Goal: Task Accomplishment & Management: Manage account settings

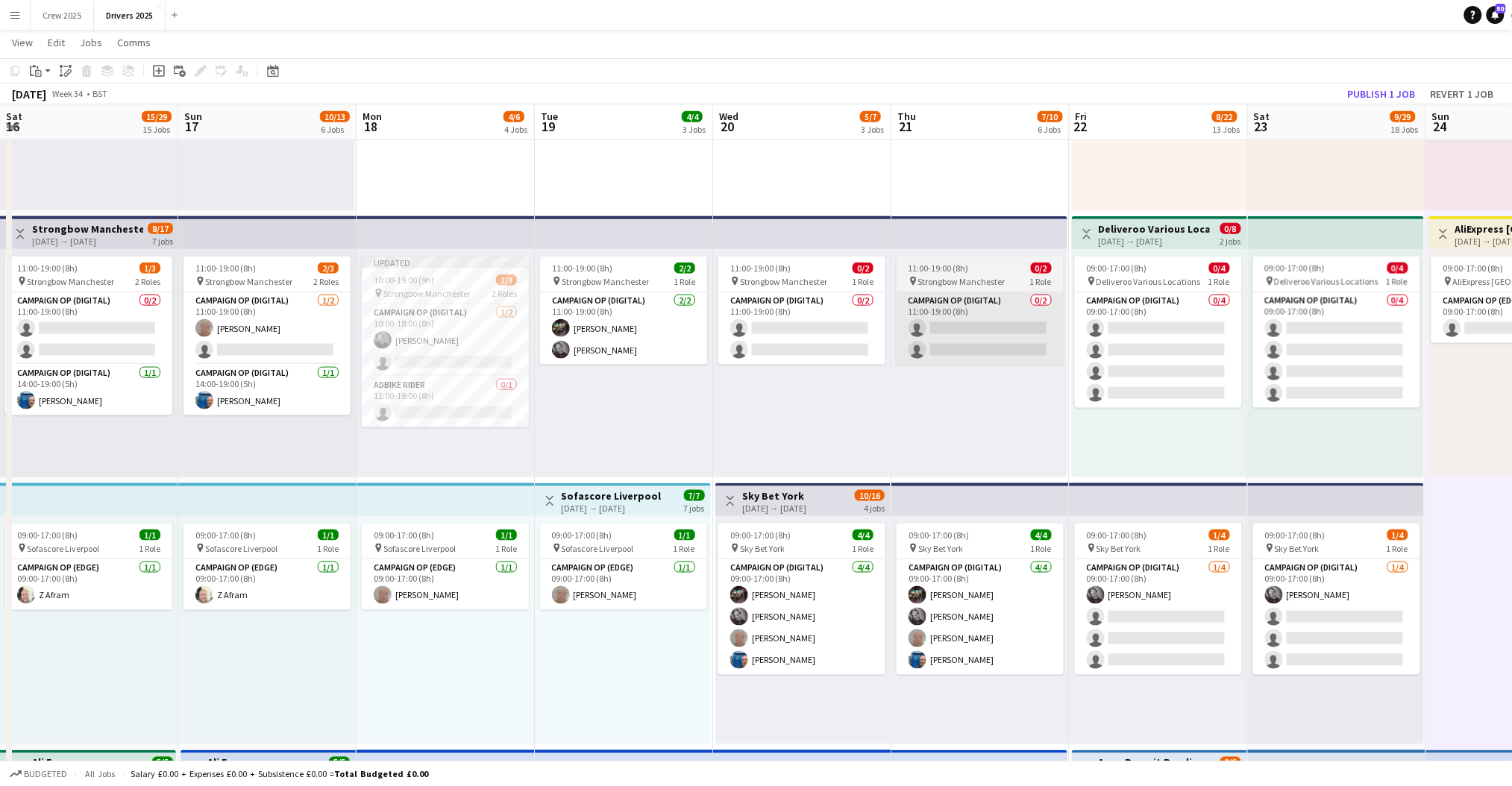
scroll to position [0, 630]
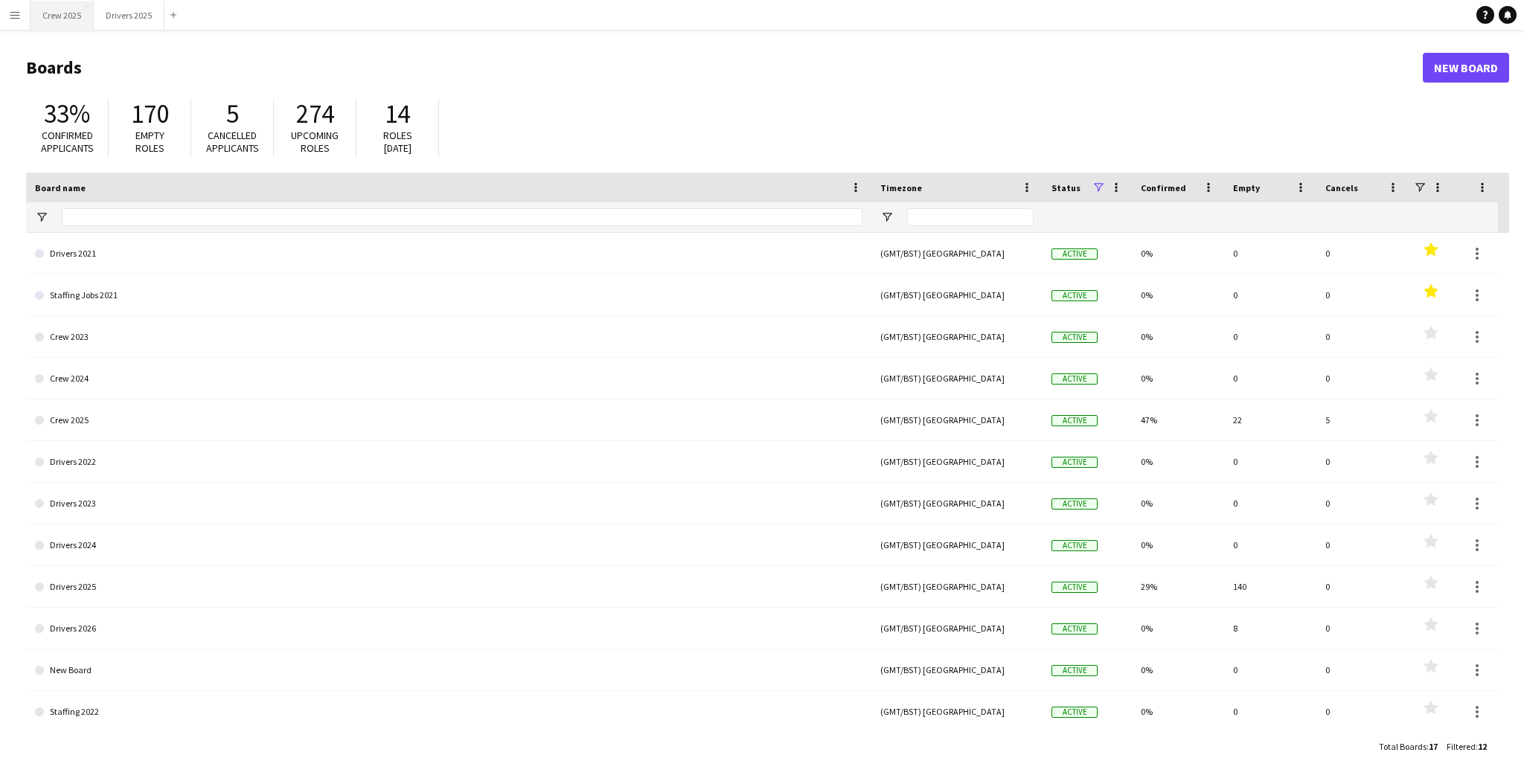
click at [70, 11] on button "Crew 2025 Close" at bounding box center [62, 15] width 63 height 29
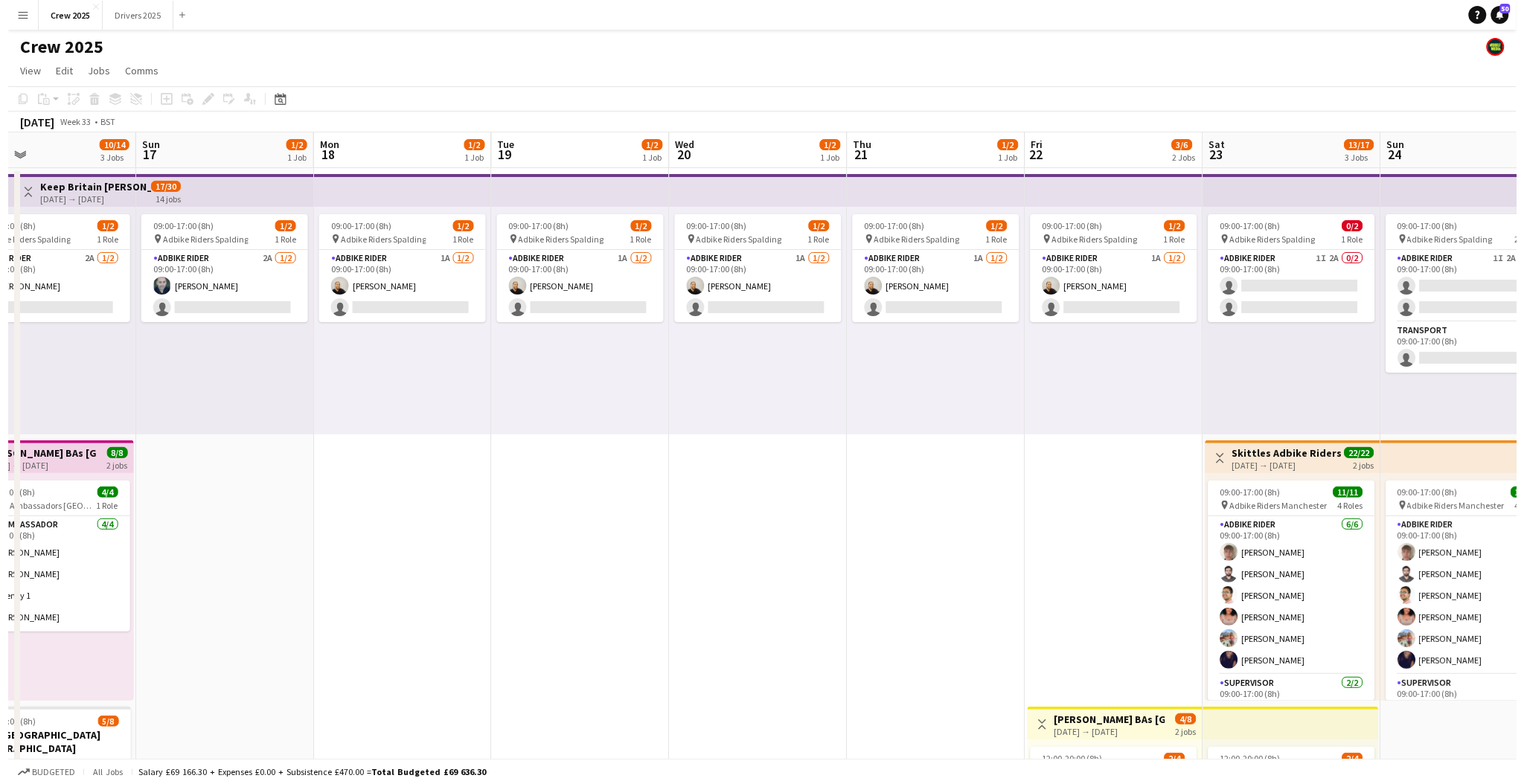
scroll to position [0, 608]
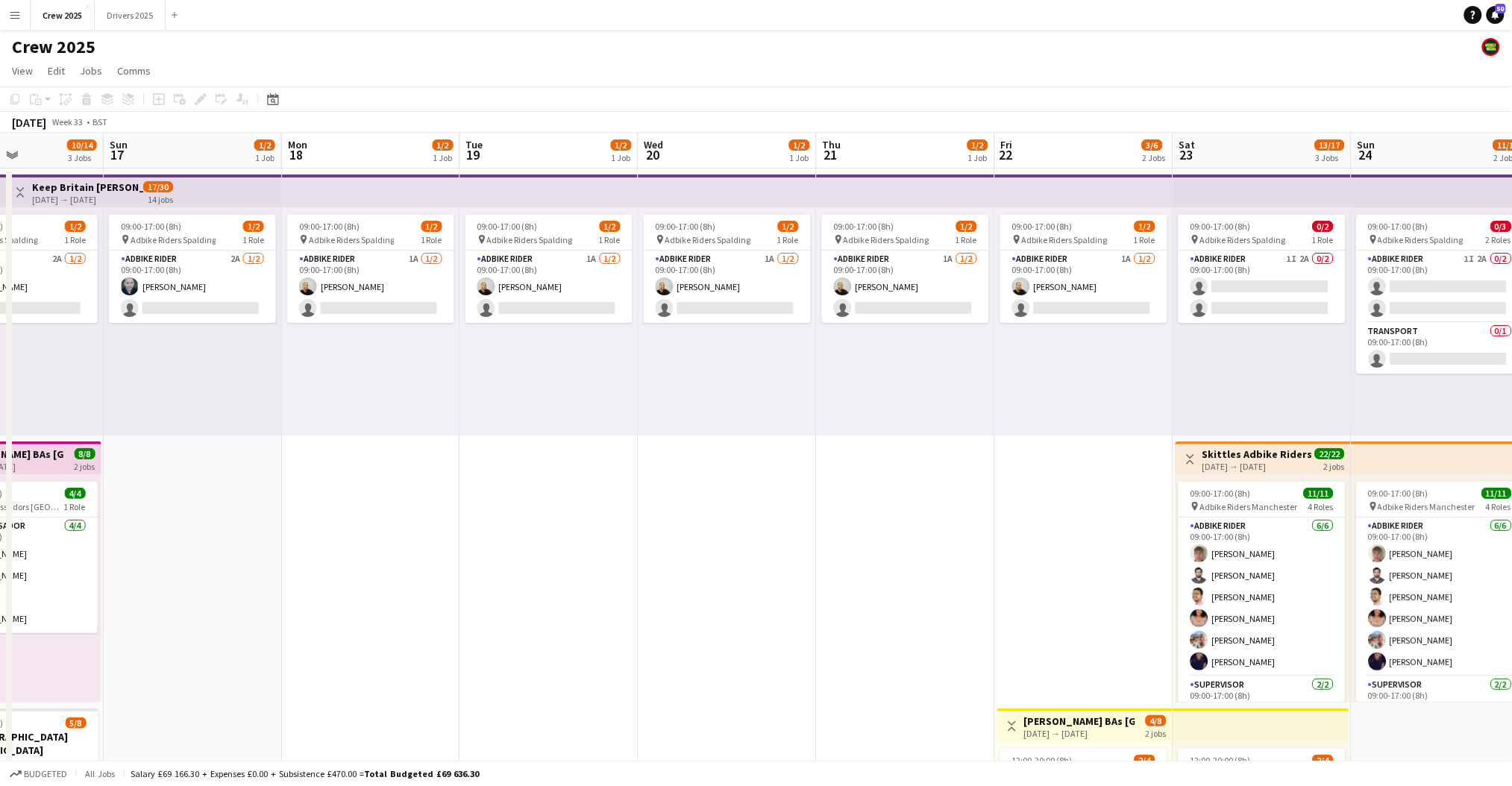
drag, startPoint x: 960, startPoint y: 502, endPoint x: 529, endPoint y: 547, distance: 433.3
click at [529, 547] on app-calendar-viewport "Wed 13 2/2 1 Job Thu 14 3/3 2 Jobs Fri 15 6/6 2 Jobs Sat 16 10/14 3 Jobs Sun 17…" at bounding box center [756, 553] width 1512 height 843
click at [18, 14] on app-icon "Menu" at bounding box center [15, 15] width 12 height 12
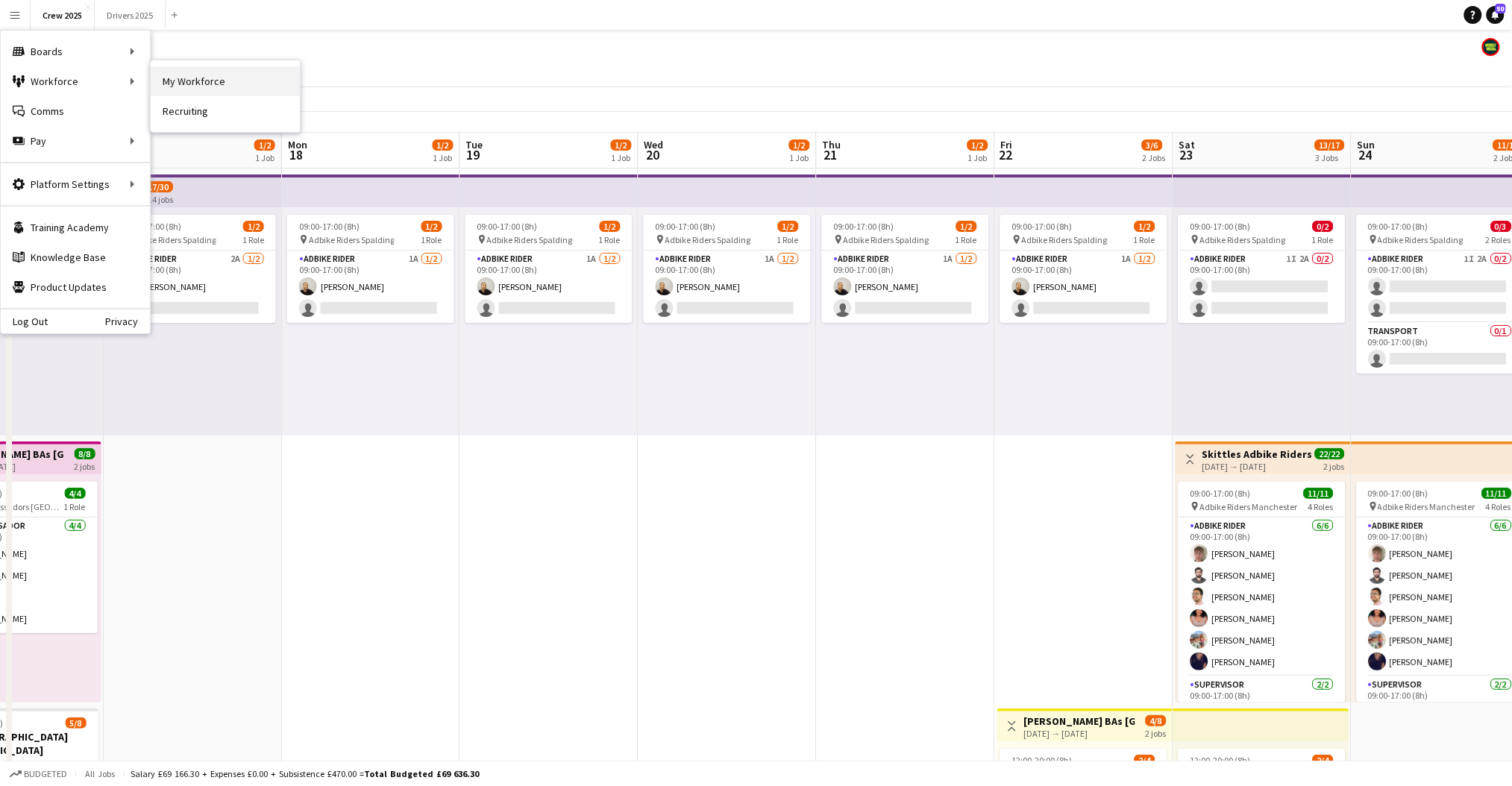
click at [179, 78] on link "My Workforce" at bounding box center [225, 81] width 149 height 30
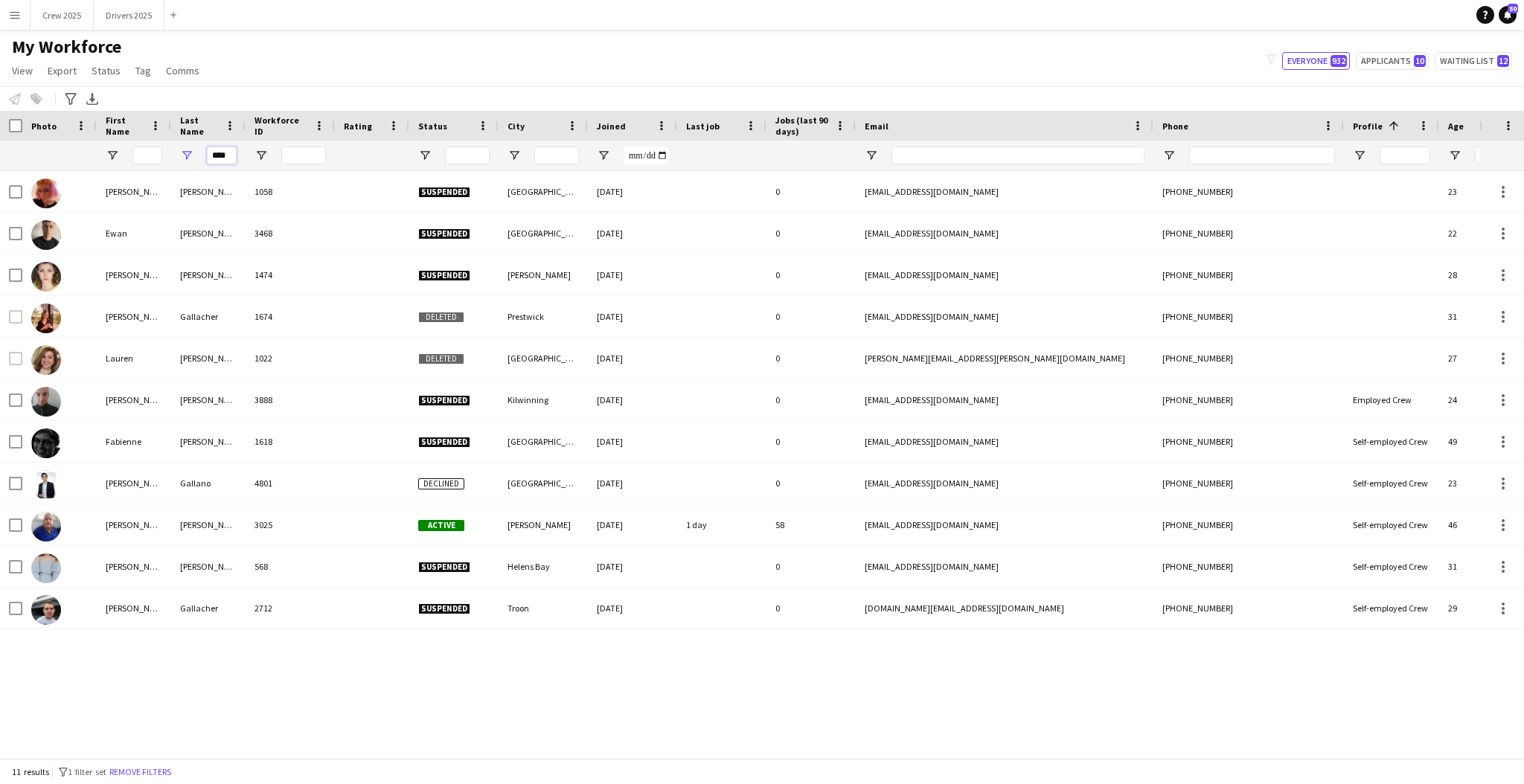
click at [231, 156] on input "****" at bounding box center [222, 156] width 30 height 18
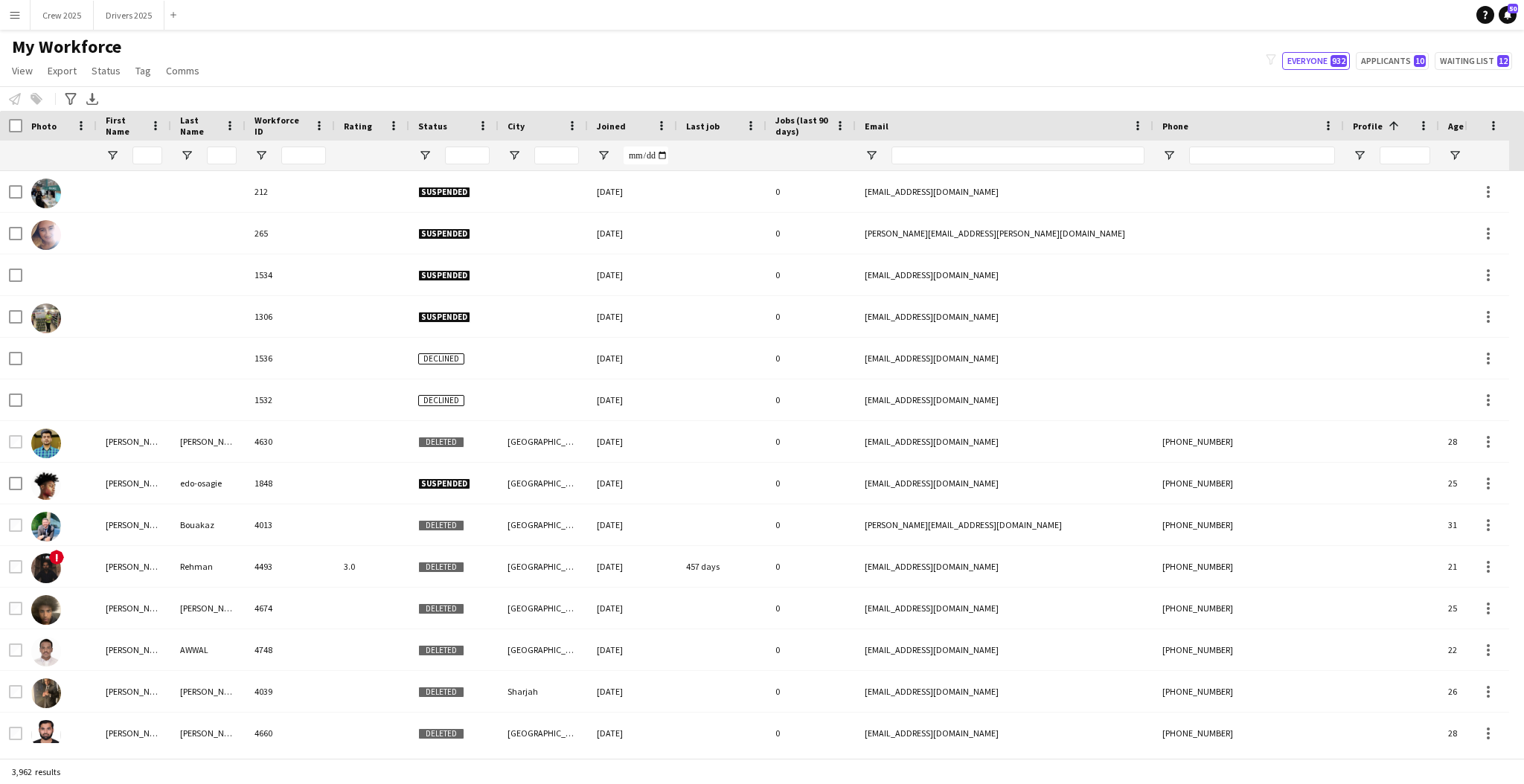
click at [393, 63] on div "My Workforce View Views Default view New view Update view Delete view Edit name…" at bounding box center [762, 60] width 1524 height 51
click at [567, 151] on input "City Filter Input" at bounding box center [556, 156] width 44 height 18
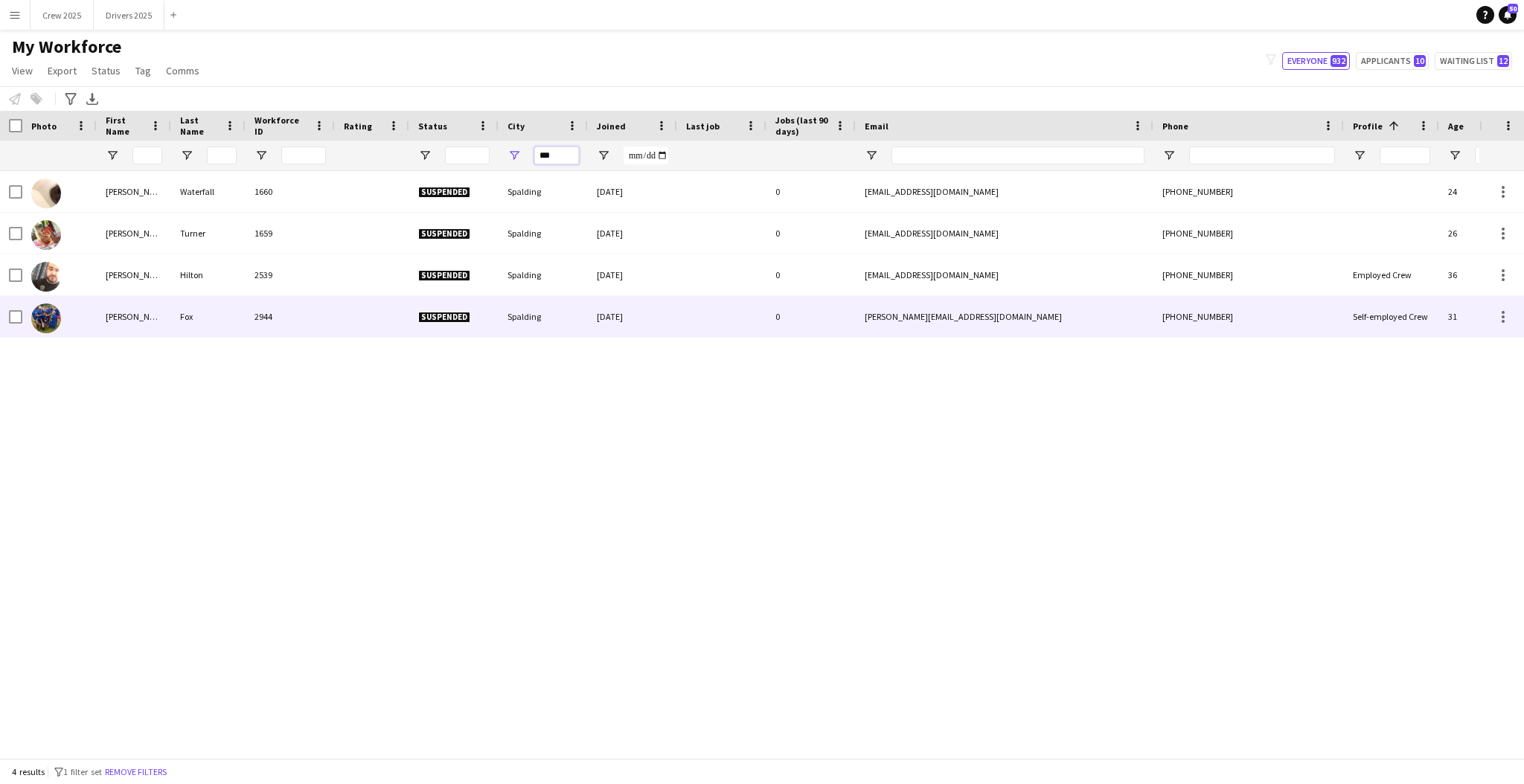
type input "***"
click at [183, 317] on div "Fox" at bounding box center [208, 317] width 74 height 41
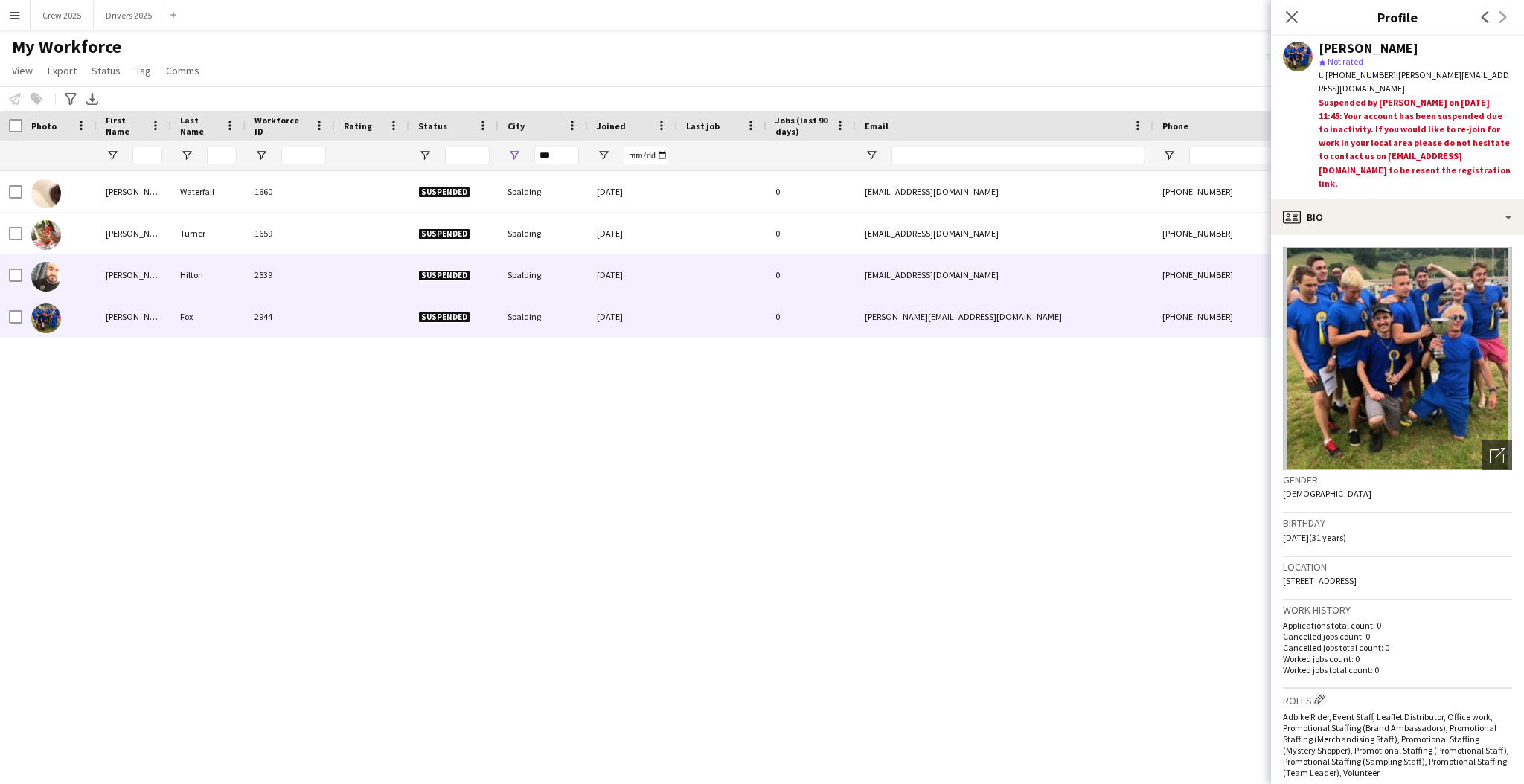
click at [116, 272] on div "Luke" at bounding box center [134, 275] width 74 height 41
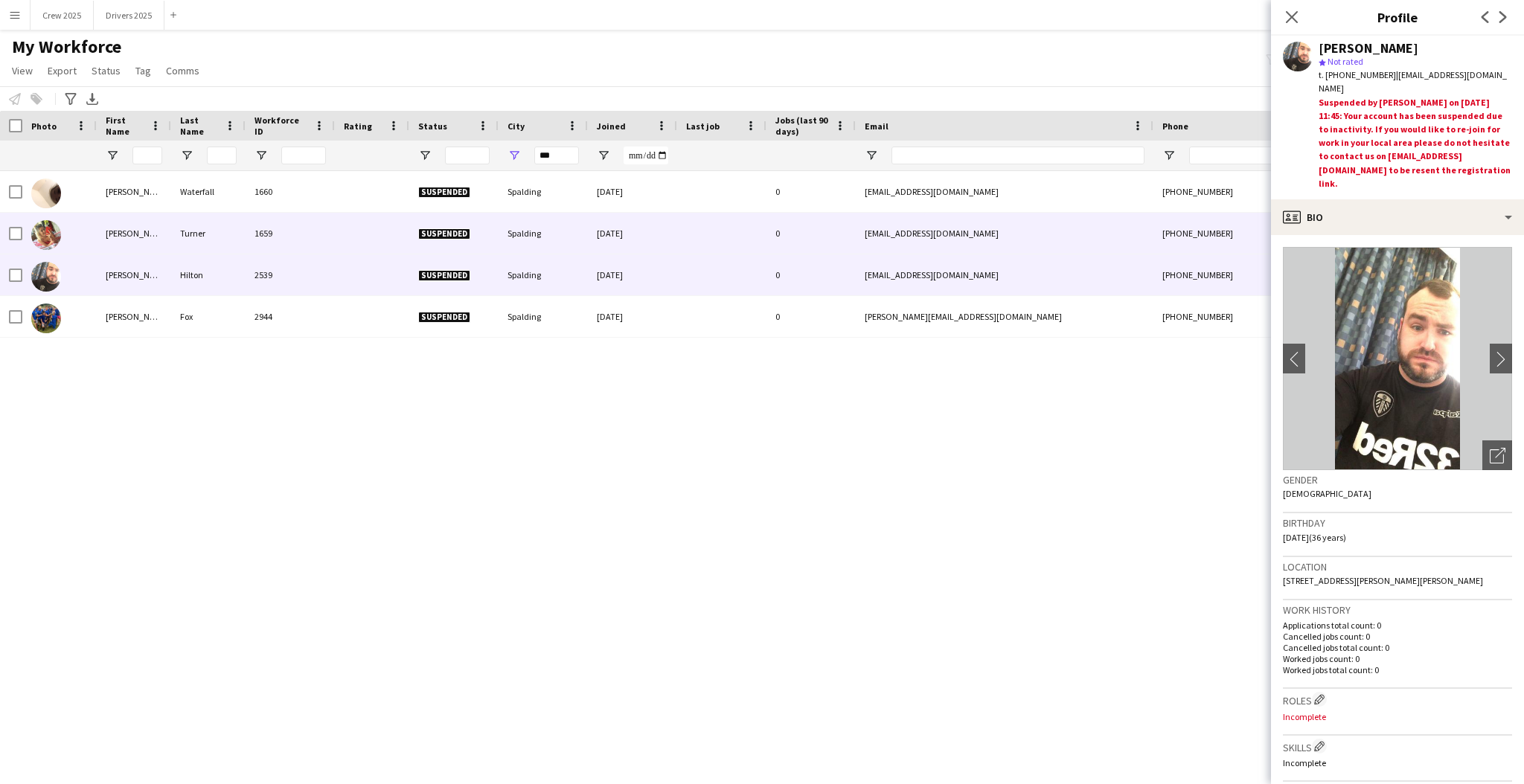
click at [122, 234] on div "Connie" at bounding box center [134, 233] width 74 height 41
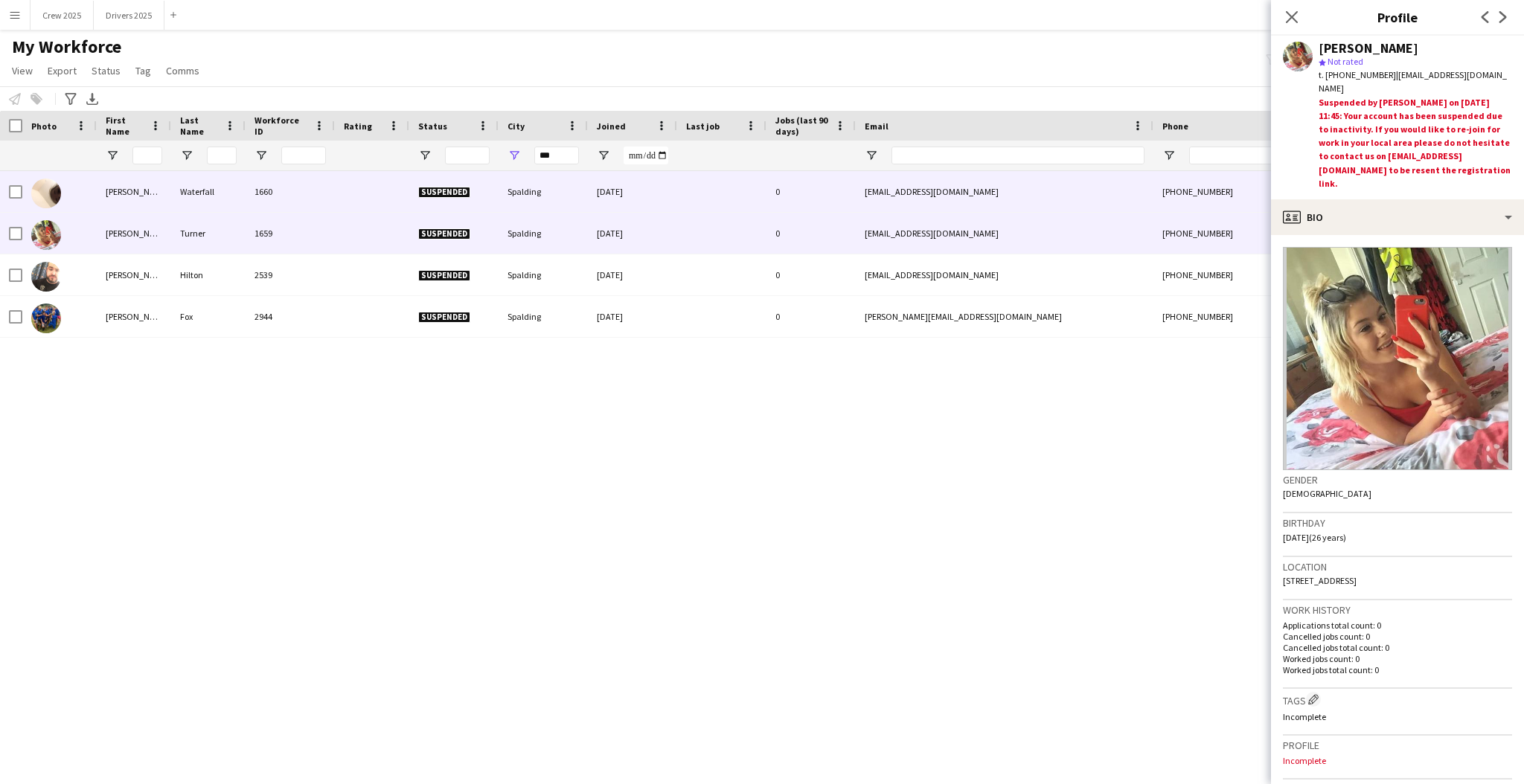
click at [127, 198] on div "Charlie" at bounding box center [134, 191] width 74 height 41
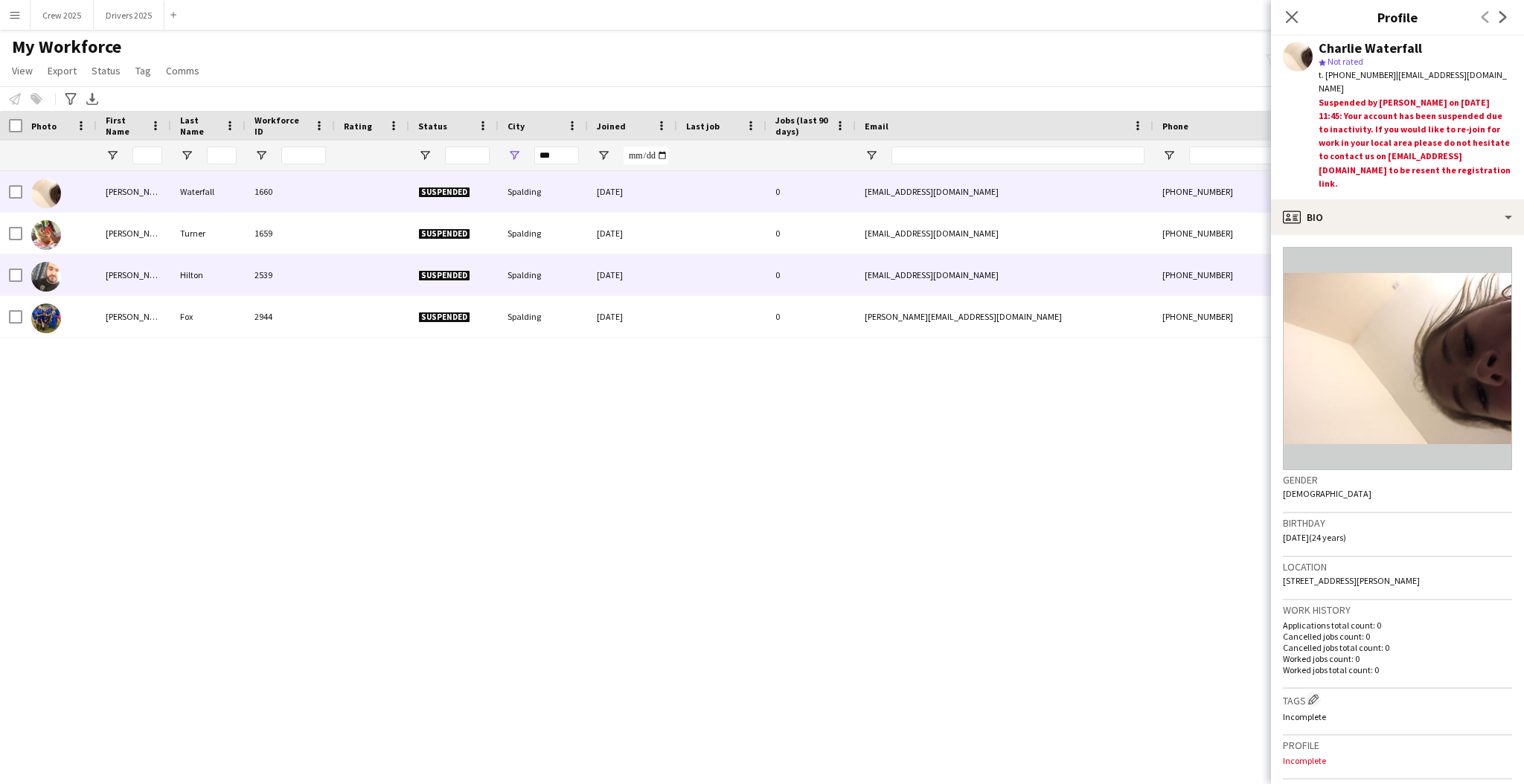
click at [108, 280] on div "Luke" at bounding box center [134, 275] width 74 height 41
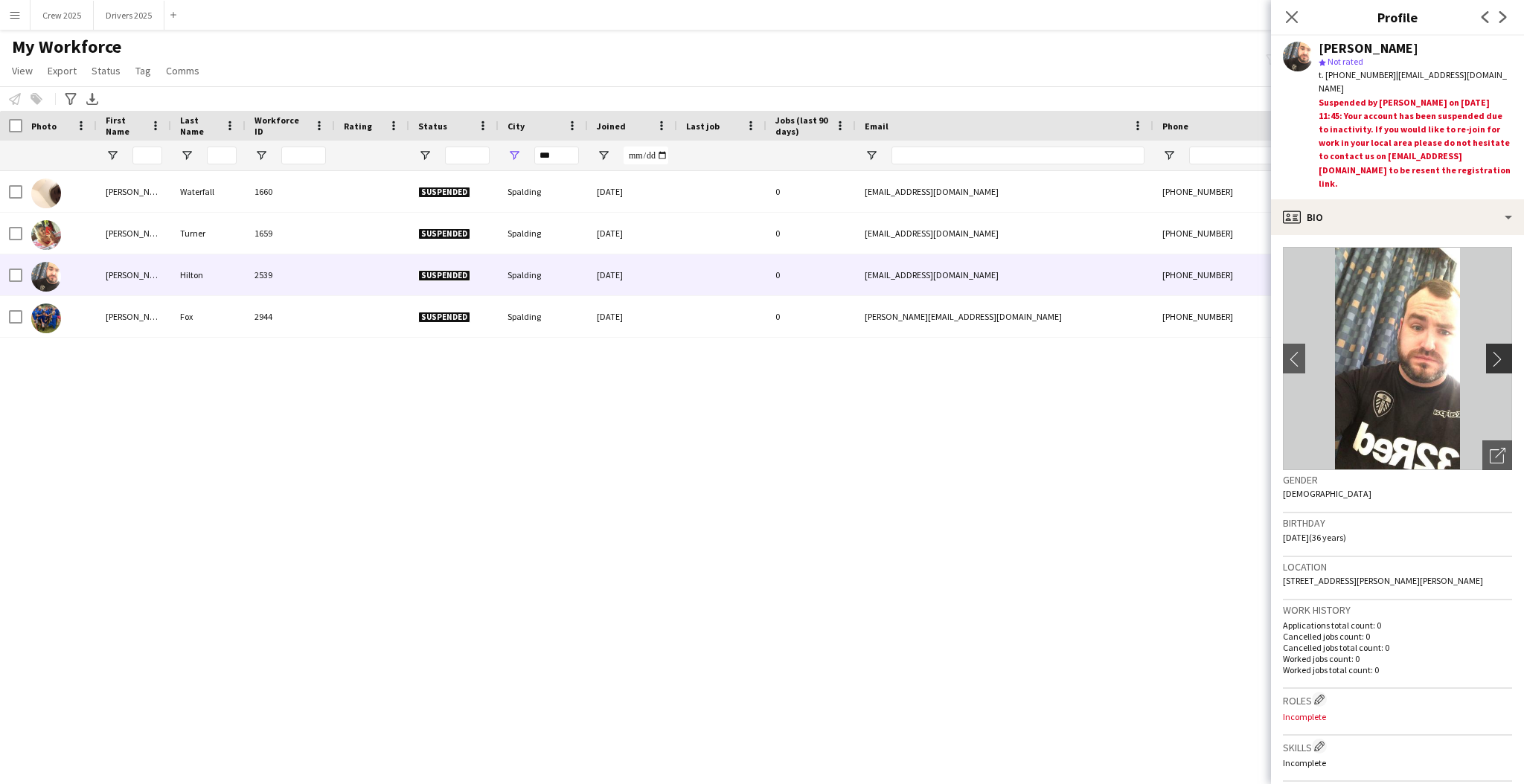
click at [1490, 363] on app-icon "chevron-right" at bounding box center [1501, 359] width 23 height 15
click at [1490, 356] on app-icon "chevron-right" at bounding box center [1501, 359] width 23 height 15
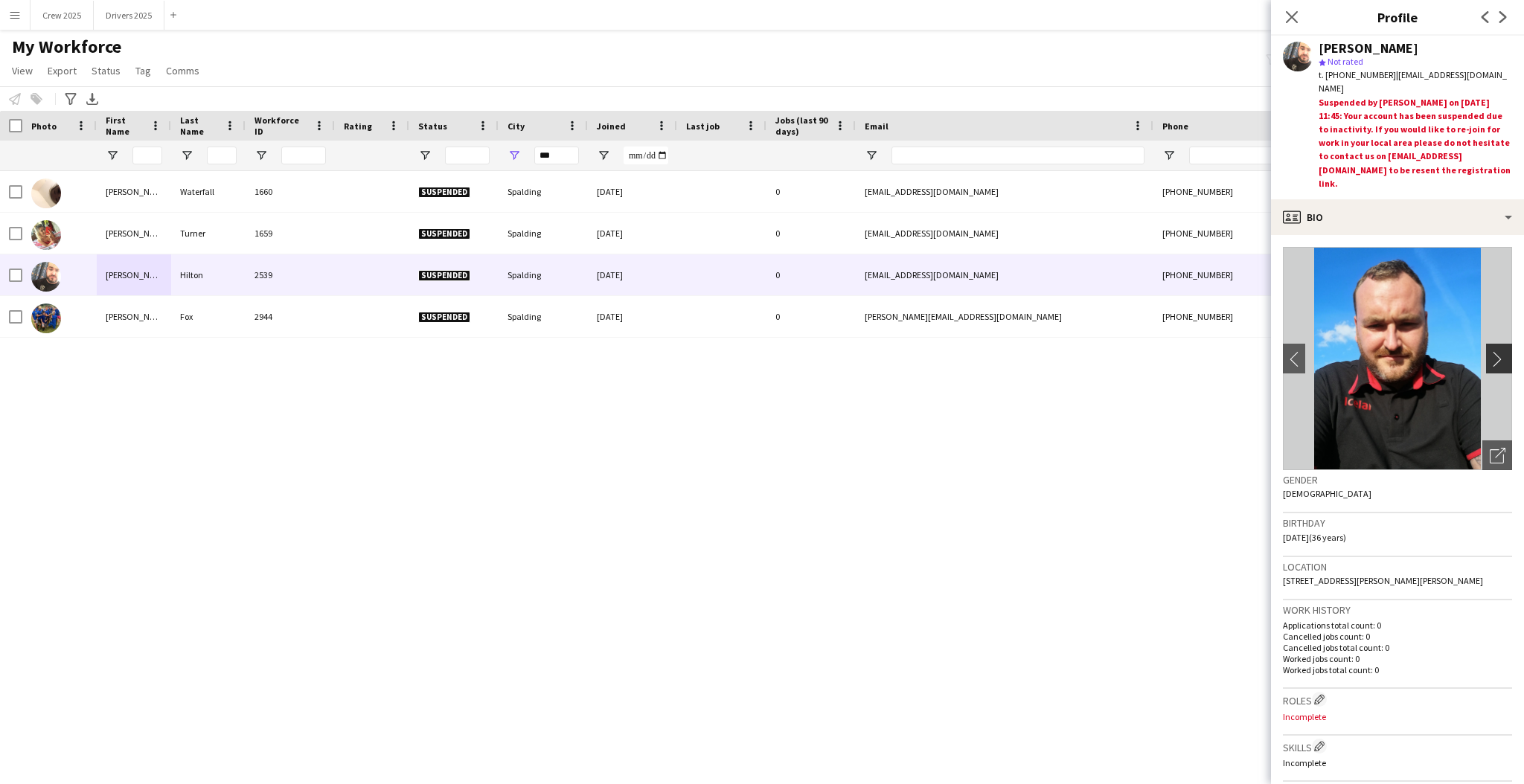
click at [1490, 358] on app-icon "chevron-right" at bounding box center [1501, 359] width 23 height 15
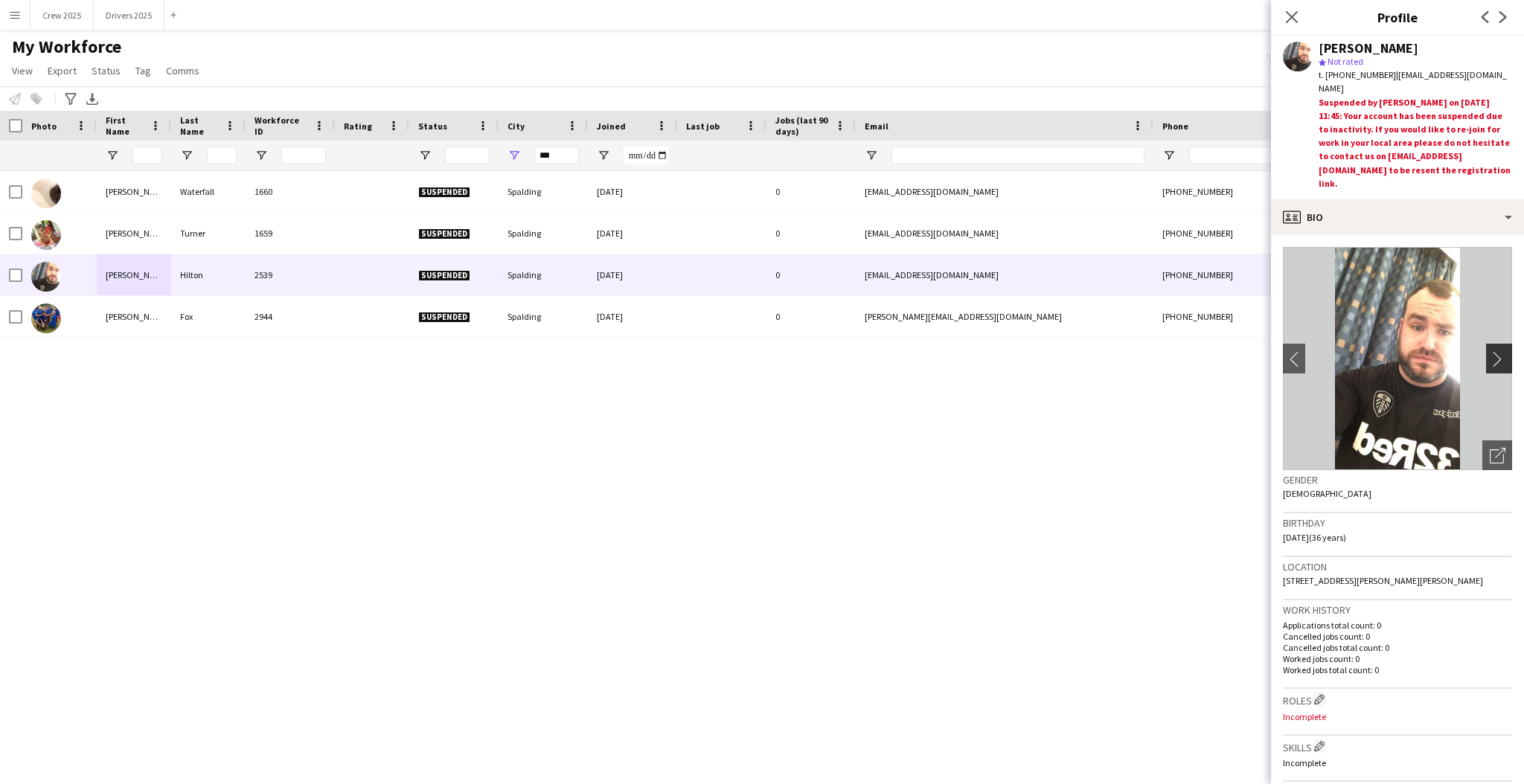
click at [1490, 358] on app-icon "chevron-right" at bounding box center [1501, 359] width 23 height 15
click at [489, 445] on div "Charlie Waterfall 1660 Suspended Spalding 12-08-2019 0 charlie.waterfall1@gmail…" at bounding box center [740, 457] width 1480 height 572
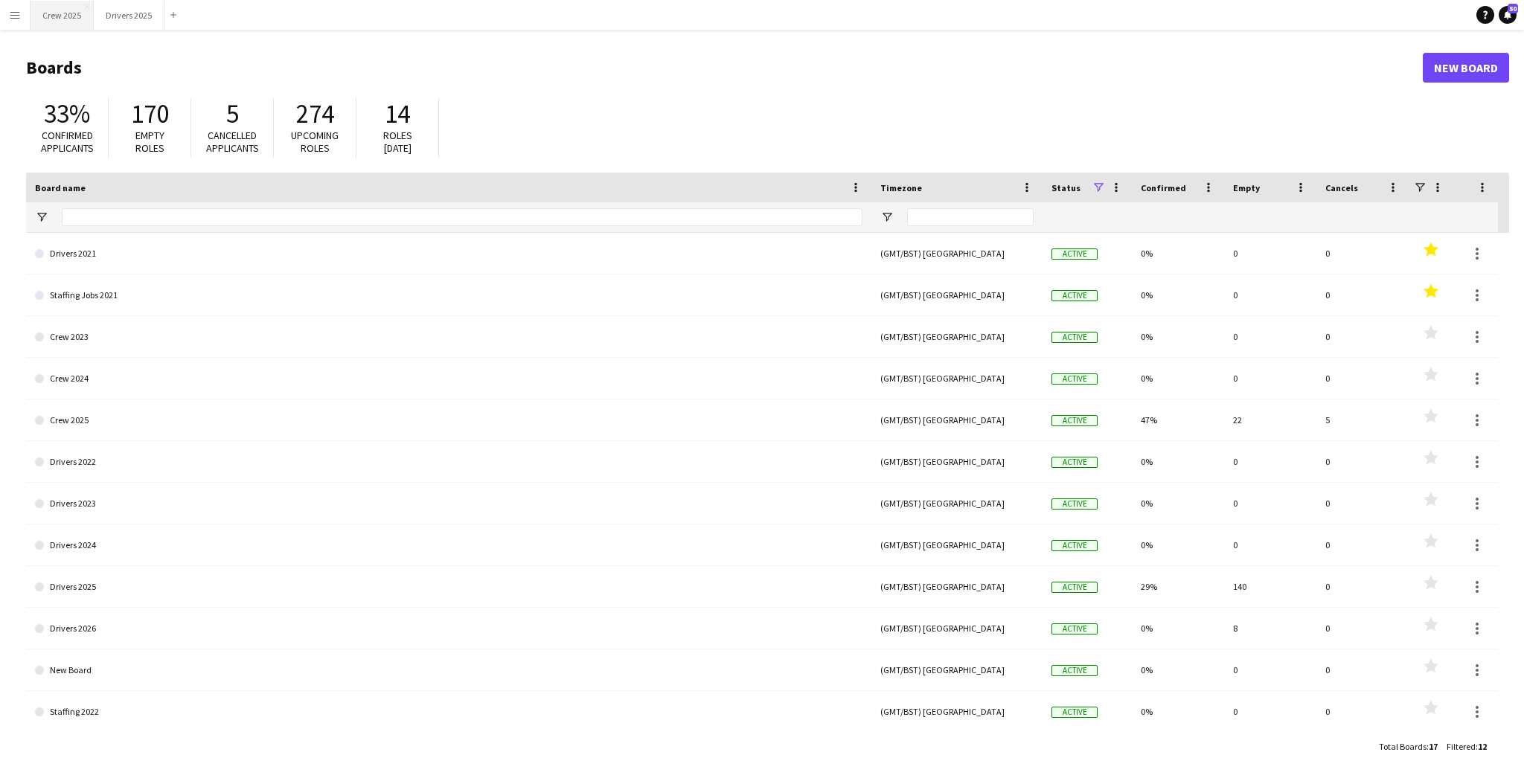
click at [60, 16] on button "Crew 2025 Close" at bounding box center [62, 15] width 63 height 29
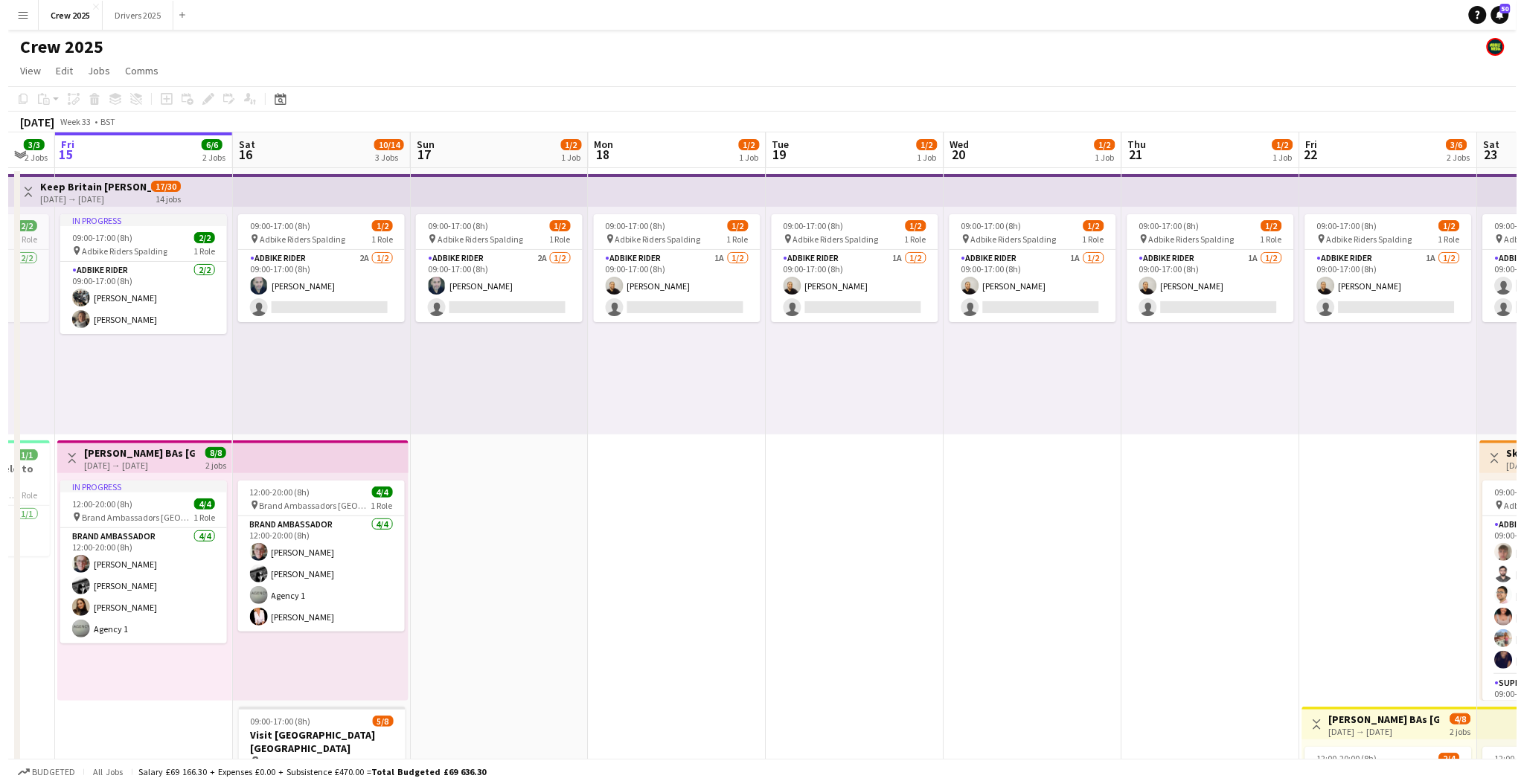
scroll to position [0, 489]
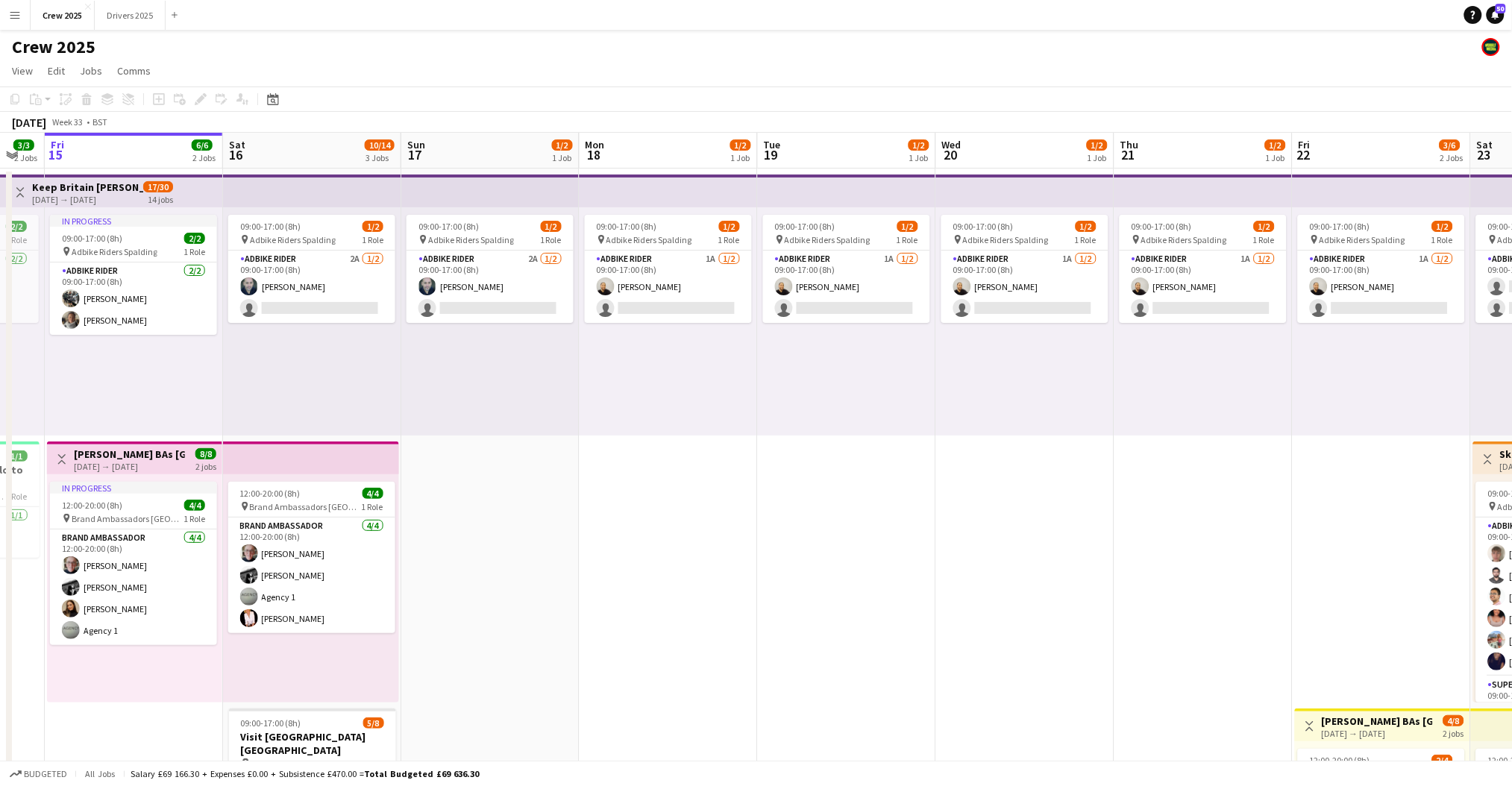
drag, startPoint x: 1082, startPoint y: 443, endPoint x: 949, endPoint y: 458, distance: 133.8
click at [949, 458] on app-calendar-viewport "Tue 12 2/2 1 Job Wed 13 2/2 1 Job Thu 14 3/3 2 Jobs Fri 15 6/6 2 Jobs Sat 16 10…" at bounding box center [756, 553] width 1512 height 843
click at [328, 276] on app-card-role "Adbike Rider 2A 1/2 09:00-17:00 (8h) david chittenden single-neutral-actions" at bounding box center [312, 287] width 167 height 73
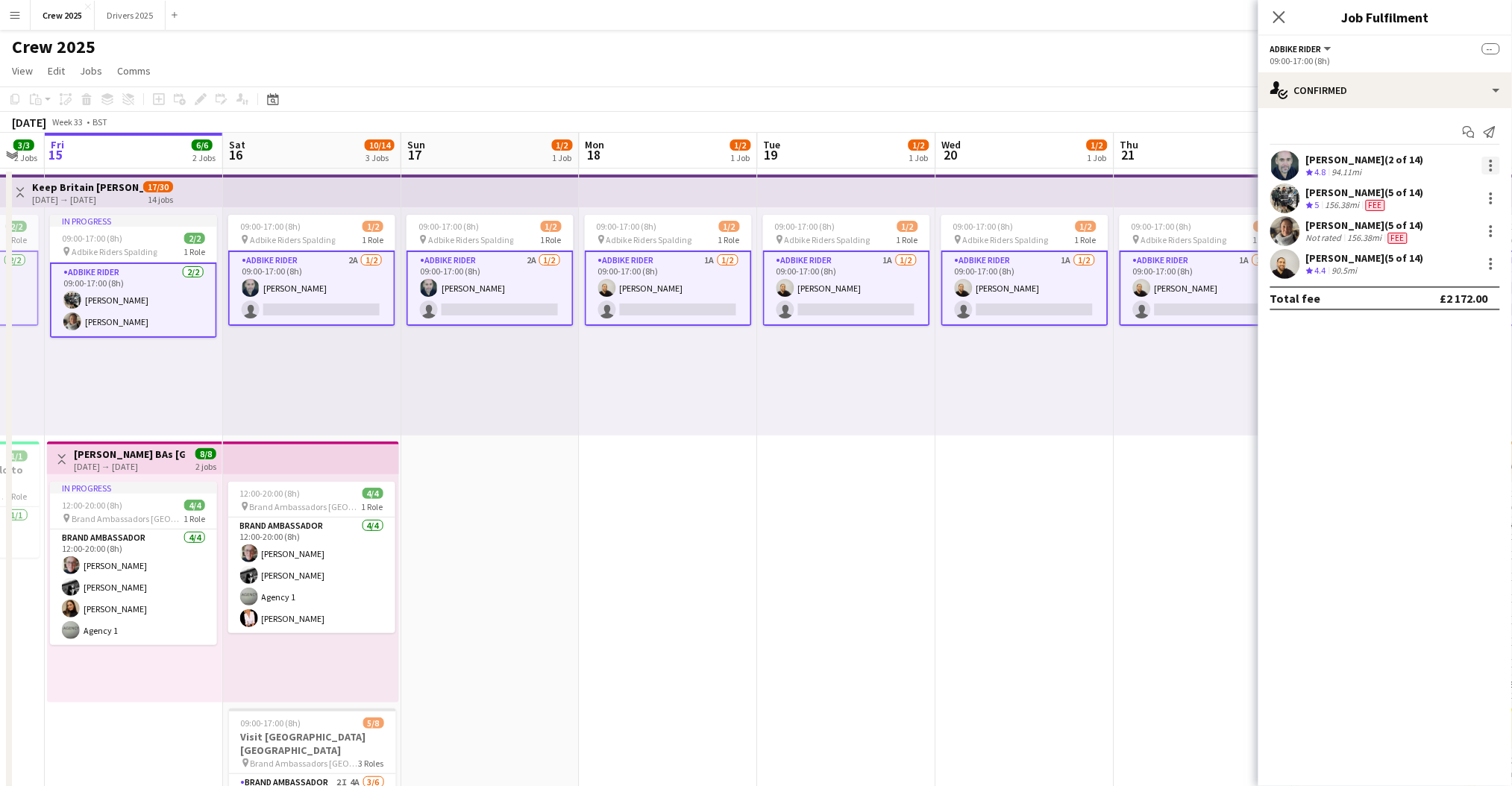
click at [1494, 163] on div at bounding box center [1491, 166] width 18 height 18
click at [1480, 191] on span "Edit fee" at bounding box center [1443, 193] width 93 height 14
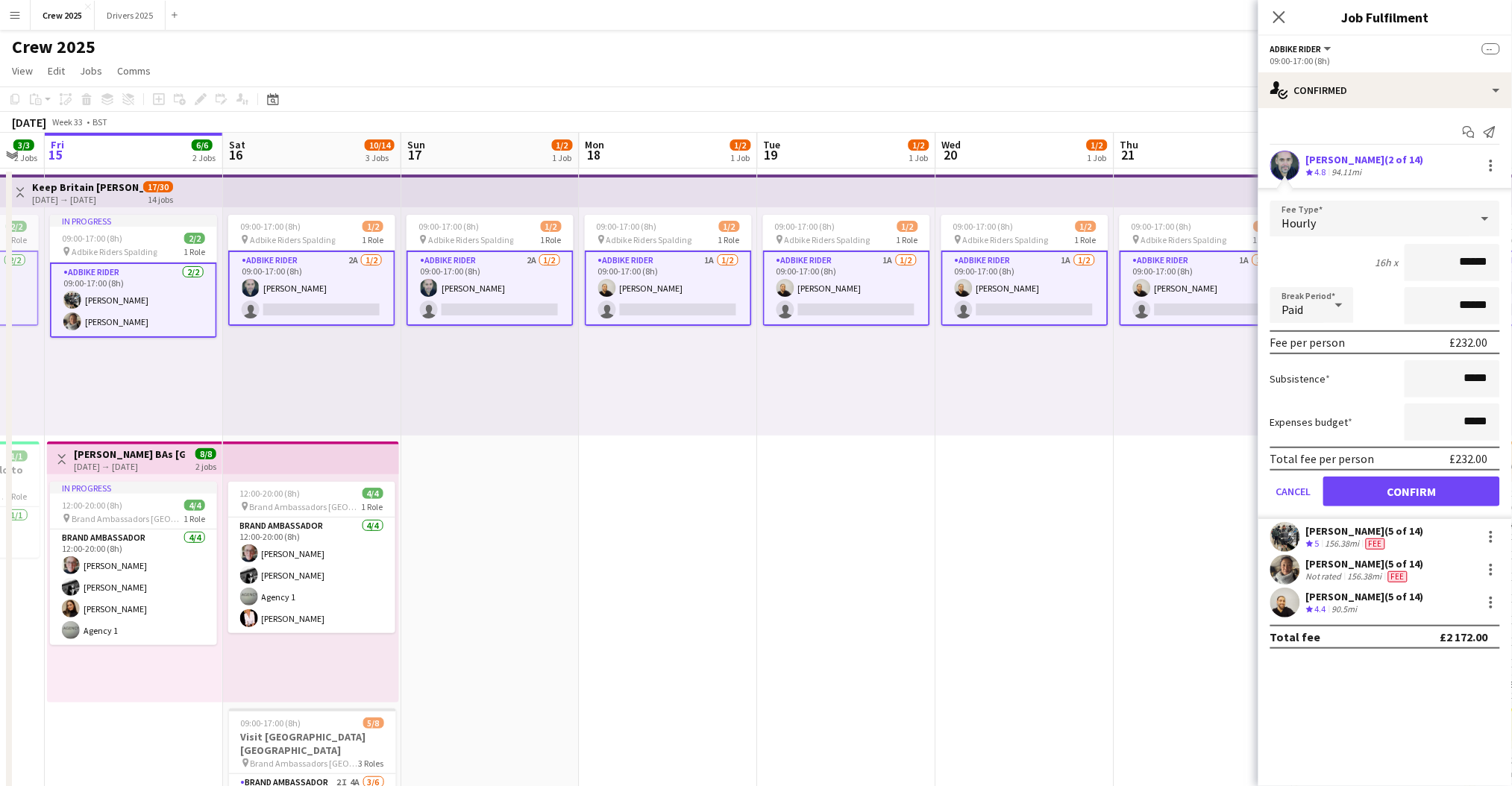
click at [13, 15] on app-icon "Menu" at bounding box center [15, 15] width 12 height 12
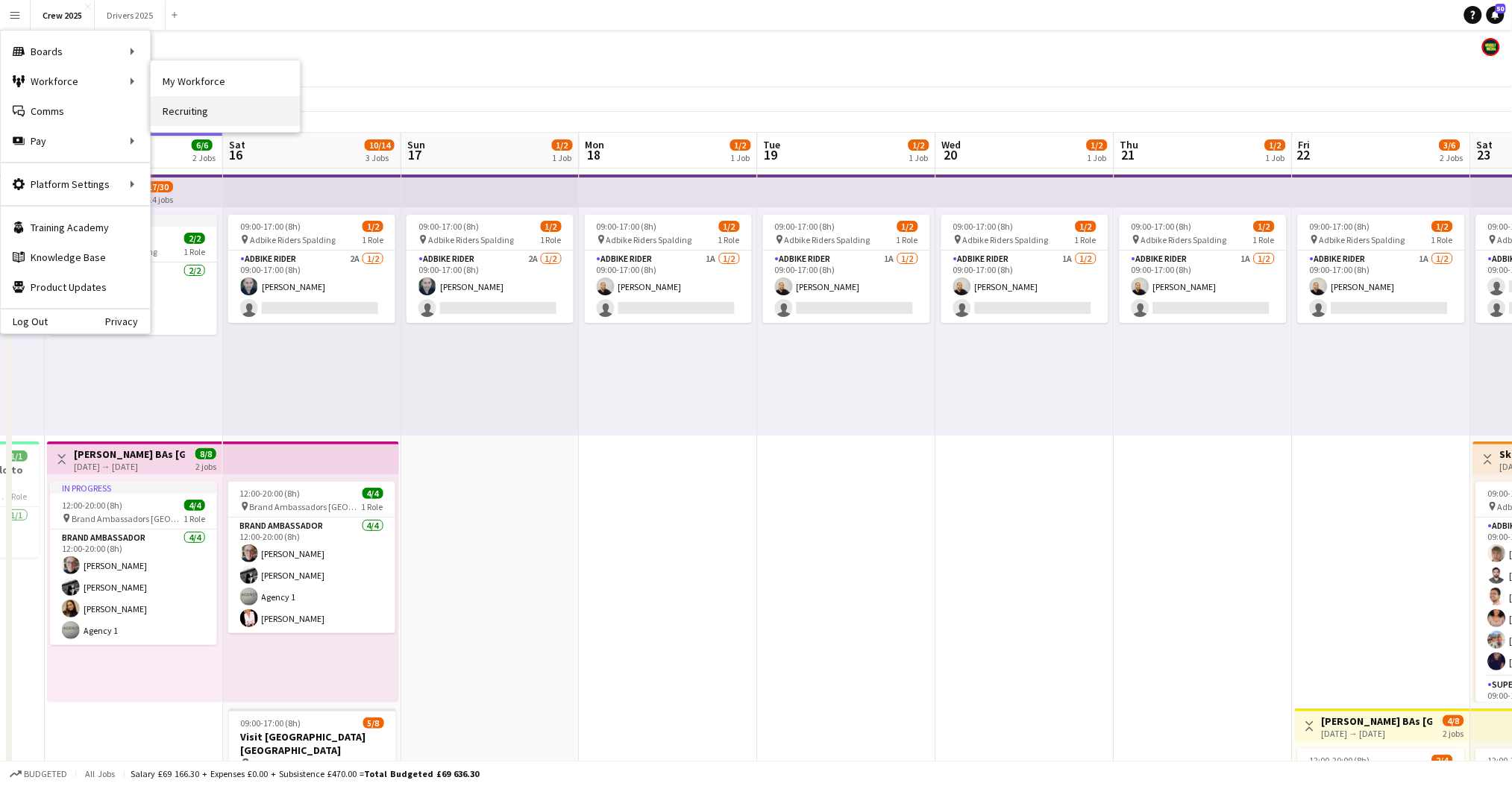
click at [237, 109] on link "Recruiting" at bounding box center [225, 111] width 149 height 30
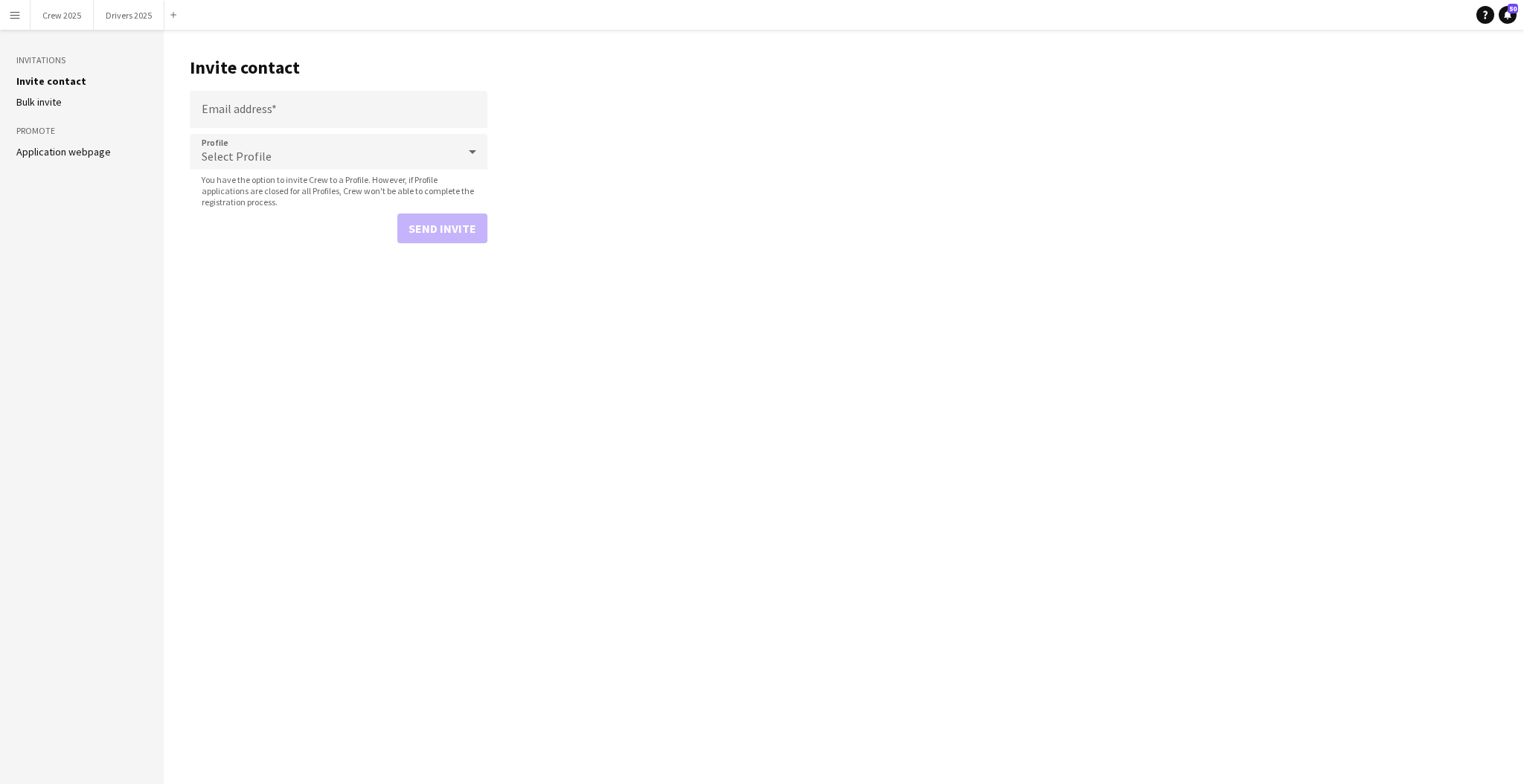
click at [88, 151] on link "Application webpage" at bounding box center [63, 151] width 94 height 14
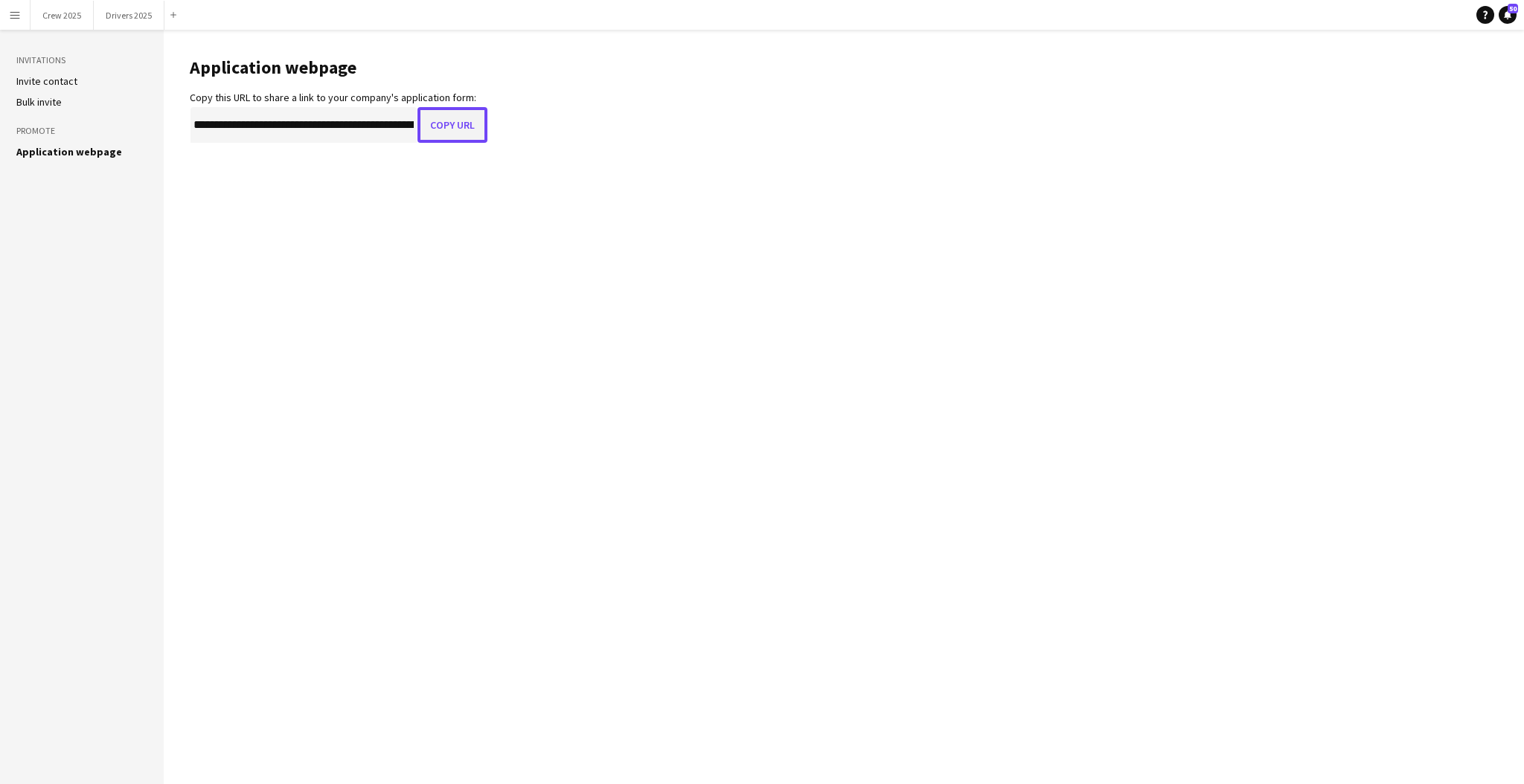
click at [461, 117] on button "Copy URL" at bounding box center [452, 125] width 70 height 35
click at [52, 17] on button "Crew 2025 Close" at bounding box center [62, 15] width 63 height 29
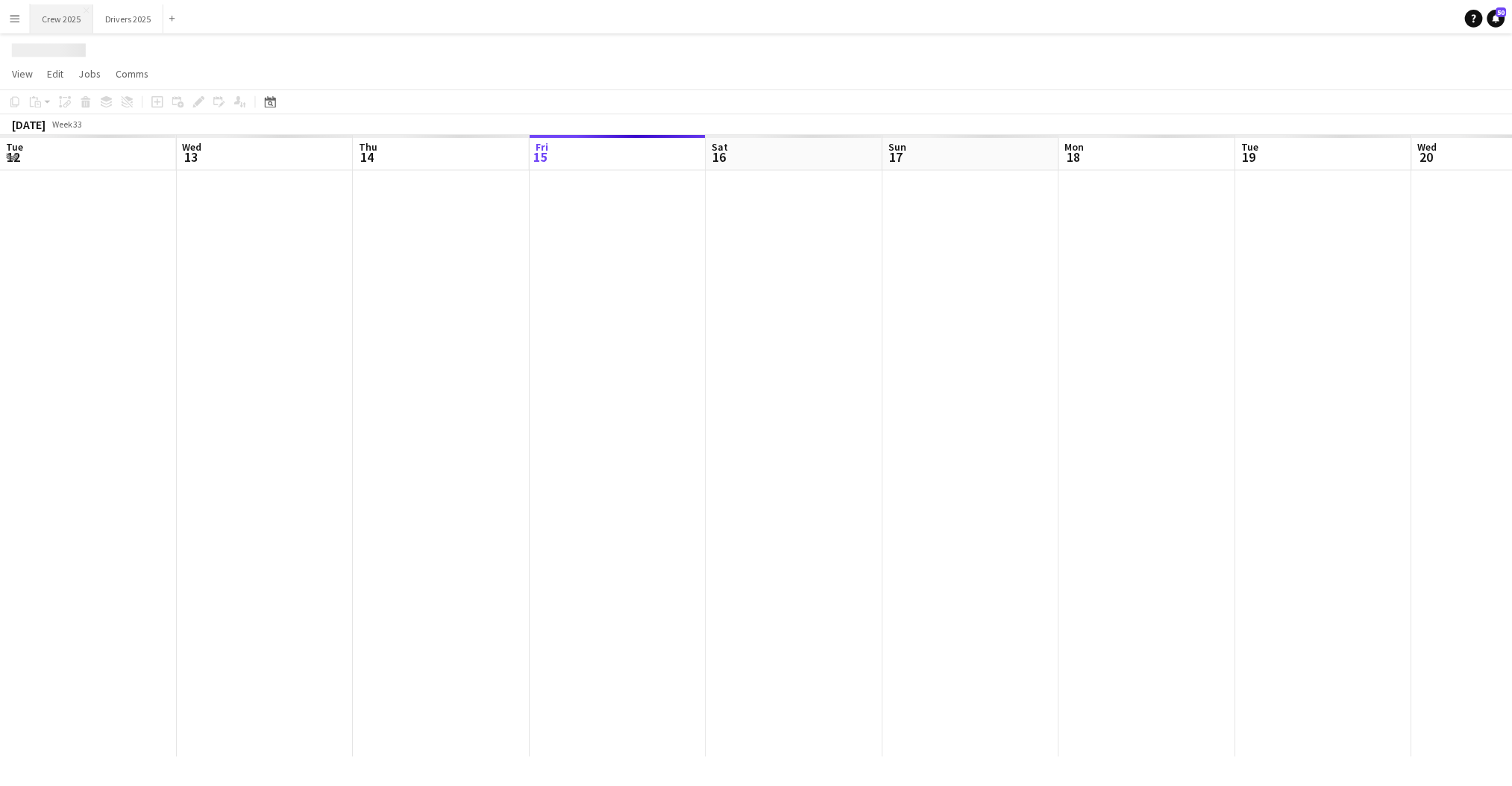
scroll to position [0, 355]
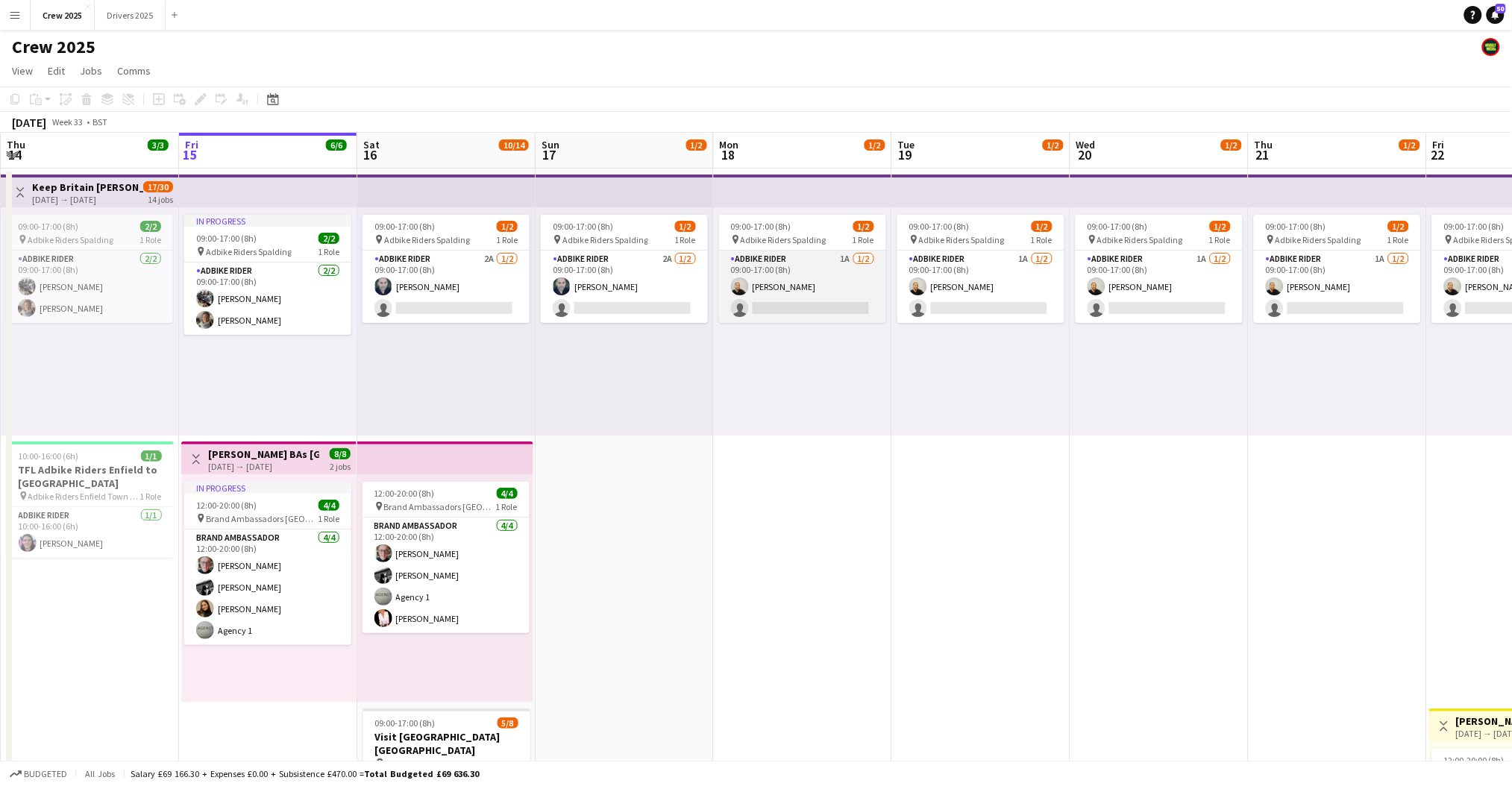
click at [800, 271] on app-card-role "Adbike Rider 1A 1/2 09:00-17:00 (8h) Craig Talbot single-neutral-actions" at bounding box center [802, 287] width 167 height 73
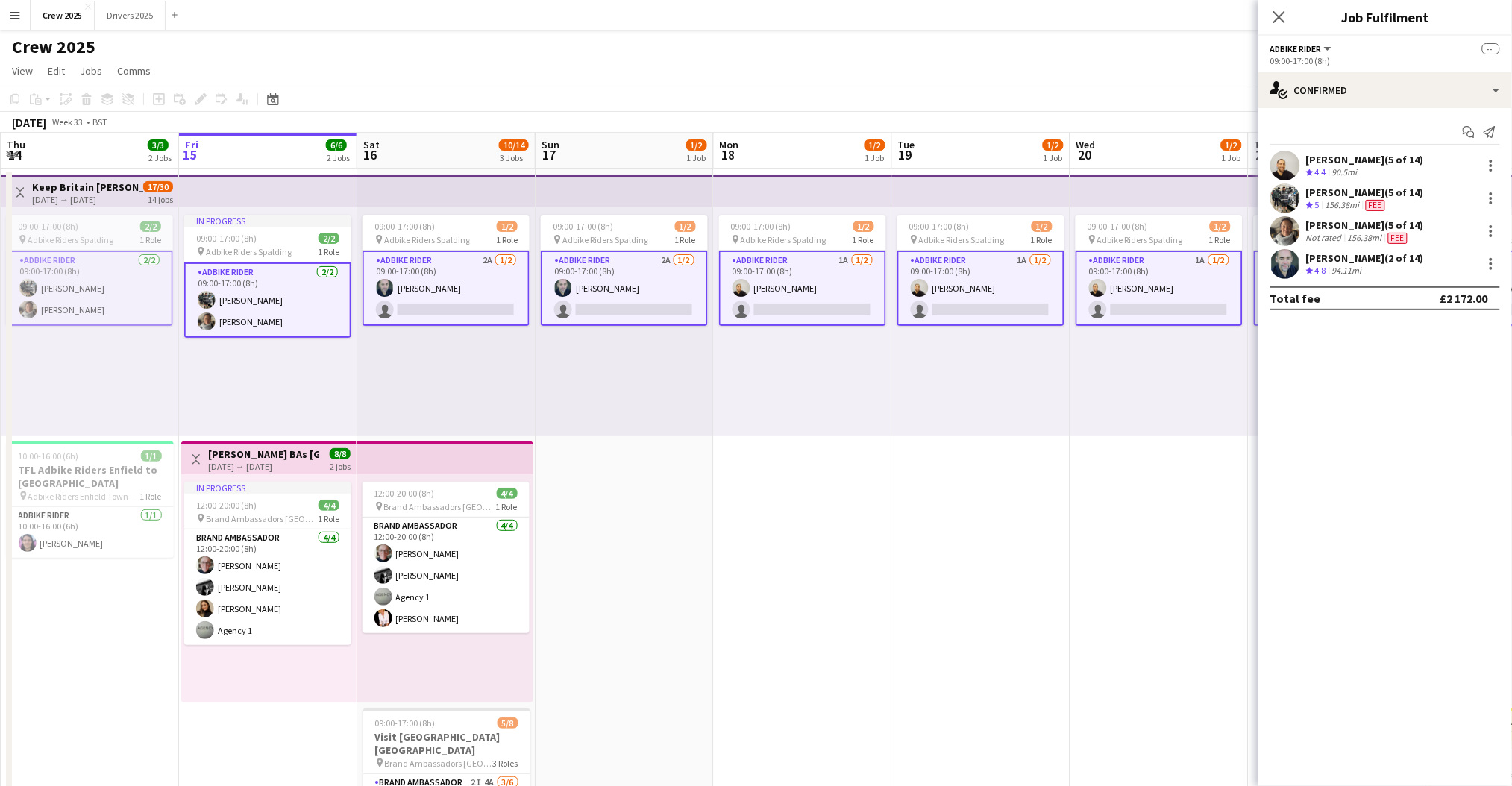
click at [797, 272] on app-card-role "Adbike Rider 1A 1/2 09:00-17:00 (8h) Craig Talbot single-neutral-actions" at bounding box center [802, 288] width 167 height 75
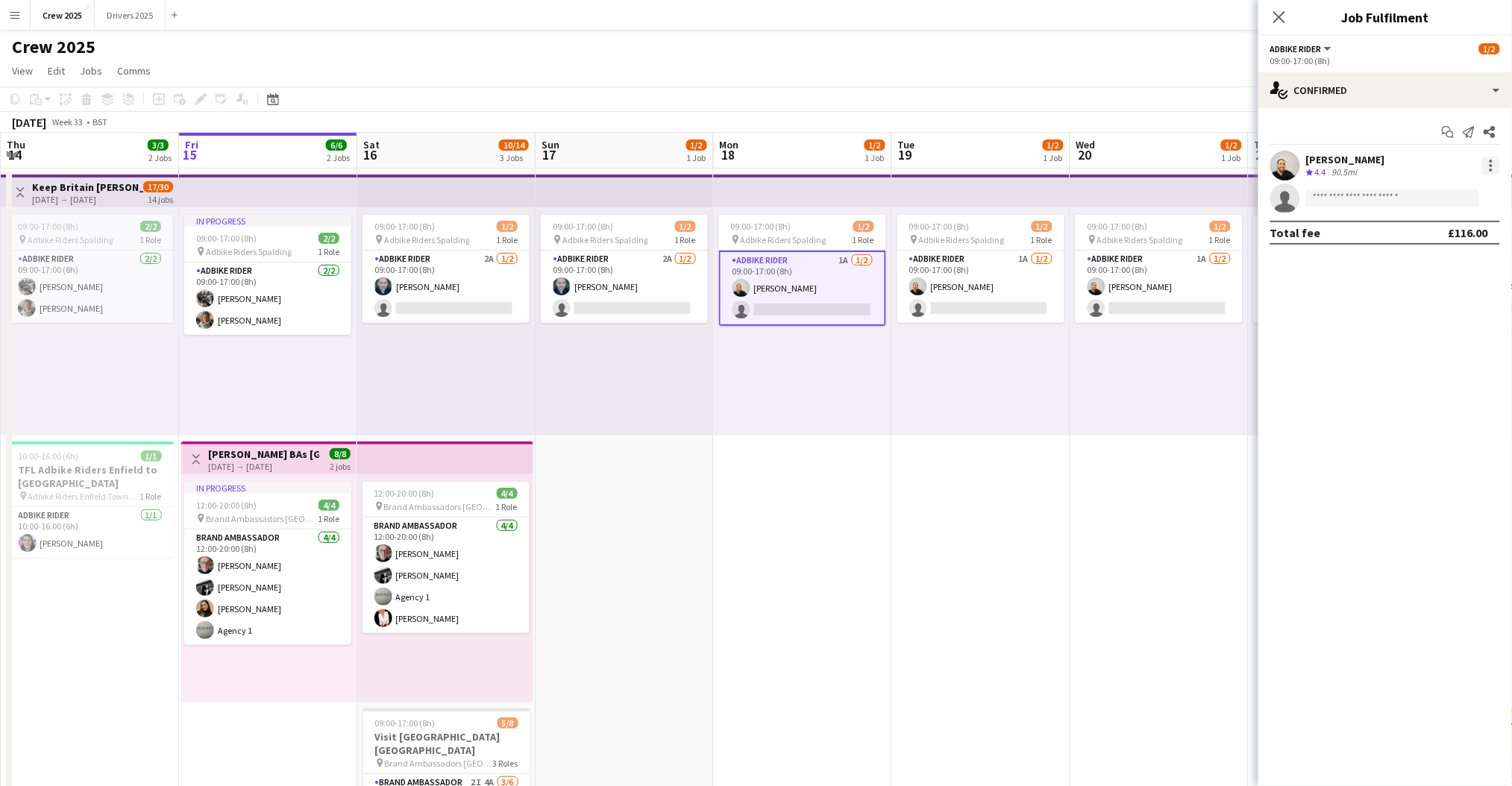
click at [1489, 162] on div at bounding box center [1491, 166] width 18 height 18
click at [1447, 197] on span "Edit fee" at bounding box center [1443, 193] width 93 height 14
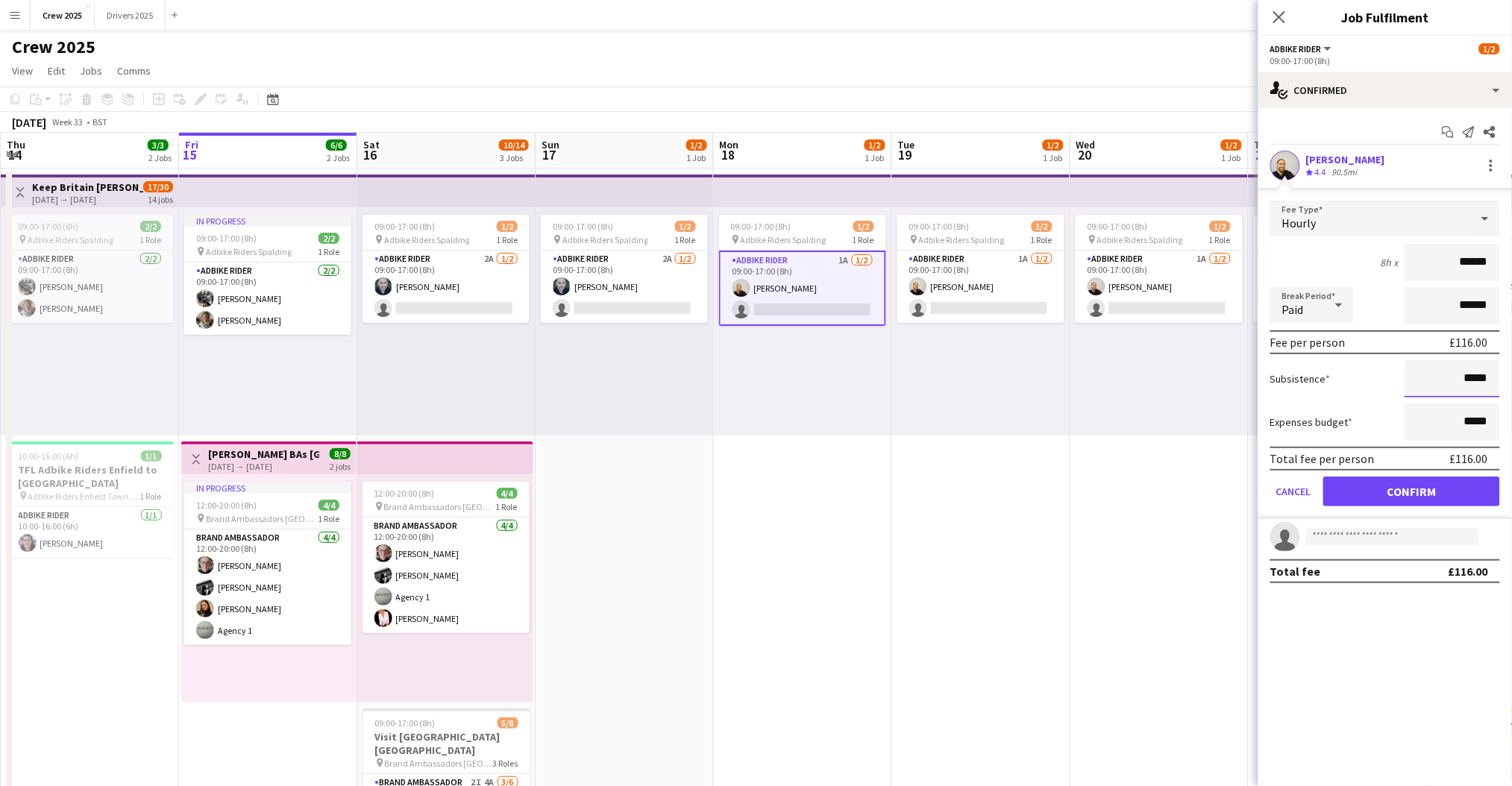
drag, startPoint x: 1445, startPoint y: 377, endPoint x: 1512, endPoint y: 380, distance: 67.1
click at [1512, 380] on html "Menu Boards Boards Boards All jobs Status Workforce Workforce My Workforce Recr…" at bounding box center [756, 500] width 1512 height 1001
type input "******"
click at [1434, 492] on button "Confirm" at bounding box center [1411, 491] width 177 height 30
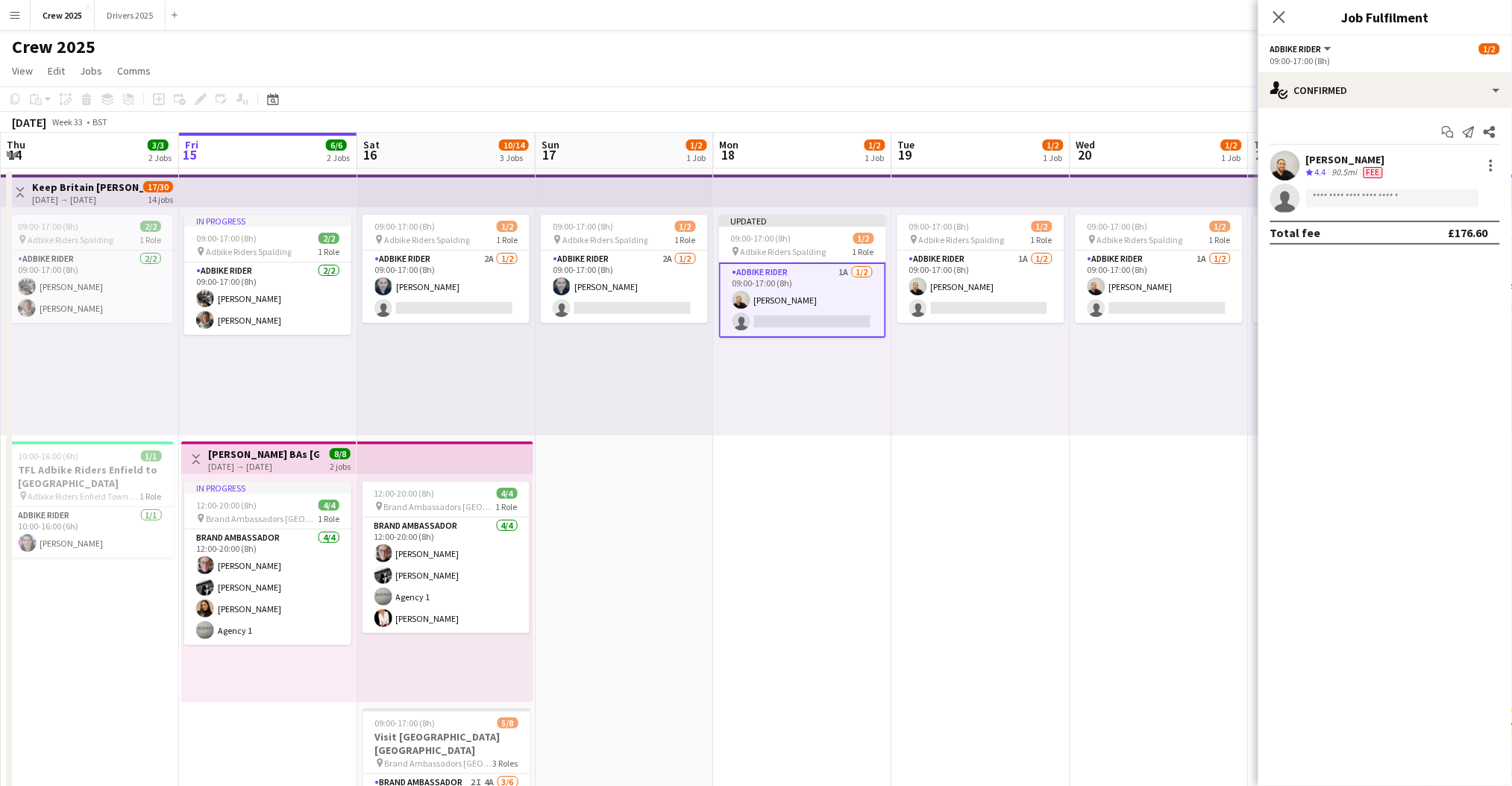
drag, startPoint x: 1024, startPoint y: 502, endPoint x: 1024, endPoint y: 494, distance: 8.0
click at [1024, 498] on app-date-cell "09:00-17:00 (8h) 1/2 pin Adbike Riders Spalding 1 Role Adbike Rider 1A 1/2 09:0…" at bounding box center [981, 572] width 178 height 807
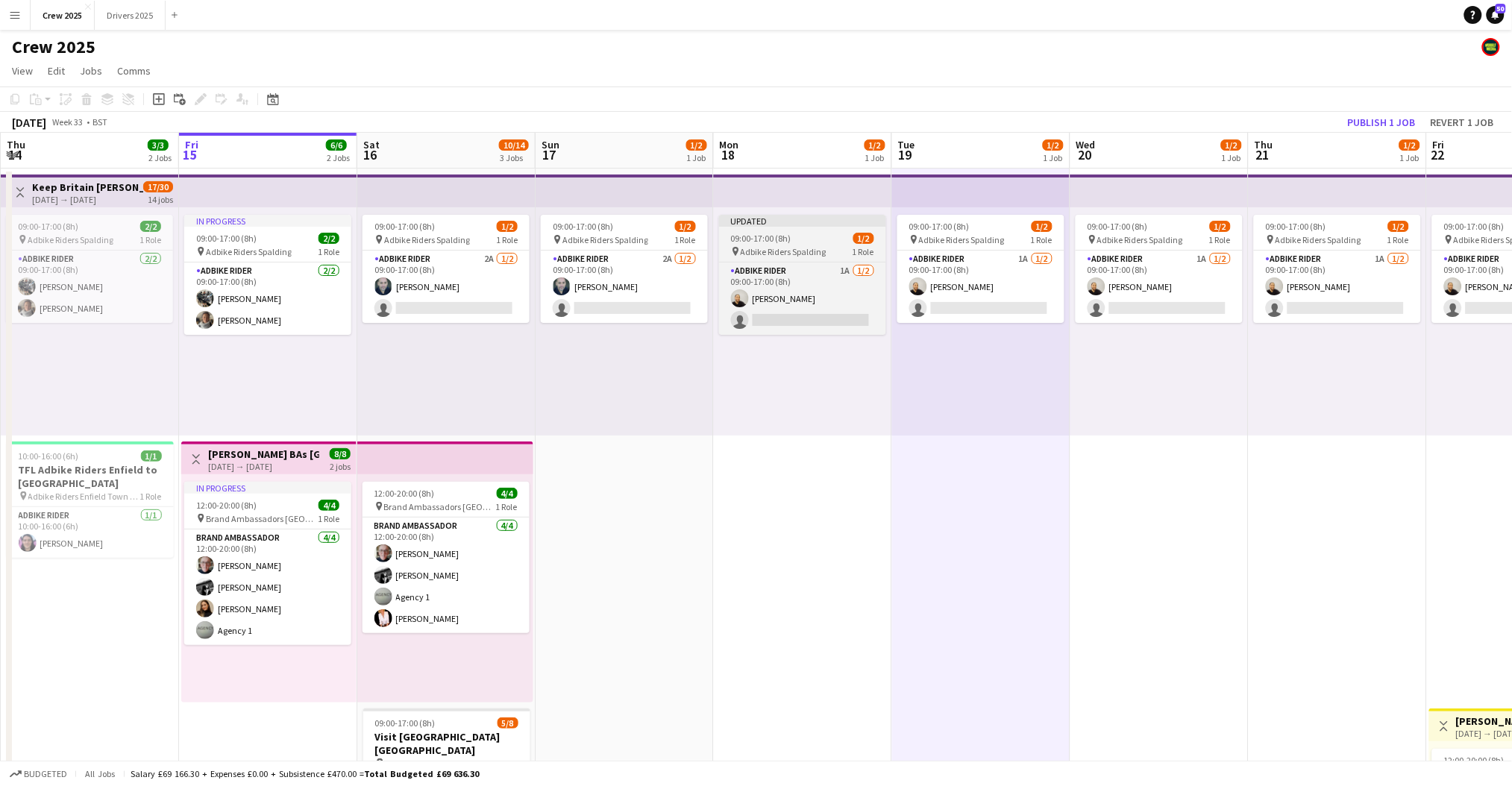
click at [794, 218] on div "Updated" at bounding box center [802, 221] width 167 height 12
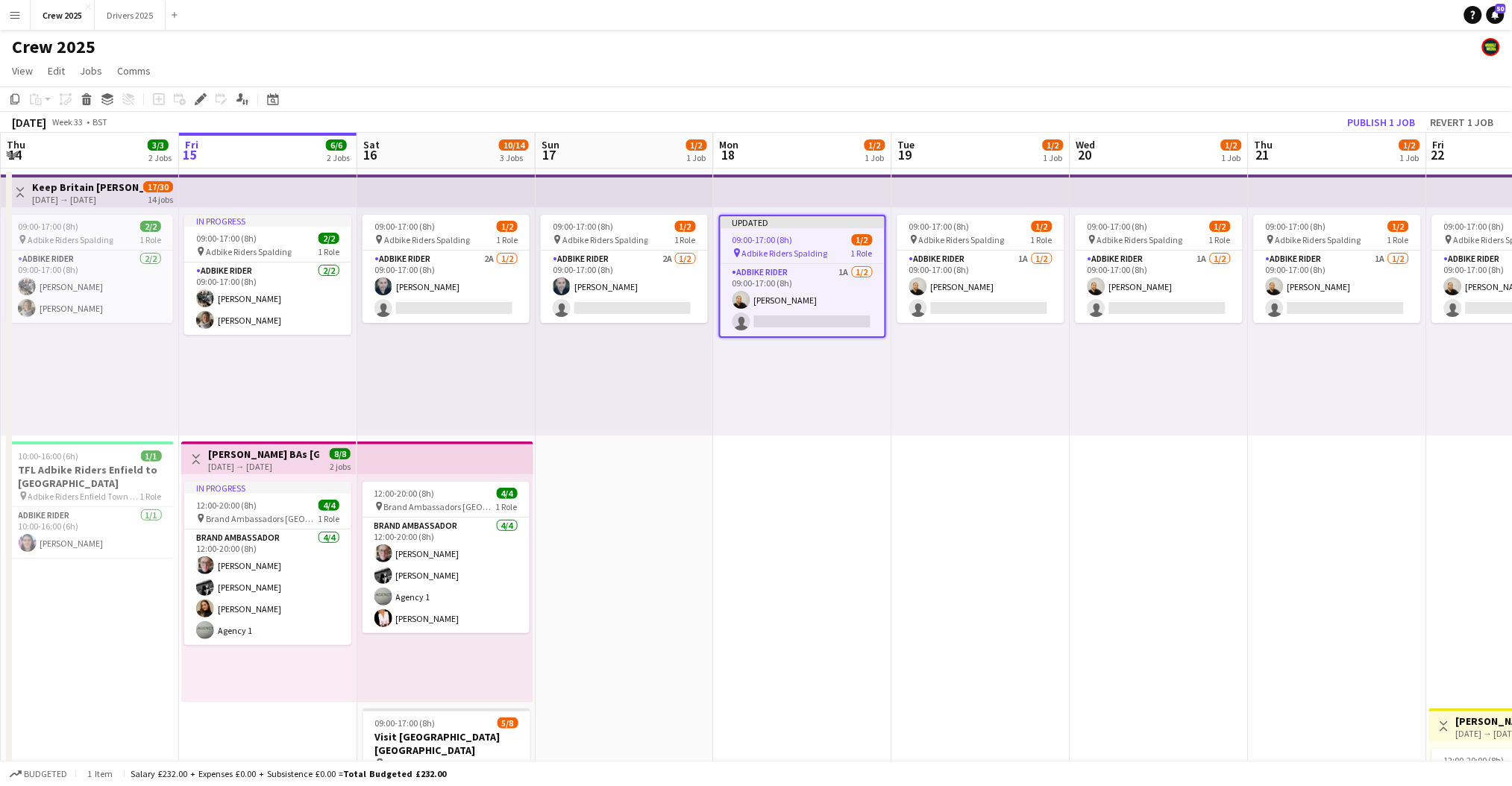
click at [237, 179] on app-top-bar at bounding box center [268, 191] width 178 height 33
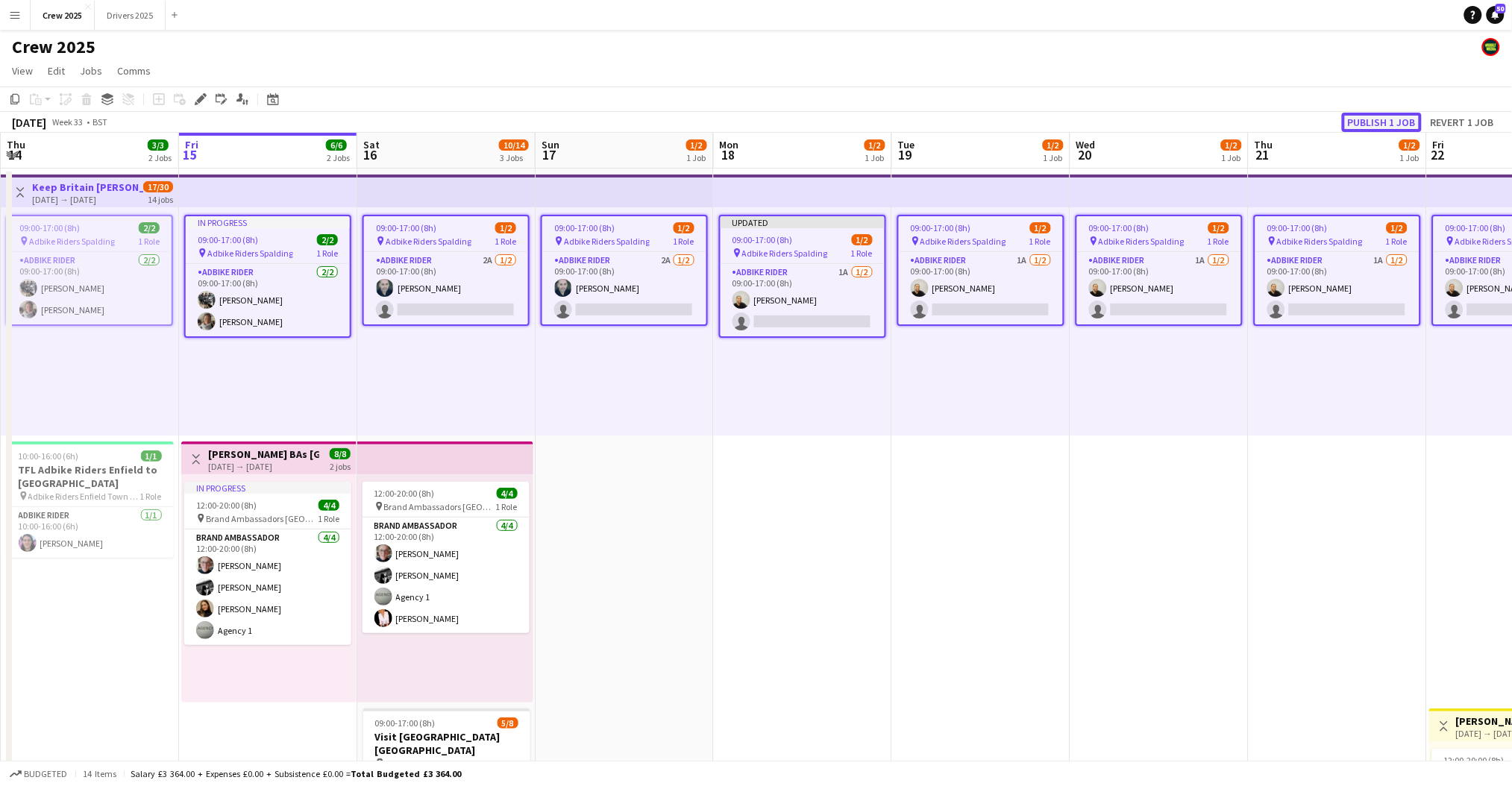
click at [1388, 116] on button "Publish 1 job" at bounding box center [1381, 122] width 80 height 19
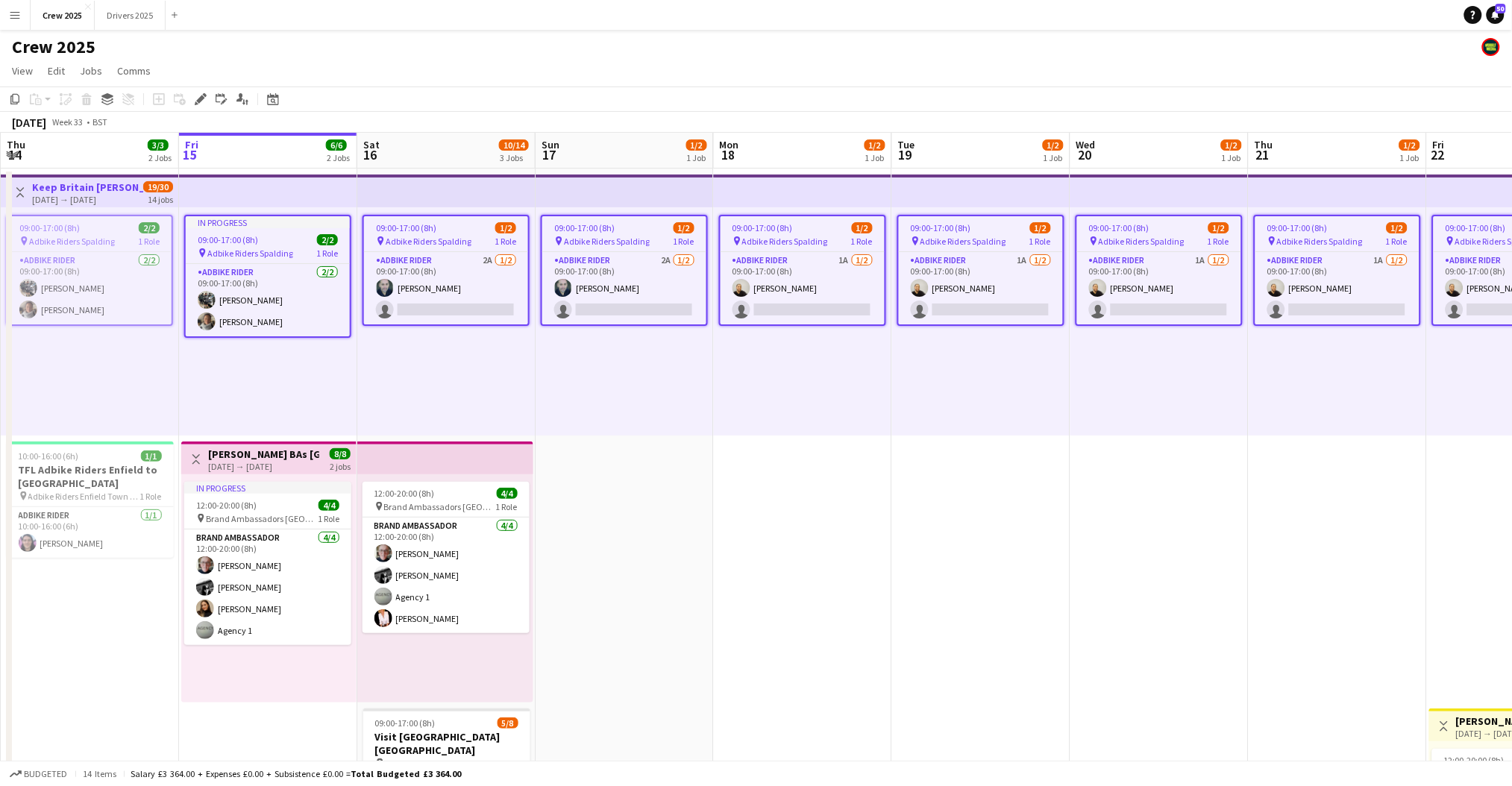
click at [916, 597] on app-date-cell "09:00-17:00 (8h) 1/2 pin Adbike Riders Spalding 1 Role Adbike Rider 1A 1/2 09:0…" at bounding box center [981, 572] width 178 height 807
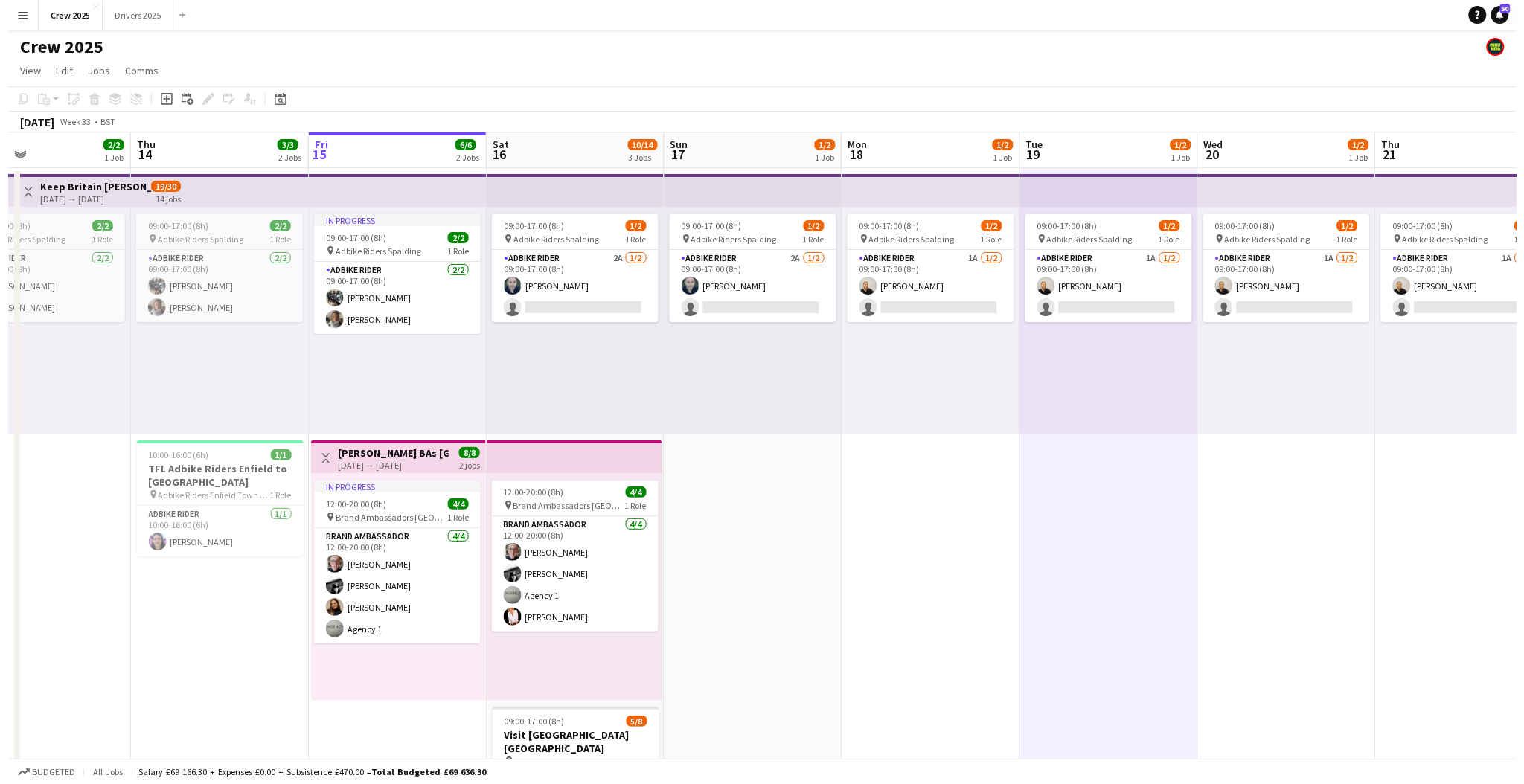
scroll to position [0, 335]
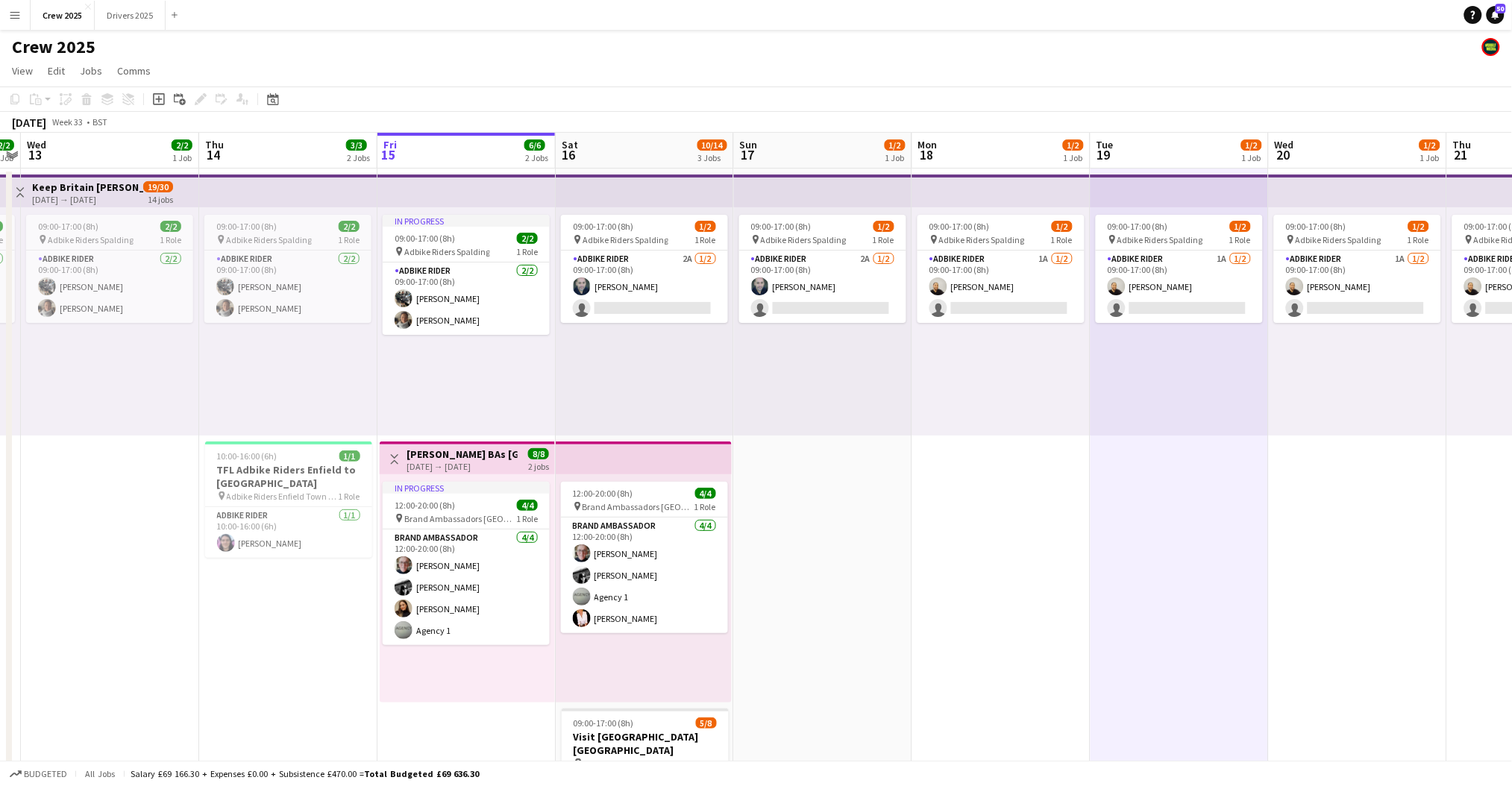
click at [21, 11] on button "Menu" at bounding box center [15, 15] width 30 height 30
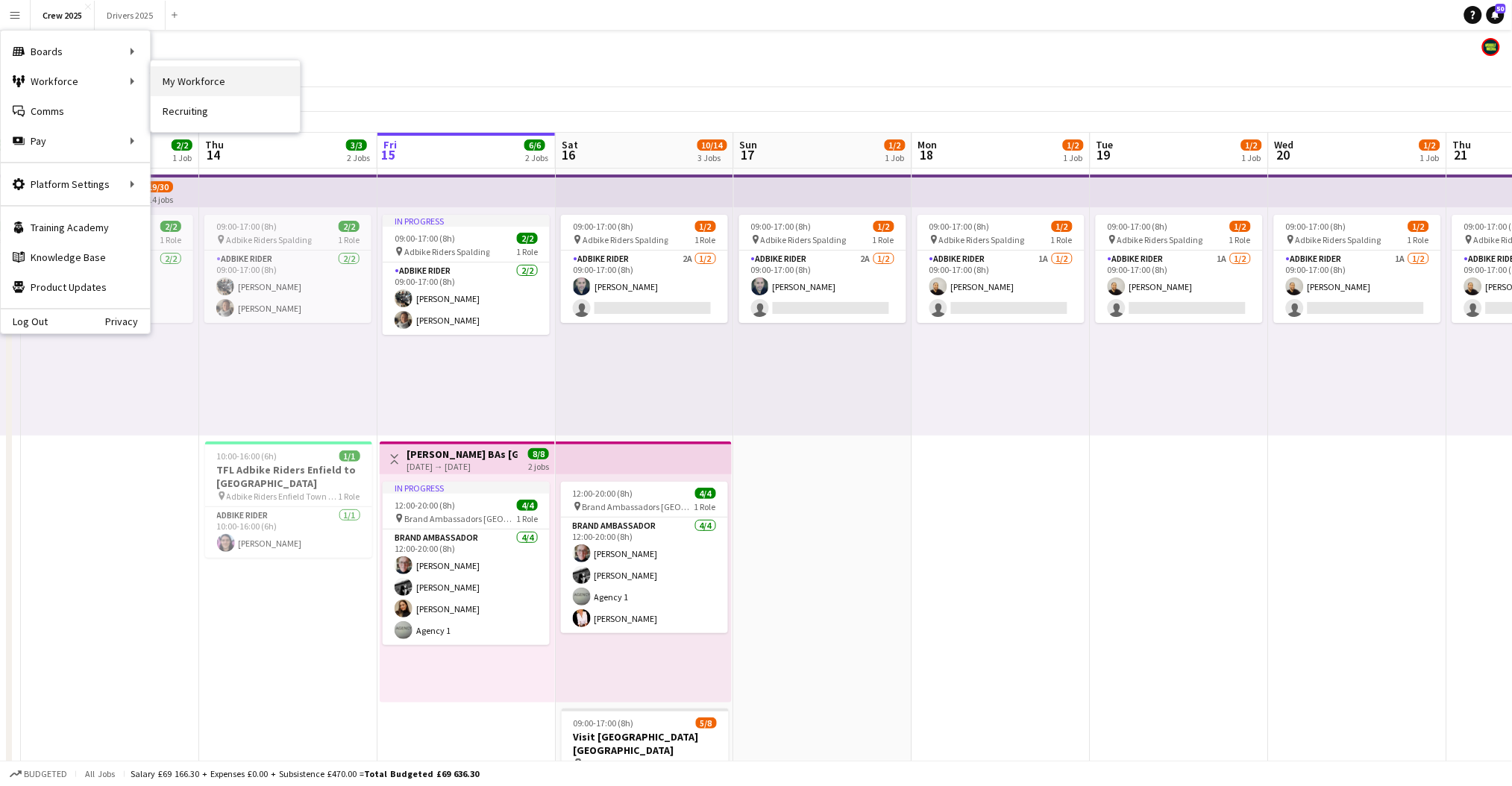
click at [170, 81] on link "My Workforce" at bounding box center [225, 81] width 149 height 30
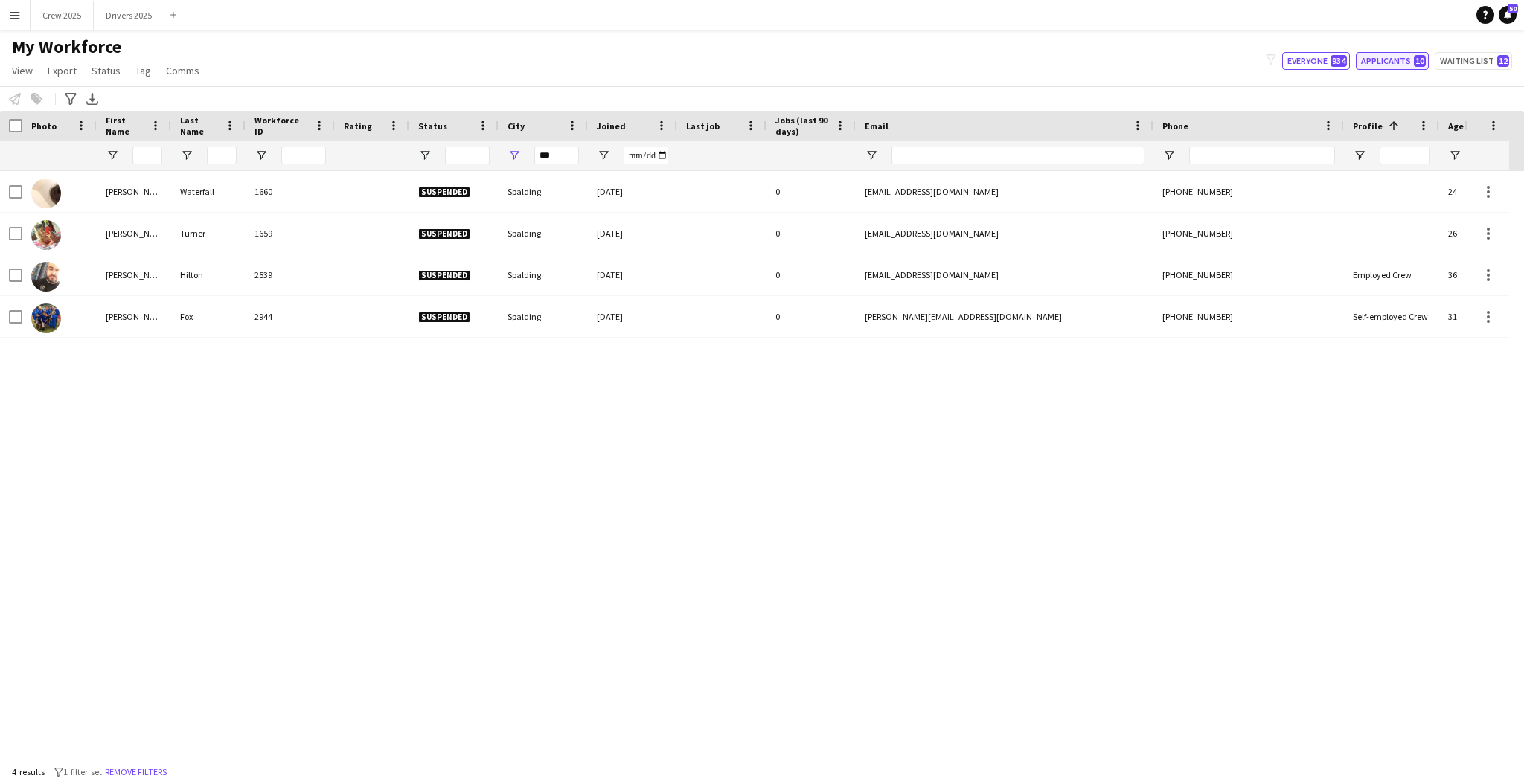
click at [1410, 63] on button "Applicants 10" at bounding box center [1392, 61] width 73 height 18
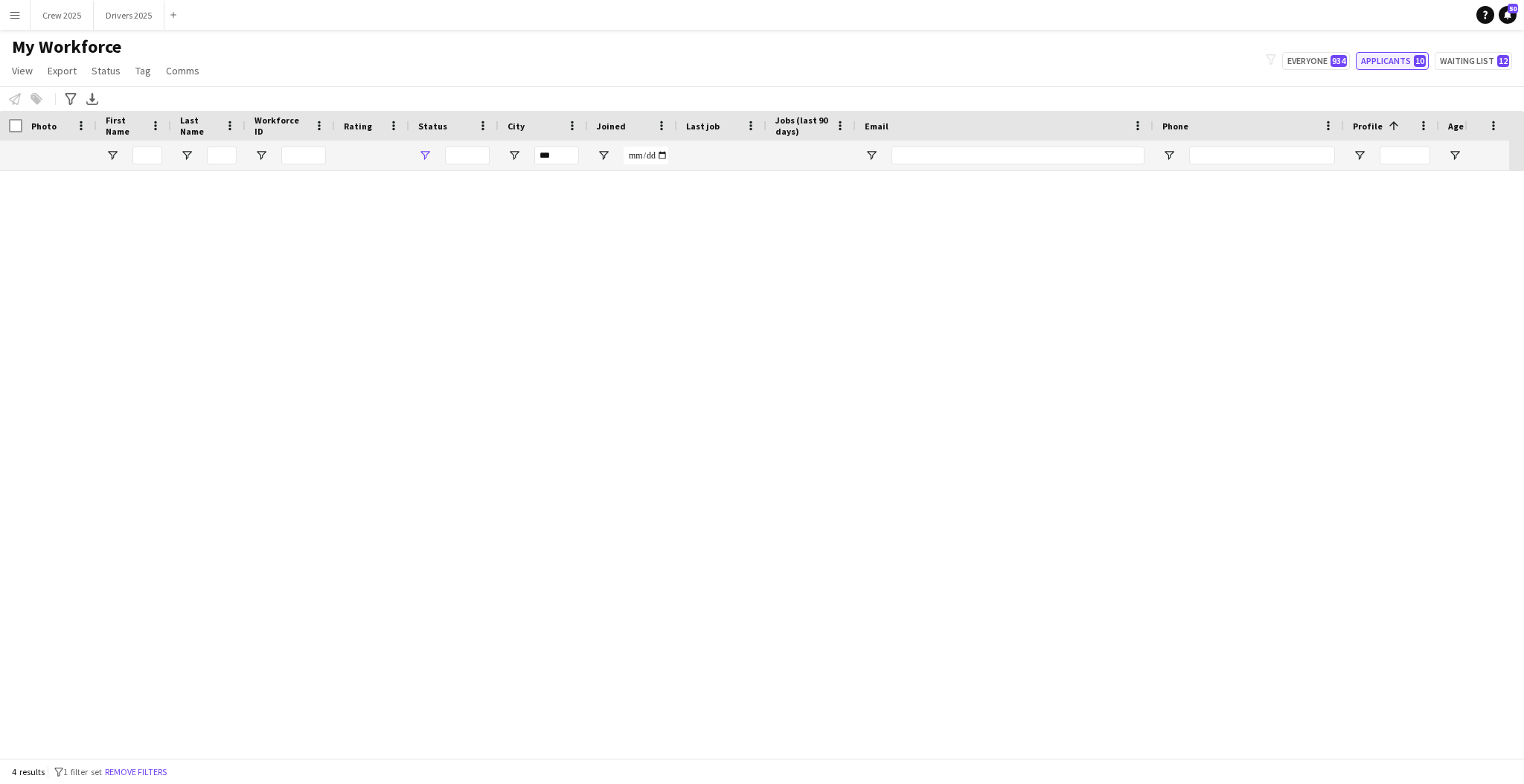
type input "**********"
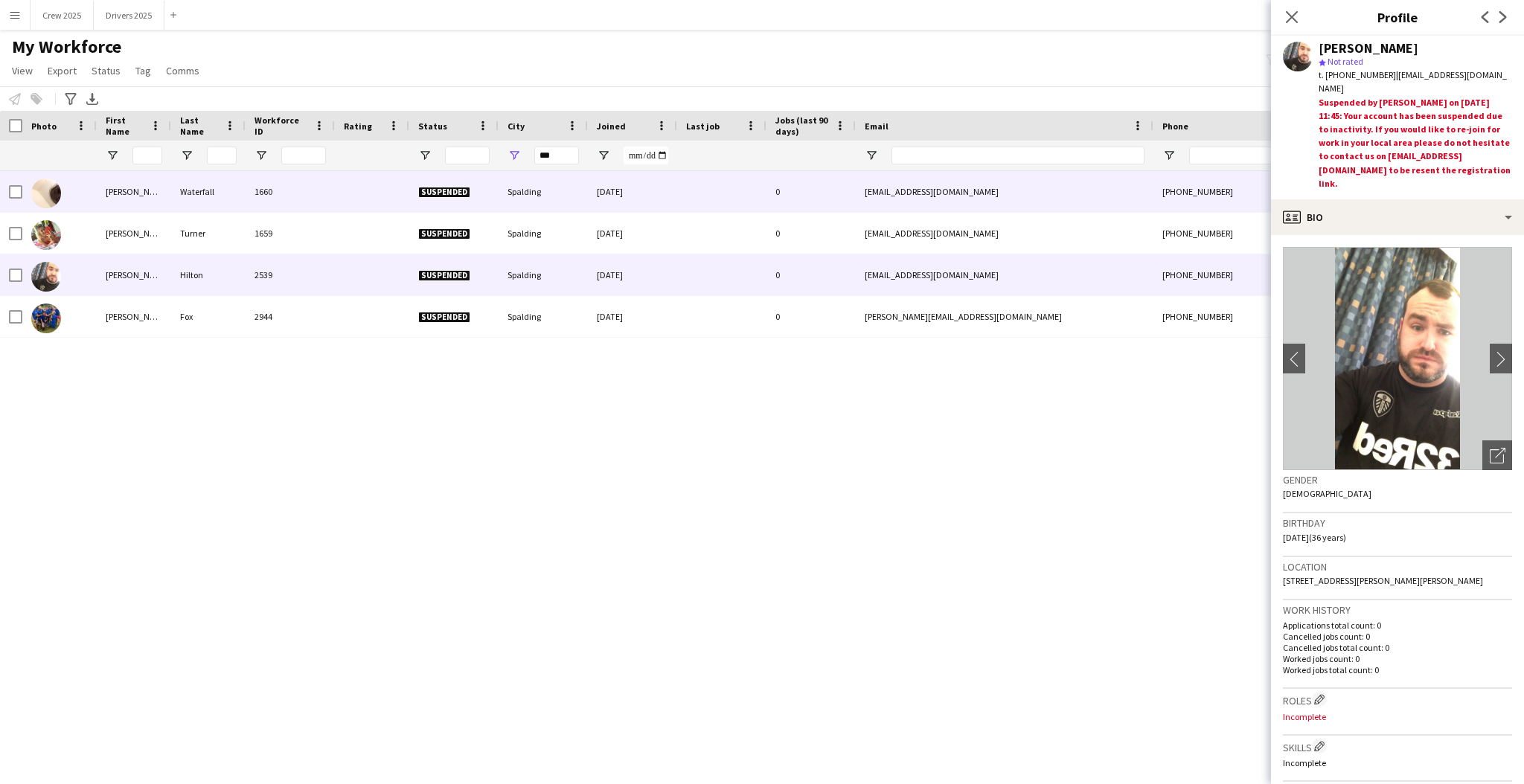
click at [1202, 189] on div "[PHONE_NUMBER]" at bounding box center [1248, 191] width 190 height 41
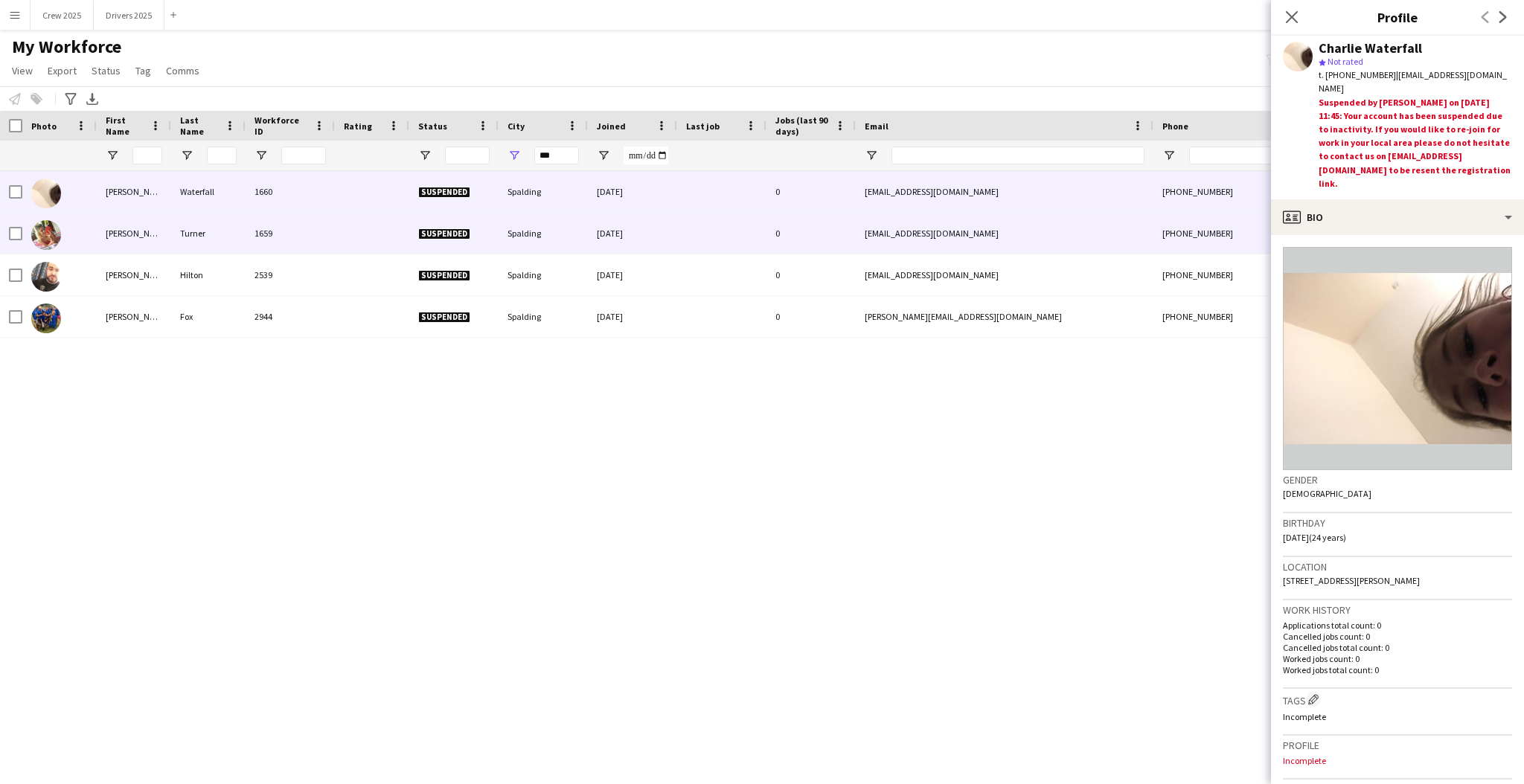
click at [1049, 228] on div "[EMAIL_ADDRESS][DOMAIN_NAME]" at bounding box center [1004, 233] width 297 height 41
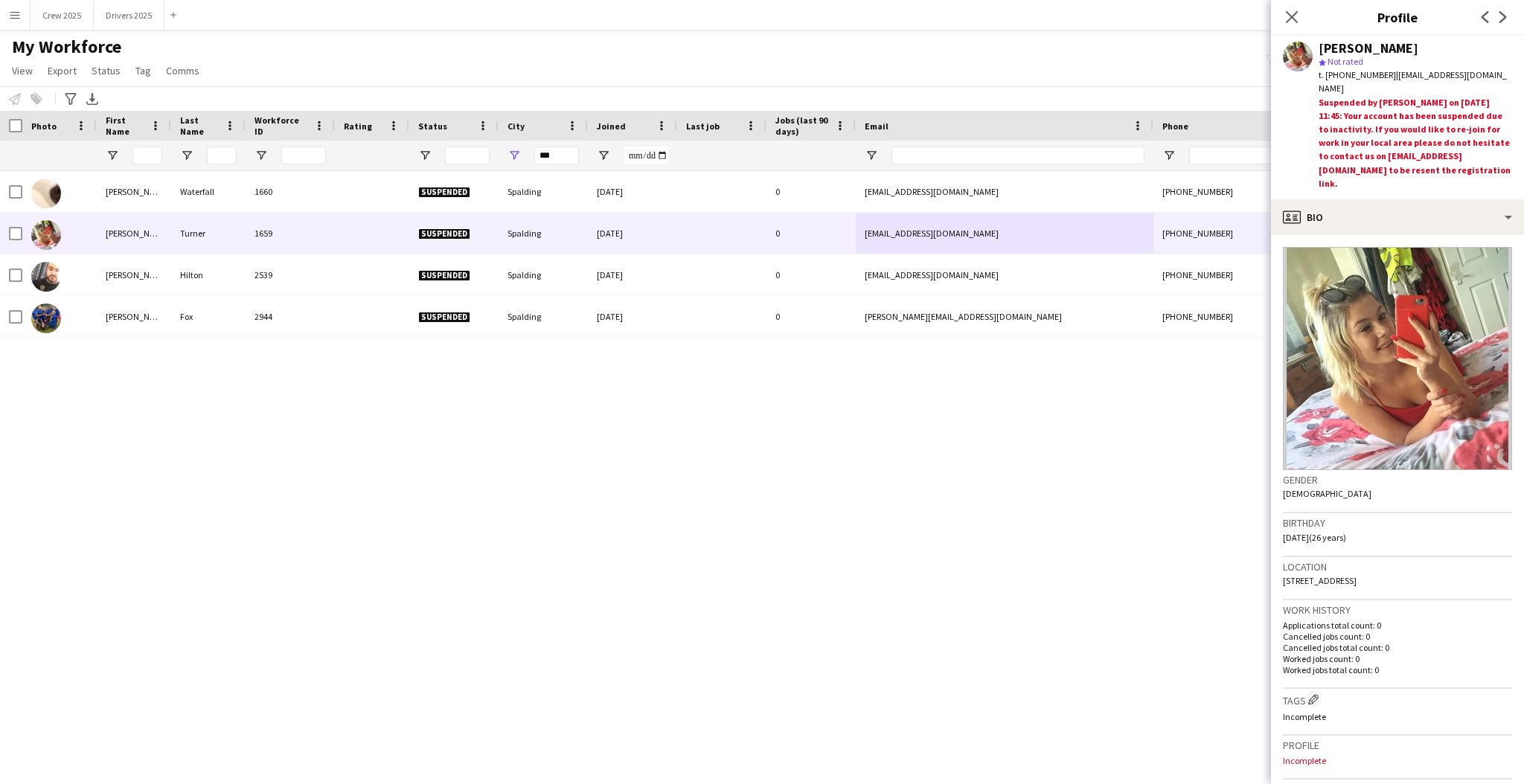
click at [1482, 343] on img at bounding box center [1397, 359] width 229 height 223
click at [1470, 200] on div "profile Bio" at bounding box center [1397, 217] width 253 height 35
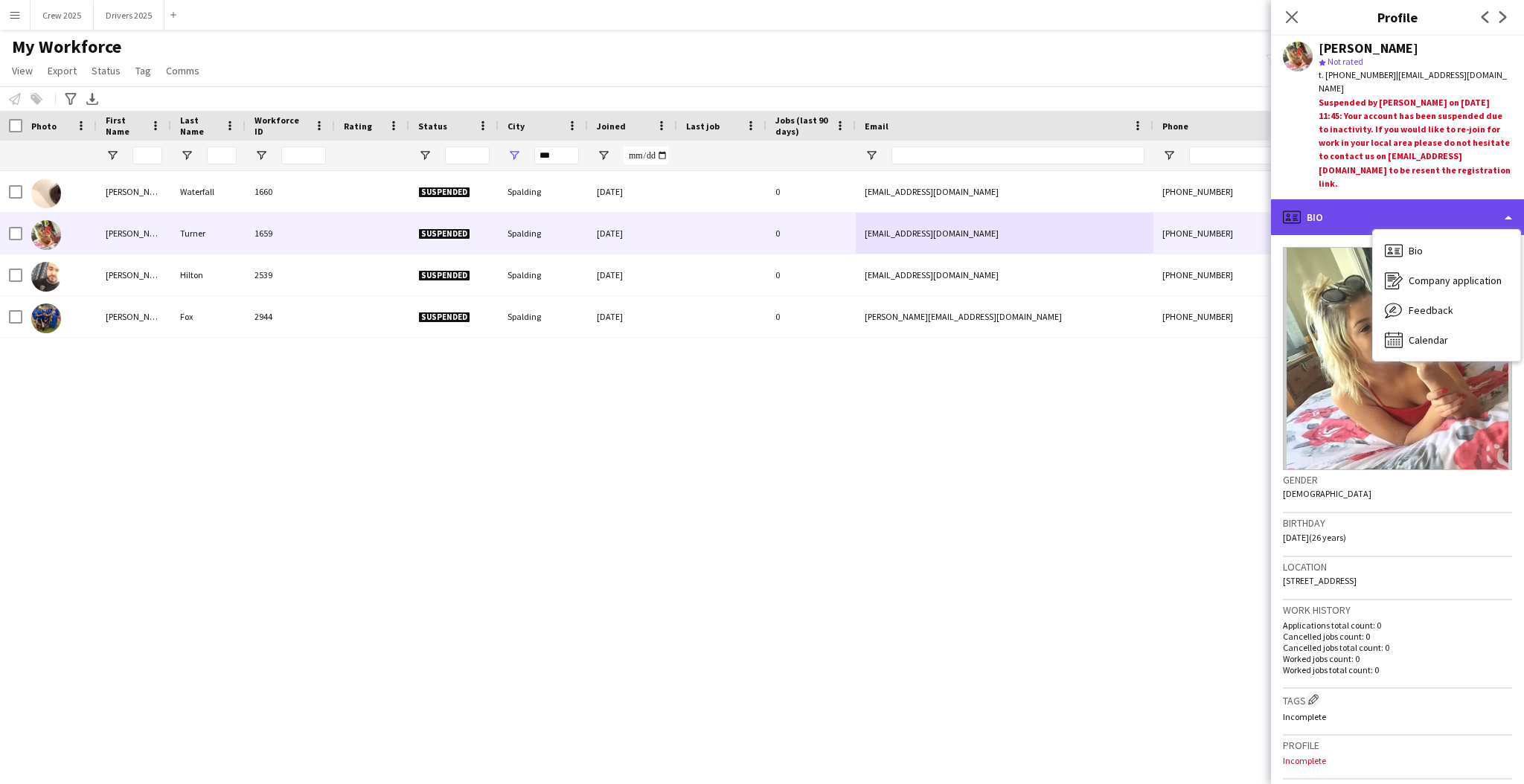
click at [1360, 225] on div "profile Bio" at bounding box center [1397, 217] width 253 height 35
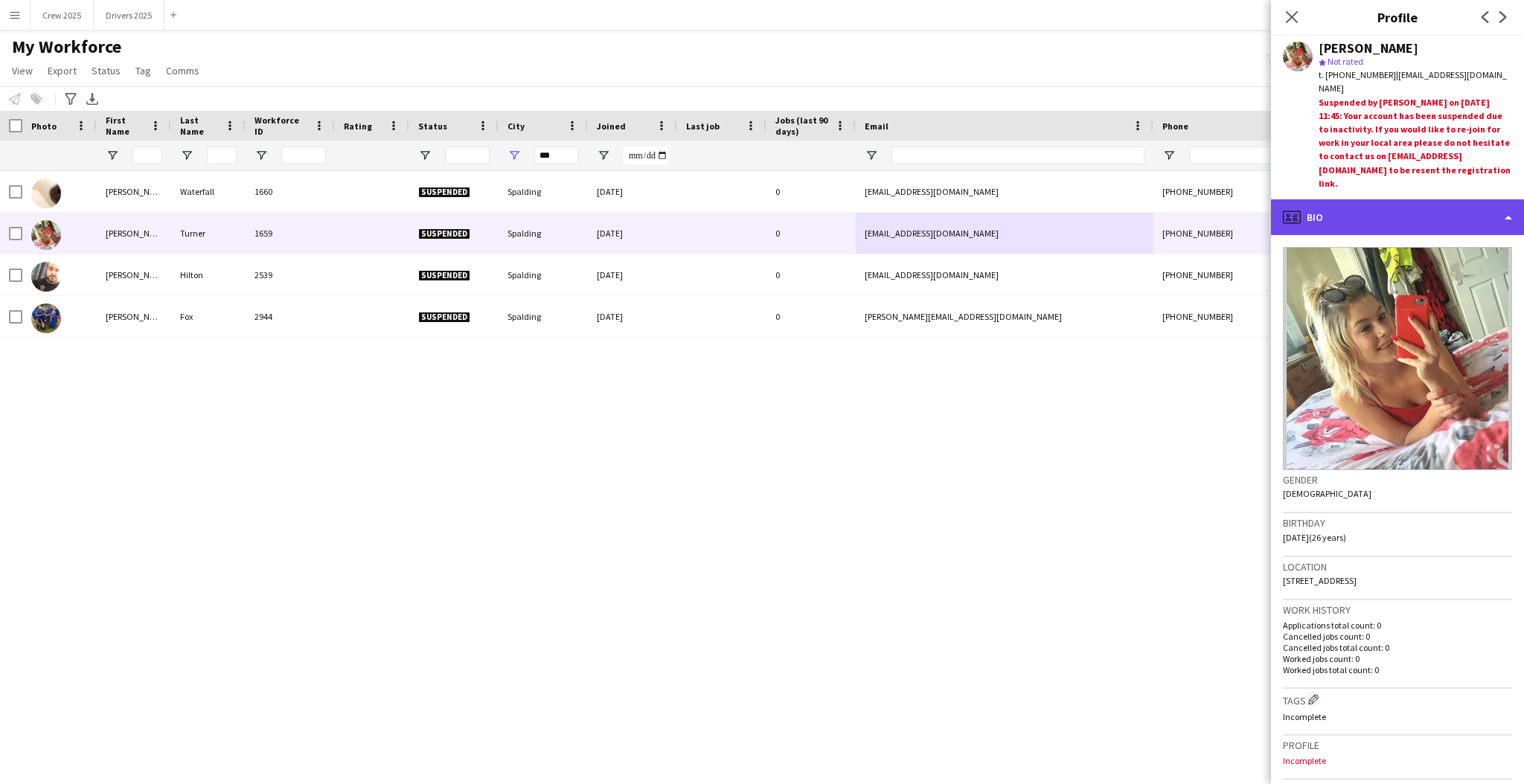
click at [1507, 218] on div "profile Bio" at bounding box center [1397, 217] width 253 height 35
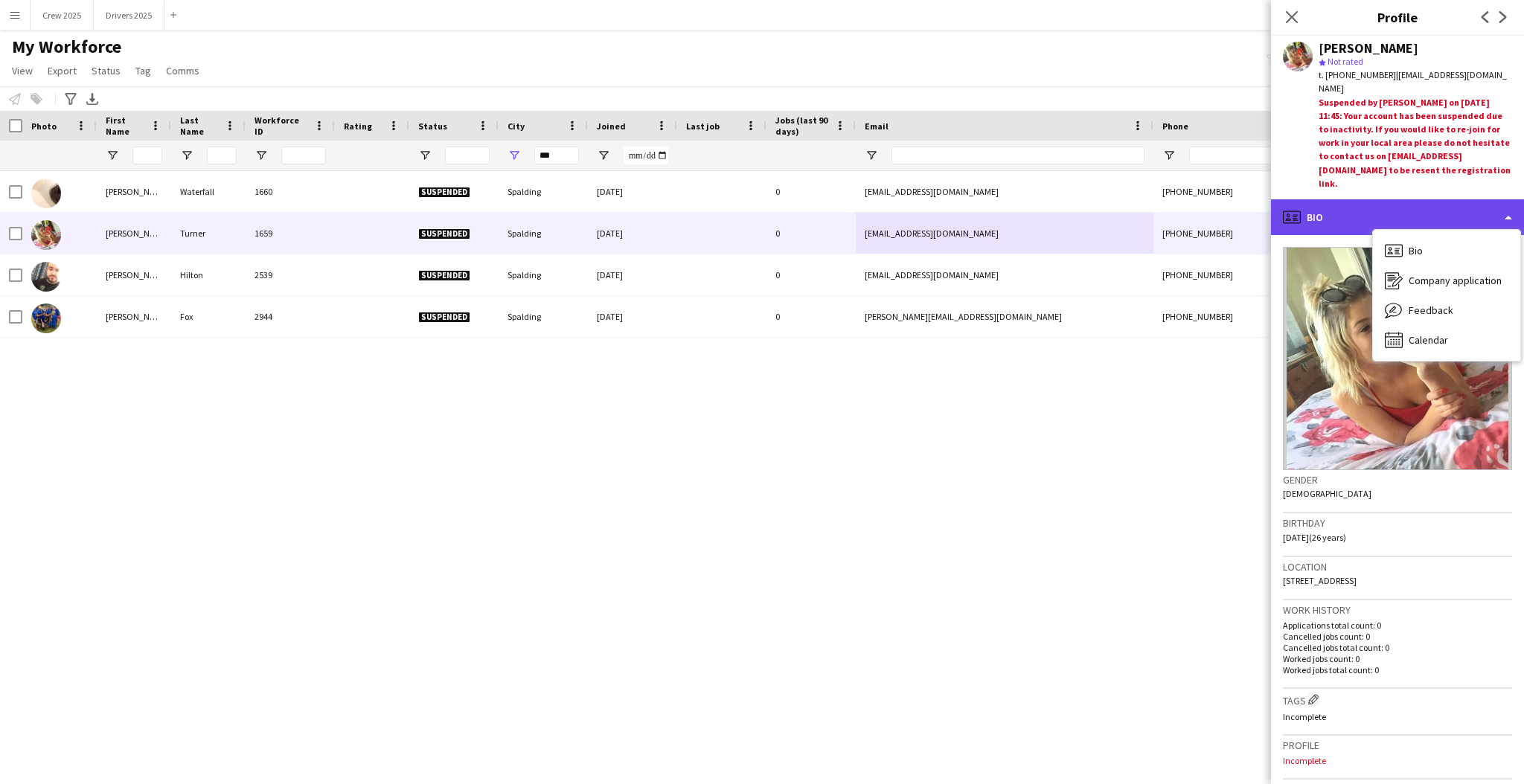
click at [1418, 222] on div "profile Bio" at bounding box center [1397, 217] width 253 height 35
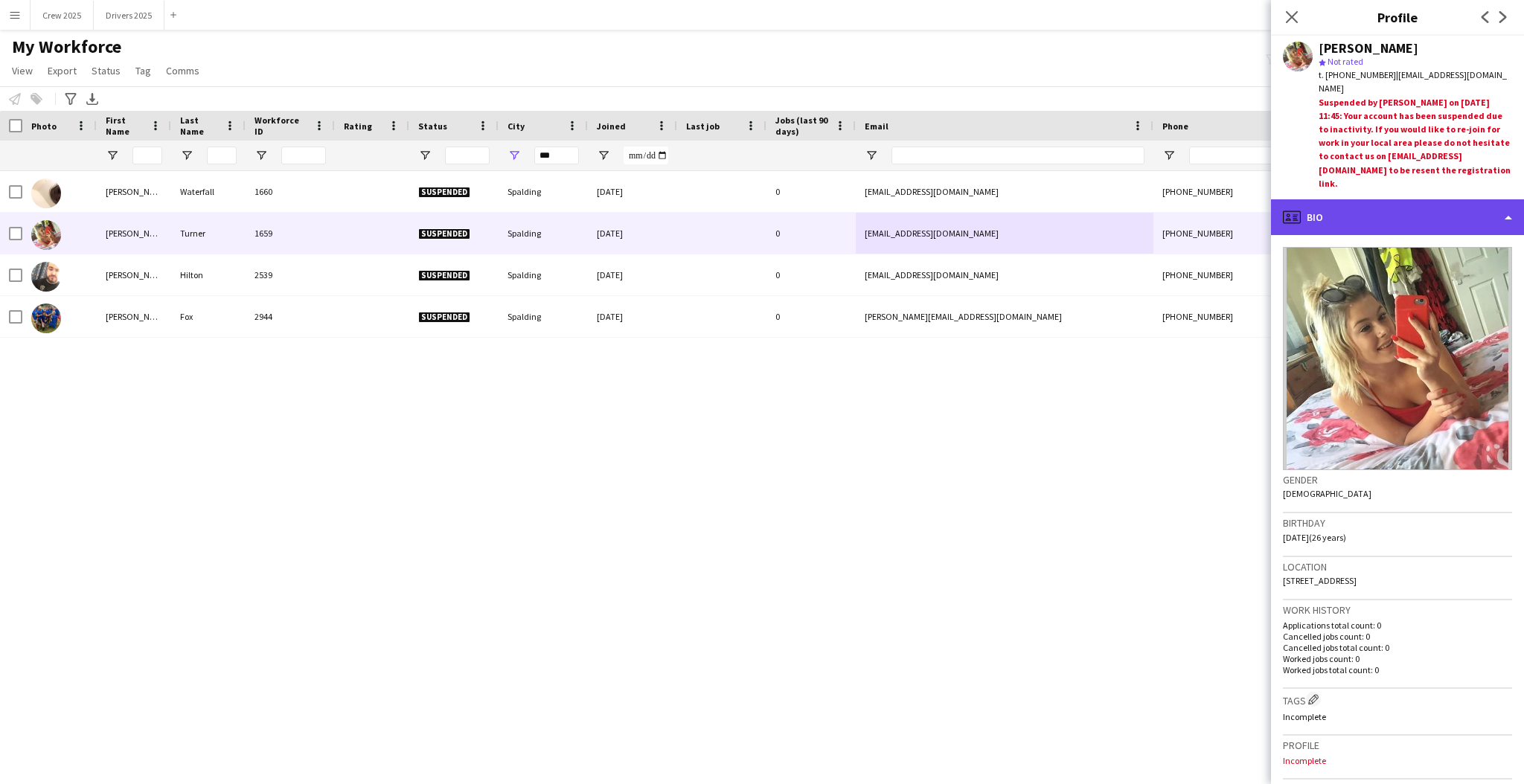
click at [1511, 218] on div "profile Bio" at bounding box center [1397, 217] width 253 height 35
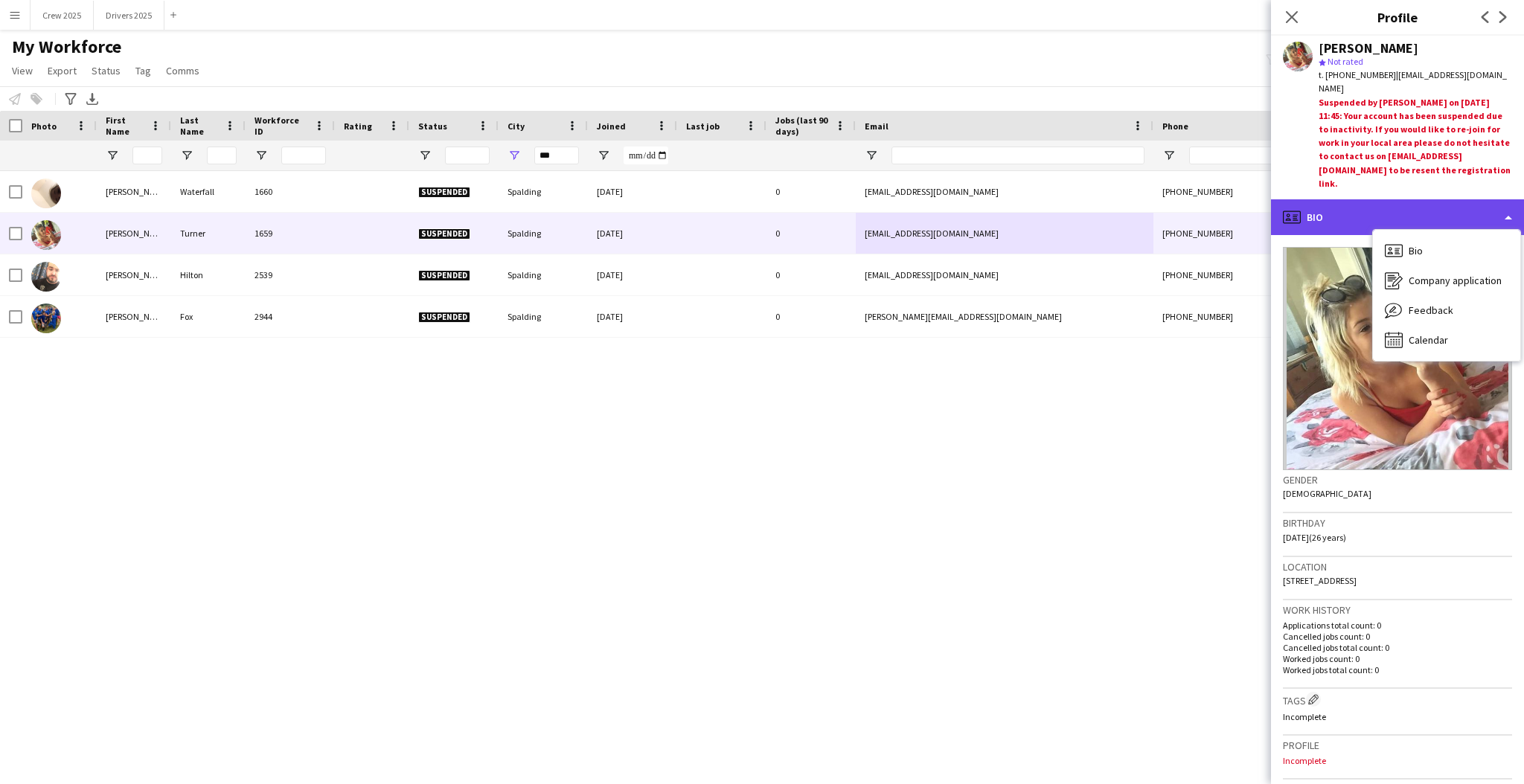
click at [1327, 220] on div "profile Bio" at bounding box center [1397, 217] width 253 height 35
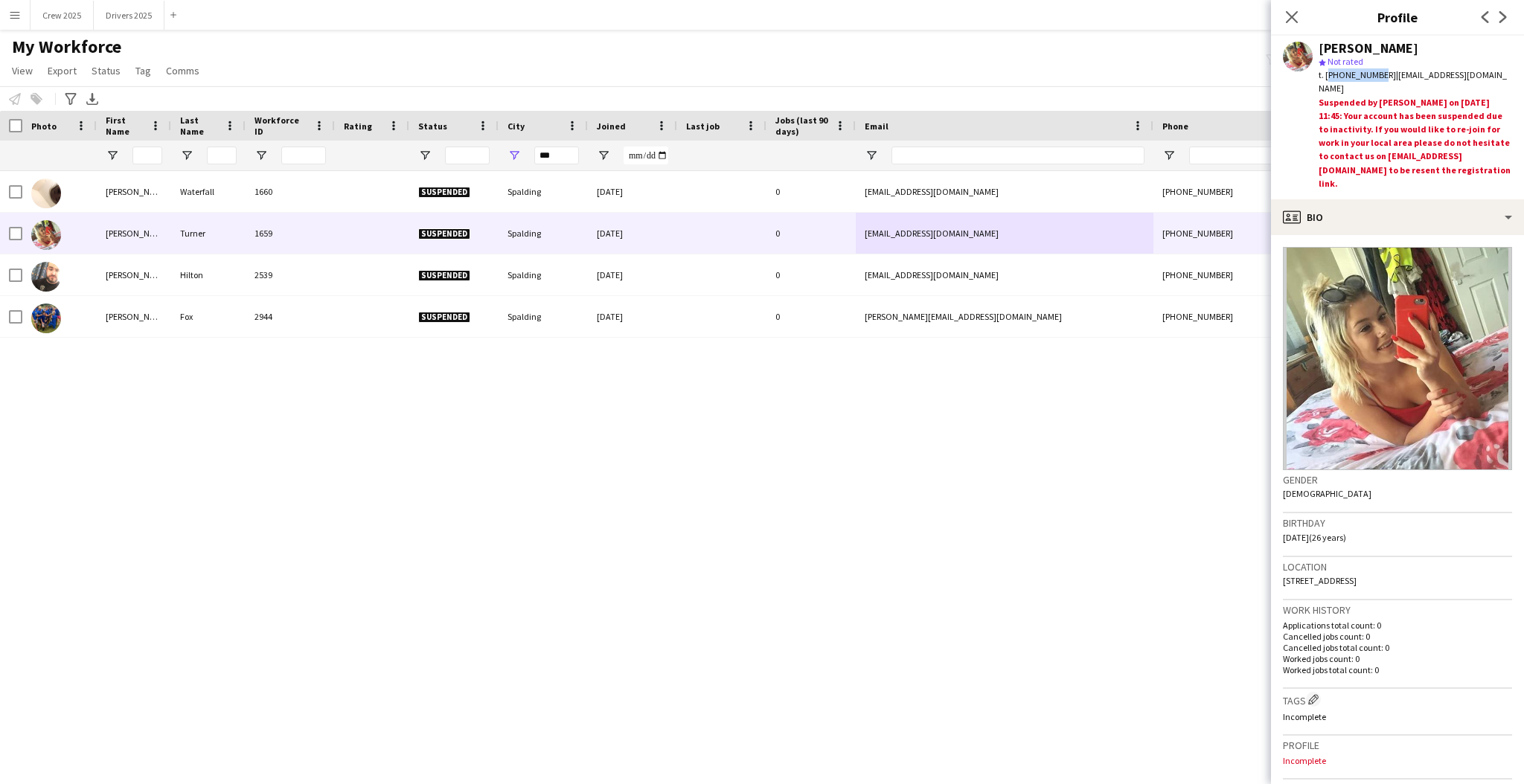
drag, startPoint x: 1374, startPoint y: 72, endPoint x: 1326, endPoint y: 77, distance: 48.3
click at [1326, 77] on span "t. +7856113660" at bounding box center [1357, 75] width 77 height 11
copy span "+7856113660"
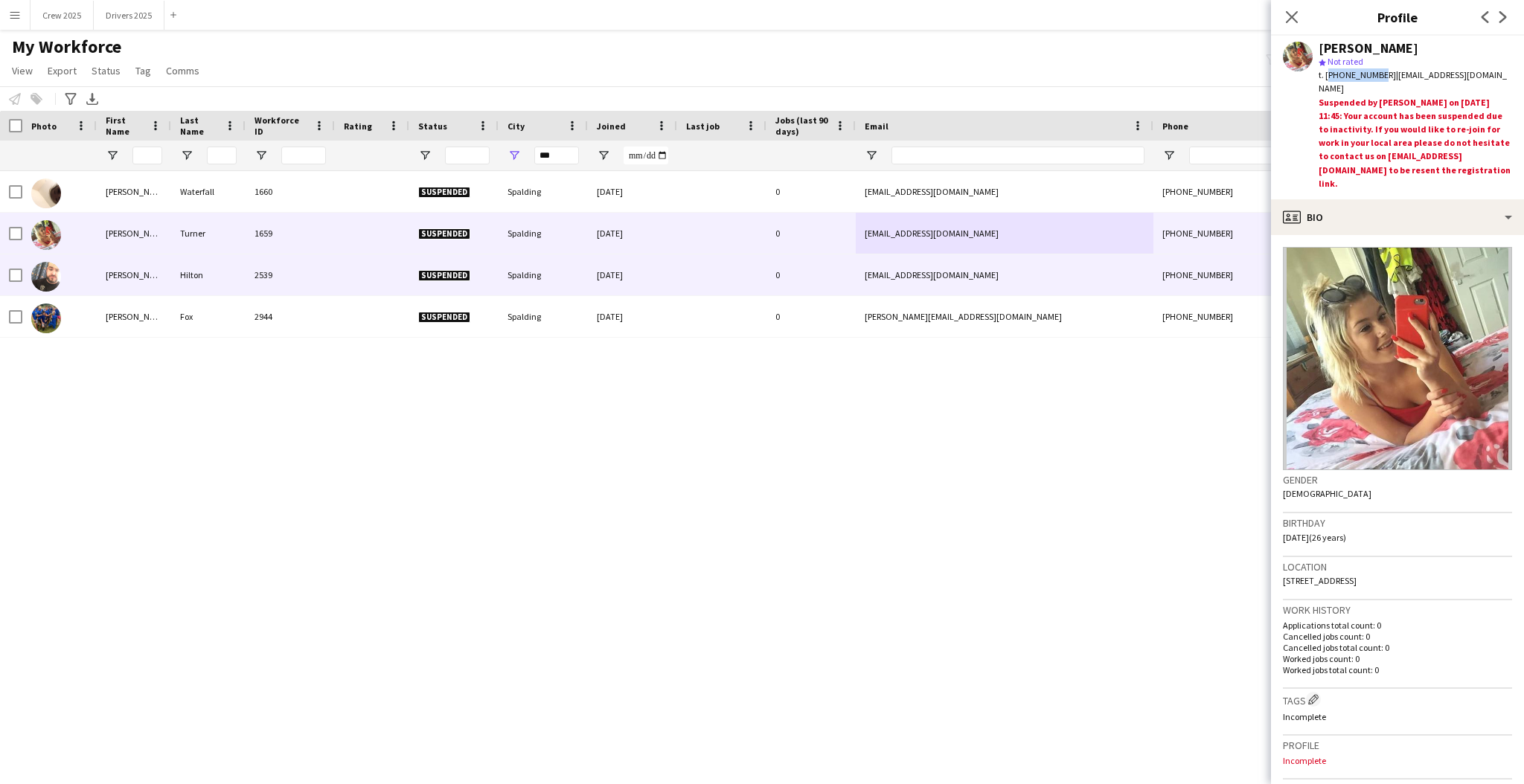
click at [335, 273] on div at bounding box center [372, 275] width 74 height 41
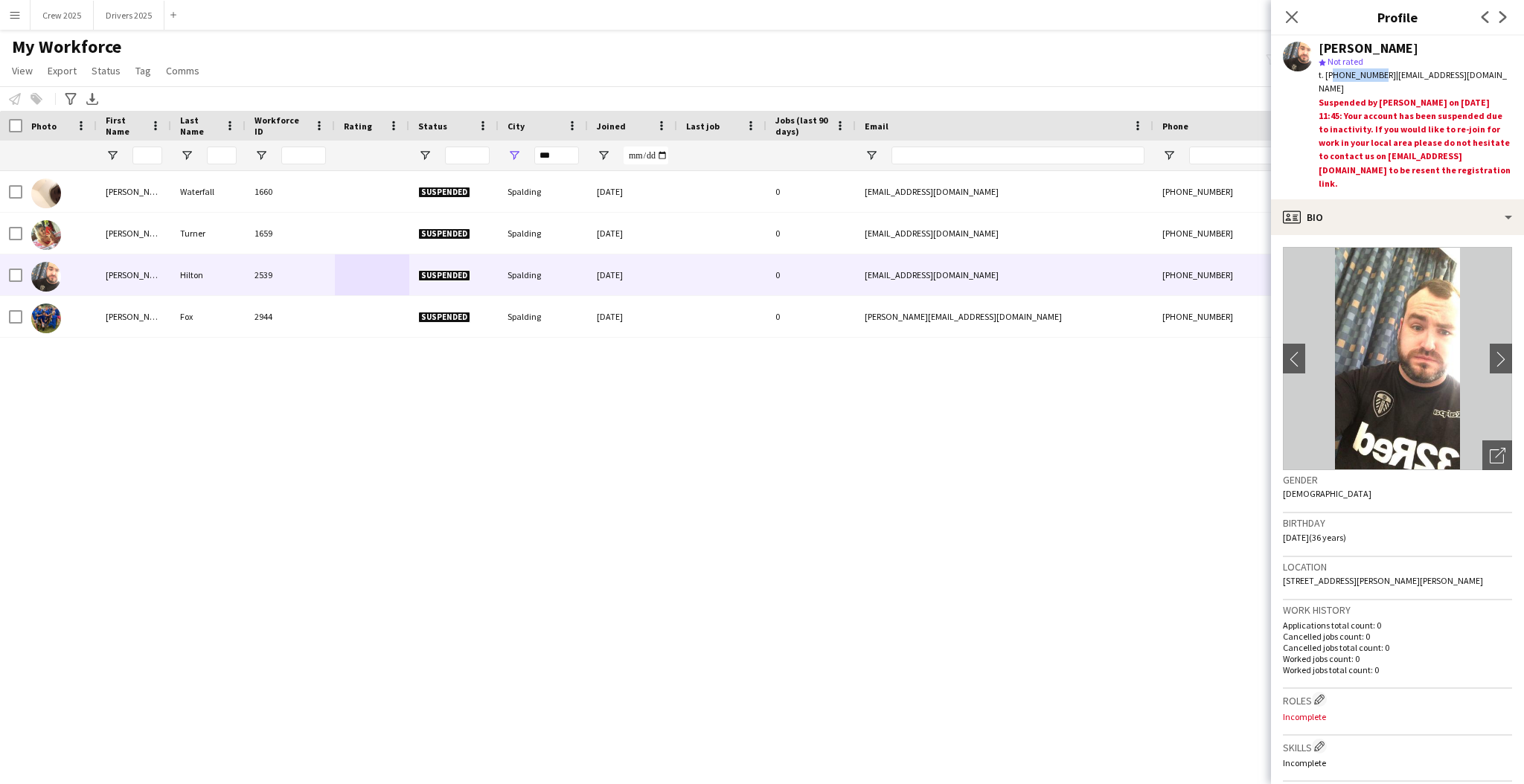
drag, startPoint x: 1375, startPoint y: 73, endPoint x: 1327, endPoint y: 75, distance: 48.0
click at [1327, 75] on span "t. +7501382018" at bounding box center [1357, 75] width 77 height 11
copy span "7501382018"
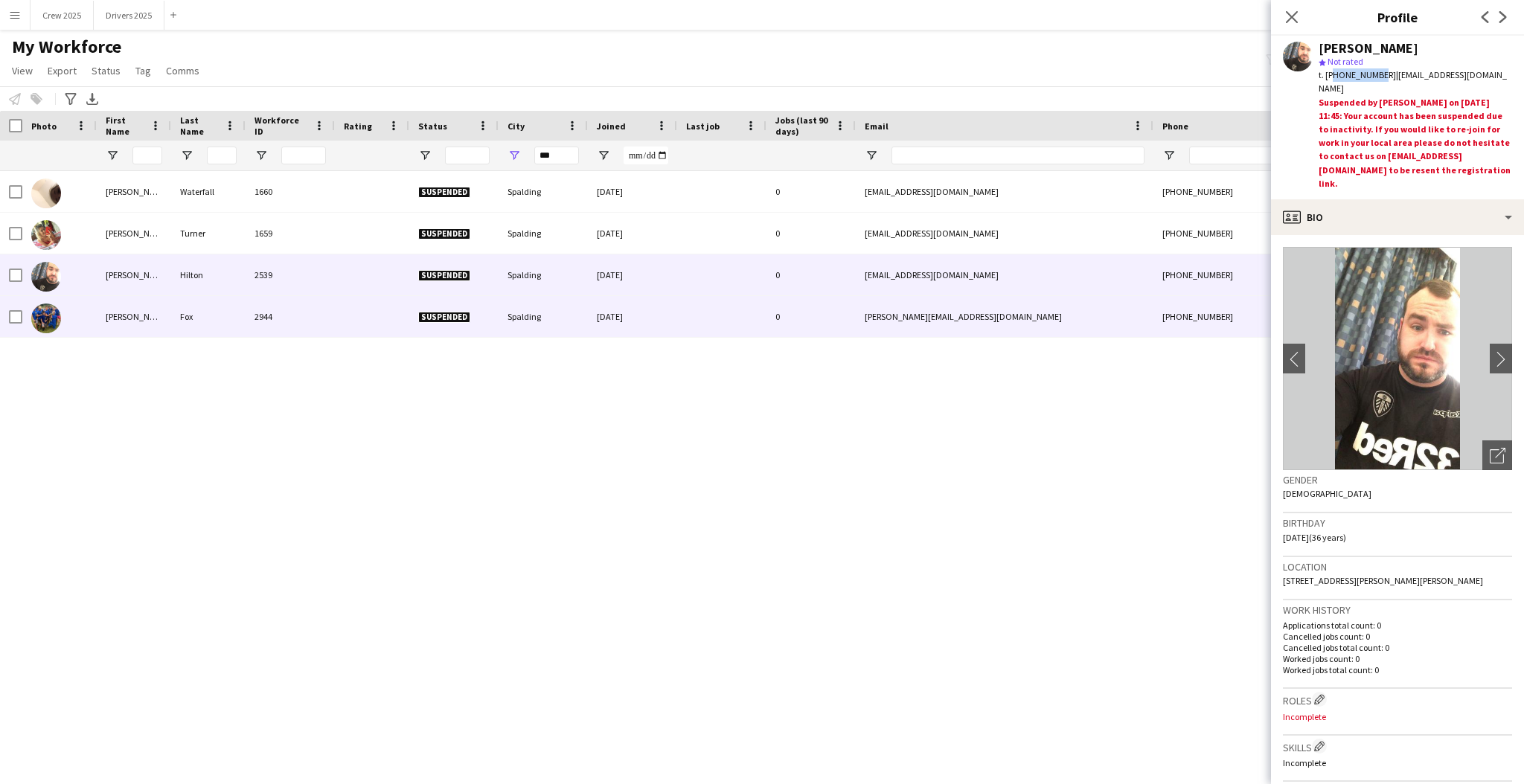
click at [248, 318] on div "2944" at bounding box center [290, 317] width 89 height 41
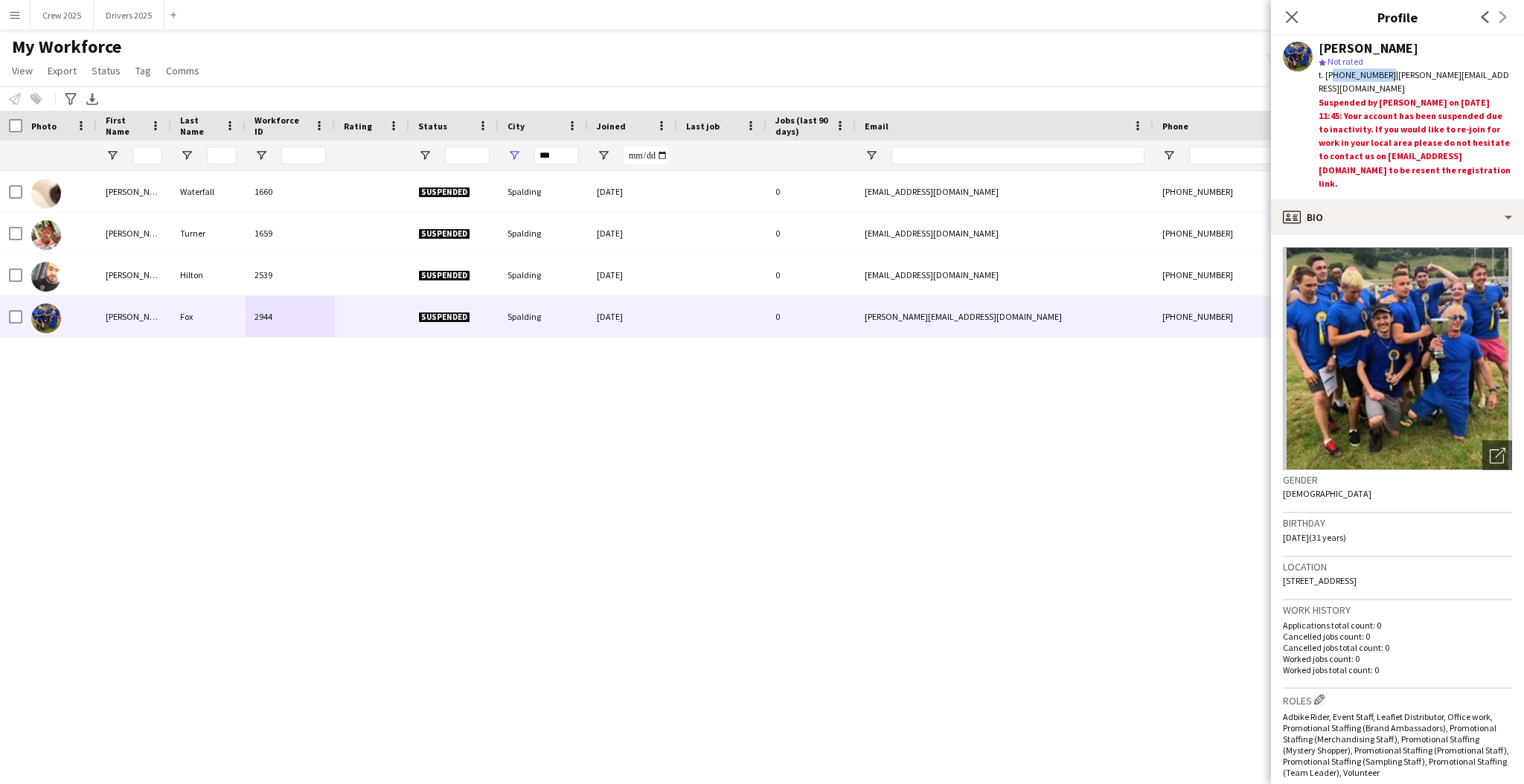
drag, startPoint x: 1381, startPoint y: 73, endPoint x: 1331, endPoint y: 74, distance: 50.0
click at [1331, 74] on span "t. +447958261361" at bounding box center [1357, 75] width 77 height 11
copy span "447958261361"
click at [666, 460] on div "Charlie Waterfall 1660 Suspended Spalding 12-08-2019 0 charlie.waterfall1@gmail…" at bounding box center [740, 457] width 1480 height 572
click at [131, 27] on button "Drivers 2025 Close" at bounding box center [129, 15] width 71 height 29
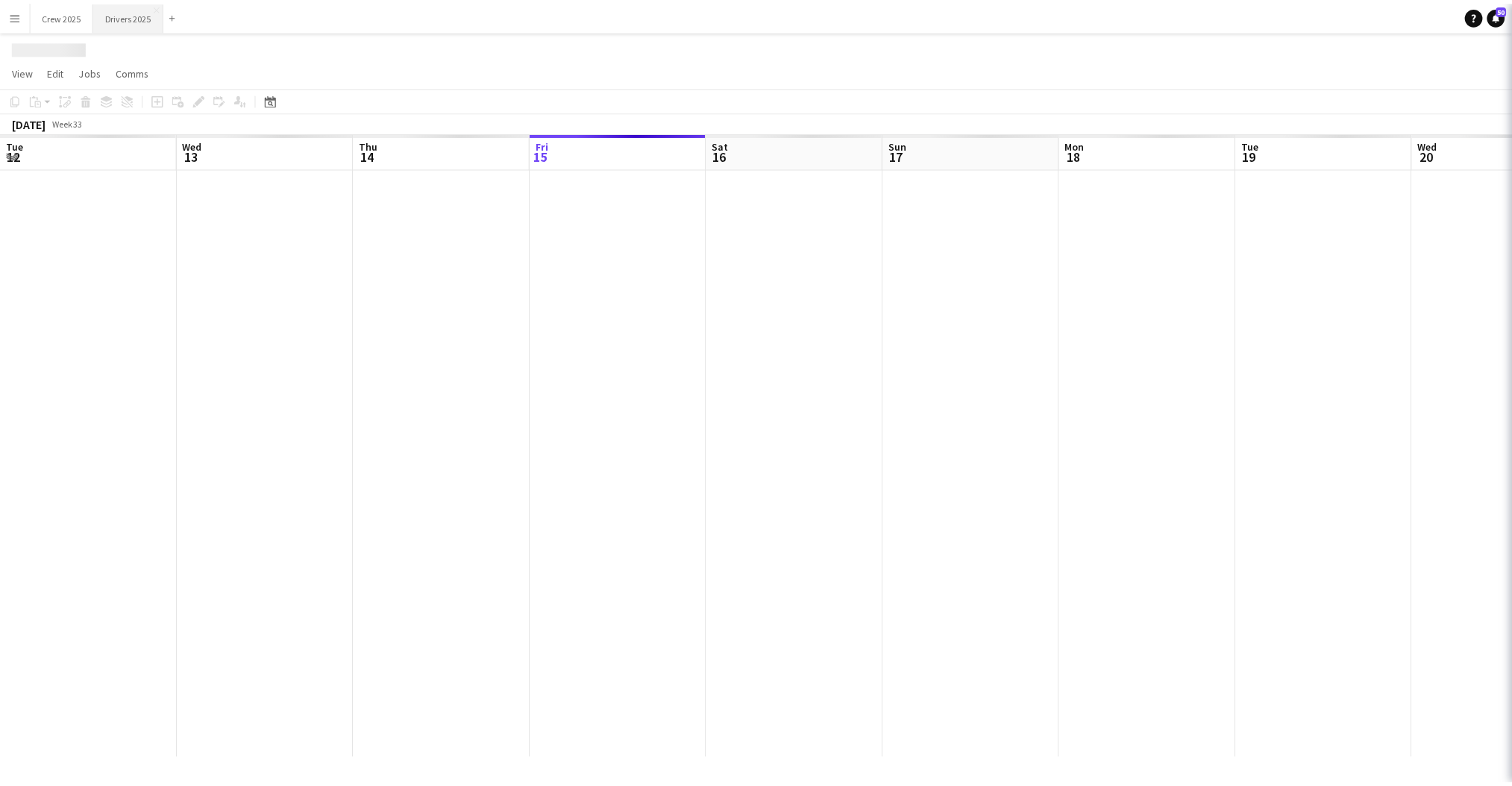
scroll to position [0, 355]
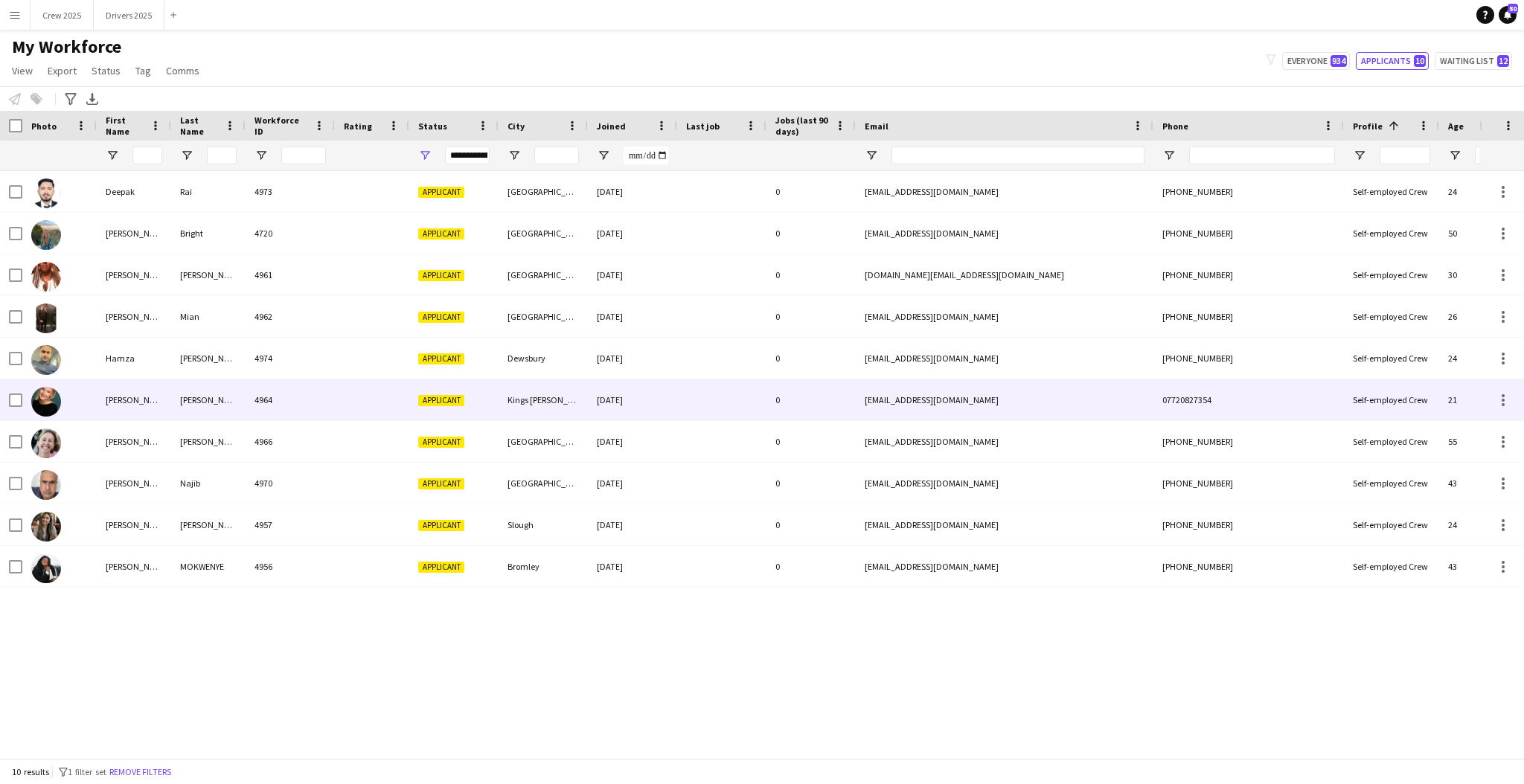
click at [317, 401] on div "4964" at bounding box center [290, 400] width 89 height 41
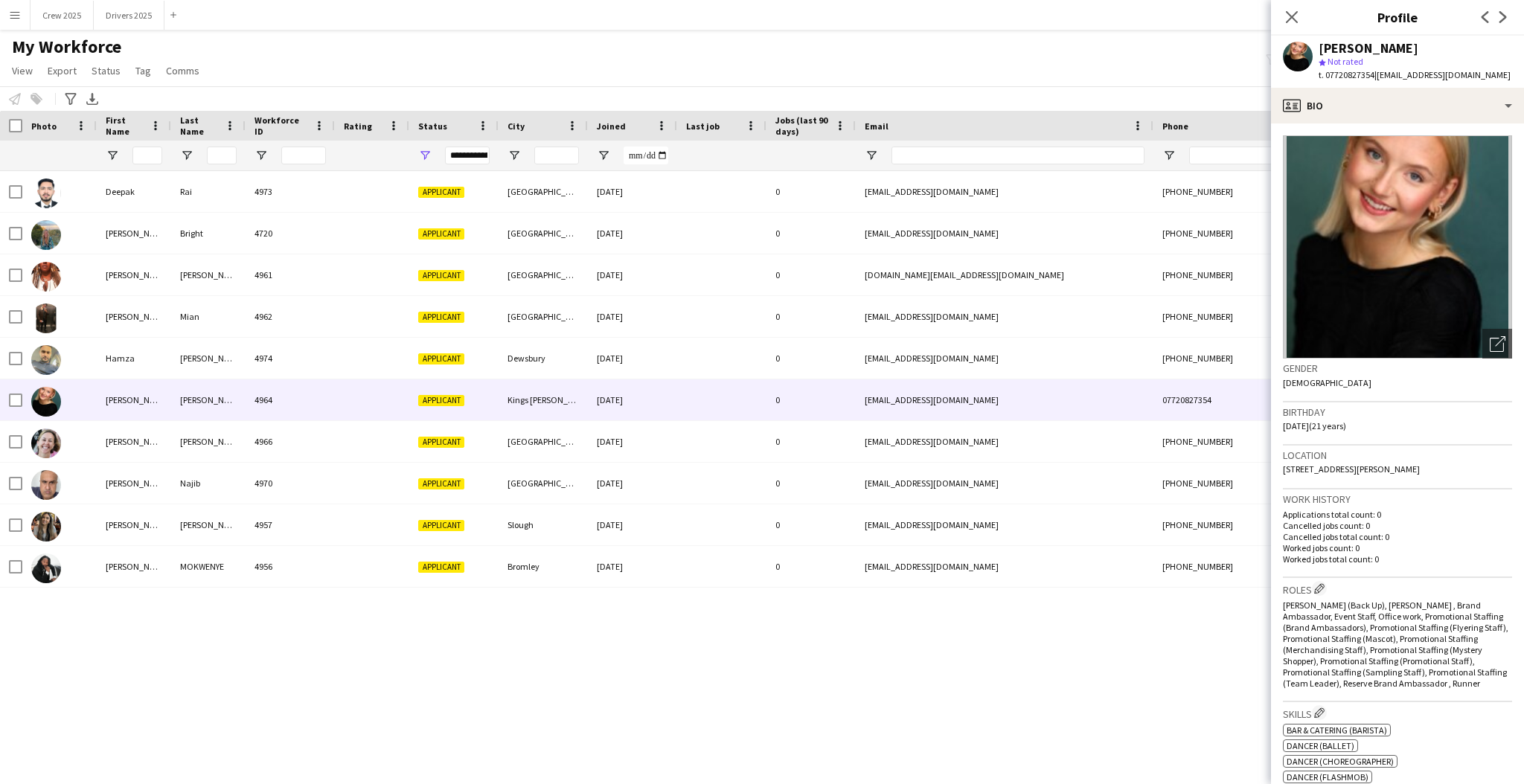
click at [1027, 47] on div "My Workforce View Views Default view New view Update view Delete view Edit name…" at bounding box center [762, 60] width 1524 height 51
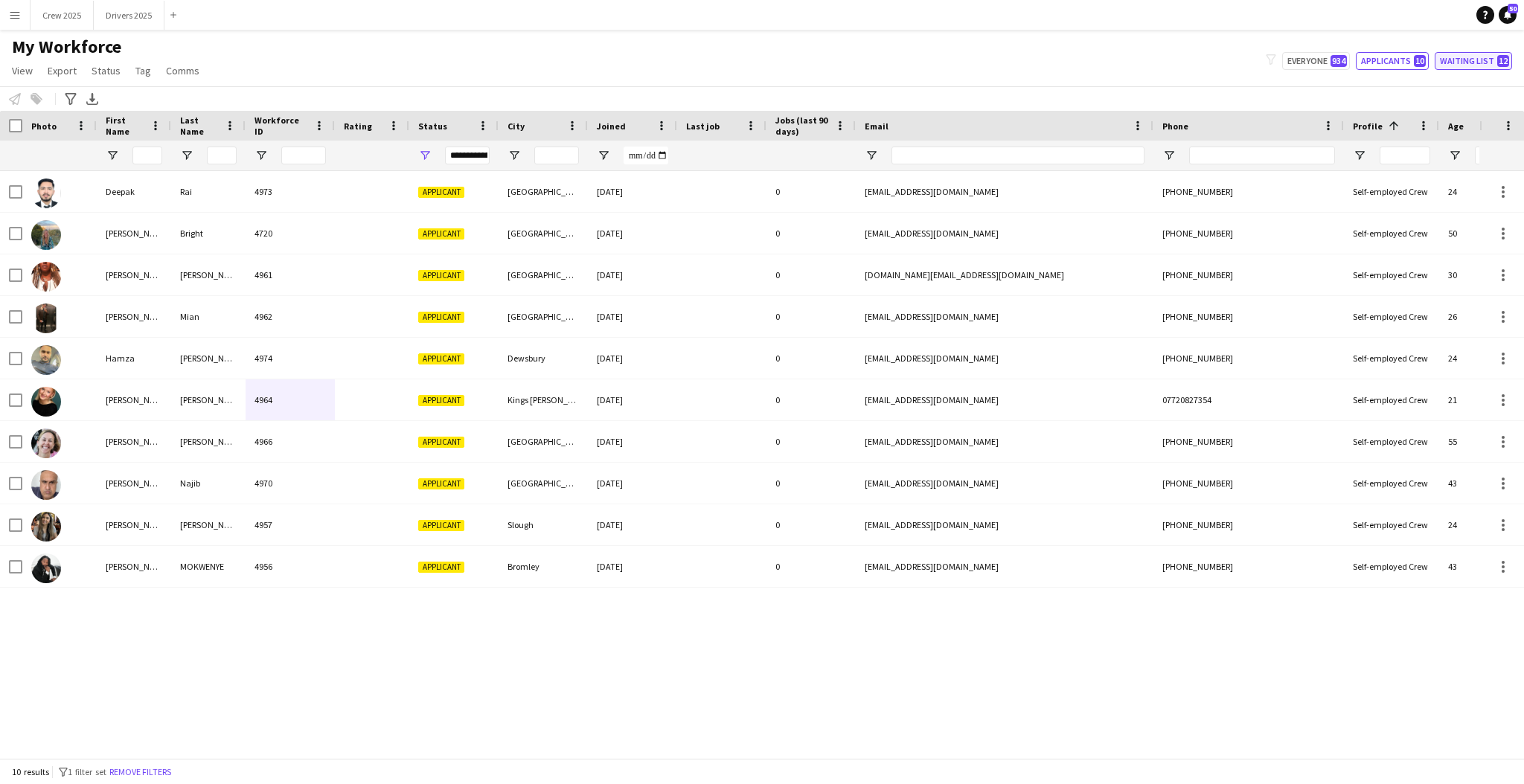
click at [1468, 56] on button "Waiting list 12" at bounding box center [1473, 61] width 77 height 18
type input "**********"
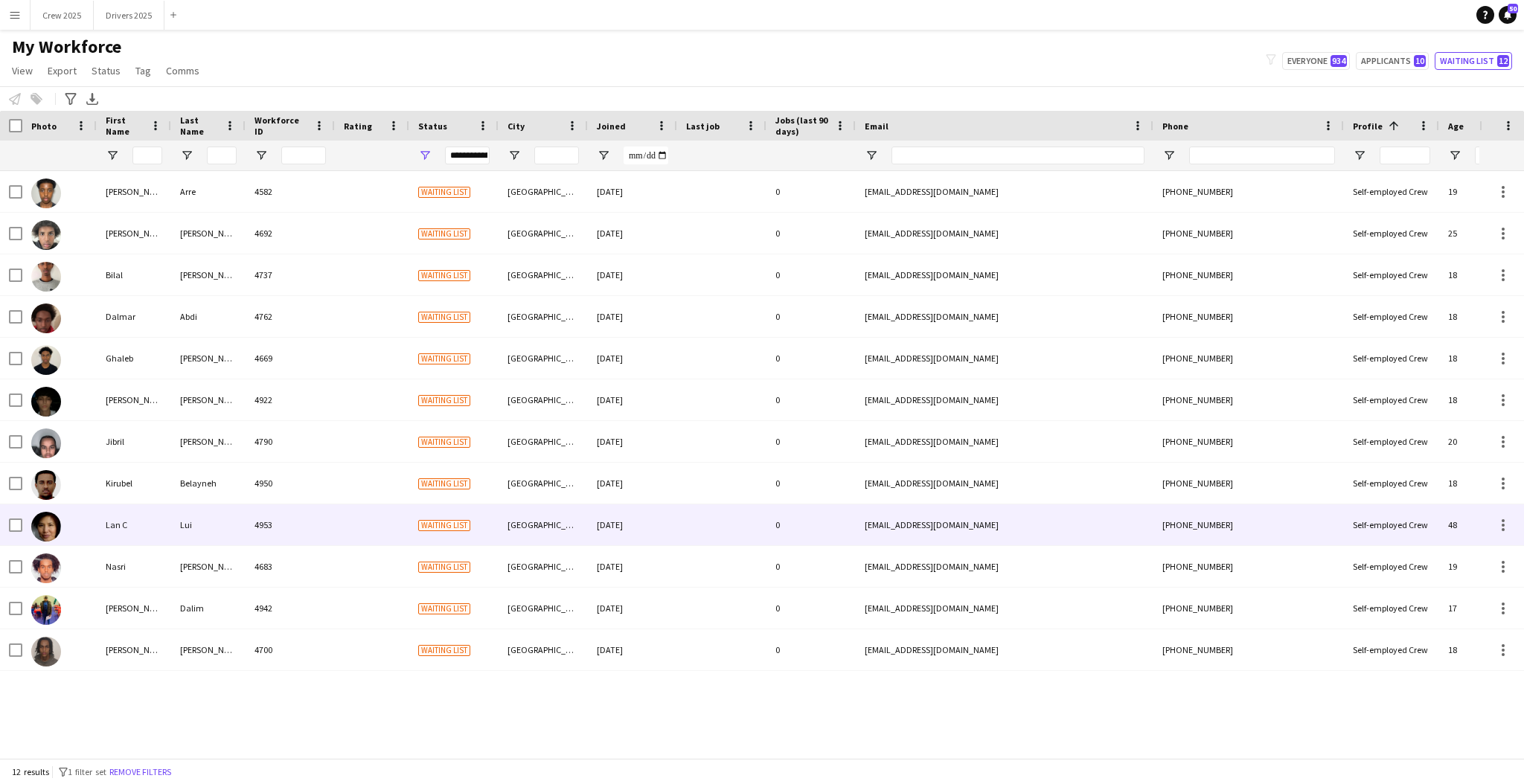
click at [221, 529] on div "Lui" at bounding box center [208, 525] width 74 height 41
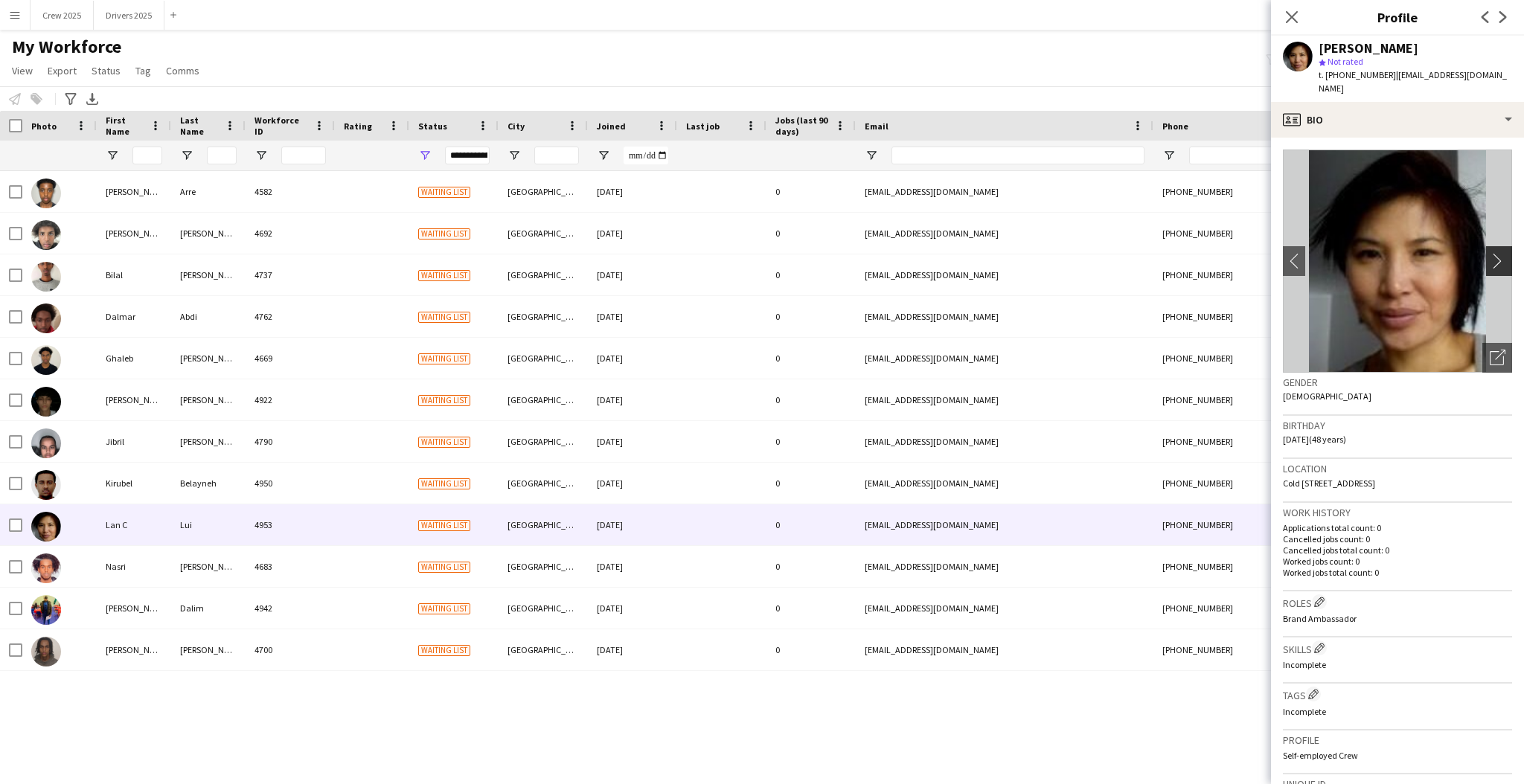
click at [1490, 253] on app-icon "chevron-right" at bounding box center [1501, 260] width 23 height 15
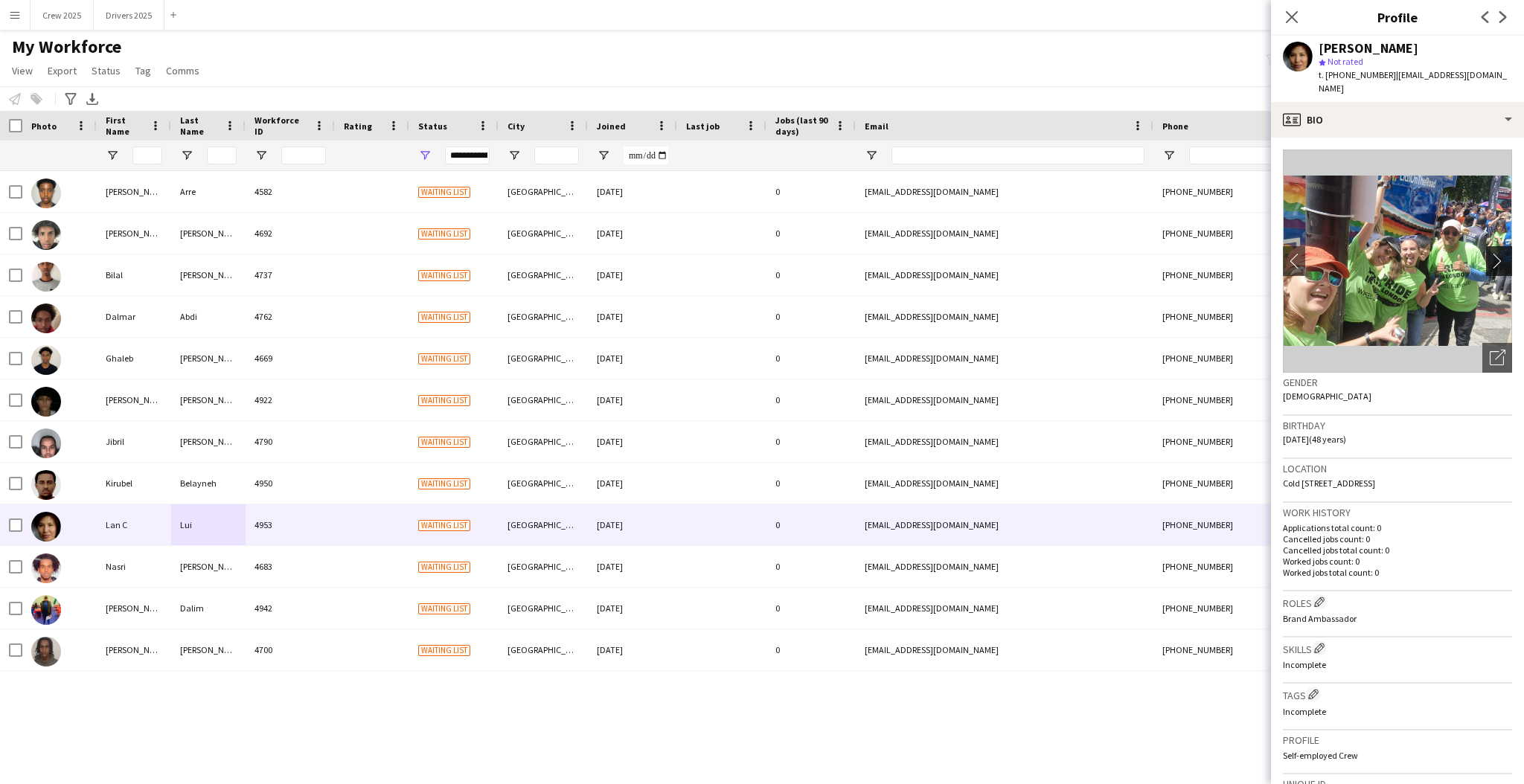
click at [1490, 253] on app-icon "chevron-right" at bounding box center [1501, 260] width 23 height 15
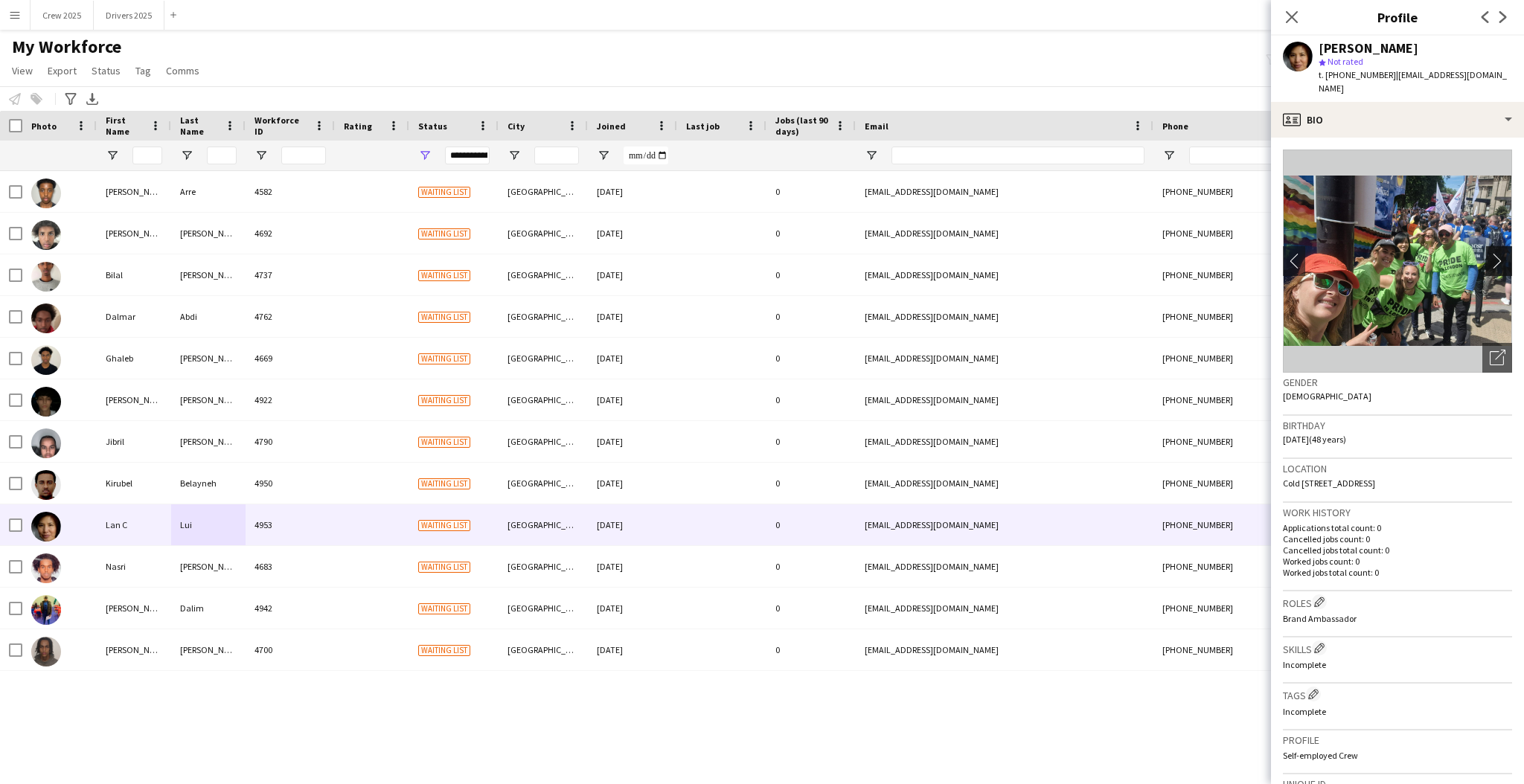
click at [1490, 253] on app-icon "chevron-right" at bounding box center [1501, 260] width 23 height 15
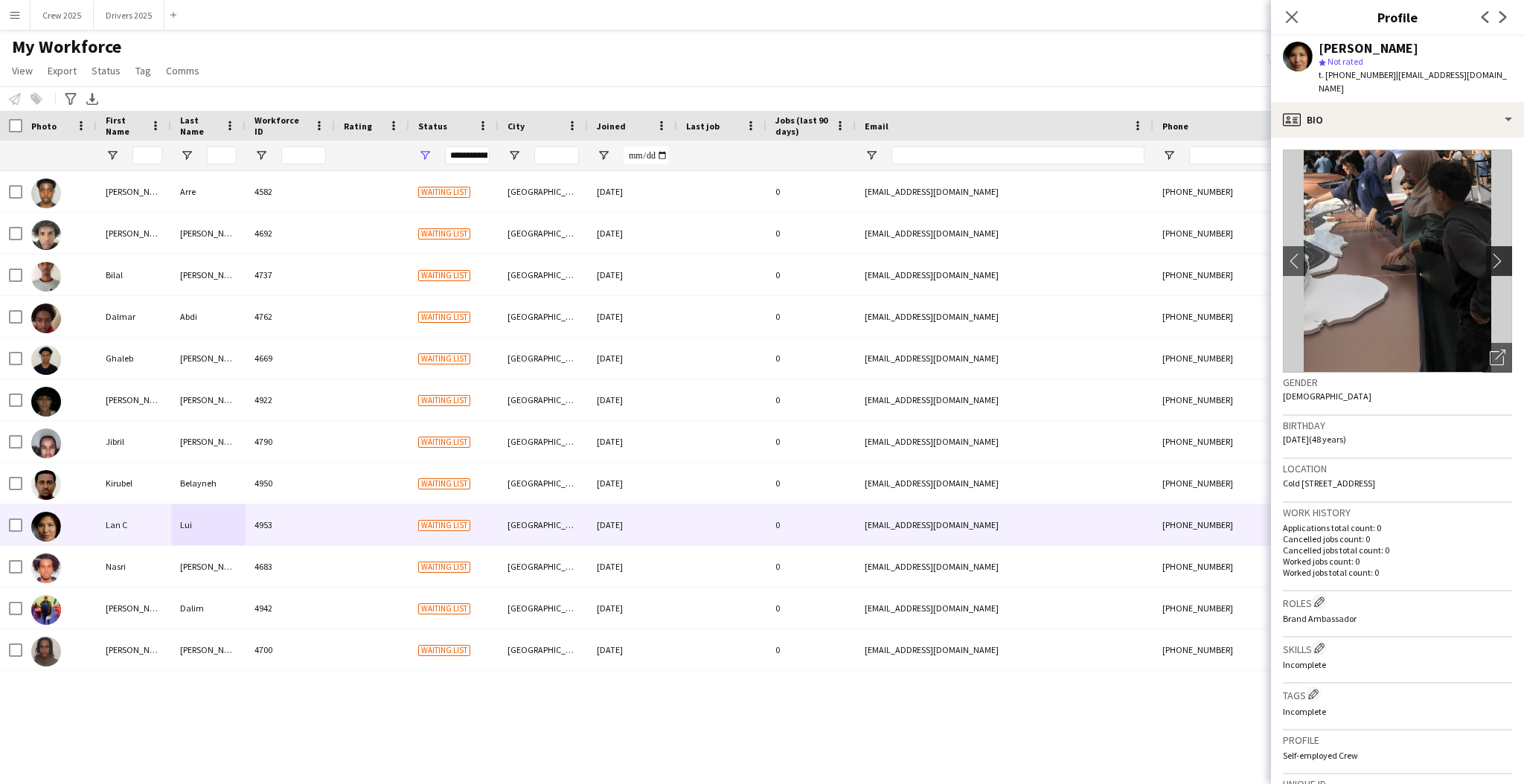
click at [1490, 253] on app-icon "chevron-right" at bounding box center [1501, 260] width 23 height 15
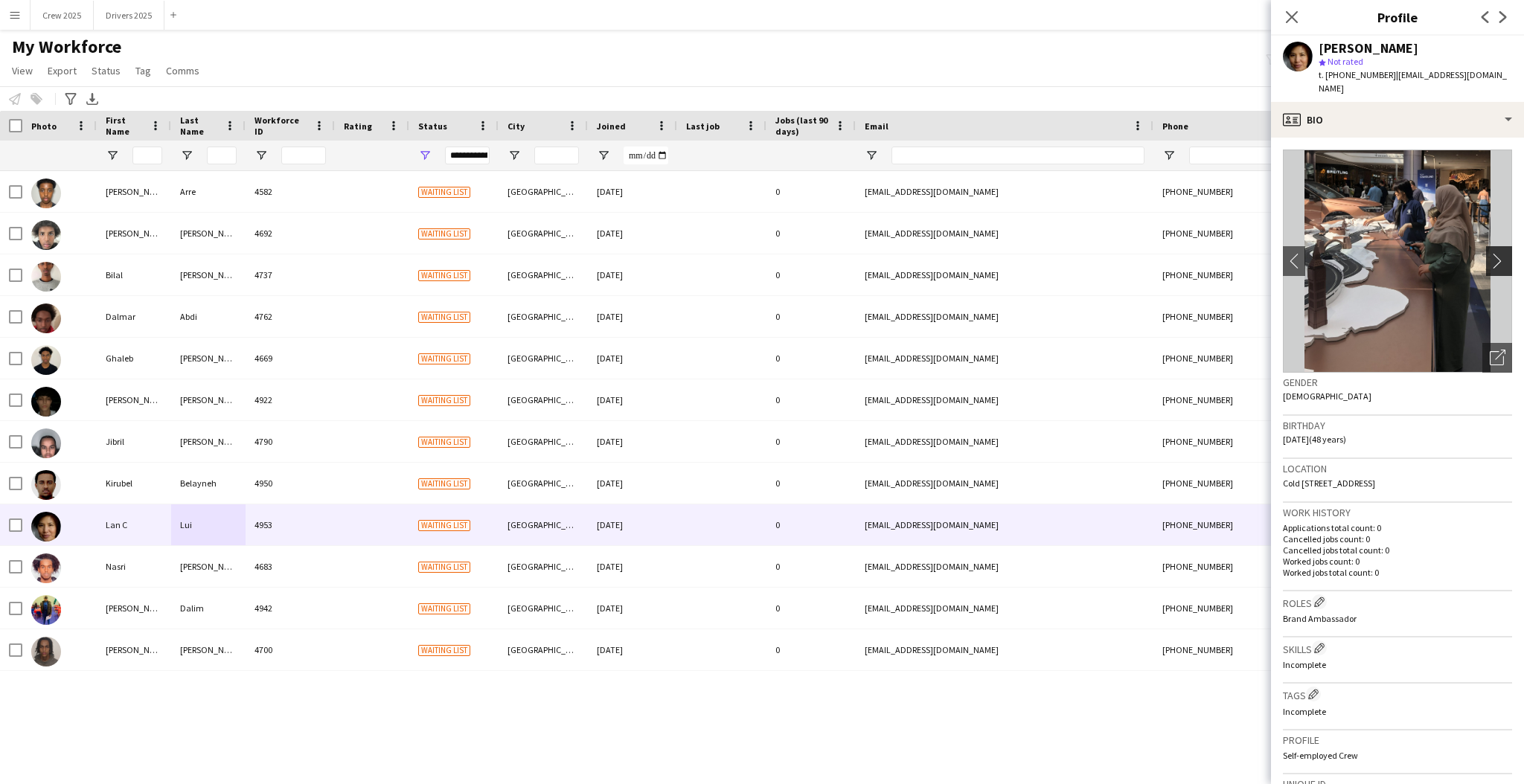
click at [1490, 253] on app-icon "chevron-right" at bounding box center [1501, 260] width 23 height 15
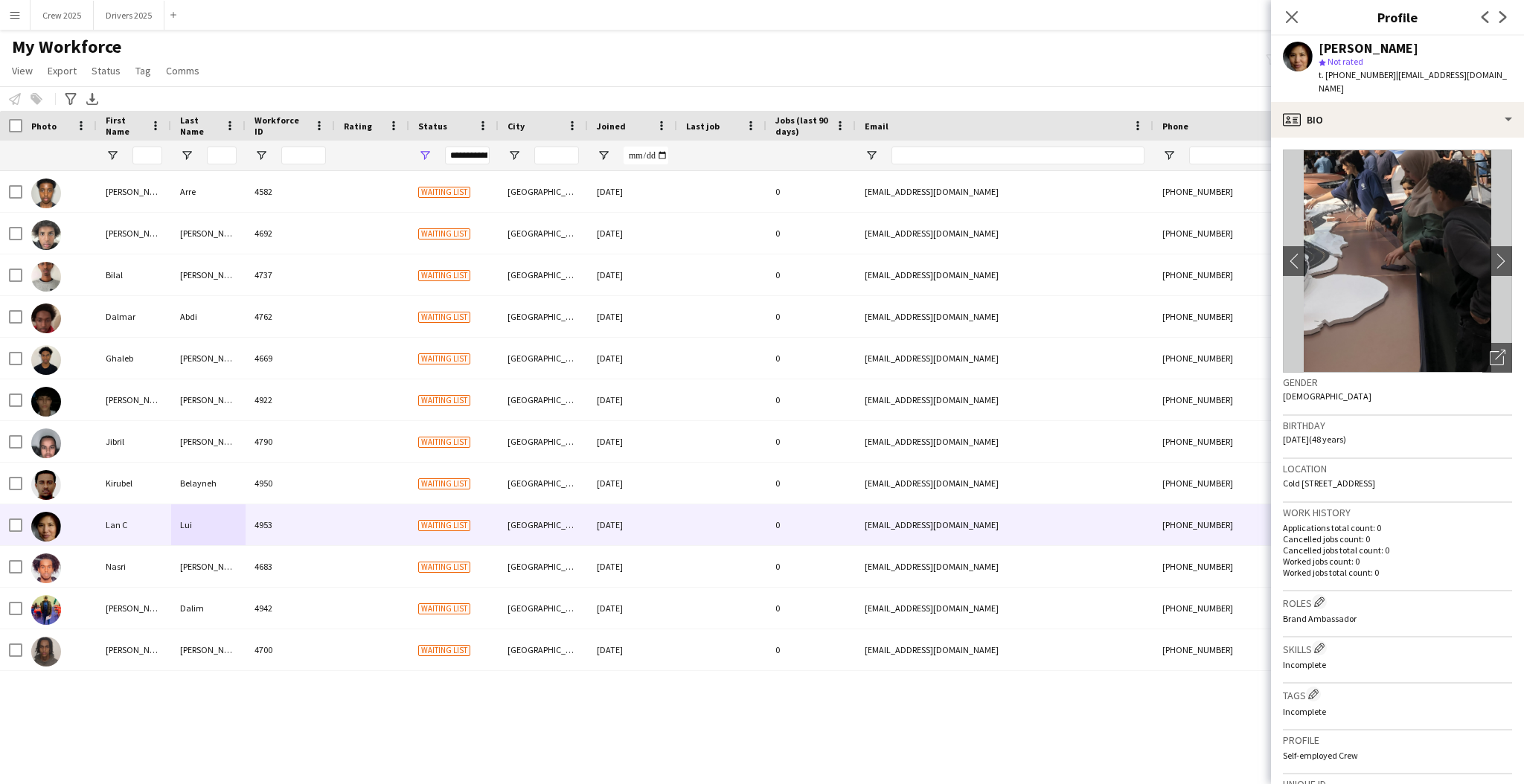
click at [1472, 247] on img at bounding box center [1397, 261] width 229 height 223
click at [1490, 253] on app-icon "chevron-right" at bounding box center [1501, 260] width 23 height 15
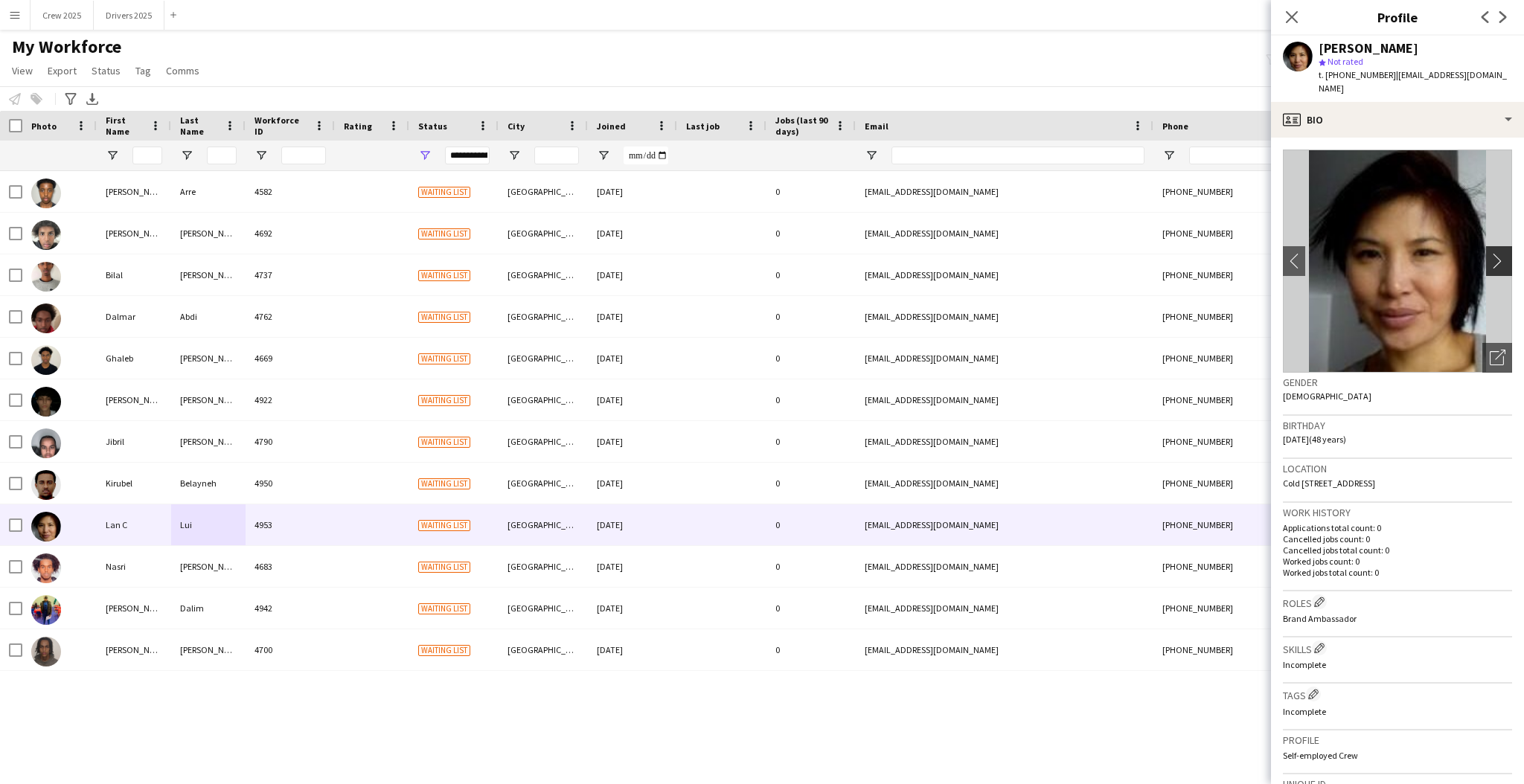
click at [1490, 253] on app-icon "chevron-right" at bounding box center [1501, 260] width 23 height 15
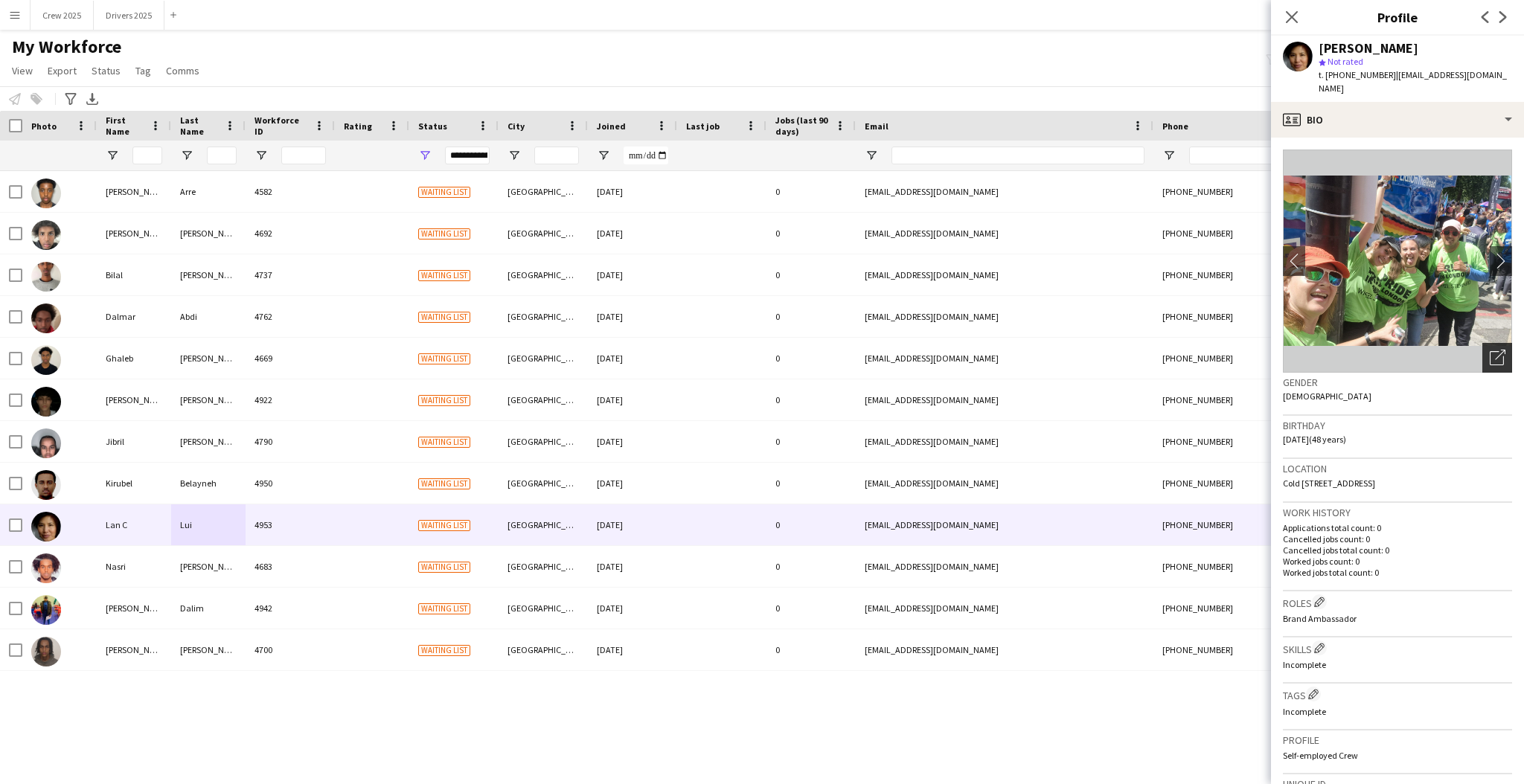
click at [1492, 345] on div "Open photos pop-in" at bounding box center [1497, 358] width 30 height 30
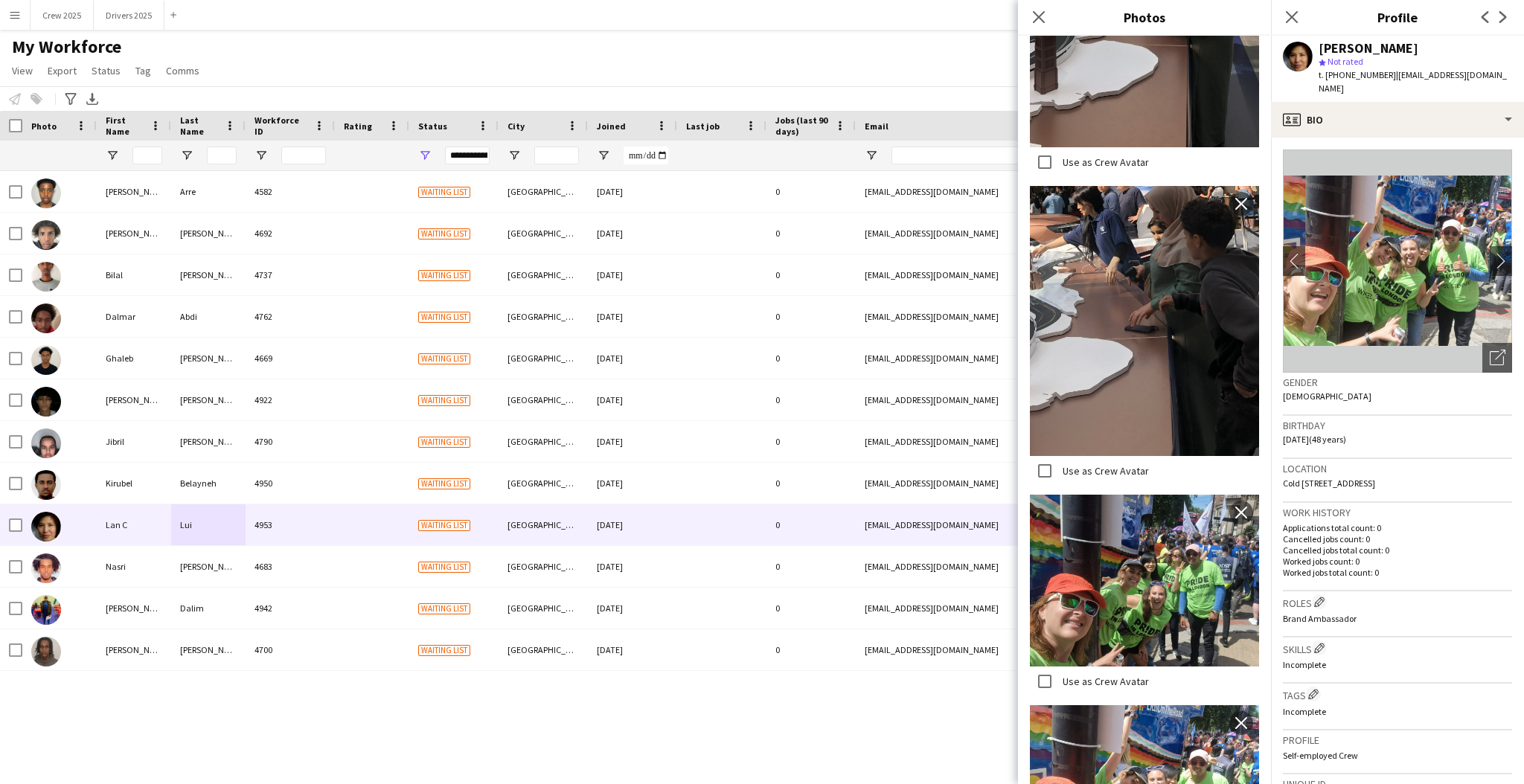
scroll to position [840, 0]
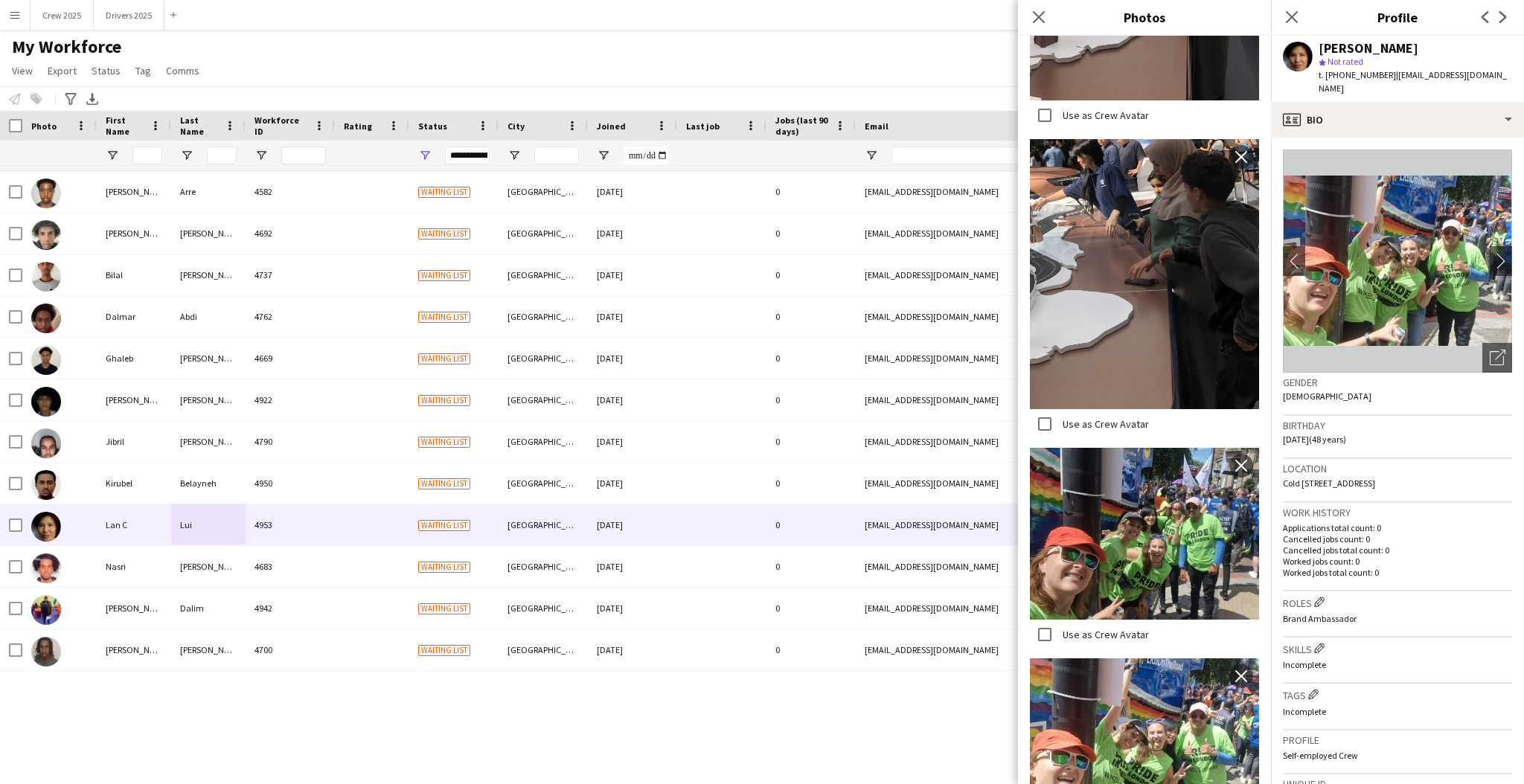
click at [1092, 628] on label "Use as Crew Avatar" at bounding box center [1104, 634] width 89 height 14
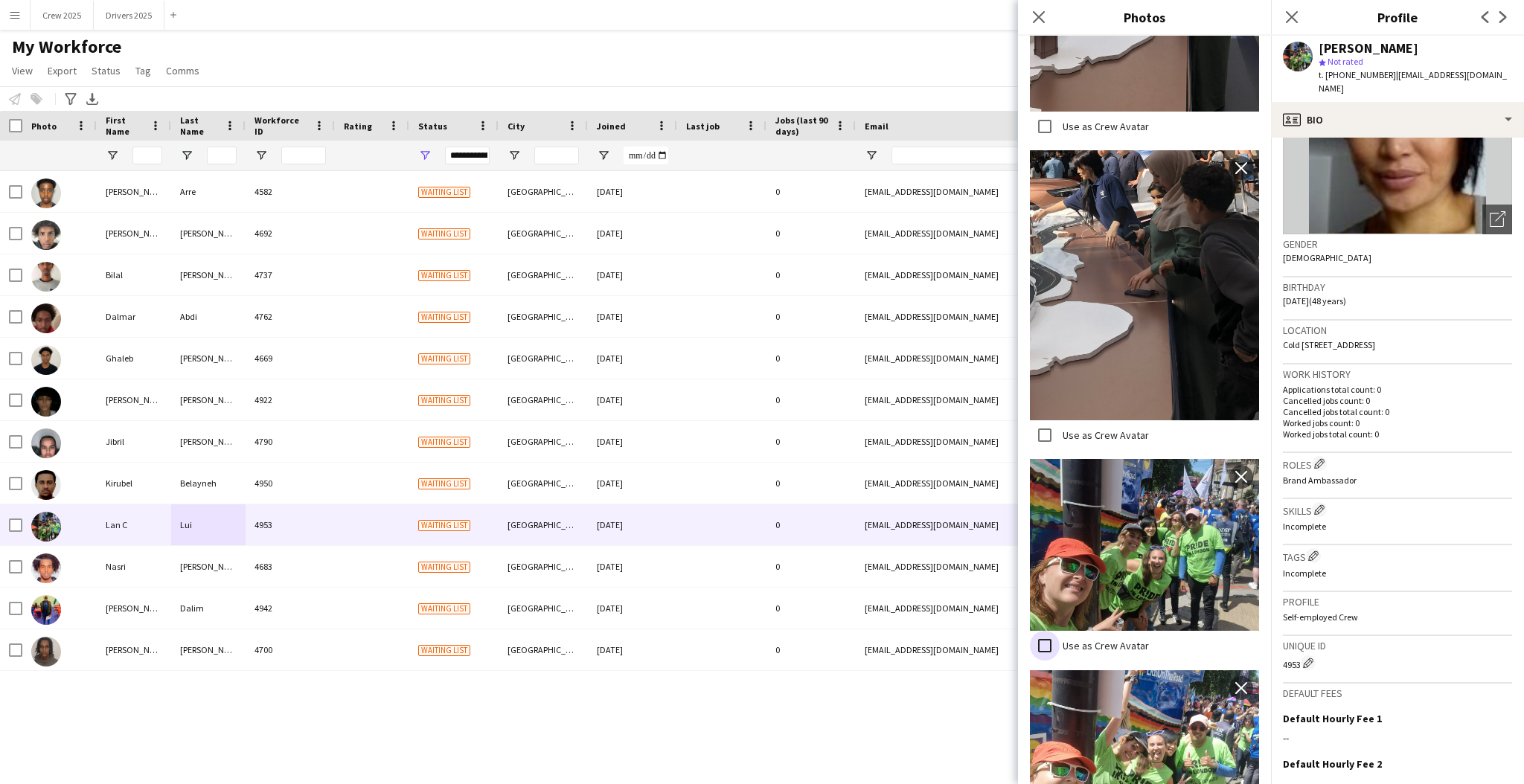
scroll to position [279, 0]
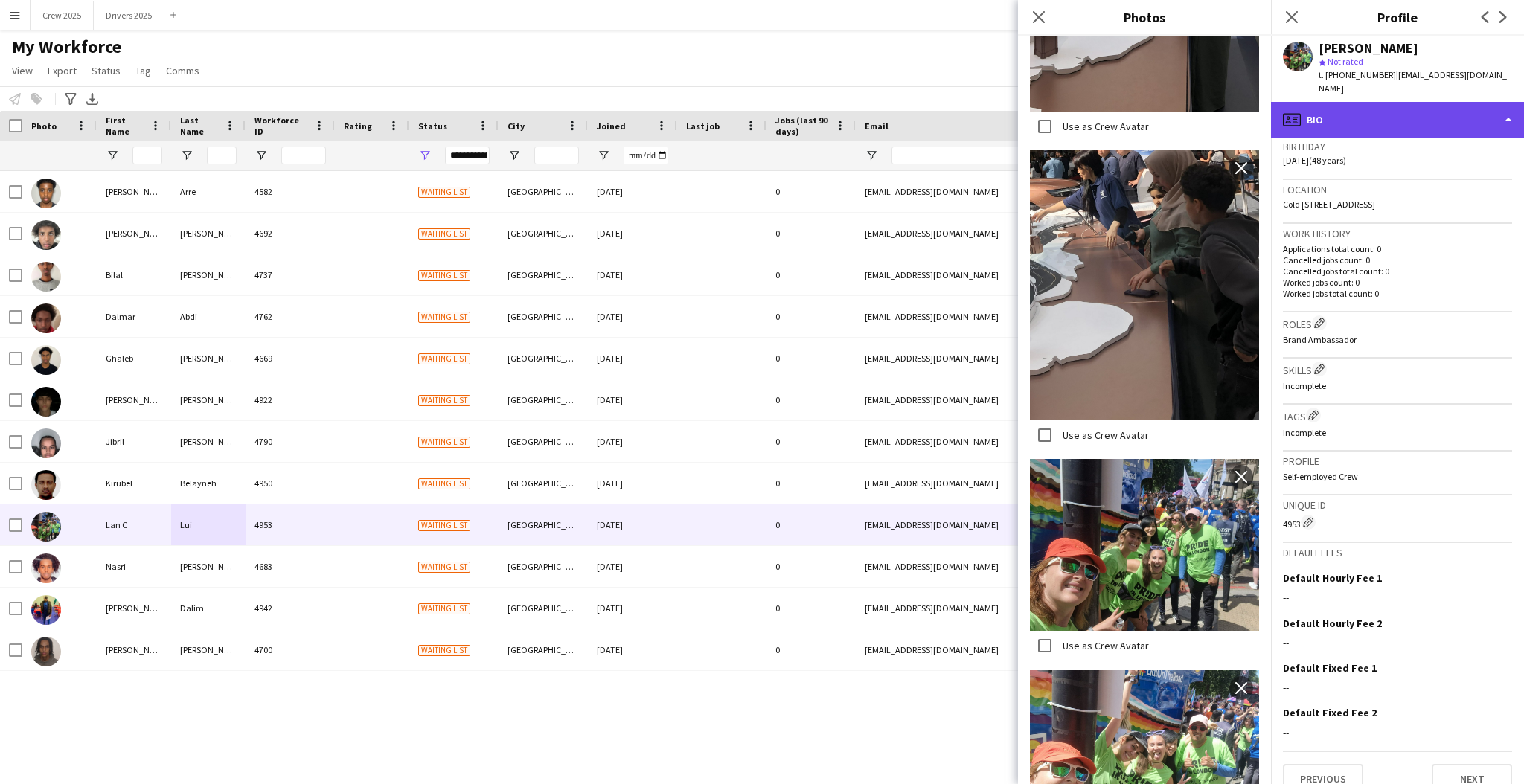
click at [1346, 111] on div "profile Bio" at bounding box center [1397, 120] width 253 height 35
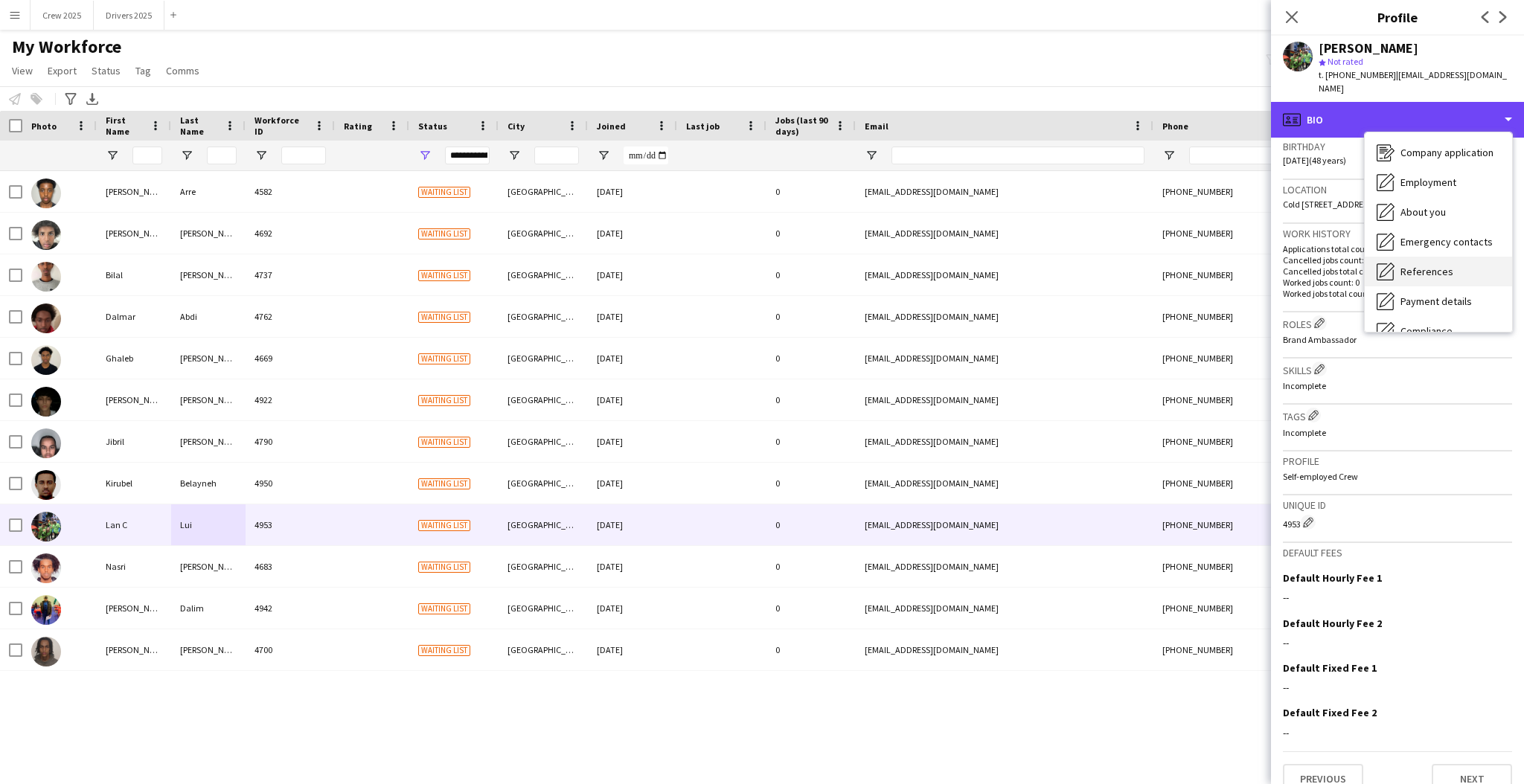
scroll to position [0, 0]
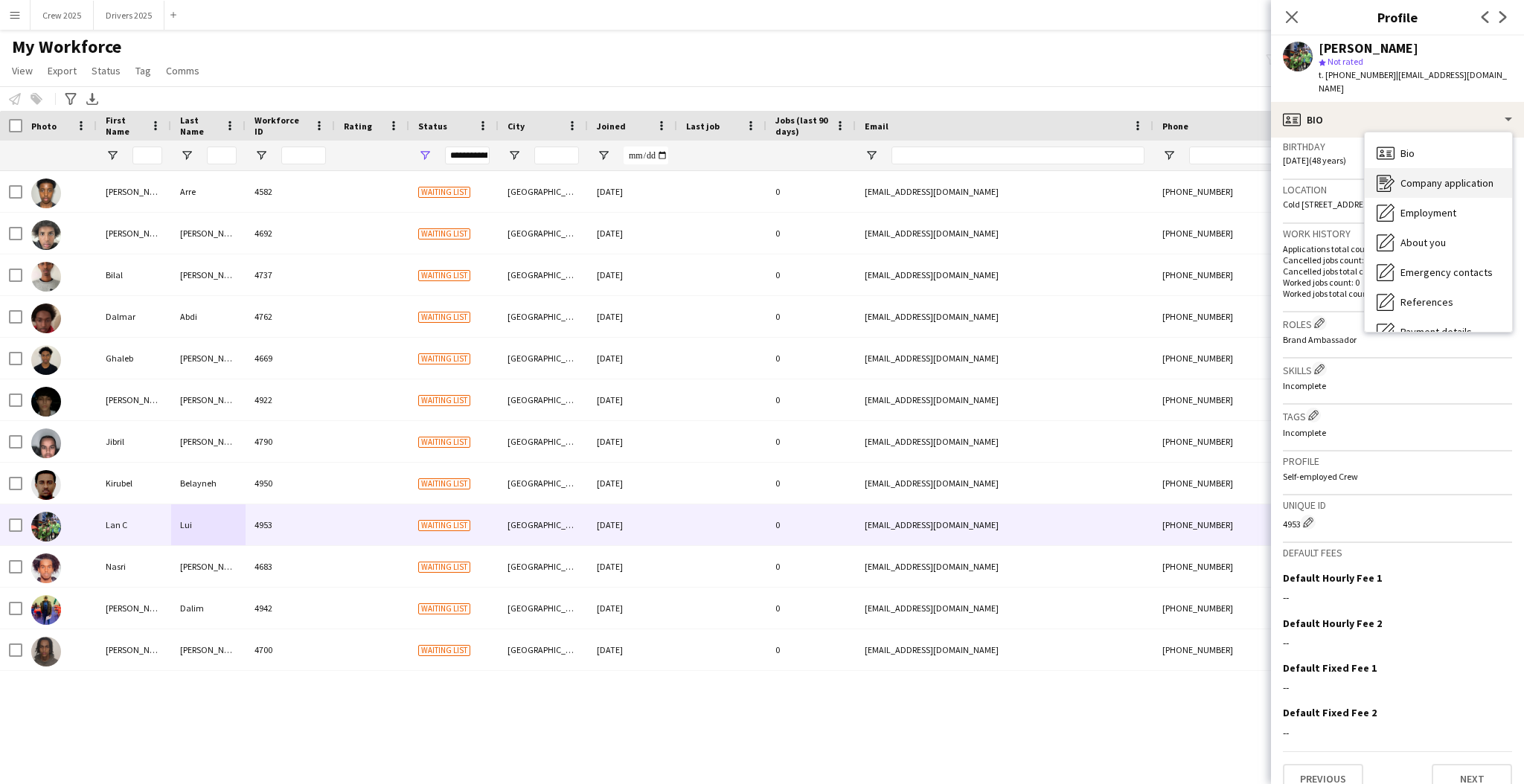
click at [1443, 176] on span "Company application" at bounding box center [1447, 183] width 93 height 14
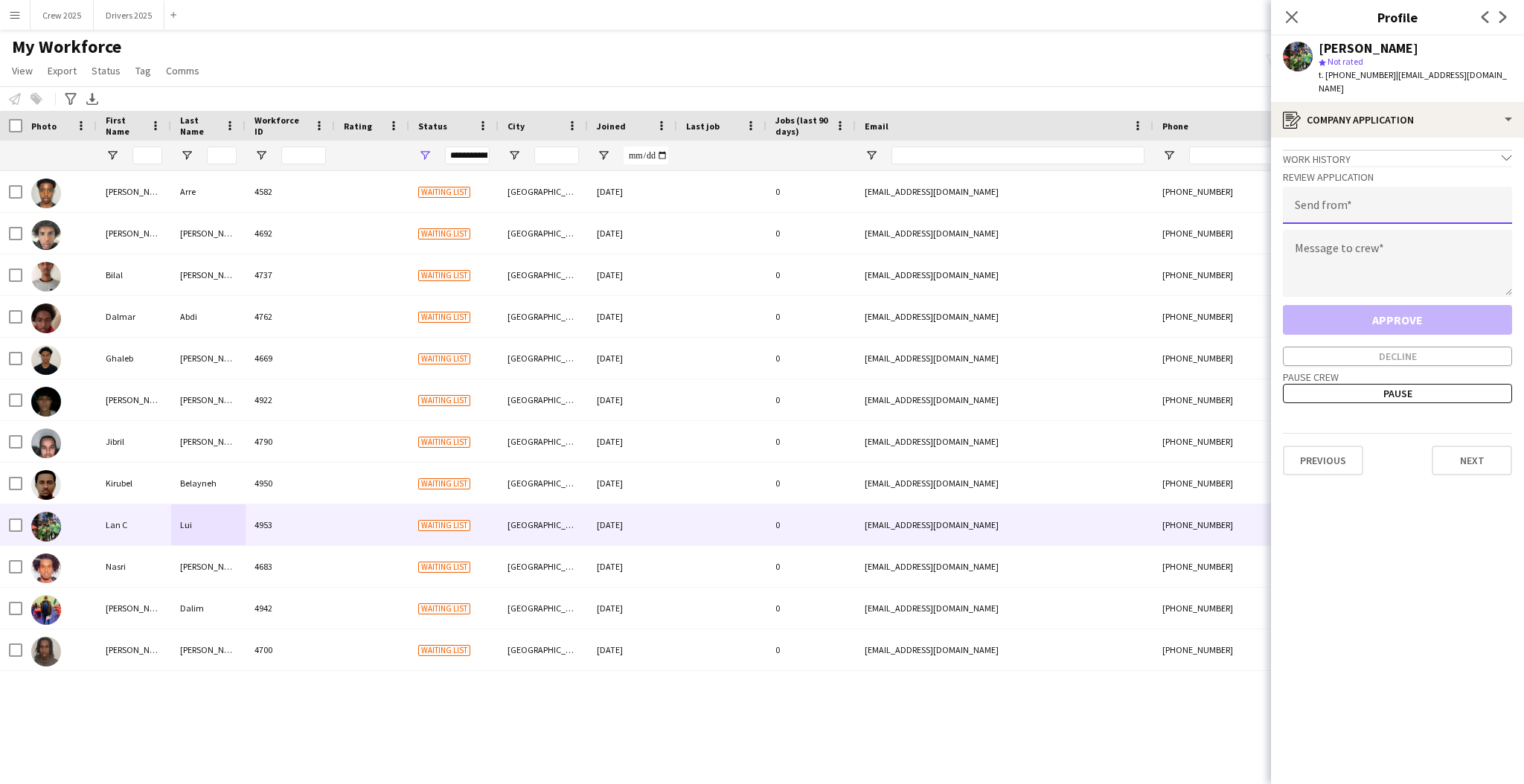
click at [1348, 195] on input "email" at bounding box center [1397, 205] width 229 height 37
type input "**********"
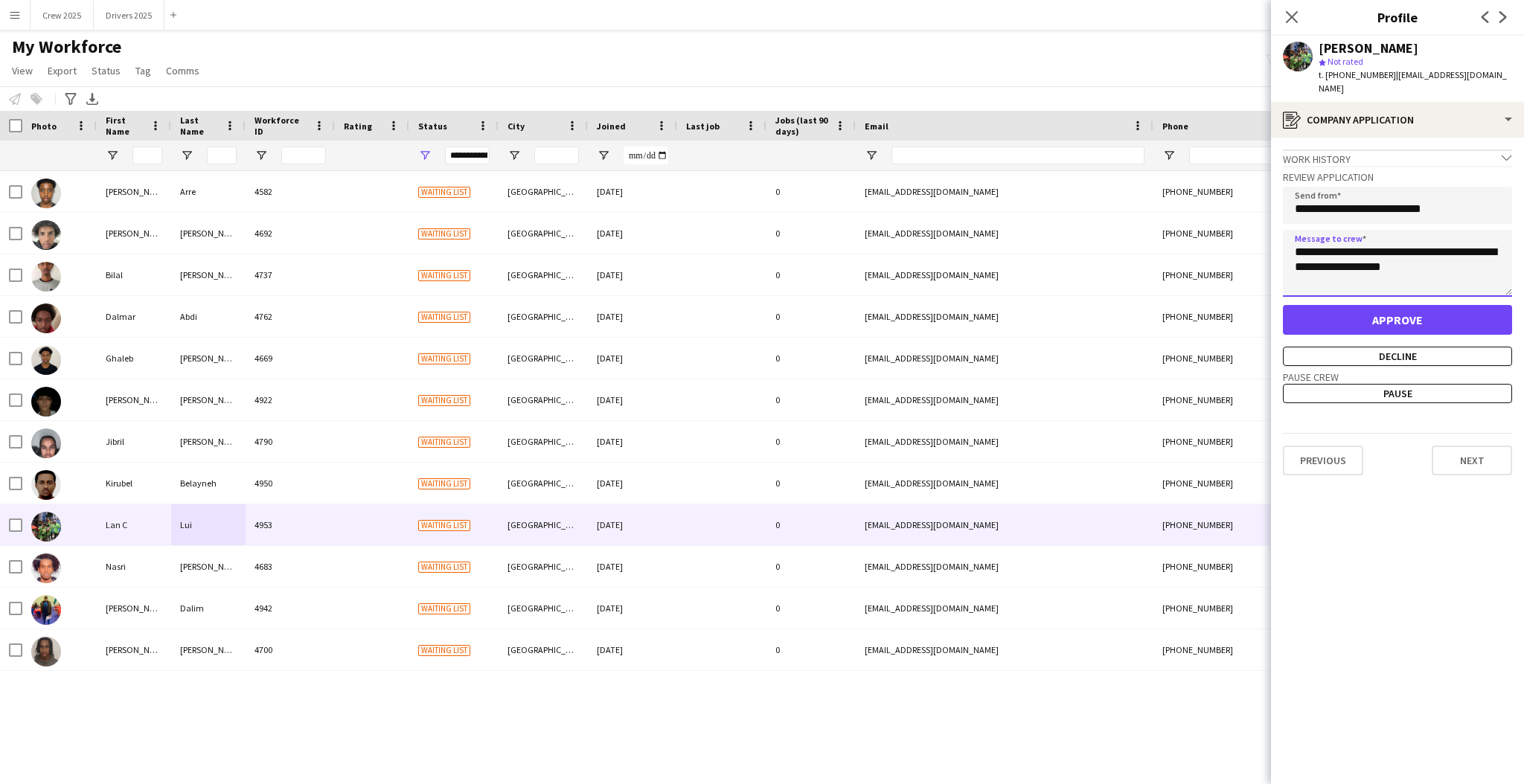
click at [1350, 237] on textarea "**********" at bounding box center [1397, 263] width 229 height 67
type textarea "**********"
click at [1447, 305] on button "Approve" at bounding box center [1397, 320] width 229 height 30
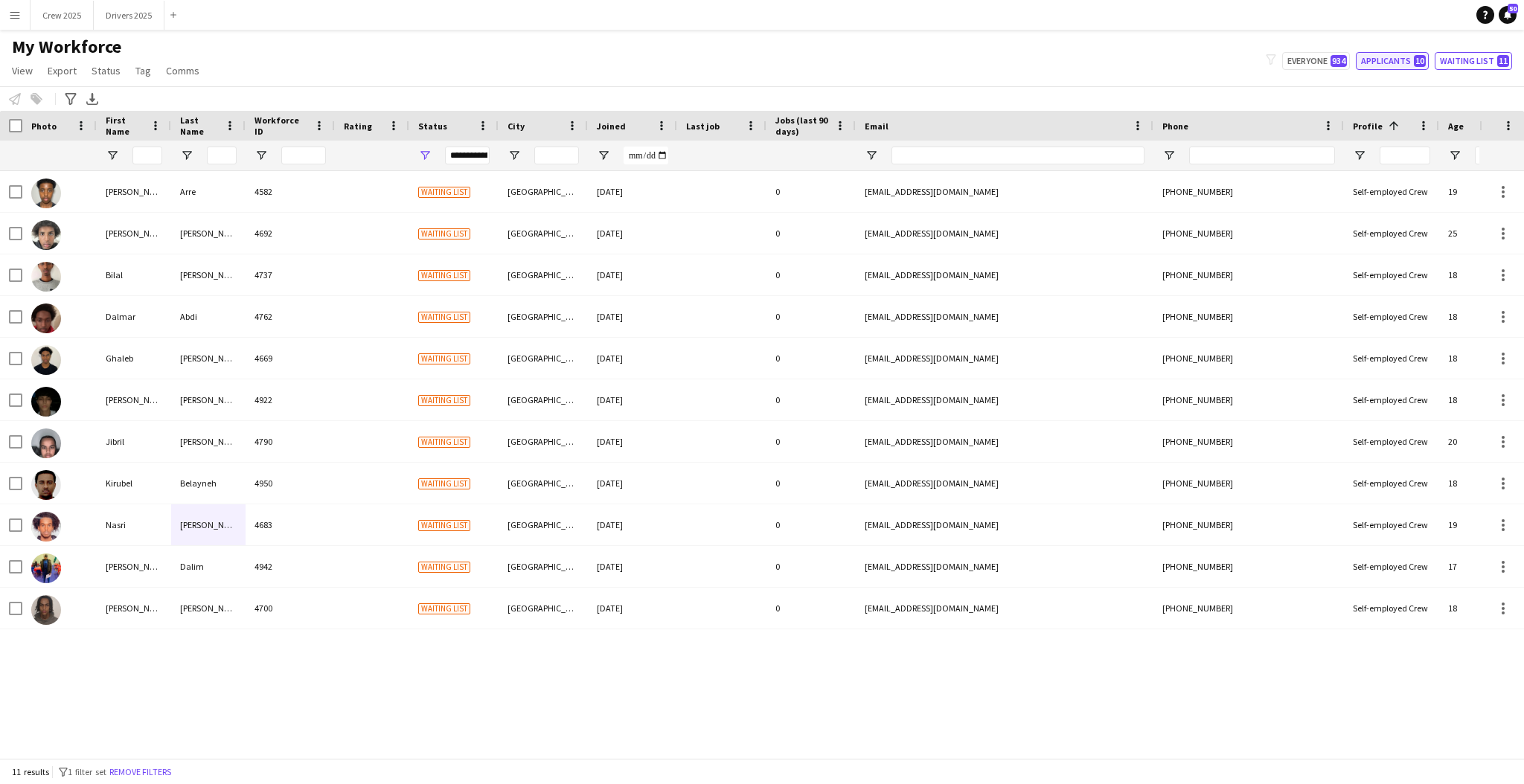
click at [1395, 56] on button "Applicants 10" at bounding box center [1392, 61] width 73 height 18
type input "**********"
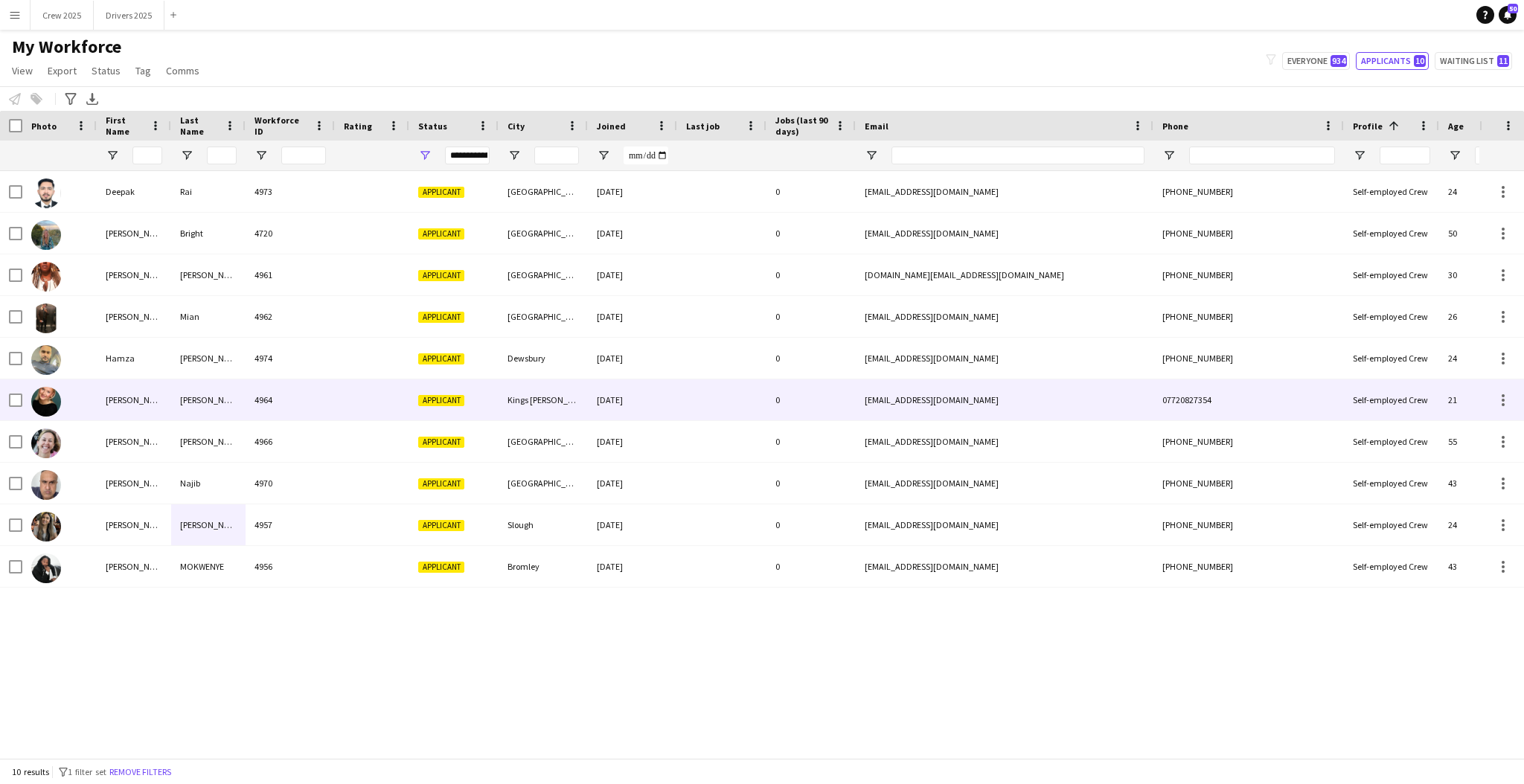
click at [292, 404] on div "4964" at bounding box center [290, 400] width 89 height 41
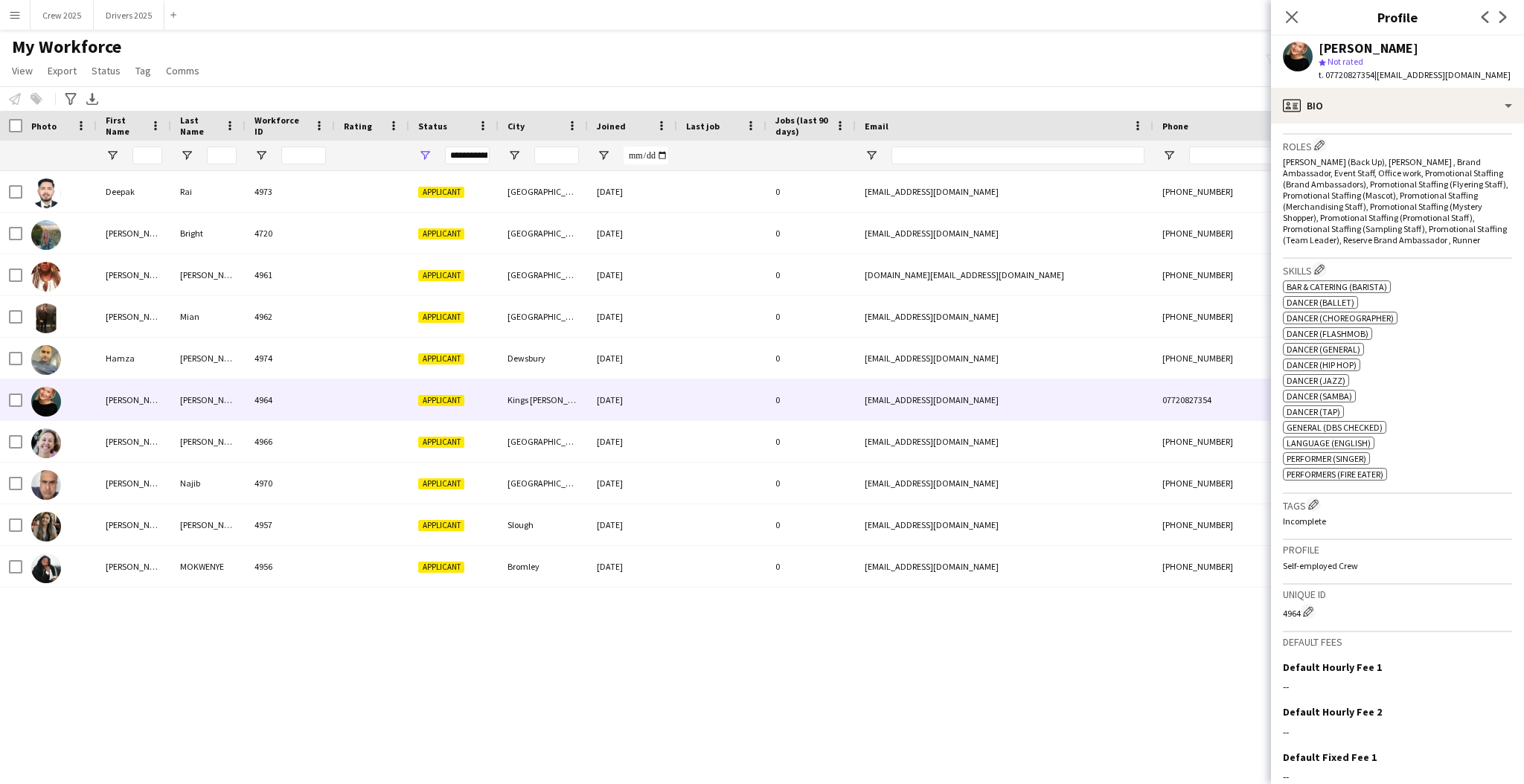
scroll to position [360, 0]
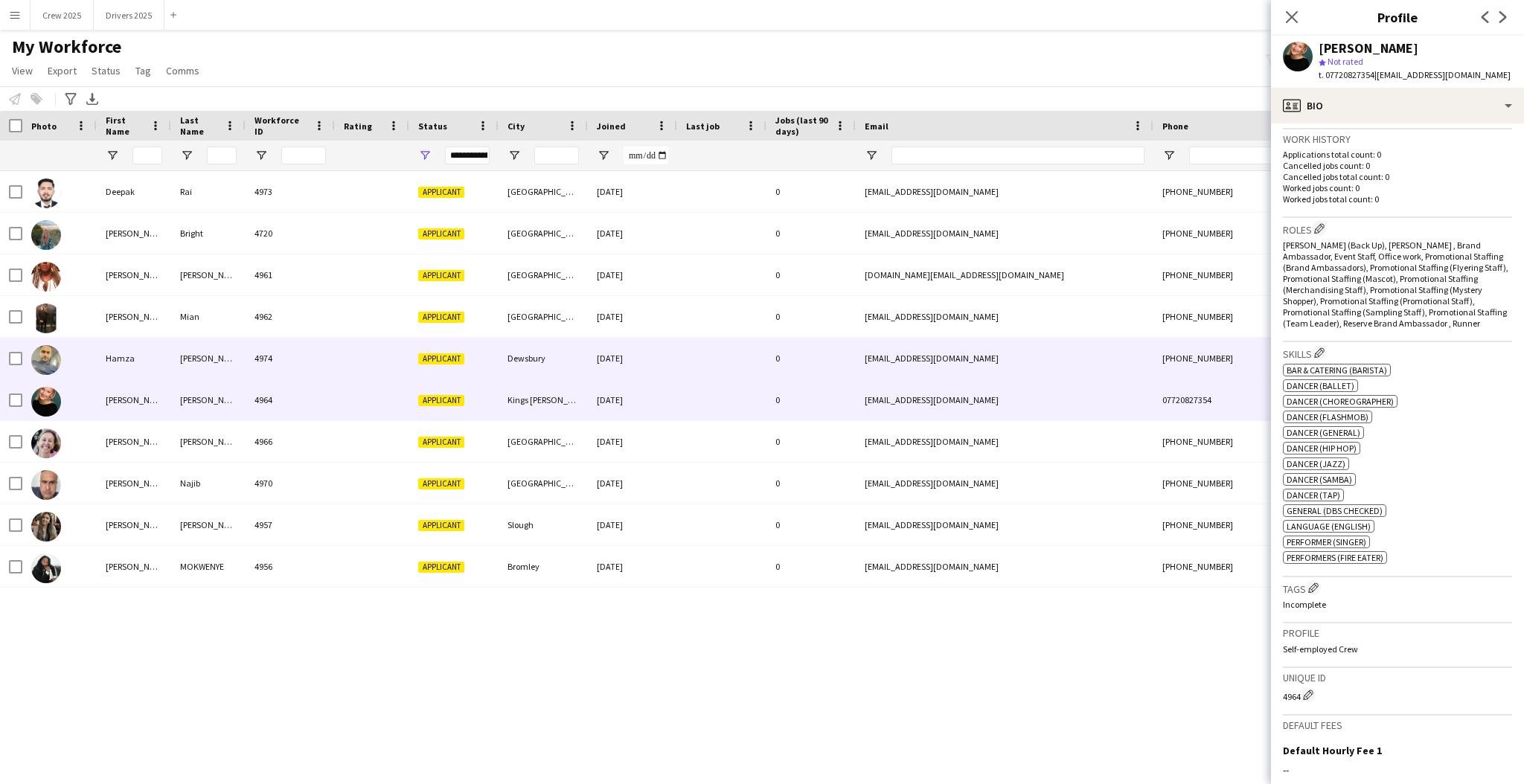
click at [330, 354] on div "4974" at bounding box center [290, 358] width 89 height 41
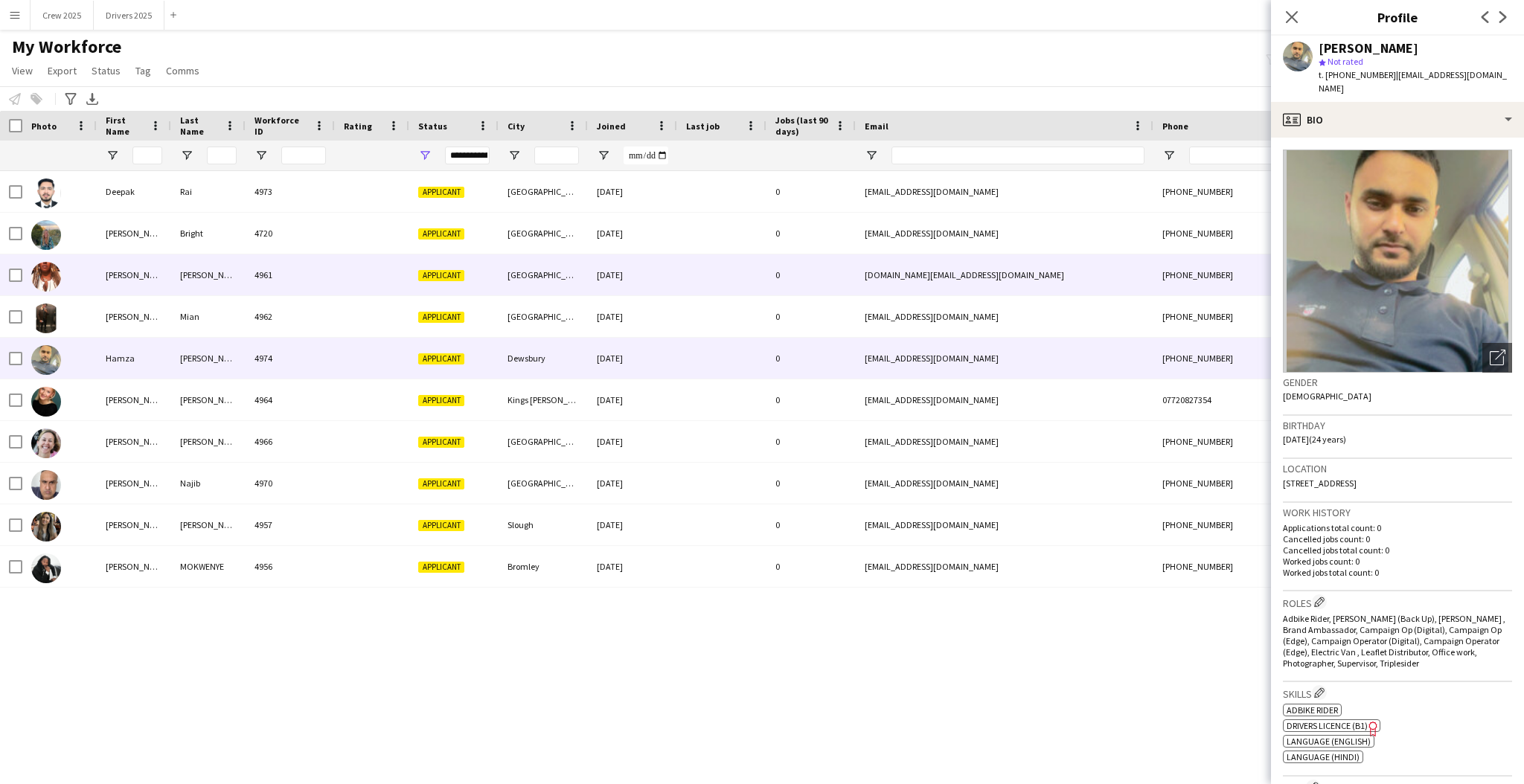
click at [326, 284] on div "4961" at bounding box center [290, 275] width 89 height 41
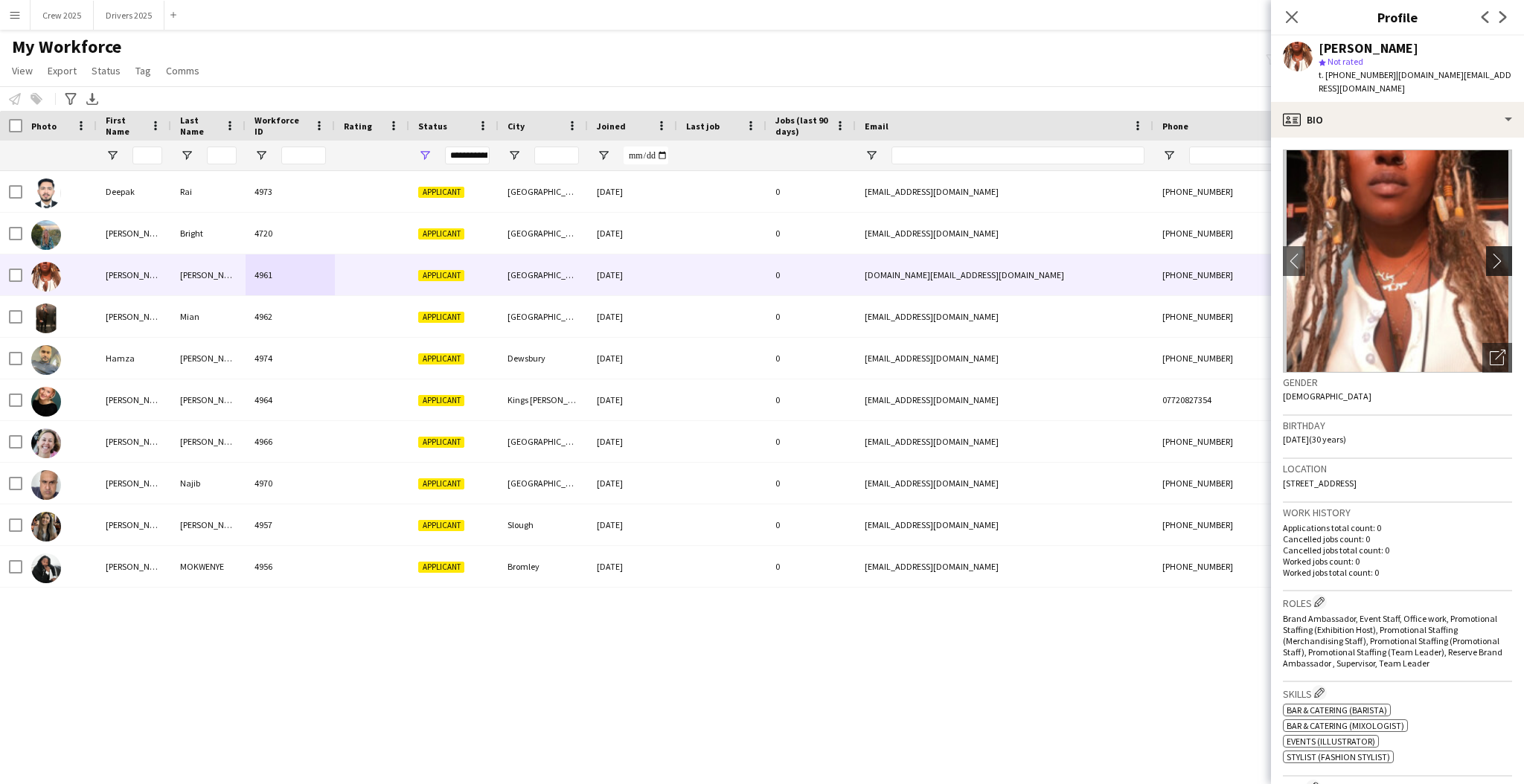
click at [1490, 258] on app-icon "chevron-right" at bounding box center [1501, 260] width 23 height 15
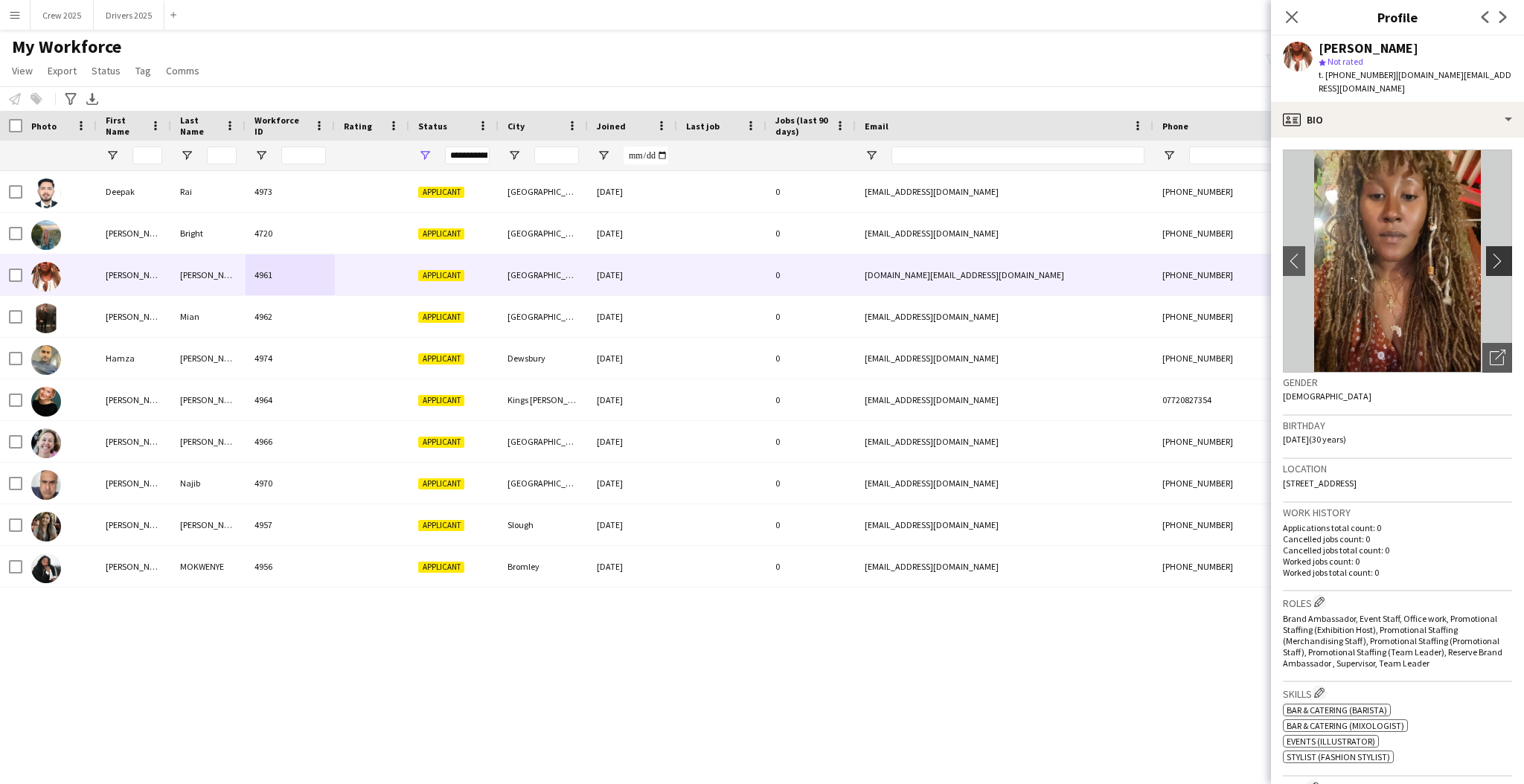
click at [1490, 256] on app-icon "chevron-right" at bounding box center [1501, 260] width 23 height 15
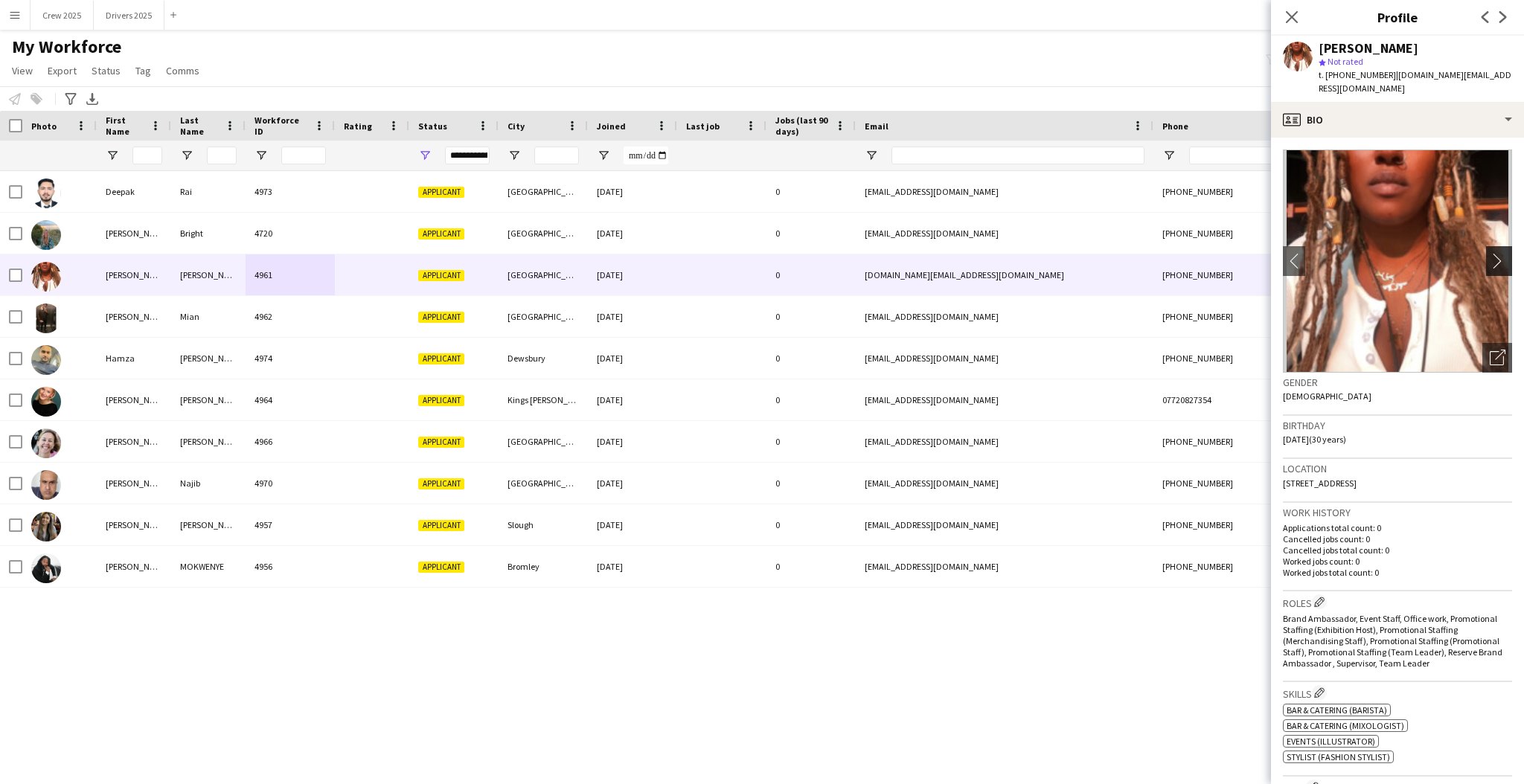
click at [1490, 256] on app-icon "chevron-right" at bounding box center [1501, 260] width 23 height 15
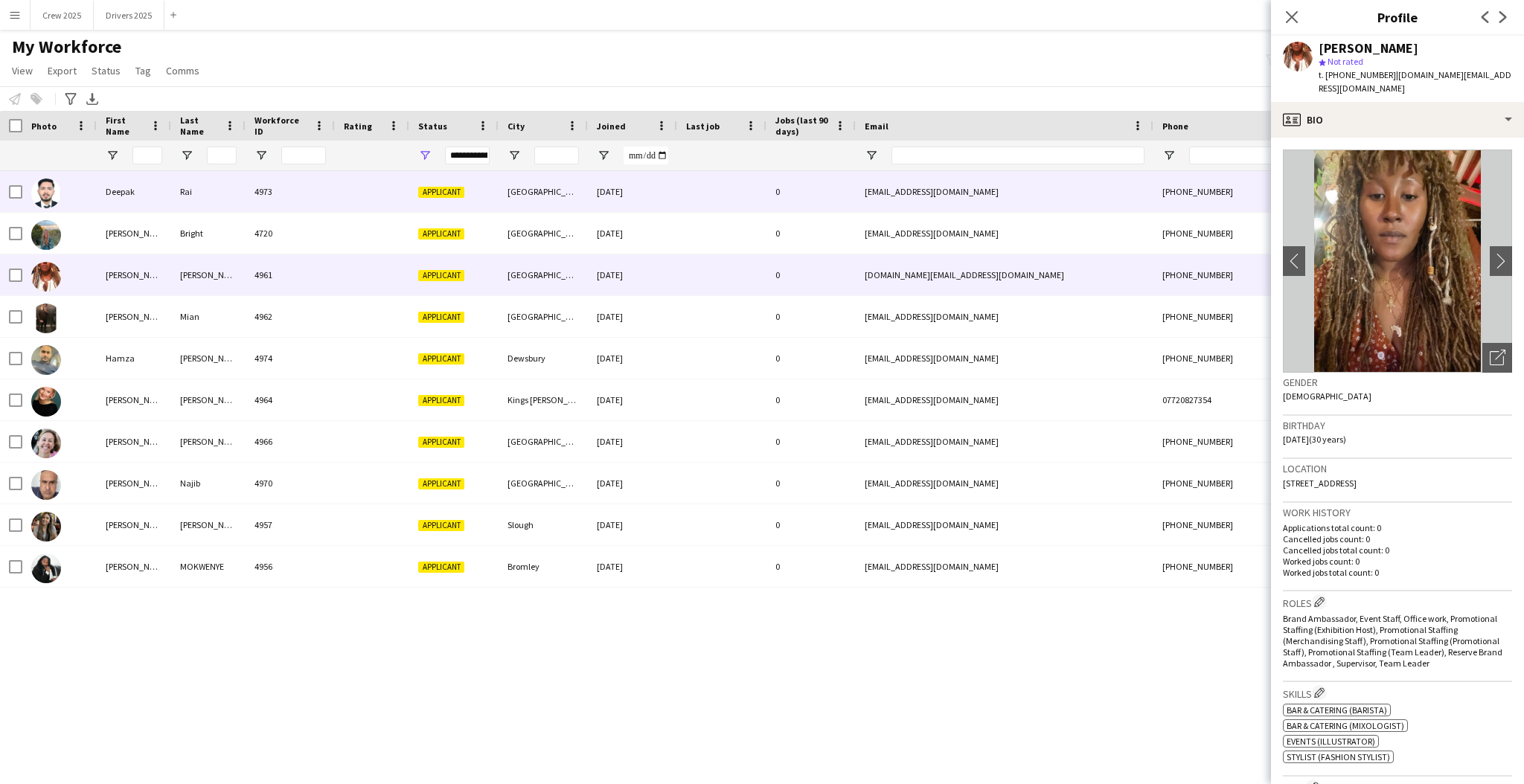
click at [272, 185] on div "4973" at bounding box center [290, 191] width 89 height 41
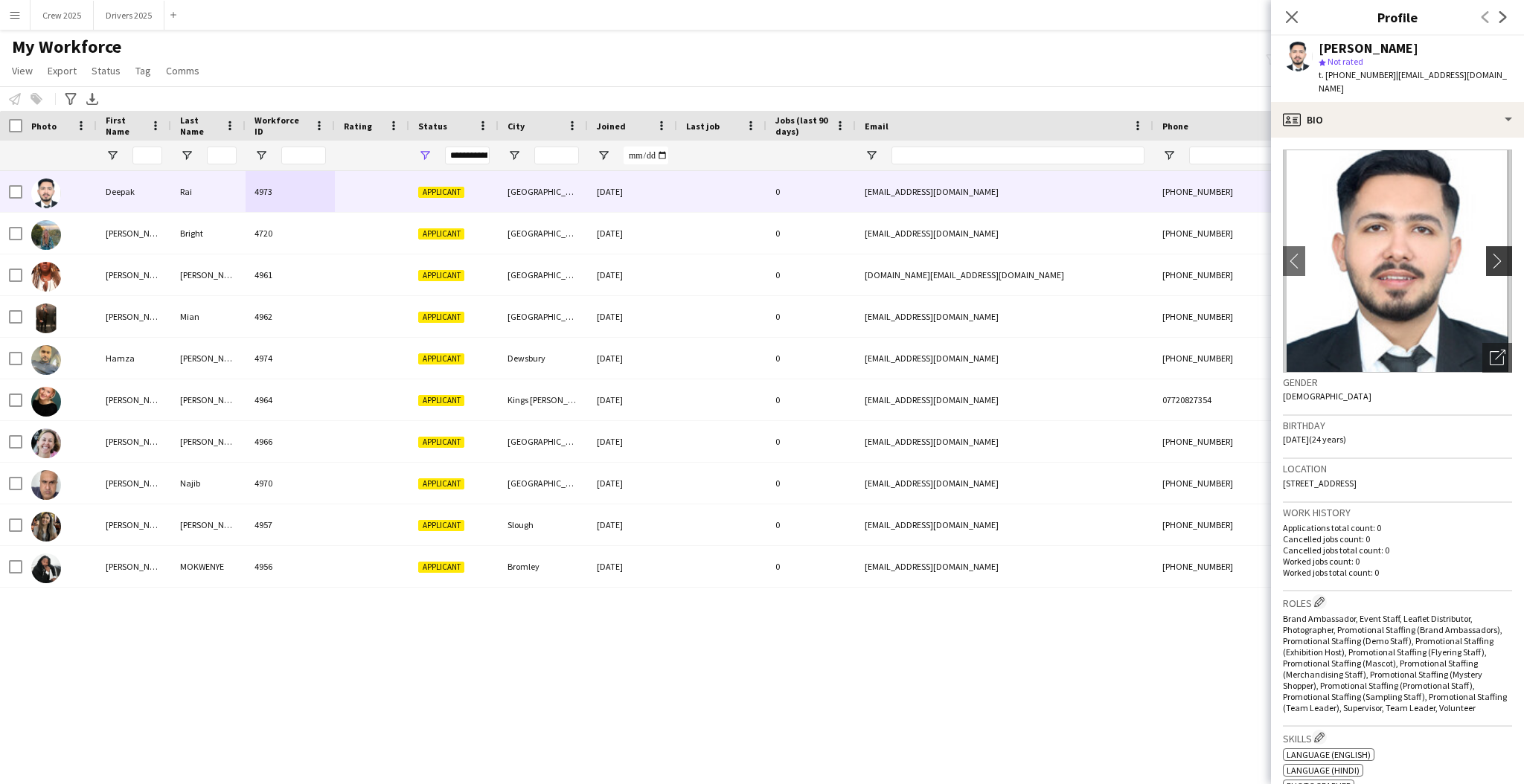
click at [1490, 253] on app-icon "chevron-right" at bounding box center [1501, 260] width 23 height 15
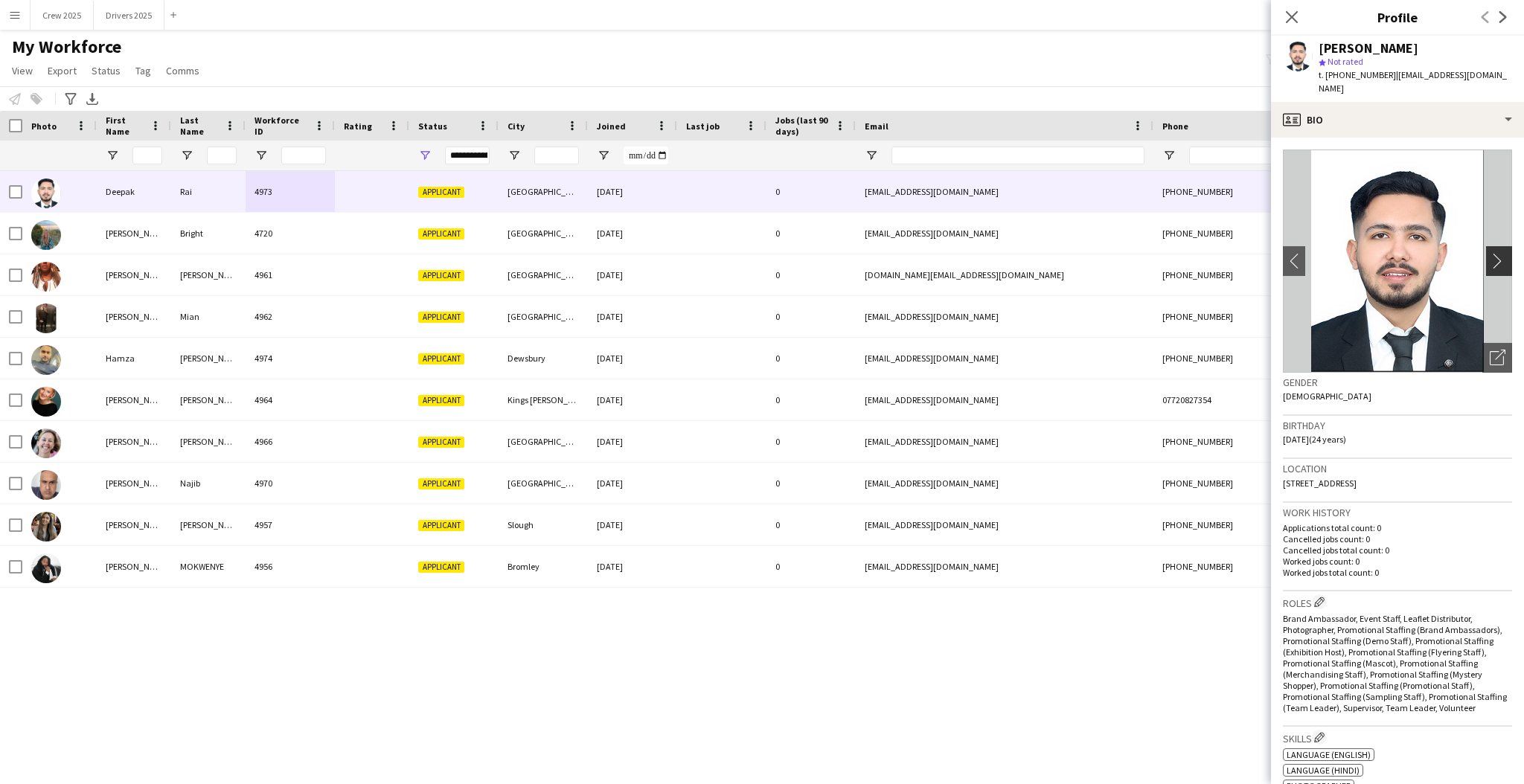
click at [1490, 253] on app-icon "chevron-right" at bounding box center [1501, 260] width 23 height 15
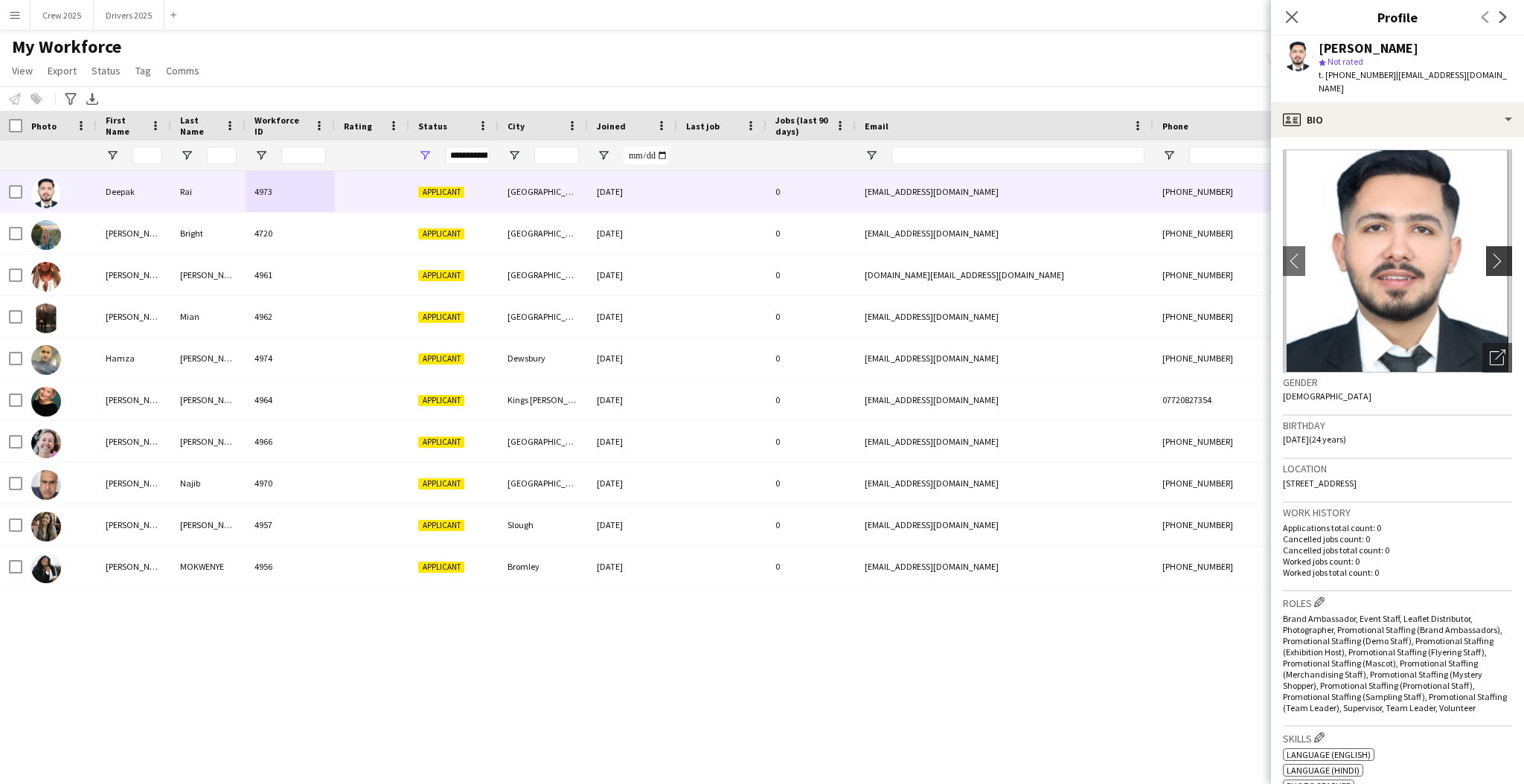
click at [1490, 253] on app-icon "chevron-right" at bounding box center [1501, 260] width 23 height 15
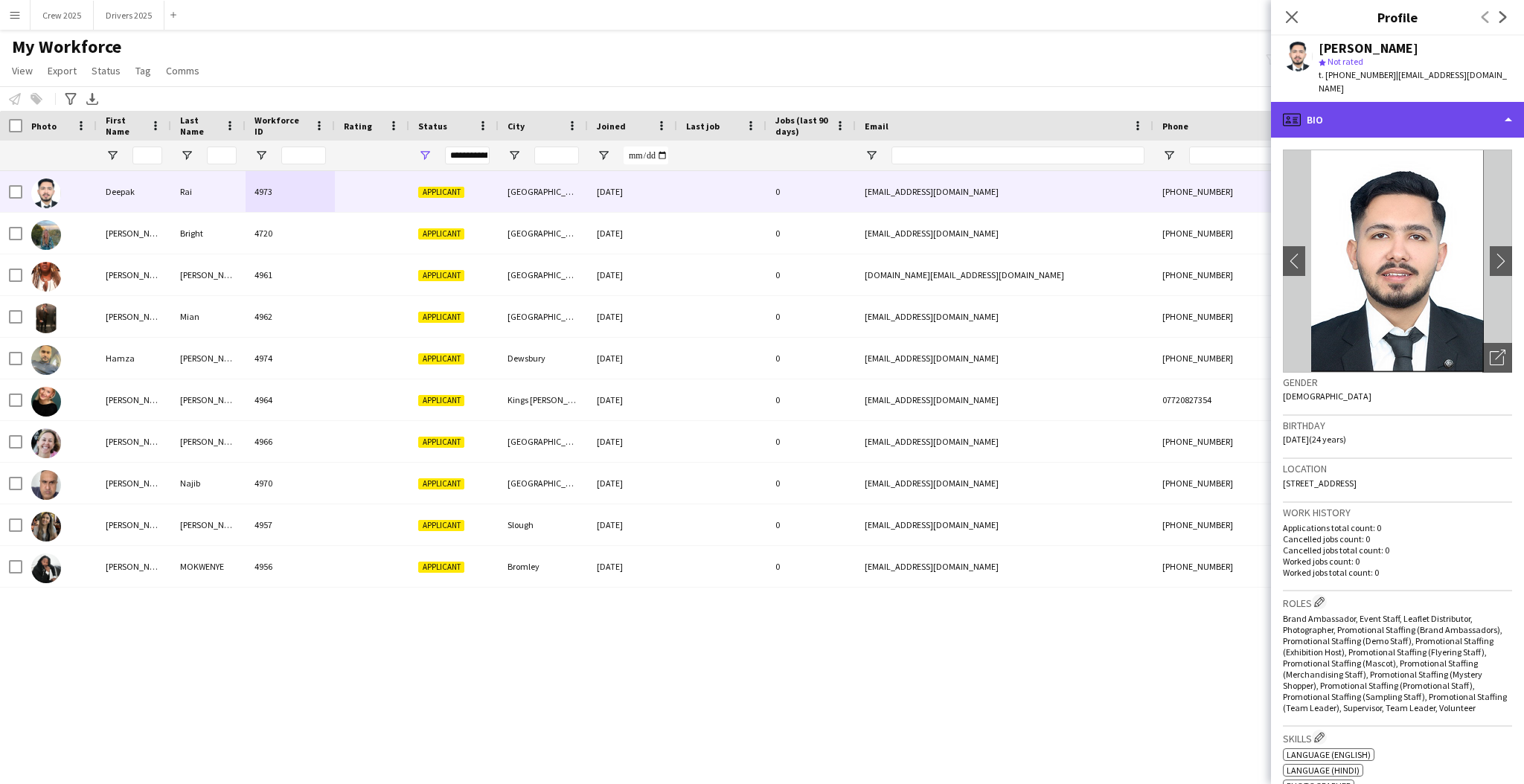
click at [1377, 102] on div "profile Bio" at bounding box center [1397, 120] width 253 height 35
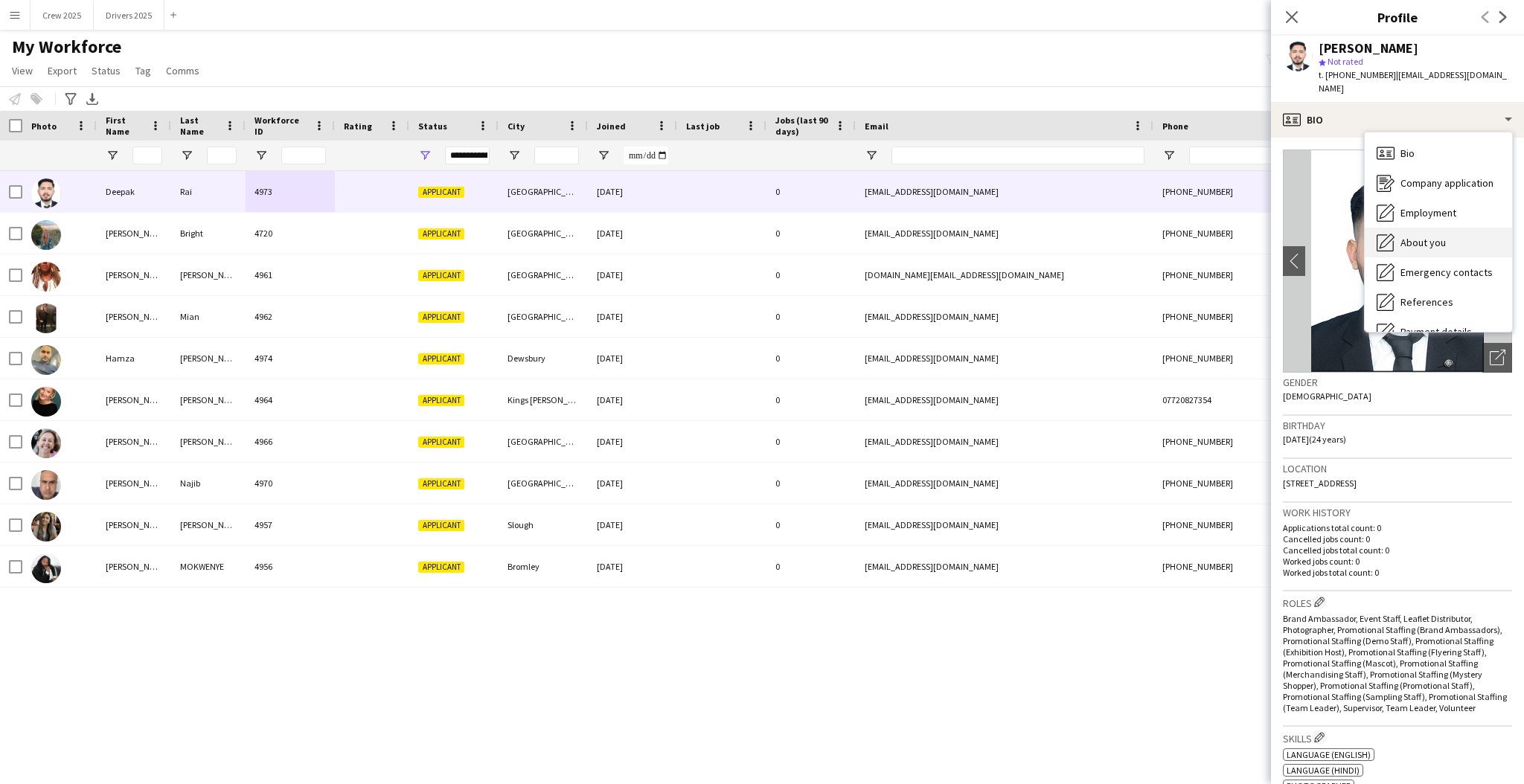
click at [1446, 230] on div "About you About you" at bounding box center [1439, 243] width 147 height 30
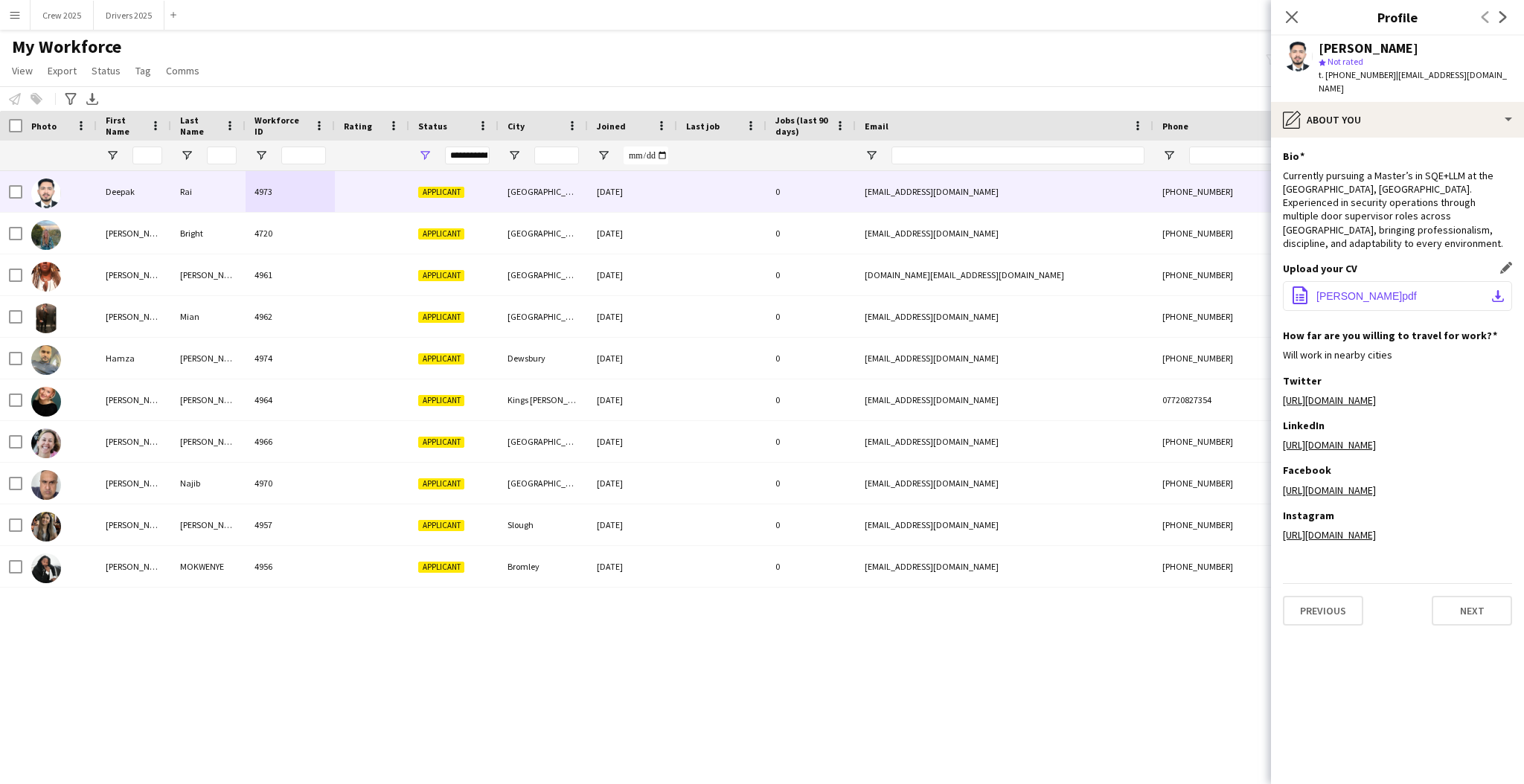
click at [1339, 290] on span "Deepak S.pdf" at bounding box center [1367, 296] width 101 height 12
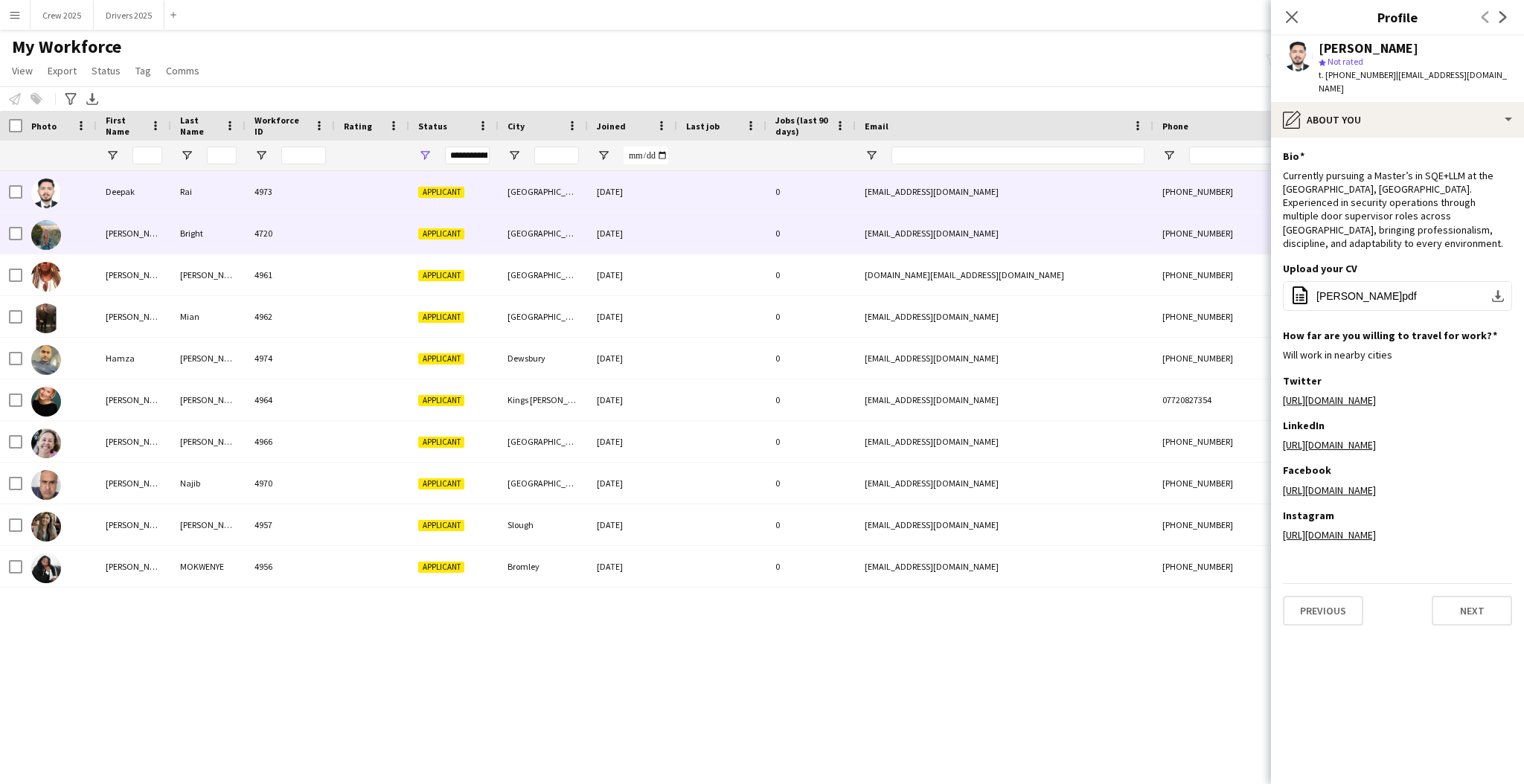
click at [316, 237] on div "4720" at bounding box center [290, 233] width 89 height 41
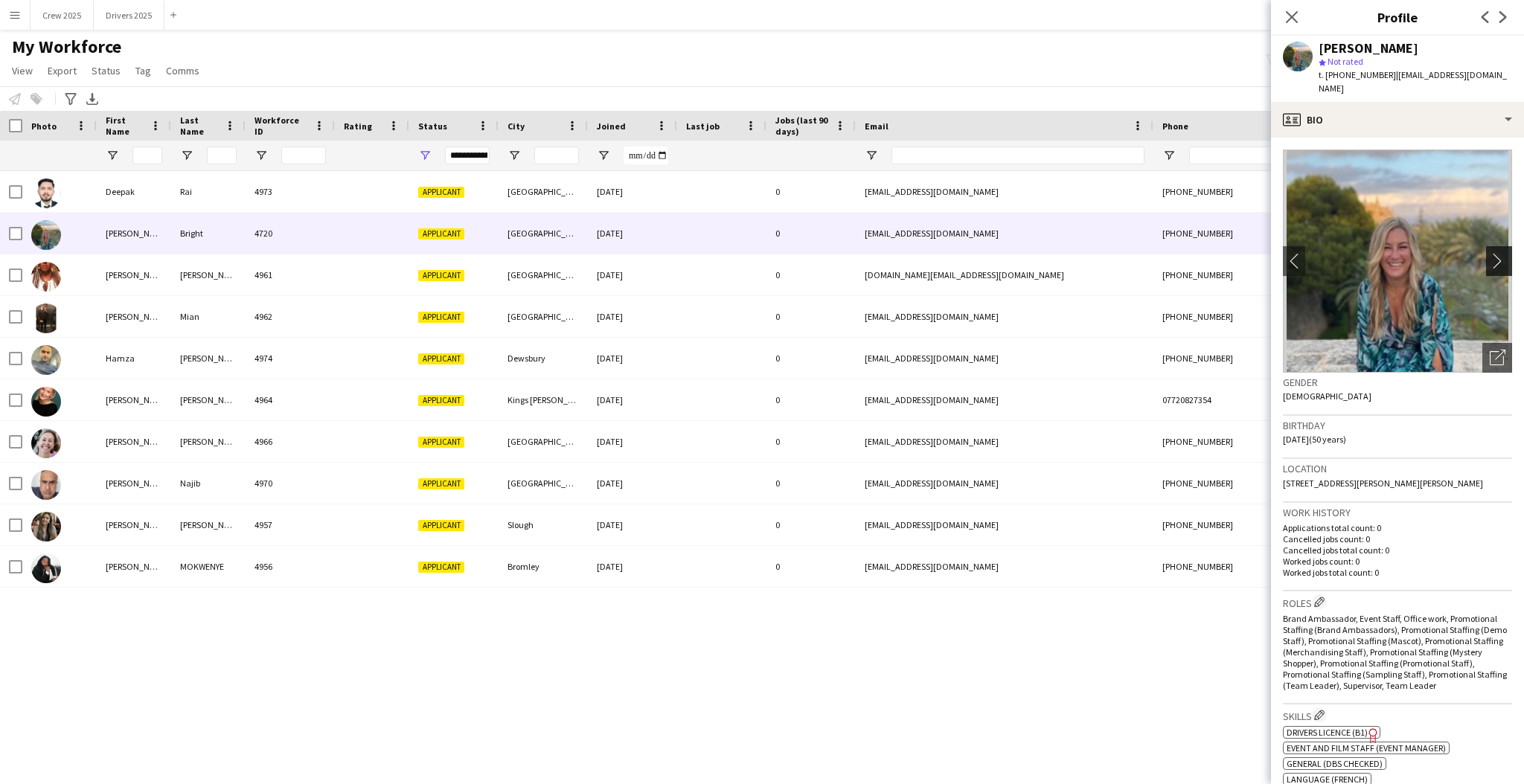
click at [1490, 253] on app-icon "chevron-right" at bounding box center [1501, 260] width 23 height 15
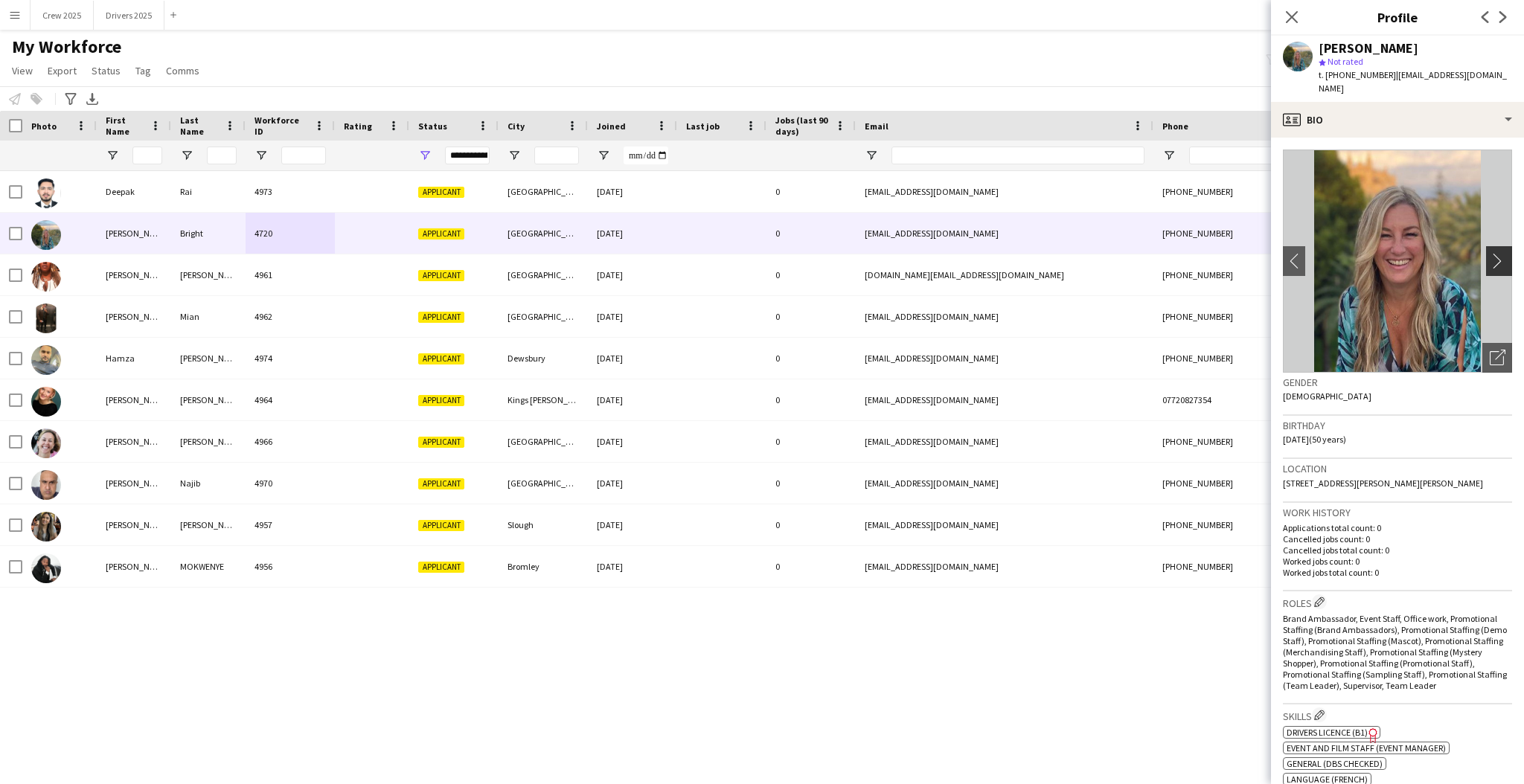
click at [1490, 253] on app-icon "chevron-right" at bounding box center [1501, 260] width 23 height 15
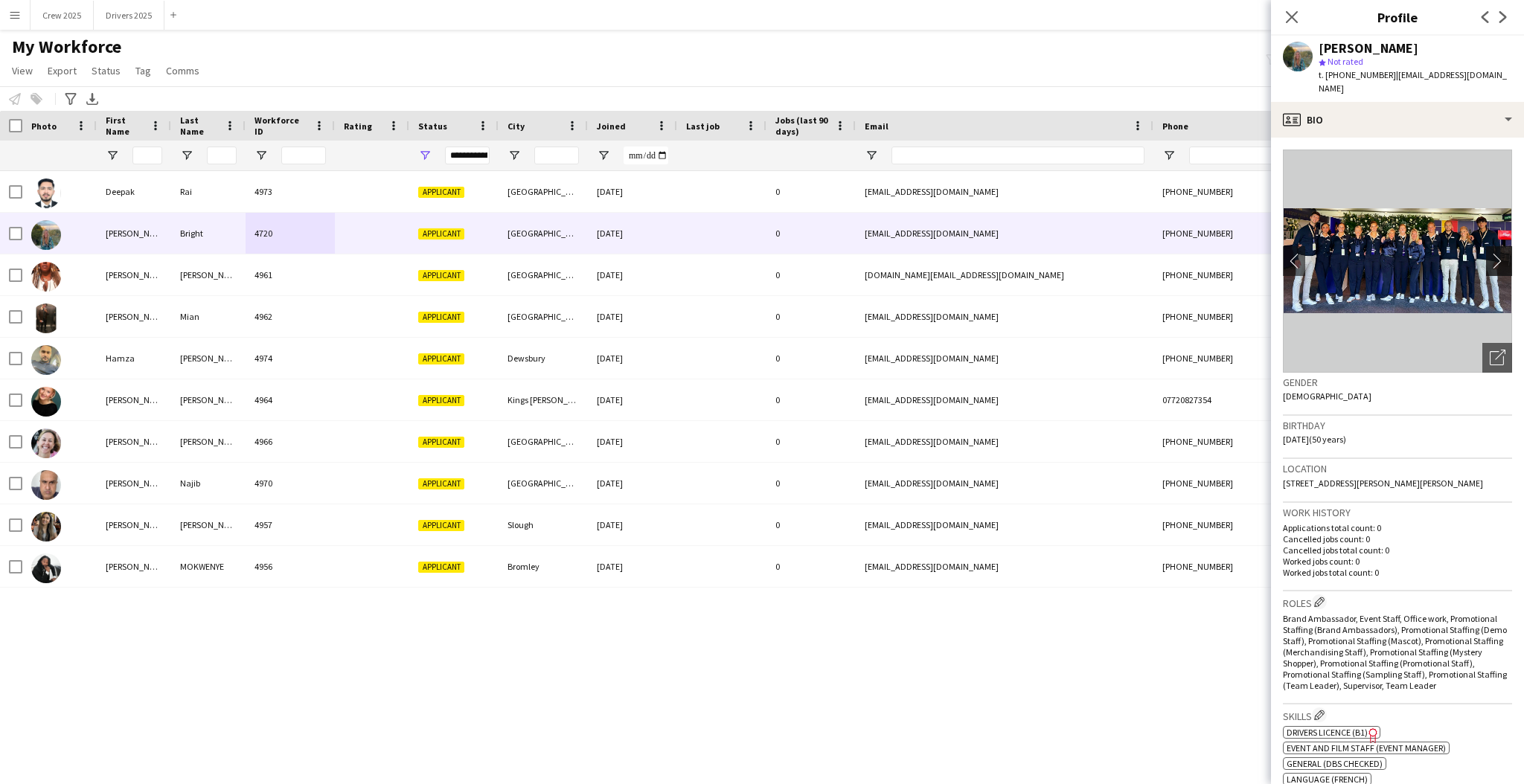
click at [1490, 253] on app-icon "chevron-right" at bounding box center [1501, 260] width 23 height 15
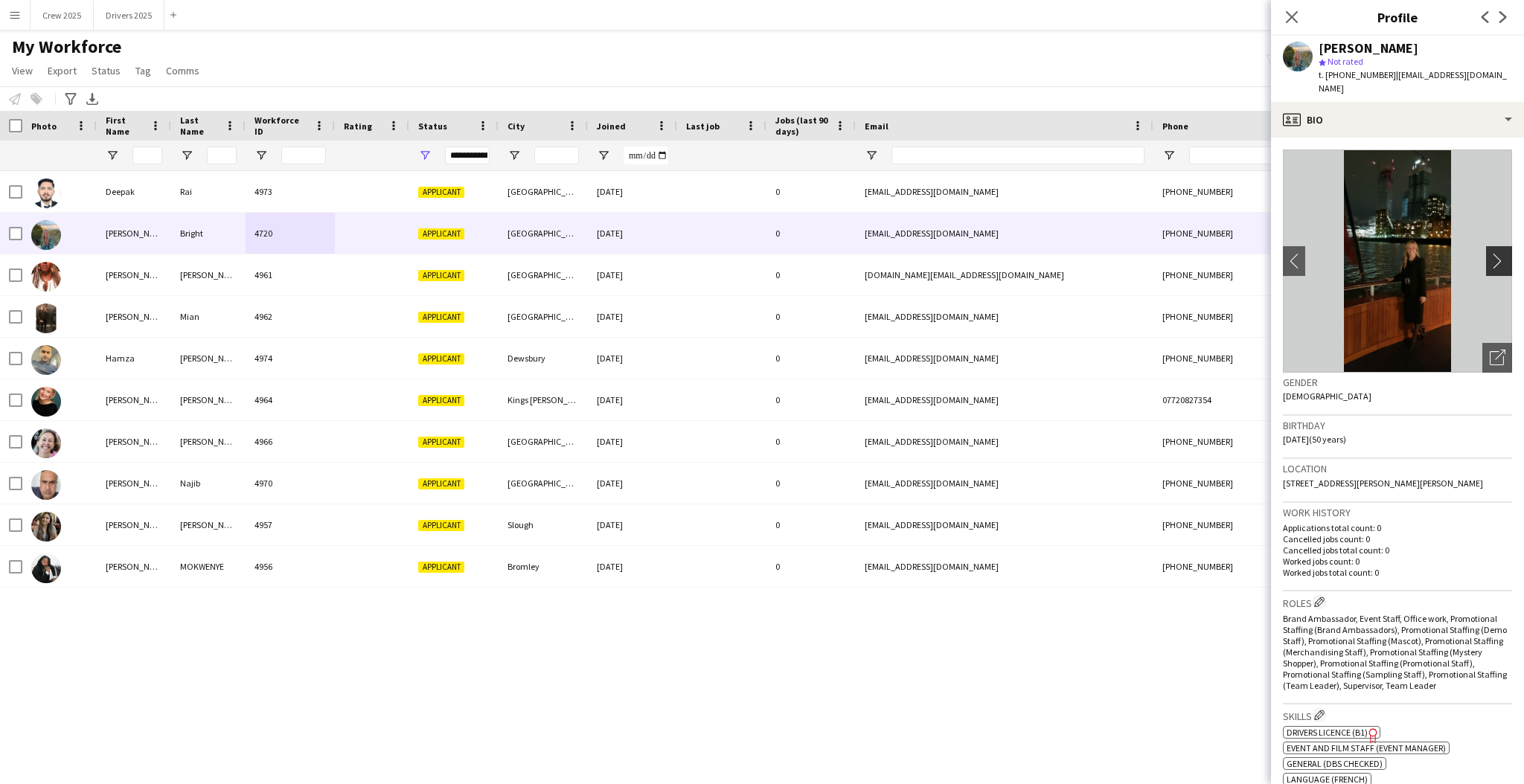
click at [1490, 253] on app-icon "chevron-right" at bounding box center [1501, 260] width 23 height 15
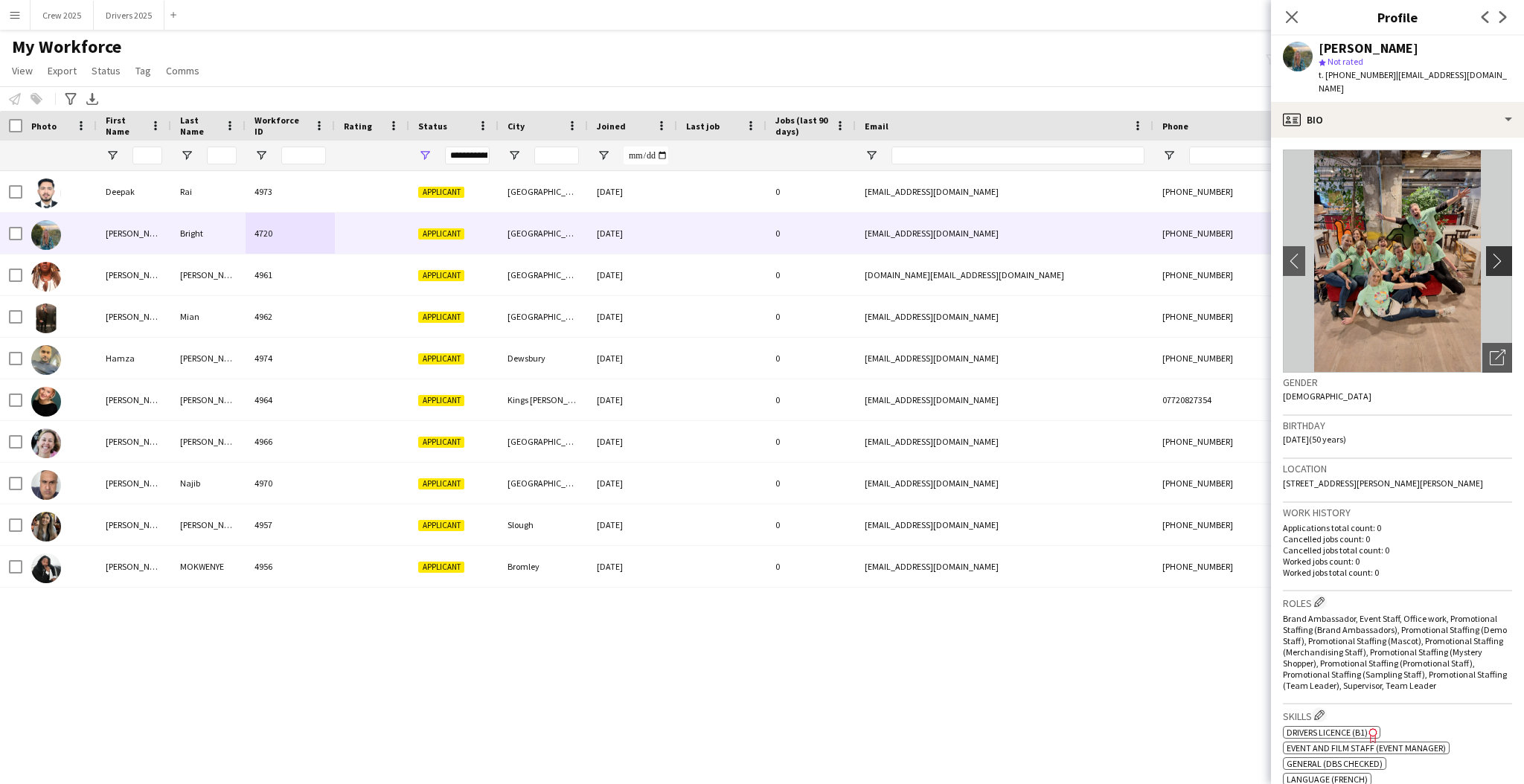
click at [1490, 253] on app-icon "chevron-right" at bounding box center [1501, 260] width 23 height 15
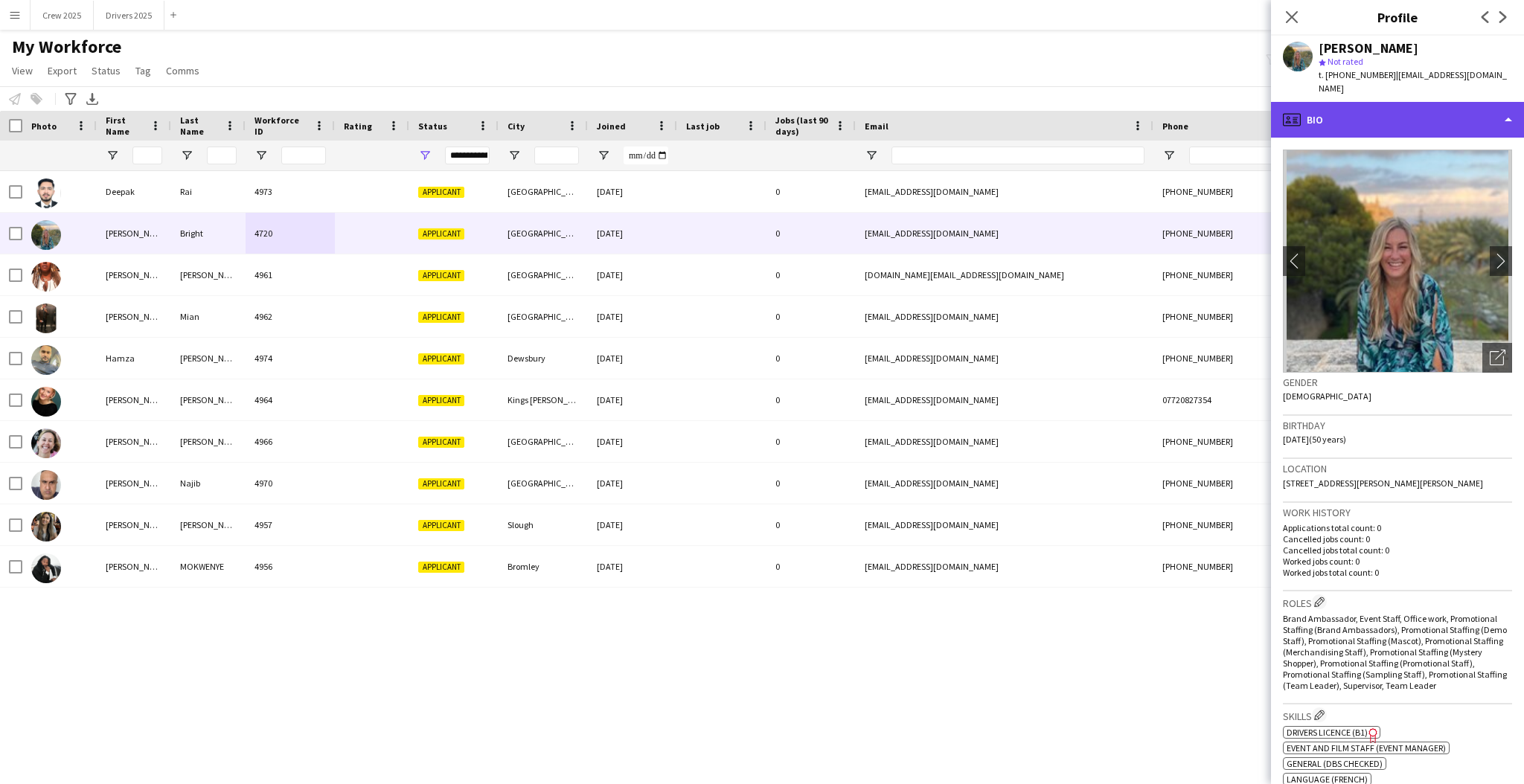
click at [1398, 112] on div "profile Bio" at bounding box center [1397, 120] width 253 height 35
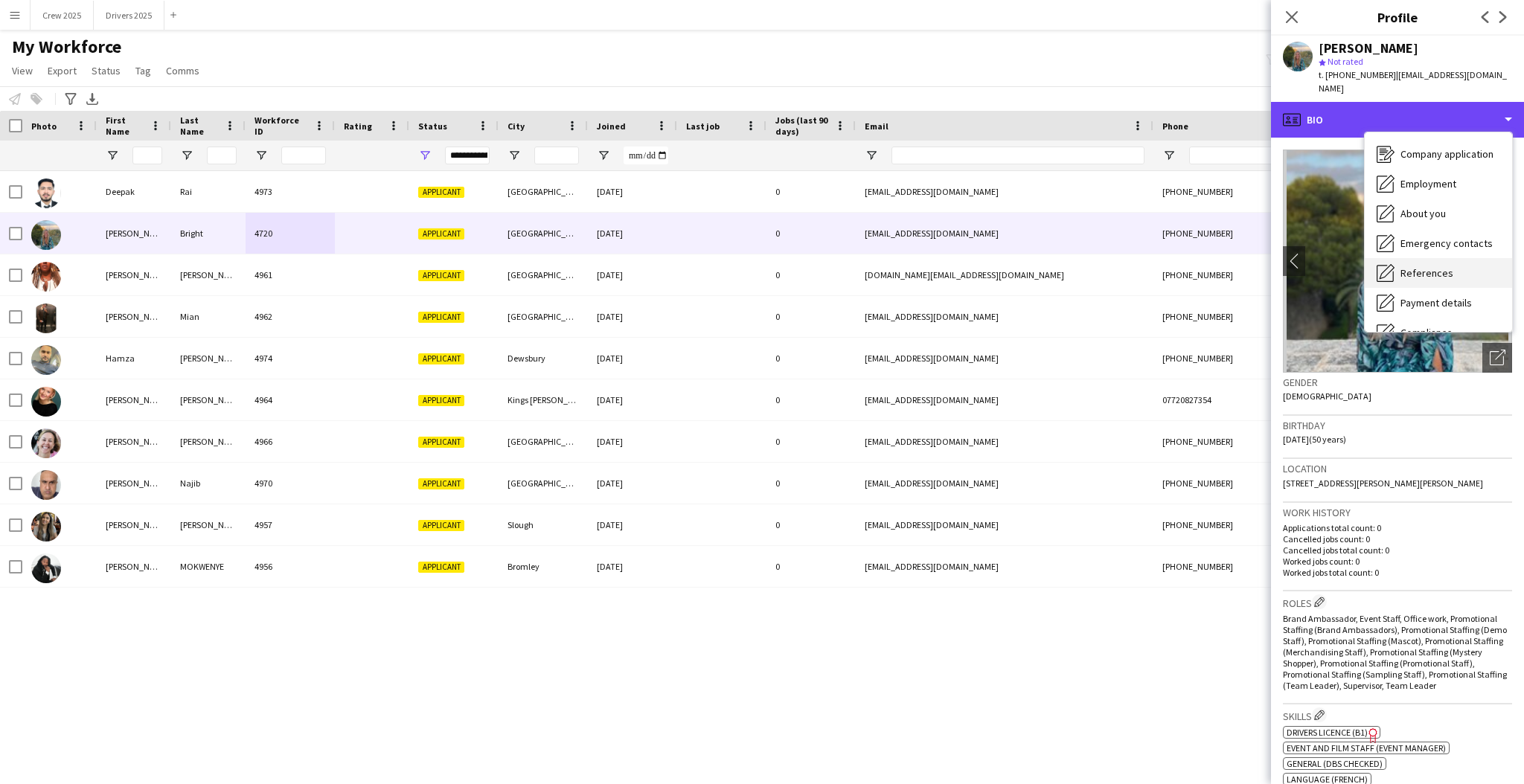
scroll to position [0, 0]
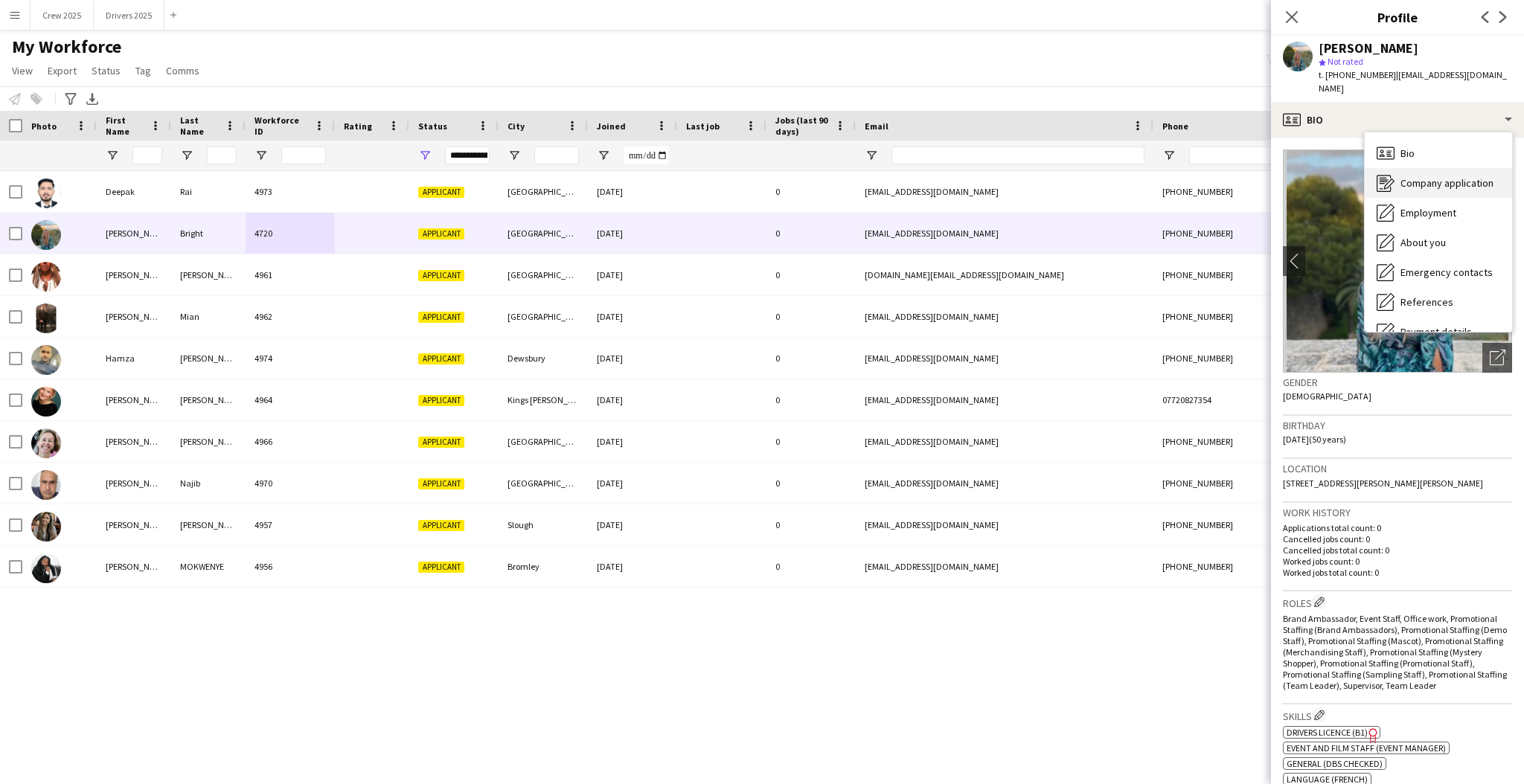
click at [1457, 176] on span "Company application" at bounding box center [1447, 183] width 93 height 14
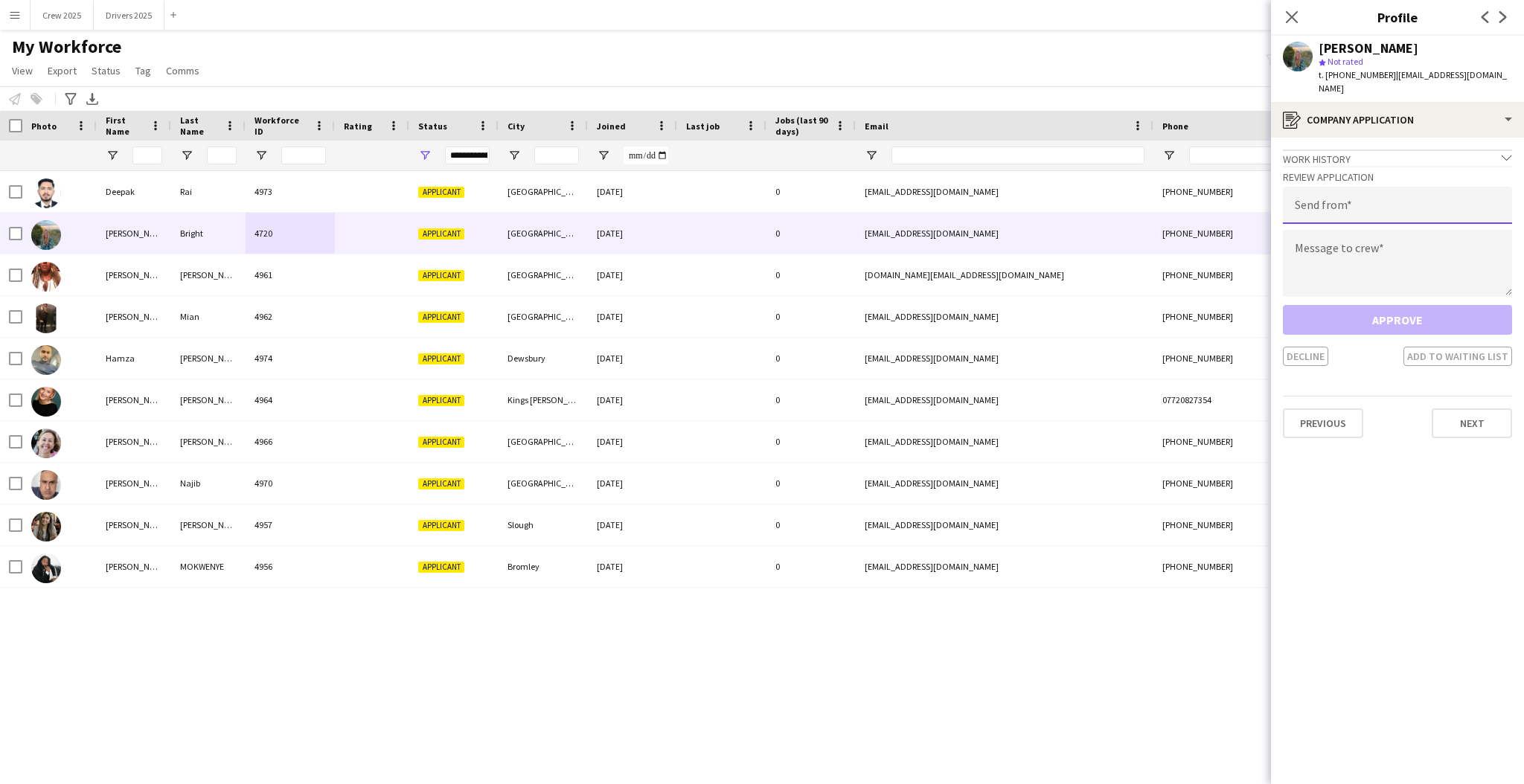
click at [1373, 191] on input "email" at bounding box center [1397, 205] width 229 height 37
type input "**********"
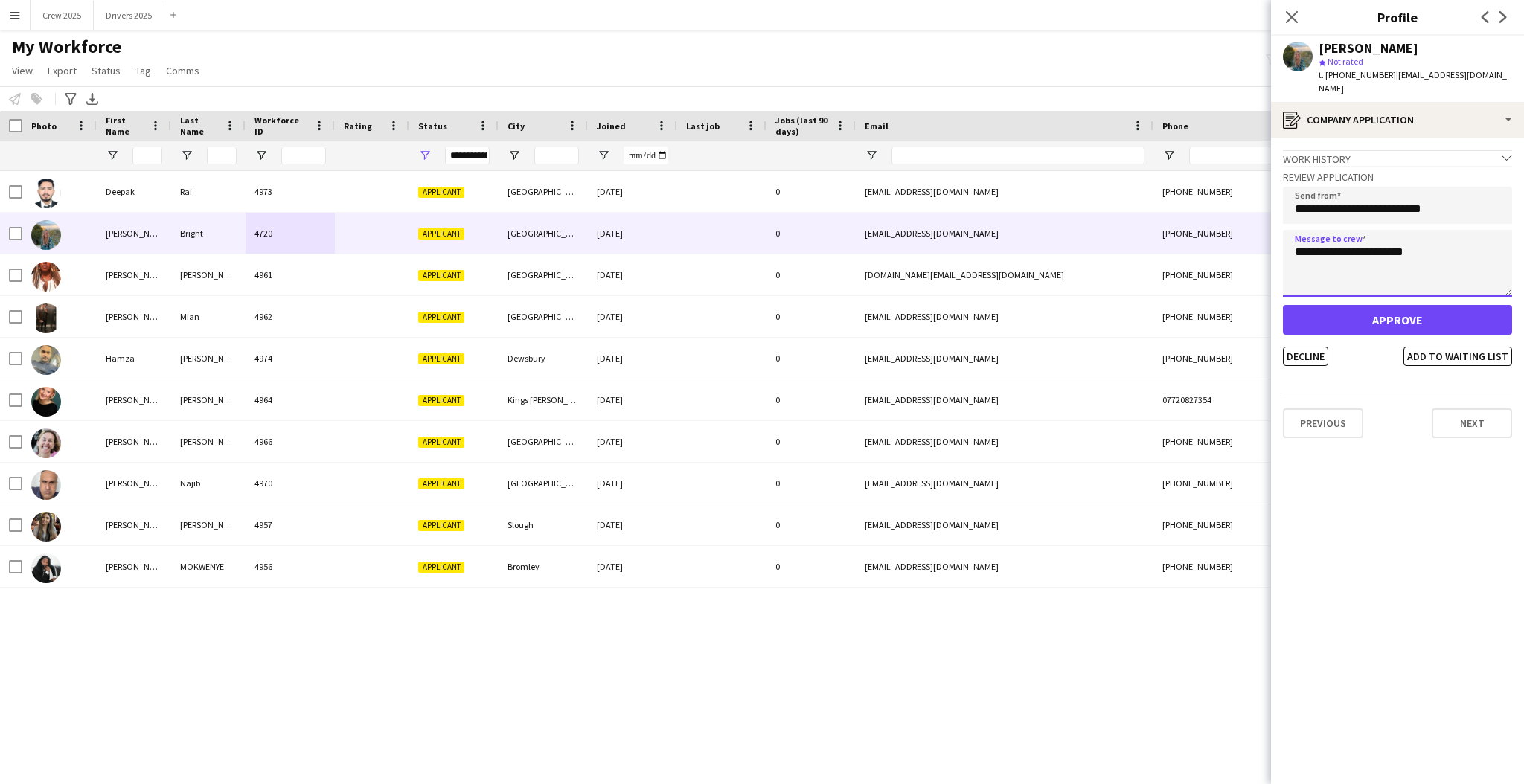
type textarea "**********"
click at [1414, 305] on button "Approve" at bounding box center [1397, 320] width 229 height 30
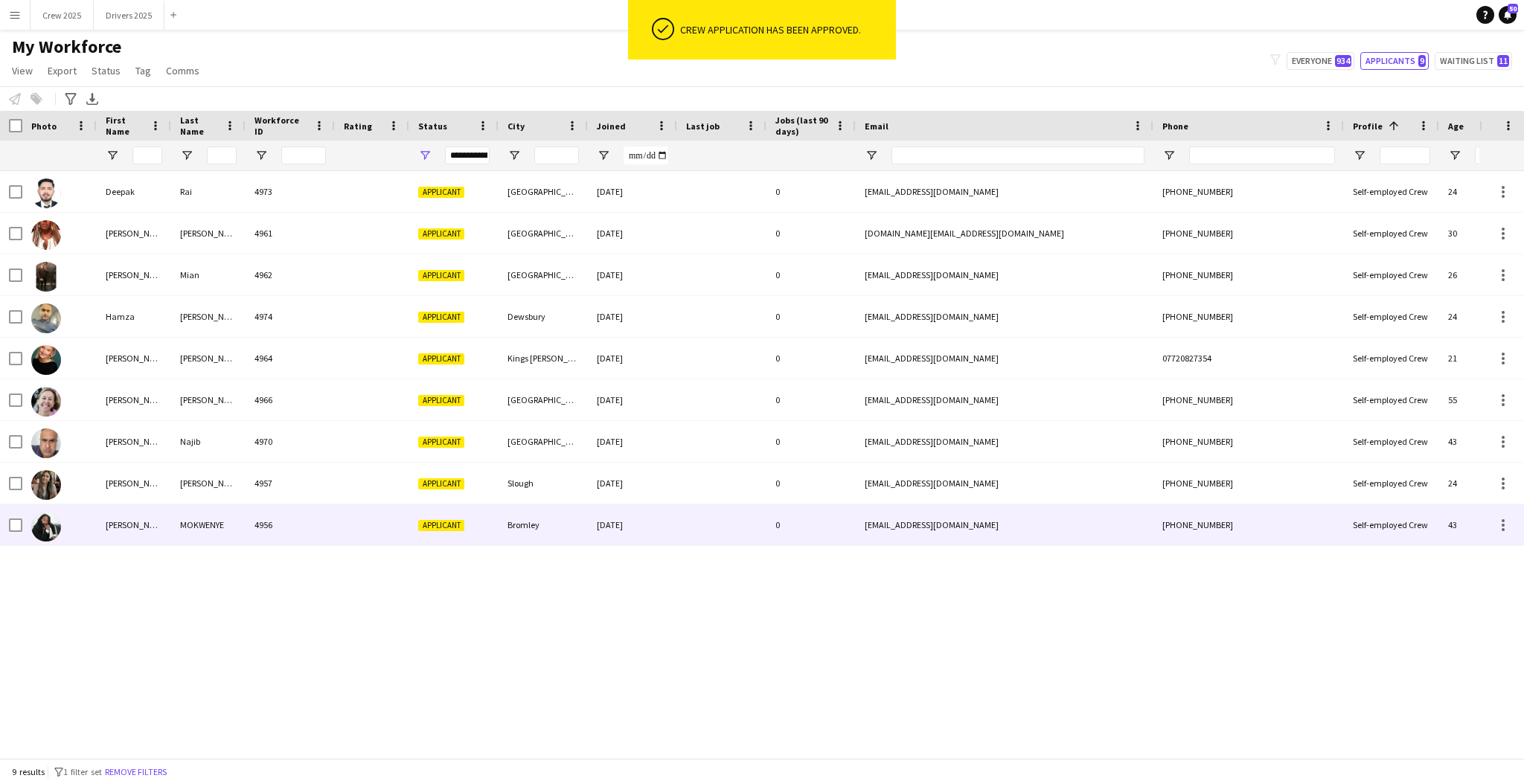
click at [297, 521] on div "4956" at bounding box center [290, 525] width 89 height 41
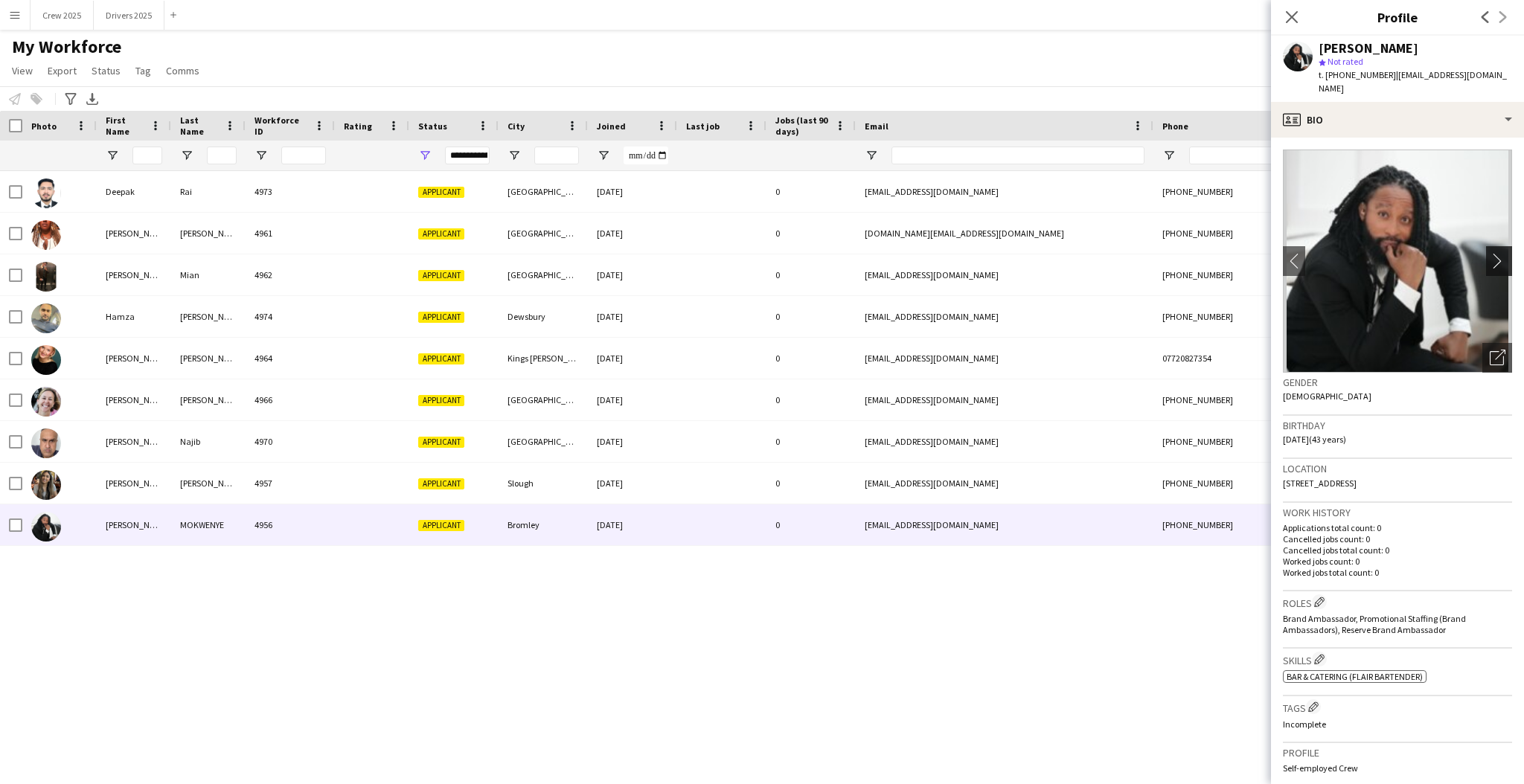
click at [1490, 253] on app-icon "chevron-right" at bounding box center [1501, 260] width 23 height 15
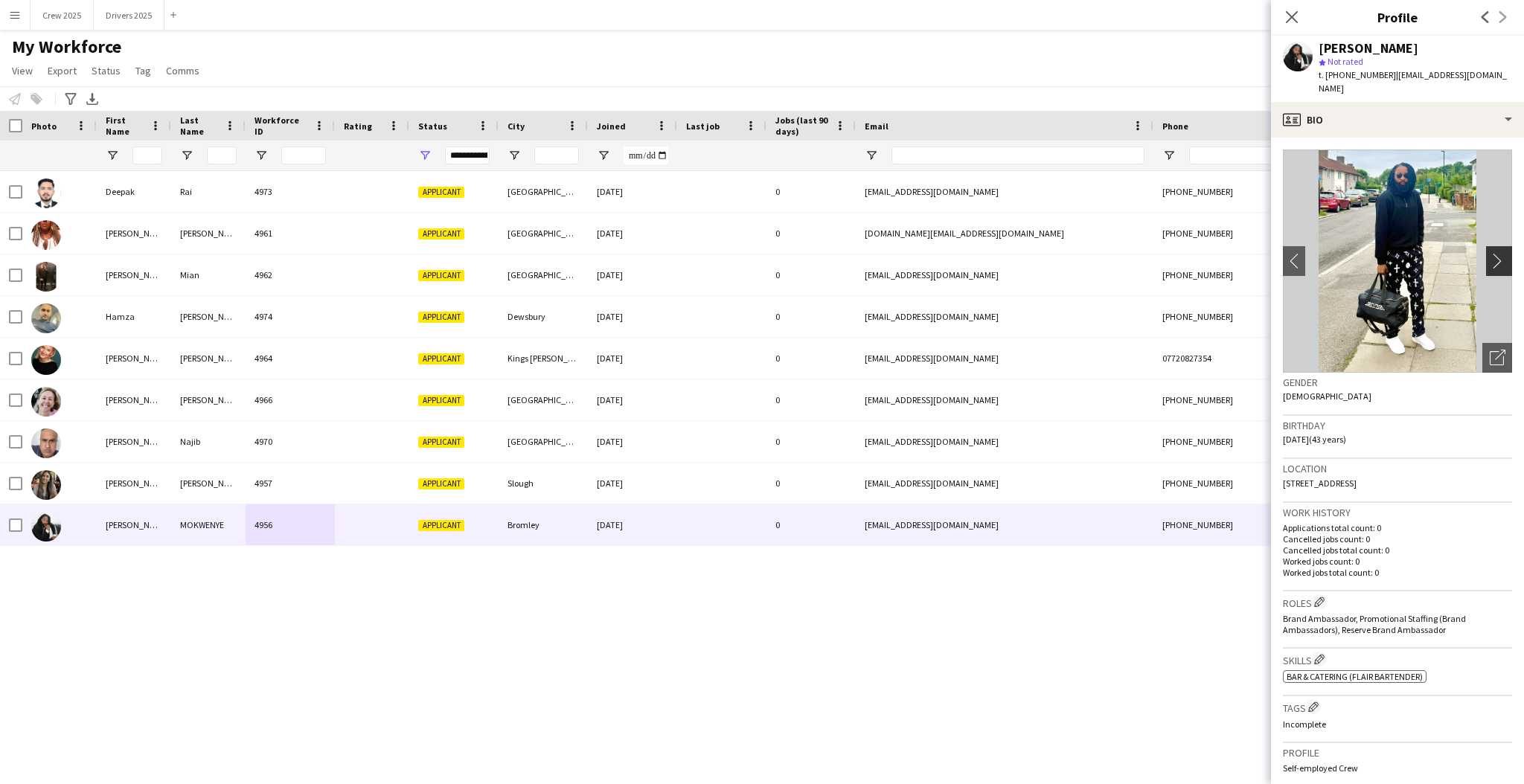
click at [1490, 253] on app-icon "chevron-right" at bounding box center [1501, 260] width 23 height 15
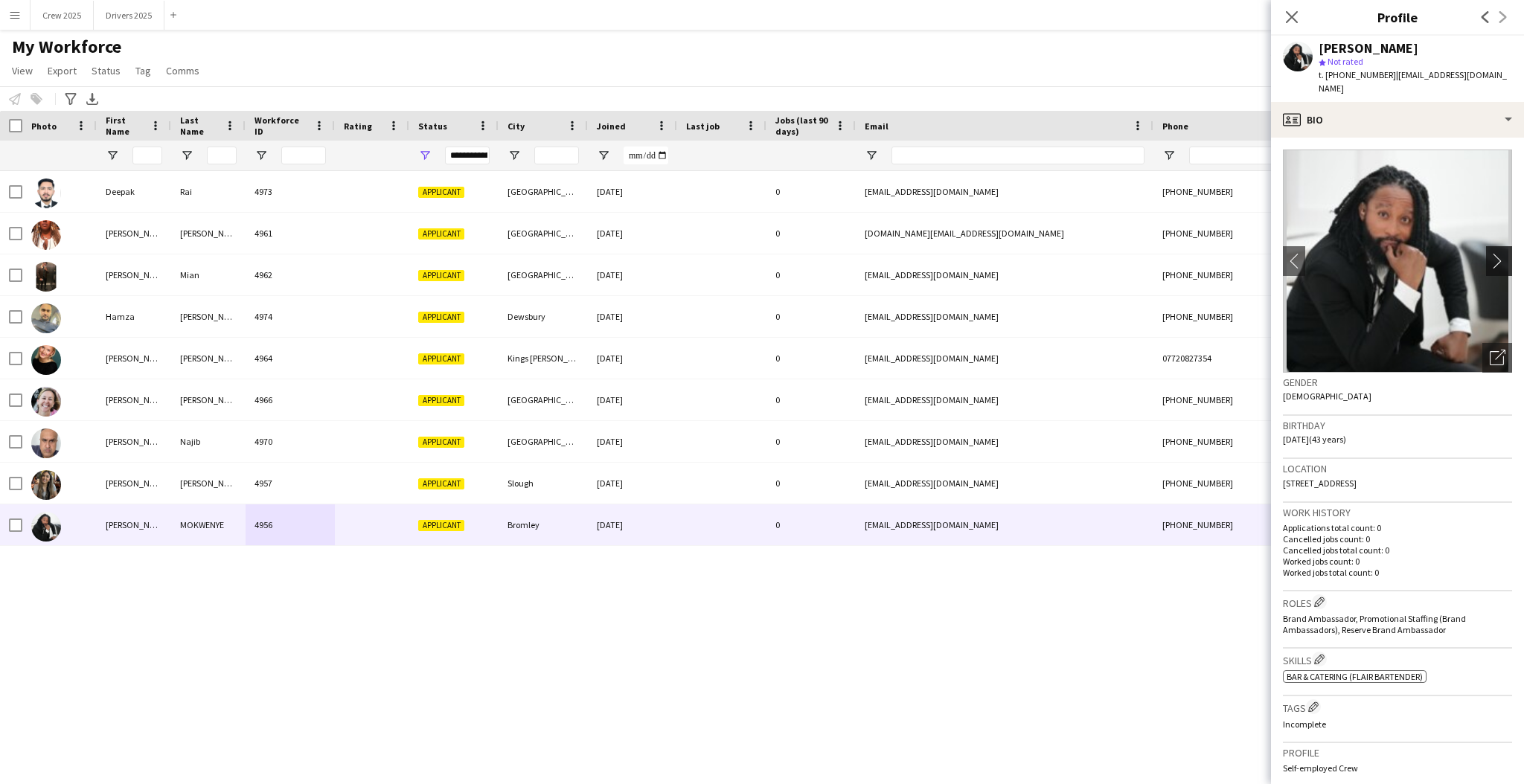
click at [1490, 253] on app-icon "chevron-right" at bounding box center [1501, 260] width 23 height 15
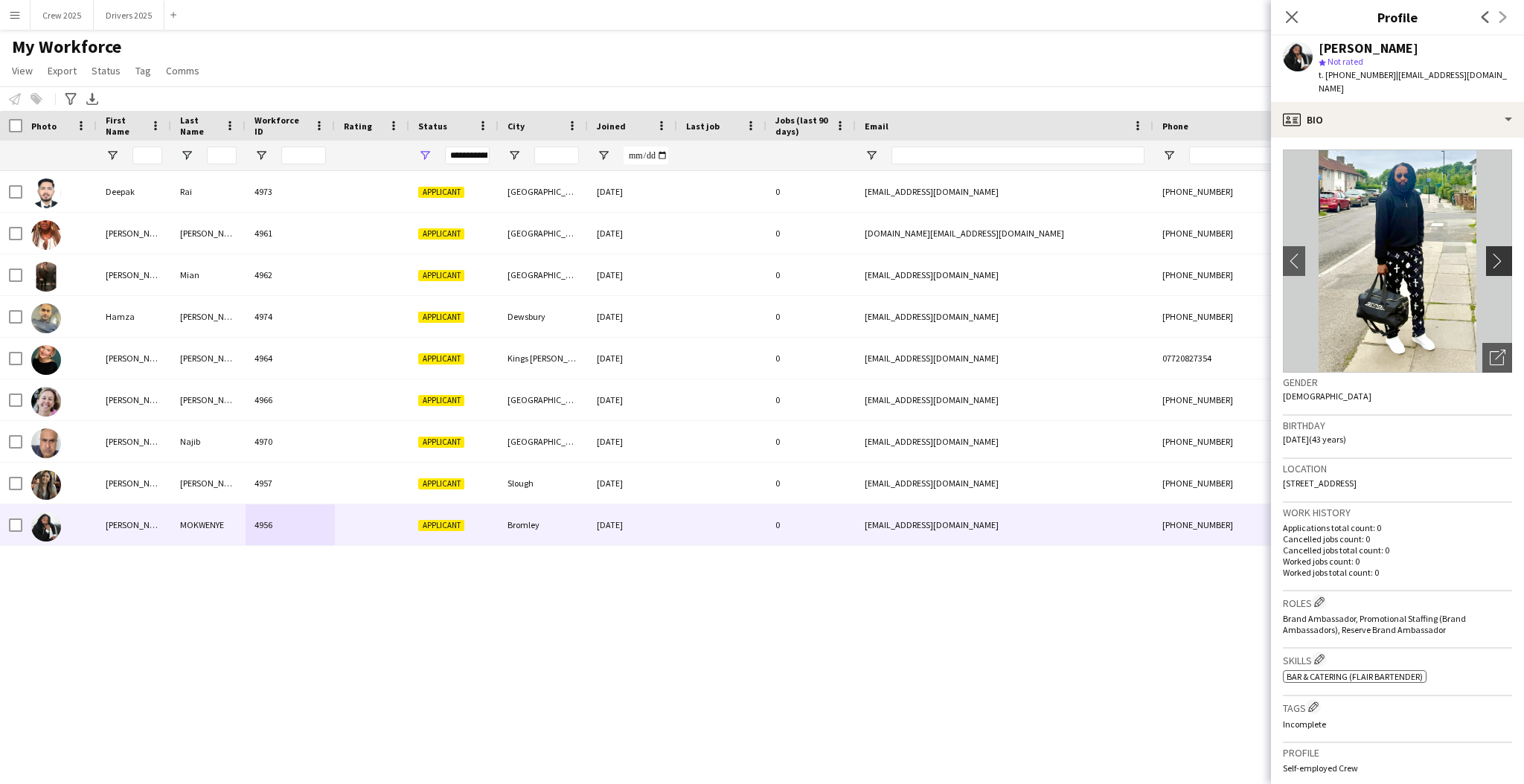
click at [1490, 253] on app-icon "chevron-right" at bounding box center [1501, 260] width 23 height 15
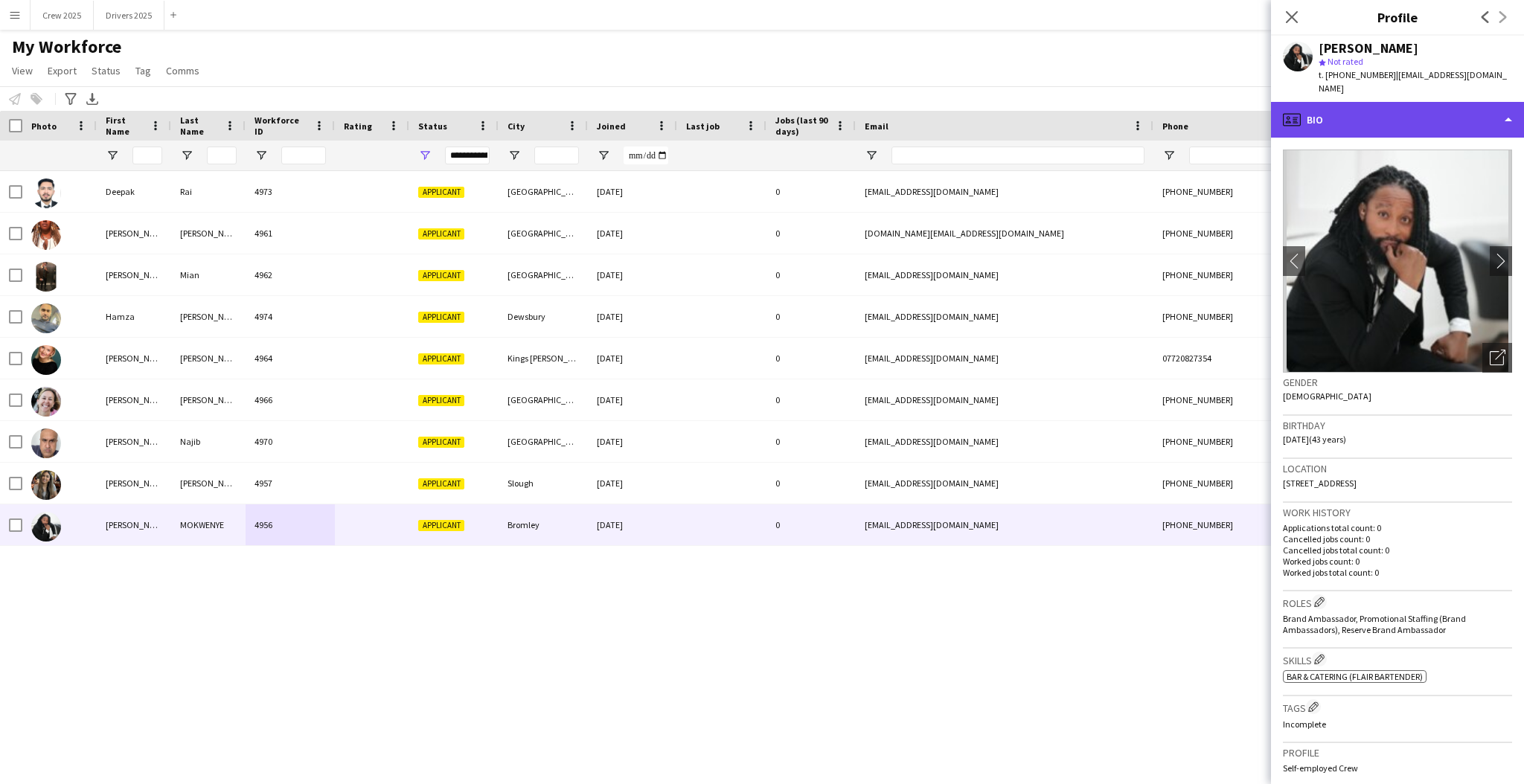
click at [1407, 104] on div "profile Bio" at bounding box center [1397, 120] width 253 height 35
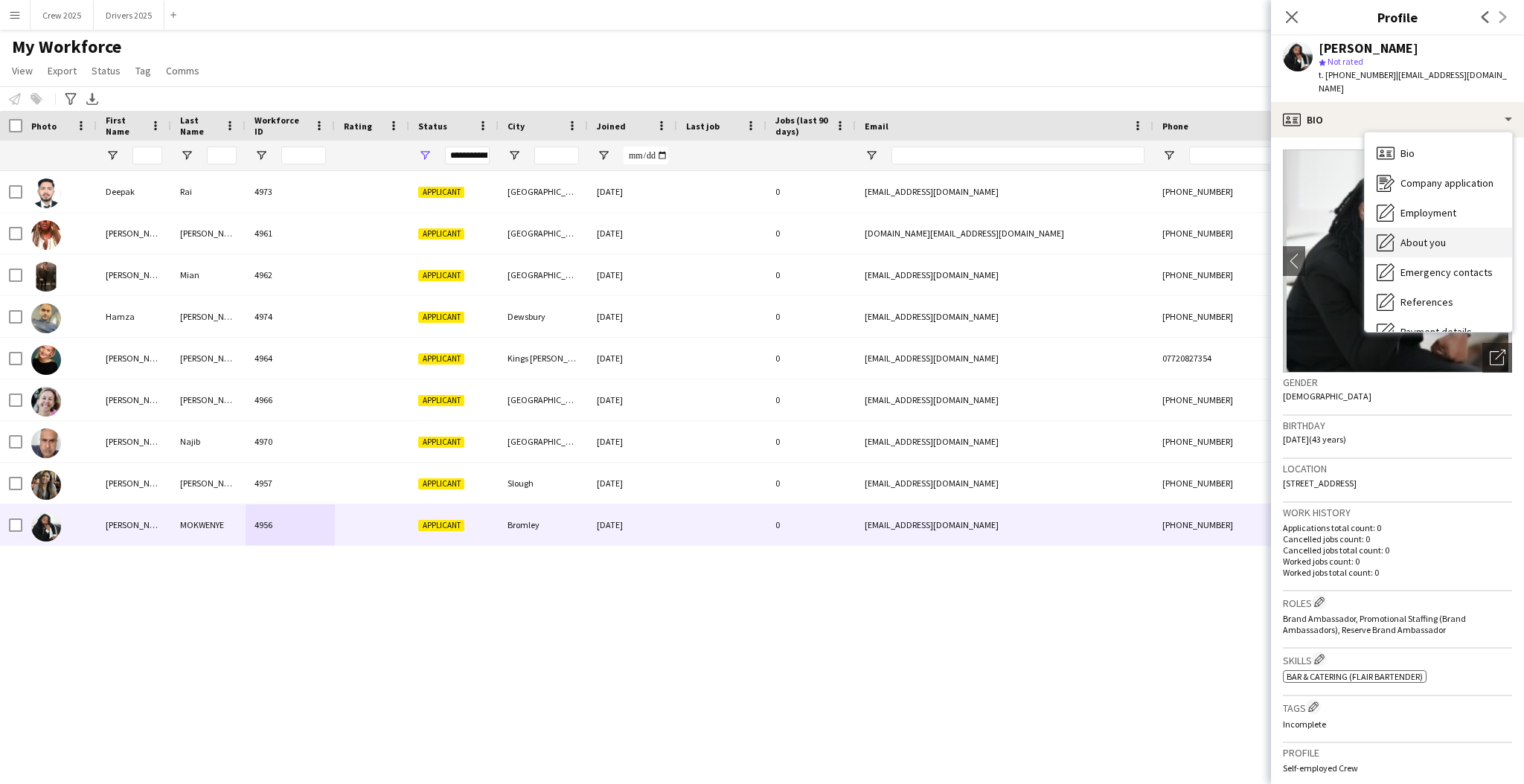
click at [1455, 228] on div "About you About you" at bounding box center [1439, 243] width 147 height 30
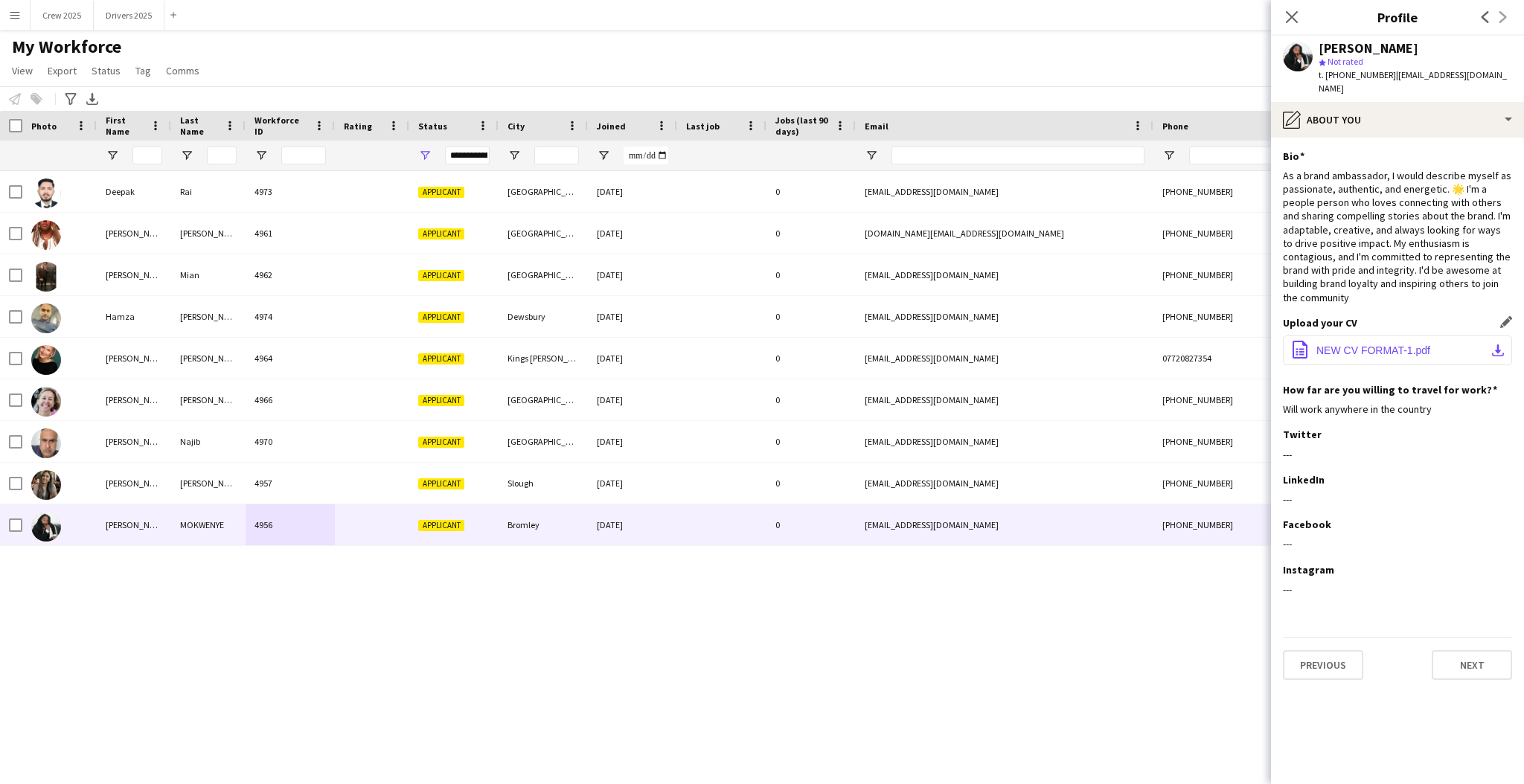
click at [1377, 345] on span "NEW CV FORMAT-1.pdf" at bounding box center [1373, 351] width 114 height 12
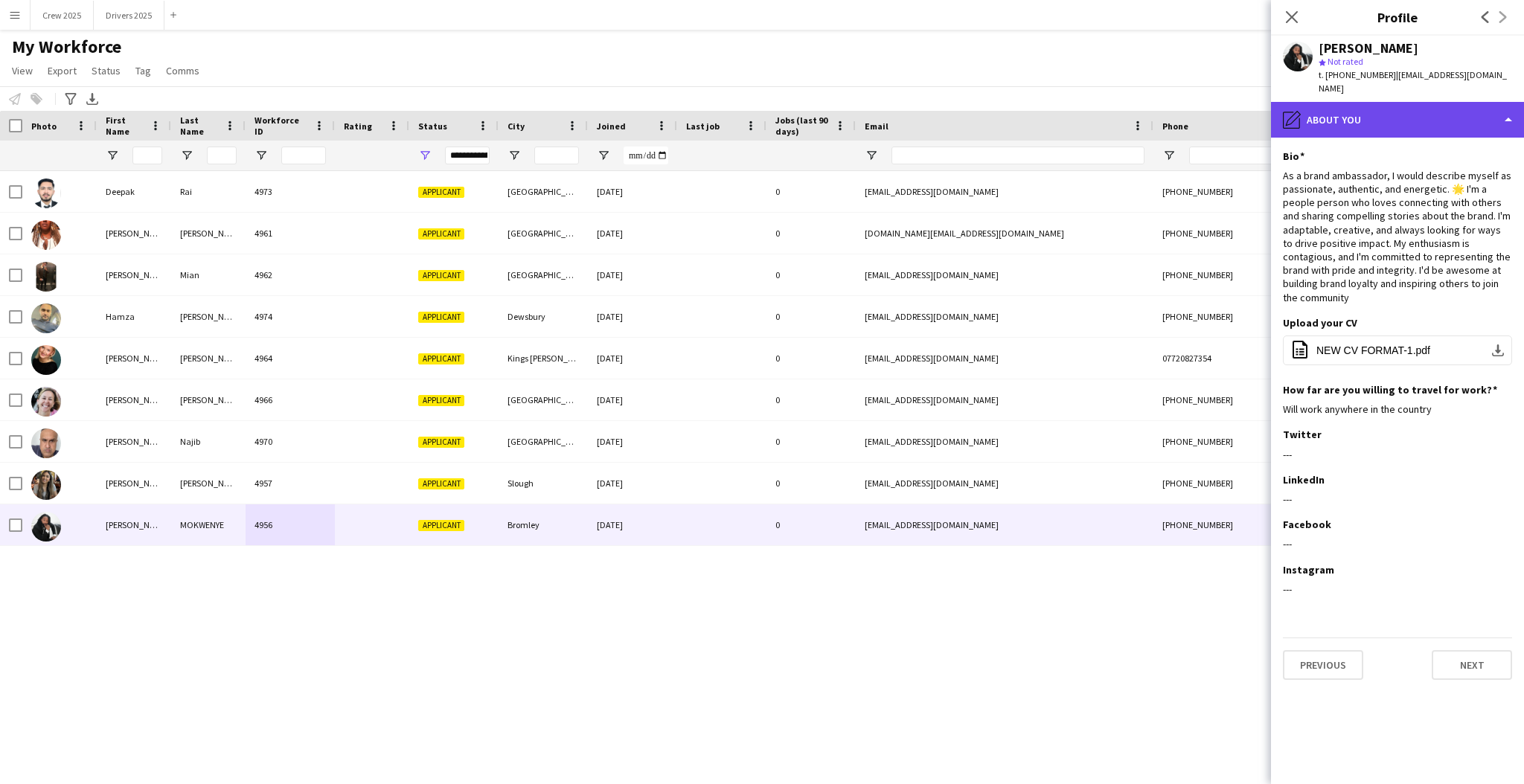
click at [1406, 105] on div "pencil4 About you" at bounding box center [1397, 120] width 253 height 35
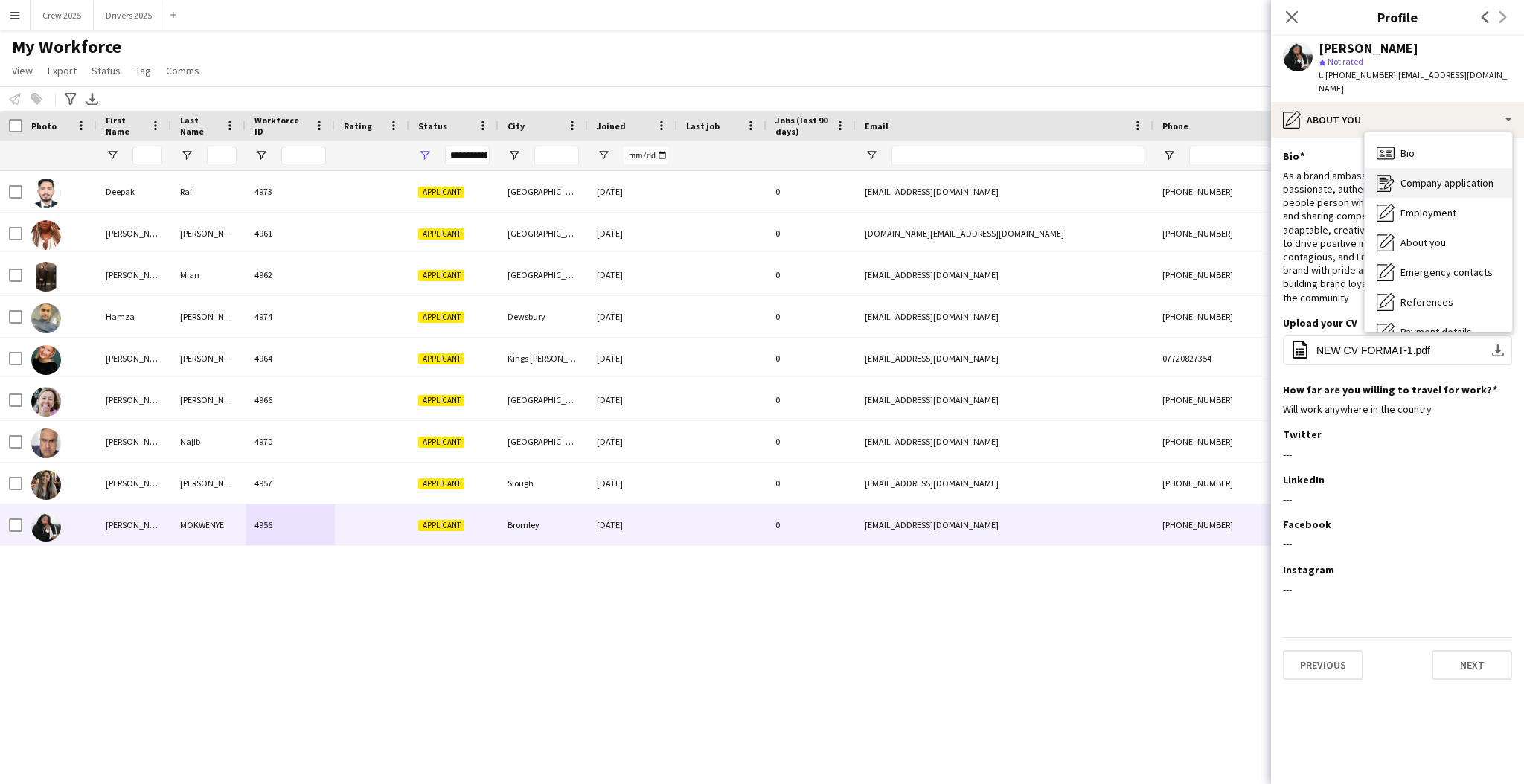
click at [1447, 176] on span "Company application" at bounding box center [1447, 183] width 93 height 14
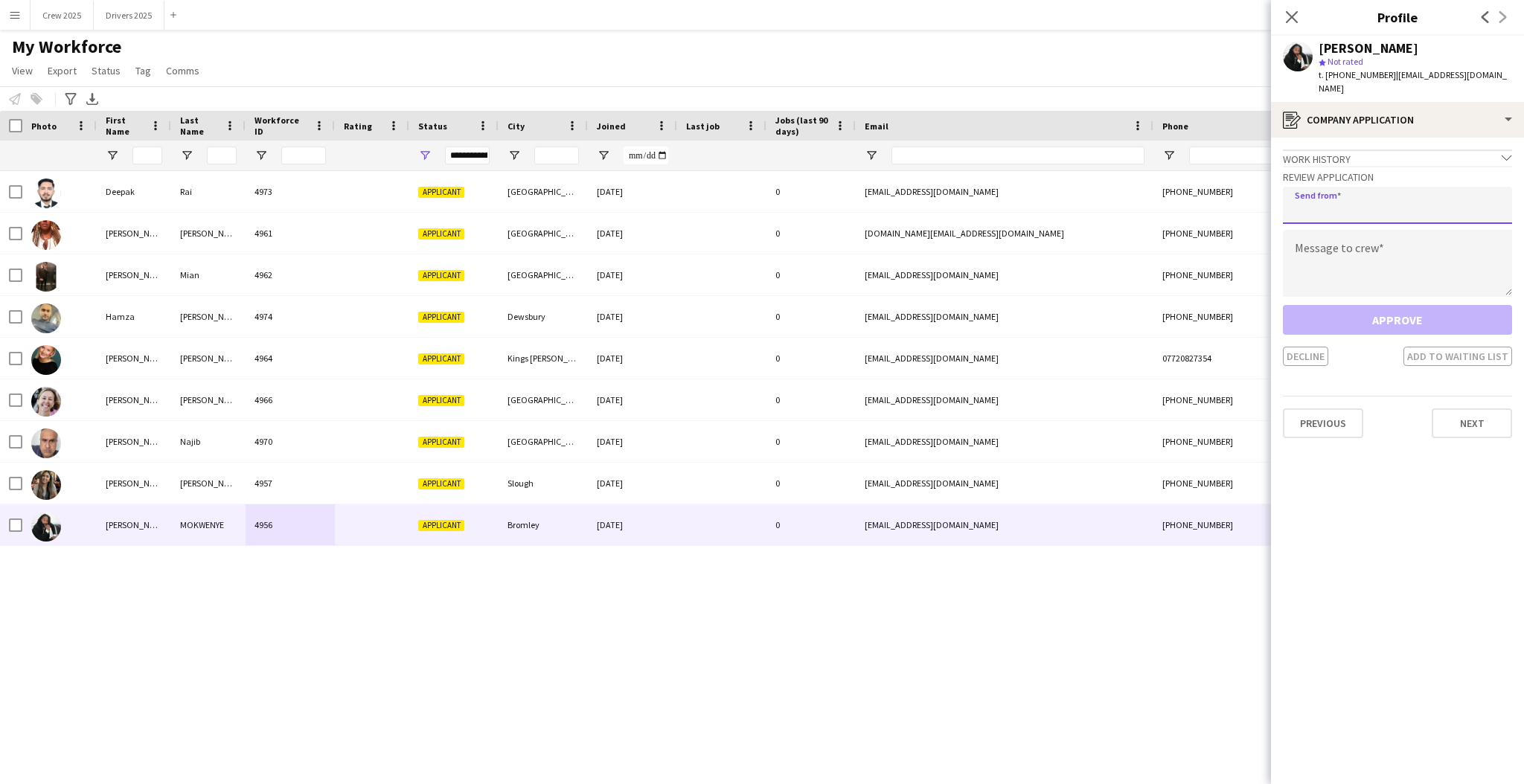
click at [1377, 197] on input "email" at bounding box center [1397, 205] width 229 height 37
type input "**********"
click at [1337, 248] on textarea at bounding box center [1397, 263] width 229 height 67
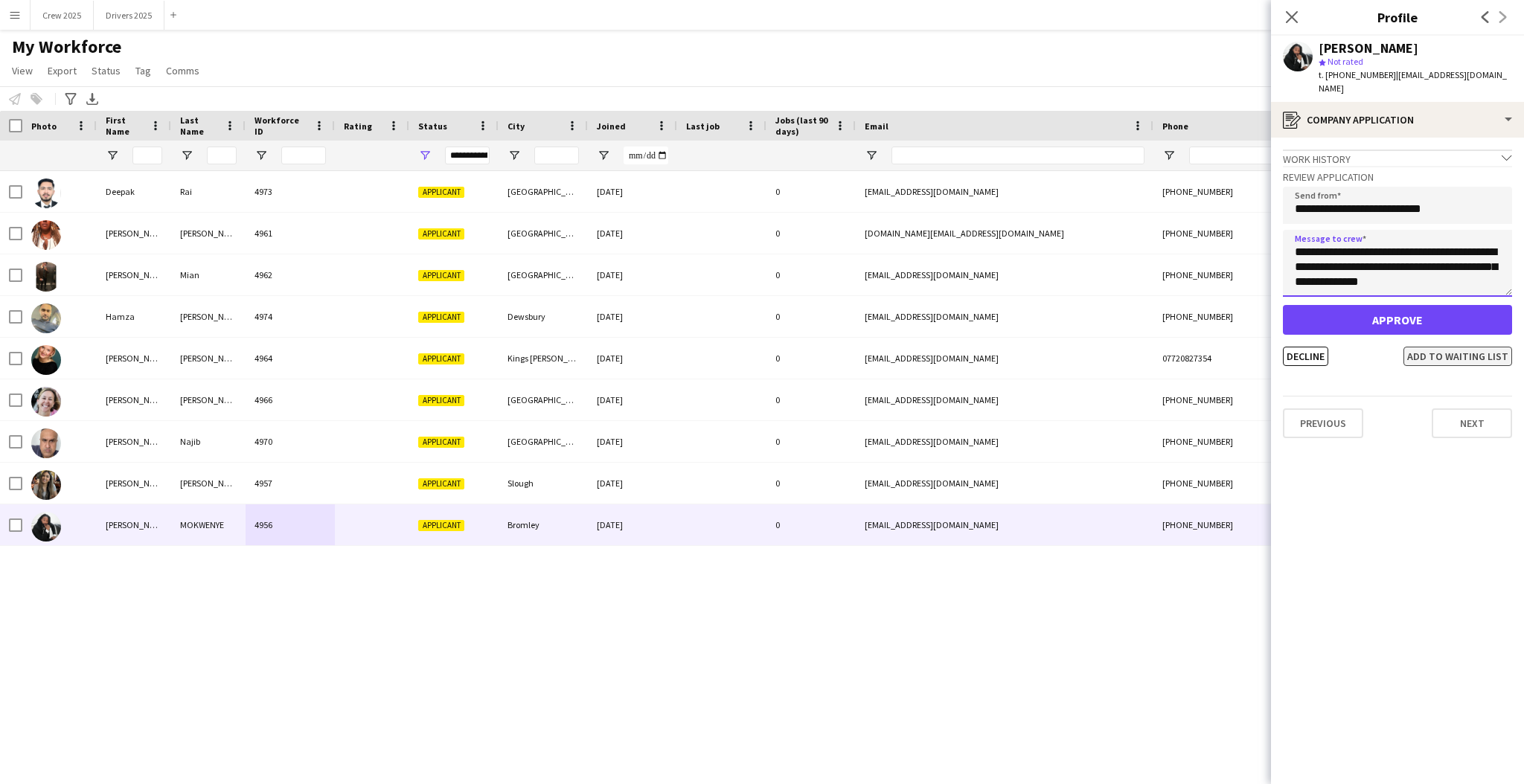
type textarea "**********"
click at [1462, 346] on button "Add to waiting list" at bounding box center [1458, 356] width 109 height 19
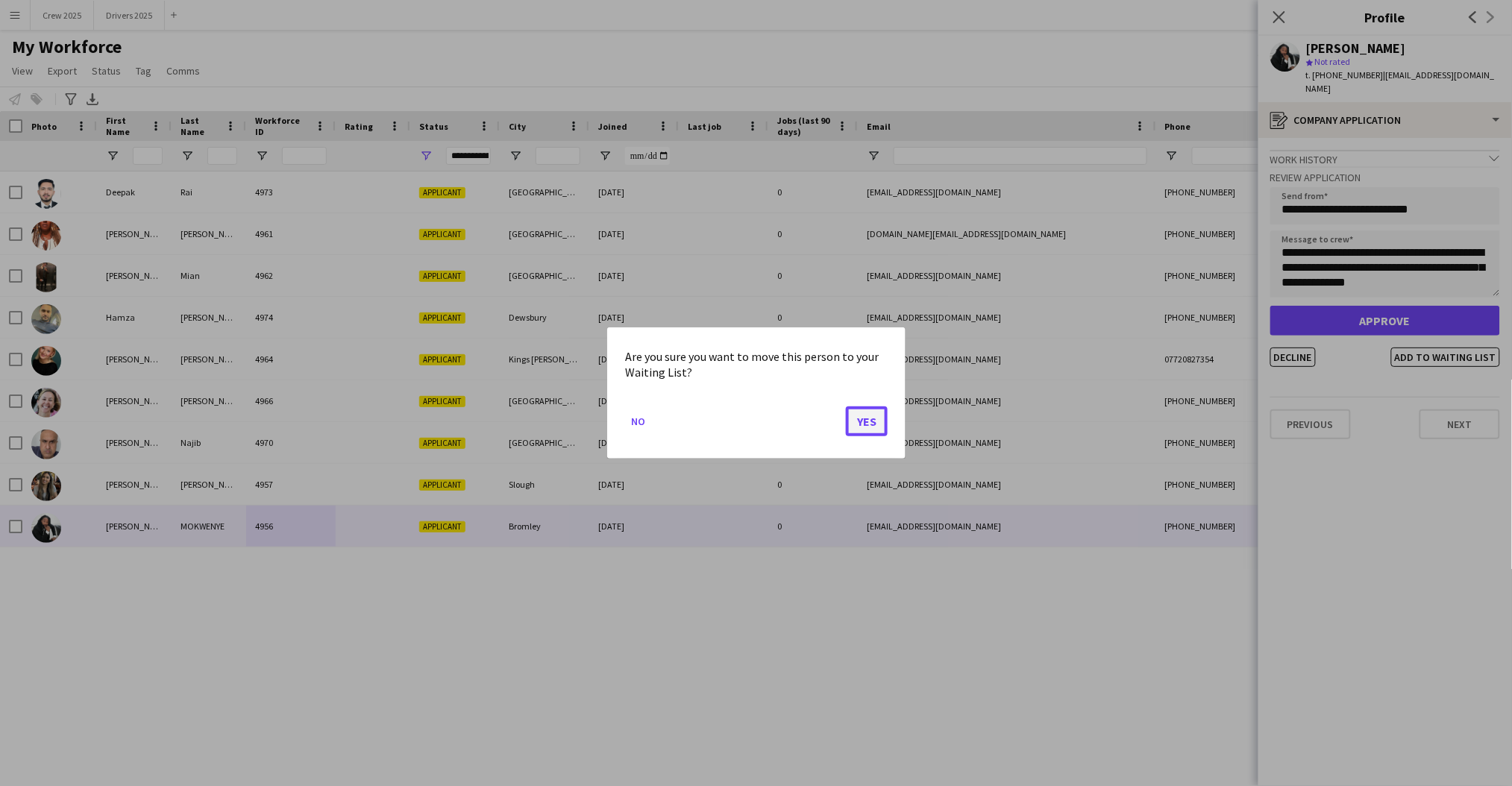
click at [864, 414] on button "Yes" at bounding box center [867, 421] width 42 height 30
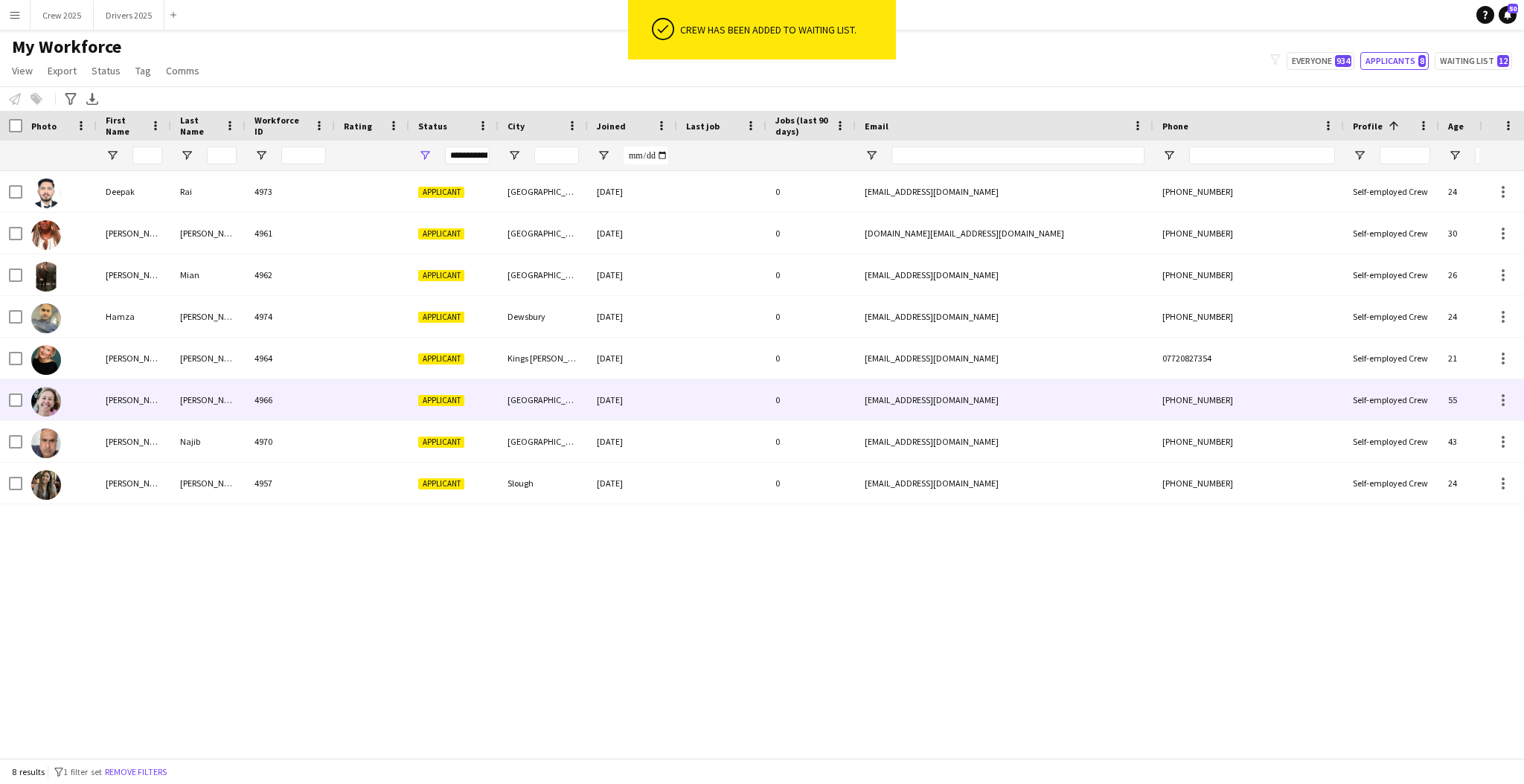
click at [172, 397] on div "Davies" at bounding box center [208, 400] width 74 height 41
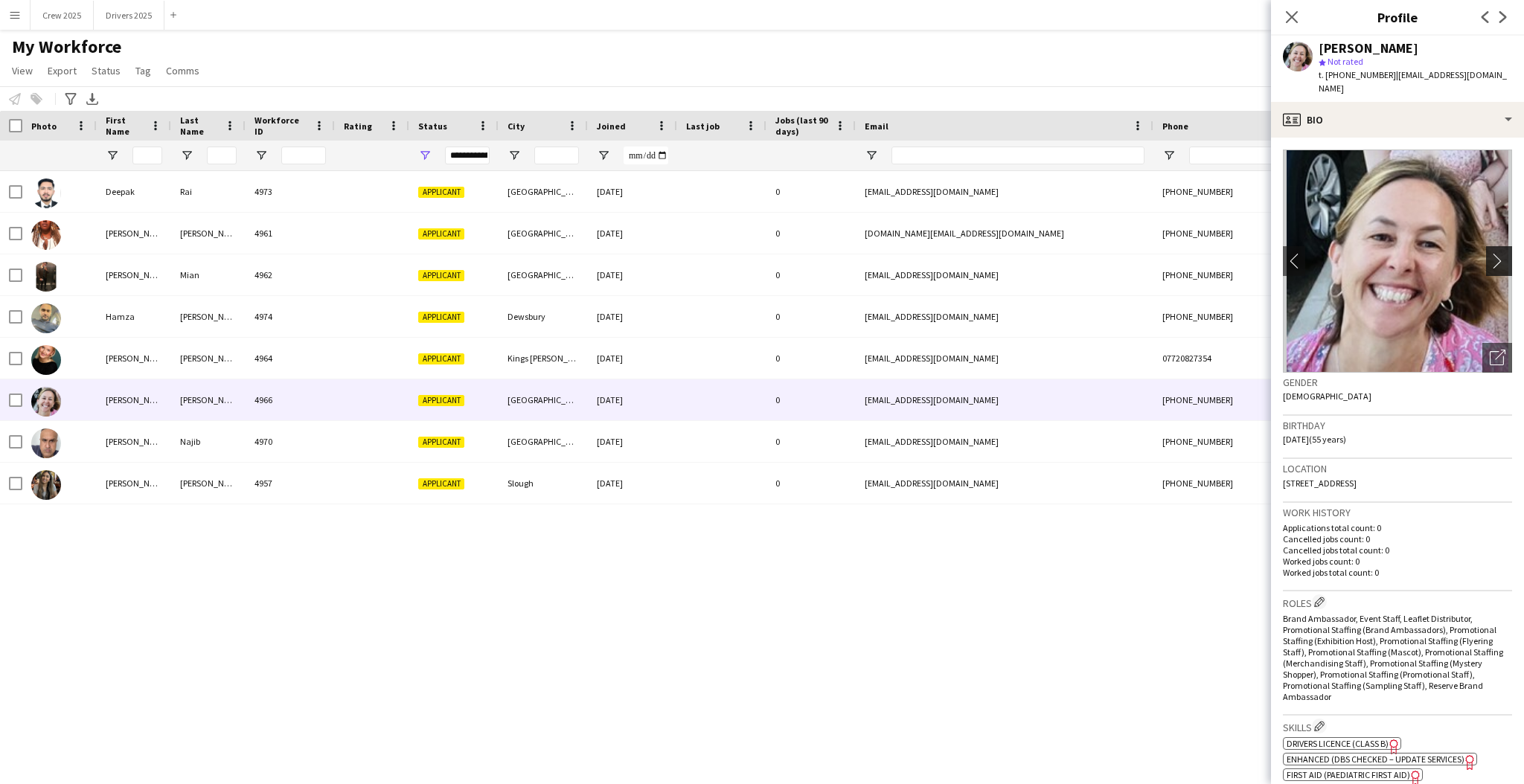
click at [1490, 253] on app-icon "chevron-right" at bounding box center [1501, 260] width 23 height 15
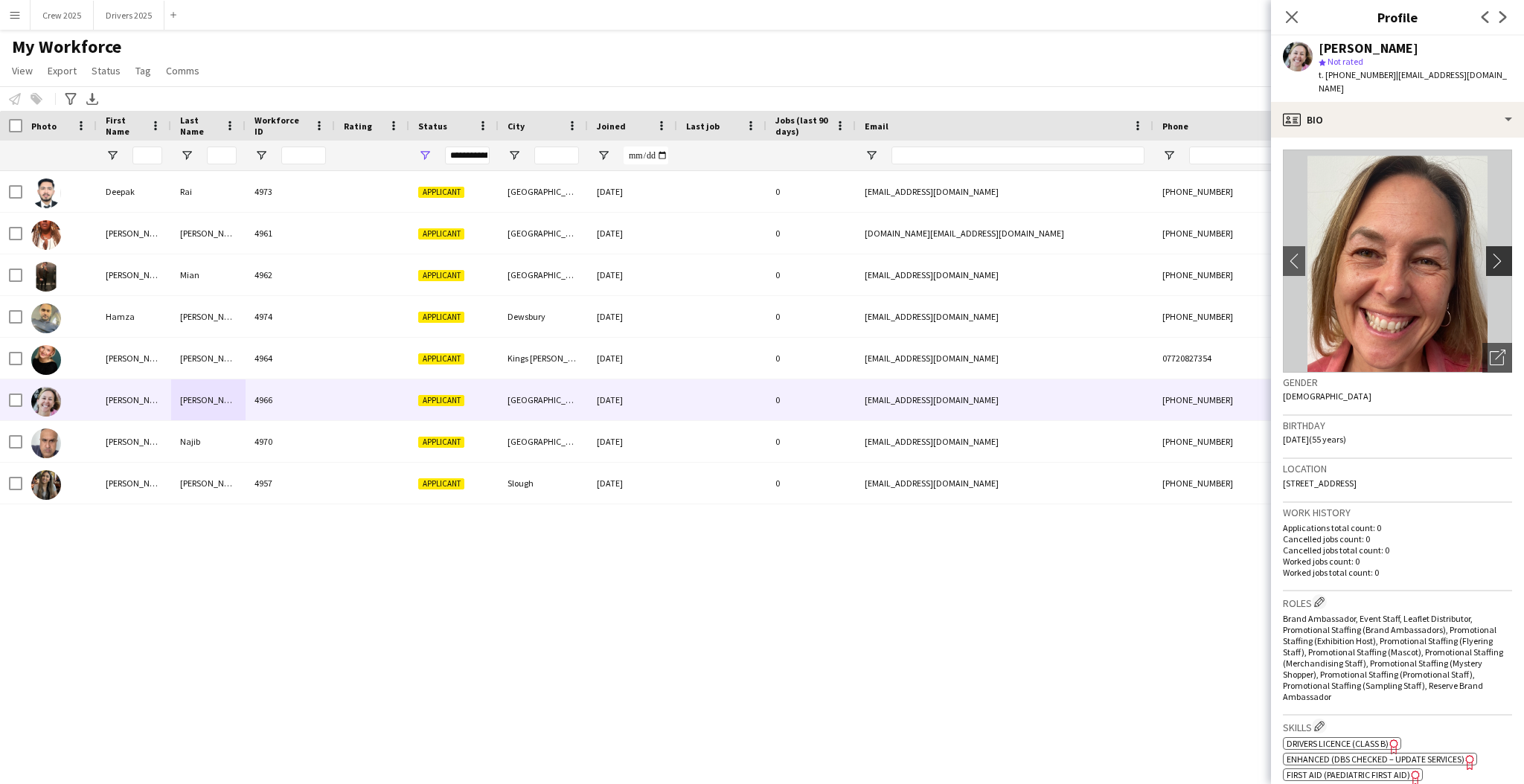
click at [1490, 253] on app-icon "chevron-right" at bounding box center [1501, 260] width 23 height 15
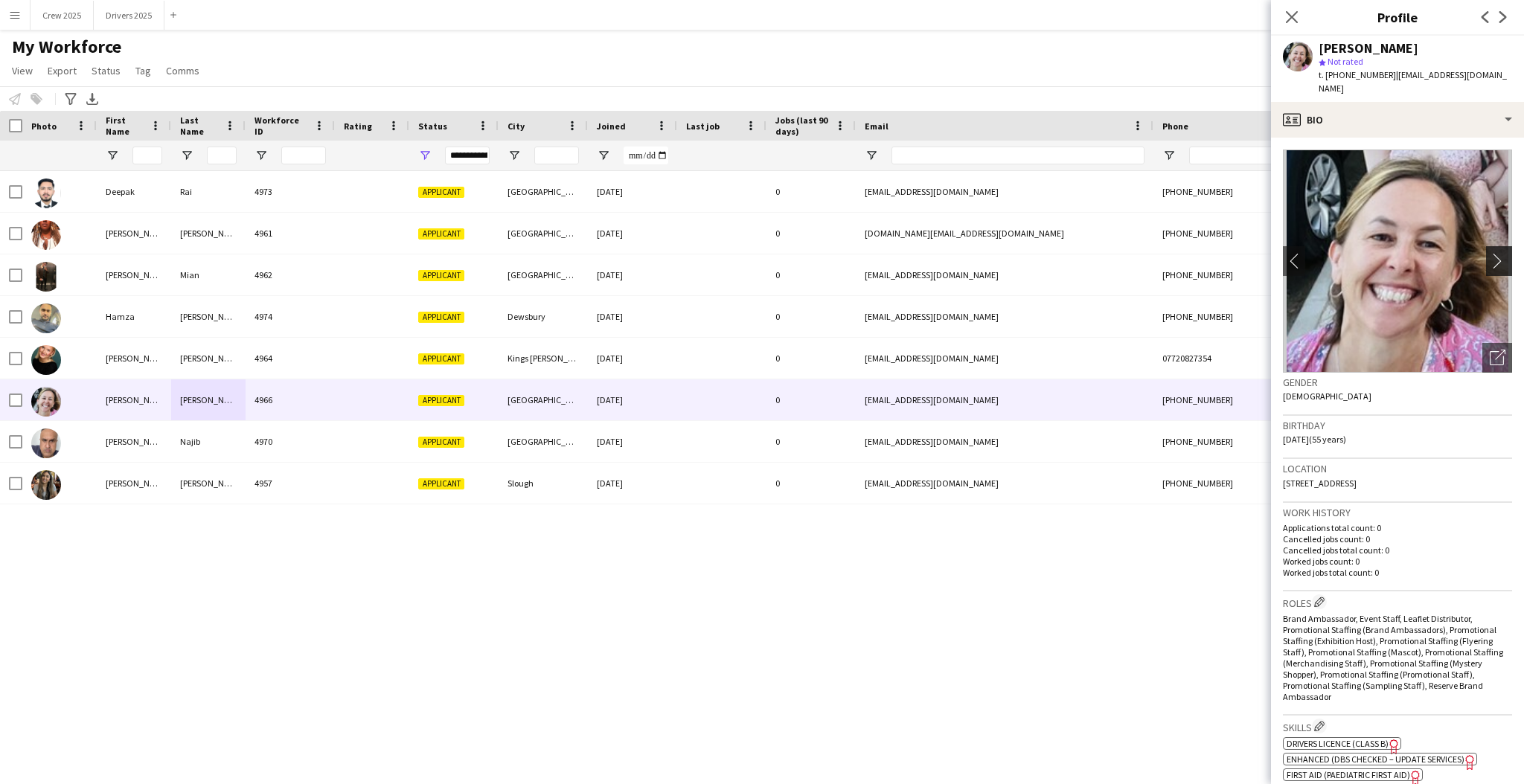
click at [1490, 253] on app-icon "chevron-right" at bounding box center [1501, 260] width 23 height 15
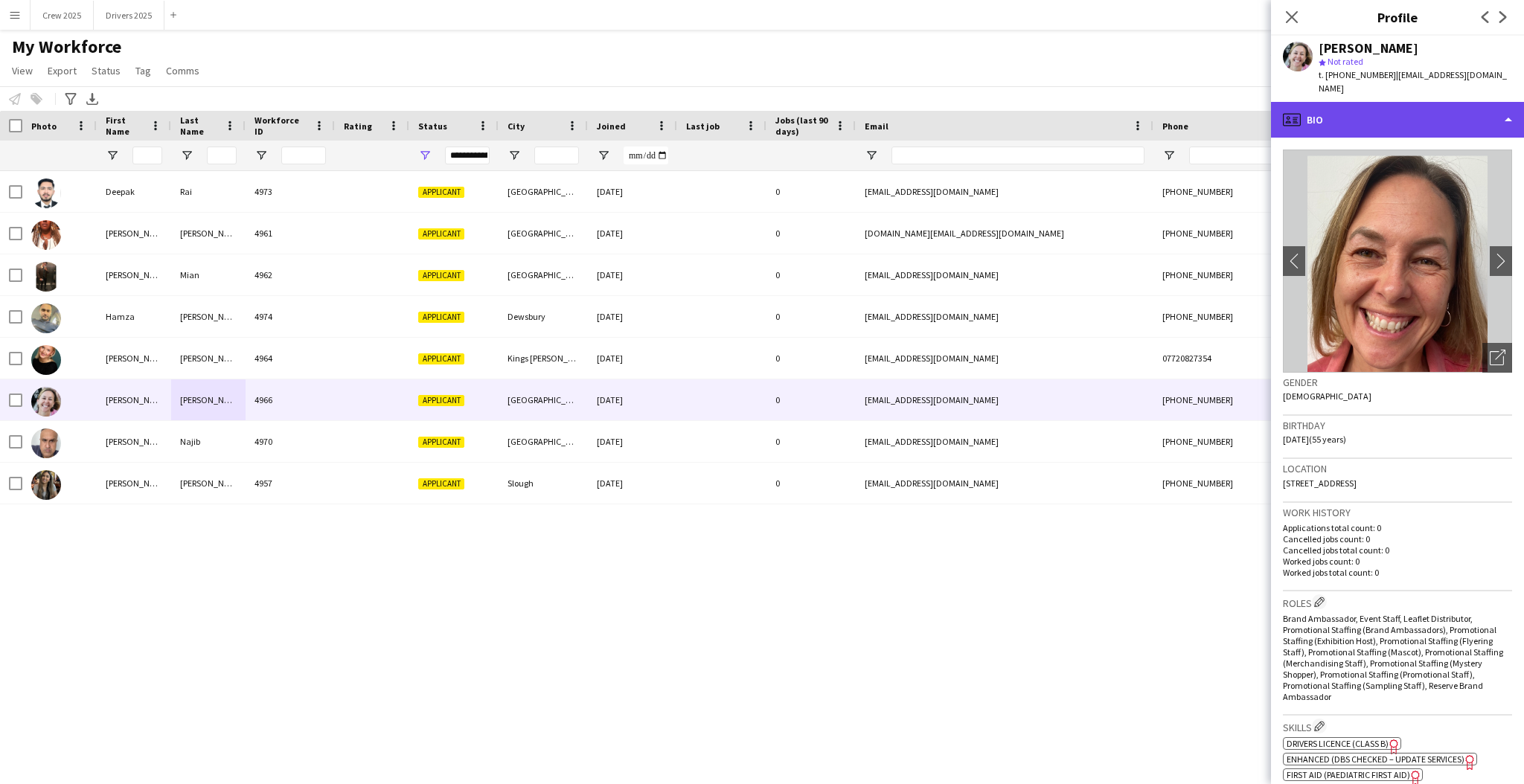
click at [1378, 102] on div "profile Bio" at bounding box center [1397, 120] width 253 height 35
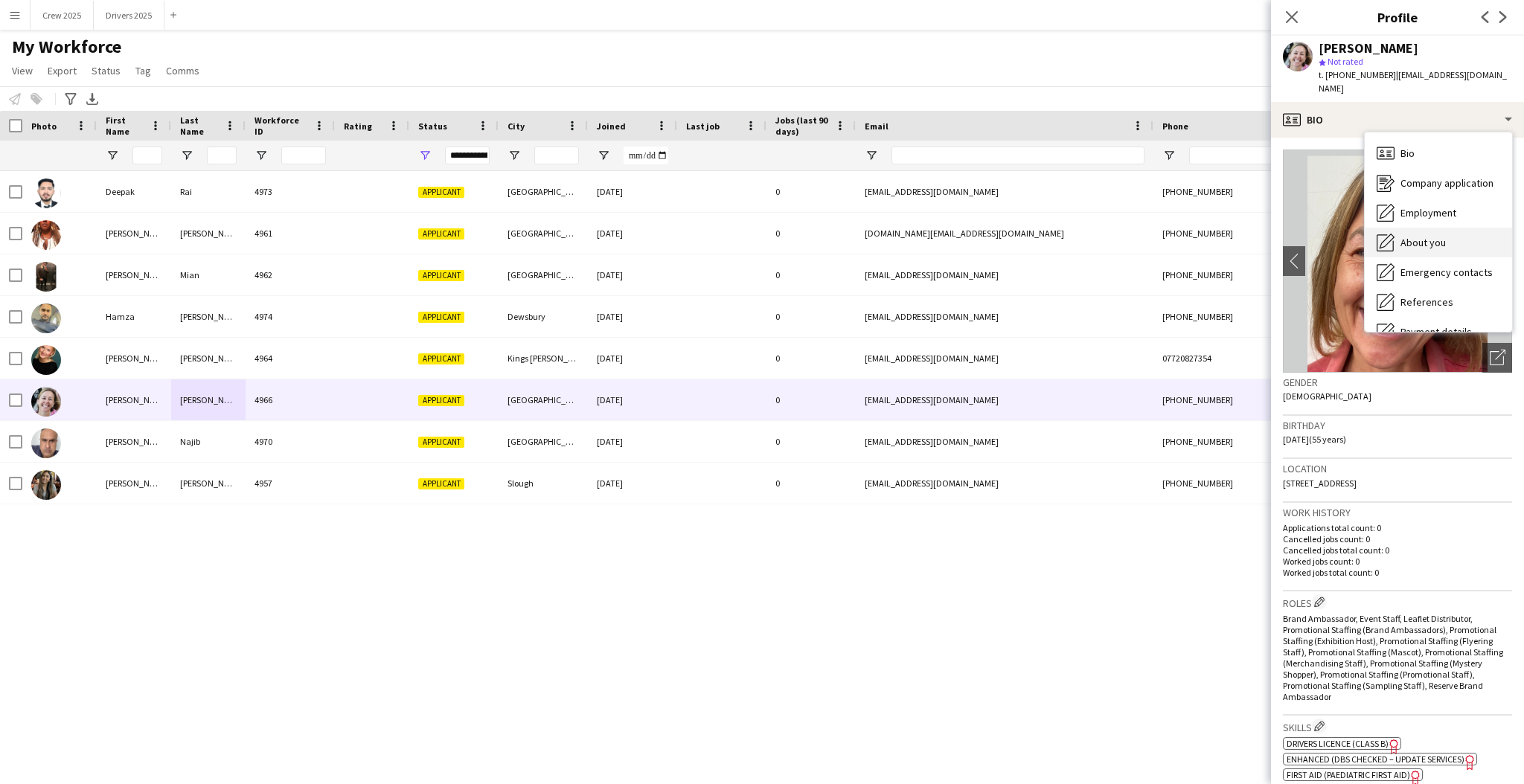
click at [1447, 228] on div "About you About you" at bounding box center [1439, 243] width 147 height 30
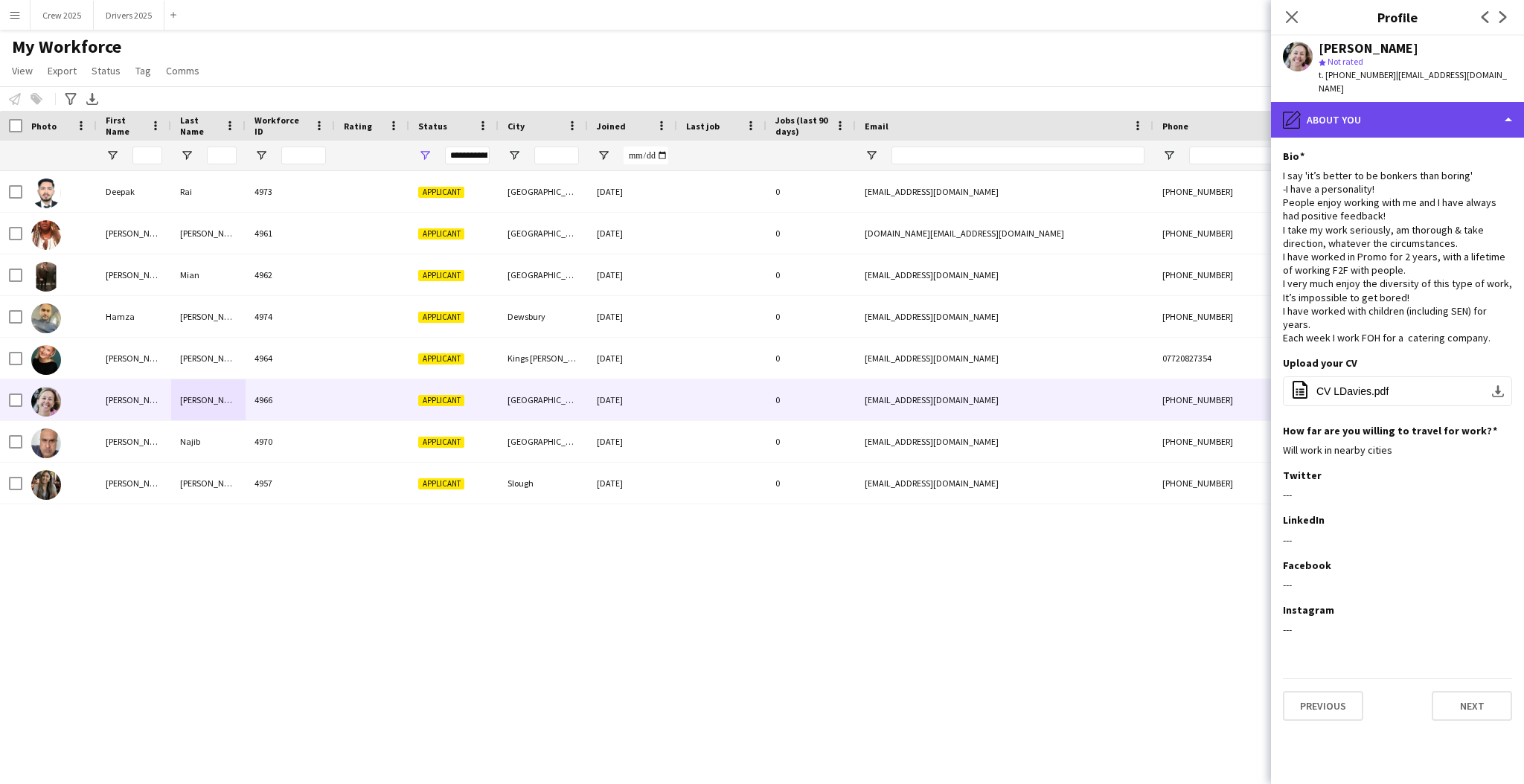
click at [1399, 106] on div "pencil4 About you" at bounding box center [1397, 120] width 253 height 35
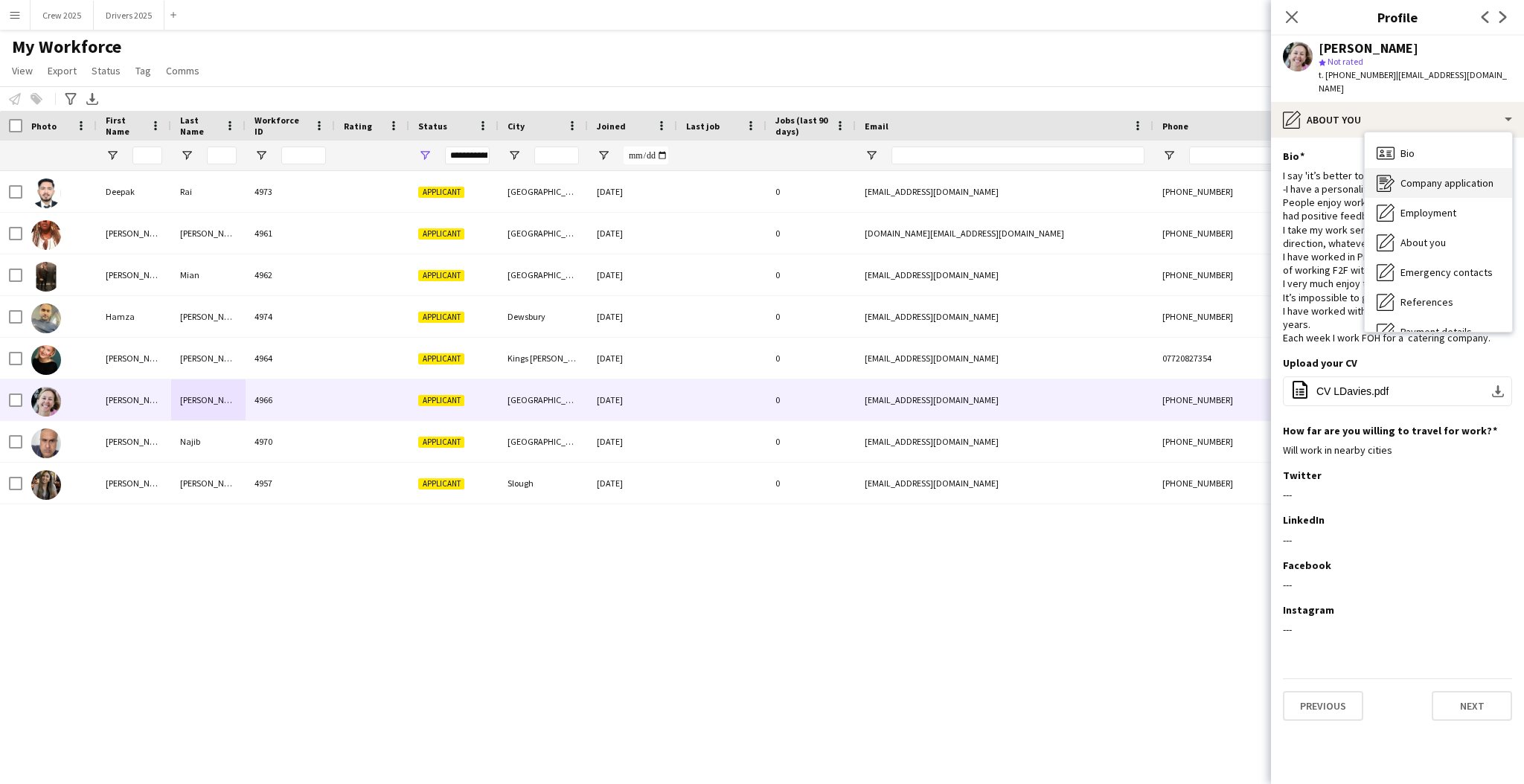
click at [1456, 180] on div "Company application Company application" at bounding box center [1439, 183] width 147 height 30
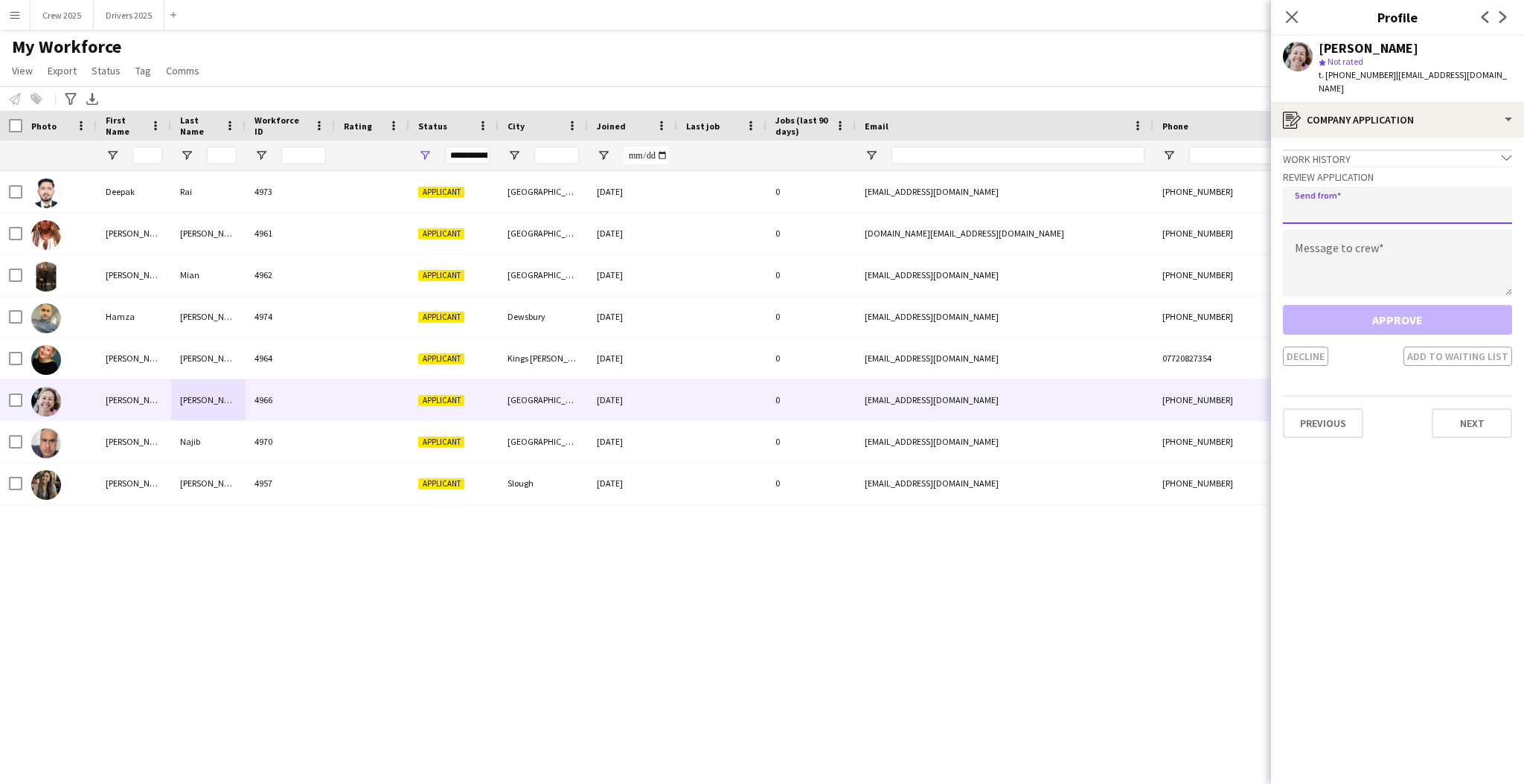
click at [1422, 197] on input "email" at bounding box center [1397, 205] width 229 height 37
type input "**********"
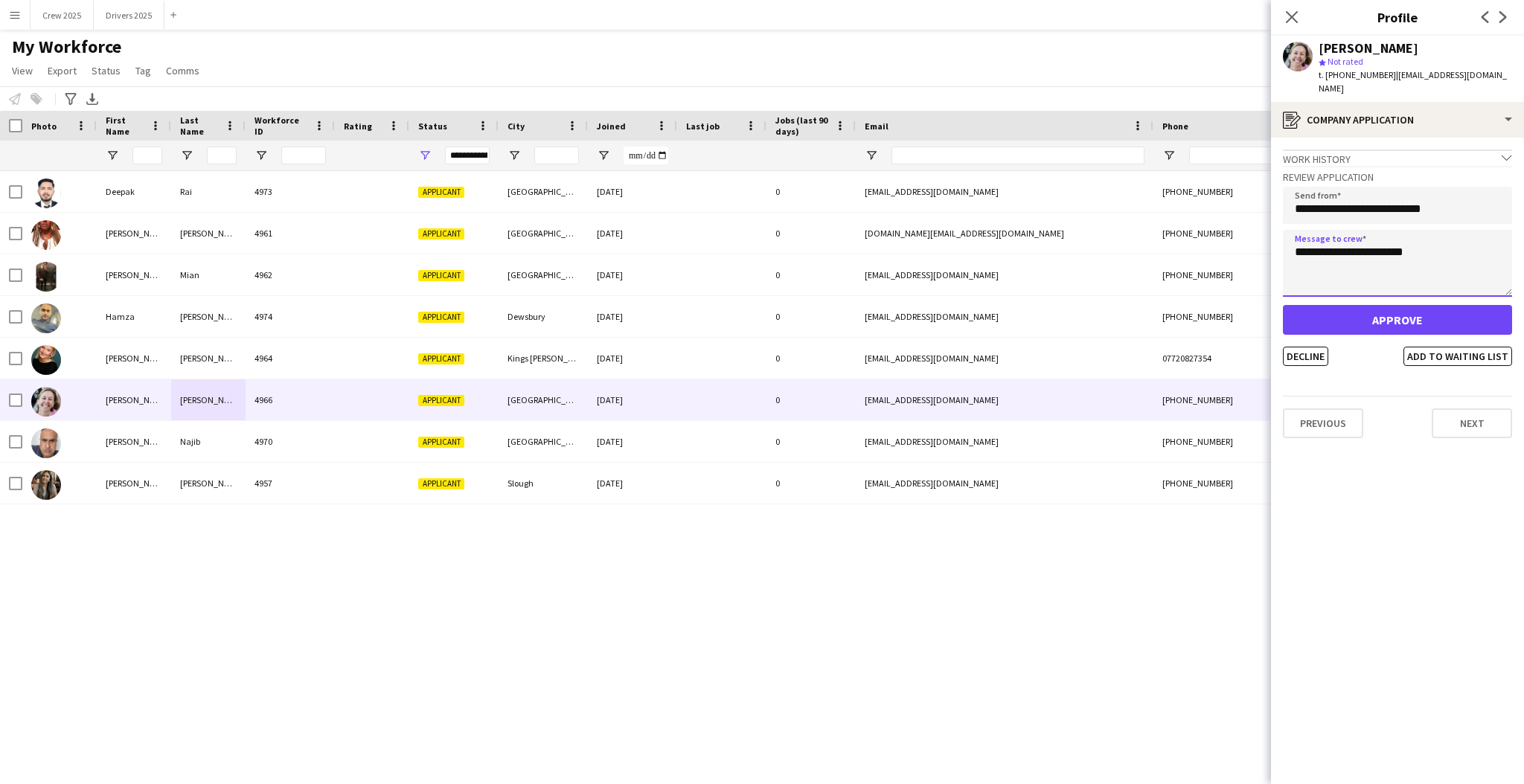
click at [1351, 236] on textarea "**********" at bounding box center [1397, 263] width 229 height 67
type textarea "**********"
click at [1388, 305] on button "Approve" at bounding box center [1397, 320] width 229 height 30
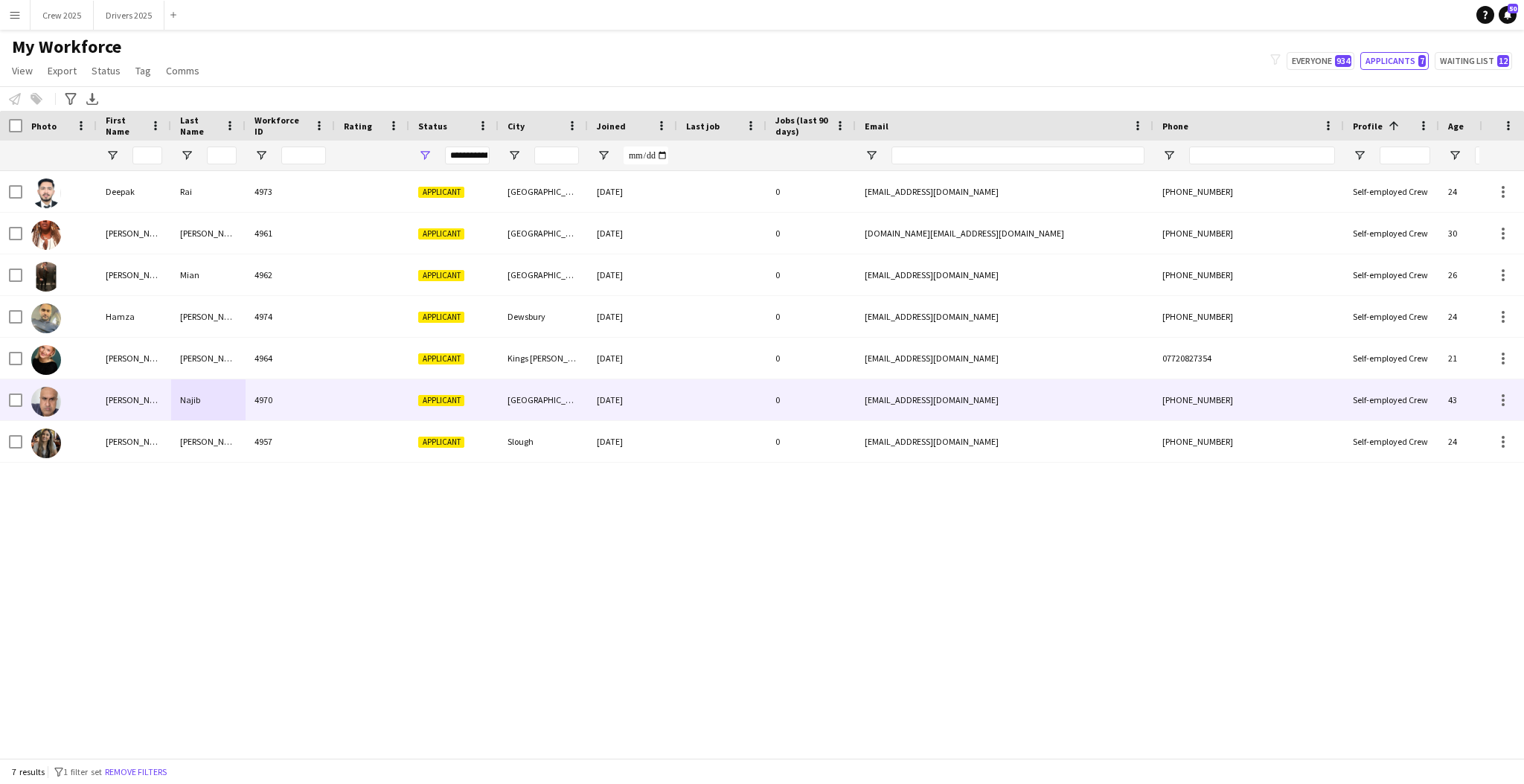
click at [373, 404] on div at bounding box center [372, 400] width 74 height 41
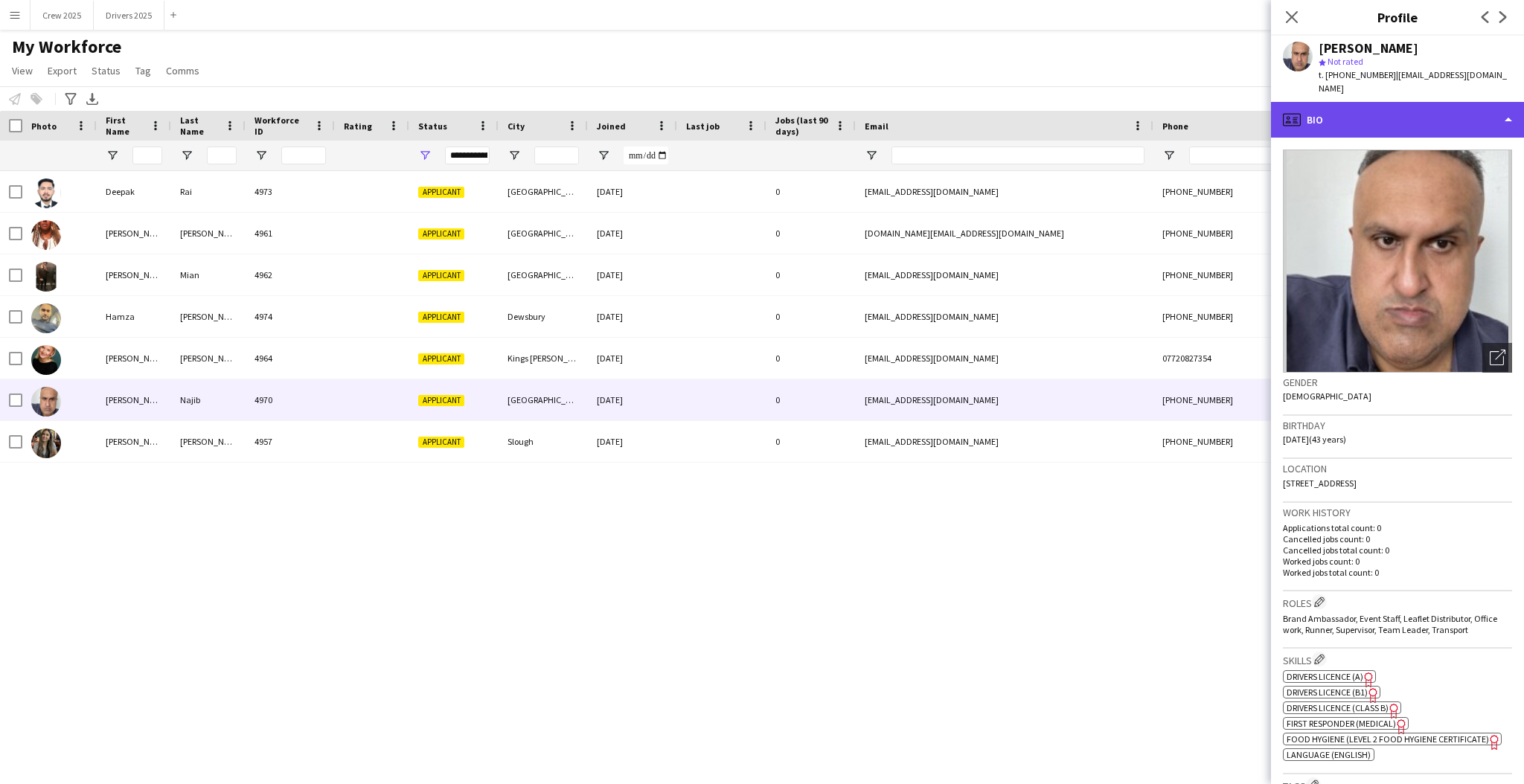
click at [1386, 110] on div "profile Bio" at bounding box center [1397, 120] width 253 height 35
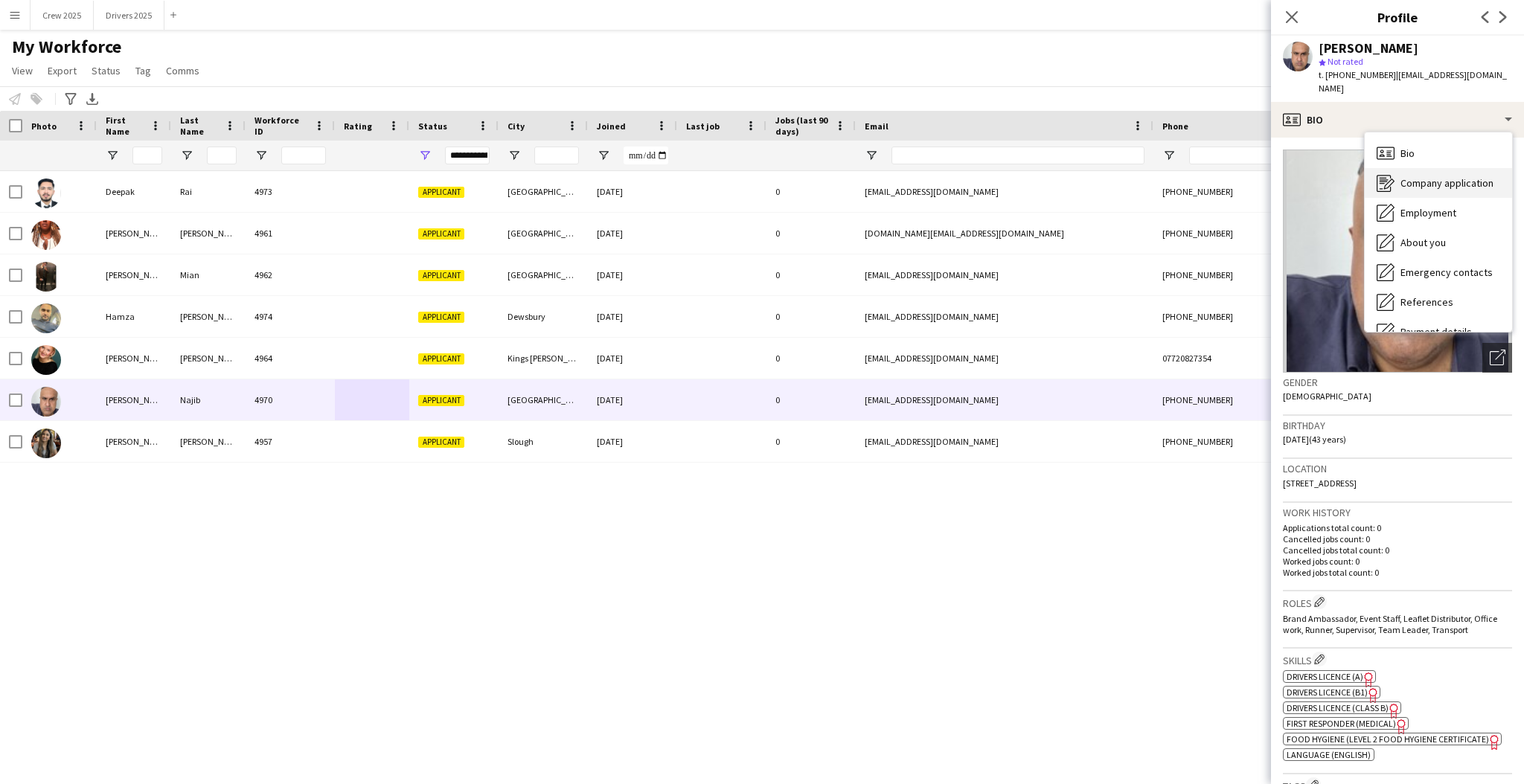
click at [1444, 176] on span "Company application" at bounding box center [1447, 183] width 93 height 14
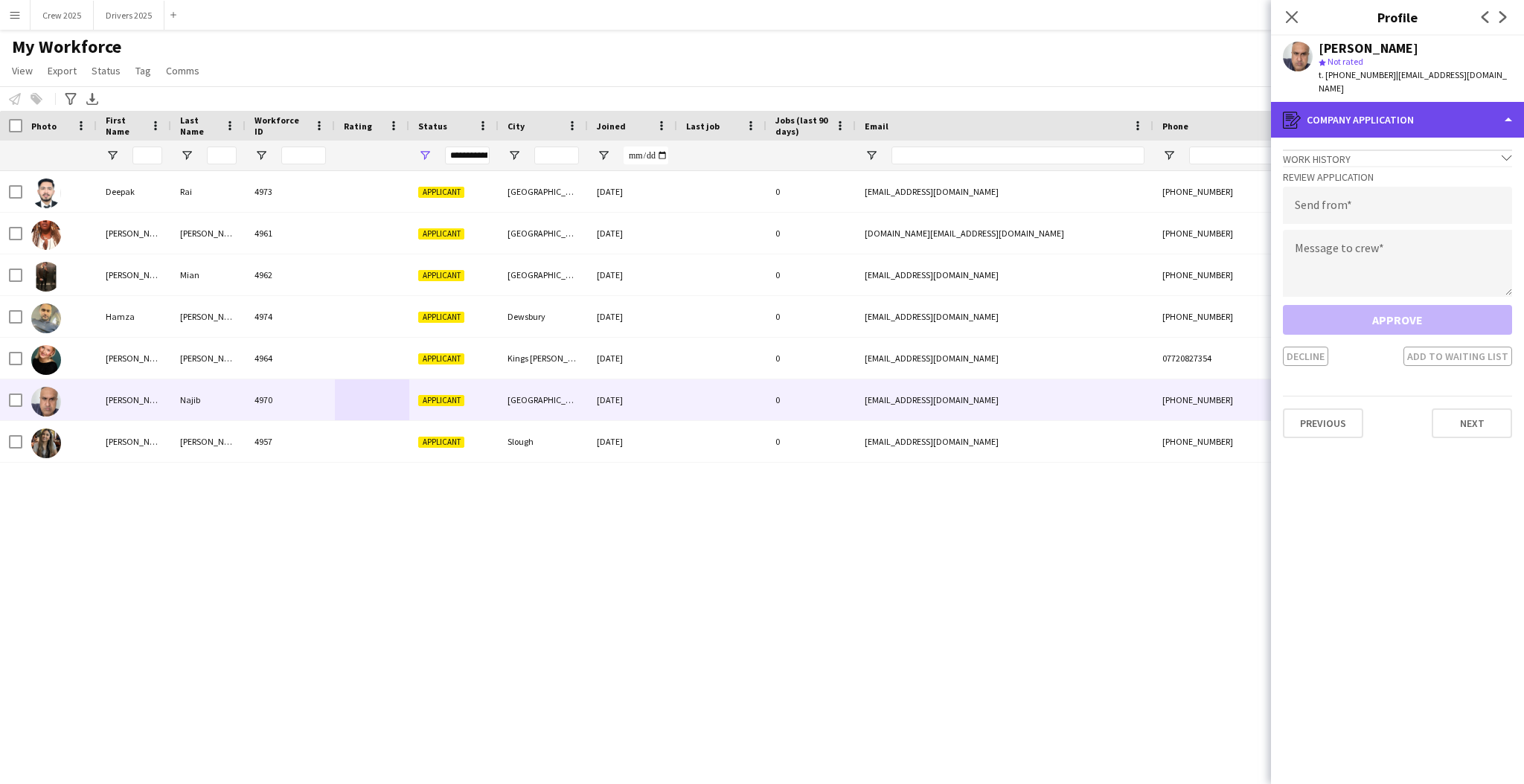
click at [1423, 115] on div "register Company application" at bounding box center [1397, 120] width 253 height 35
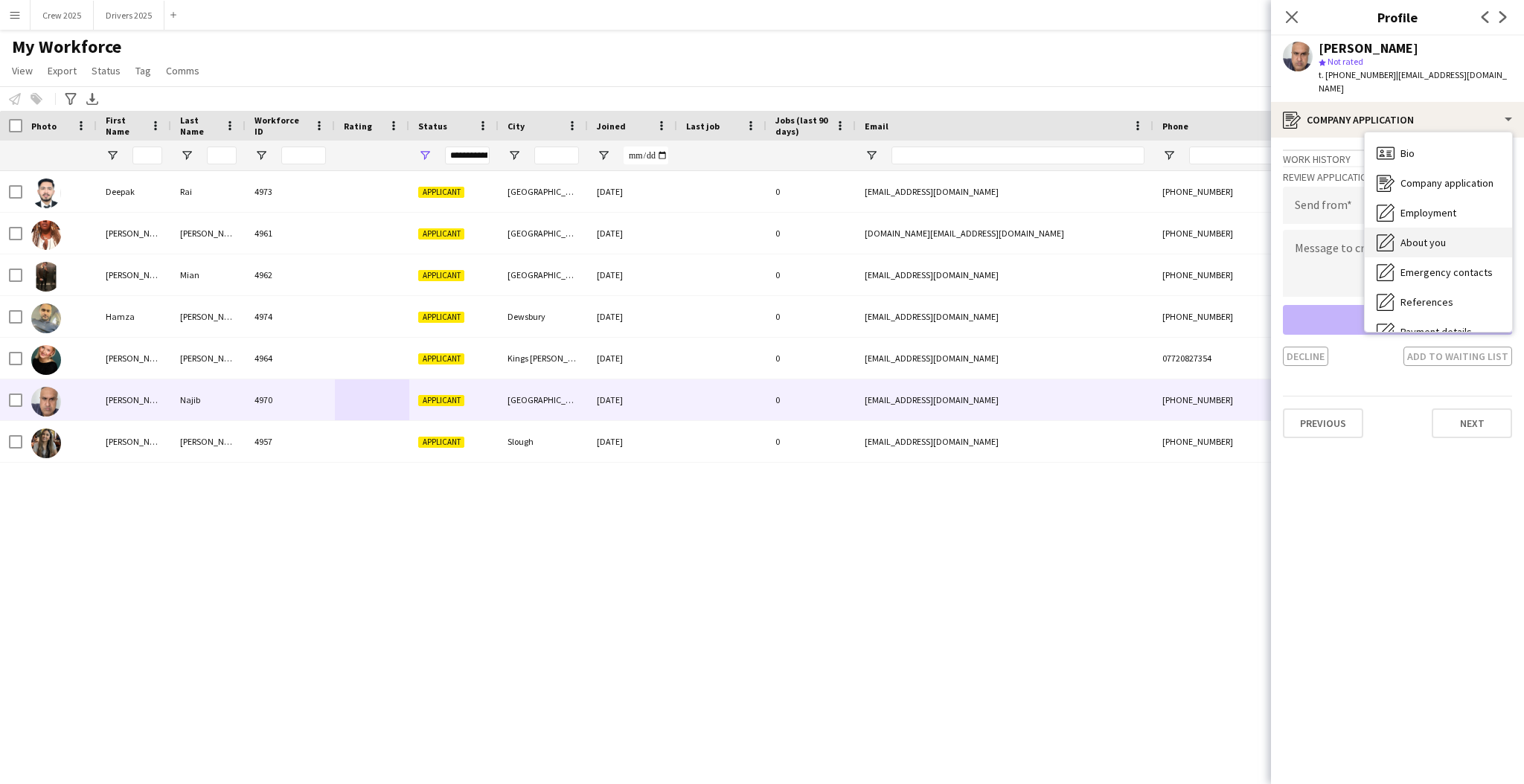
click at [1455, 228] on div "About you About you" at bounding box center [1439, 243] width 147 height 30
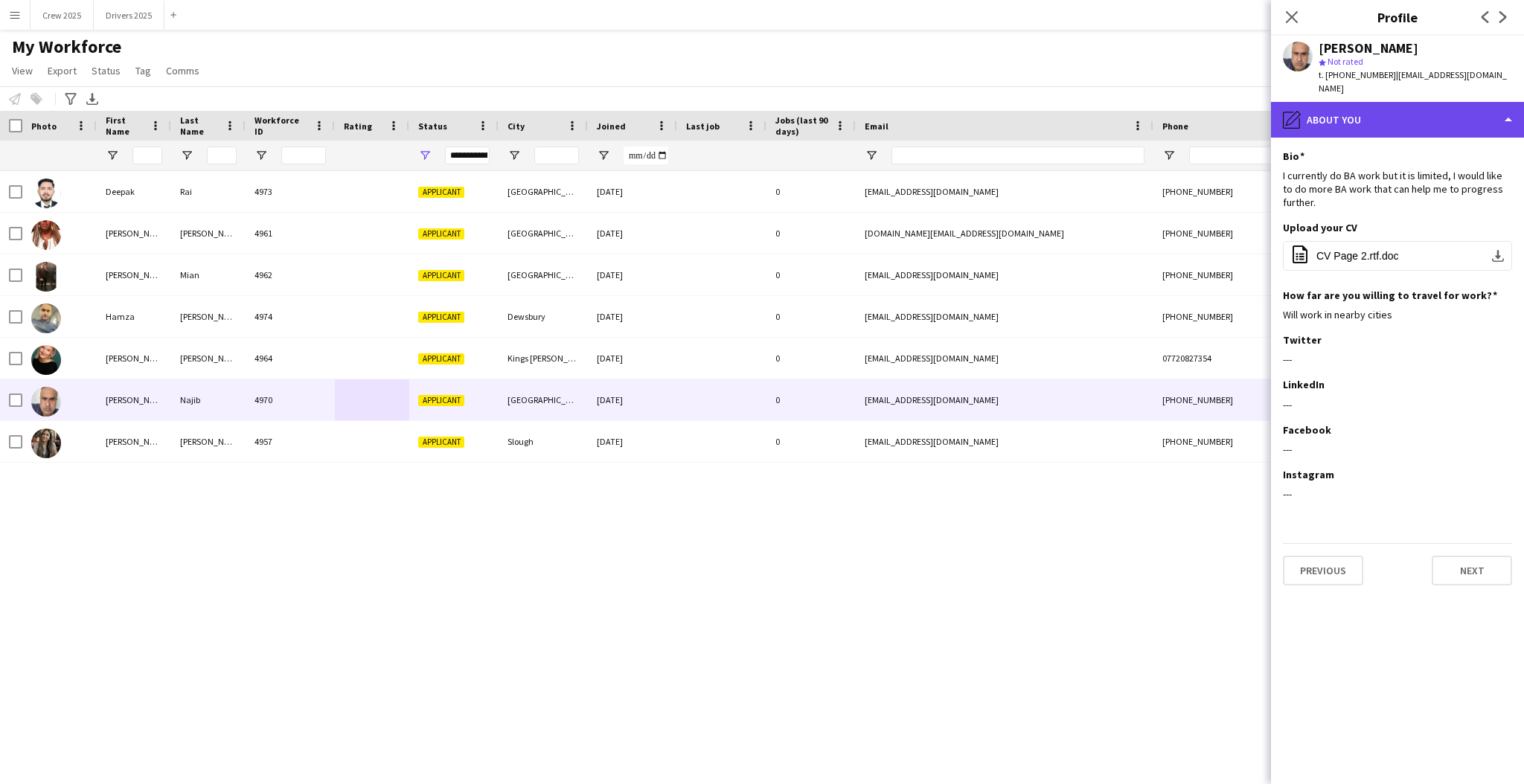
click at [1371, 109] on div "pencil4 About you" at bounding box center [1397, 120] width 253 height 35
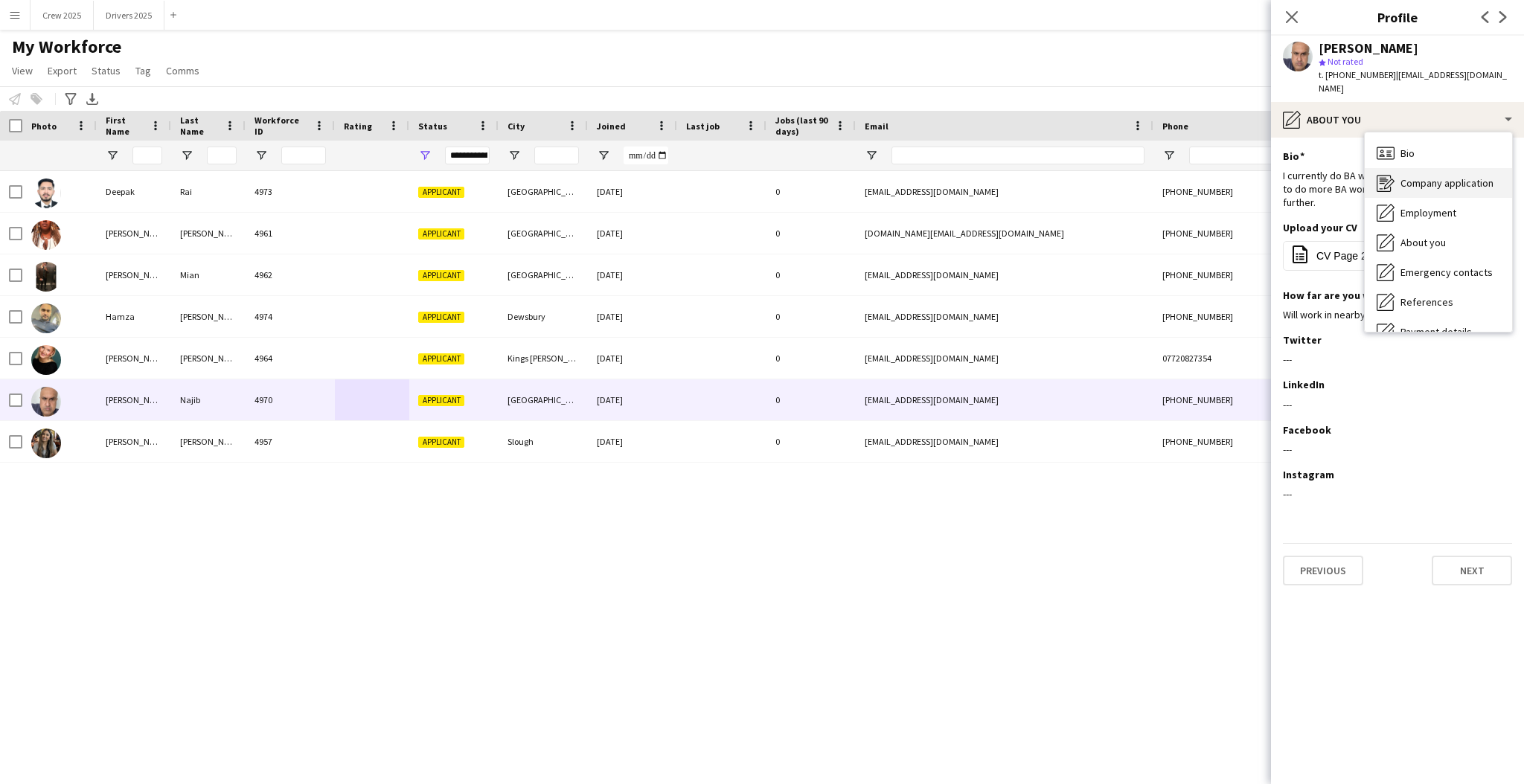
click at [1451, 176] on span "Company application" at bounding box center [1447, 183] width 93 height 14
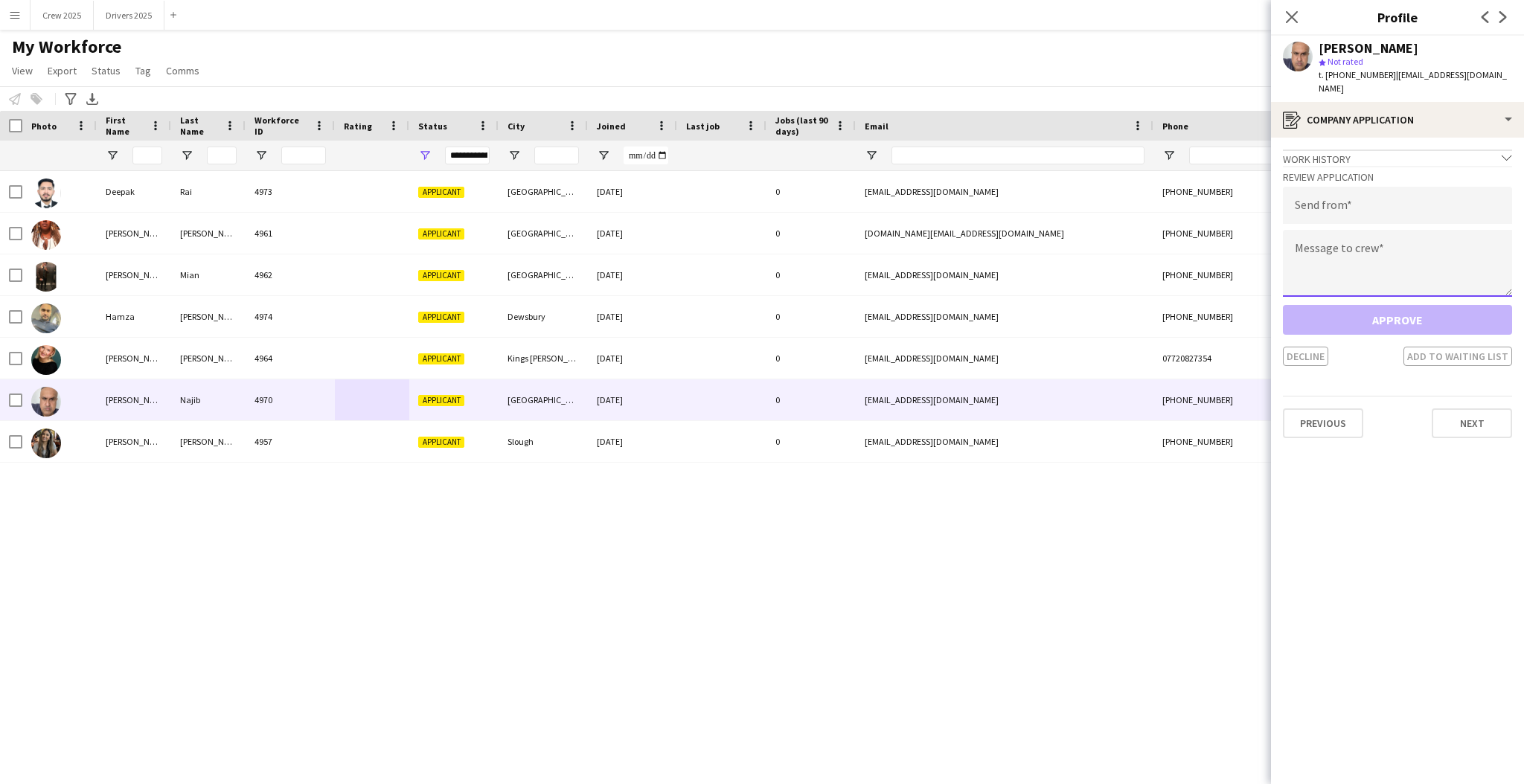
click at [1389, 239] on textarea at bounding box center [1397, 263] width 229 height 67
click at [1383, 189] on input "email" at bounding box center [1397, 205] width 229 height 37
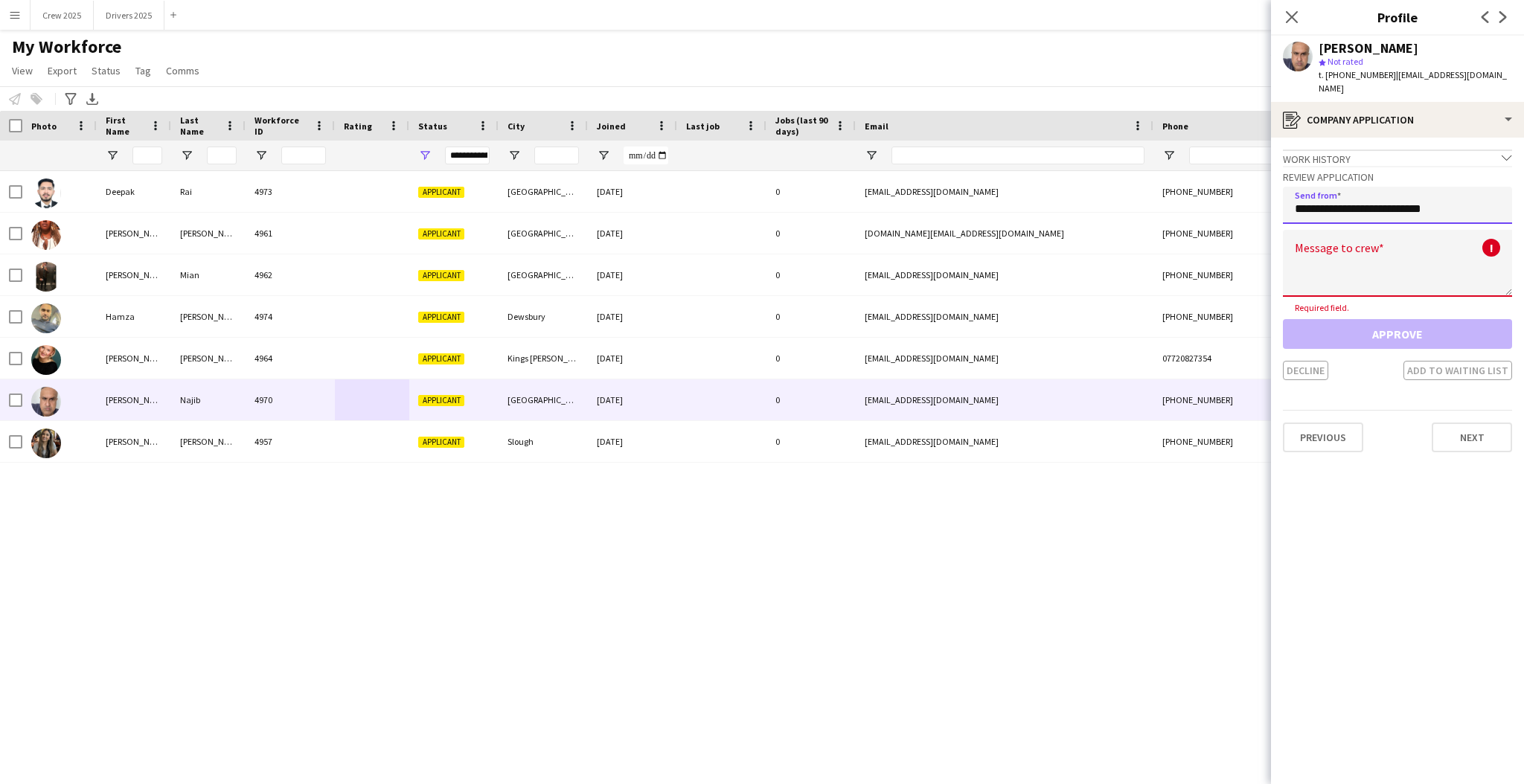
type input "**********"
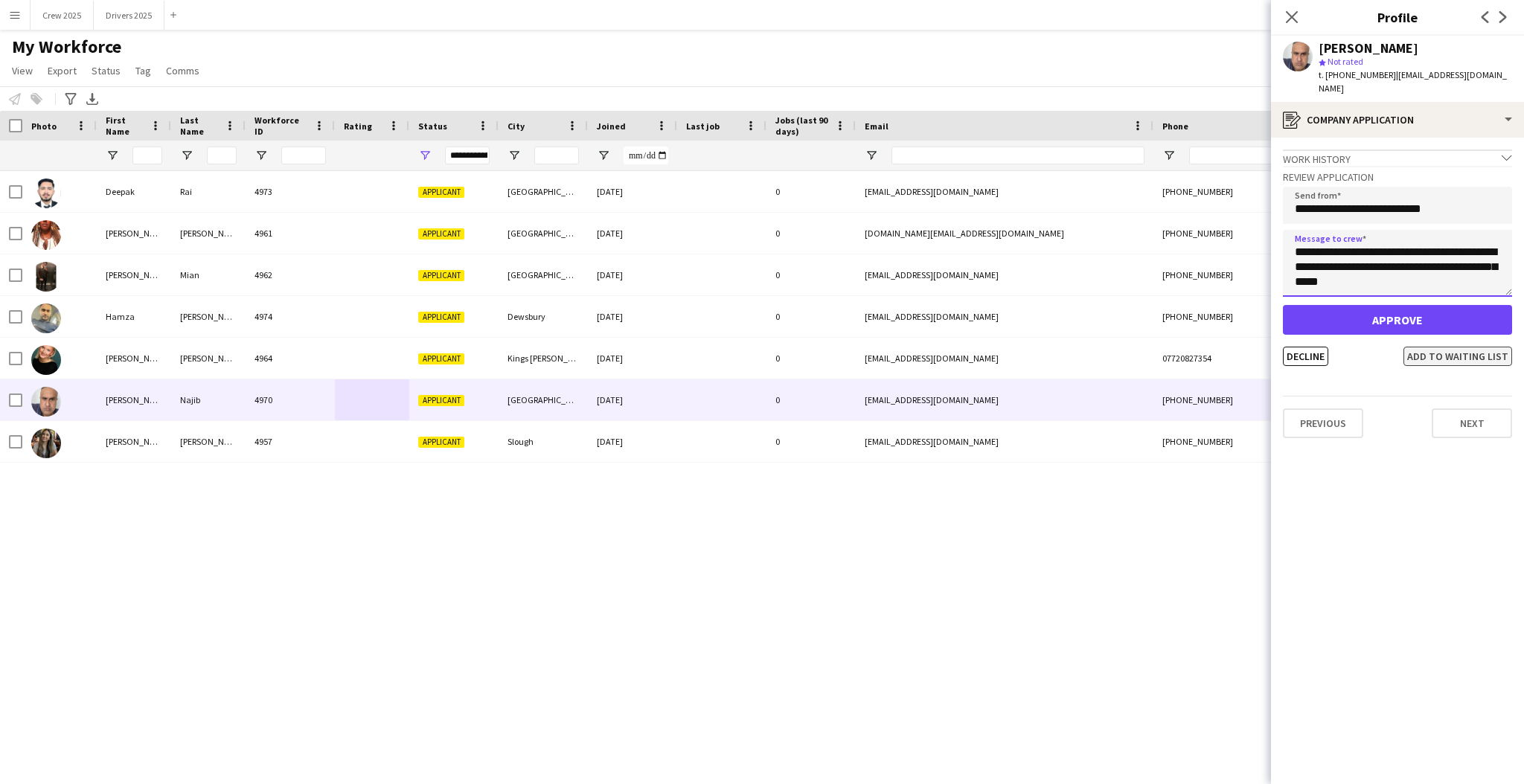
type textarea "**********"
click at [1479, 346] on button "Add to waiting list" at bounding box center [1458, 356] width 109 height 19
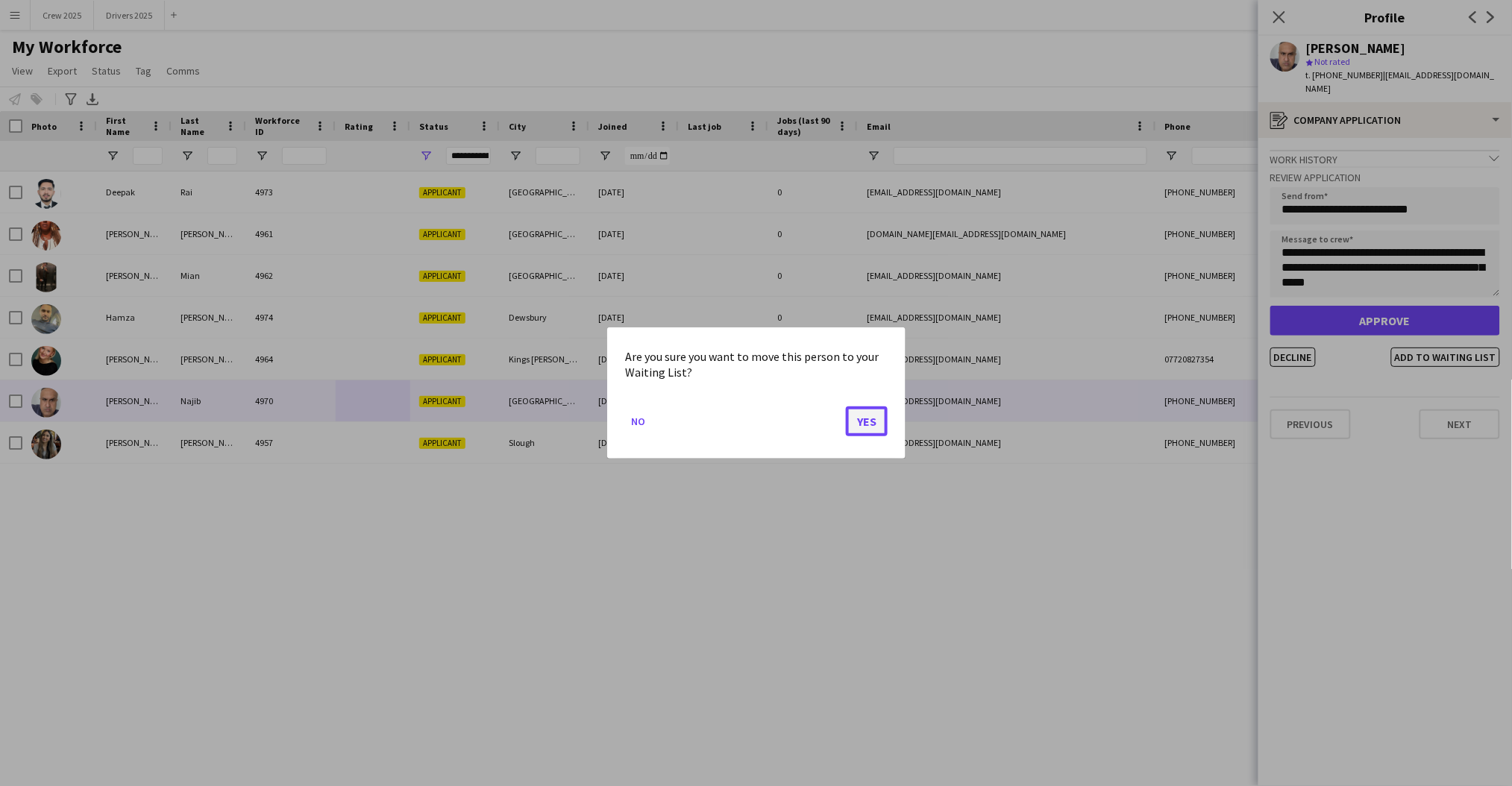
click at [870, 423] on button "Yes" at bounding box center [867, 421] width 42 height 30
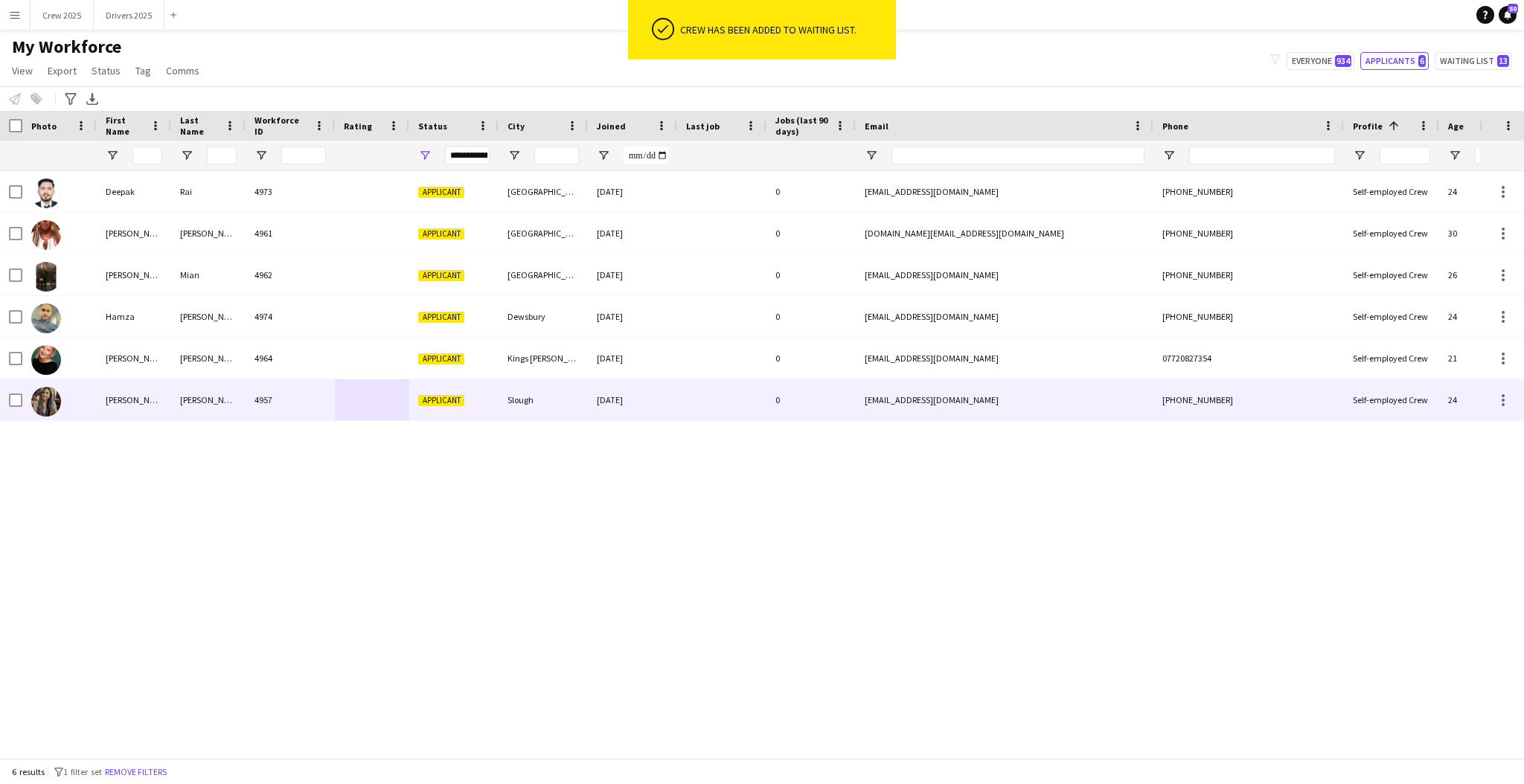
click at [298, 402] on div "4957" at bounding box center [290, 400] width 89 height 41
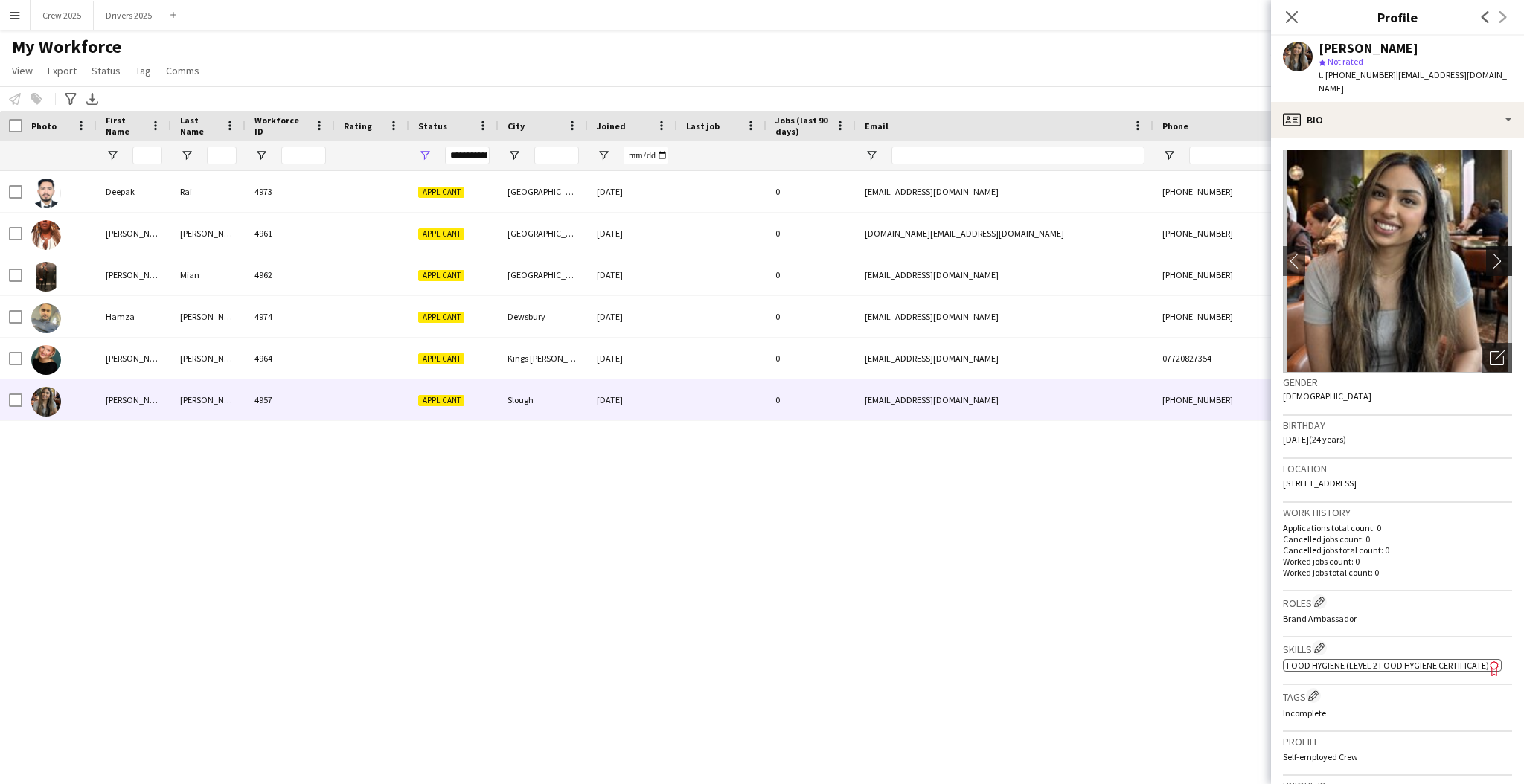
click at [1490, 253] on app-icon "chevron-right" at bounding box center [1501, 260] width 23 height 15
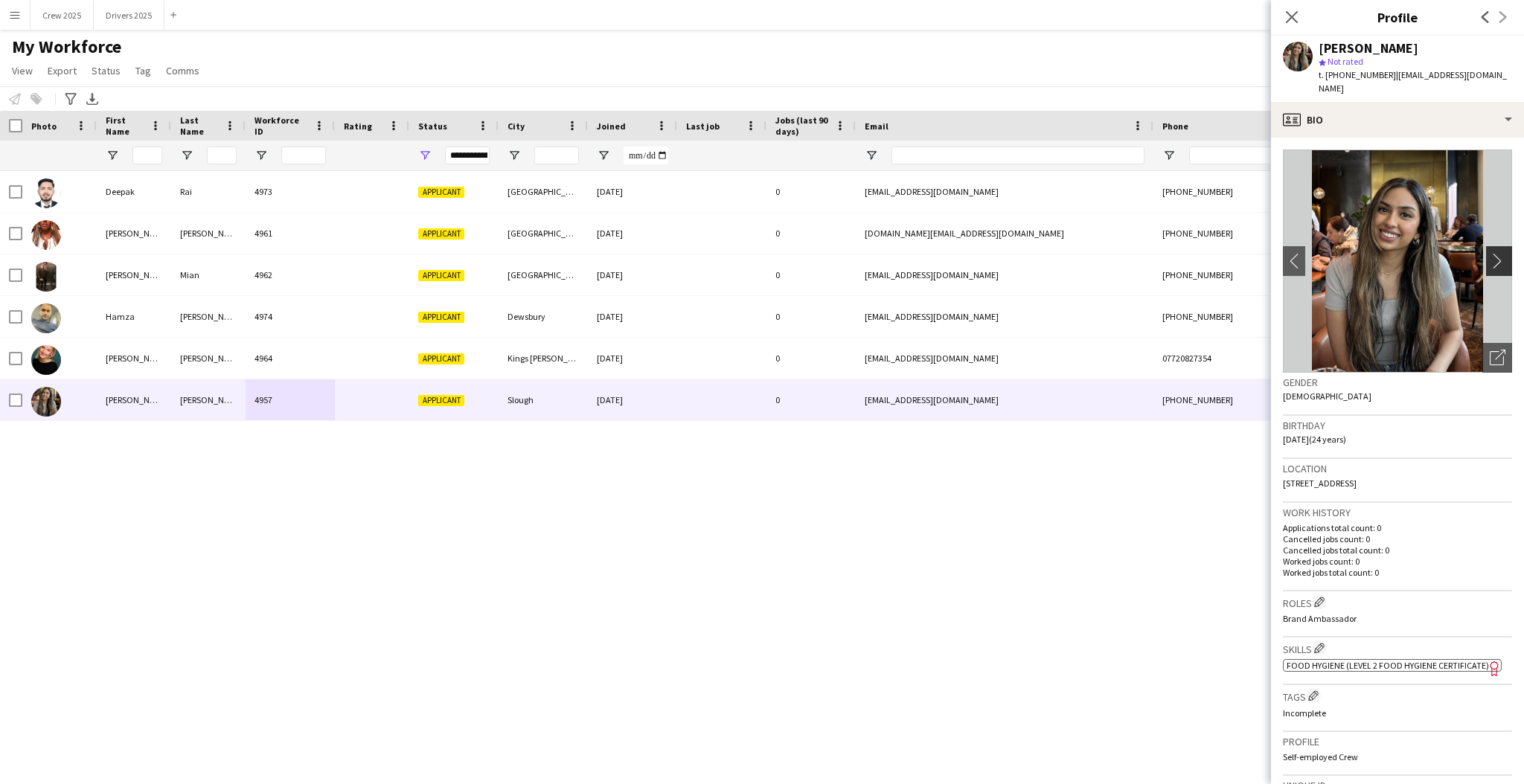
click at [1490, 253] on app-icon "chevron-right" at bounding box center [1501, 260] width 23 height 15
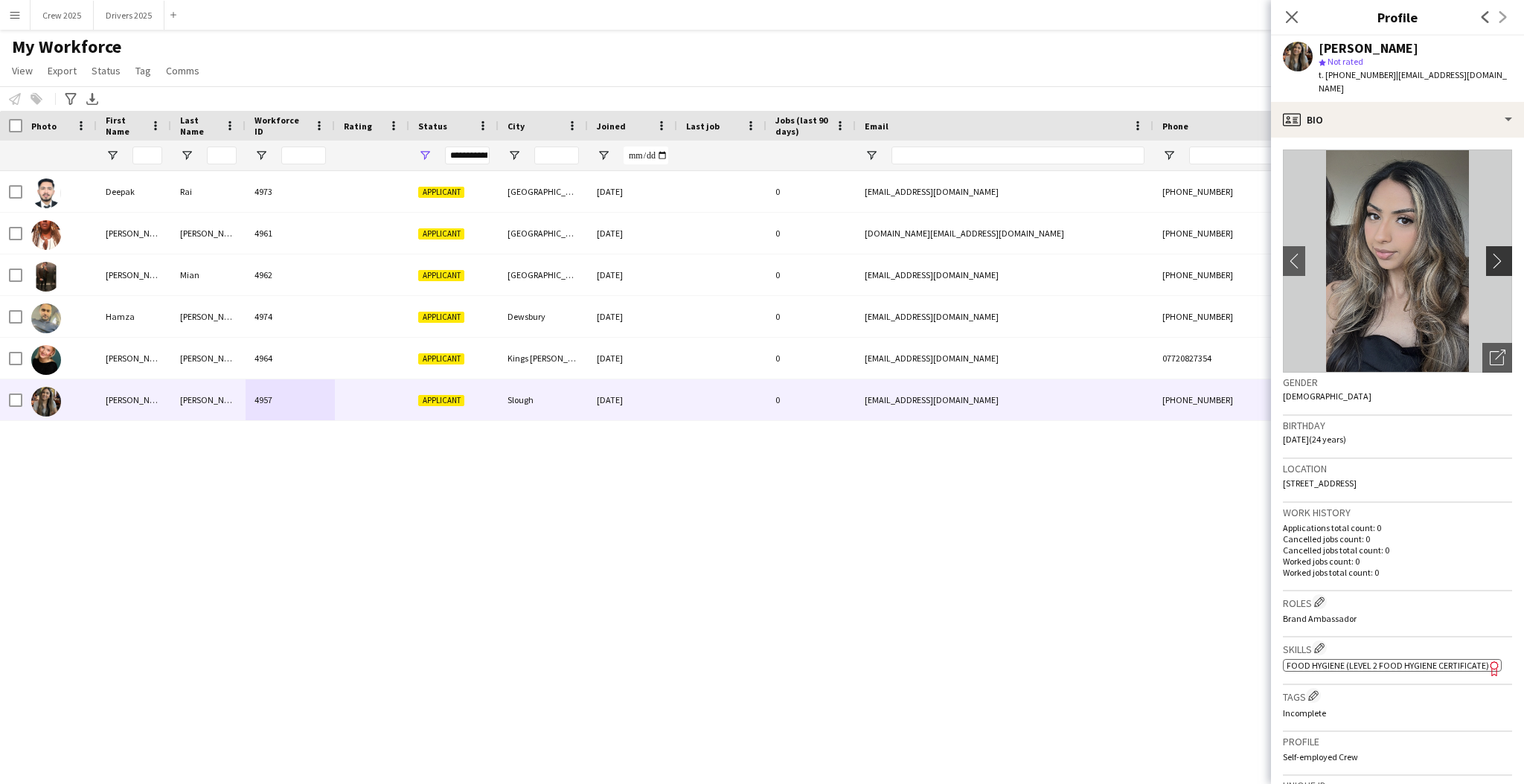
click at [1490, 253] on app-icon "chevron-right" at bounding box center [1501, 260] width 23 height 15
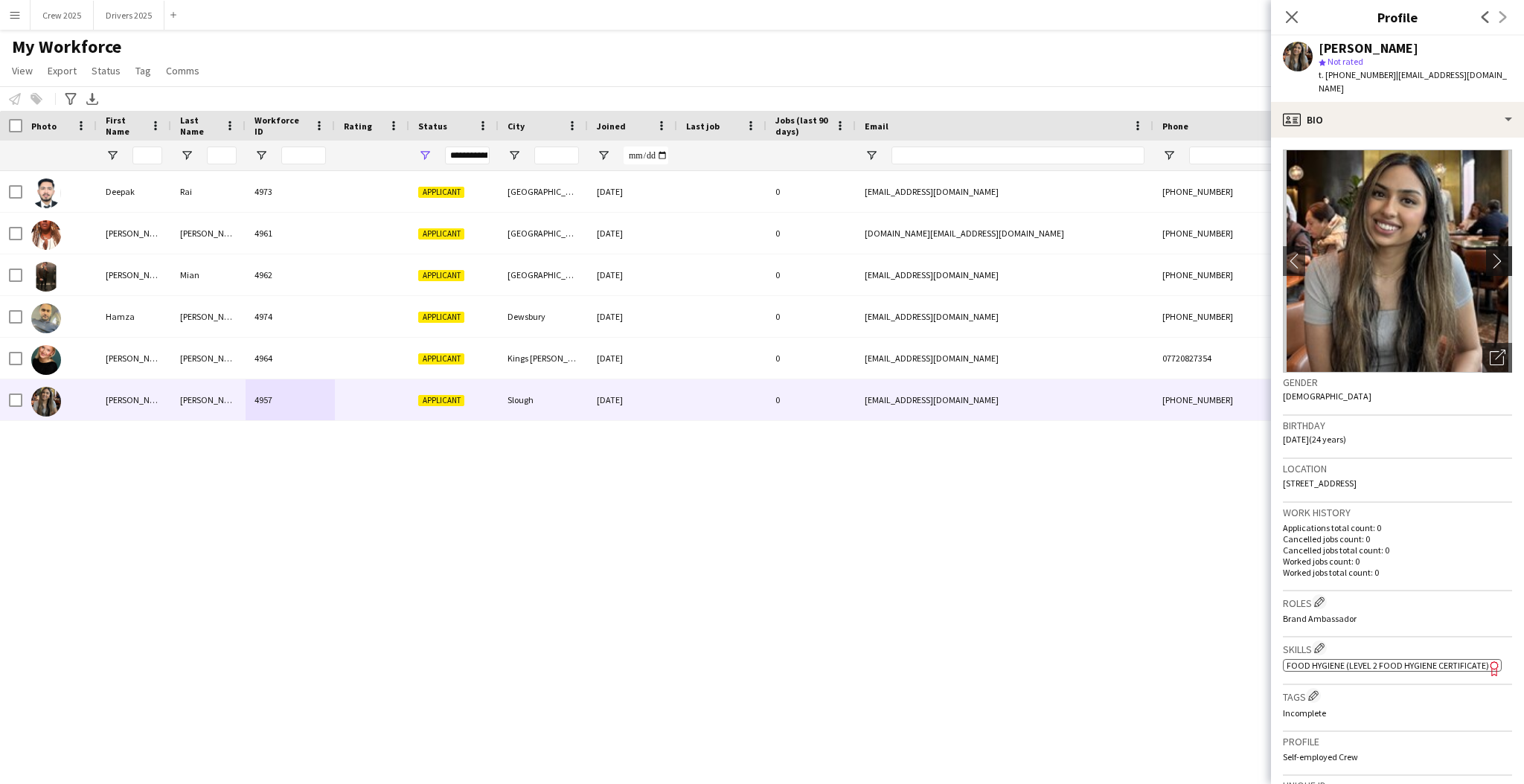
click at [1490, 253] on app-icon "chevron-right" at bounding box center [1501, 260] width 23 height 15
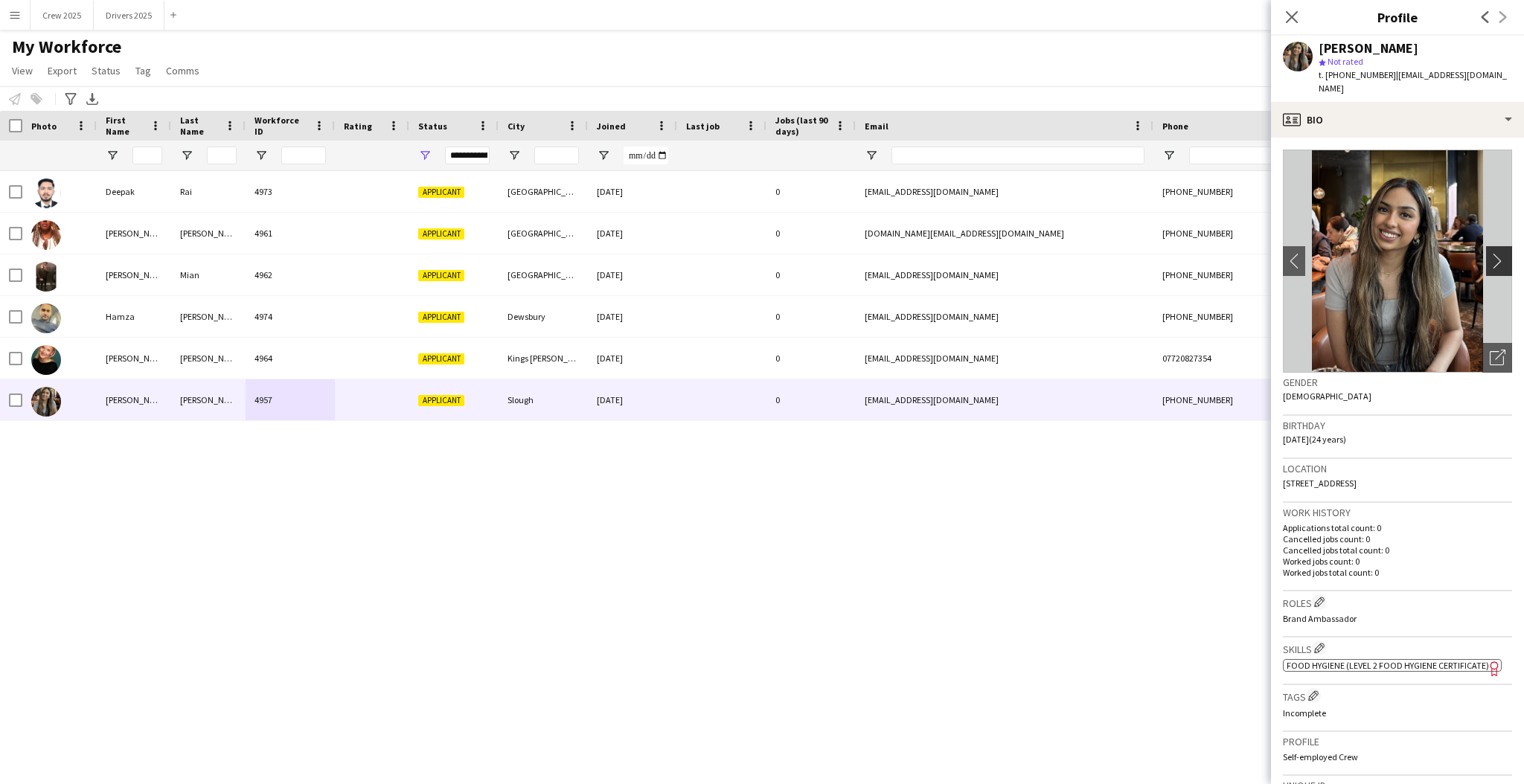
click at [1490, 253] on app-icon "chevron-right" at bounding box center [1501, 260] width 23 height 15
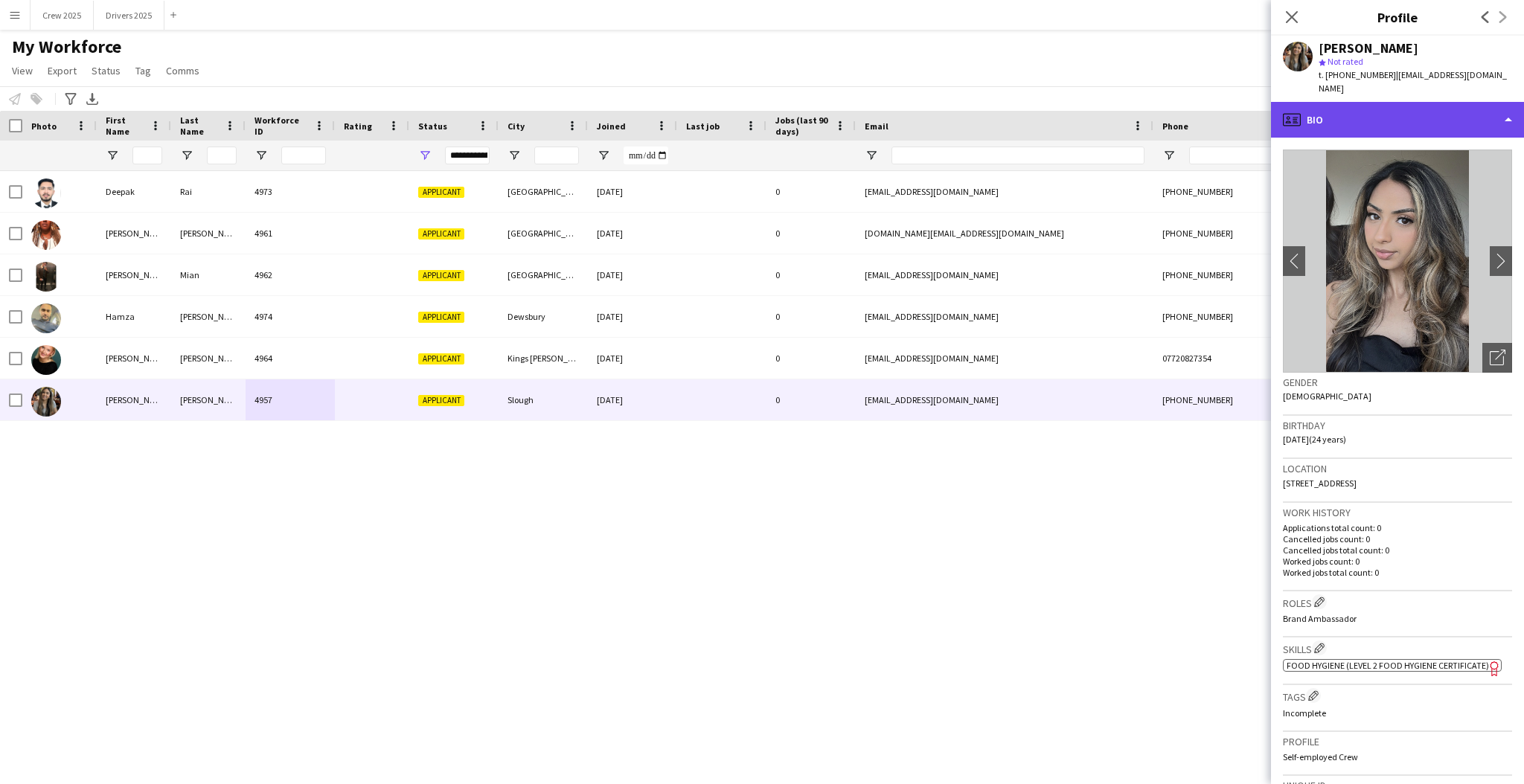
click at [1443, 103] on div "profile Bio" at bounding box center [1397, 120] width 253 height 35
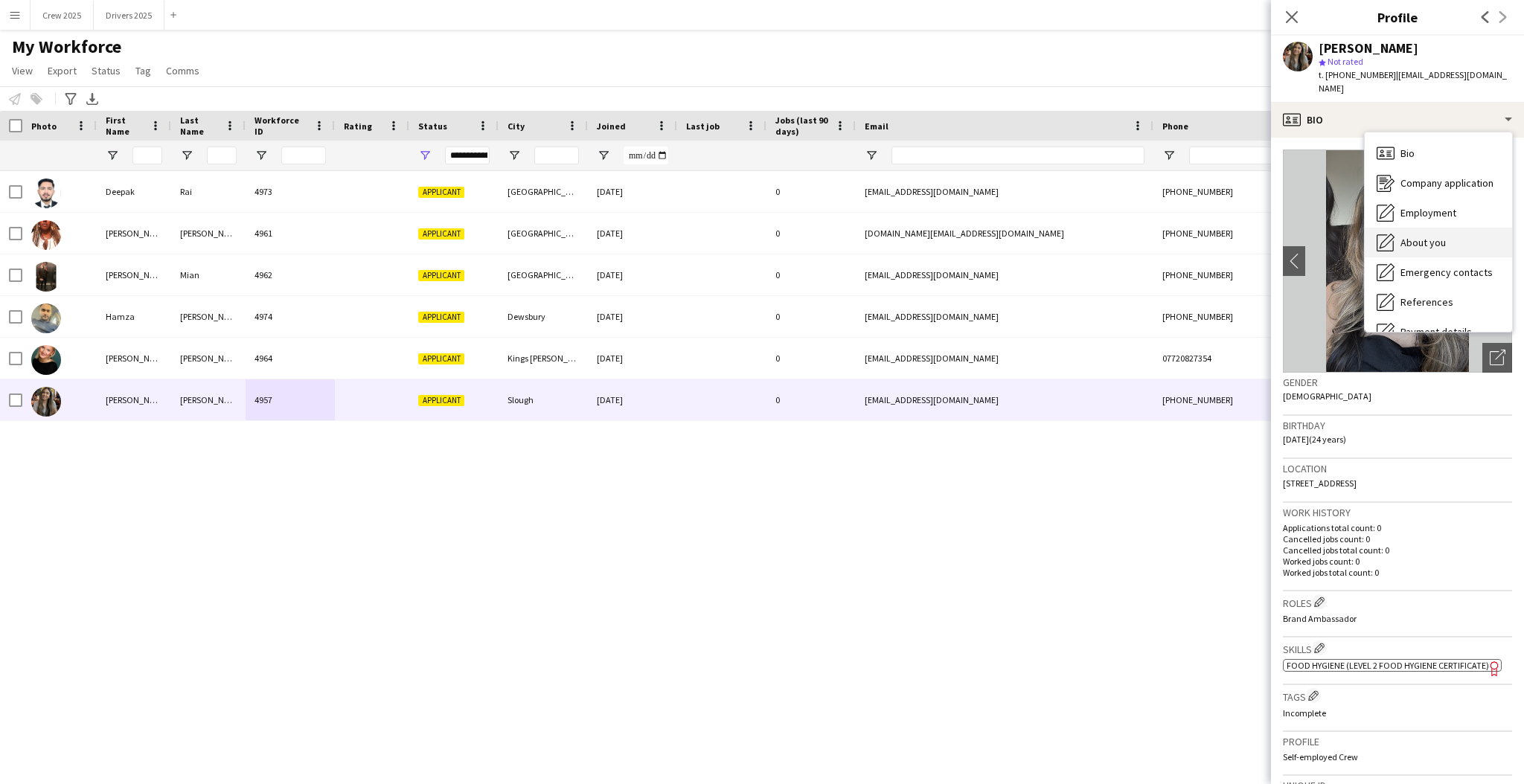
click at [1451, 228] on div "About you About you" at bounding box center [1439, 243] width 147 height 30
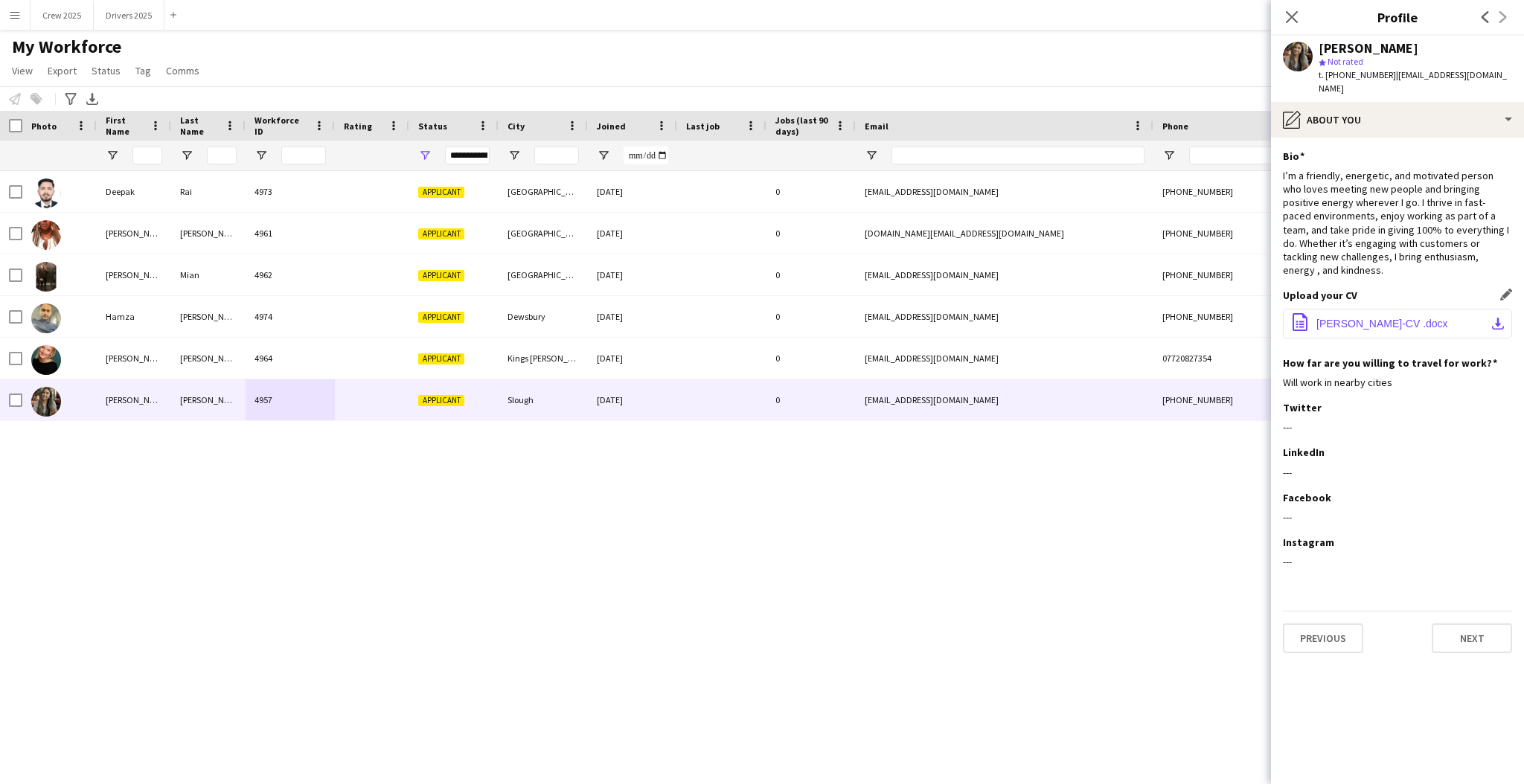
click at [1330, 317] on span "Nimrit-Batth-CV .docx" at bounding box center [1382, 323] width 131 height 12
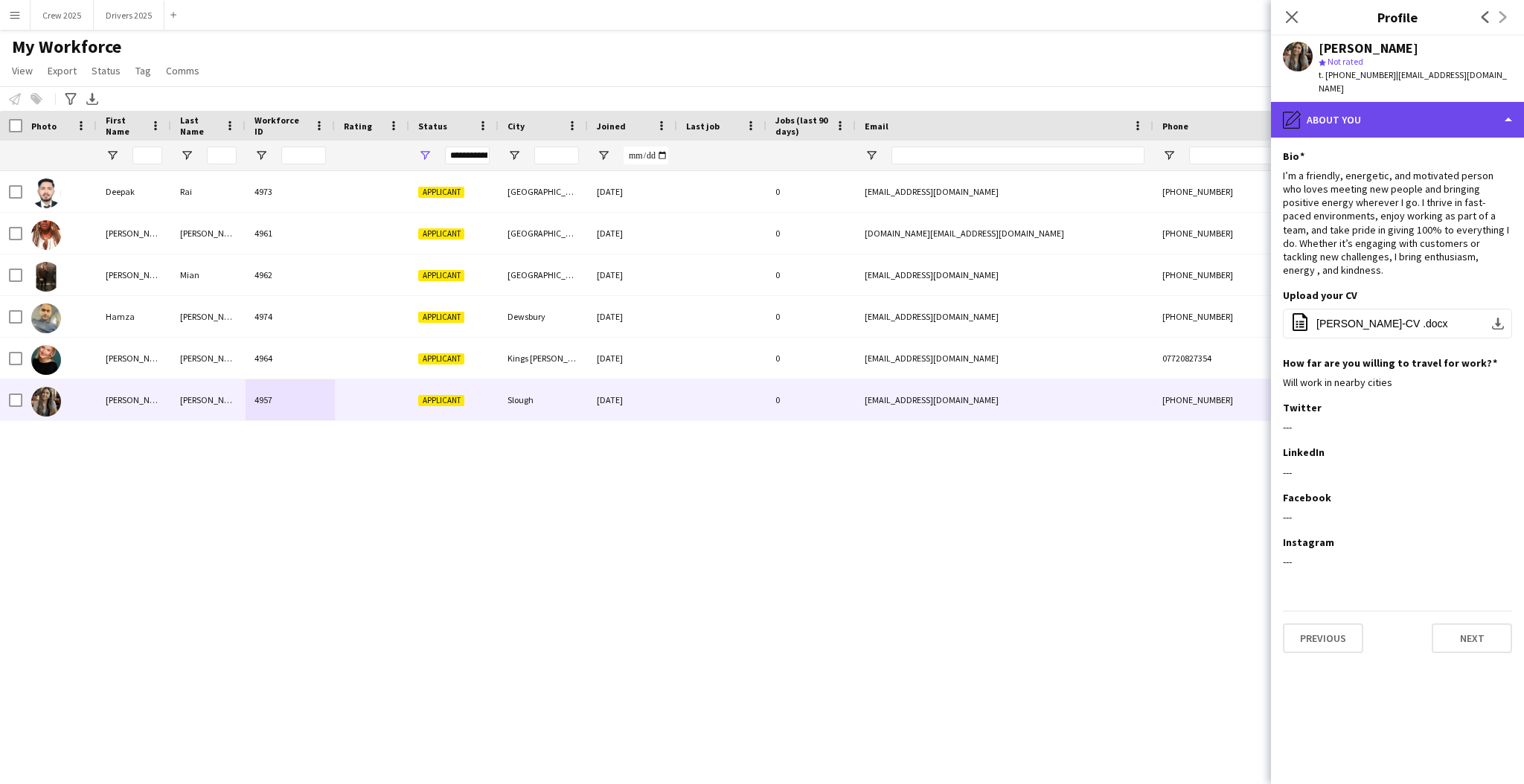
click at [1348, 107] on div "pencil4 About you" at bounding box center [1397, 120] width 253 height 35
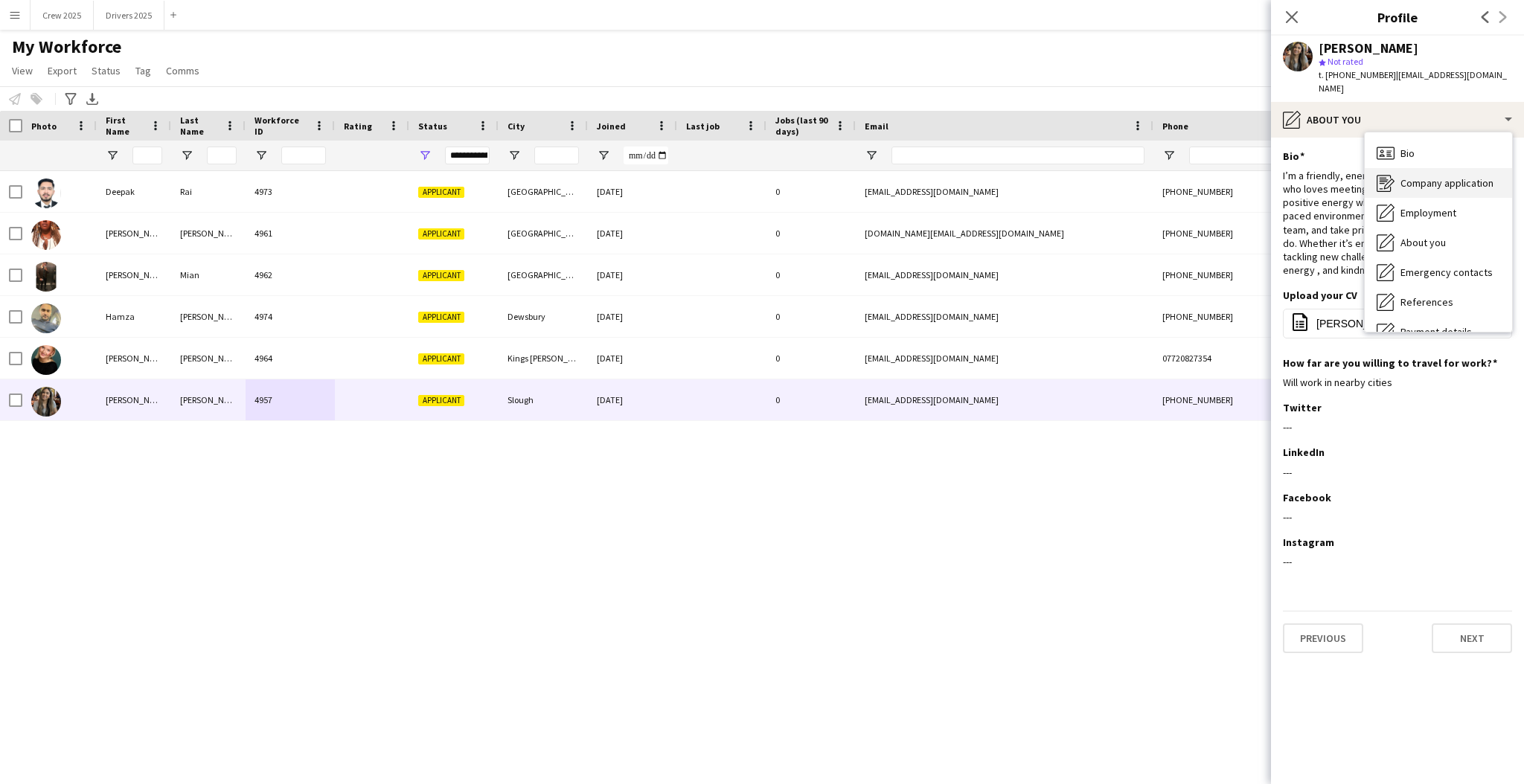
click at [1451, 176] on span "Company application" at bounding box center [1447, 183] width 93 height 14
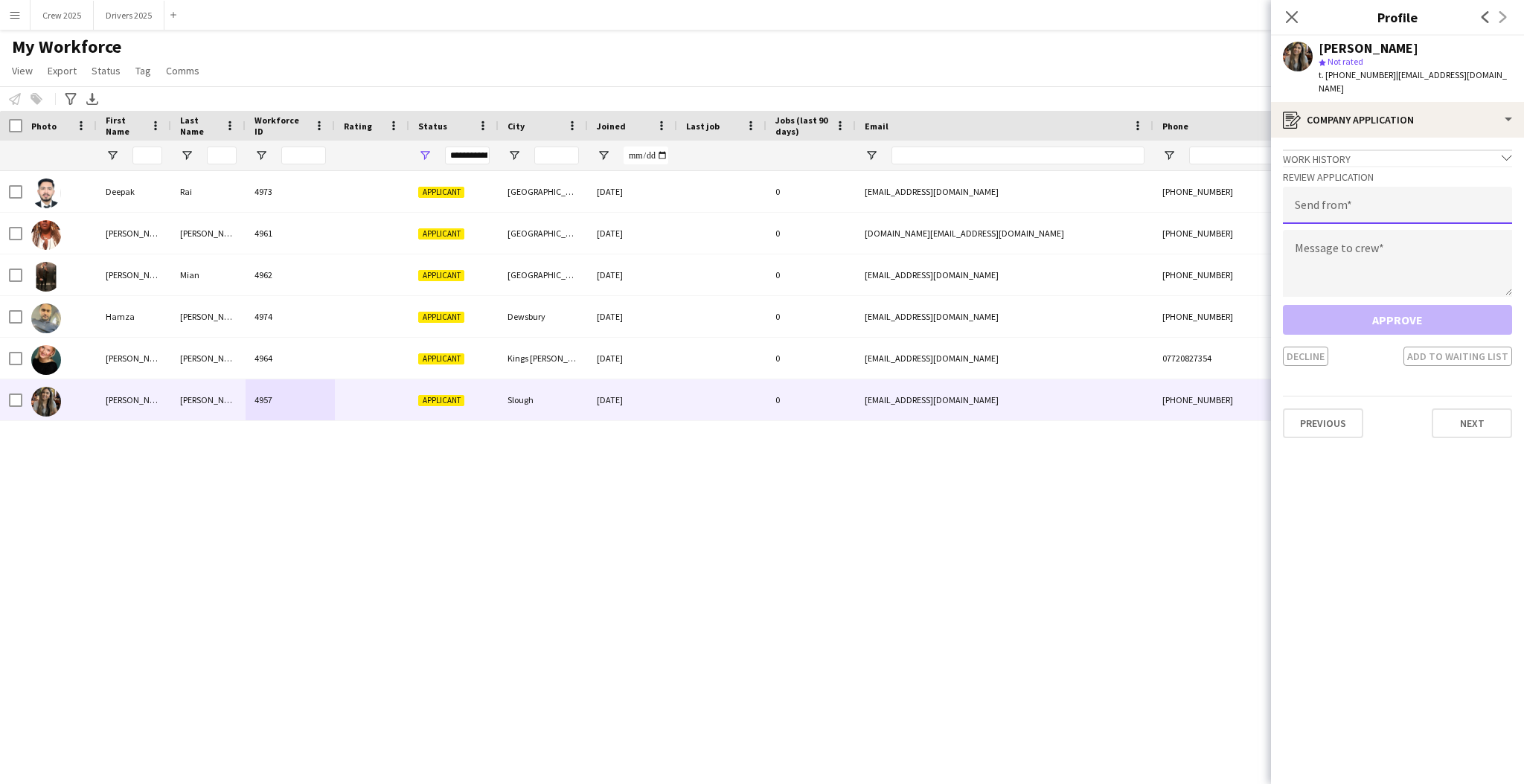
click at [1422, 195] on input "email" at bounding box center [1397, 205] width 229 height 37
type input "**********"
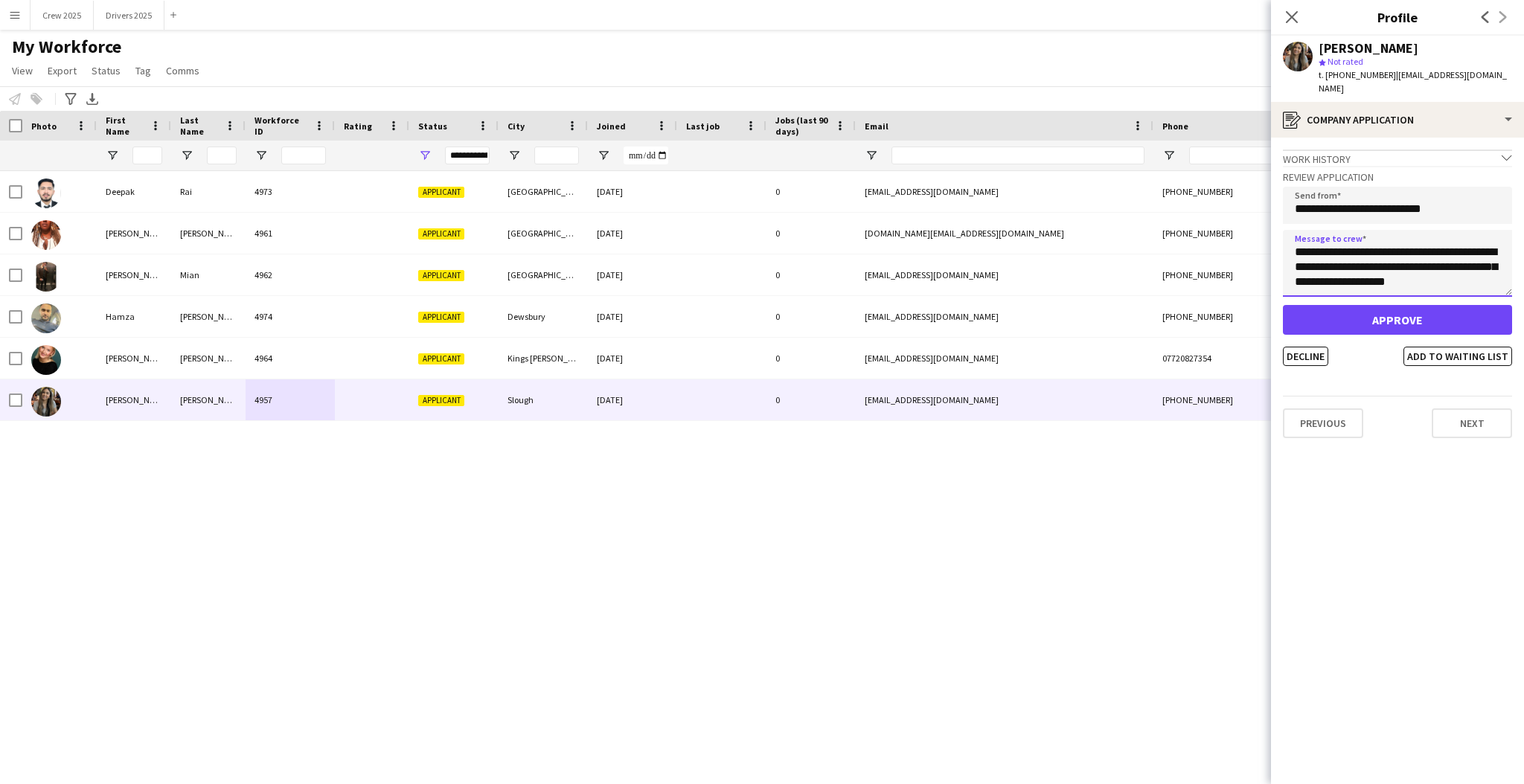
type textarea "**********"
click at [1409, 305] on button "Approve" at bounding box center [1397, 320] width 229 height 30
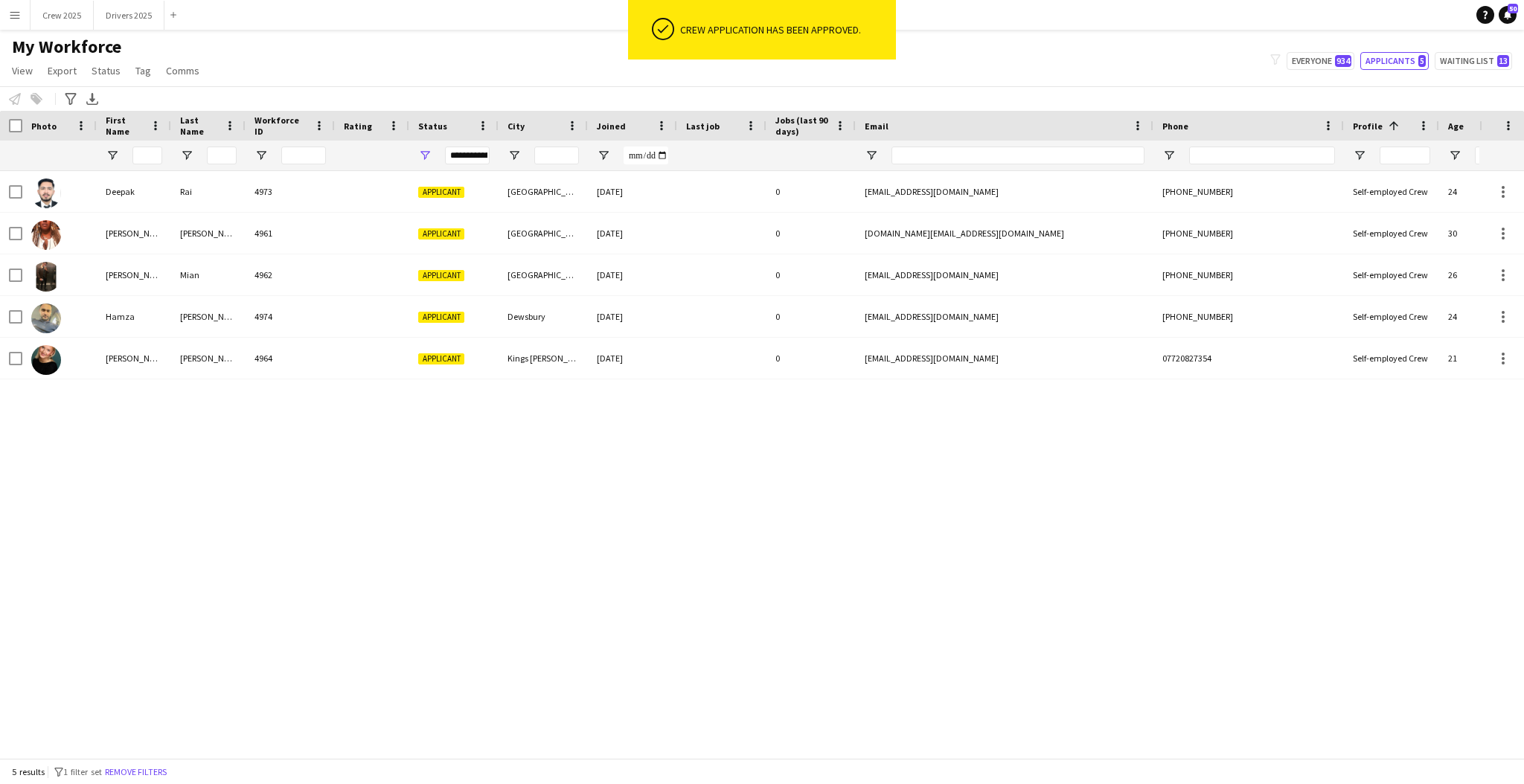
click at [337, 512] on div "Deepak Rai 4973 Applicant London 10-08-2025 0 deepakraiuttwani@gmail.com +44740…" at bounding box center [740, 457] width 1480 height 572
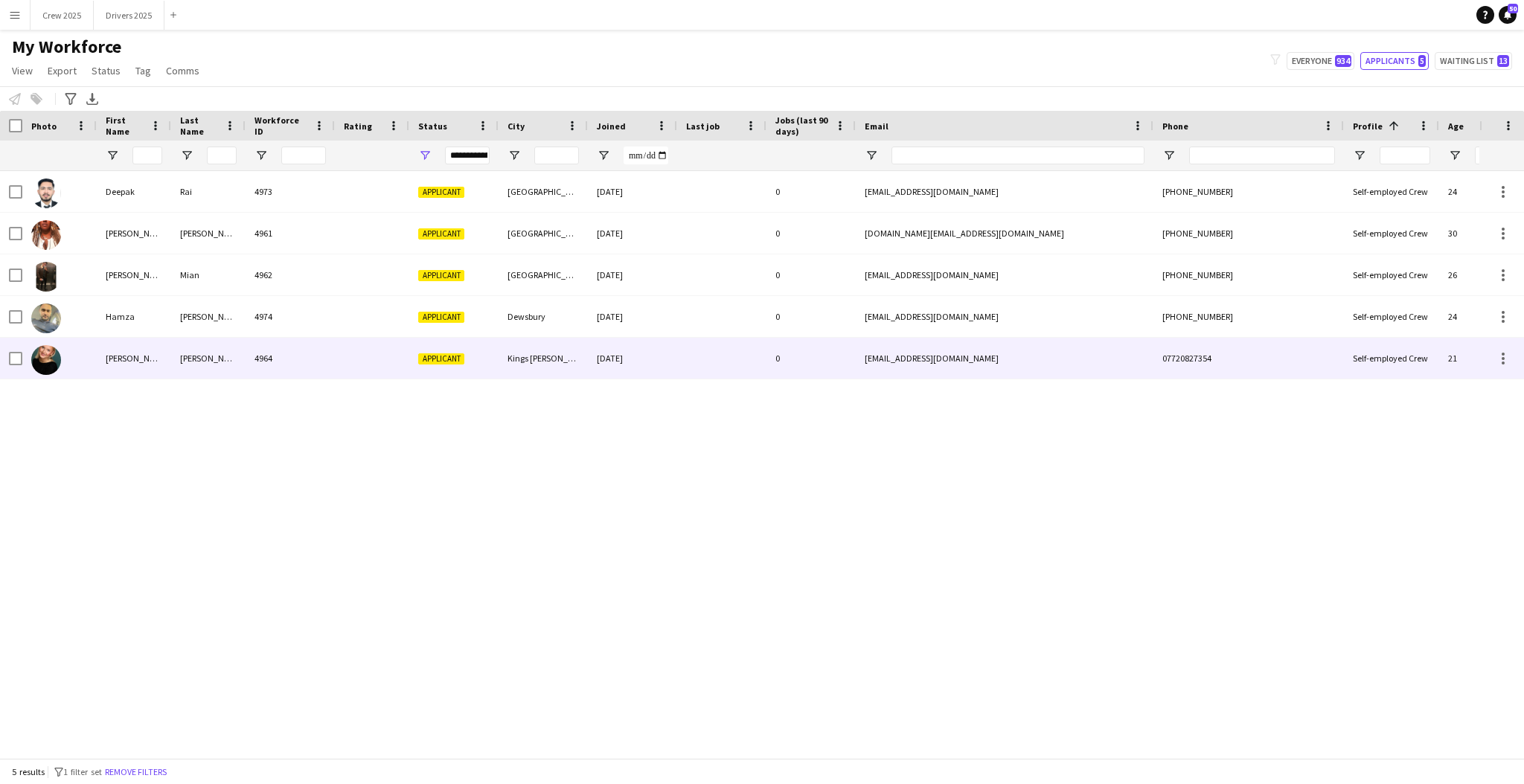
click at [304, 360] on div "4964" at bounding box center [290, 358] width 89 height 41
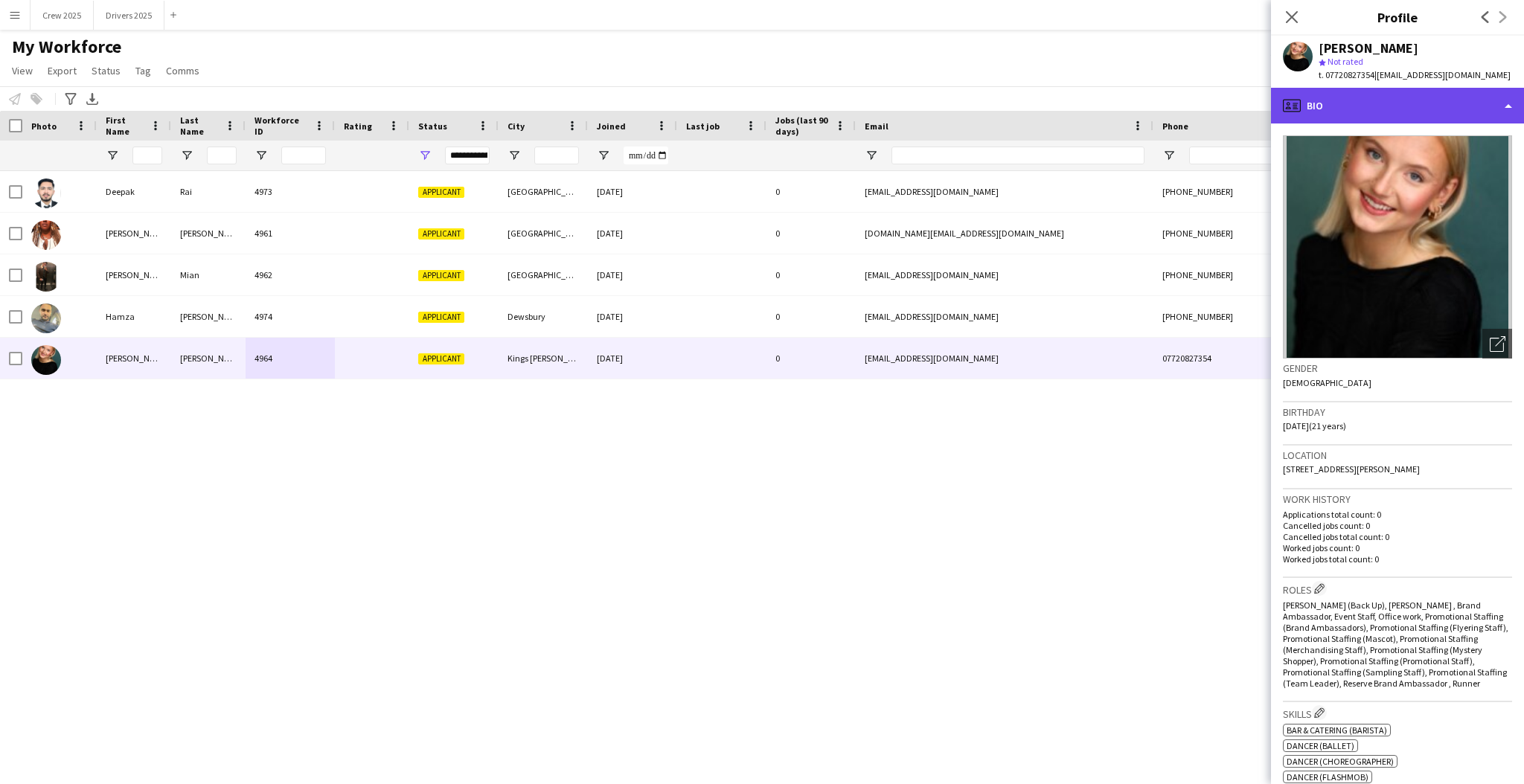
click at [1348, 101] on div "profile Bio" at bounding box center [1397, 106] width 253 height 35
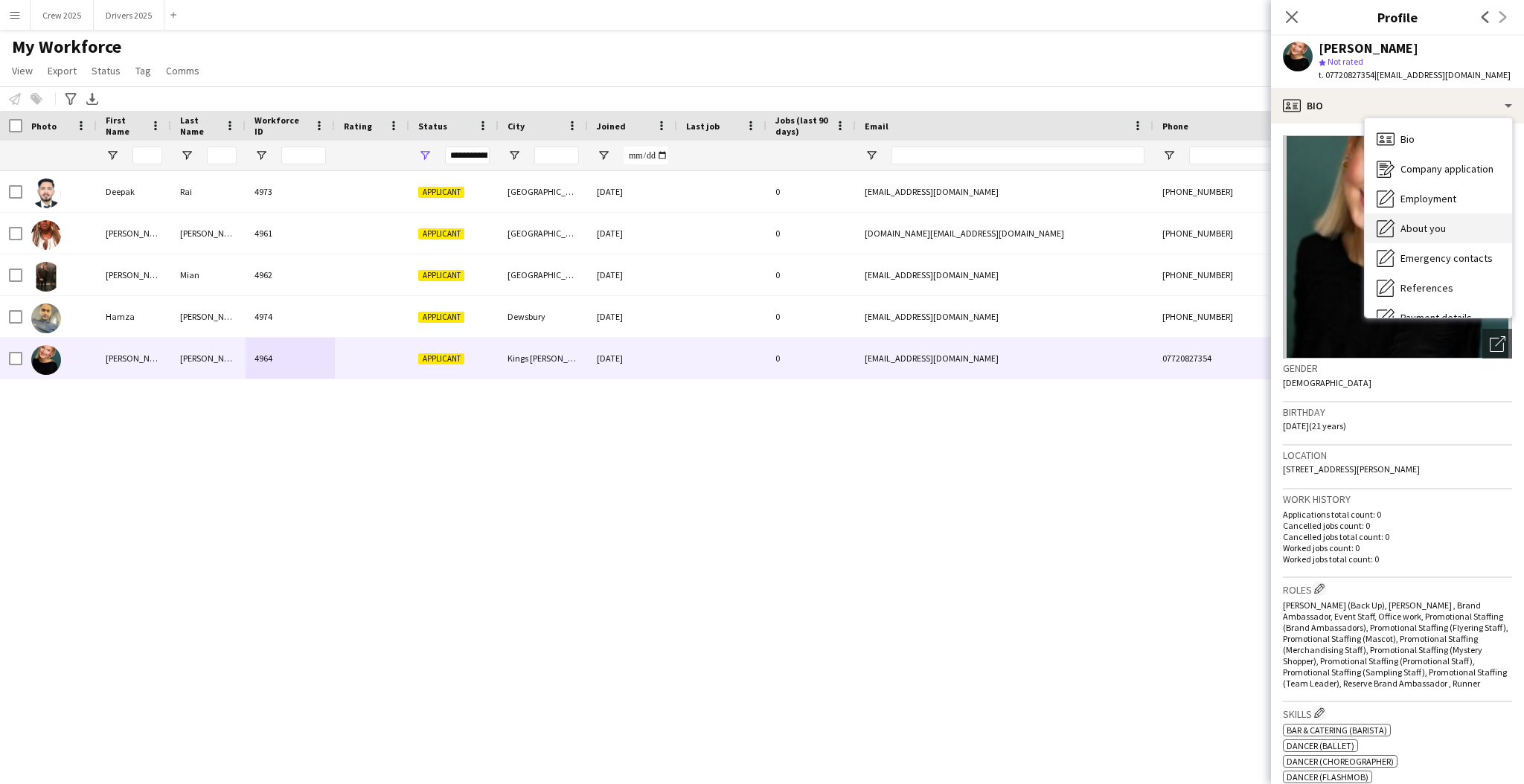
click at [1453, 222] on div "About you About you" at bounding box center [1439, 228] width 147 height 30
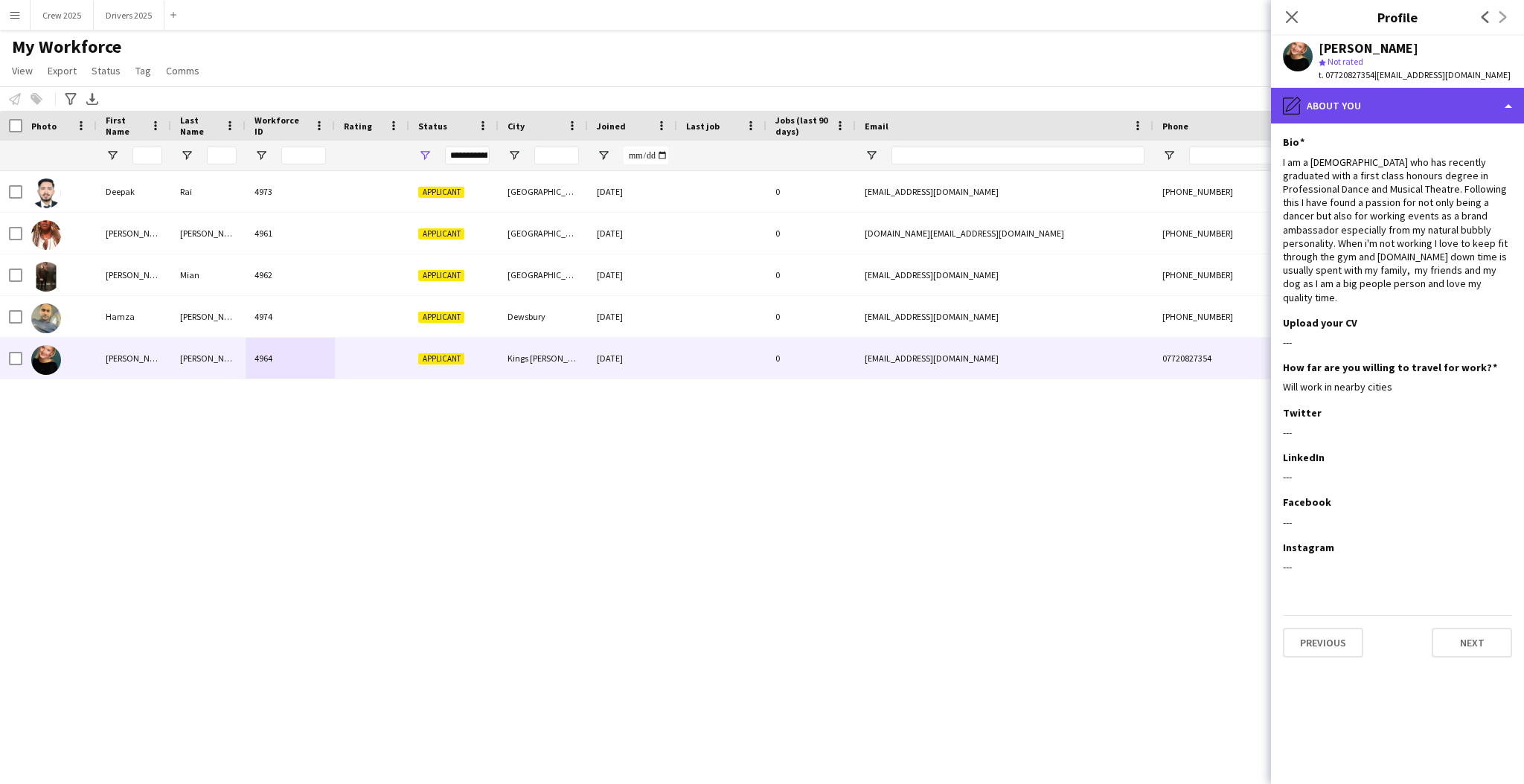
click at [1356, 104] on div "pencil4 About you" at bounding box center [1397, 106] width 253 height 35
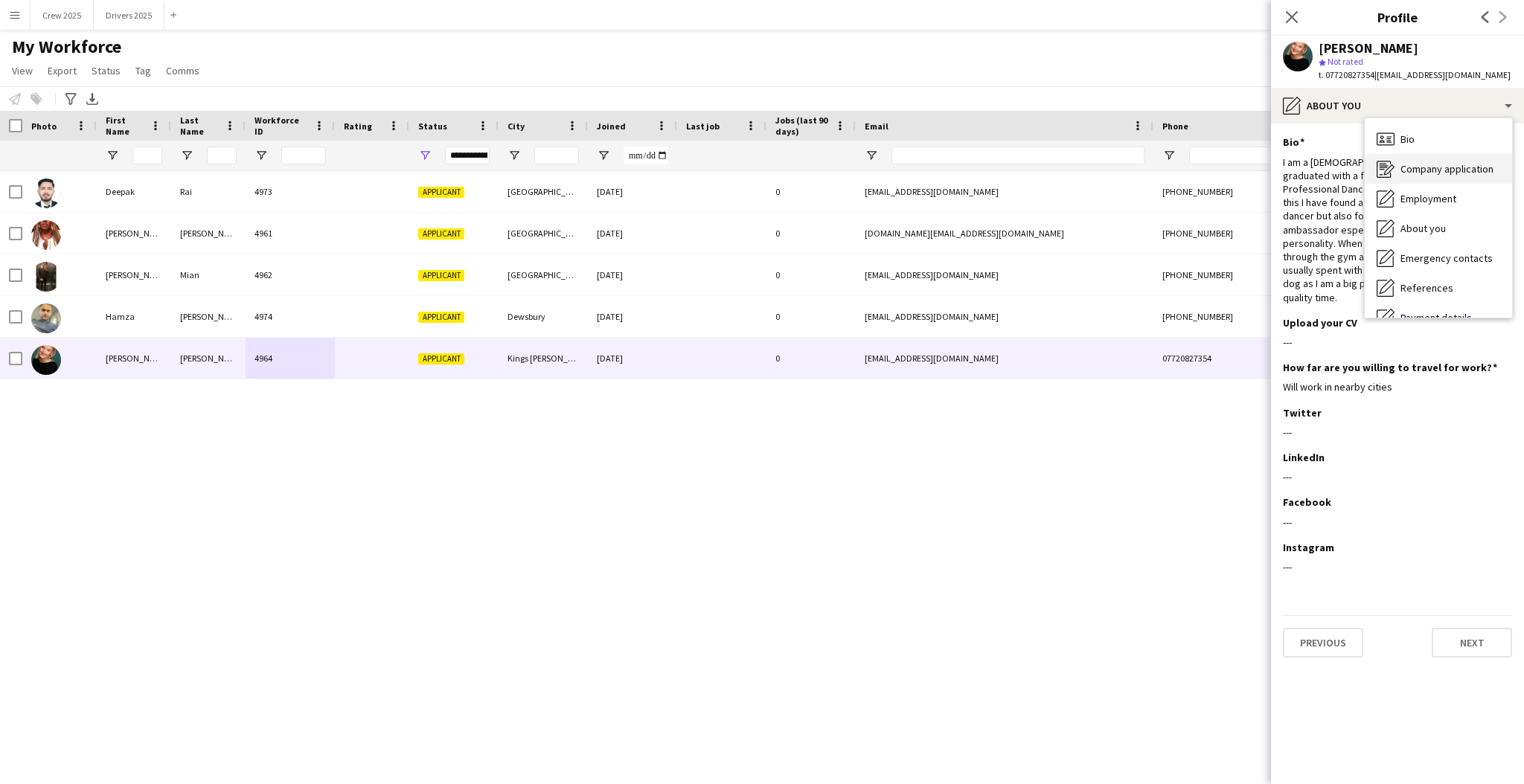
click at [1474, 172] on span "Company application" at bounding box center [1447, 168] width 93 height 14
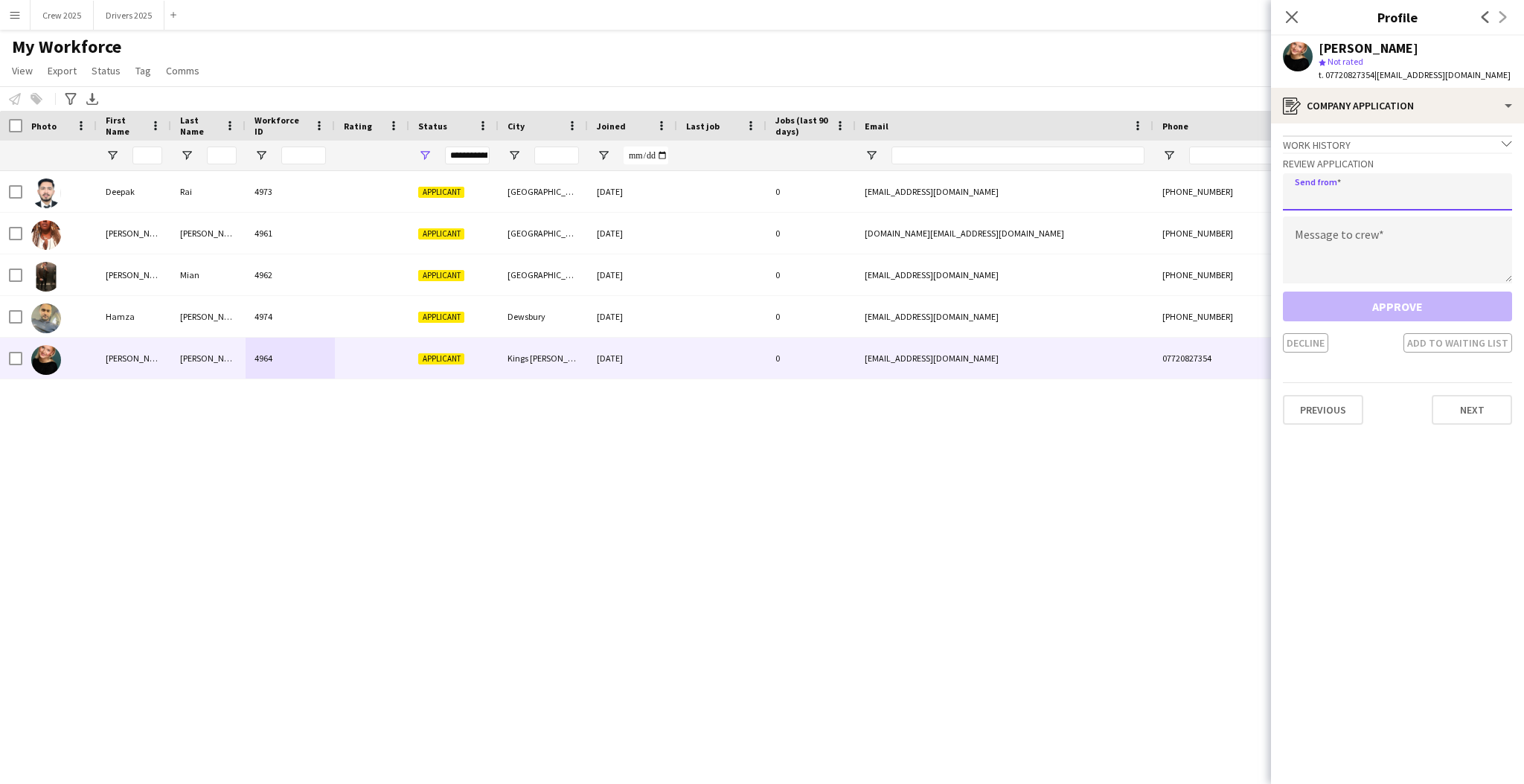
click at [1371, 197] on input "email" at bounding box center [1397, 192] width 229 height 37
type input "**********"
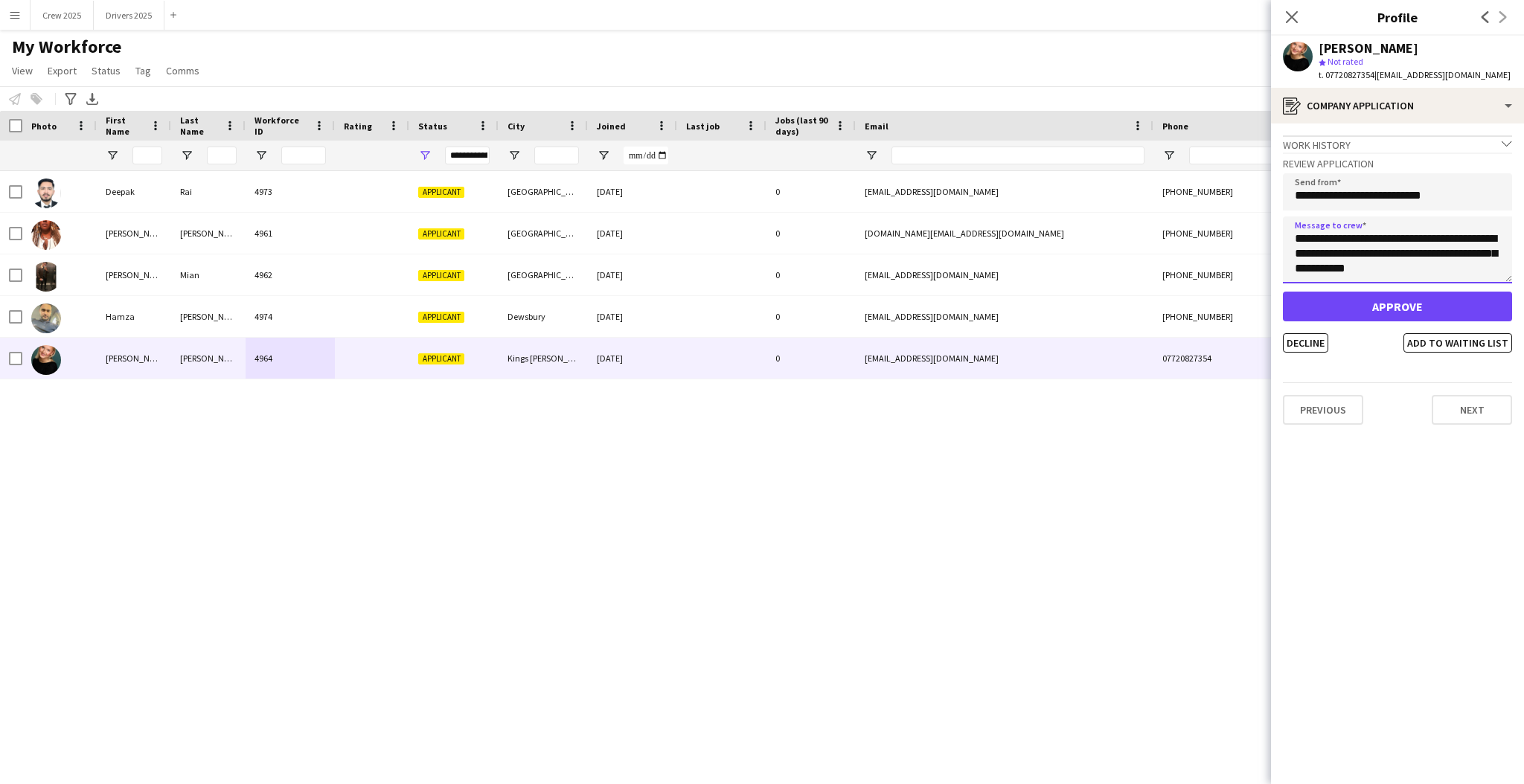
type textarea "**********"
click at [1467, 305] on button "Approve" at bounding box center [1397, 306] width 229 height 30
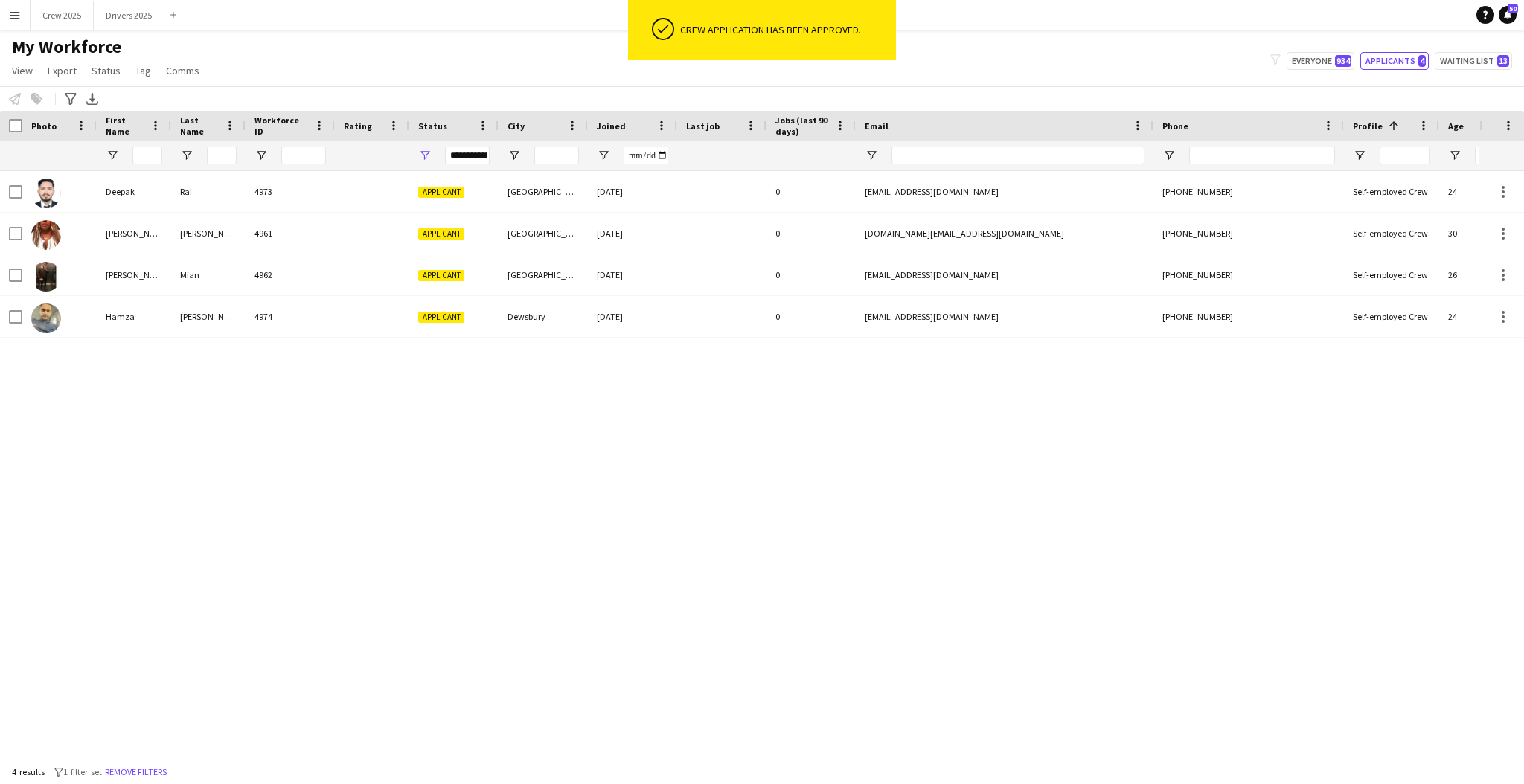
click at [912, 492] on div "Deepak Rai 4973 Applicant London 10-08-2025 0 deepakraiuttwani@gmail.com +44740…" at bounding box center [740, 457] width 1480 height 572
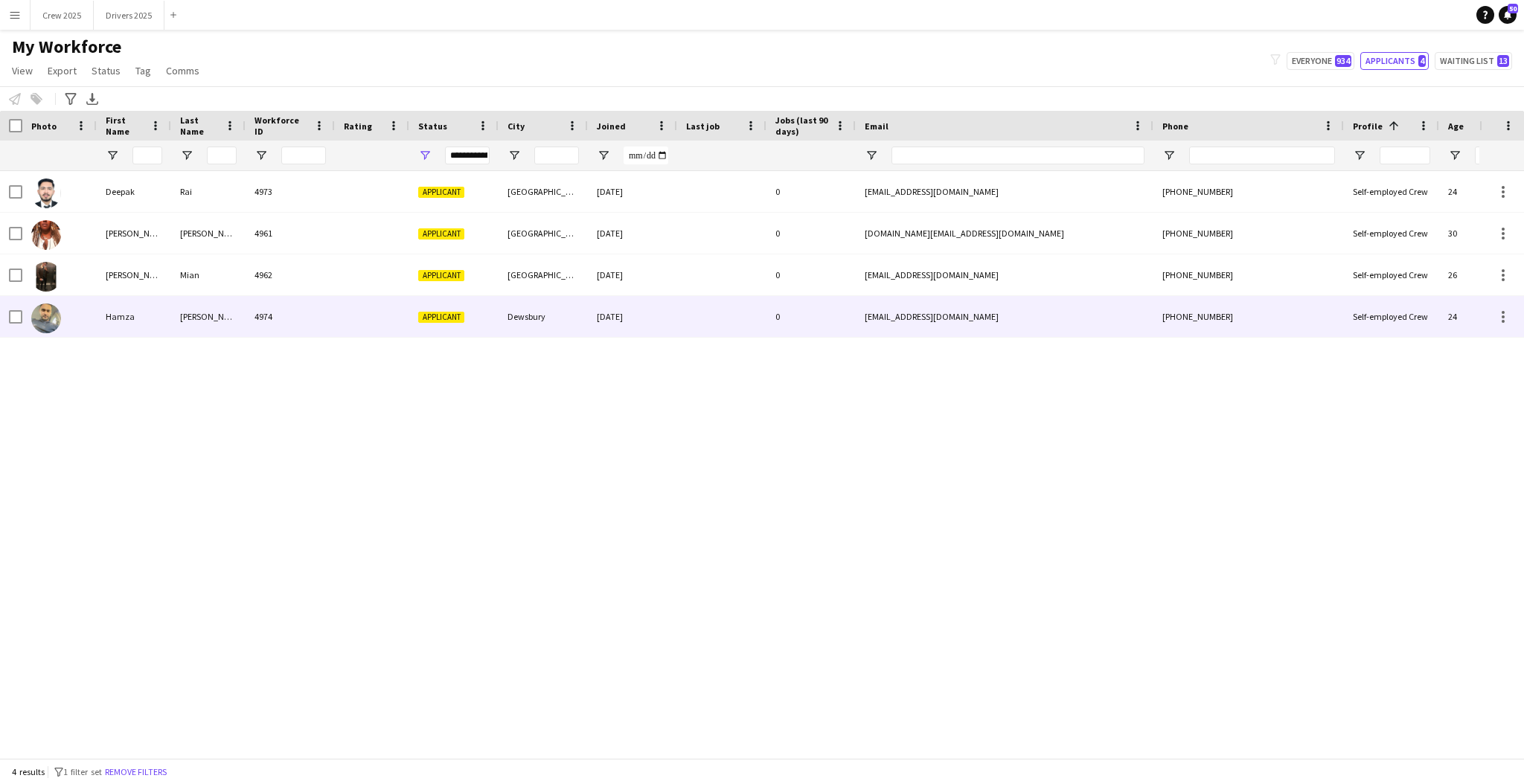
click at [293, 315] on div "4974" at bounding box center [290, 317] width 89 height 41
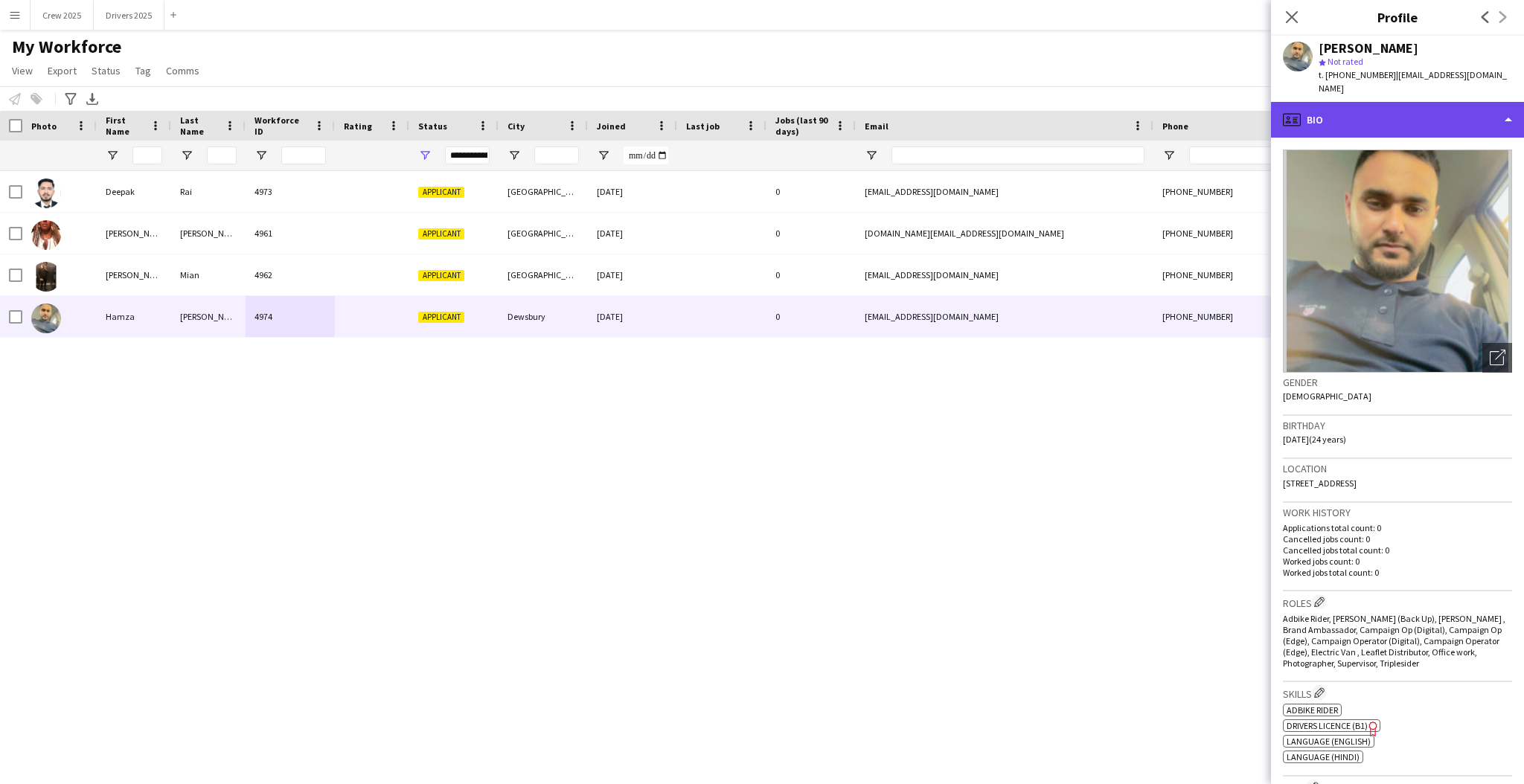
click at [1360, 102] on div "profile Bio" at bounding box center [1397, 120] width 253 height 35
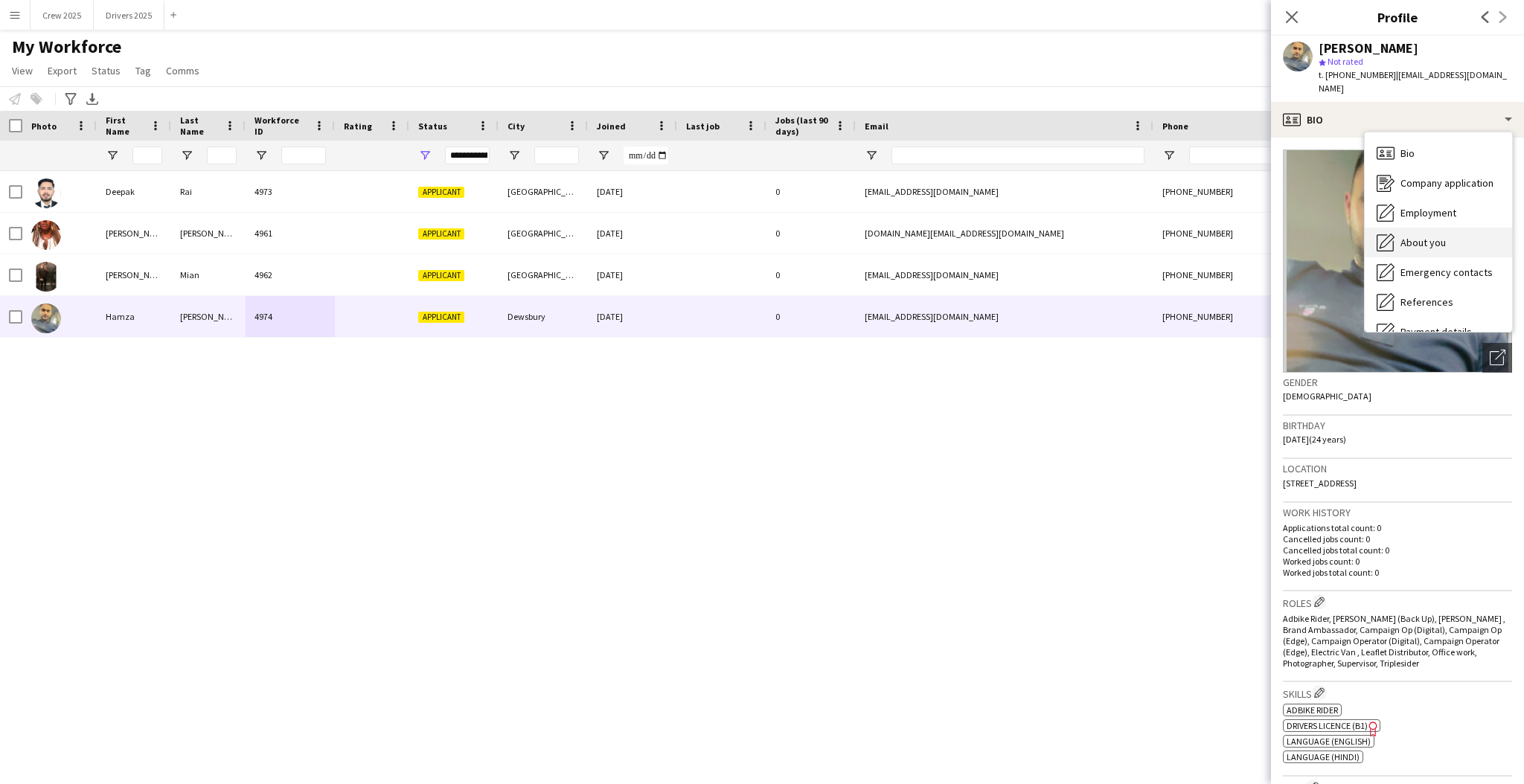
click at [1445, 228] on div "About you About you" at bounding box center [1439, 243] width 147 height 30
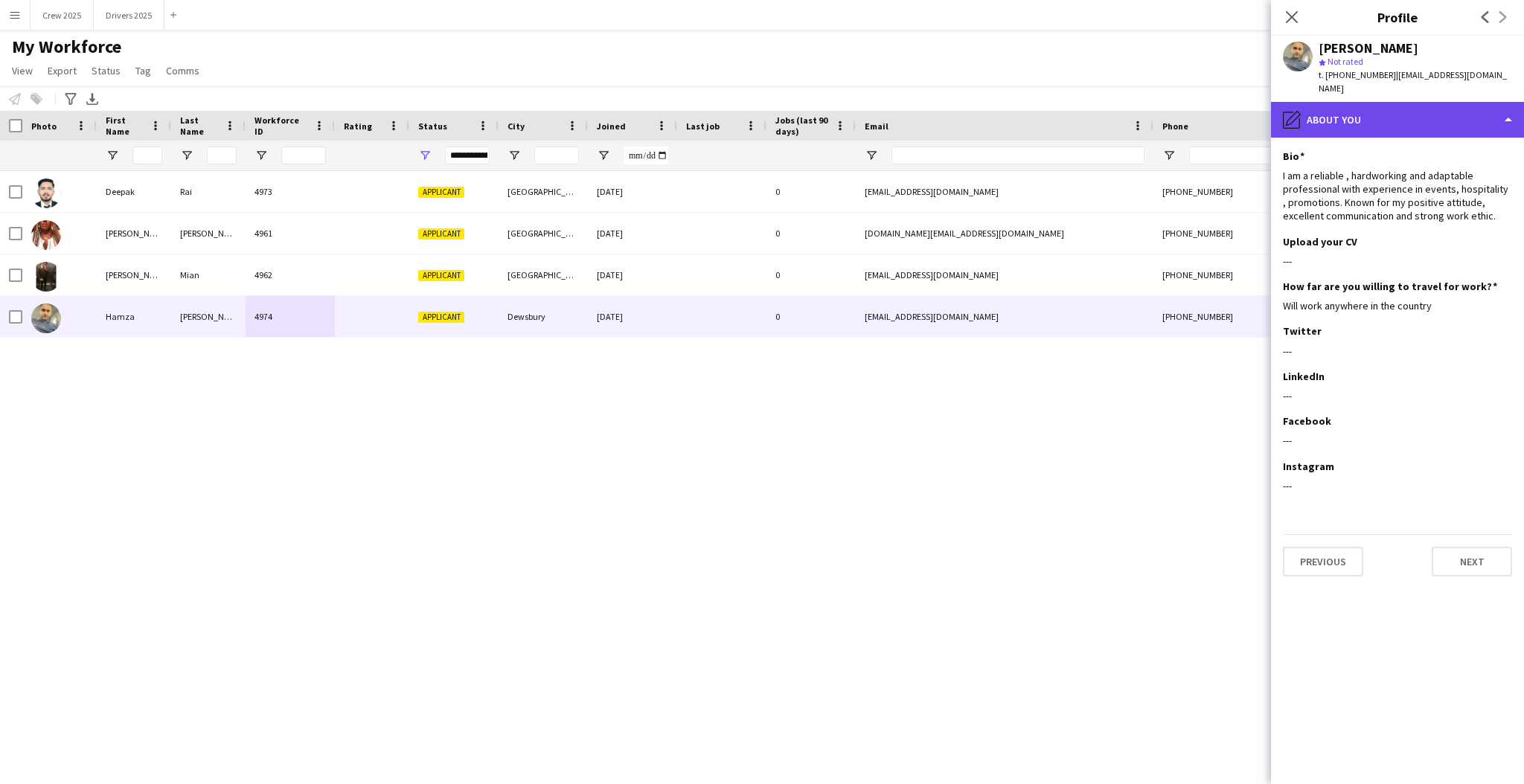
click at [1375, 110] on div "pencil4 About you" at bounding box center [1397, 120] width 253 height 35
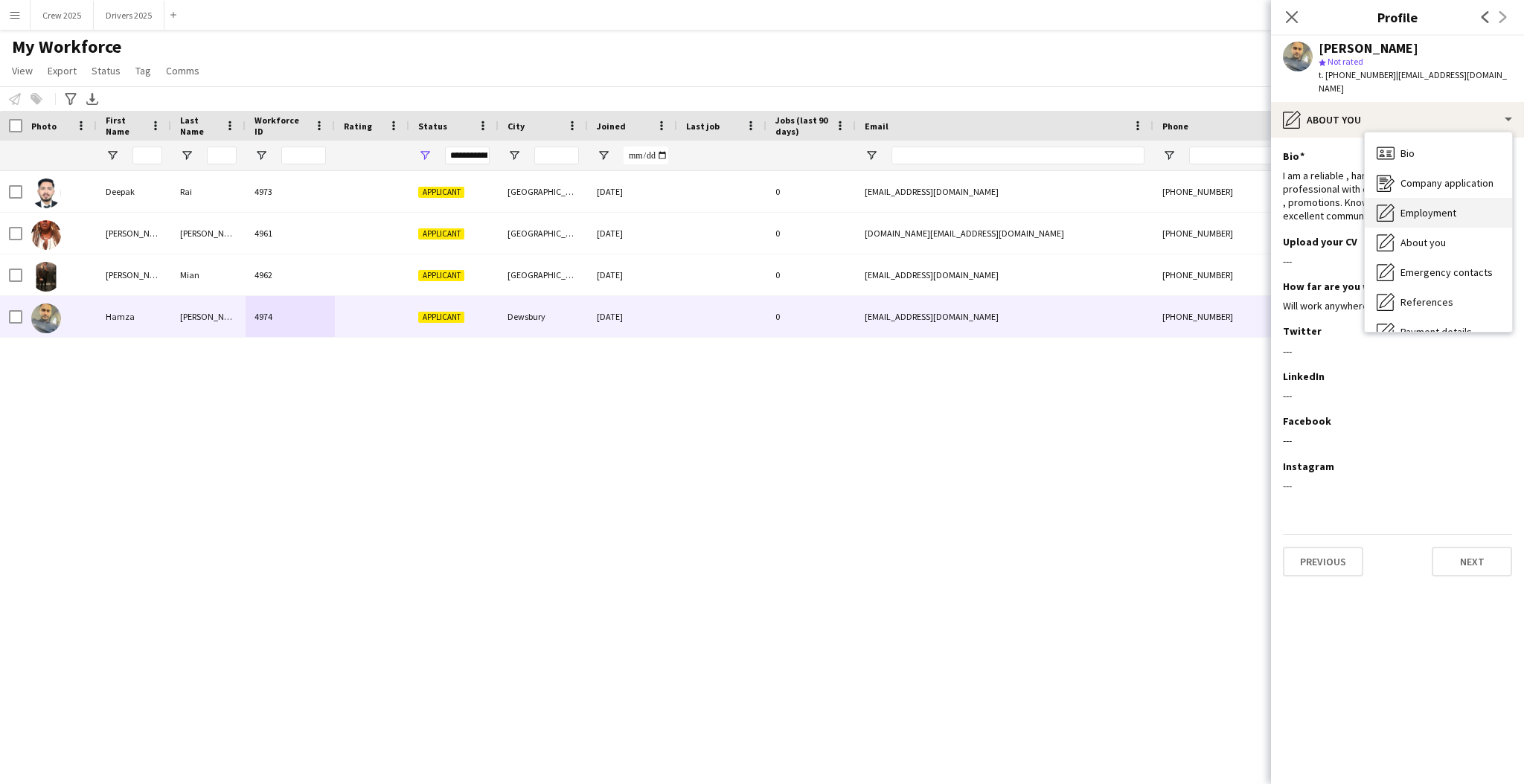
click at [1470, 198] on div "Employment Employment" at bounding box center [1439, 213] width 147 height 30
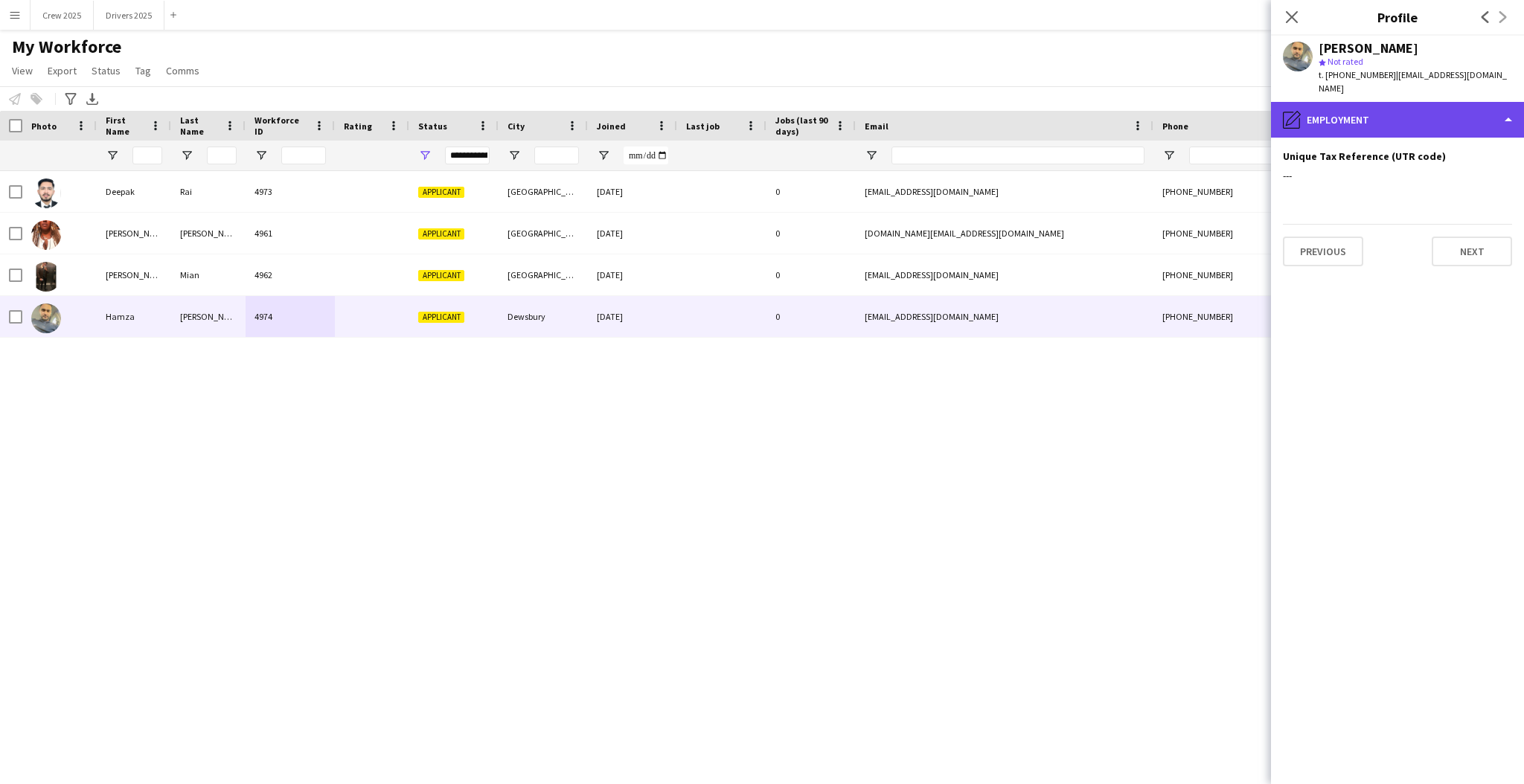
click at [1432, 110] on div "pencil4 Employment" at bounding box center [1397, 120] width 253 height 35
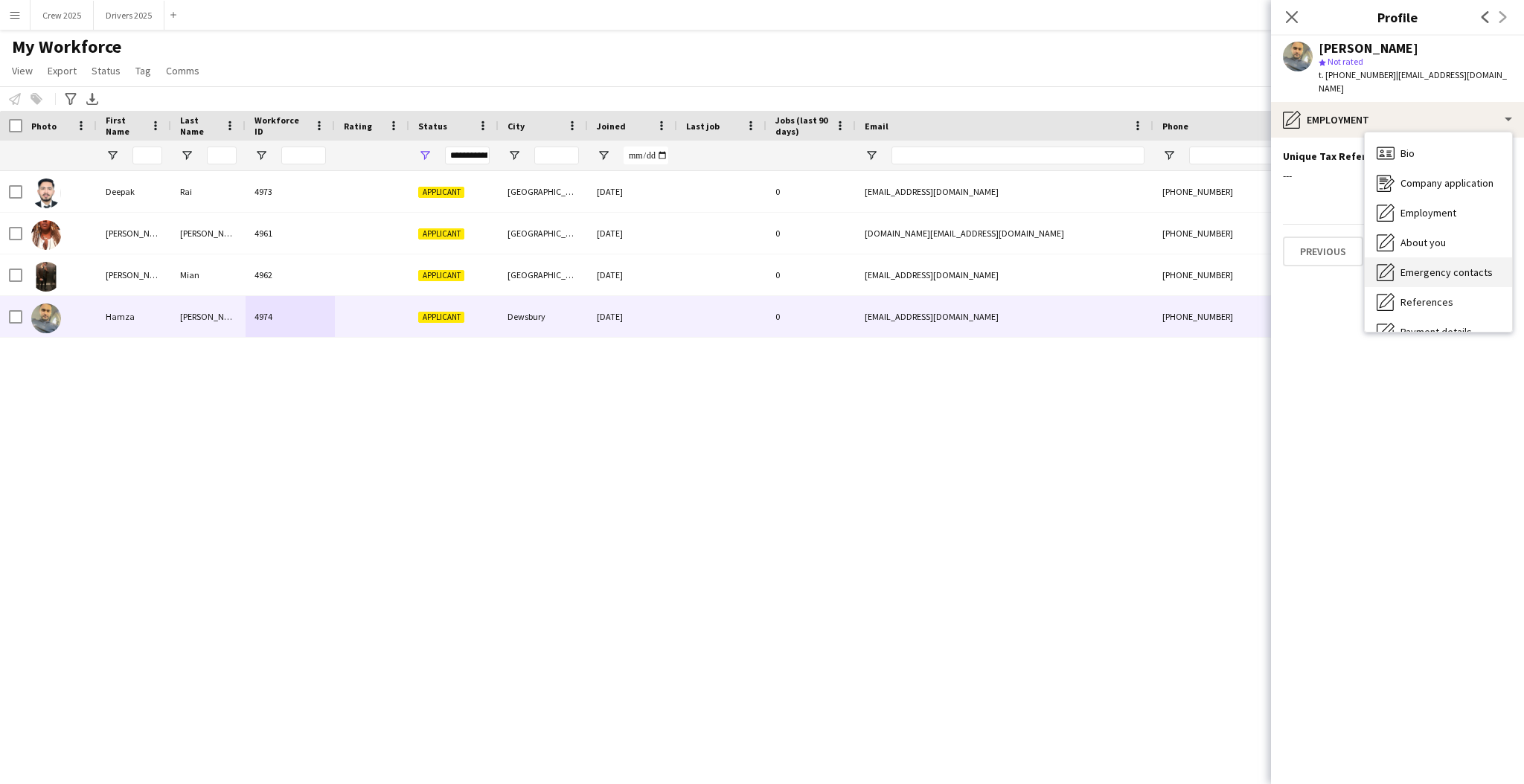
click at [1457, 266] on span "Emergency contacts" at bounding box center [1447, 272] width 93 height 14
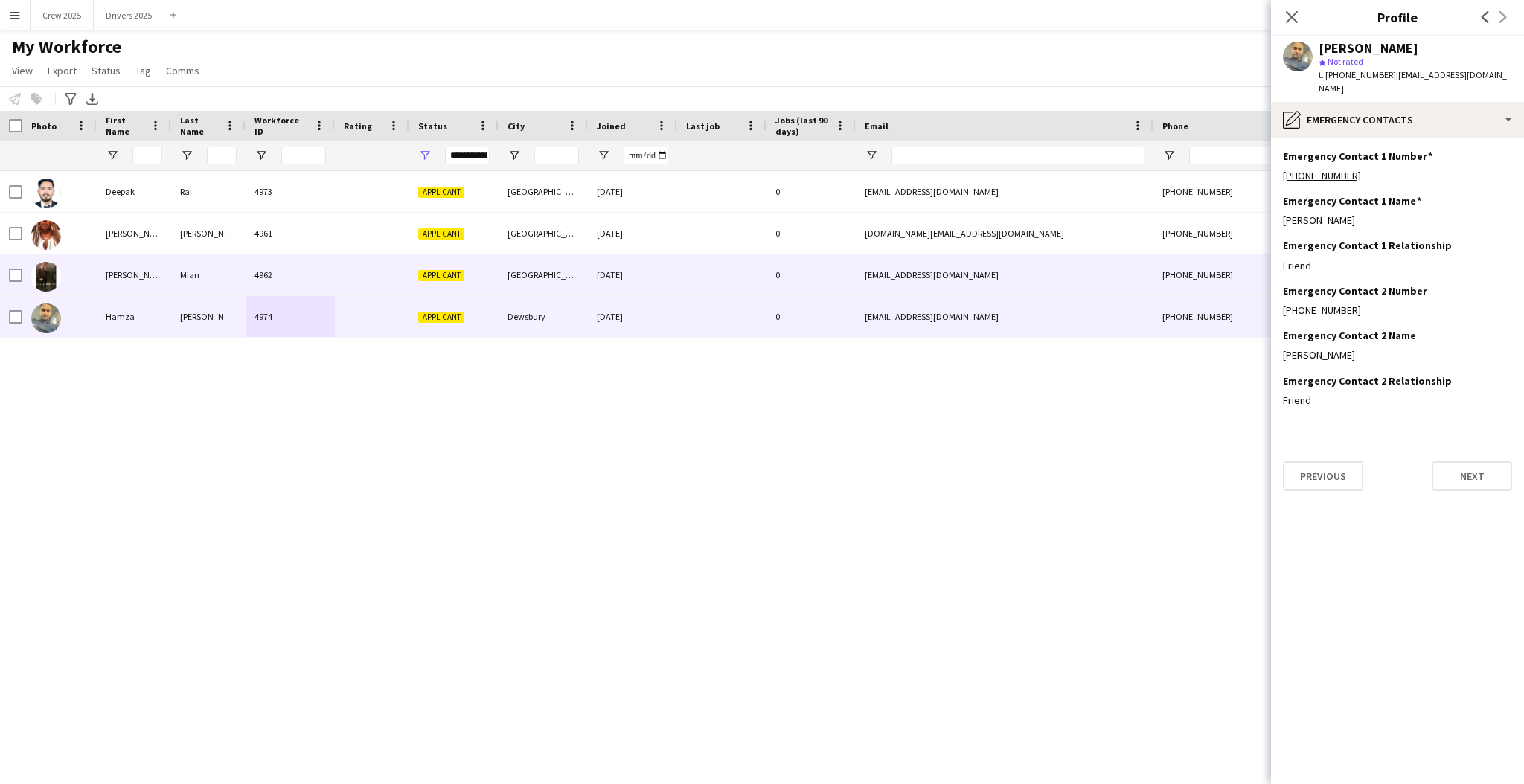
click at [264, 279] on div "4962" at bounding box center [290, 275] width 89 height 41
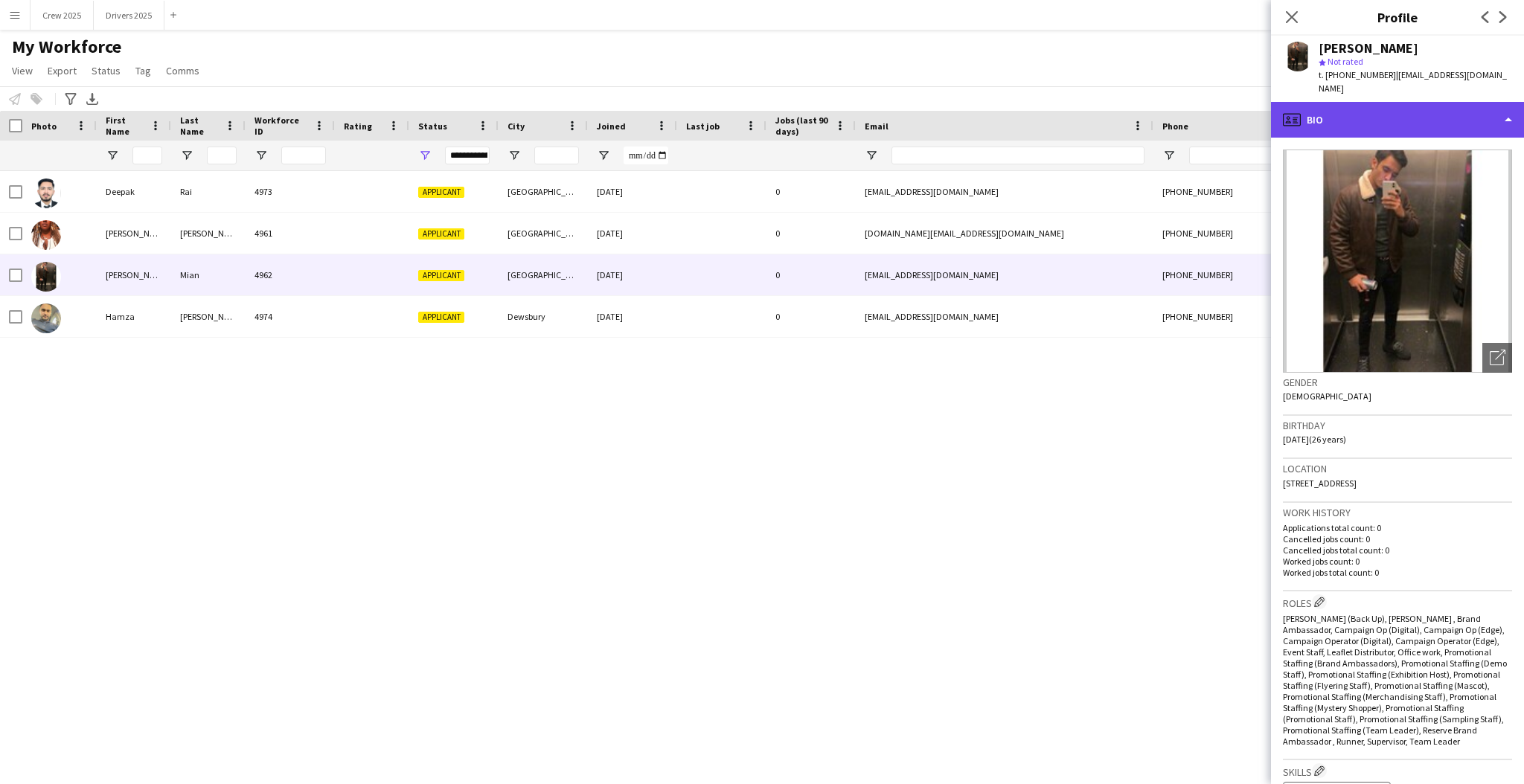
click at [1373, 117] on div "profile Bio" at bounding box center [1397, 120] width 253 height 35
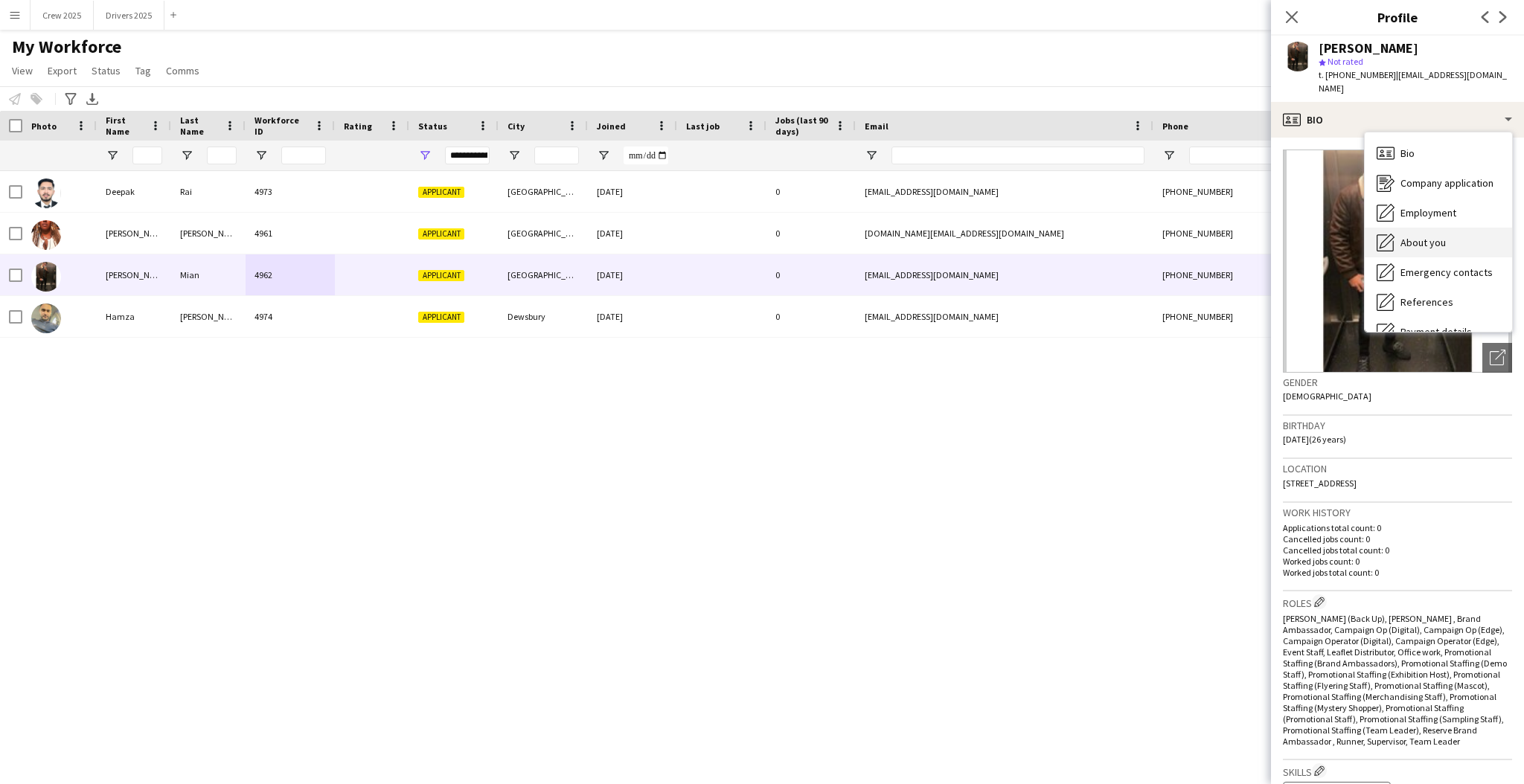
click at [1442, 236] on span "About you" at bounding box center [1423, 243] width 45 height 14
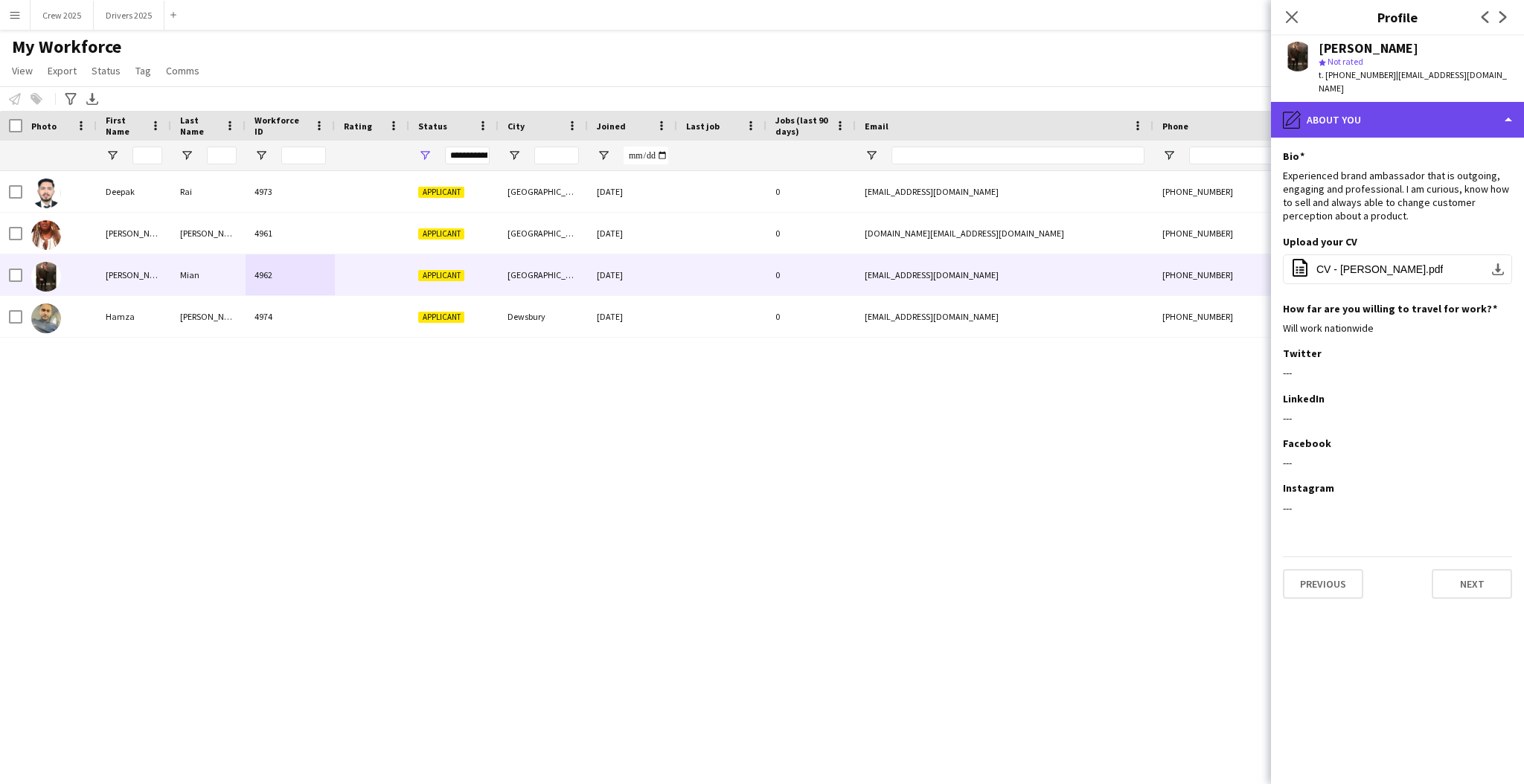
click at [1362, 106] on div "pencil4 About you" at bounding box center [1397, 120] width 253 height 35
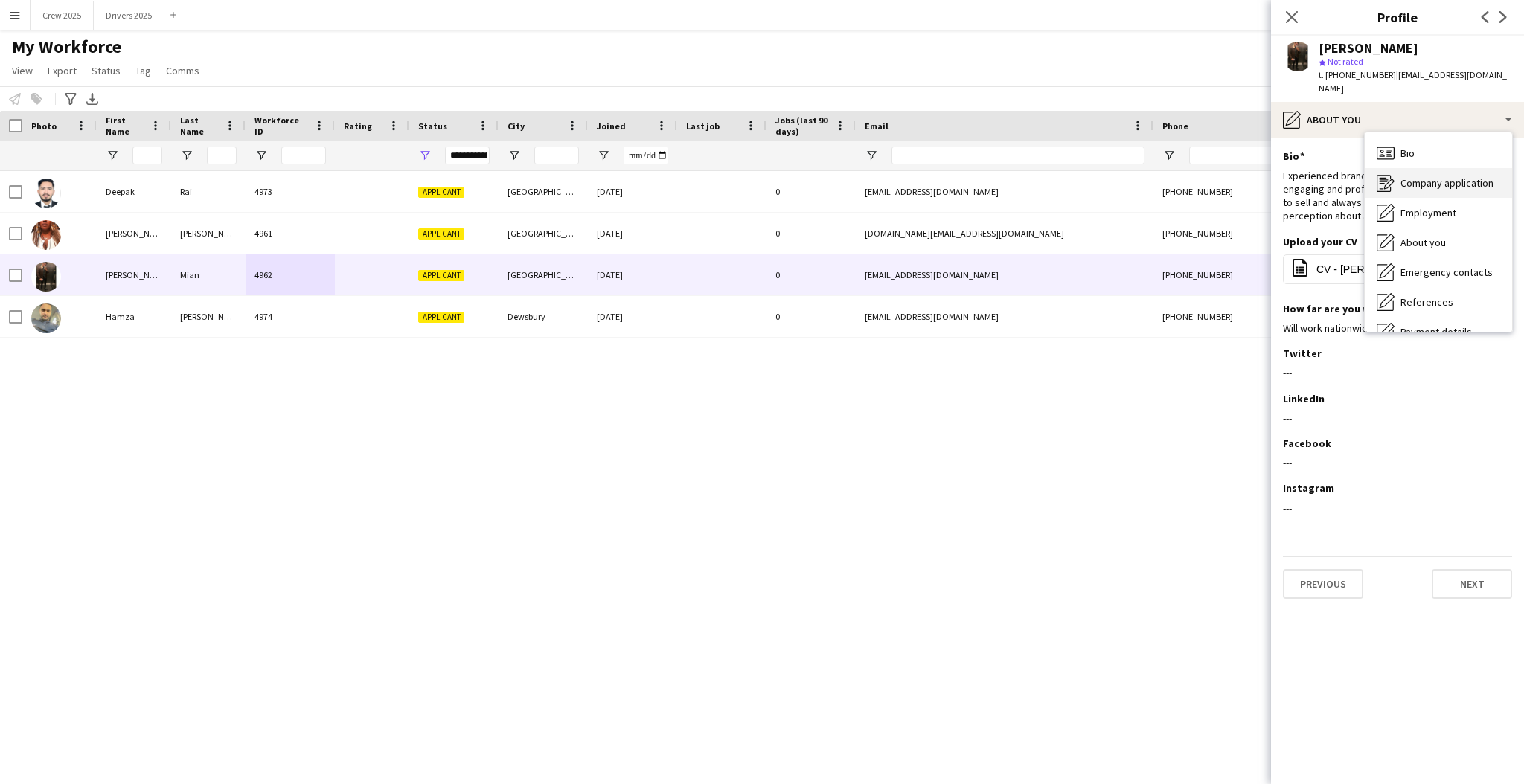
click at [1438, 176] on span "Company application" at bounding box center [1447, 183] width 93 height 14
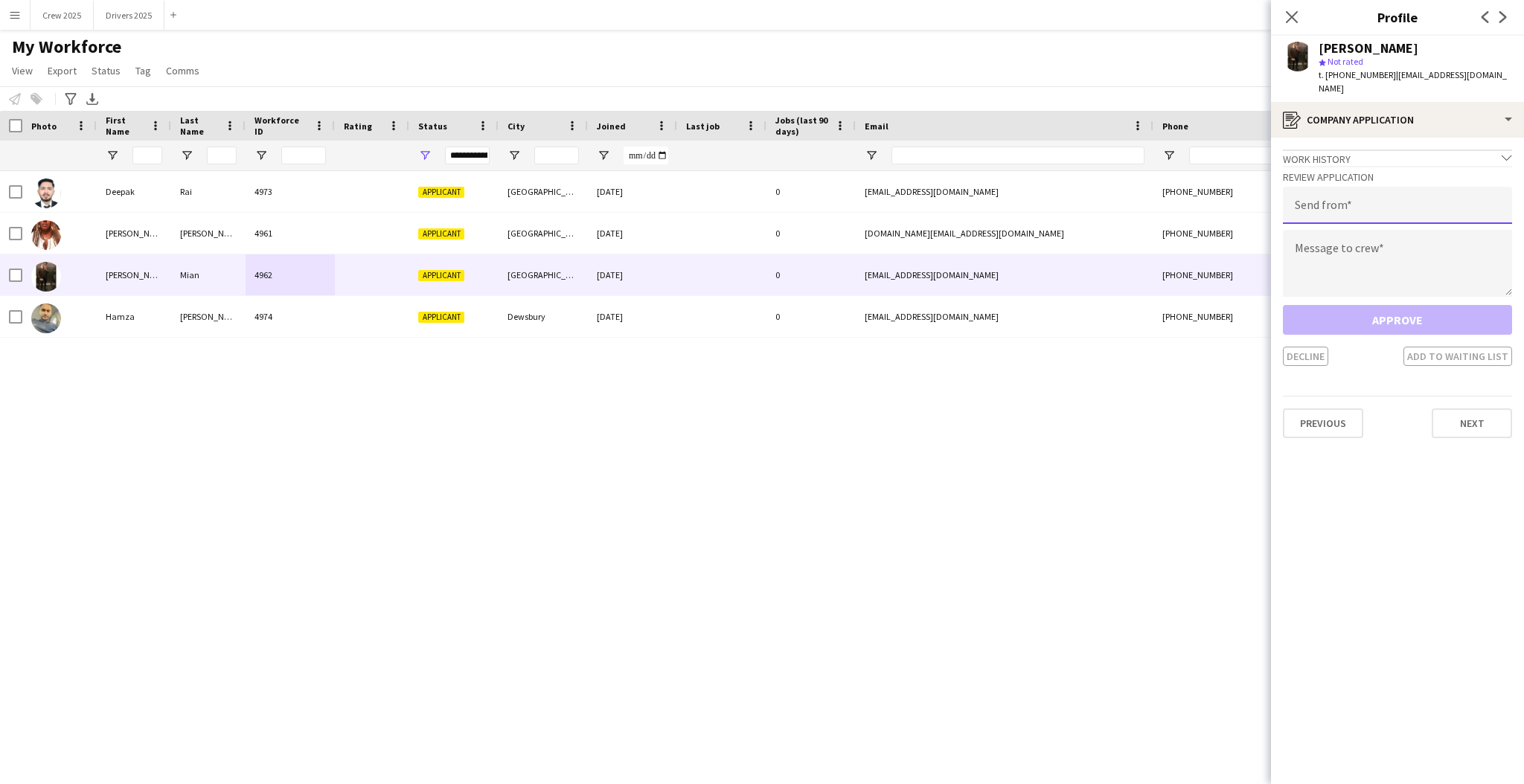
click at [1358, 192] on input "email" at bounding box center [1397, 205] width 229 height 37
type input "**********"
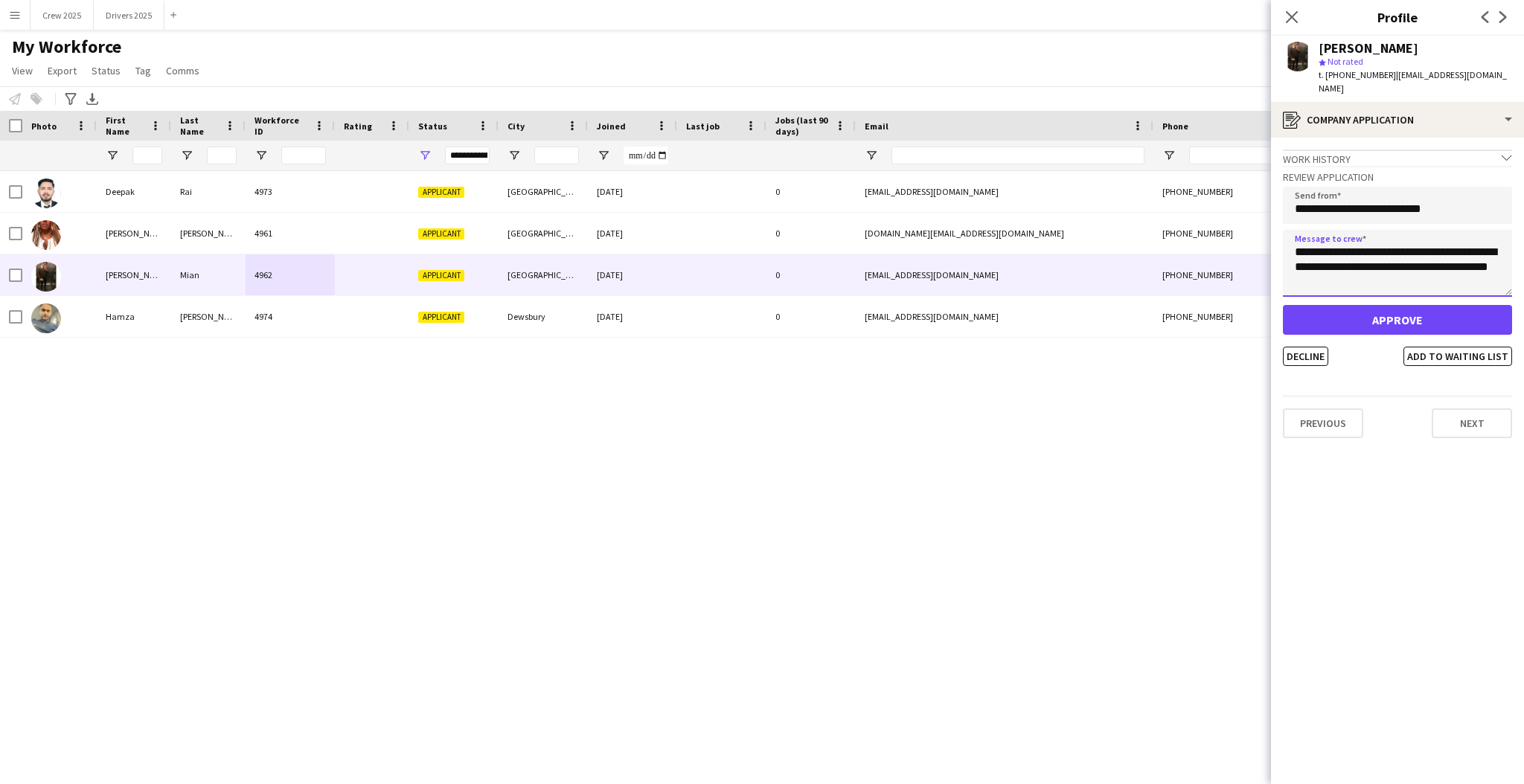
type textarea "**********"
click at [1413, 305] on button "Approve" at bounding box center [1397, 320] width 229 height 30
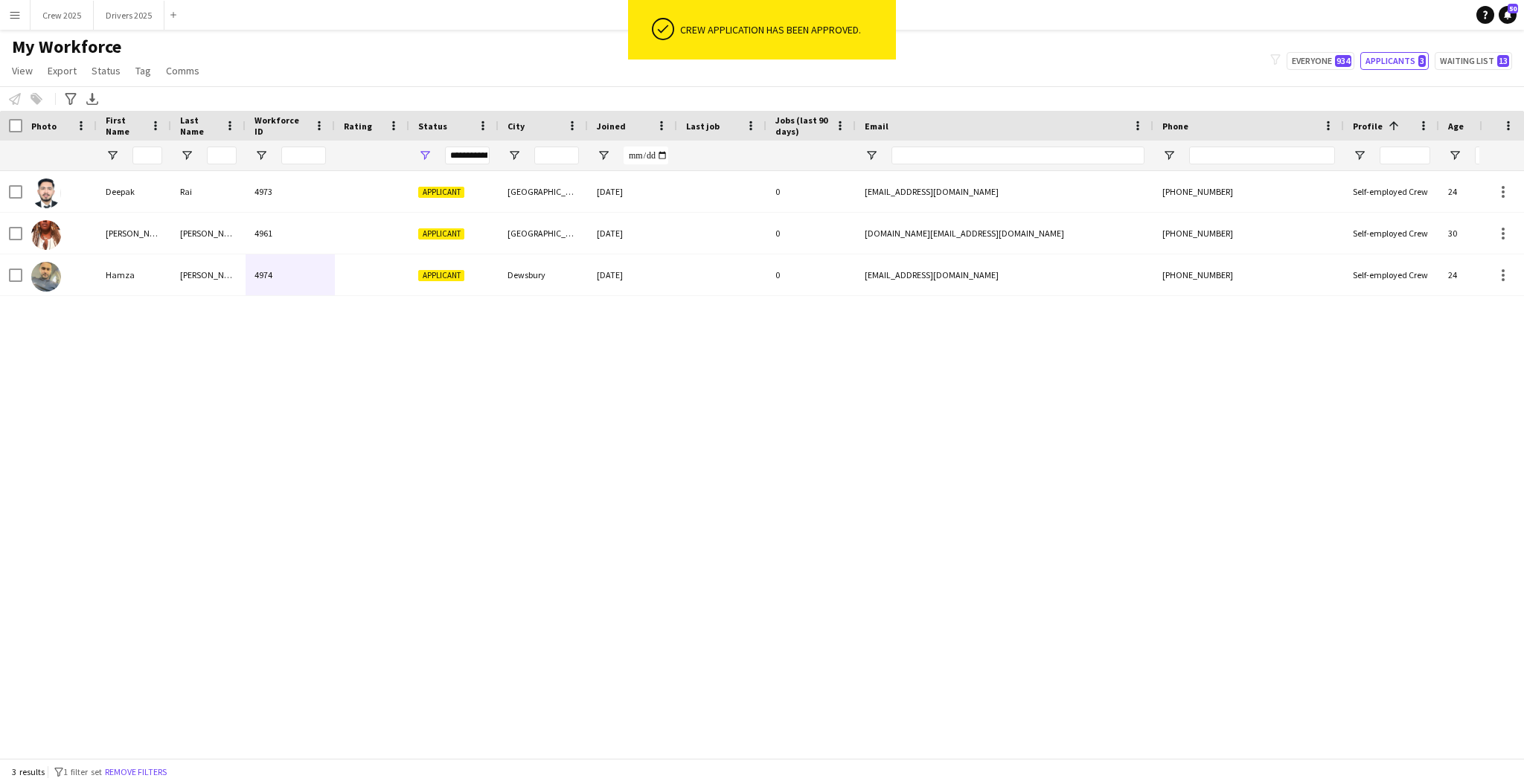
click at [629, 452] on div "Deepak Rai 4973 Applicant London 10-08-2025 0 deepakraiuttwani@gmail.com +44740…" at bounding box center [740, 457] width 1480 height 572
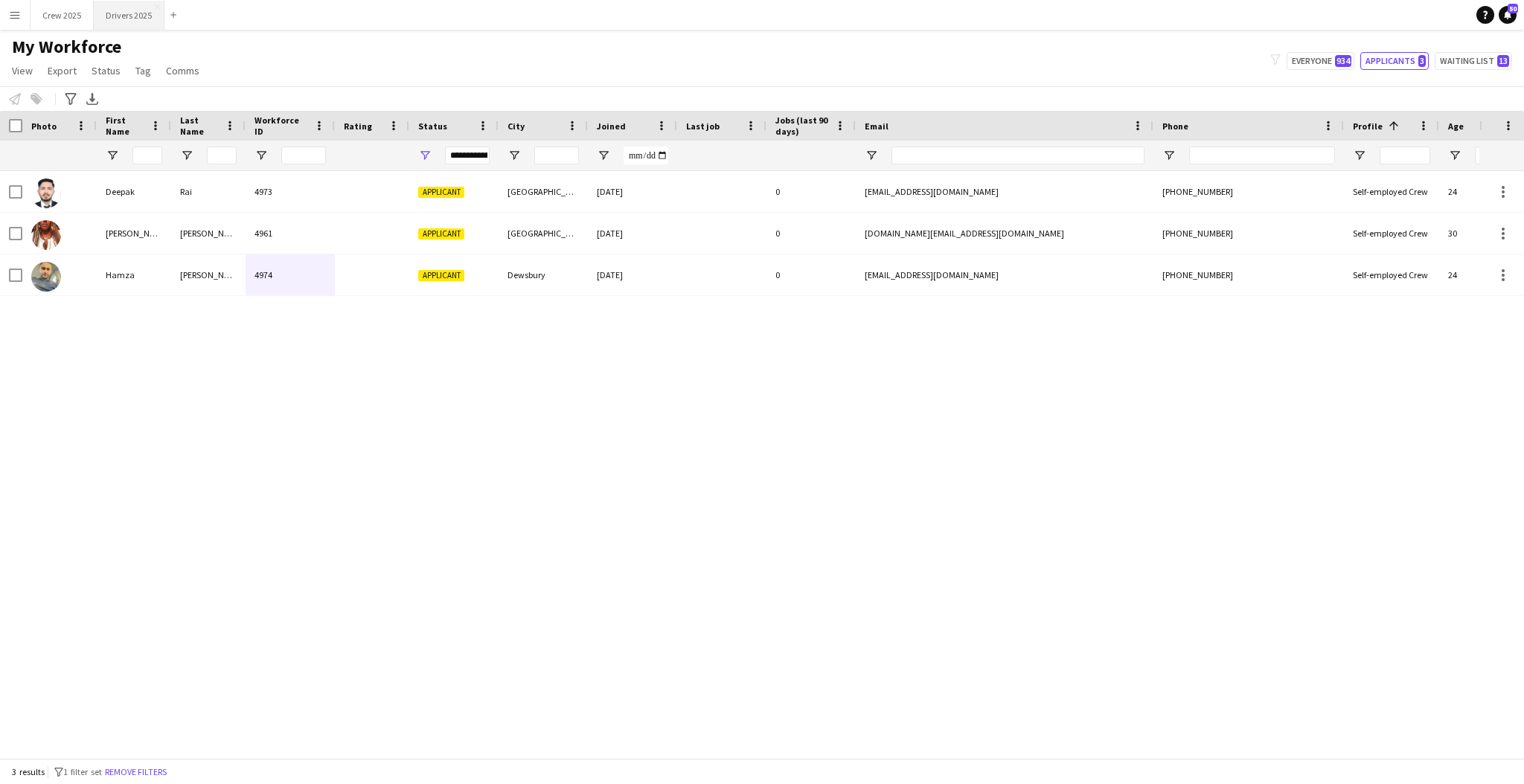
click at [131, 19] on button "Drivers 2025 Close" at bounding box center [129, 15] width 71 height 29
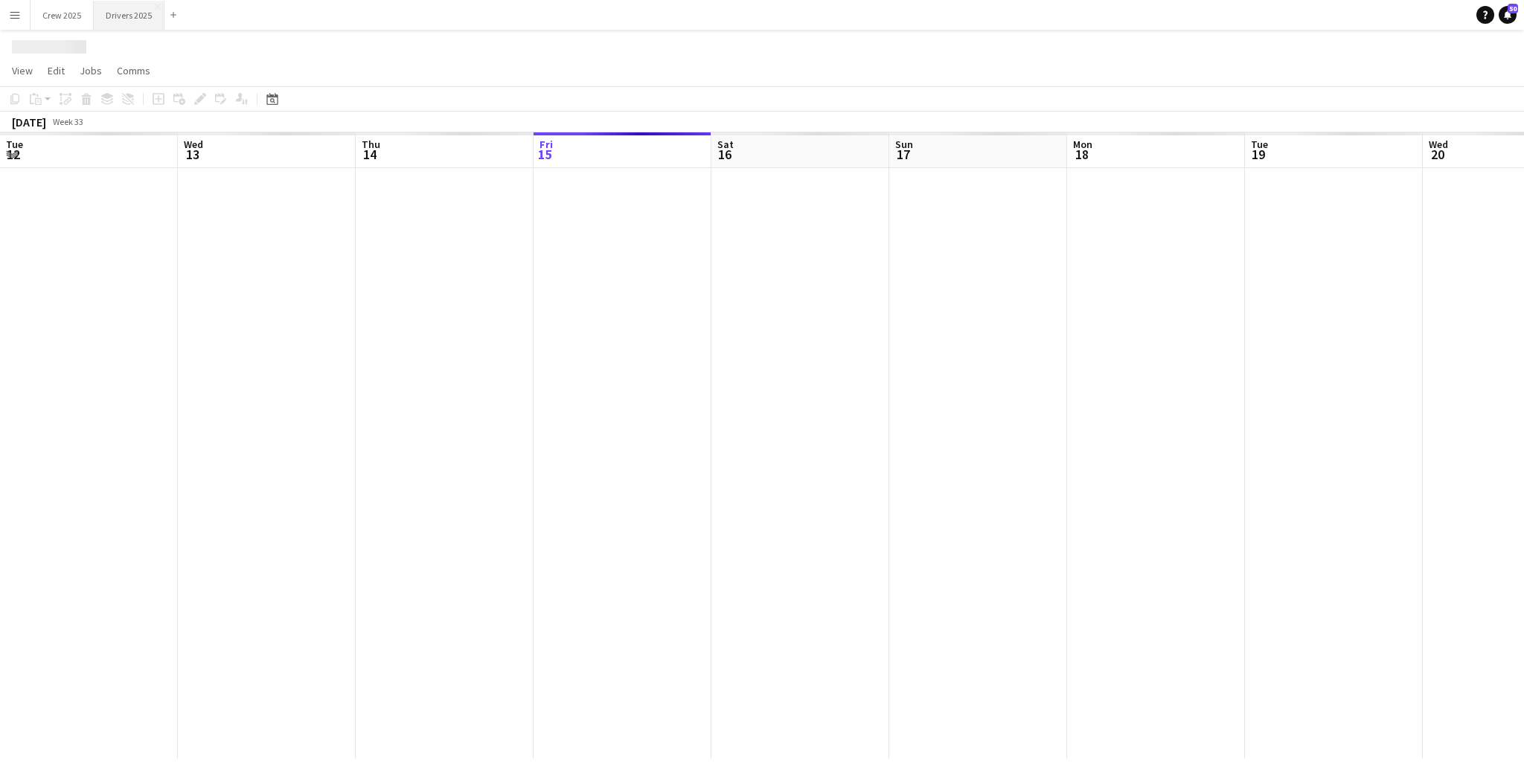
scroll to position [0, 355]
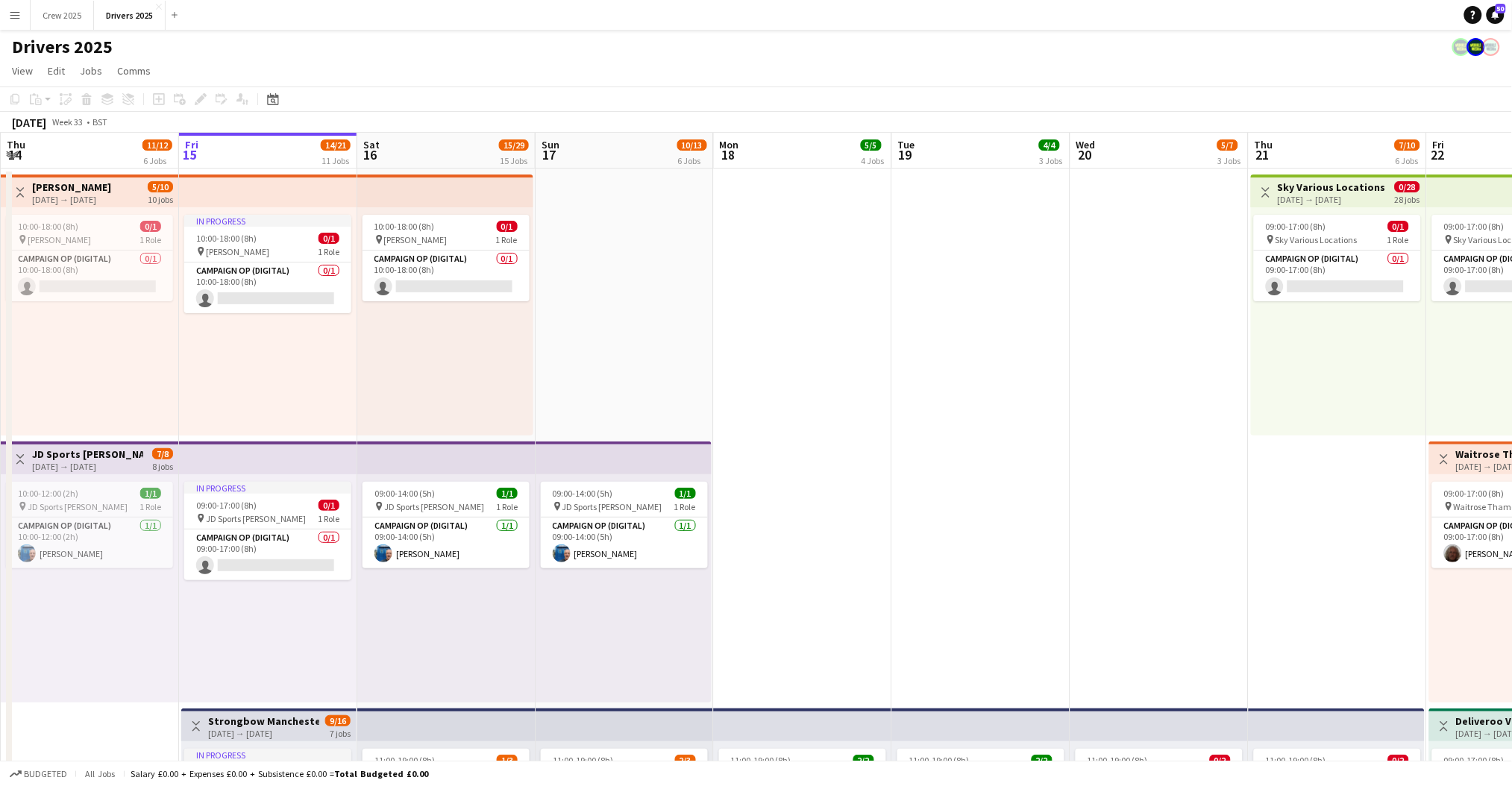
click at [23, 16] on button "Menu" at bounding box center [15, 15] width 30 height 30
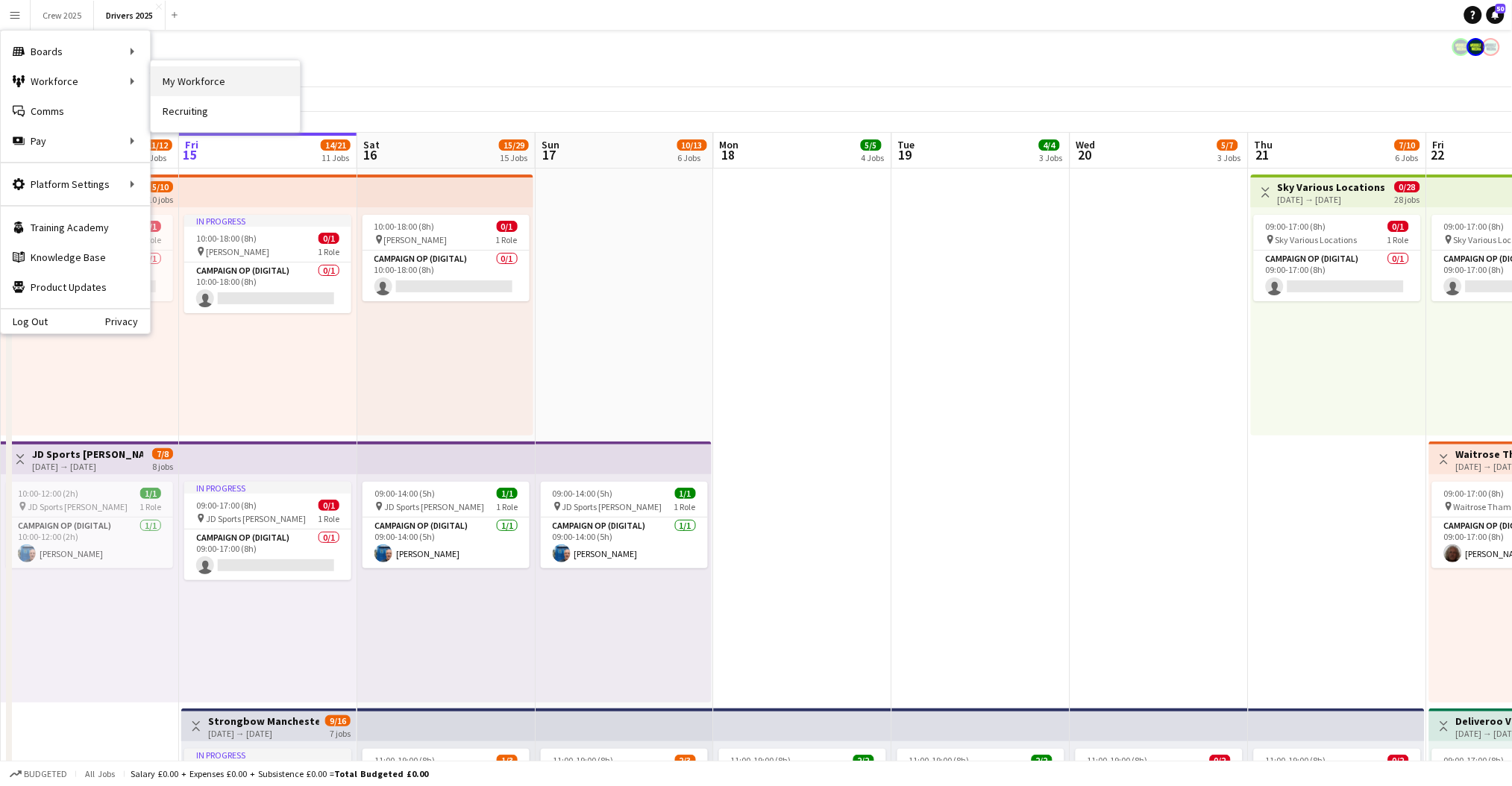
click at [170, 68] on link "My Workforce" at bounding box center [225, 81] width 149 height 30
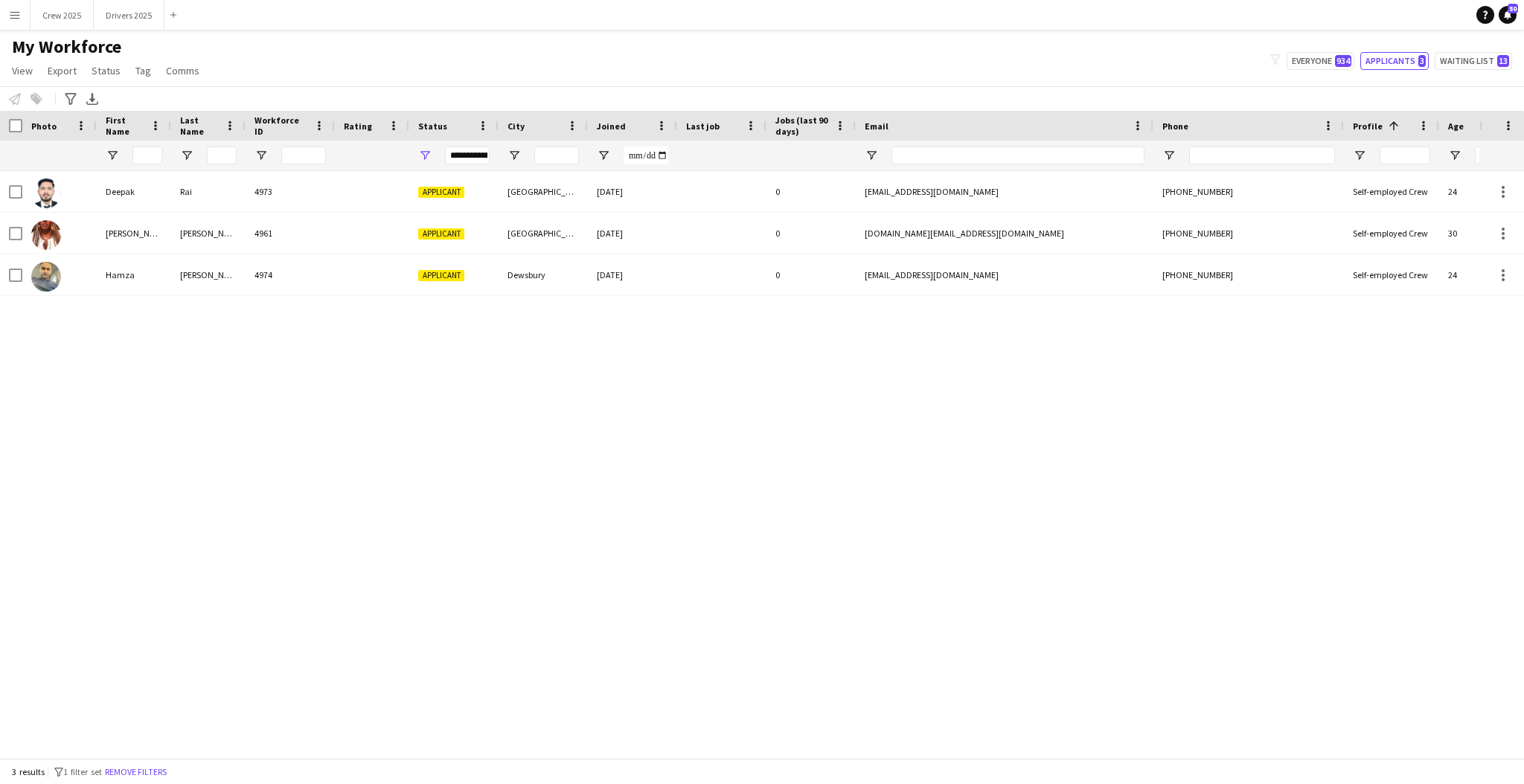
click at [455, 156] on div "**********" at bounding box center [467, 156] width 44 height 18
click at [470, 243] on div "(Select All)" at bounding box center [501, 247] width 118 height 11
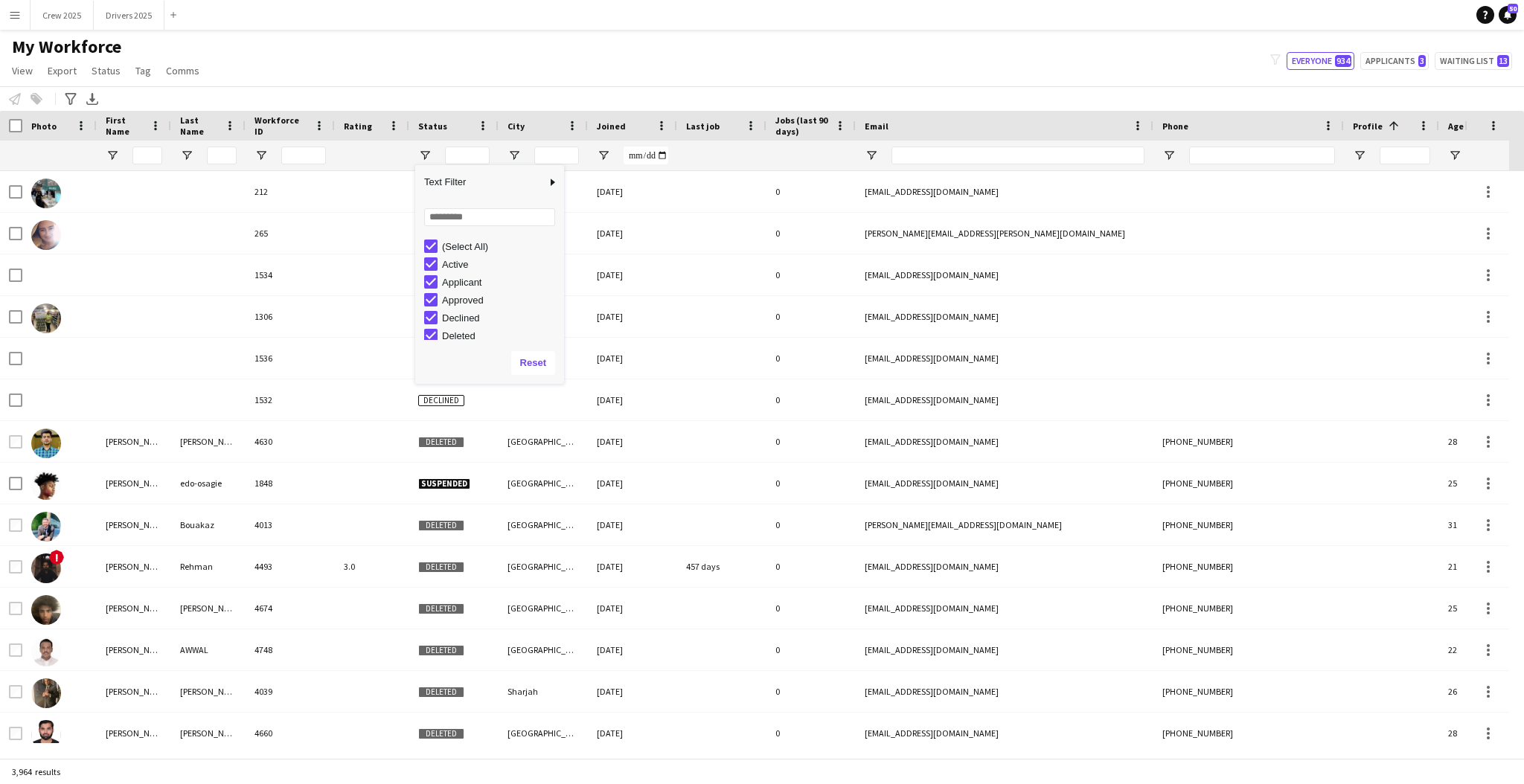
scroll to position [93, 0]
click at [472, 258] on div "In progress" at bounding box center [501, 261] width 118 height 11
click at [481, 334] on div "Waiting list" at bounding box center [501, 332] width 118 height 11
click at [480, 315] on div "Suspended" at bounding box center [501, 314] width 118 height 11
type input "**********"
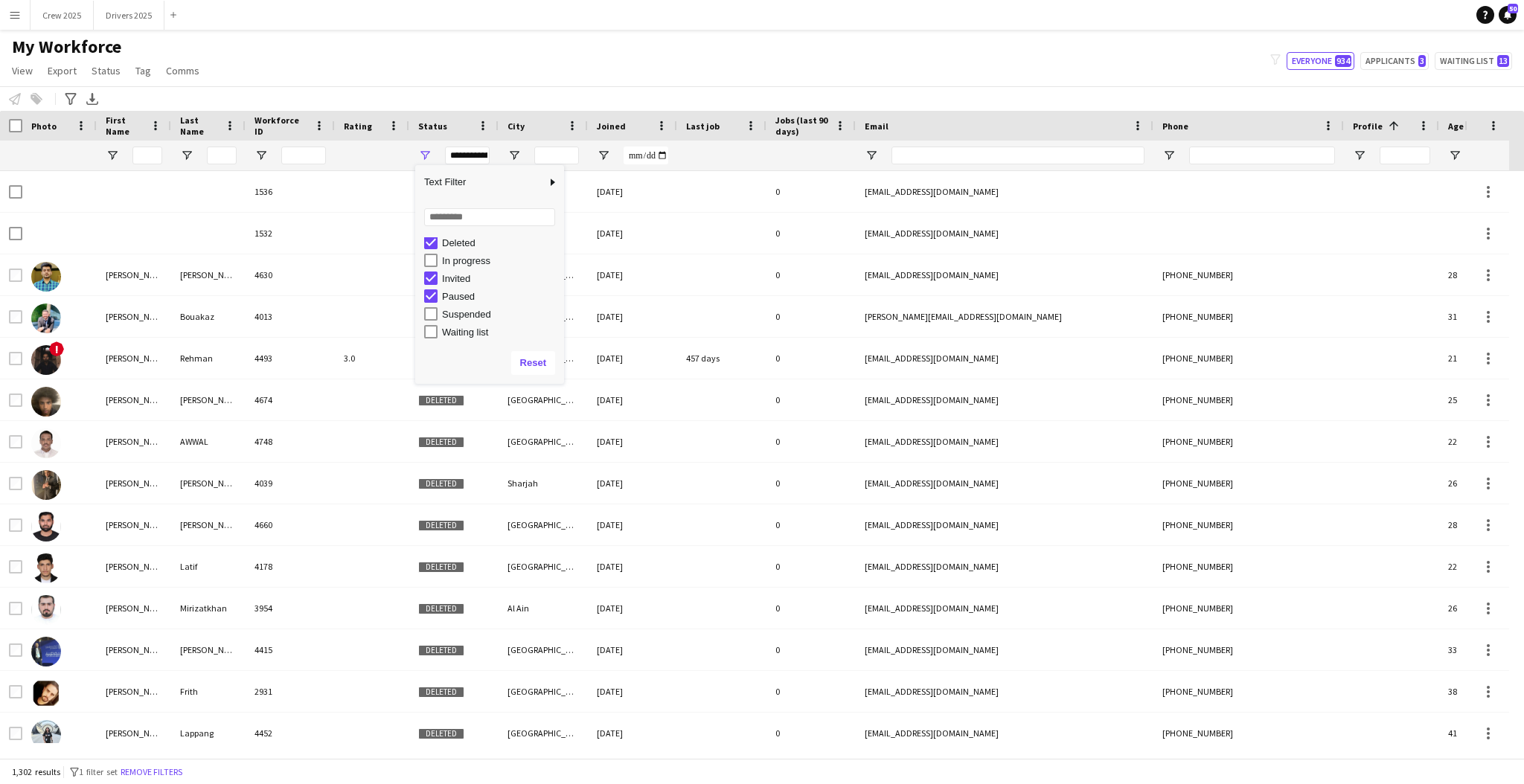
click at [539, 64] on div "My Workforce View Views Default view New view Update view Delete view Edit name…" at bounding box center [762, 60] width 1524 height 51
click at [470, 156] on div "**********" at bounding box center [467, 156] width 44 height 18
click at [460, 247] on div "(Select All)" at bounding box center [501, 247] width 118 height 11
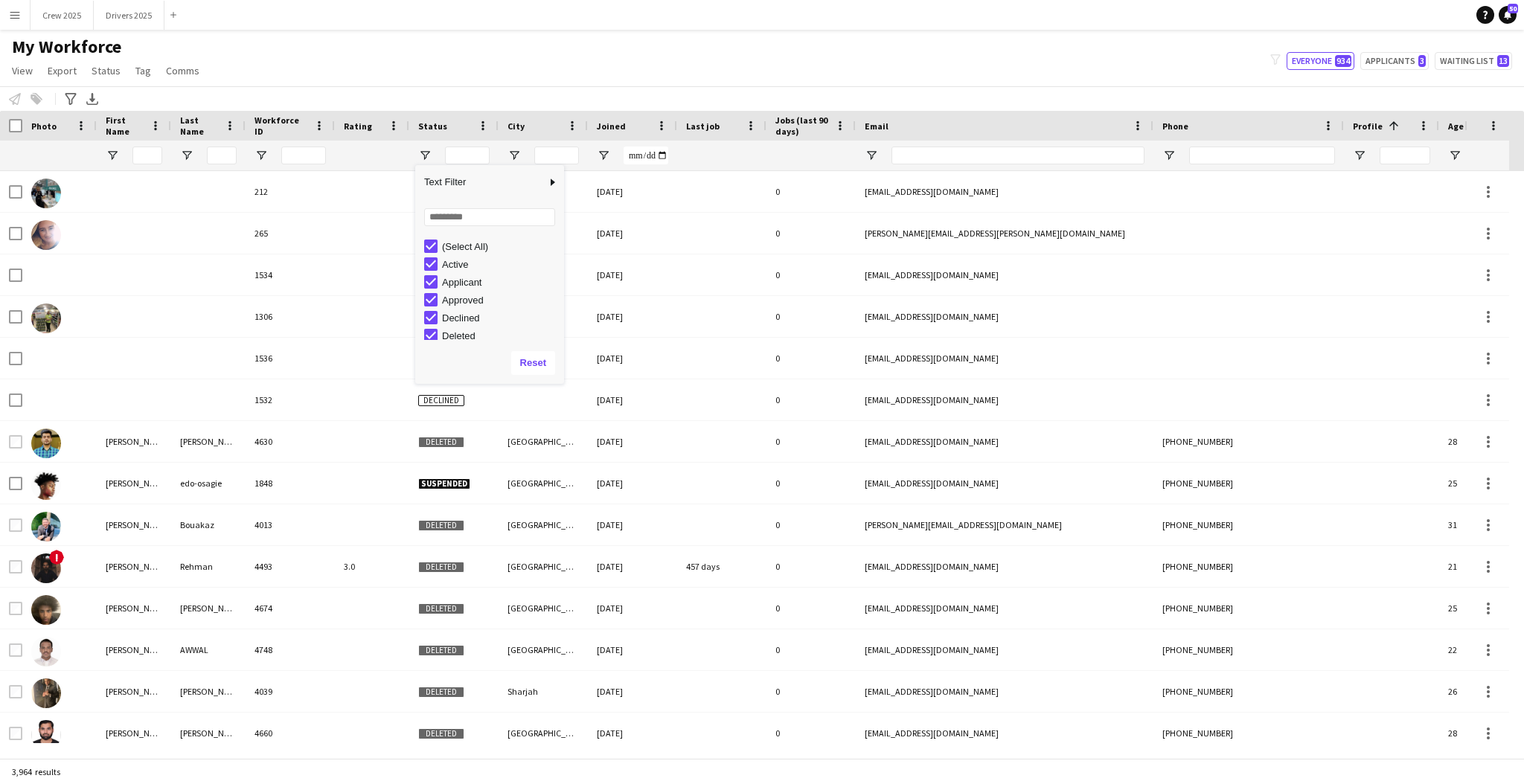
click at [462, 241] on div "(Select All)" at bounding box center [501, 247] width 118 height 11
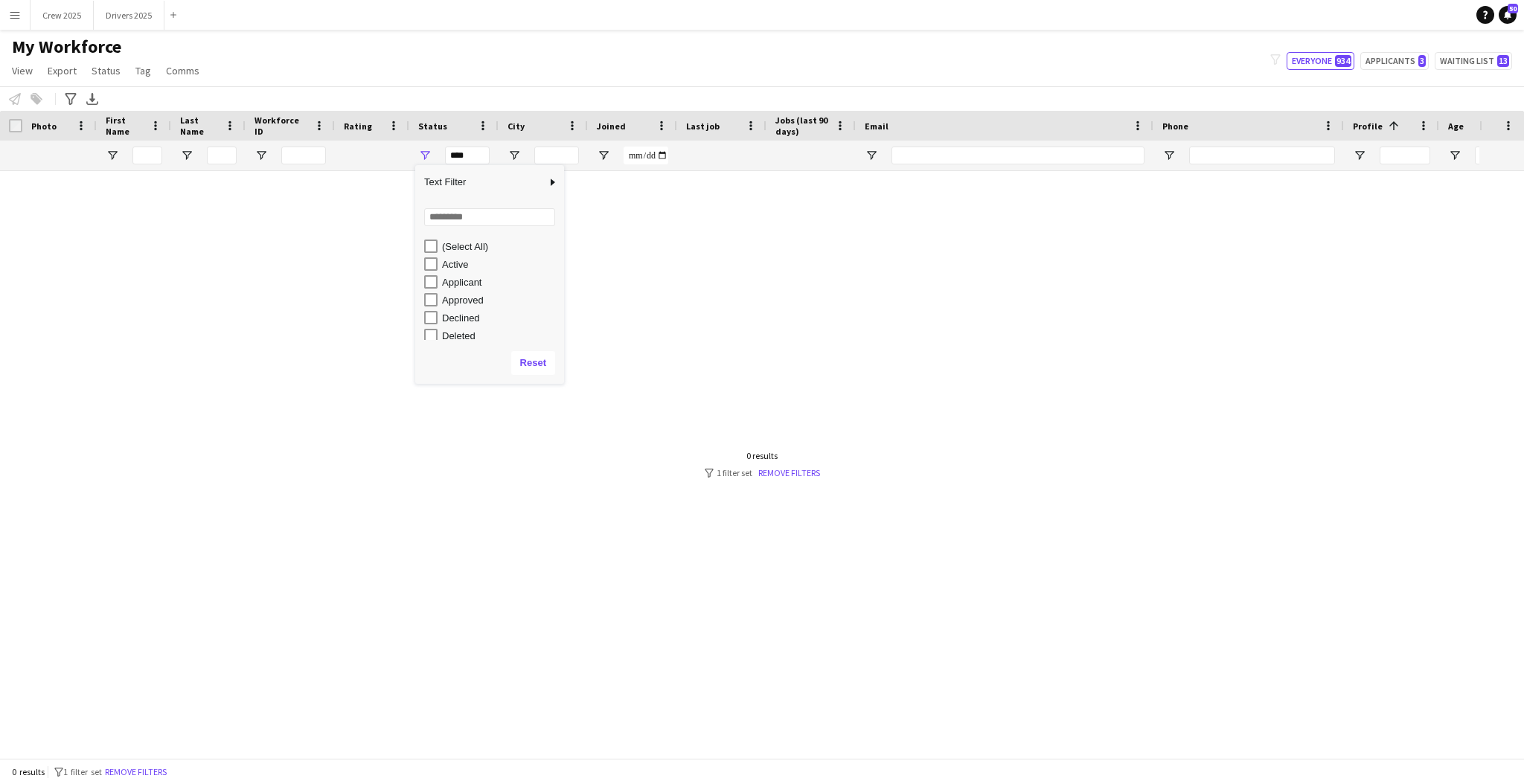
click at [464, 283] on div "Applicant" at bounding box center [501, 283] width 118 height 11
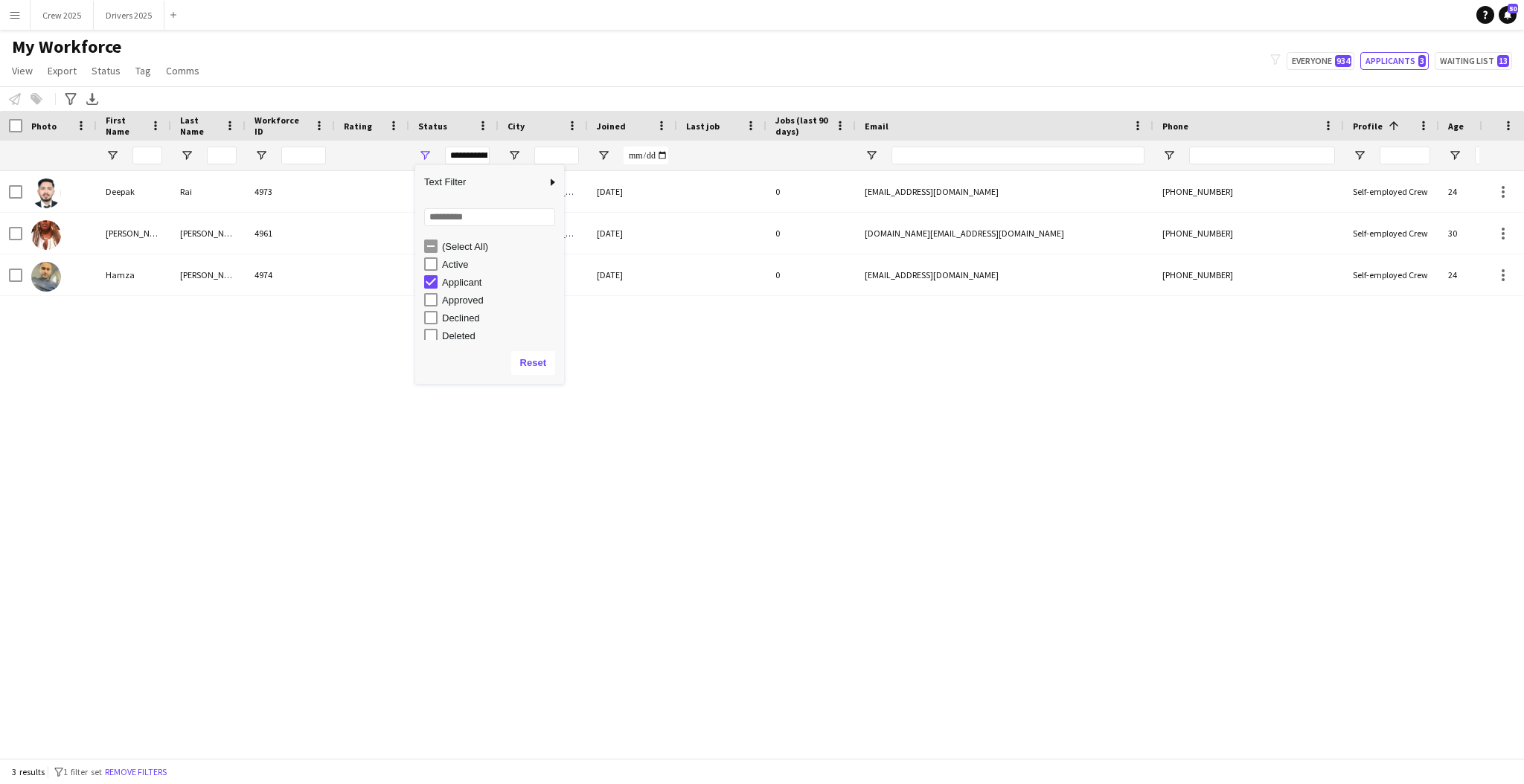
click at [501, 79] on div "My Workforce View Views Default view New view Update view Delete view Edit name…" at bounding box center [762, 60] width 1524 height 51
click at [1000, 442] on div "Deepak Rai 4973 Applicant London 10-08-2025 0 deepakraiuttwani@gmail.com +44740…" at bounding box center [740, 457] width 1480 height 572
click at [1466, 58] on button "Waiting list 13" at bounding box center [1473, 61] width 77 height 18
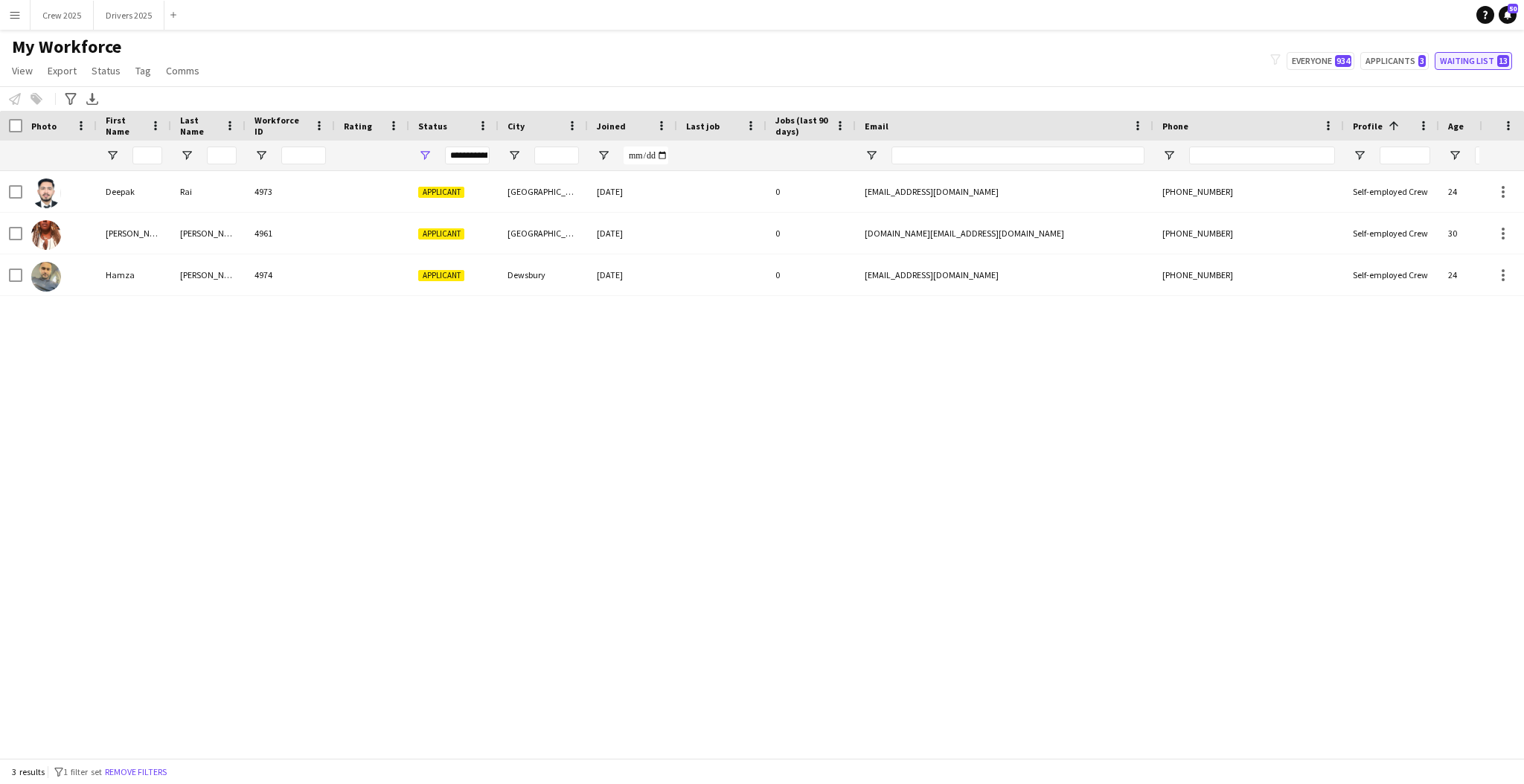
type input "**********"
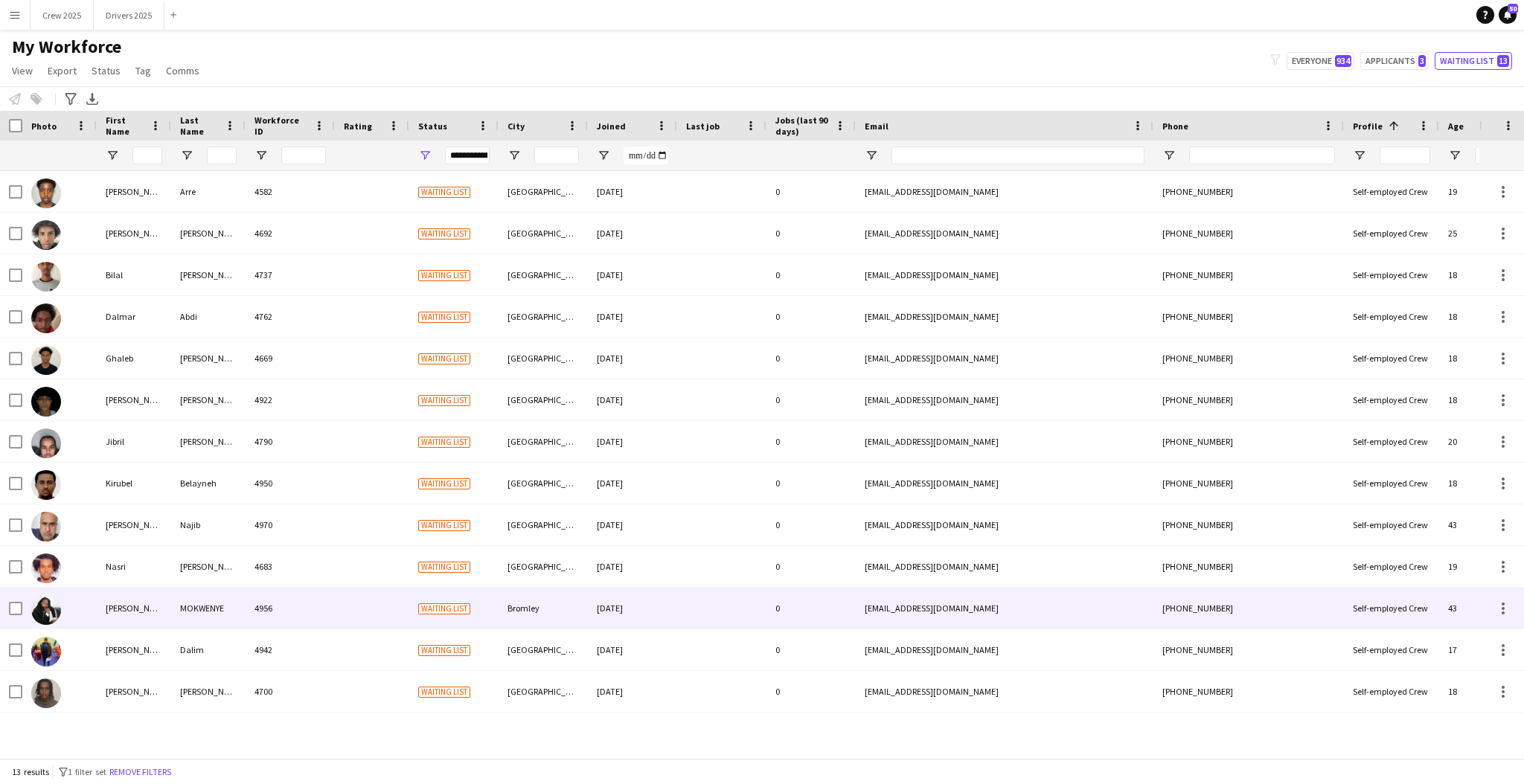
click at [308, 608] on div "4956" at bounding box center [290, 608] width 89 height 41
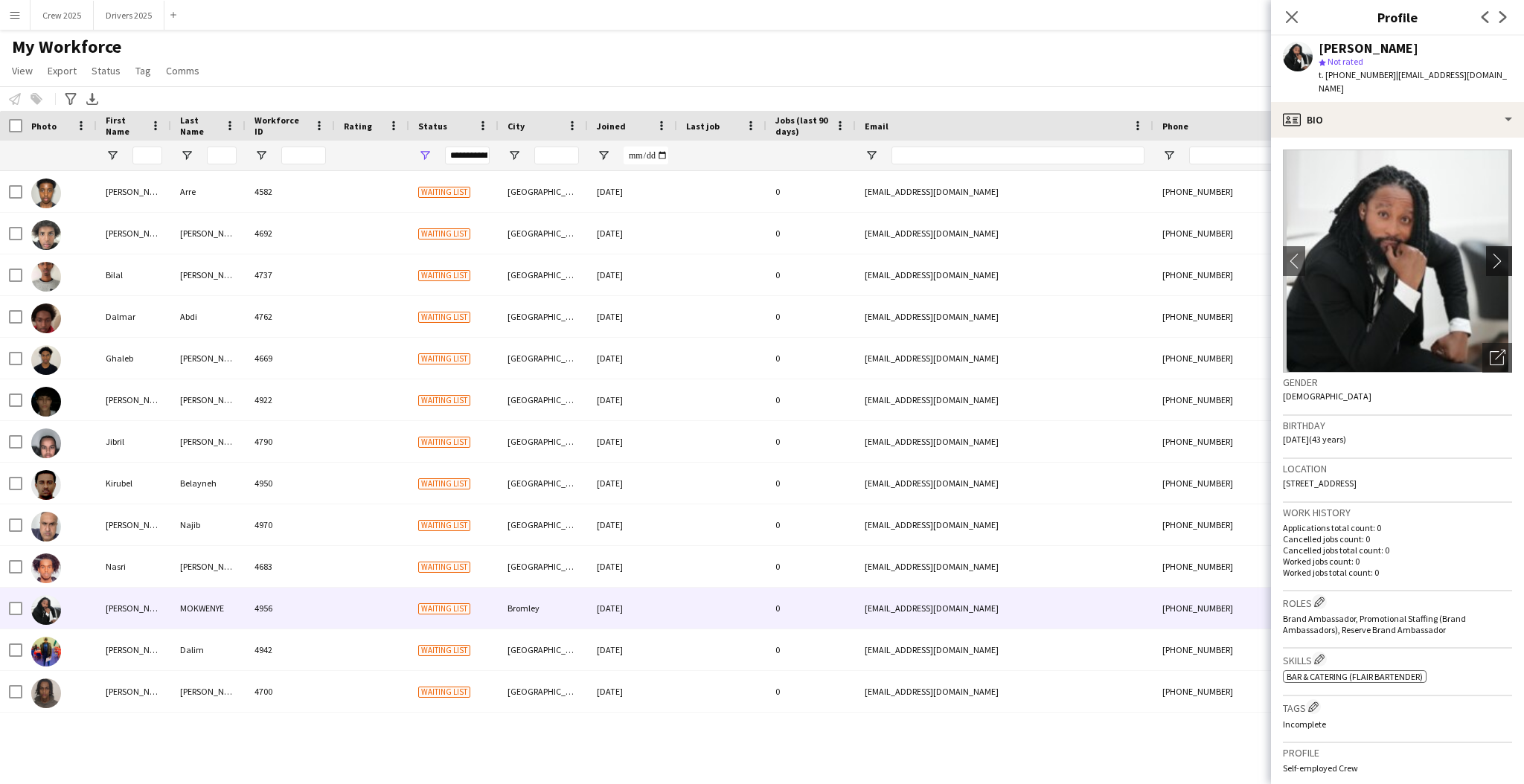
click at [1490, 253] on app-icon "chevron-right" at bounding box center [1501, 260] width 23 height 15
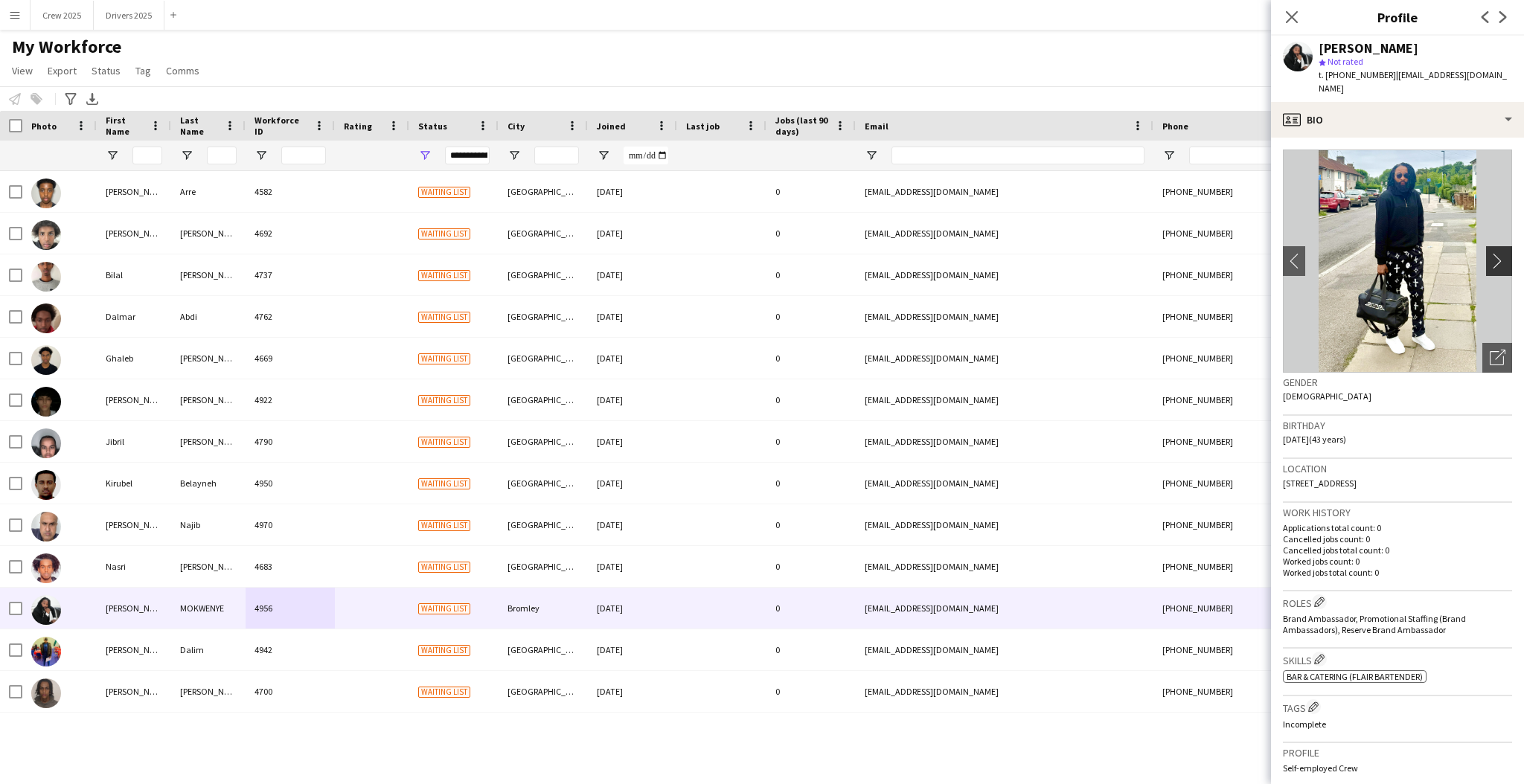
click at [1490, 253] on app-icon "chevron-right" at bounding box center [1501, 260] width 23 height 15
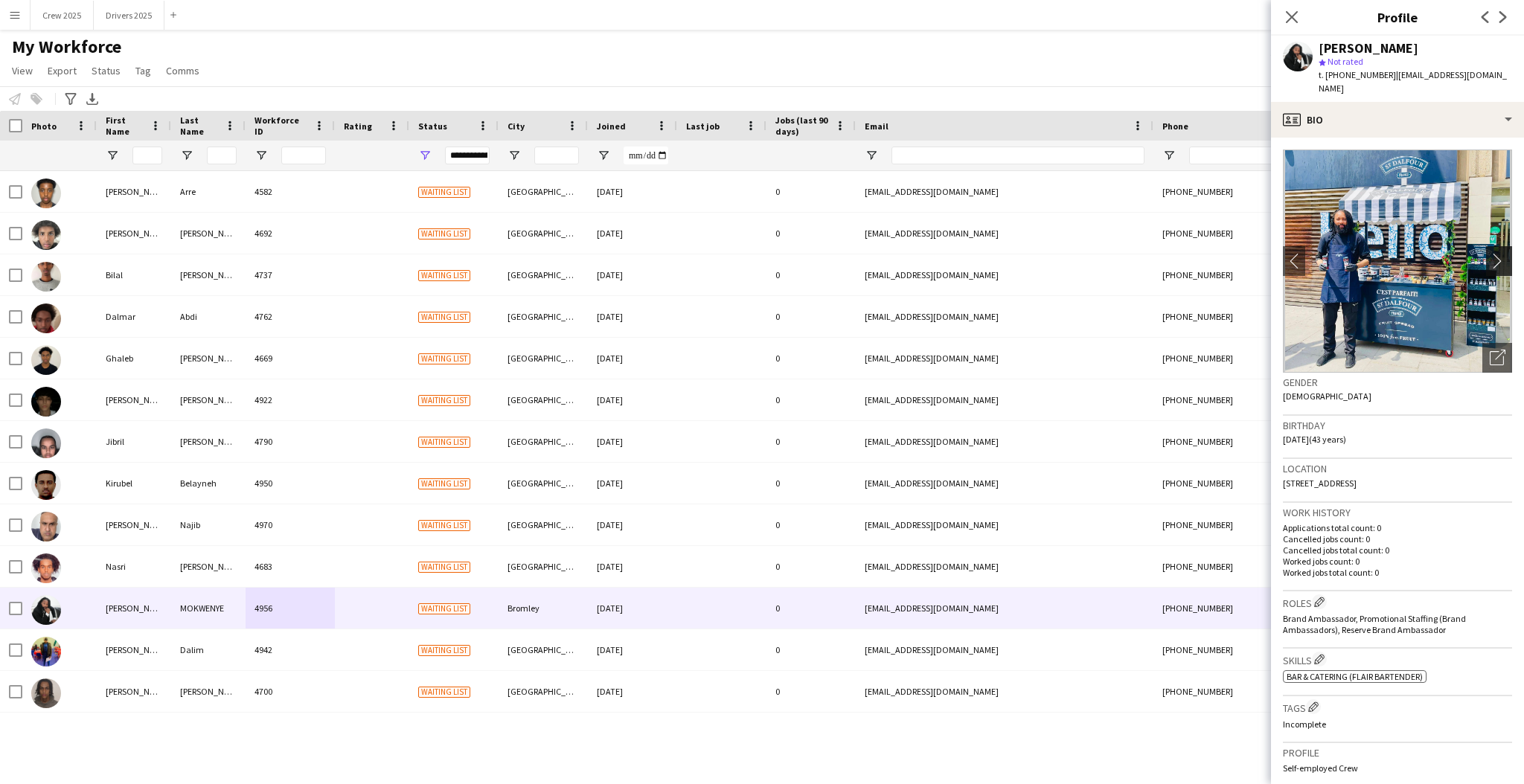
click at [1490, 253] on app-icon "chevron-right" at bounding box center [1501, 260] width 23 height 15
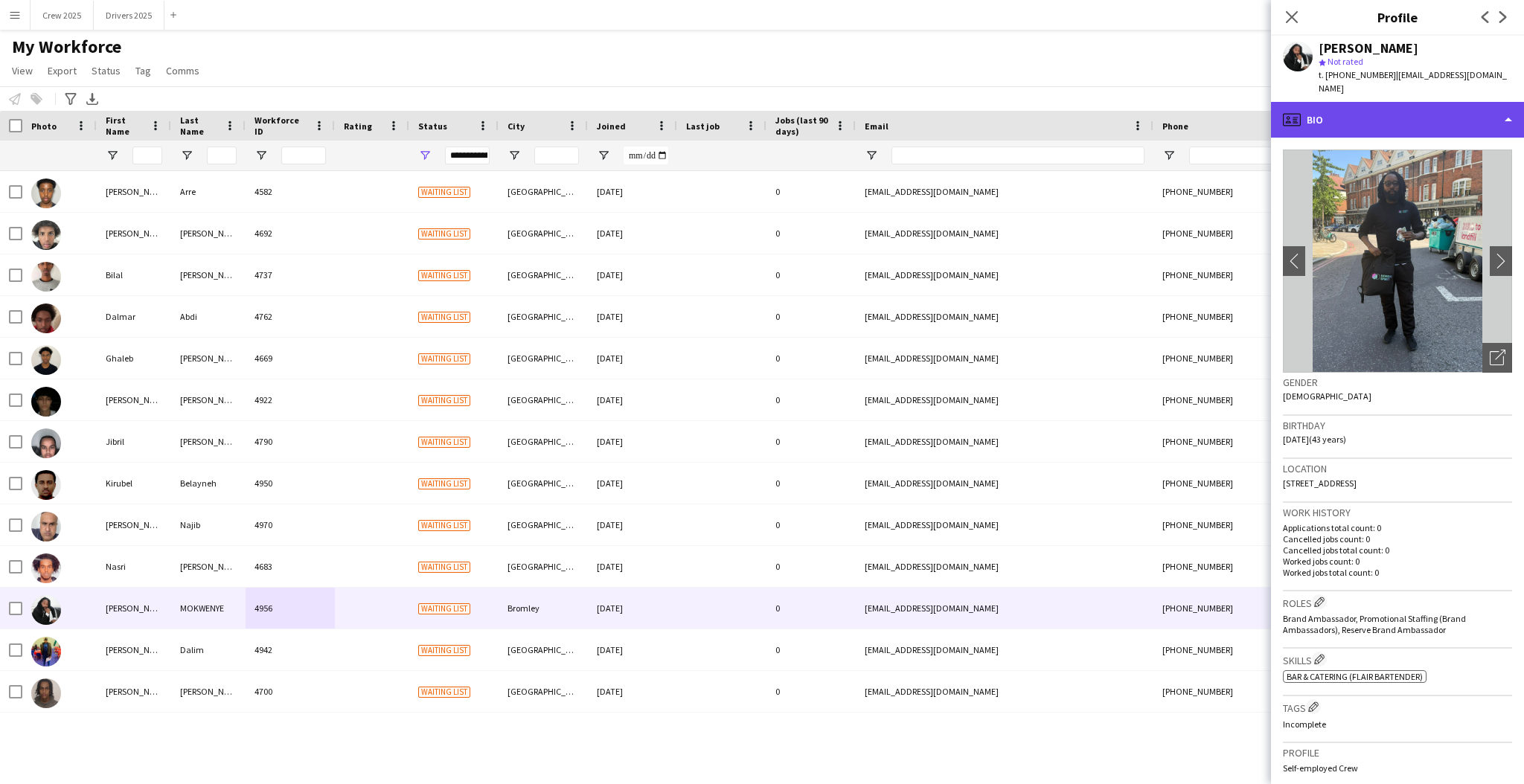
click at [1383, 107] on div "profile Bio" at bounding box center [1397, 120] width 253 height 35
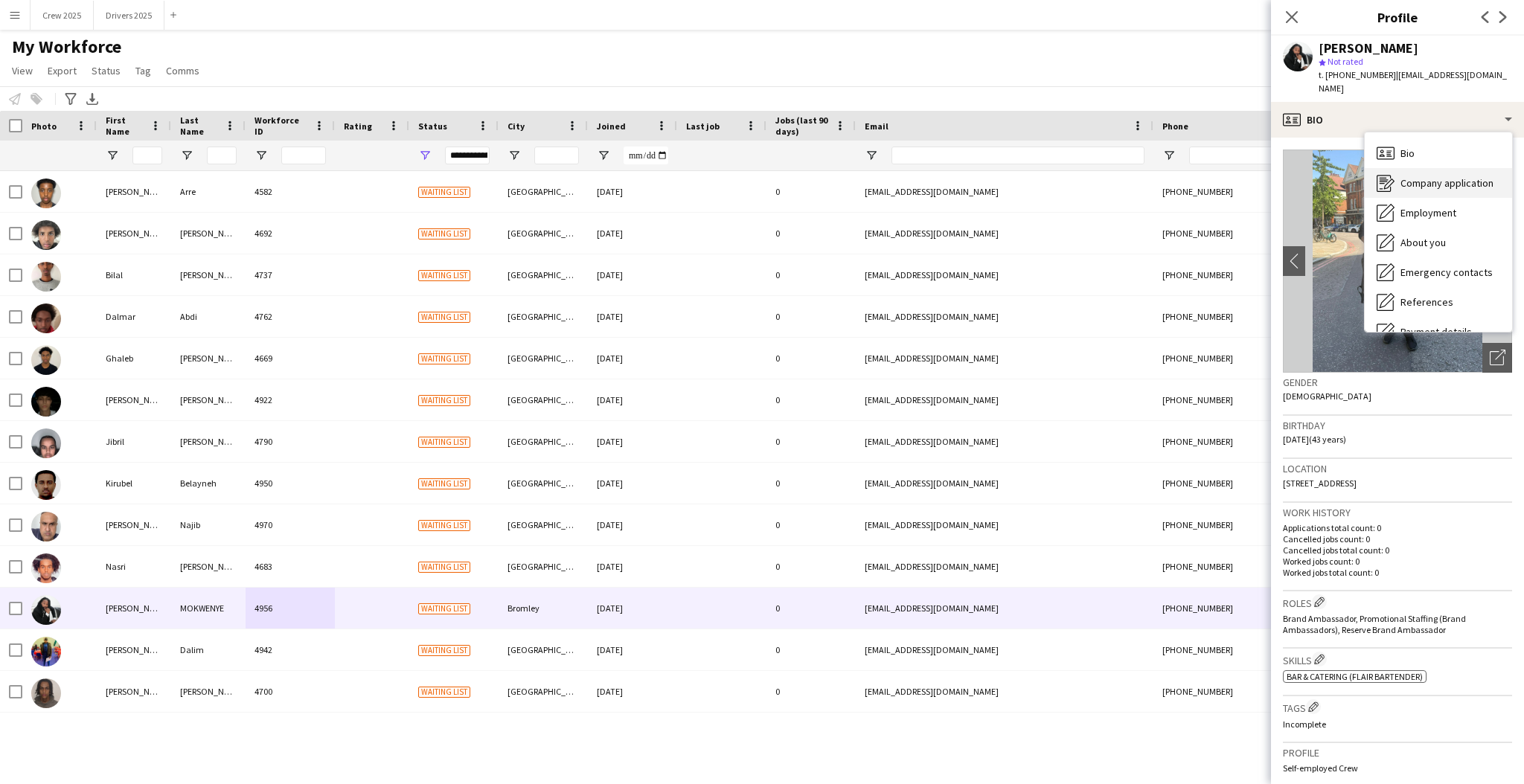
click at [1460, 176] on span "Company application" at bounding box center [1447, 183] width 93 height 14
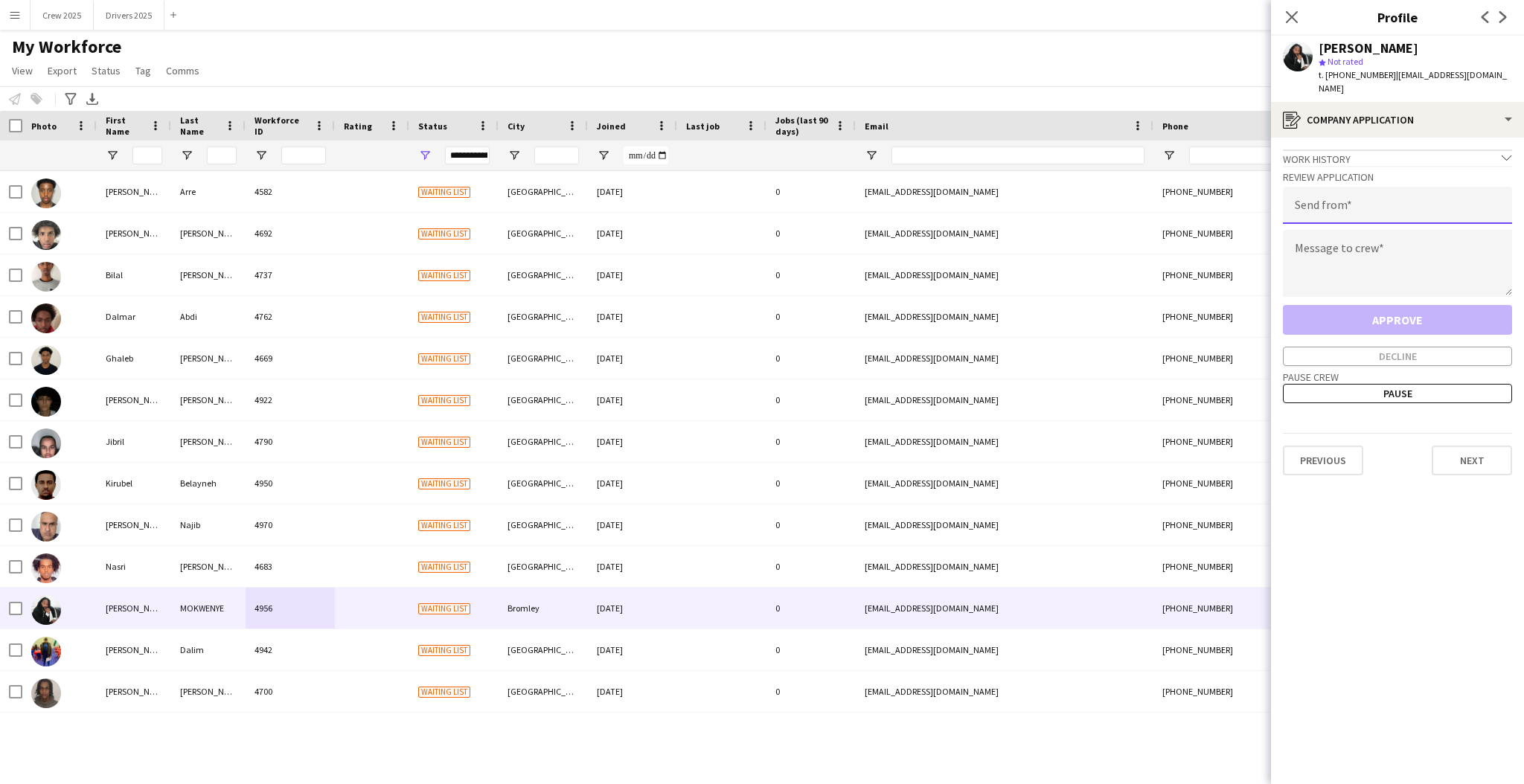
click at [1365, 204] on input "email" at bounding box center [1397, 205] width 229 height 37
type input "**********"
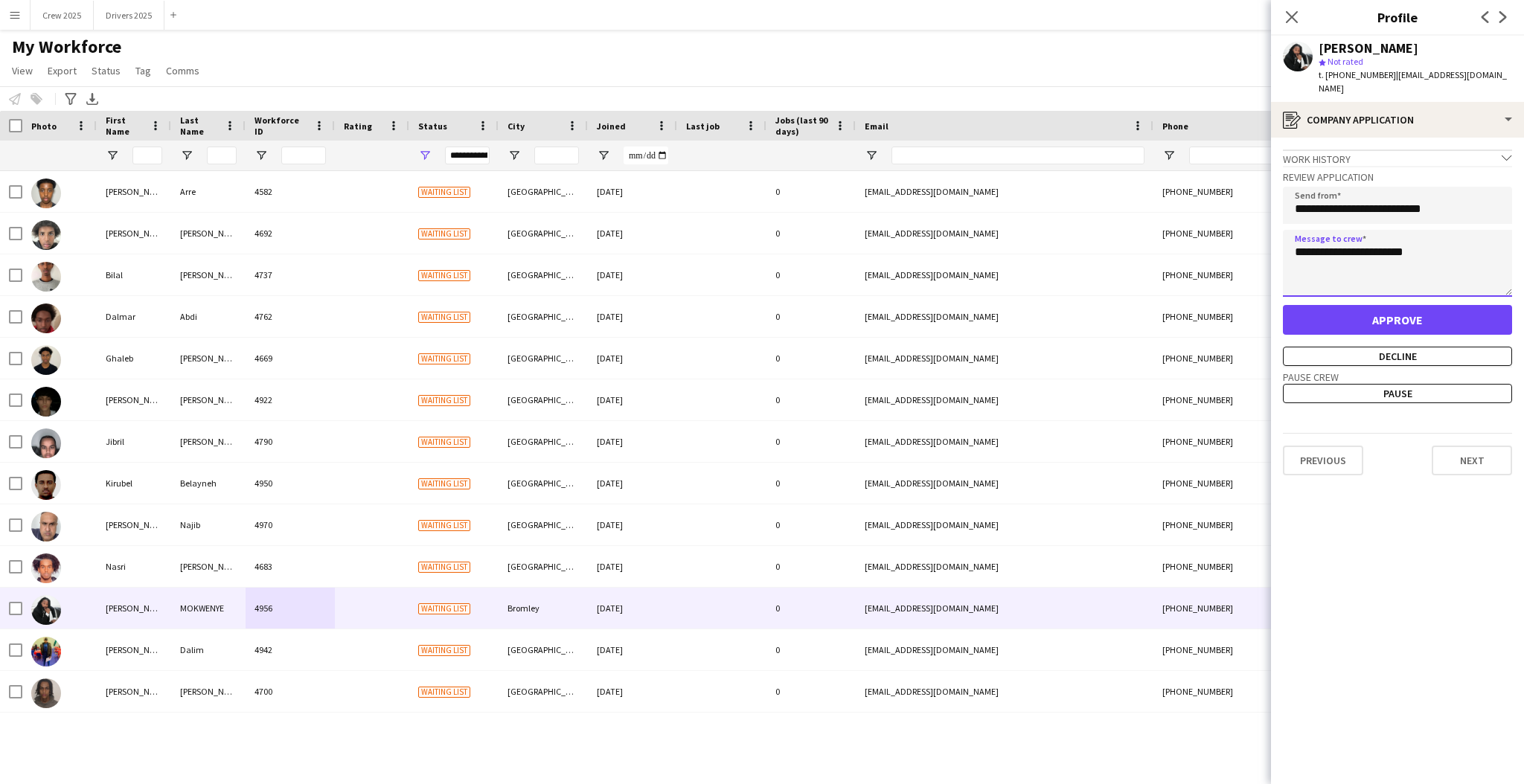
type textarea "**********"
click at [1439, 305] on button "Approve" at bounding box center [1397, 320] width 229 height 30
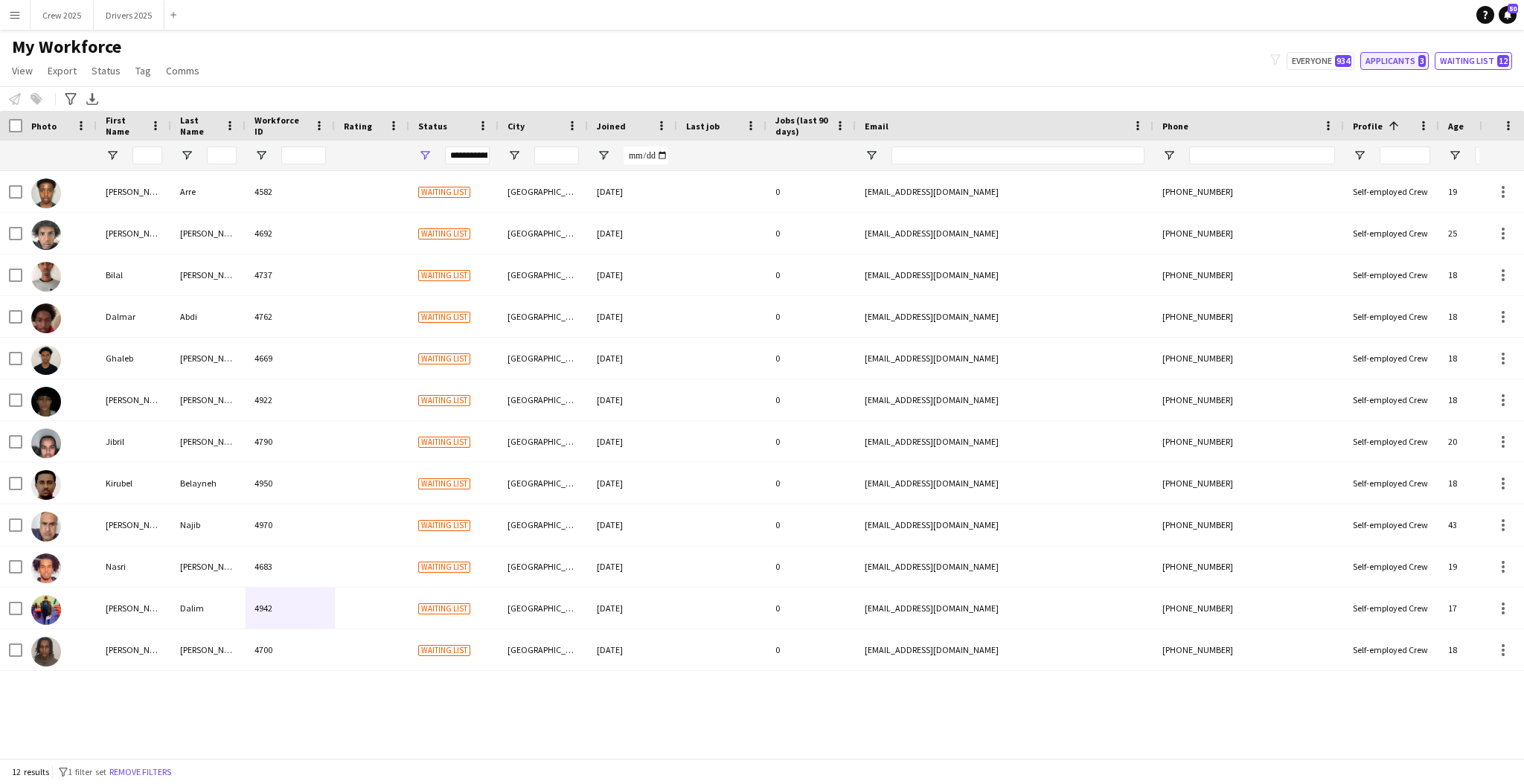
click at [1426, 64] on span "3" at bounding box center [1422, 60] width 7 height 12
type input "**********"
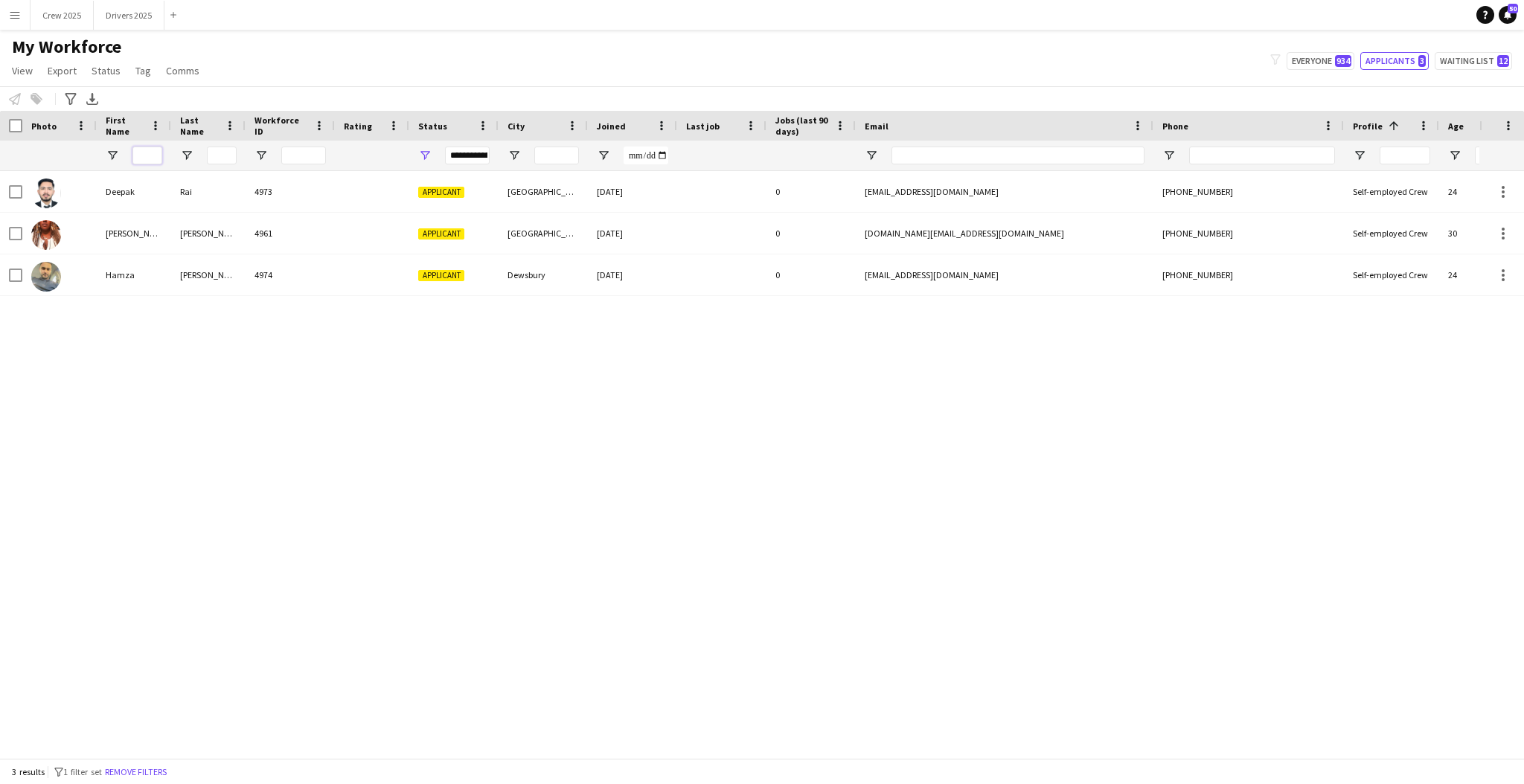
click at [153, 156] on input "First Name Filter Input" at bounding box center [147, 156] width 30 height 18
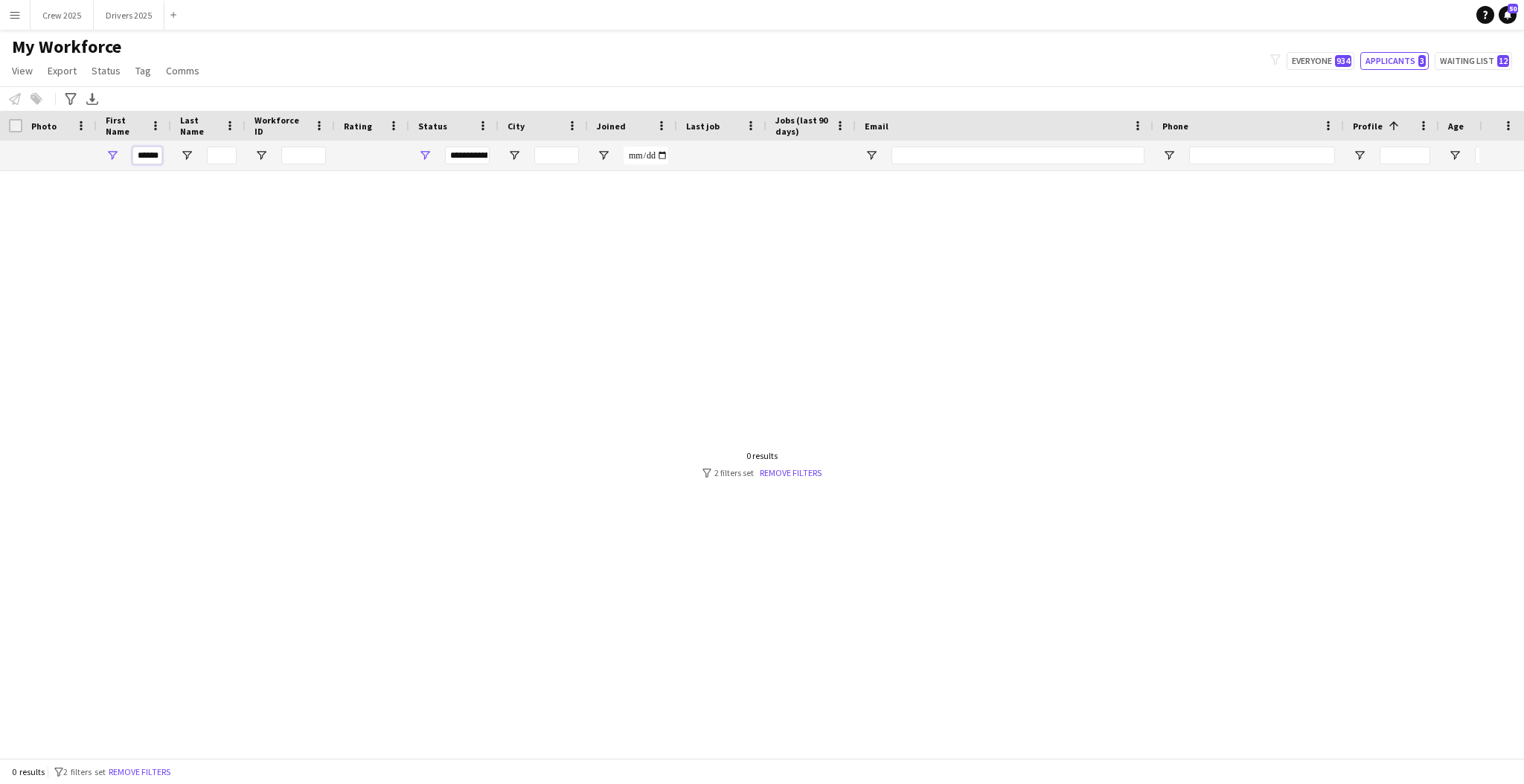
type input "******"
click at [469, 156] on div "**********" at bounding box center [467, 156] width 44 height 18
click at [463, 246] on div "(Select All)" at bounding box center [501, 247] width 118 height 11
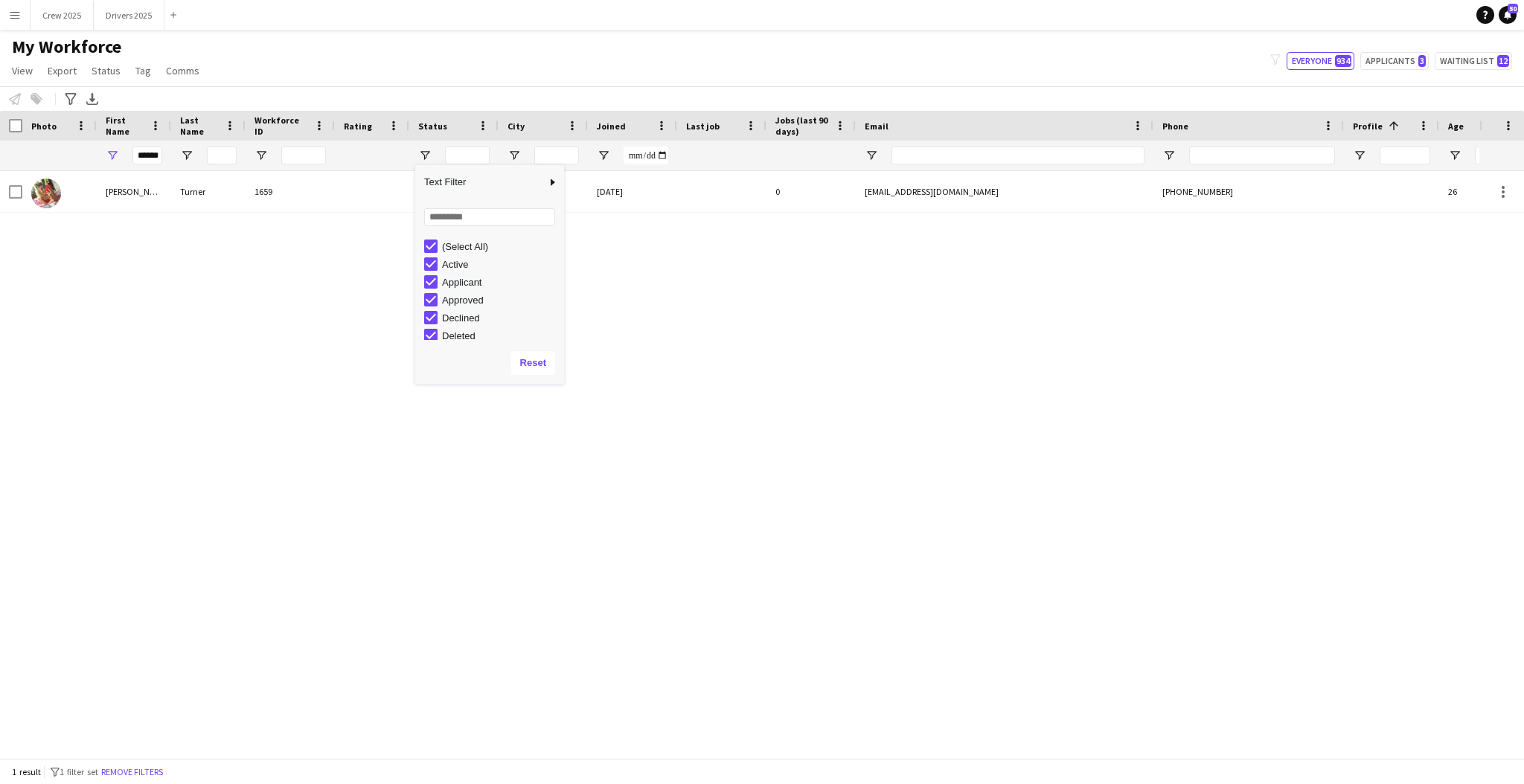
click at [824, 349] on div "Connie Turner 1659 Suspended Spalding 12-08-2019 0 conniemae0407@gmail.com +785…" at bounding box center [740, 457] width 1480 height 572
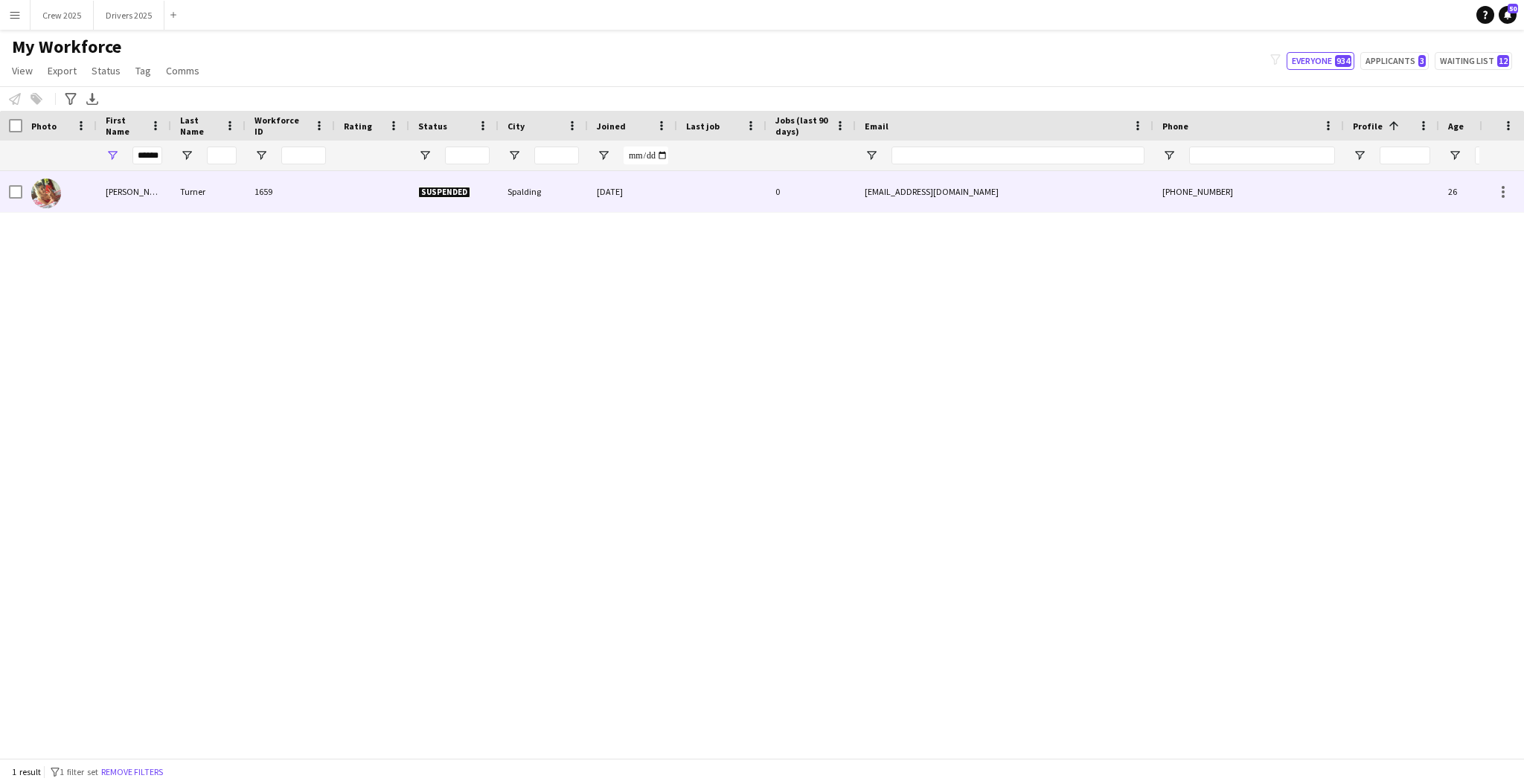
click at [231, 201] on div "Turner" at bounding box center [208, 191] width 74 height 41
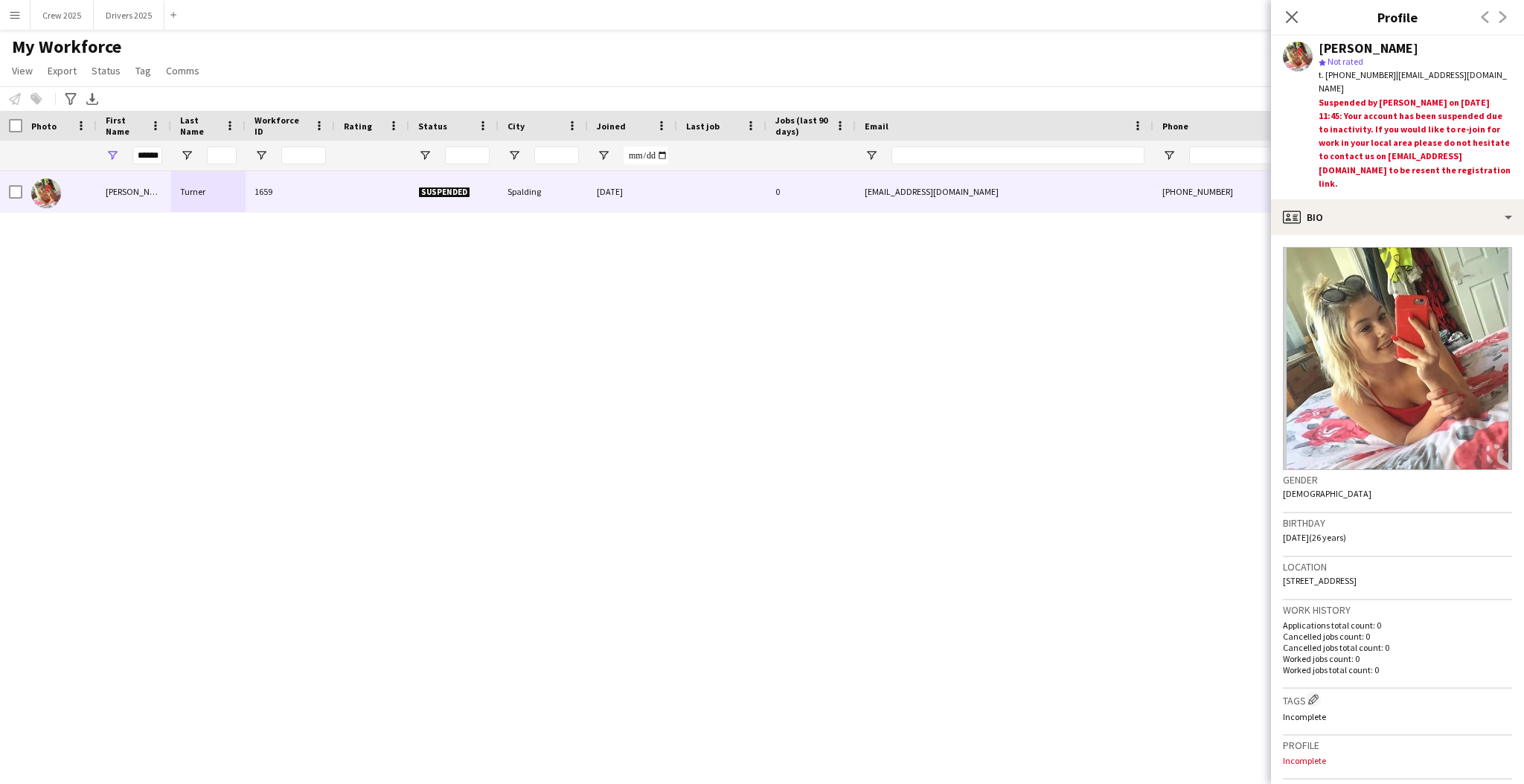
click at [1371, 75] on span "t. +7856113660" at bounding box center [1357, 75] width 77 height 11
drag, startPoint x: 1373, startPoint y: 72, endPoint x: 1329, endPoint y: 73, distance: 44.0
click at [1329, 73] on span "t. +7856113660" at bounding box center [1357, 75] width 77 height 11
copy span "7856113660"
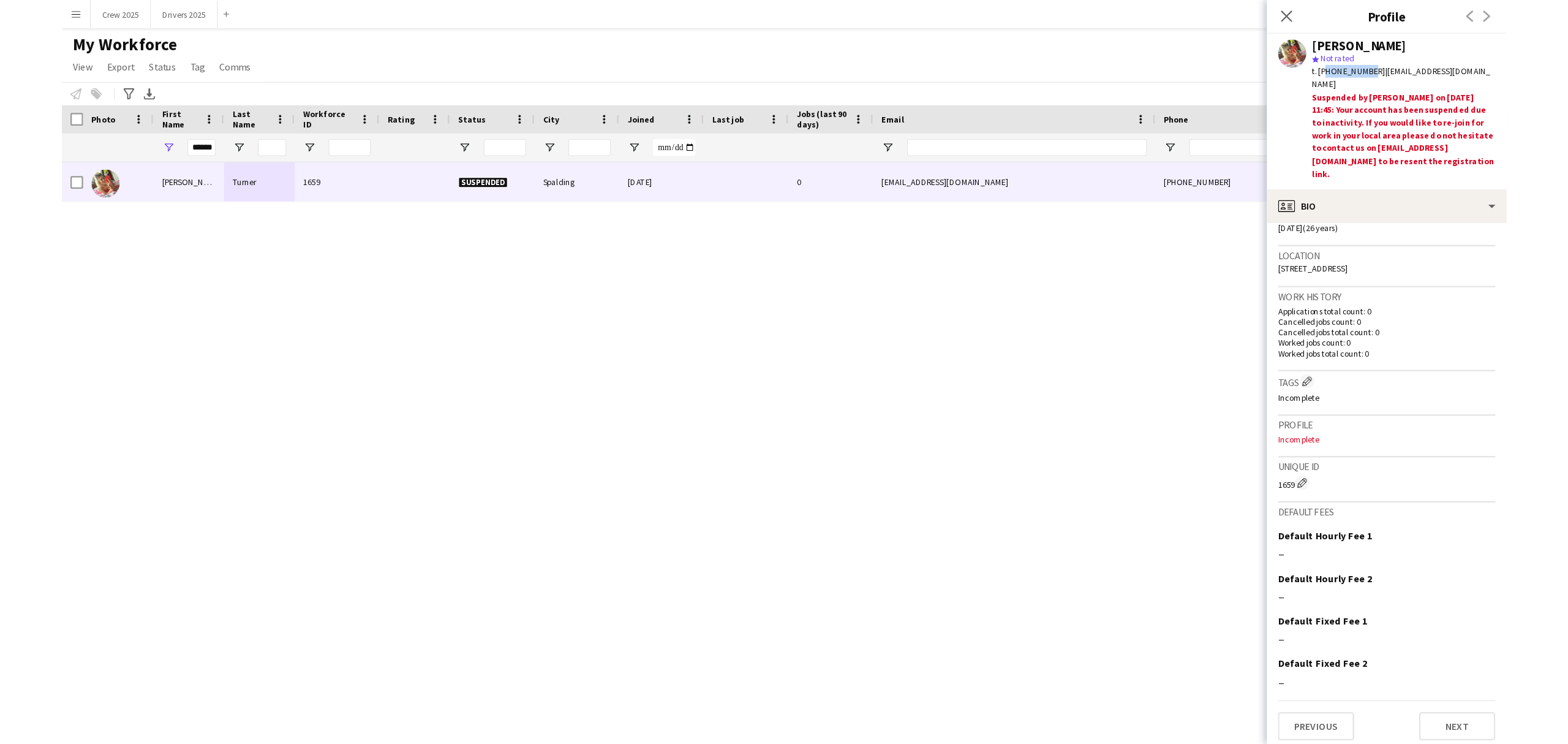
scroll to position [246, 0]
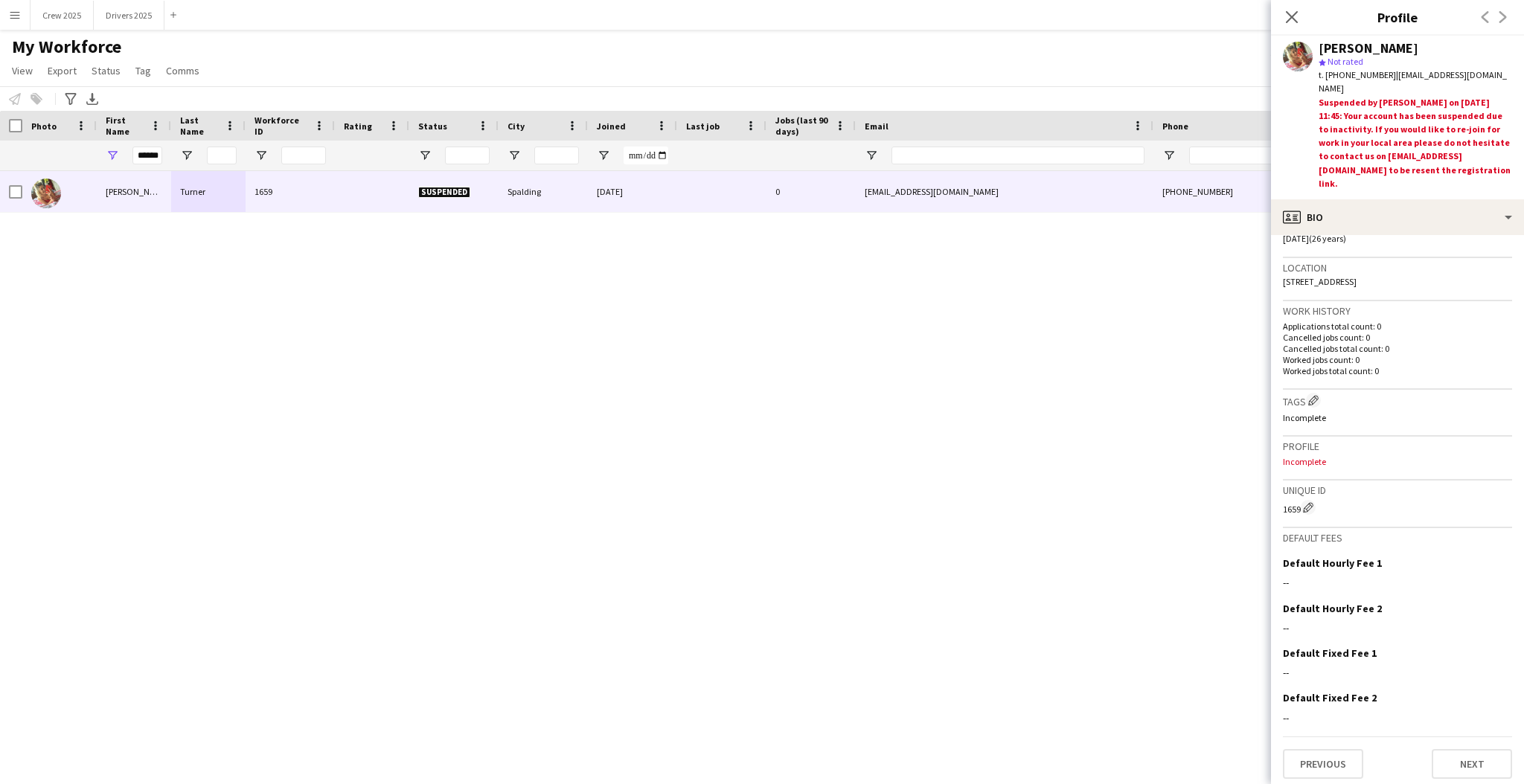
click at [1455, 103] on div "Suspended by Claire Stewart on 05-05-2022 11:45: Your account has been suspende…" at bounding box center [1415, 144] width 193 height 97
drag, startPoint x: 769, startPoint y: 391, endPoint x: 612, endPoint y: 381, distance: 157.3
click at [767, 391] on div "Connie Turner 1659 Suspended Spalding 12-08-2019 0 conniemae0407@gmail.com +785…" at bounding box center [740, 457] width 1480 height 572
click at [562, 520] on div "Connie Turner 1659 Suspended Spalding 12-08-2019 0 conniemae0407@gmail.com +785…" at bounding box center [740, 457] width 1480 height 572
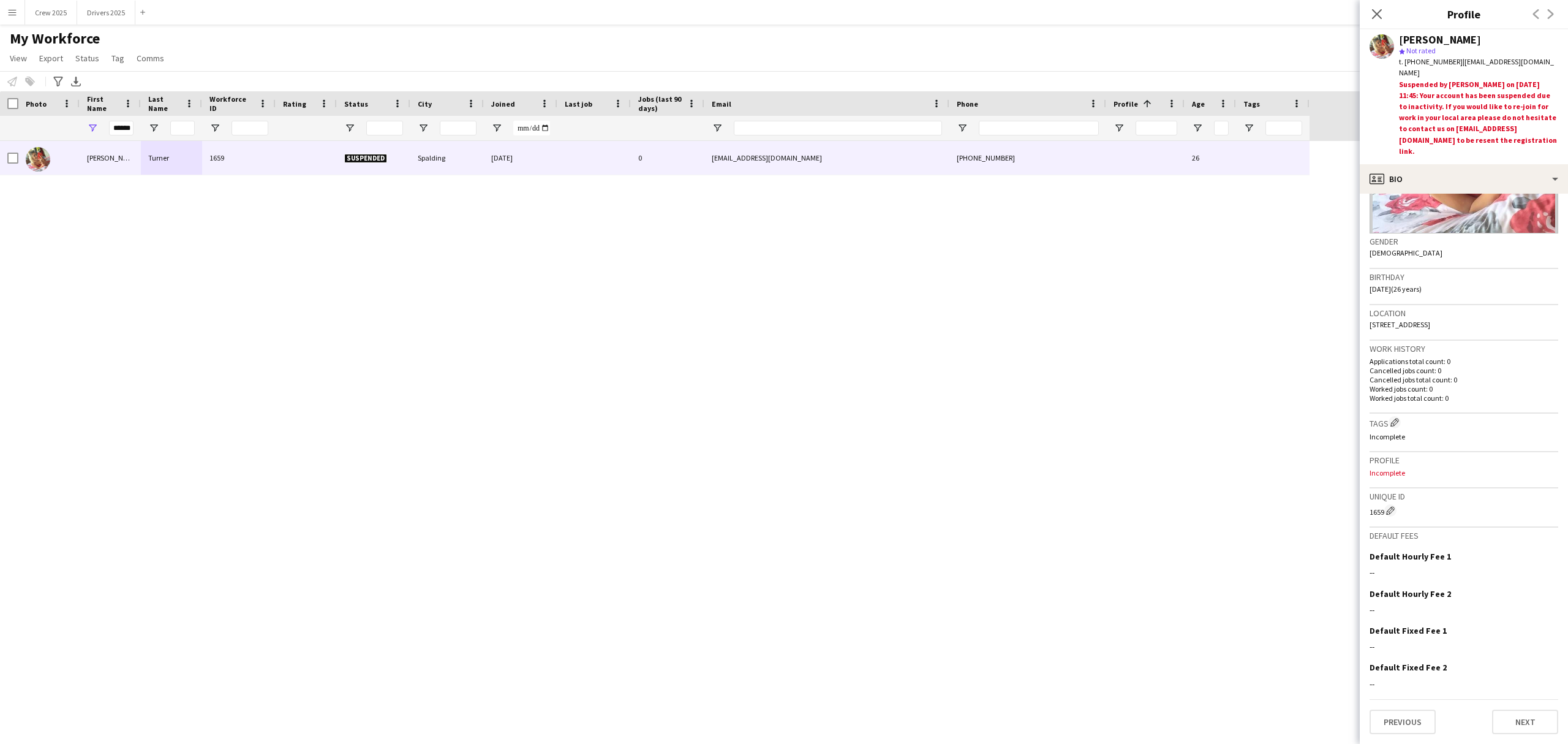
scroll to position [86, 0]
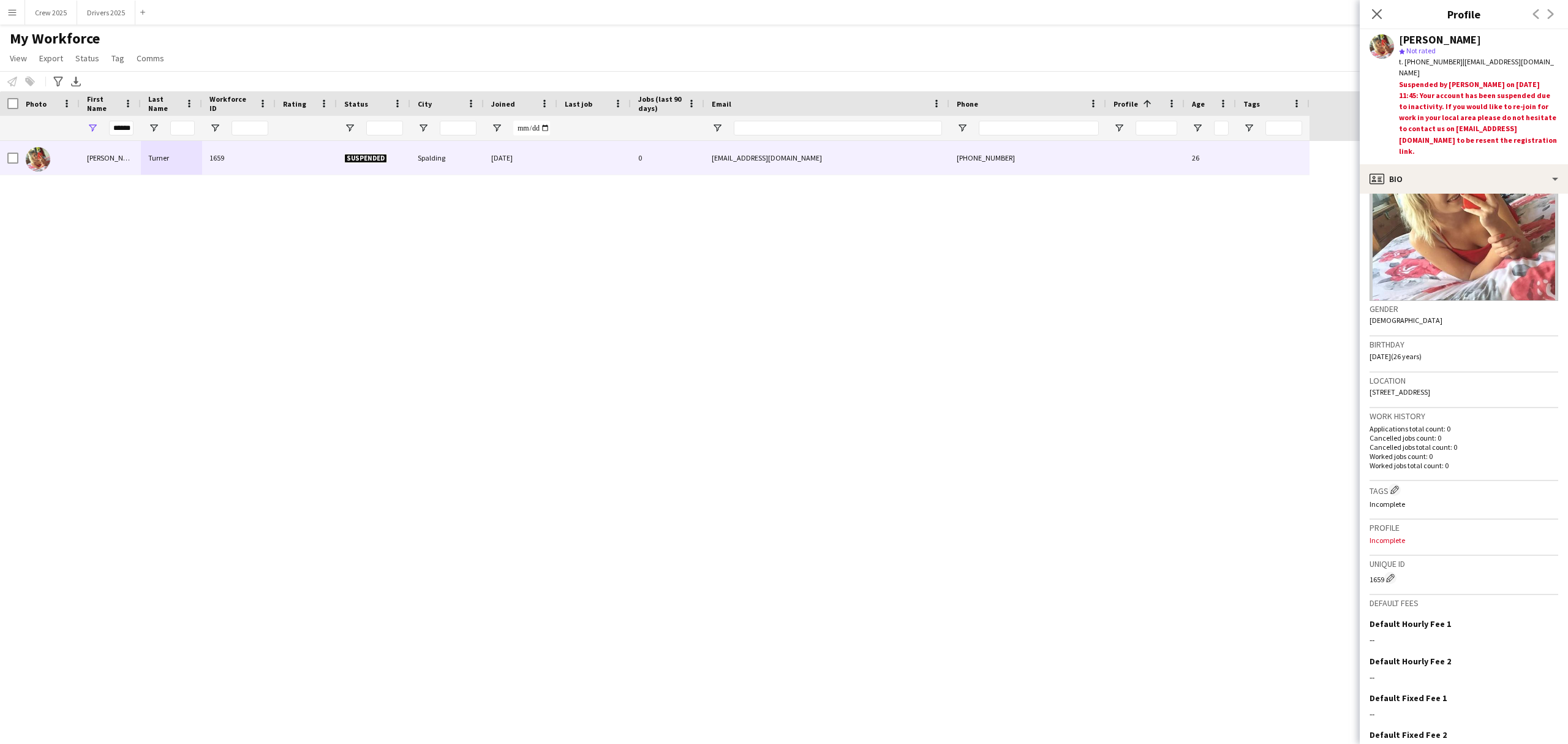
click at [434, 44] on div "My Workforce View Views Default view New view Update view Delete view Edit name…" at bounding box center [784, 50] width 1568 height 42
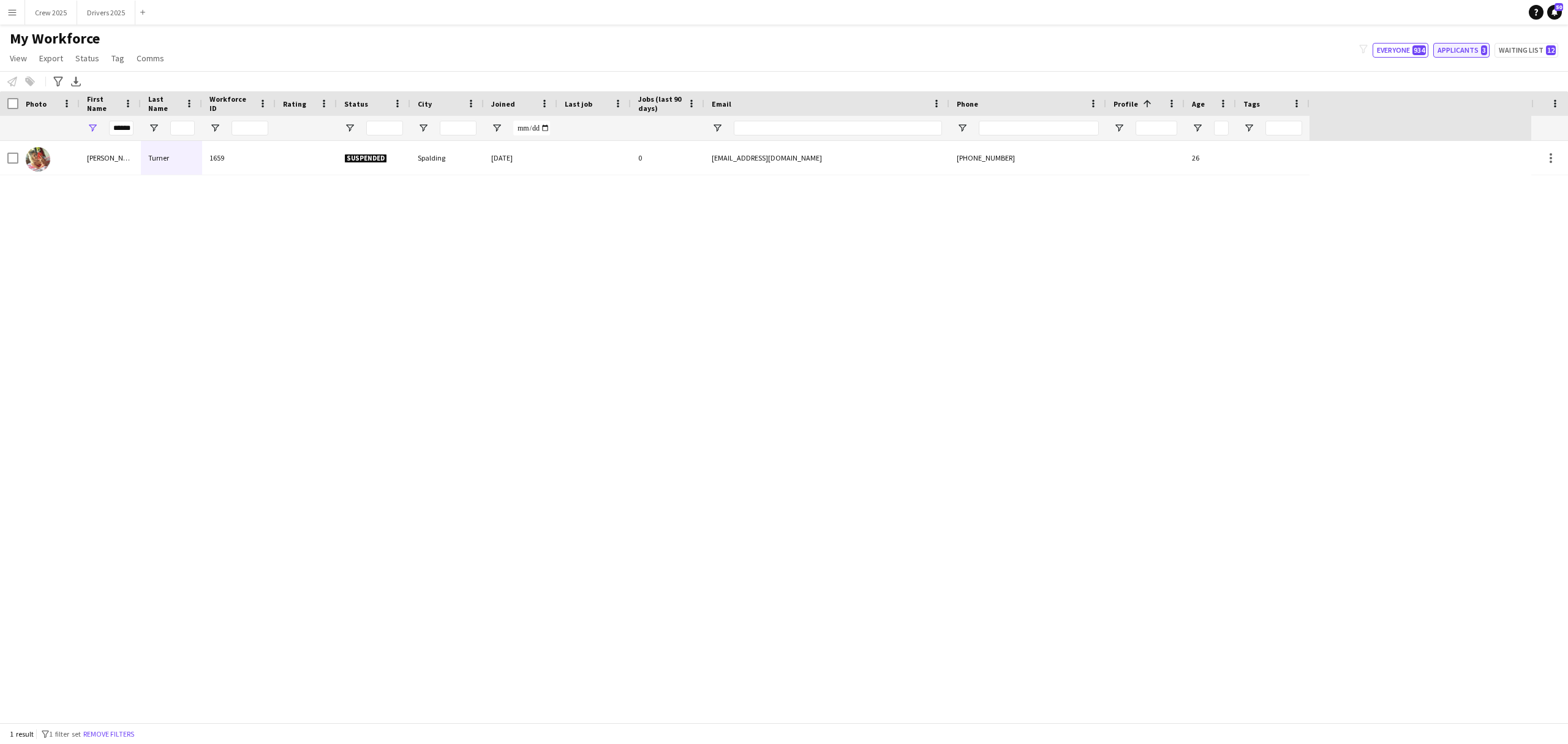
click at [1254, 52] on button "Applicants 3" at bounding box center [1461, 50] width 56 height 15
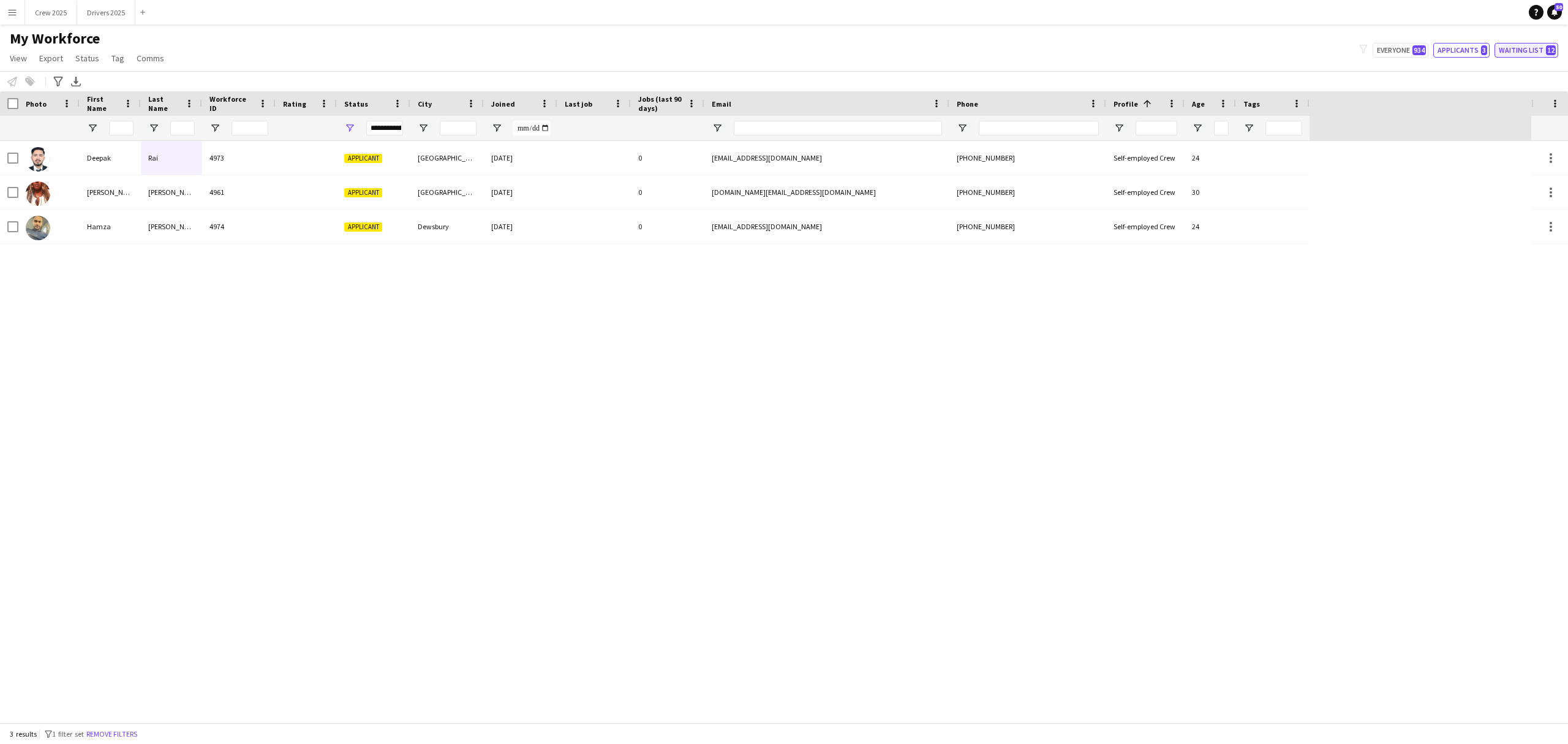
click at [1254, 50] on button "Waiting list 12" at bounding box center [1526, 50] width 64 height 15
type input "**********"
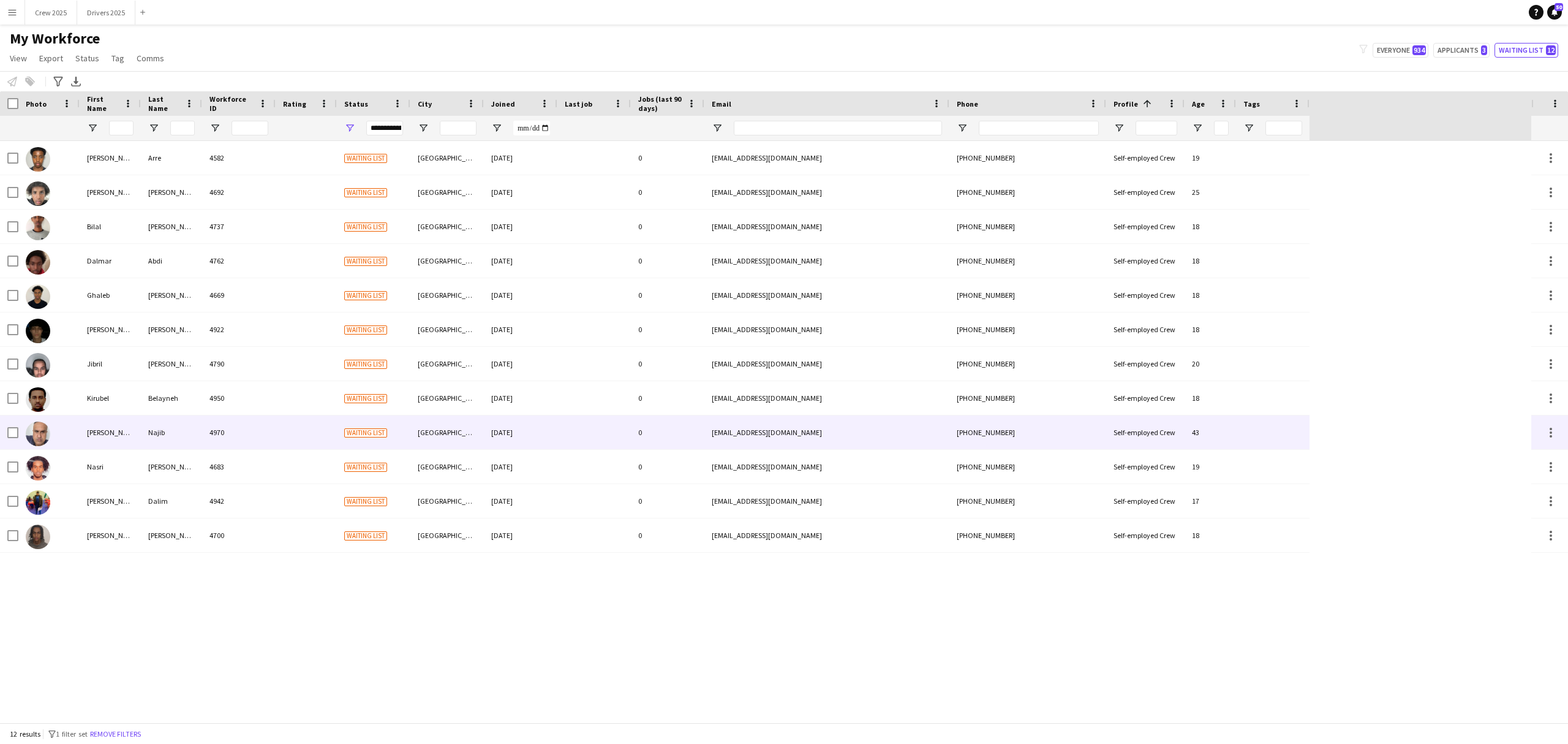
click at [222, 434] on div "4970" at bounding box center [239, 432] width 74 height 34
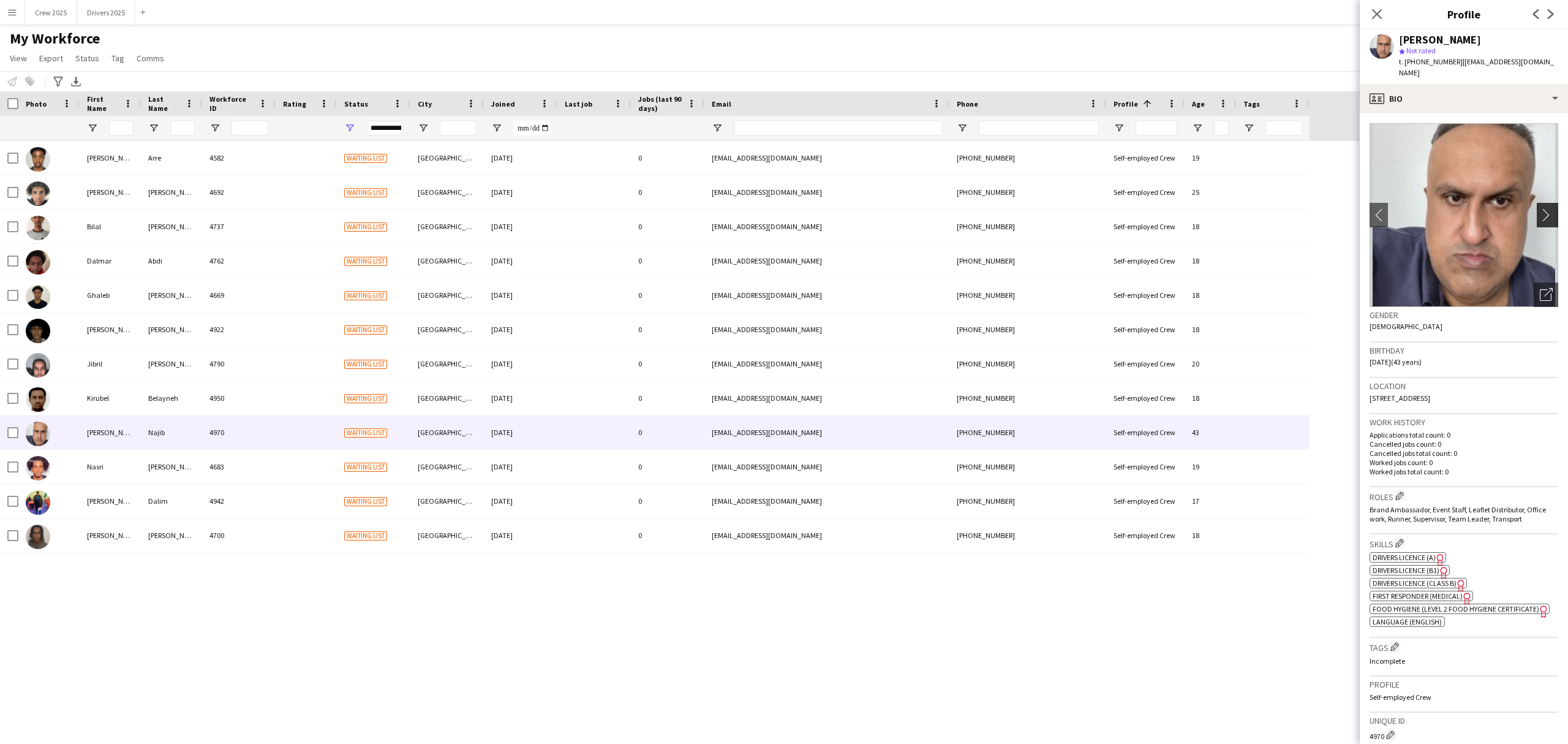
click at [1254, 208] on app-icon "chevron-right" at bounding box center [1549, 214] width 19 height 13
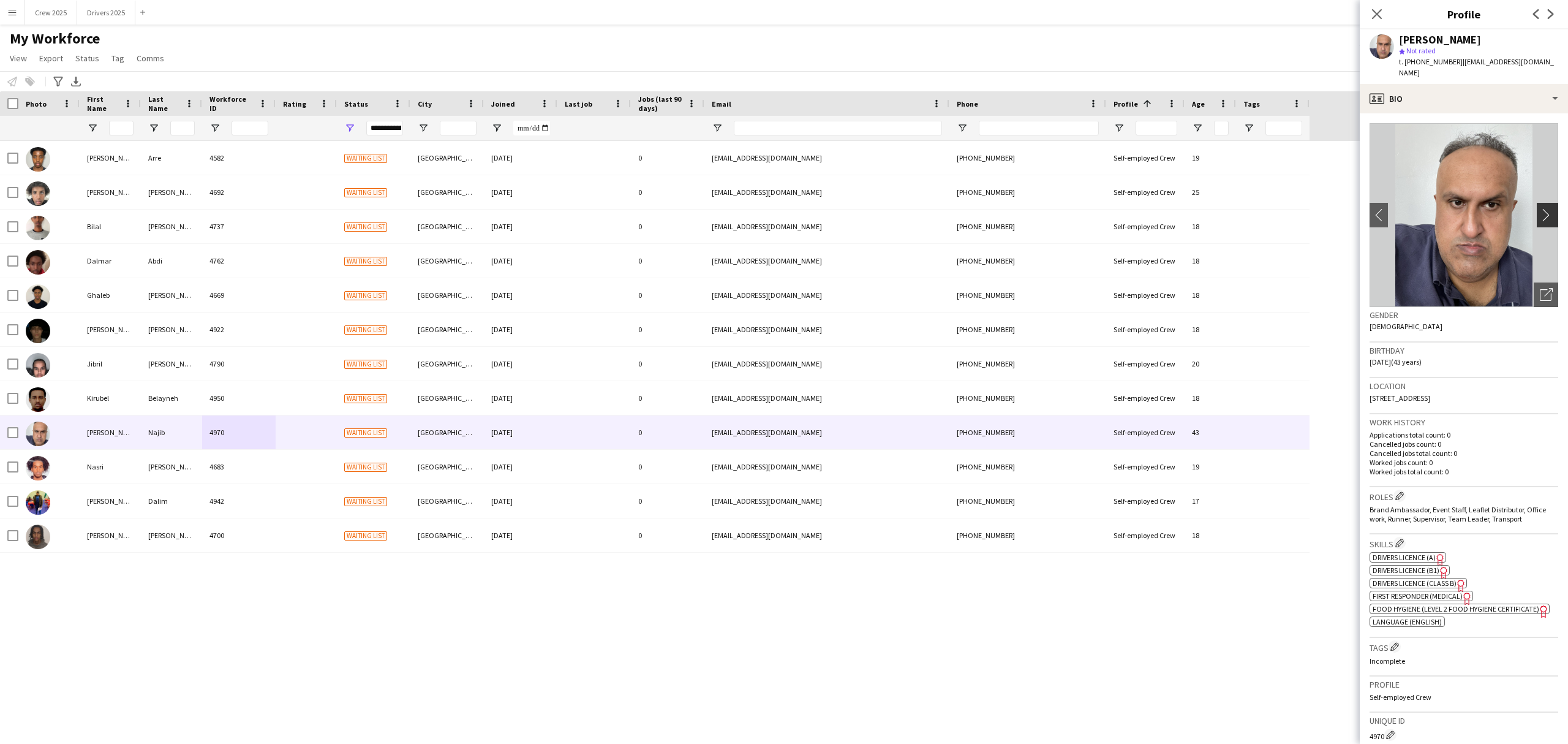
click at [1254, 208] on app-icon "chevron-right" at bounding box center [1549, 214] width 19 height 13
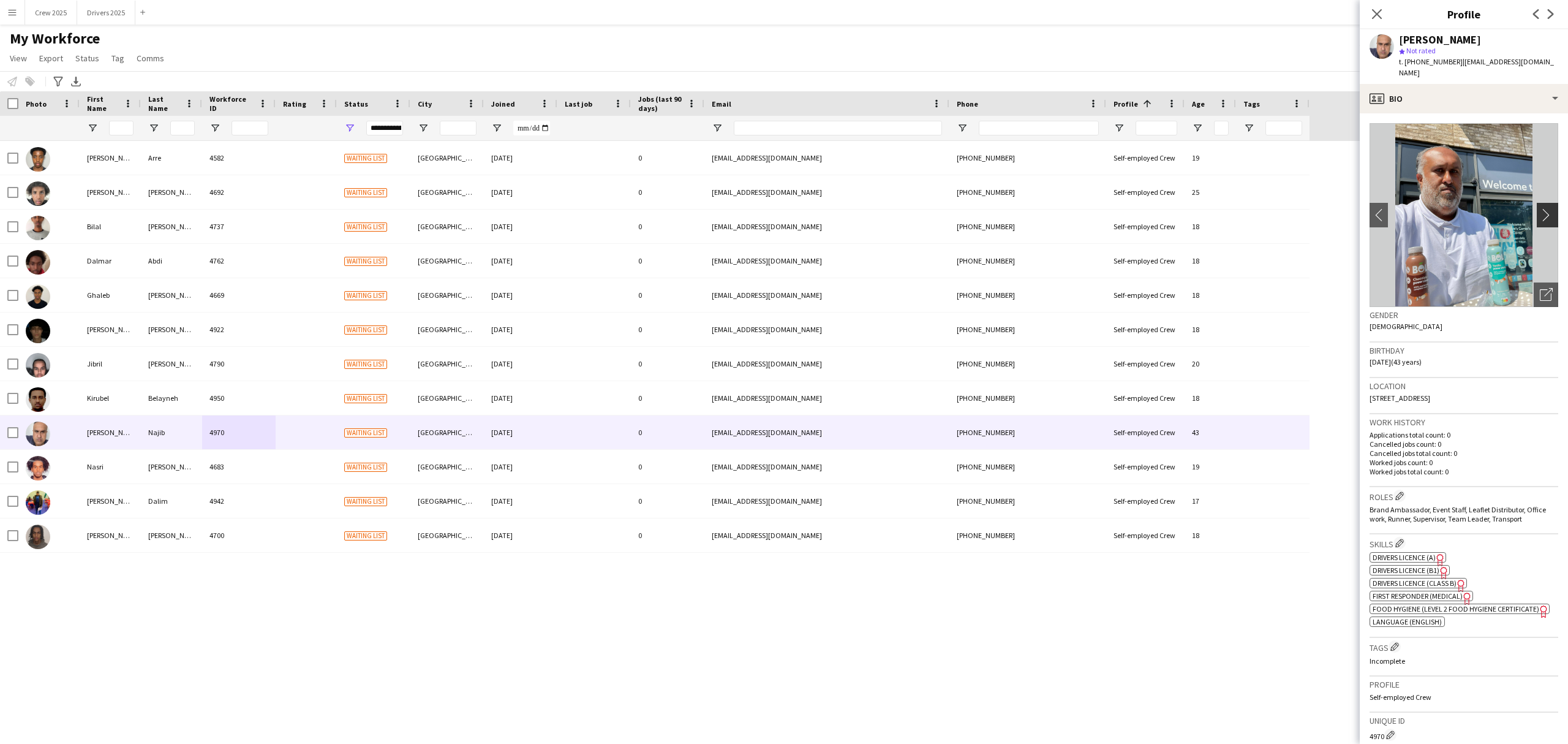
click at [1254, 208] on app-icon "chevron-right" at bounding box center [1549, 214] width 19 height 13
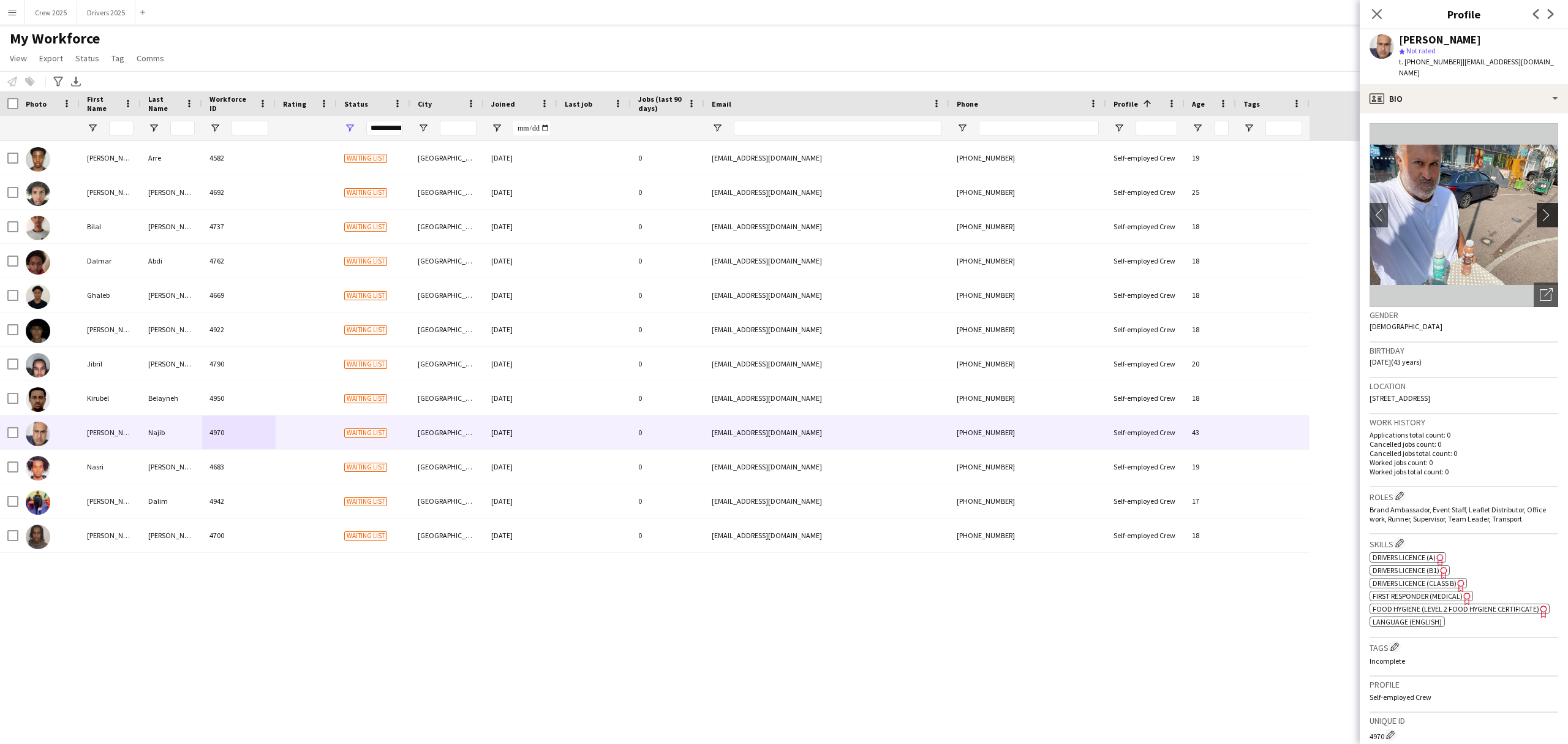
click at [1254, 208] on app-icon "chevron-right" at bounding box center [1549, 214] width 19 height 13
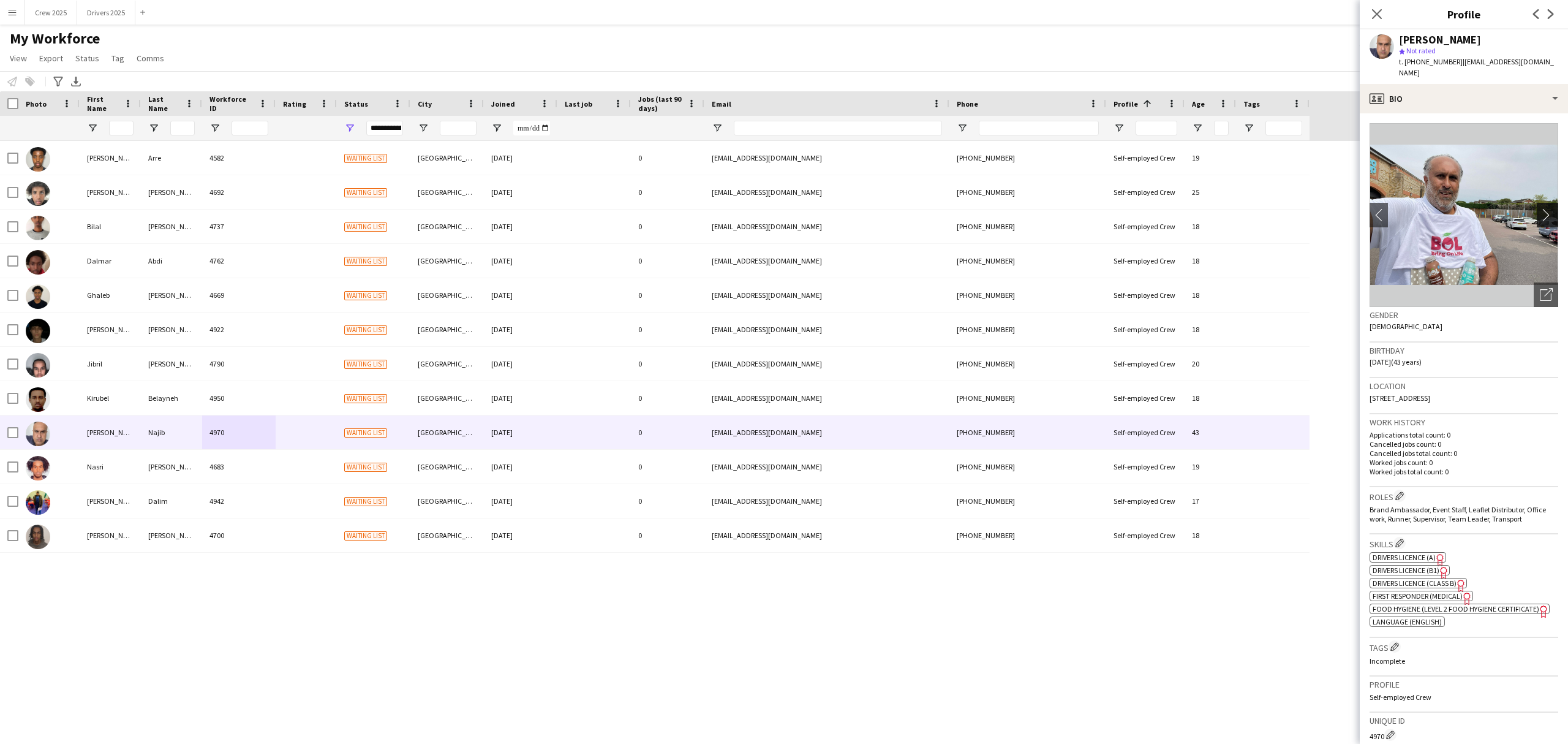
click at [1254, 208] on app-icon "chevron-right" at bounding box center [1549, 214] width 19 height 13
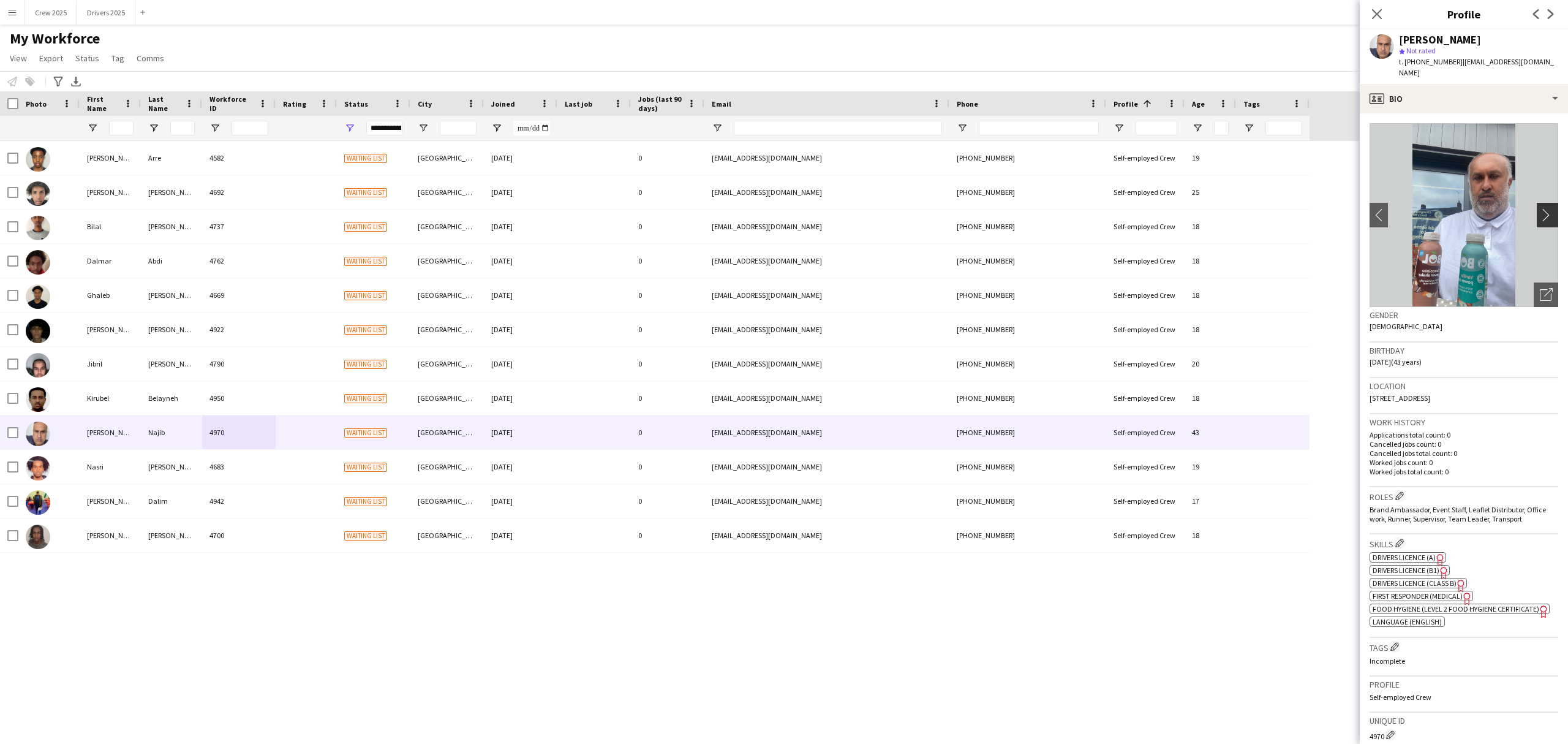
click at [1254, 208] on app-icon "chevron-right" at bounding box center [1549, 214] width 19 height 13
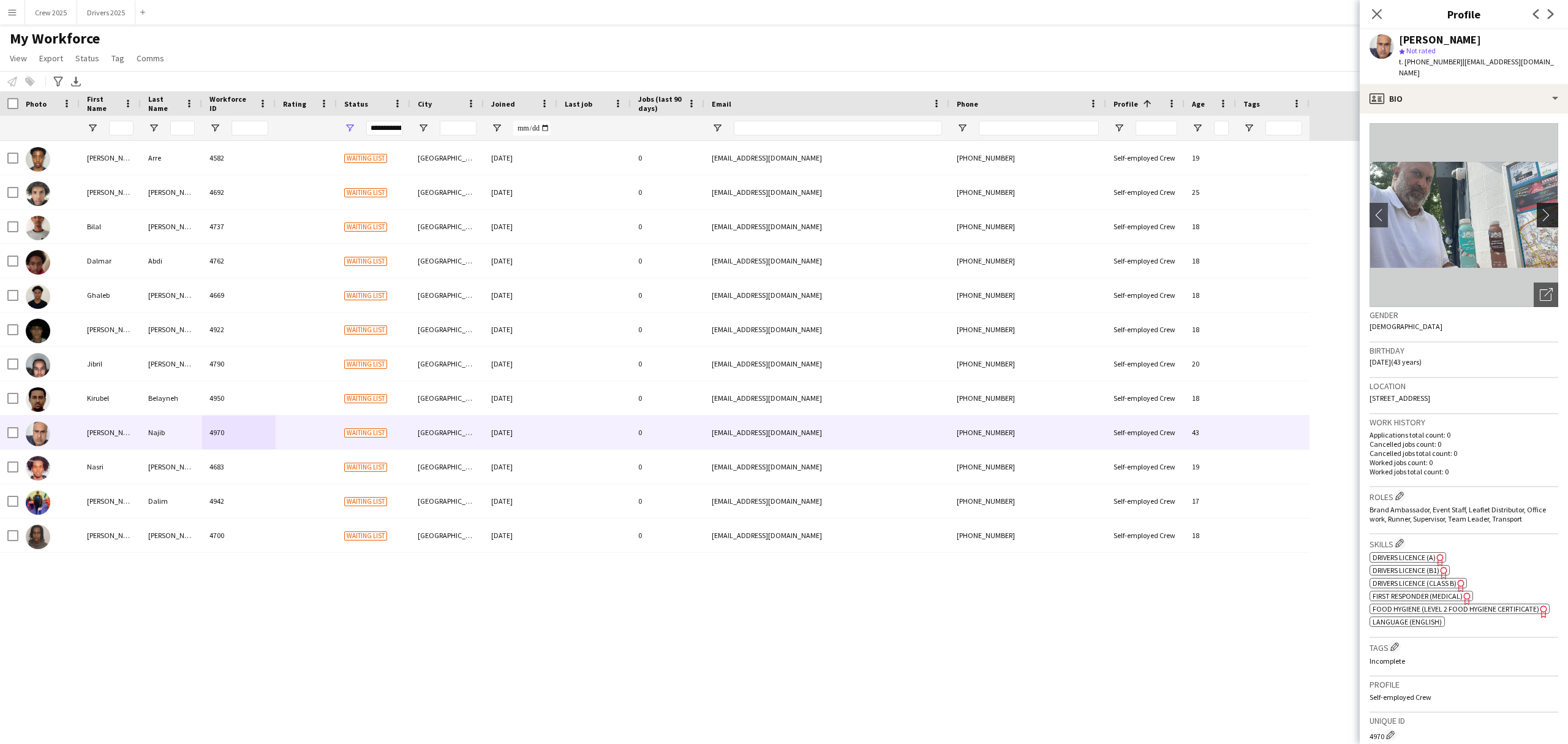
click at [1254, 208] on app-icon "chevron-right" at bounding box center [1549, 214] width 19 height 13
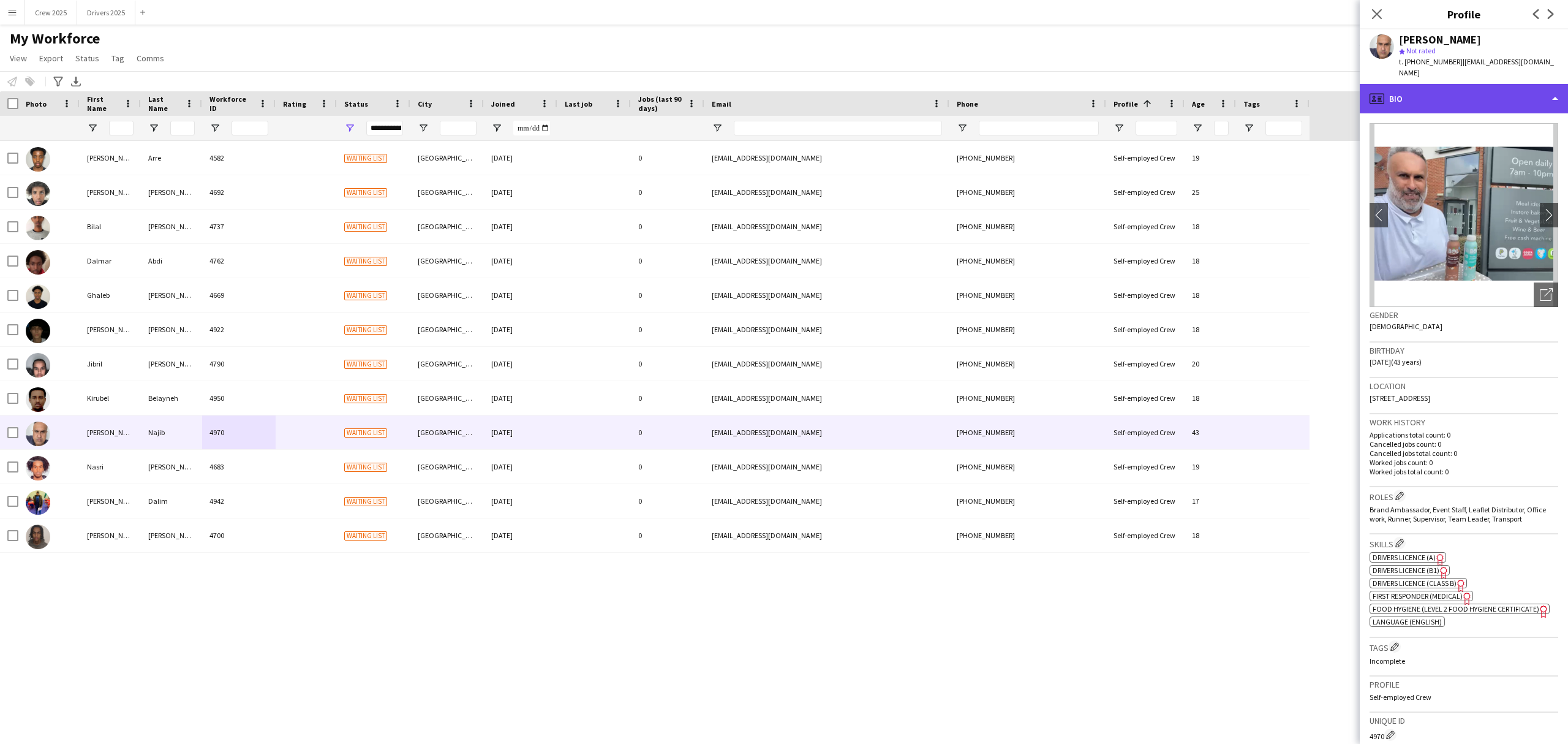
click at [1254, 87] on div "profile Bio" at bounding box center [1464, 99] width 208 height 29
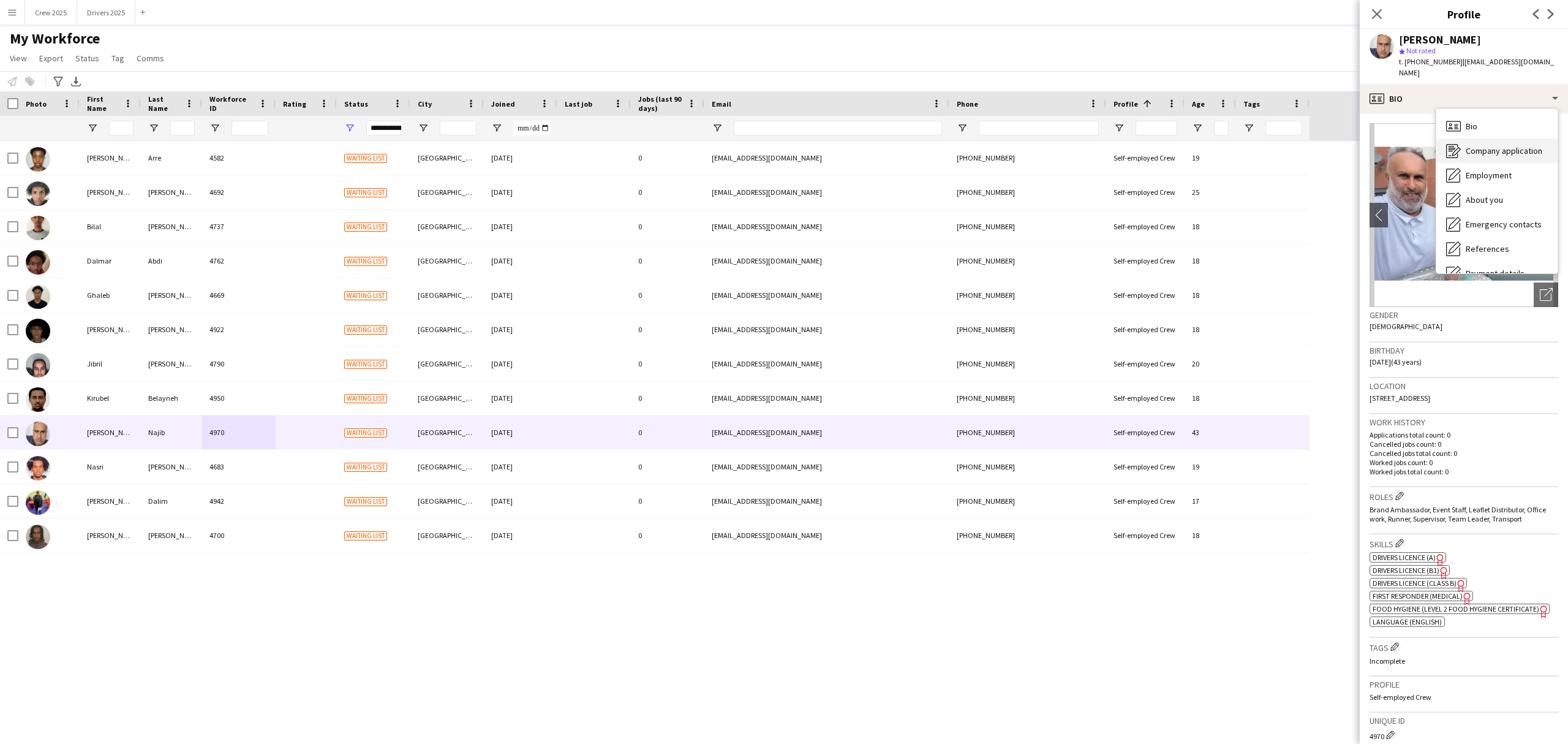
click at [1254, 145] on span "Company application" at bounding box center [1504, 151] width 76 height 11
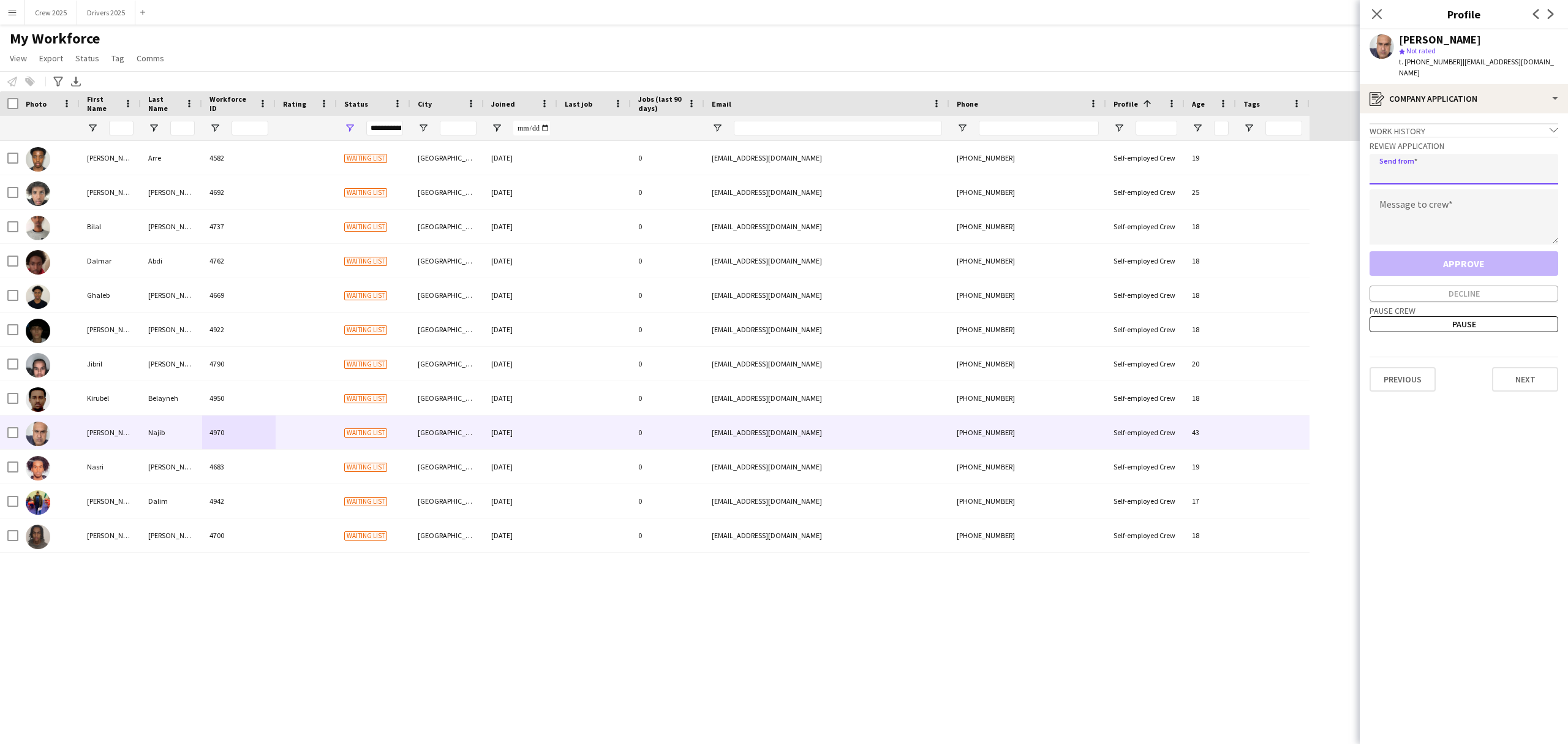
click at [1254, 172] on input "email" at bounding box center [1464, 169] width 188 height 31
type input "**********"
type textarea "**********"
click at [1254, 252] on button "Approve" at bounding box center [1464, 263] width 188 height 25
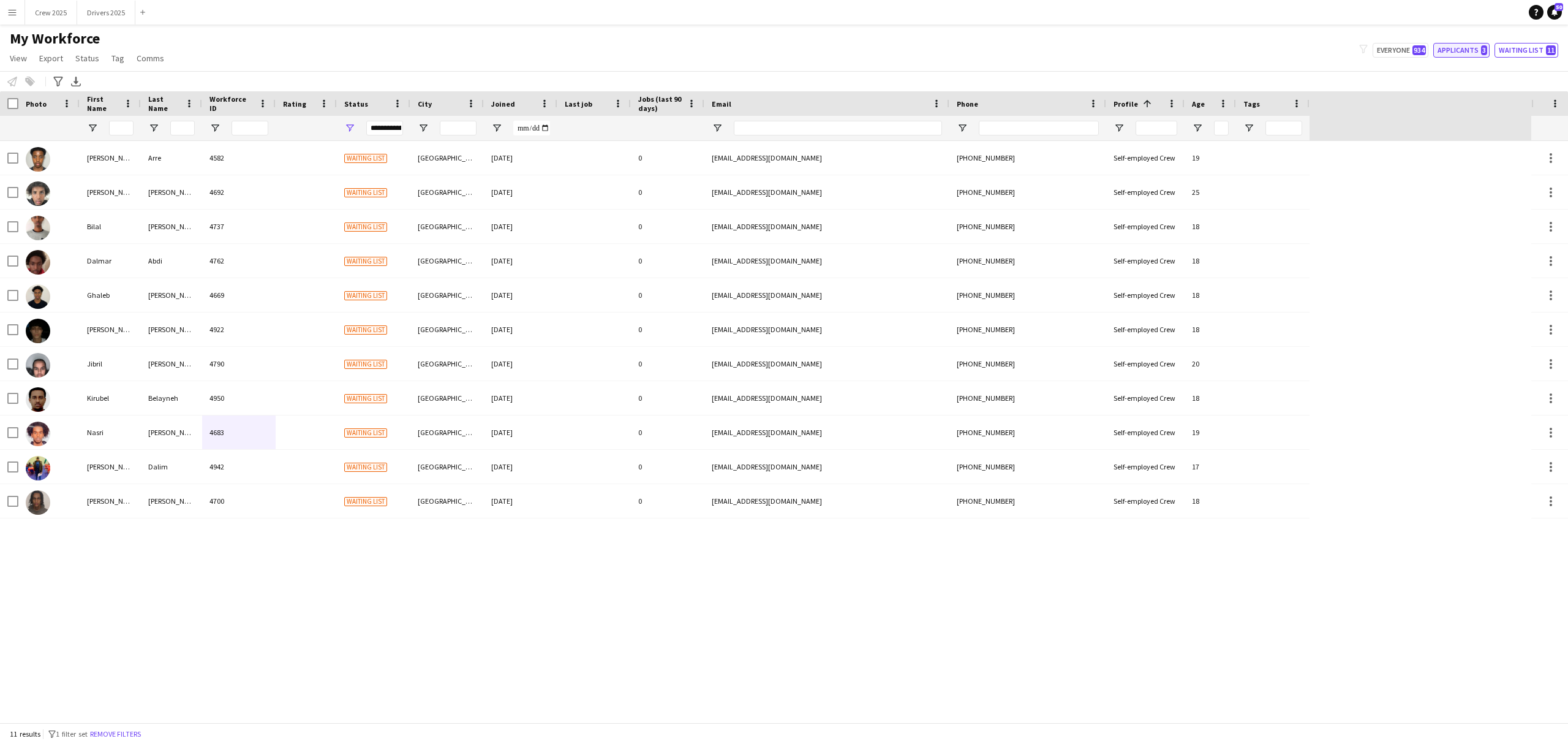
click at [1254, 52] on button "Applicants 3" at bounding box center [1461, 50] width 56 height 15
type input "**********"
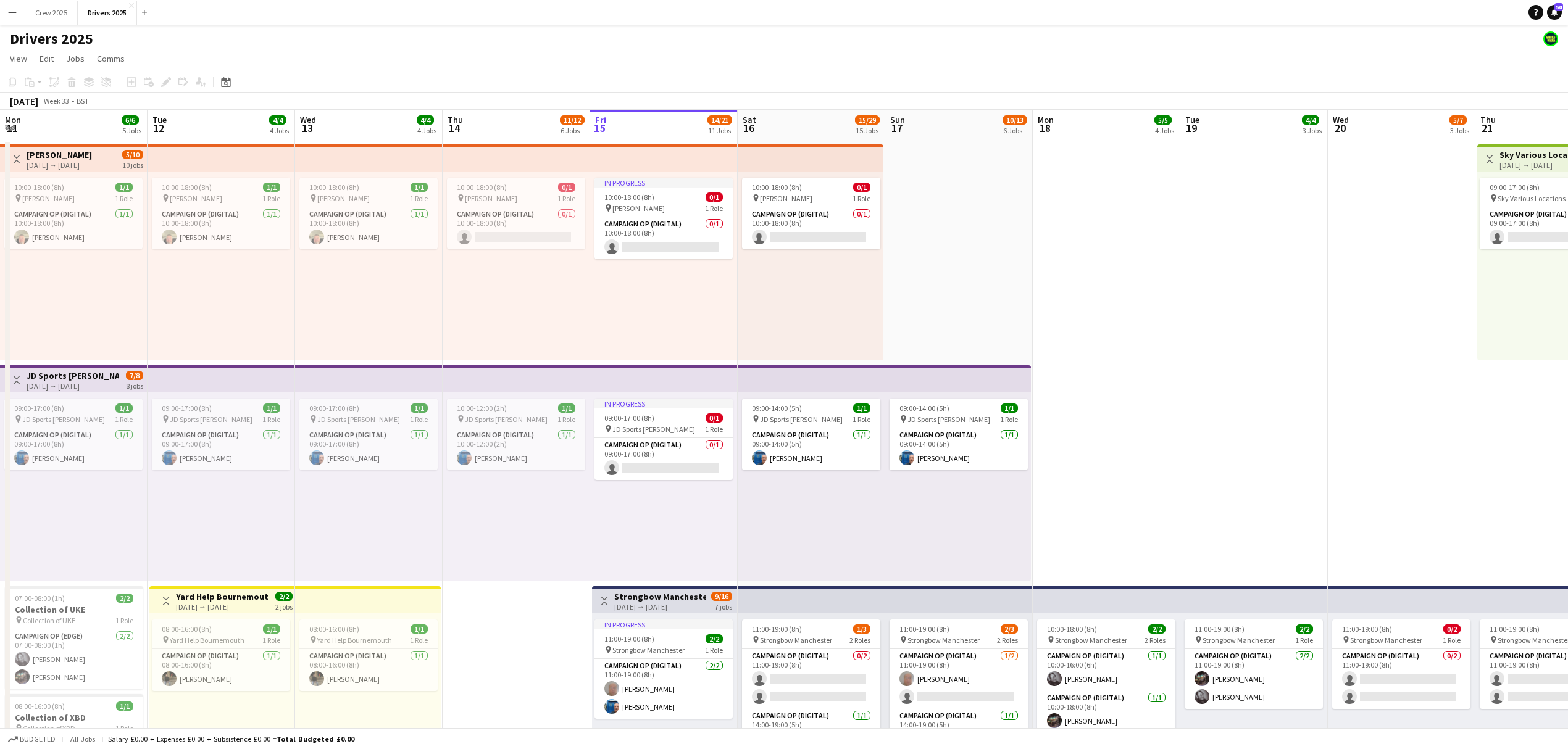
scroll to position [0, 294]
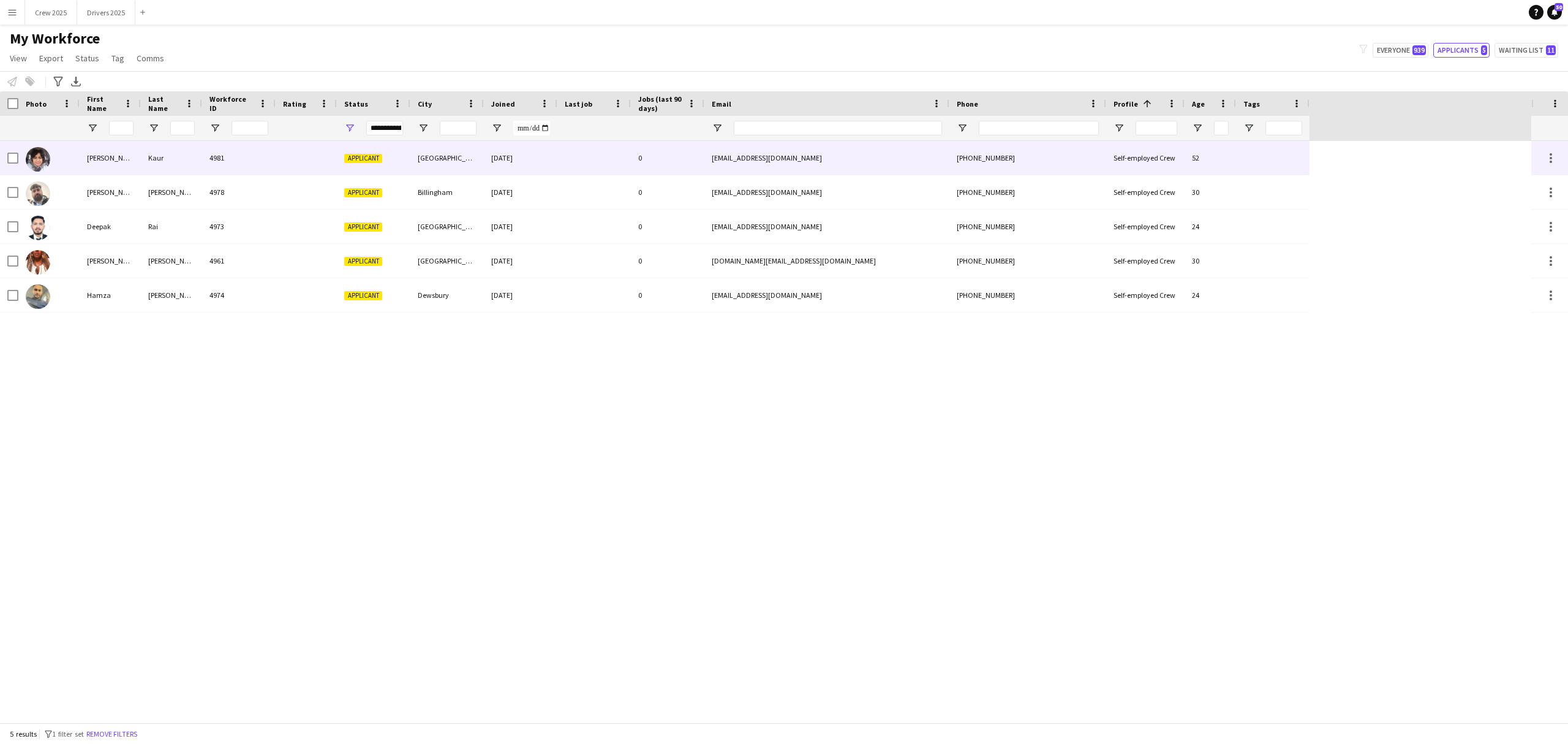
click at [164, 158] on div "Kaur" at bounding box center [171, 157] width 61 height 34
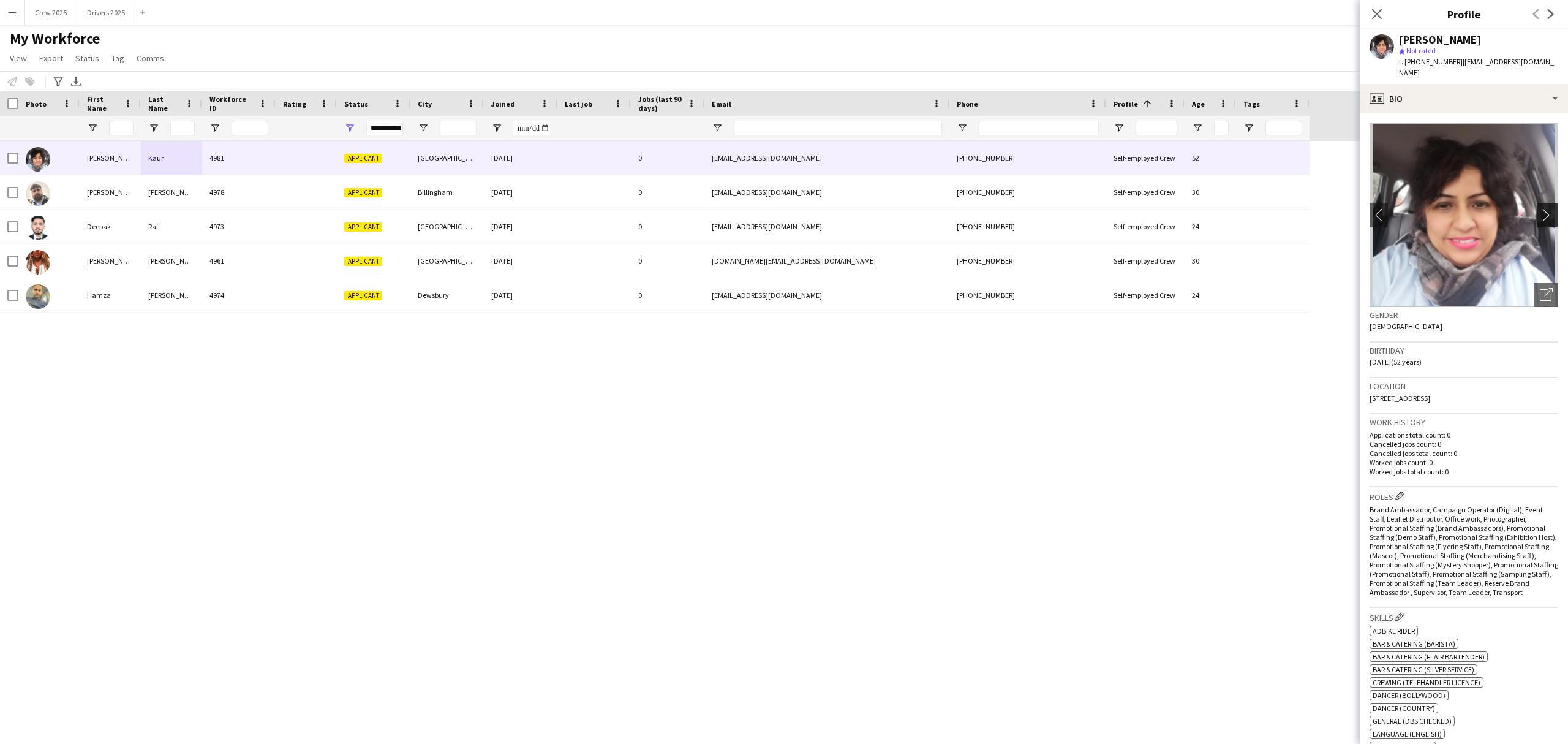
click at [1540, 208] on app-icon "chevron-right" at bounding box center [1549, 214] width 19 height 13
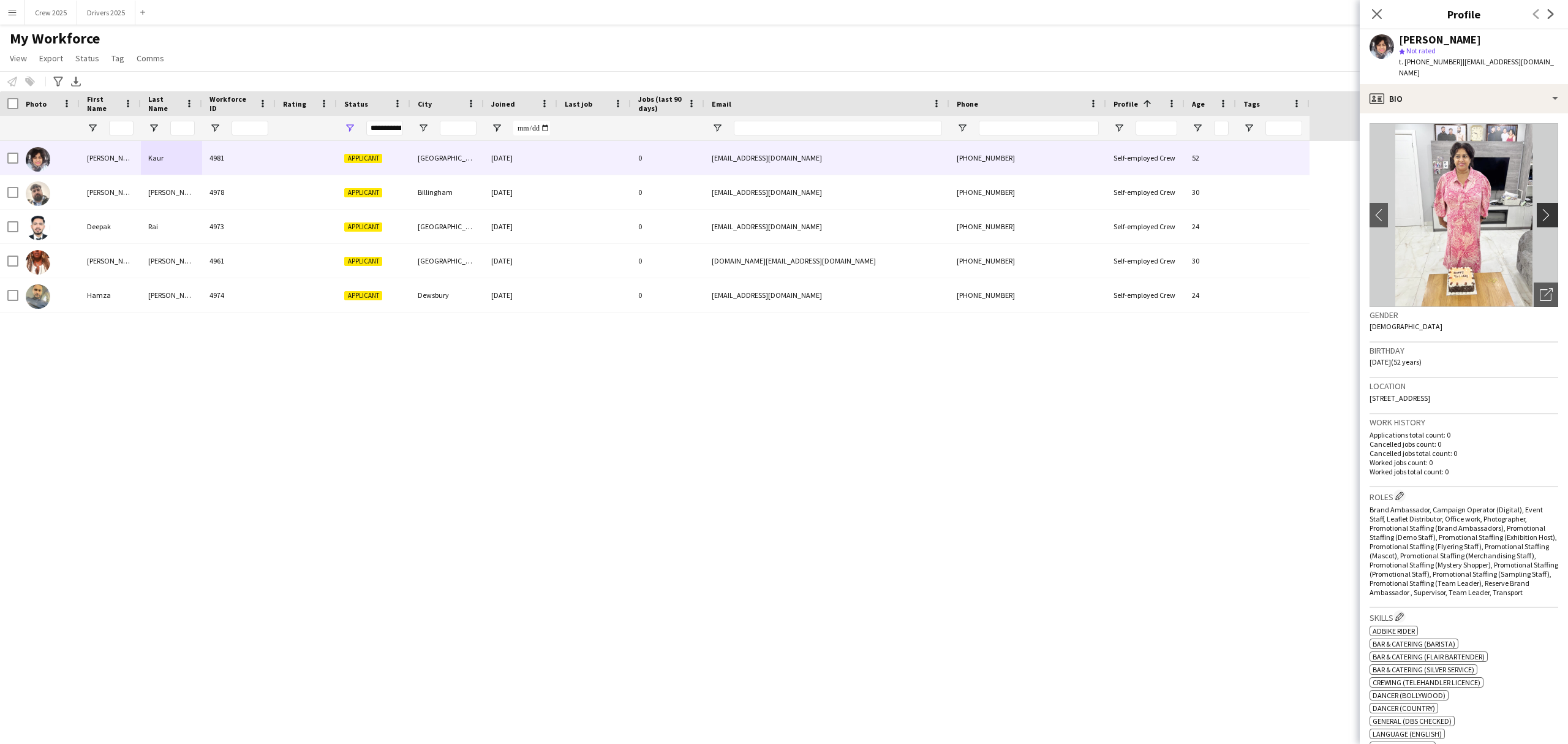
click at [1540, 208] on app-icon "chevron-right" at bounding box center [1549, 214] width 19 height 13
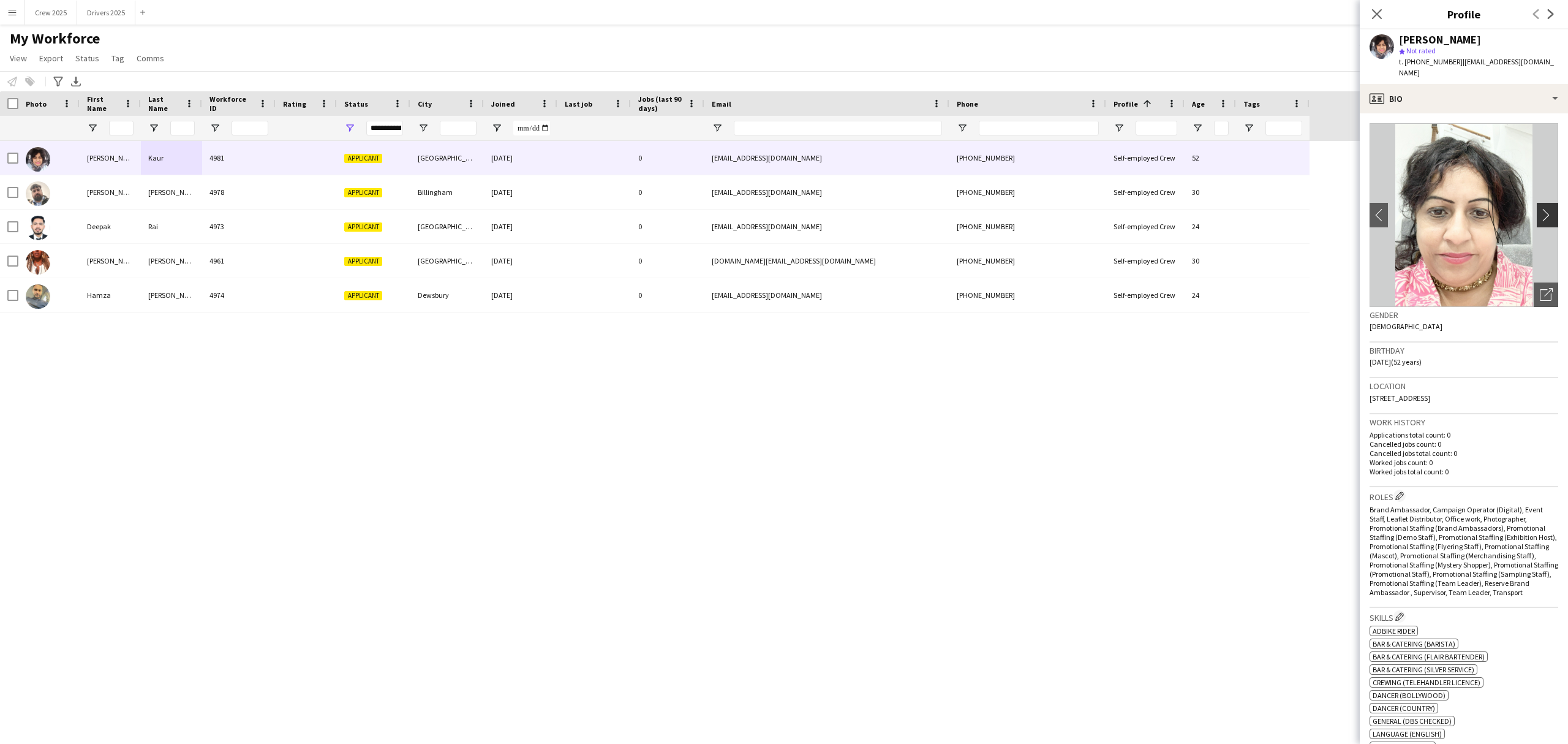
click at [1540, 208] on app-icon "chevron-right" at bounding box center [1549, 214] width 19 height 13
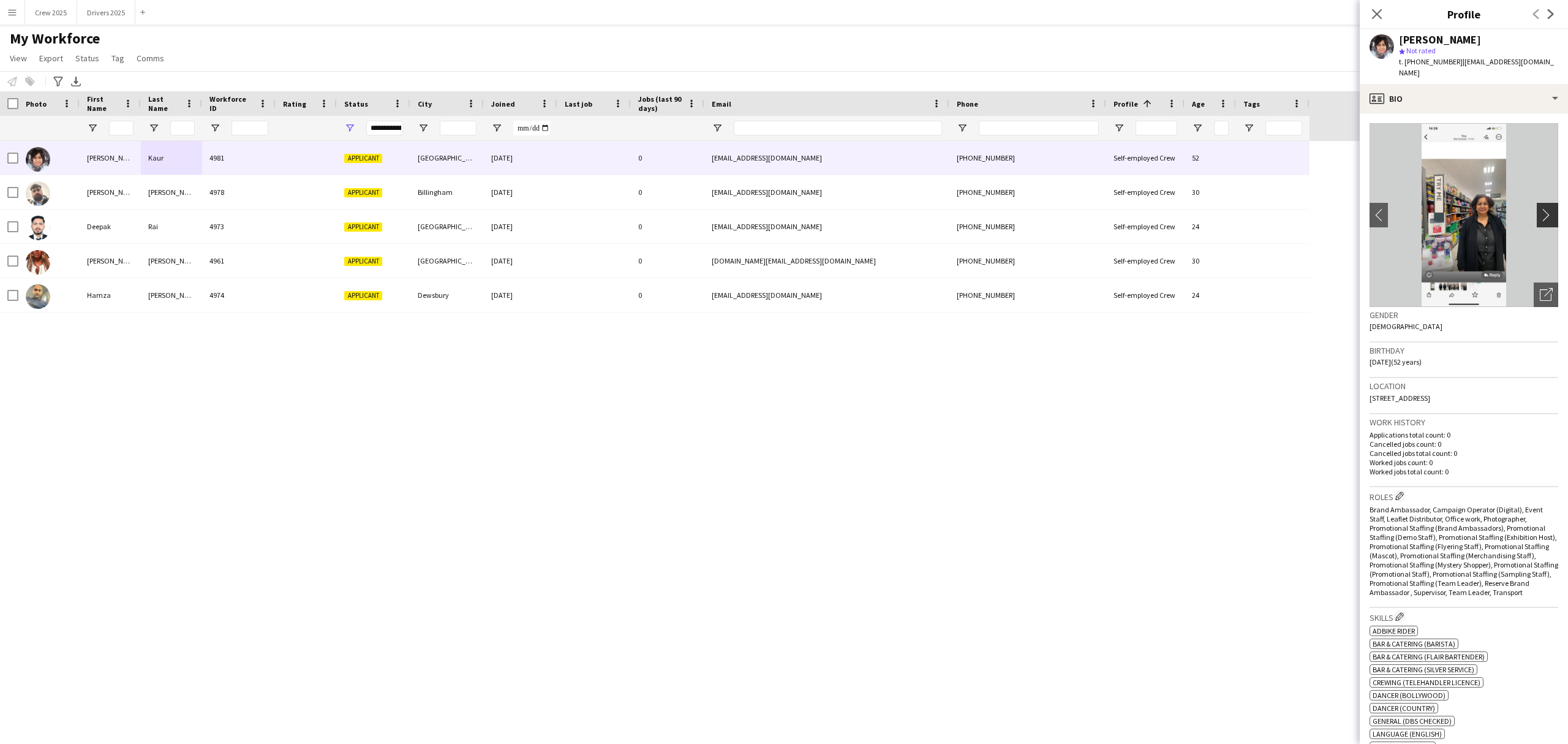
click at [1540, 208] on app-icon "chevron-right" at bounding box center [1549, 214] width 19 height 13
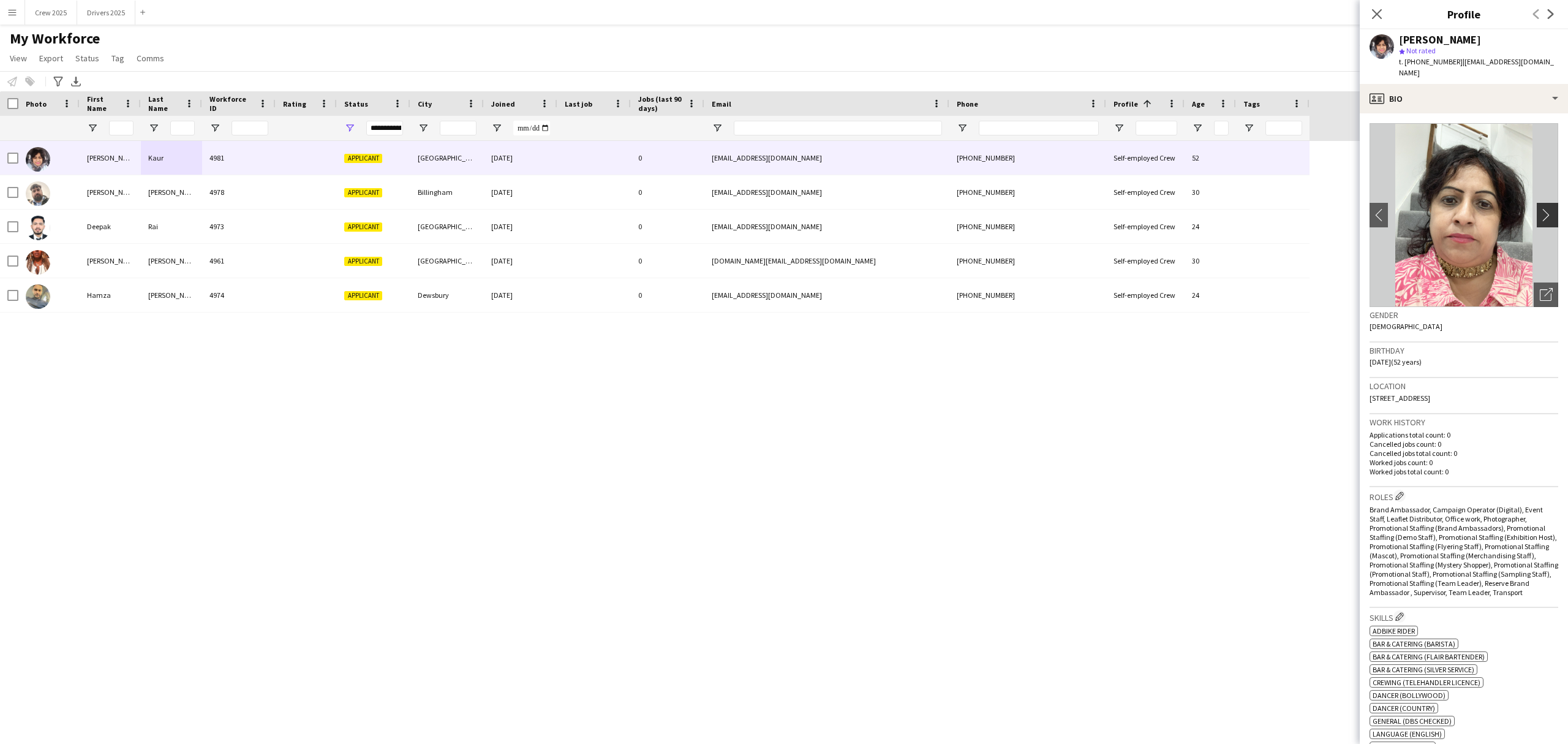
click at [1540, 208] on app-icon "chevron-right" at bounding box center [1549, 214] width 19 height 13
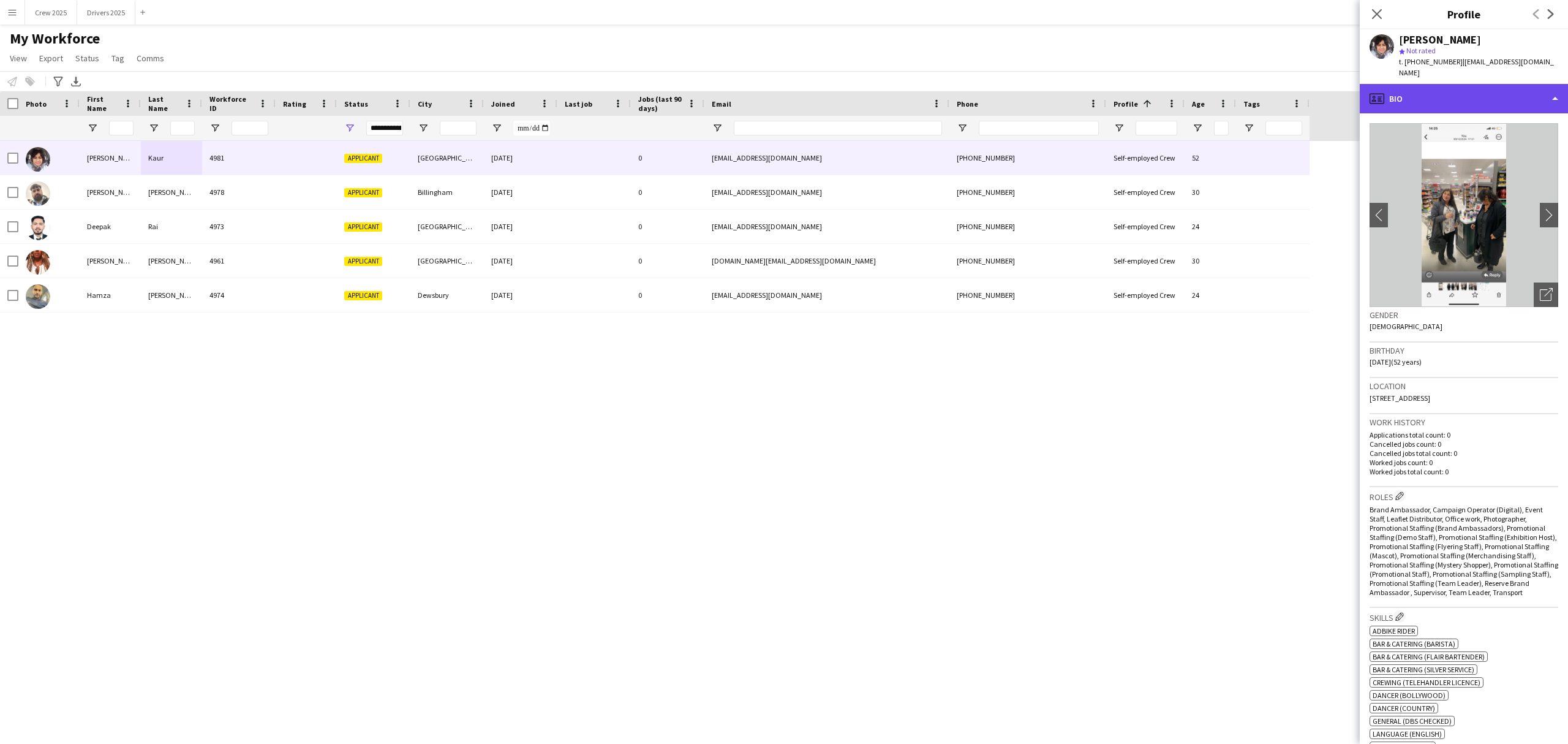
click at [1410, 84] on div "profile Bio" at bounding box center [1464, 99] width 208 height 29
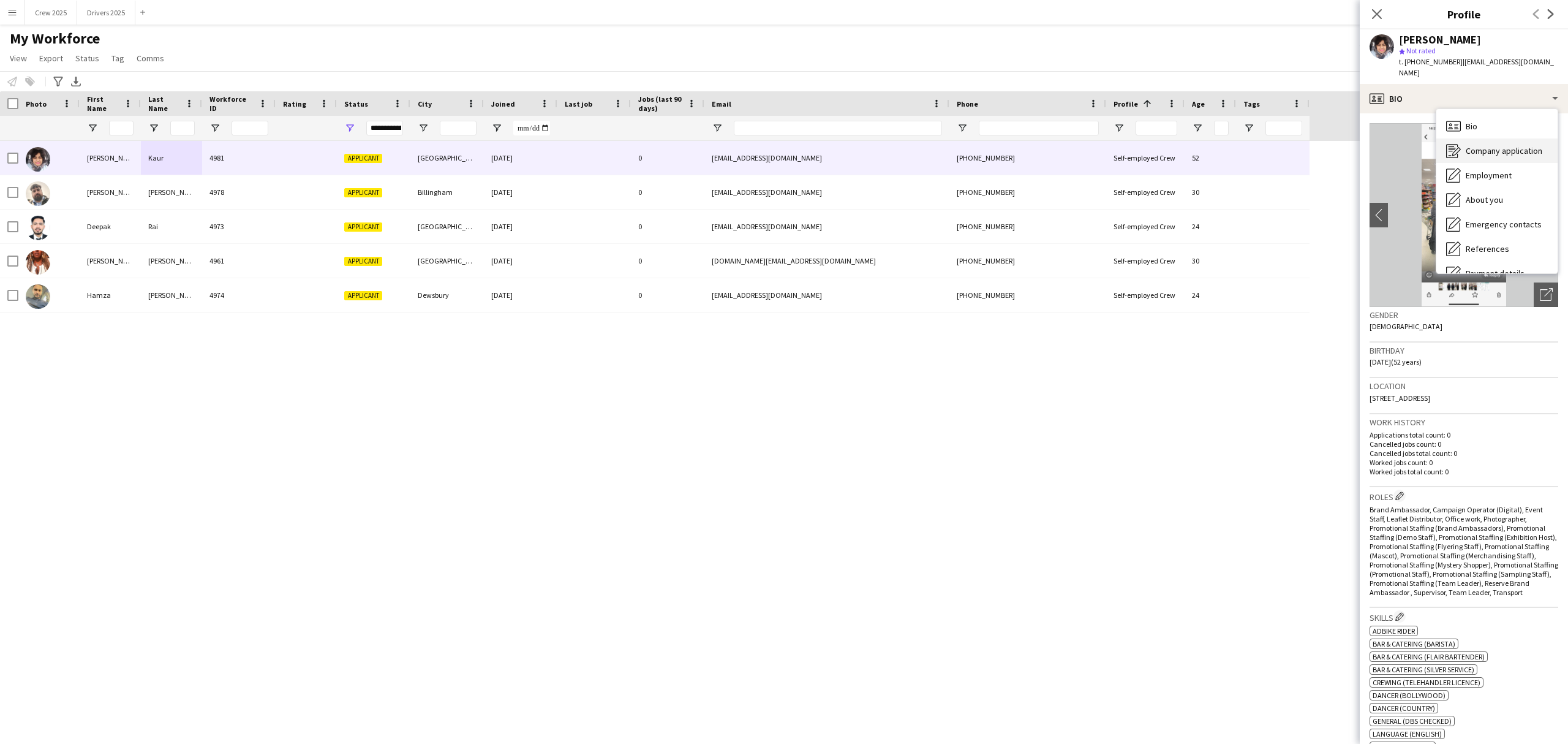
click at [1520, 145] on span "Company application" at bounding box center [1504, 151] width 76 height 11
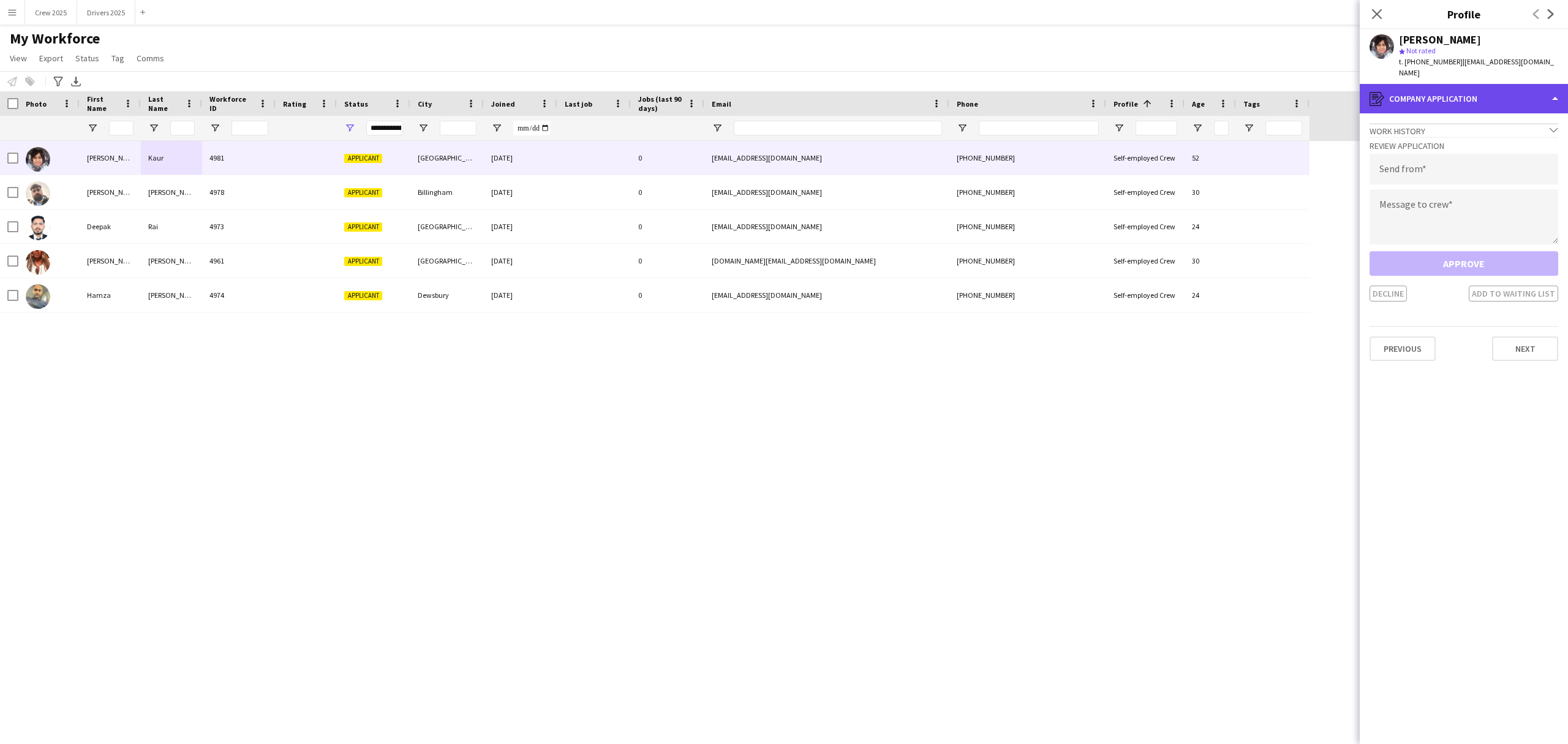
click at [1500, 97] on div "register Company application" at bounding box center [1464, 99] width 208 height 29
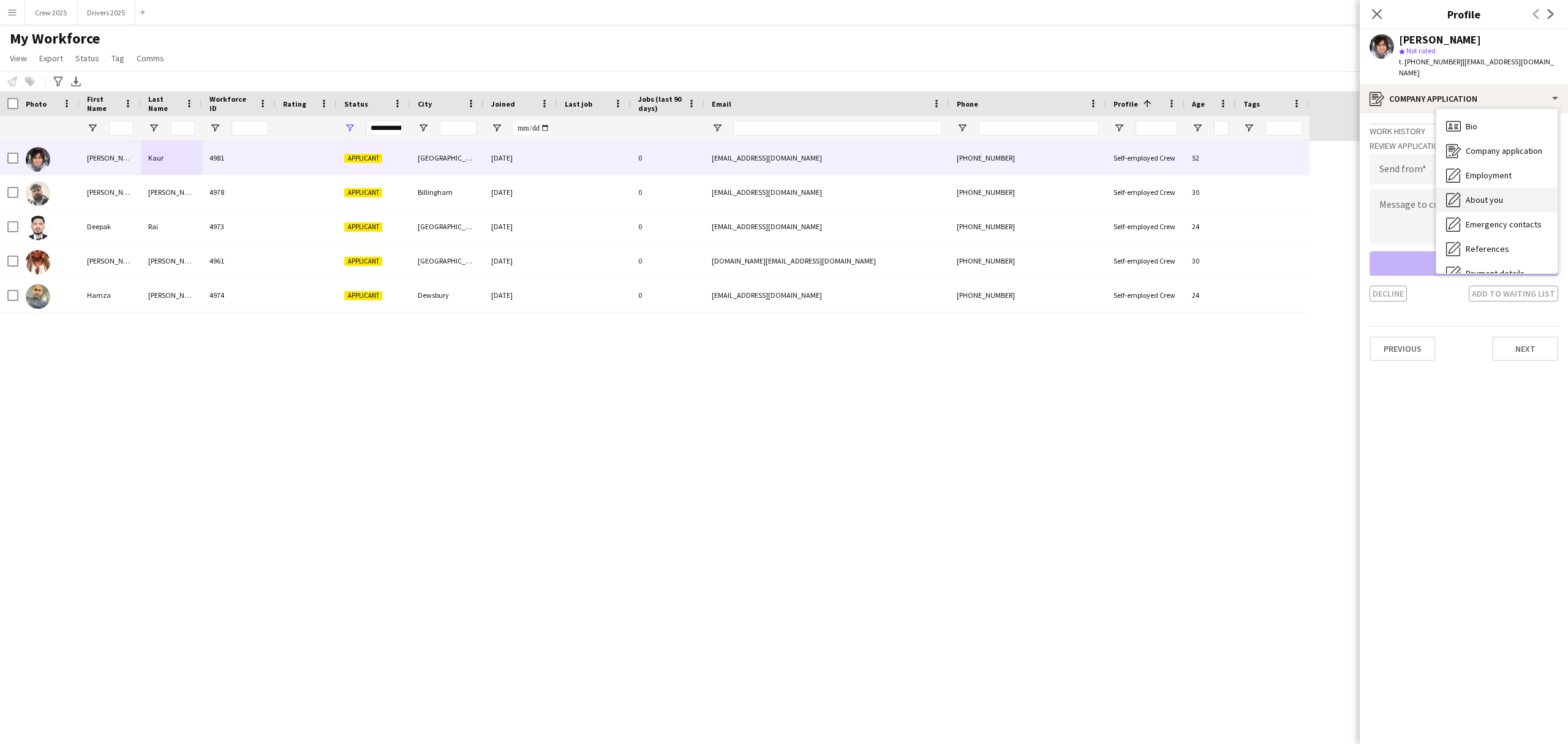
click at [1502, 194] on span "About you" at bounding box center [1484, 200] width 37 height 11
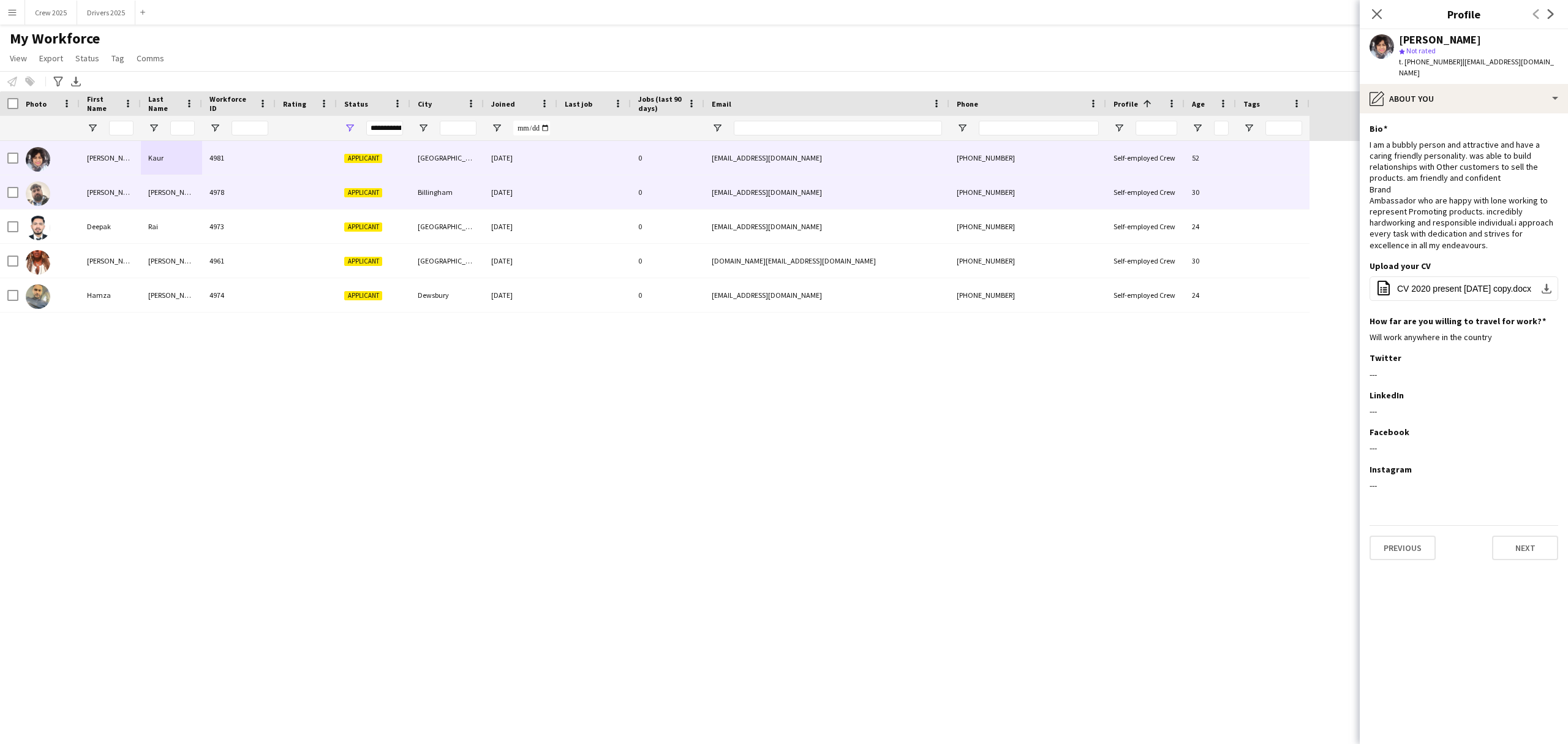
click at [417, 189] on div "Billingham" at bounding box center [447, 192] width 74 height 34
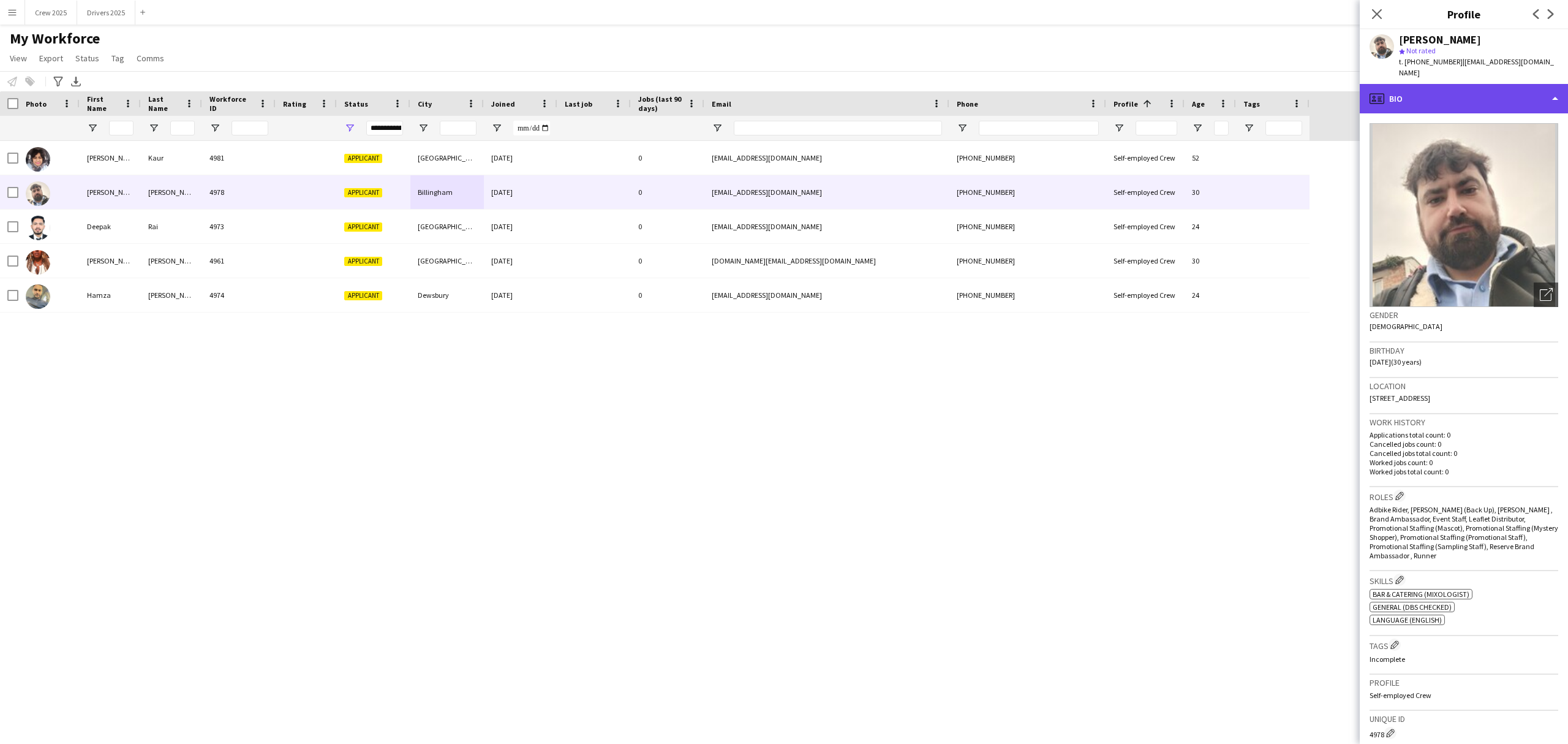
click at [1461, 88] on div "profile Bio" at bounding box center [1464, 99] width 208 height 29
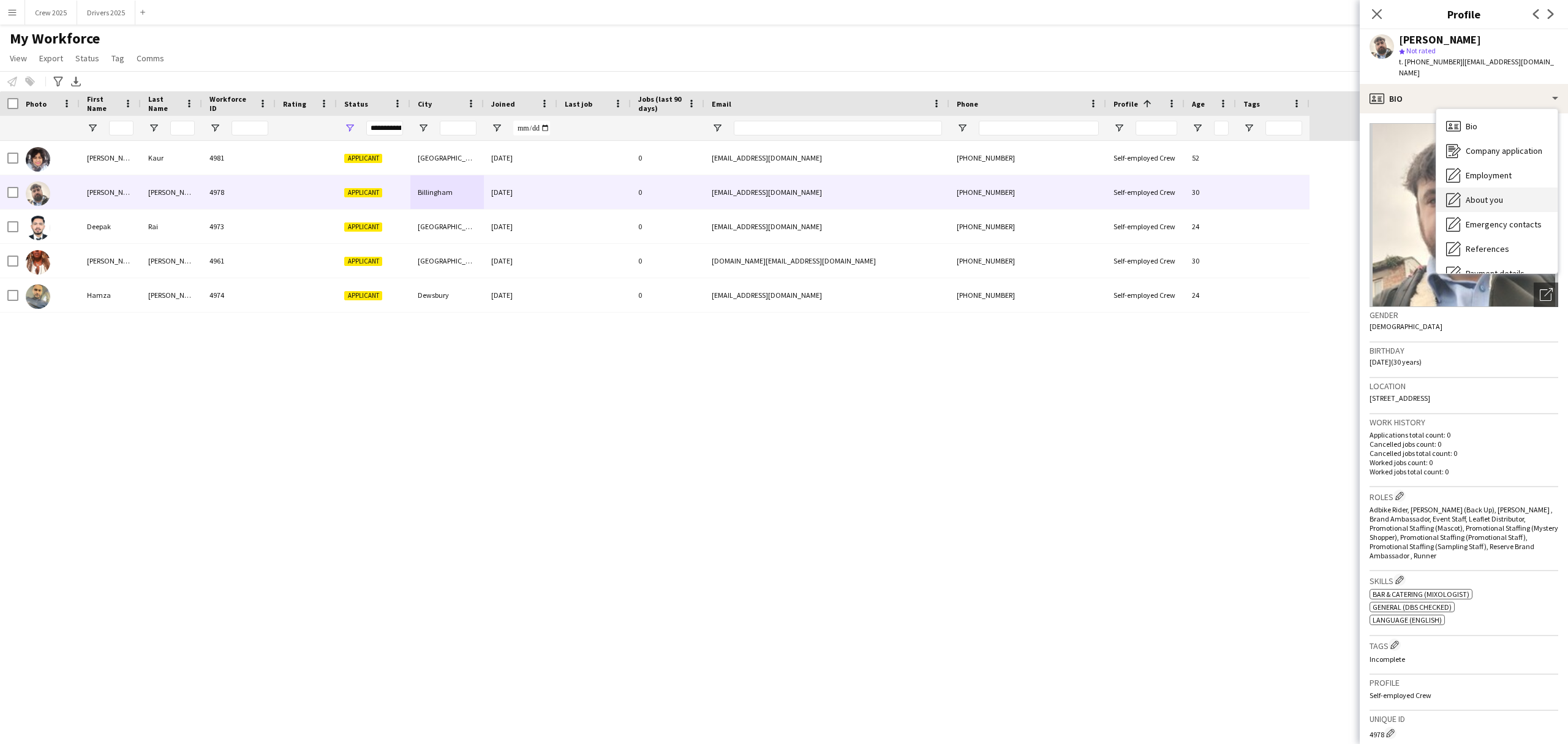
click at [1512, 188] on div "About you About you" at bounding box center [1496, 200] width 121 height 25
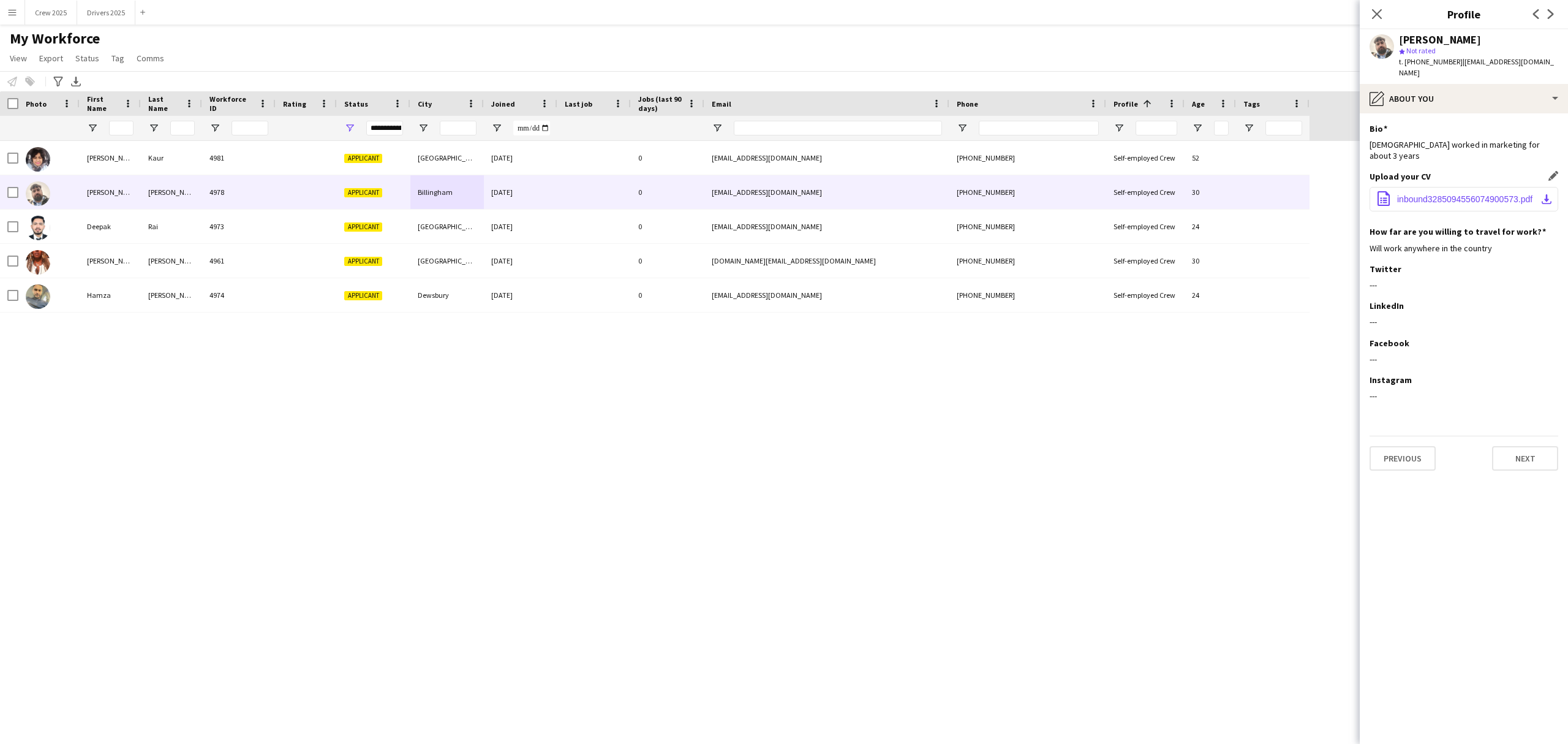
click at [1476, 194] on span "inbound3285094556074900573.pdf" at bounding box center [1465, 199] width 135 height 10
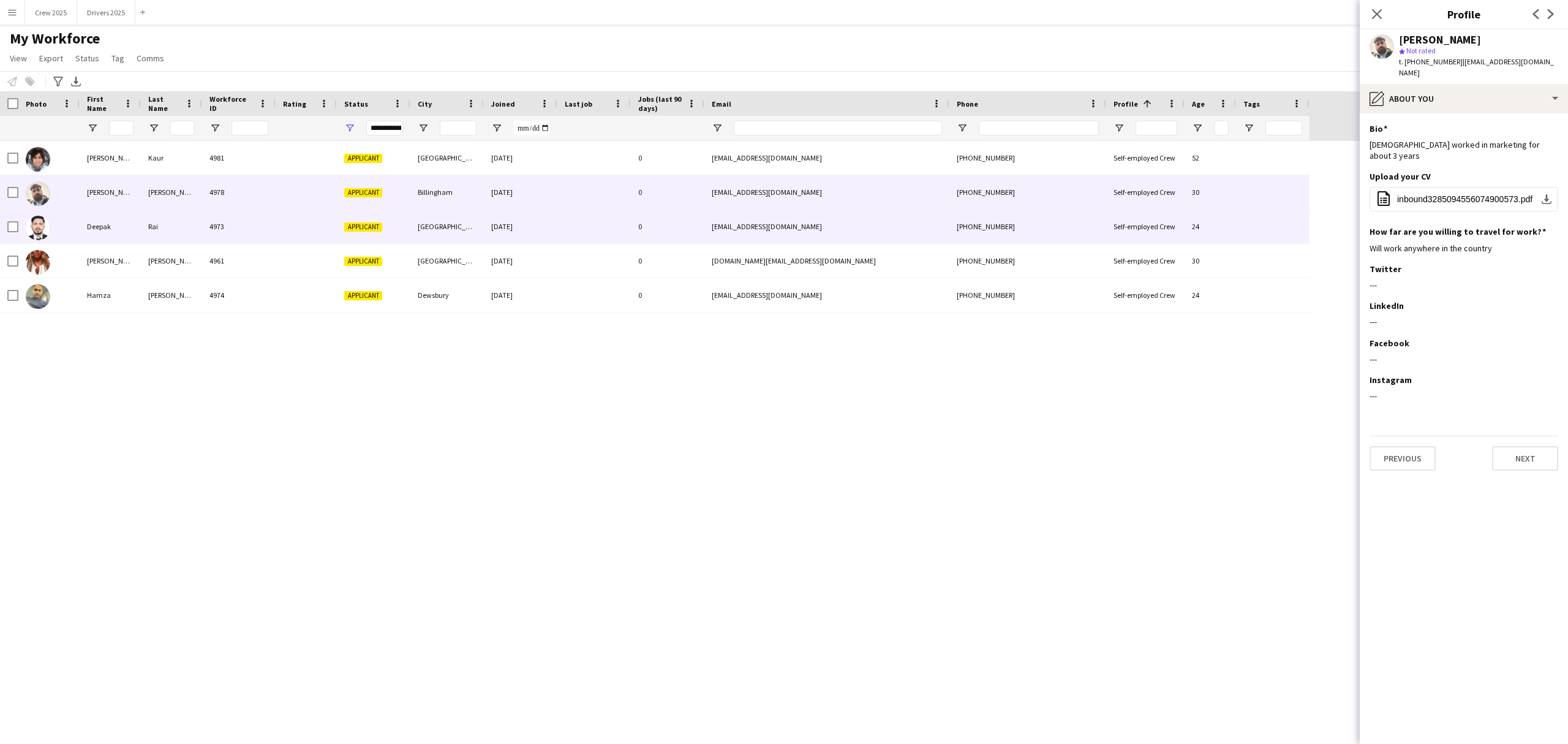
click at [255, 227] on div "4973" at bounding box center [239, 226] width 74 height 34
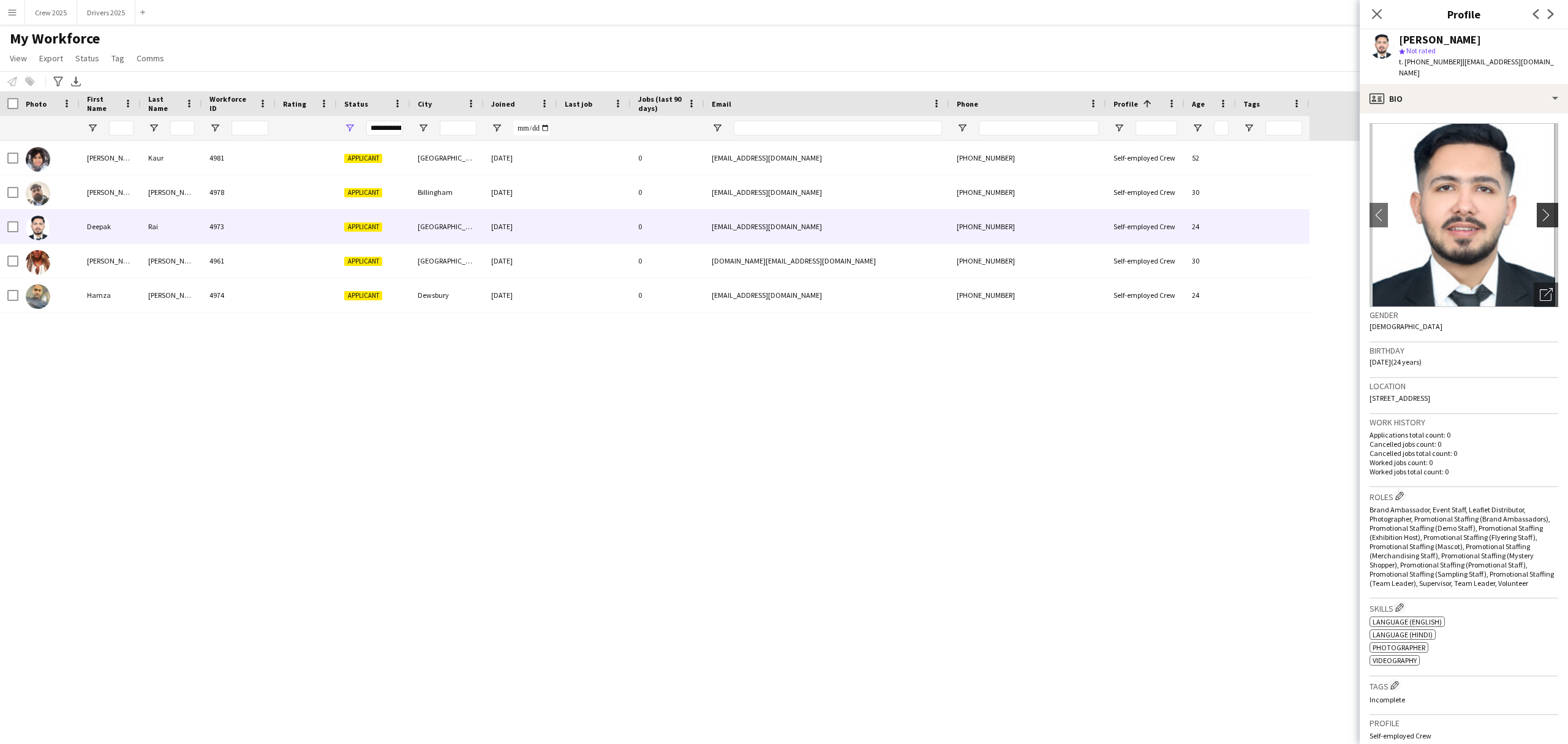
click at [1541, 208] on app-icon "chevron-right" at bounding box center [1549, 214] width 19 height 13
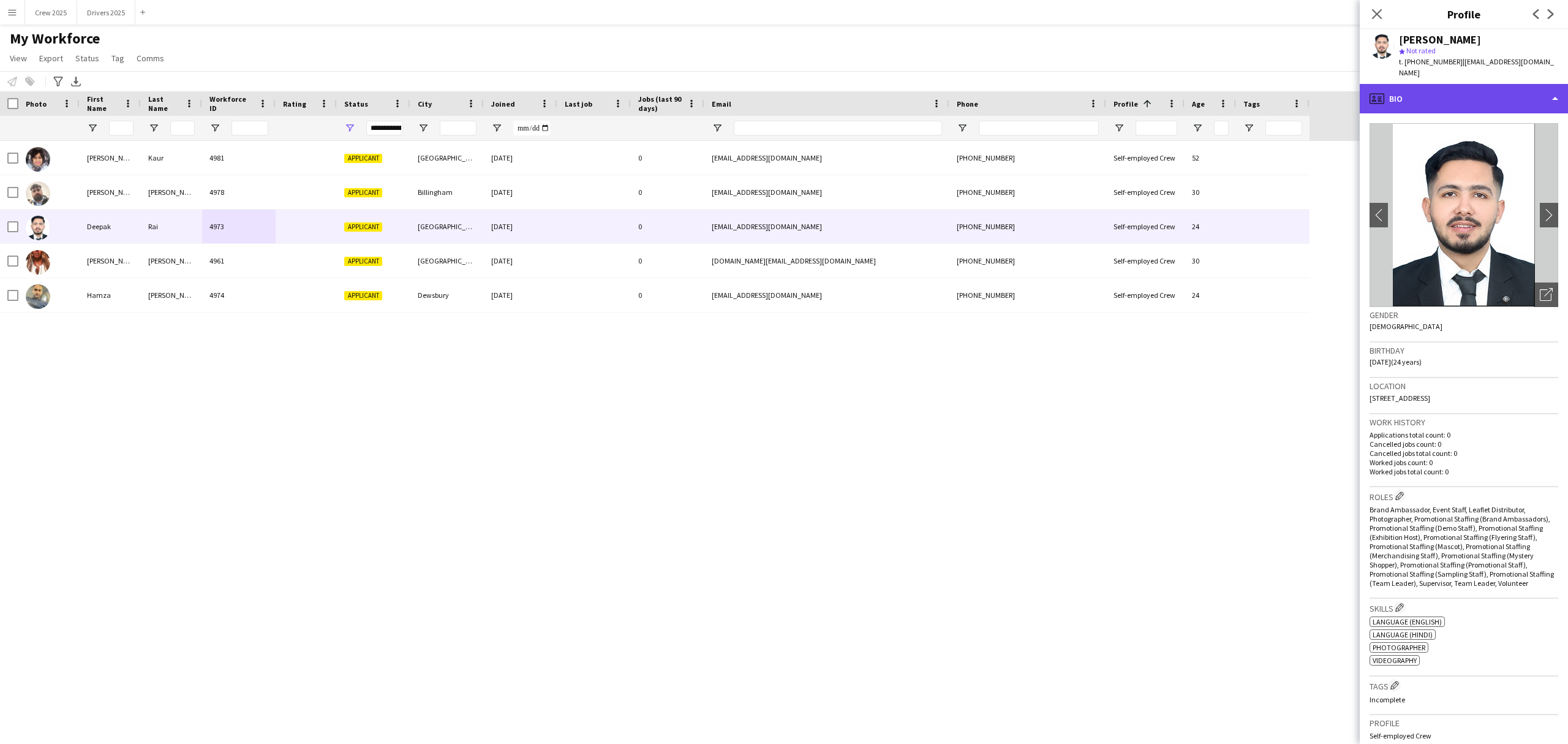
click at [1473, 100] on div "profile Bio" at bounding box center [1464, 99] width 208 height 29
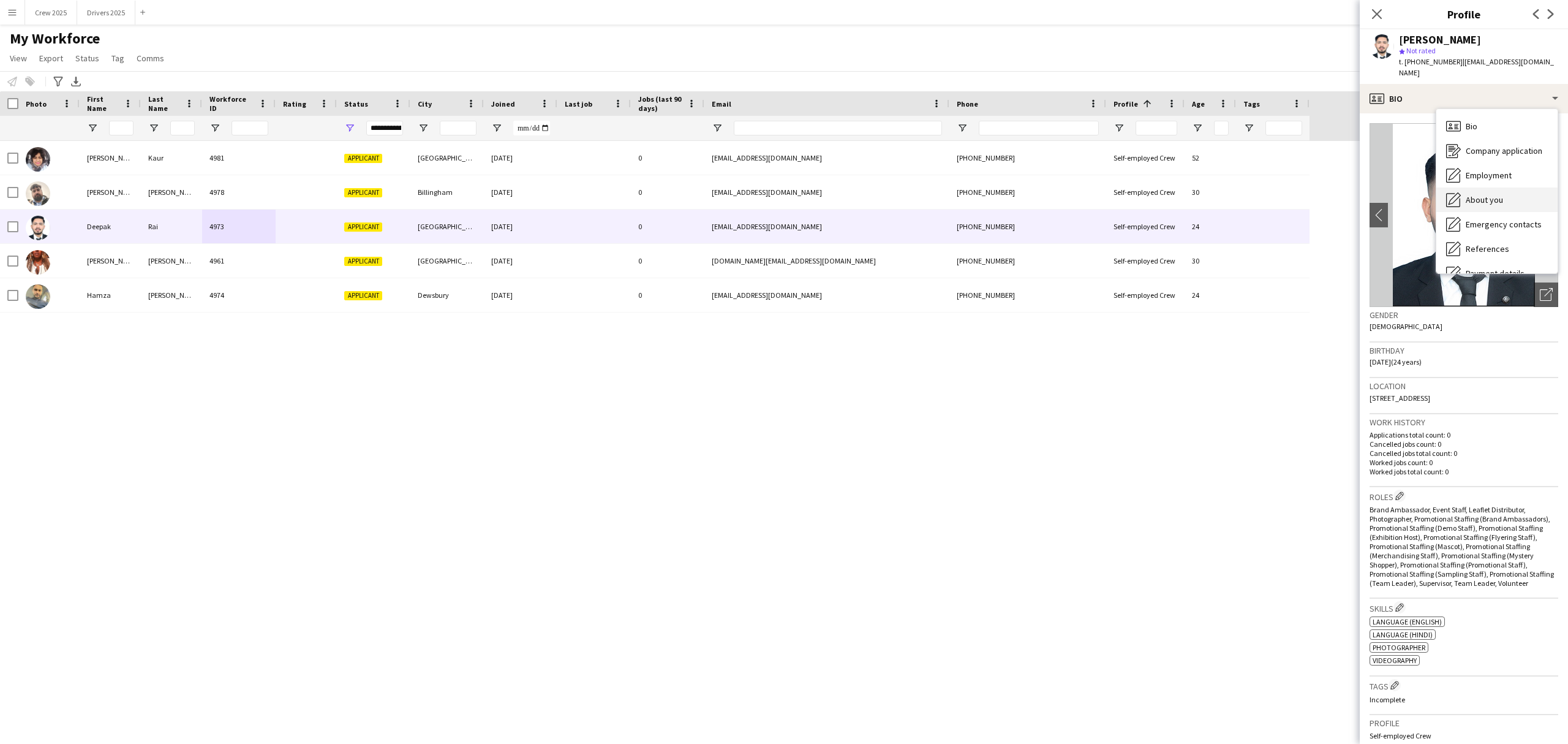
click at [1514, 188] on div "About you About you" at bounding box center [1496, 200] width 121 height 25
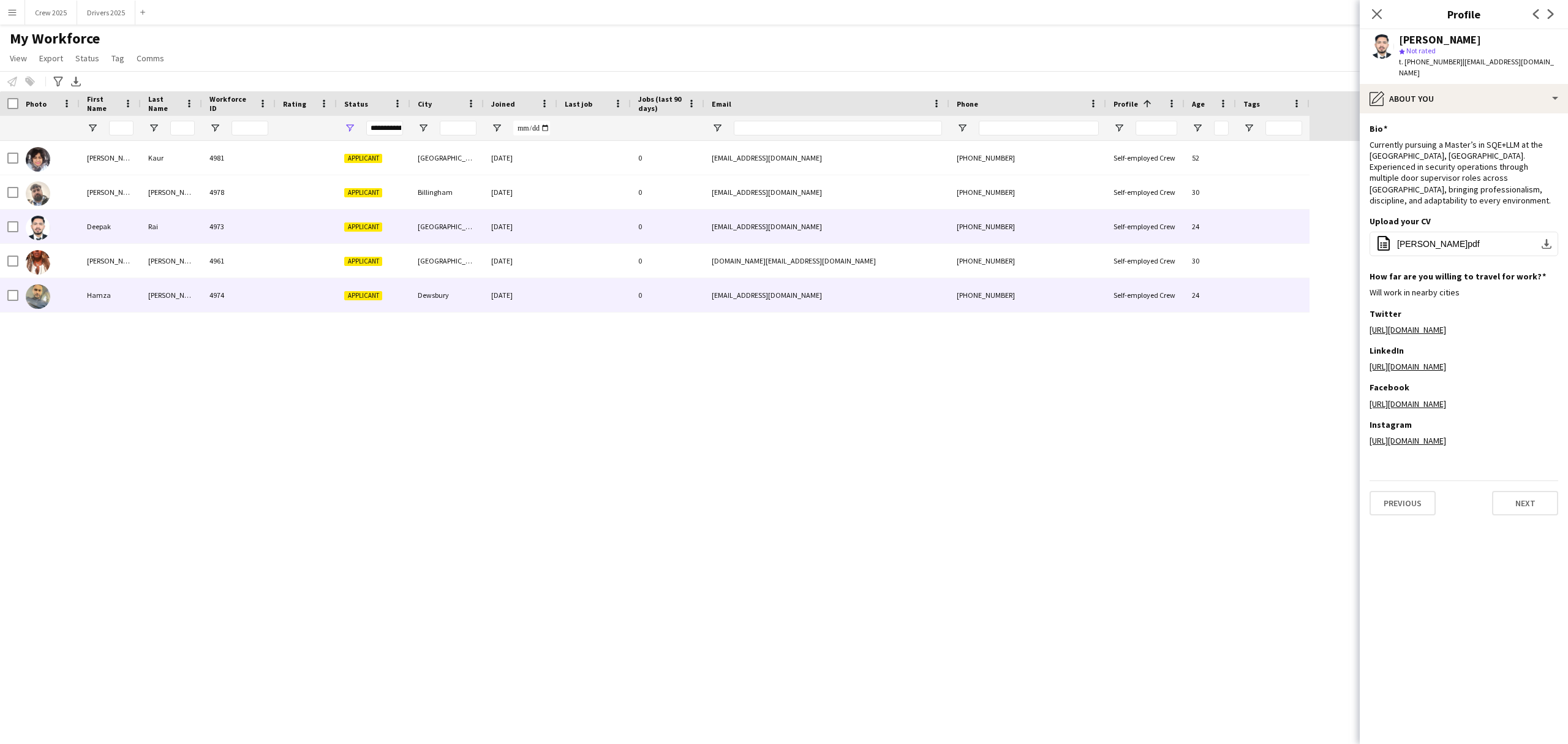
click at [288, 287] on div at bounding box center [306, 295] width 61 height 34
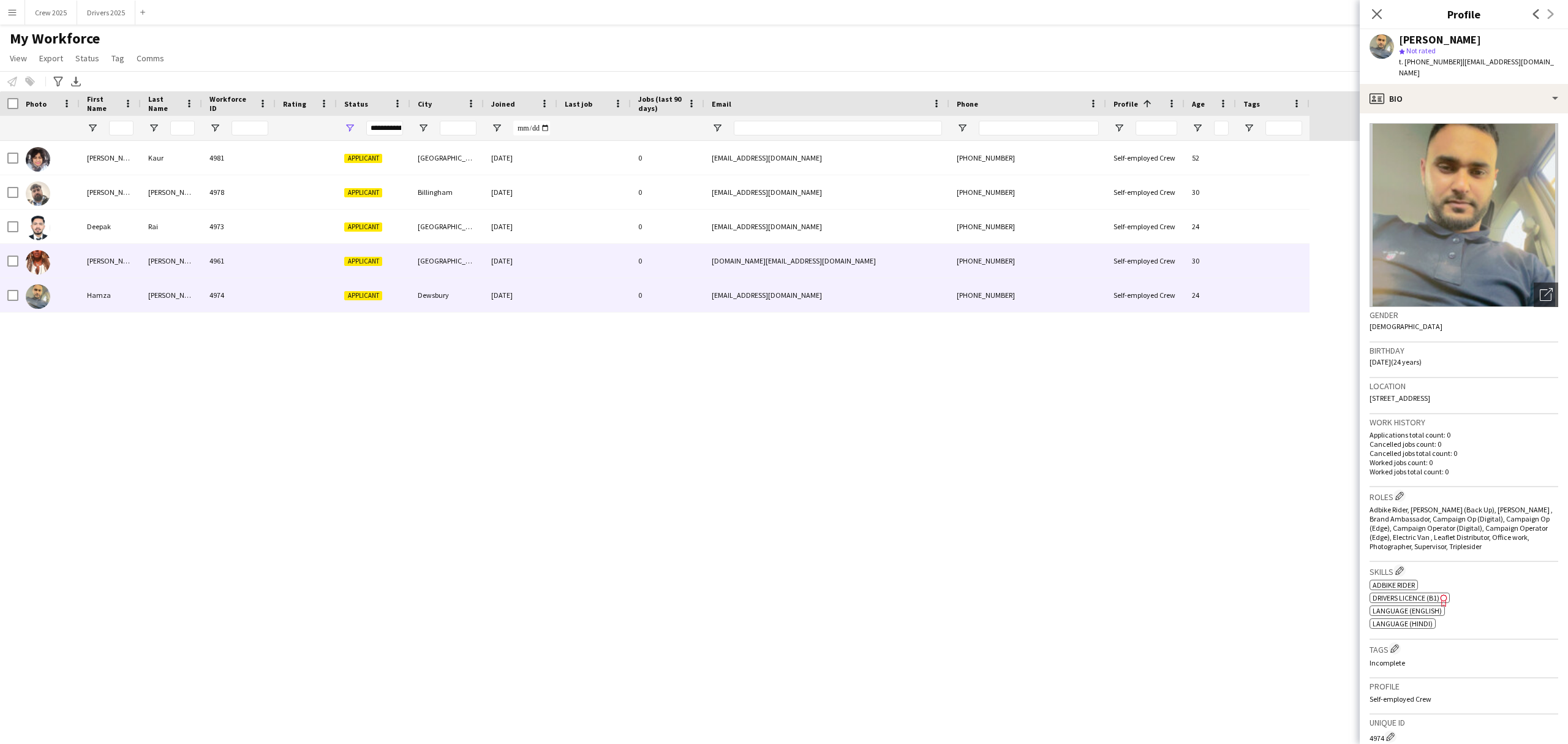
click at [300, 260] on div at bounding box center [306, 261] width 61 height 34
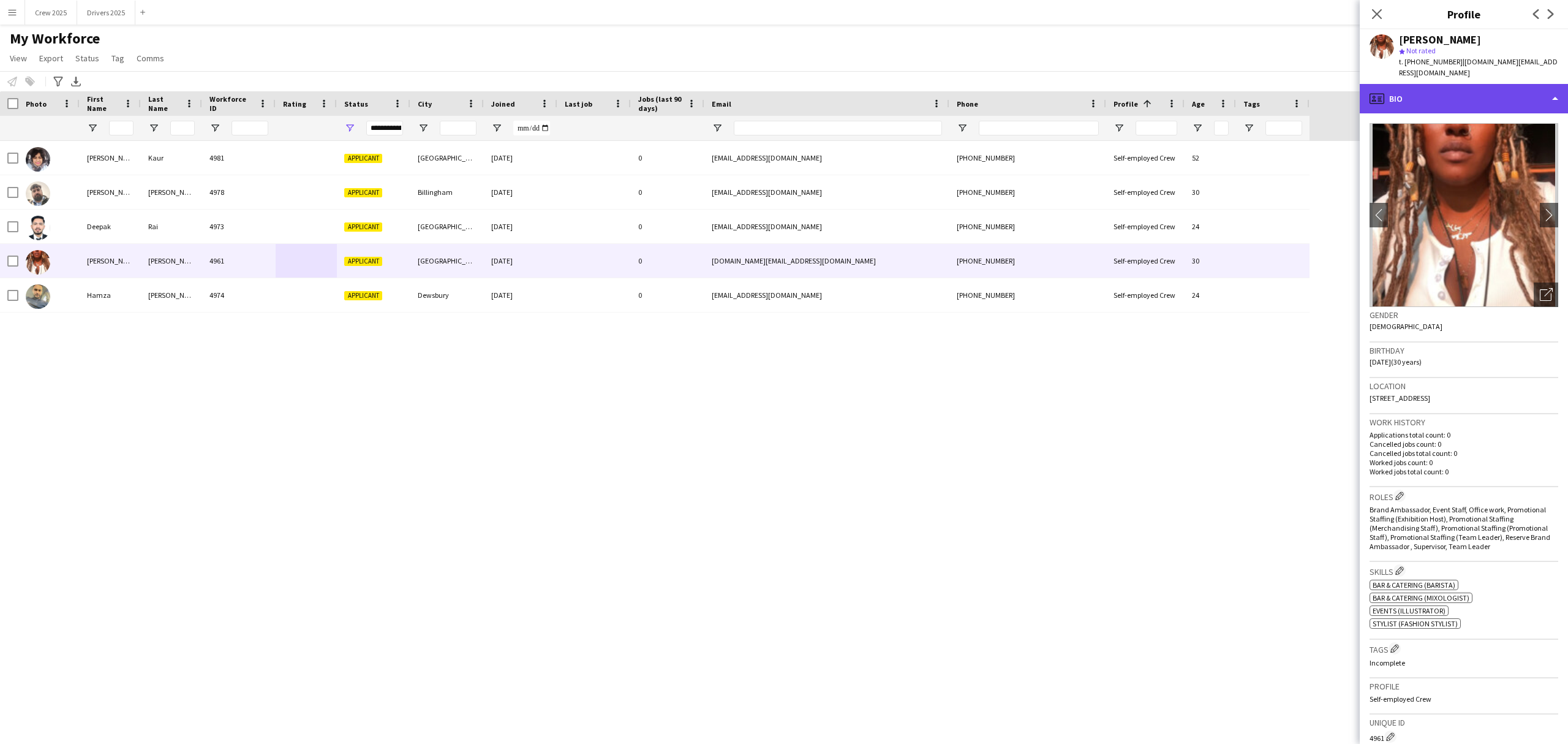
click at [1407, 106] on div "profile Bio" at bounding box center [1464, 99] width 208 height 29
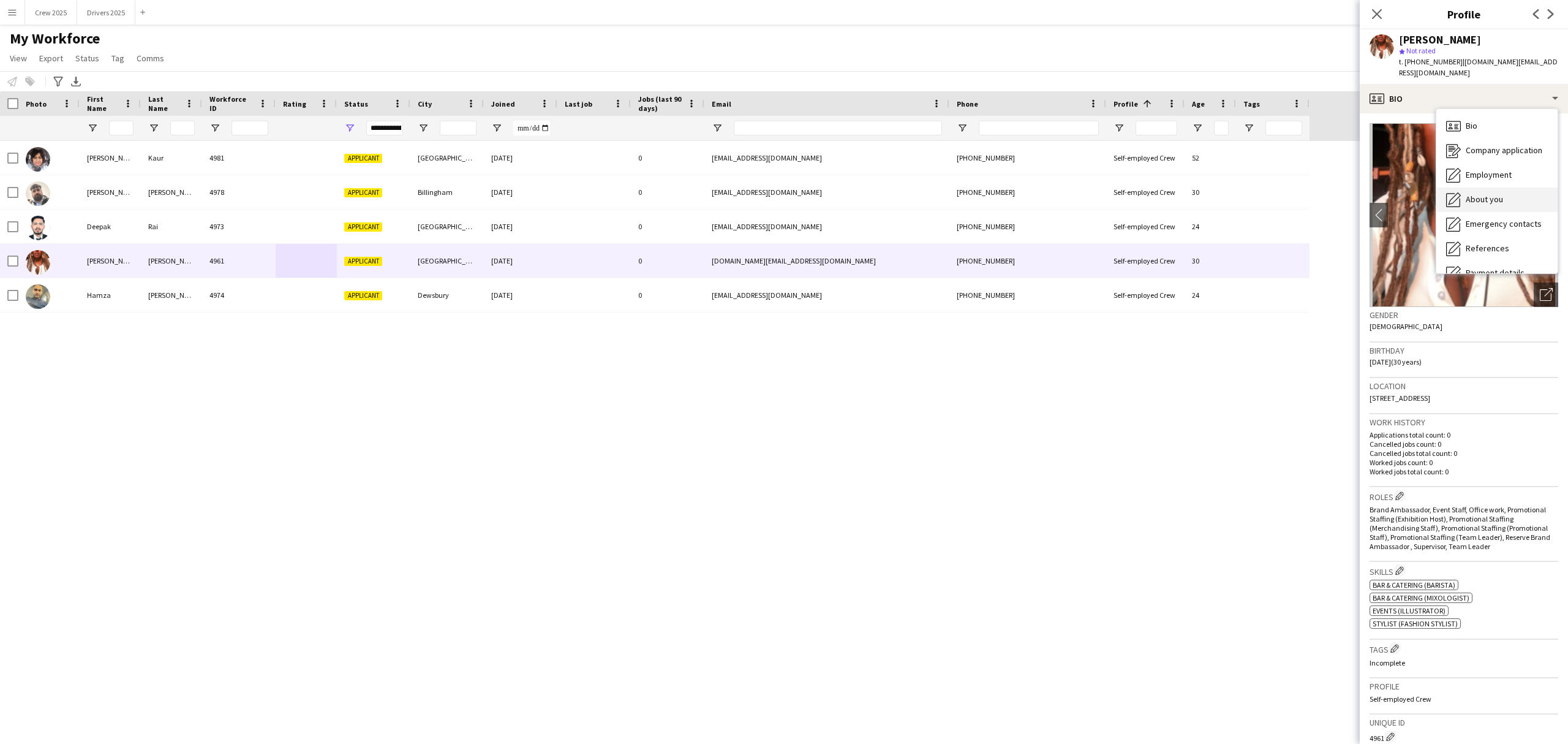
click at [1498, 202] on span "About you" at bounding box center [1484, 199] width 37 height 11
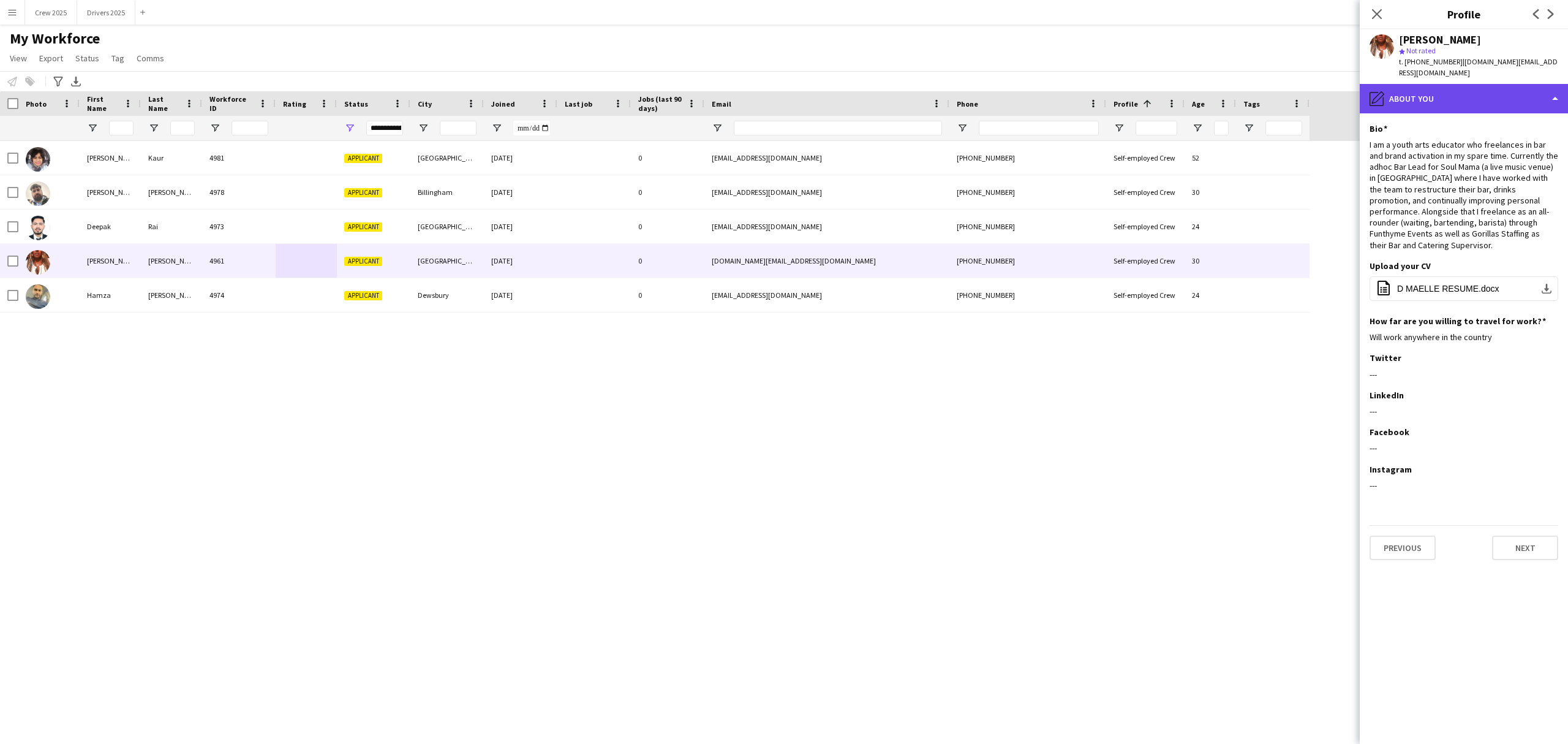
click at [1437, 94] on div "pencil4 About you" at bounding box center [1464, 99] width 208 height 29
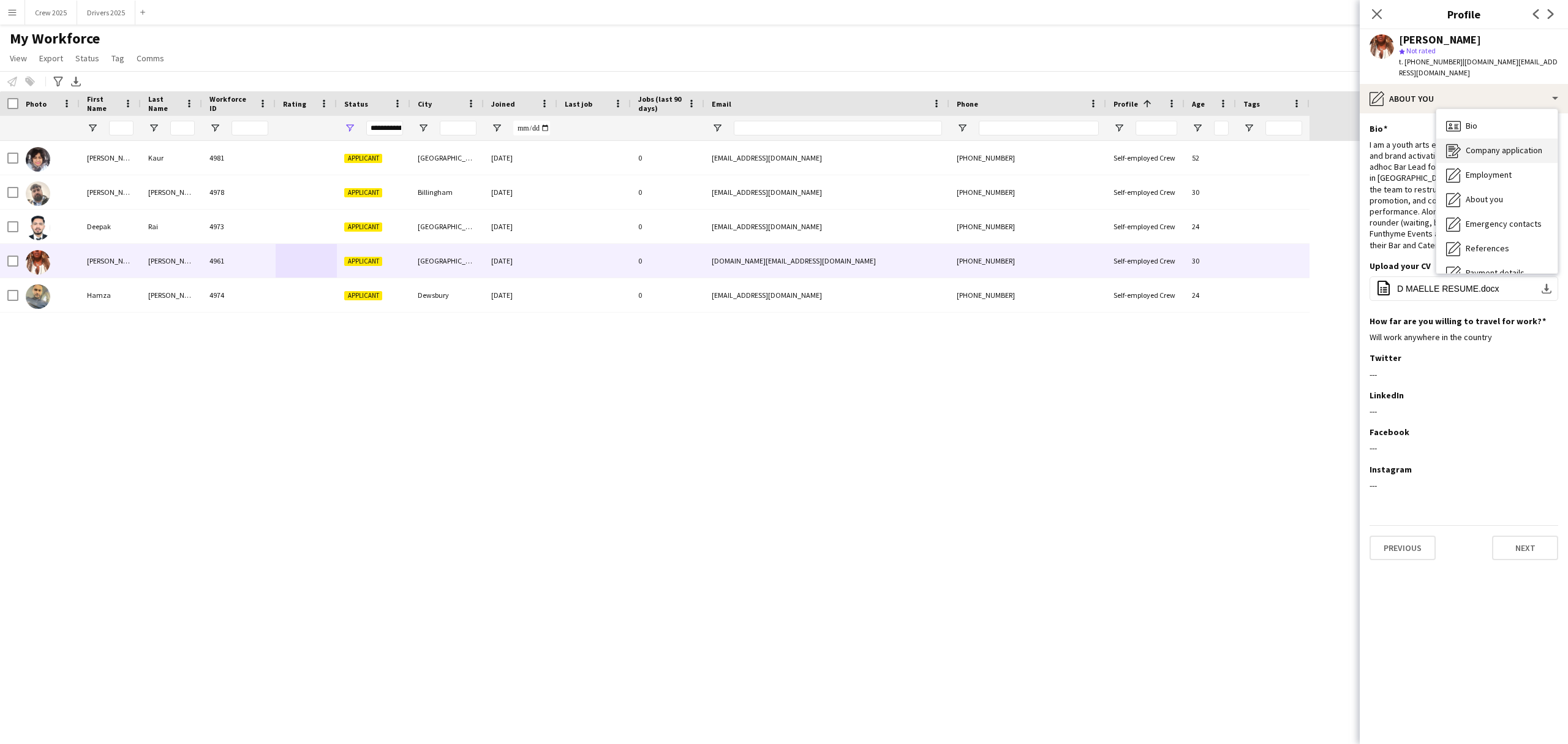
click at [1519, 155] on span "Company application" at bounding box center [1504, 150] width 76 height 11
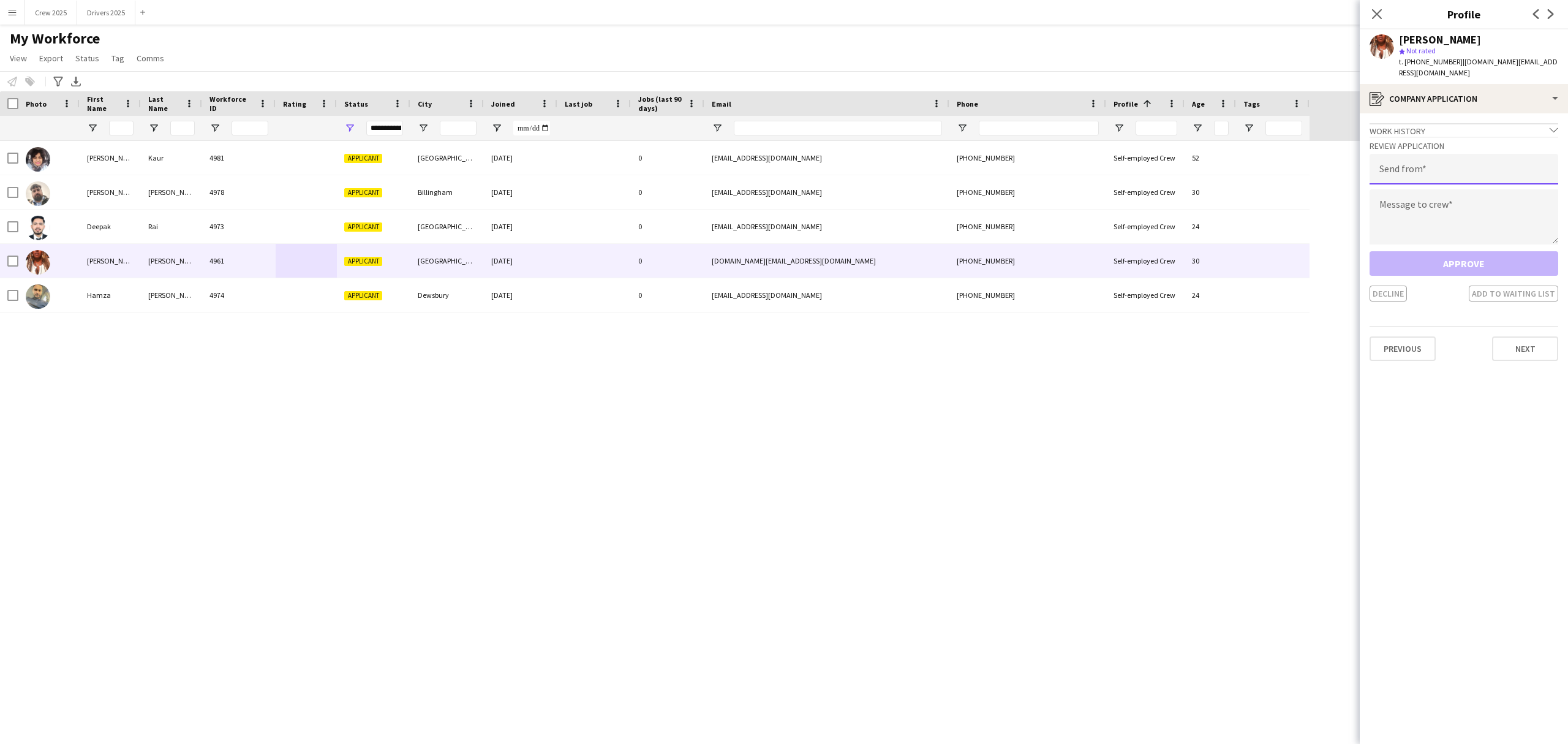
click at [1449, 173] on input "email" at bounding box center [1464, 169] width 188 height 31
type input "**********"
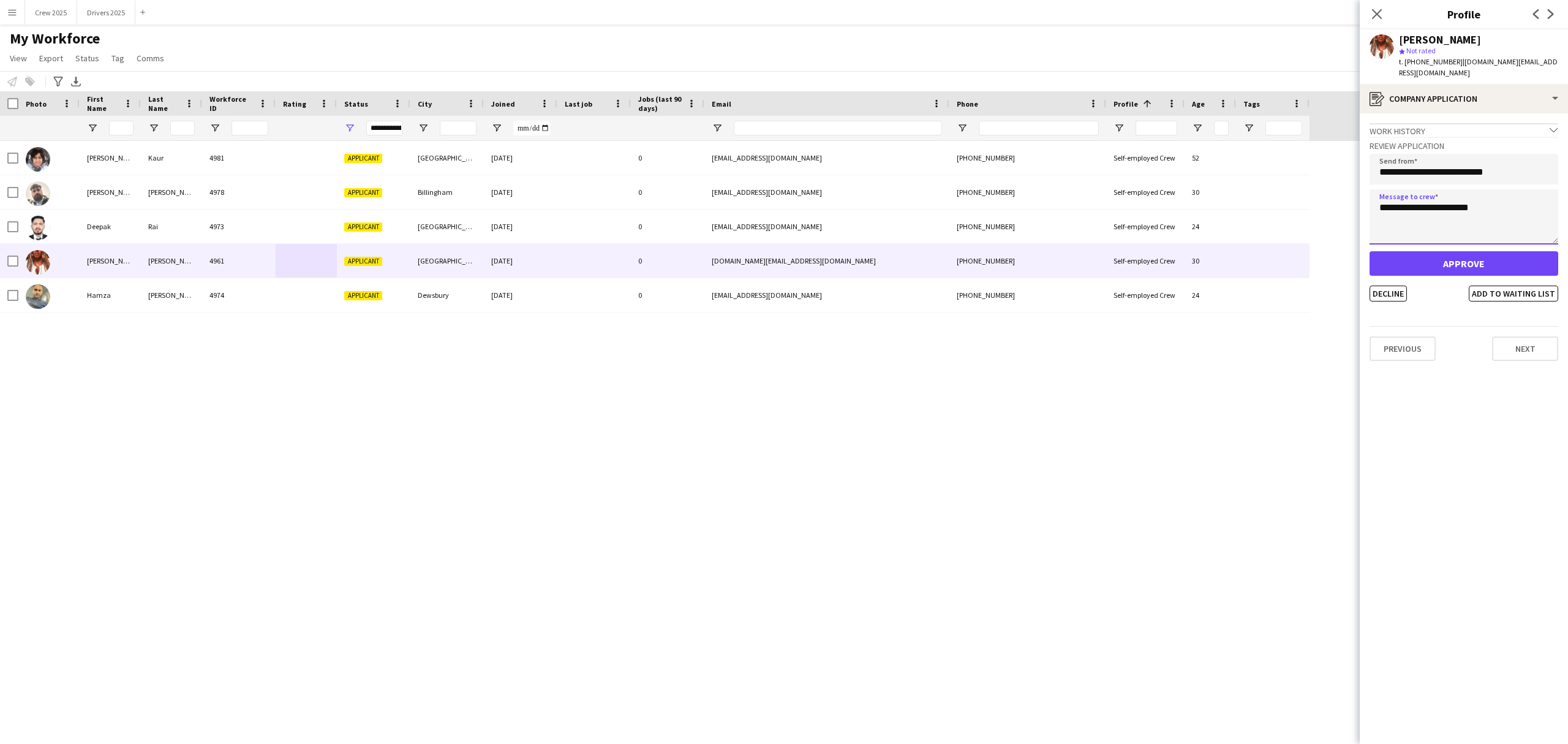
type textarea "**********"
click at [1465, 262] on button "Approve" at bounding box center [1464, 263] width 188 height 25
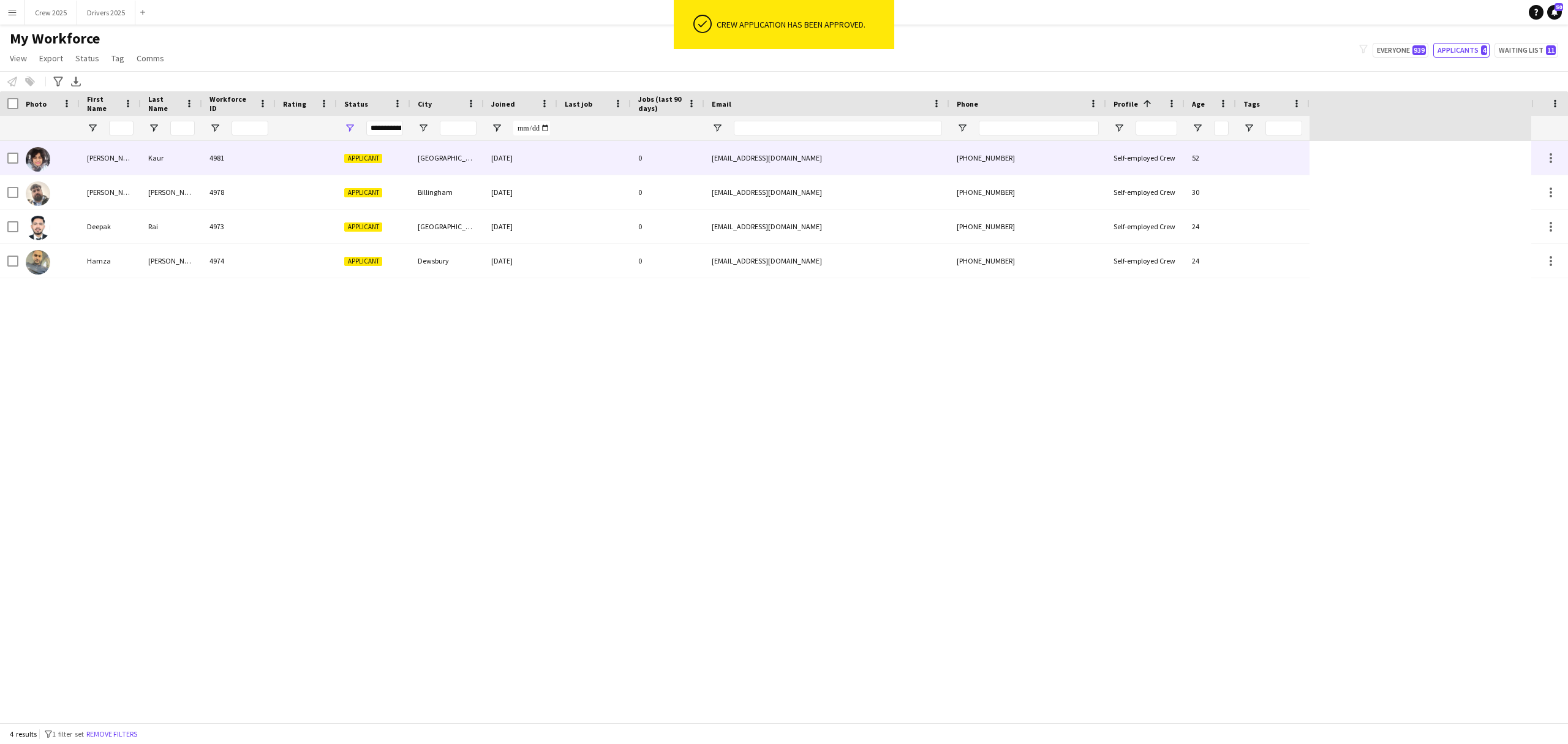
click at [252, 158] on div "4981" at bounding box center [239, 157] width 74 height 34
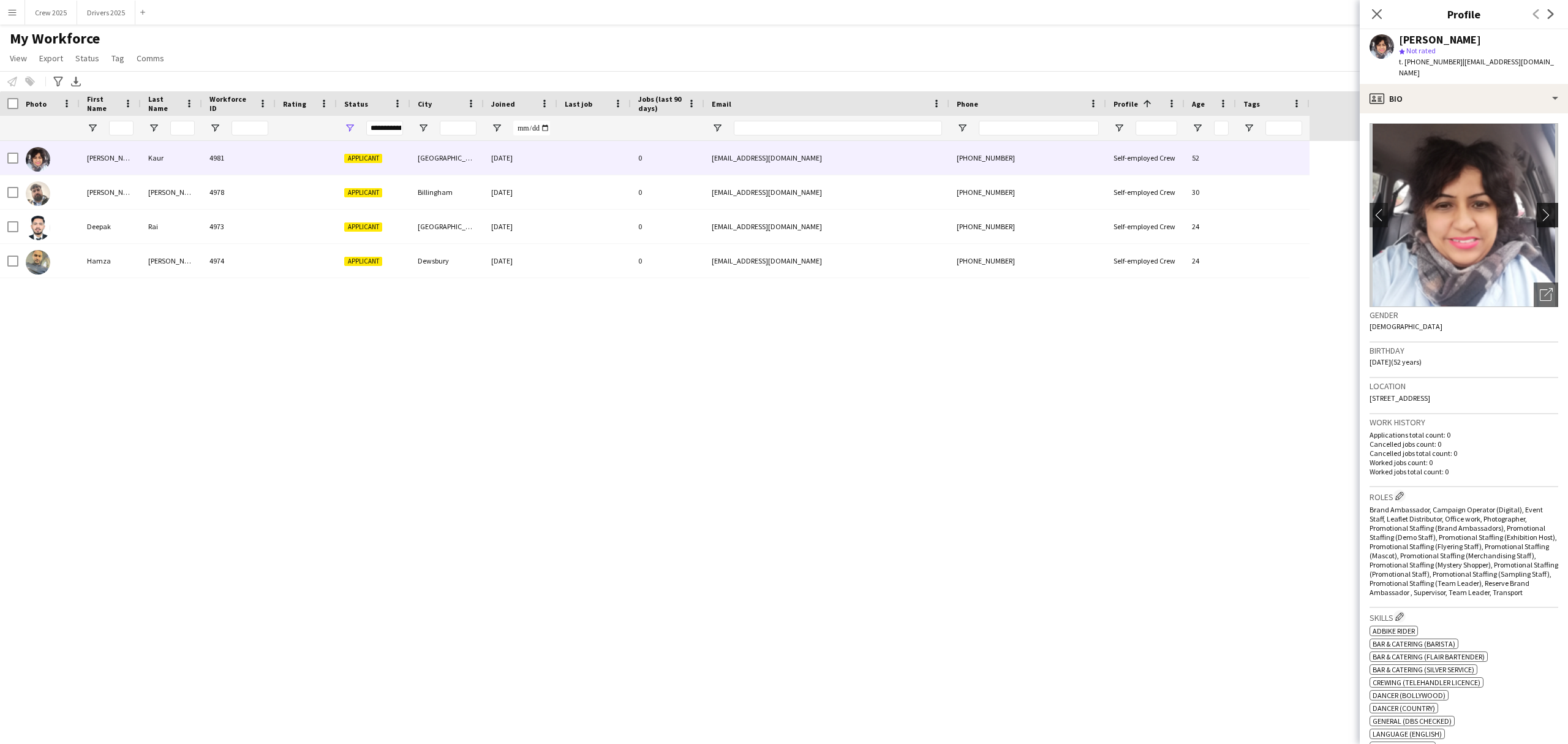
click at [1540, 208] on app-icon "chevron-right" at bounding box center [1549, 214] width 19 height 13
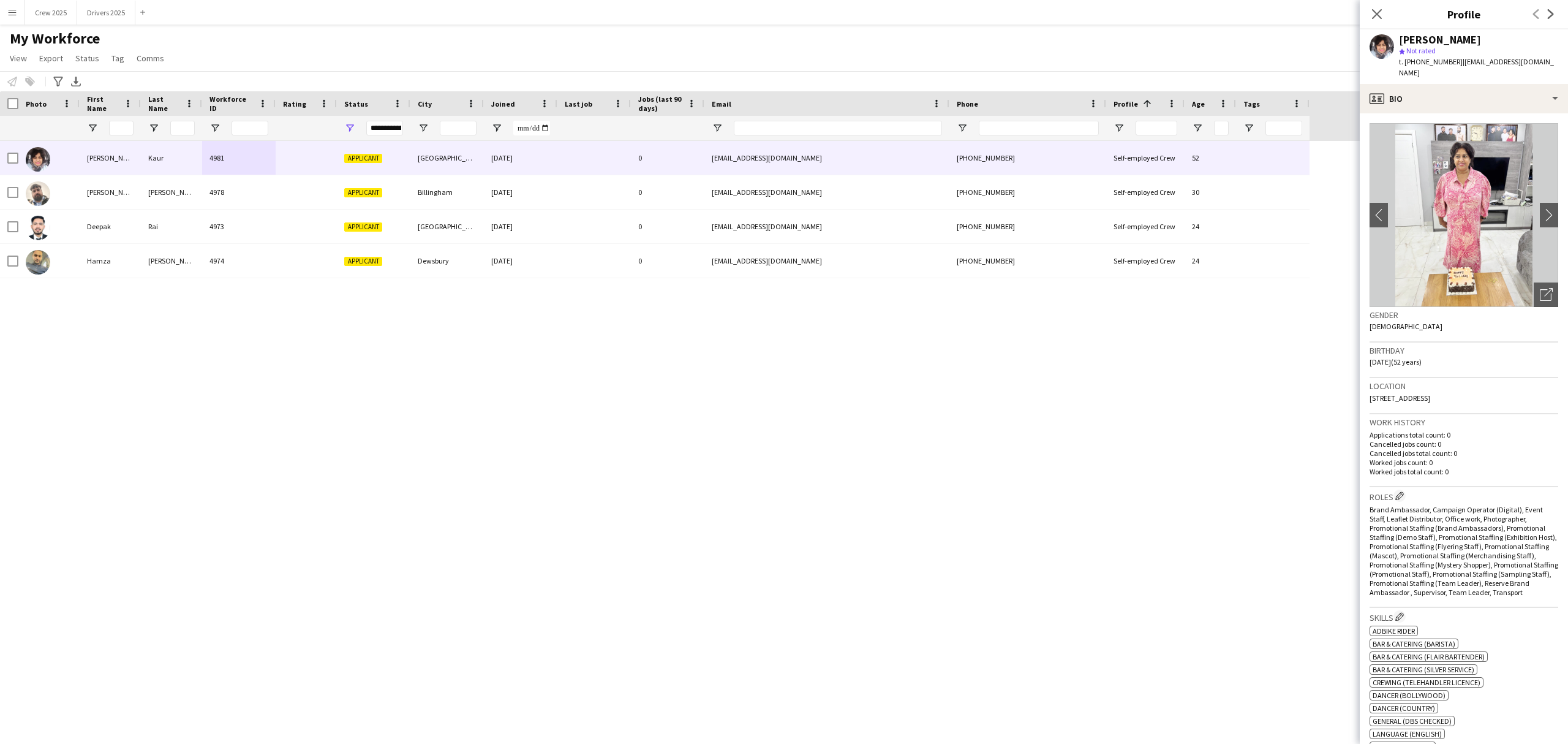
click at [1473, 233] on img at bounding box center [1464, 215] width 188 height 184
click at [1534, 283] on div "Open photos pop-in" at bounding box center [1545, 295] width 25 height 25
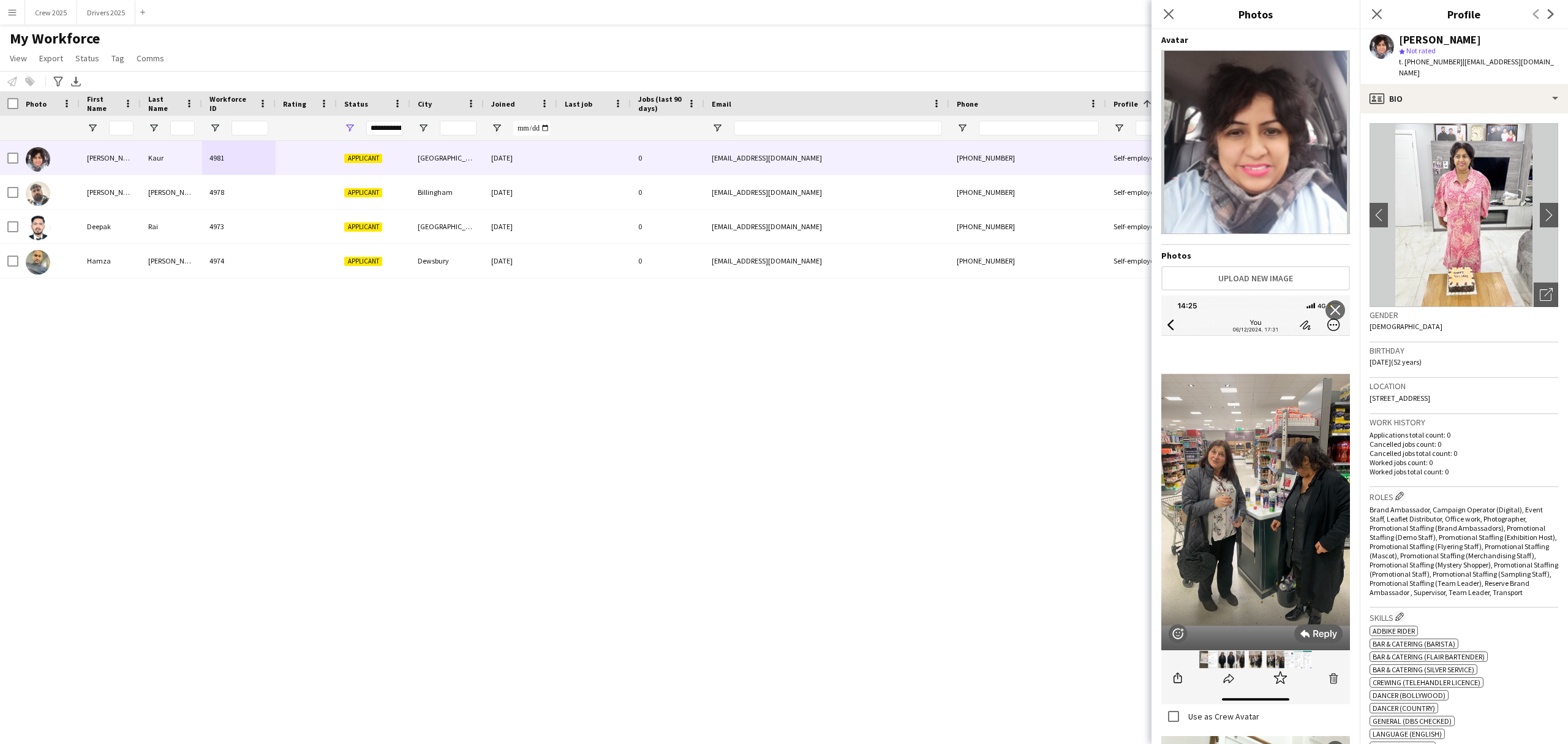
click at [1287, 485] on img at bounding box center [1256, 500] width 188 height 409
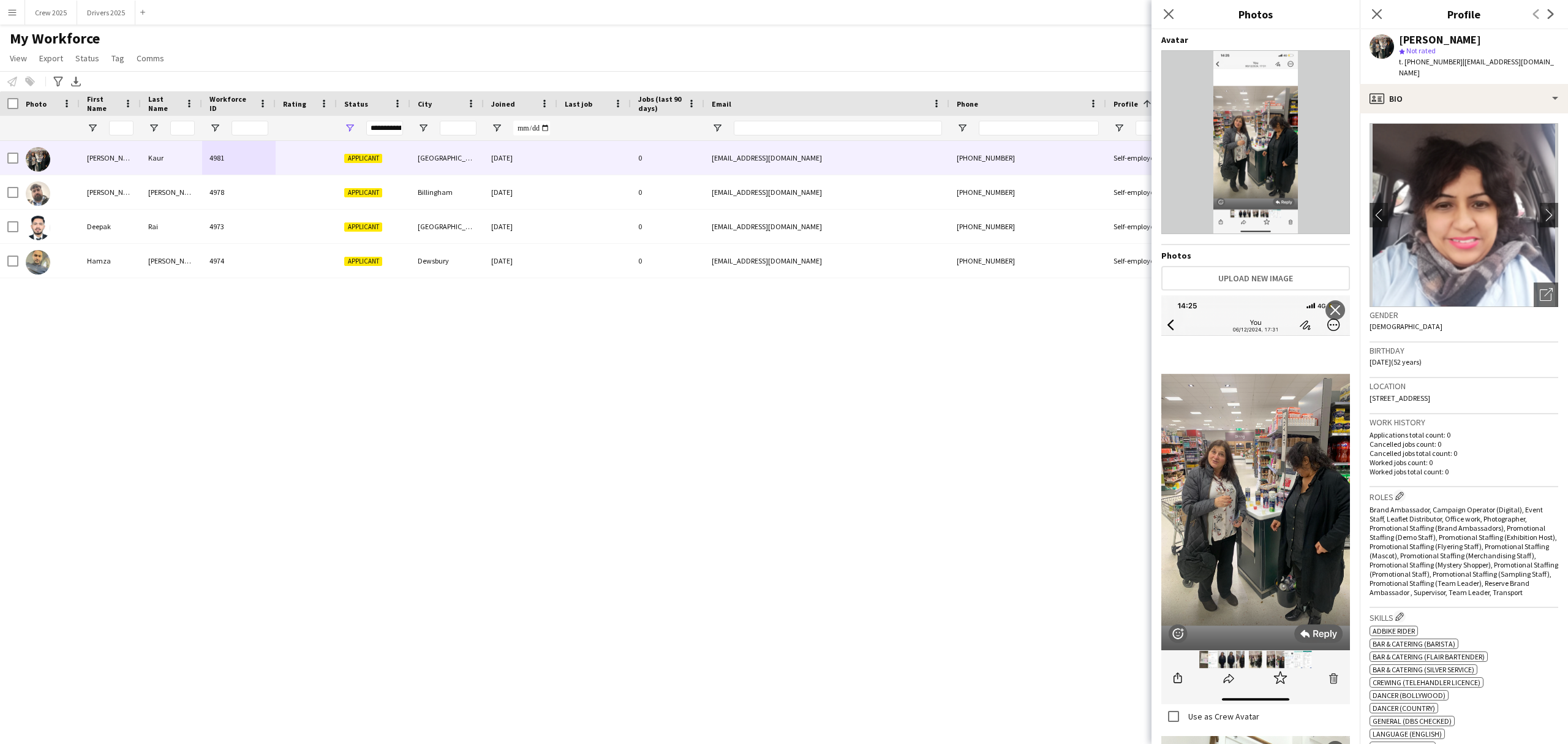
click at [1248, 558] on img at bounding box center [1256, 500] width 188 height 409
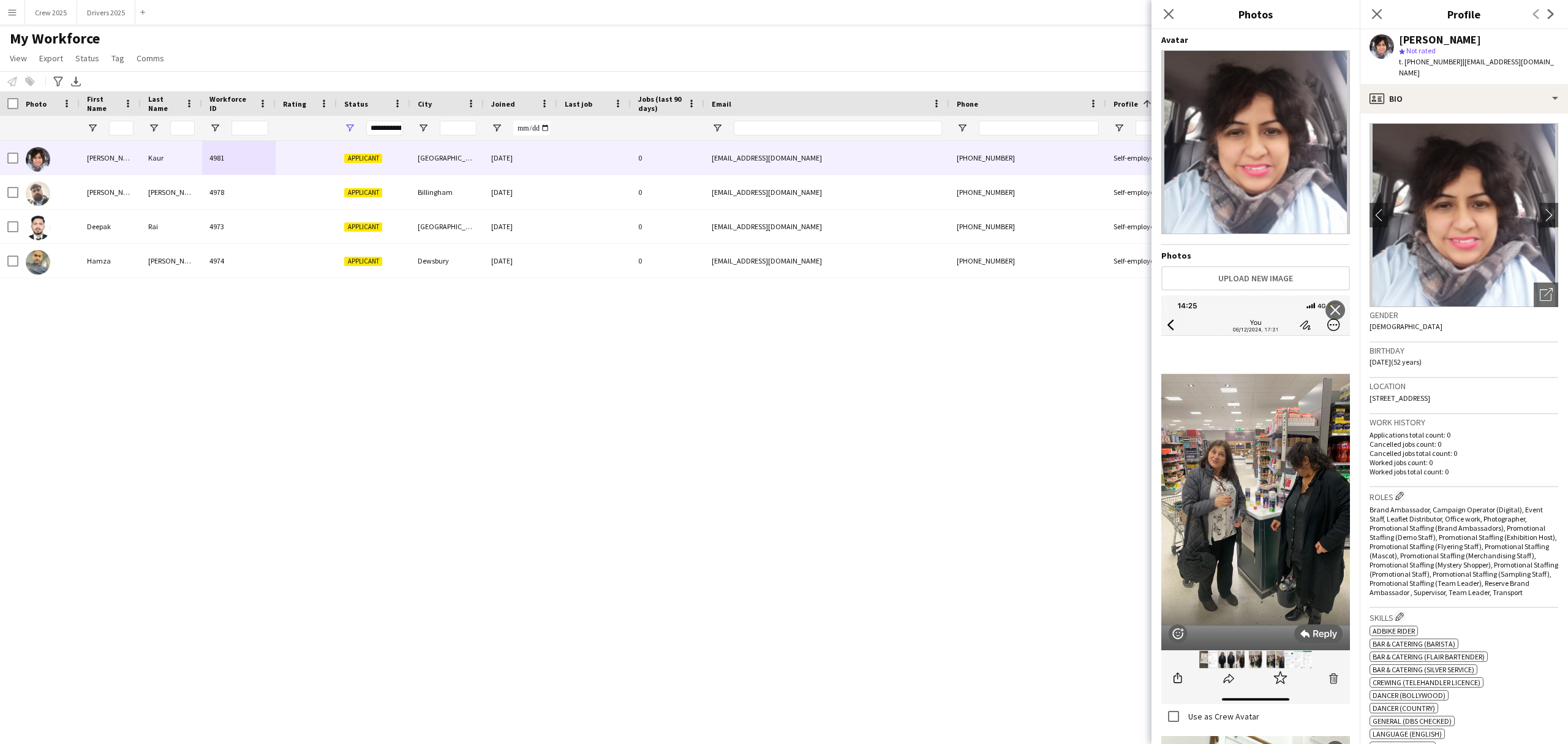
click at [1224, 558] on img at bounding box center [1256, 500] width 188 height 409
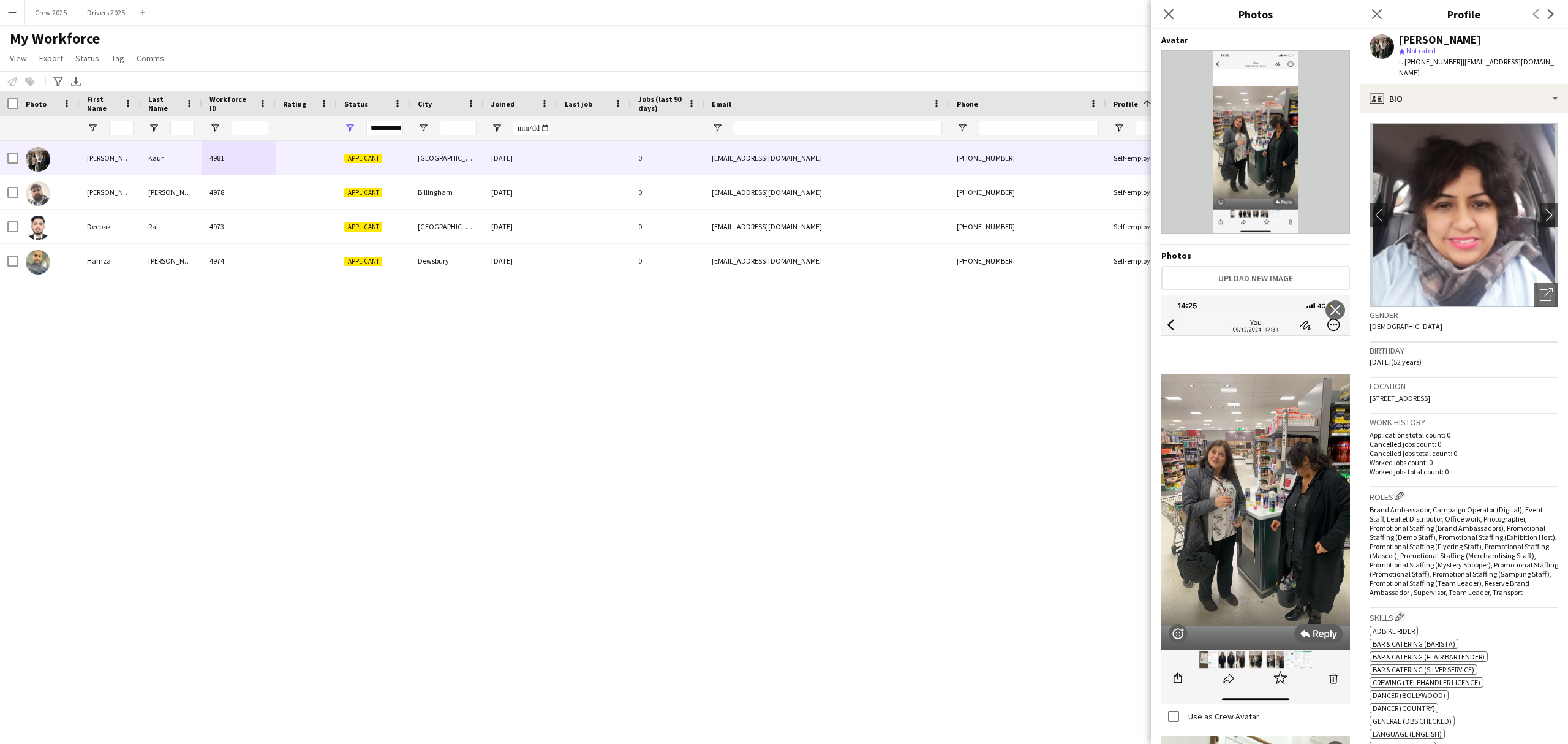
click at [1236, 563] on img at bounding box center [1256, 500] width 188 height 409
click at [1230, 530] on img at bounding box center [1256, 500] width 188 height 409
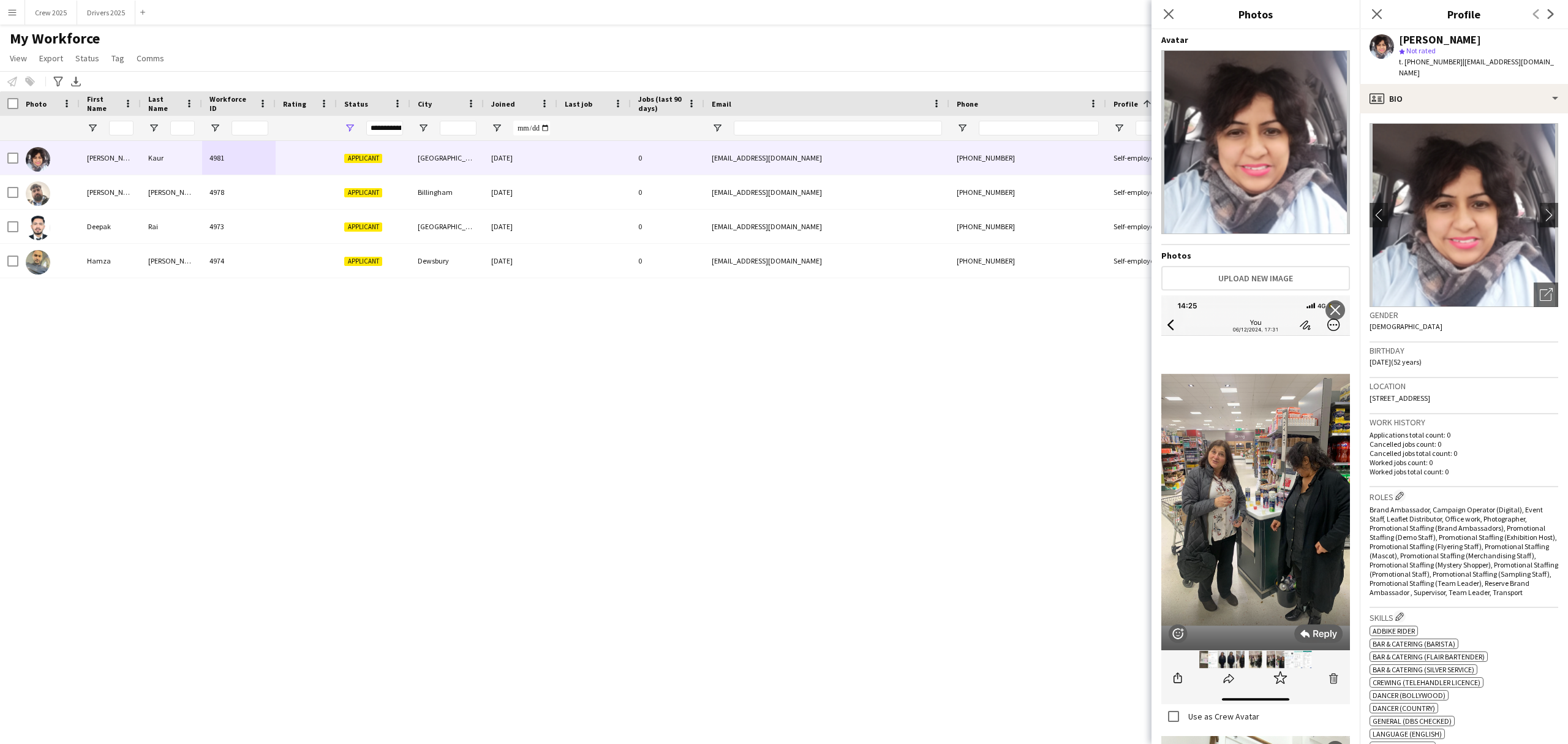
click at [1230, 523] on img at bounding box center [1256, 500] width 188 height 409
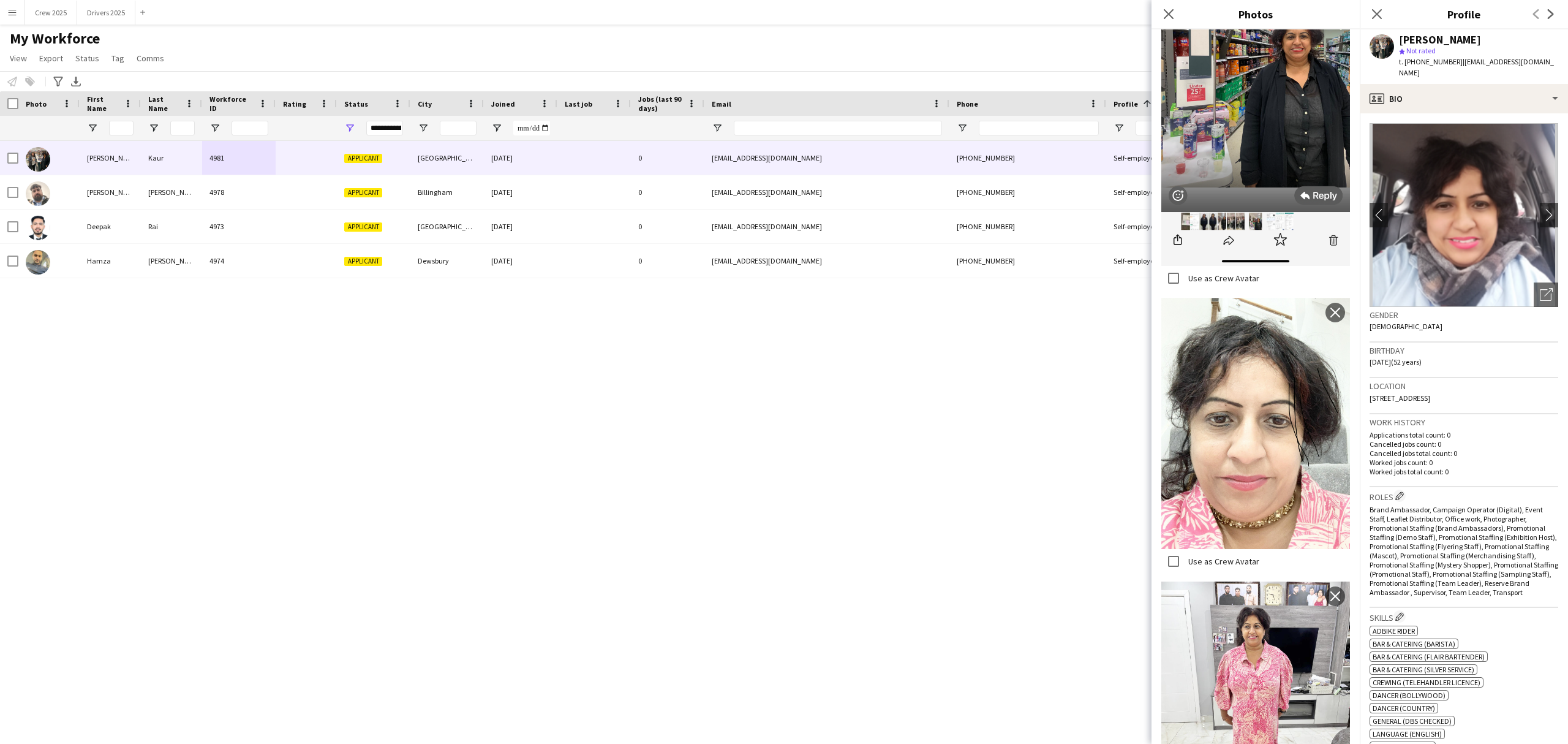
scroll to position [1177, 0]
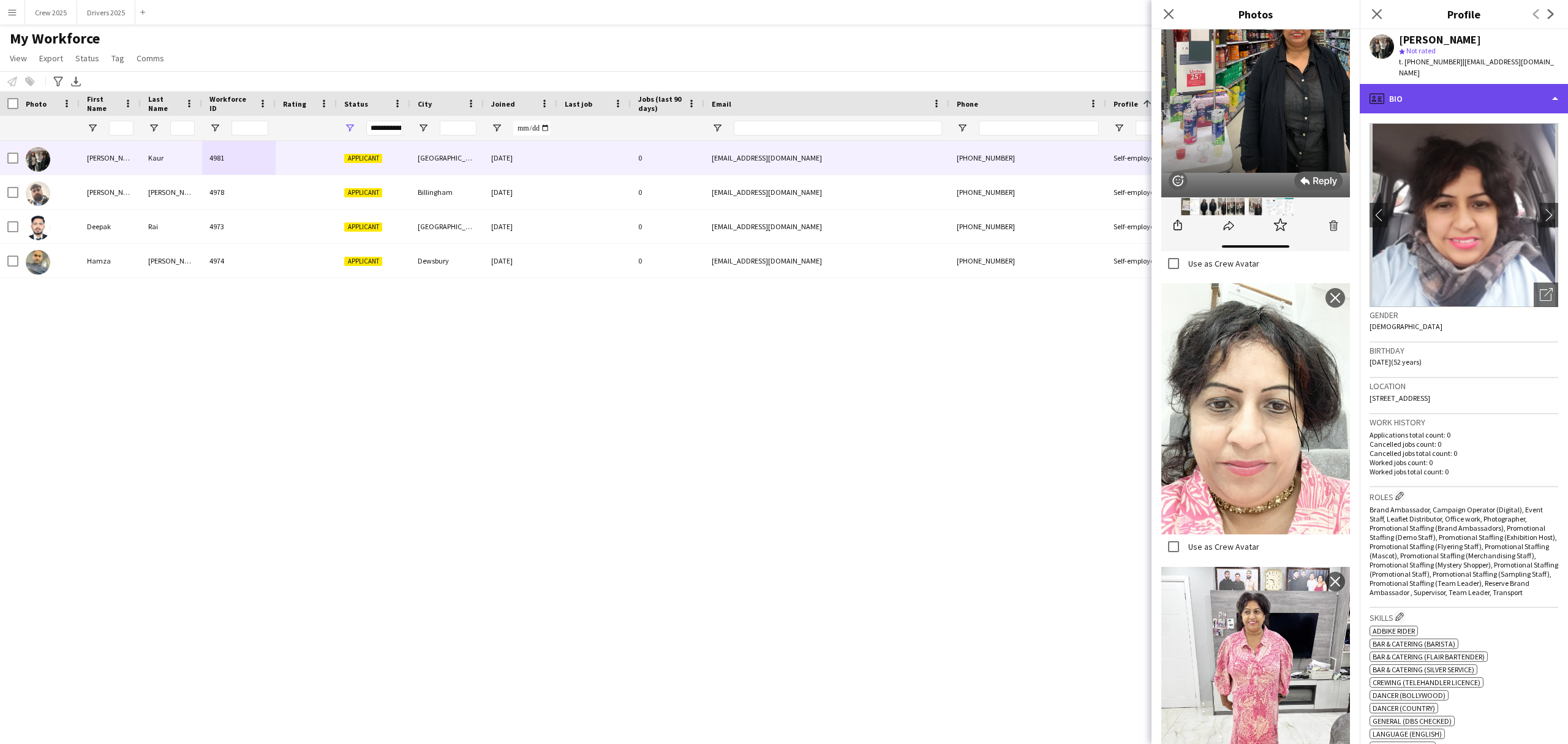
click at [1461, 89] on div "profile Bio" at bounding box center [1464, 99] width 208 height 29
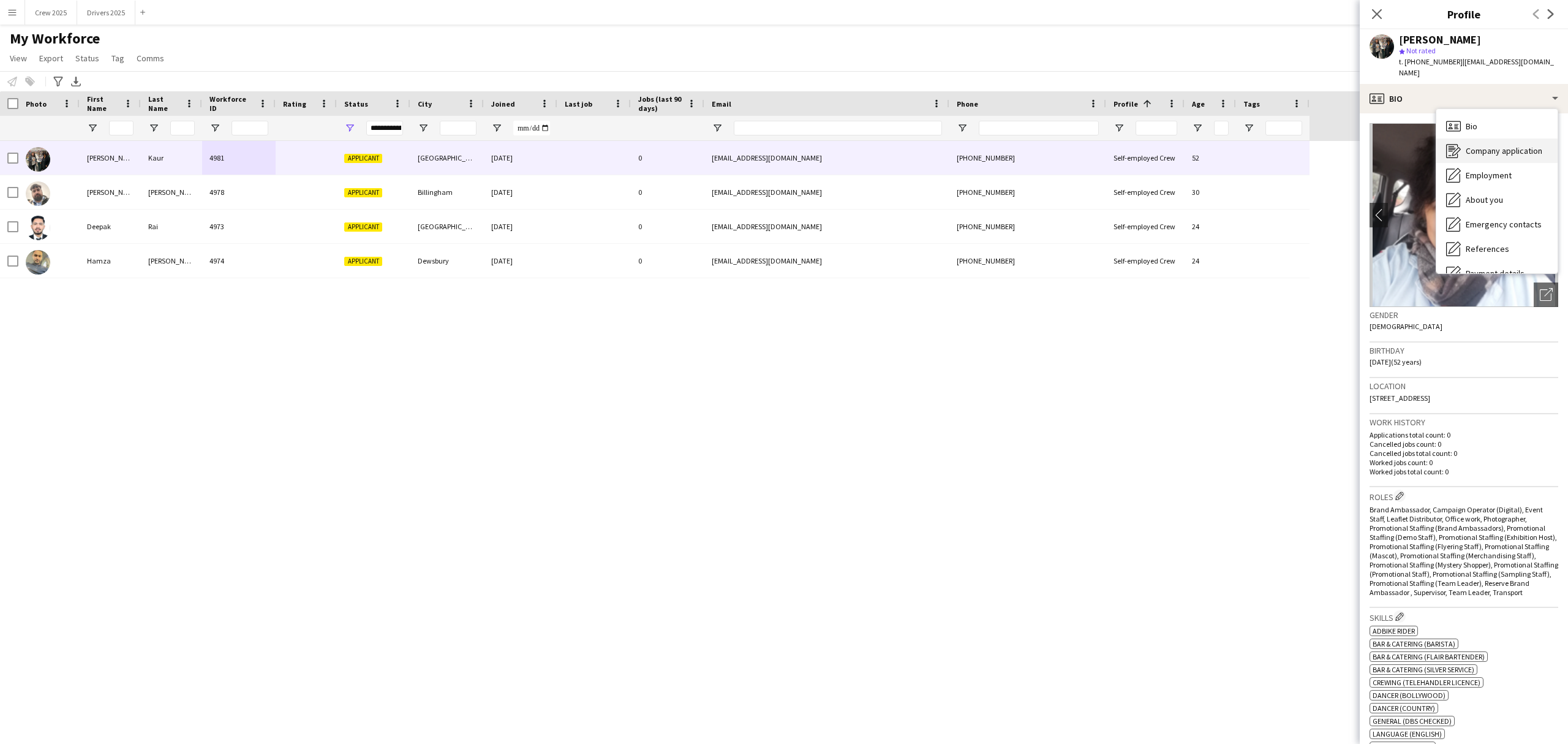
click at [1490, 145] on span "Company application" at bounding box center [1504, 151] width 76 height 11
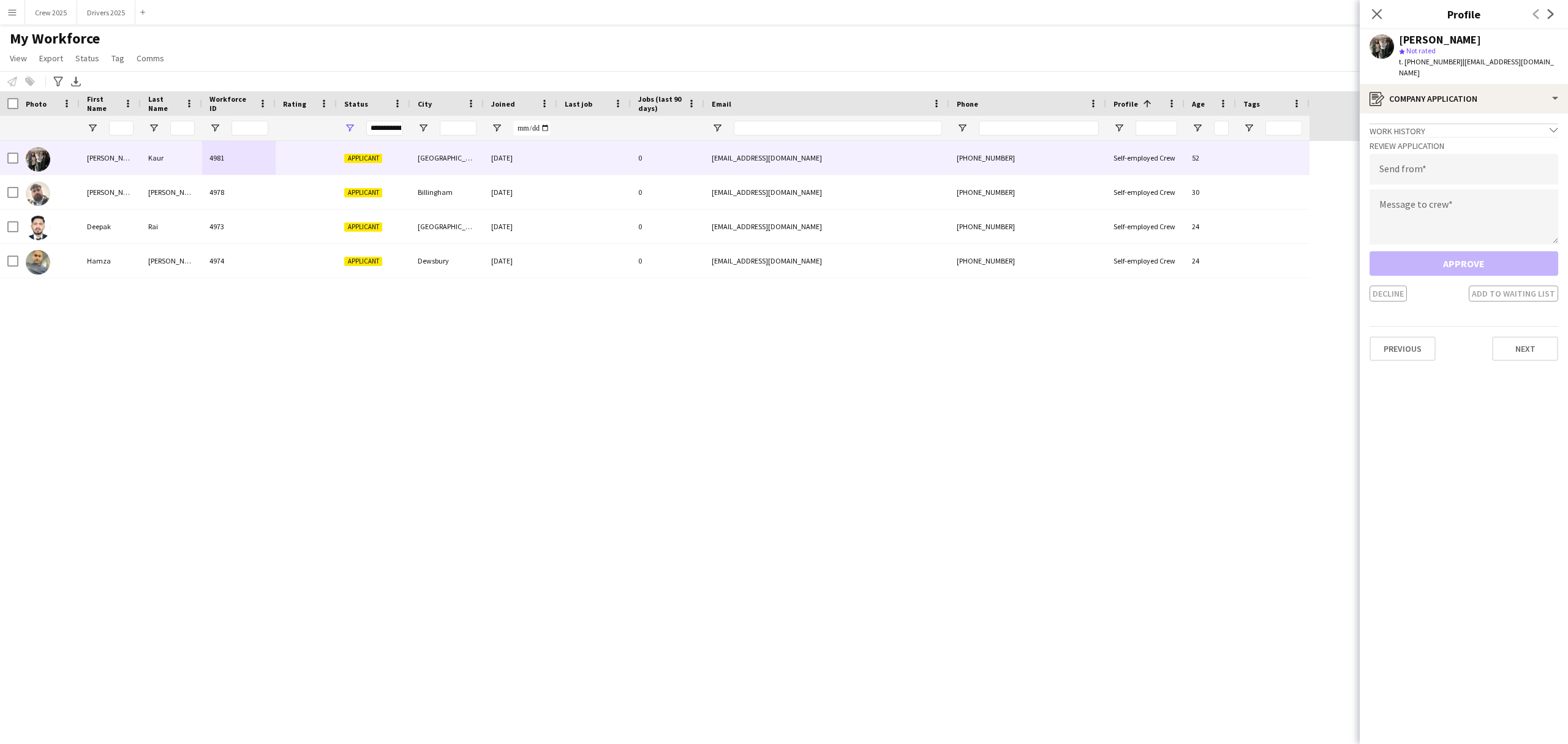
drag, startPoint x: 1451, startPoint y: 131, endPoint x: 1441, endPoint y: 150, distance: 21.5
click at [1445, 143] on div "Review Application Send from Message to crew Approve Decline Add to waiting list" at bounding box center [1464, 219] width 188 height 165
click at [1442, 155] on input "email" at bounding box center [1464, 169] width 188 height 31
type input "**********"
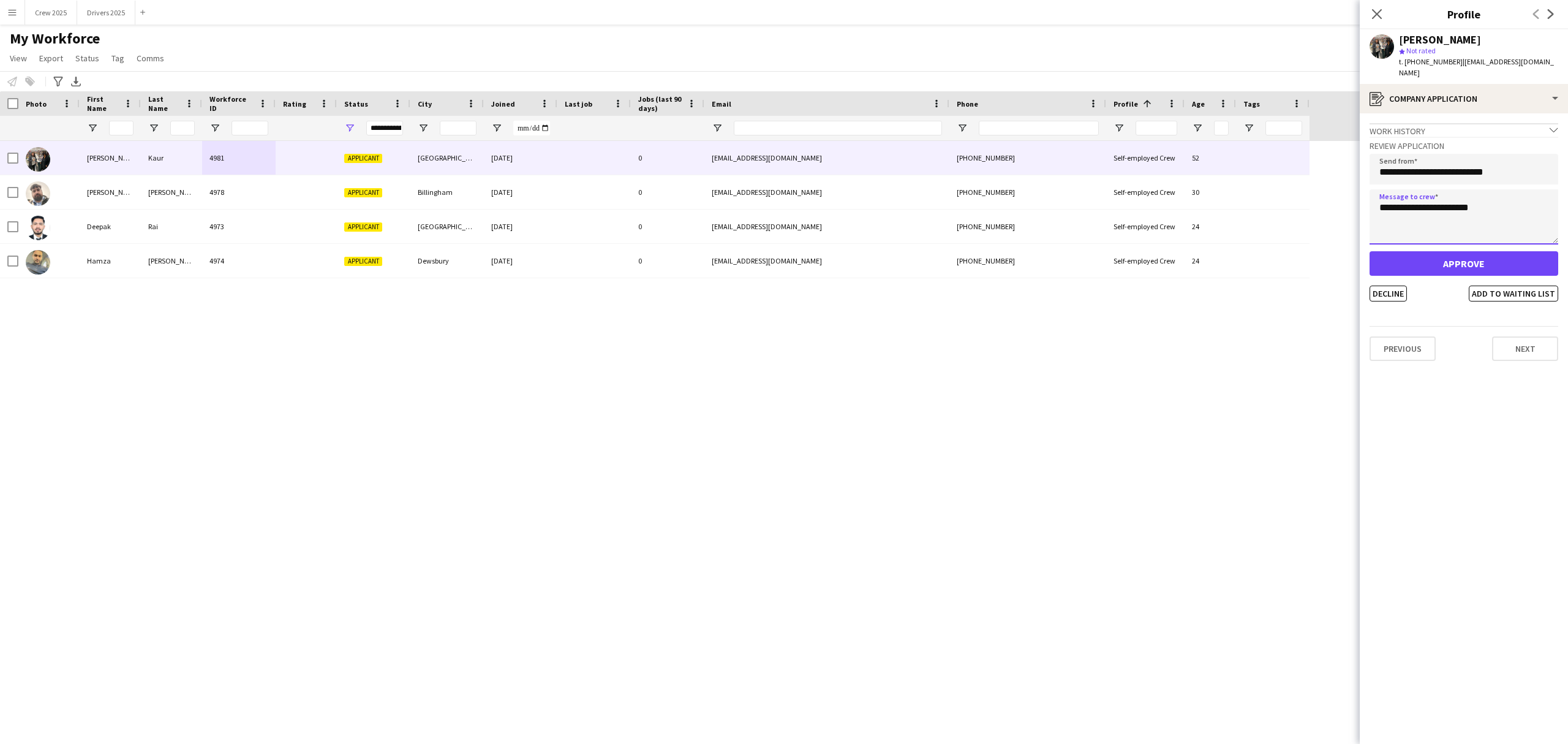
type textarea "**********"
click at [1428, 252] on button "Approve" at bounding box center [1464, 263] width 188 height 25
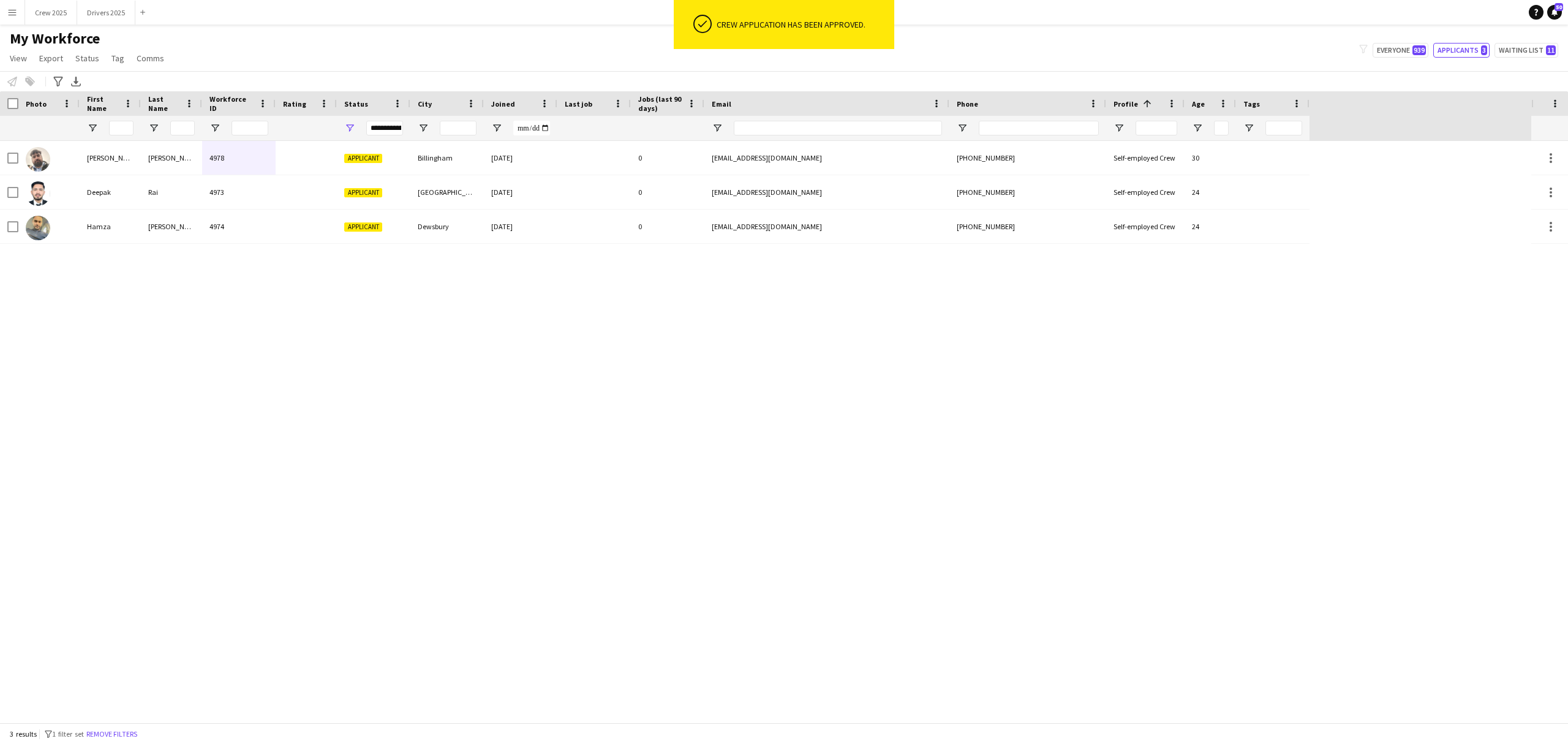
click at [493, 305] on div "Daniel Jenkins 4978 Applicant Billingham 15-08-2025 0 ecl-group@outlook.com +44…" at bounding box center [765, 431] width 1532 height 581
click at [52, 16] on button "Crew 2025 Close" at bounding box center [51, 13] width 52 height 24
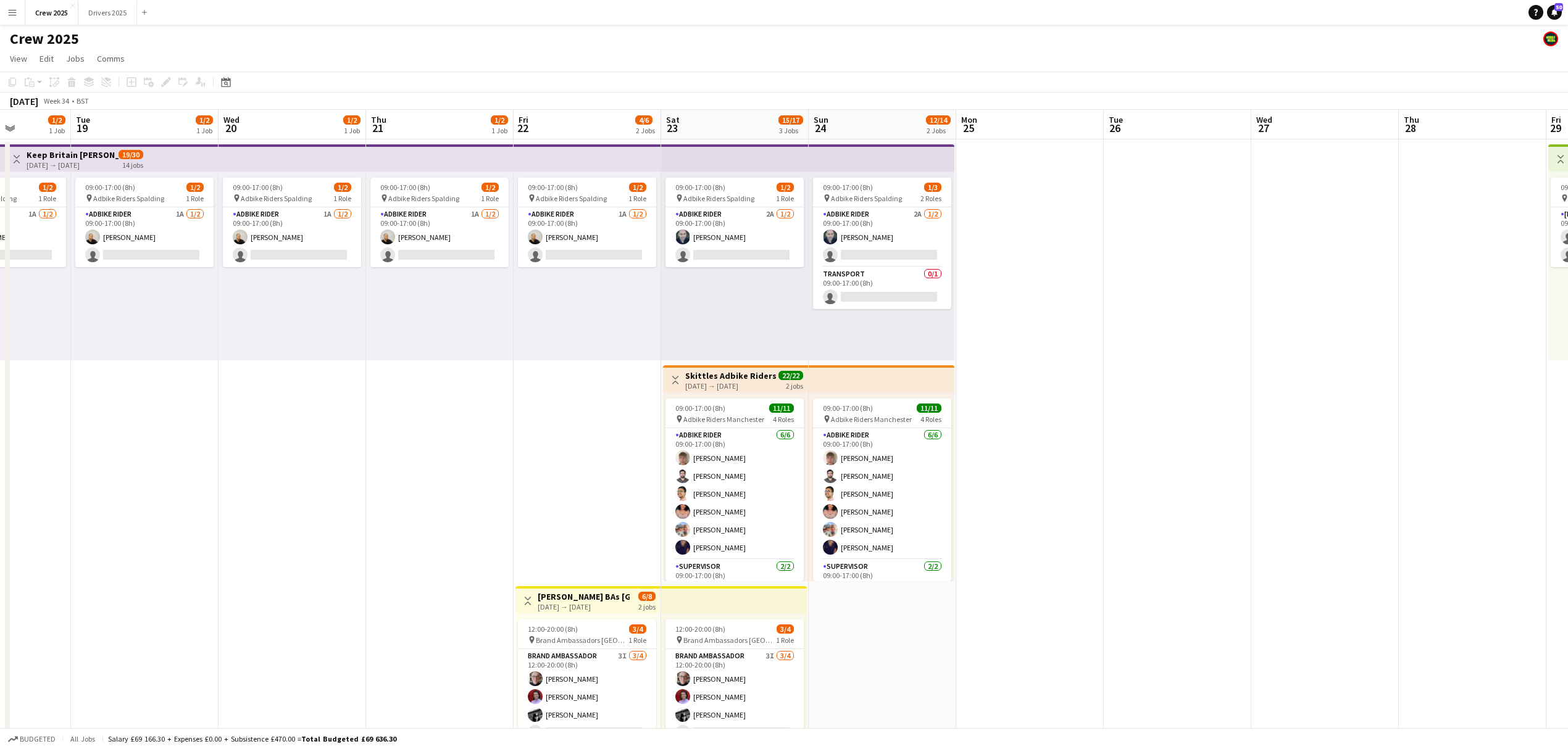
drag, startPoint x: 1170, startPoint y: 468, endPoint x: 517, endPoint y: 491, distance: 653.4
click at [517, 491] on app-calendar-viewport "Sat 16 10/14 3 Jobs Sun 17 1/2 1 Job Mon 18 1/2 1 Job Tue 19 1/2 1 Job Wed 20 1…" at bounding box center [784, 458] width 1568 height 697
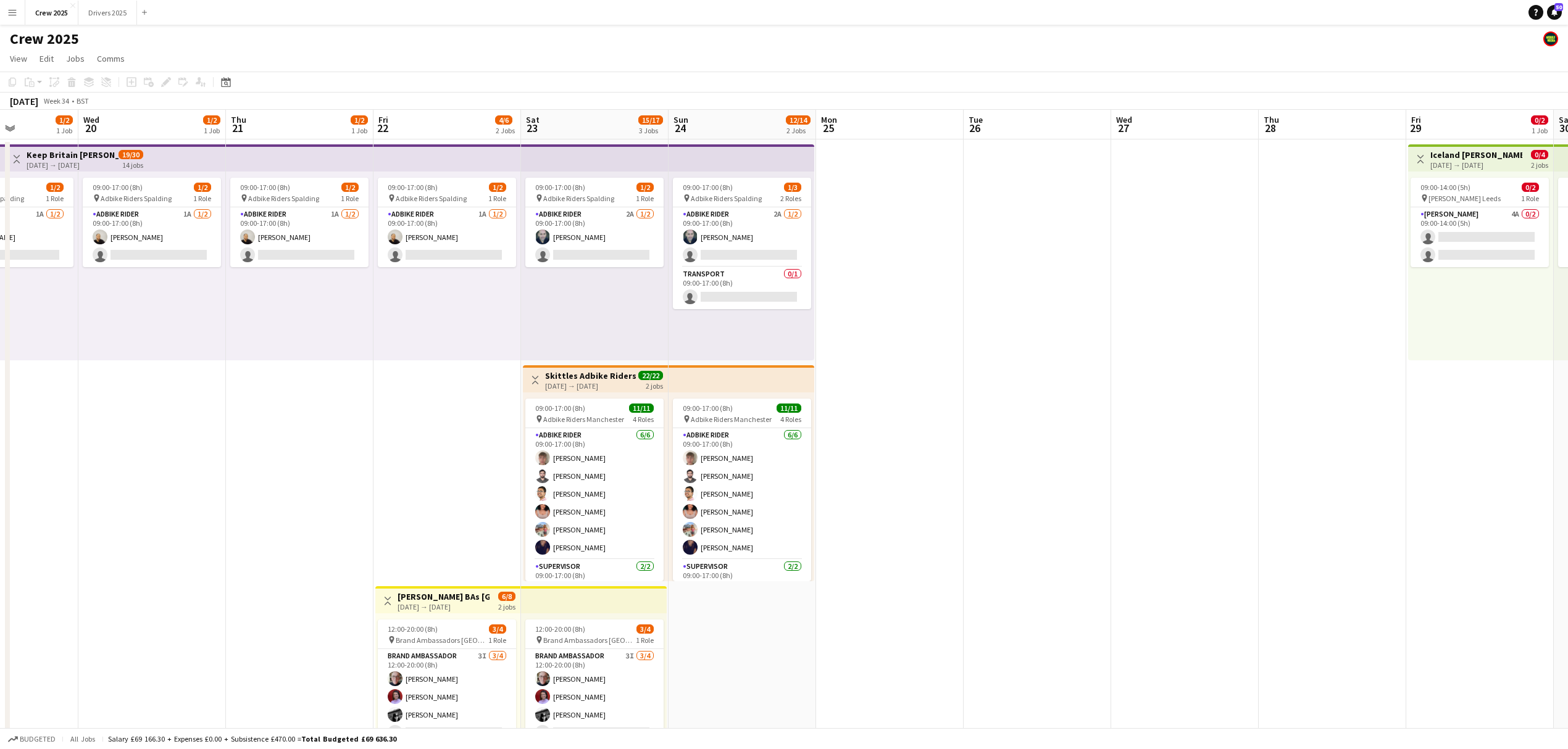
scroll to position [0, 439]
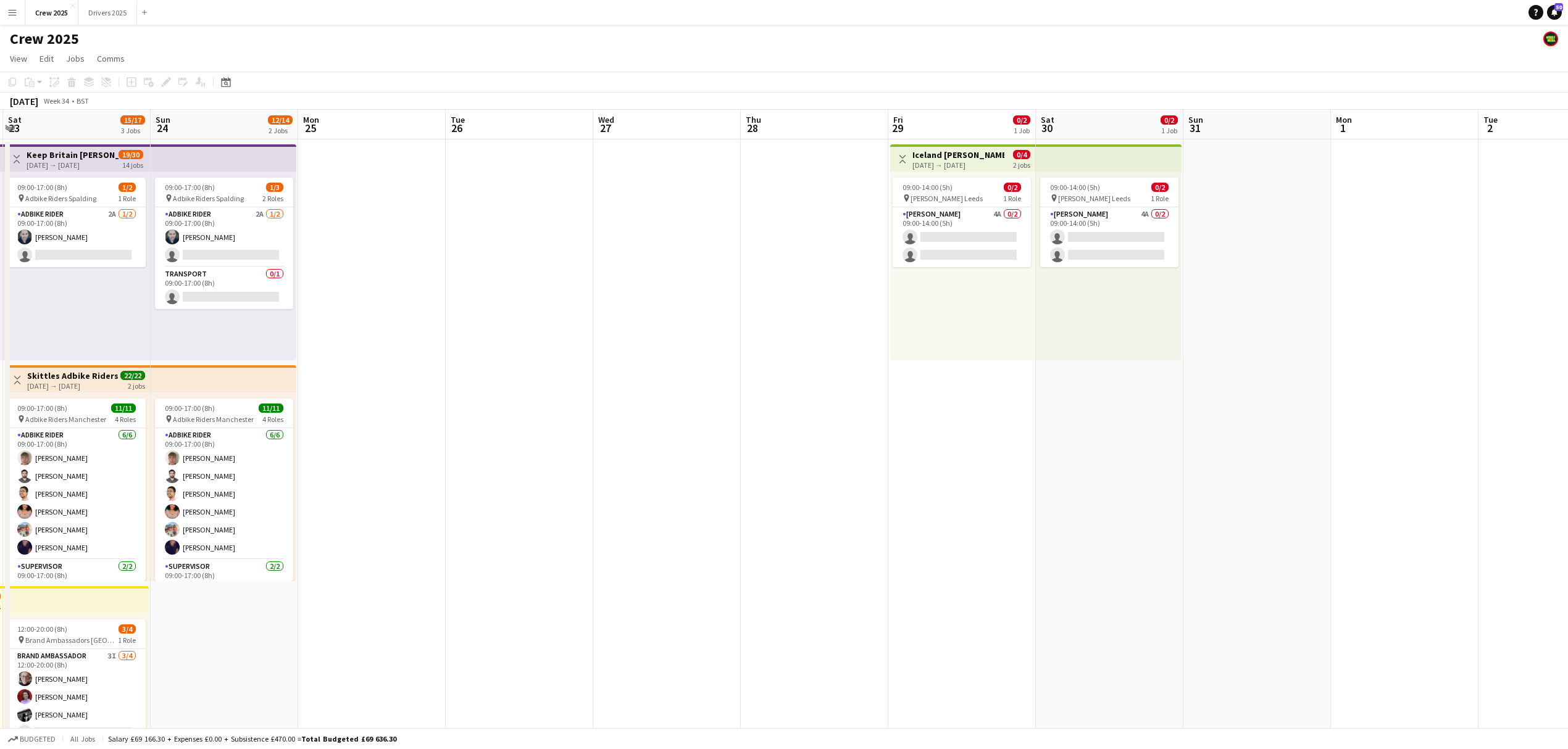
drag, startPoint x: 1255, startPoint y: 480, endPoint x: 603, endPoint y: 527, distance: 653.7
click at [603, 527] on app-calendar-viewport "Wed 20 1/2 1 Job Thu 21 1/2 1 Job Fri 22 4/6 2 Jobs Sat 23 15/17 3 Jobs Sun 24 …" at bounding box center [784, 458] width 1568 height 697
click at [534, 301] on app-date-cell at bounding box center [519, 473] width 148 height 667
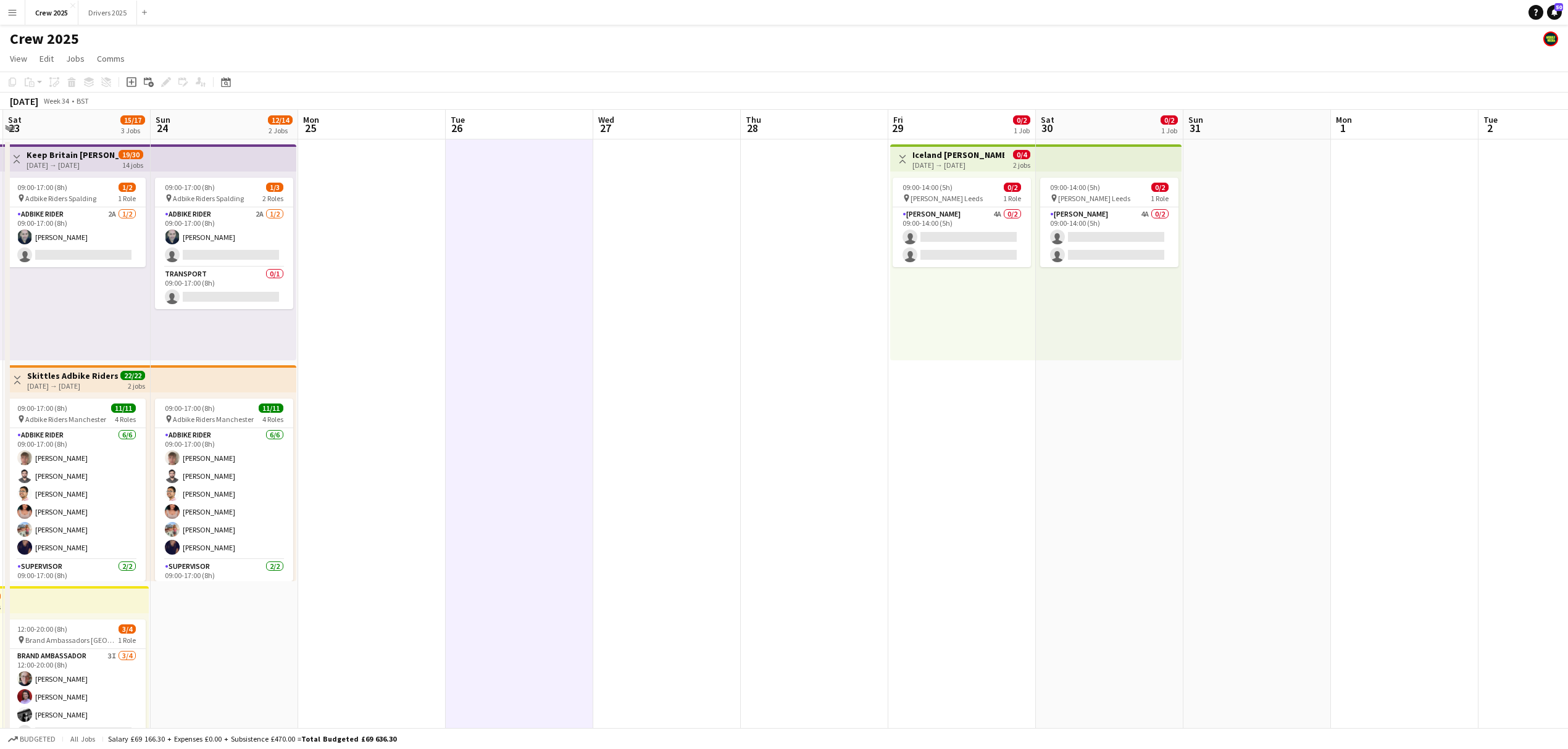
click at [11, 78] on div "Copy Paste Paste Ctrl+V Paste with crew Ctrl+Shift+V Paste linked Job Delete Gr…" at bounding box center [59, 82] width 109 height 15
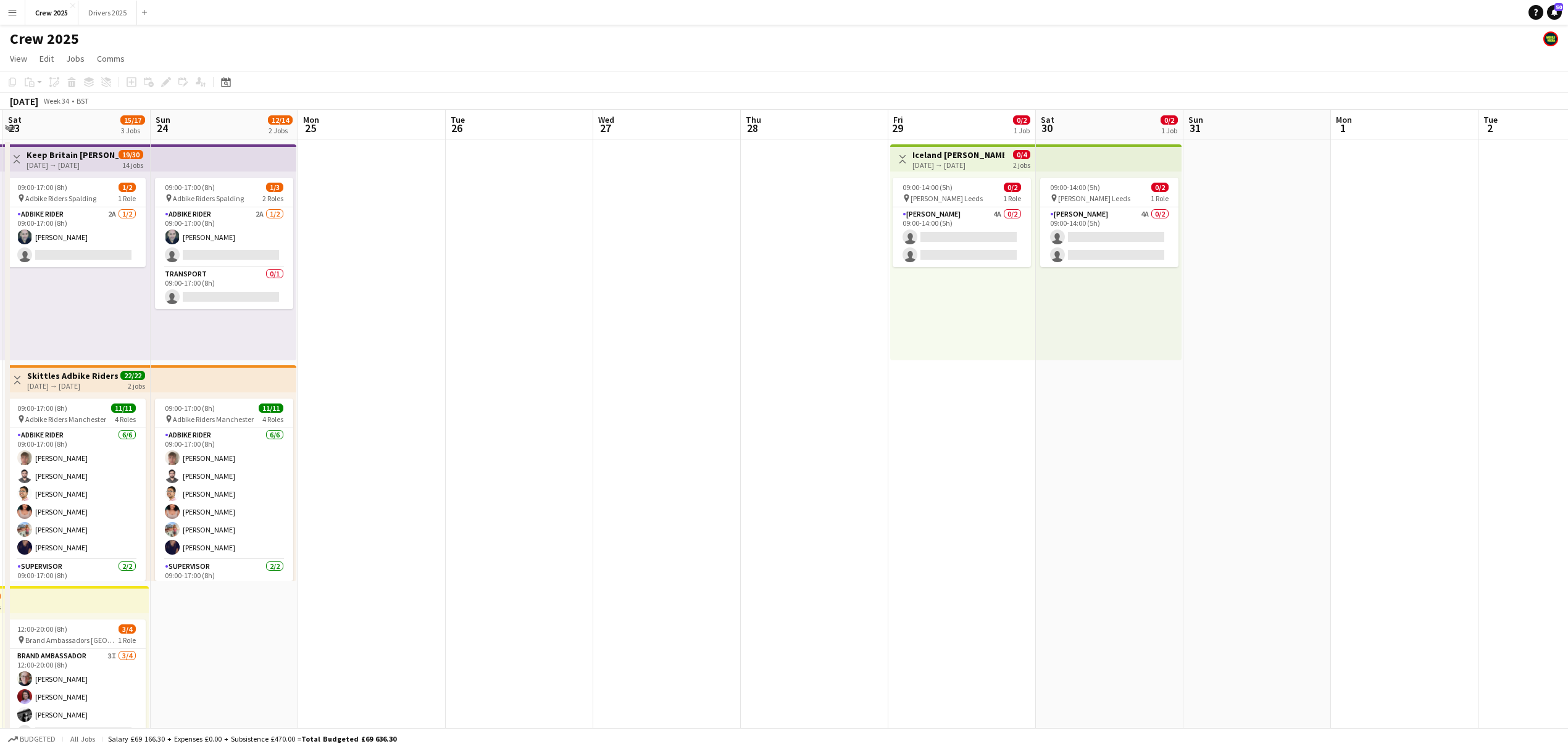
click at [502, 235] on app-date-cell at bounding box center [519, 473] width 148 height 667
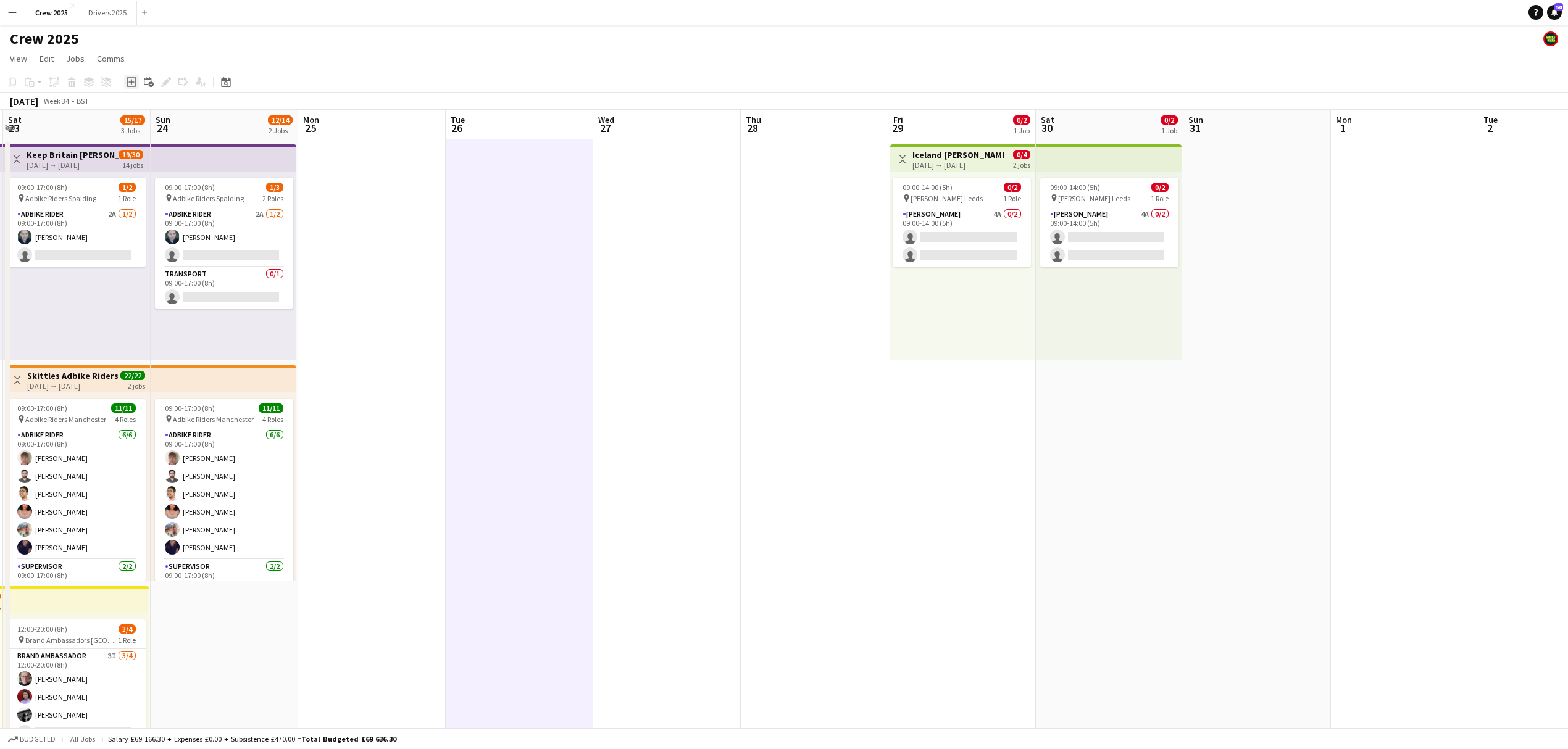
click at [136, 85] on div "Add job" at bounding box center [132, 82] width 15 height 15
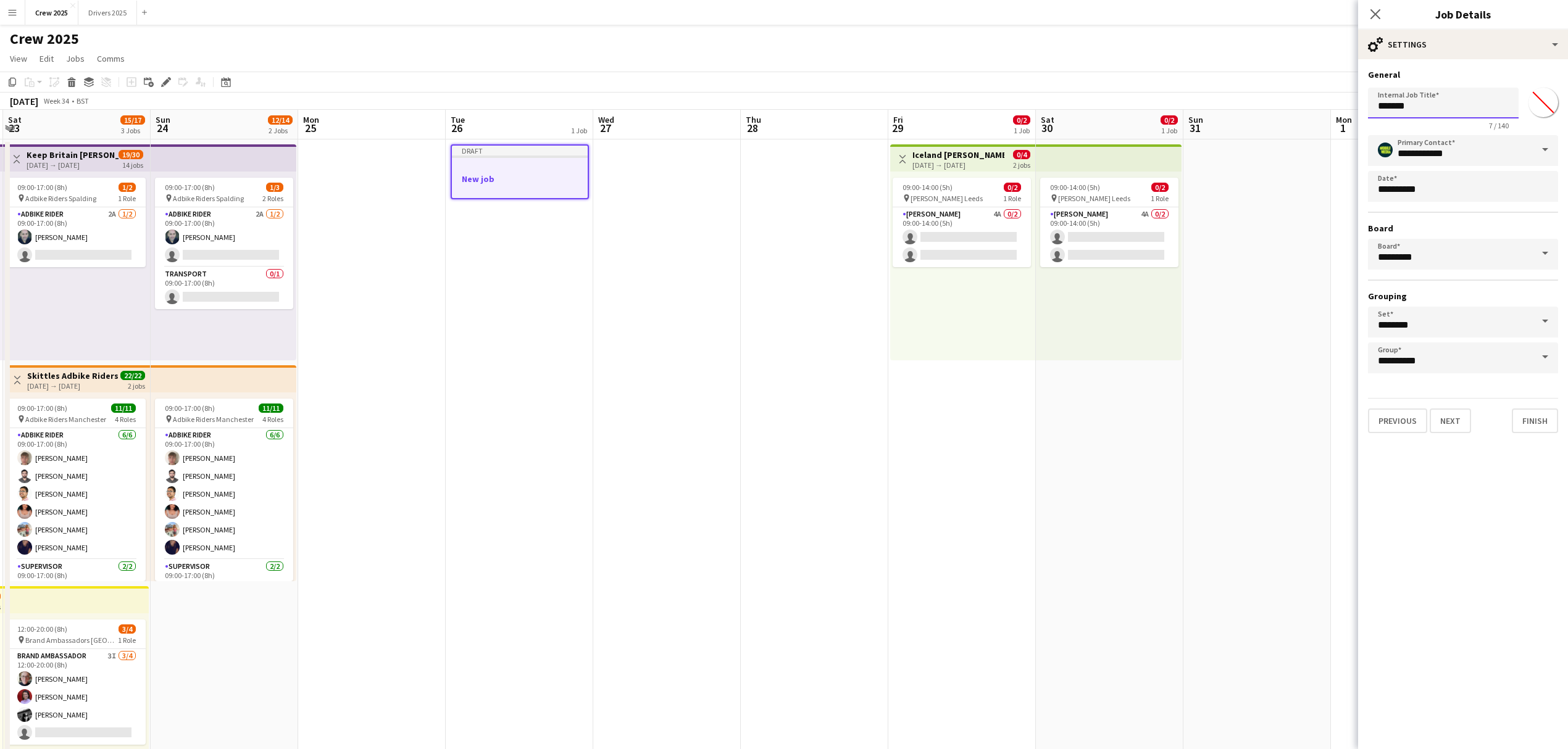
click at [1459, 110] on input "*******" at bounding box center [1442, 103] width 150 height 31
click at [1459, 112] on input "*******" at bounding box center [1442, 103] width 150 height 31
type input "*"
type input "**********"
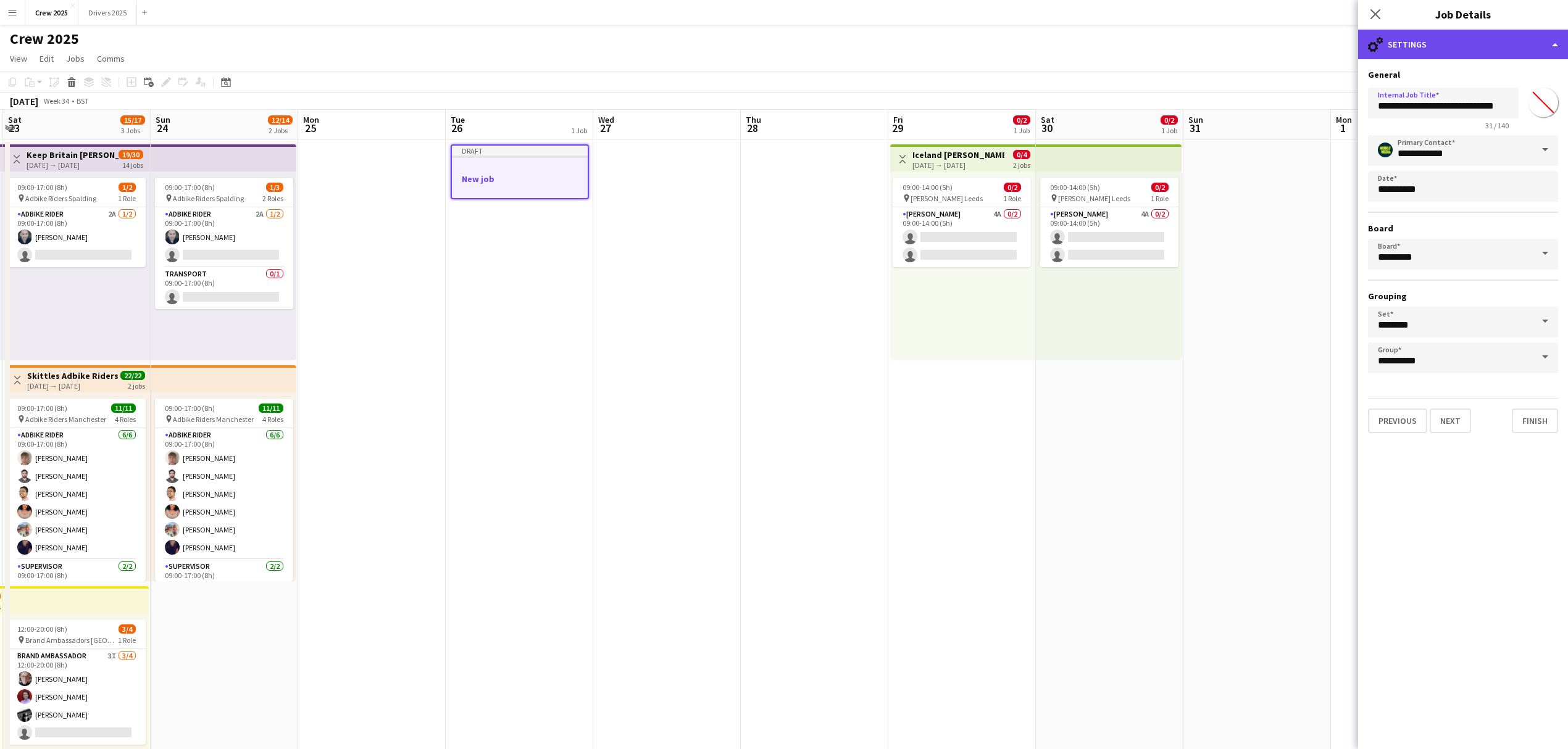
click at [1474, 40] on div "cog-double-3 Settings" at bounding box center [1463, 44] width 210 height 29
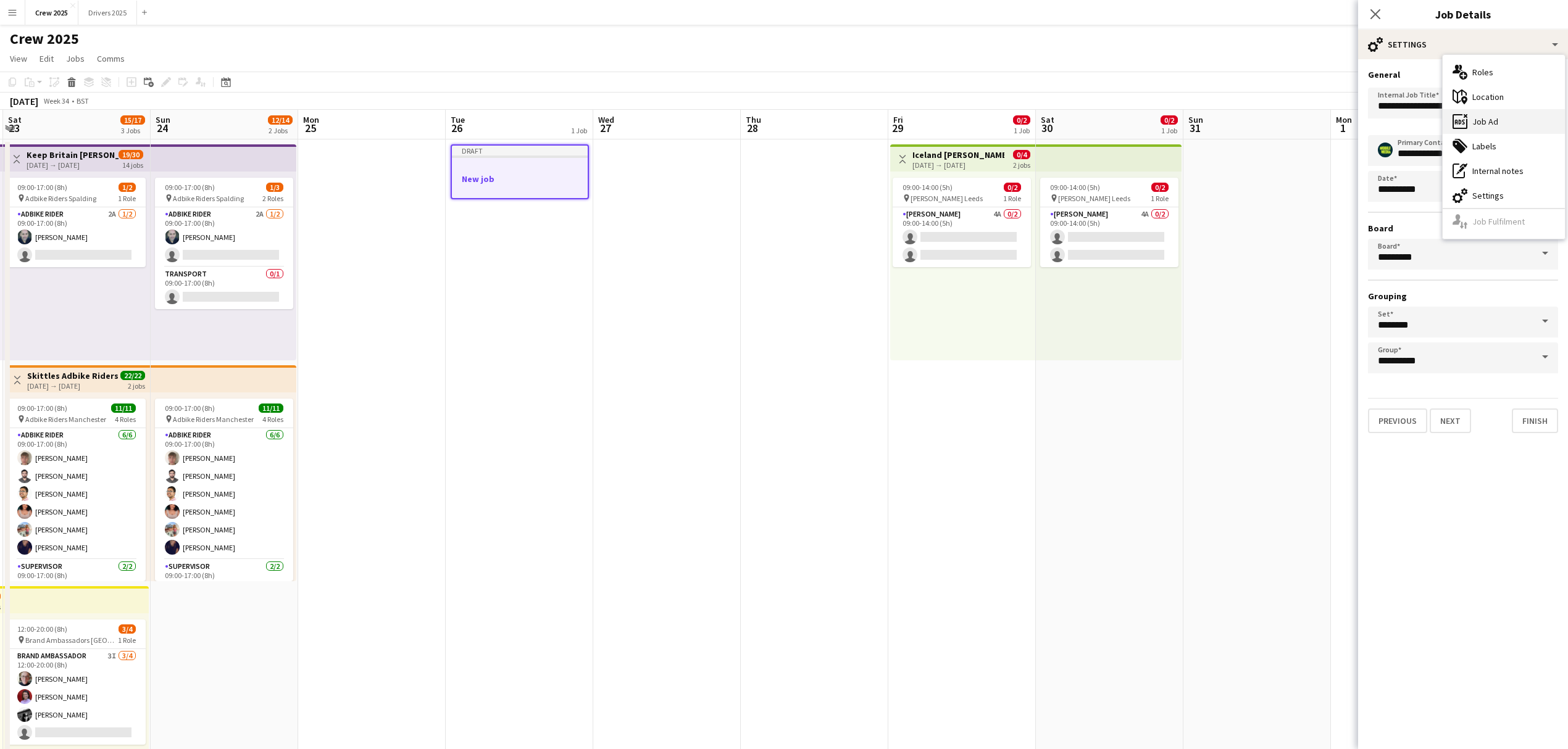
click at [1488, 117] on div "ads-window Job Ad" at bounding box center [1503, 121] width 122 height 25
type input "**********"
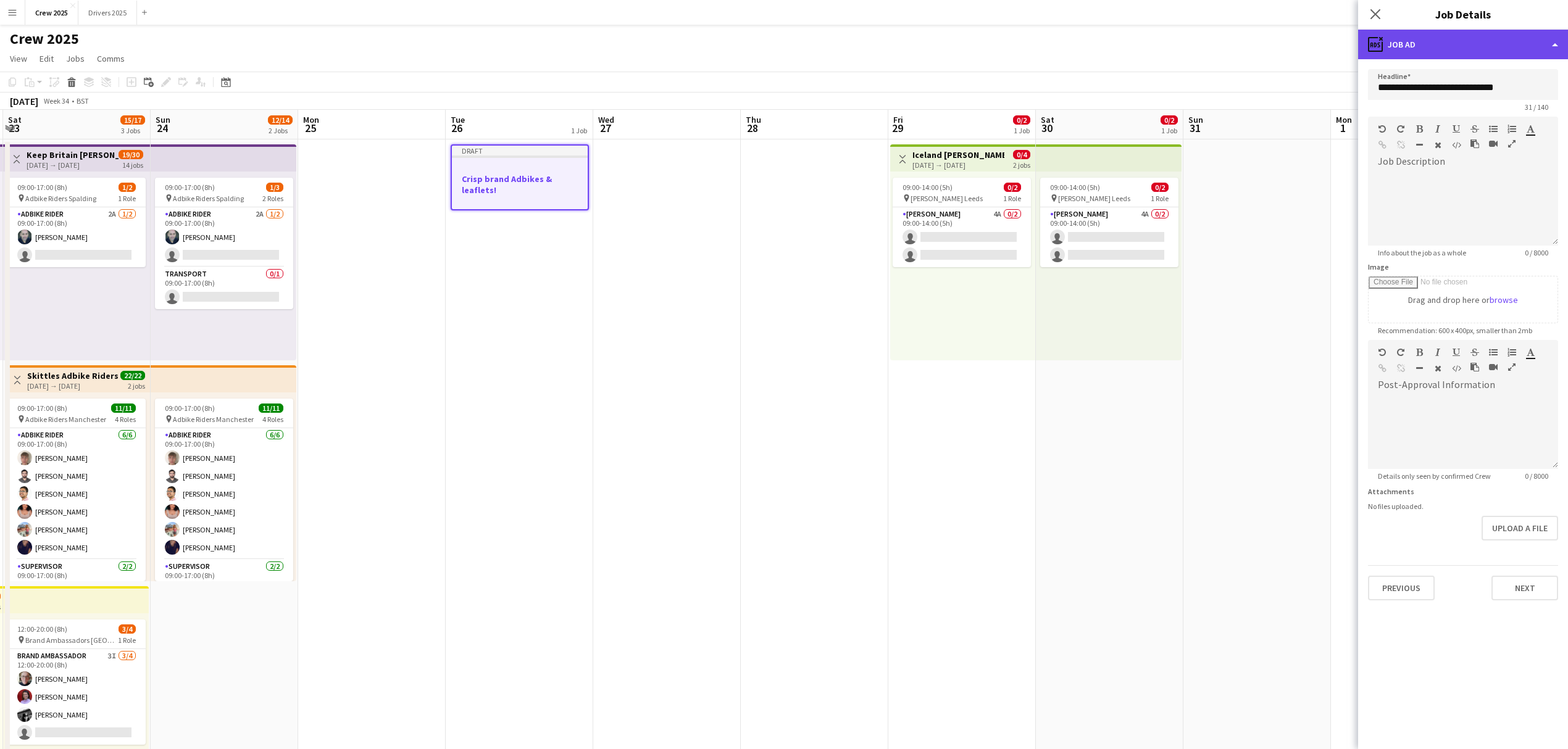
click at [1485, 52] on div "ads-window Job Ad" at bounding box center [1463, 44] width 210 height 29
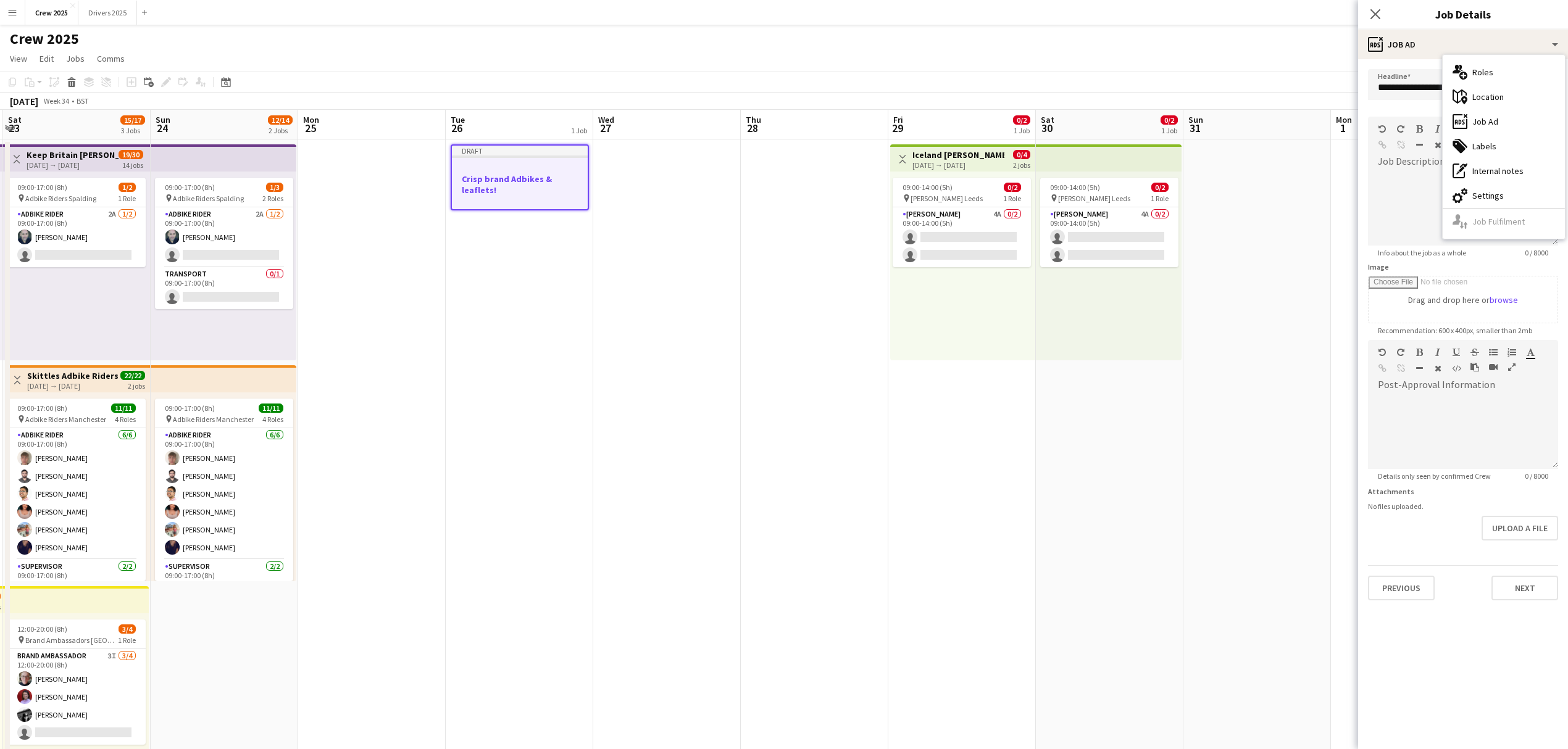
drag, startPoint x: 539, startPoint y: 240, endPoint x: 534, endPoint y: 232, distance: 9.4
click at [538, 238] on app-date-cell "Draft Crisp brand Adbikes & leaflets!" at bounding box center [519, 473] width 148 height 667
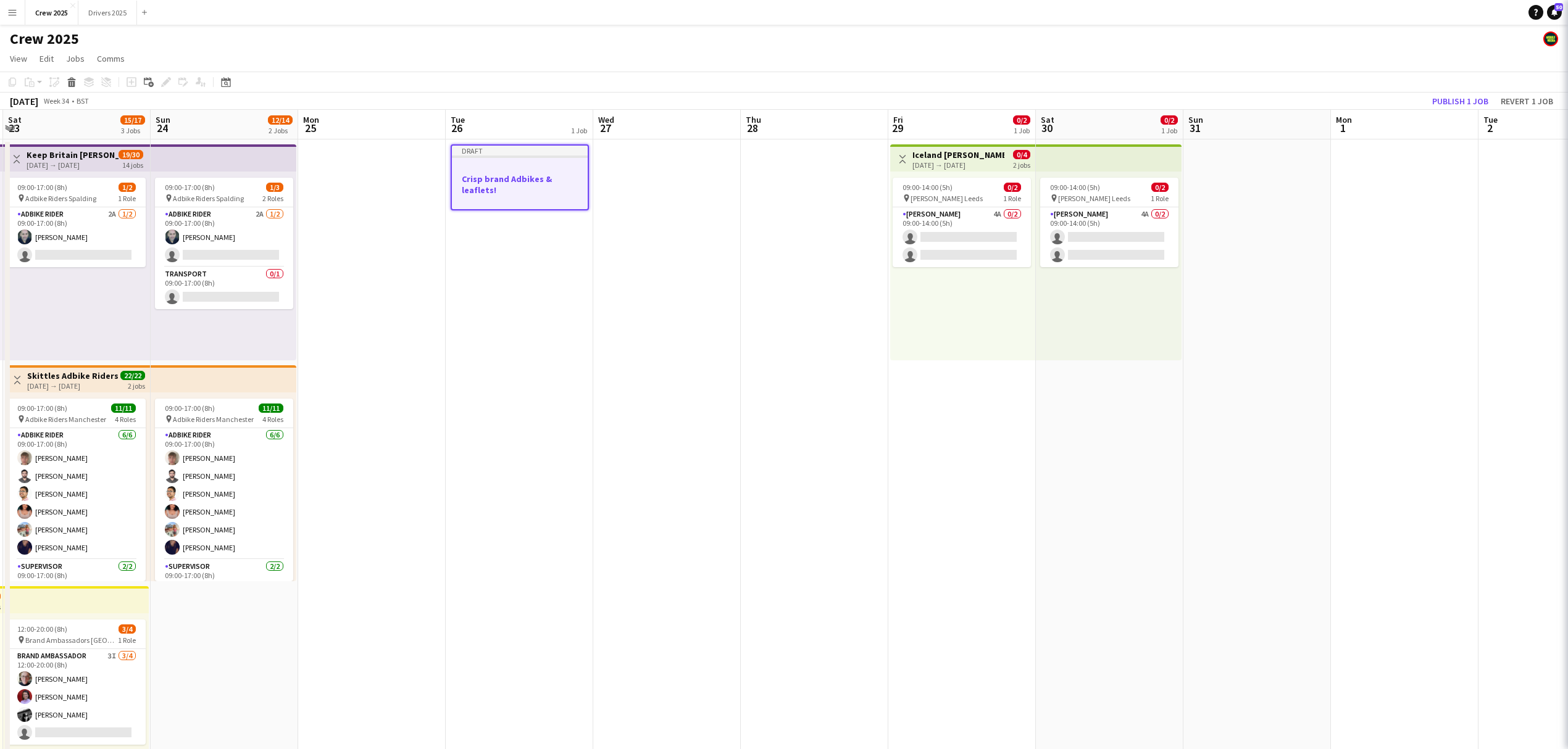
scroll to position [0, 440]
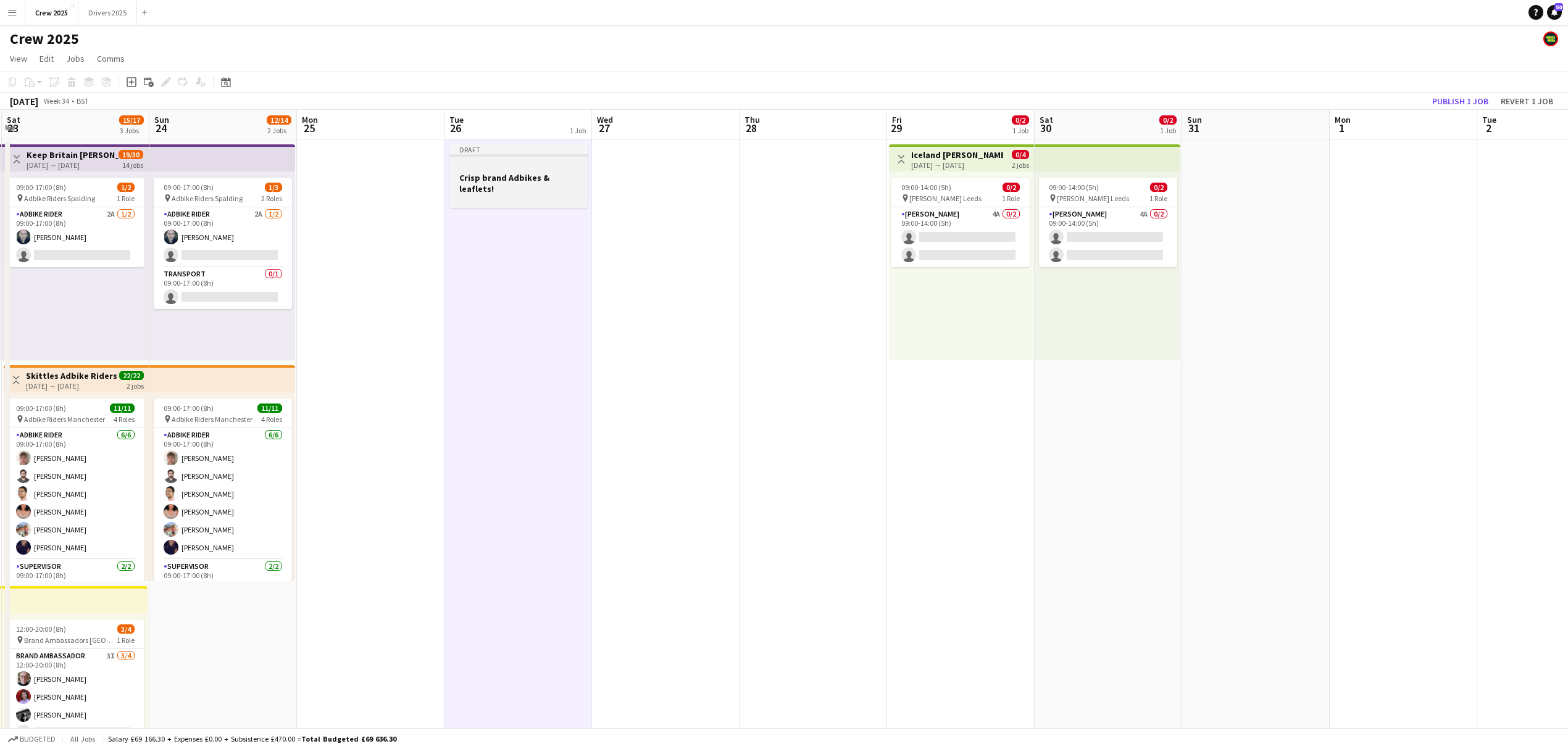
click at [507, 156] on div at bounding box center [518, 156] width 138 height 3
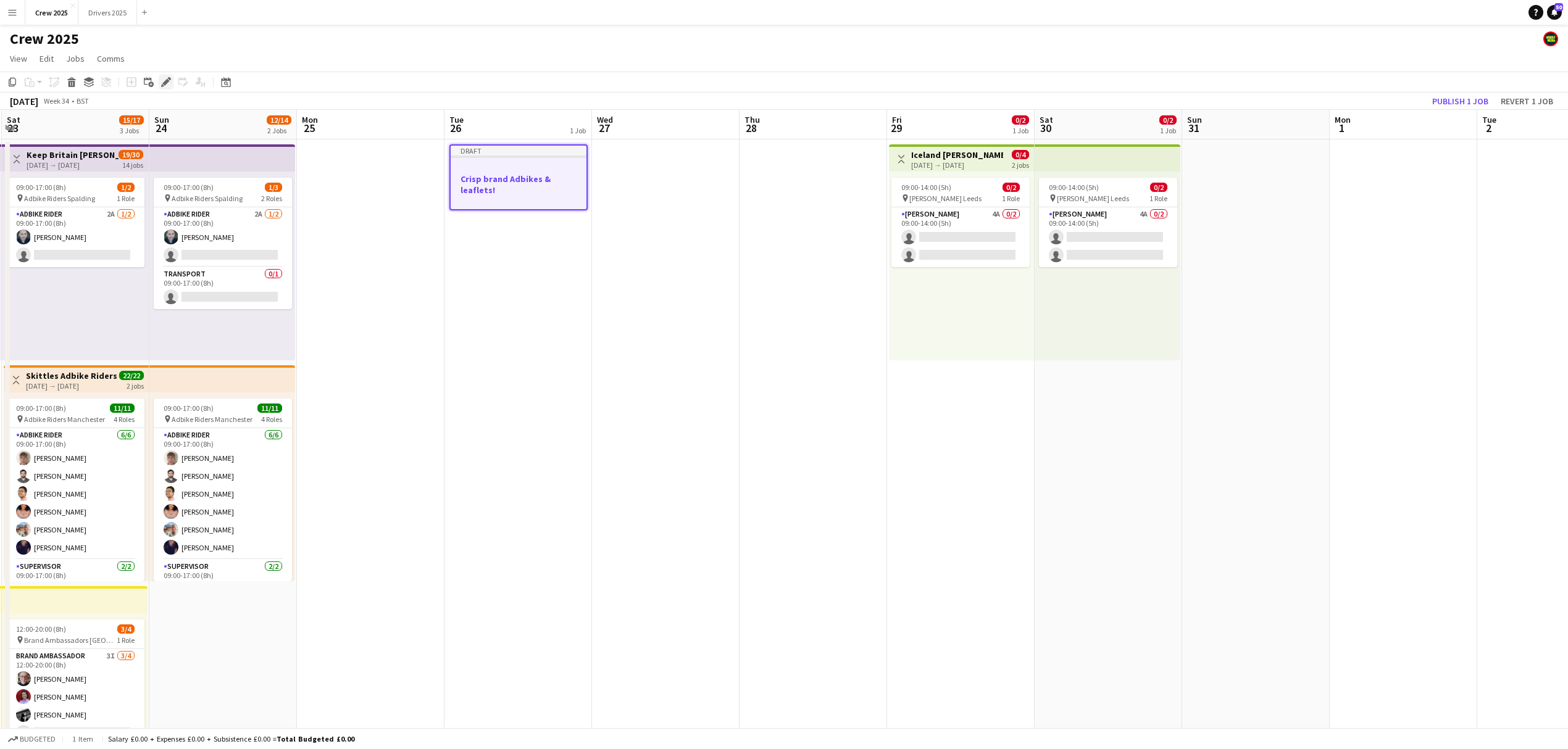
click at [165, 82] on icon at bounding box center [166, 82] width 7 height 7
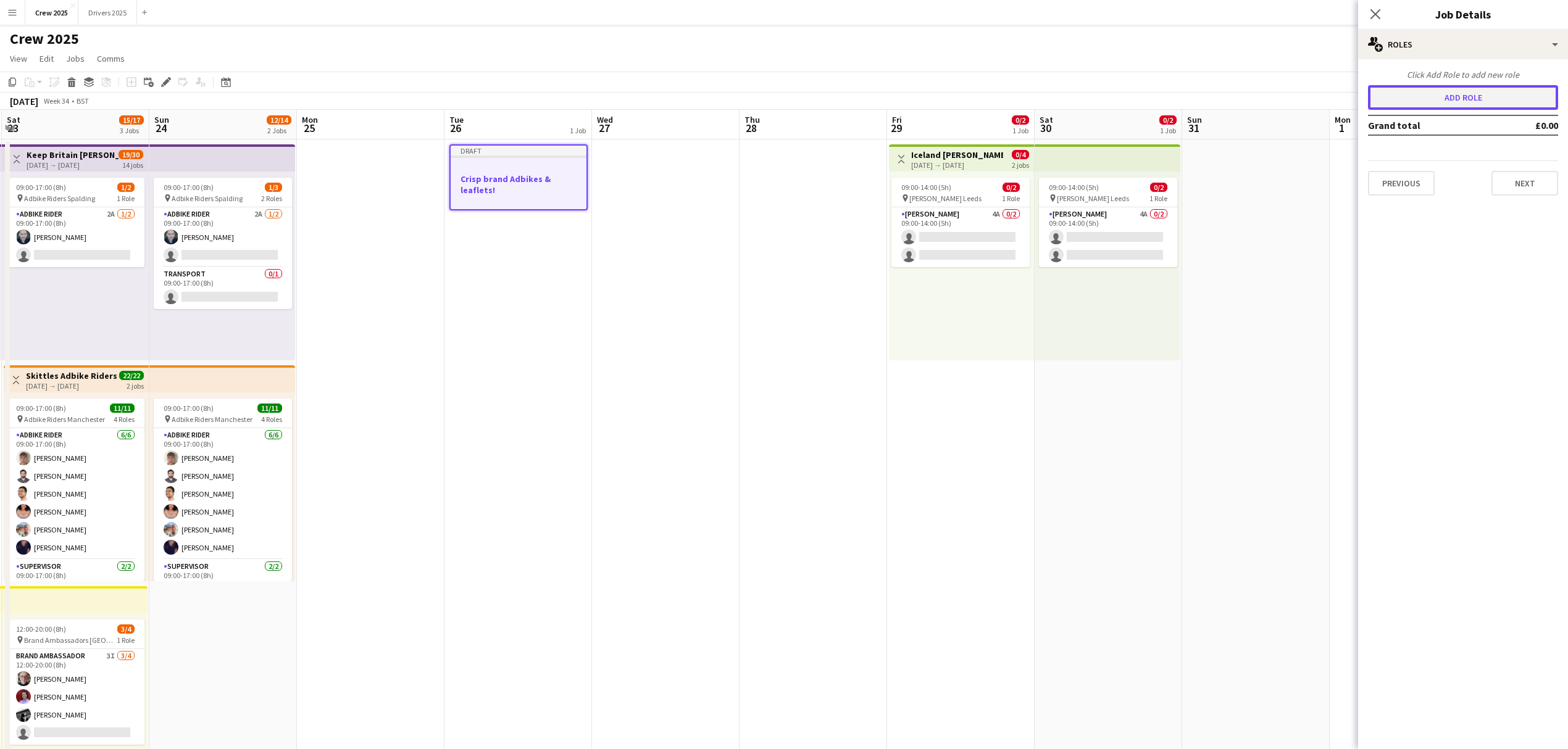
click at [1402, 96] on button "Add role" at bounding box center [1462, 97] width 190 height 25
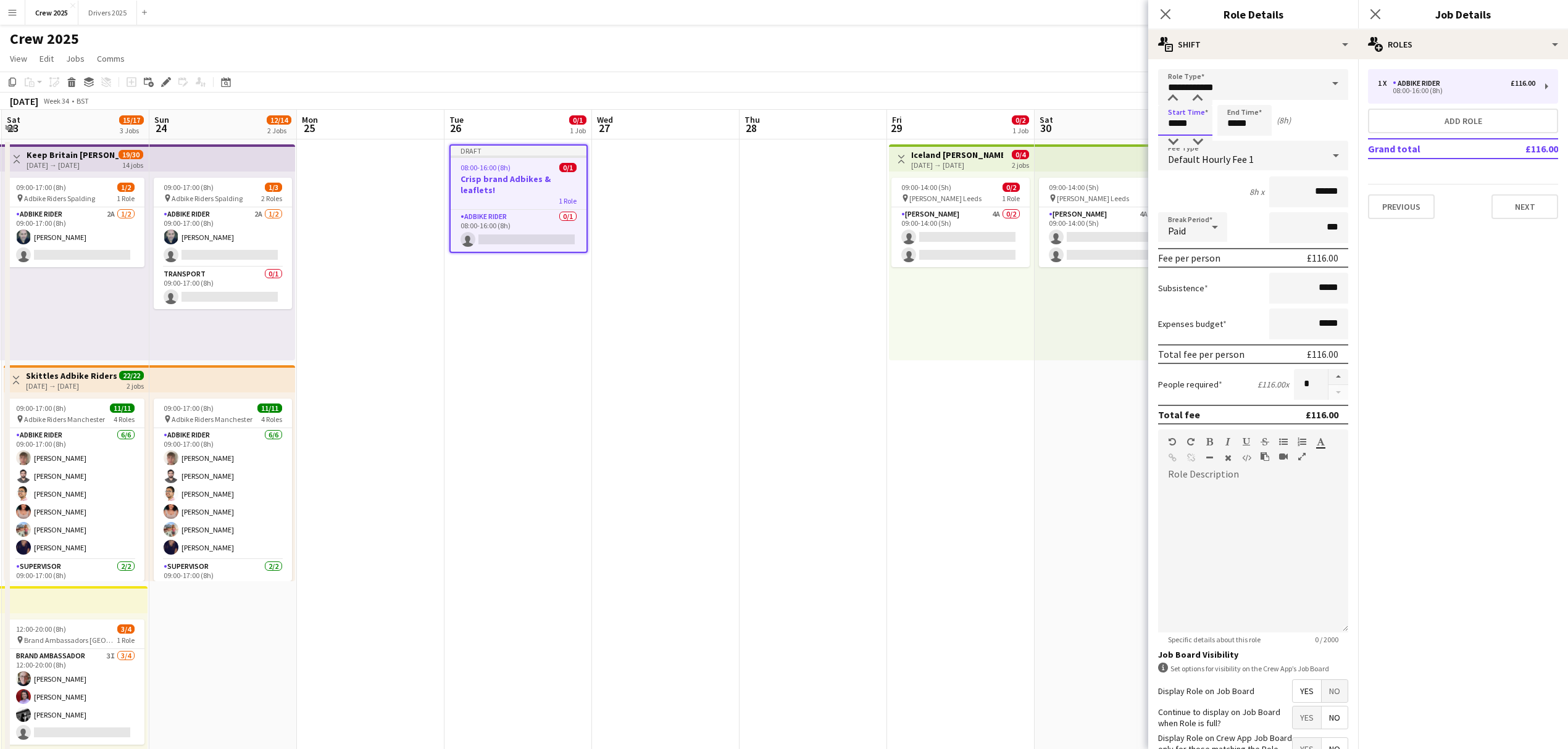
drag, startPoint x: 1166, startPoint y: 124, endPoint x: 1166, endPoint y: 117, distance: 7.0
click at [1166, 124] on input "*****" at bounding box center [1184, 120] width 54 height 31
type input "*****"
click at [1173, 97] on div at bounding box center [1172, 99] width 25 height 12
click at [1233, 119] on input "*****" at bounding box center [1244, 120] width 54 height 31
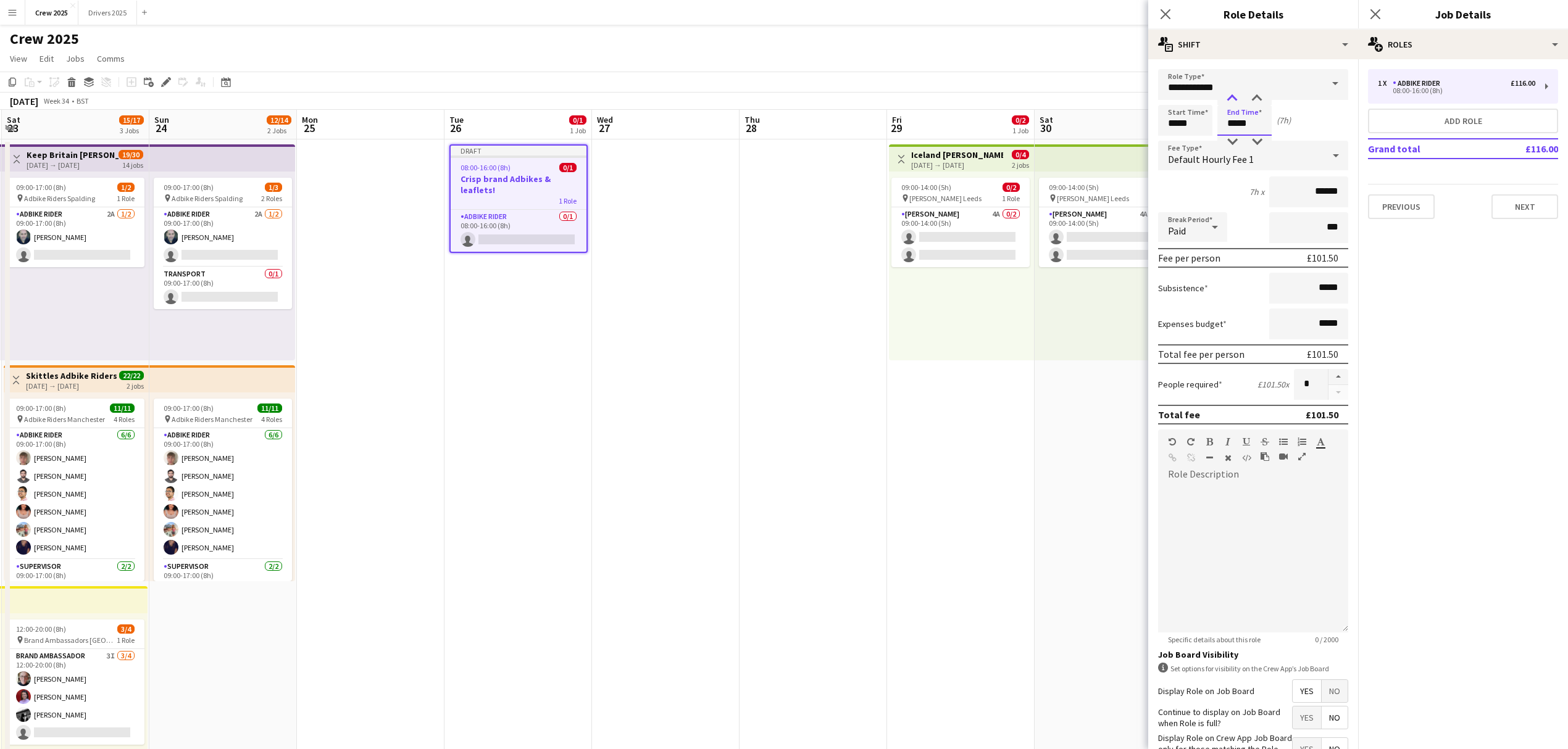
type input "*****"
click at [1232, 96] on div at bounding box center [1232, 99] width 25 height 12
click at [1220, 158] on span "Default Hourly Fee 1" at bounding box center [1210, 159] width 86 height 12
click at [1314, 119] on div at bounding box center [784, 374] width 1568 height 749
click at [1331, 375] on button "button" at bounding box center [1338, 377] width 20 height 16
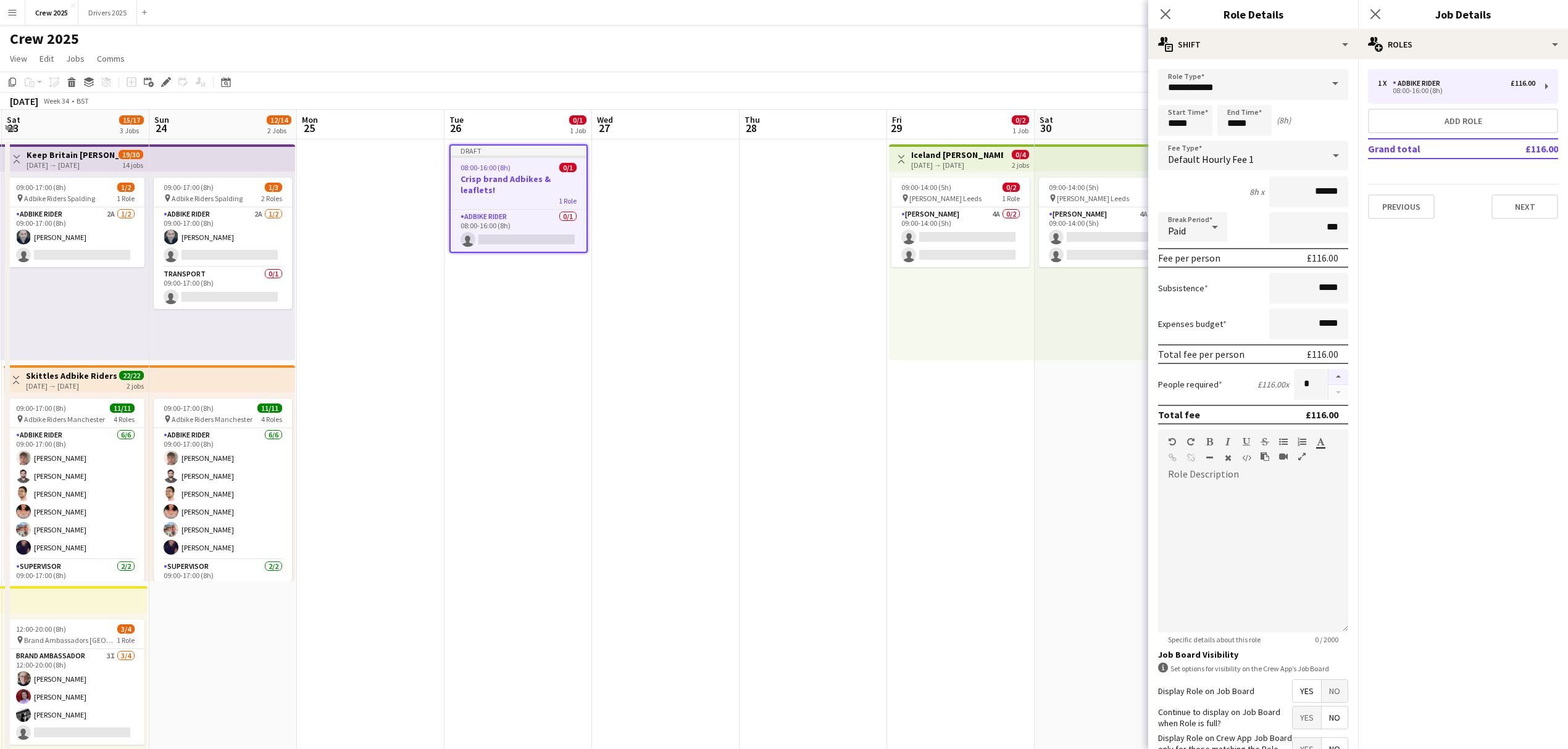
type input "*"
click at [1291, 292] on input "*****" at bounding box center [1309, 288] width 79 height 31
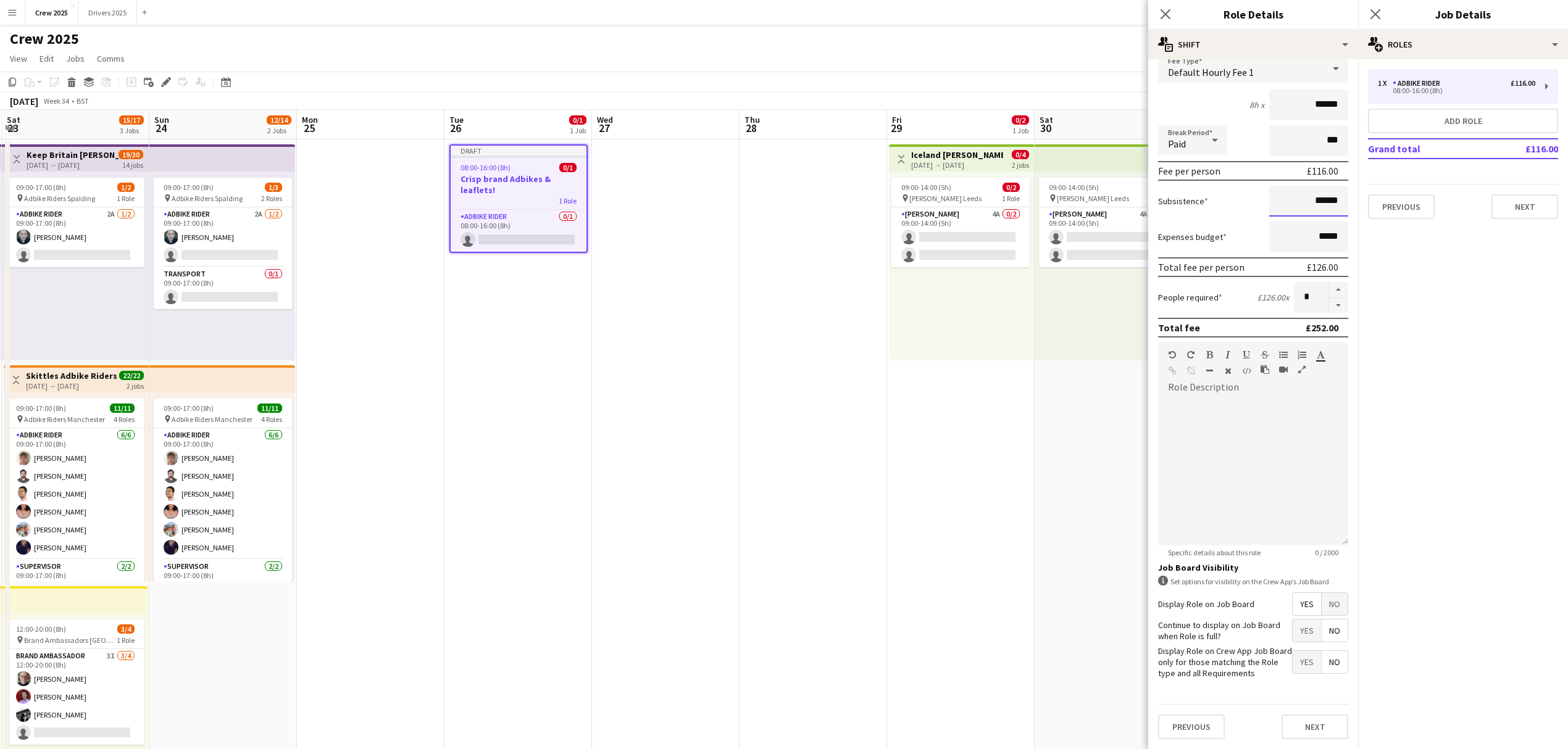
scroll to position [95, 0]
type input "******"
click at [1325, 721] on button "Next" at bounding box center [1315, 726] width 67 height 25
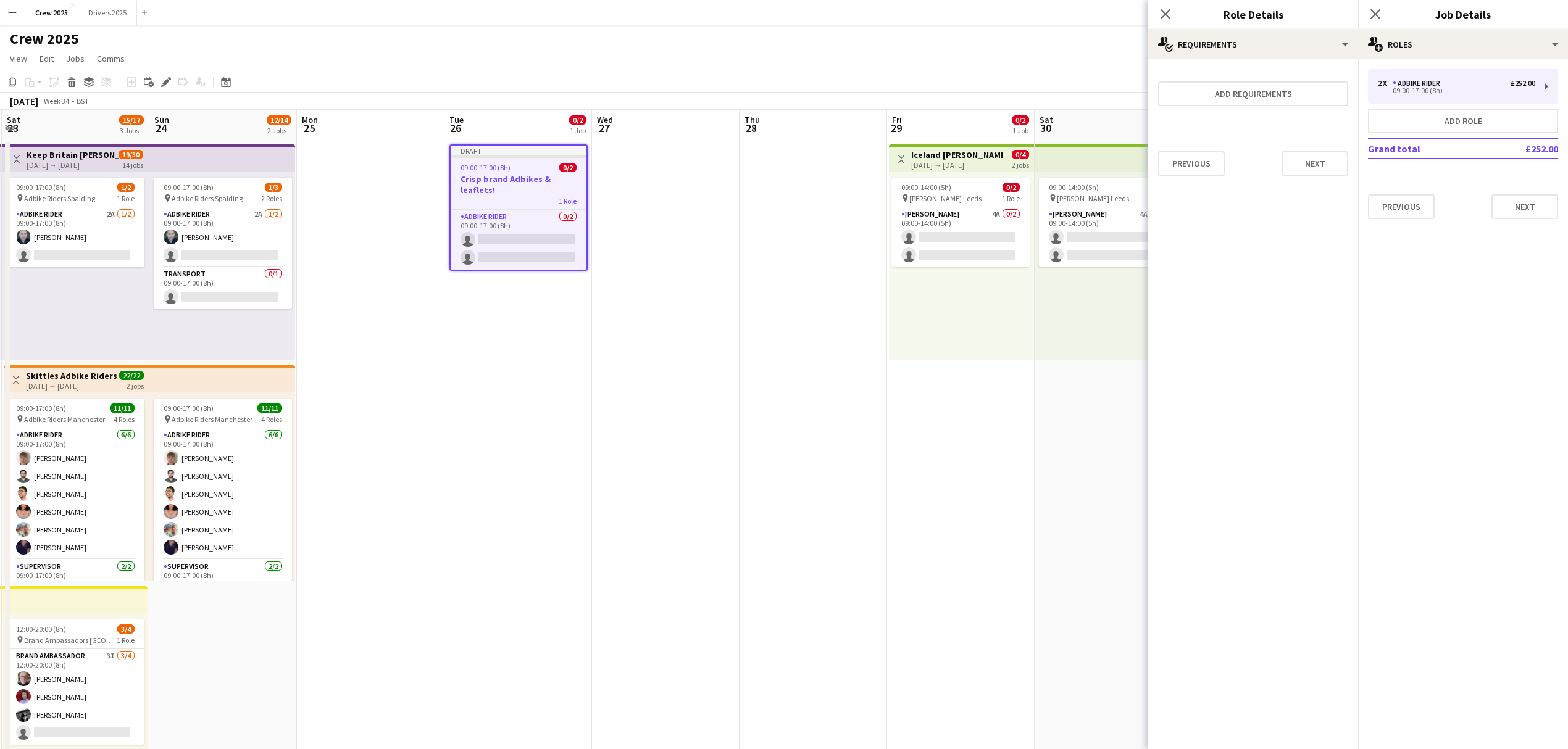
scroll to position [0, 0]
click at [1513, 208] on button "Next" at bounding box center [1525, 206] width 67 height 25
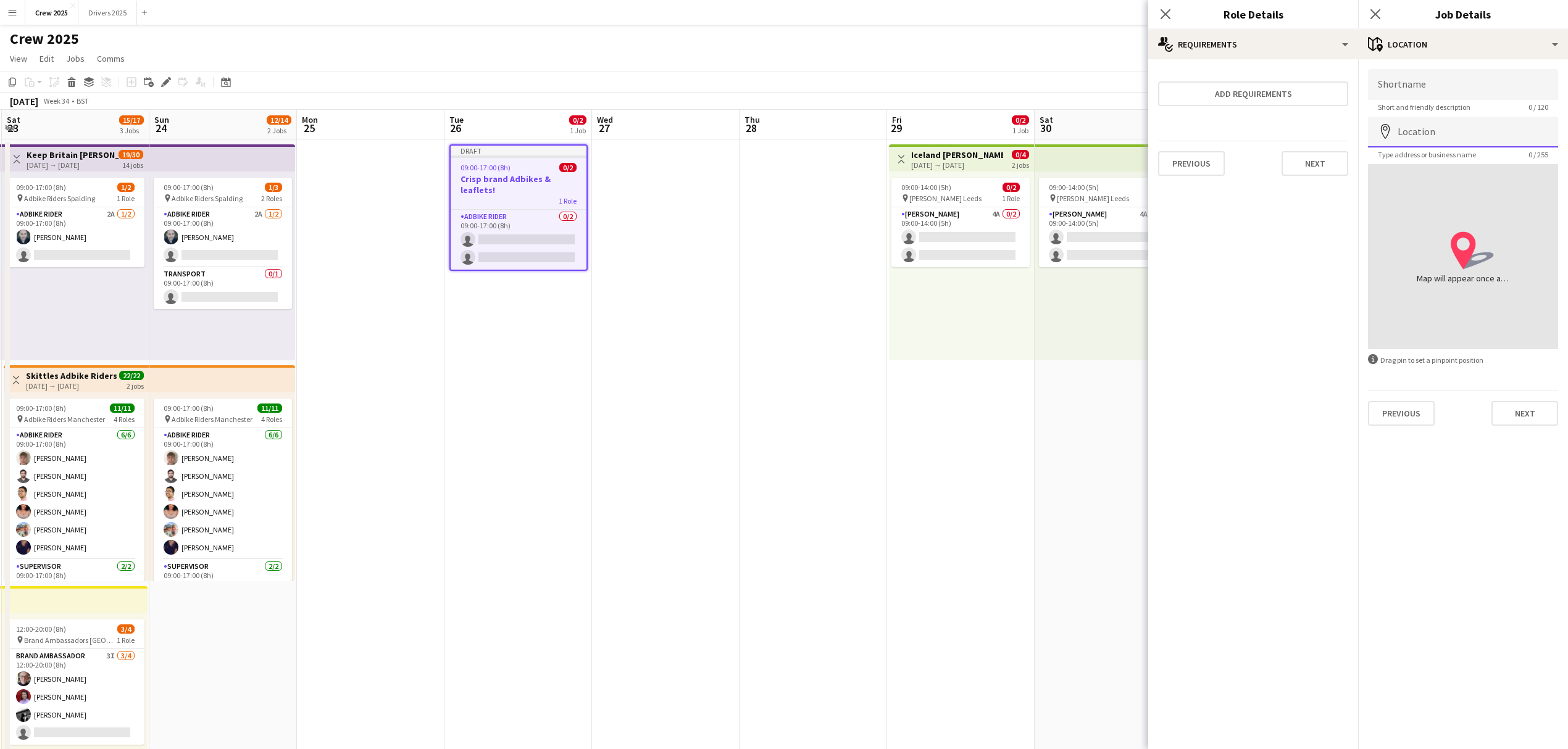
click at [1434, 124] on input "Location" at bounding box center [1462, 132] width 190 height 31
type input "**********"
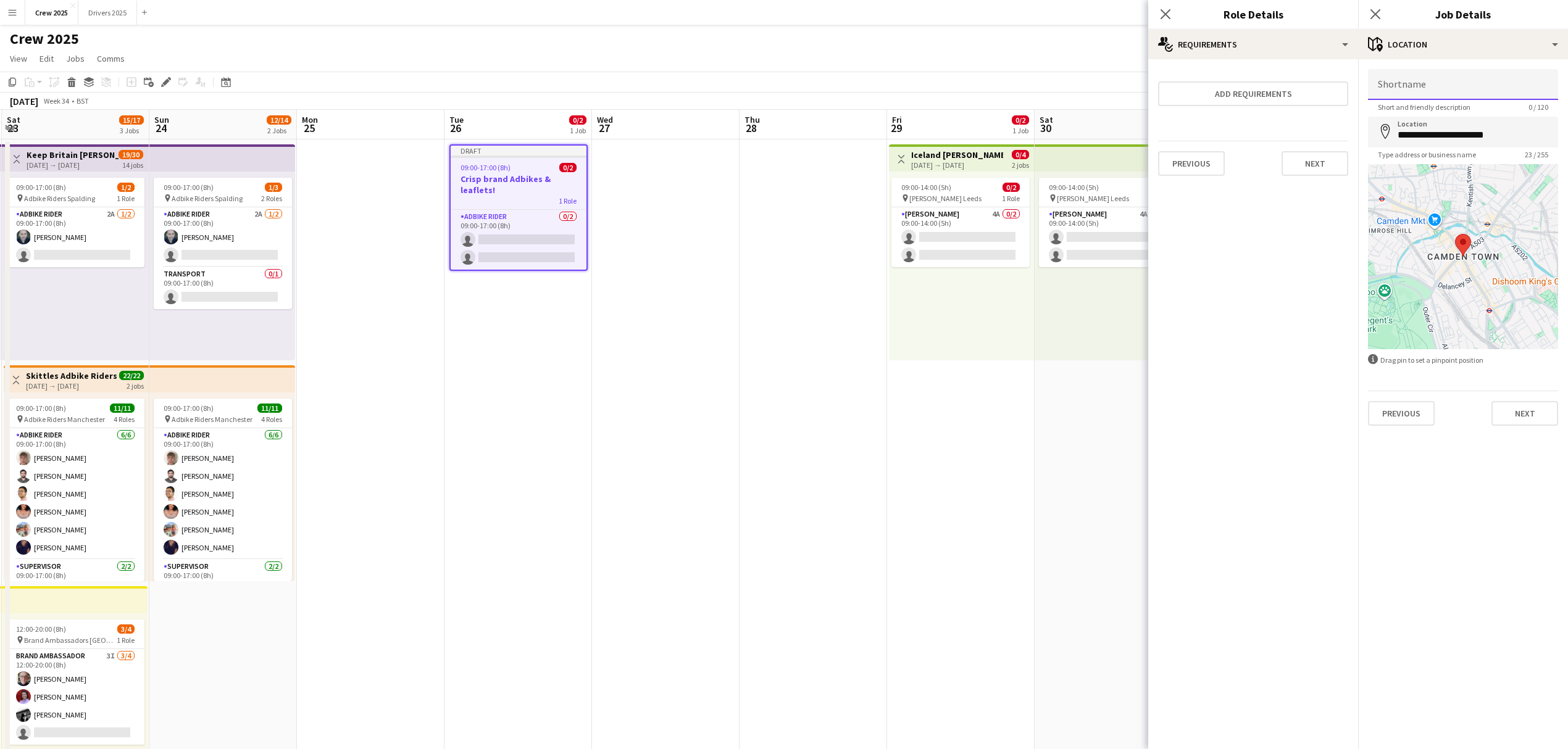
click at [1430, 90] on input "Shortname" at bounding box center [1462, 84] width 190 height 31
type input "******"
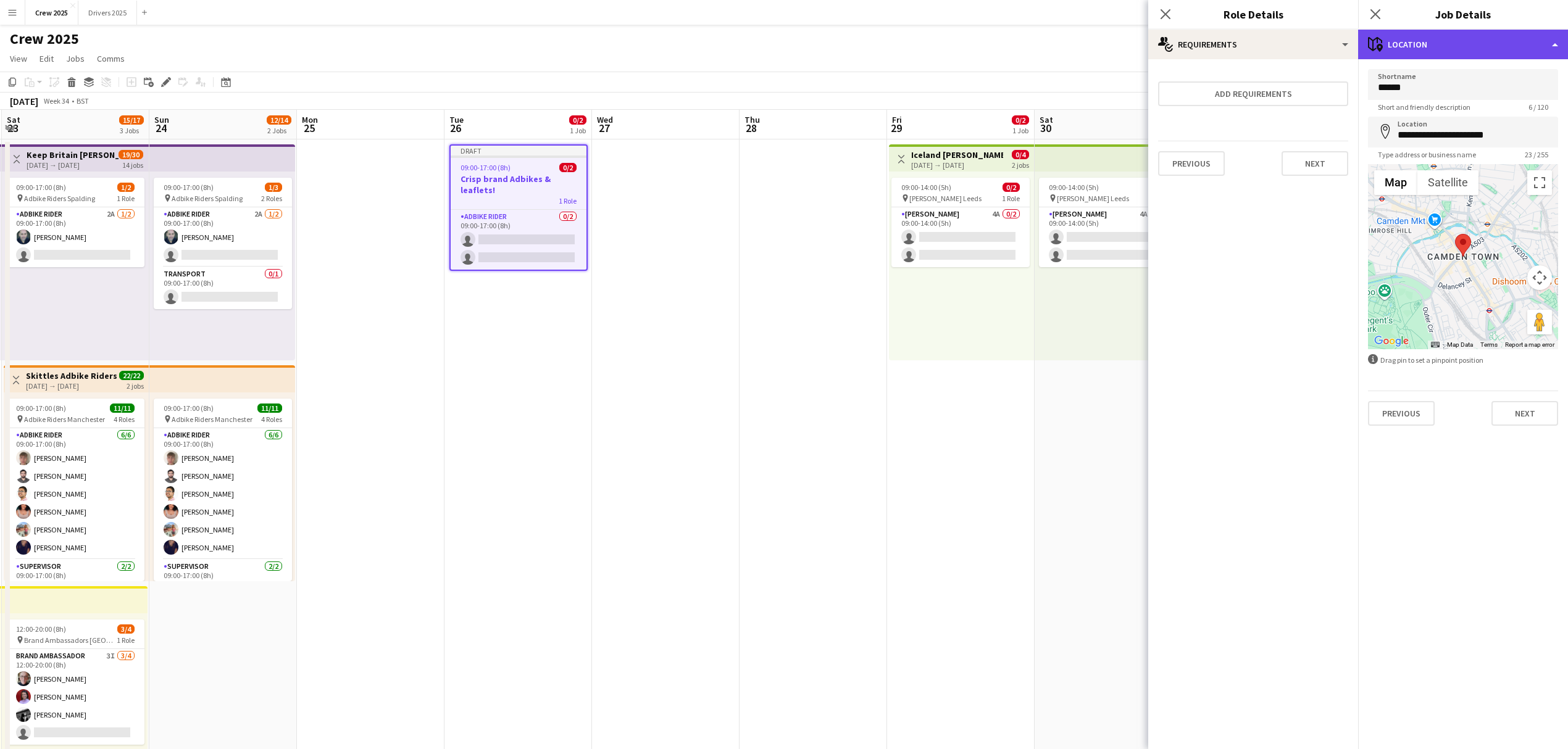
click at [1464, 45] on div "maps-pin-1 Location" at bounding box center [1463, 44] width 210 height 29
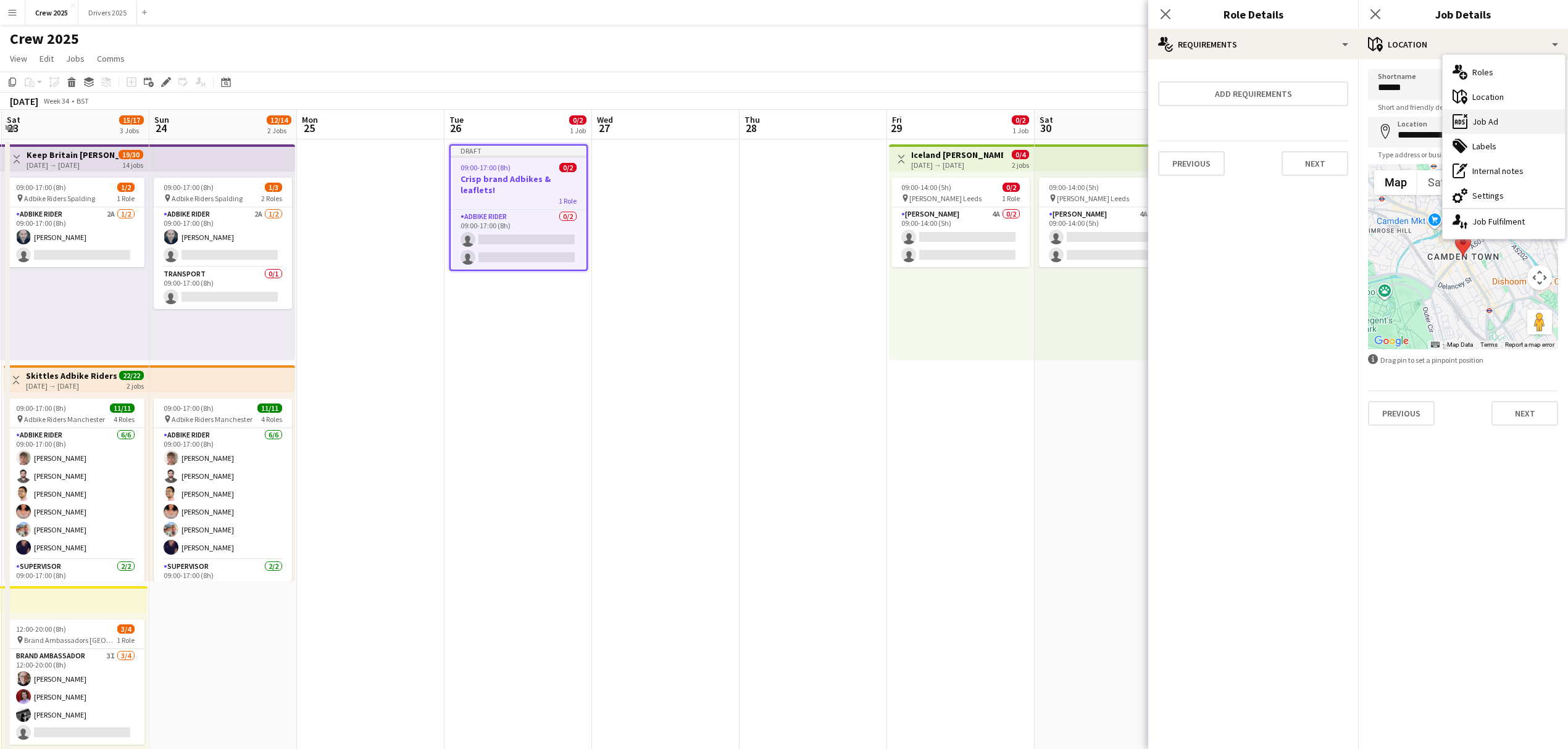
click at [1519, 117] on div "ads-window Job Ad" at bounding box center [1503, 121] width 122 height 25
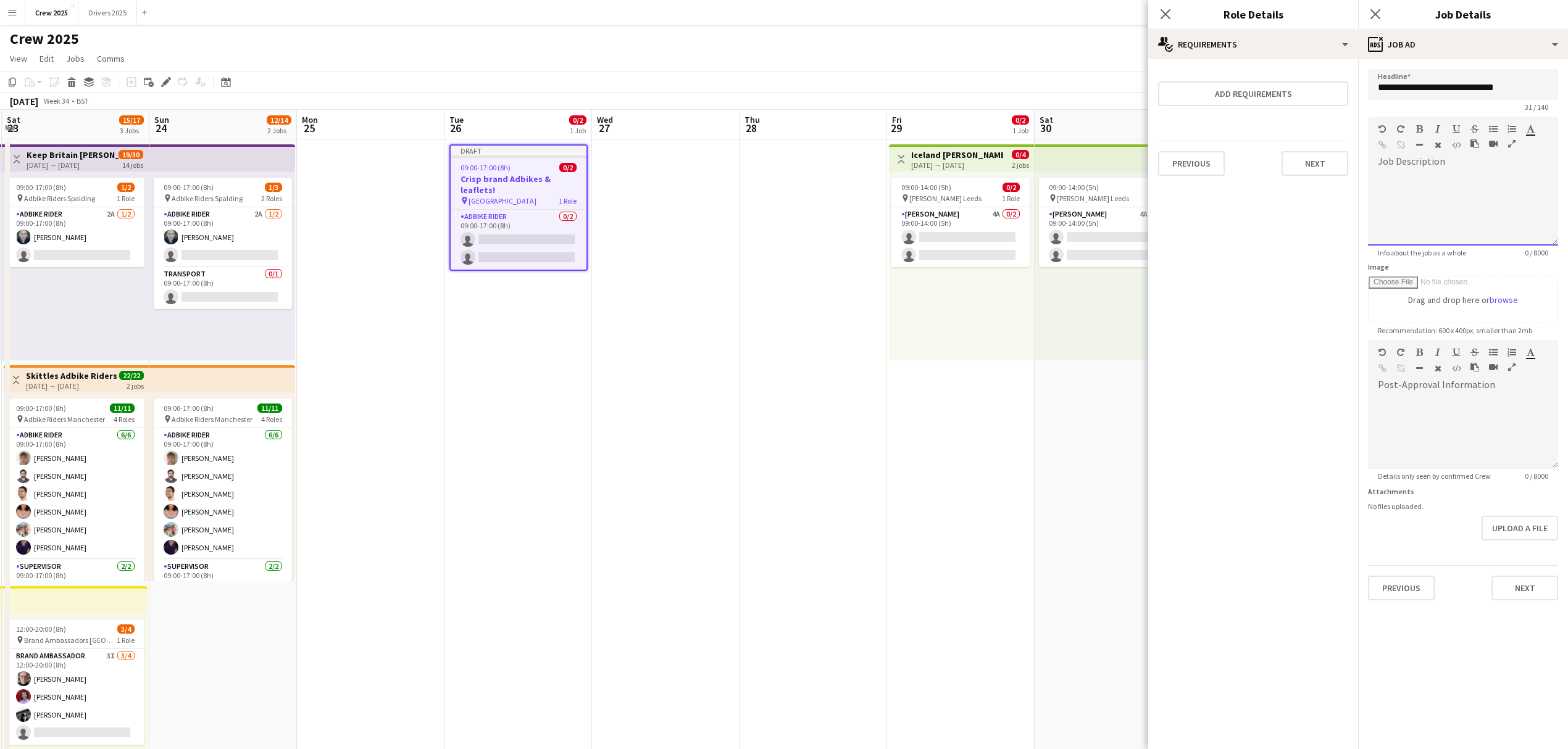
click at [1418, 184] on div at bounding box center [1462, 208] width 190 height 74
click at [504, 360] on app-date-cell "Draft 09:00-17:00 (8h) 0/2 Crisp brand Adbikes & leaflets! pin Camden 1 Role Ad…" at bounding box center [518, 473] width 148 height 667
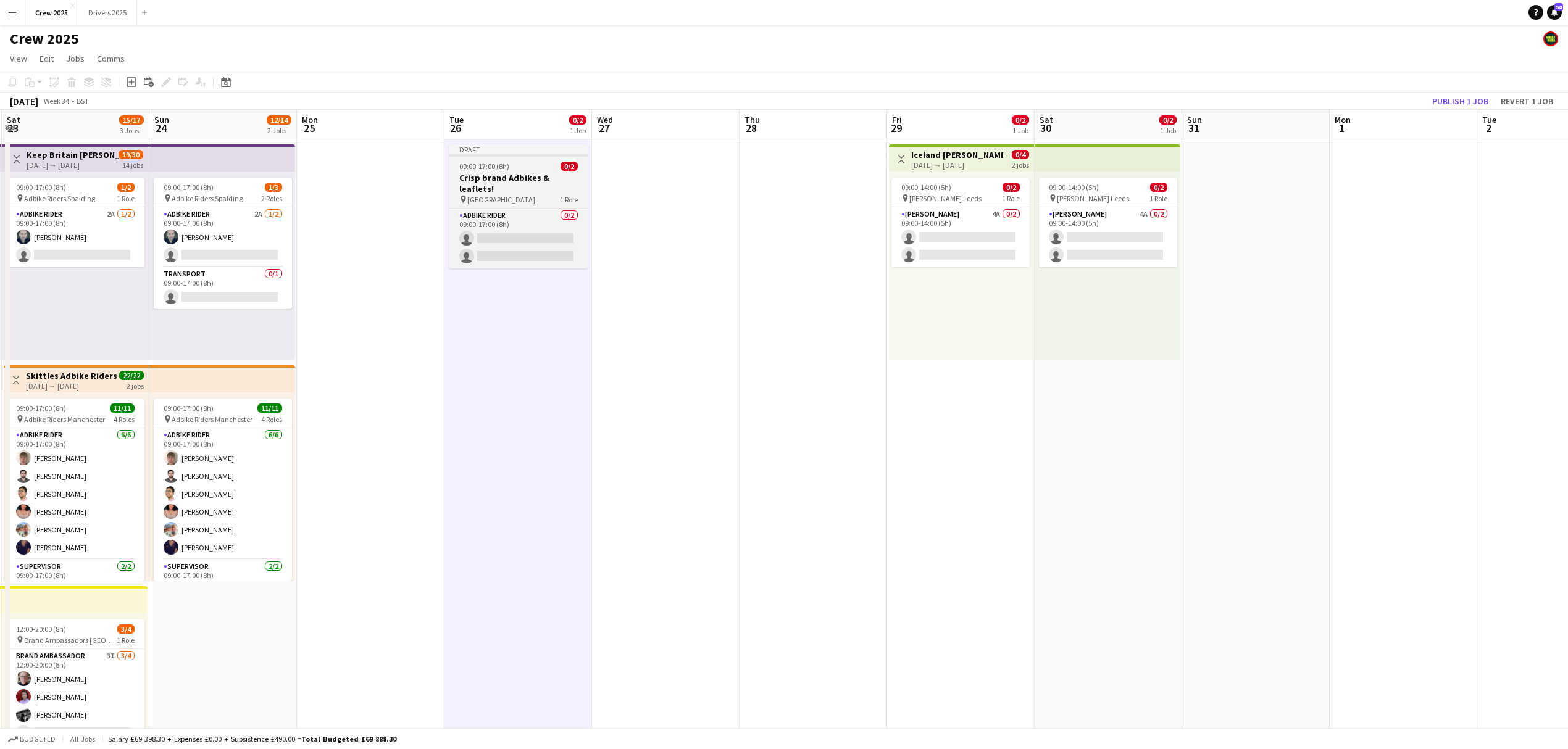
click at [489, 163] on span "09:00-17:00 (8h)" at bounding box center [484, 166] width 50 height 9
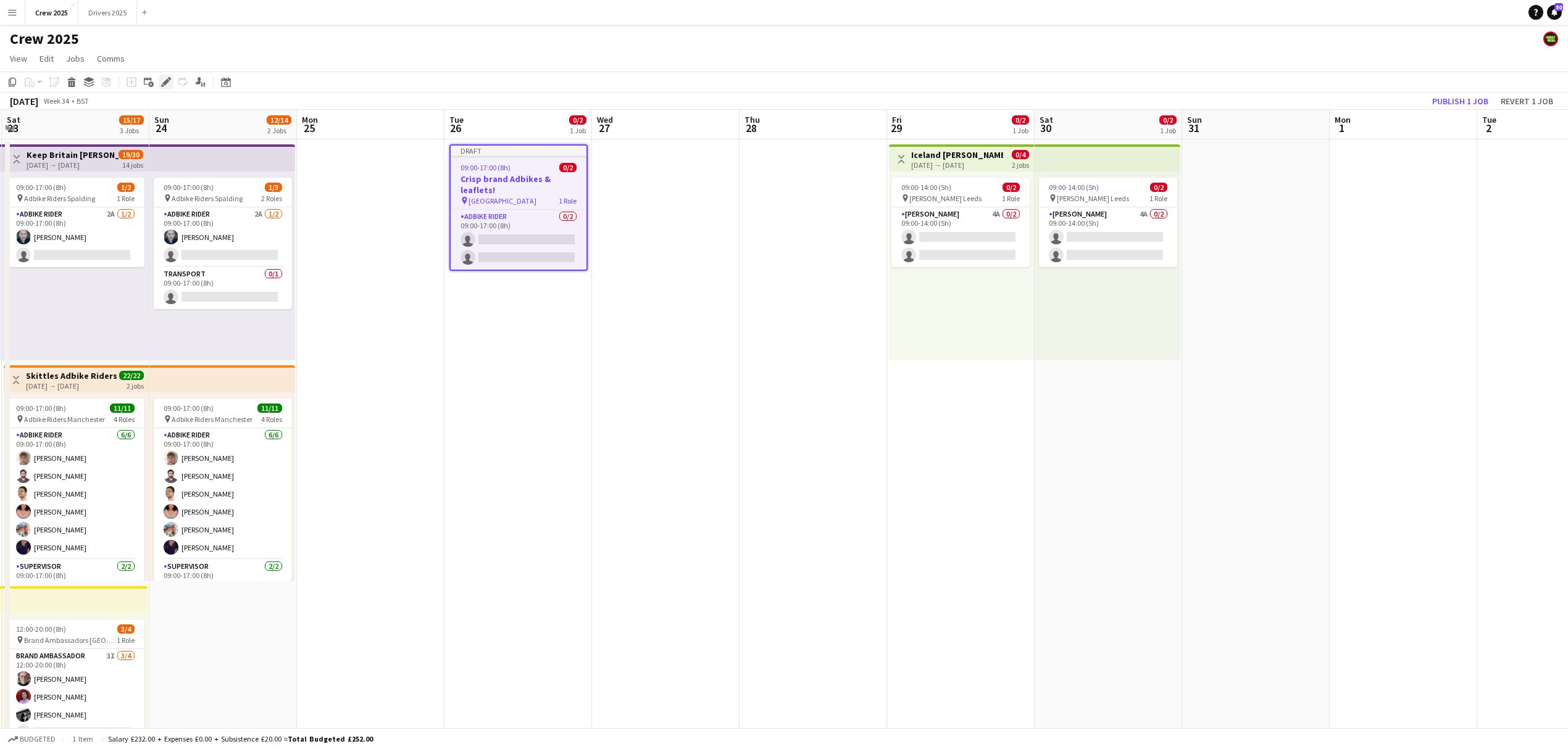
click at [168, 80] on icon at bounding box center [166, 82] width 7 height 7
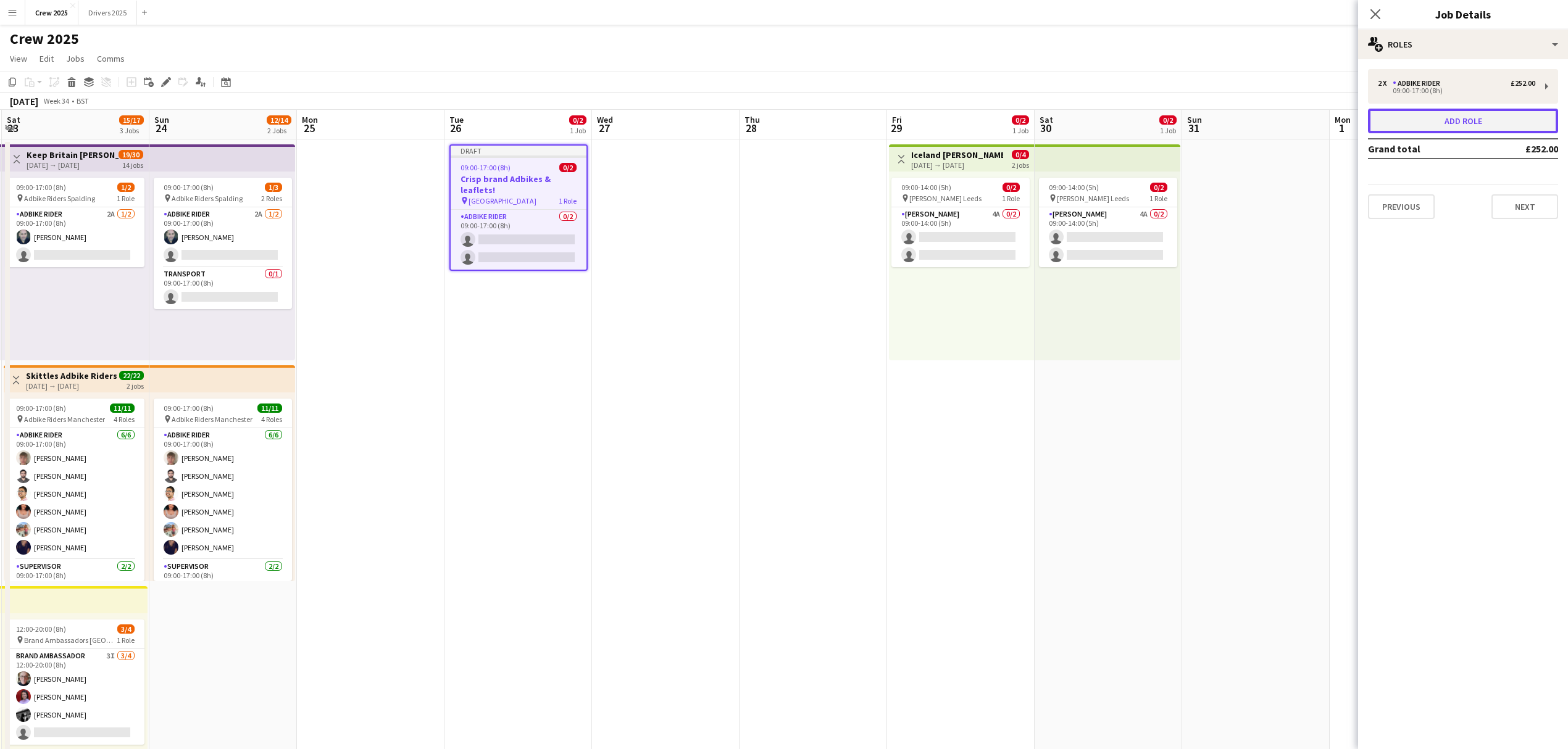
click at [1458, 114] on button "Add role" at bounding box center [1462, 121] width 190 height 25
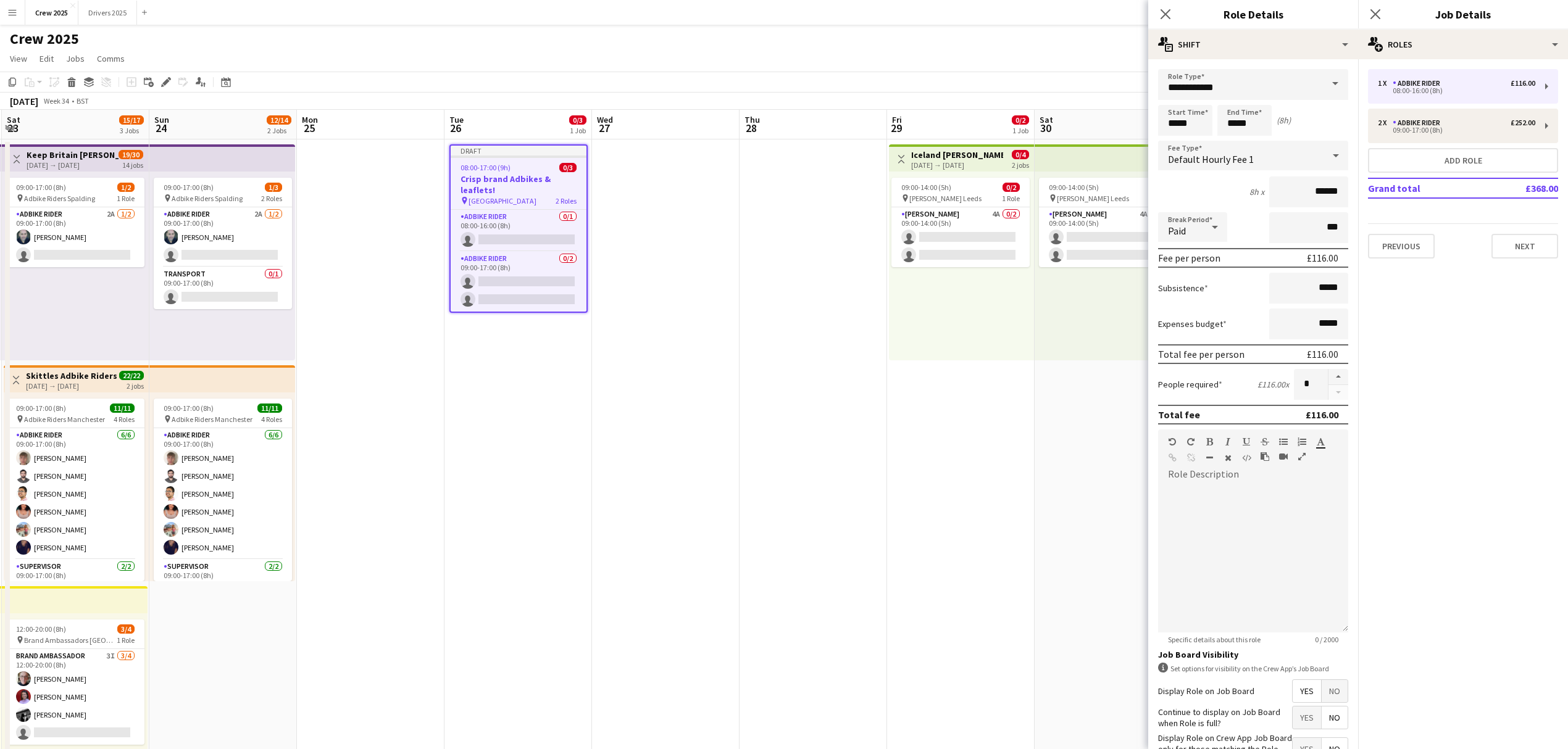
click at [1322, 85] on span at bounding box center [1335, 84] width 26 height 29
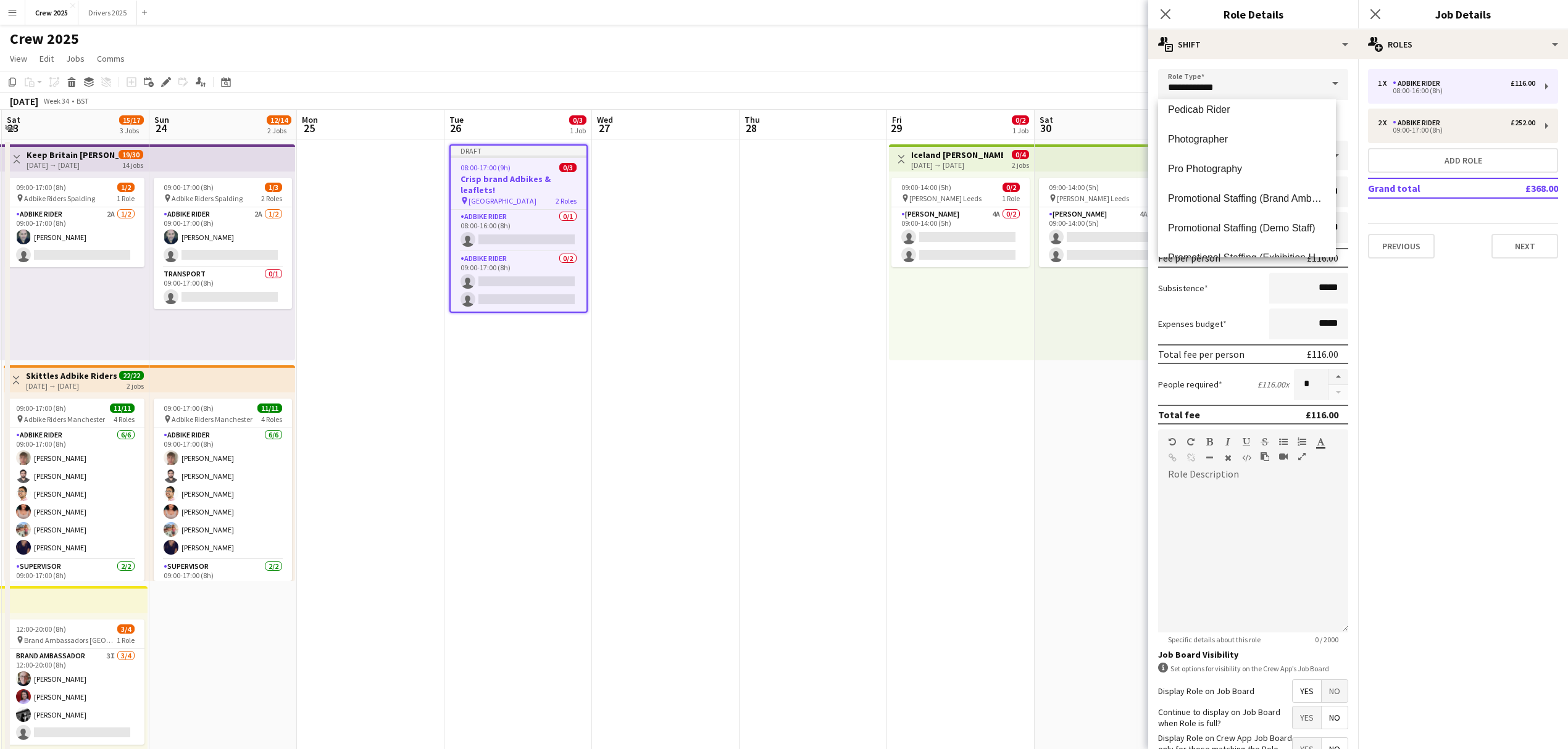
scroll to position [411, 0]
click at [1247, 152] on span "Pro Photography" at bounding box center [1247, 153] width 158 height 12
type input "**********"
type input "*****"
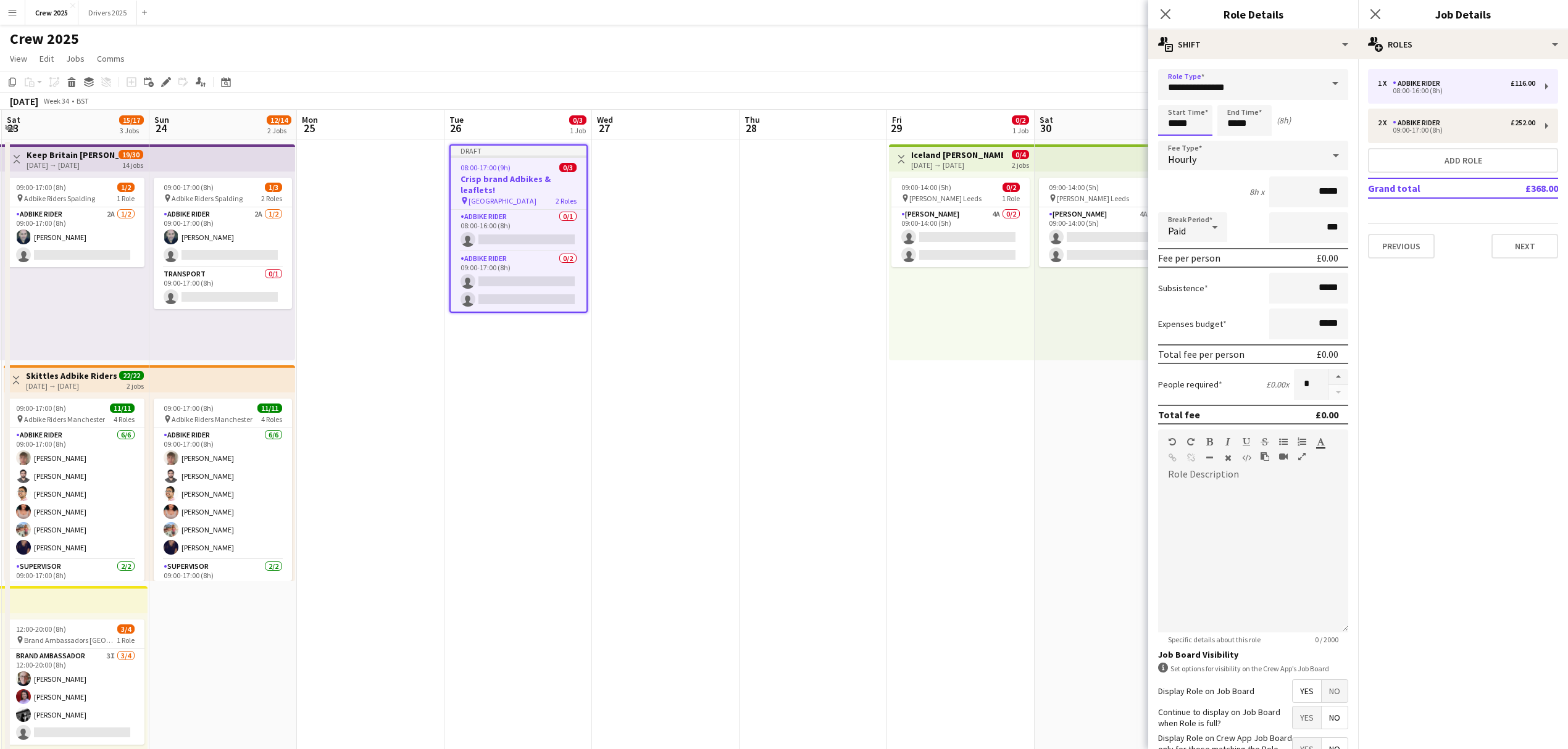
click at [1184, 117] on input "*****" at bounding box center [1184, 120] width 54 height 31
type input "*****"
click at [1174, 95] on div at bounding box center [1172, 99] width 25 height 12
click at [1232, 119] on input "*****" at bounding box center [1244, 120] width 54 height 31
type input "*****"
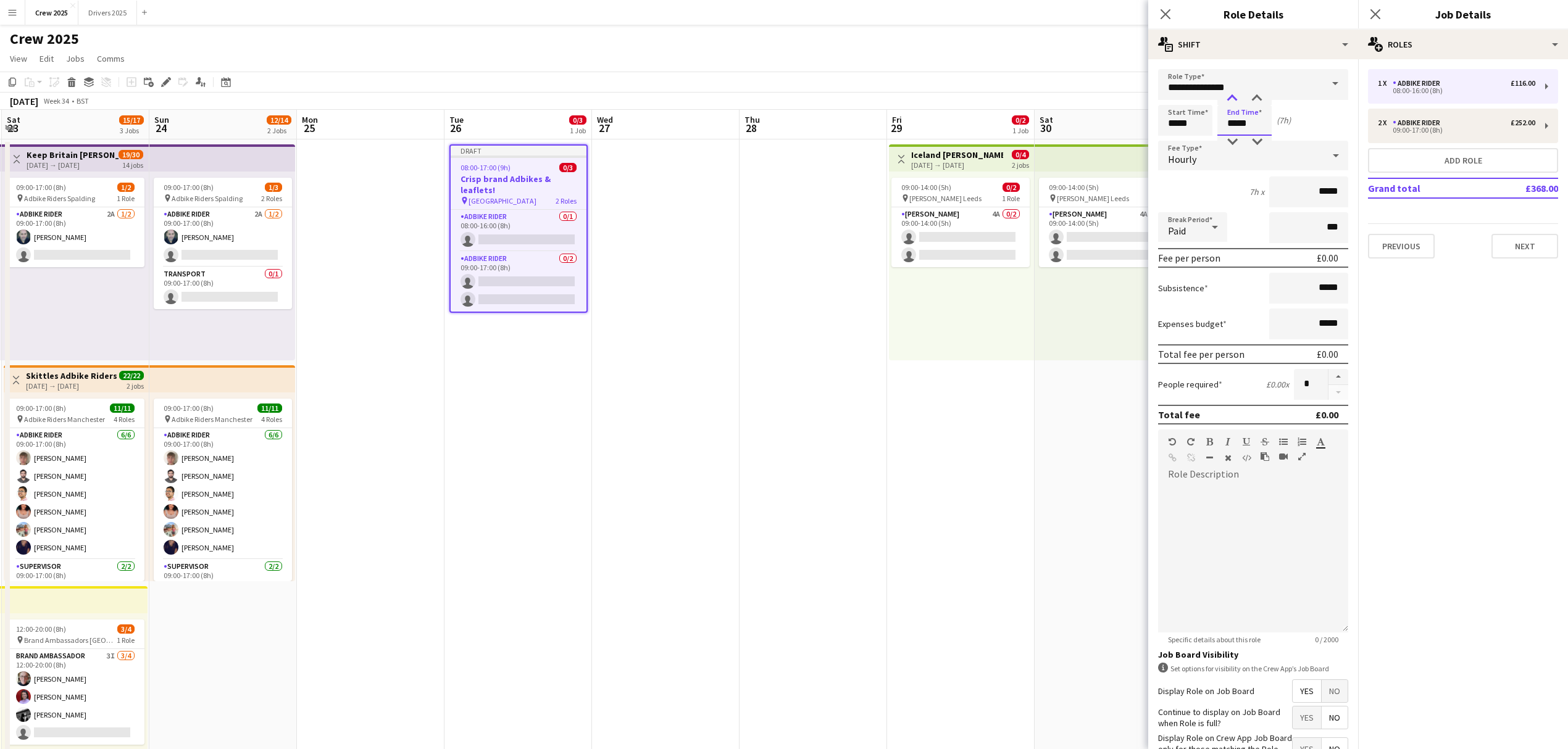
click at [1230, 99] on div at bounding box center [1232, 99] width 25 height 12
click at [1423, 42] on div "multiple-users-add Roles" at bounding box center [1463, 44] width 210 height 29
click at [1490, 118] on div "ads-window Job Ad" at bounding box center [1503, 121] width 122 height 25
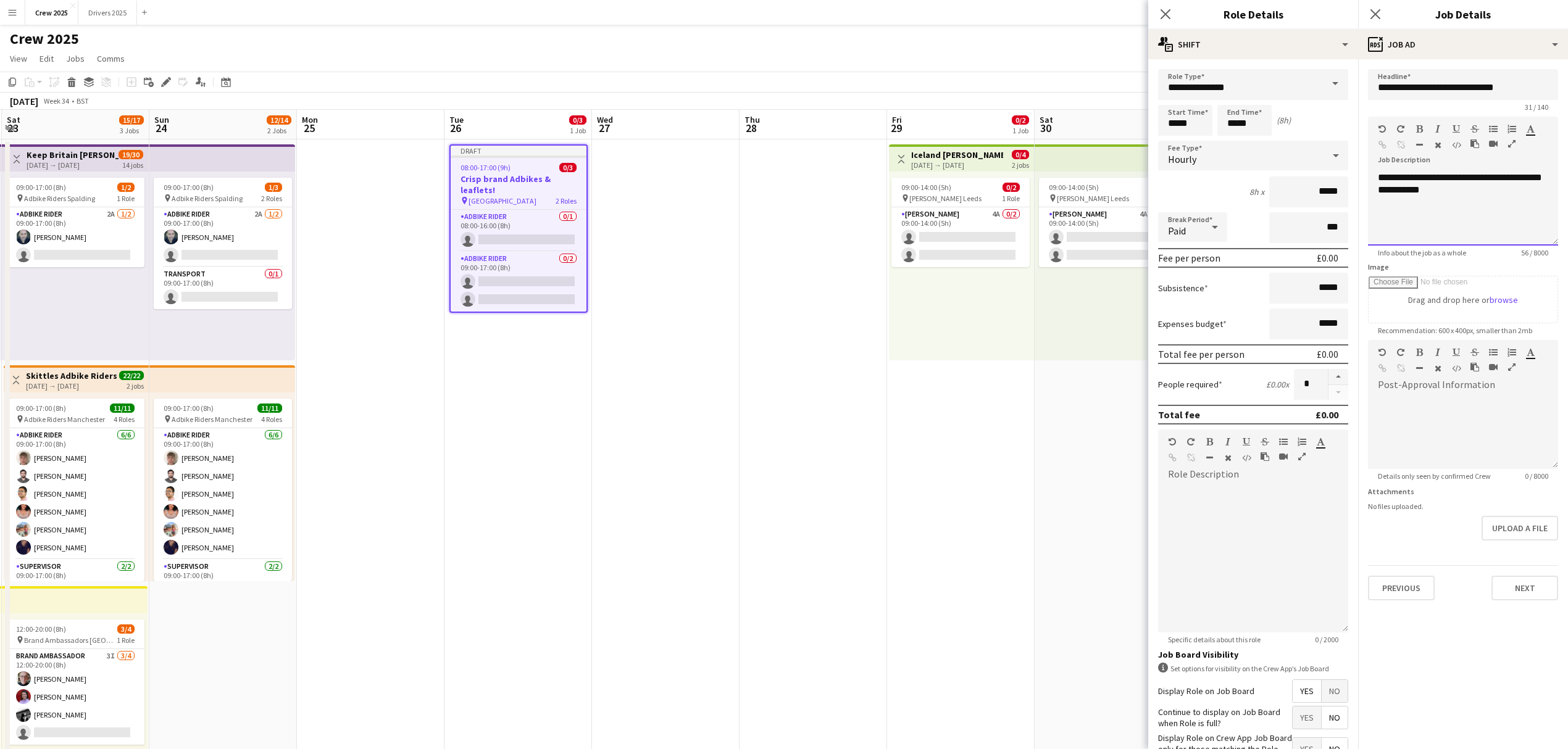
click at [1378, 179] on div "**********" at bounding box center [1462, 208] width 190 height 74
drag, startPoint x: 1477, startPoint y: 180, endPoint x: 1366, endPoint y: 178, distance: 111.0
click at [1366, 178] on form "**********" at bounding box center [1463, 334] width 210 height 531
click at [1416, 129] on icon "button" at bounding box center [1419, 129] width 7 height 9
drag, startPoint x: 1455, startPoint y: 130, endPoint x: 1460, endPoint y: 134, distance: 6.4
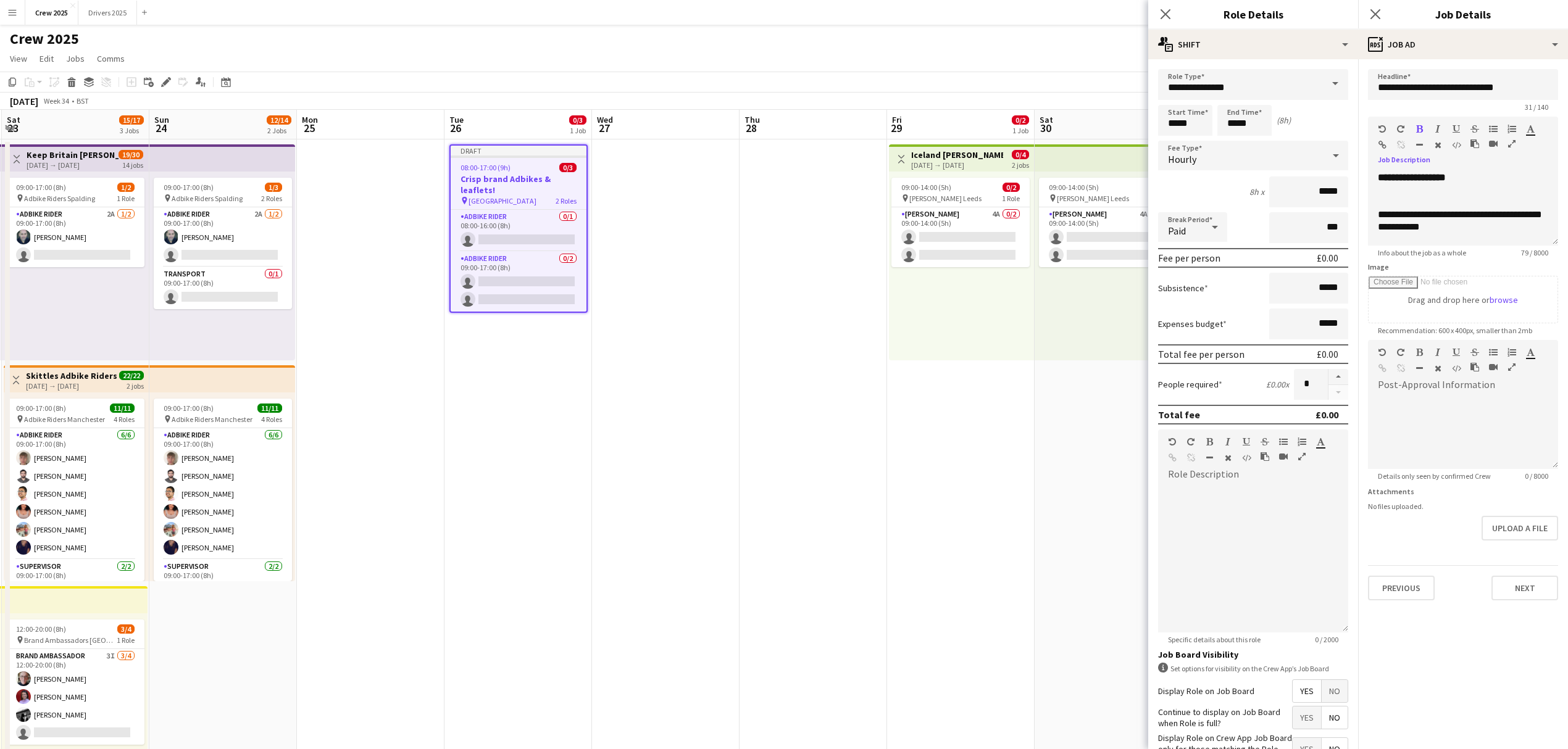
click at [1455, 129] on icon "button" at bounding box center [1456, 129] width 7 height 9
click at [1496, 186] on div at bounding box center [1462, 190] width 170 height 12
click at [668, 386] on app-date-cell at bounding box center [666, 473] width 148 height 667
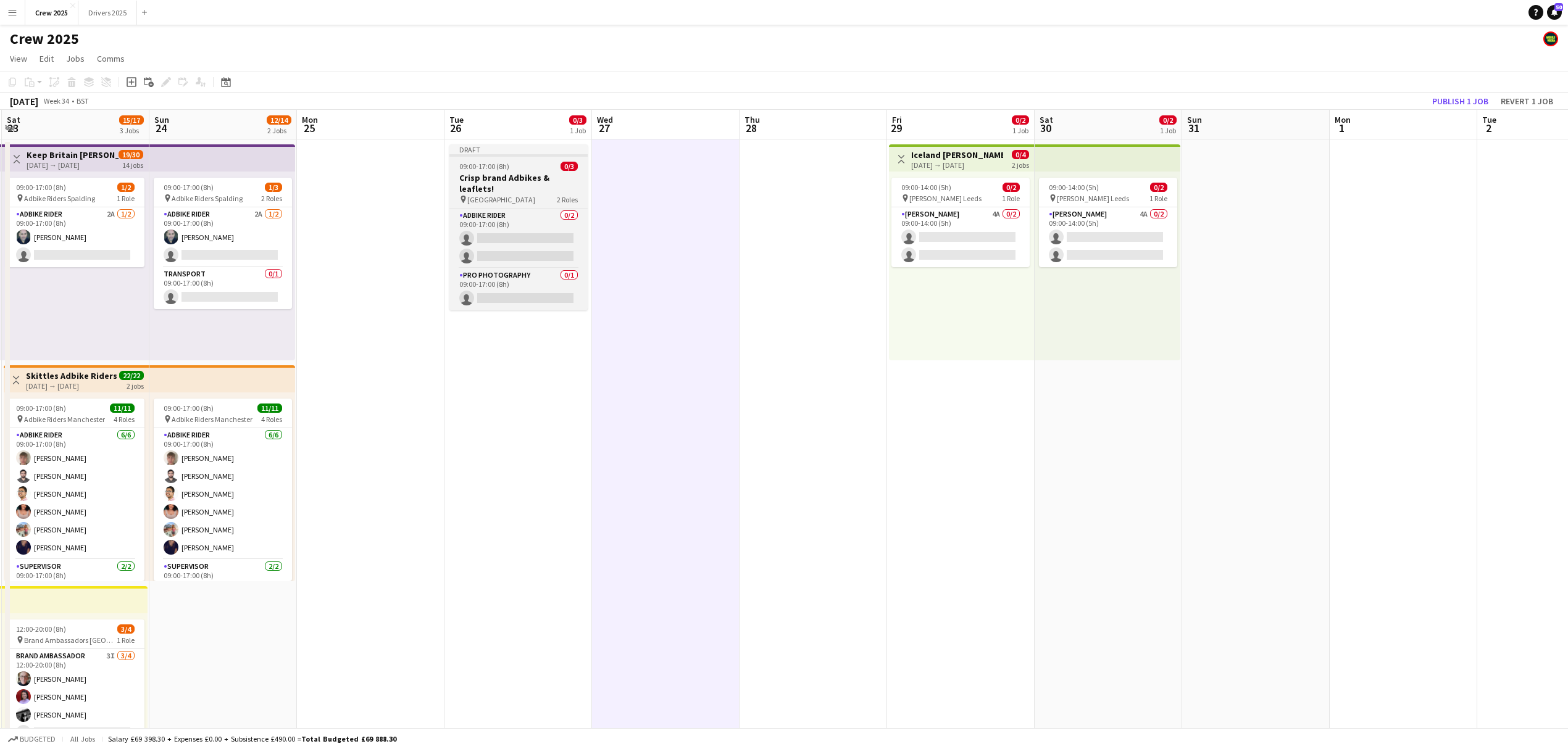
click at [539, 149] on div "Draft" at bounding box center [518, 149] width 138 height 10
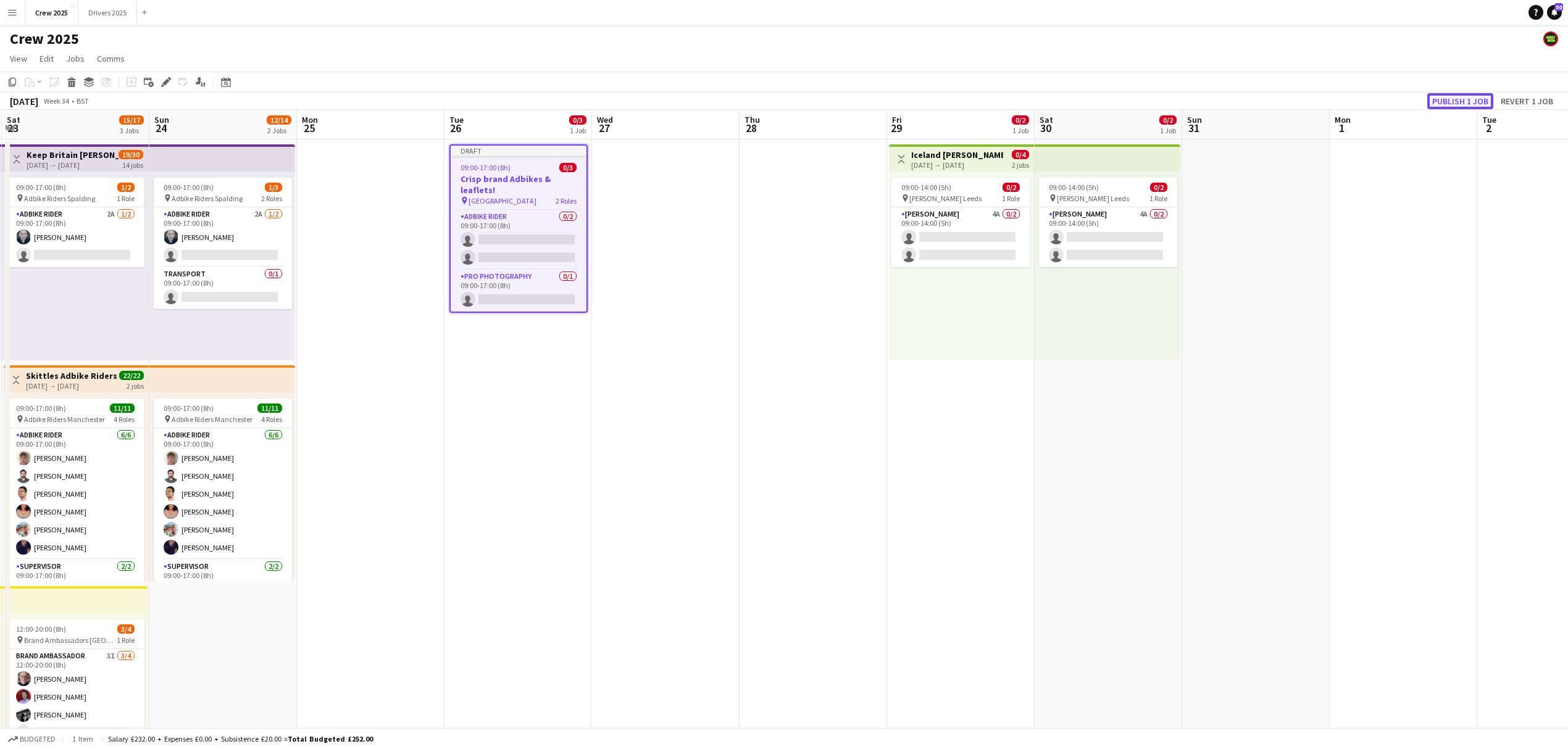
click at [1457, 96] on button "Publish 1 job" at bounding box center [1460, 101] width 66 height 16
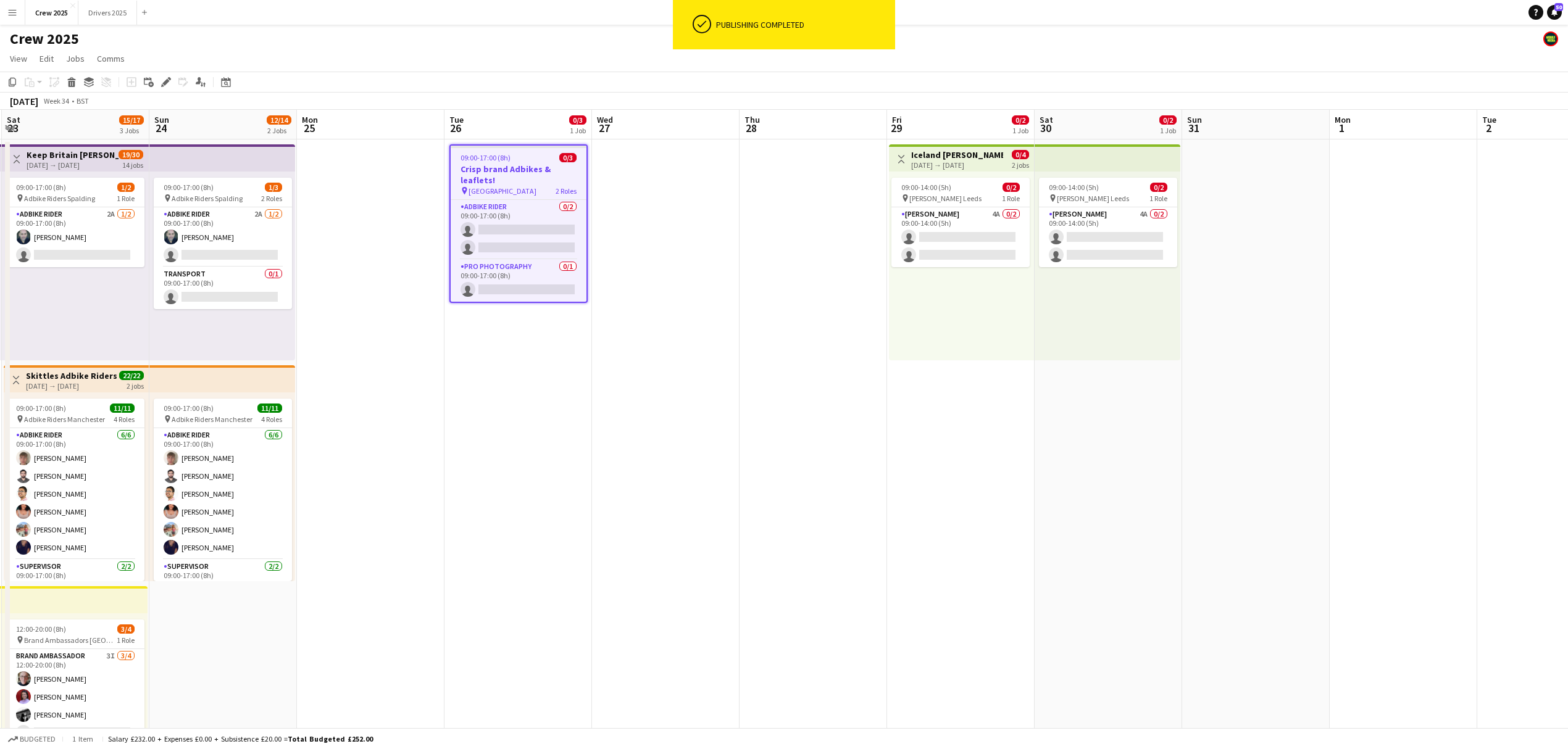
click at [511, 156] on div "09:00-17:00 (8h) 0/3" at bounding box center [518, 158] width 136 height 9
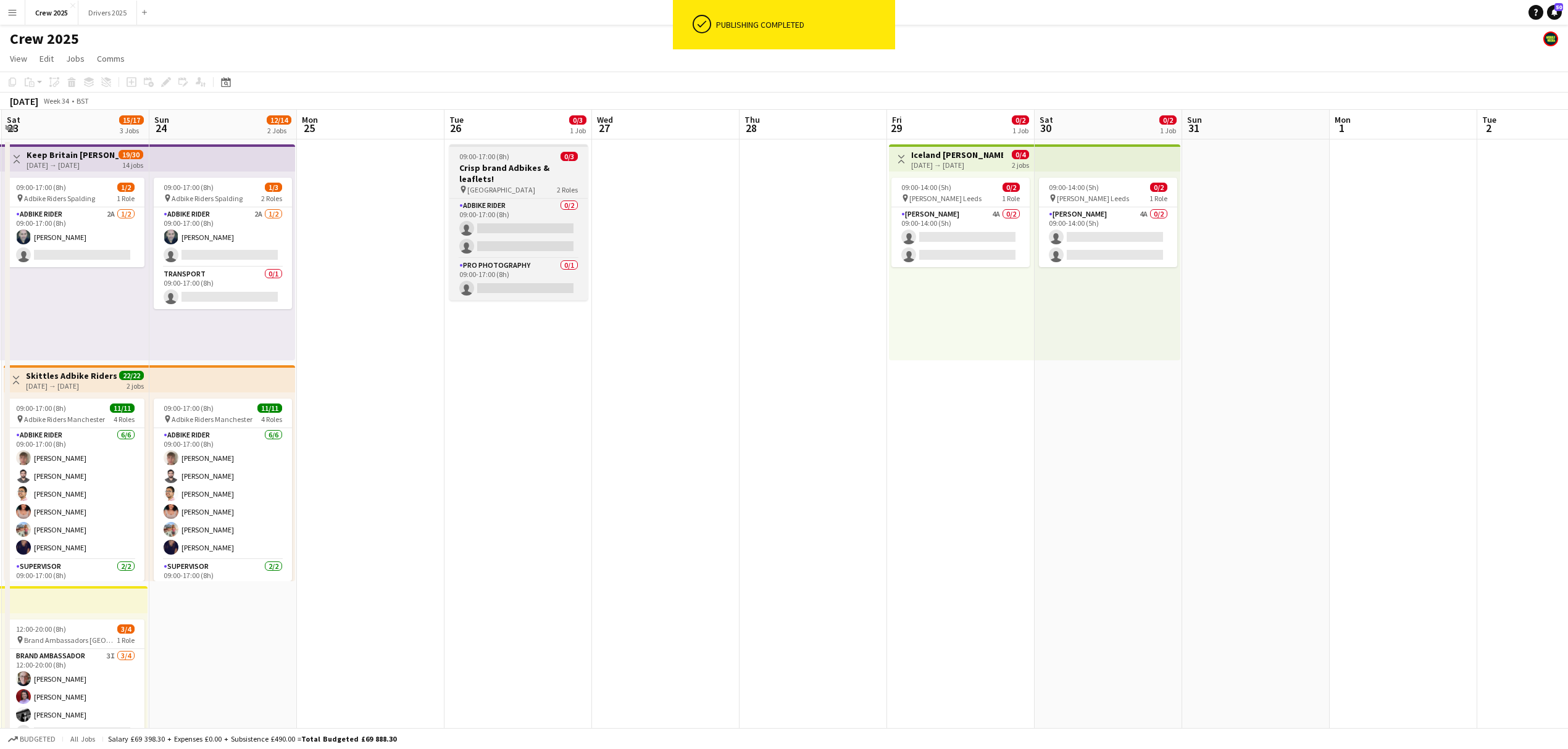
click at [520, 158] on div "09:00-17:00 (8h) 0/3" at bounding box center [518, 156] width 138 height 9
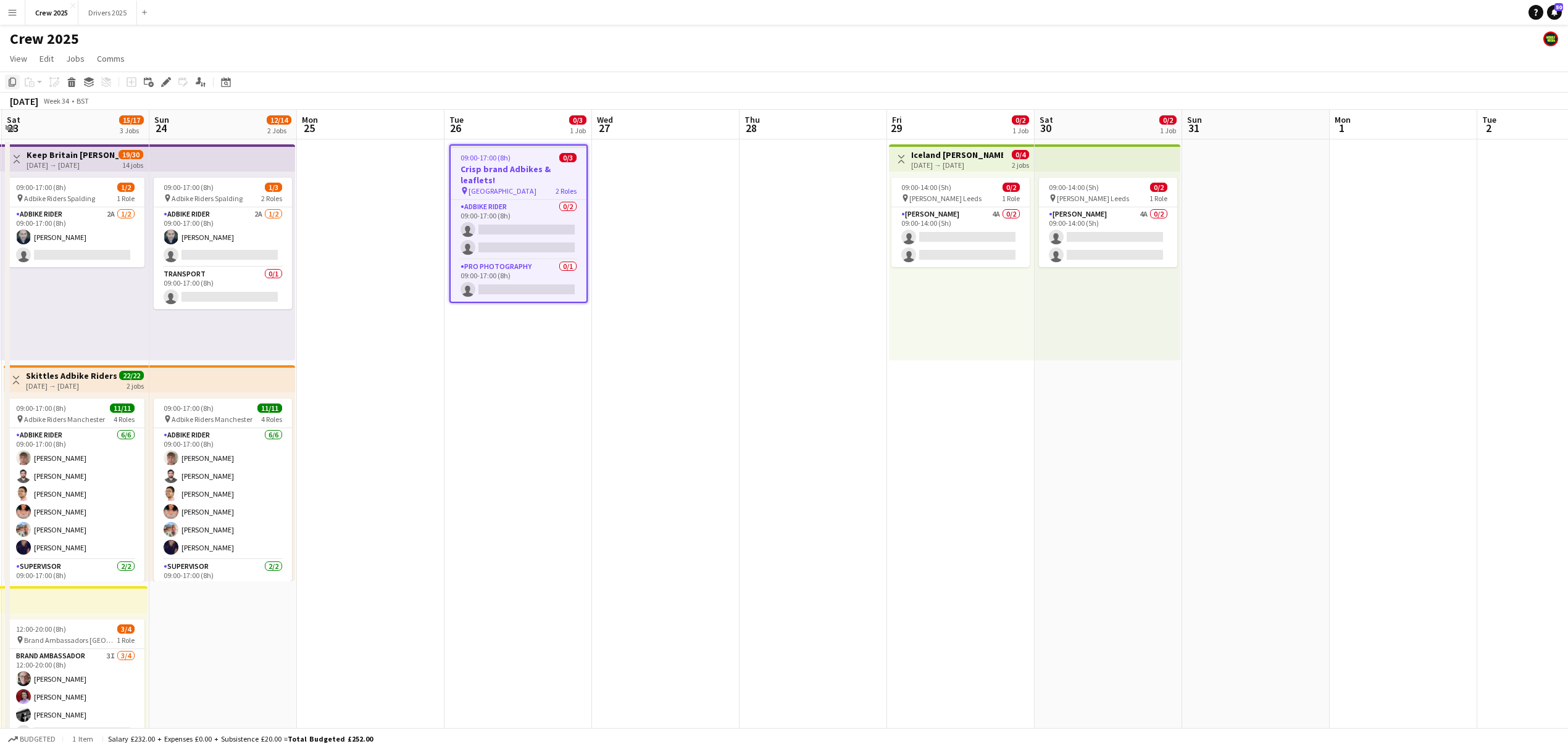
click at [9, 84] on icon at bounding box center [12, 82] width 7 height 9
click at [682, 173] on app-date-cell at bounding box center [666, 473] width 148 height 667
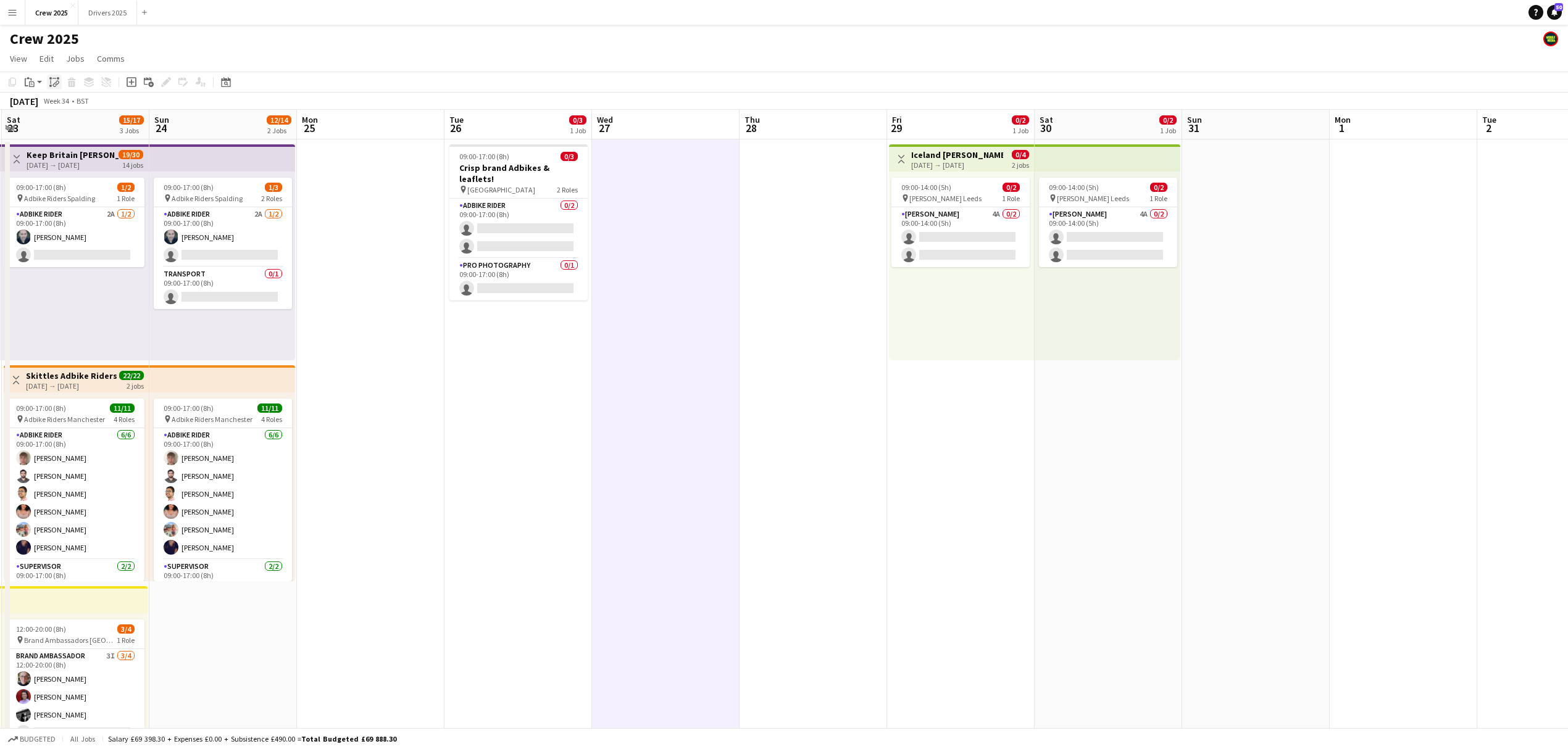
click at [55, 82] on icon "Paste linked Job" at bounding box center [54, 82] width 10 height 10
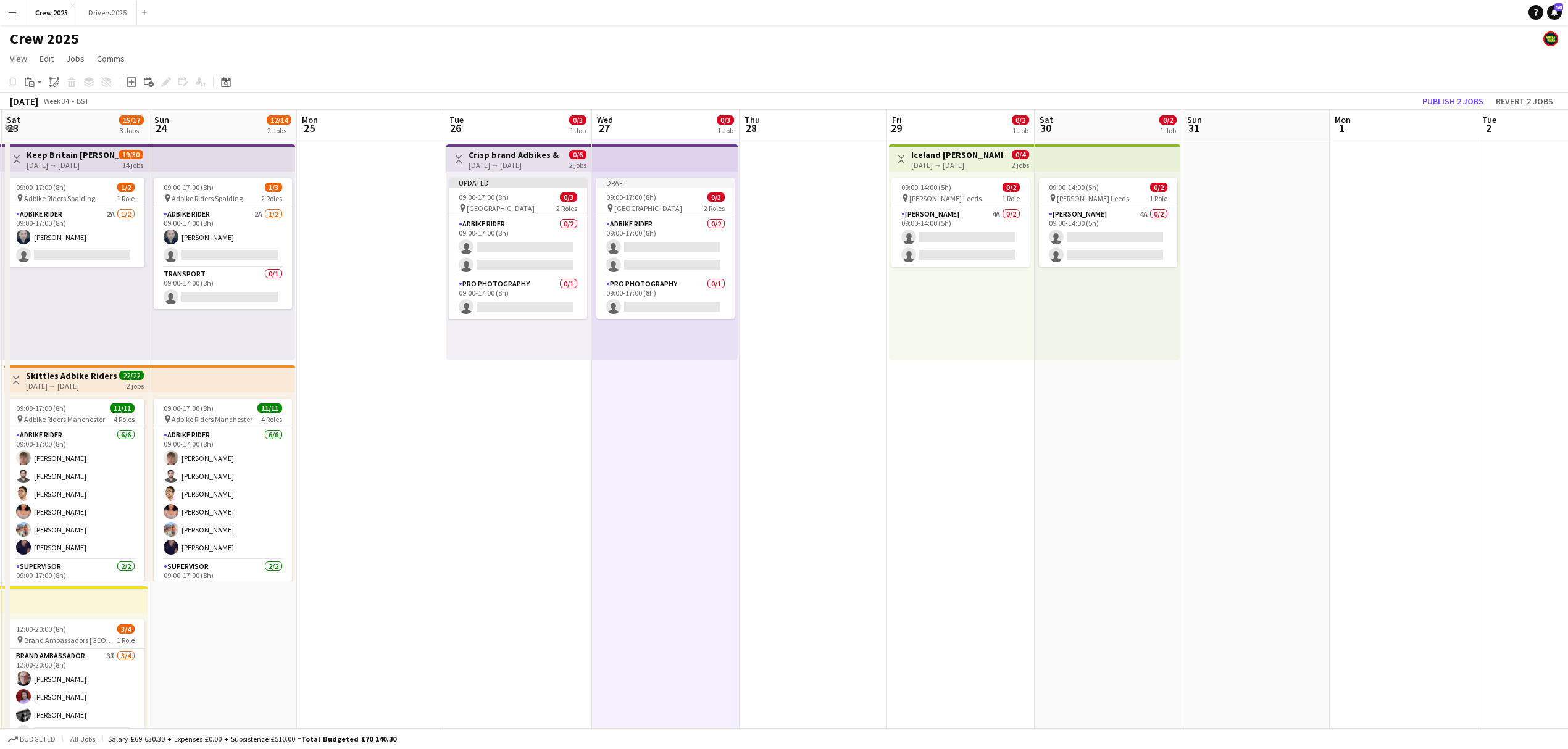
click at [781, 188] on app-date-cell at bounding box center [813, 473] width 148 height 667
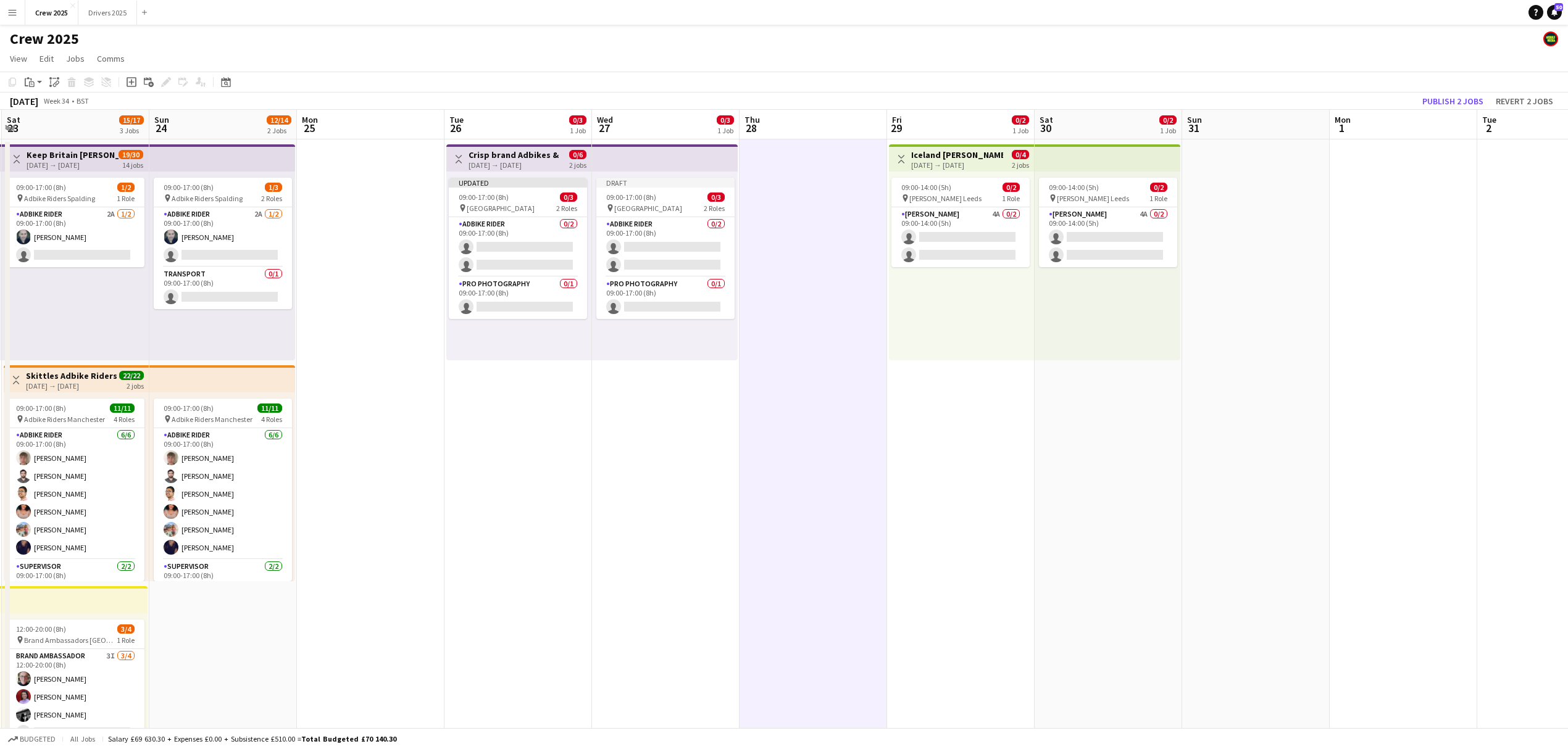
click at [492, 156] on h3 "Crisp brand Adbikes & leaflets!" at bounding box center [515, 154] width 92 height 11
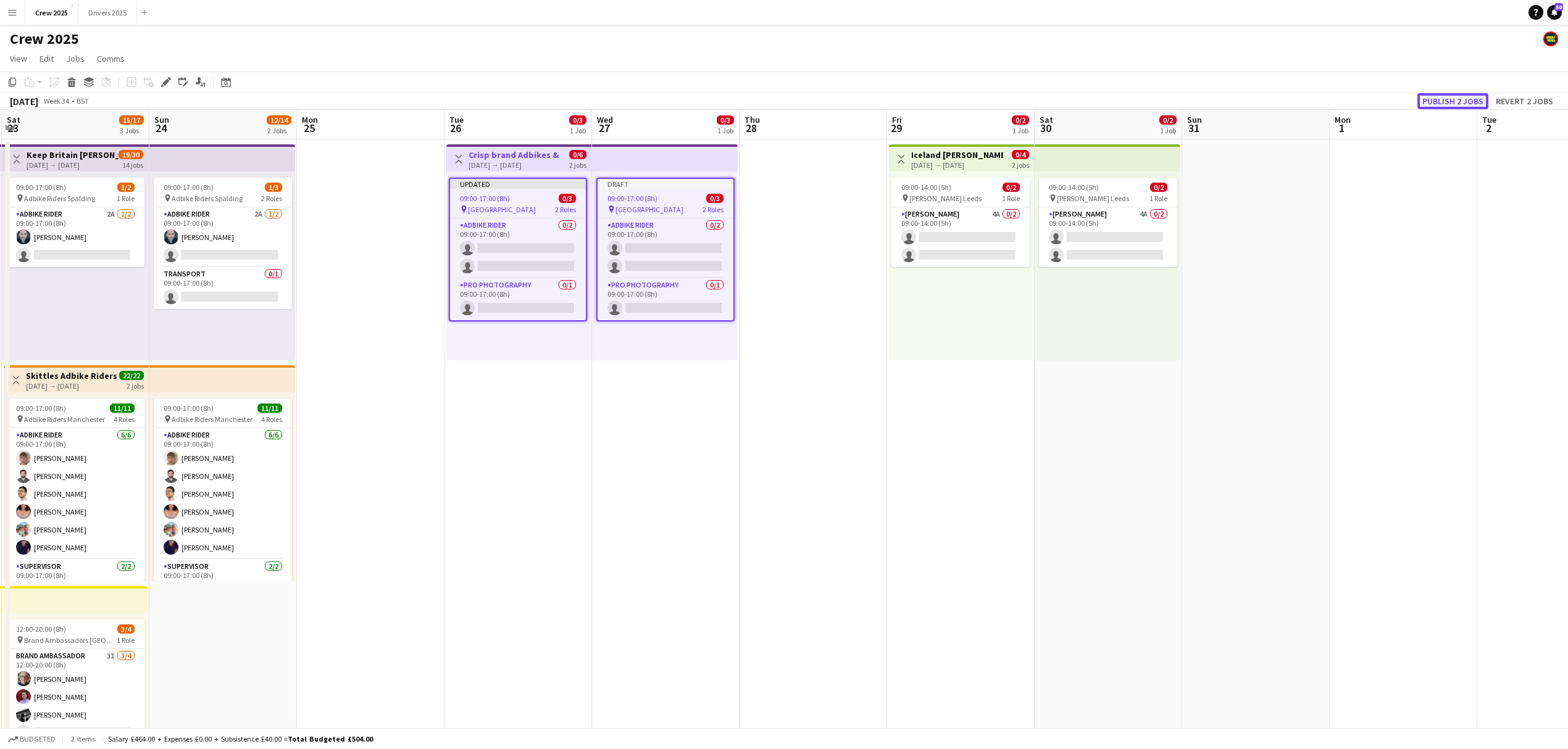
click at [1454, 102] on button "Publish 2 jobs" at bounding box center [1452, 101] width 71 height 16
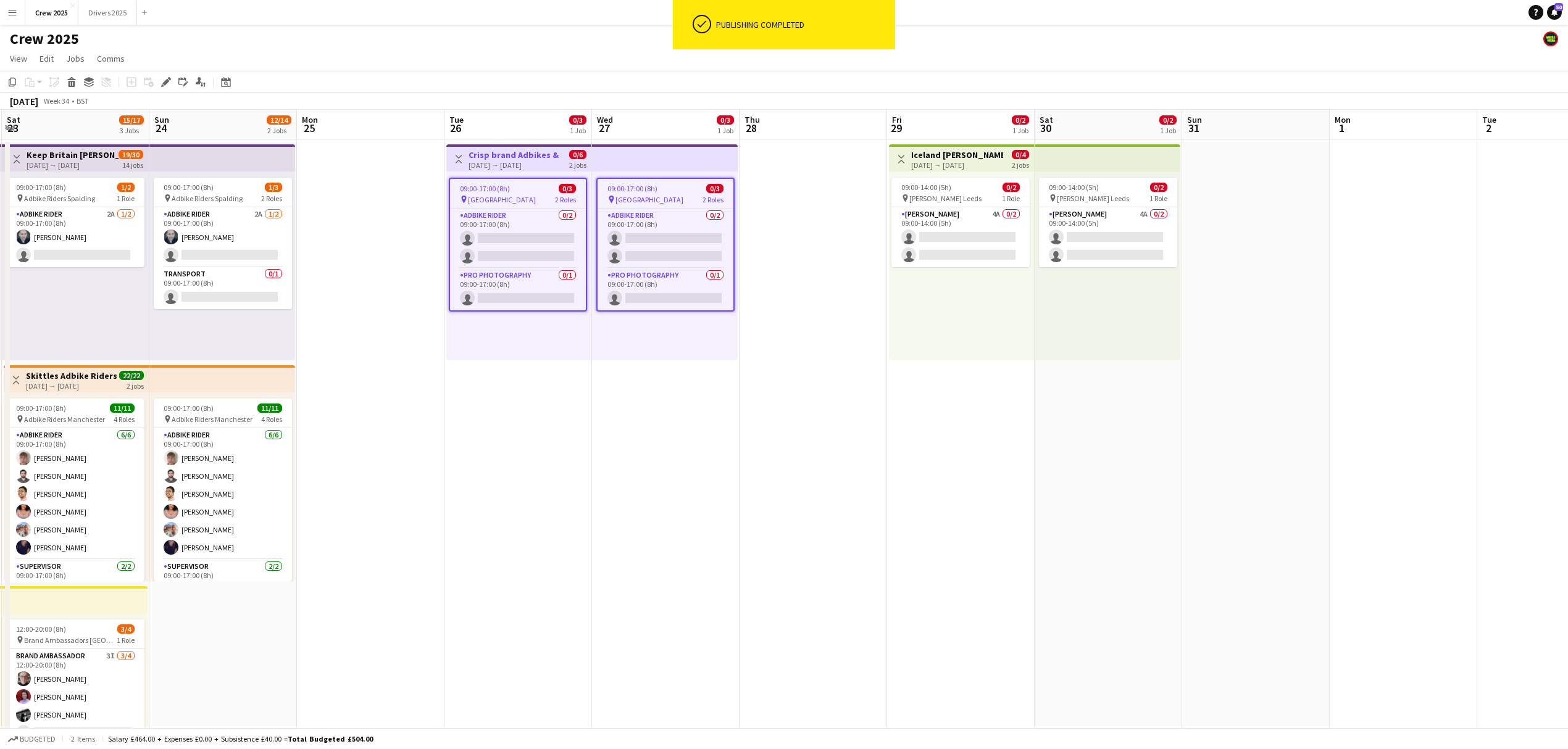
click at [502, 430] on app-date-cell "Toggle View Crisp brand Adbikes & leaflets! 26-08-2025 → 27-08-2025 0/6 2 jobs …" at bounding box center [518, 473] width 148 height 667
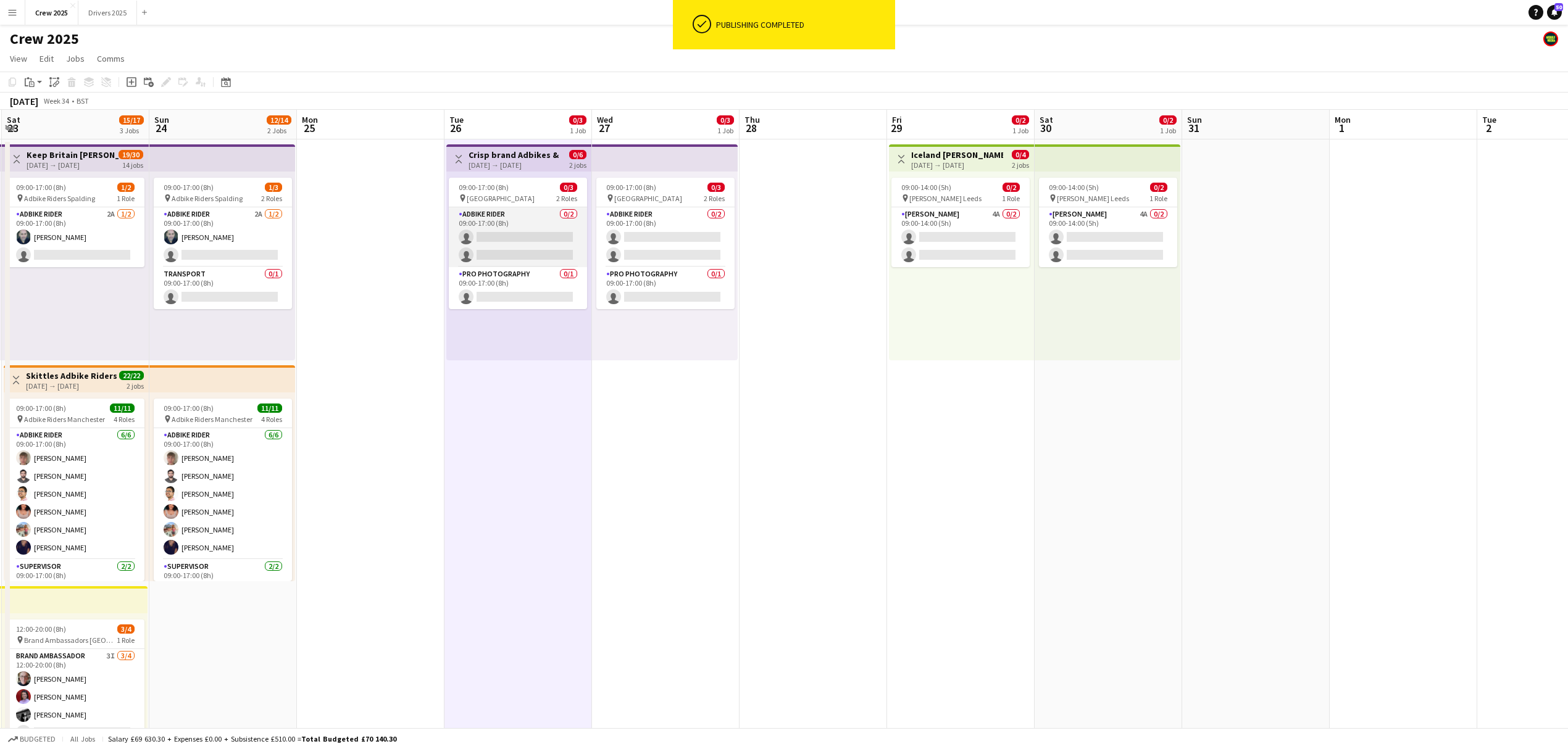
click at [511, 236] on app-card-role "Adbike Rider 0/2 09:00-17:00 (8h) single-neutral-actions single-neutral-actions" at bounding box center [517, 237] width 138 height 60
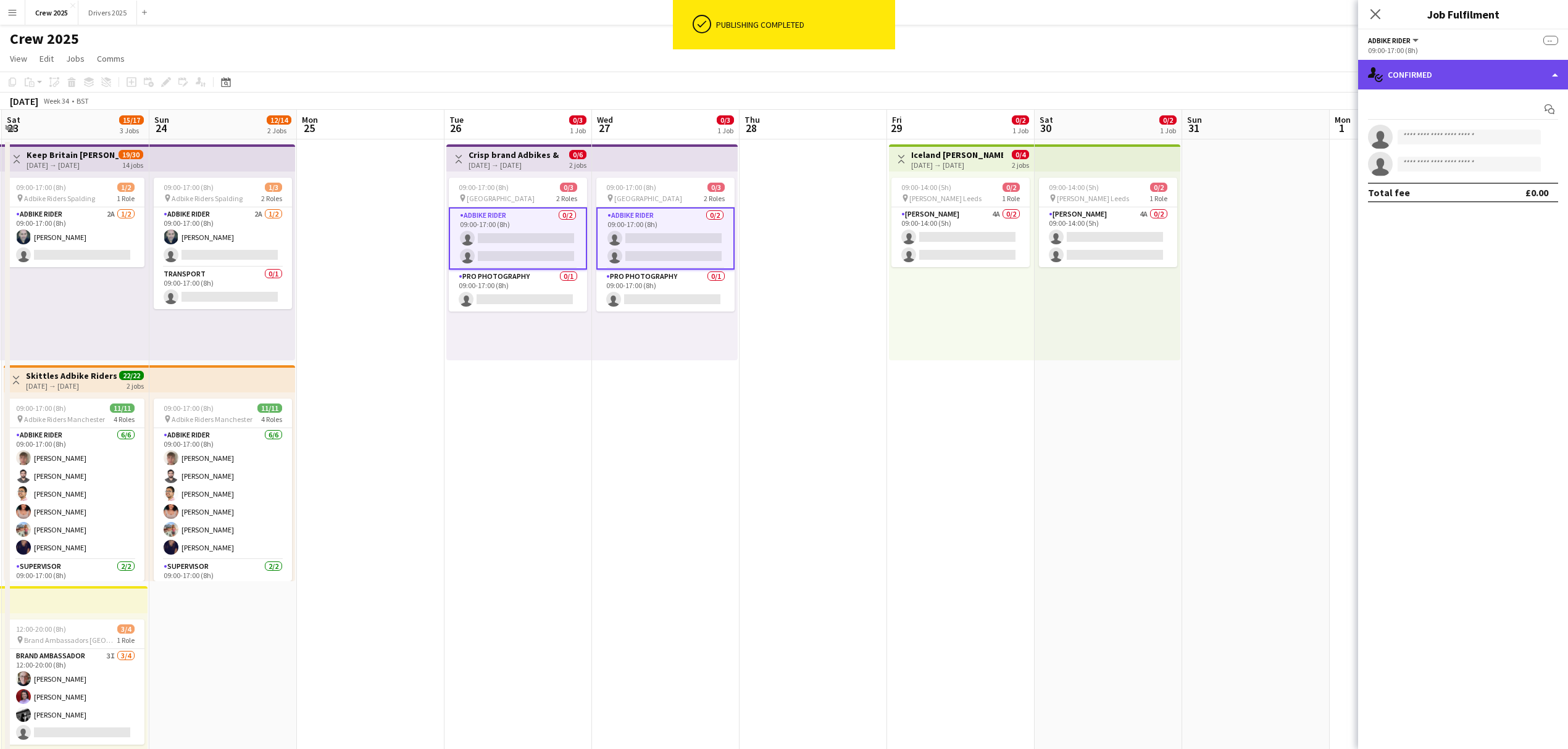
click at [1422, 62] on div "single-neutral-actions-check-2 Confirmed" at bounding box center [1463, 75] width 210 height 29
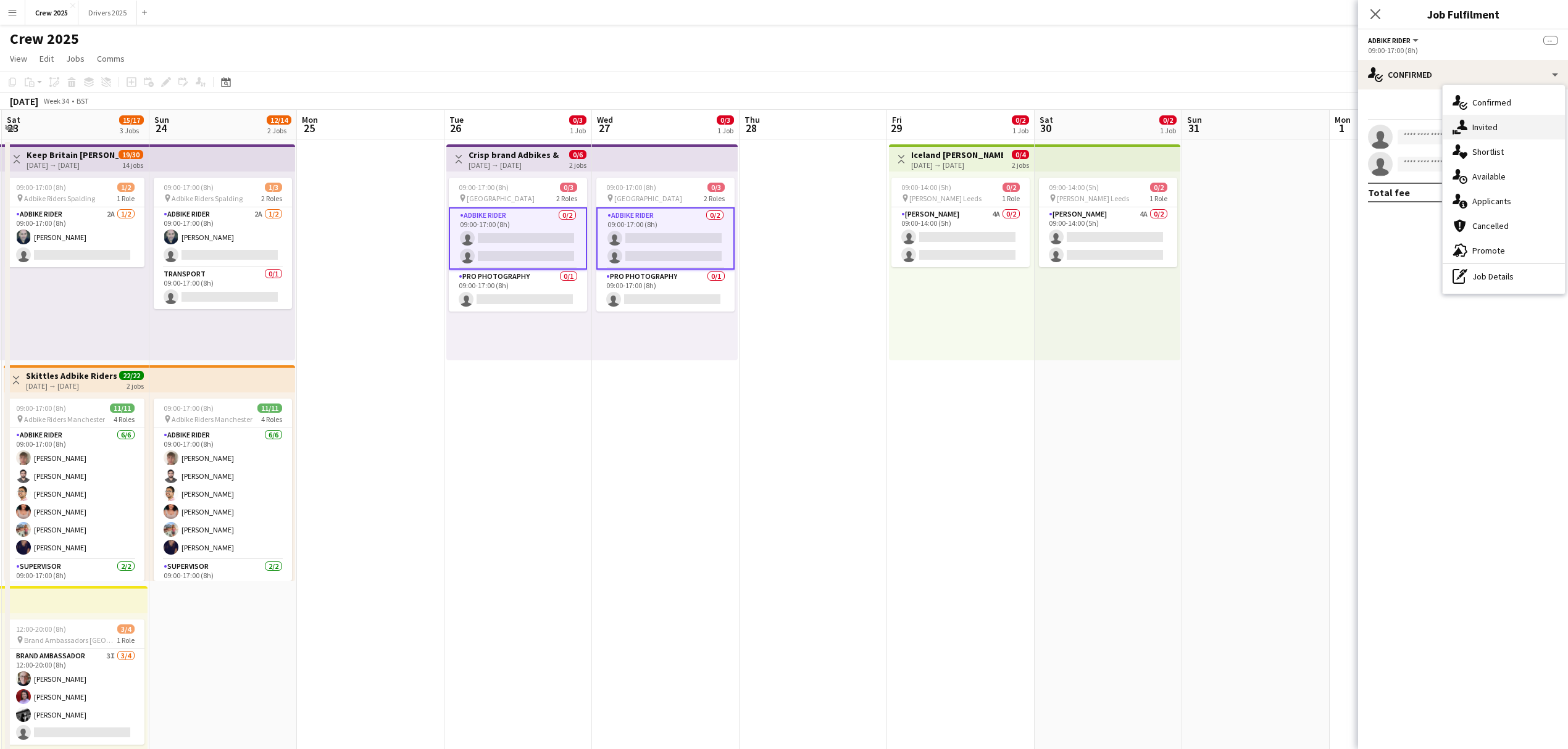
click at [1480, 131] on div "single-neutral-actions-share-1 Invited" at bounding box center [1503, 127] width 122 height 25
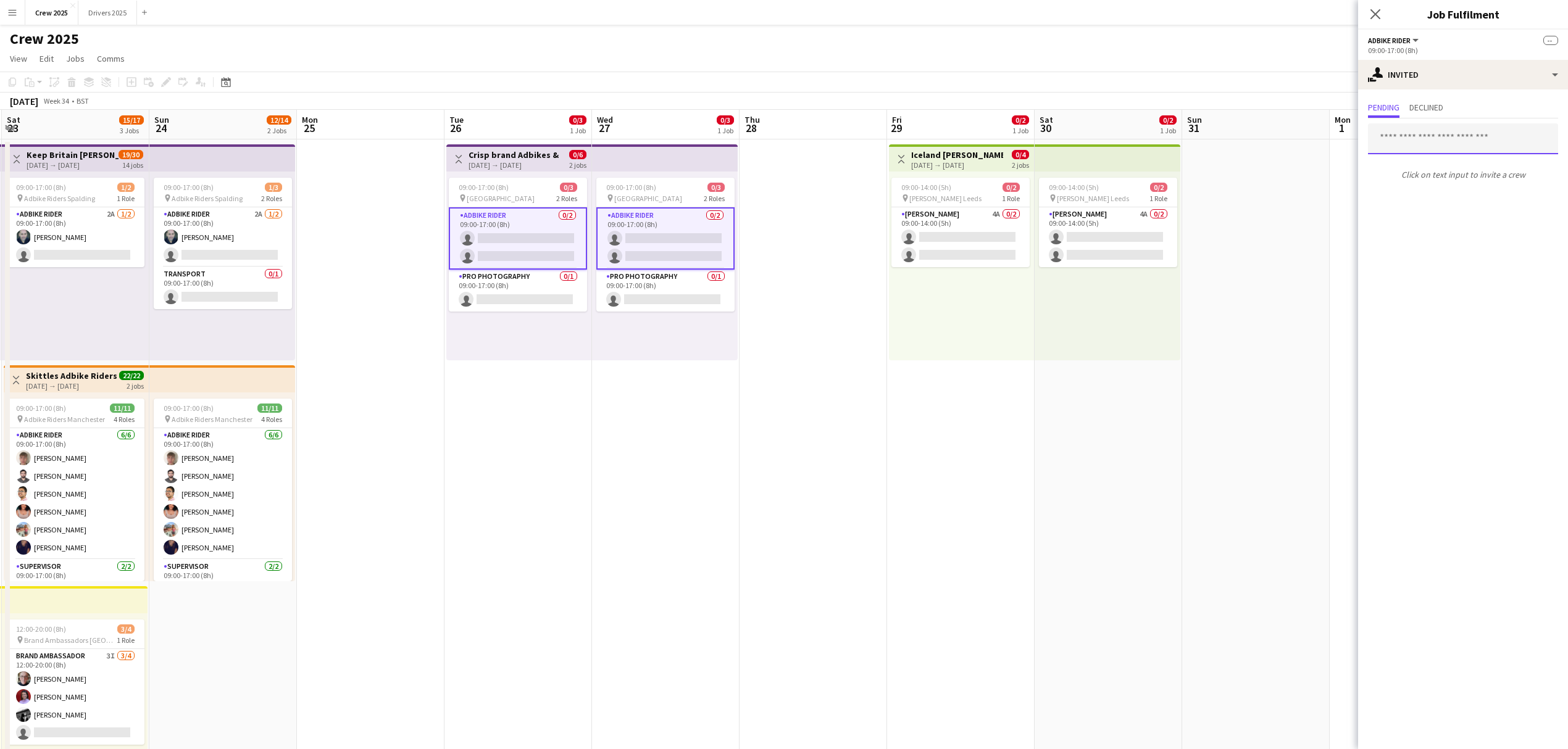
click at [1423, 146] on input "text" at bounding box center [1462, 139] width 190 height 31
type input "*"
type input "****"
click at [1458, 171] on span "Johanna Sasso Active" at bounding box center [1462, 170] width 170 height 11
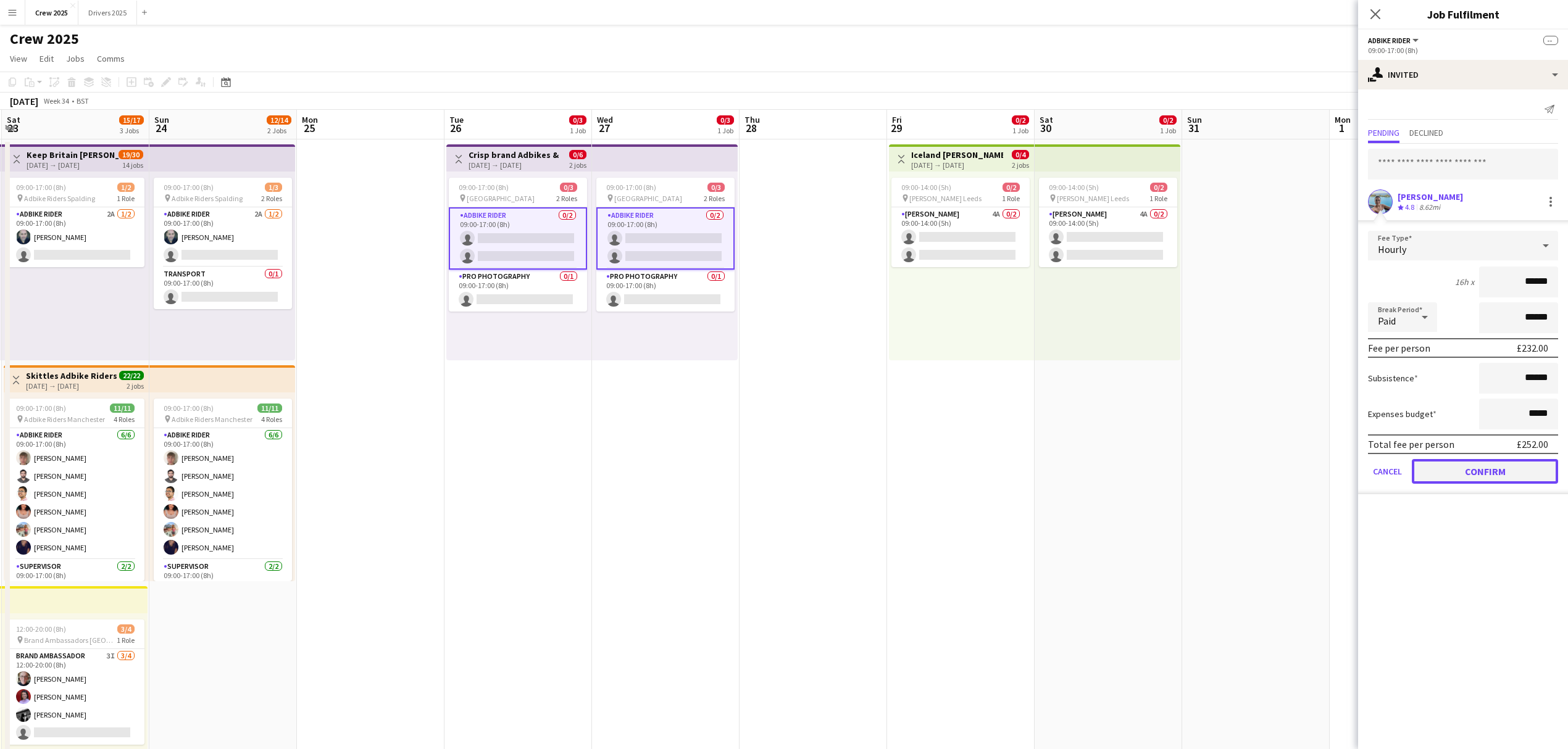
click at [1476, 472] on button "Confirm" at bounding box center [1484, 471] width 146 height 25
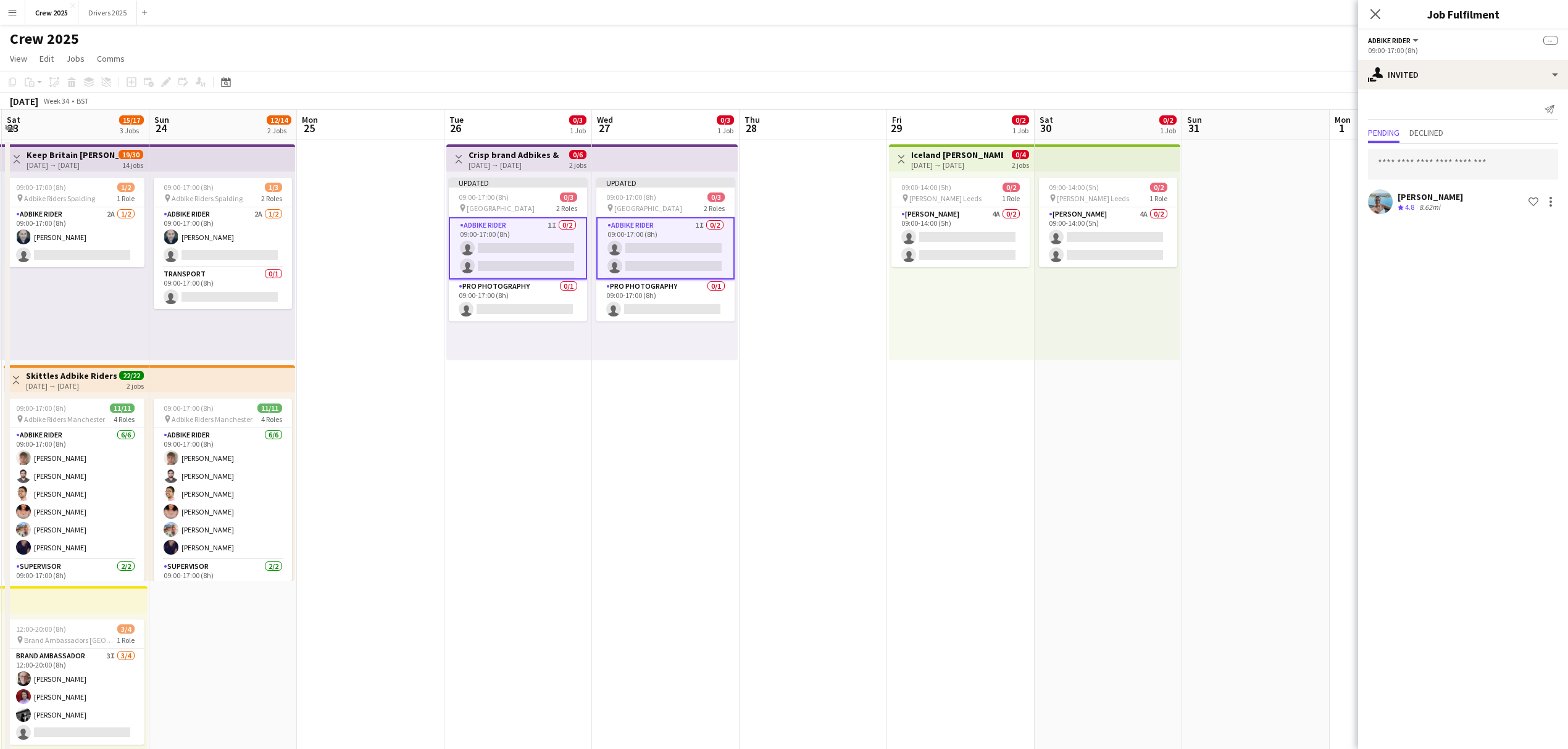
click at [593, 398] on app-date-cell "Updated 09:00-17:00 (8h) 0/3 pin Camden 2 Roles Adbike Rider 1I 0/2 09:00-17:00…" at bounding box center [666, 473] width 148 height 667
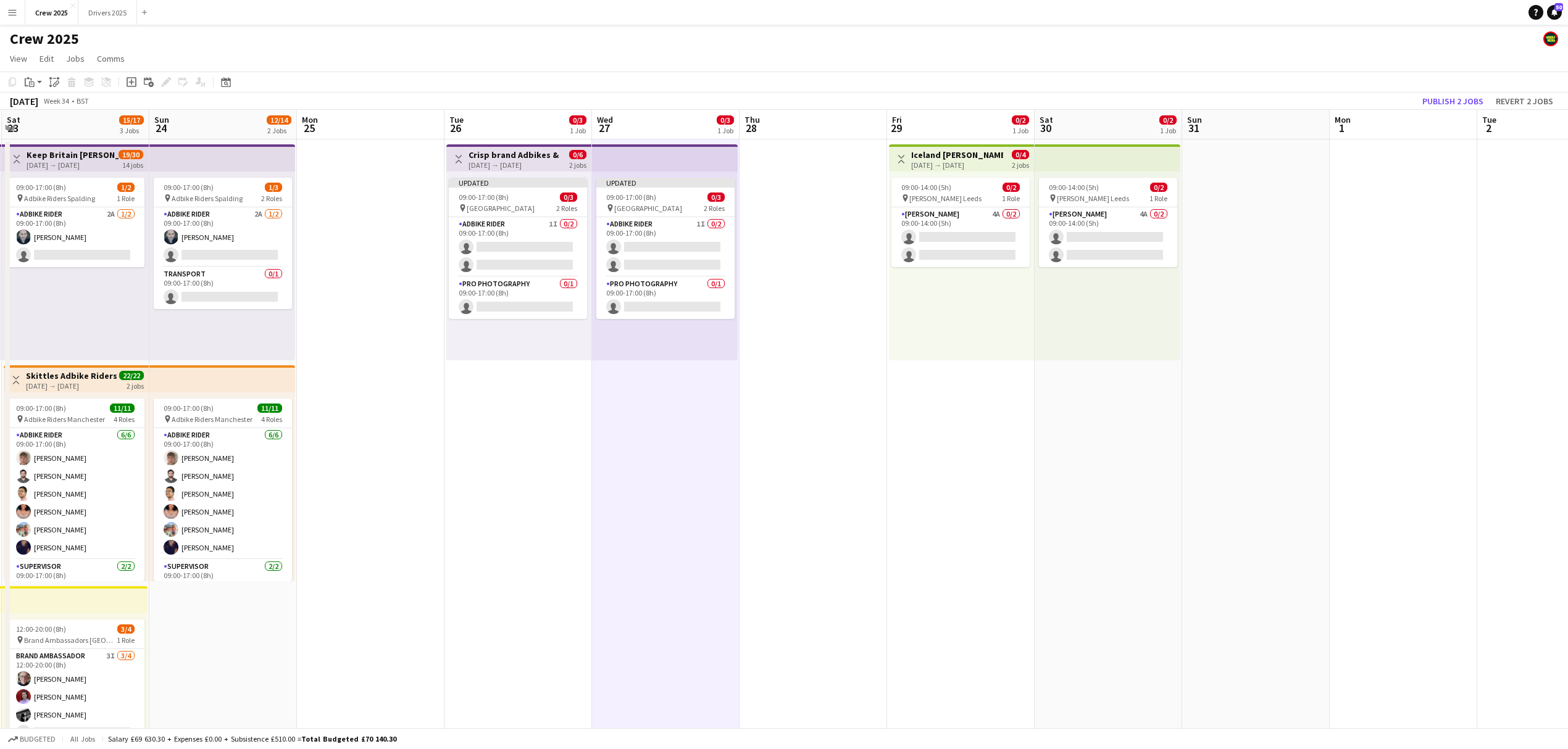
click at [480, 163] on div "[DATE] → [DATE]" at bounding box center [515, 165] width 92 height 9
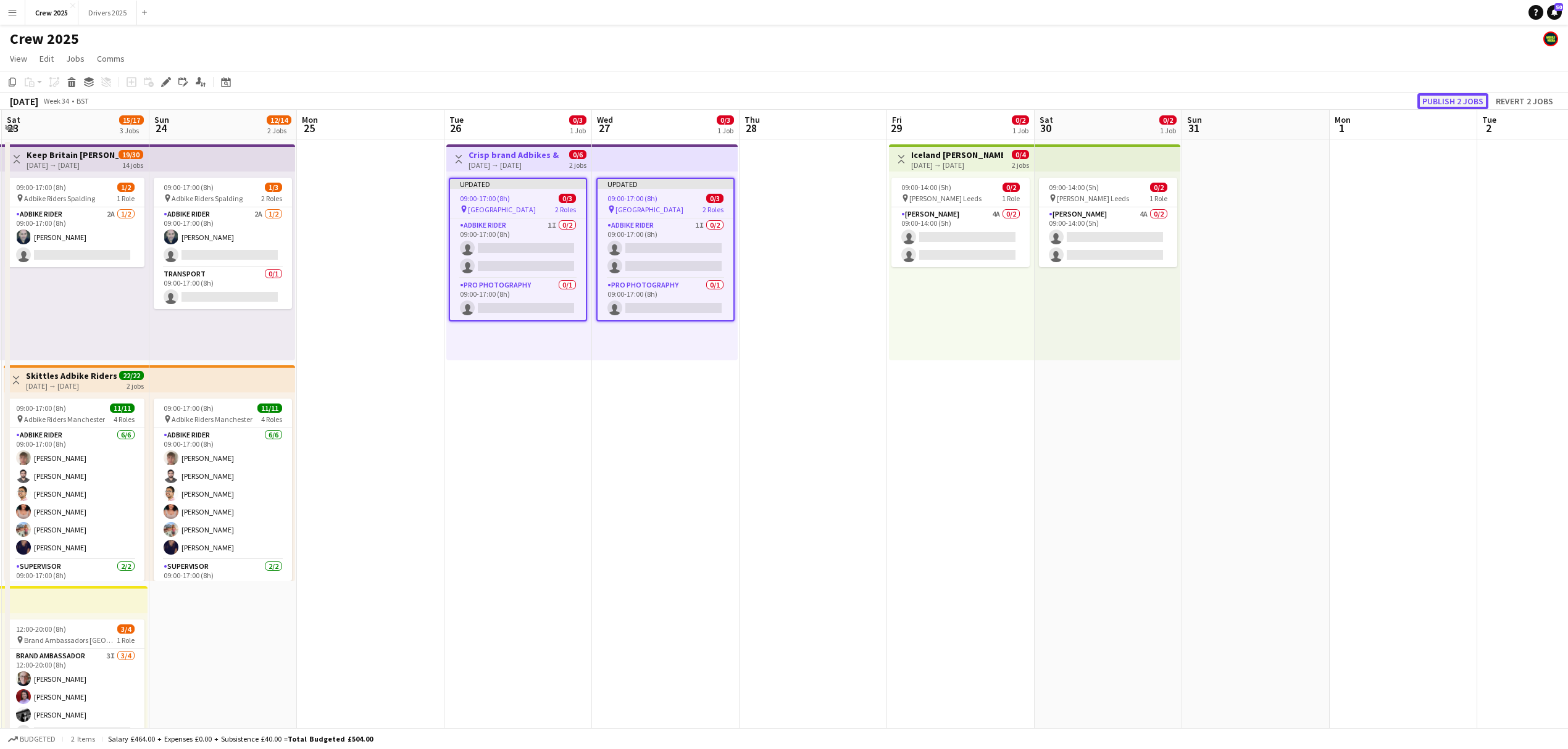
click at [1455, 98] on button "Publish 2 jobs" at bounding box center [1452, 101] width 71 height 16
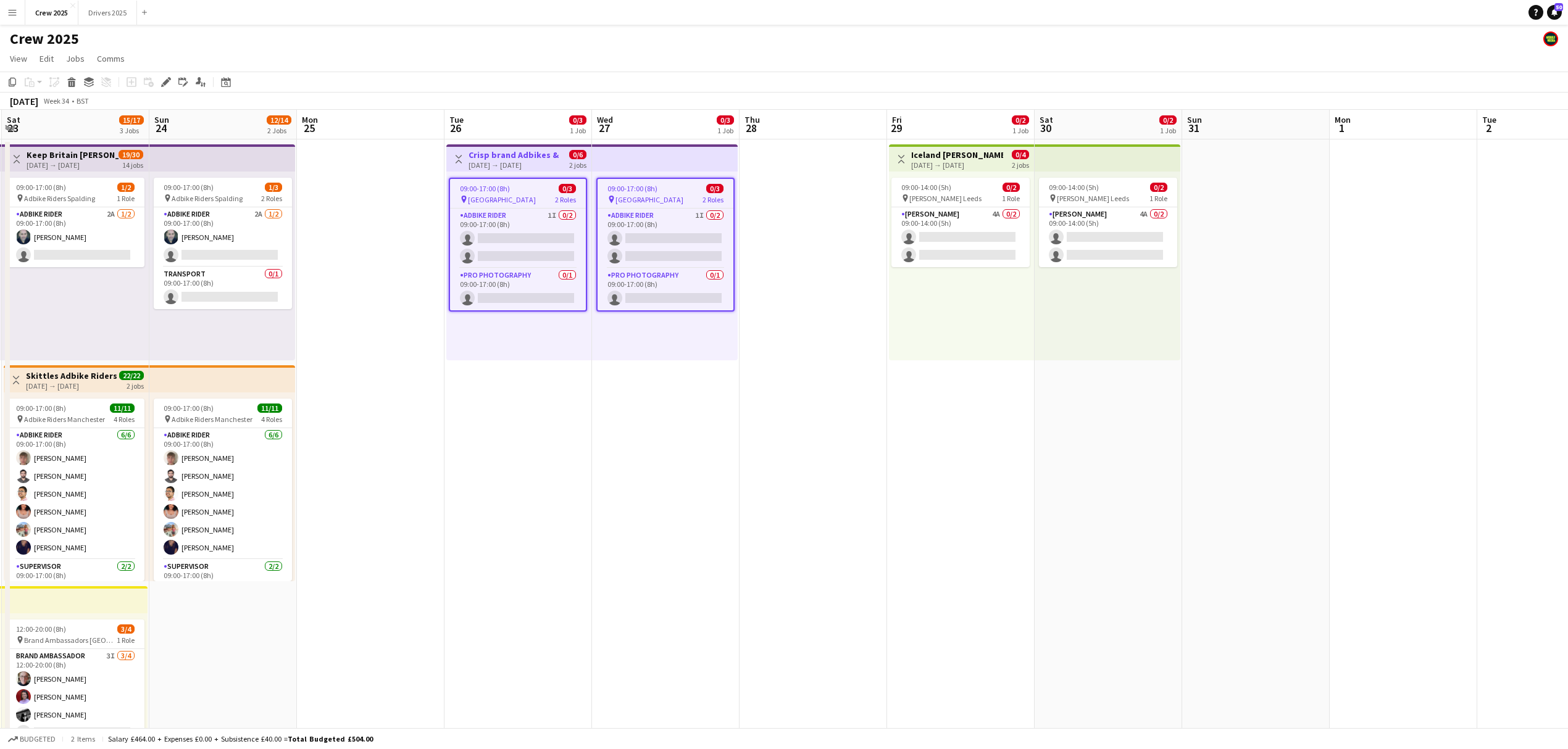
click at [503, 497] on app-date-cell "Toggle View Crisp brand Adbikes & leaflets! 26-08-2025 → 27-08-2025 0/6 2 jobs …" at bounding box center [518, 473] width 148 height 667
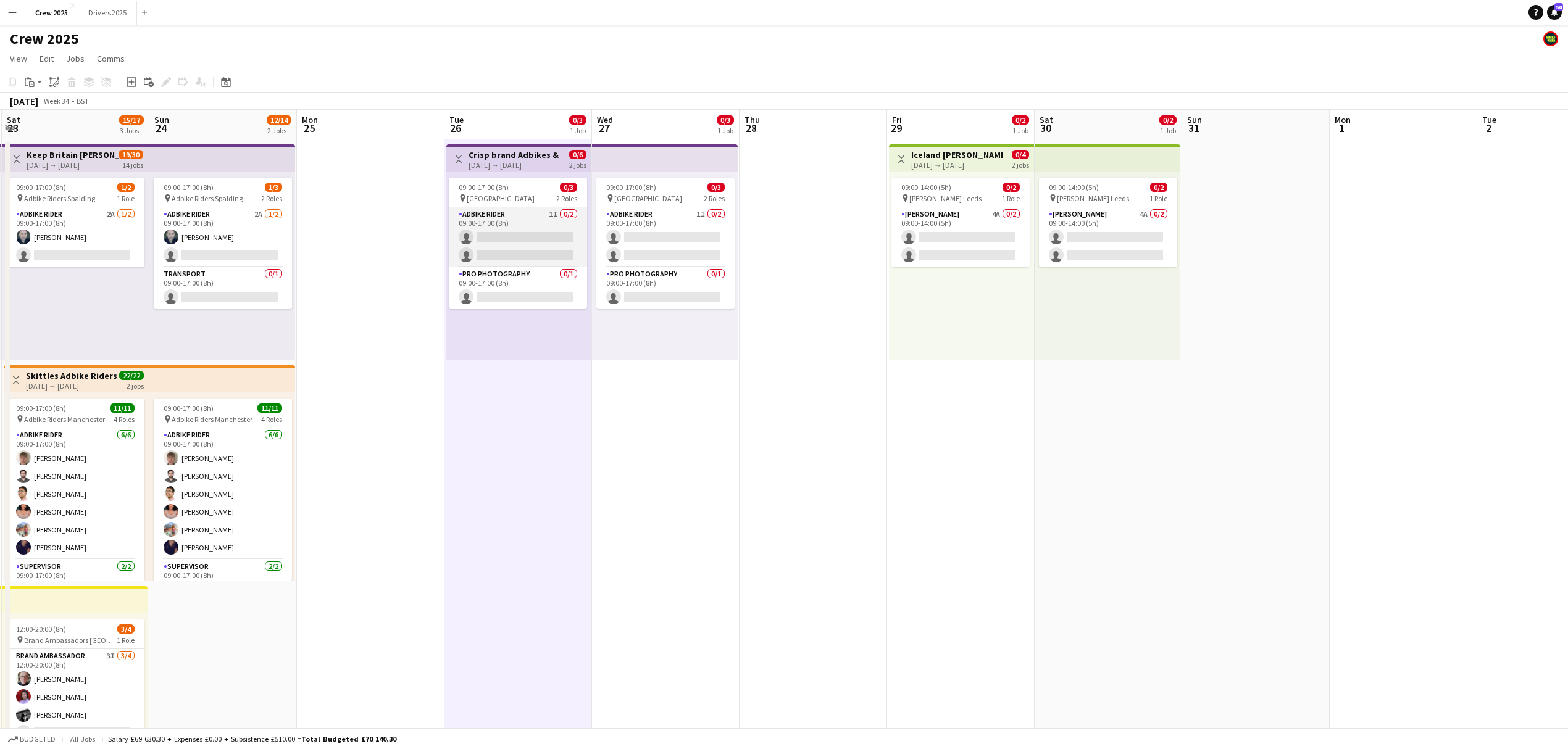
click at [520, 243] on app-card-role "Adbike Rider 1I 0/2 09:00-17:00 (8h) single-neutral-actions single-neutral-acti…" at bounding box center [517, 237] width 138 height 60
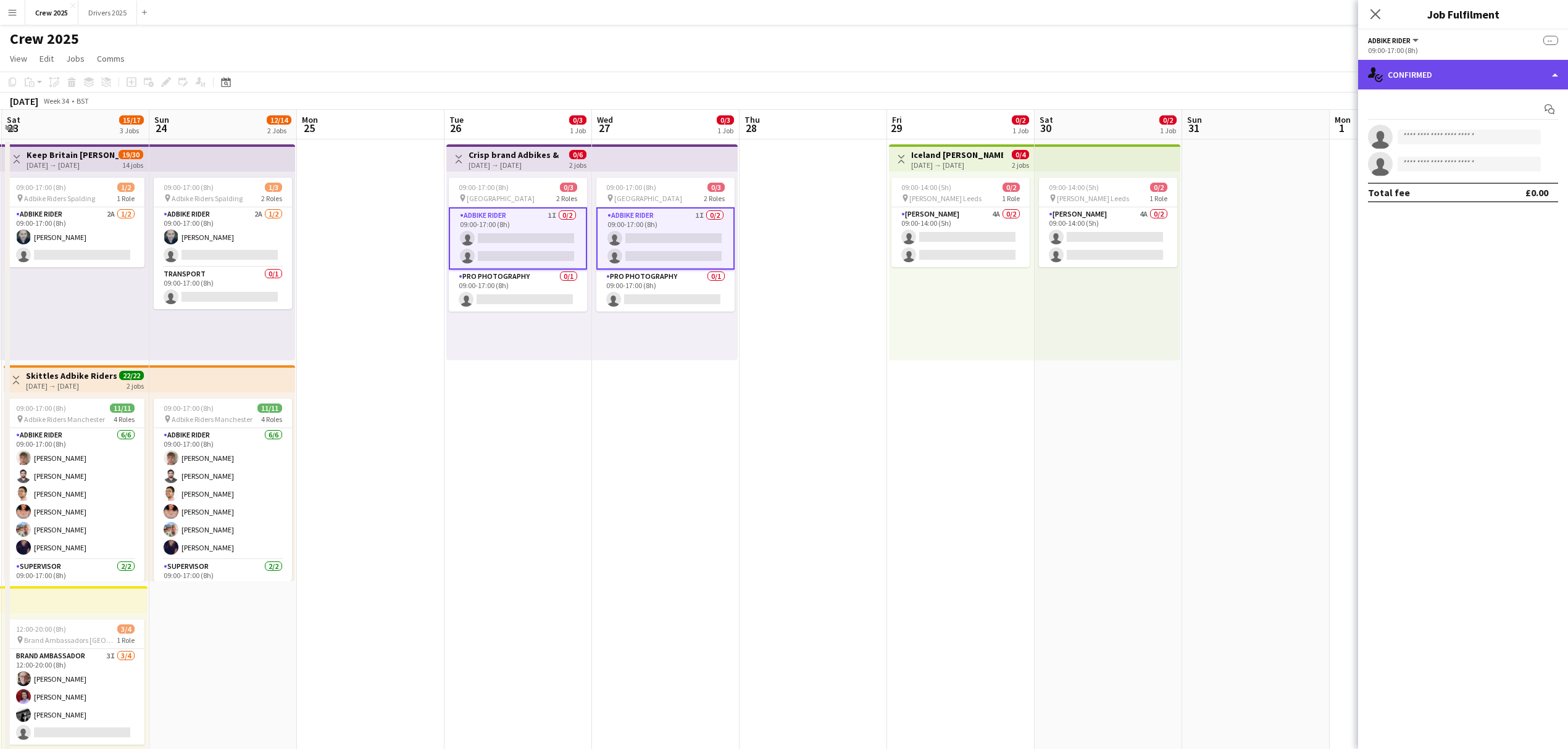
click at [1396, 77] on div "single-neutral-actions-check-2 Confirmed" at bounding box center [1463, 75] width 210 height 29
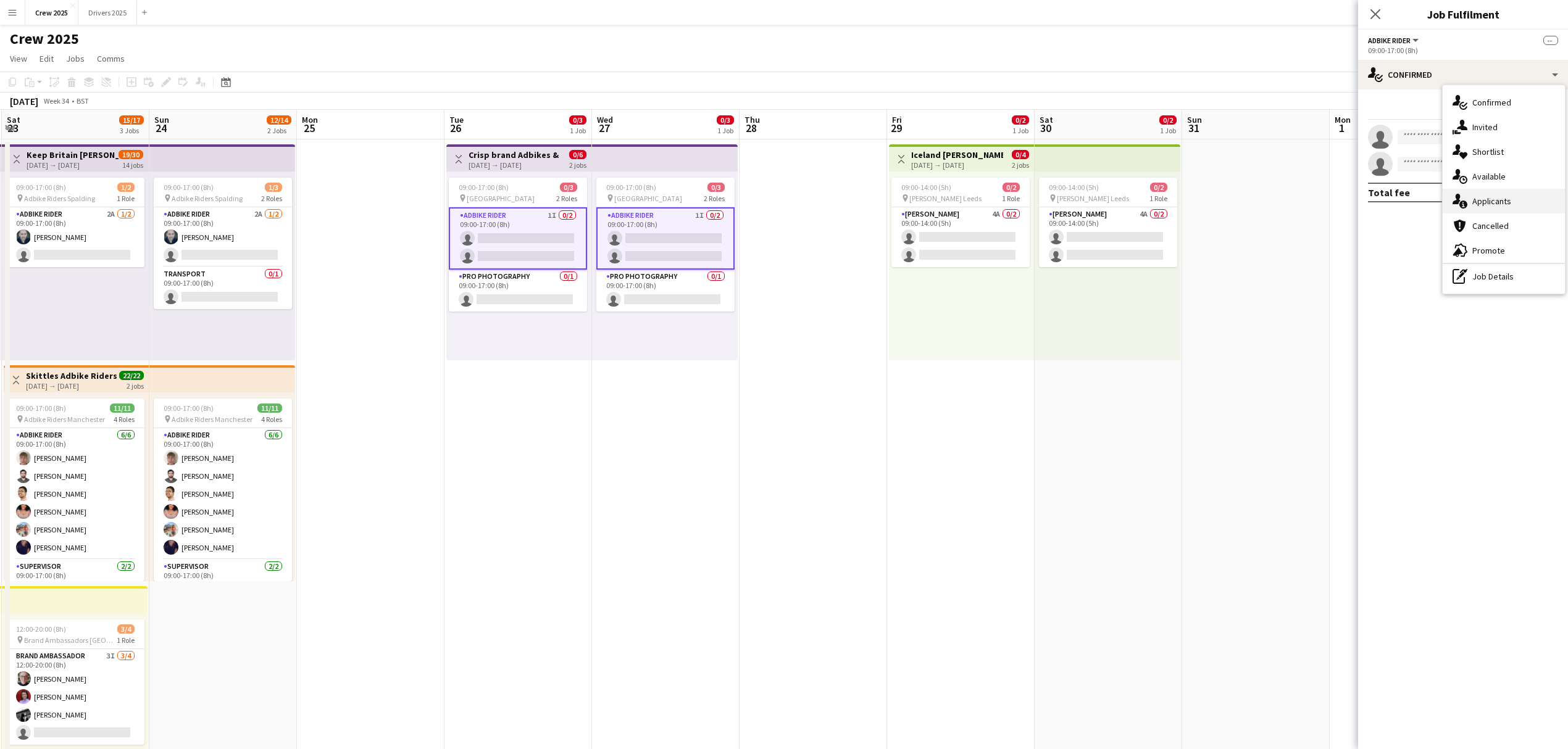
click at [1513, 198] on div "single-neutral-actions-information Applicants" at bounding box center [1503, 201] width 122 height 25
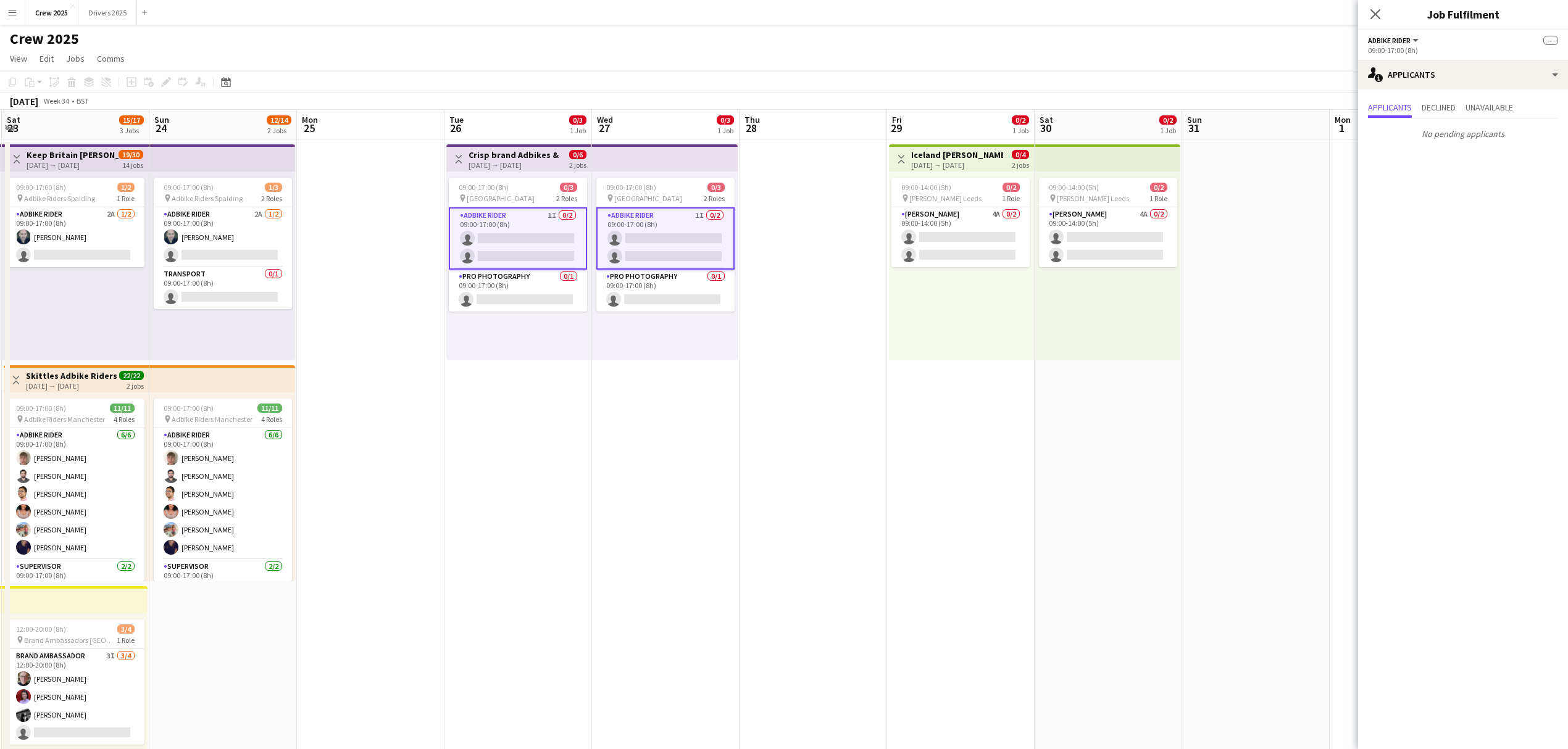
click at [561, 492] on app-date-cell "Toggle View Crisp brand Adbikes & leaflets! 26-08-2025 → 27-08-2025 0/6 2 jobs …" at bounding box center [518, 473] width 148 height 667
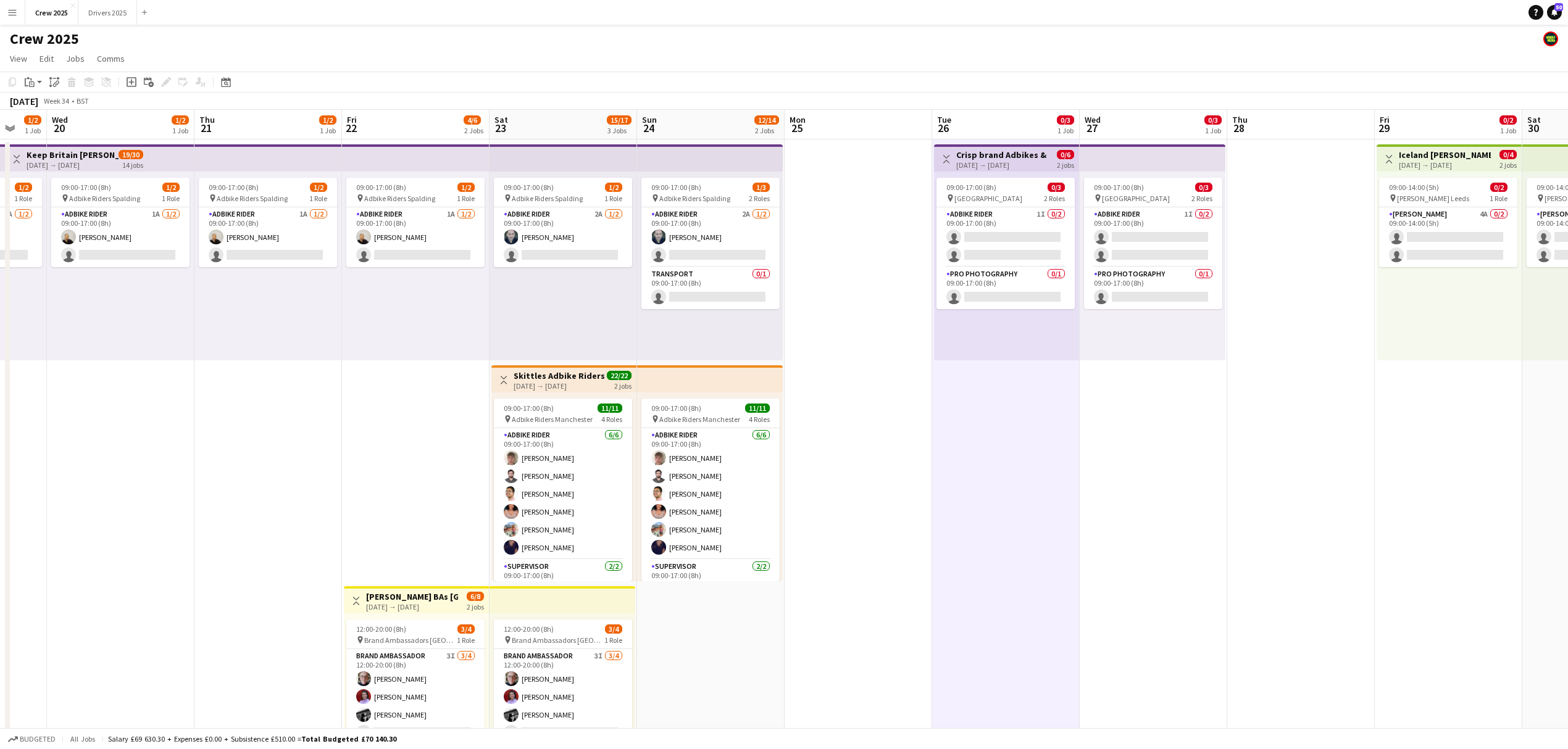
scroll to position [0, 364]
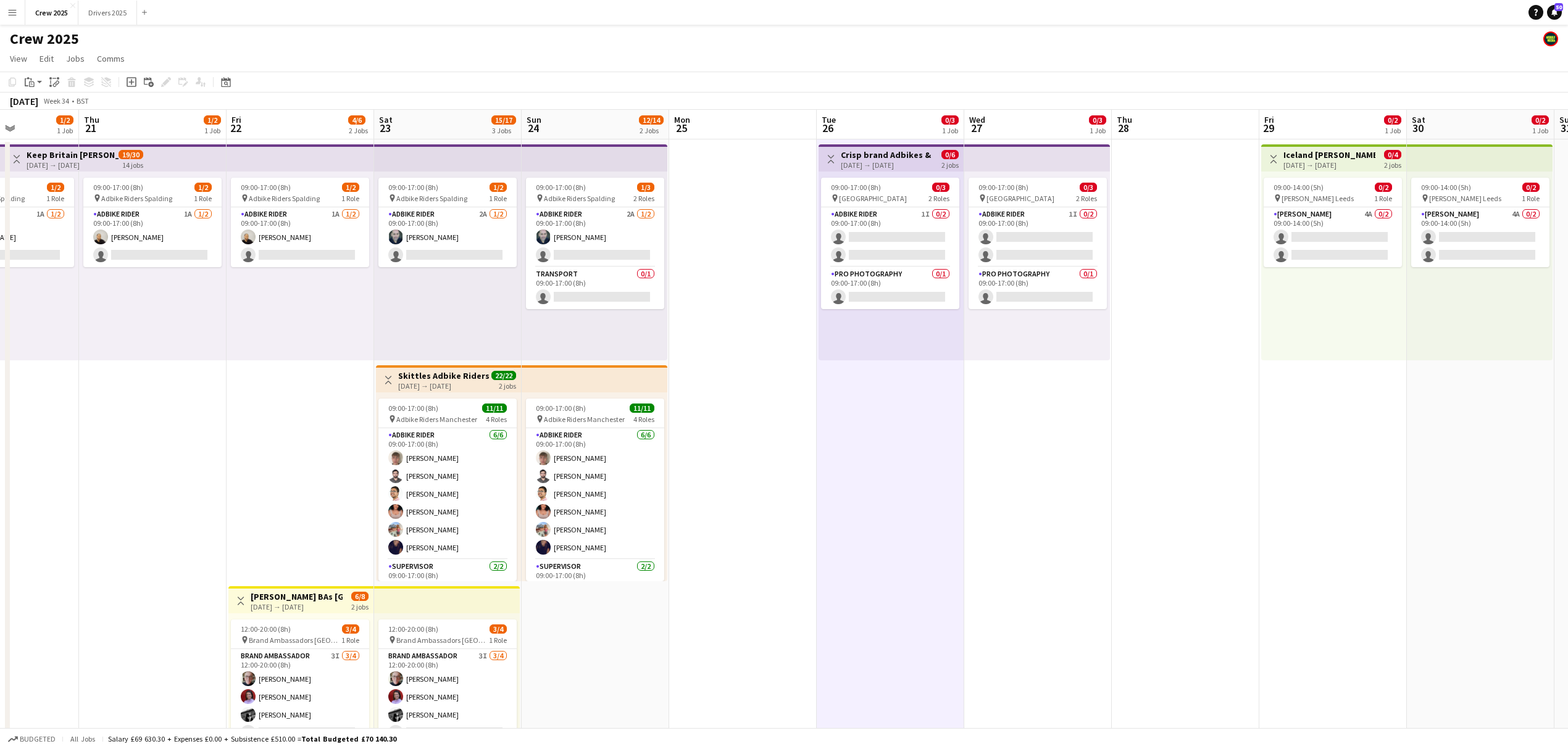
drag, startPoint x: 408, startPoint y: 431, endPoint x: 780, endPoint y: 463, distance: 373.4
click at [780, 463] on app-calendar-viewport "Mon 18 1/2 1 Job Tue 19 1/2 1 Job Wed 20 1/2 1 Job Thu 21 1/2 1 Job Fri 22 4/6 …" at bounding box center [784, 458] width 1568 height 697
click at [901, 161] on div "[DATE] → [DATE]" at bounding box center [887, 165] width 92 height 9
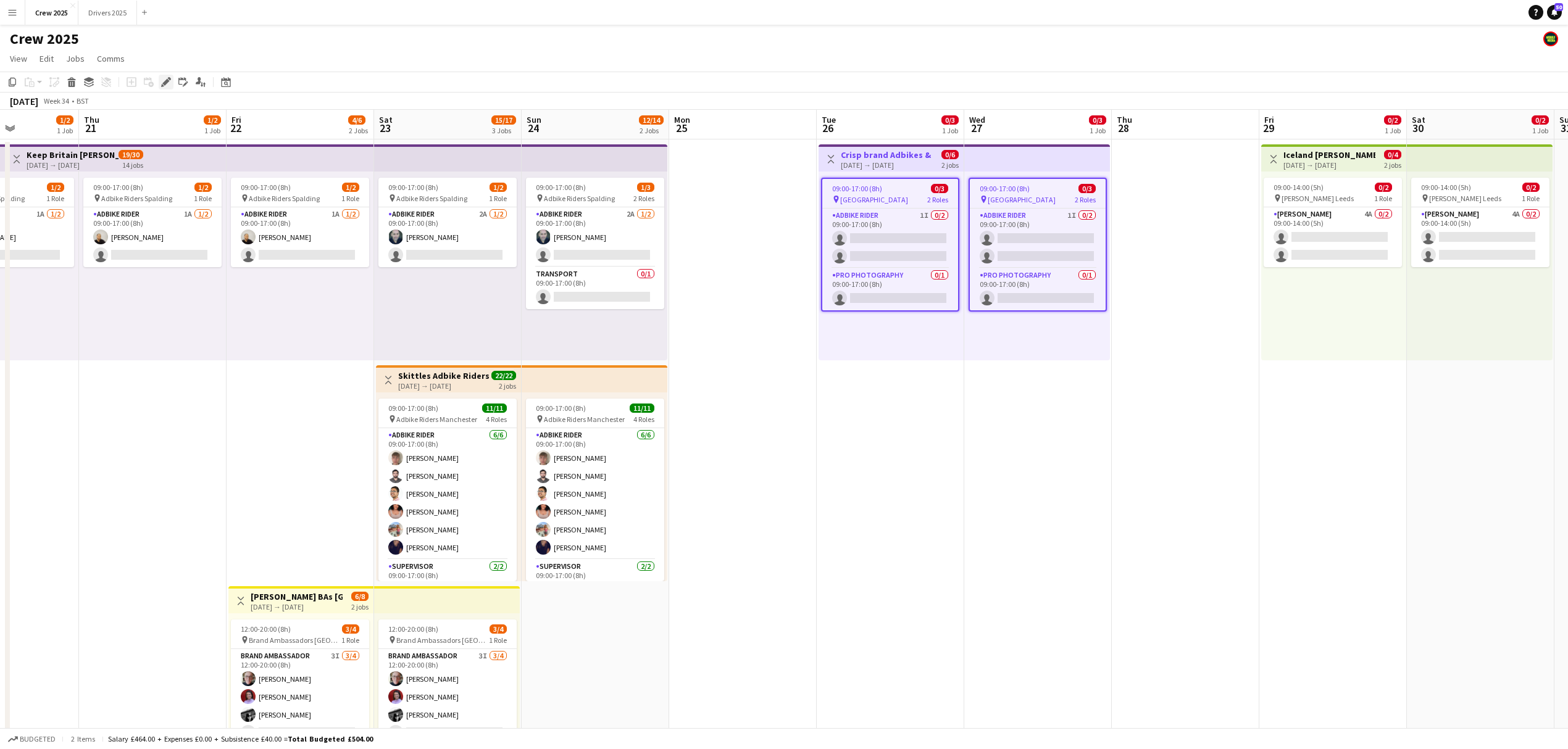
click at [166, 85] on icon "Edit" at bounding box center [166, 82] width 10 height 10
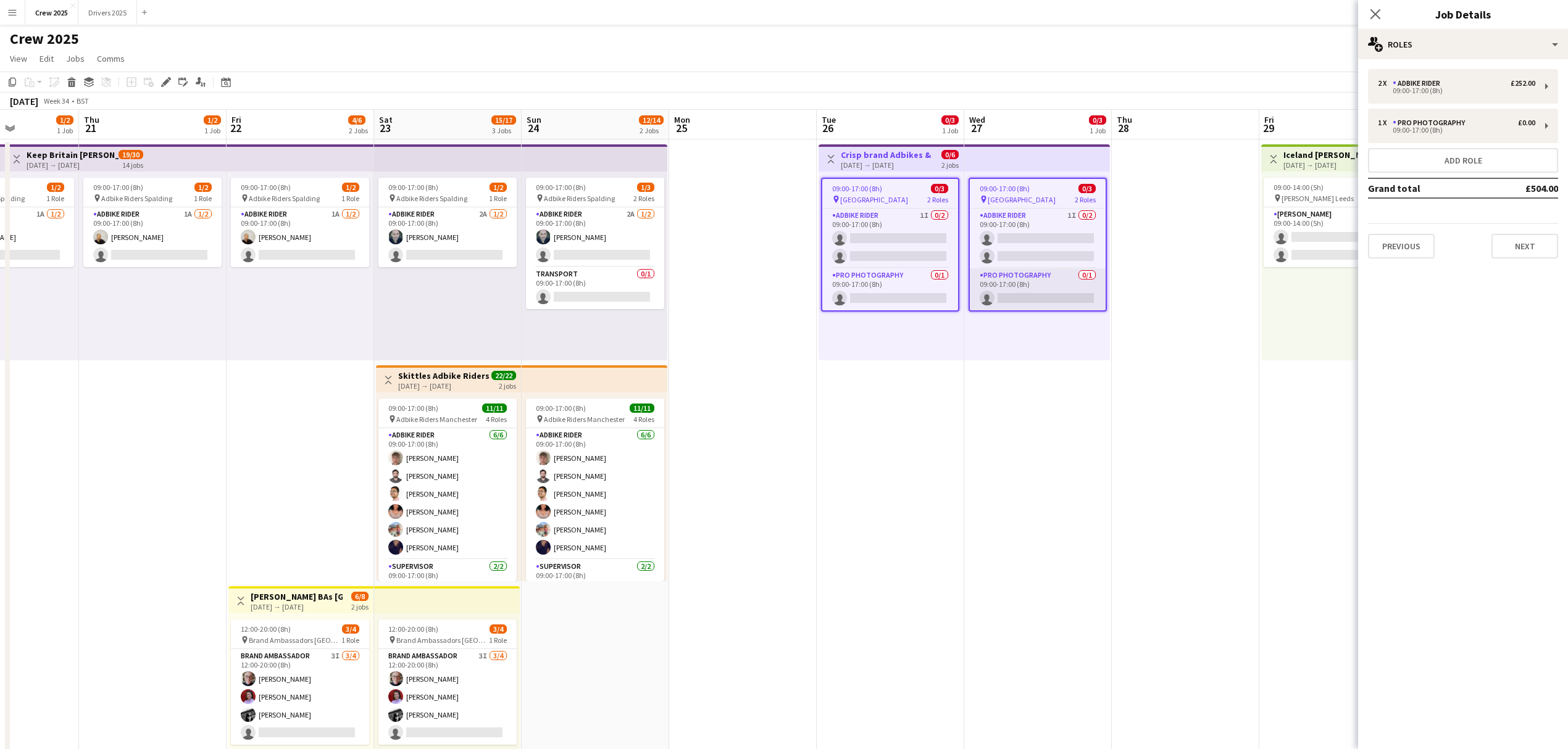
click at [1013, 277] on app-card-role "Pro Photography 0/1 09:00-17:00 (8h) single-neutral-actions" at bounding box center [1037, 289] width 136 height 42
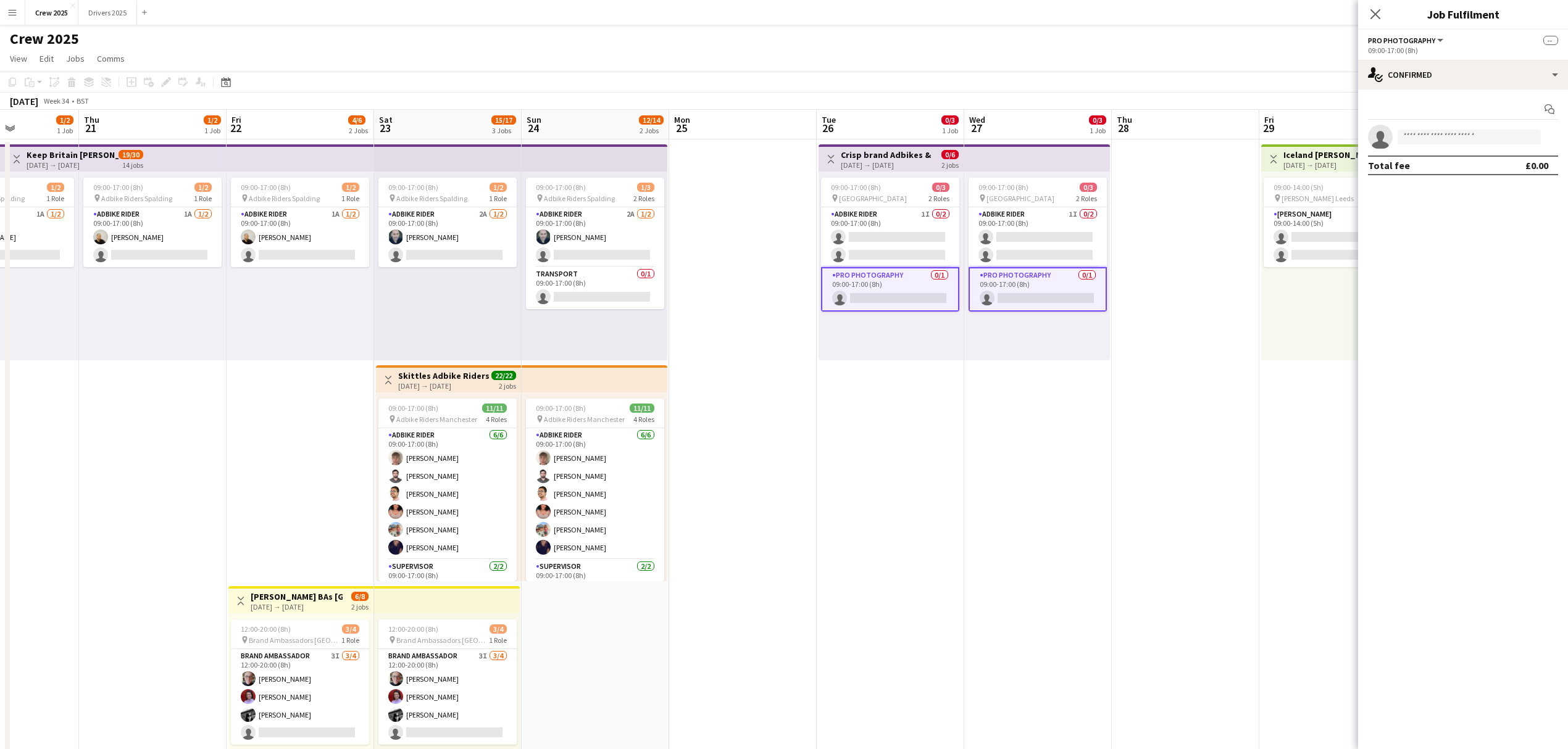
click at [1017, 289] on app-card-role "Pro Photography 0/1 09:00-17:00 (8h) single-neutral-actions" at bounding box center [1037, 289] width 138 height 44
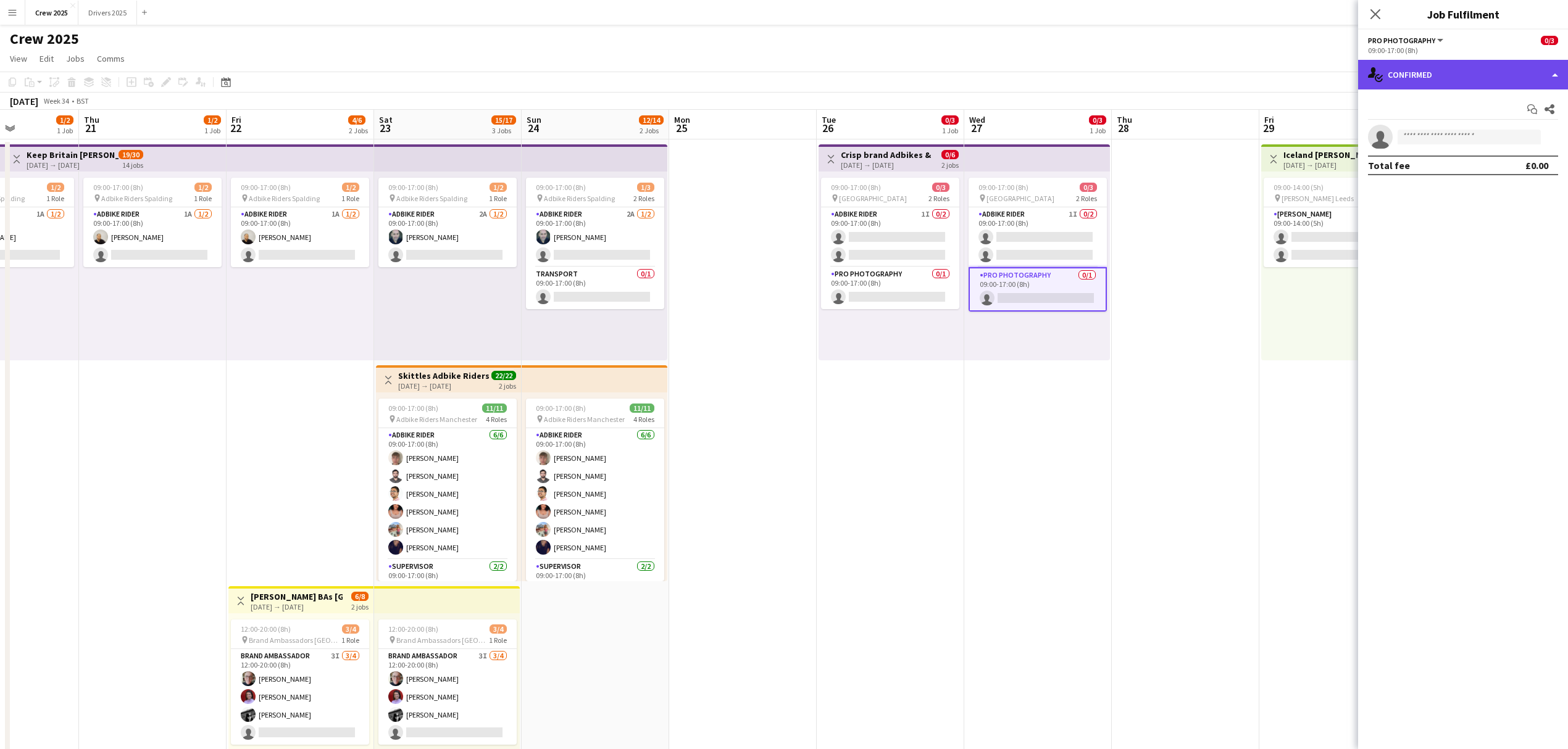
click at [1427, 65] on div "single-neutral-actions-check-2 Confirmed" at bounding box center [1463, 75] width 210 height 29
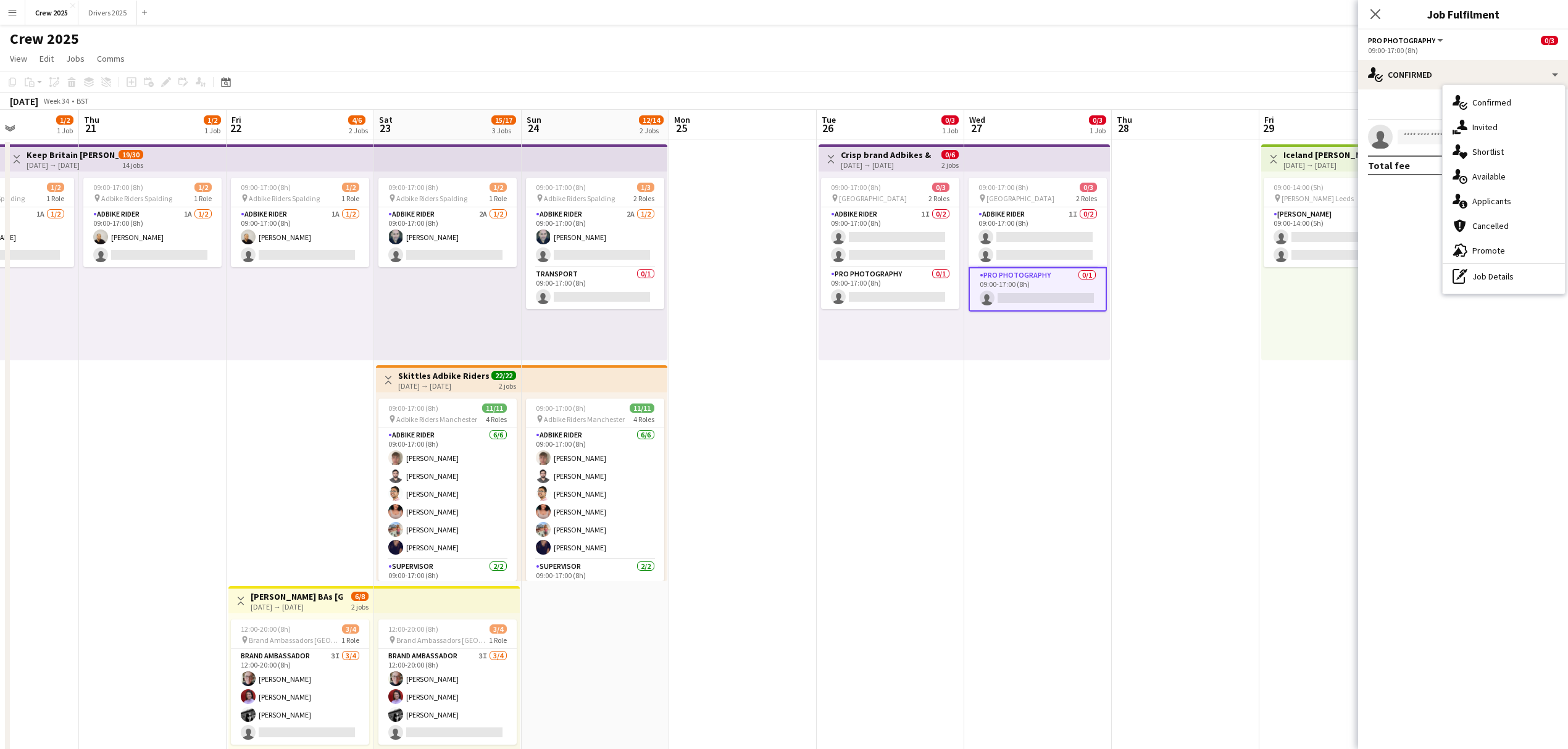
click at [1217, 254] on app-date-cell at bounding box center [1185, 473] width 148 height 667
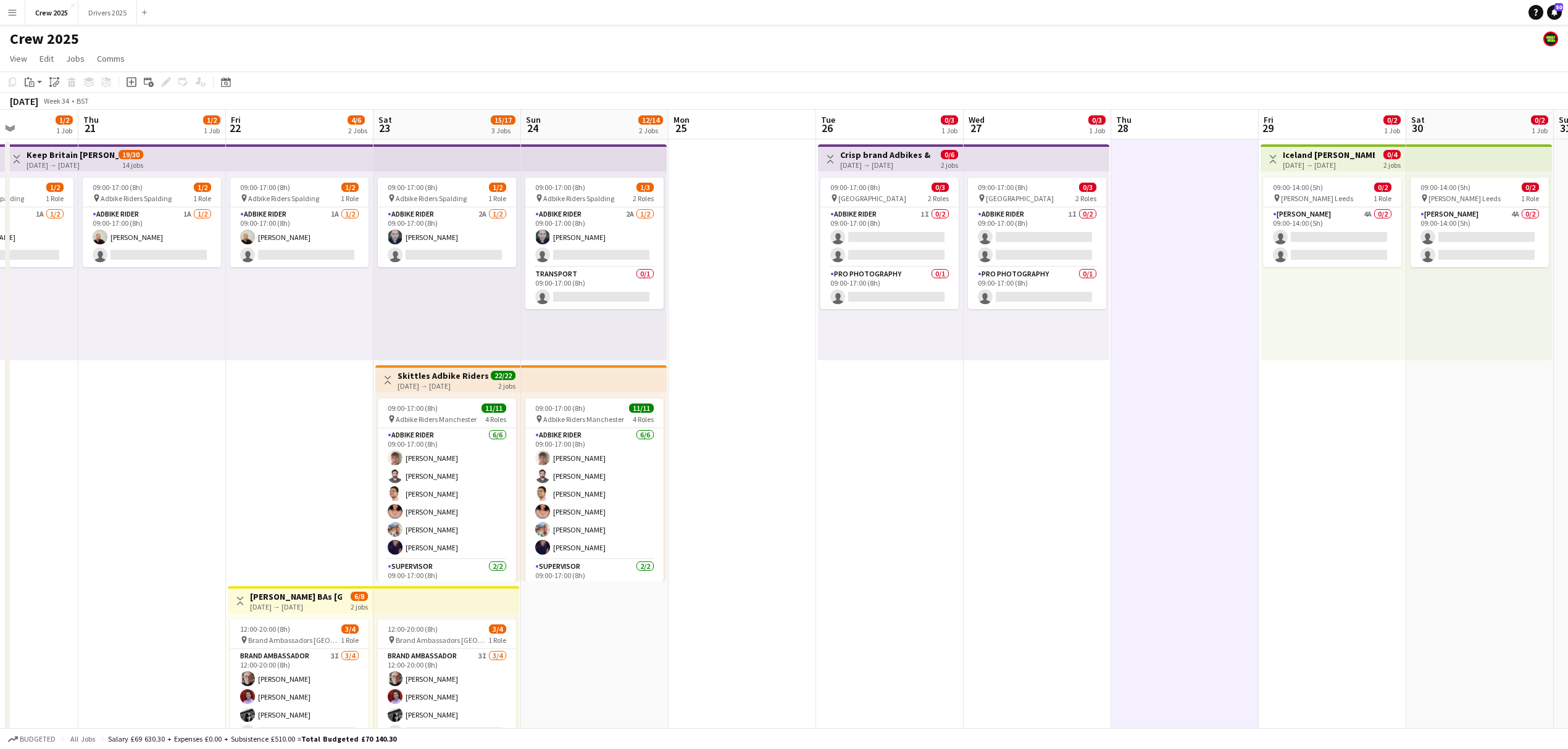
click at [859, 153] on h3 "Crisp brand Adbikes & leaflets!" at bounding box center [886, 154] width 92 height 11
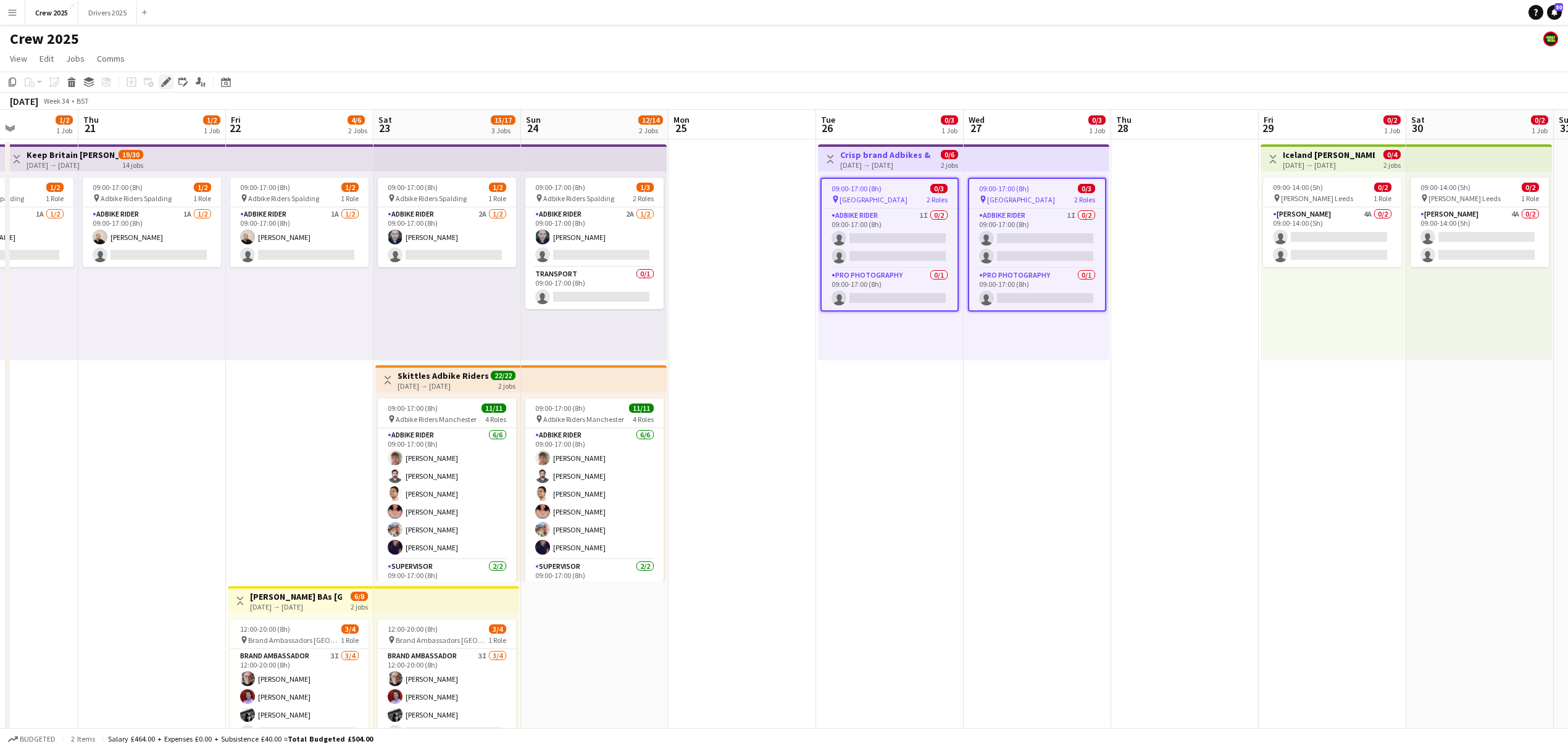
click at [169, 77] on icon "Edit" at bounding box center [166, 82] width 10 height 10
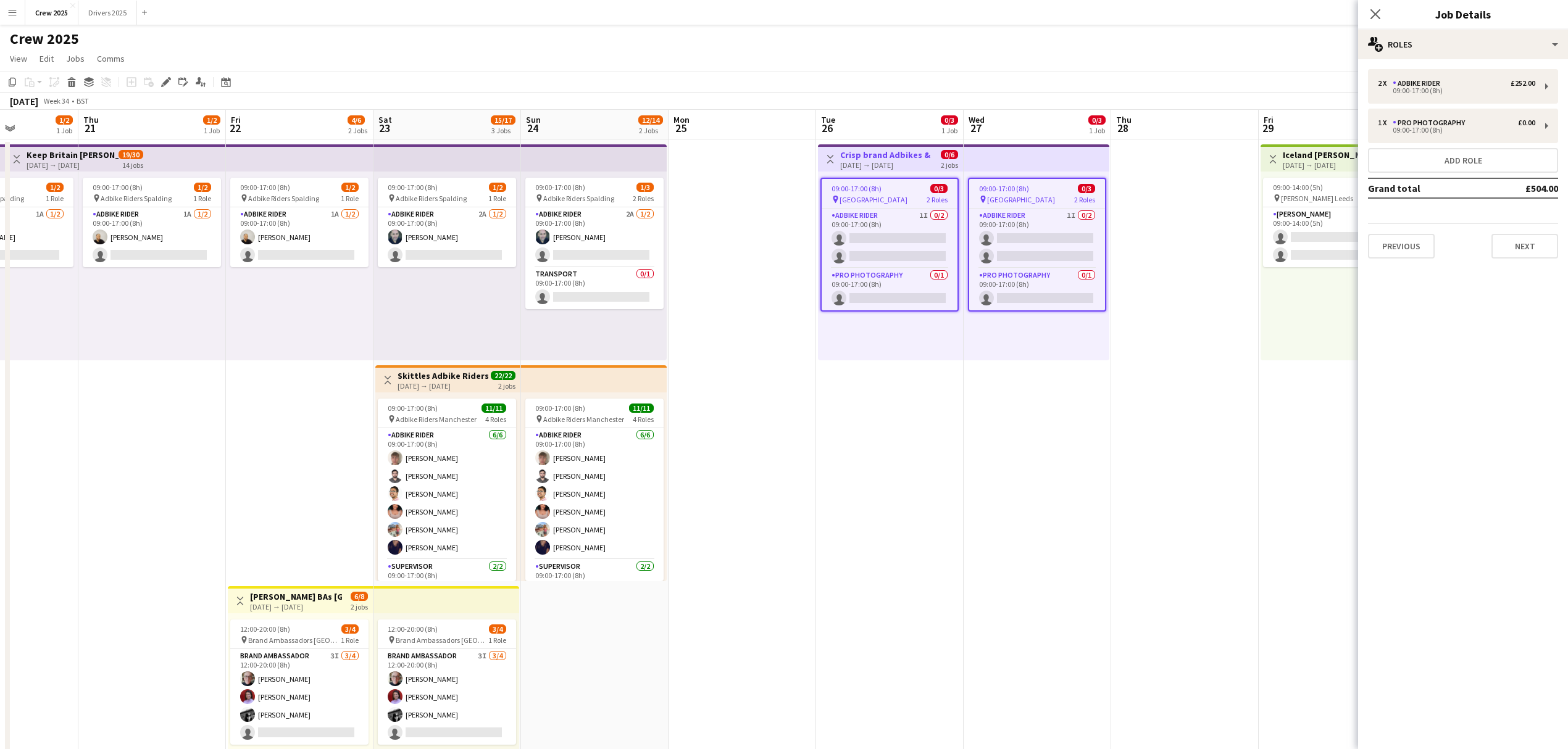
click at [842, 158] on h3 "Crisp brand Adbikes & leaflets!" at bounding box center [886, 154] width 92 height 11
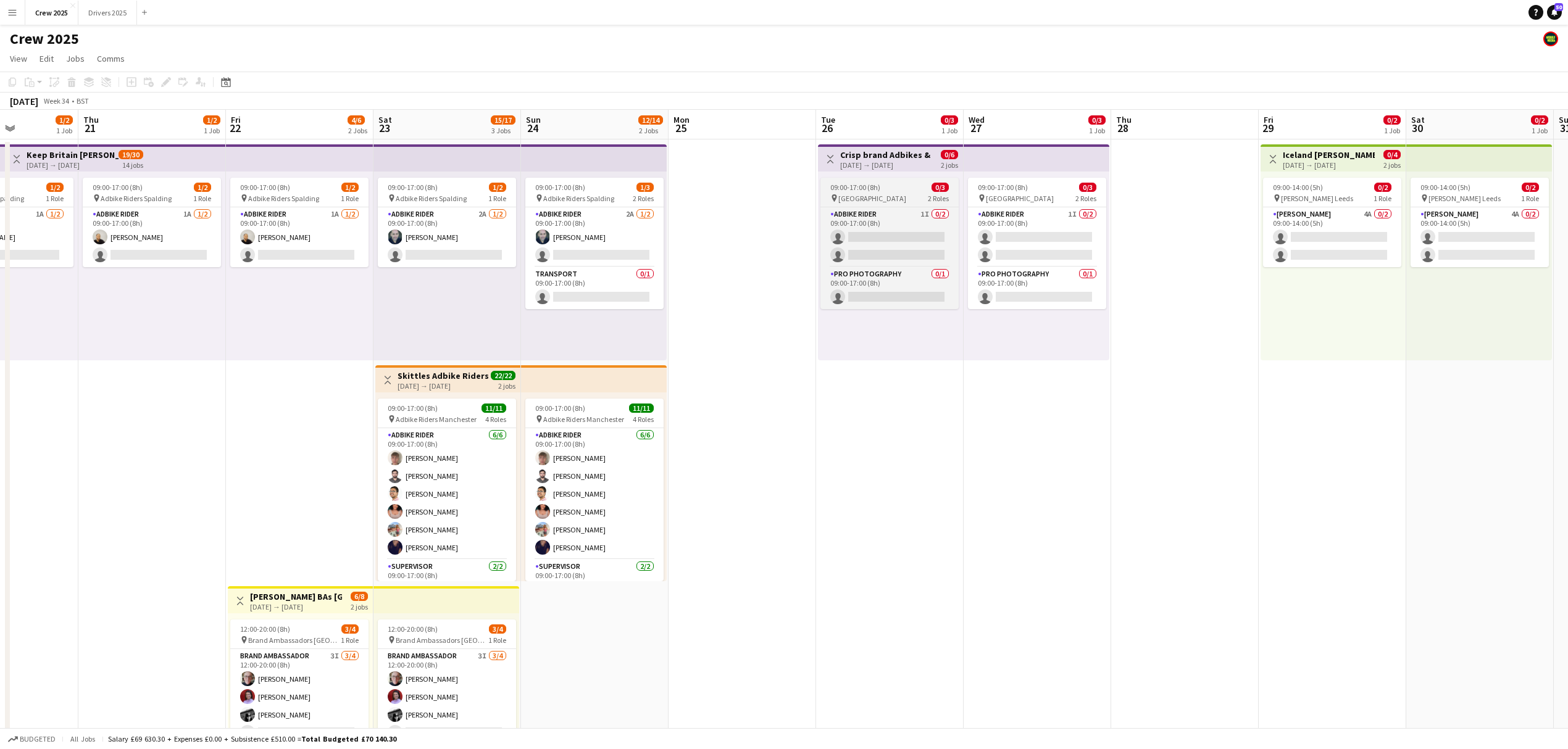
click at [880, 192] on app-job-card "09:00-17:00 (8h) 0/3 pin Camden 2 Roles Adbike Rider 1I 0/2 09:00-17:00 (8h) si…" at bounding box center [889, 243] width 138 height 132
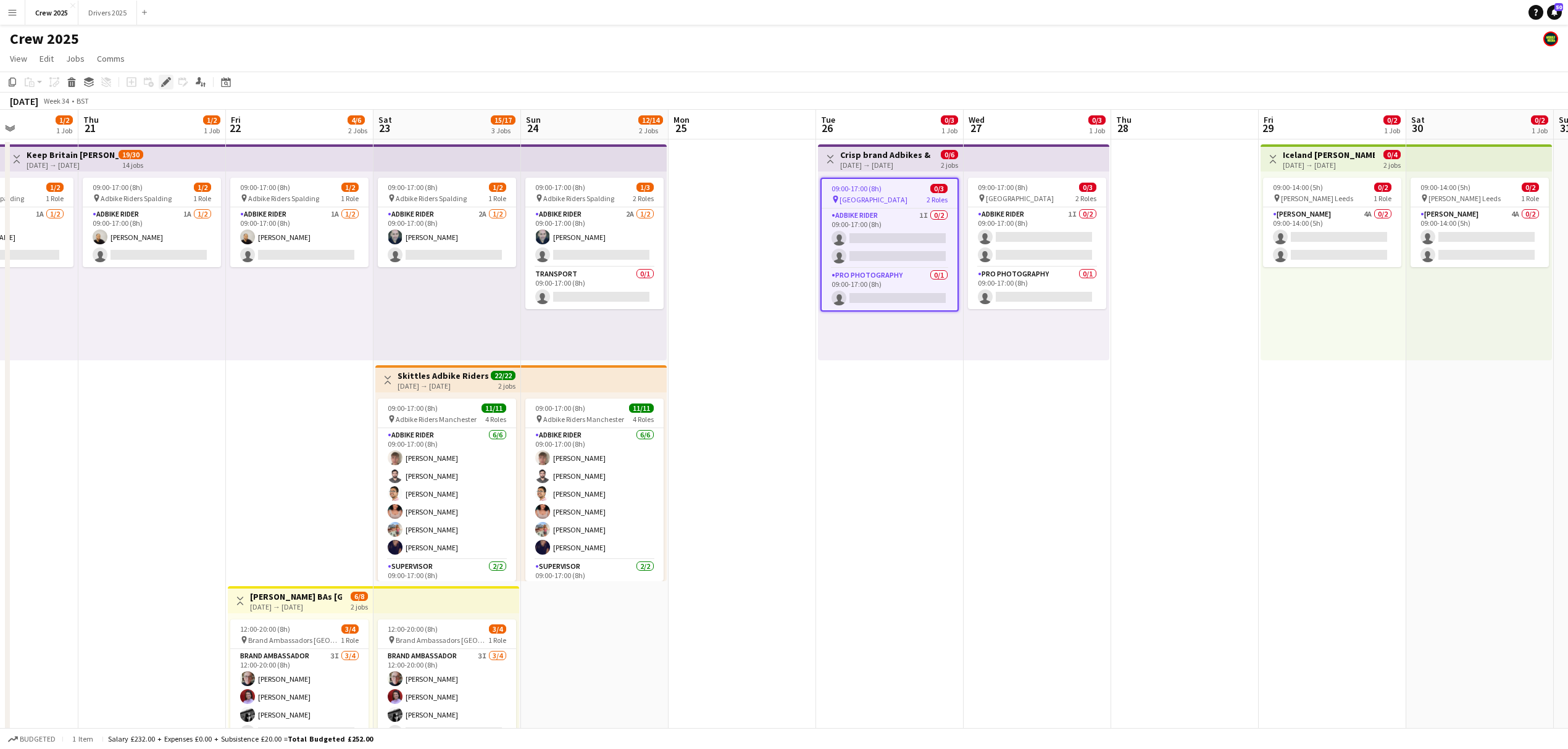
click at [168, 82] on icon at bounding box center [166, 82] width 7 height 7
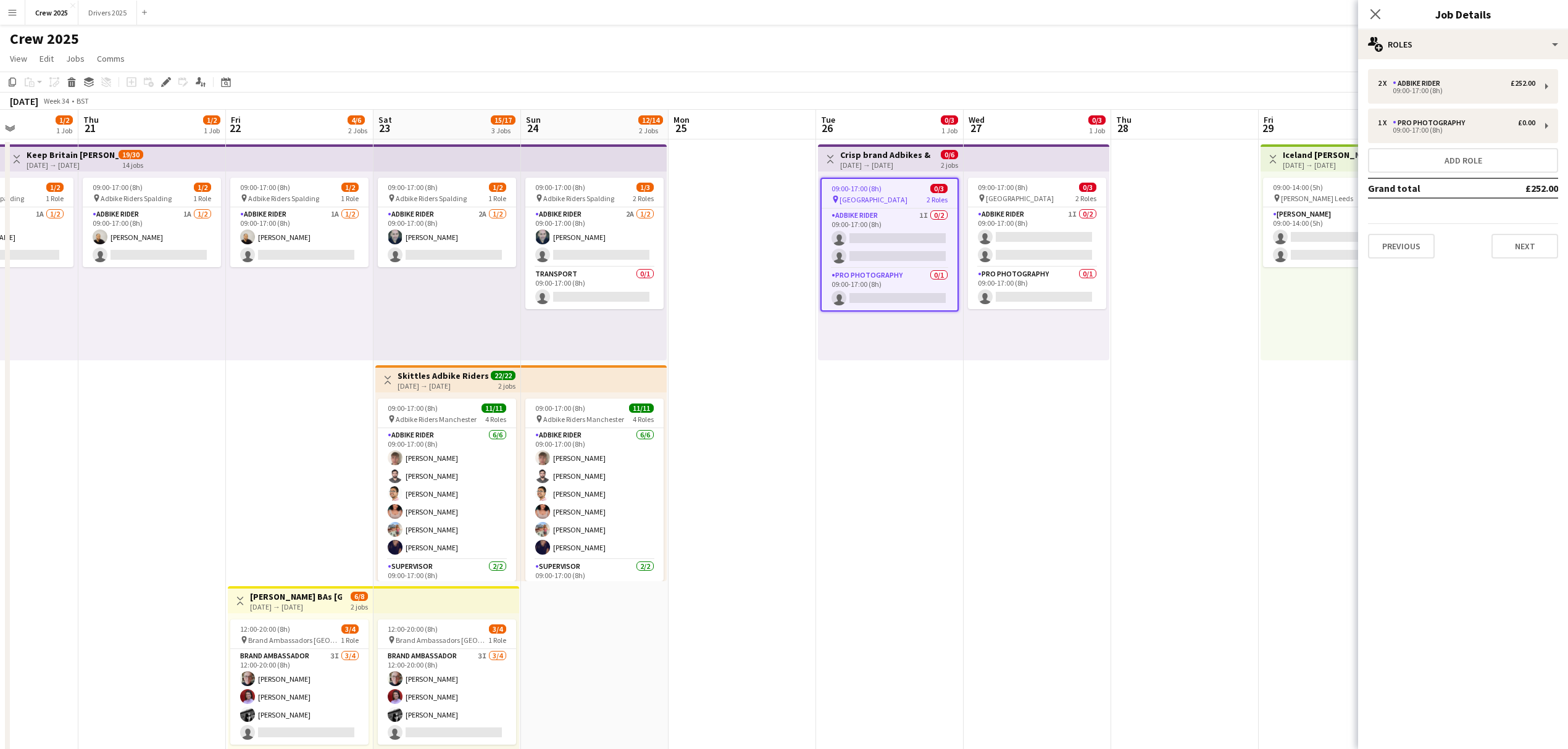
click at [1029, 439] on app-date-cell "09:00-17:00 (8h) 0/3 pin Camden 2 Roles Adbike Rider 1I 0/2 09:00-17:00 (8h) si…" at bounding box center [1037, 473] width 148 height 667
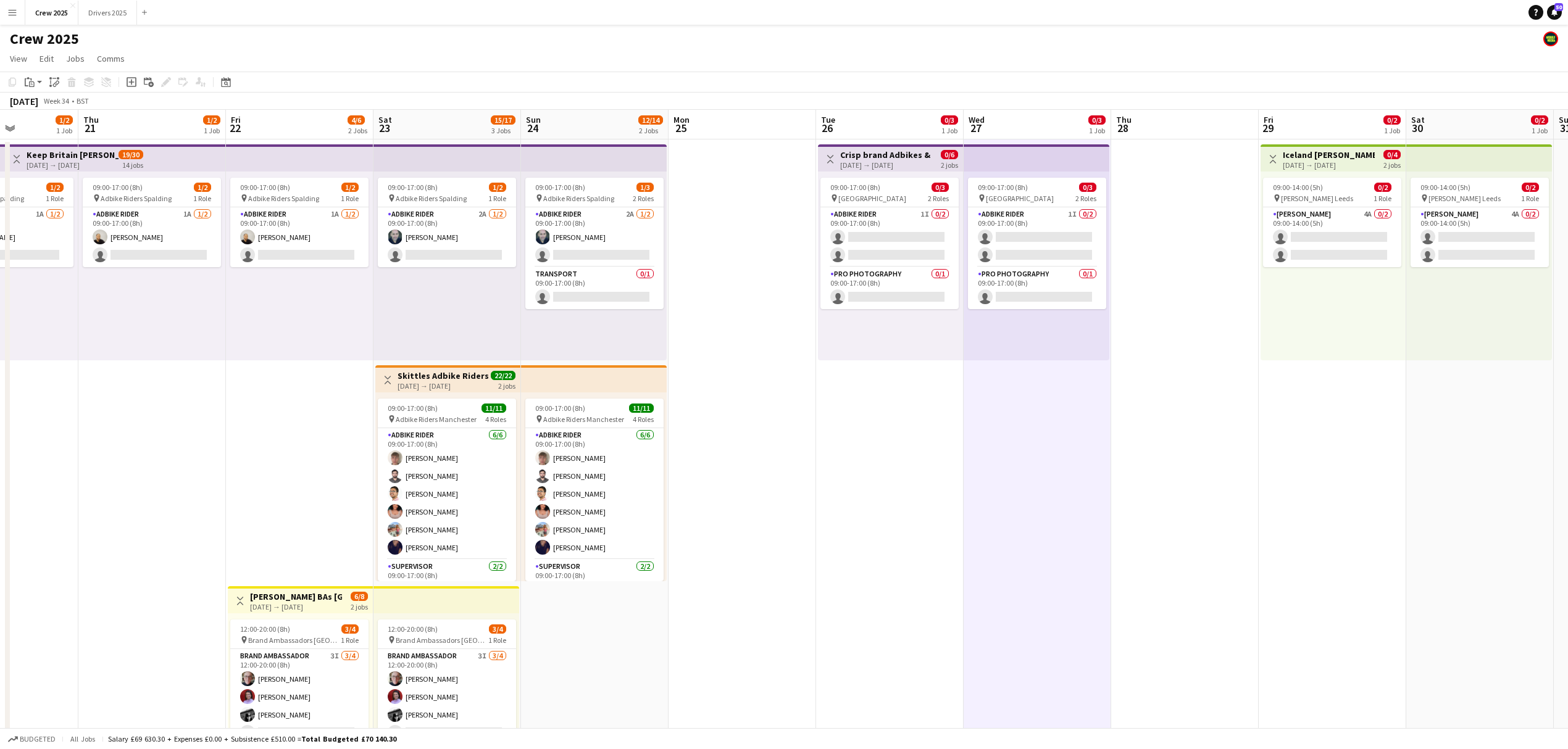
click at [19, 13] on button "Menu" at bounding box center [12, 12] width 25 height 25
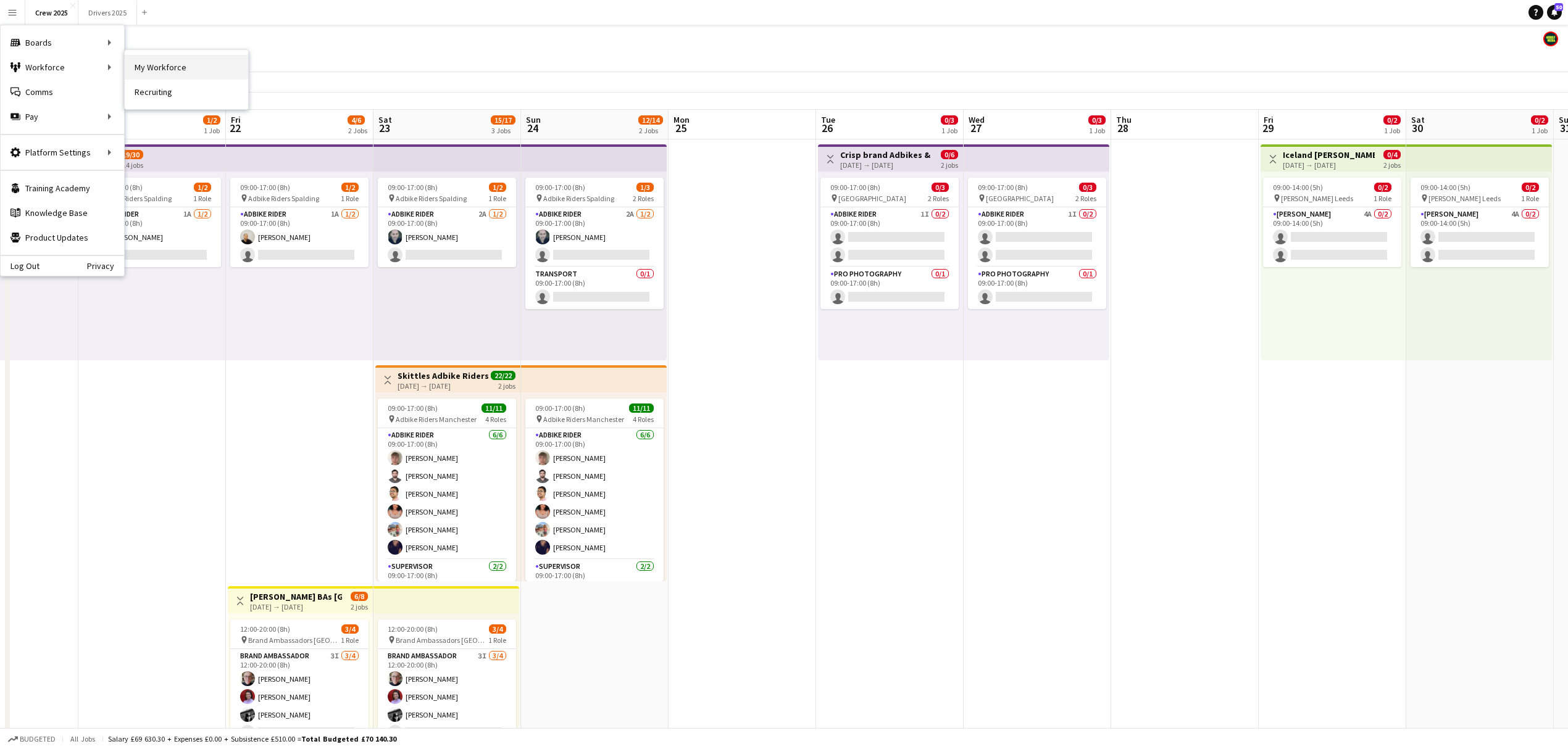
click at [195, 74] on link "My Workforce" at bounding box center [186, 67] width 124 height 25
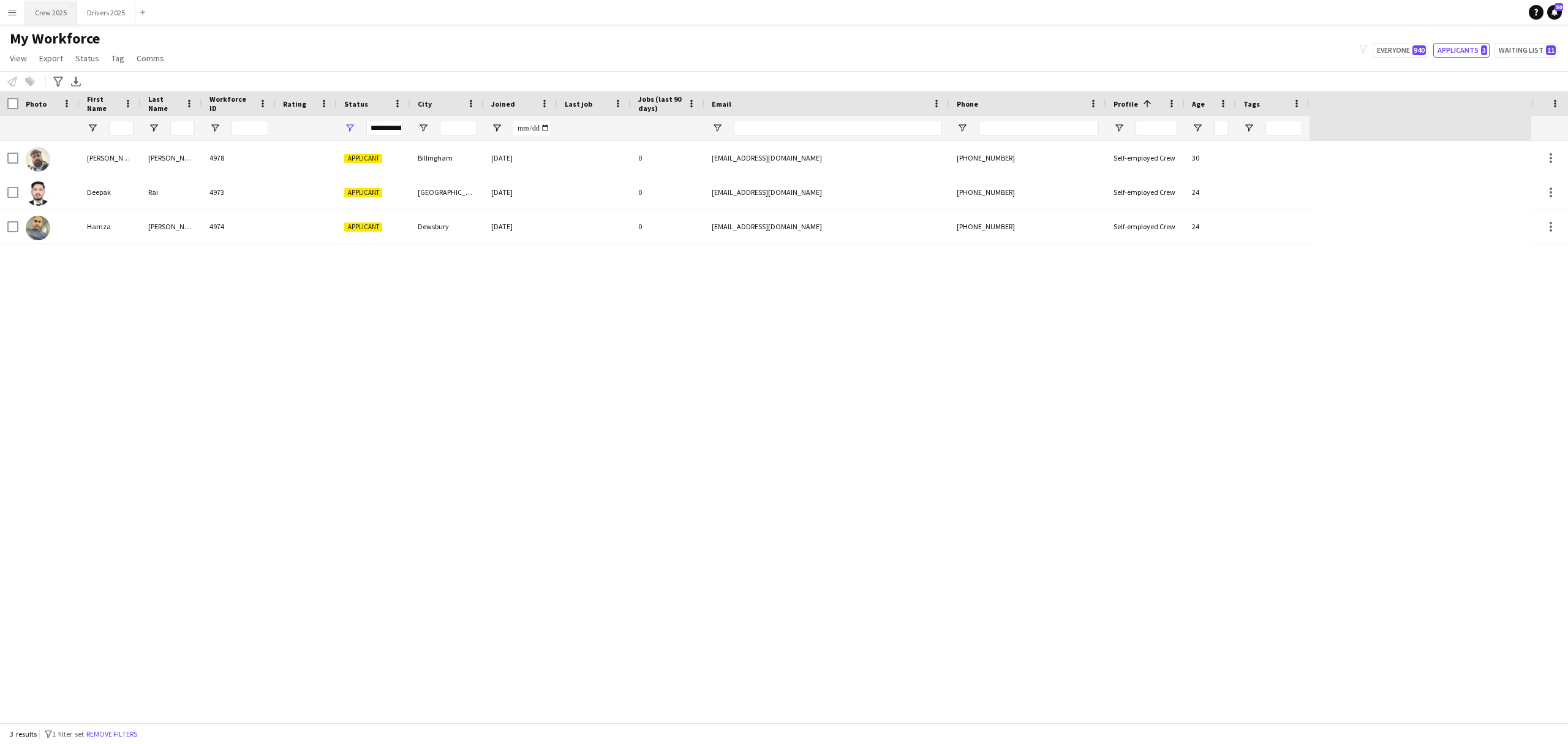
click at [36, 13] on button "Crew 2025 Close" at bounding box center [51, 13] width 52 height 24
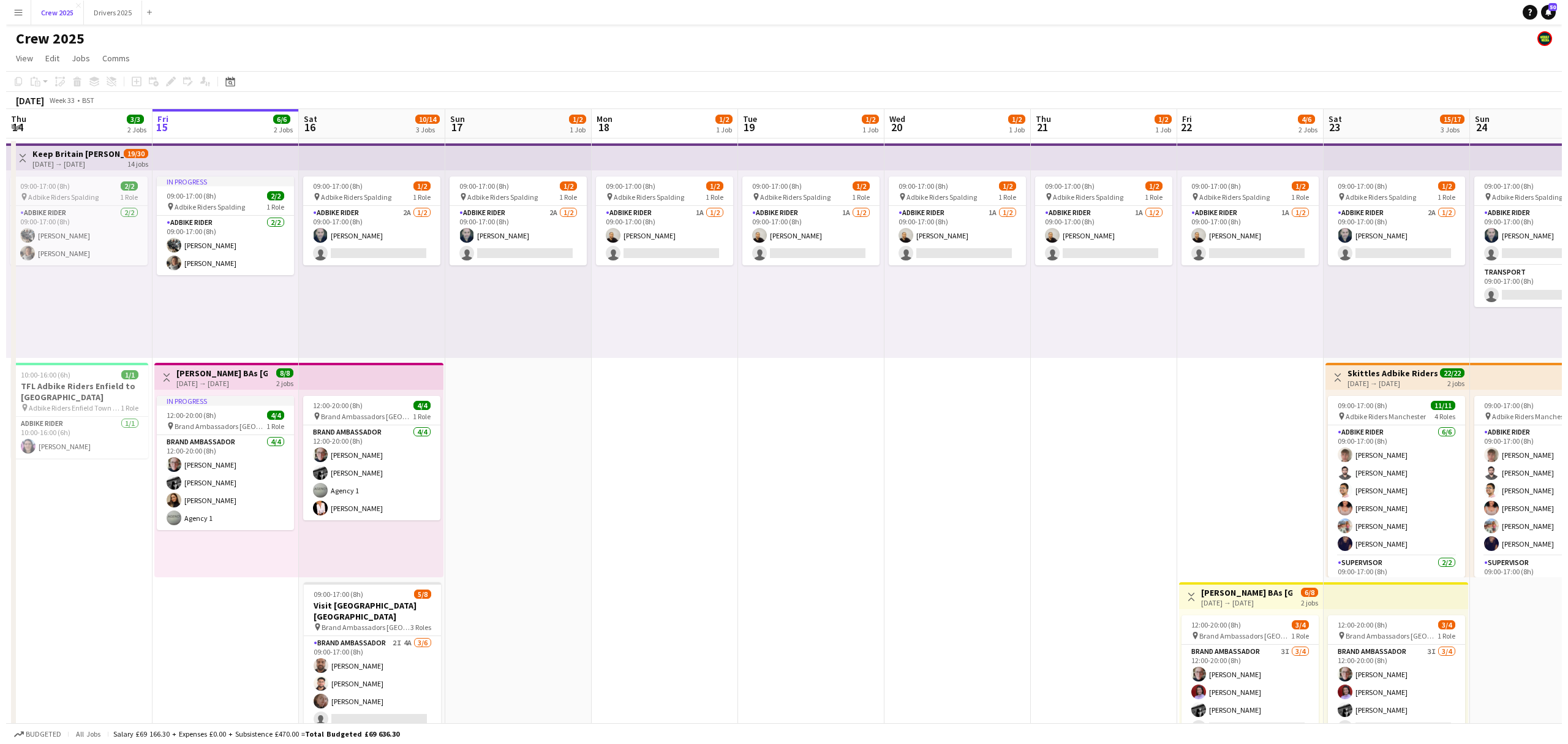
scroll to position [0, 276]
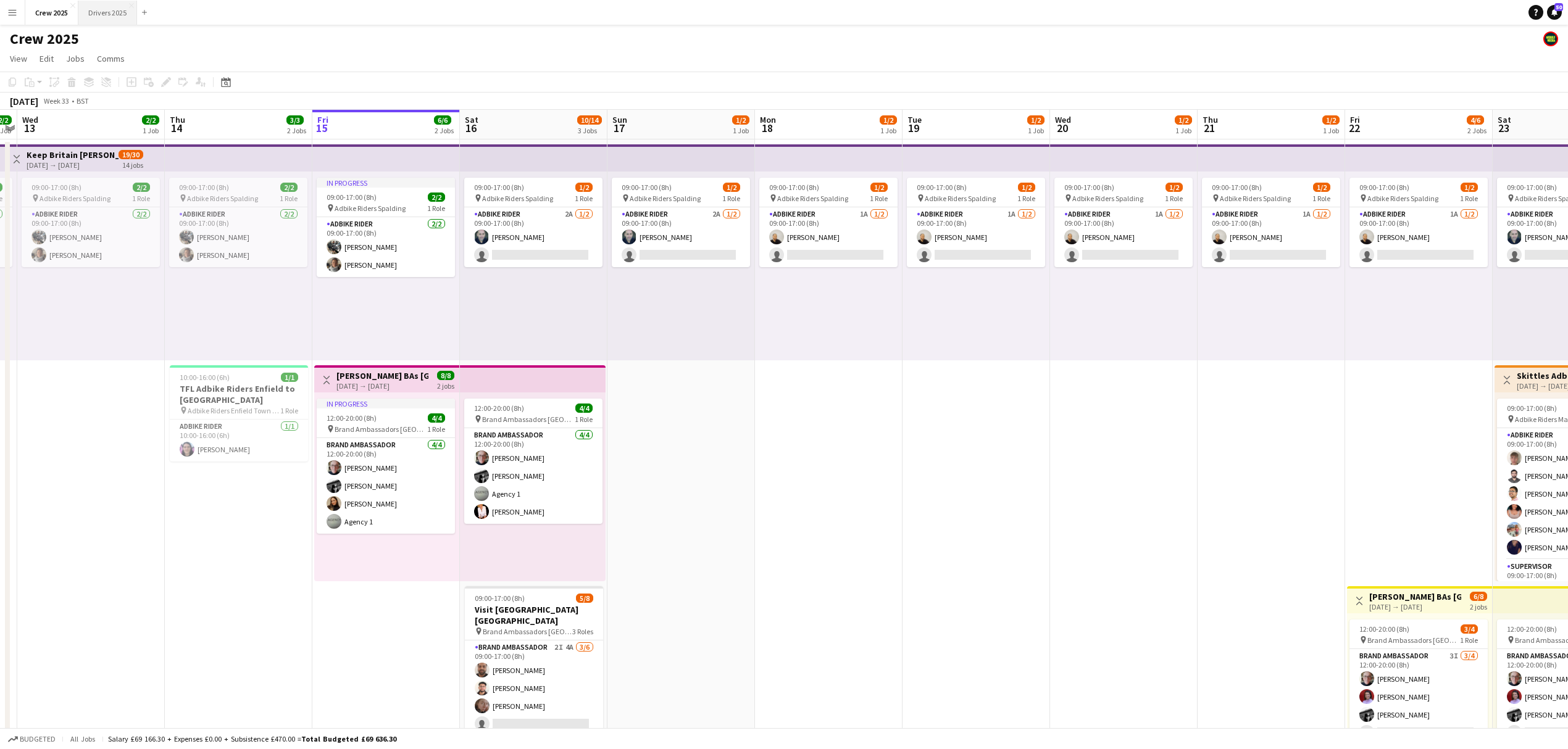
click at [114, 12] on button "Drivers 2025 Close" at bounding box center [108, 13] width 59 height 24
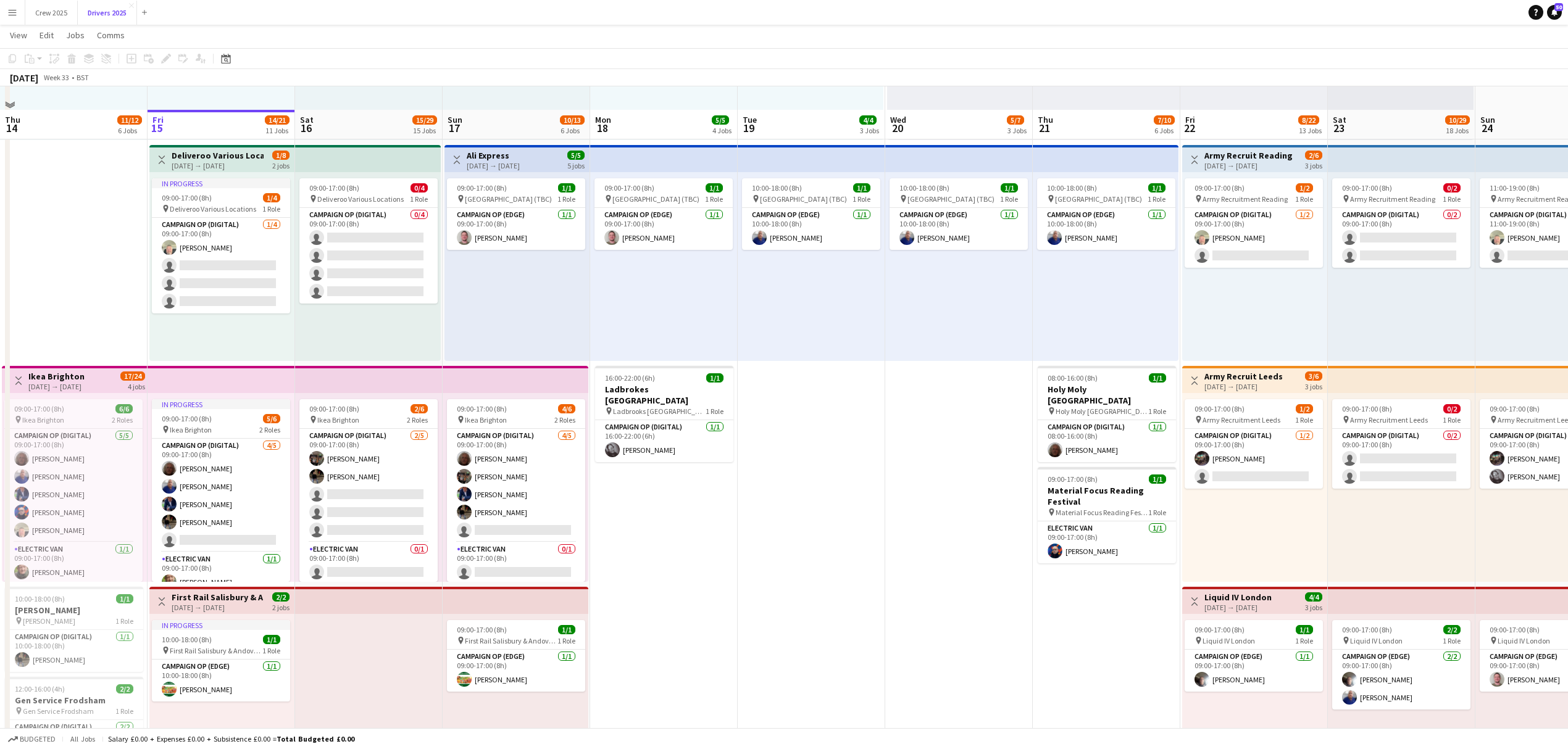
scroll to position [905, 0]
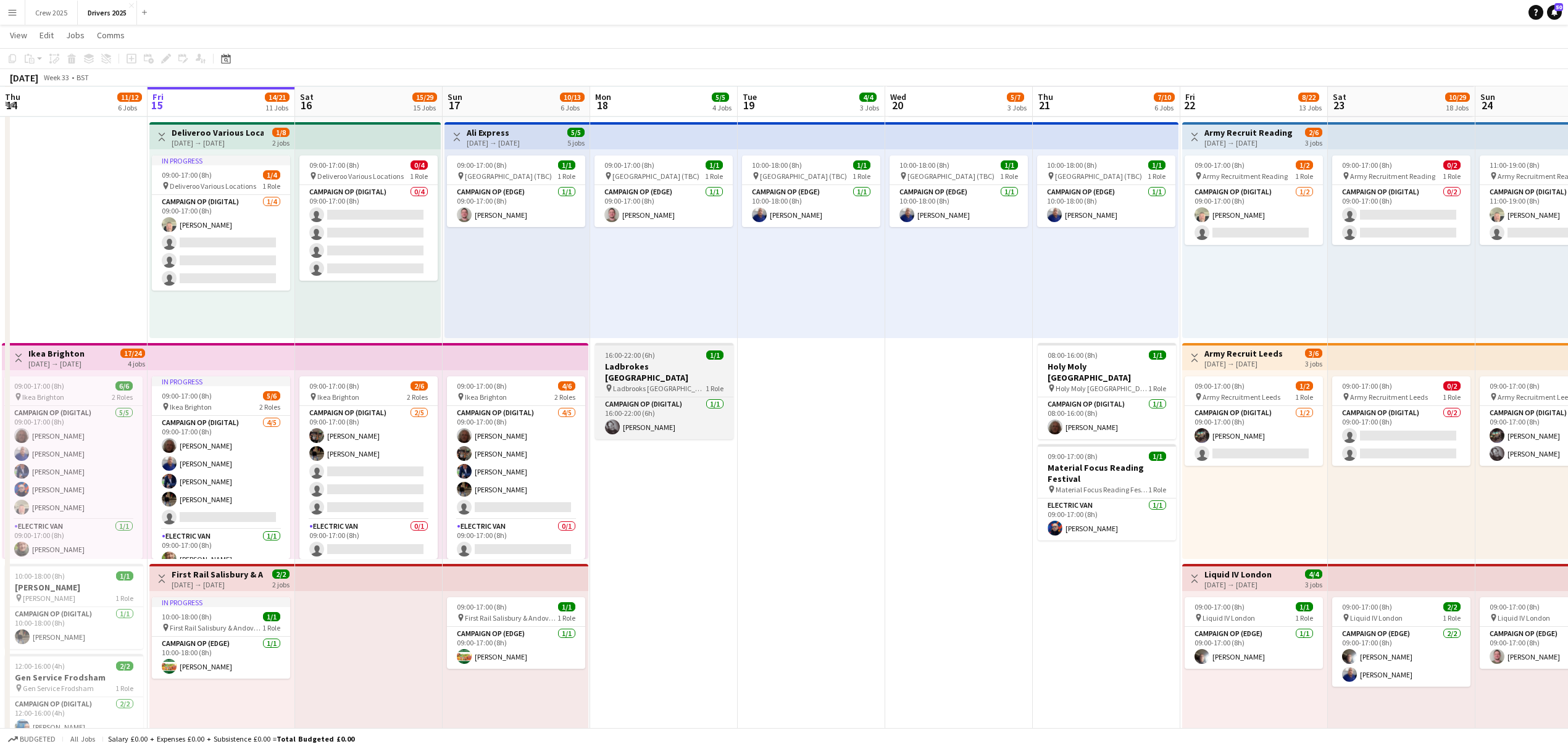
click at [665, 354] on div "16:00-22:00 (6h) 1/1" at bounding box center [664, 355] width 138 height 9
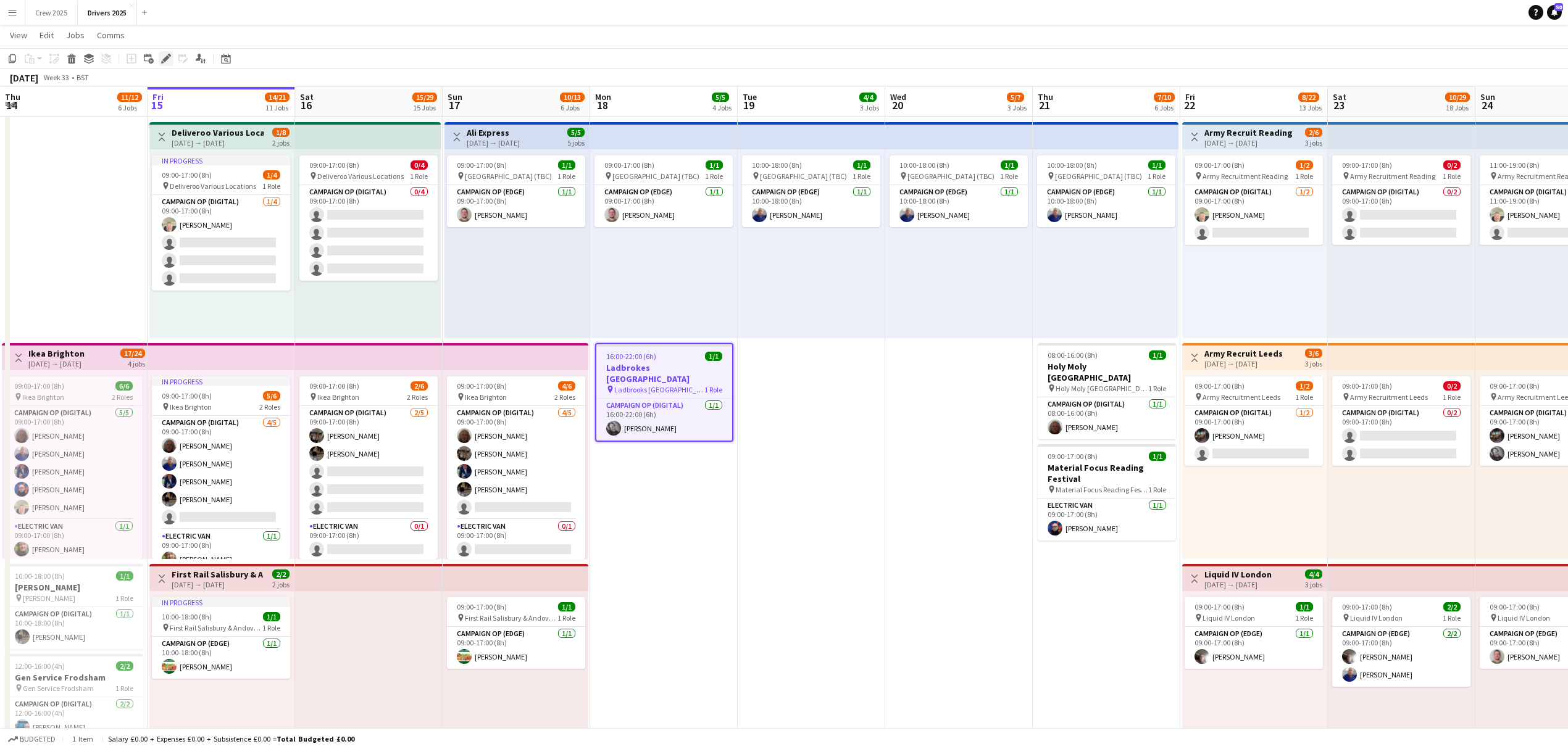
click at [169, 57] on icon "Edit" at bounding box center [166, 58] width 10 height 10
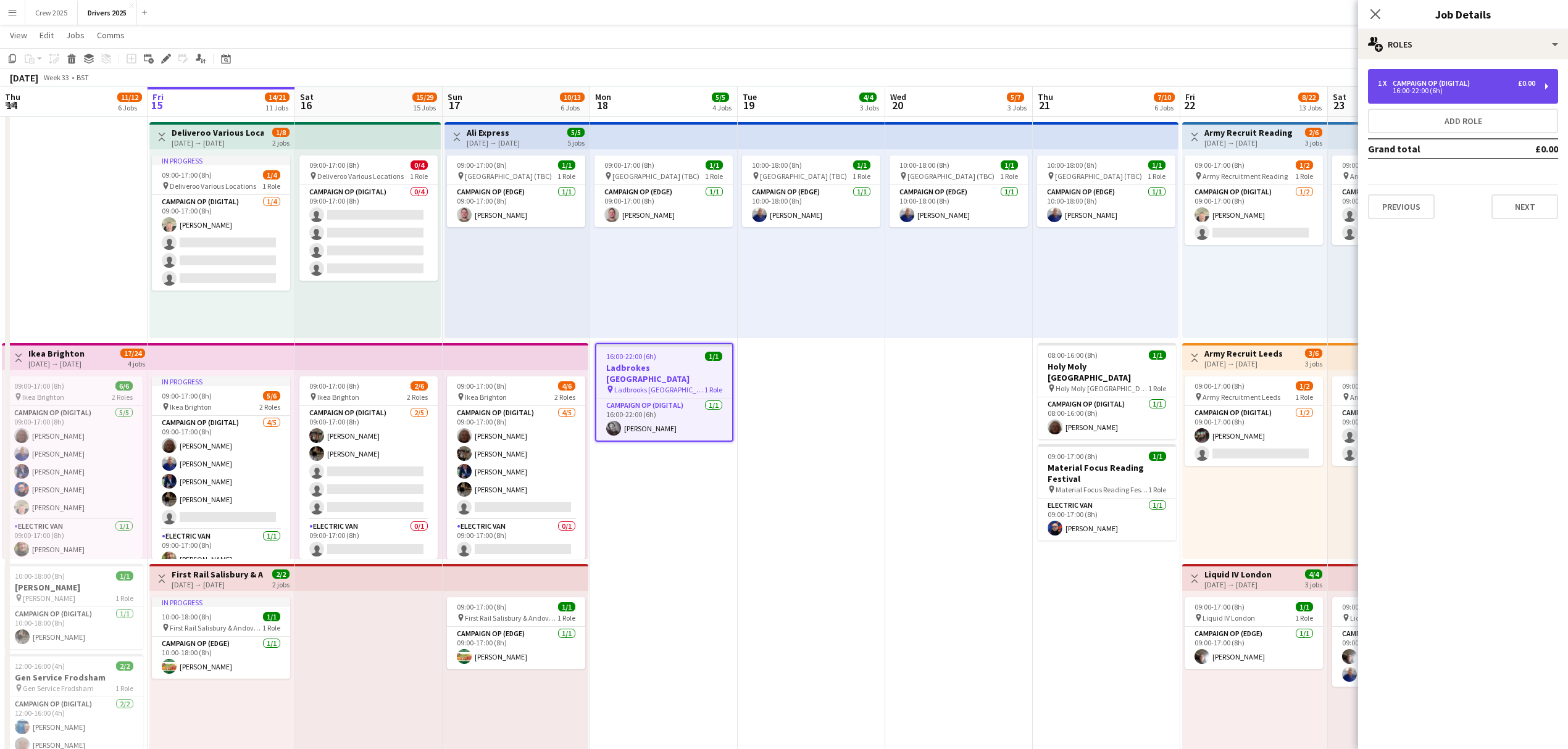
click at [1452, 85] on div "Campaign Op (Digital)" at bounding box center [1433, 83] width 82 height 9
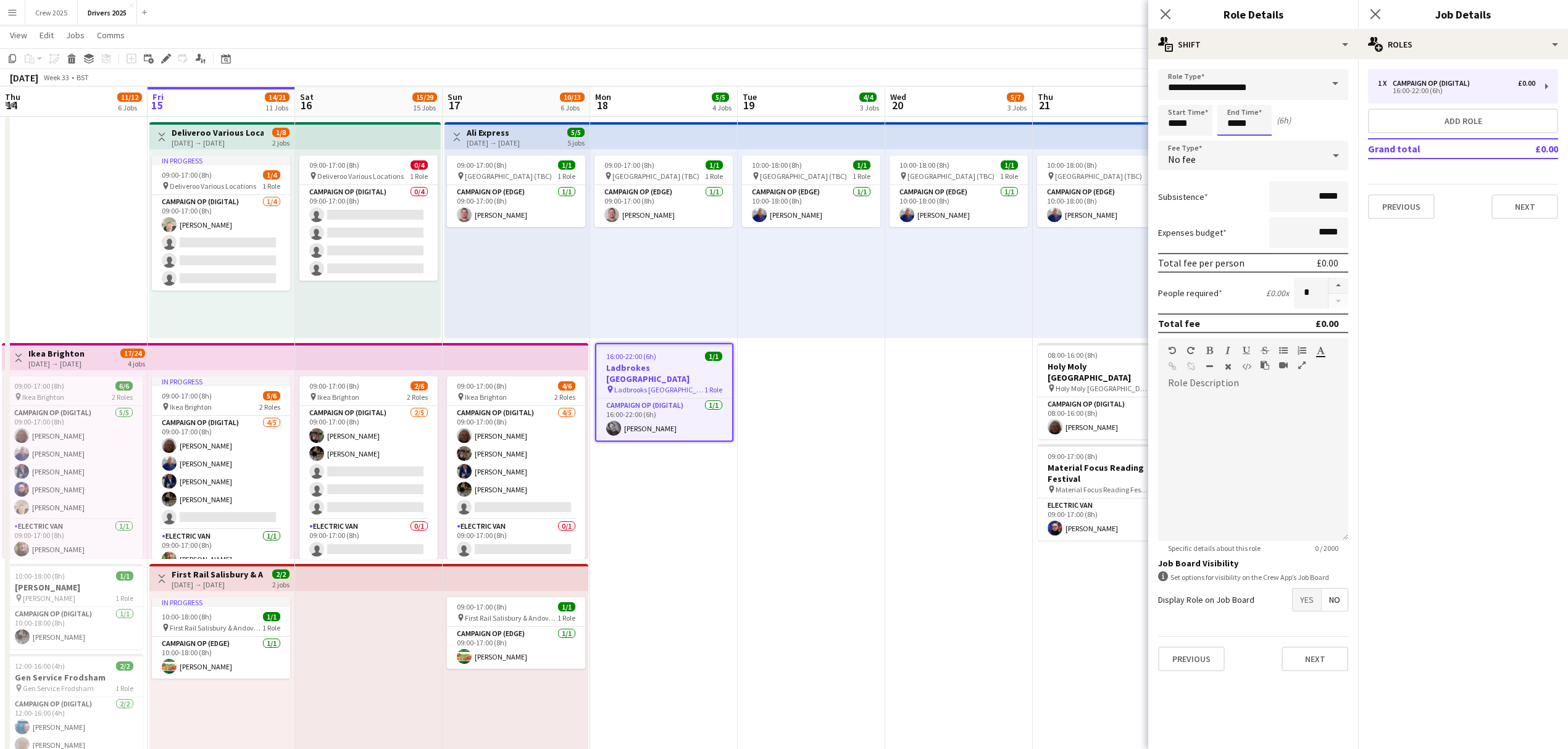
drag, startPoint x: 1245, startPoint y: 122, endPoint x: 1239, endPoint y: 117, distance: 7.8
click at [1243, 124] on input "*****" at bounding box center [1244, 120] width 54 height 31
click at [1255, 99] on div at bounding box center [1257, 99] width 25 height 12
type input "*****"
click at [1255, 99] on div at bounding box center [1257, 99] width 25 height 12
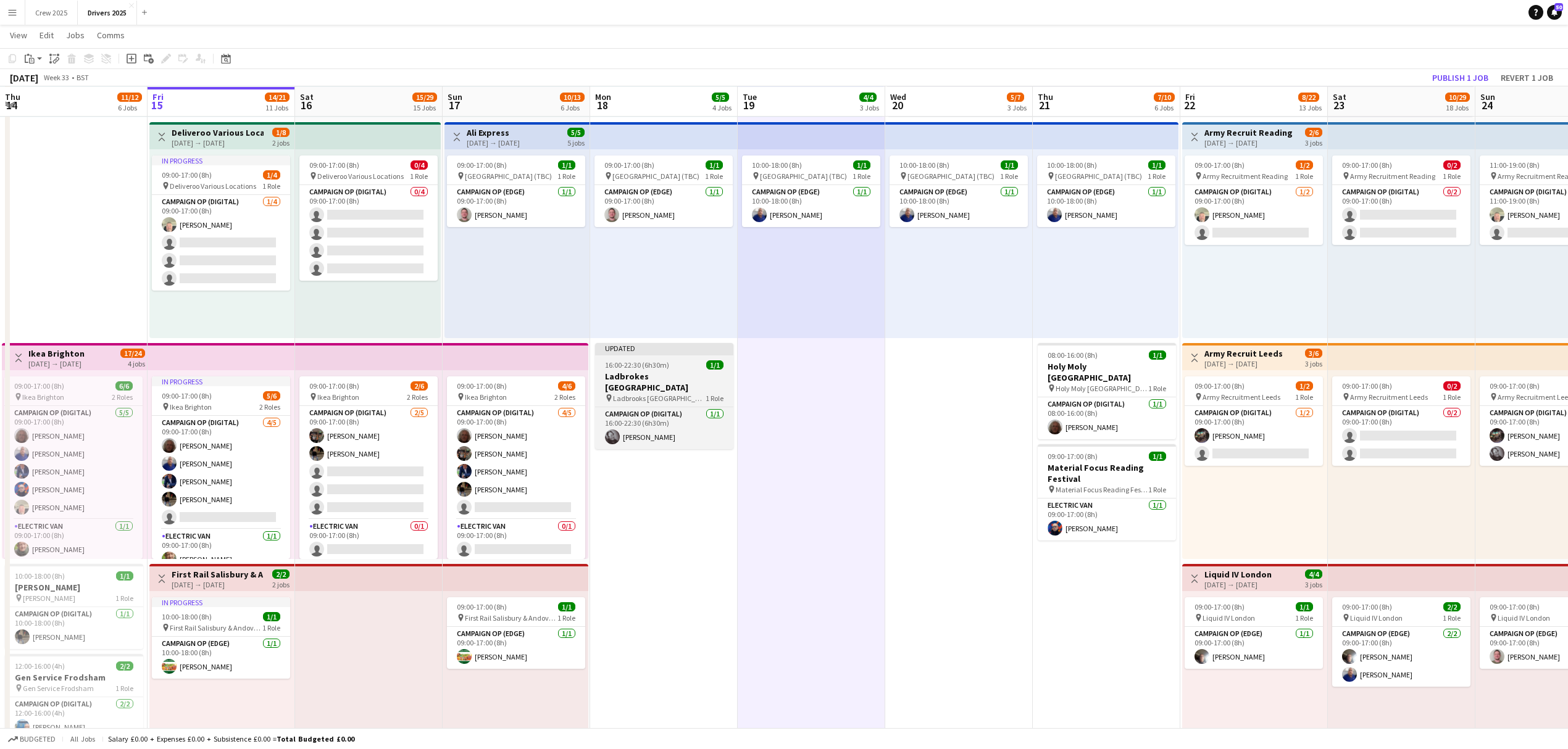
click at [664, 360] on span "16:00-22:30 (6h30m)" at bounding box center [637, 365] width 64 height 9
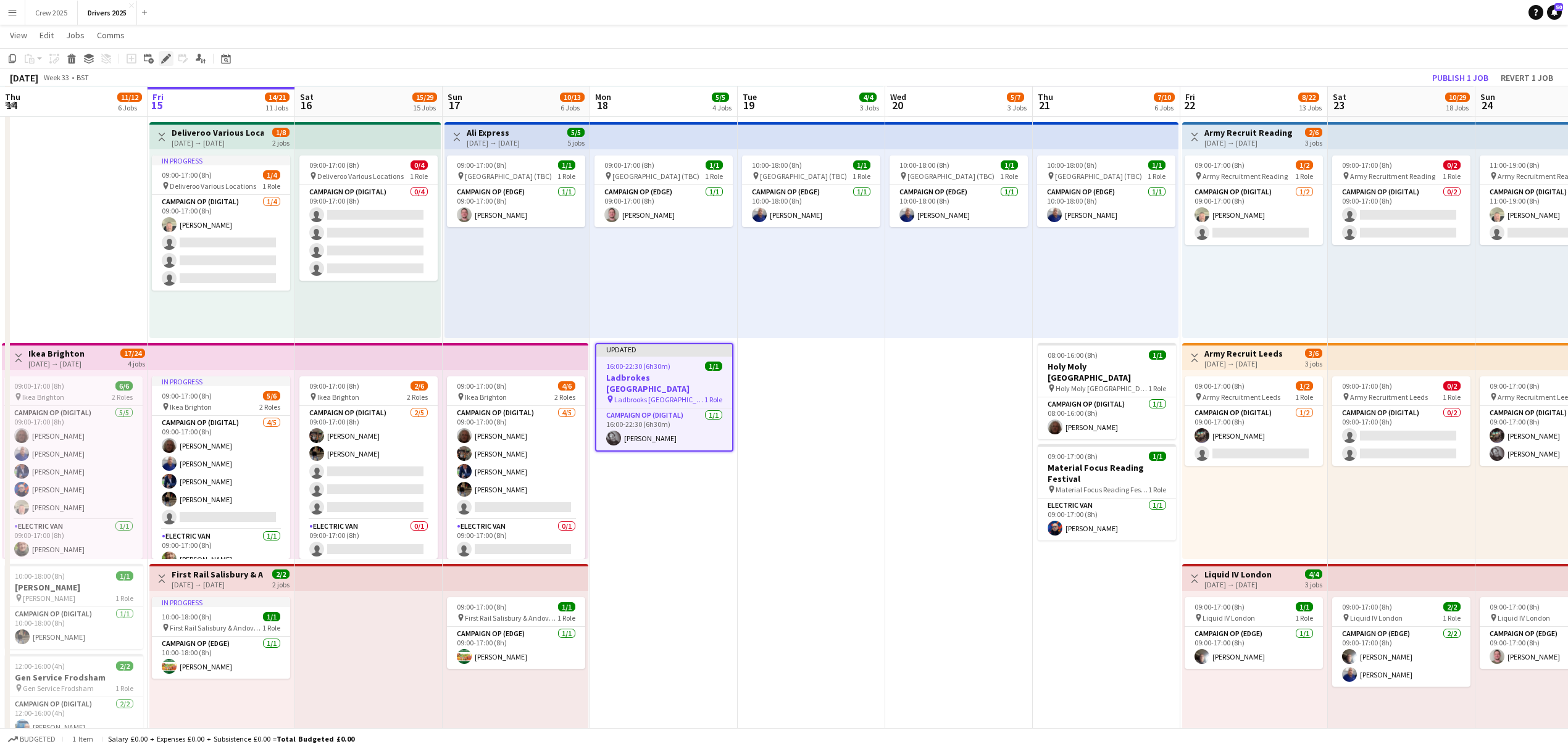
click at [168, 57] on icon at bounding box center [166, 59] width 7 height 7
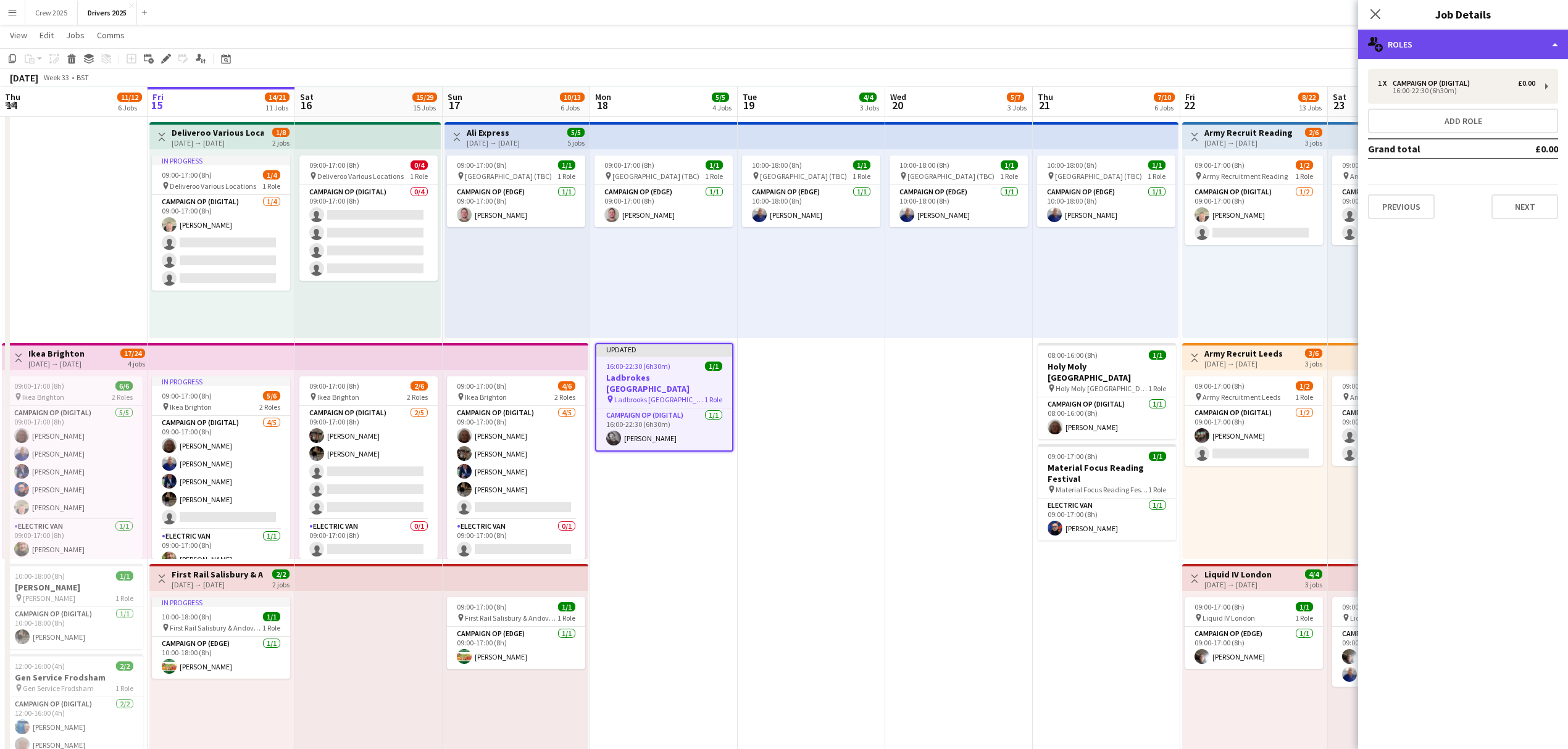
click at [1430, 43] on div "multiple-users-add Roles" at bounding box center [1463, 44] width 210 height 29
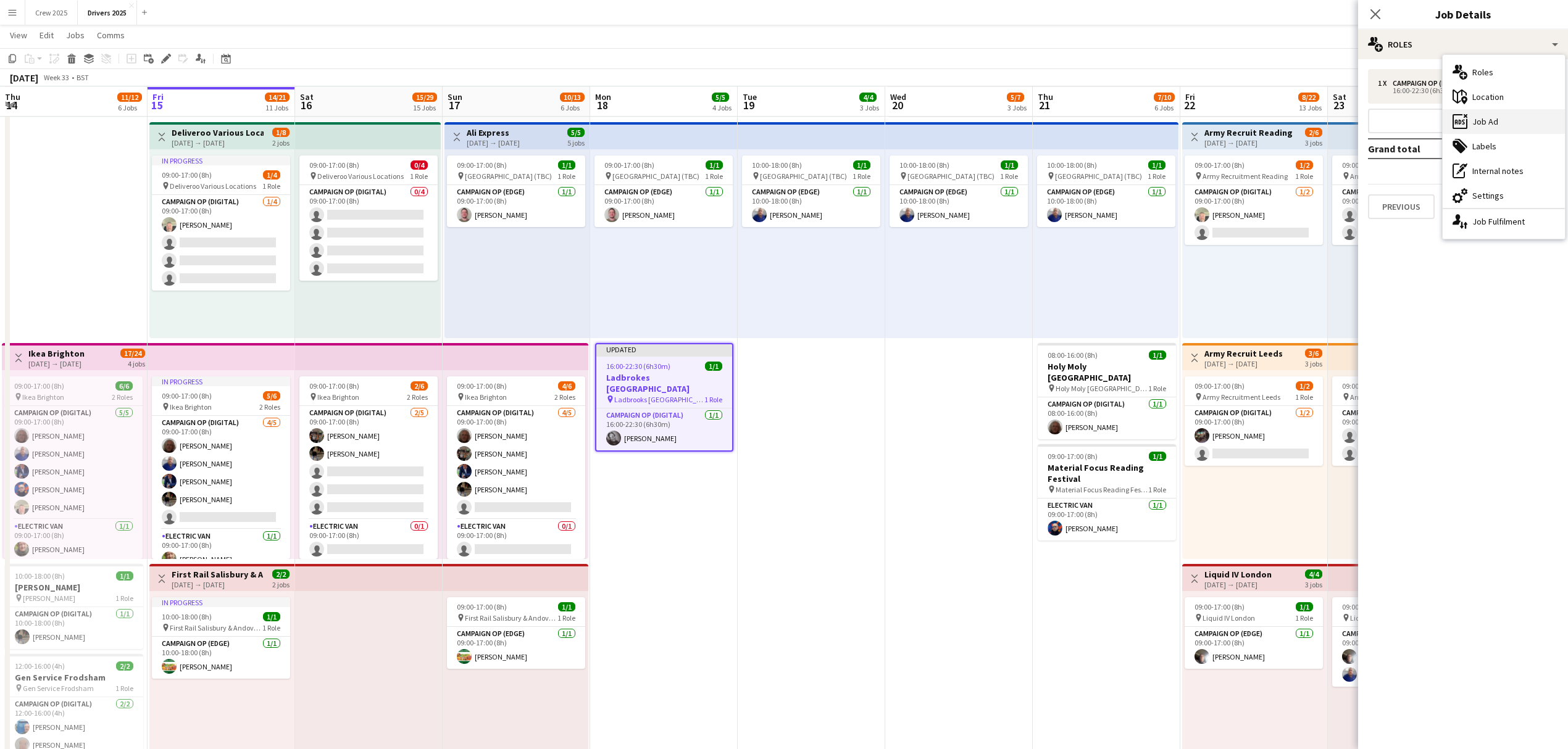
click at [1507, 117] on div "ads-window Job Ad" at bounding box center [1503, 121] width 122 height 25
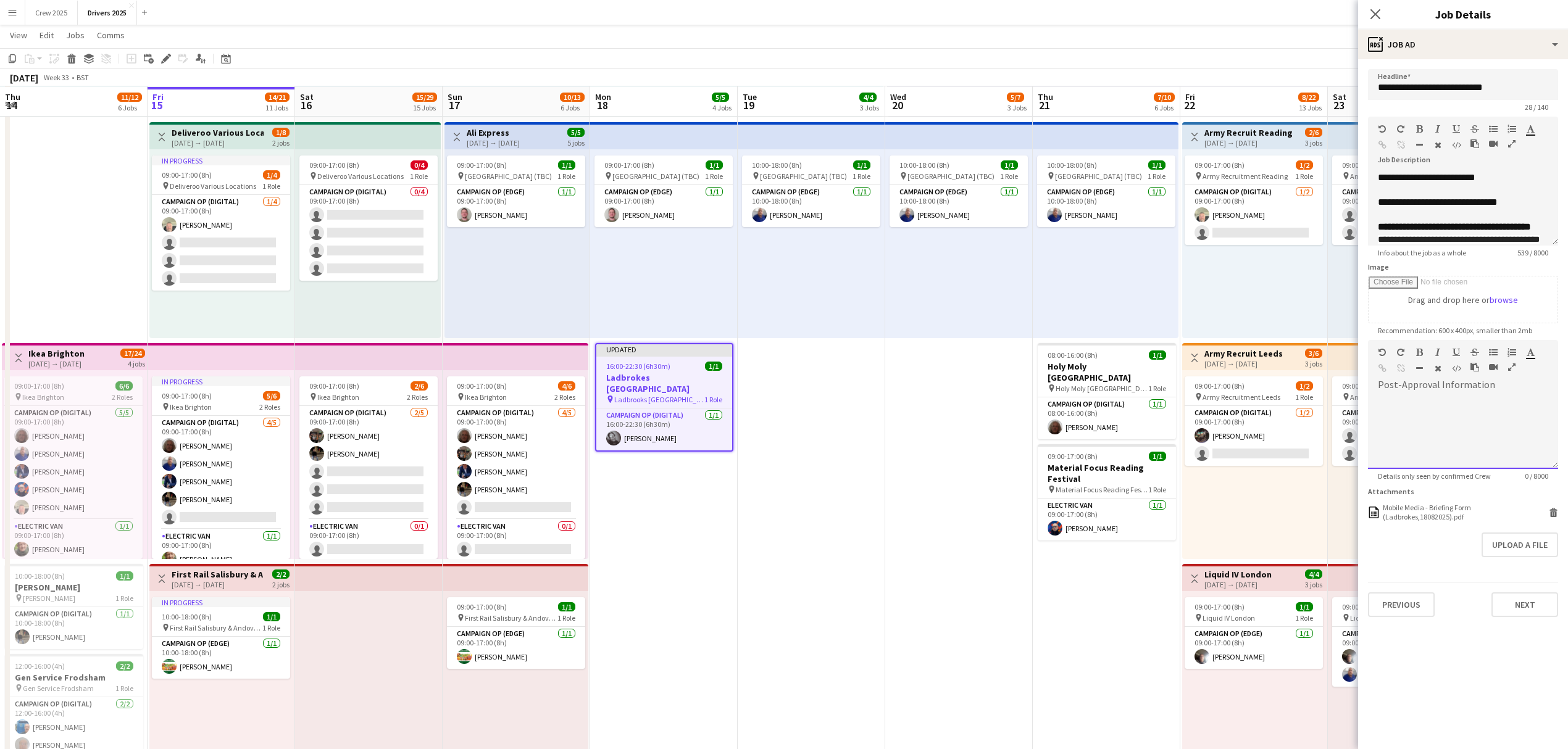
click at [1507, 413] on div at bounding box center [1462, 432] width 190 height 74
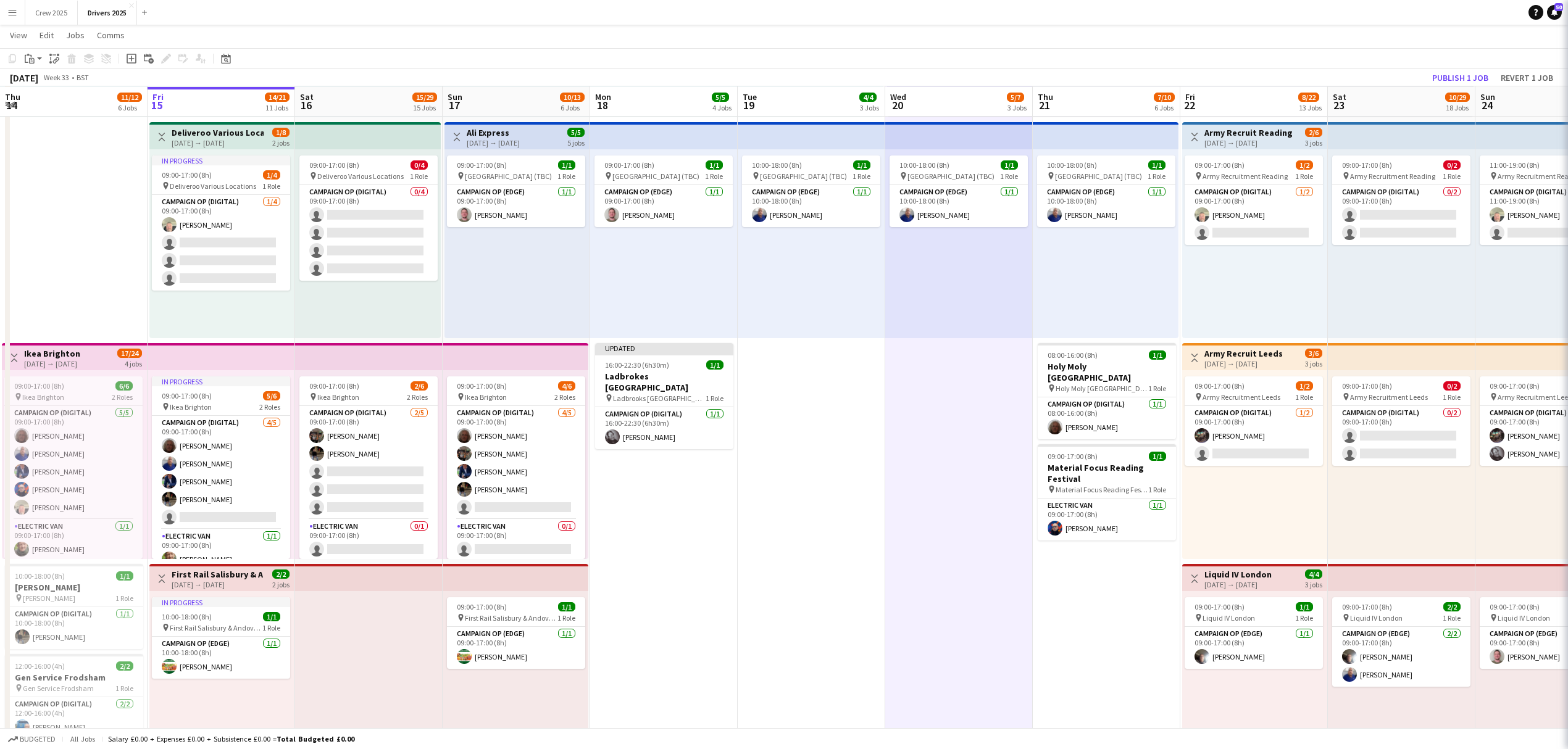
scroll to position [0, 294]
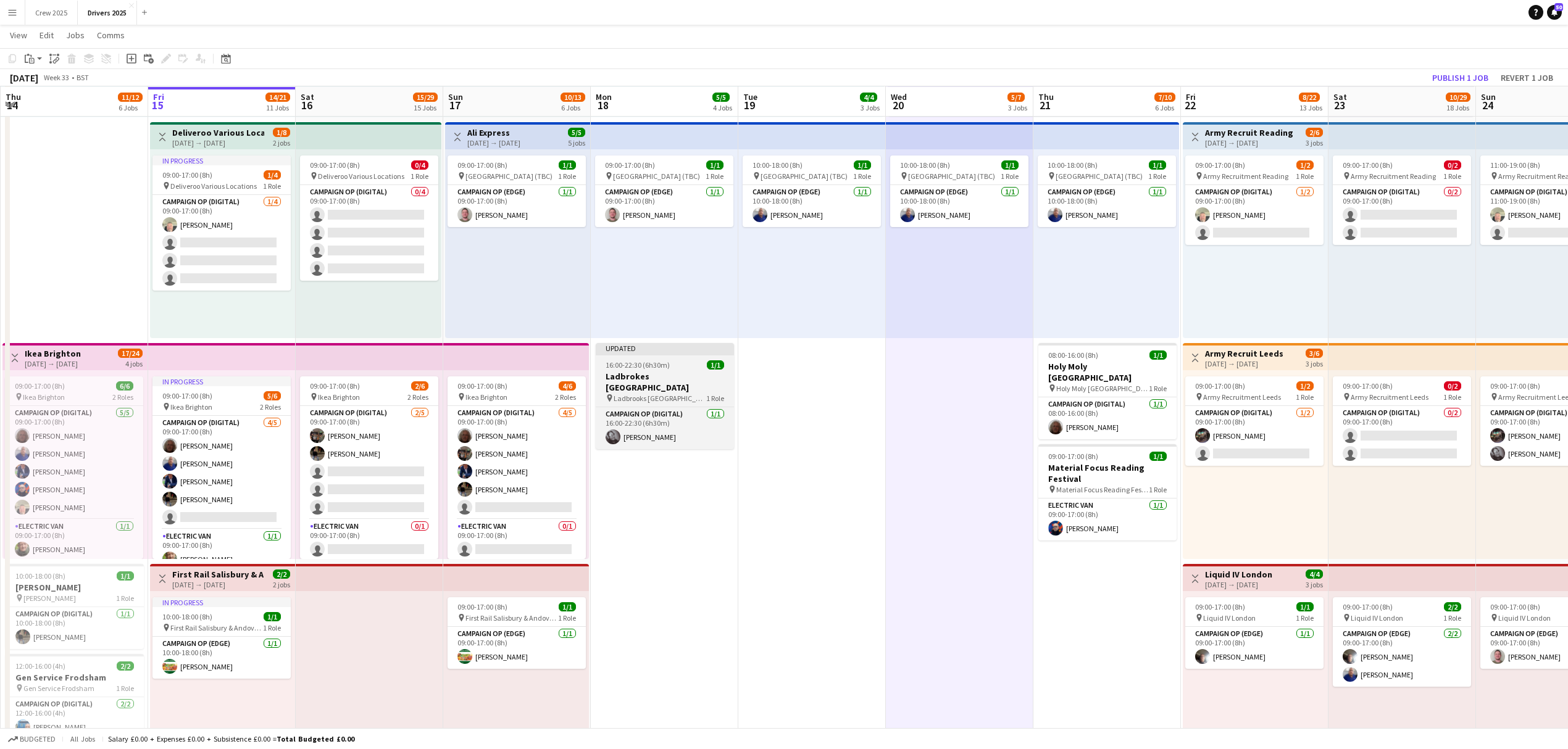
click at [686, 358] on app-job-card "Updated 16:00-22:30 (6h30m) 1/1 Ladbrokes Leeds Elland Road pin Ladbrooks Leeds…" at bounding box center [664, 396] width 138 height 106
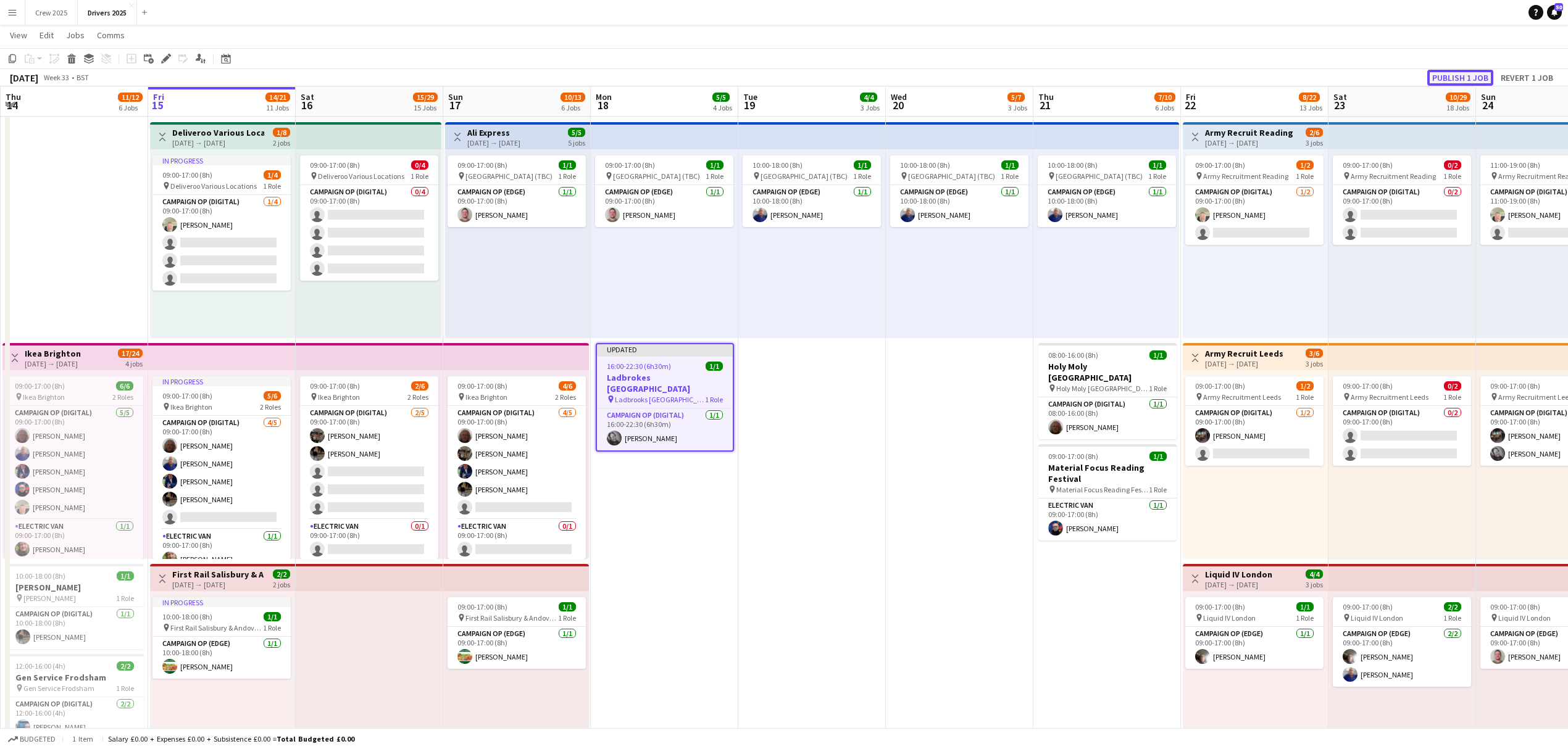
click at [1466, 73] on button "Publish 1 job" at bounding box center [1460, 78] width 66 height 16
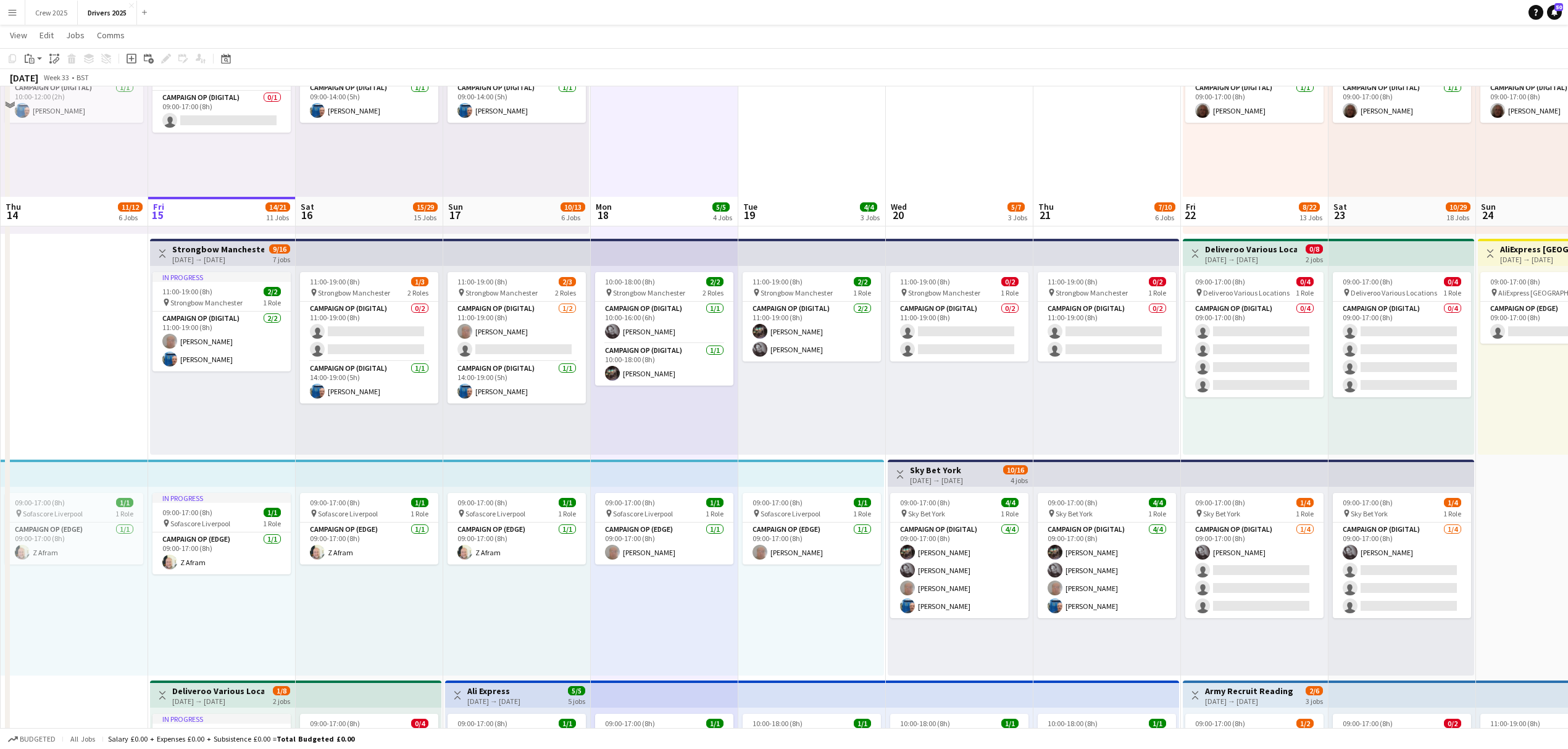
scroll to position [494, 0]
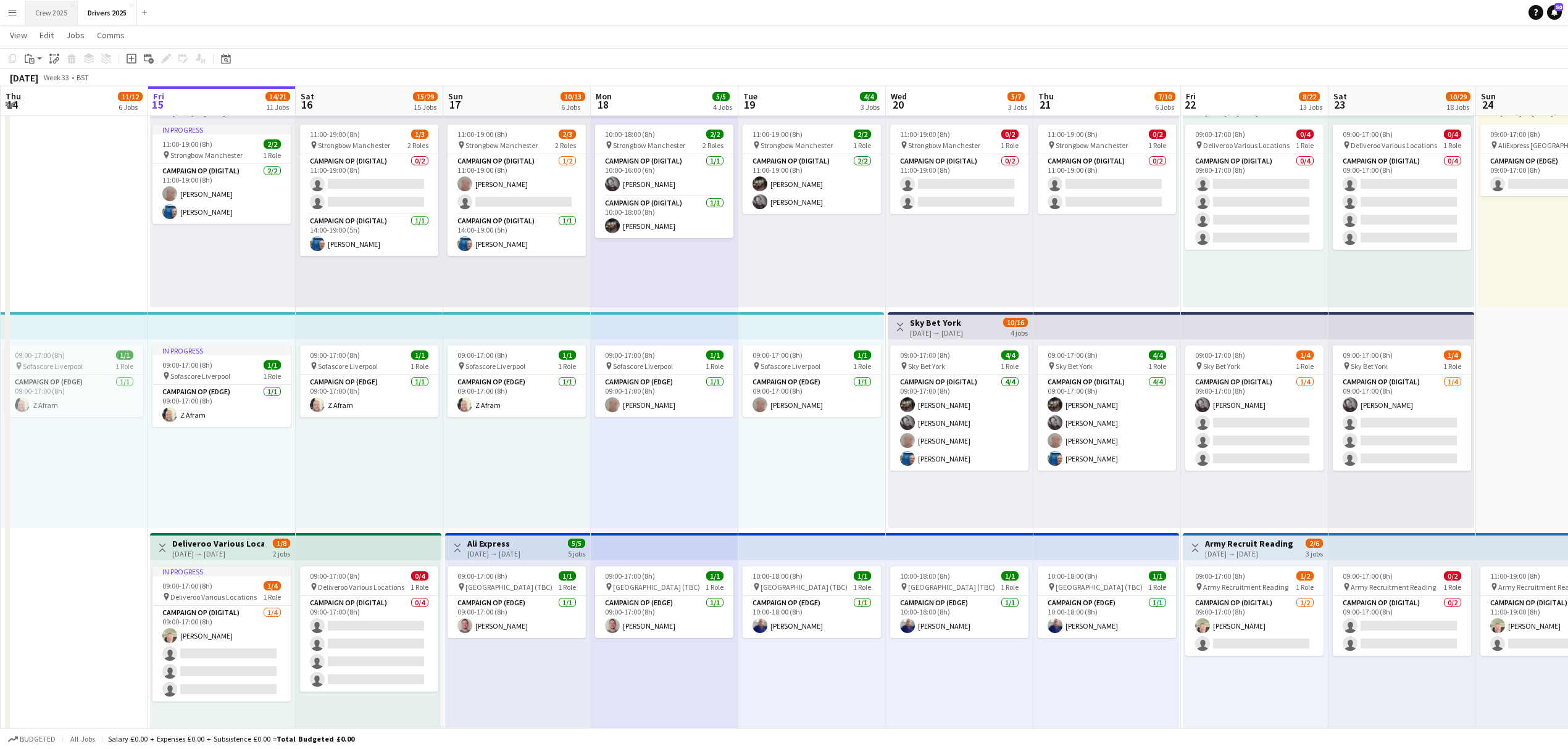
click at [49, 10] on button "Crew 2025 Close" at bounding box center [51, 13] width 52 height 24
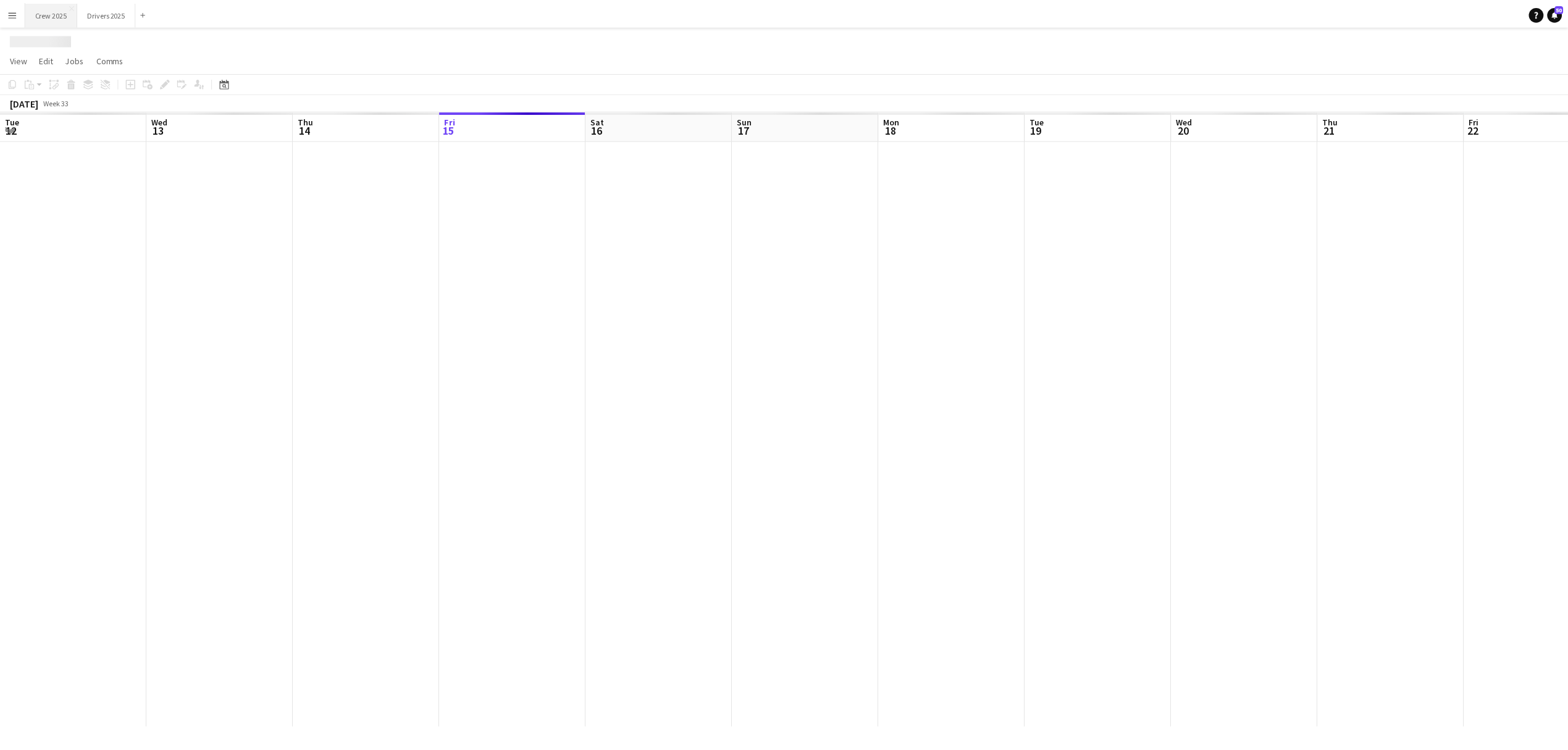
scroll to position [0, 295]
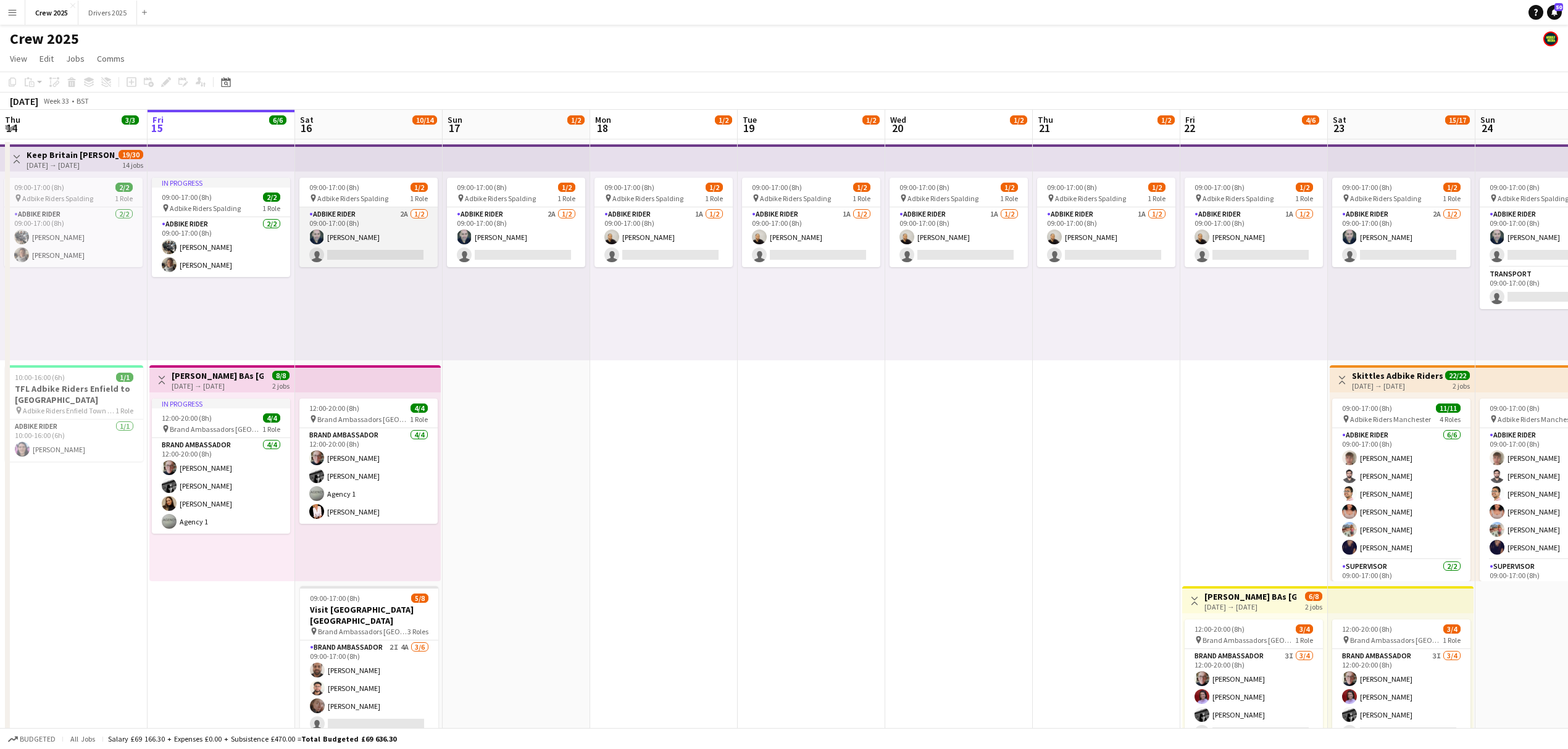
click at [363, 230] on app-card-role "Adbike Rider 2A 1/2 09:00-17:00 (8h) david chittenden single-neutral-actions" at bounding box center [368, 237] width 138 height 60
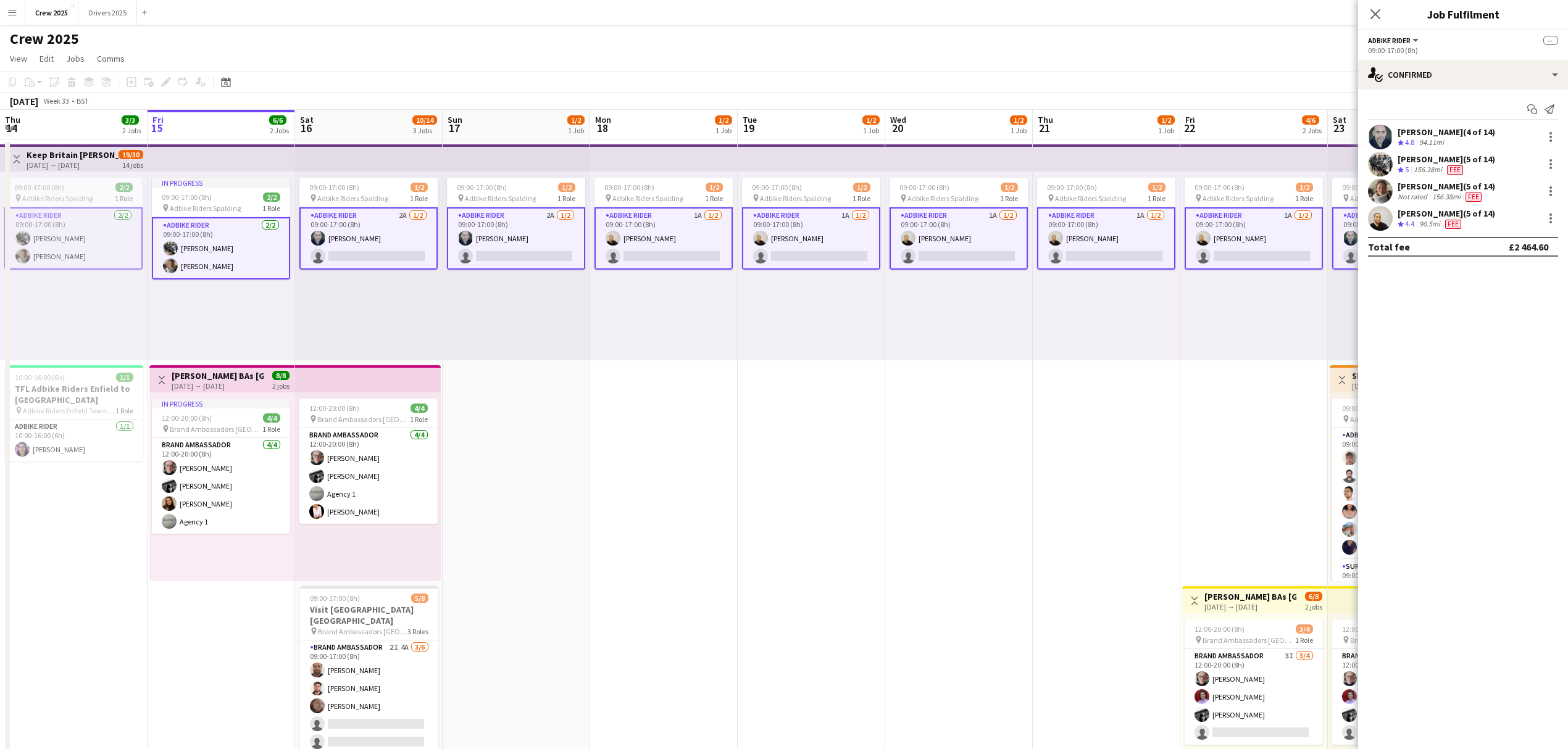
click at [1450, 136] on div "david chittenden (4 of 14)" at bounding box center [1446, 132] width 98 height 11
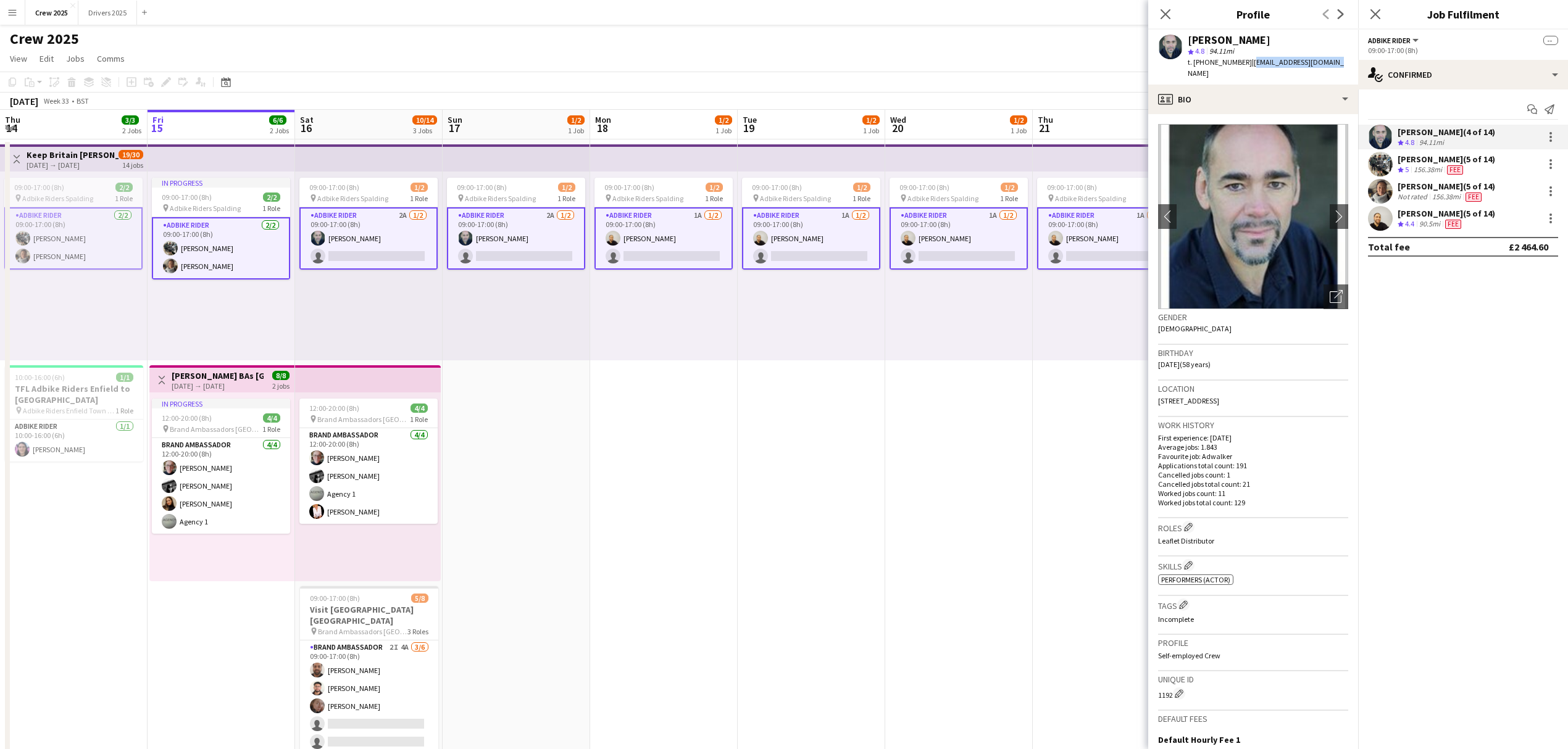
drag, startPoint x: 1326, startPoint y: 63, endPoint x: 1247, endPoint y: 62, distance: 79.0
click at [1247, 62] on div "david chittenden star 4.8 94.11mi t. +447753281060 | davidchitt@hotmail.com" at bounding box center [1253, 57] width 210 height 55
copy span "davidchitt@hotmail.com"
click at [668, 501] on app-date-cell "09:00-17:00 (8h) 1/2 pin Adbike Riders Spalding 1 Role Adbike Rider 1A 1/2 09:0…" at bounding box center [664, 473] width 148 height 667
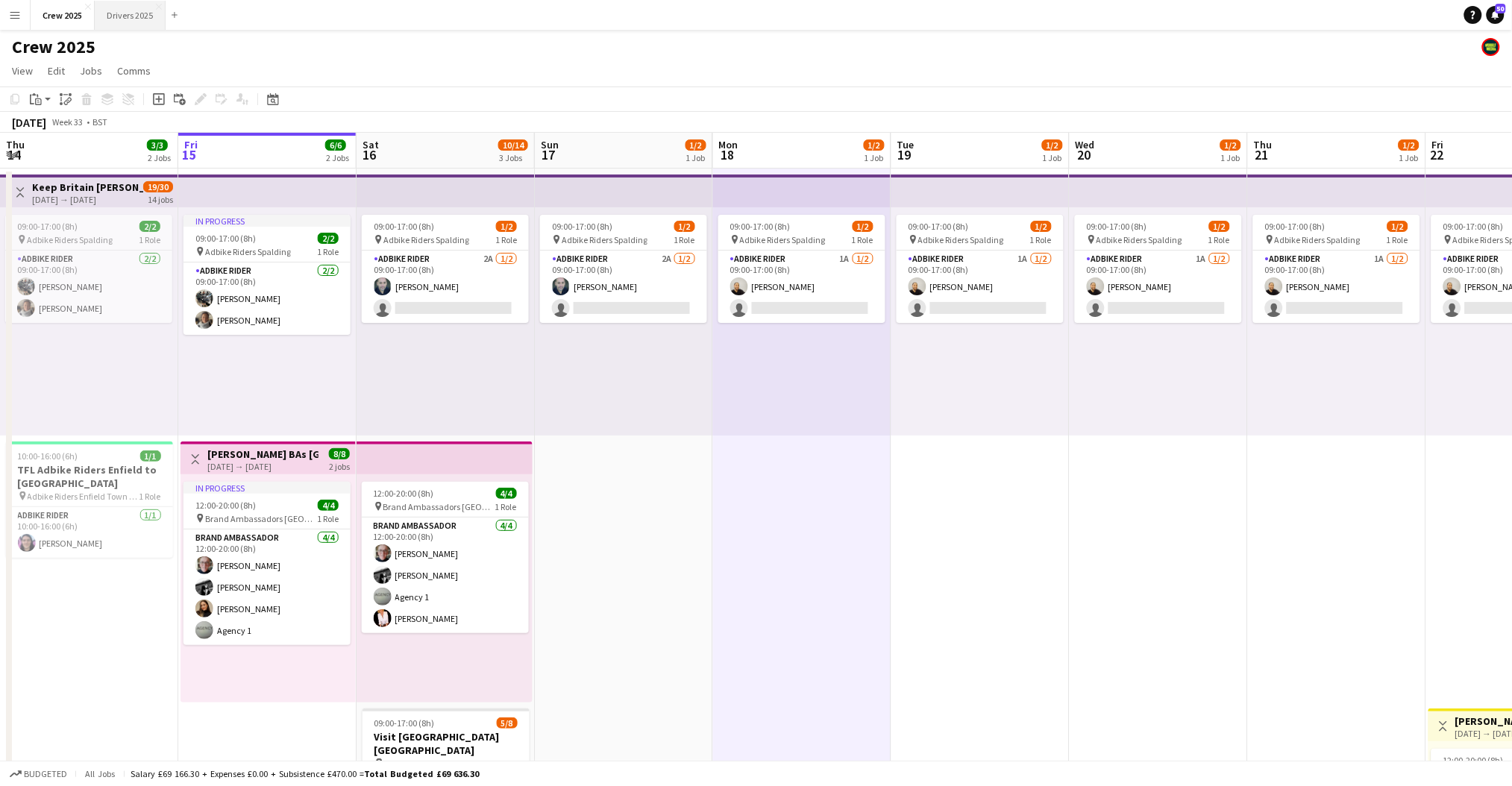
click at [120, 19] on button "Drivers 2025 Close" at bounding box center [130, 15] width 71 height 29
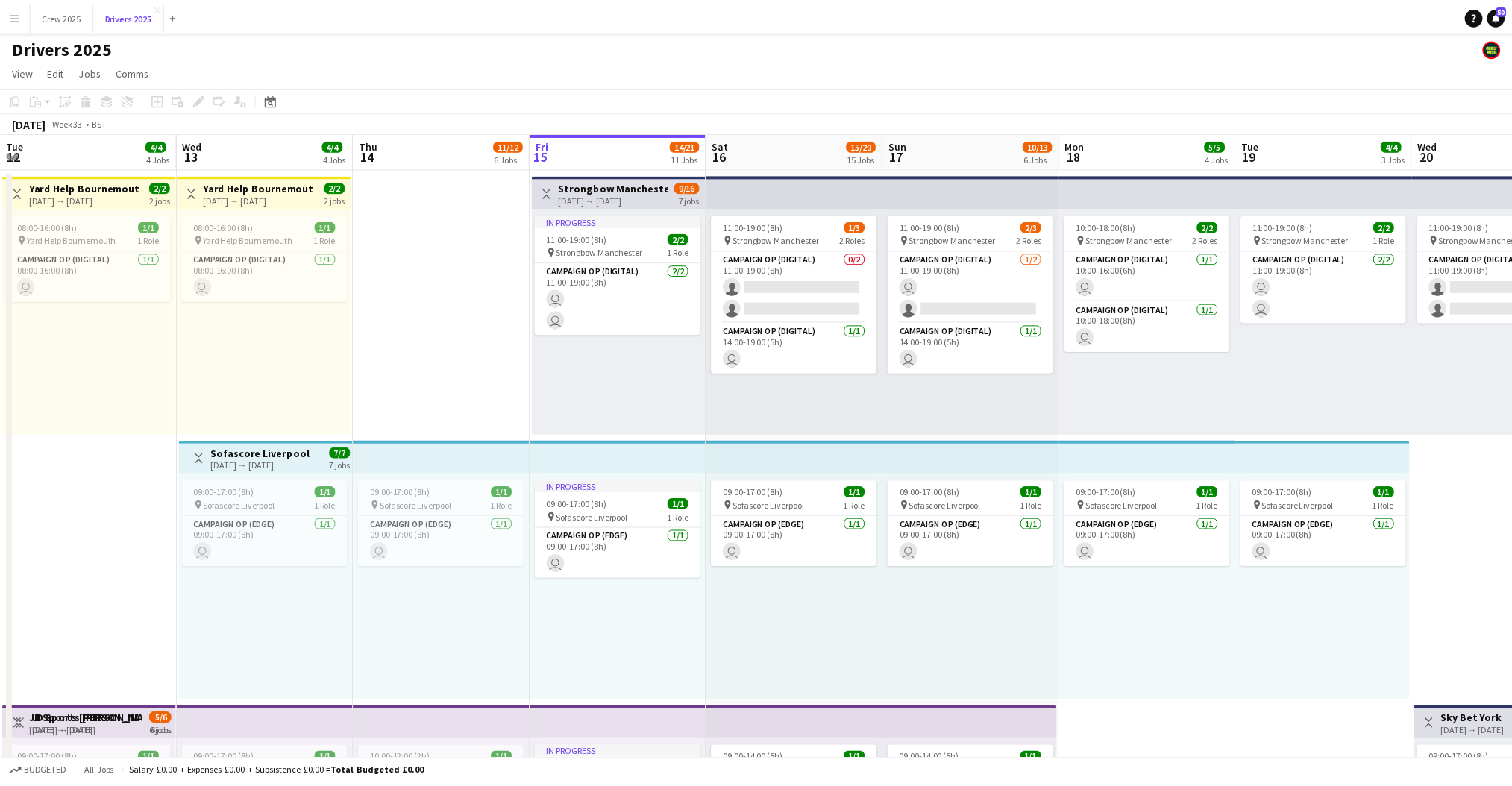
scroll to position [0, 355]
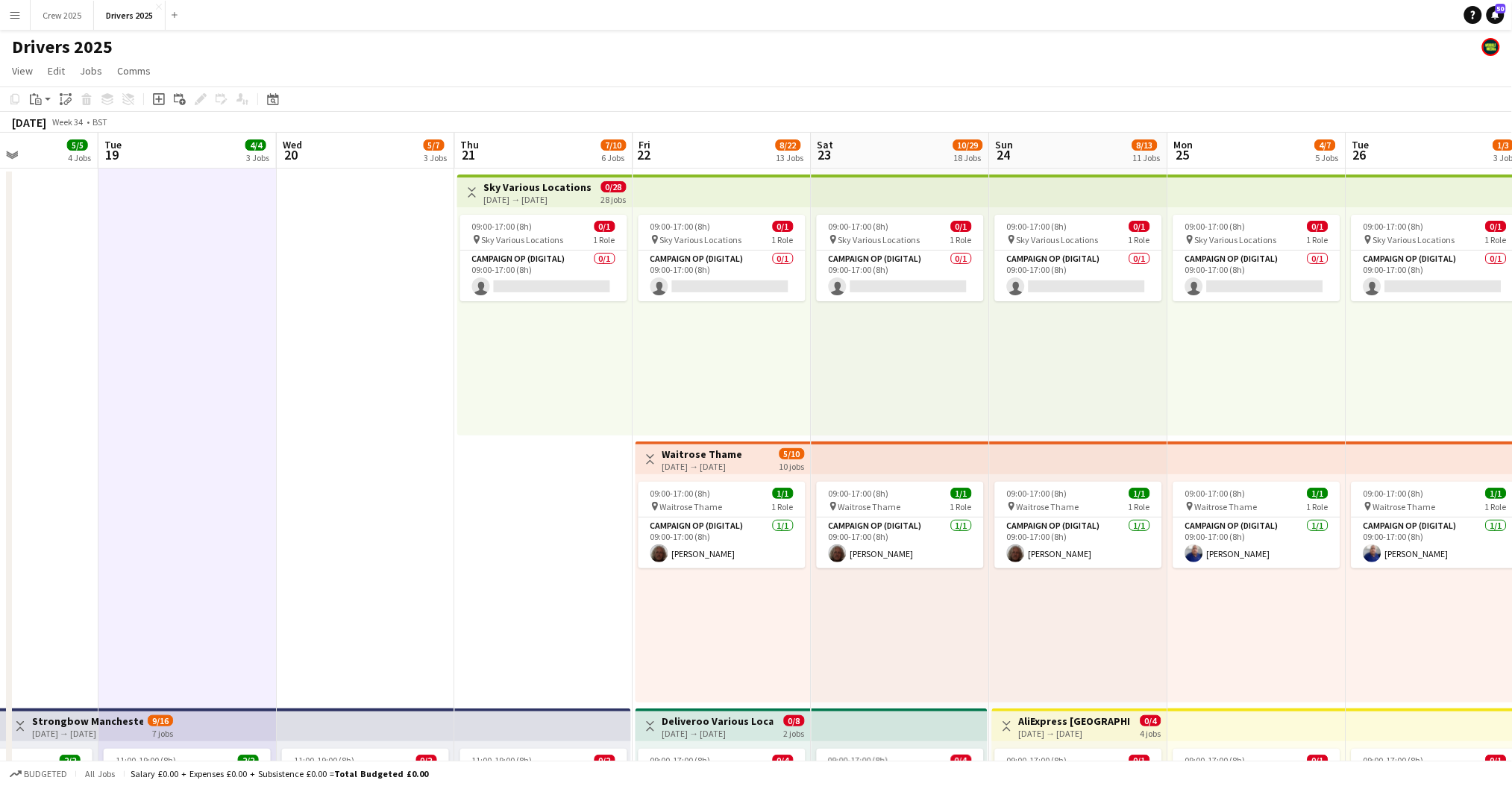
scroll to position [0, 617]
click at [487, 190] on h3 "Sky Various Locations" at bounding box center [536, 187] width 108 height 14
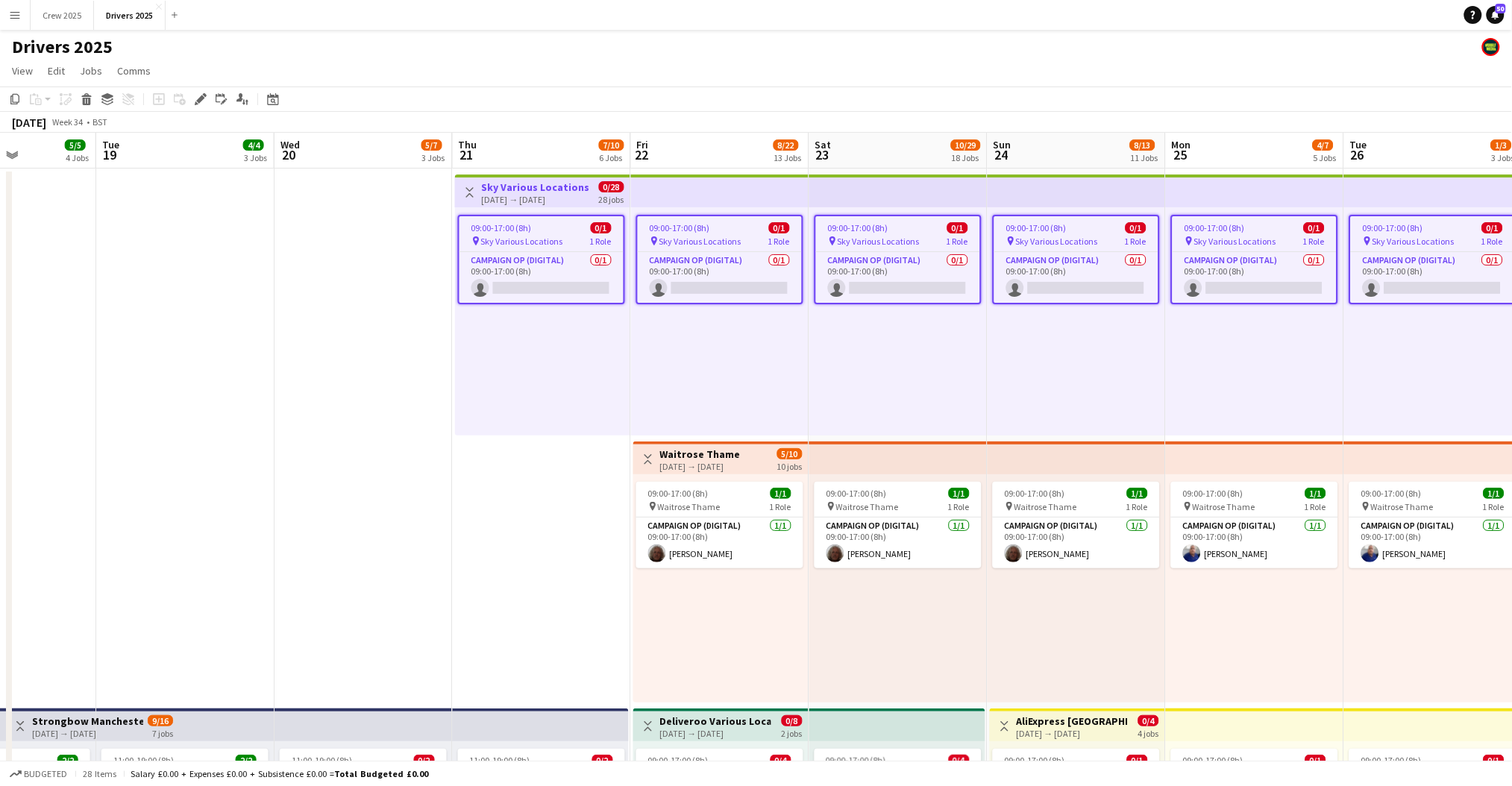
click at [504, 180] on h3 "Sky Various Locations" at bounding box center [536, 187] width 108 height 14
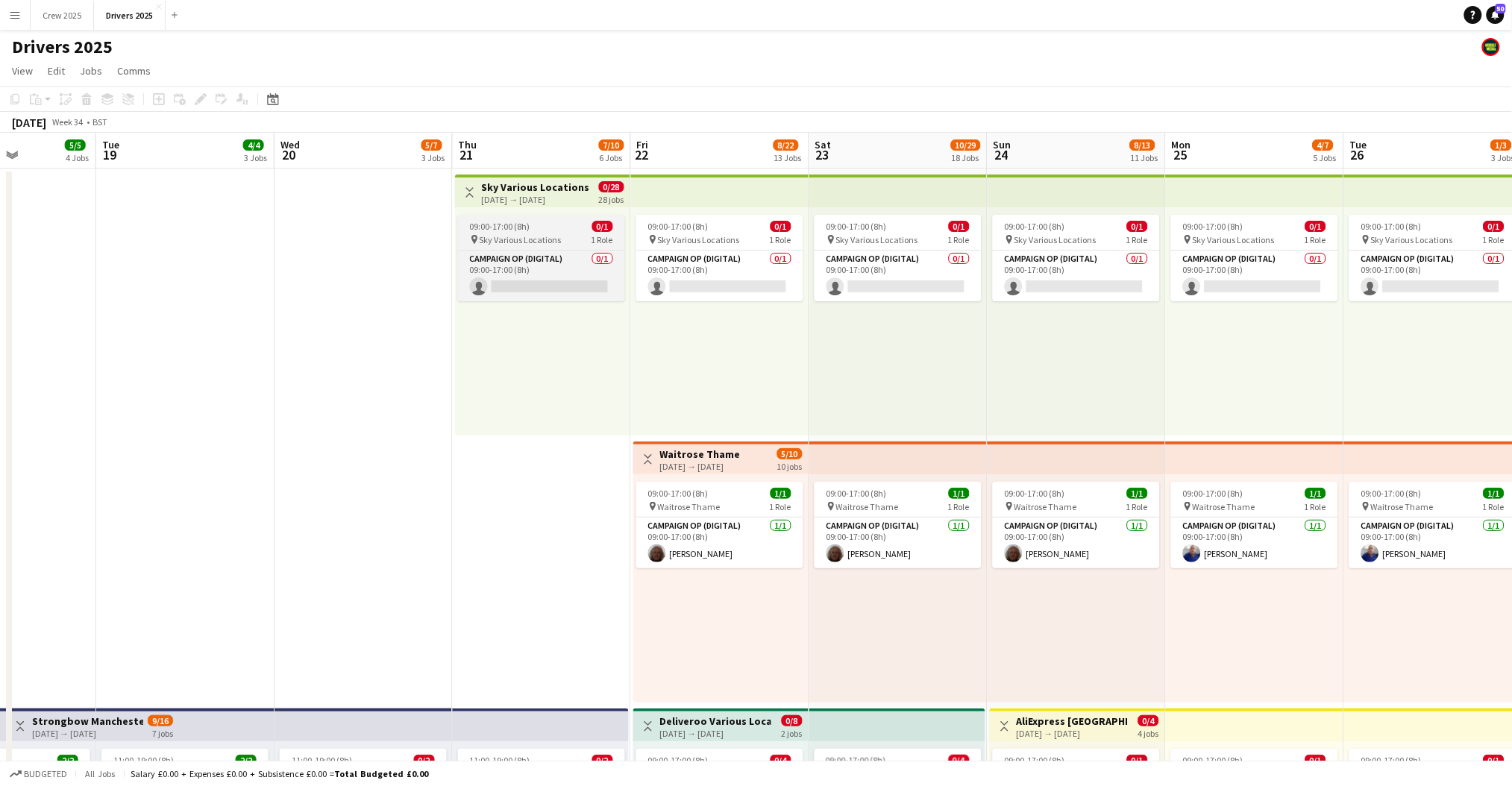
click at [502, 244] on span "Sky Various Locations" at bounding box center [521, 240] width 82 height 11
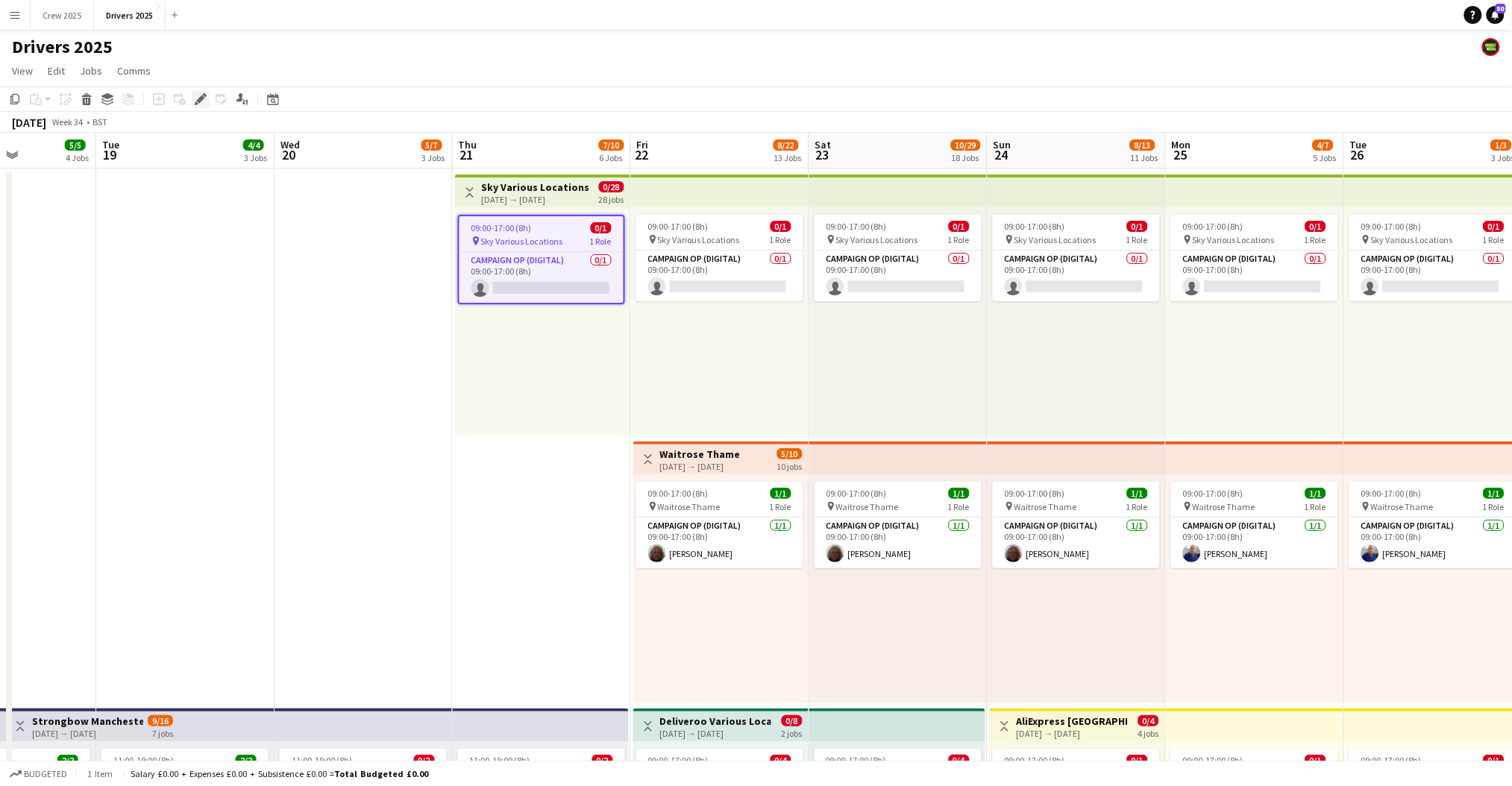
click at [200, 97] on icon at bounding box center [200, 99] width 8 height 8
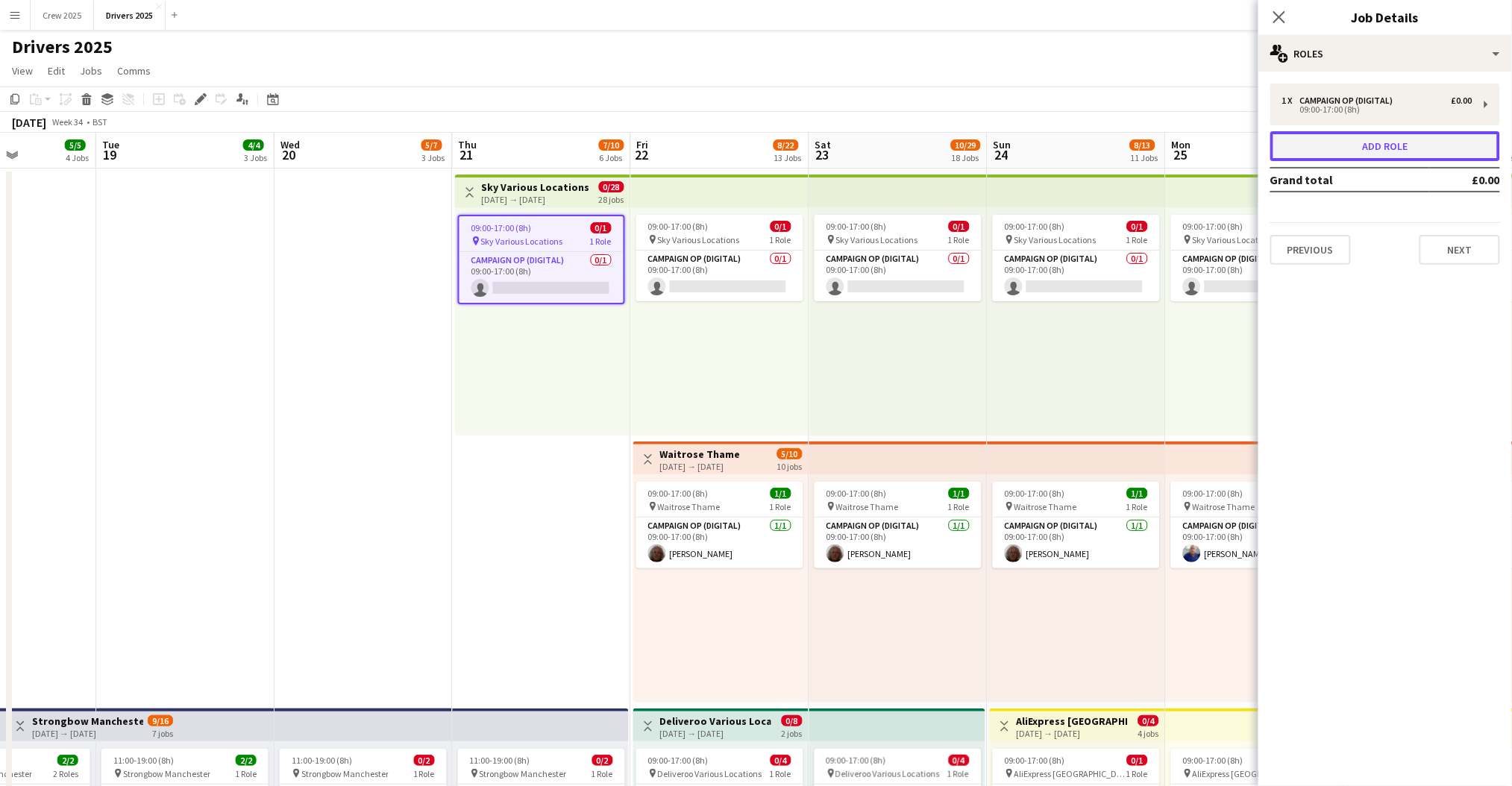
click at [1376, 151] on button "Add role" at bounding box center [1385, 146] width 229 height 30
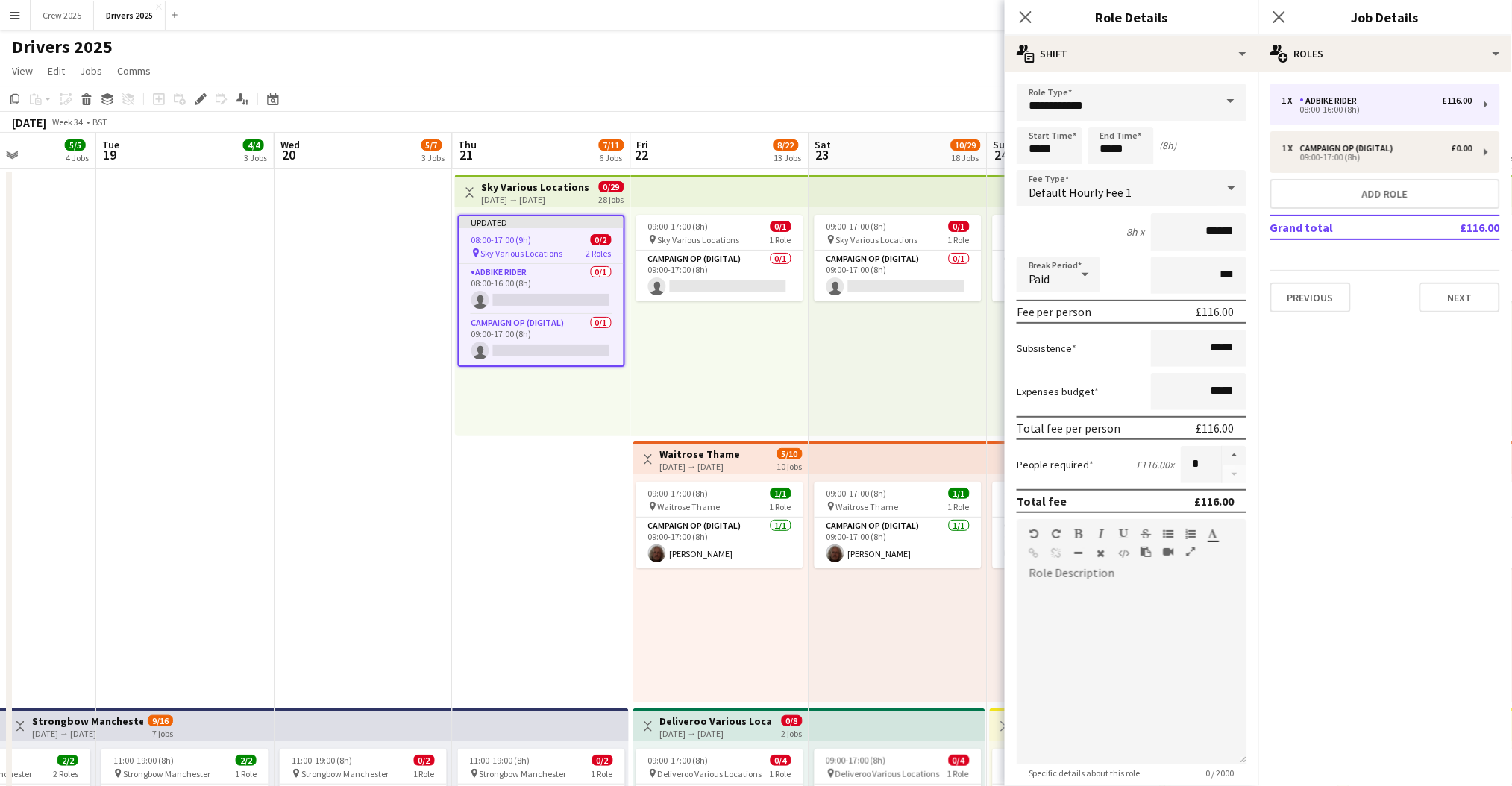
click at [1223, 190] on icon at bounding box center [1232, 187] width 18 height 30
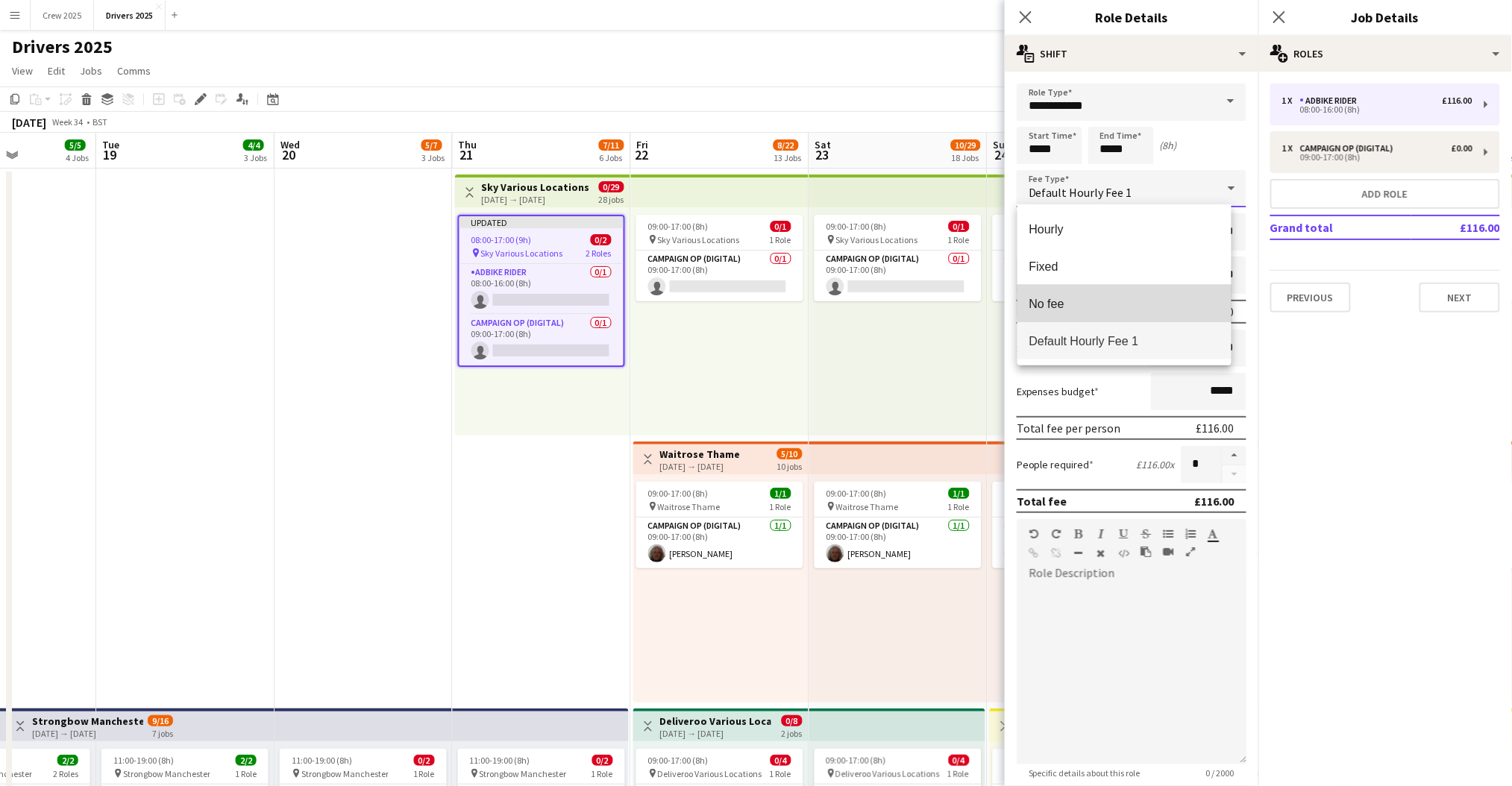
click at [1153, 301] on span "No fee" at bounding box center [1124, 305] width 191 height 15
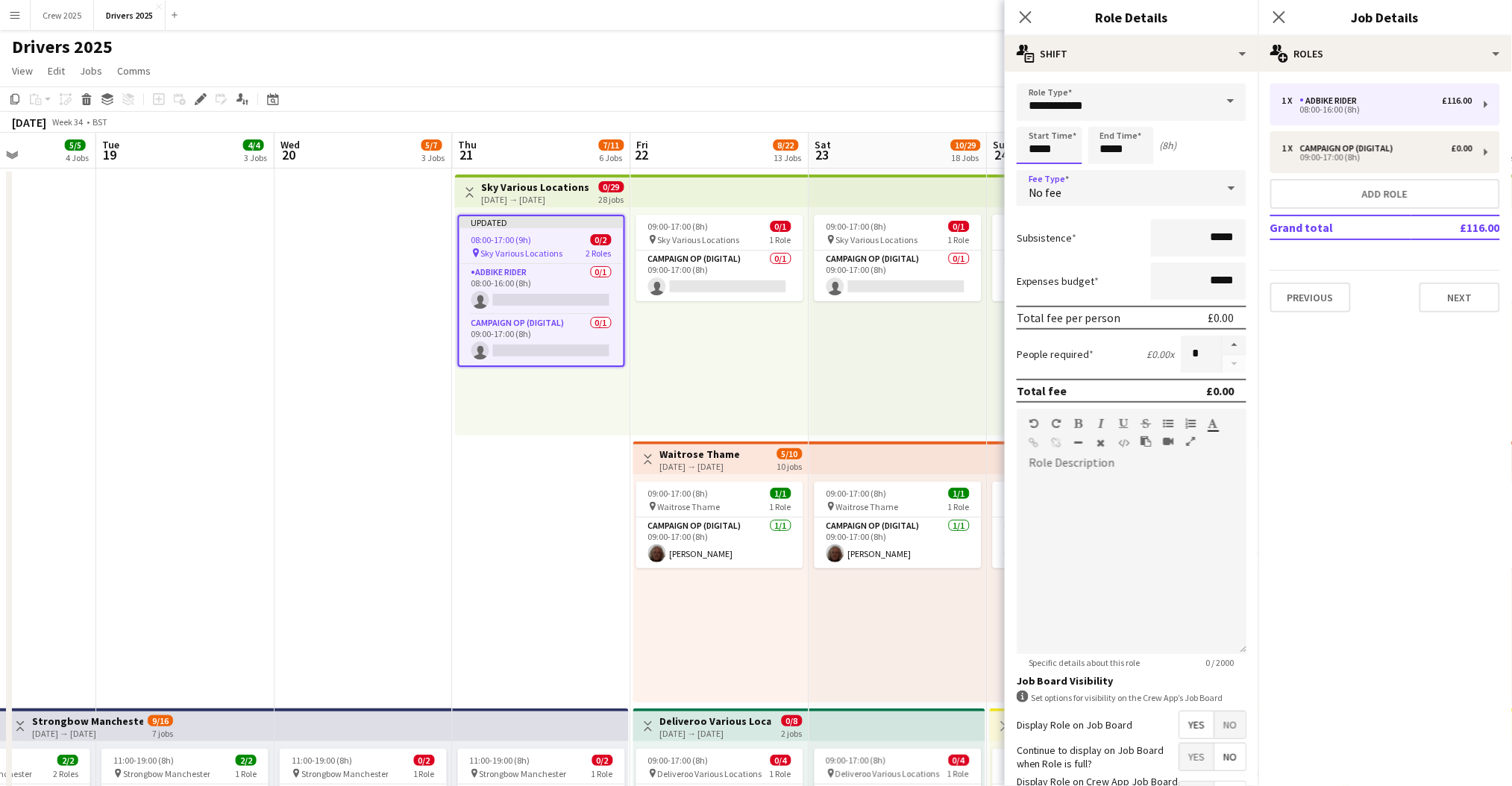
click at [1028, 143] on input "*****" at bounding box center [1049, 145] width 65 height 37
type input "*****"
click at [1031, 118] on div at bounding box center [1034, 120] width 30 height 15
click at [1106, 141] on input "*****" at bounding box center [1120, 145] width 65 height 37
type input "*****"
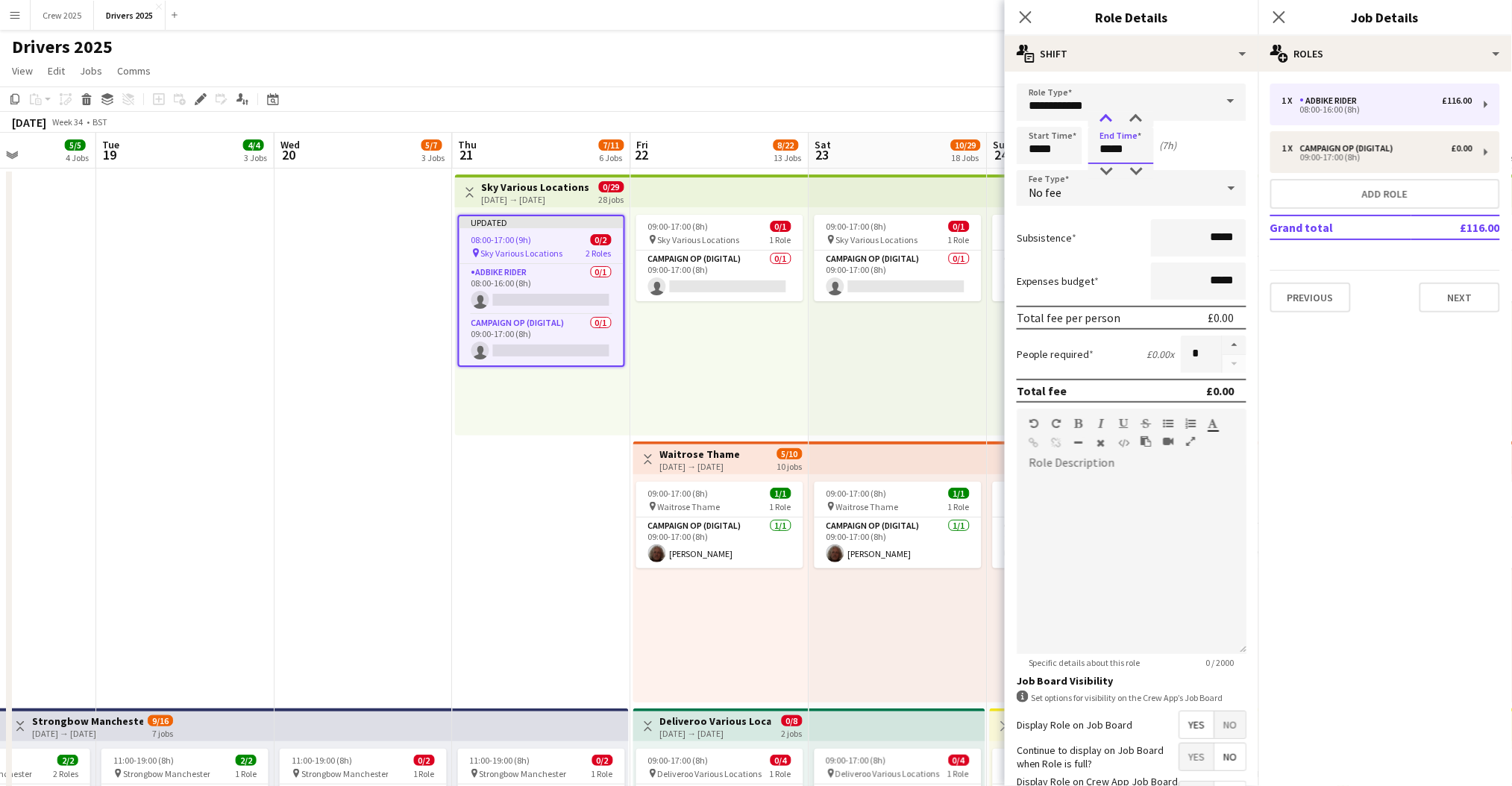
click at [1104, 120] on div at bounding box center [1106, 120] width 30 height 15
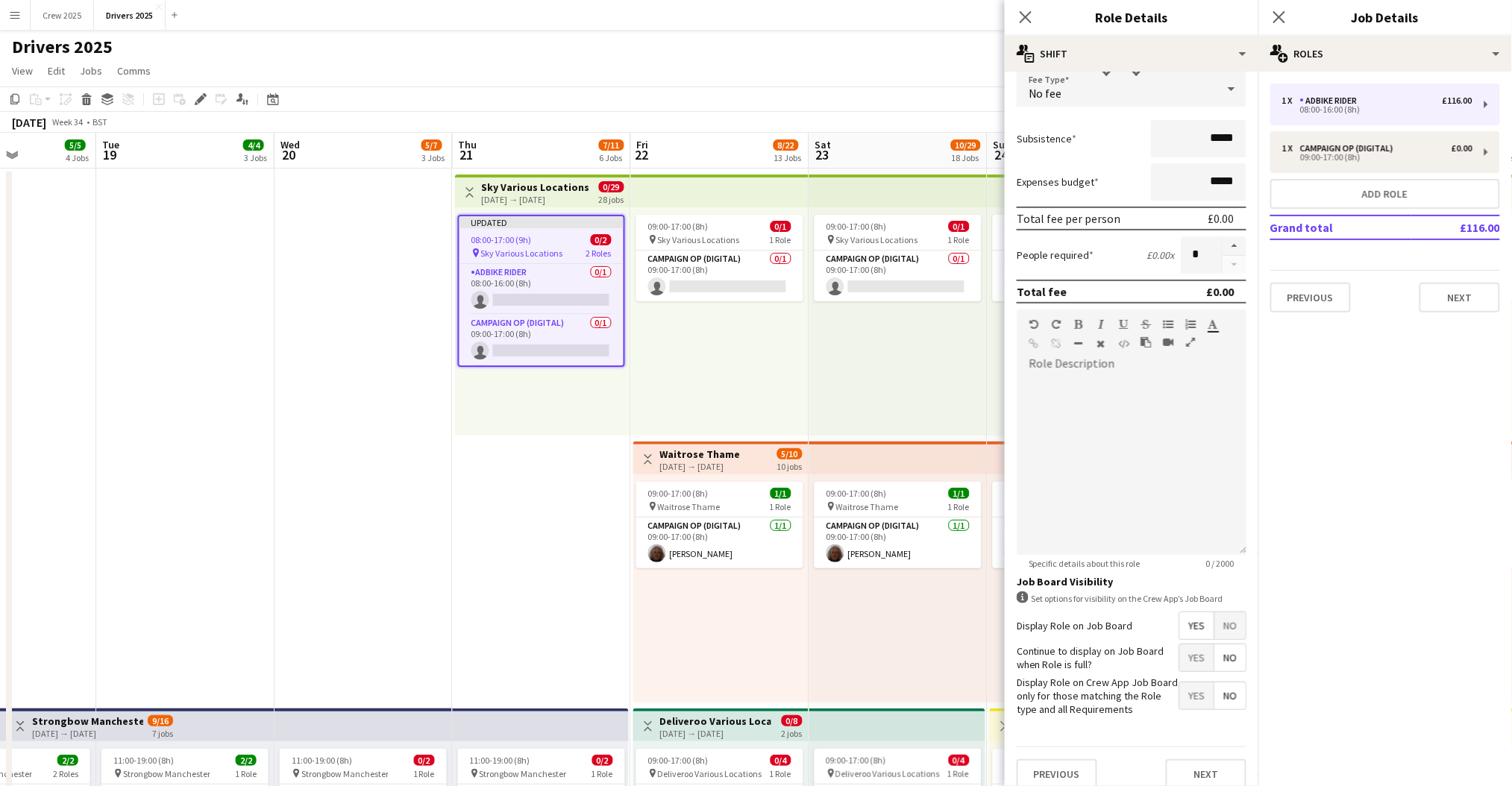
click at [1214, 618] on span "No" at bounding box center [1229, 625] width 32 height 27
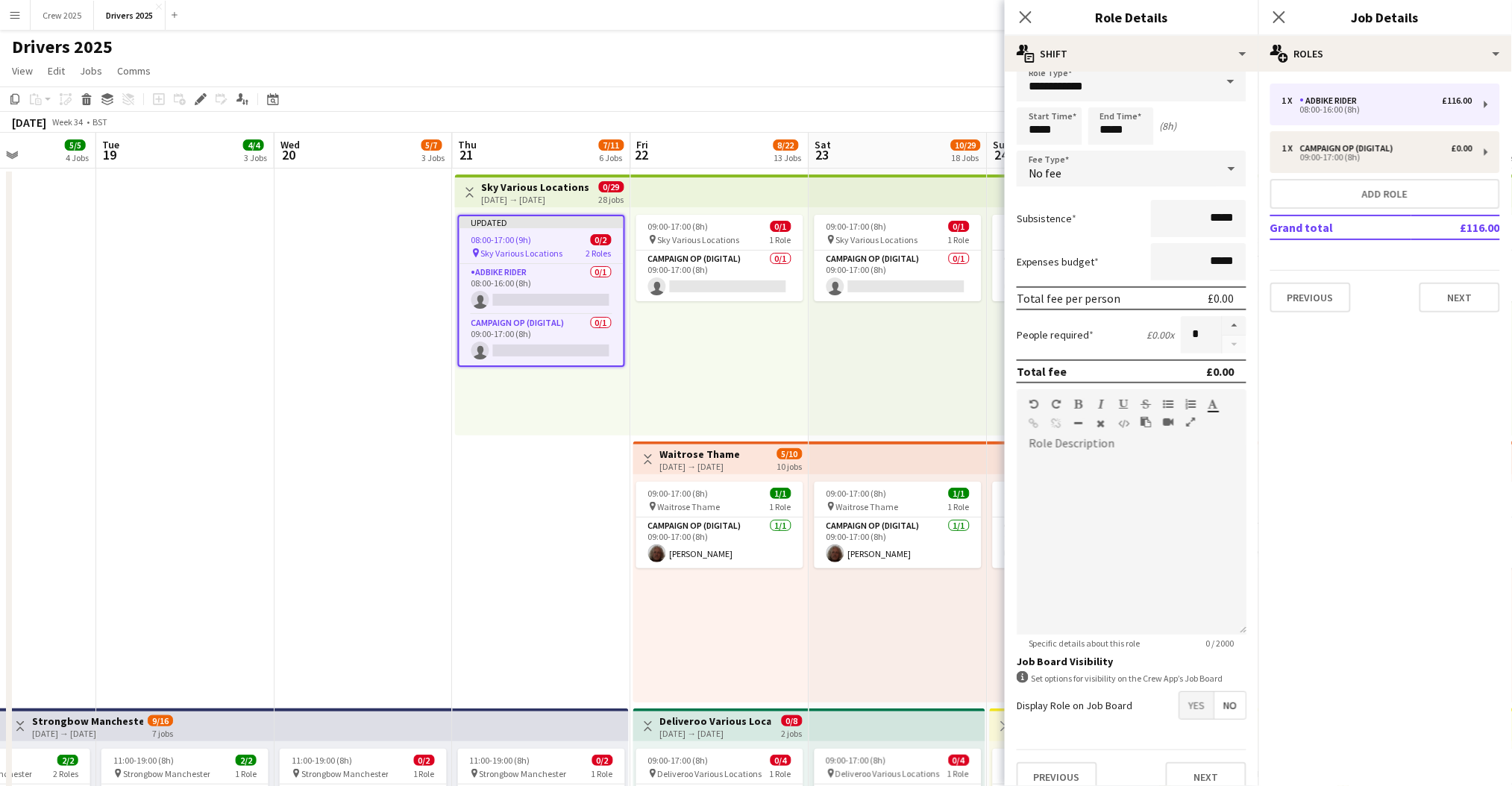
scroll to position [0, 0]
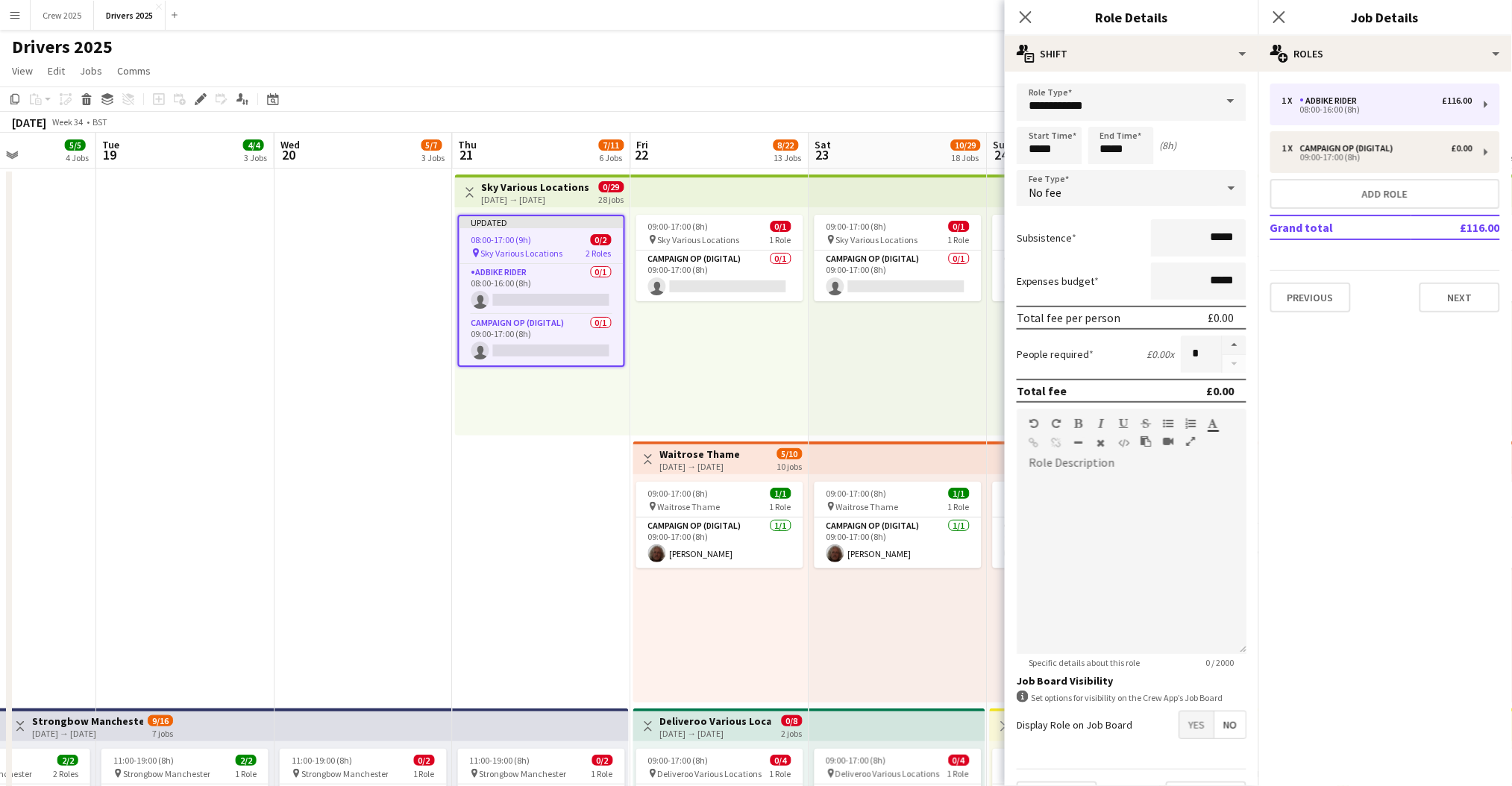
click at [1215, 103] on span at bounding box center [1230, 101] width 32 height 36
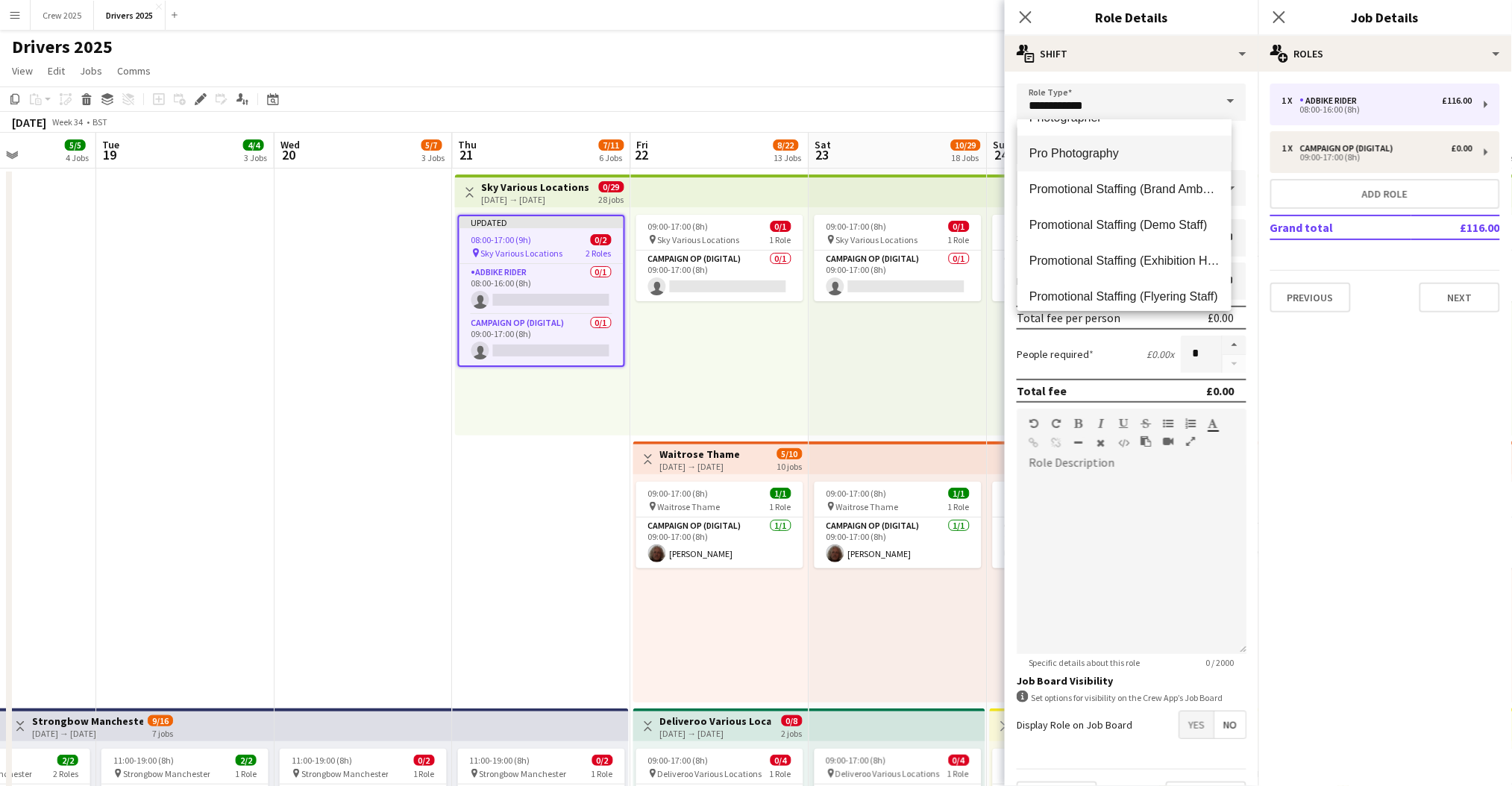
scroll to position [497, 0]
click at [1077, 179] on span "Pro Photography" at bounding box center [1124, 184] width 191 height 15
type input "**********"
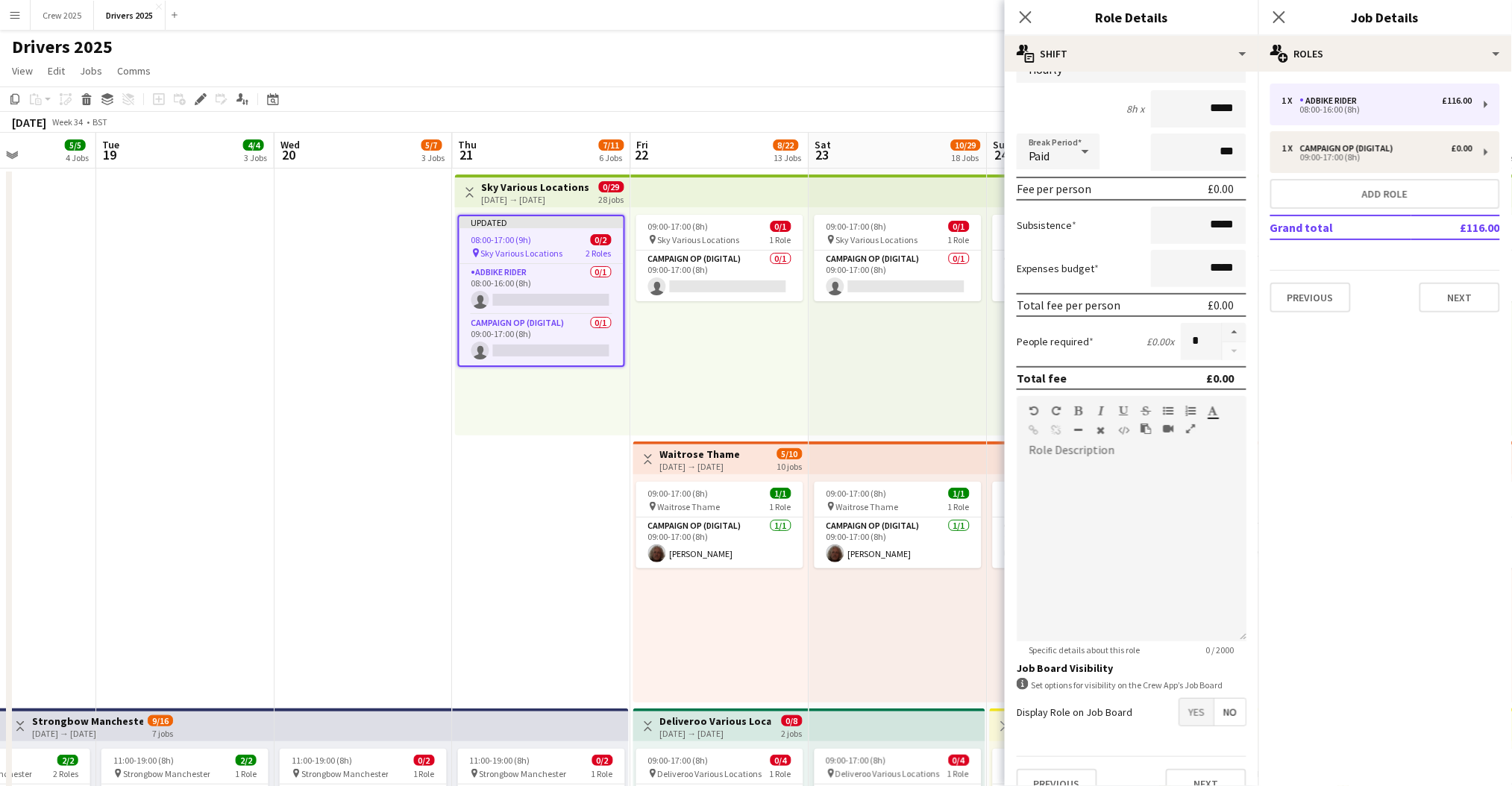
scroll to position [141, 0]
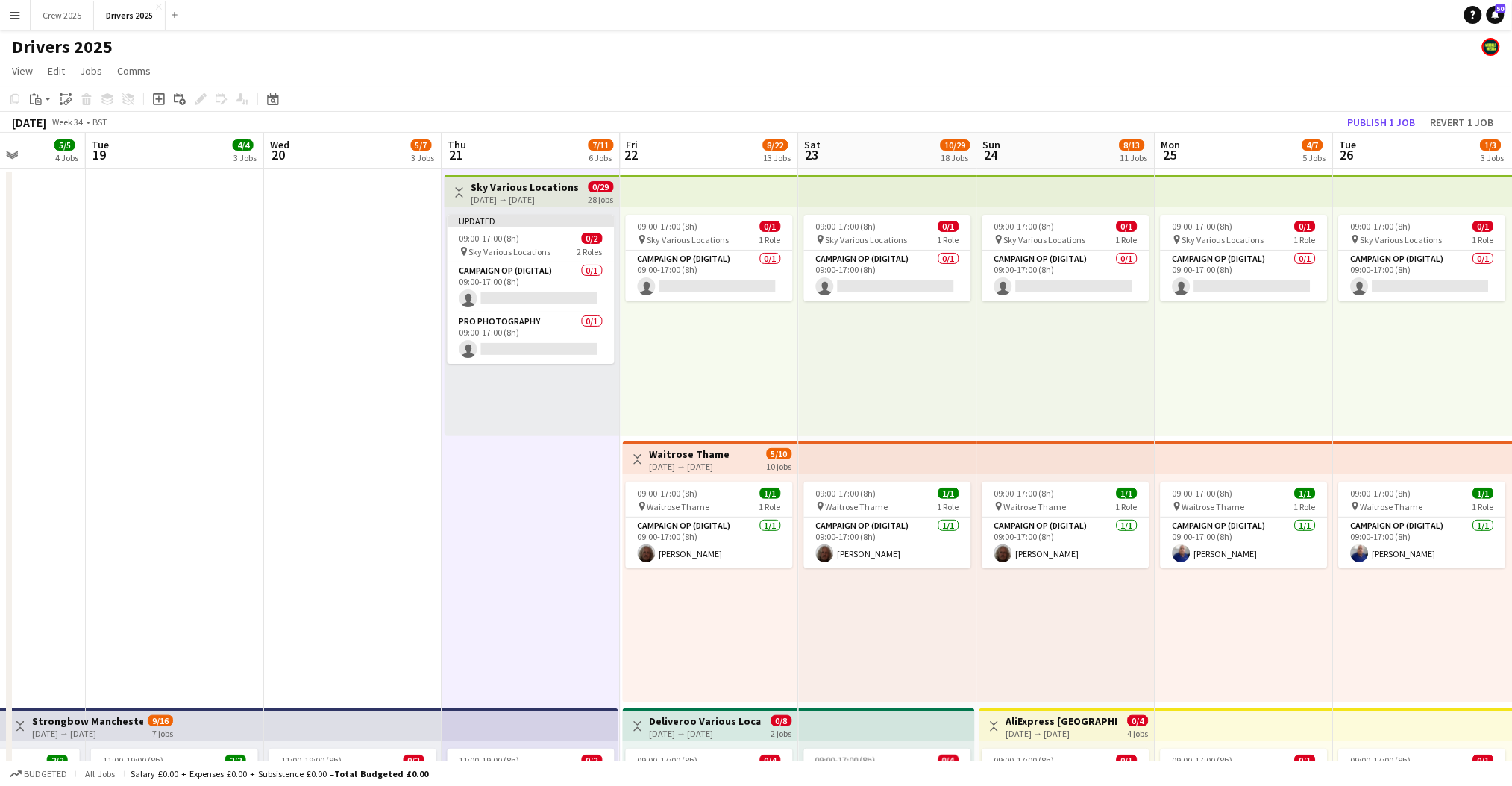
drag, startPoint x: 523, startPoint y: 359, endPoint x: 434, endPoint y: 361, distance: 89.0
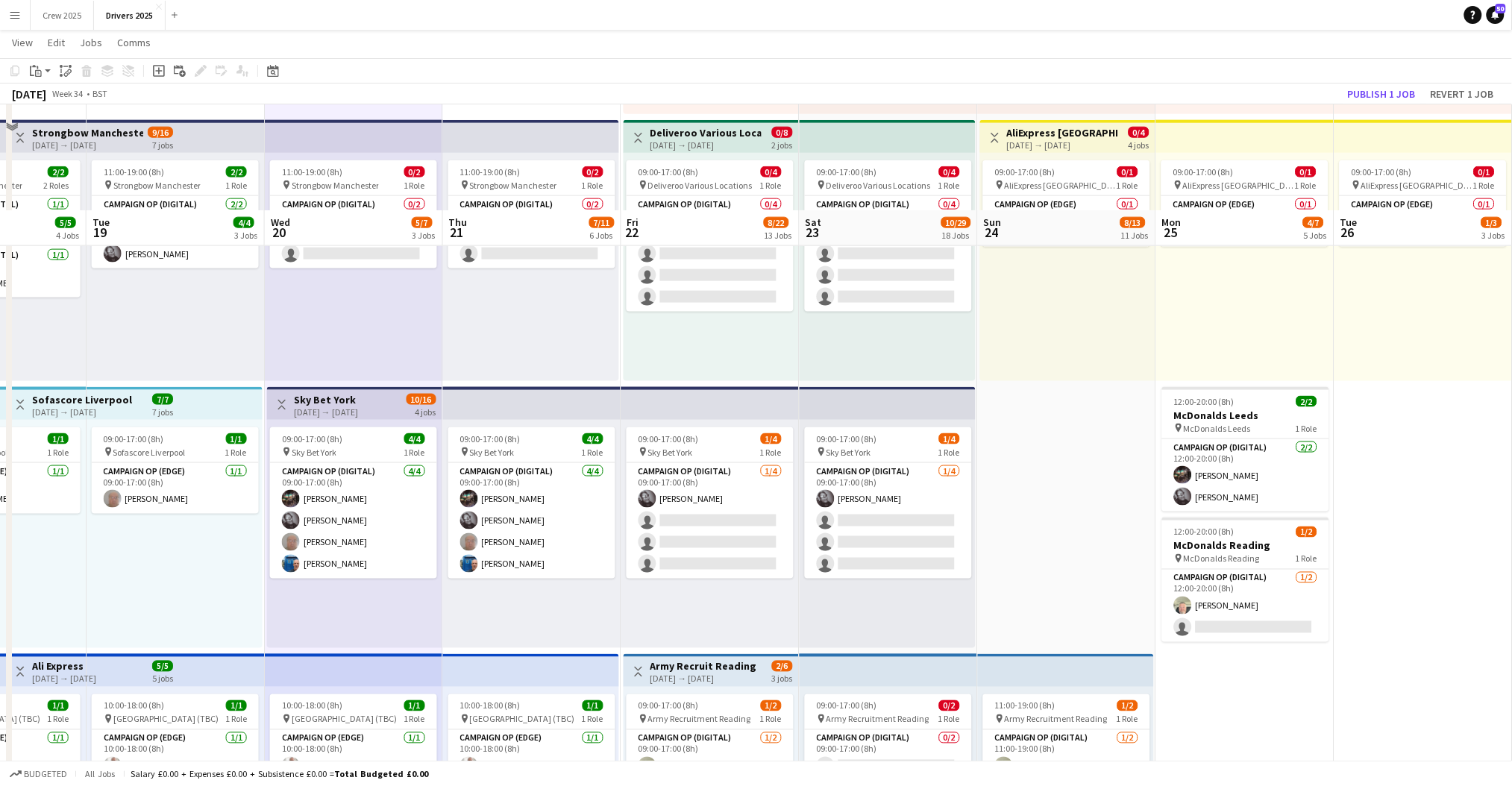
scroll to position [696, 0]
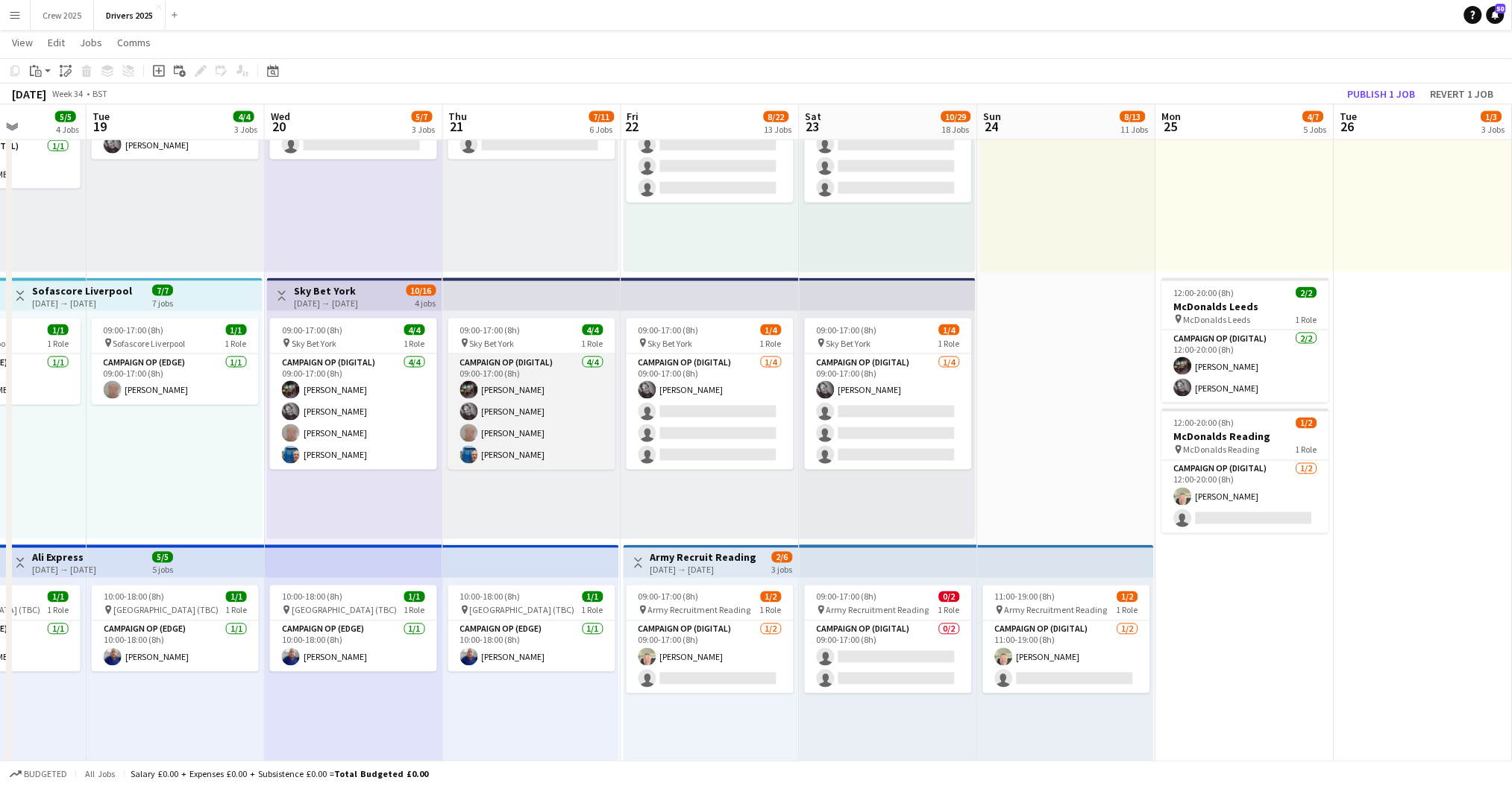
click at [487, 440] on app-card-role "Campaign Op (Digital) 4/4 09:00-17:00 (8h) Christopher Bruce Mark Gowlett John …" at bounding box center [531, 412] width 167 height 116
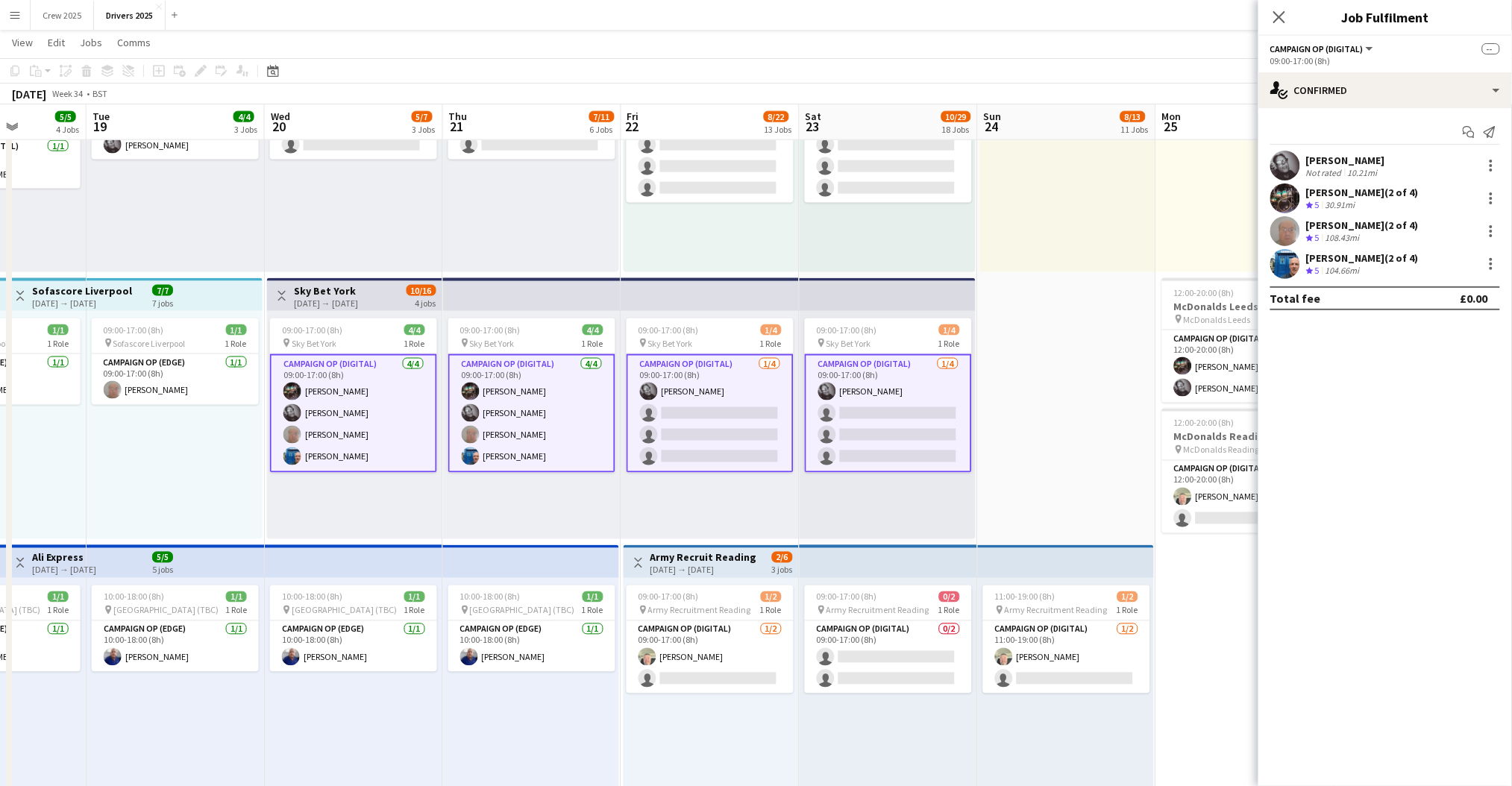
click at [496, 418] on app-card-role "Campaign Op (Digital) 4/4 09:00-17:00 (8h) Christopher Bruce Mark Gowlett John …" at bounding box center [531, 414] width 167 height 119
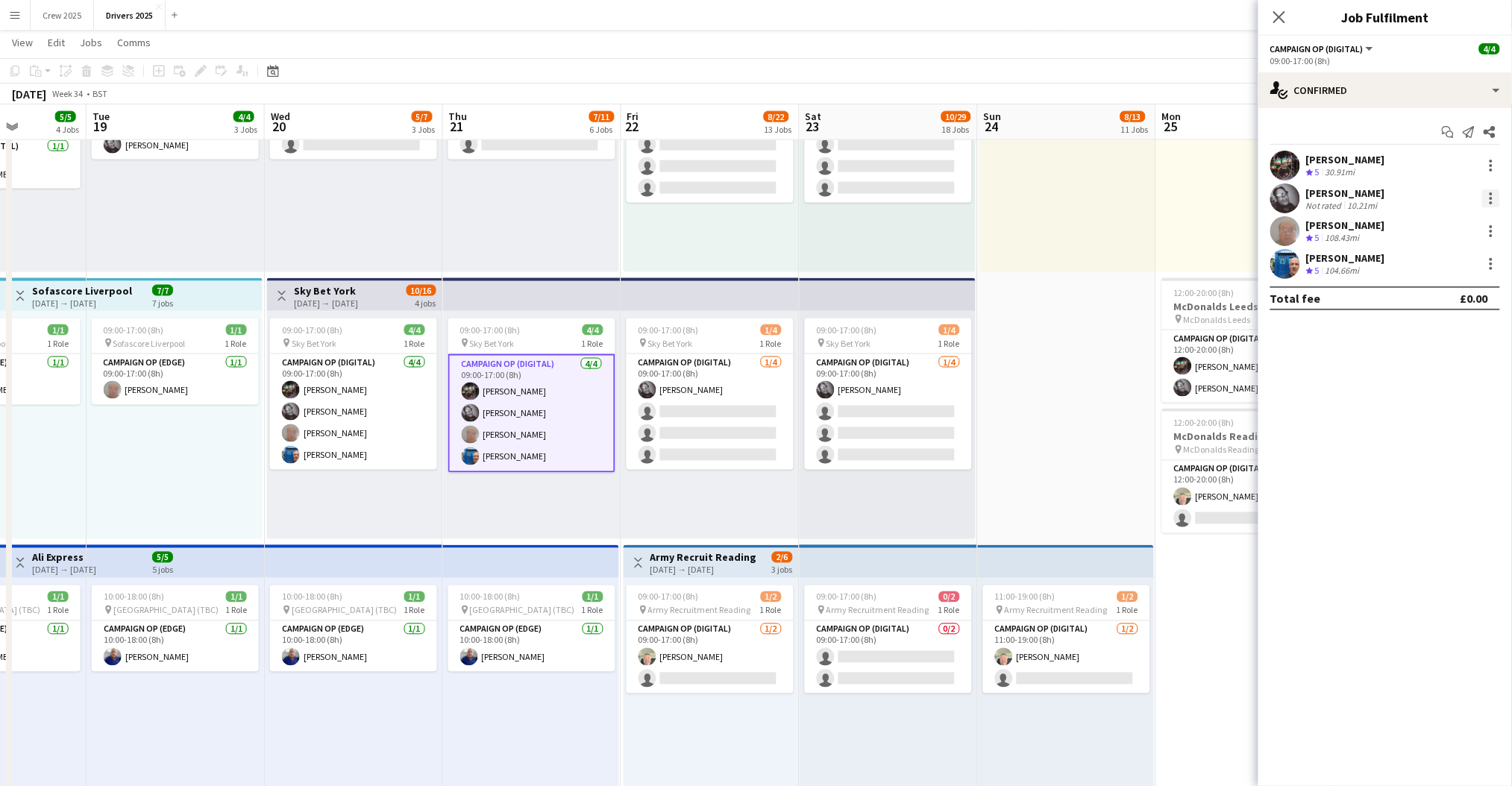
click at [1493, 199] on div at bounding box center [1491, 199] width 18 height 18
click at [1454, 331] on span "Remove" at bounding box center [1443, 333] width 93 height 14
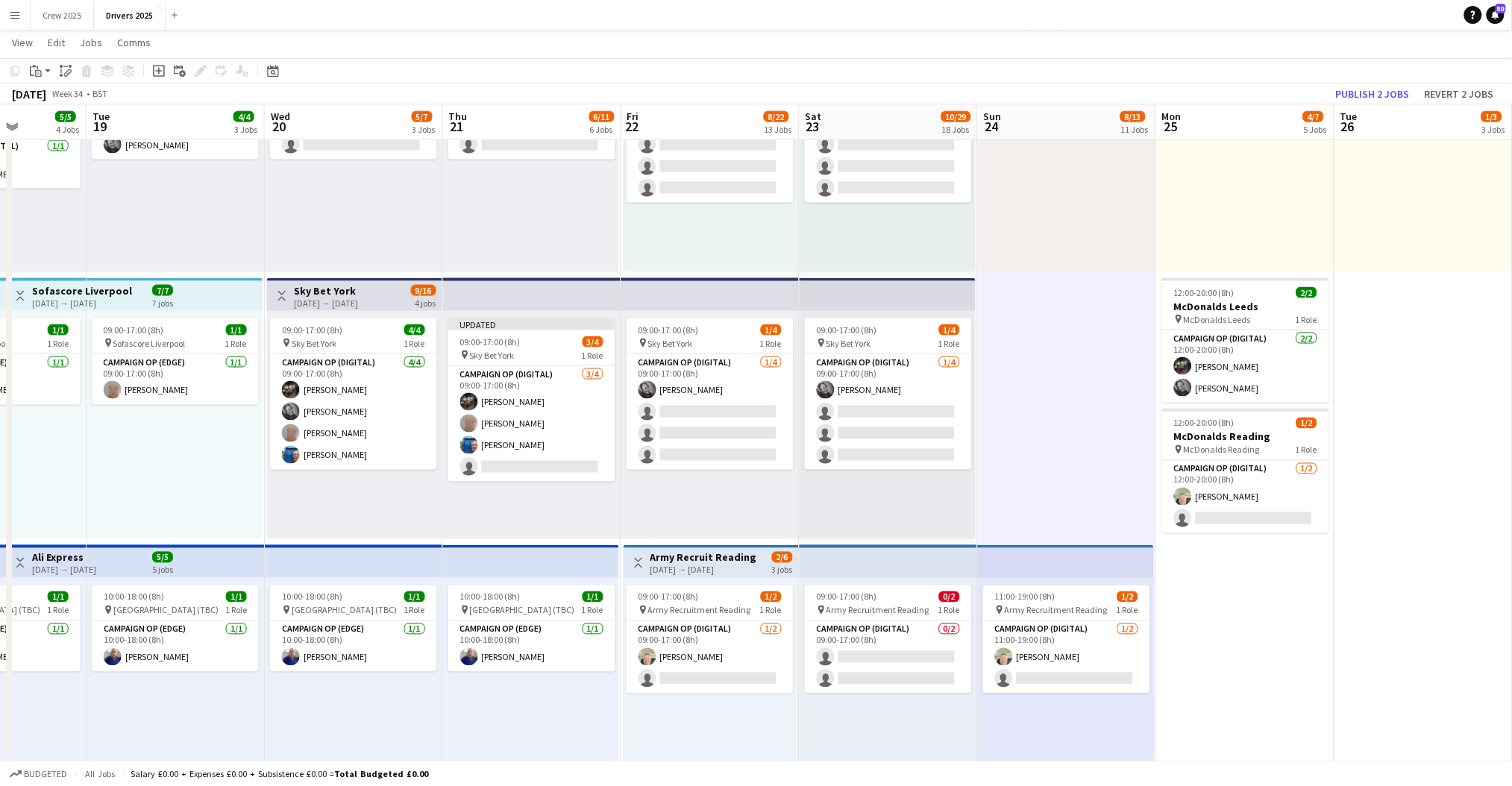
click at [307, 306] on div "[DATE] → [DATE]" at bounding box center [326, 303] width 64 height 11
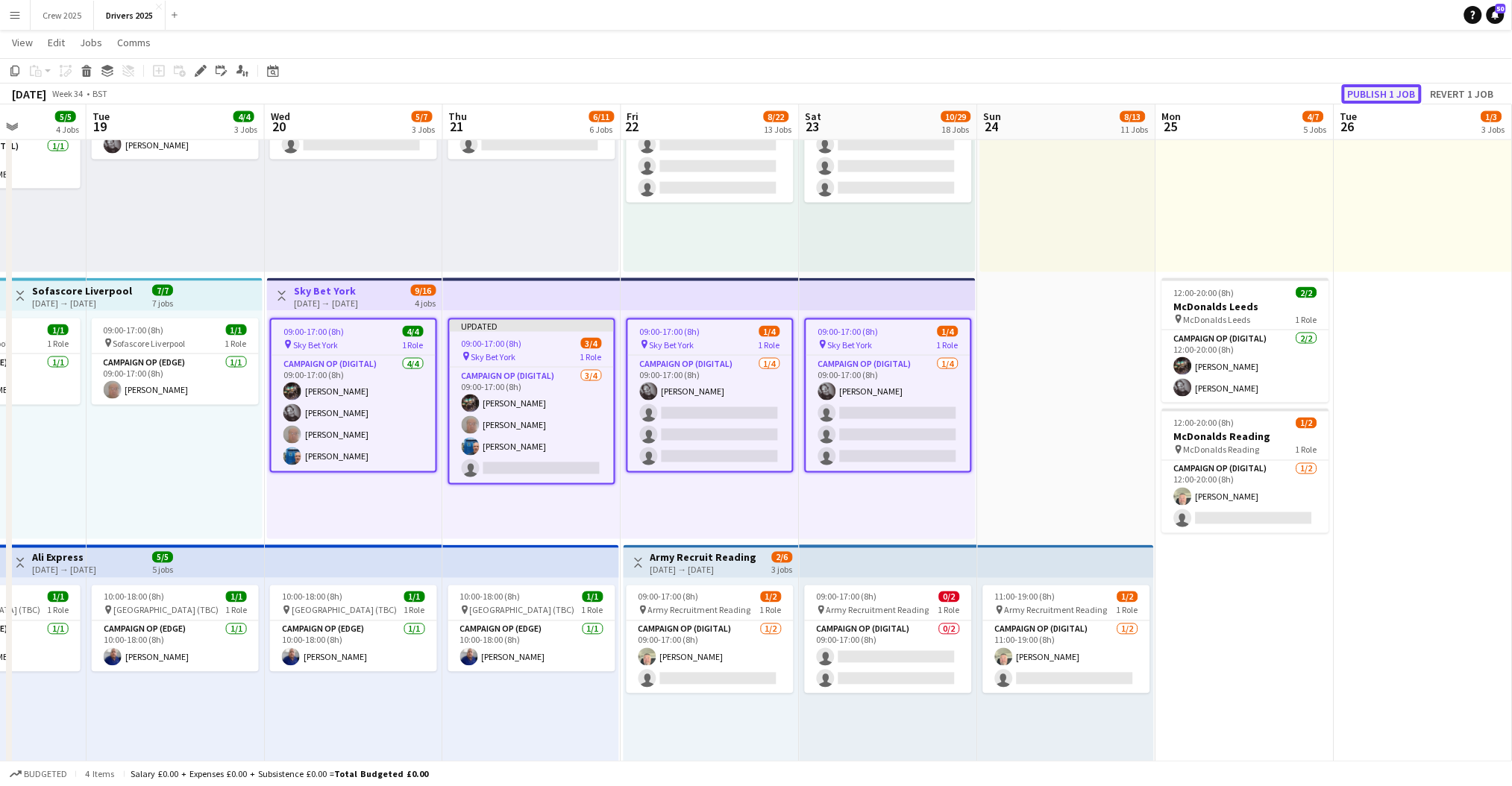
click at [1391, 91] on button "Publish 1 job" at bounding box center [1381, 94] width 80 height 19
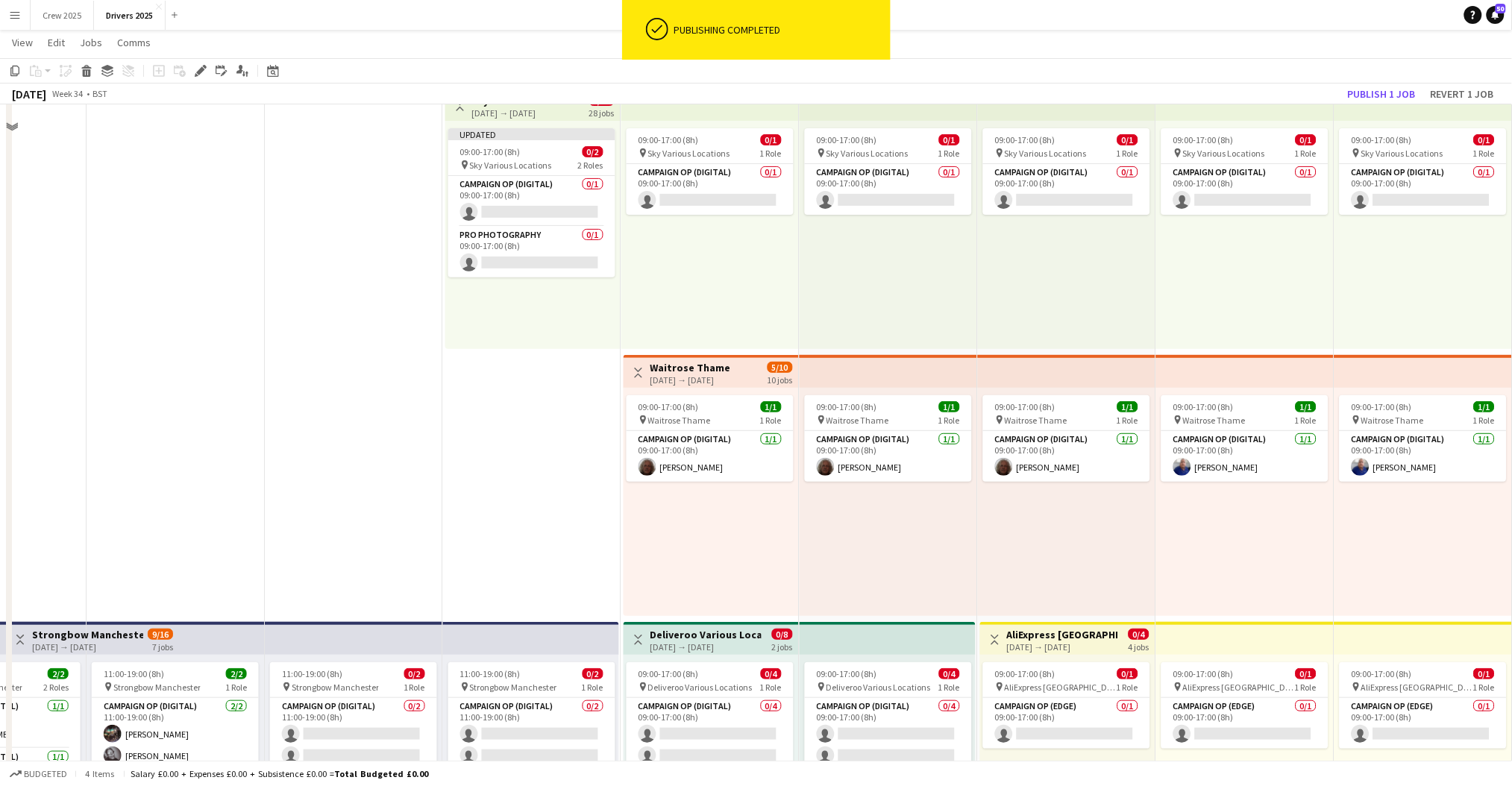
scroll to position [0, 0]
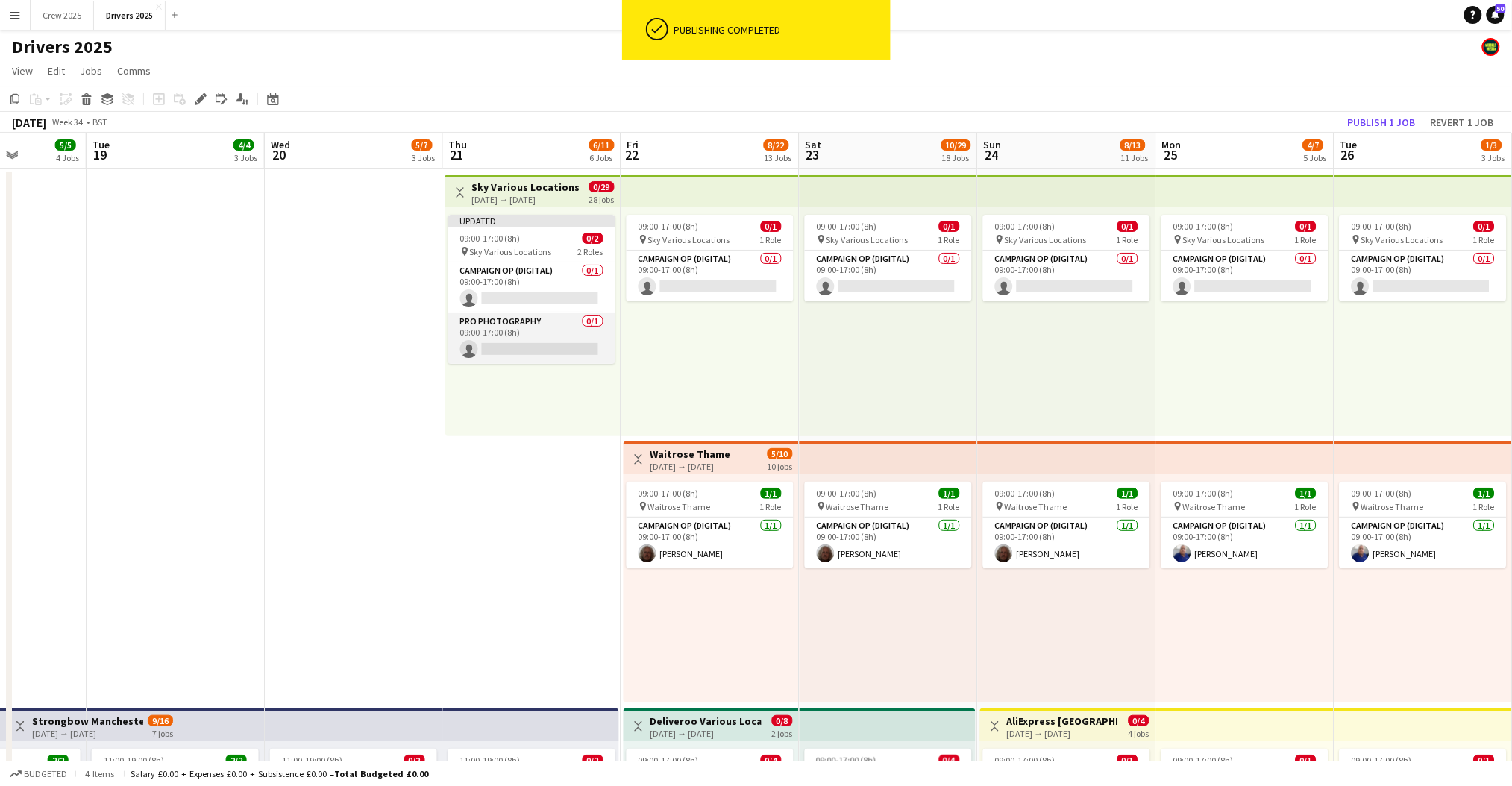
click at [523, 352] on app-card-role "Pro Photography 0/1 09:00-17:00 (8h) single-neutral-actions" at bounding box center [531, 338] width 167 height 51
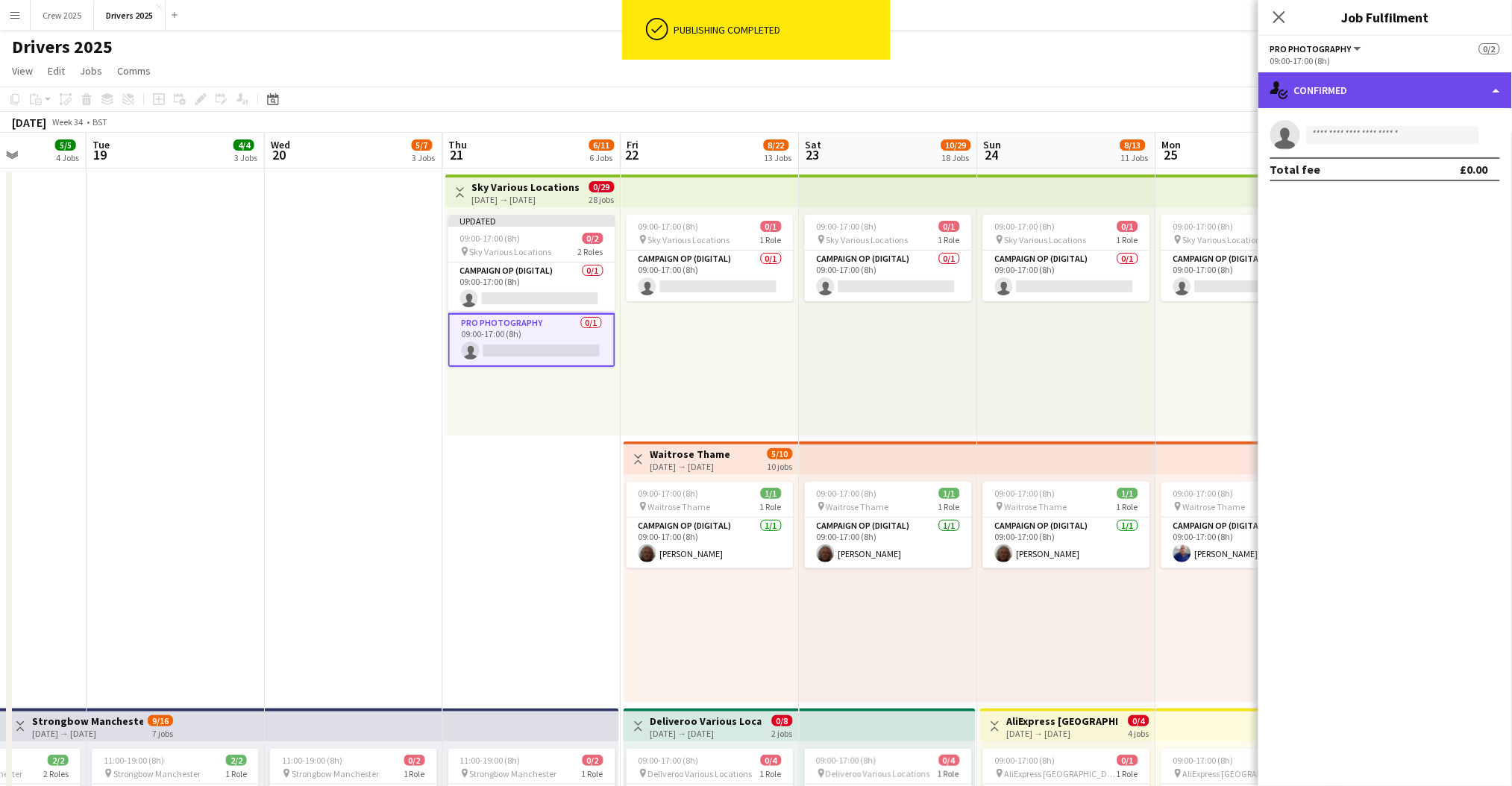
click at [1297, 93] on div "single-neutral-actions-check-2 Confirmed" at bounding box center [1385, 90] width 254 height 36
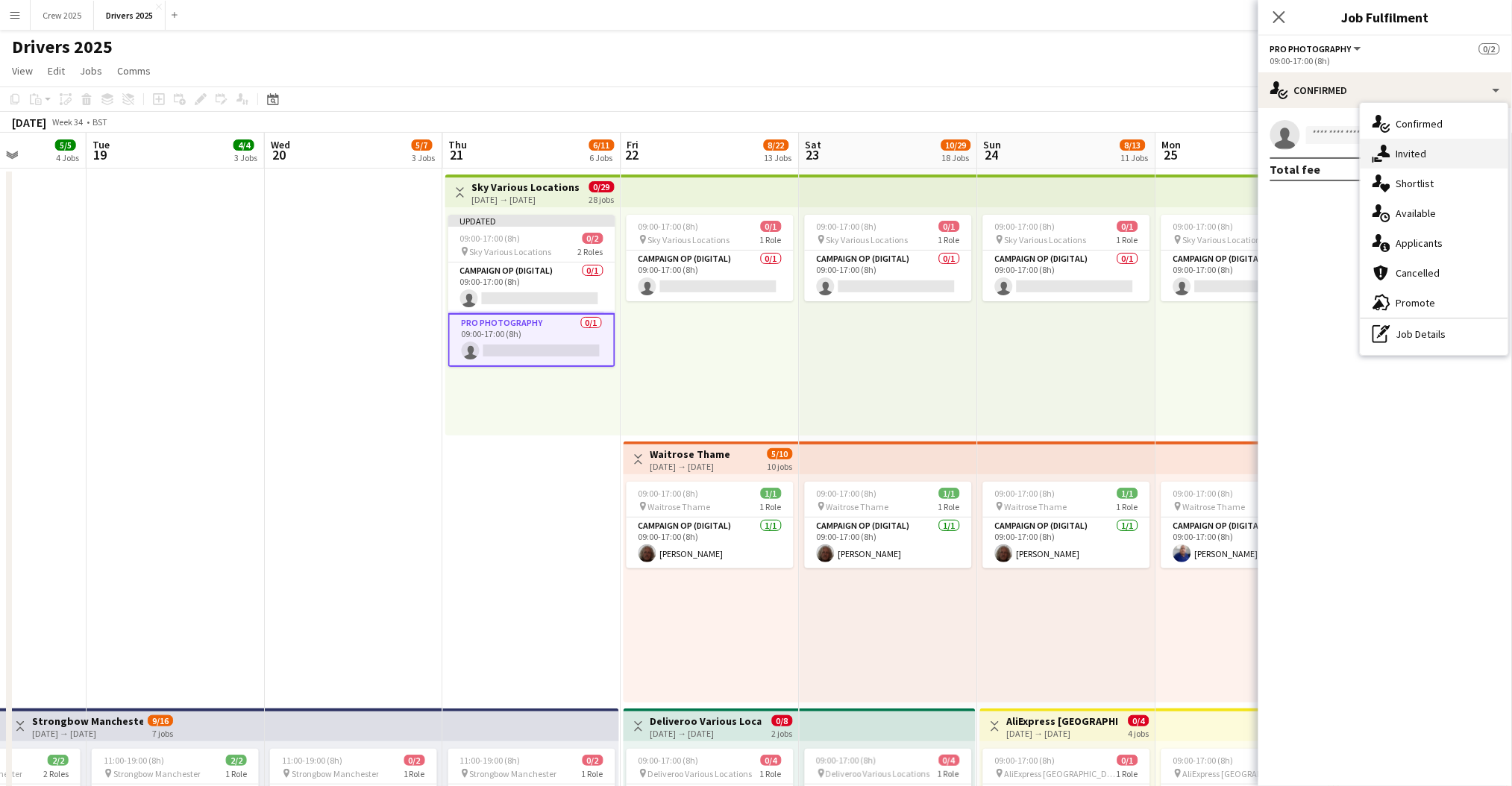
click at [1422, 152] on div "single-neutral-actions-share-1 Invited" at bounding box center [1434, 153] width 148 height 30
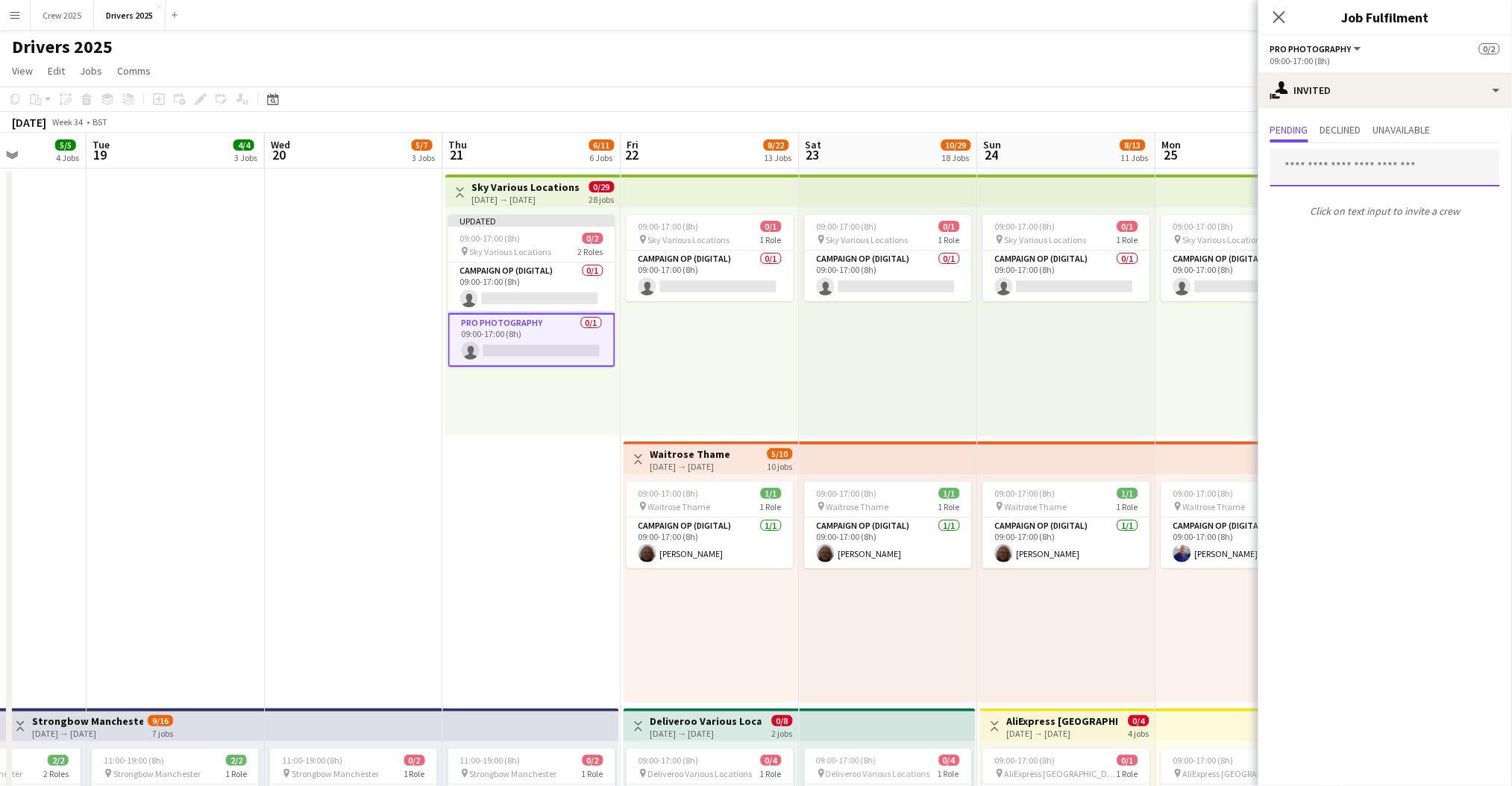
click at [1329, 172] on input "text" at bounding box center [1385, 168] width 229 height 37
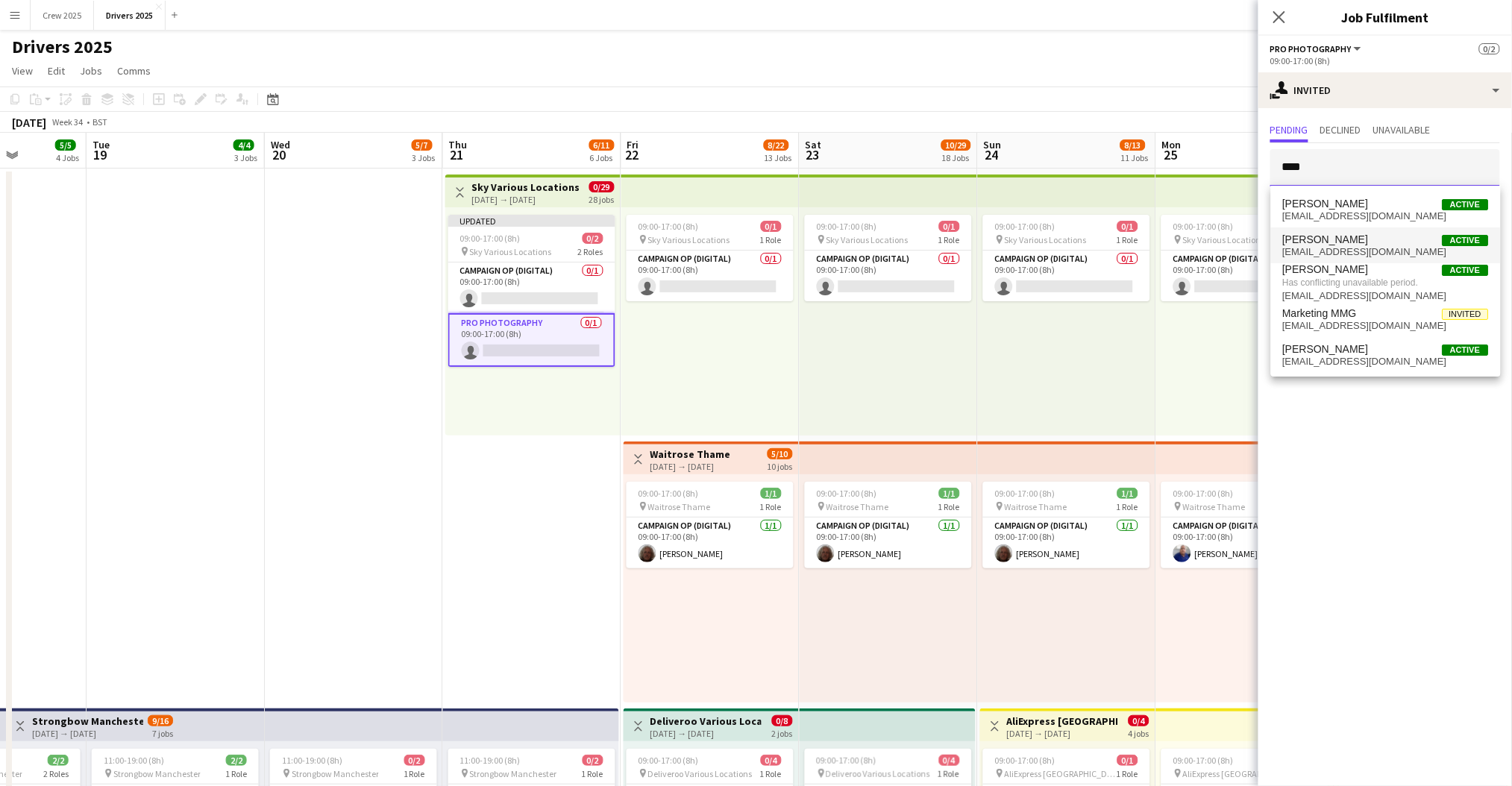
type input "****"
click at [1365, 249] on span "[EMAIL_ADDRESS][DOMAIN_NAME]" at bounding box center [1385, 252] width 206 height 12
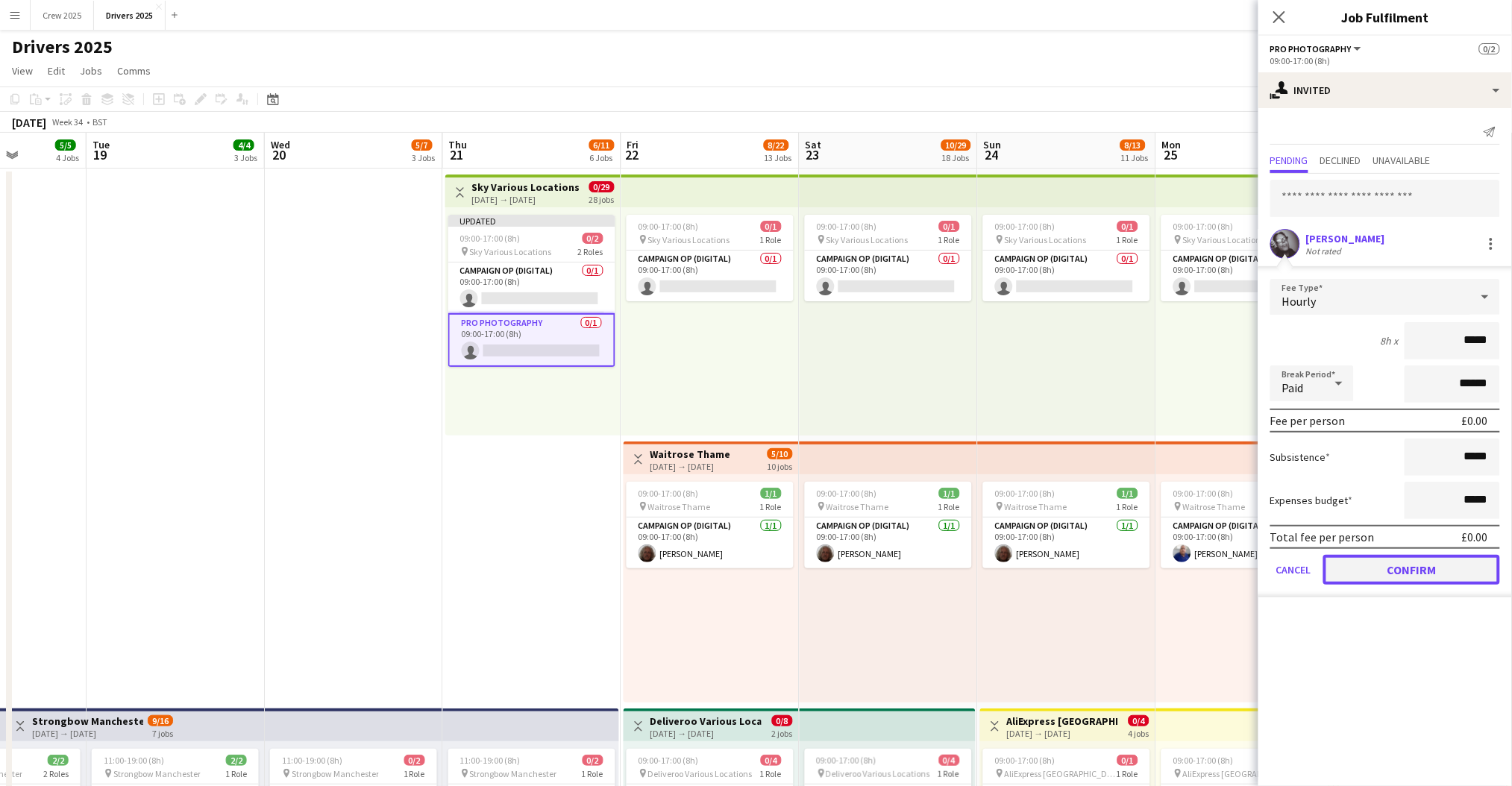
click at [1428, 565] on button "Confirm" at bounding box center [1411, 570] width 177 height 30
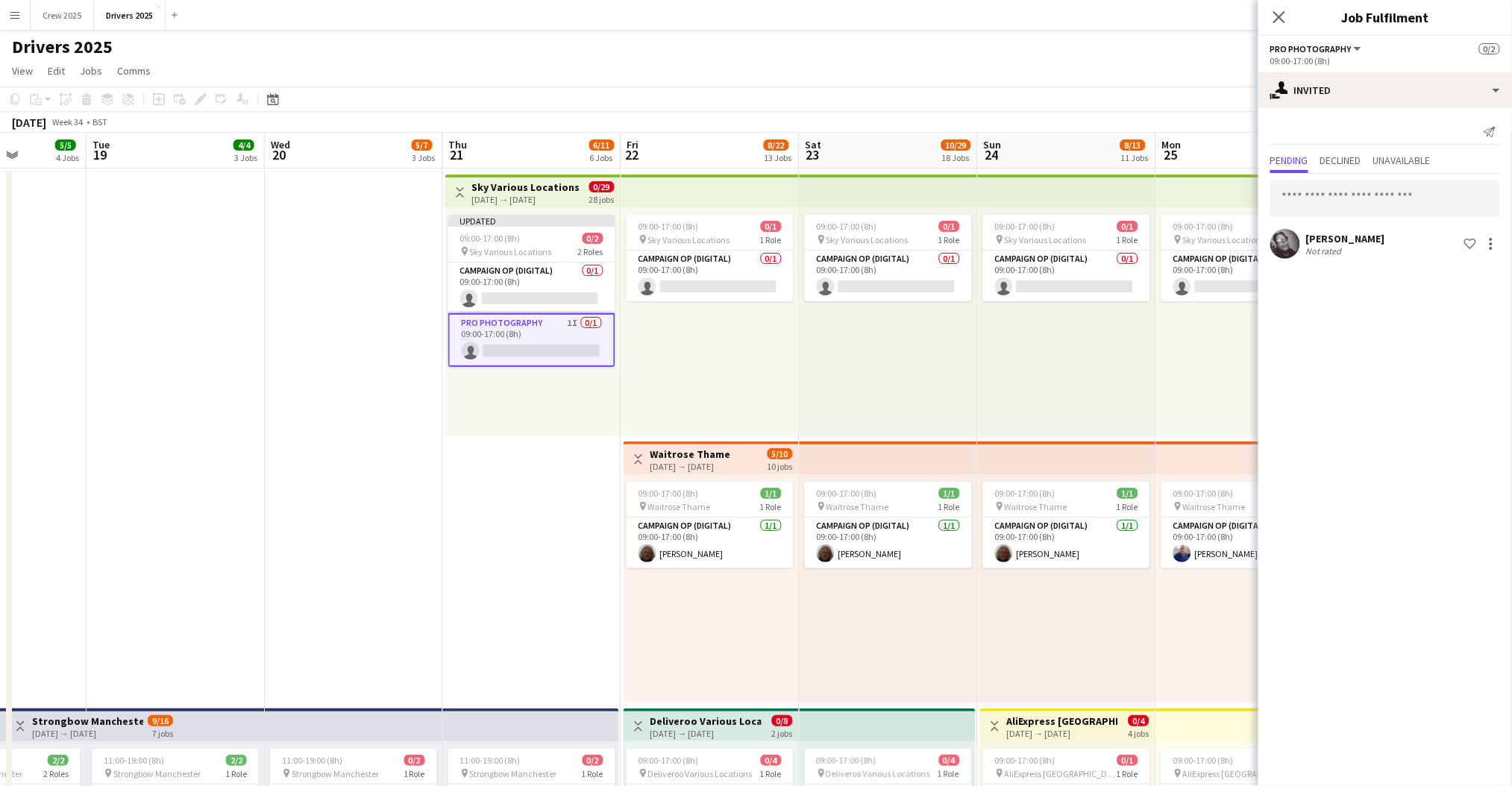
drag, startPoint x: 365, startPoint y: 485, endPoint x: 362, endPoint y: 450, distance: 35.1
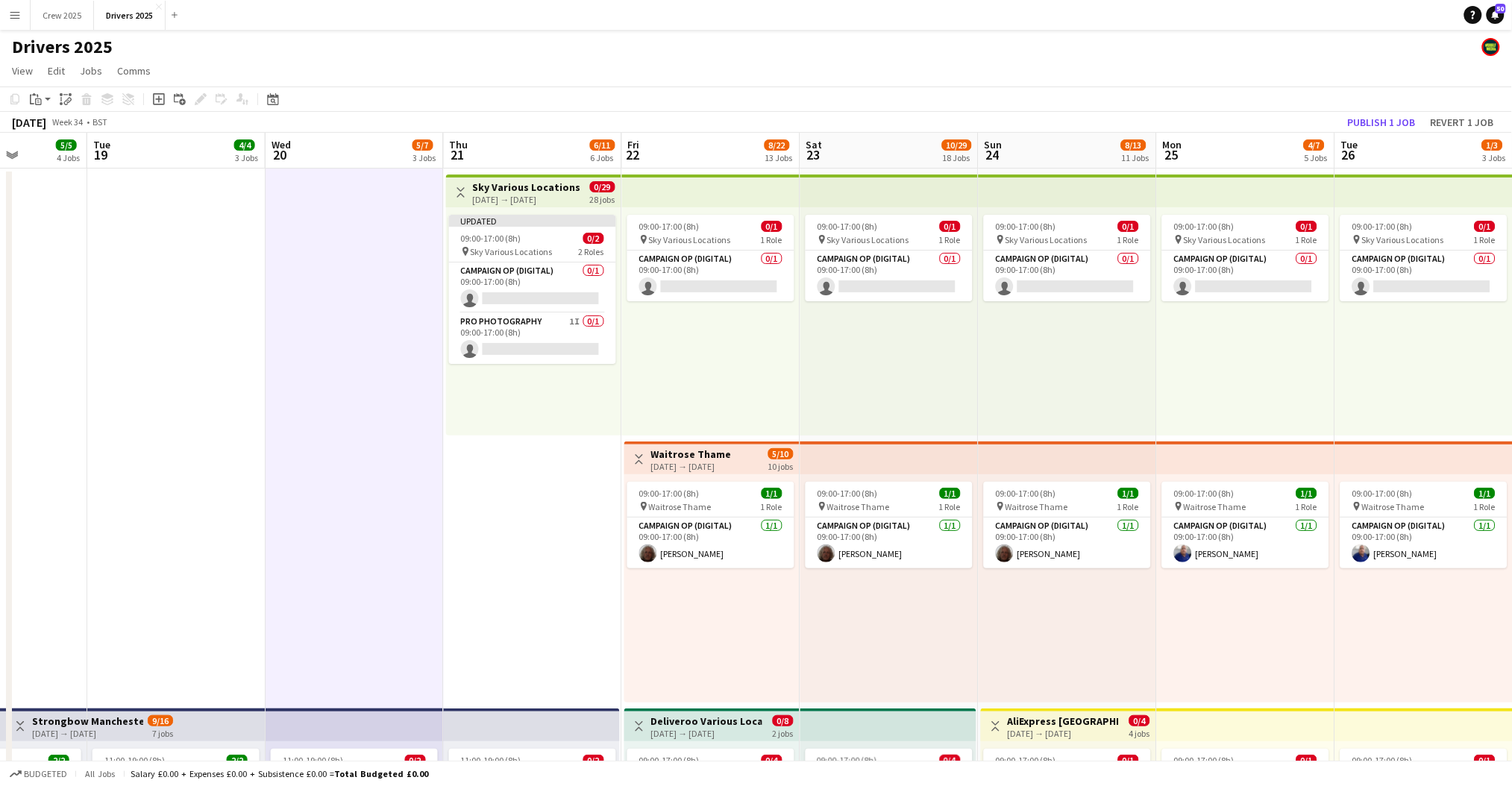
click at [485, 188] on h3 "Sky Various Locations" at bounding box center [527, 187] width 108 height 14
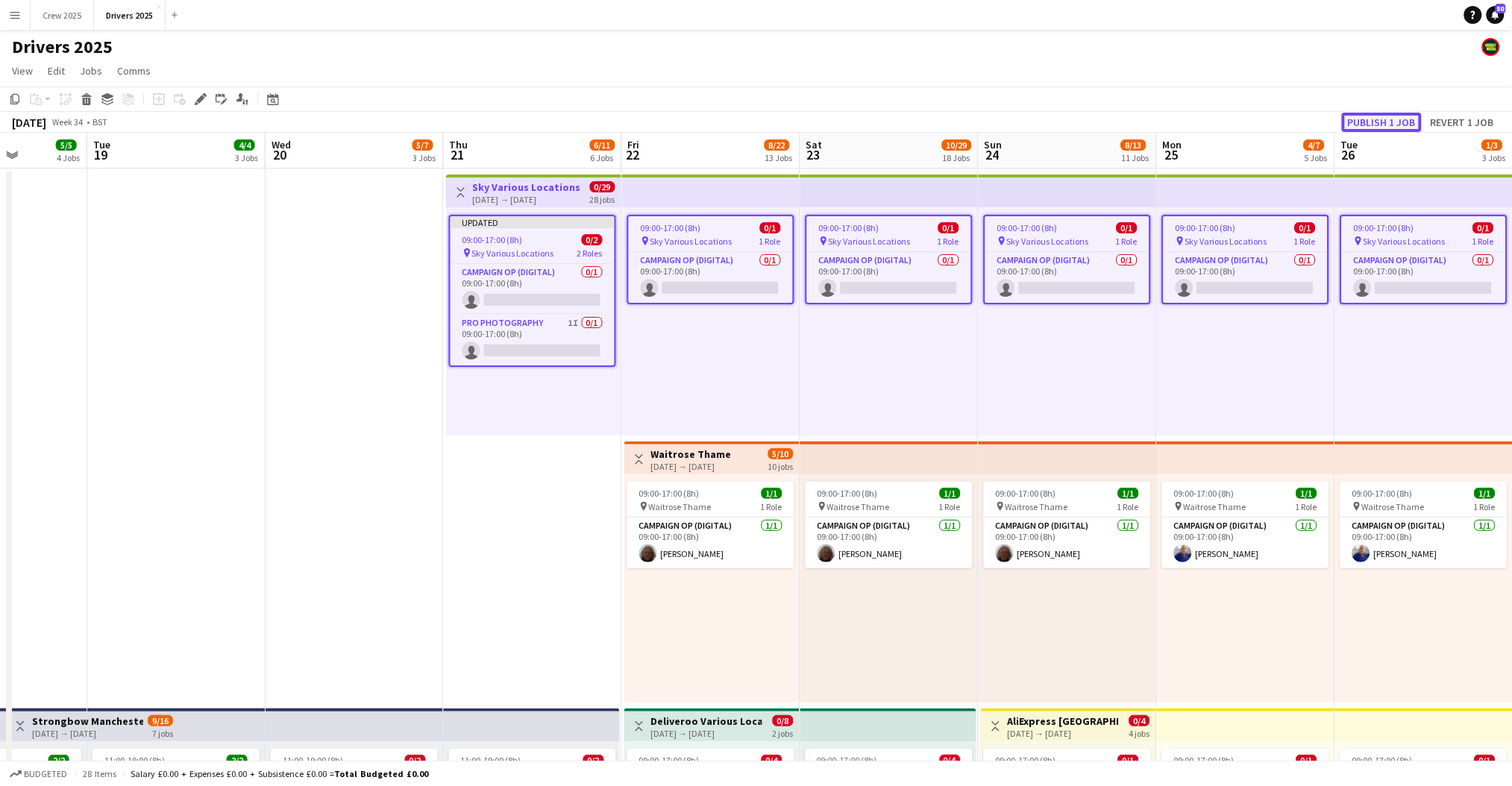
click at [1401, 117] on button "Publish 1 job" at bounding box center [1381, 122] width 80 height 19
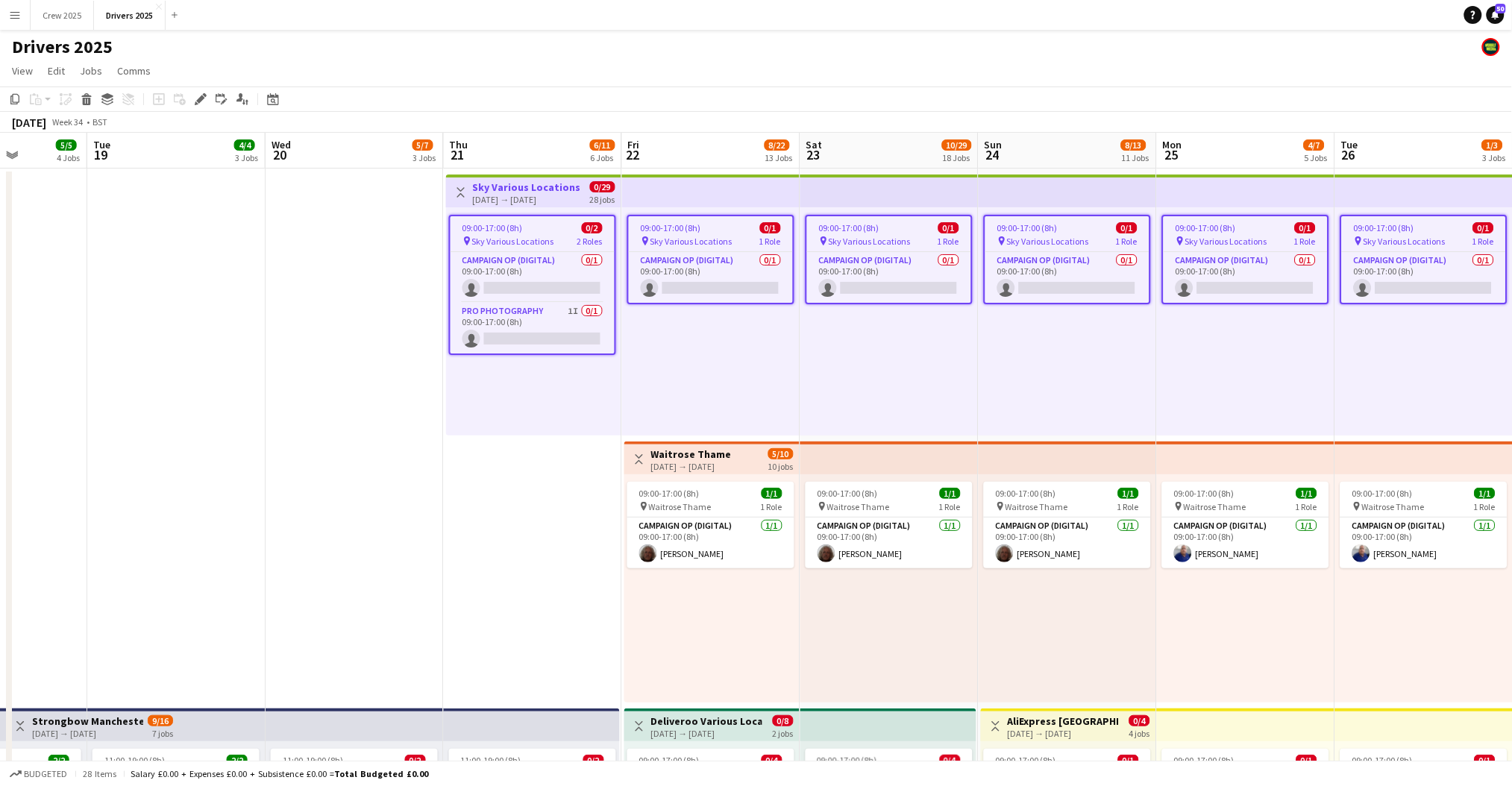
click at [488, 229] on span "09:00-17:00 (8h)" at bounding box center [493, 228] width 61 height 11
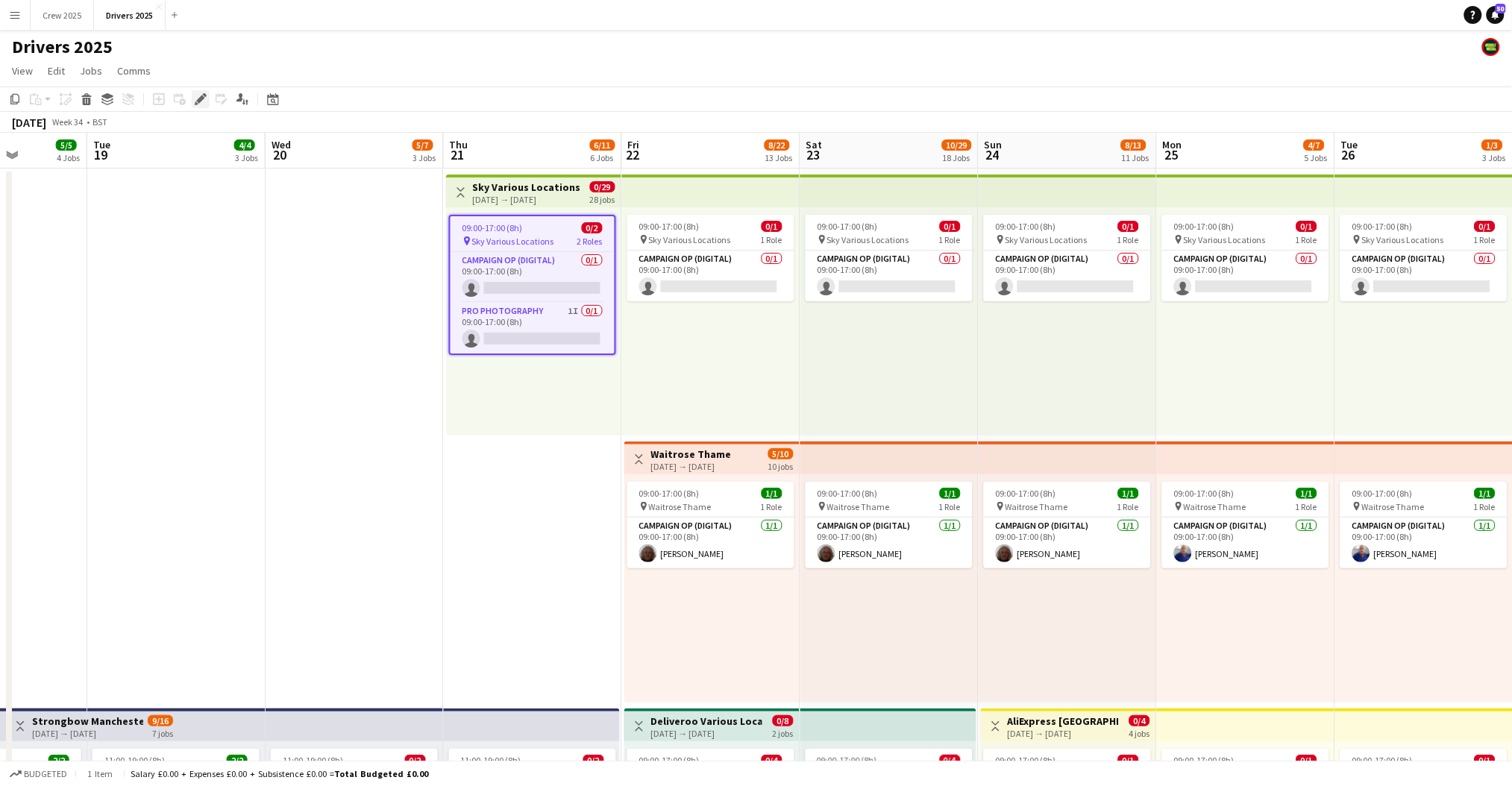
click at [191, 94] on div "Edit" at bounding box center [200, 99] width 18 height 18
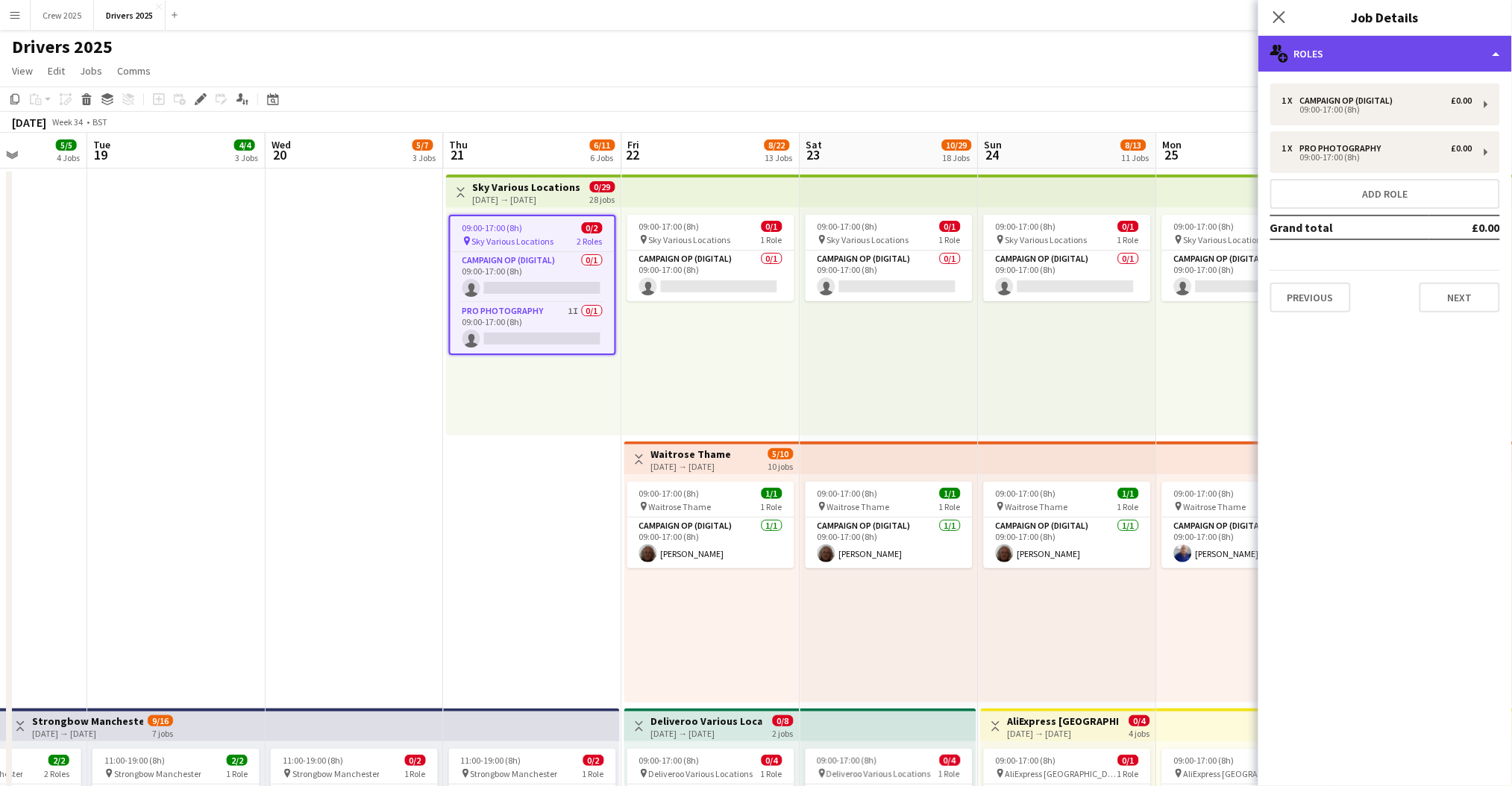
click at [1372, 48] on div "multiple-users-add Roles" at bounding box center [1385, 53] width 254 height 36
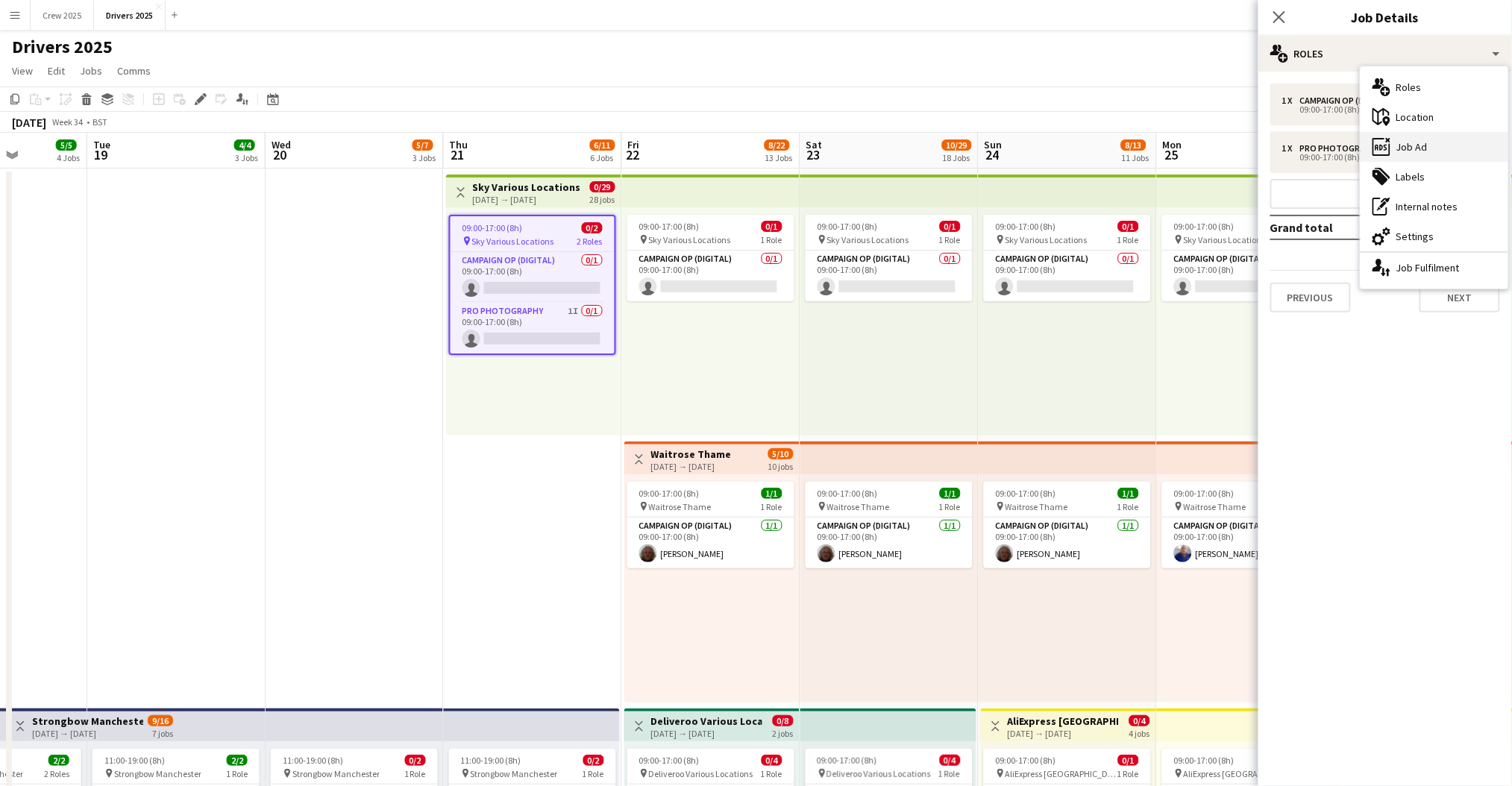
click at [1466, 153] on div "ads-window Job Ad" at bounding box center [1434, 146] width 148 height 30
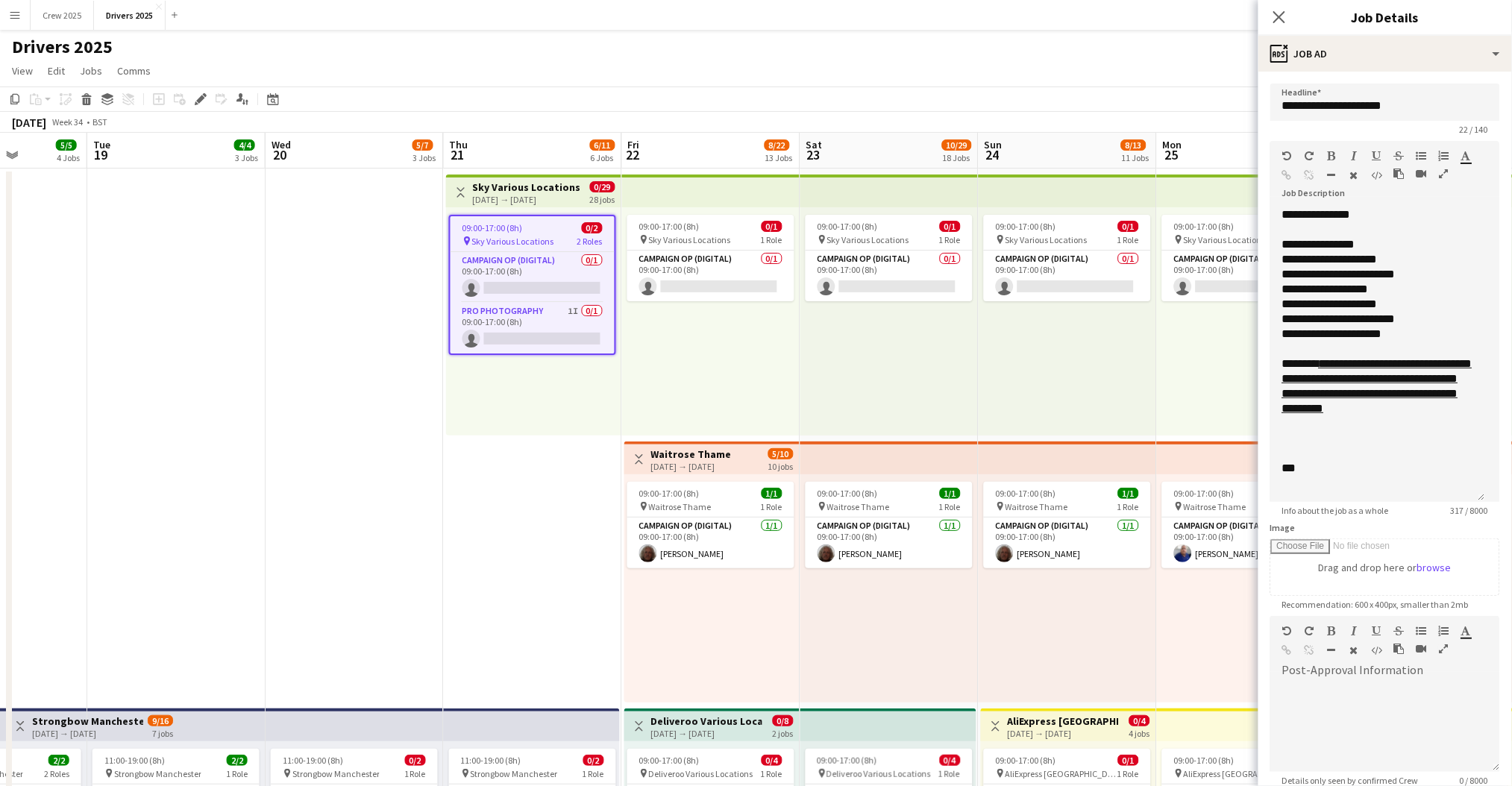
drag, startPoint x: 1494, startPoint y: 291, endPoint x: 1501, endPoint y: 496, distance: 205.1
click at [1501, 496] on mat-expansion-panel "**********" at bounding box center [1385, 429] width 254 height 715
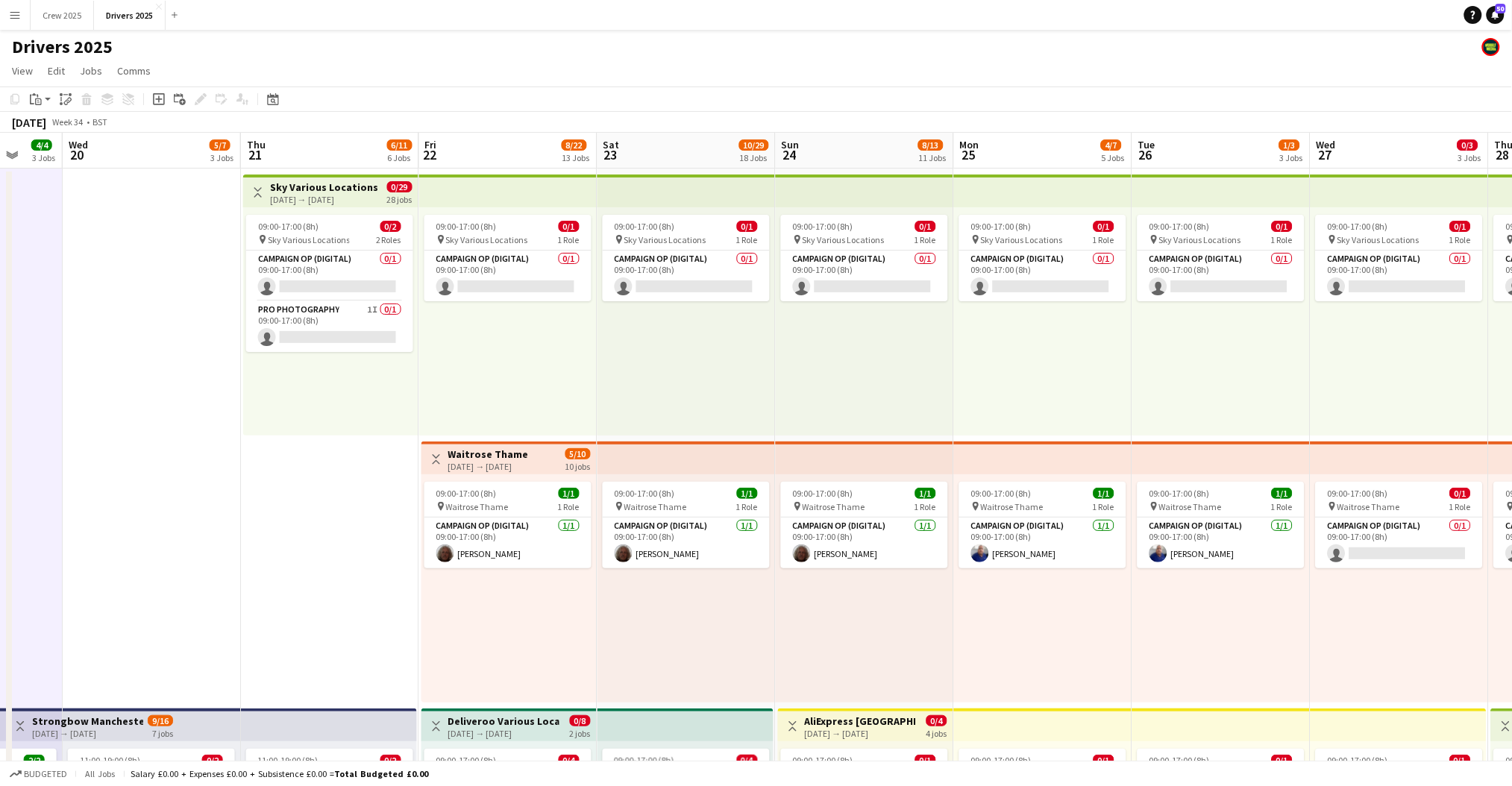
drag, startPoint x: 1210, startPoint y: 633, endPoint x: 1006, endPoint y: 658, distance: 205.5
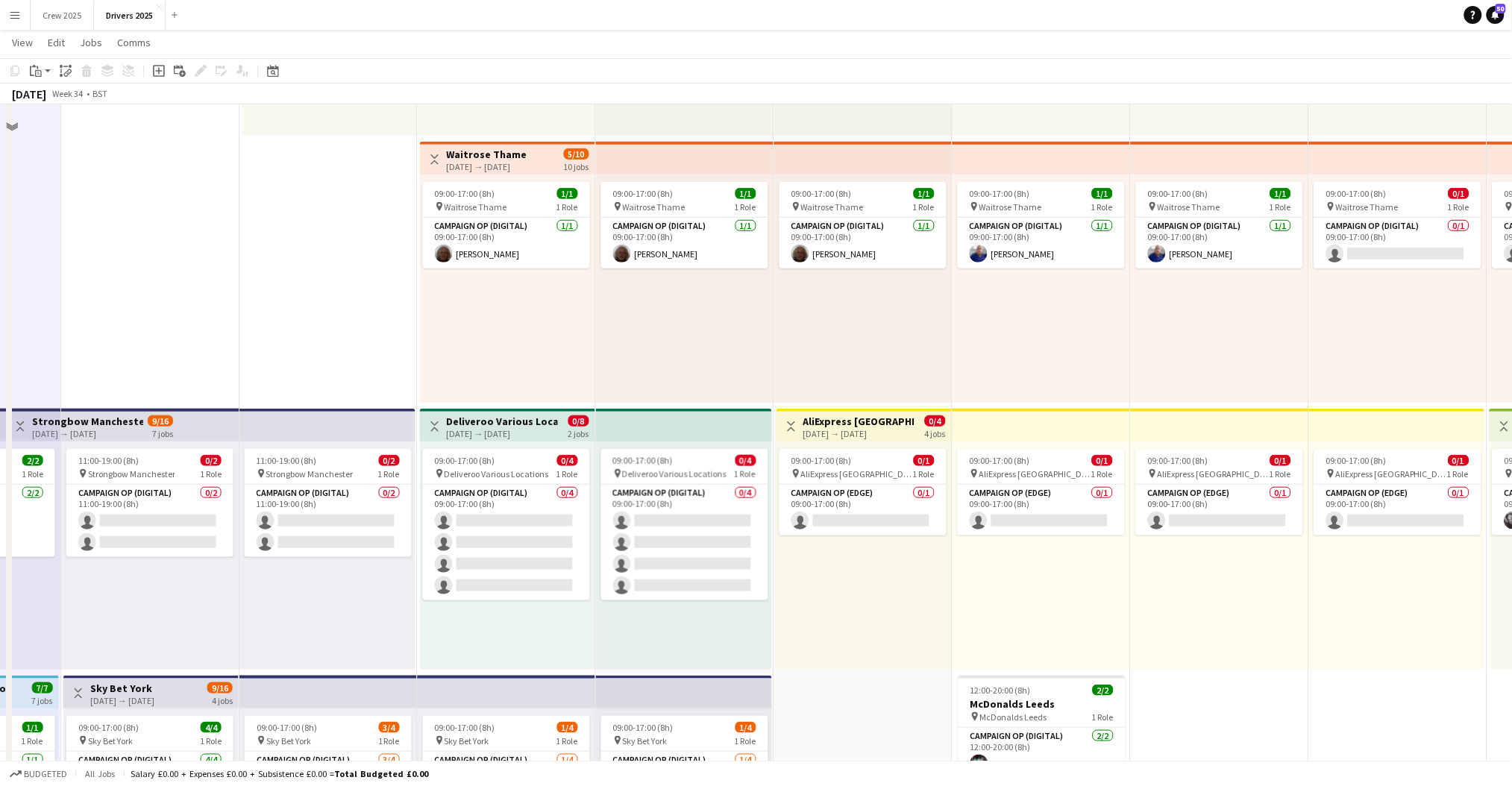
scroll to position [199, 0]
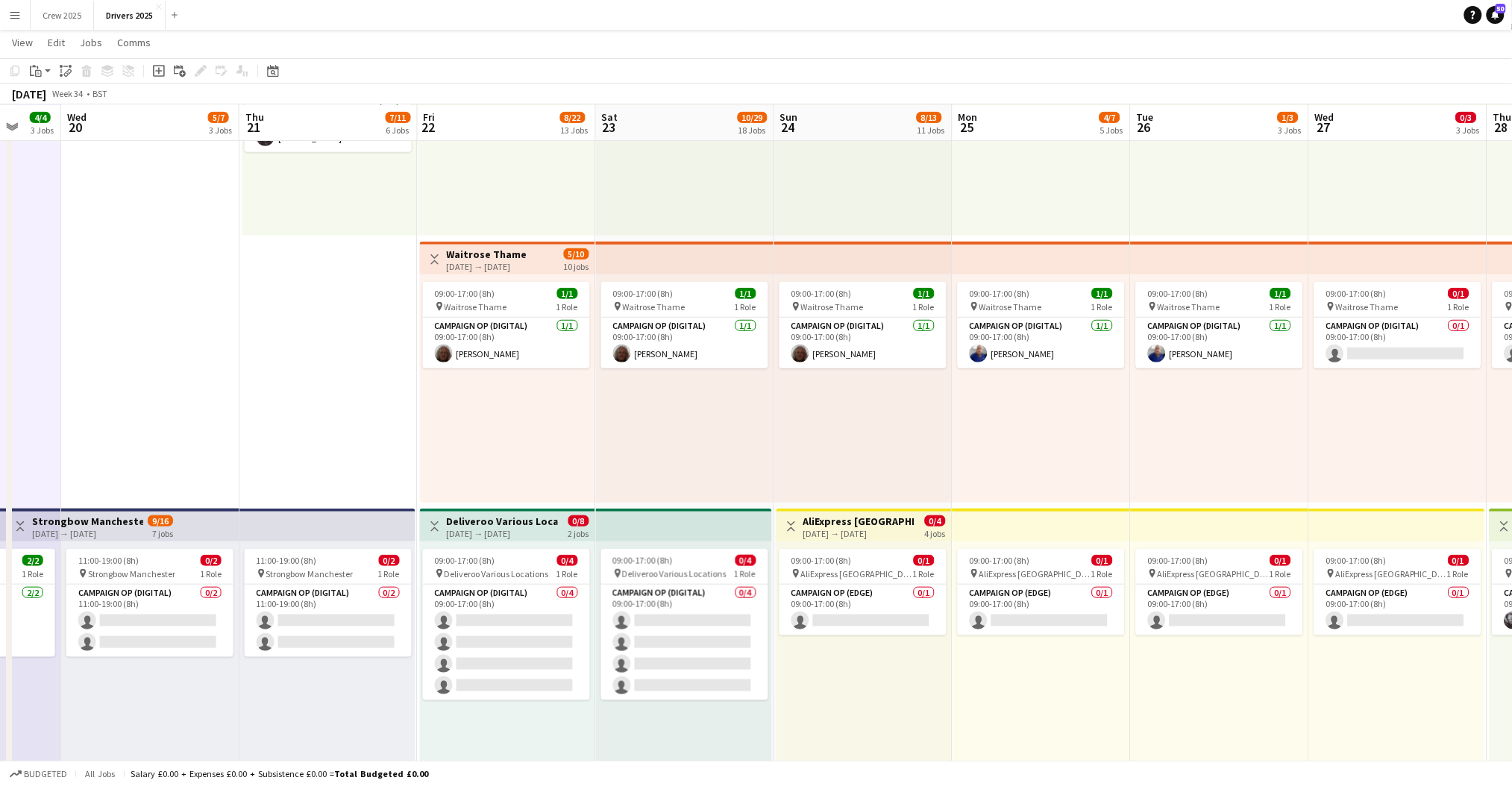
click at [907, 393] on div "09:00-17:00 (8h) 1/1 pin Waitrose Thame 1 Role Campaign Op (Digital) 1/1 09:00-…" at bounding box center [863, 389] width 178 height 229
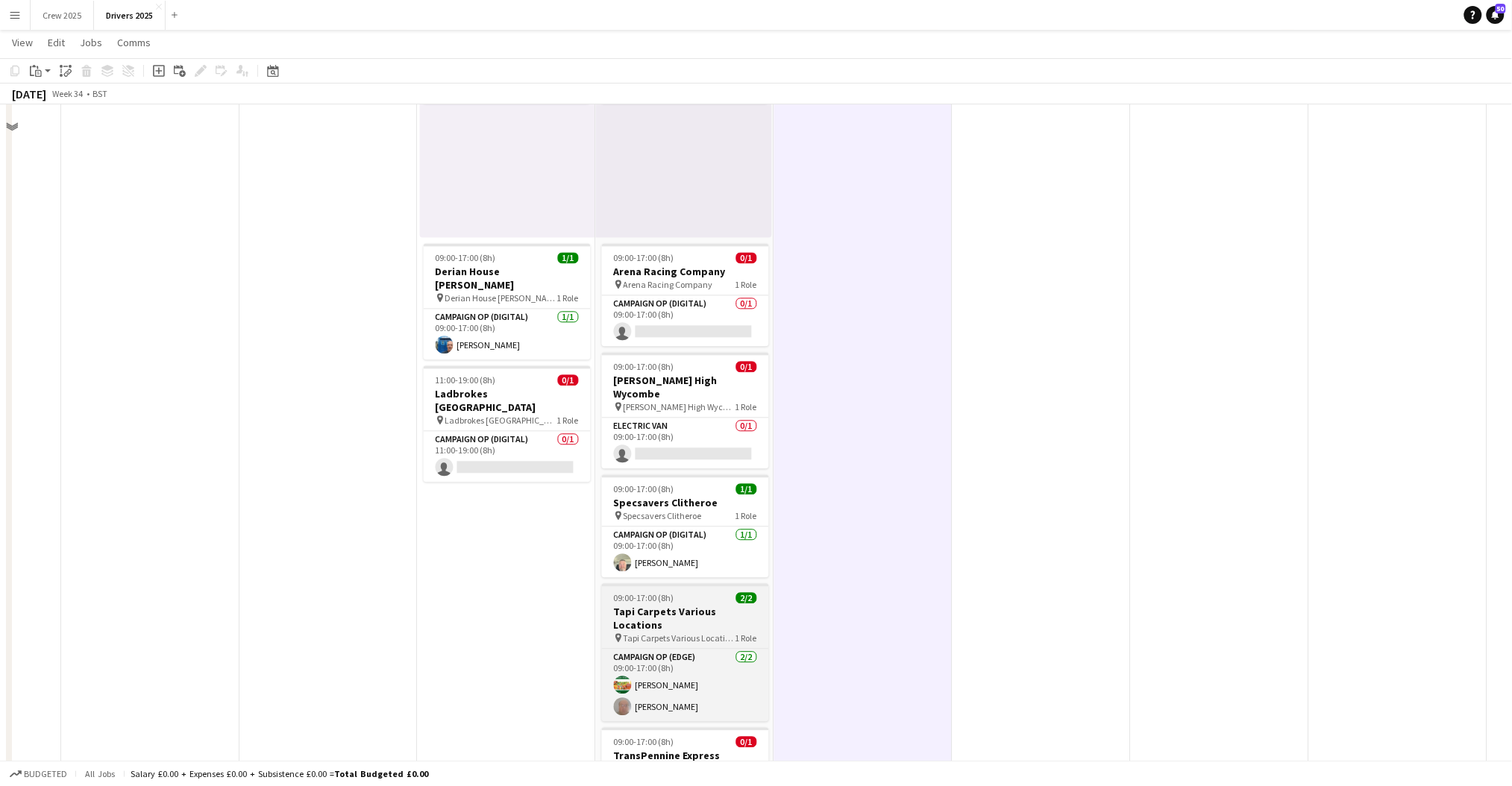
scroll to position [3176, 0]
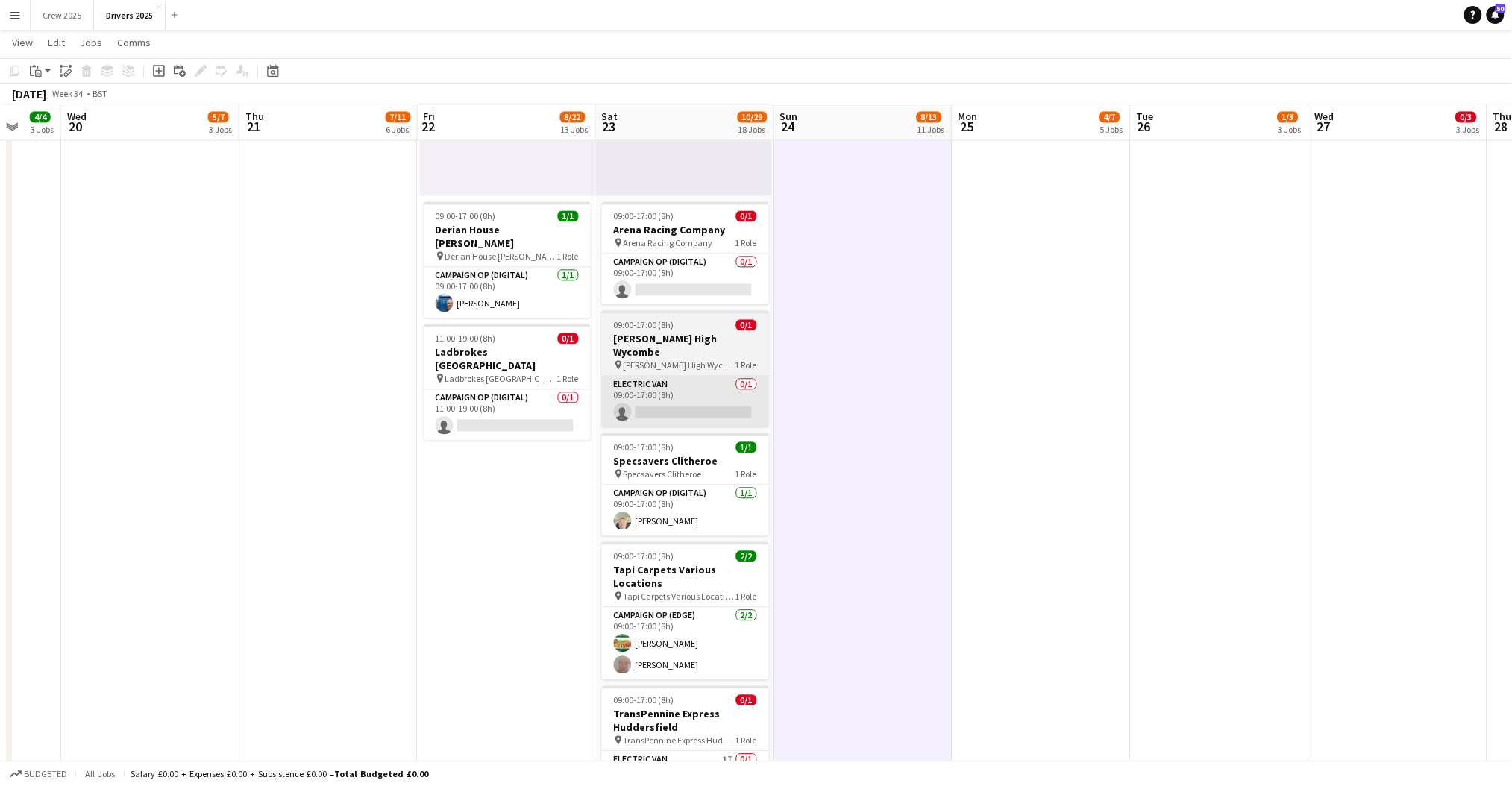
click at [657, 403] on app-card-role "Electric Van 0/1 09:00-17:00 (8h) single-neutral-actions" at bounding box center [685, 401] width 167 height 51
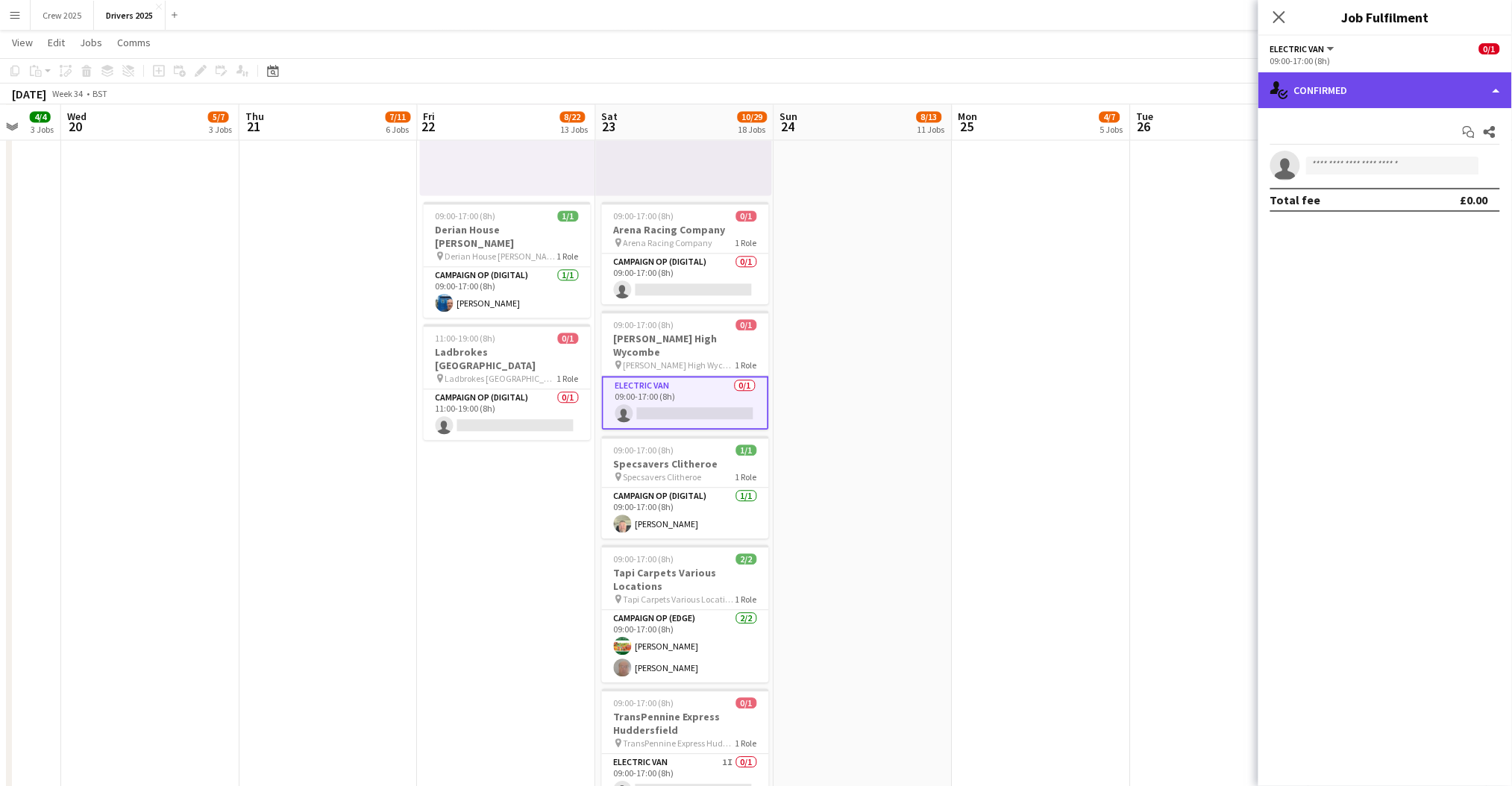
click at [1307, 95] on div "single-neutral-actions-check-2 Confirmed" at bounding box center [1385, 90] width 254 height 36
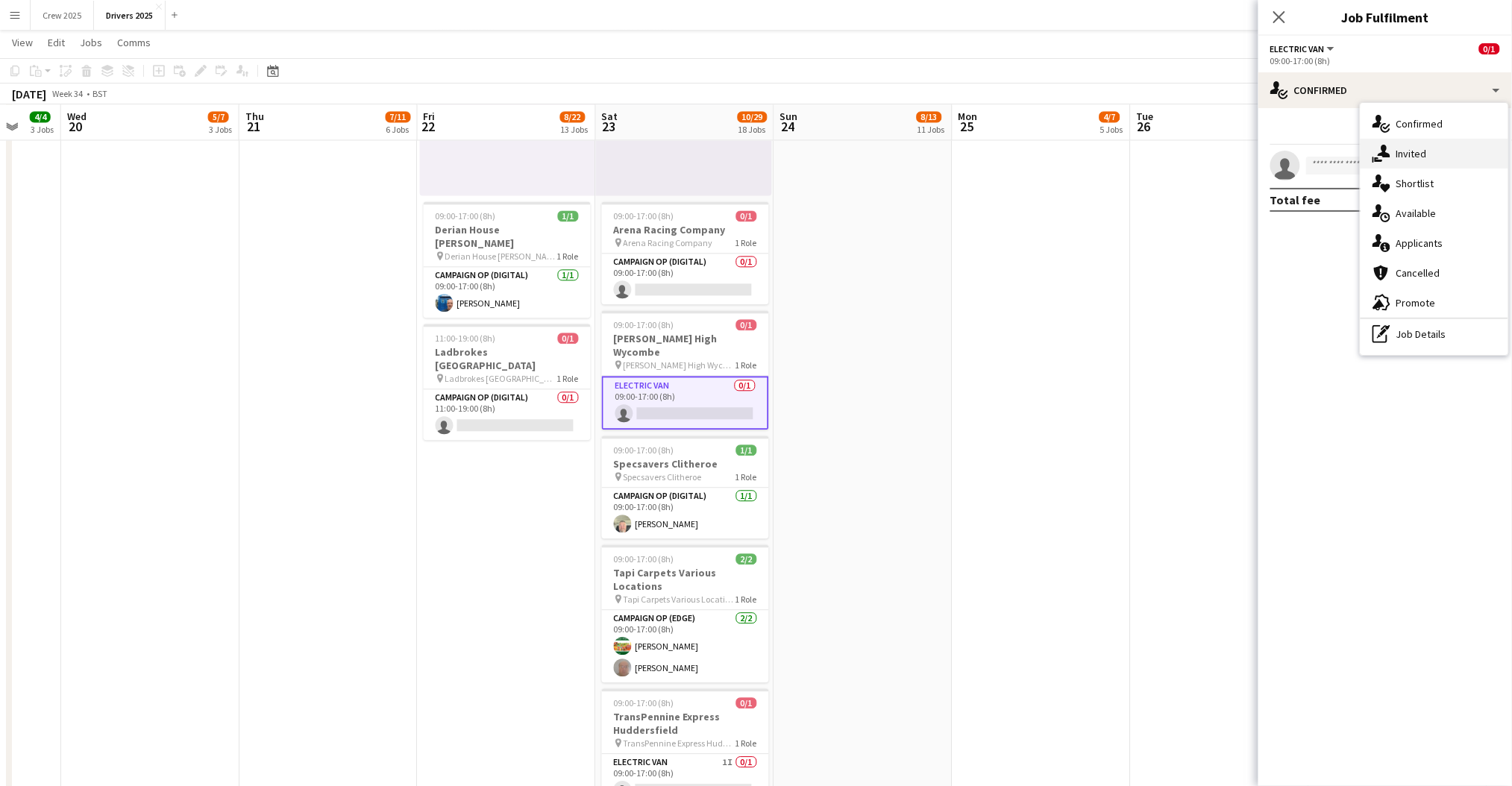
click at [1425, 151] on div "single-neutral-actions-share-1 Invited" at bounding box center [1434, 153] width 148 height 30
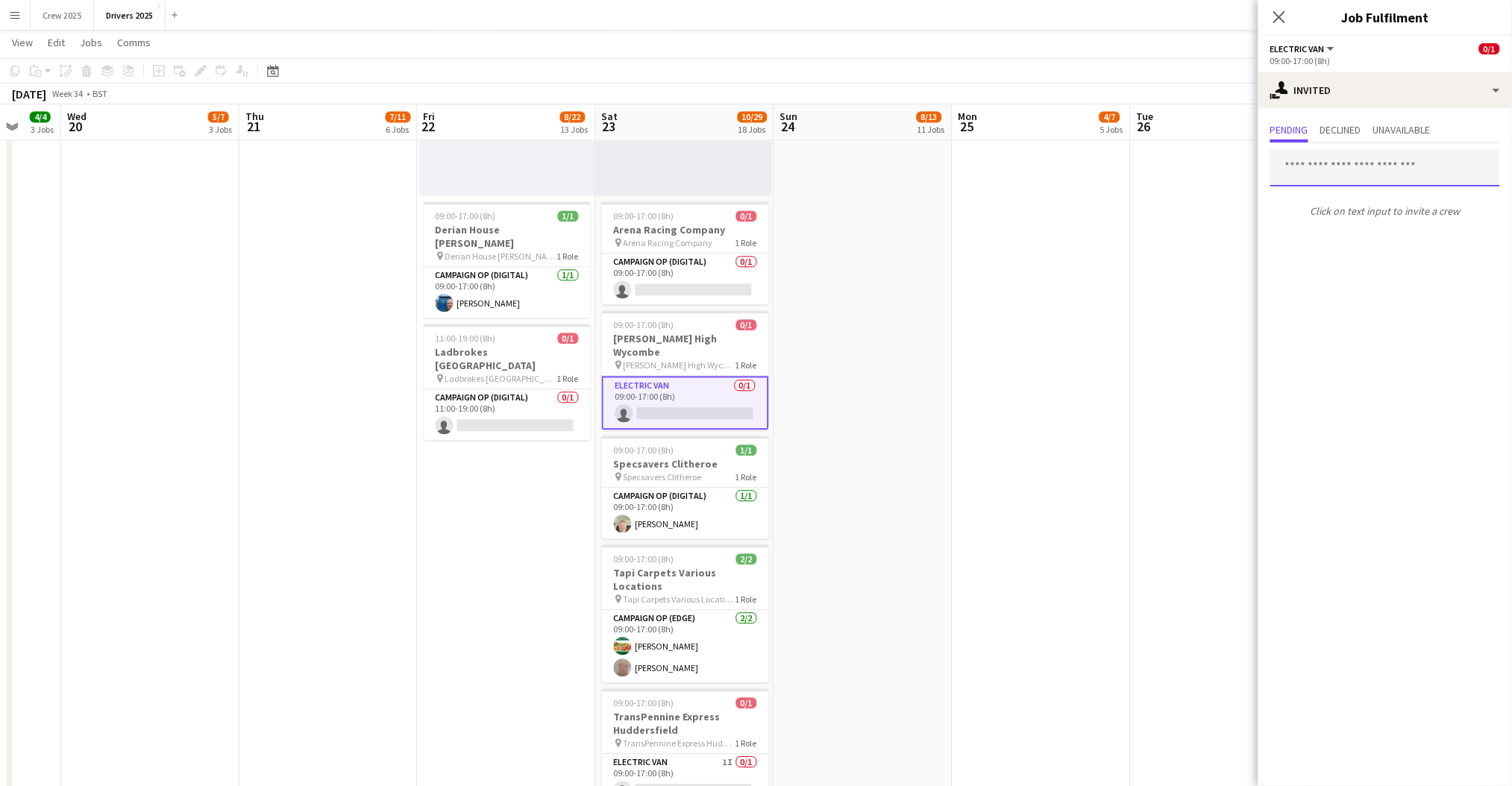
click at [1343, 161] on input "text" at bounding box center [1385, 168] width 229 height 37
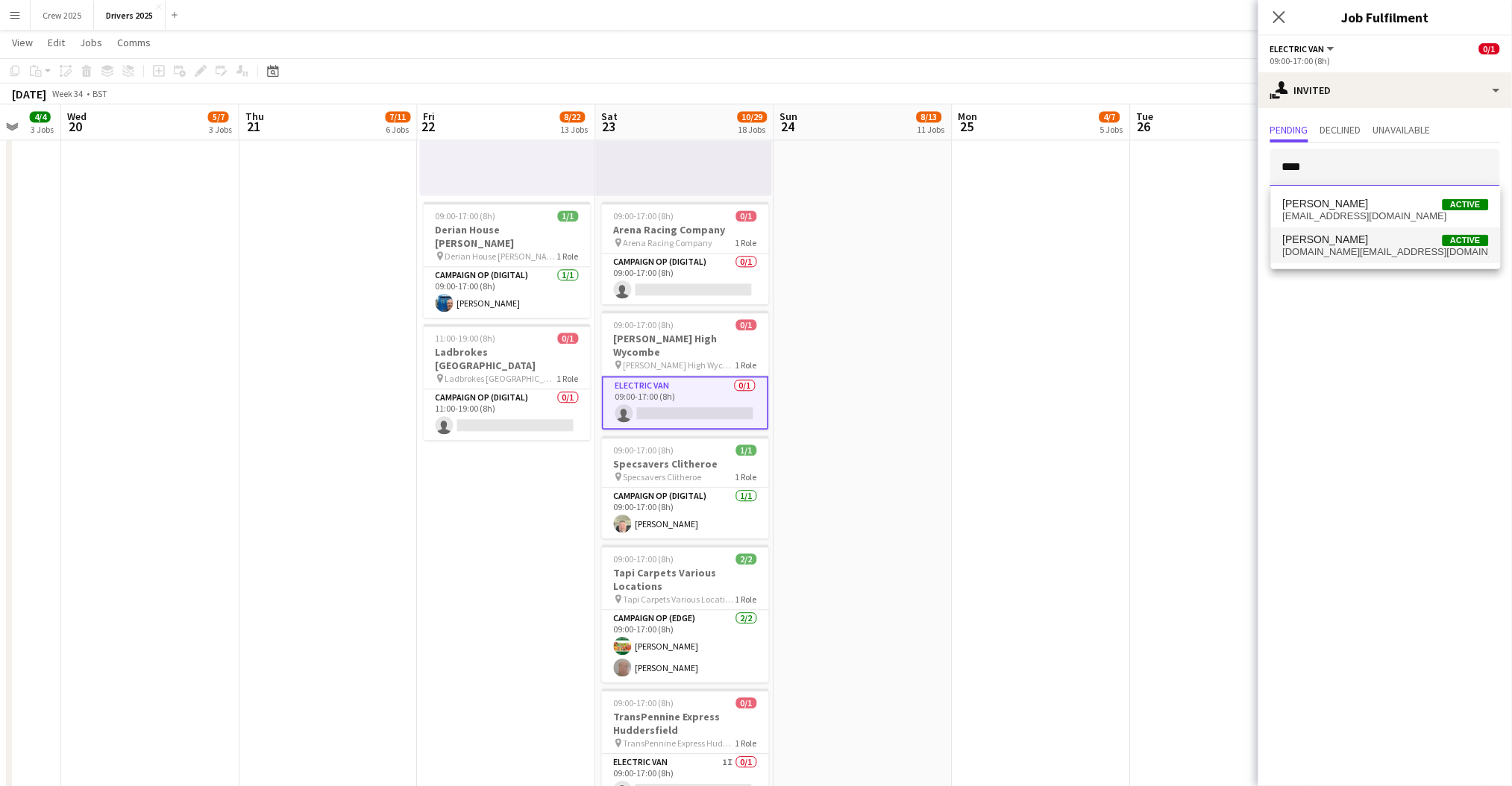
type input "****"
click at [1354, 233] on span "Mike Lewis Active" at bounding box center [1385, 240] width 206 height 13
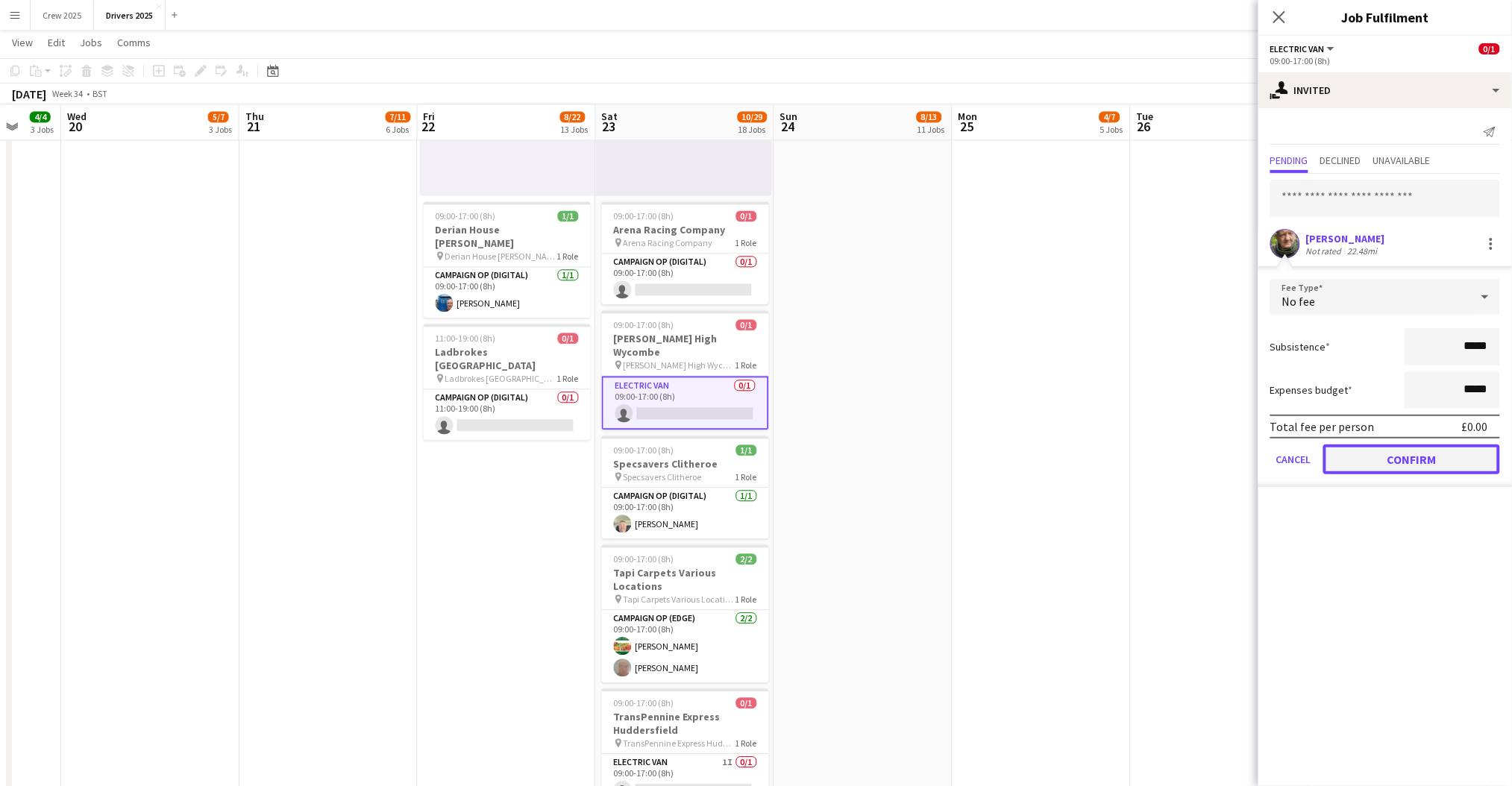
click at [1415, 458] on button "Confirm" at bounding box center [1411, 459] width 177 height 30
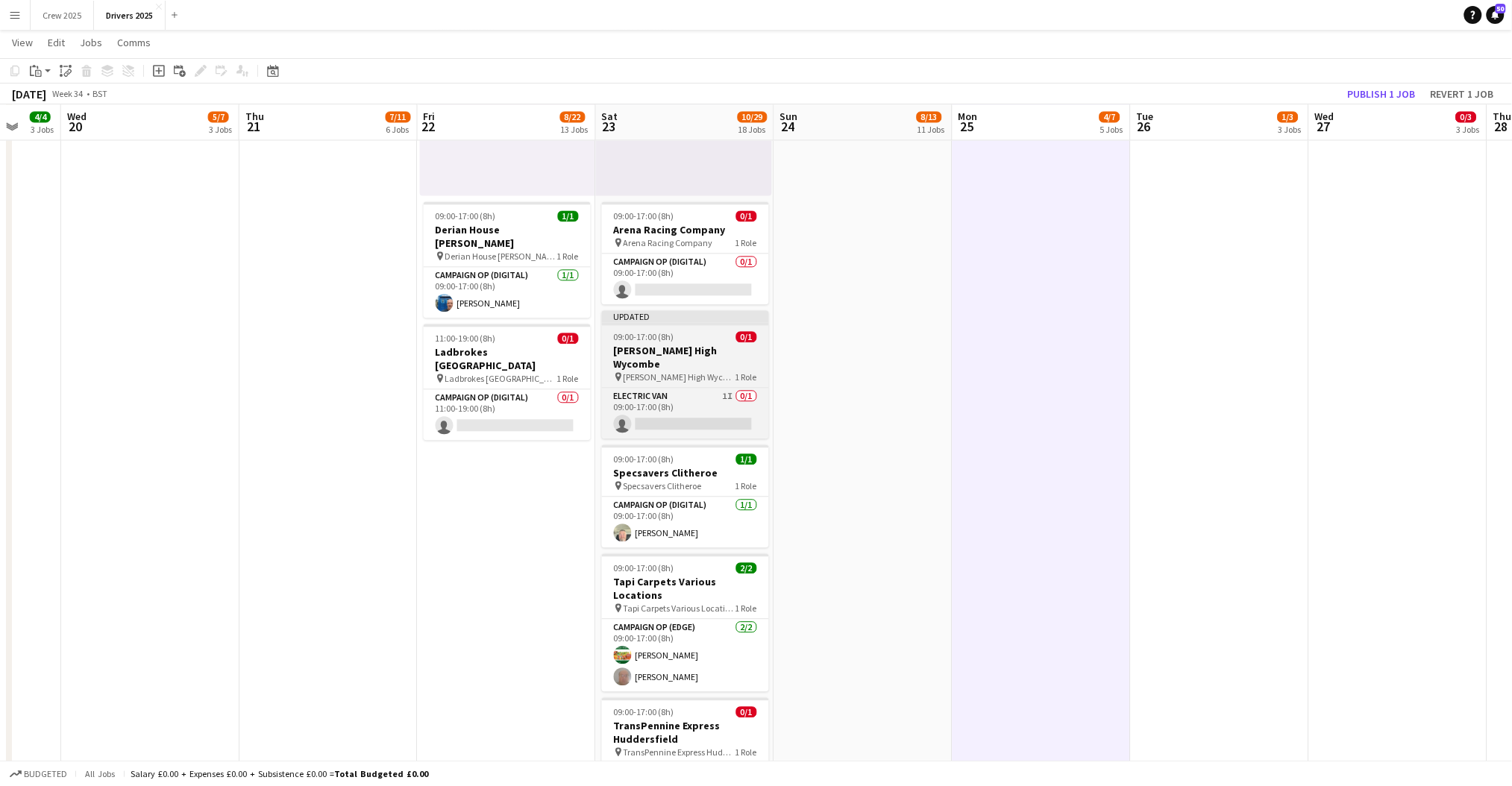
click at [694, 331] on div "09:00-17:00 (8h) 0/1" at bounding box center [685, 337] width 167 height 11
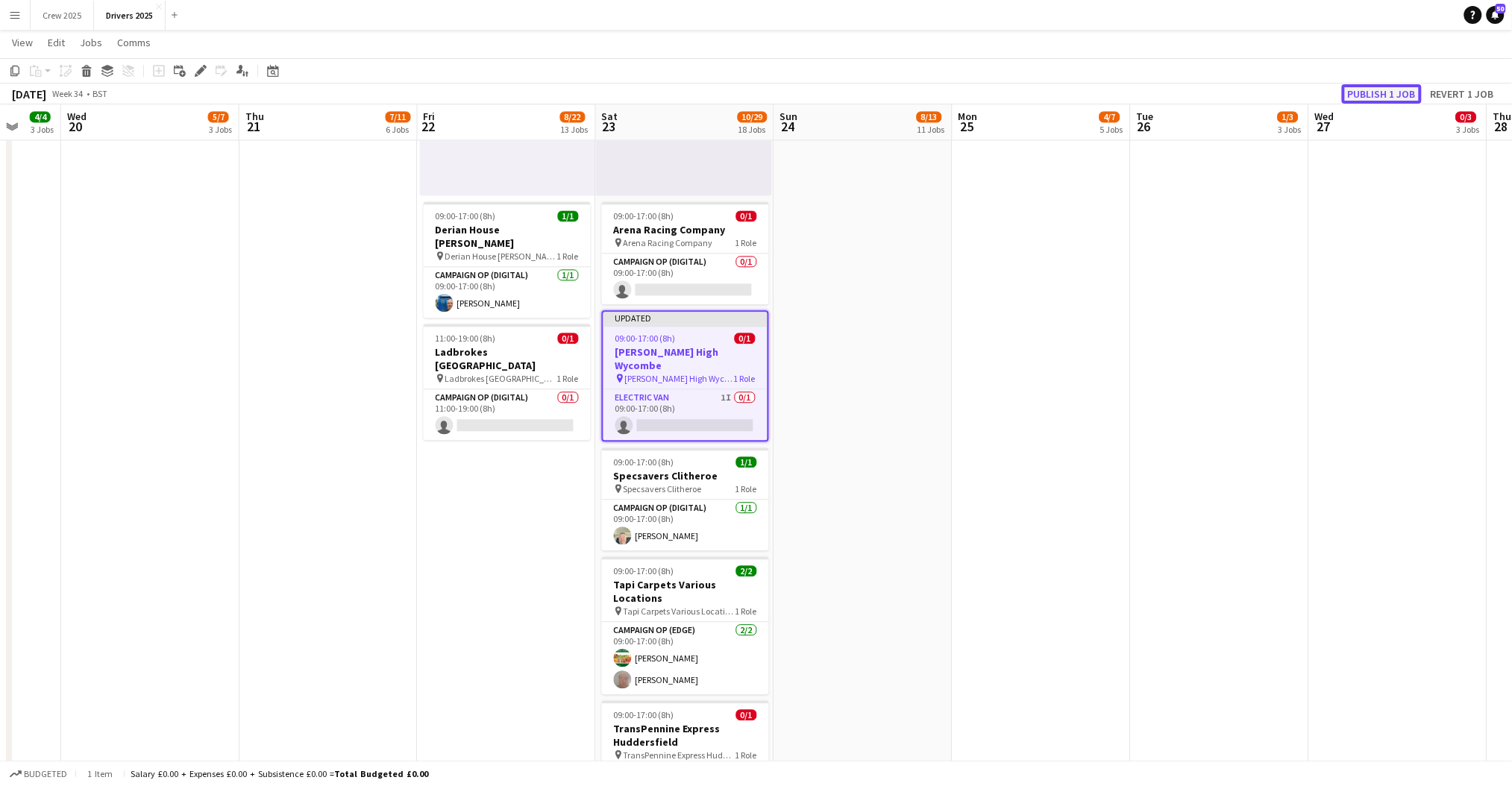
click at [1380, 87] on button "Publish 1 job" at bounding box center [1381, 94] width 80 height 19
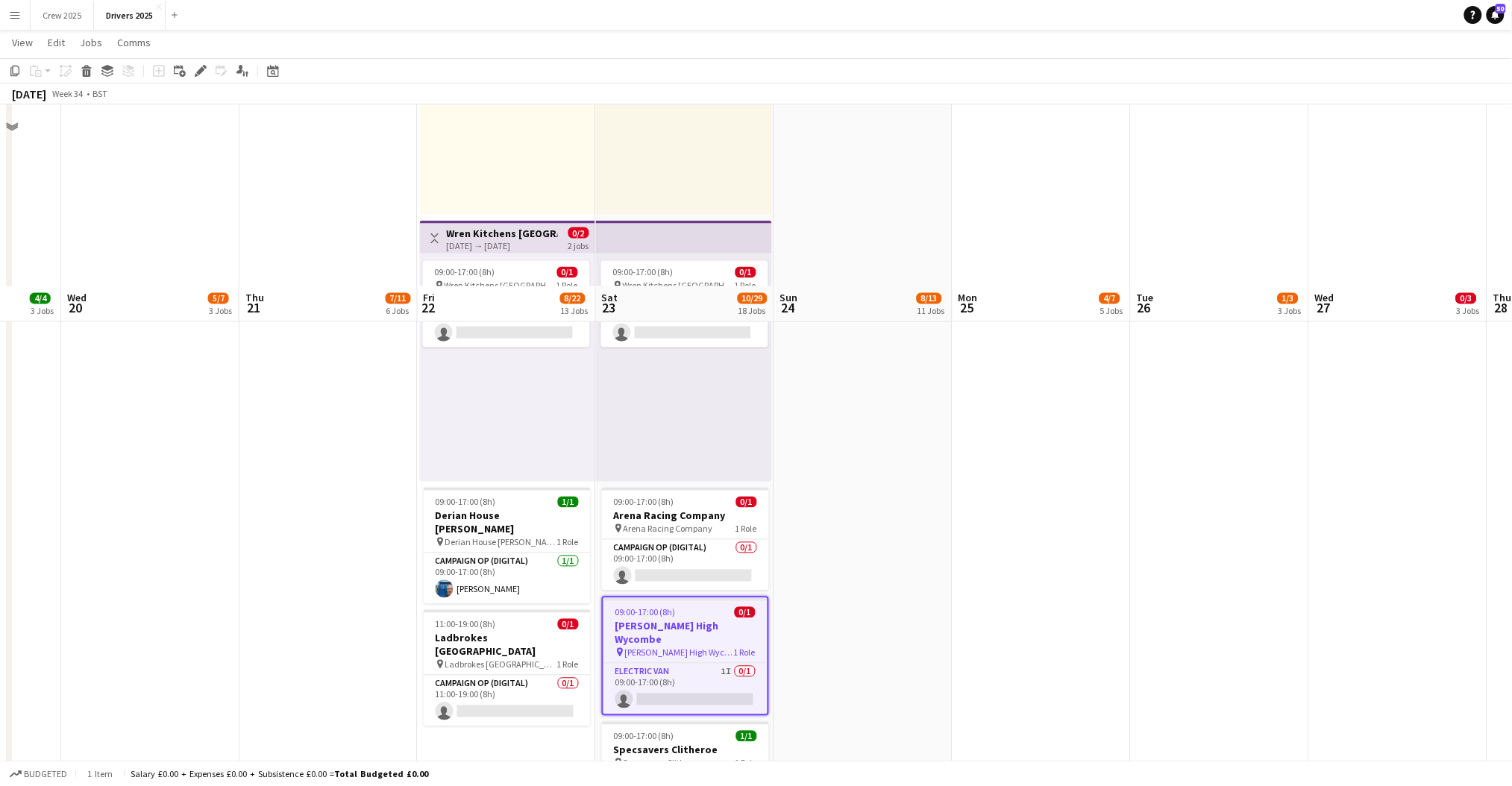
scroll to position [3076, 0]
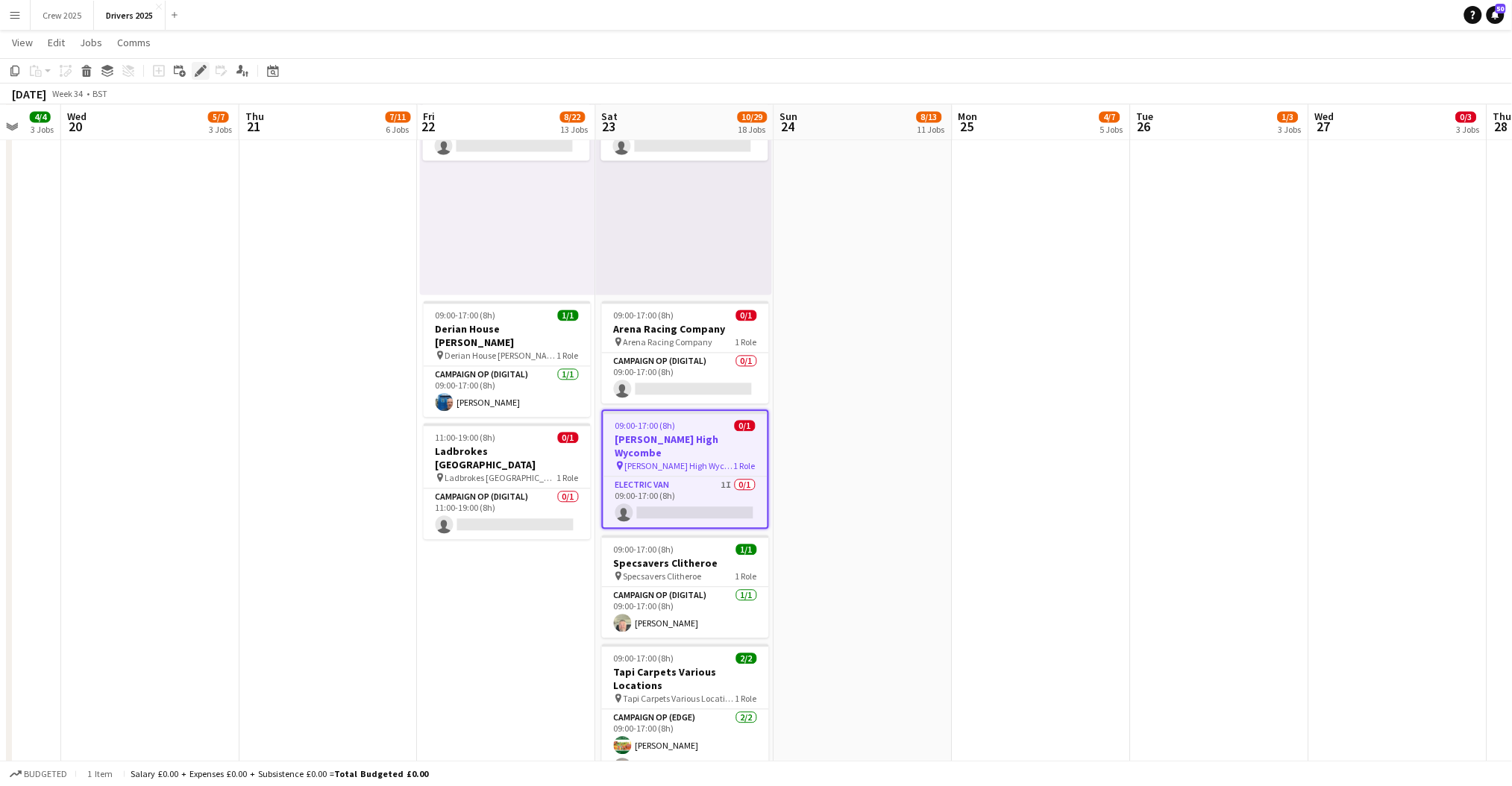
click at [199, 70] on icon at bounding box center [200, 71] width 8 height 8
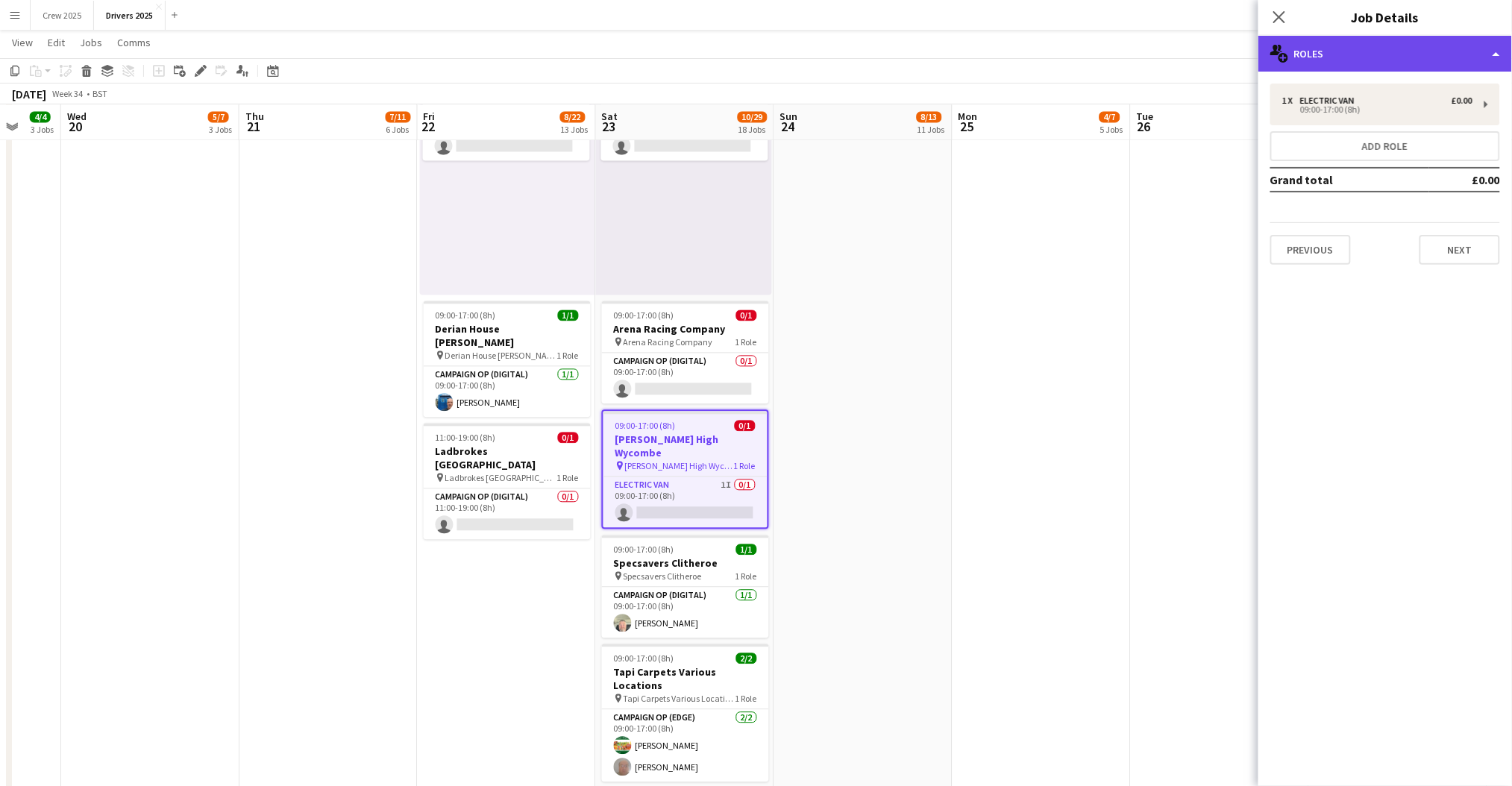
click at [1338, 52] on div "multiple-users-add Roles" at bounding box center [1385, 53] width 254 height 36
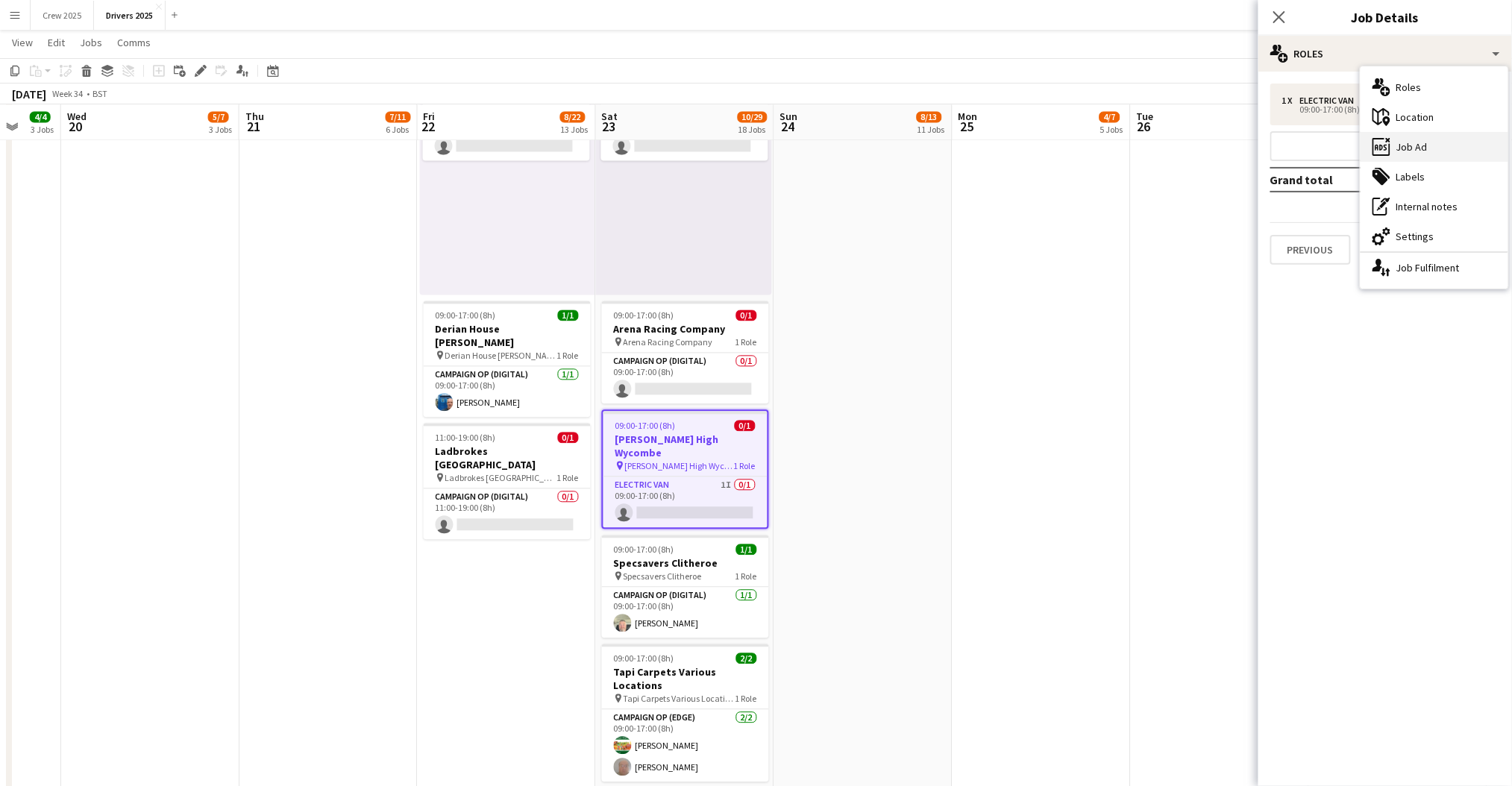
click at [1478, 134] on div "ads-window Job Ad" at bounding box center [1434, 146] width 148 height 30
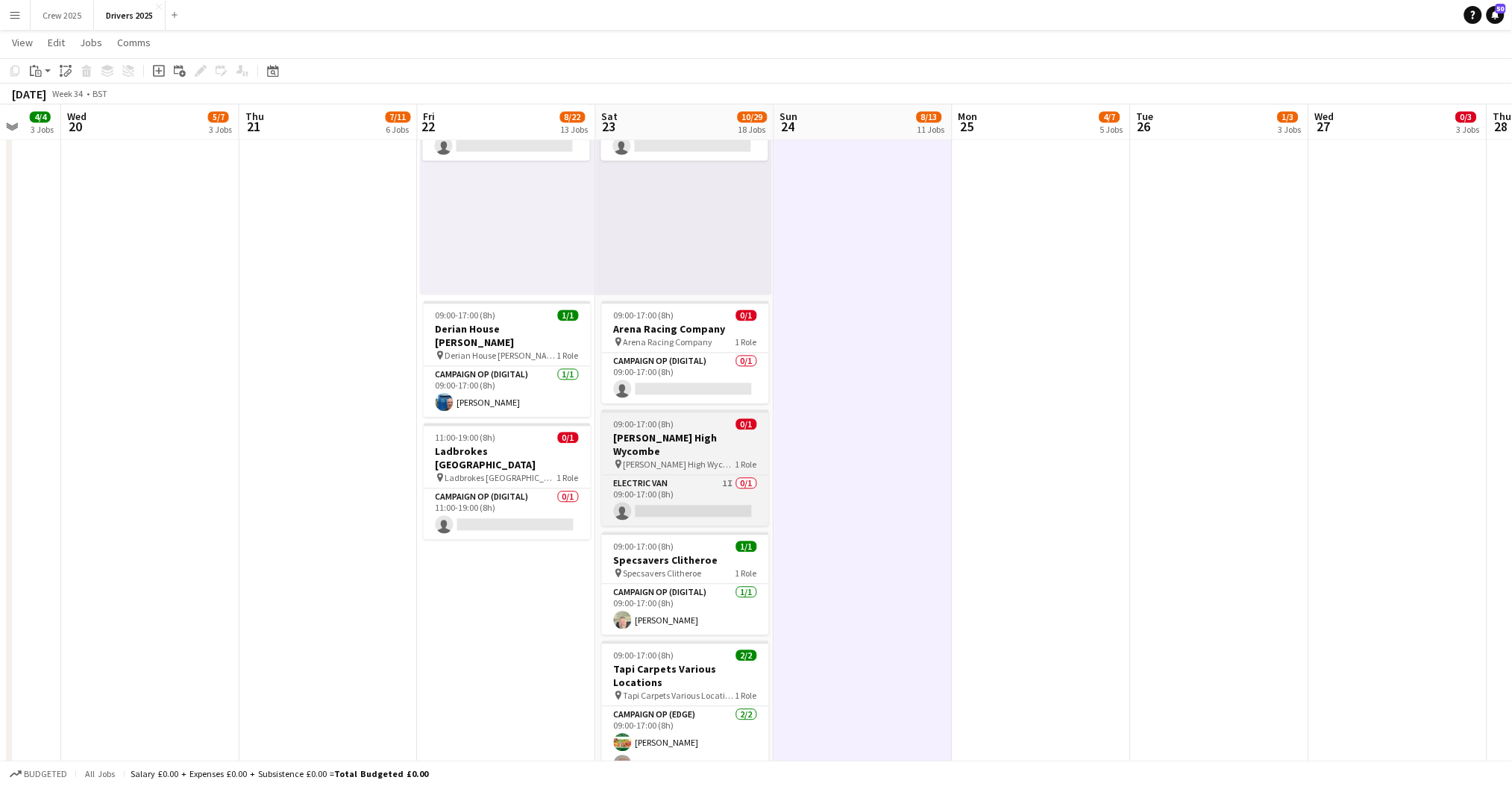
click at [706, 423] on div "09:00-17:00 (8h) 0/1" at bounding box center [685, 425] width 167 height 11
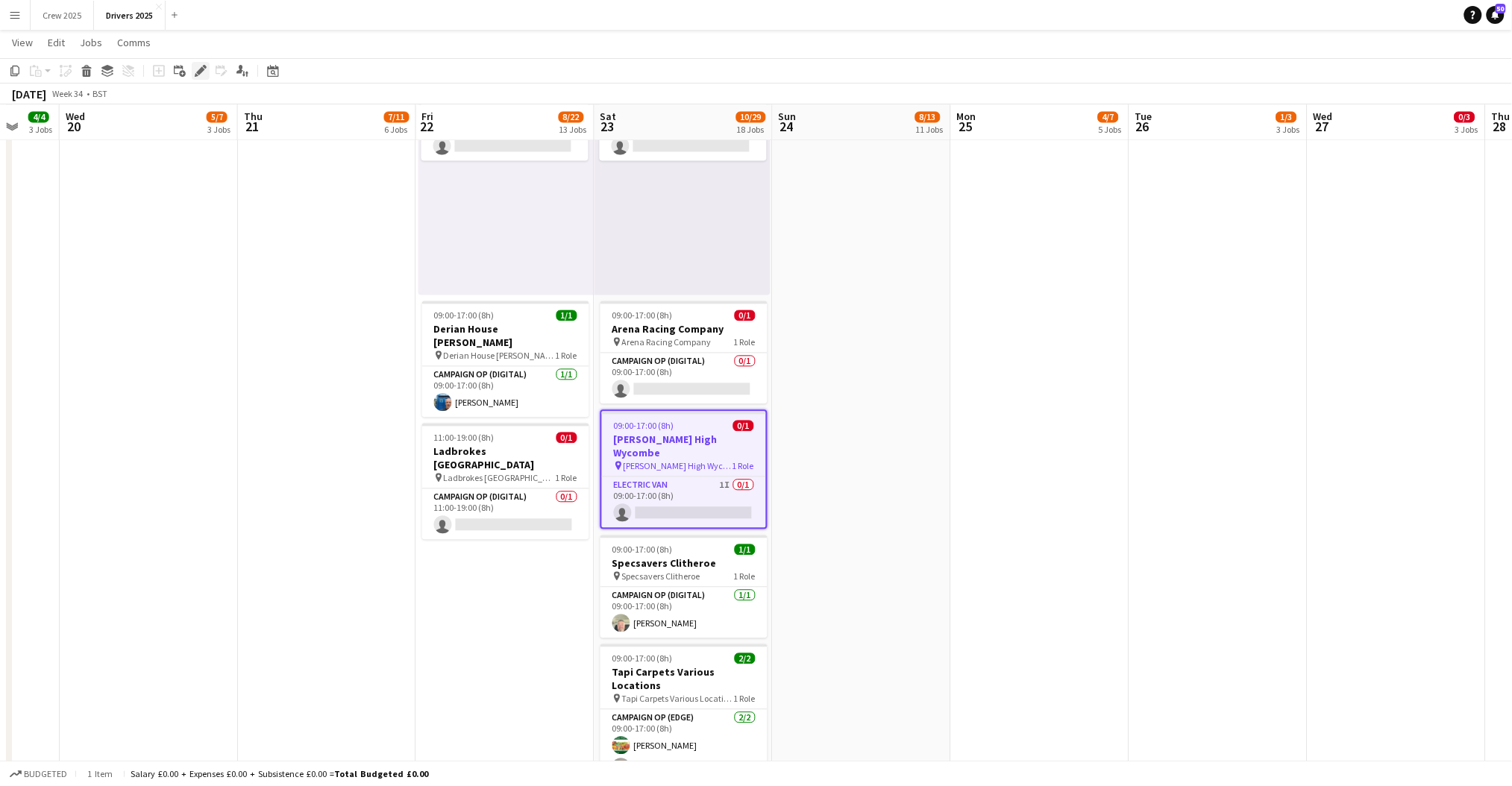
click at [200, 70] on icon at bounding box center [200, 71] width 8 height 8
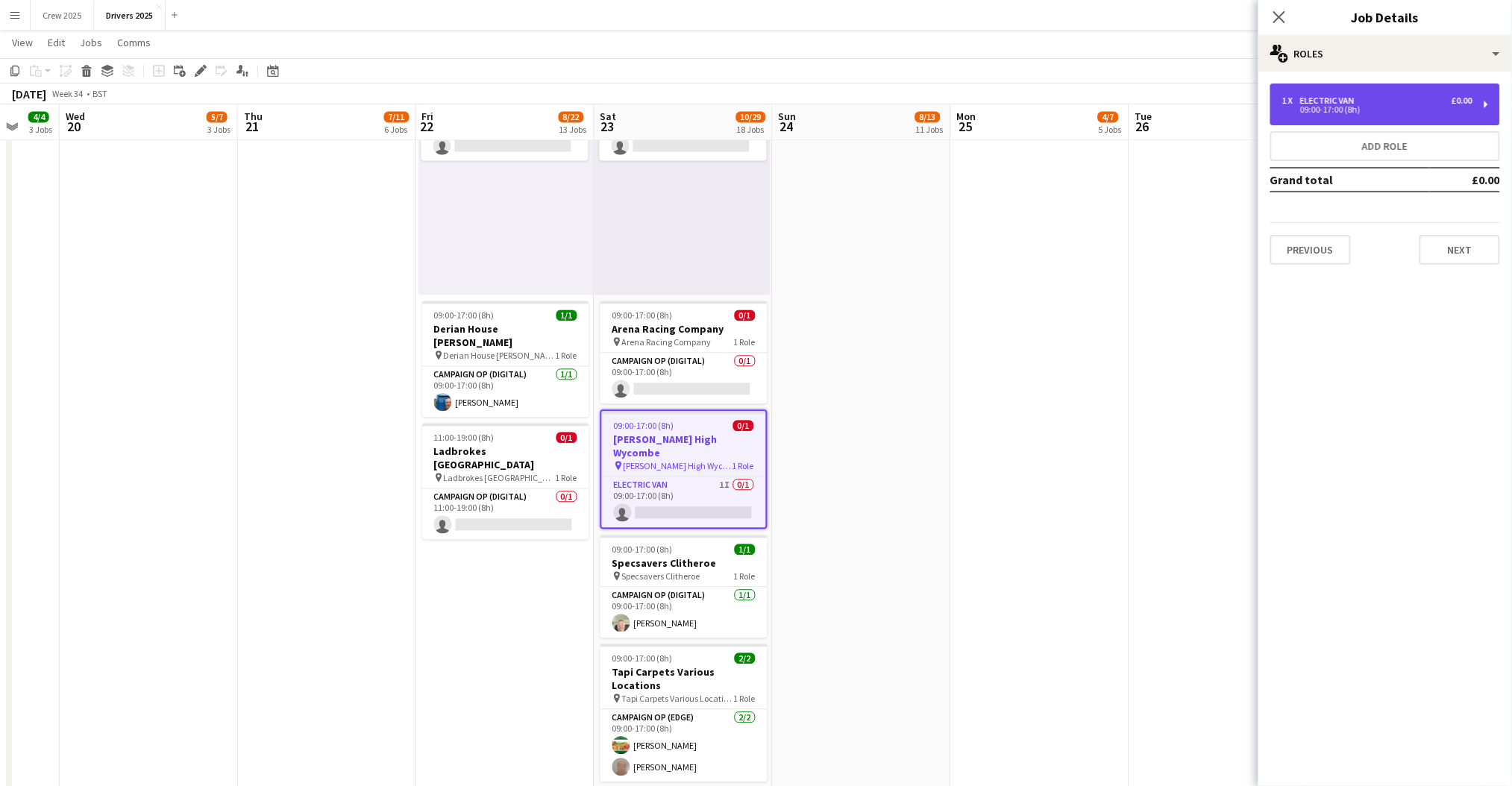
click at [1379, 97] on div "1 x Electric Van £0.00" at bounding box center [1376, 100] width 190 height 11
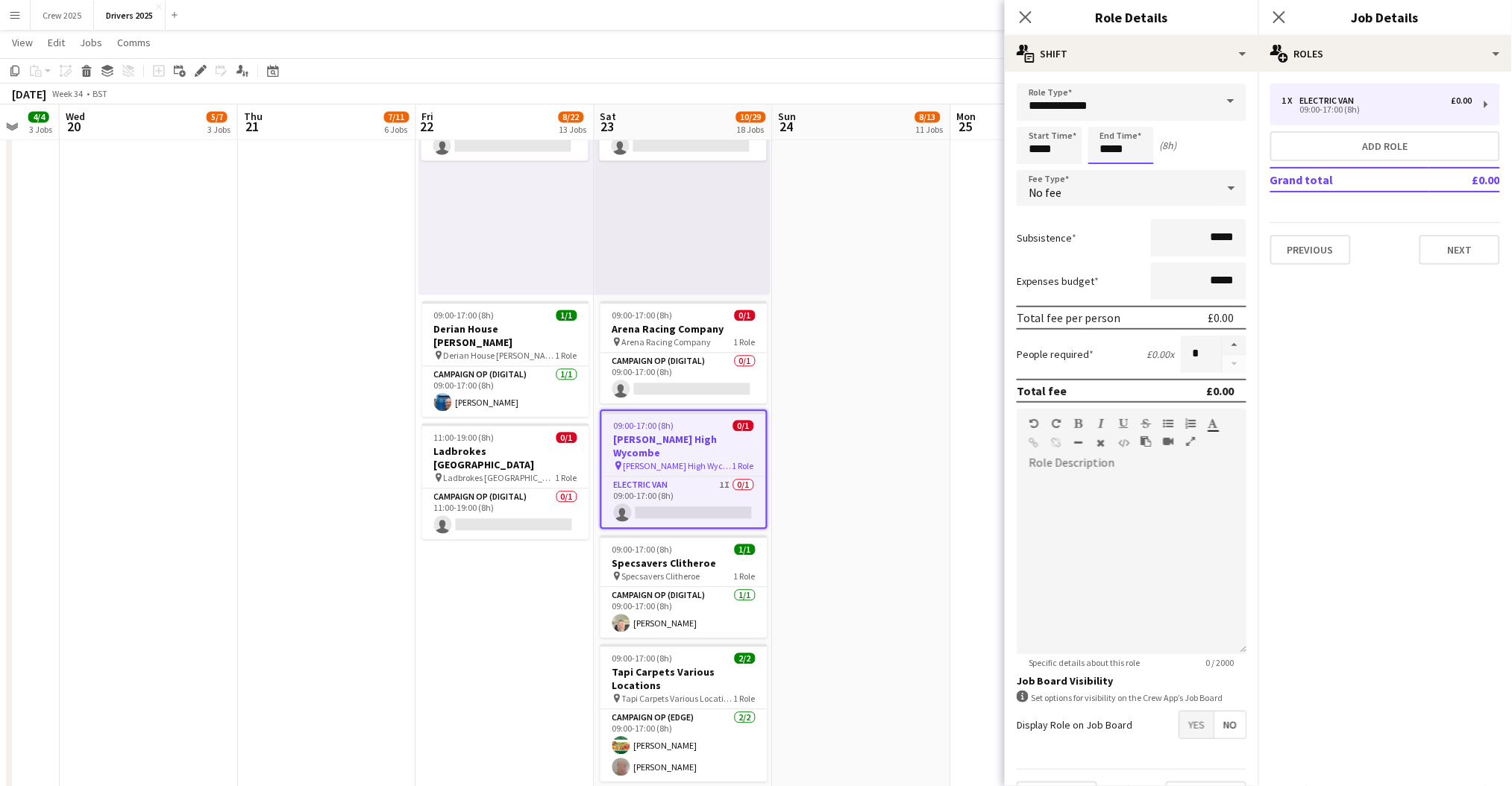
click at [1111, 147] on input "*****" at bounding box center [1120, 145] width 65 height 37
click at [1108, 166] on div at bounding box center [1106, 171] width 30 height 15
type input "*****"
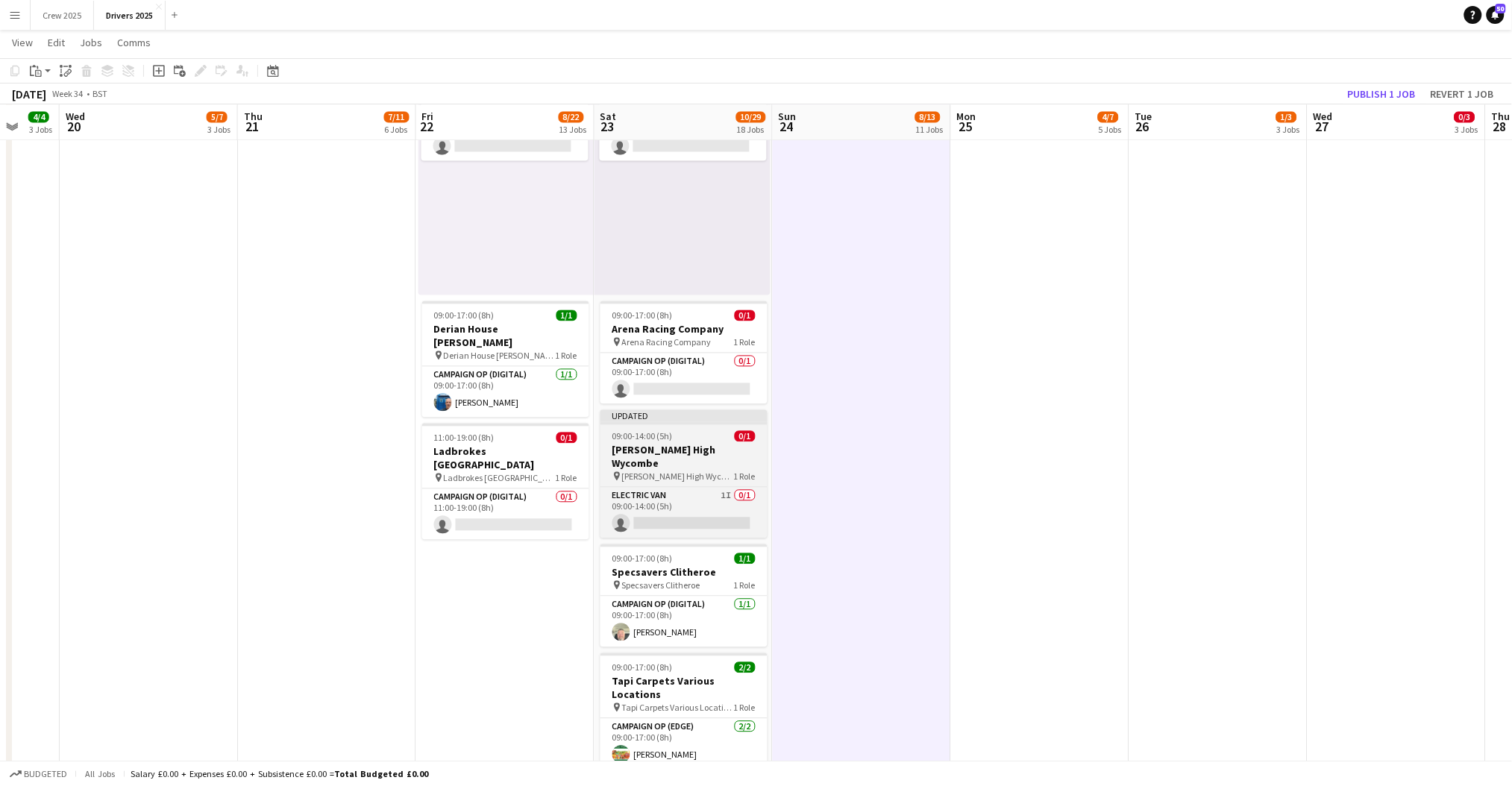
click at [699, 427] on app-job-card "Updated 09:00-14:00 (5h) 0/1 Greggs High Wycombe pin Greggs High Wycombe 1 Role…" at bounding box center [683, 474] width 167 height 128
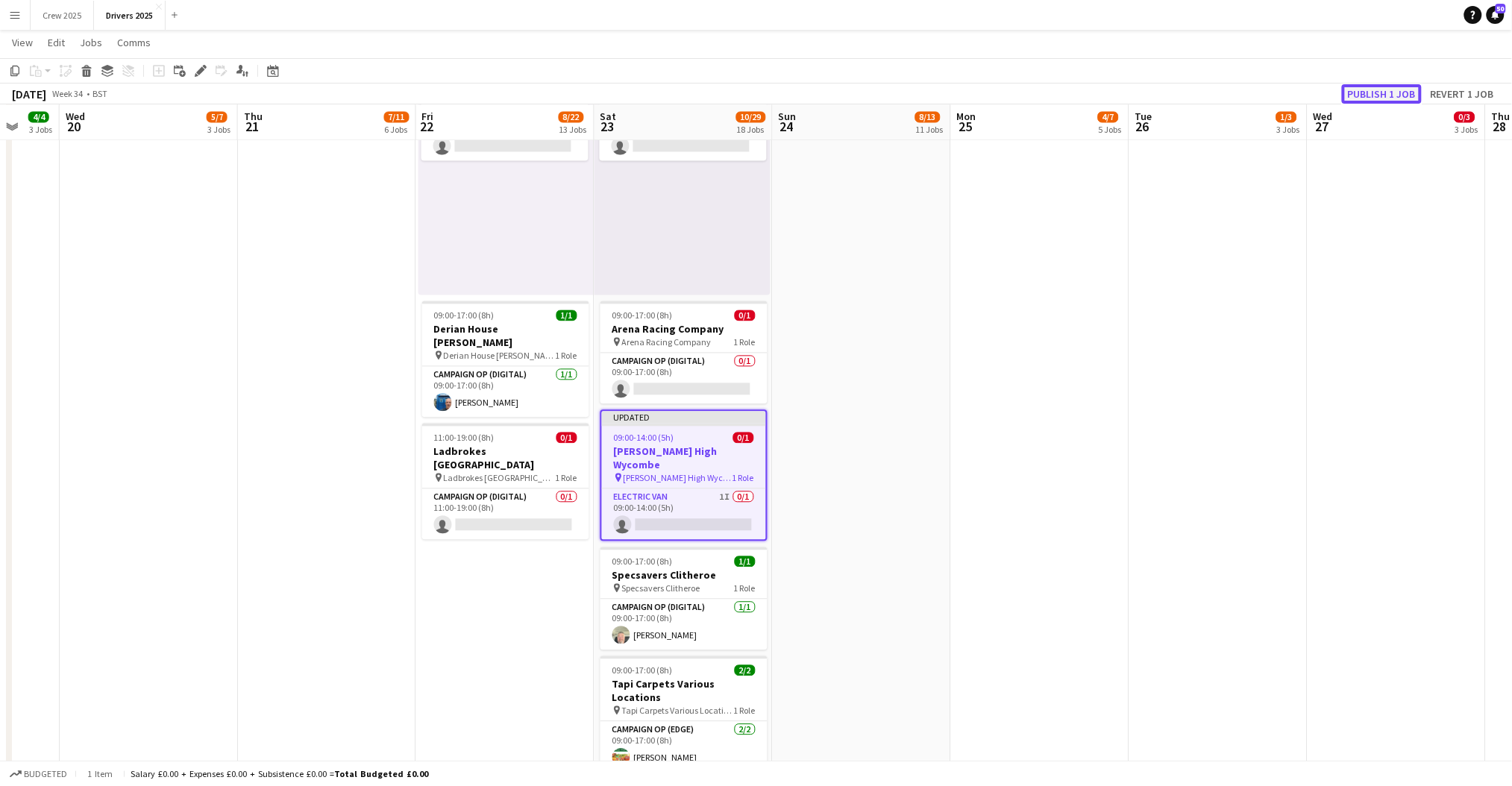
click at [1395, 90] on button "Publish 1 job" at bounding box center [1381, 94] width 80 height 19
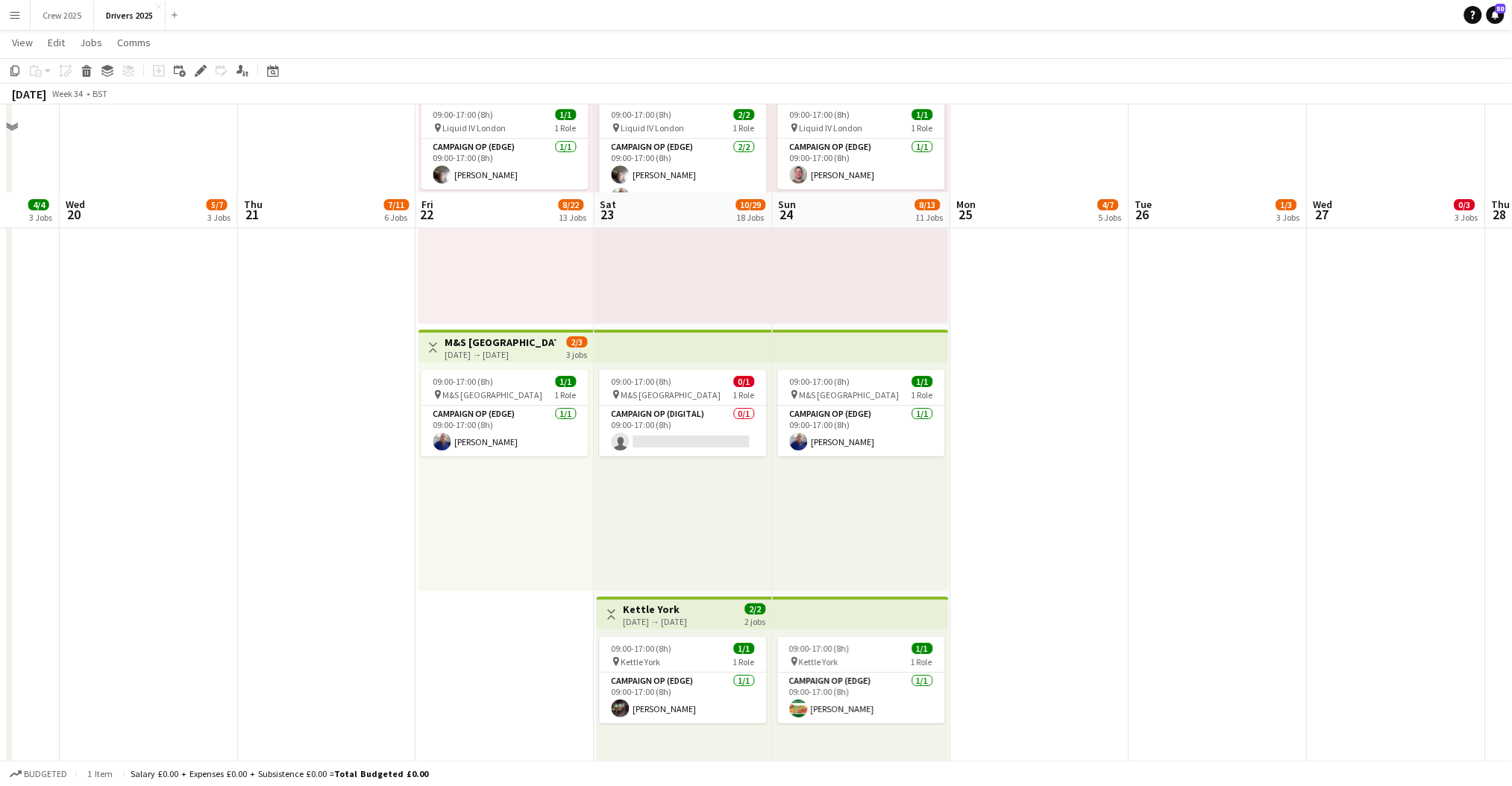
scroll to position [1684, 0]
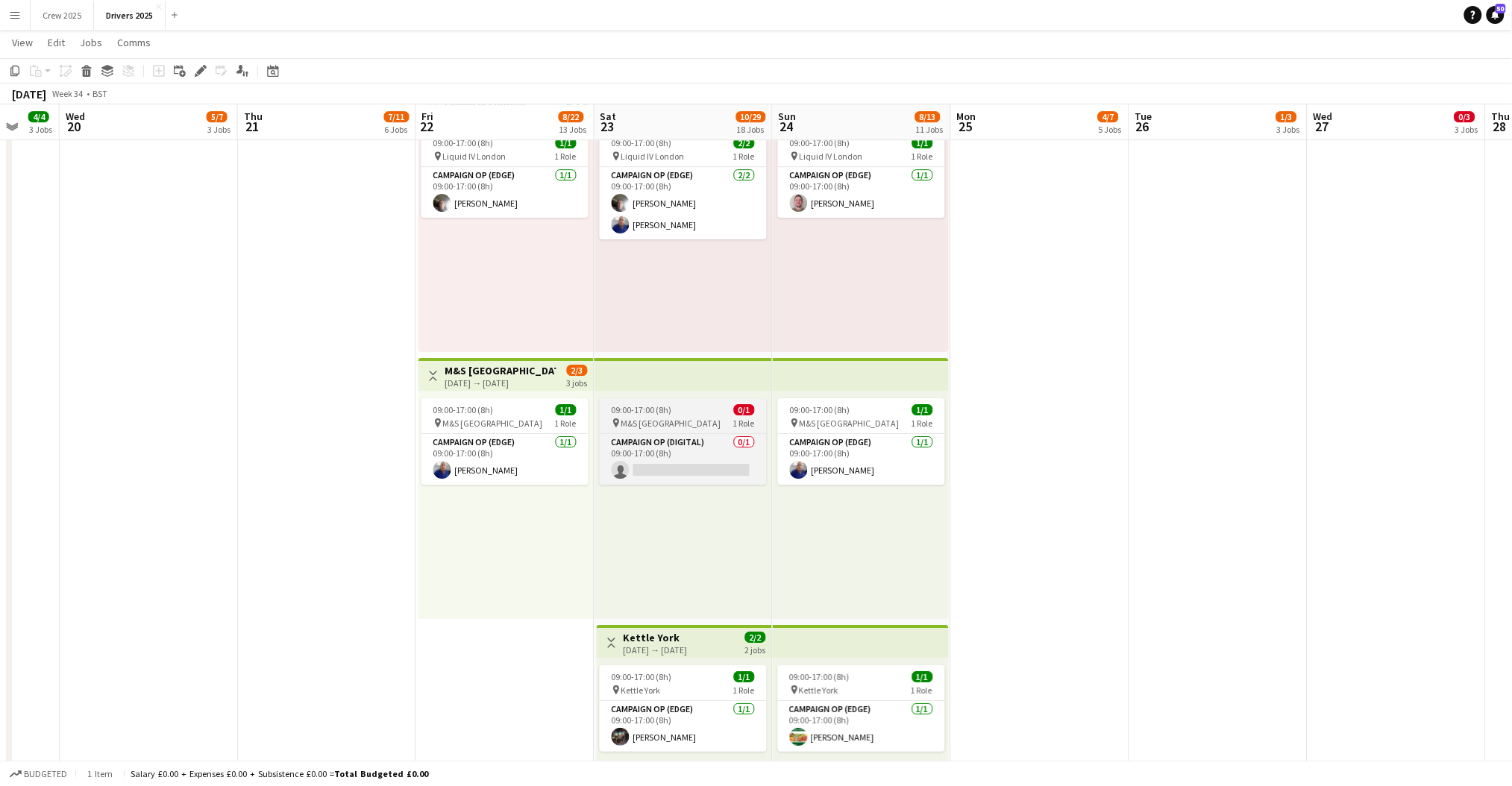
click at [674, 412] on div "09:00-17:00 (8h) 0/1" at bounding box center [682, 410] width 167 height 11
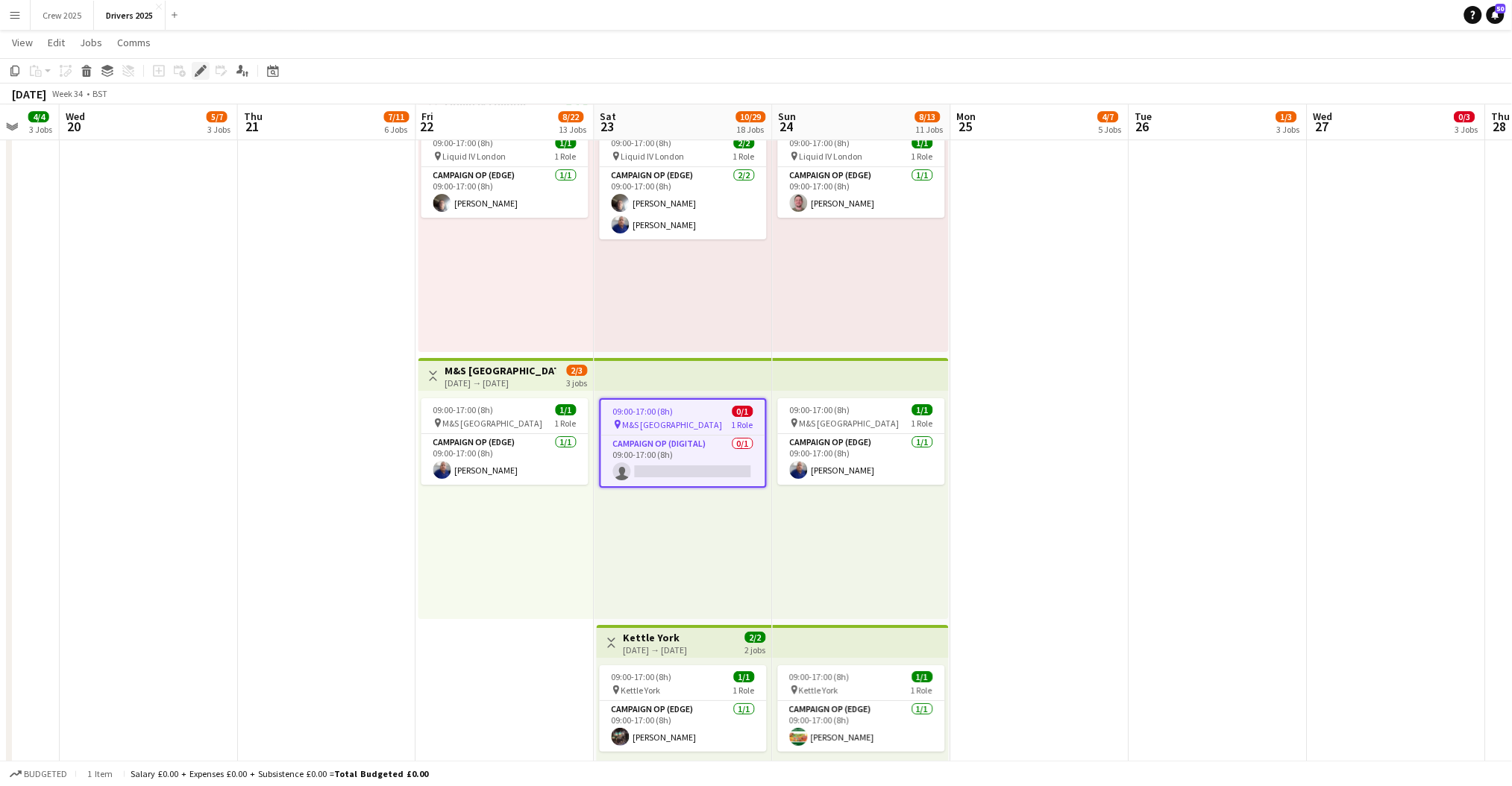
click at [203, 73] on icon "Edit" at bounding box center [200, 70] width 12 height 12
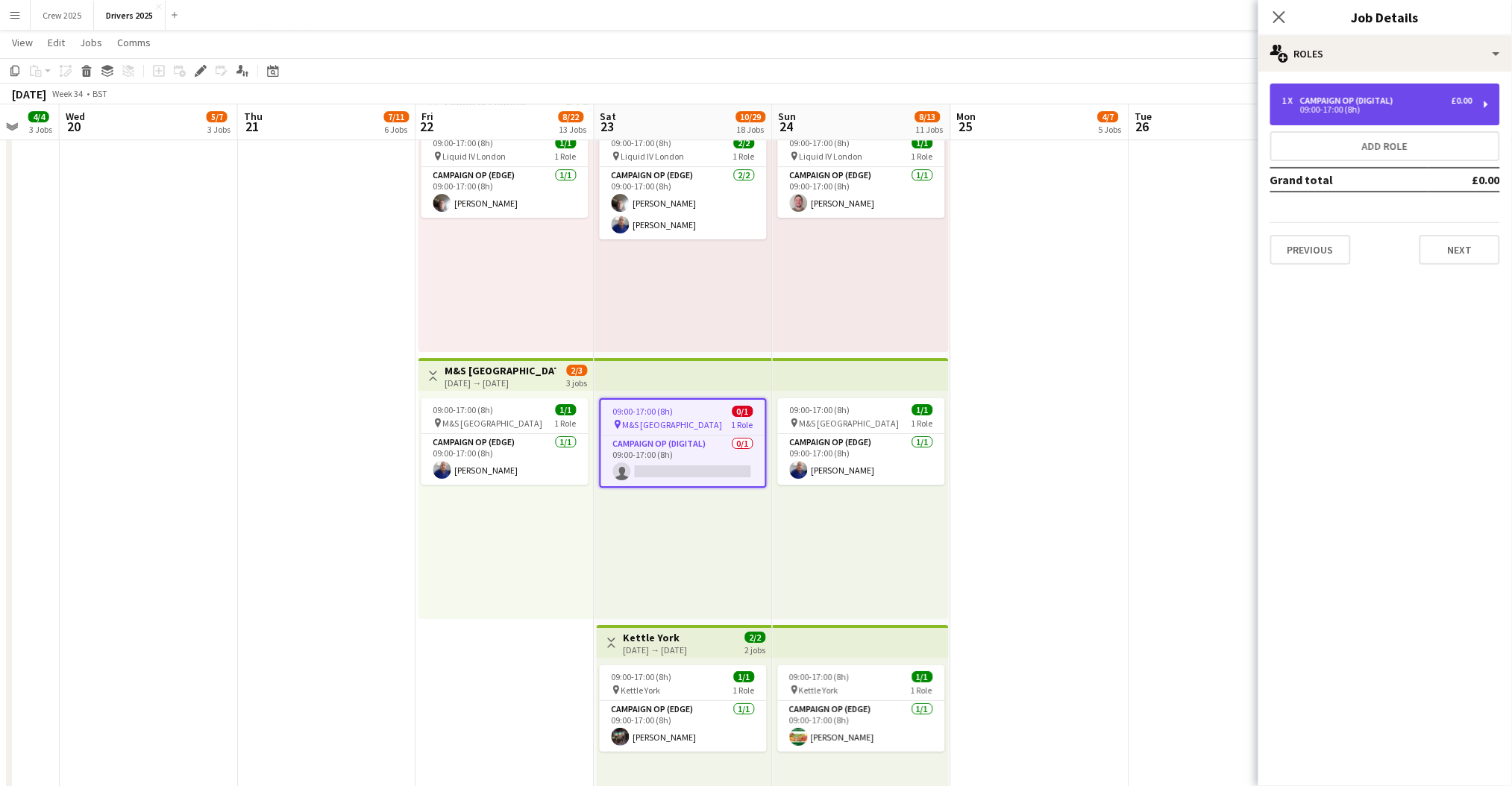
click at [1359, 112] on div "09:00-17:00 (8h)" at bounding box center [1376, 109] width 190 height 7
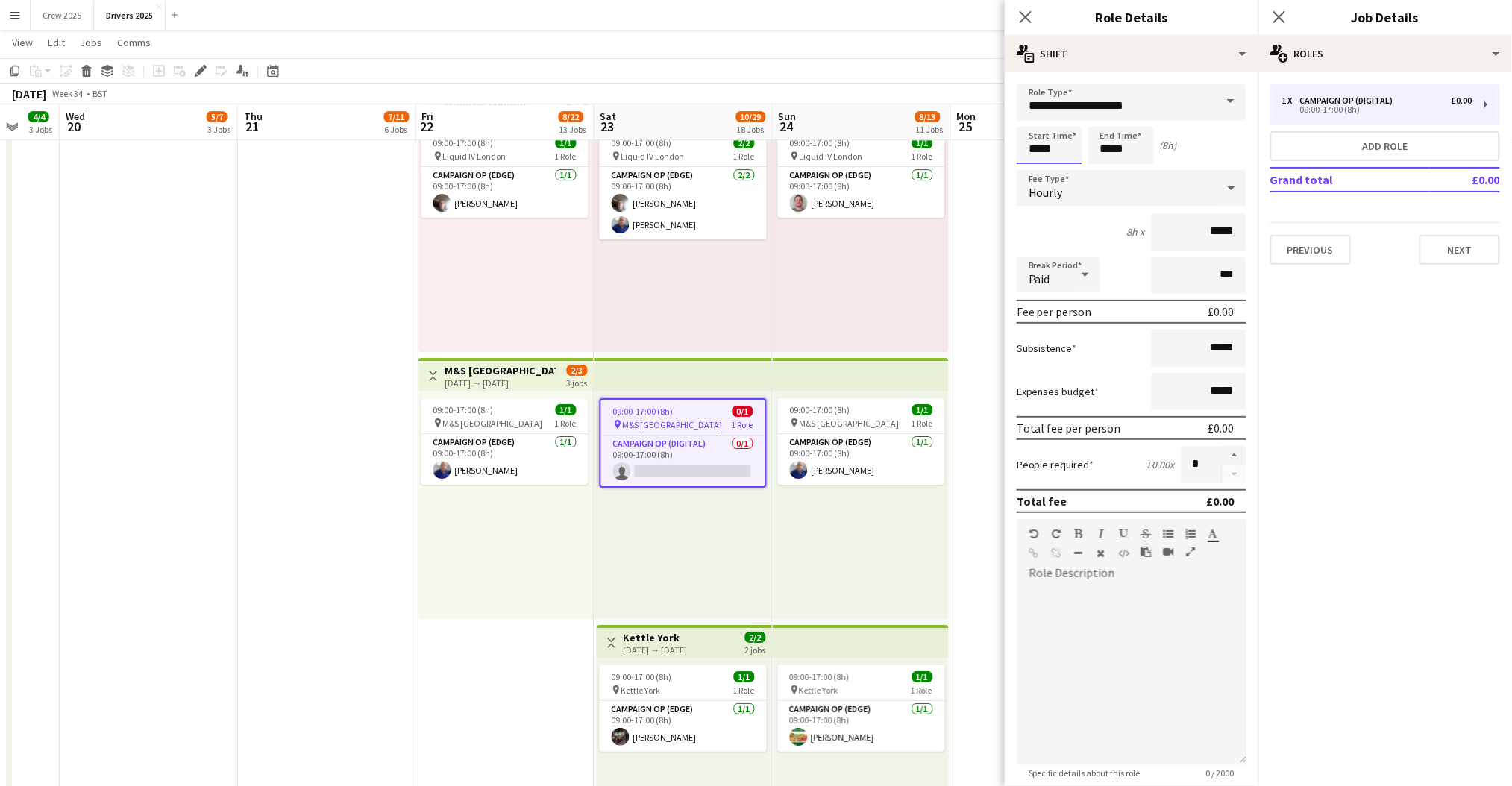
click at [1035, 141] on input "*****" at bounding box center [1049, 145] width 65 height 37
click at [1031, 112] on div at bounding box center [1034, 120] width 30 height 15
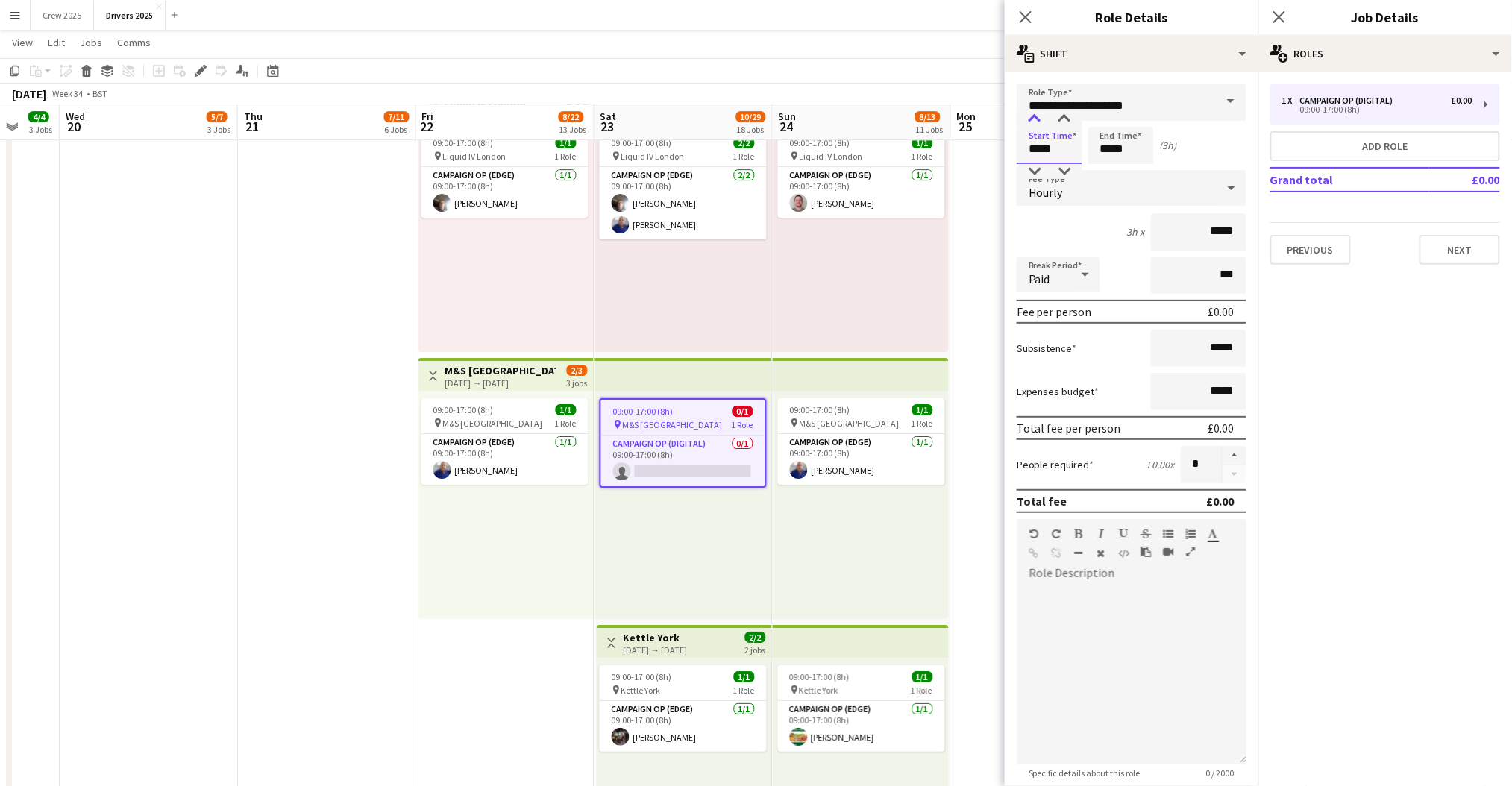
click at [1031, 112] on div at bounding box center [1034, 120] width 30 height 15
type input "*****"
click at [1031, 112] on div at bounding box center [1034, 120] width 30 height 15
click at [1098, 142] on input "*****" at bounding box center [1120, 145] width 65 height 37
type input "*****"
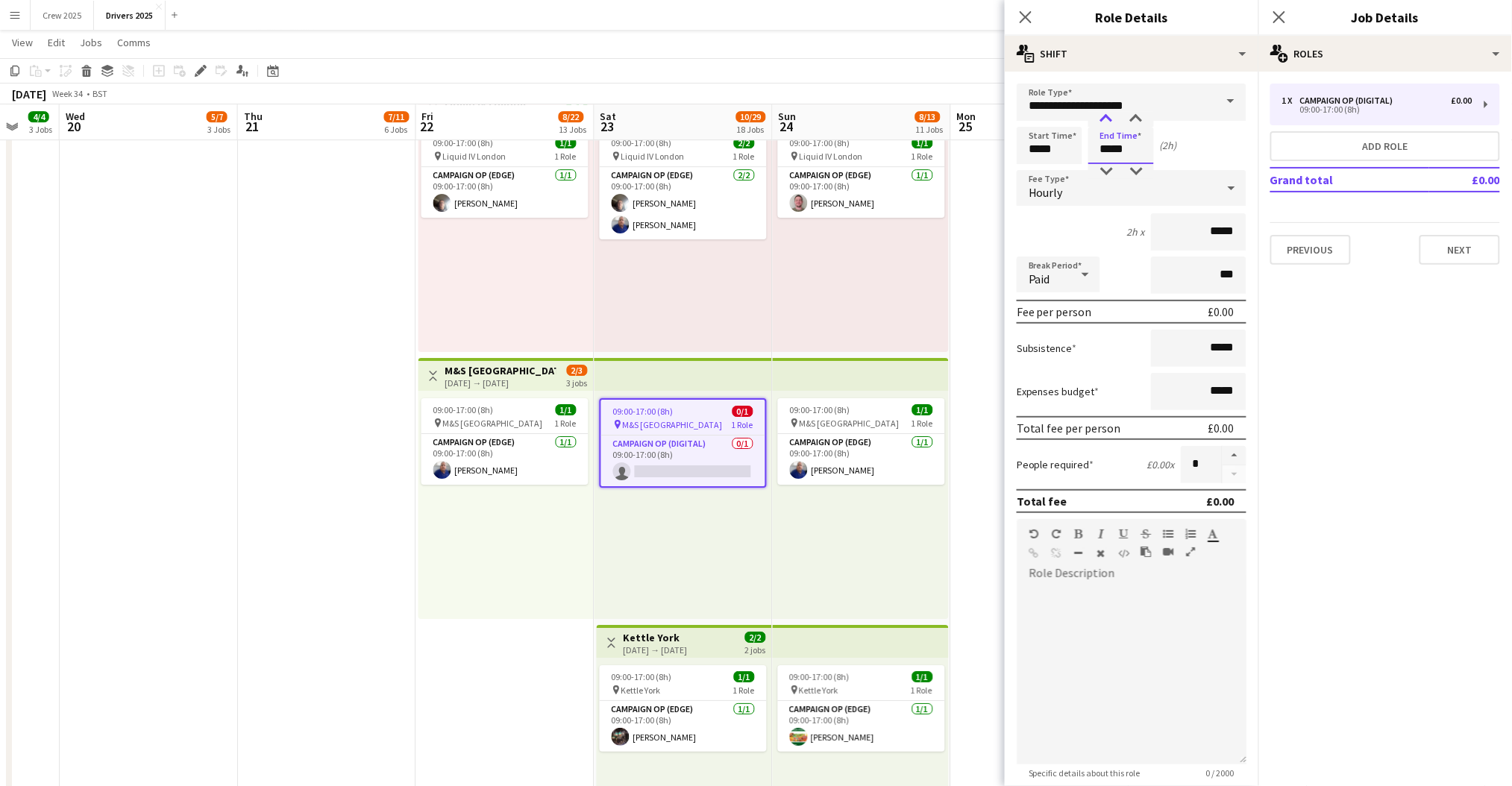
click at [1102, 118] on div at bounding box center [1106, 120] width 30 height 15
click at [443, 590] on div "09:00-17:00 (8h) 1/1 pin M&S Orpington Park 1 Role Campaign Op (Edge) 1/1 09:00…" at bounding box center [506, 505] width 175 height 229
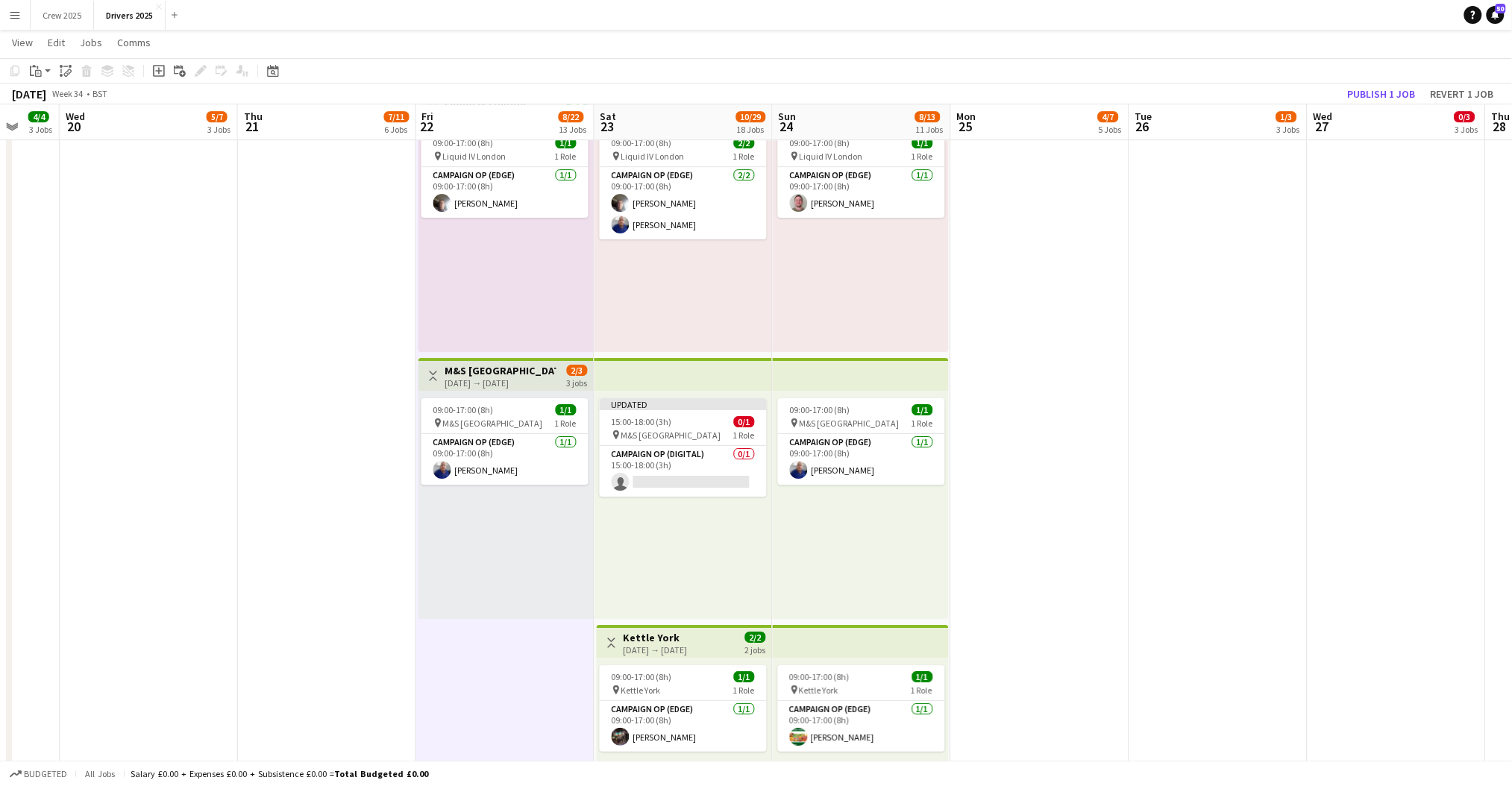
click at [483, 378] on div "[DATE] → [DATE]" at bounding box center [501, 383] width 111 height 11
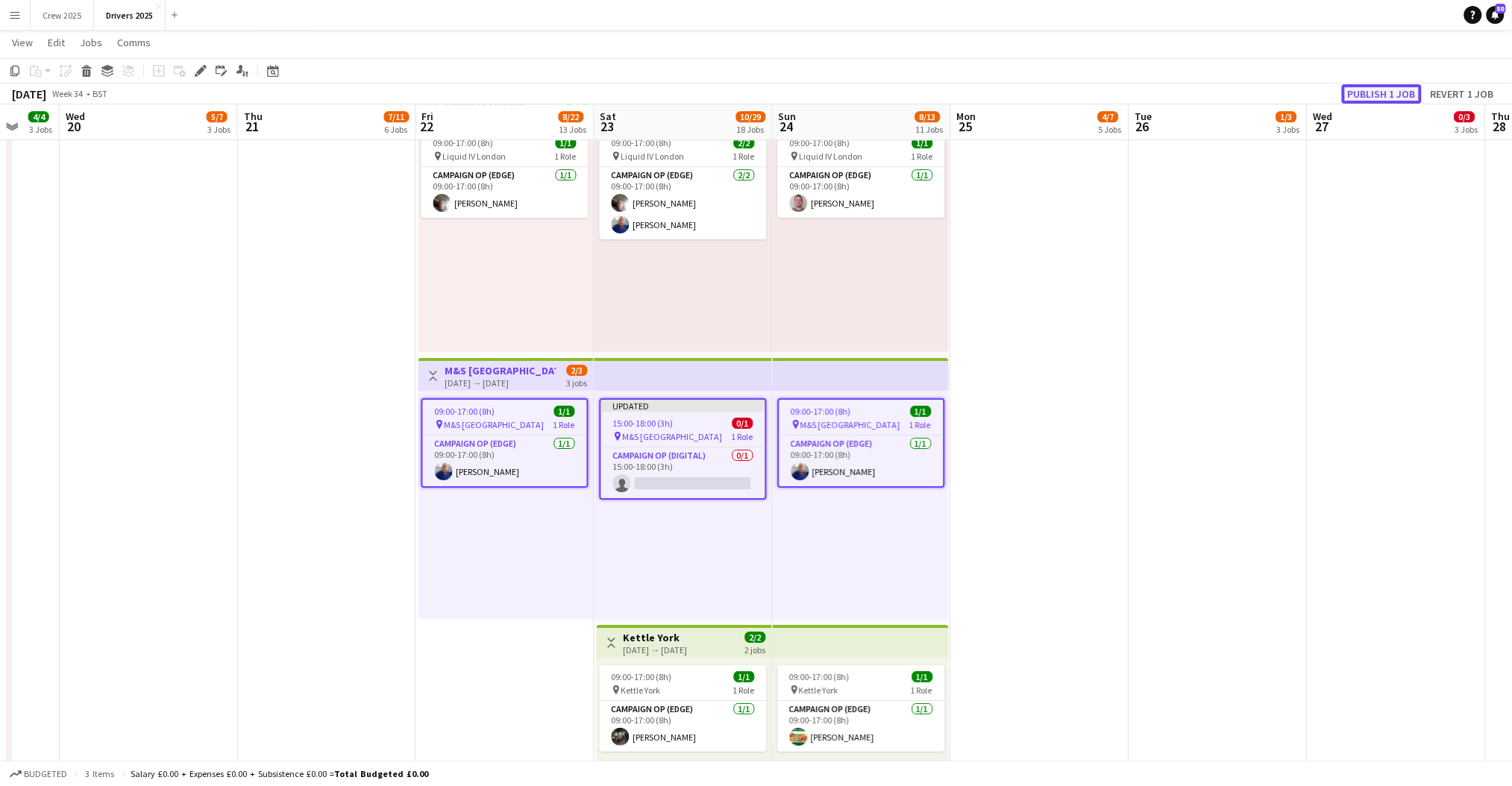
click at [1375, 90] on button "Publish 1 job" at bounding box center [1381, 94] width 80 height 19
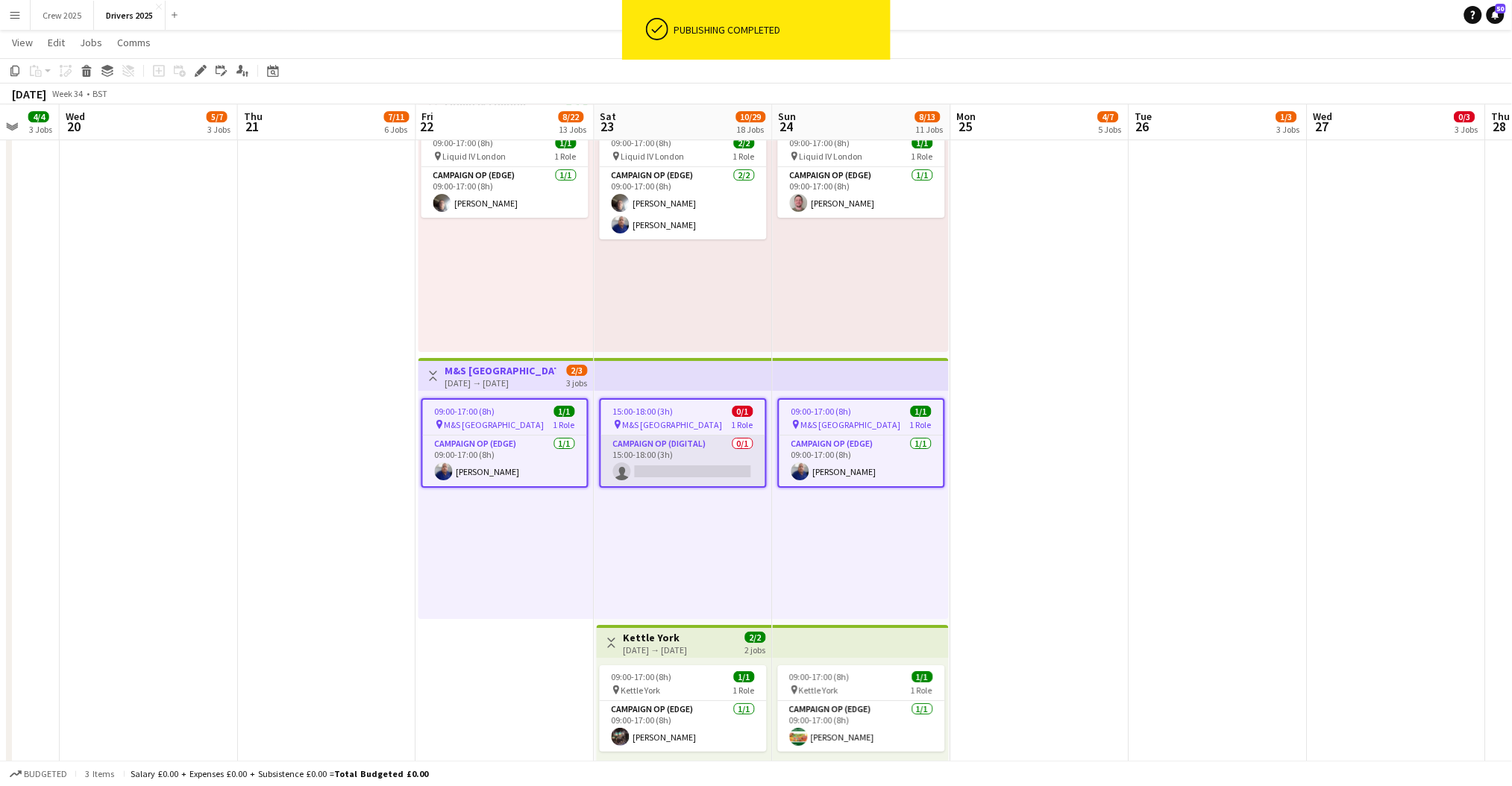
click at [685, 460] on app-card-role "Campaign Op (Digital) 0/1 15:00-18:00 (3h) single-neutral-actions" at bounding box center [682, 460] width 164 height 51
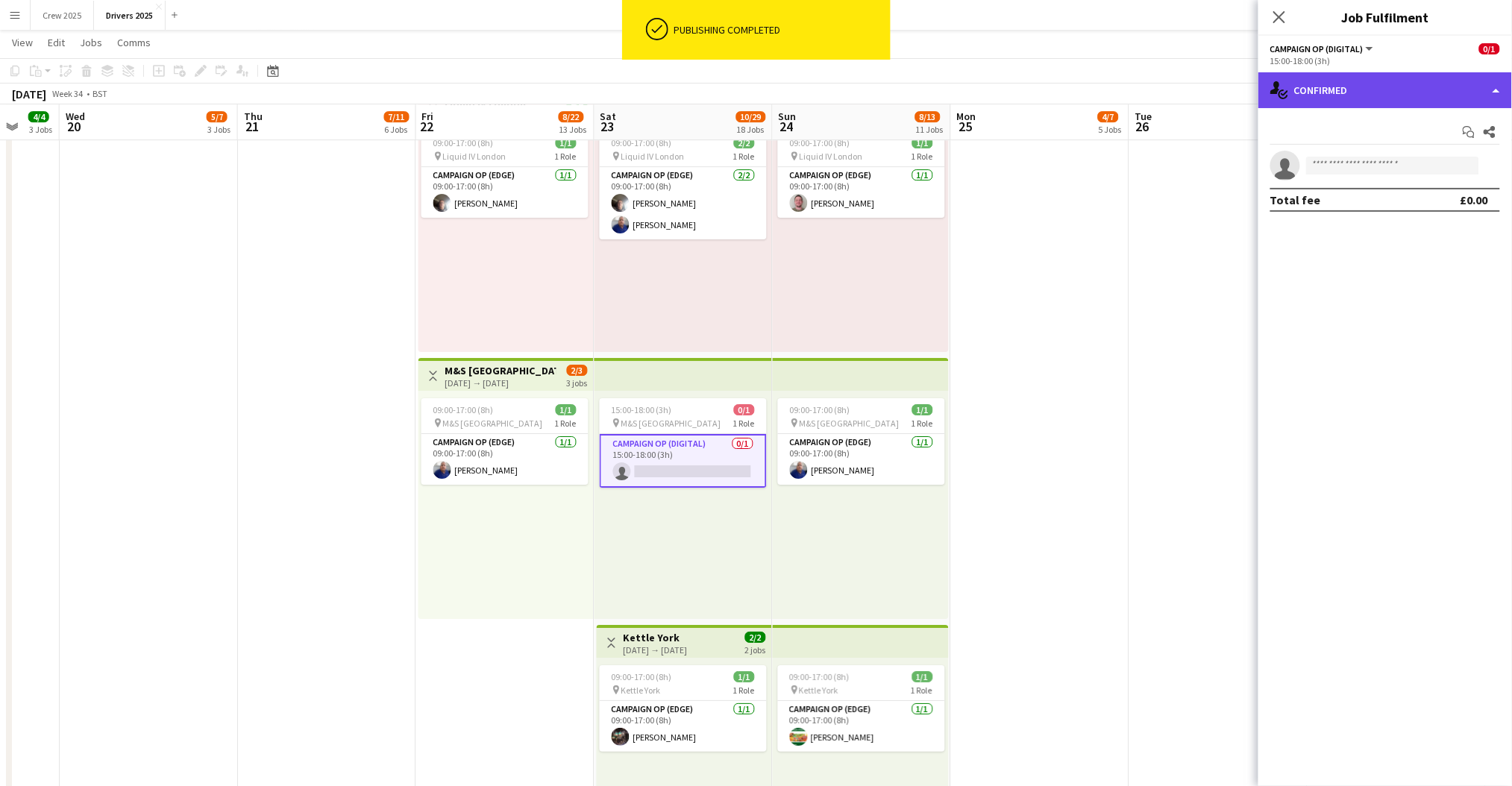
click at [1354, 90] on div "single-neutral-actions-check-2 Confirmed" at bounding box center [1385, 90] width 254 height 36
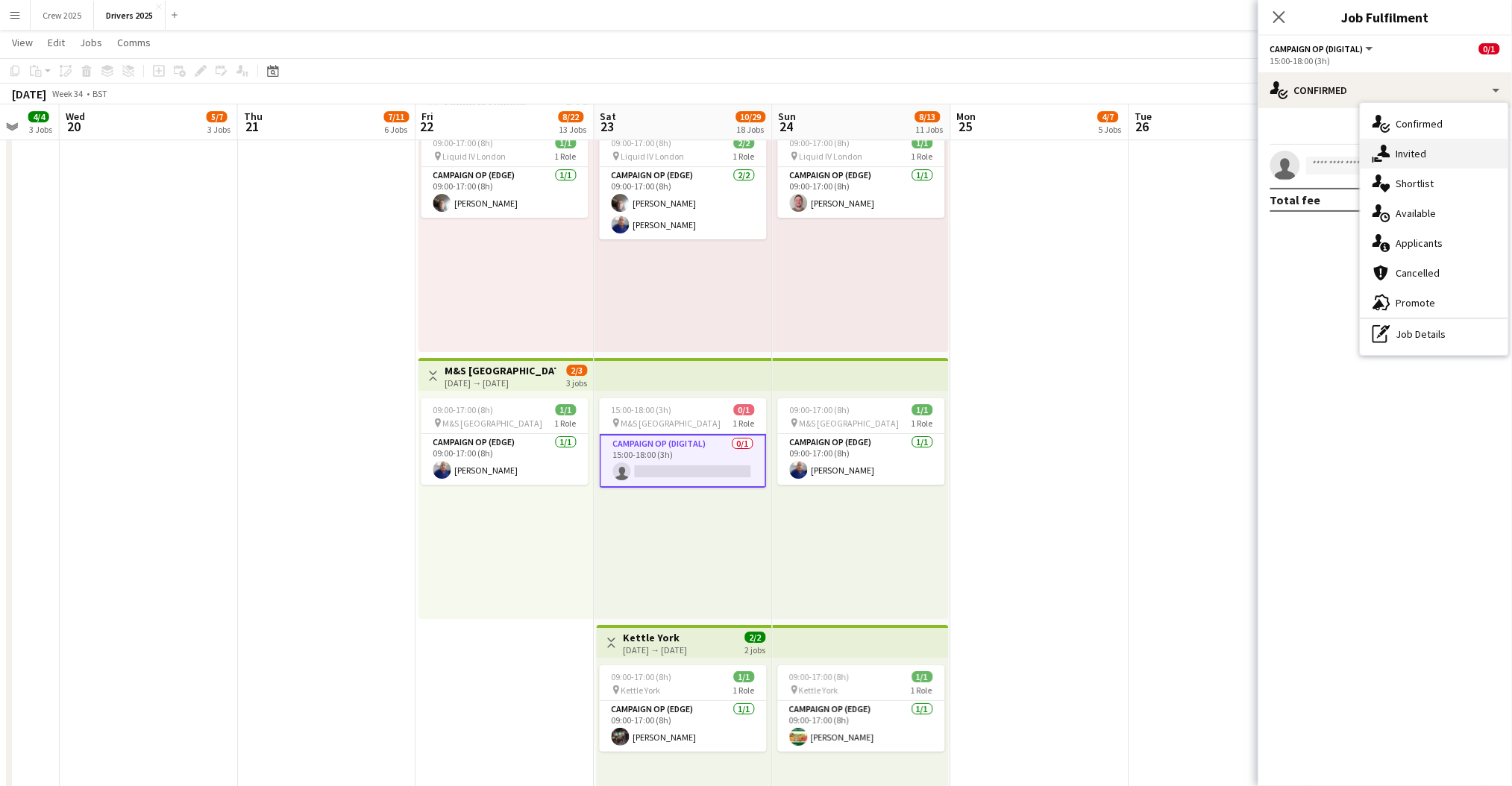
click at [1414, 151] on div "single-neutral-actions-share-1 Invited" at bounding box center [1434, 153] width 148 height 30
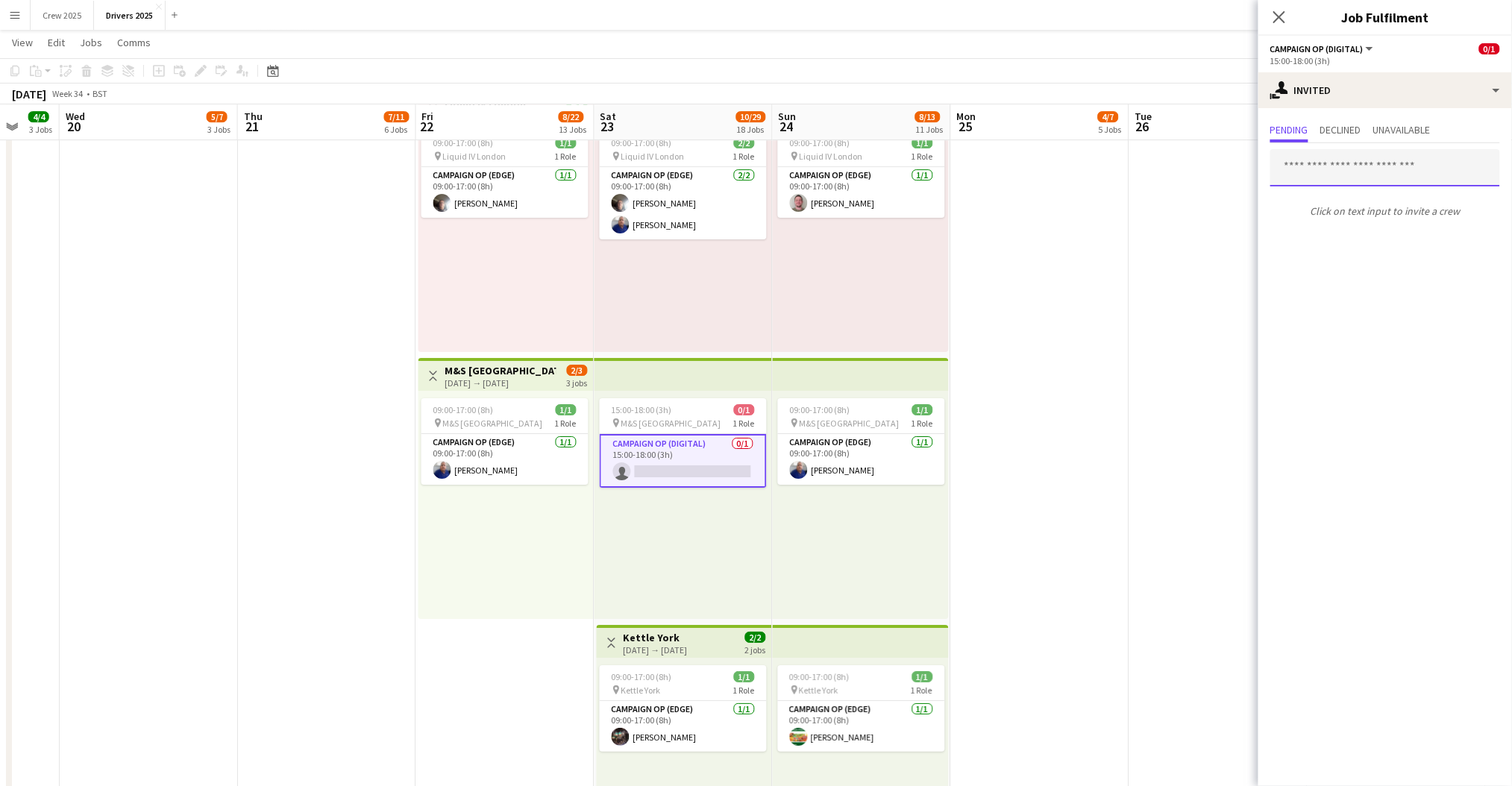
click at [1314, 179] on input "text" at bounding box center [1385, 168] width 229 height 37
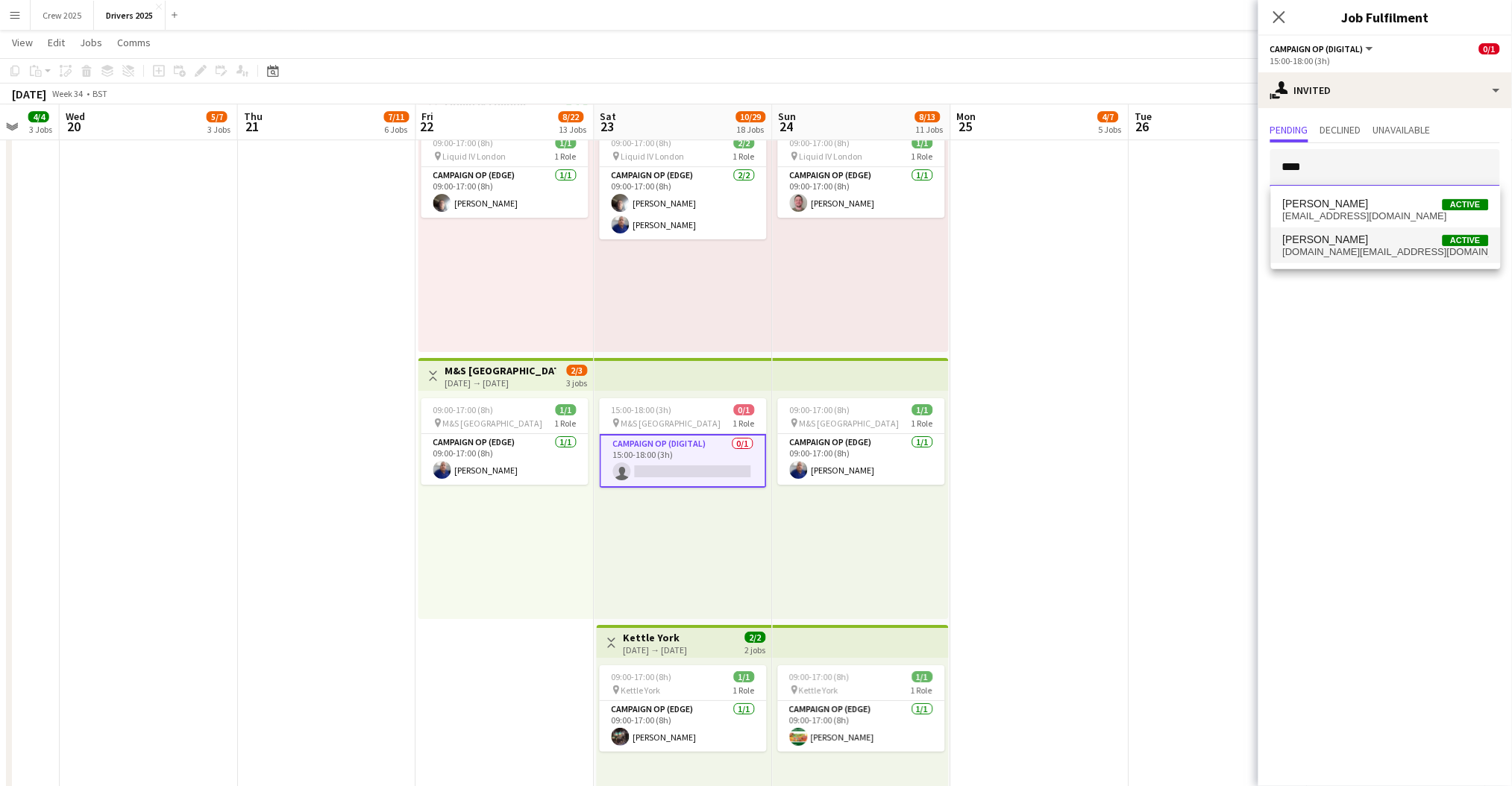
type input "****"
click at [1343, 239] on span "Mike Lewis Active" at bounding box center [1385, 240] width 206 height 13
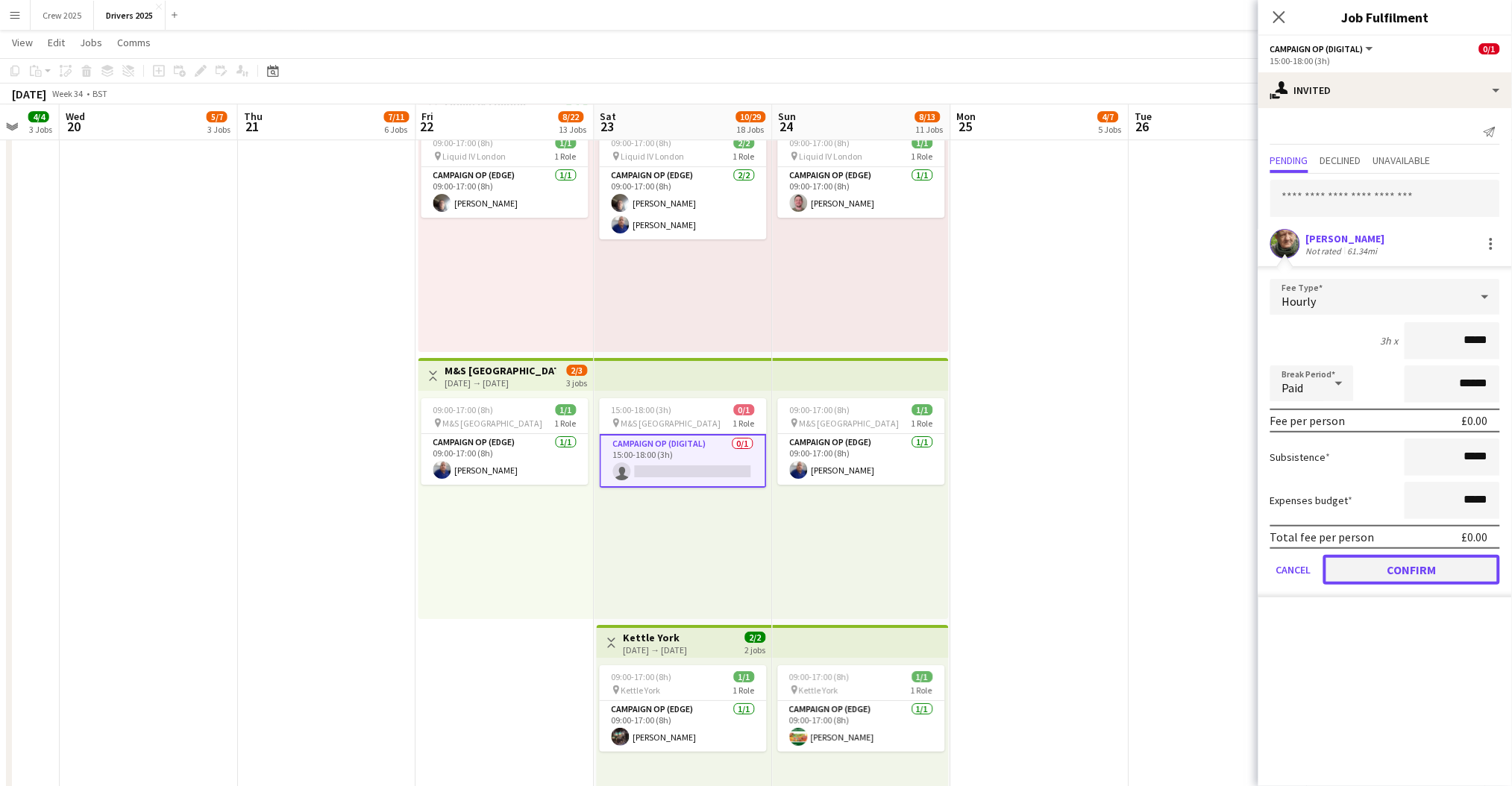
click at [1418, 570] on button "Confirm" at bounding box center [1411, 570] width 177 height 30
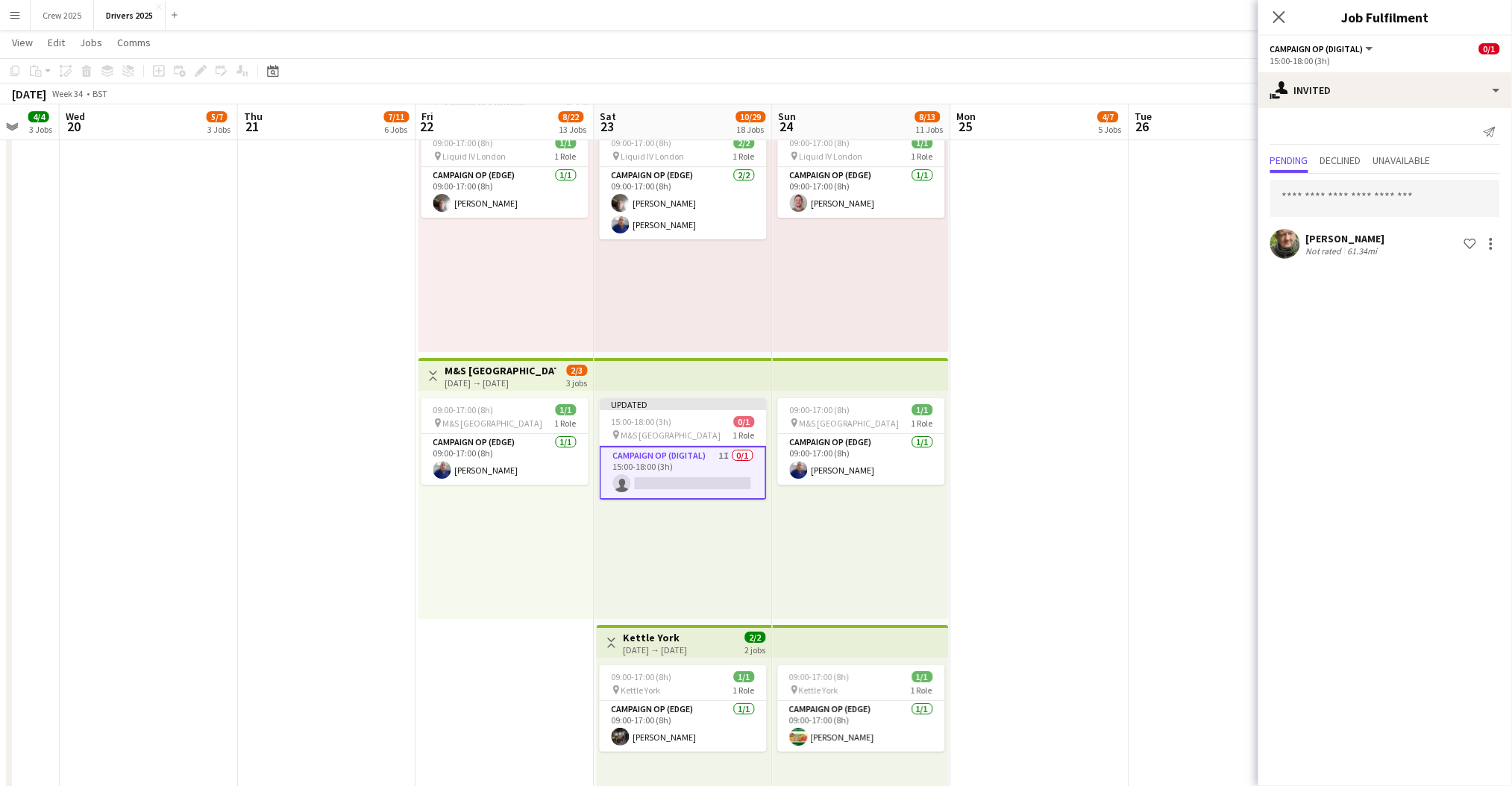
click at [1094, 394] on app-date-cell "09:00-17:00 (8h) 0/1 pin Sky Various Locations 1 Role Campaign Op (Digital) 0/1…" at bounding box center [1040, 468] width 178 height 3970
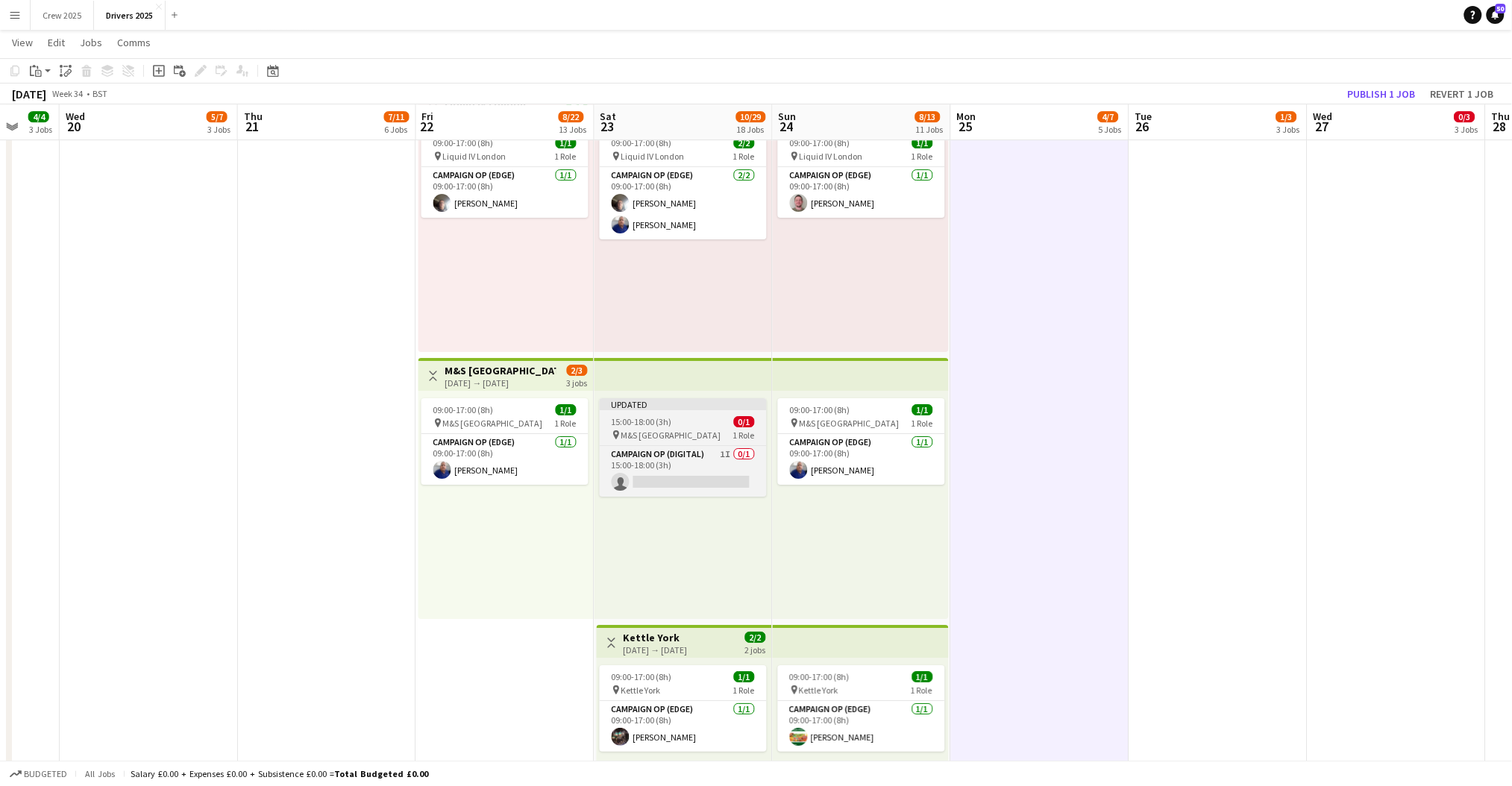
click at [642, 422] on span "15:00-18:00 (3h)" at bounding box center [641, 422] width 61 height 11
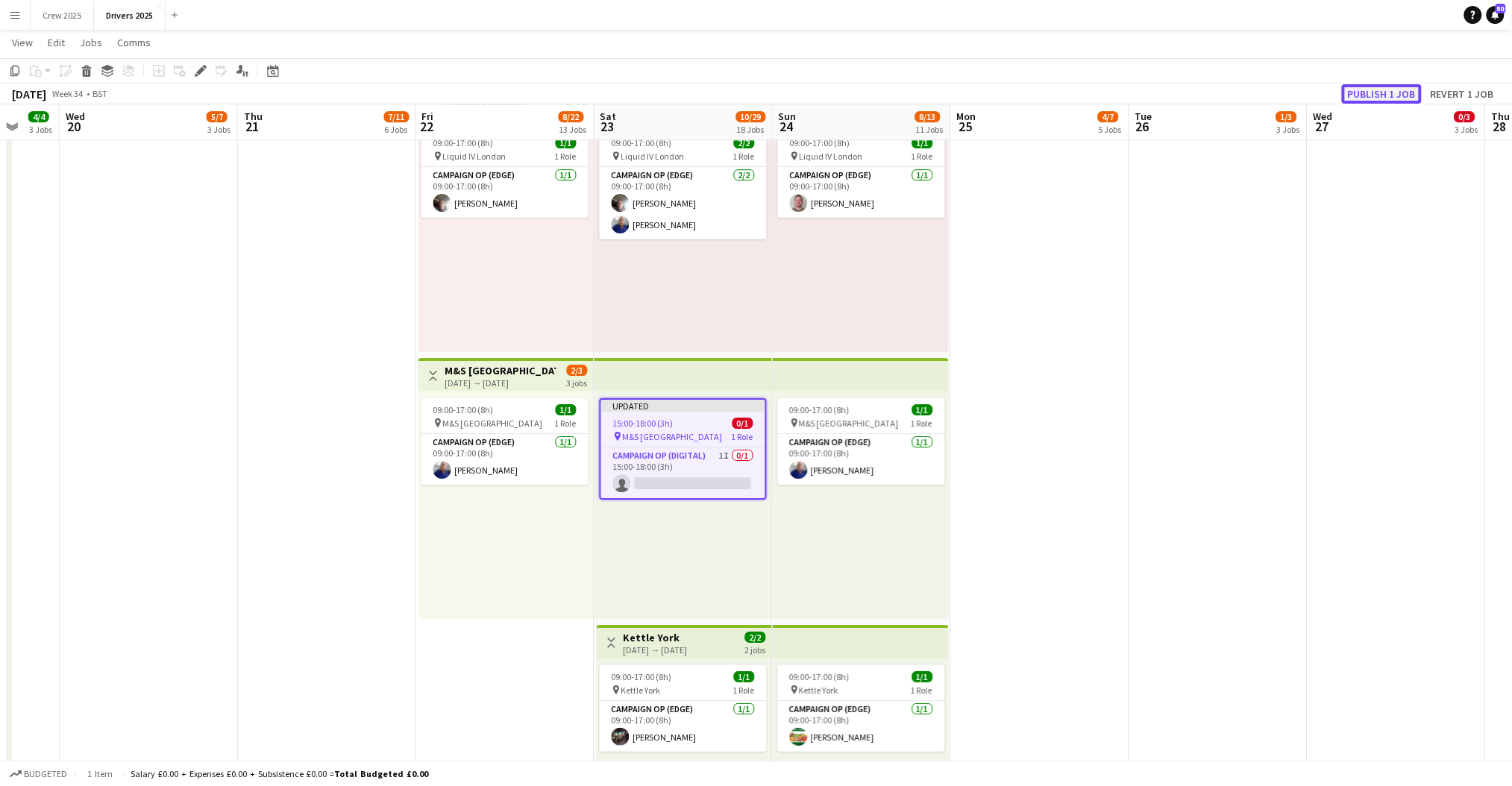
click at [1385, 94] on button "Publish 1 job" at bounding box center [1381, 94] width 80 height 19
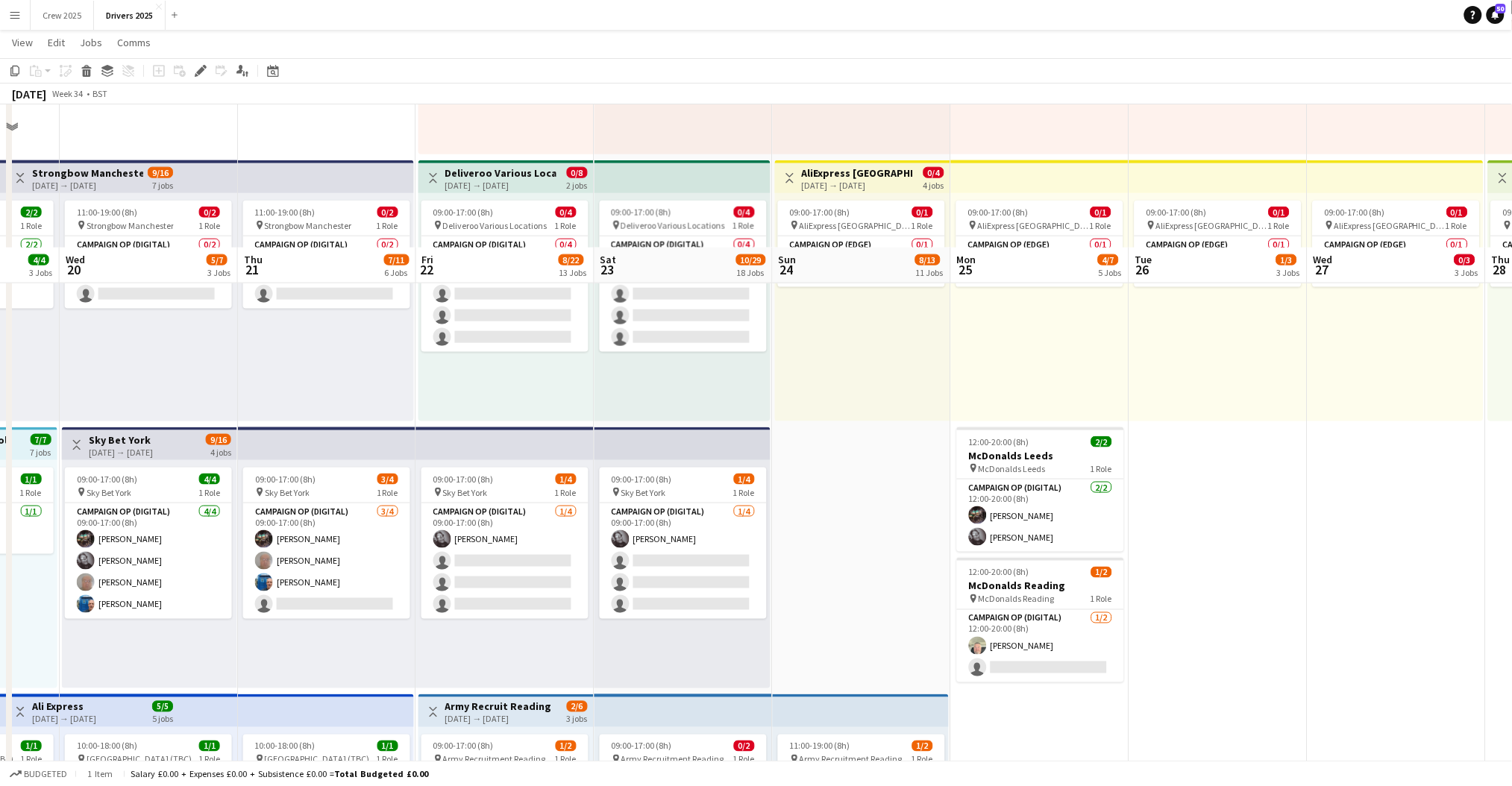
scroll to position [689, 0]
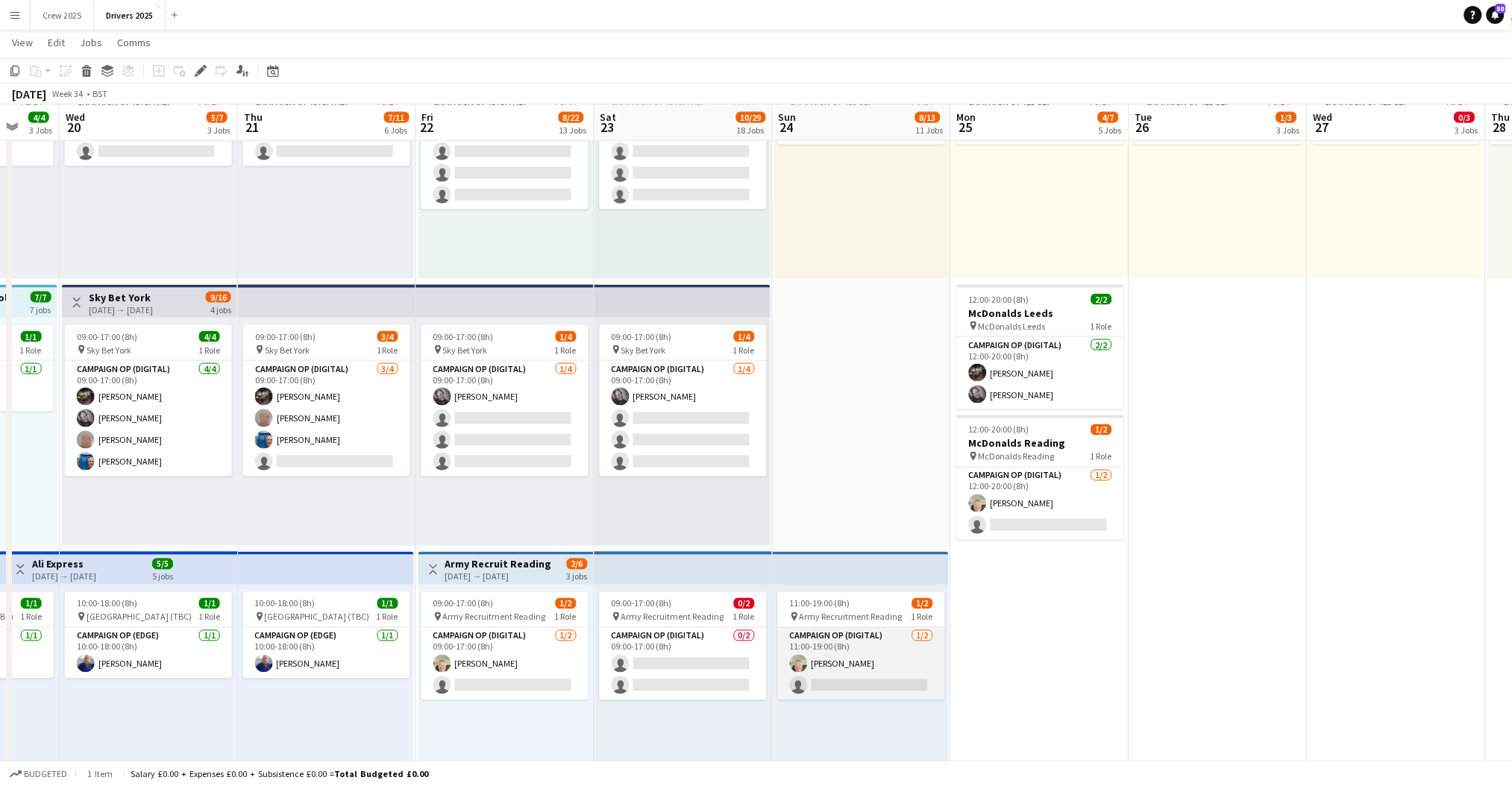
click at [866, 670] on app-card-role "Campaign Op (Digital) 1/2 11:00-19:00 (8h) Steve Henman single-neutral-actions" at bounding box center [861, 665] width 167 height 73
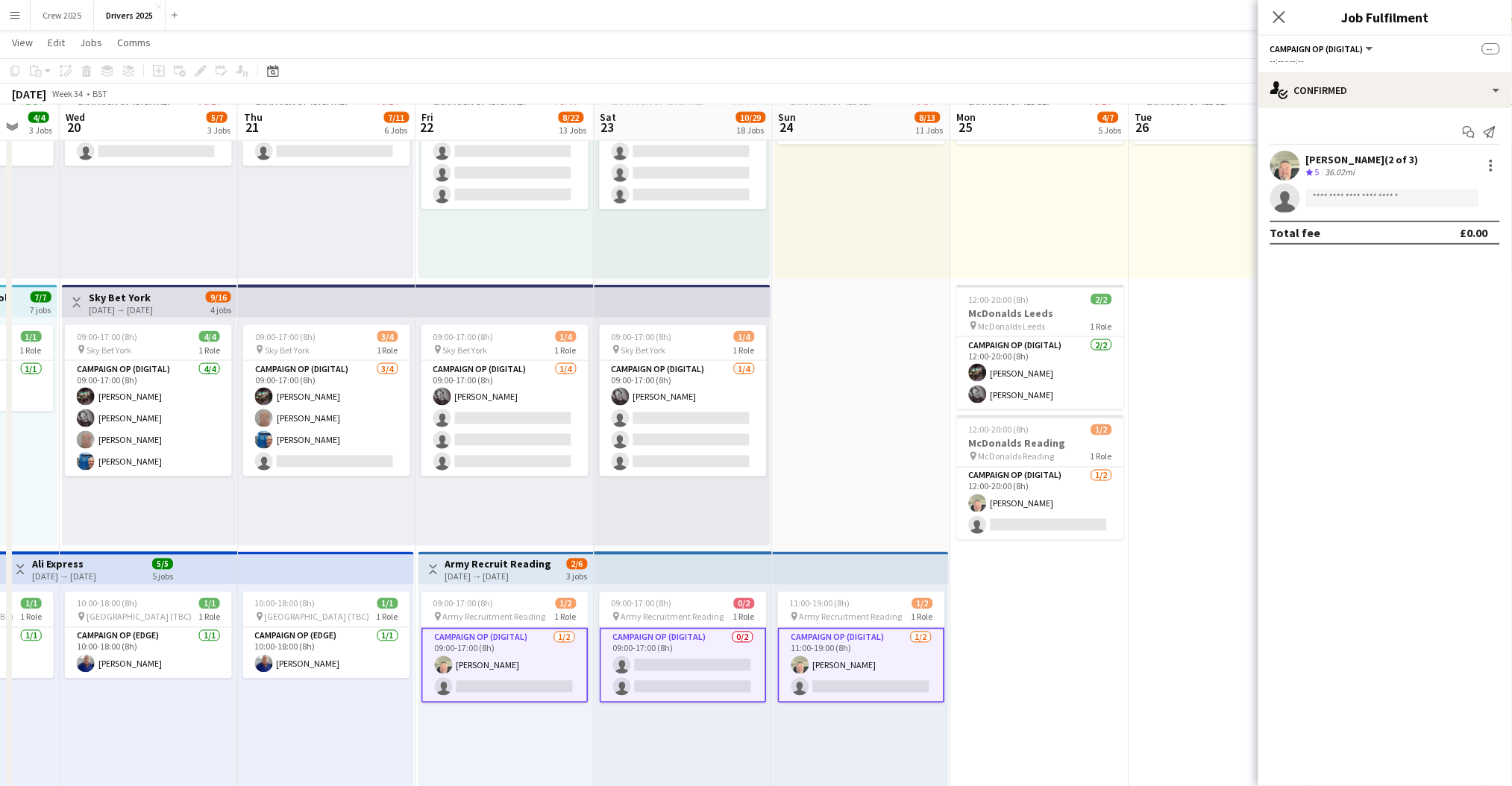
click at [879, 675] on app-card-role "Campaign Op (Digital) 1/2 11:00-19:00 (8h) Steve Henman single-neutral-actions" at bounding box center [861, 666] width 167 height 75
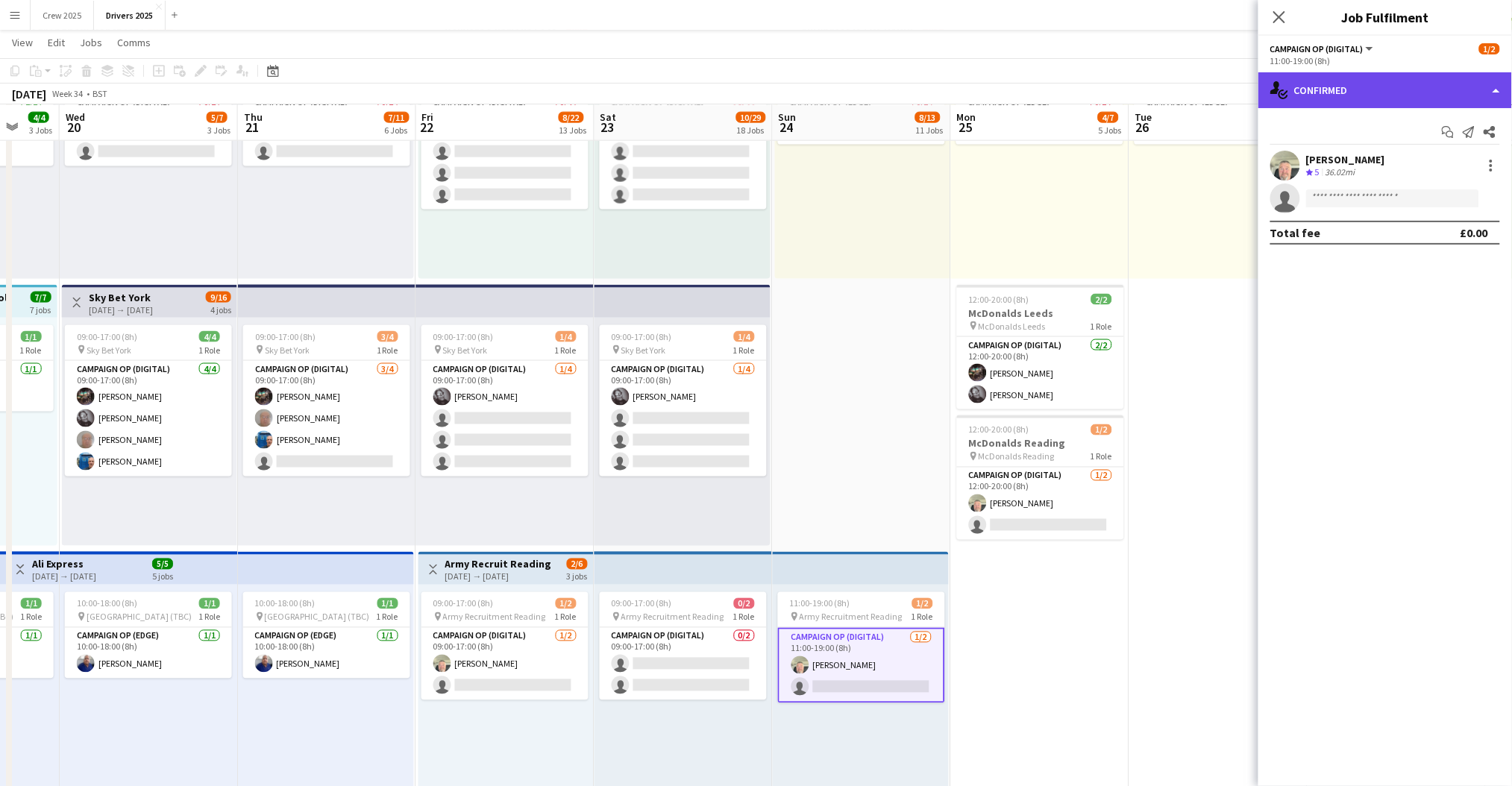
click at [1328, 93] on div "single-neutral-actions-check-2 Confirmed" at bounding box center [1385, 90] width 254 height 36
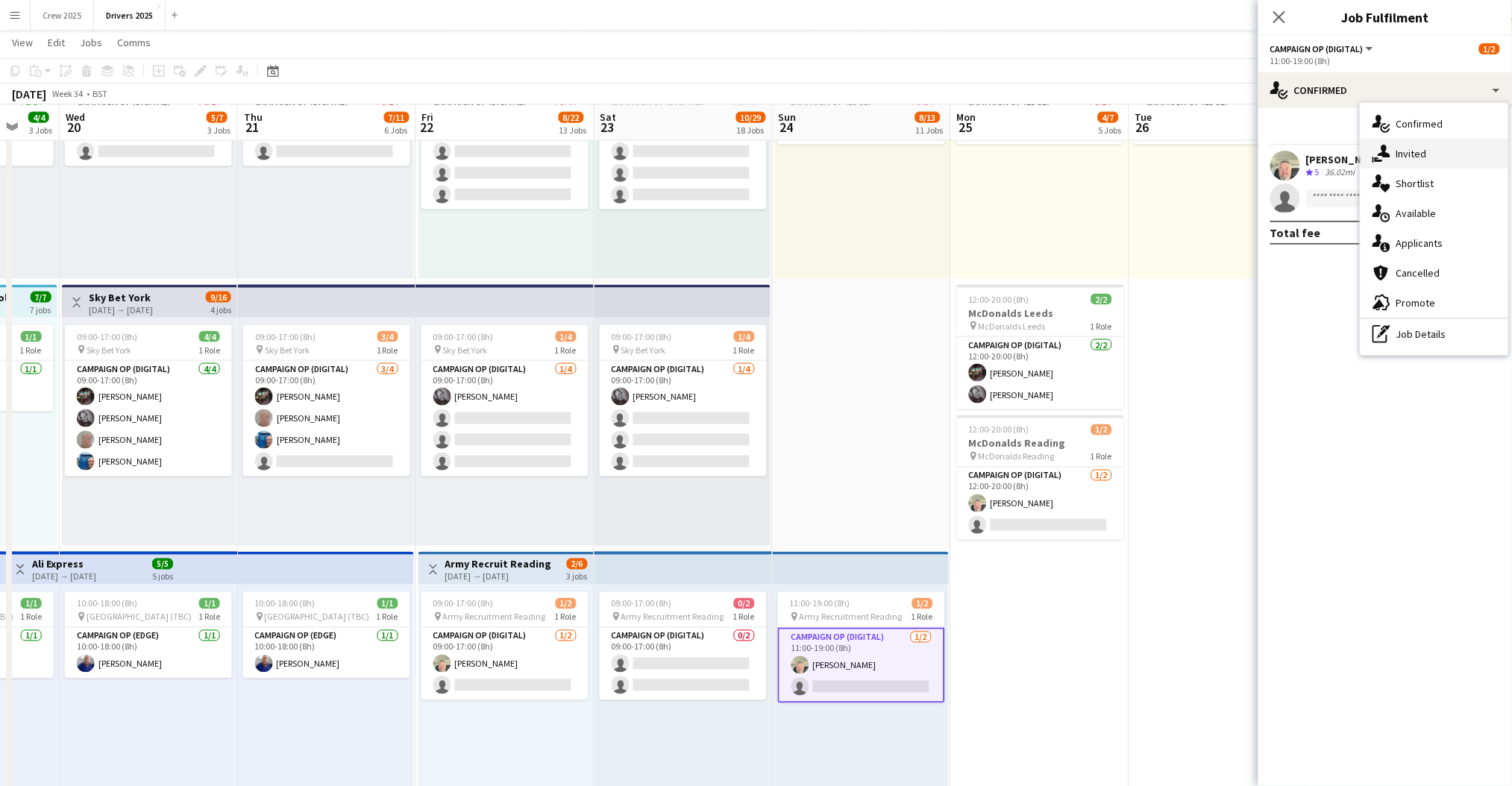
click at [1411, 157] on div "single-neutral-actions-share-1 Invited" at bounding box center [1434, 153] width 148 height 30
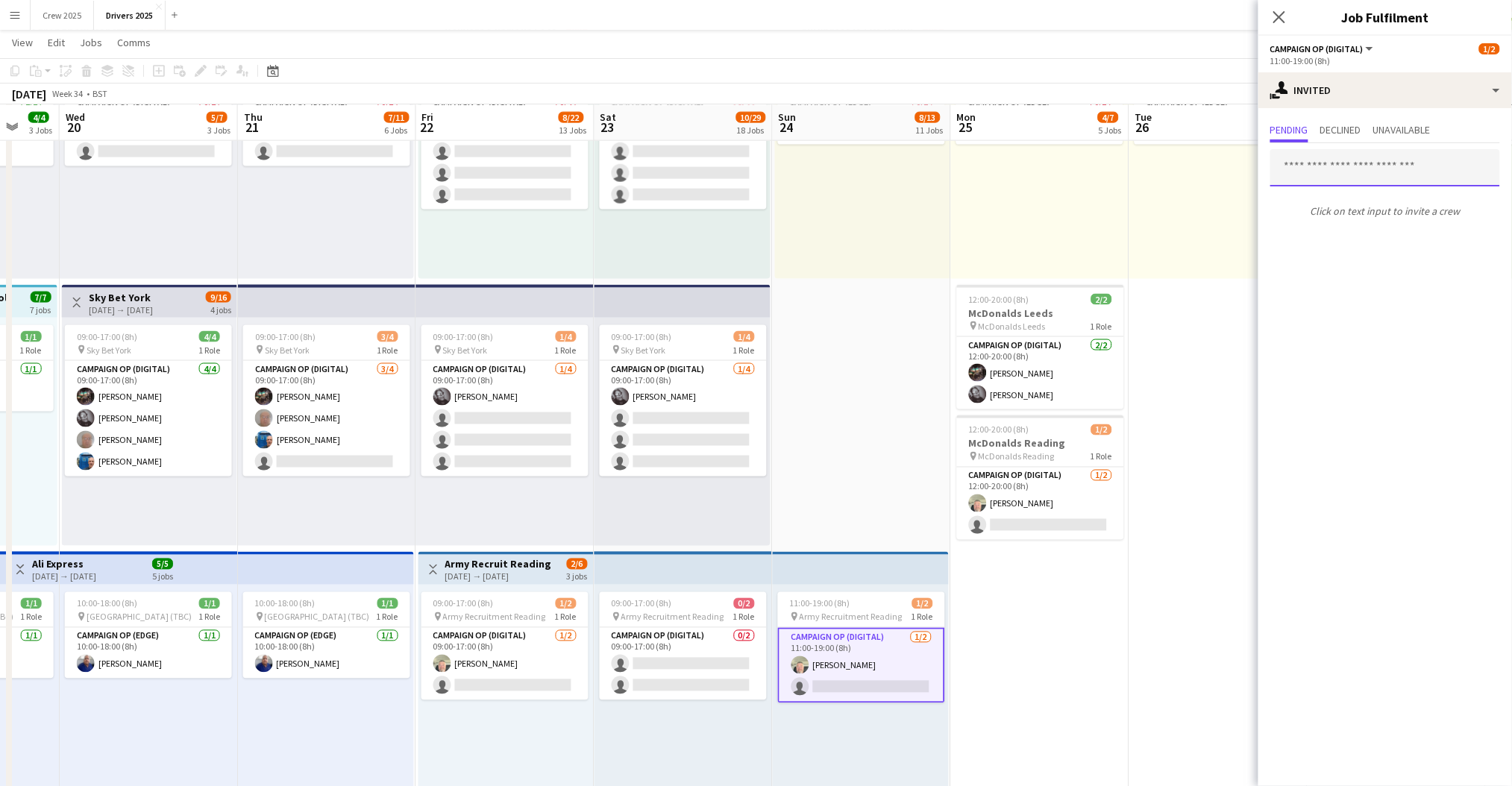
click at [1335, 171] on input "text" at bounding box center [1385, 168] width 229 height 37
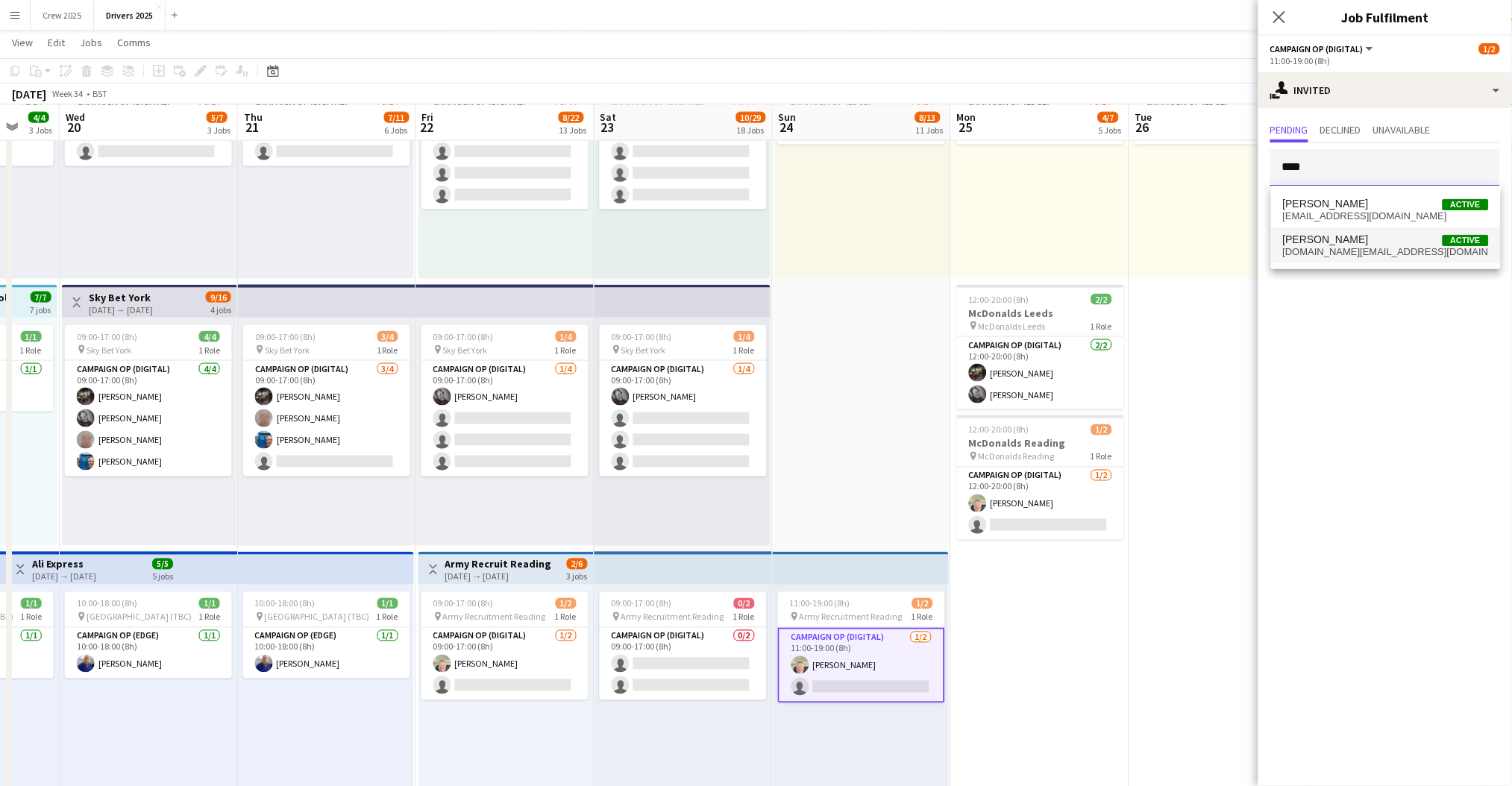
type input "****"
click at [1354, 245] on span "Mike Lewis Active" at bounding box center [1385, 240] width 206 height 13
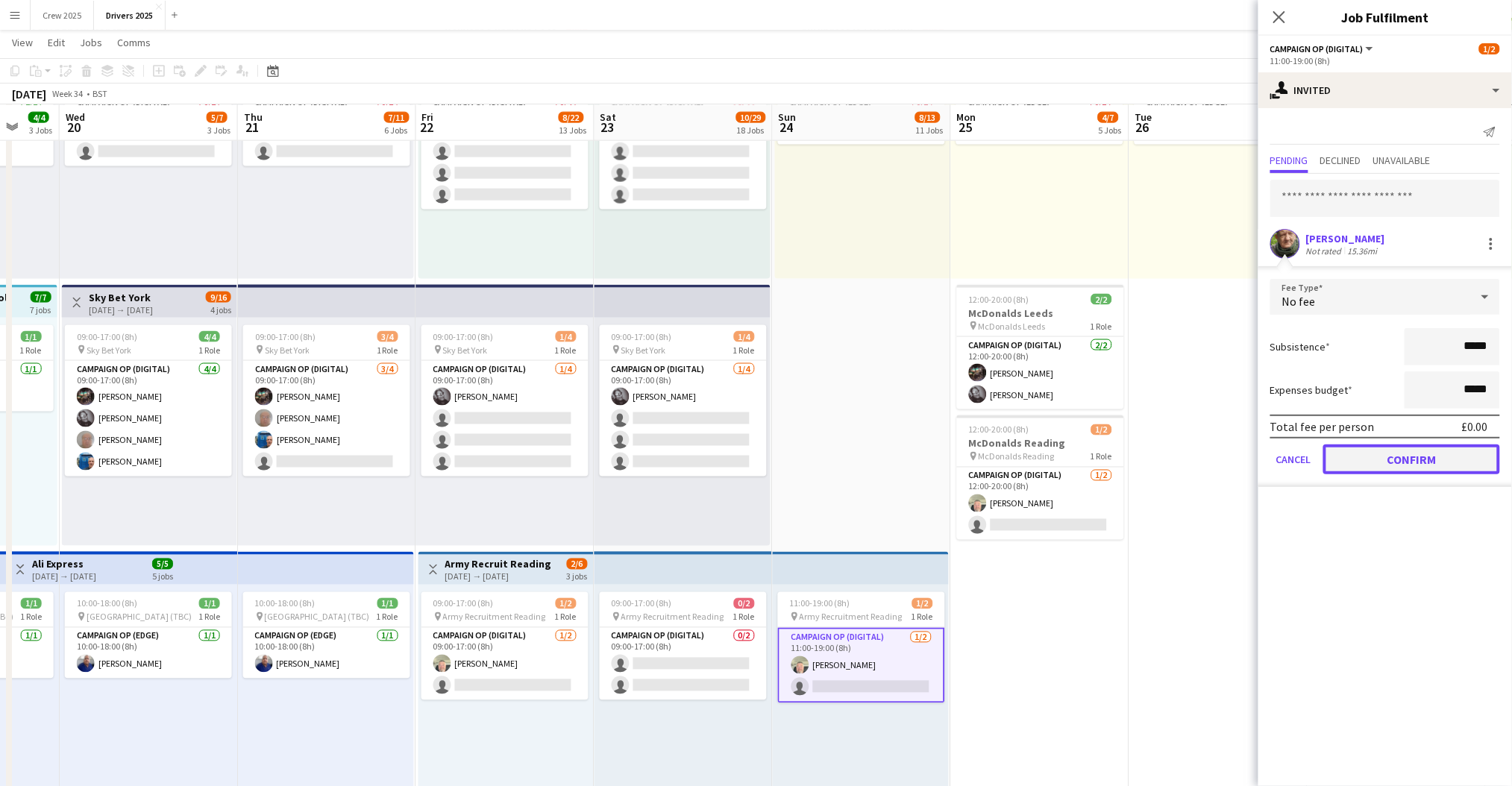
click at [1401, 460] on button "Confirm" at bounding box center [1411, 459] width 177 height 30
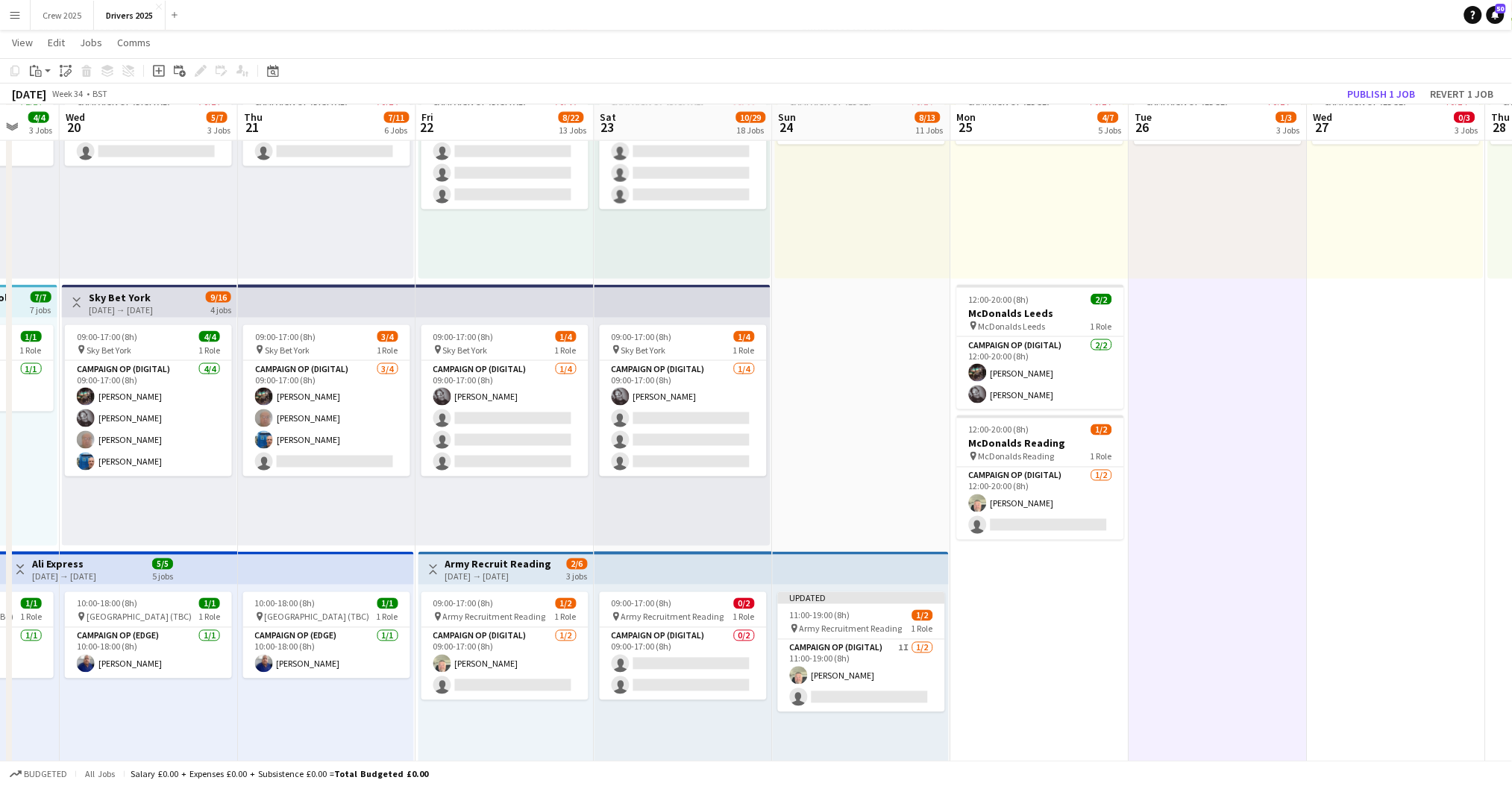
click at [478, 585] on div "09:00-17:00 (8h) 1/2 pin Army Recruitment Reading 1 Role Campaign Op (Digital) …" at bounding box center [506, 699] width 175 height 229
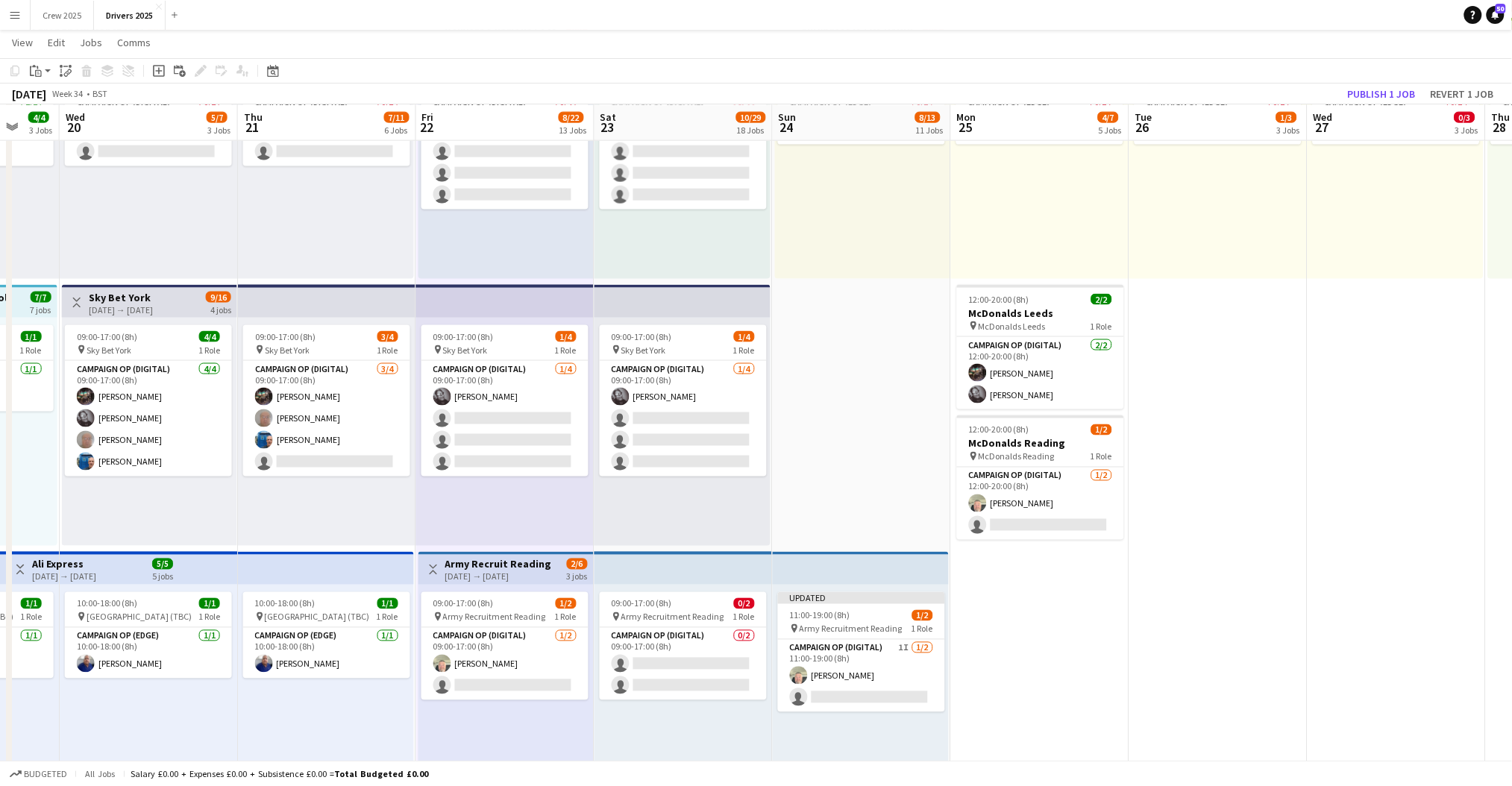
click at [508, 590] on div "09:00-17:00 (8h) 1/2 pin Army Recruitment Reading 1 Role Campaign Op (Digital) …" at bounding box center [506, 699] width 175 height 229
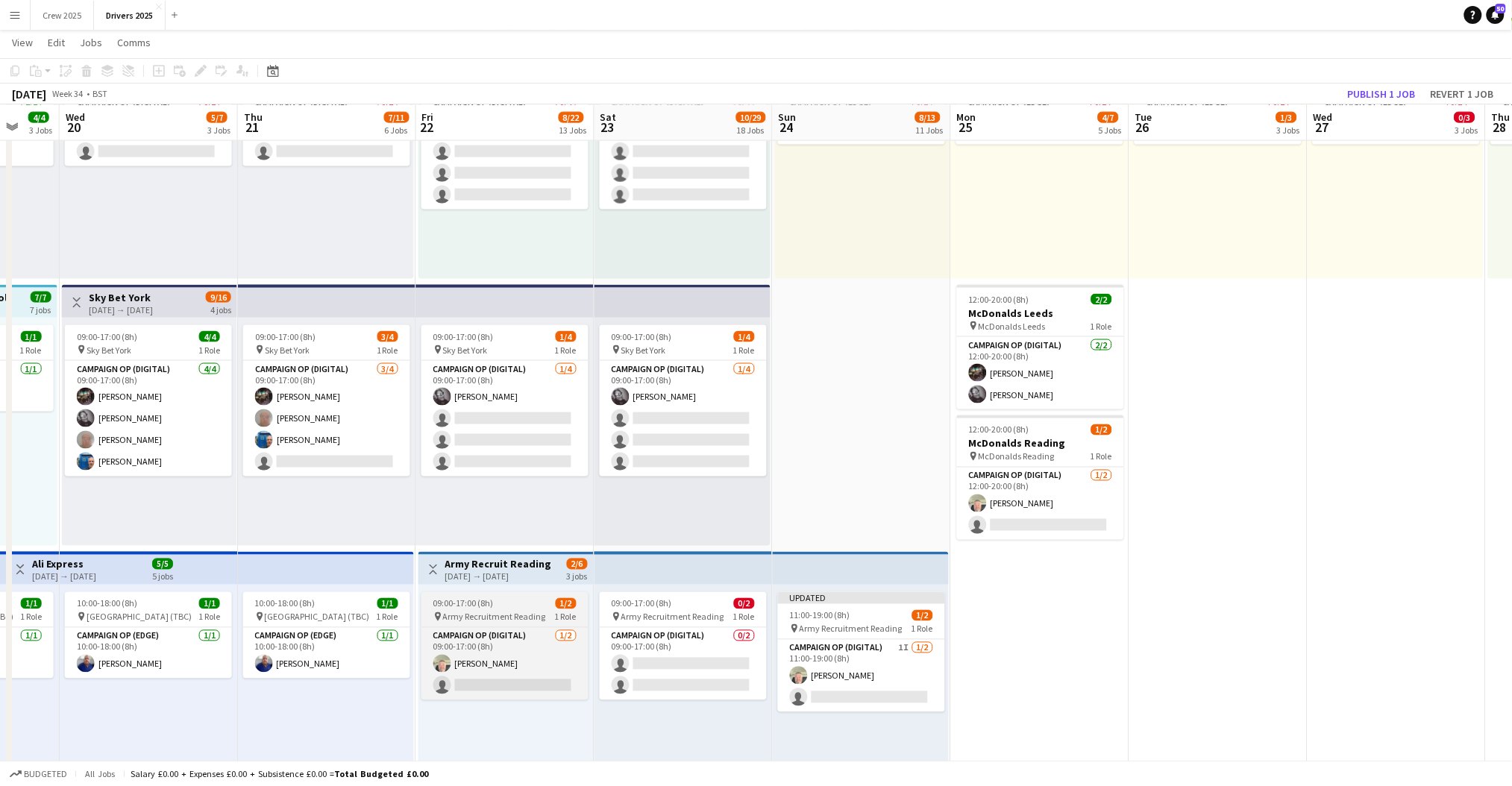
click at [505, 599] on div "09:00-17:00 (8h) 1/2" at bounding box center [505, 604] width 167 height 11
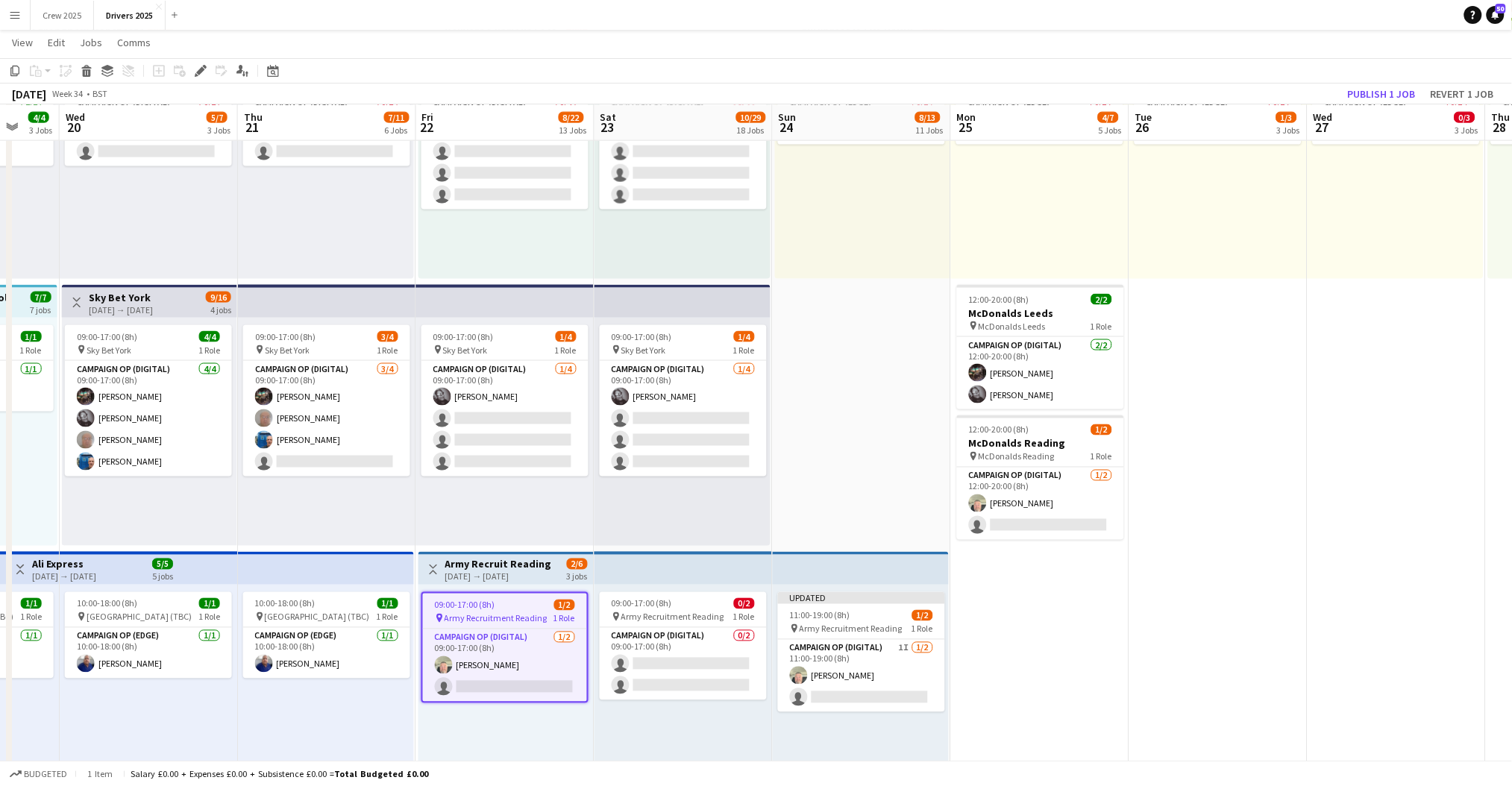
click at [511, 566] on h3 "Army Recruit Reading" at bounding box center [498, 565] width 107 height 14
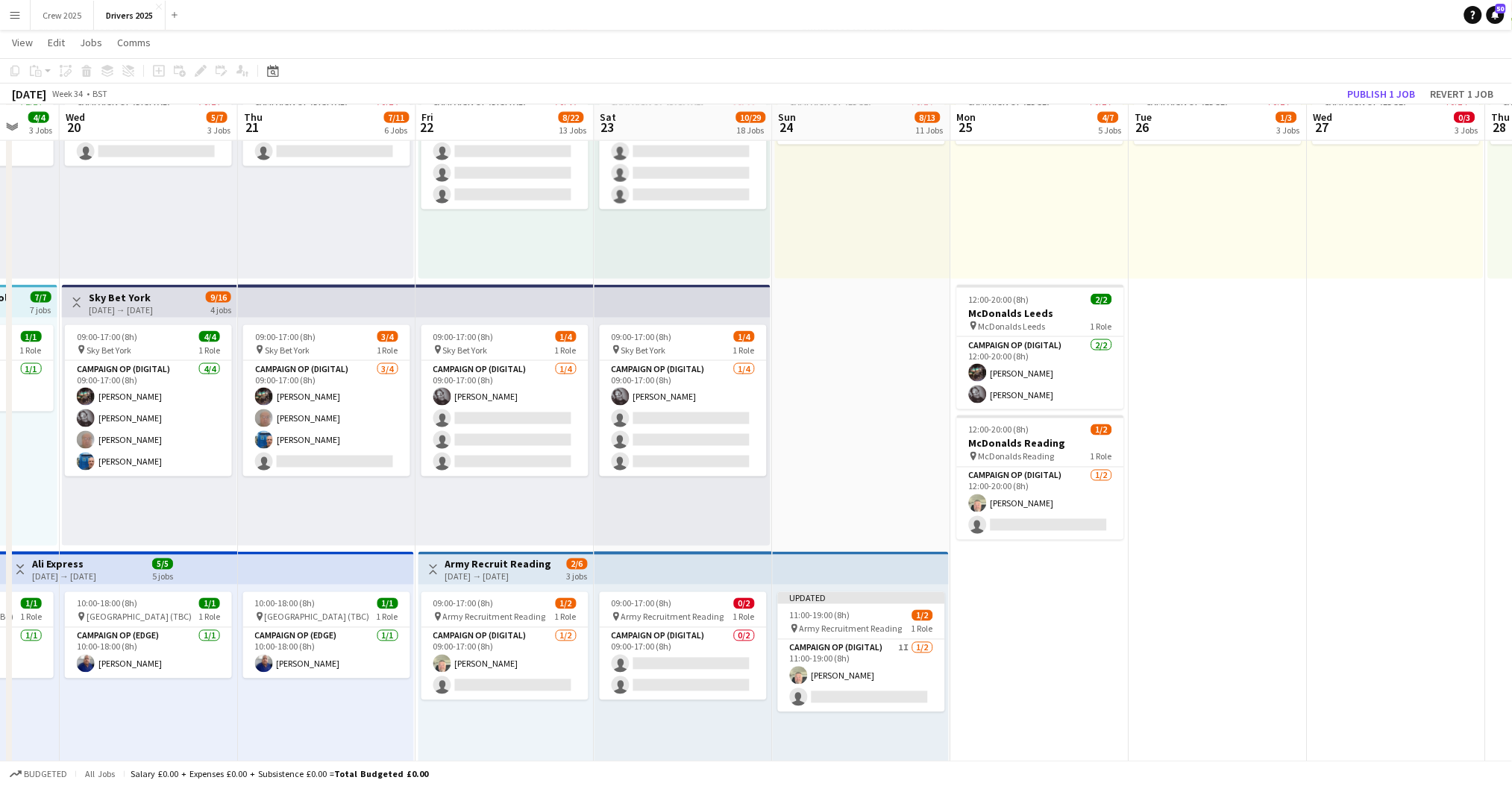
click at [511, 561] on h3 "Army Recruit Reading" at bounding box center [498, 565] width 107 height 14
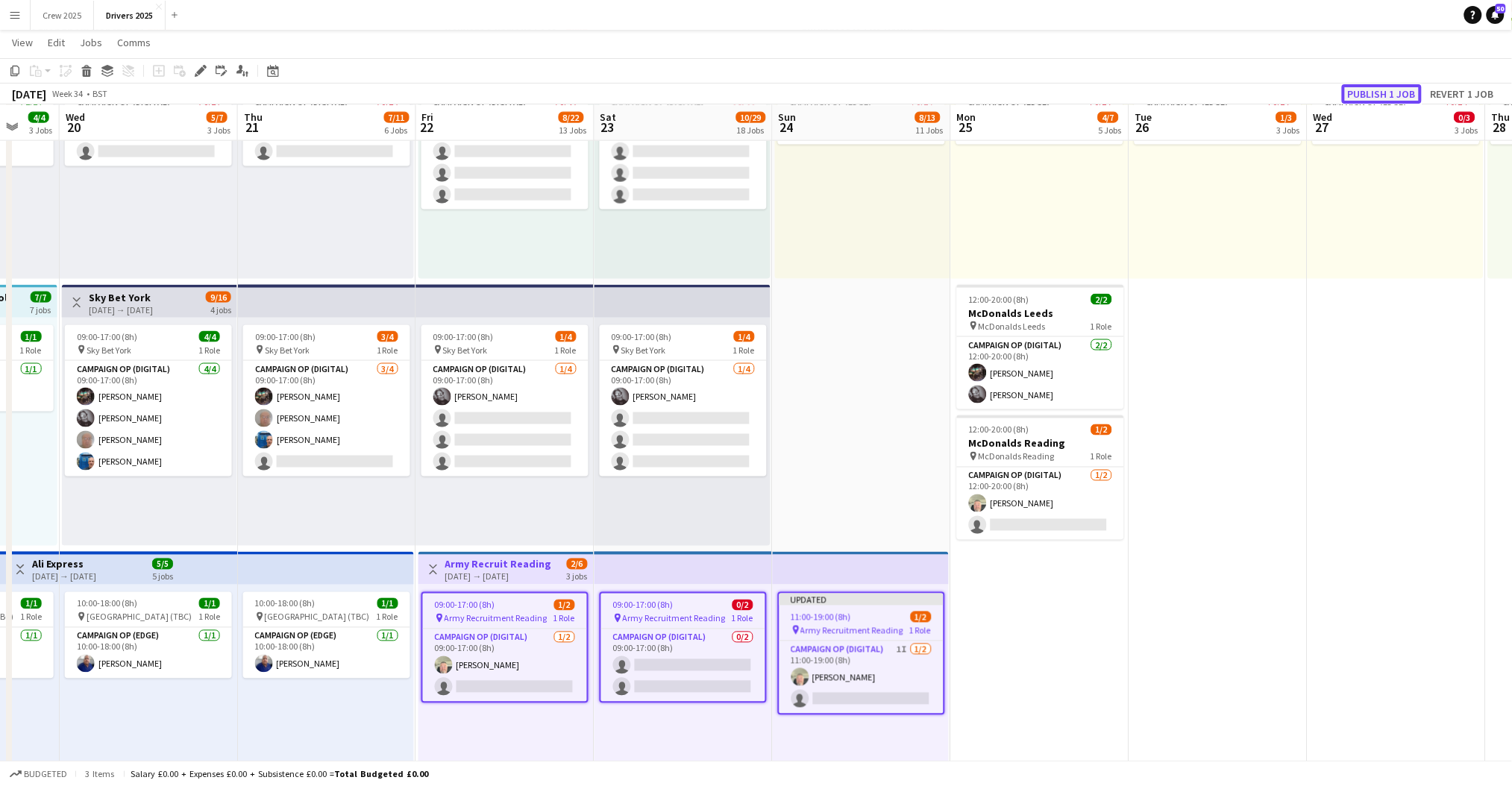
click at [1374, 86] on button "Publish 1 job" at bounding box center [1381, 94] width 80 height 19
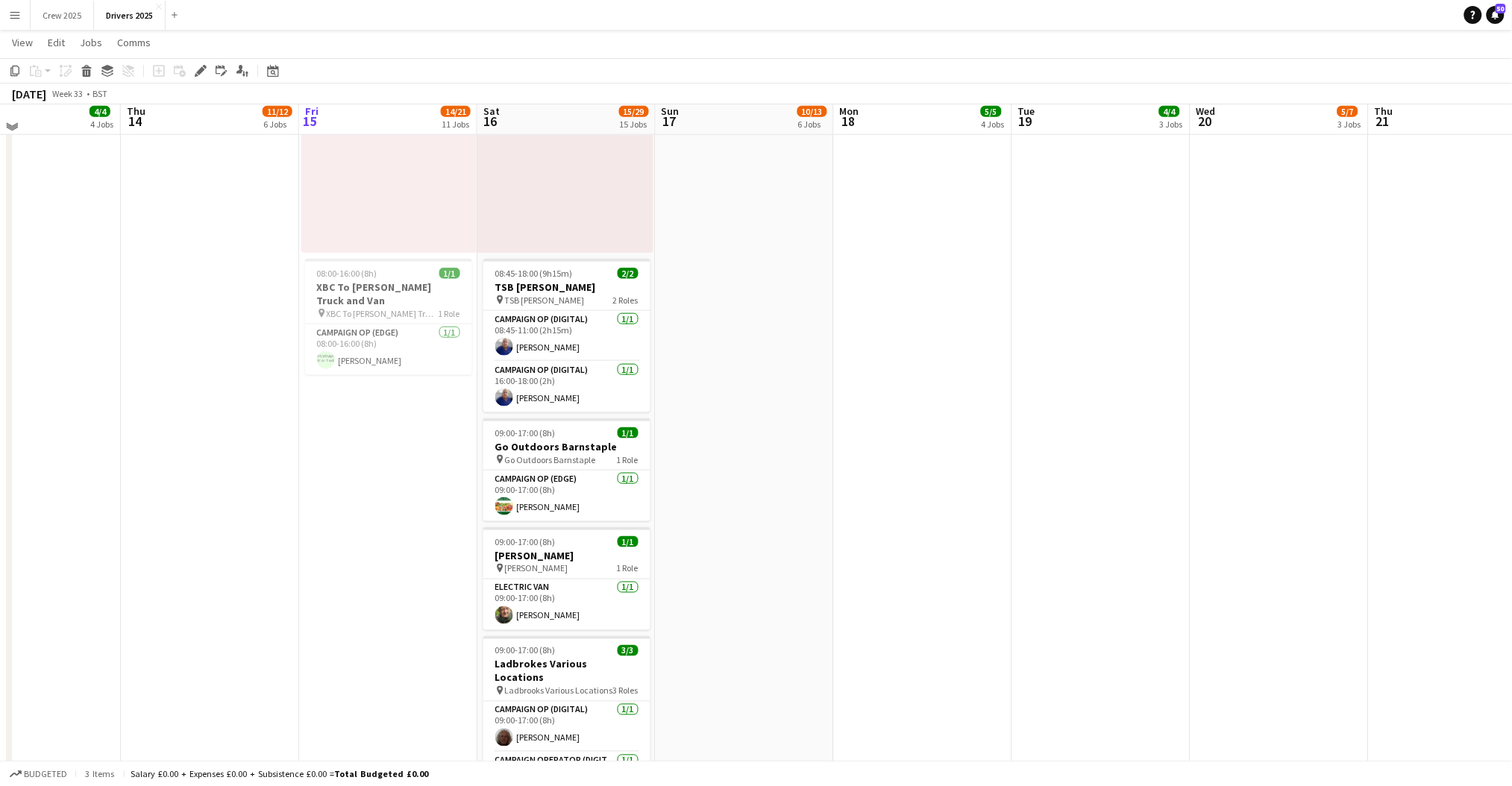
scroll to position [2579, 0]
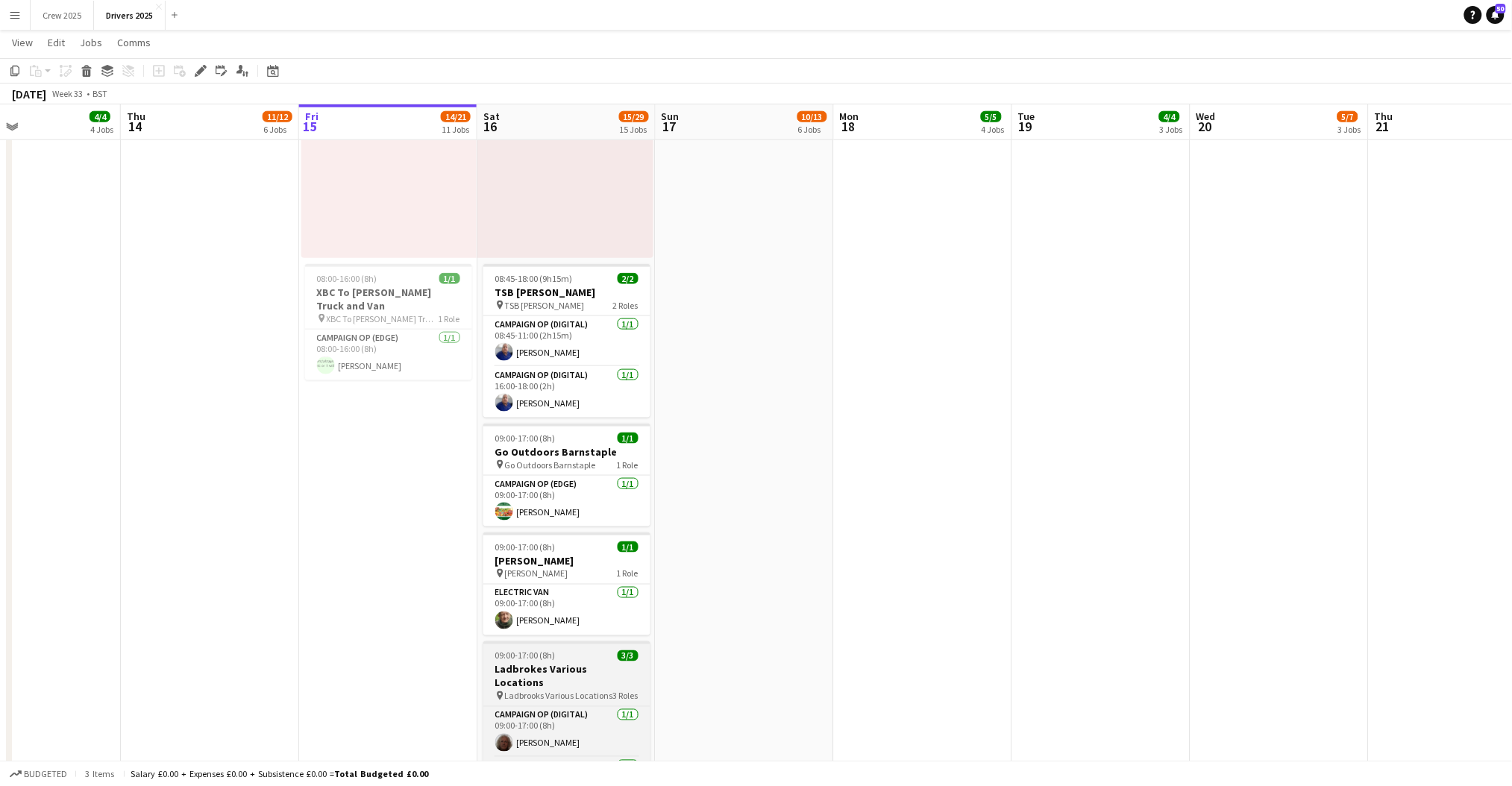
click at [567, 662] on div "09:00-17:00 (8h) 3/3" at bounding box center [566, 656] width 167 height 11
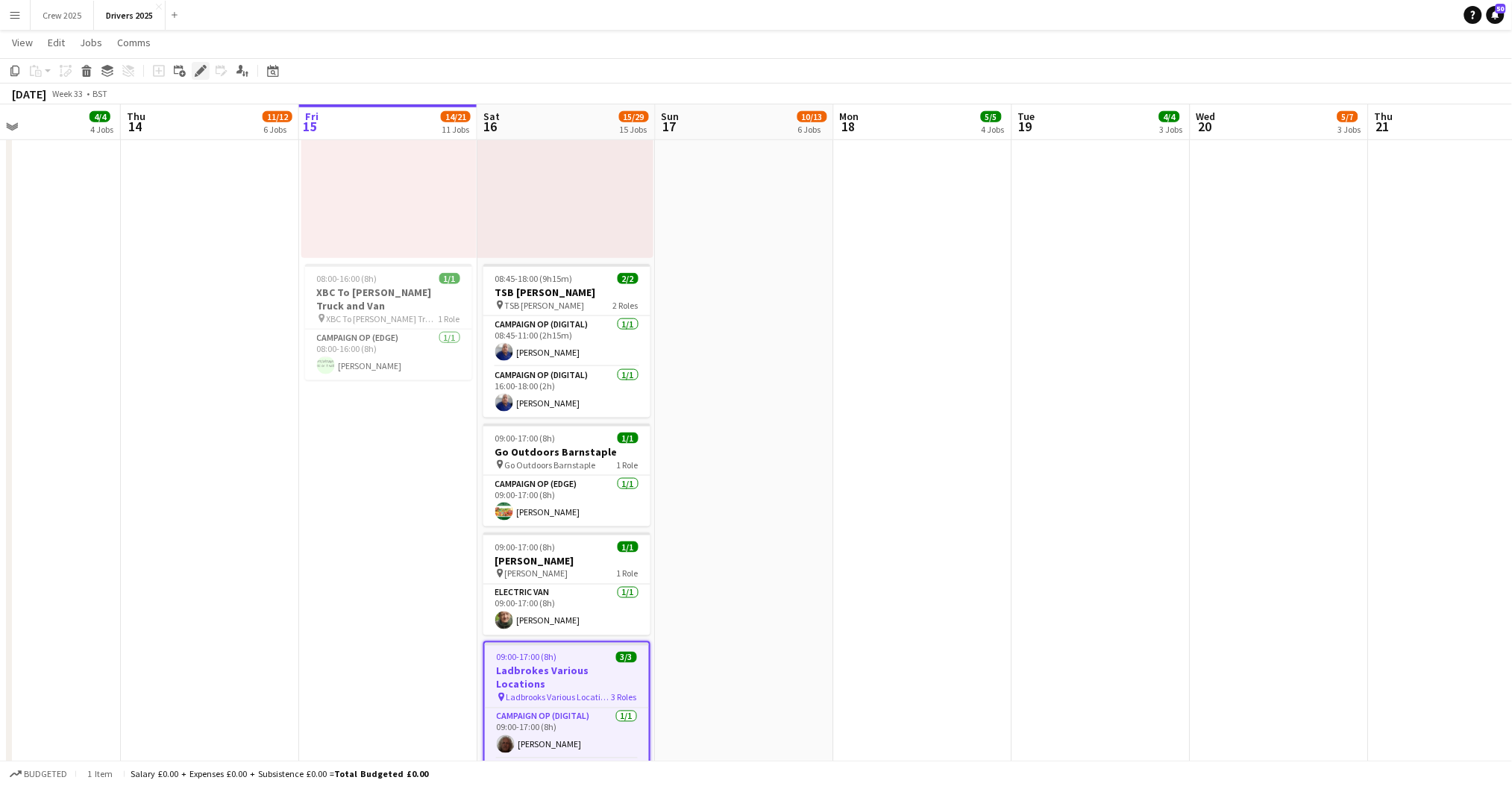
click at [200, 73] on icon "Edit" at bounding box center [200, 70] width 12 height 12
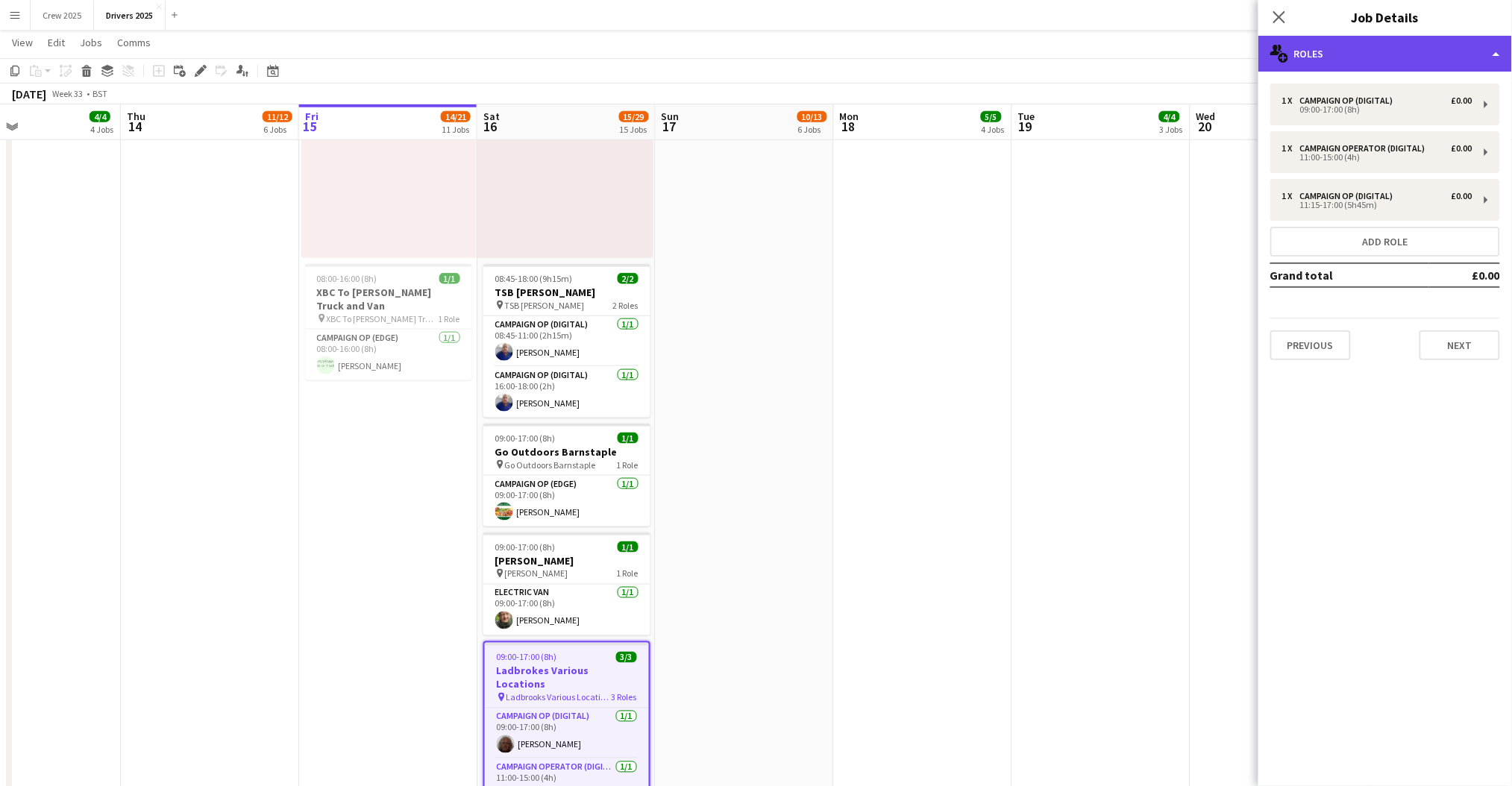
click at [1383, 51] on div "multiple-users-add Roles" at bounding box center [1385, 53] width 254 height 36
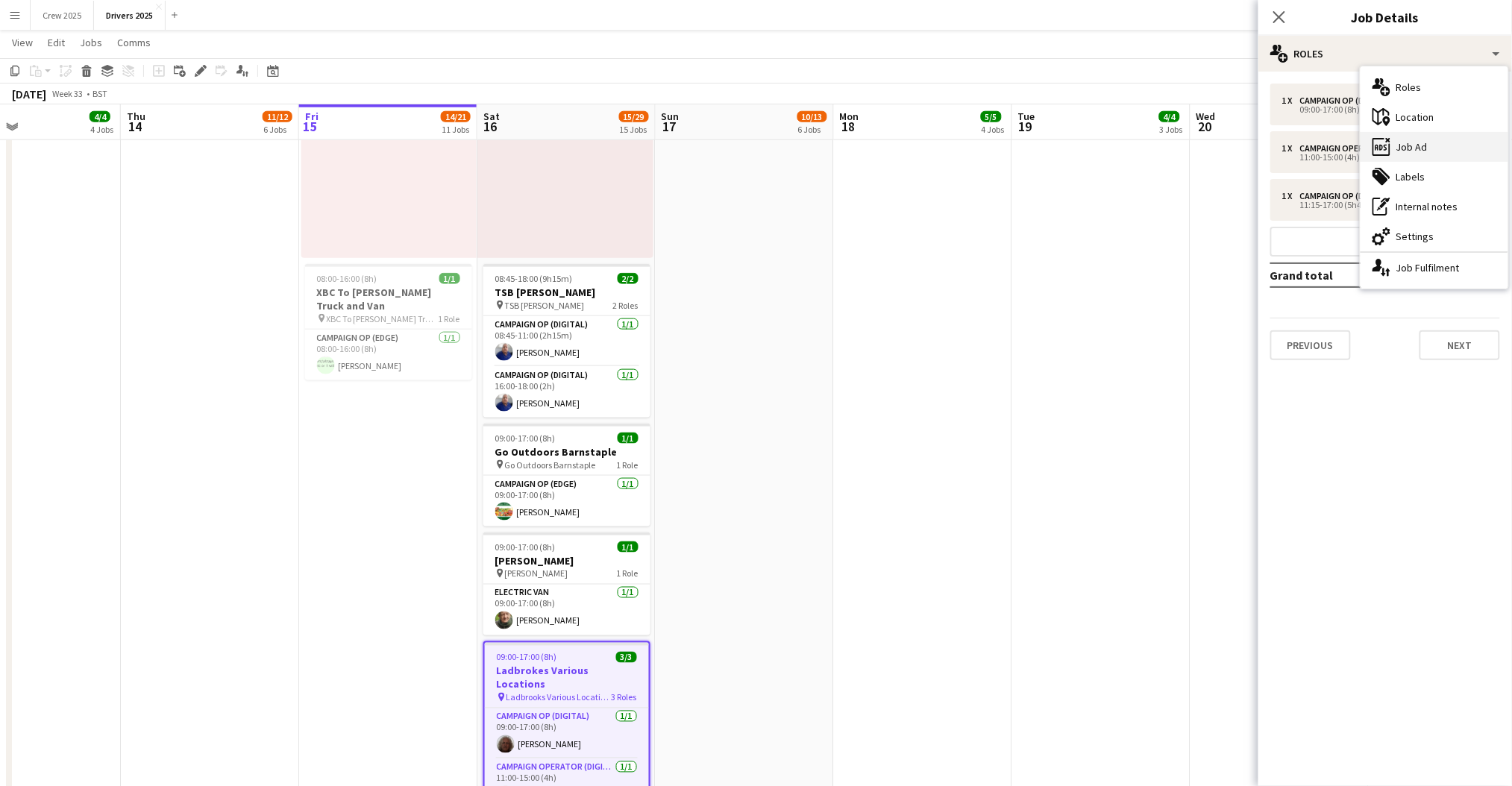
click at [1458, 141] on div "ads-window Job Ad" at bounding box center [1434, 146] width 148 height 30
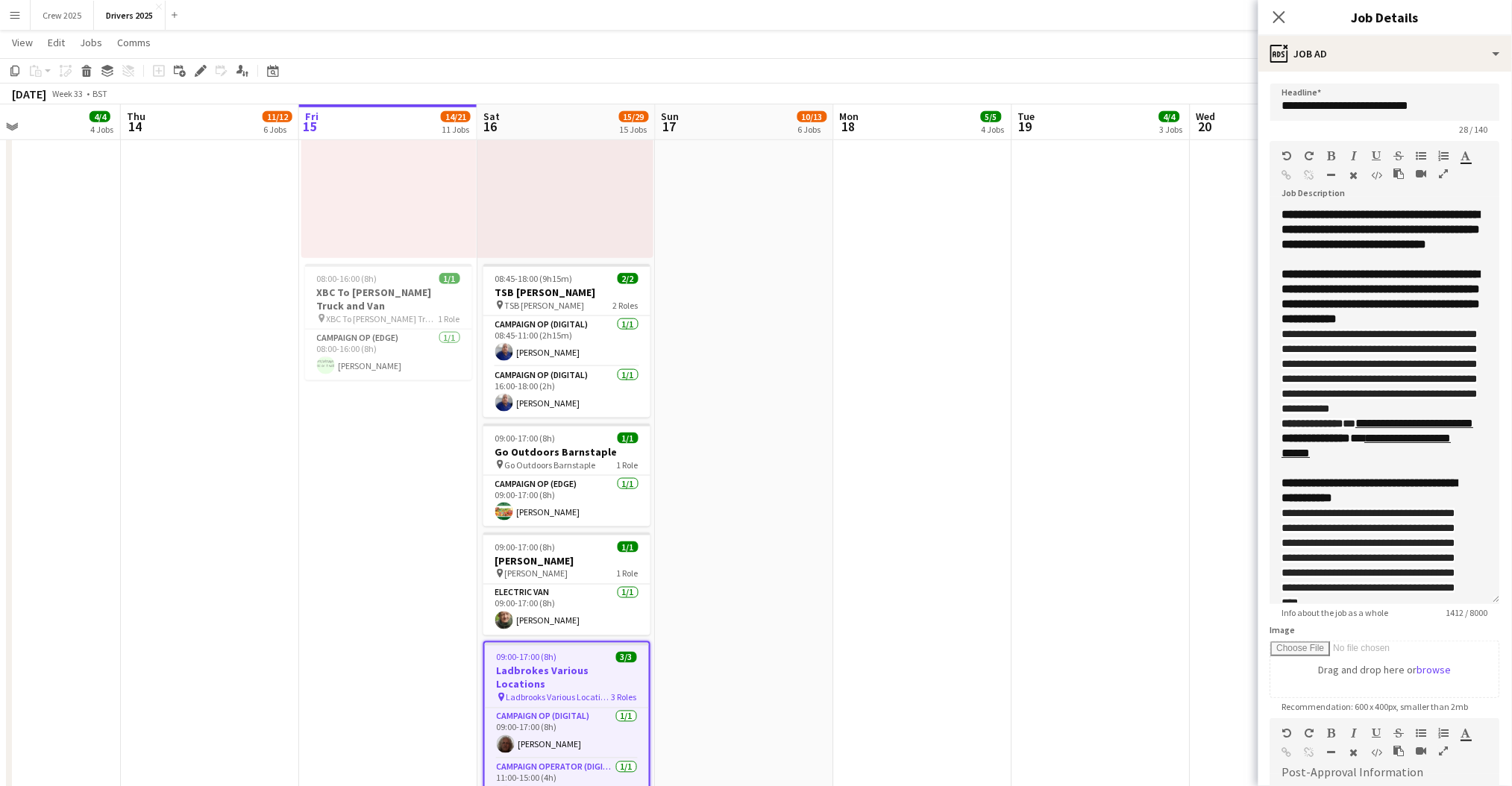
drag, startPoint x: 1478, startPoint y: 292, endPoint x: 1485, endPoint y: 599, distance: 307.1
click at [1485, 599] on form "**********" at bounding box center [1385, 598] width 254 height 1029
drag, startPoint x: 1353, startPoint y: 523, endPoint x: 1377, endPoint y: 504, distance: 30.6
click at [1377, 431] on div "**********" at bounding box center [1384, 423] width 206 height 15
paste div
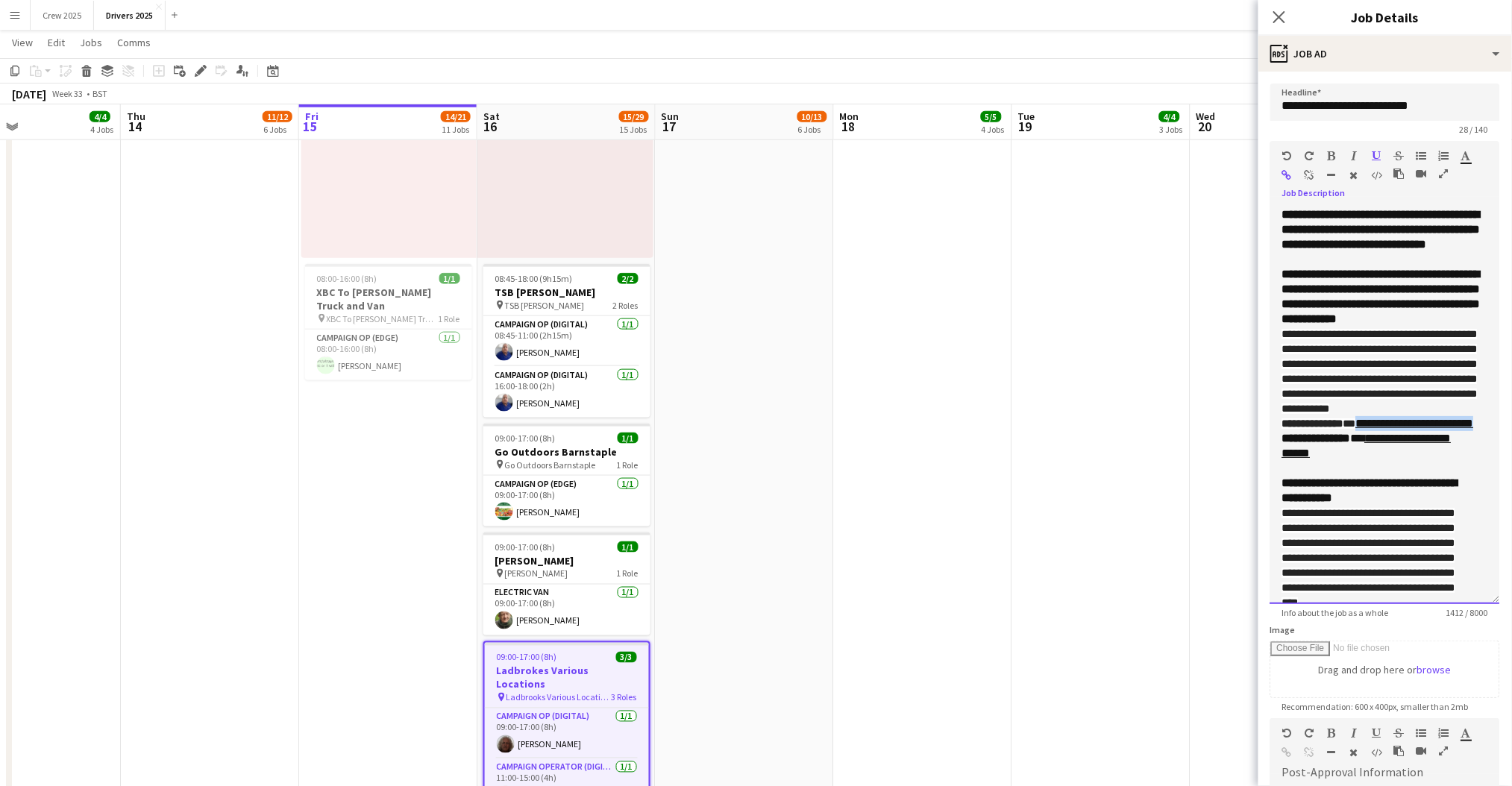
drag, startPoint x: 1344, startPoint y: 521, endPoint x: 1377, endPoint y: 502, distance: 38.1
click at [1377, 431] on div "**********" at bounding box center [1384, 423] width 206 height 15
click at [1287, 172] on icon "button" at bounding box center [1287, 175] width 10 height 11
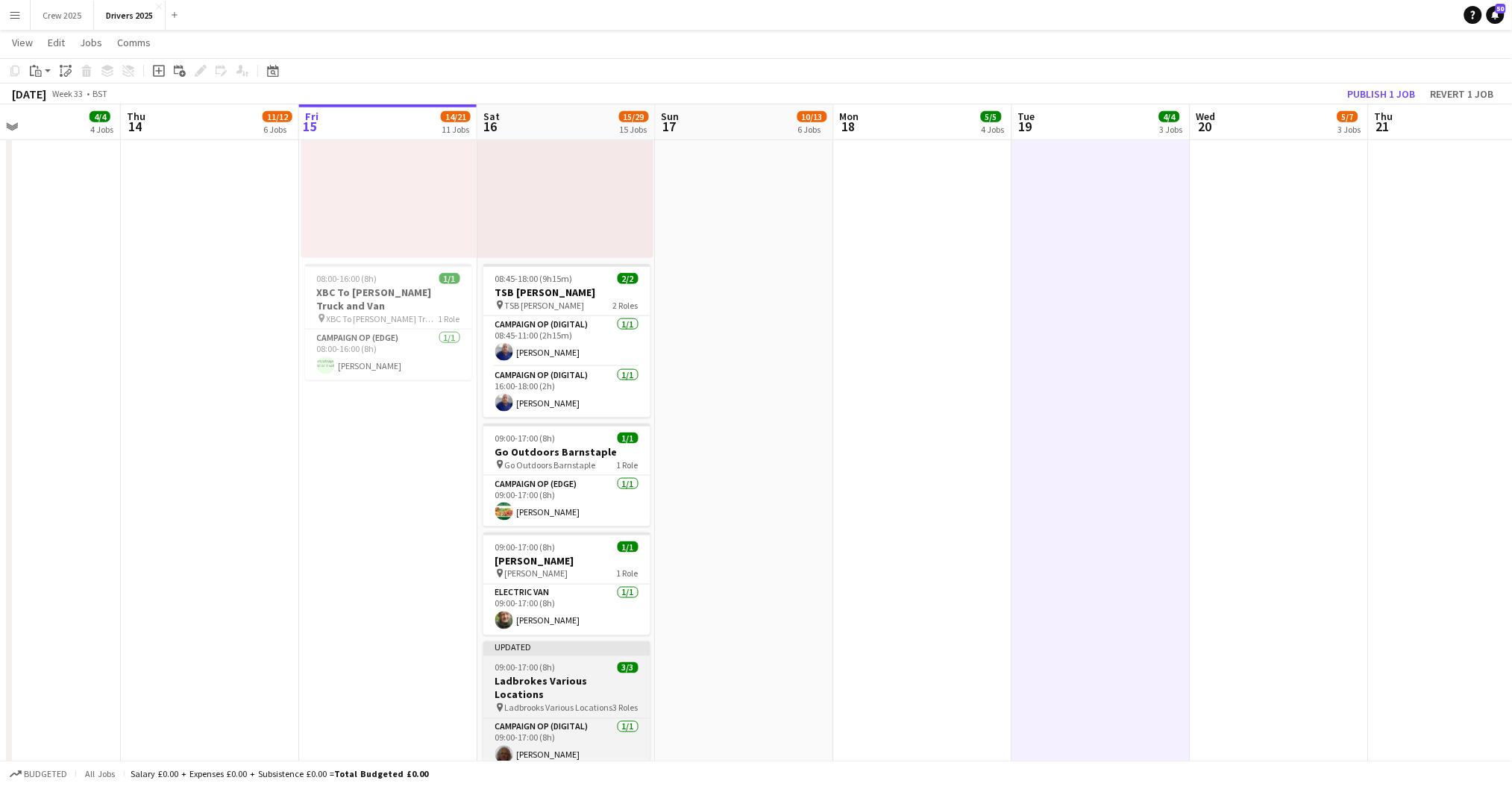
click at [590, 654] on div at bounding box center [566, 655] width 167 height 3
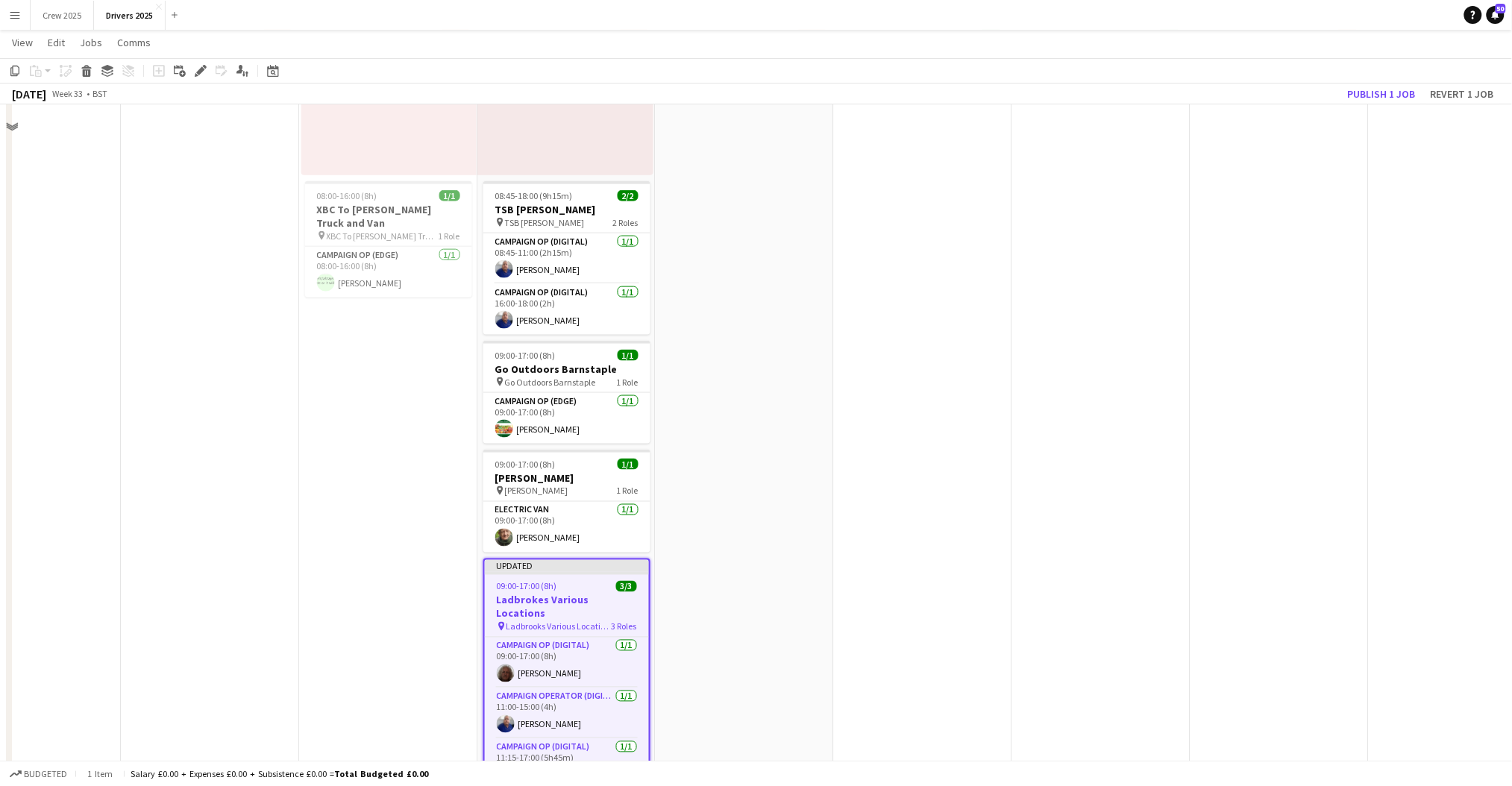
scroll to position [2778, 0]
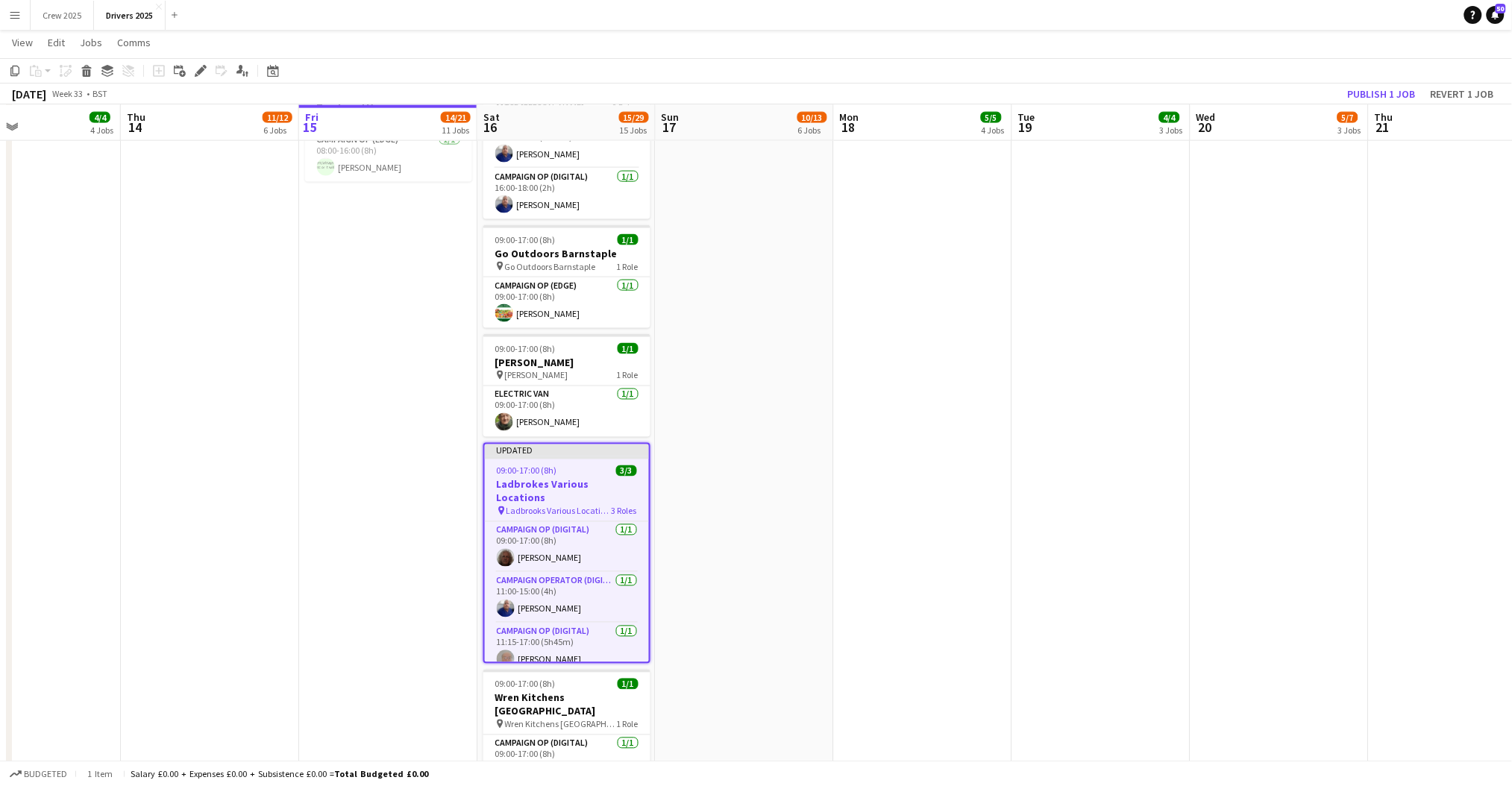
click at [566, 457] on div at bounding box center [566, 458] width 164 height 3
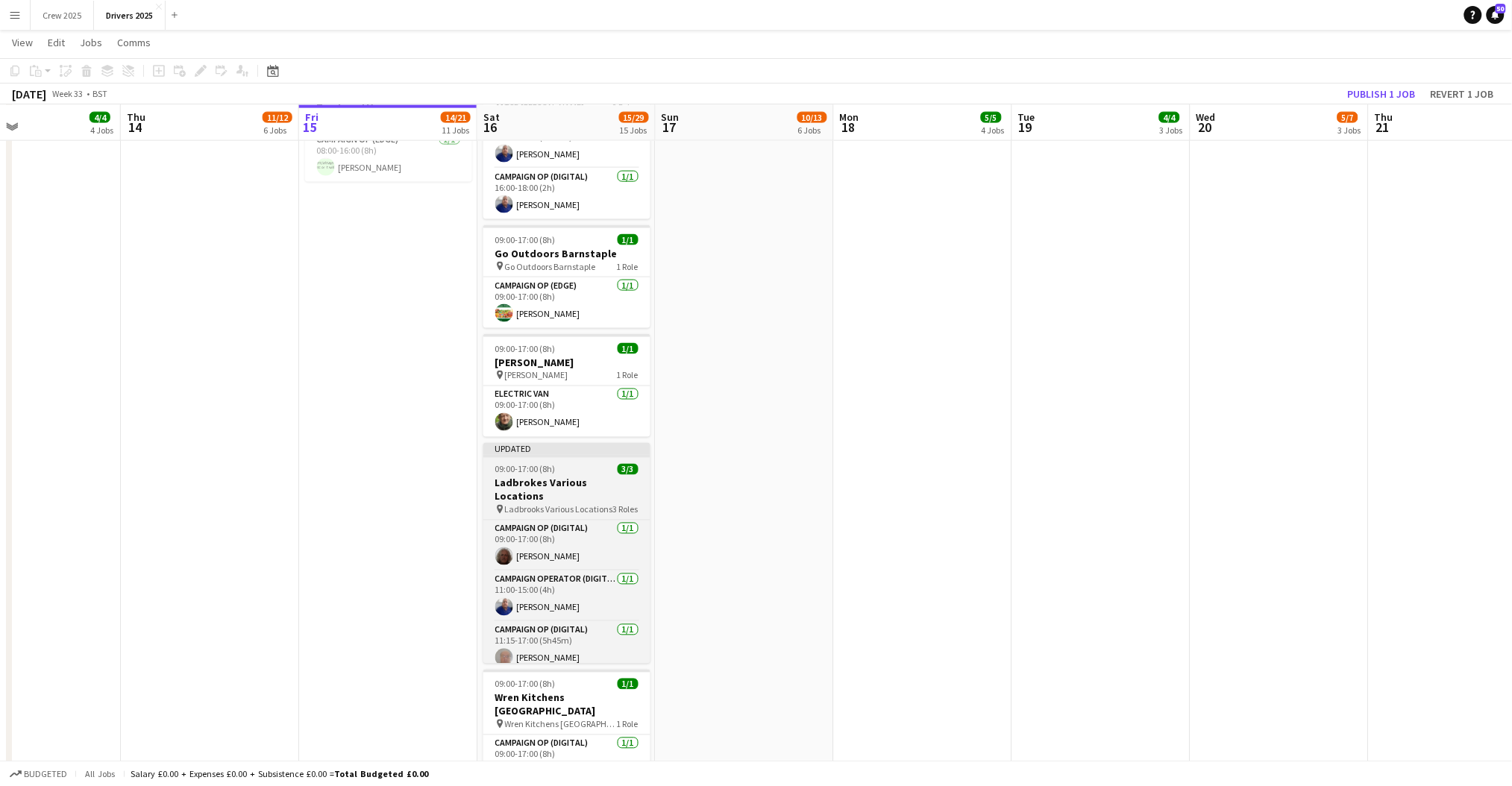
click at [532, 459] on app-job-card "Updated 09:00-17:00 (8h) 3/3 Ladbrokes Various Locations pin Ladbrooks Various …" at bounding box center [566, 553] width 167 height 221
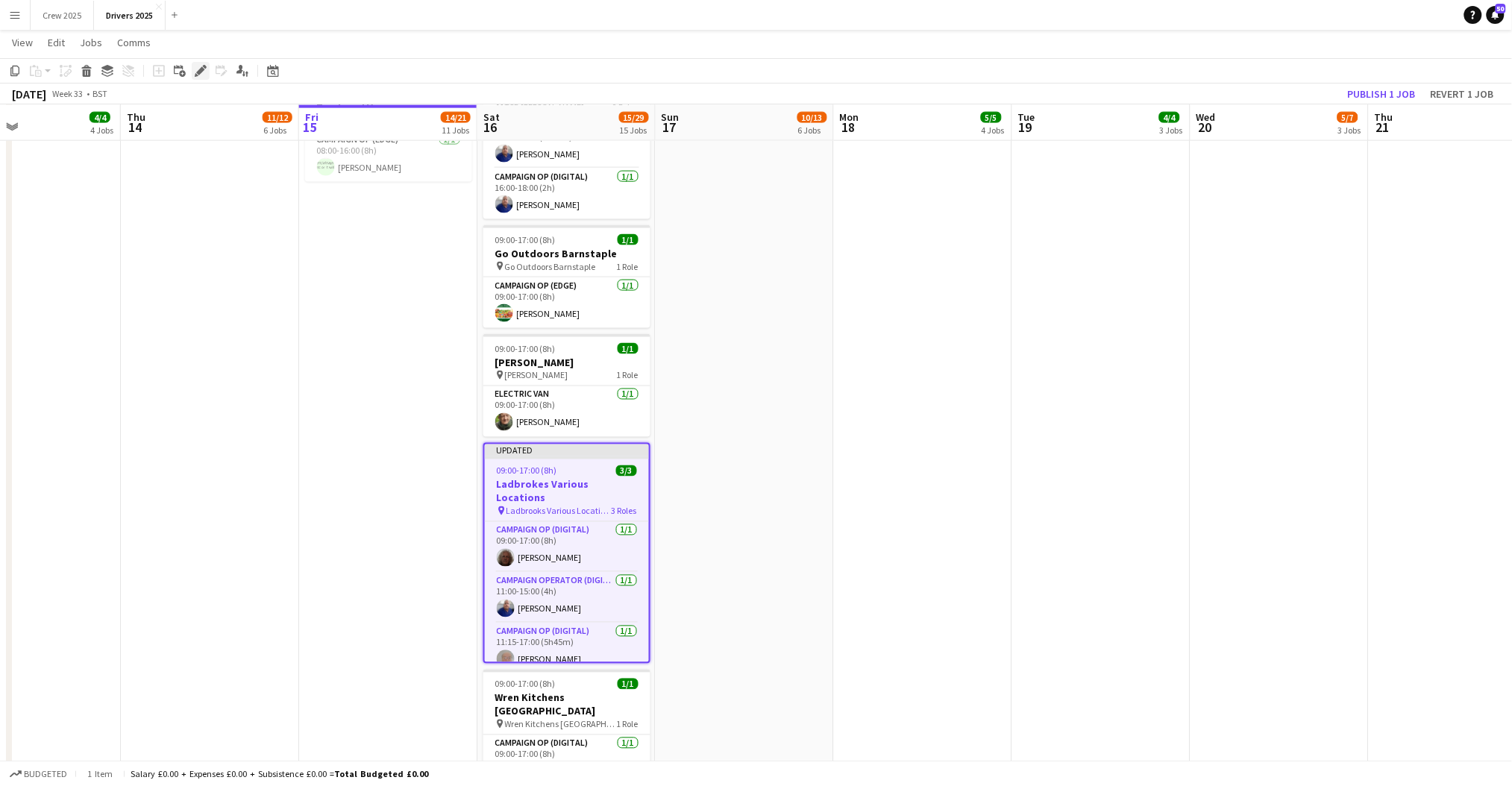
click at [203, 63] on div "Edit" at bounding box center [200, 71] width 18 height 18
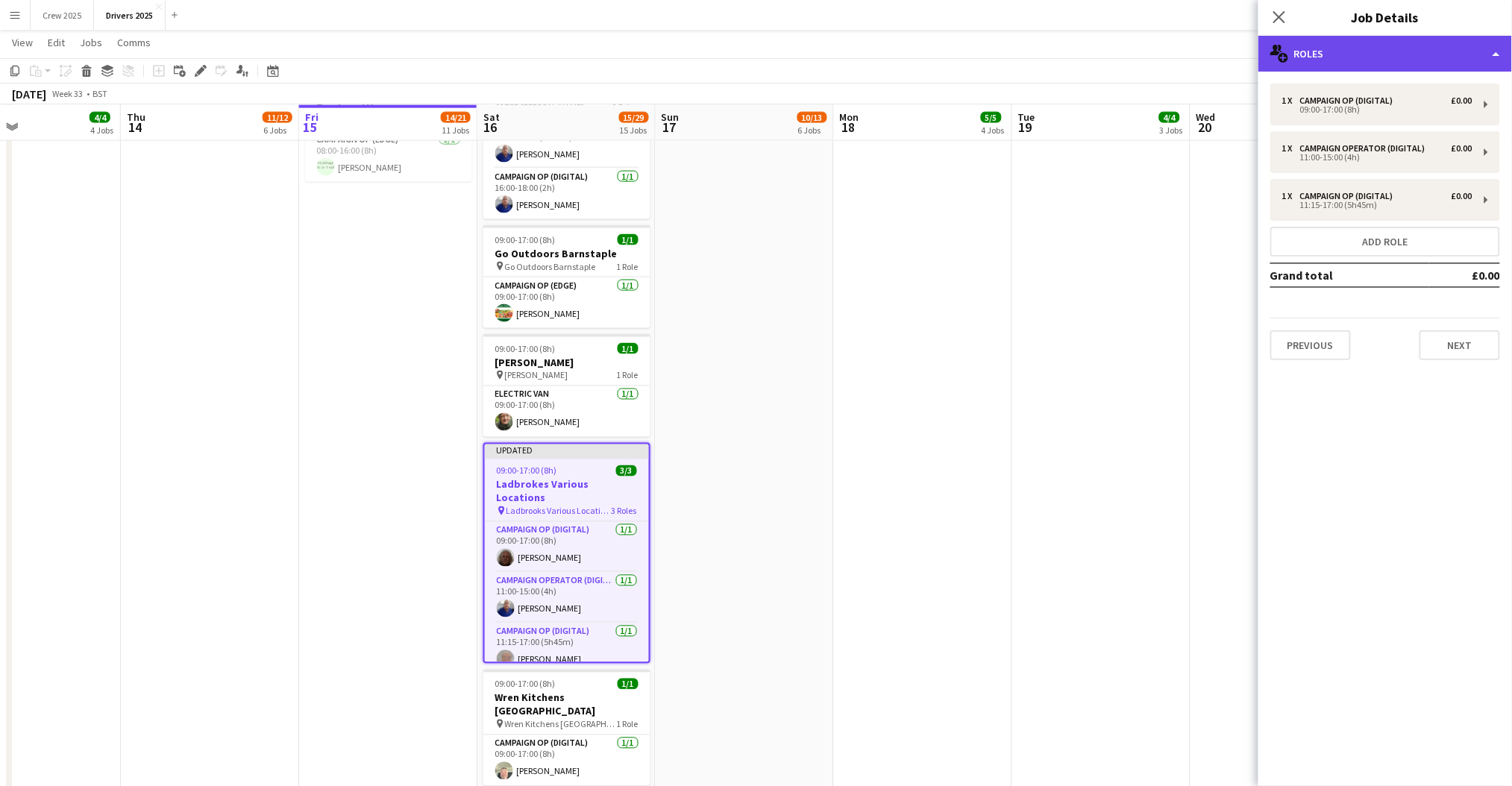
click at [1342, 57] on div "multiple-users-add Roles" at bounding box center [1385, 53] width 254 height 36
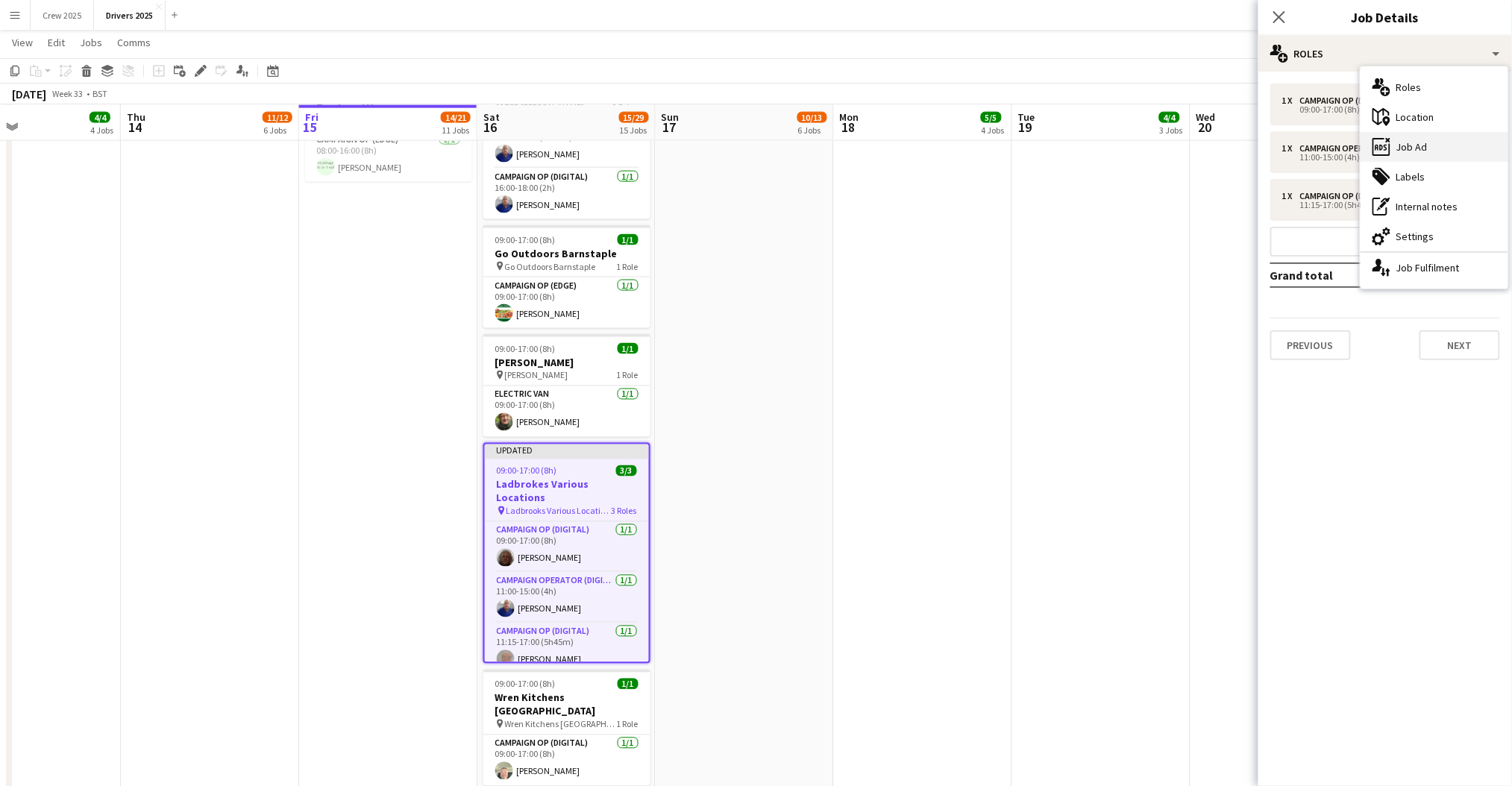
click at [1453, 145] on div "ads-window Job Ad" at bounding box center [1434, 146] width 148 height 30
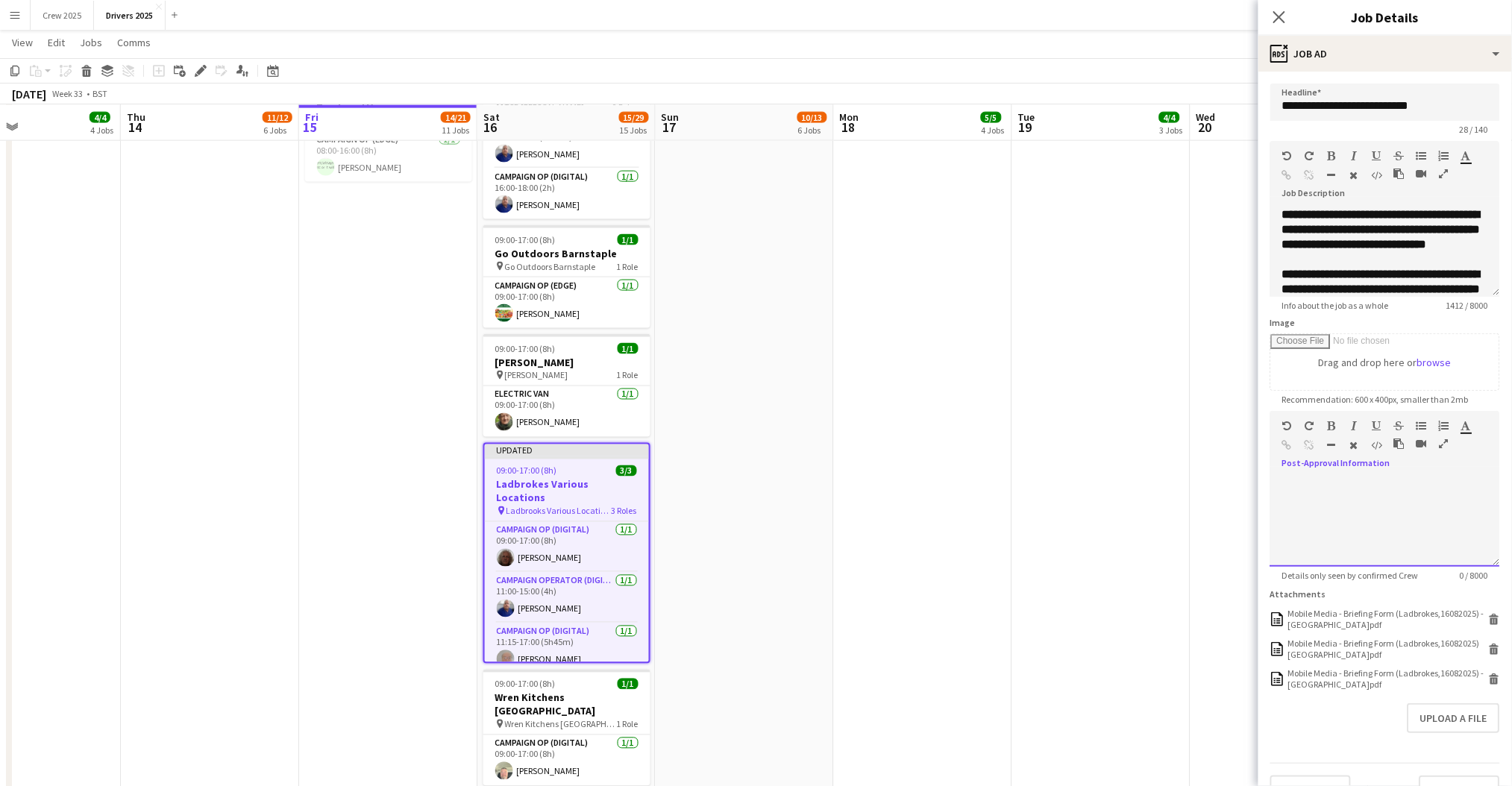
click at [1371, 506] on div at bounding box center [1385, 522] width 229 height 90
drag, startPoint x: 1434, startPoint y: 511, endPoint x: 1279, endPoint y: 519, distance: 155.2
click at [1279, 519] on div "**********" at bounding box center [1385, 522] width 229 height 90
click at [1284, 440] on icon "button" at bounding box center [1287, 445] width 10 height 11
click at [1332, 476] on div "**********" at bounding box center [1385, 517] width 229 height 100
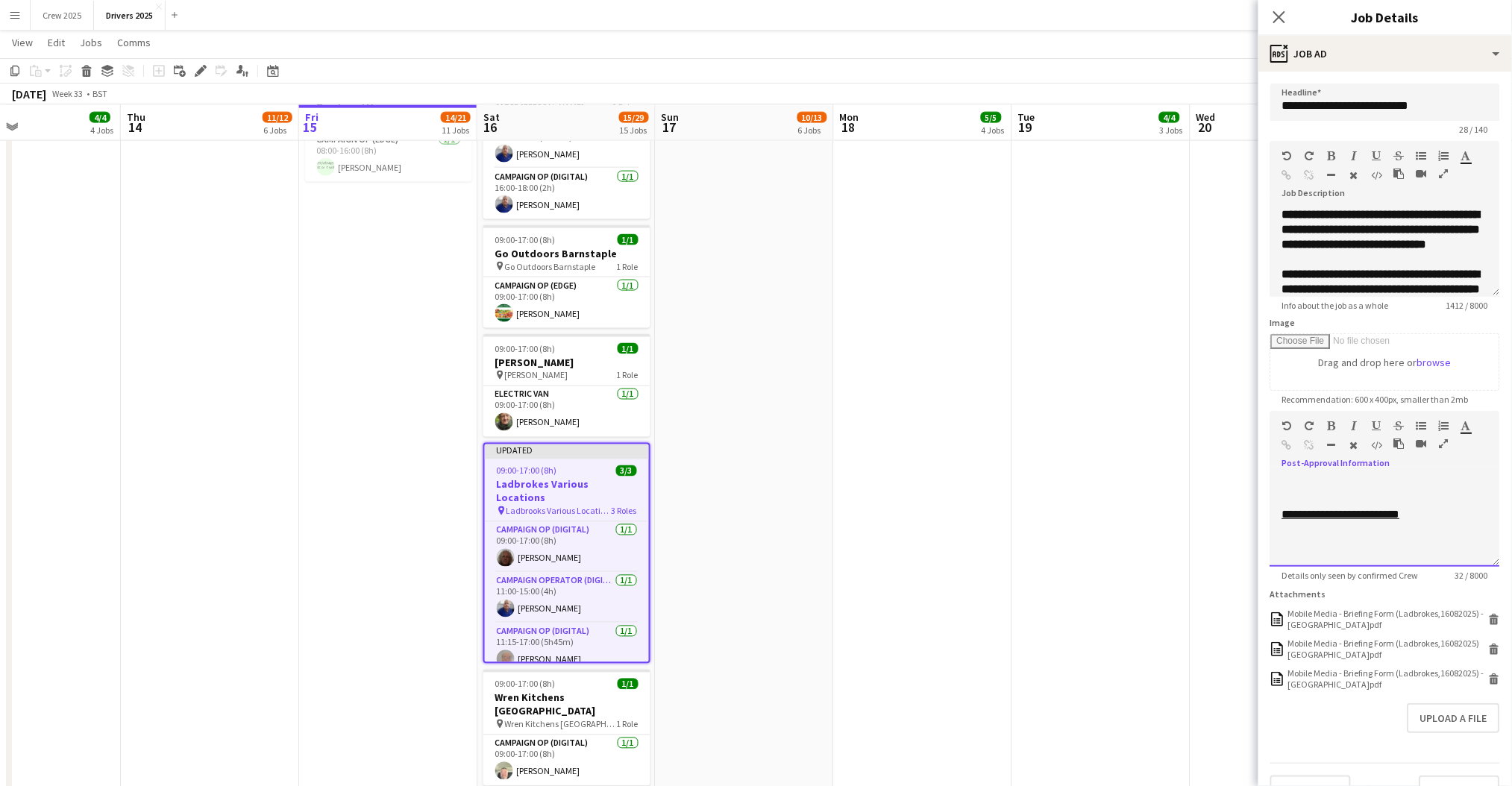
click at [1329, 495] on div at bounding box center [1384, 499] width 206 height 15
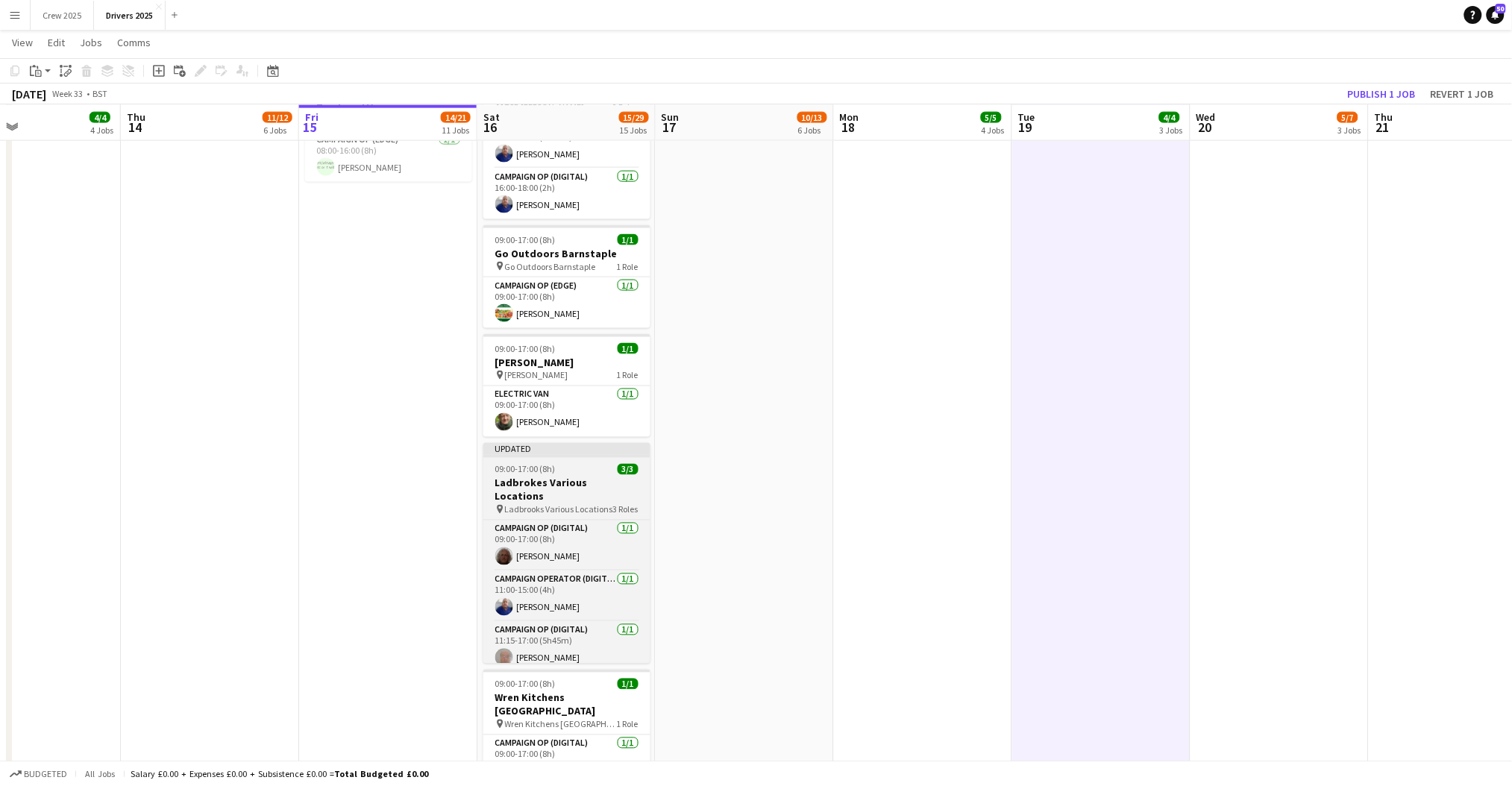
click at [599, 462] on app-job-card "Updated 09:00-17:00 (8h) 3/3 Ladbrokes Various Locations pin Ladbrooks Various …" at bounding box center [566, 553] width 167 height 221
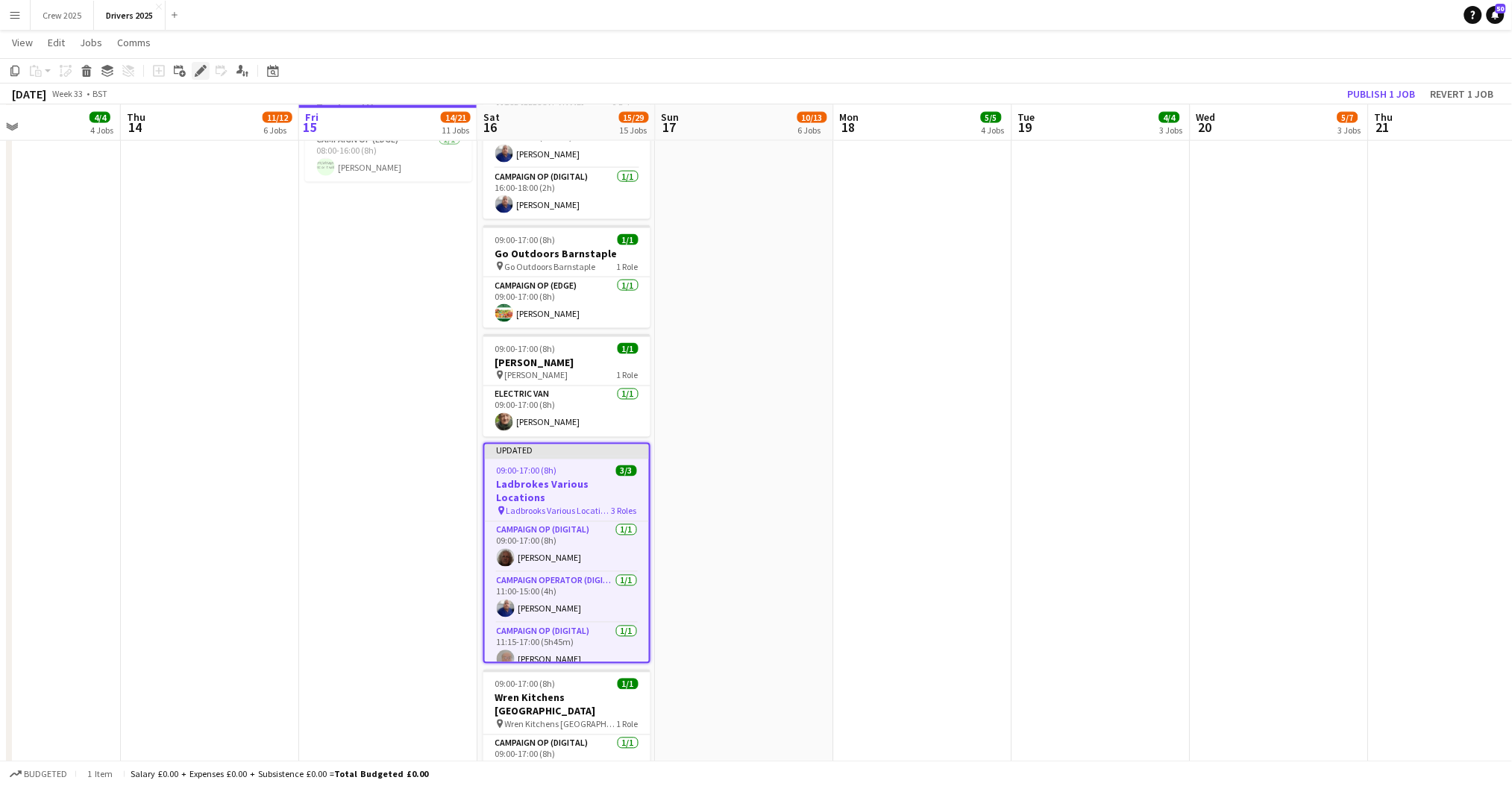
click at [195, 71] on icon "Edit" at bounding box center [200, 70] width 12 height 12
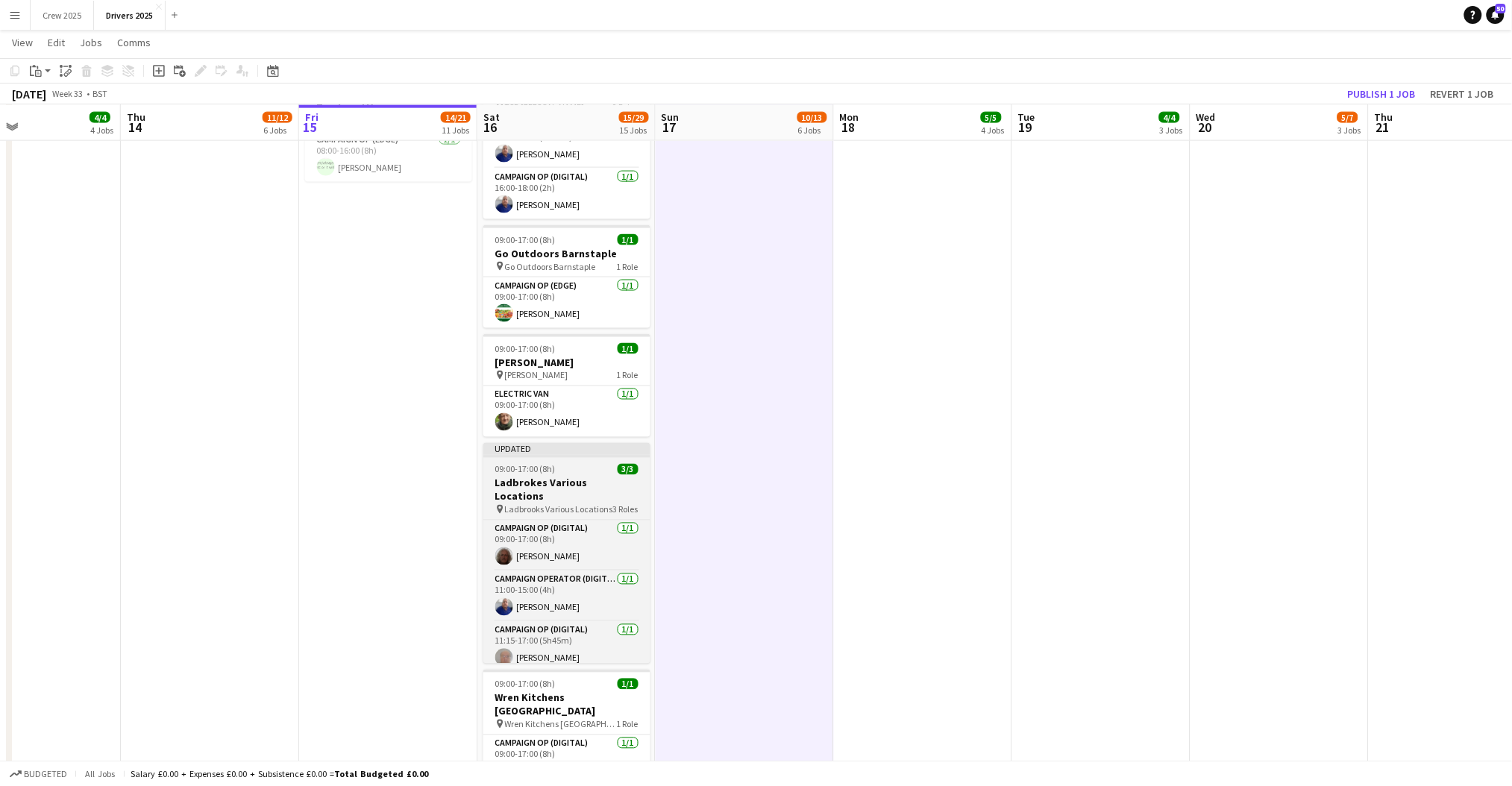
click at [568, 471] on div "09:00-17:00 (8h) 3/3" at bounding box center [566, 469] width 167 height 11
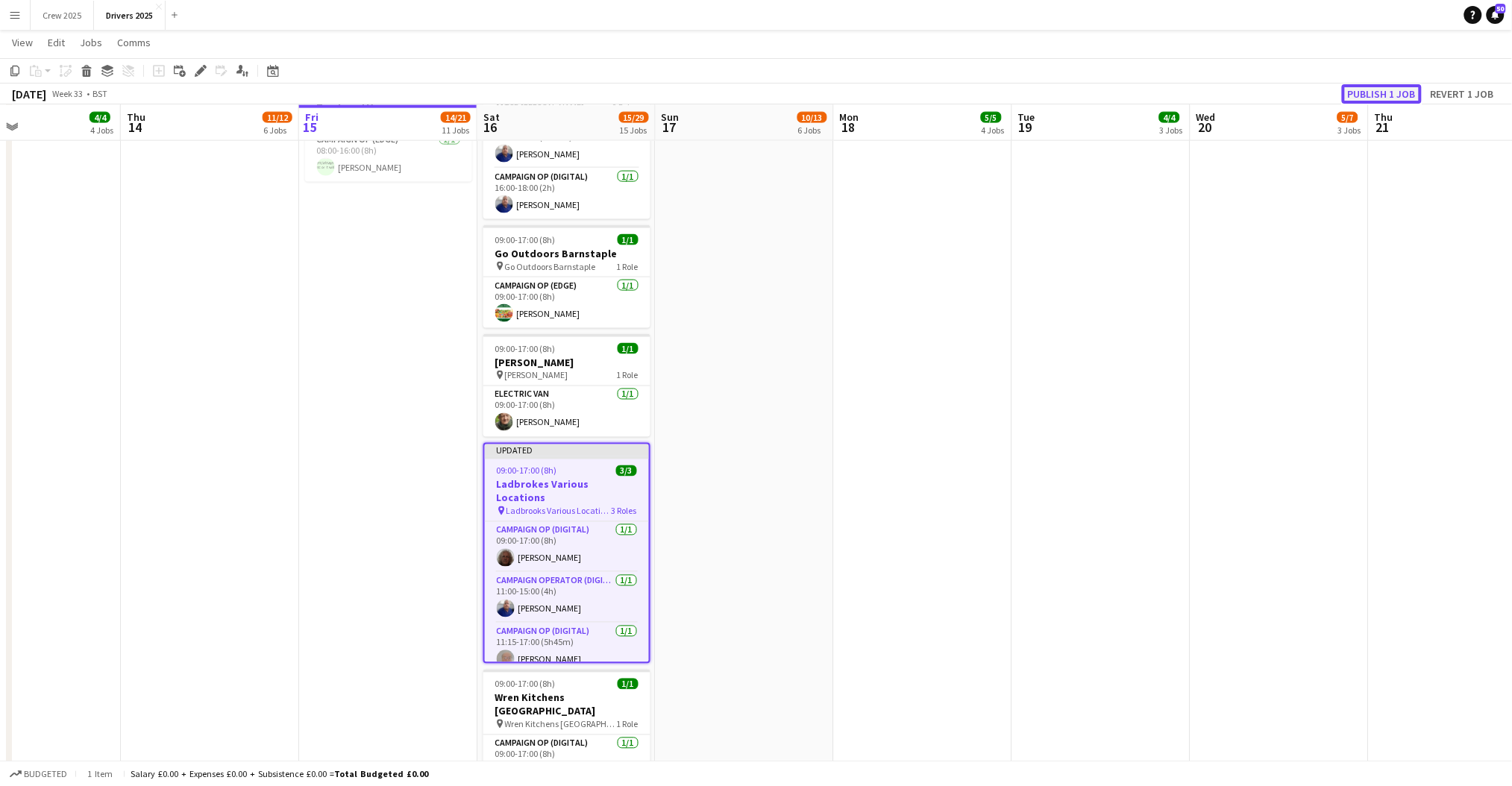
click at [1380, 92] on button "Publish 1 job" at bounding box center [1381, 94] width 80 height 19
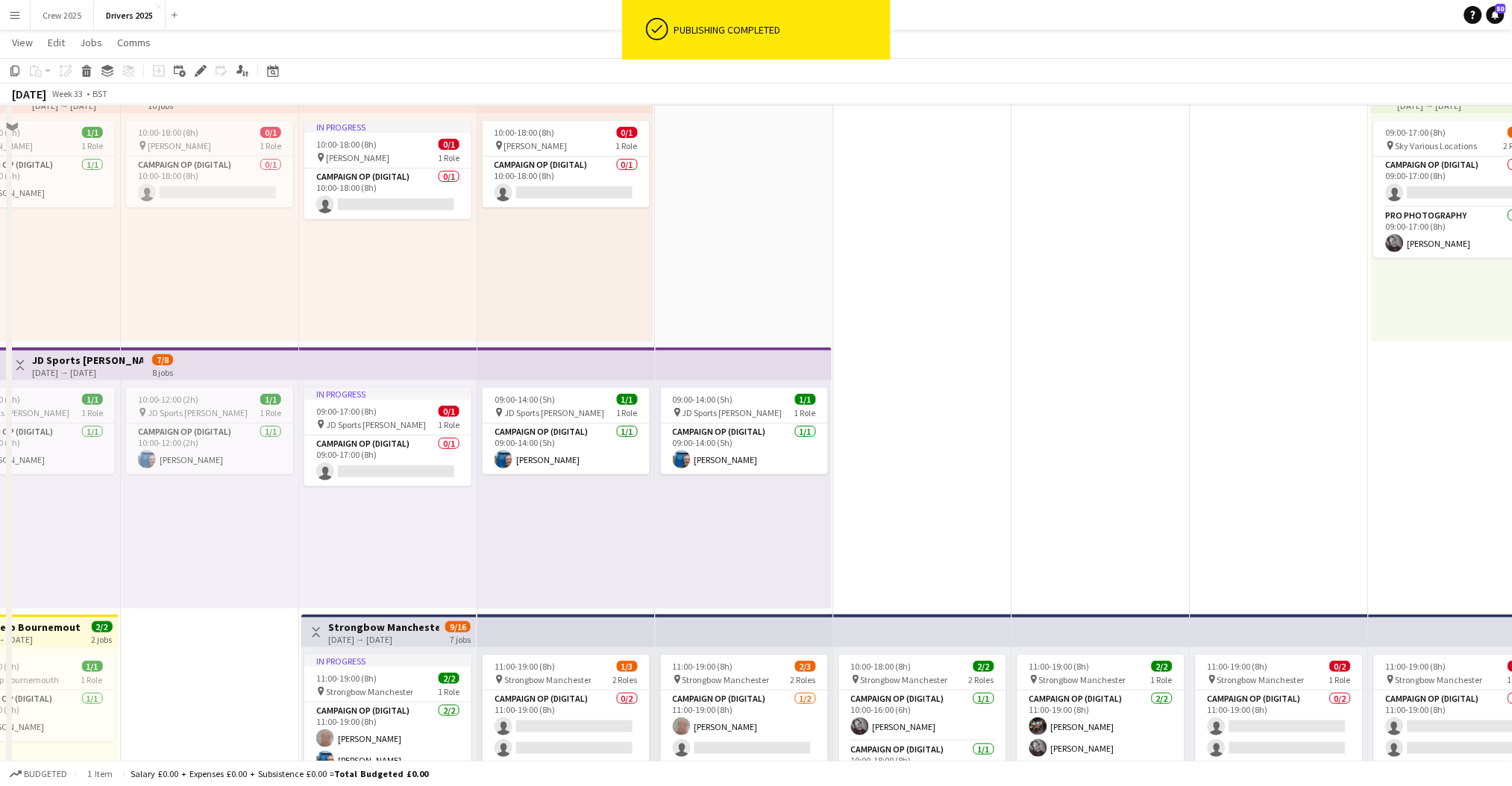
scroll to position [0, 0]
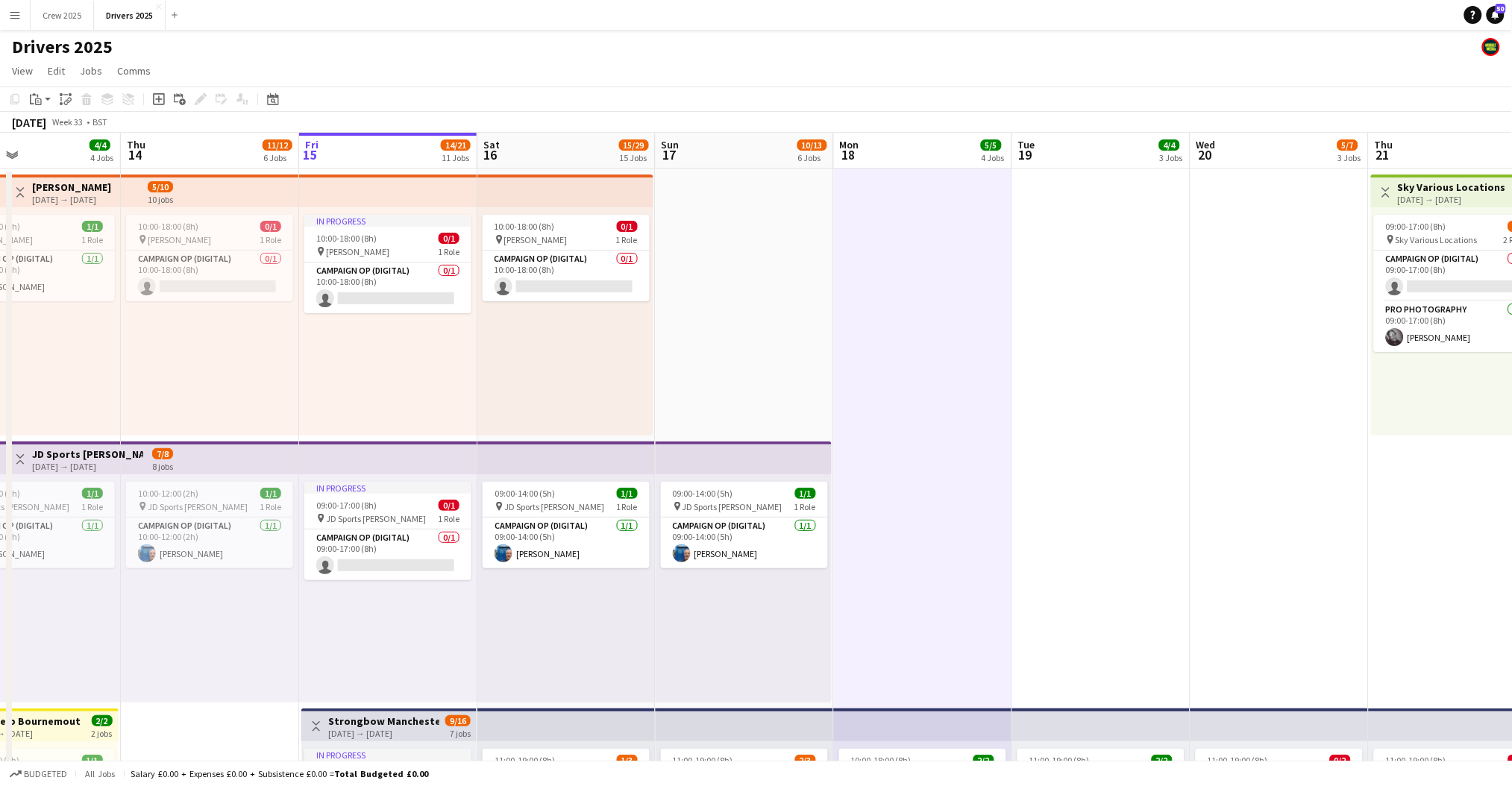
click at [26, 7] on button "Menu" at bounding box center [15, 15] width 30 height 30
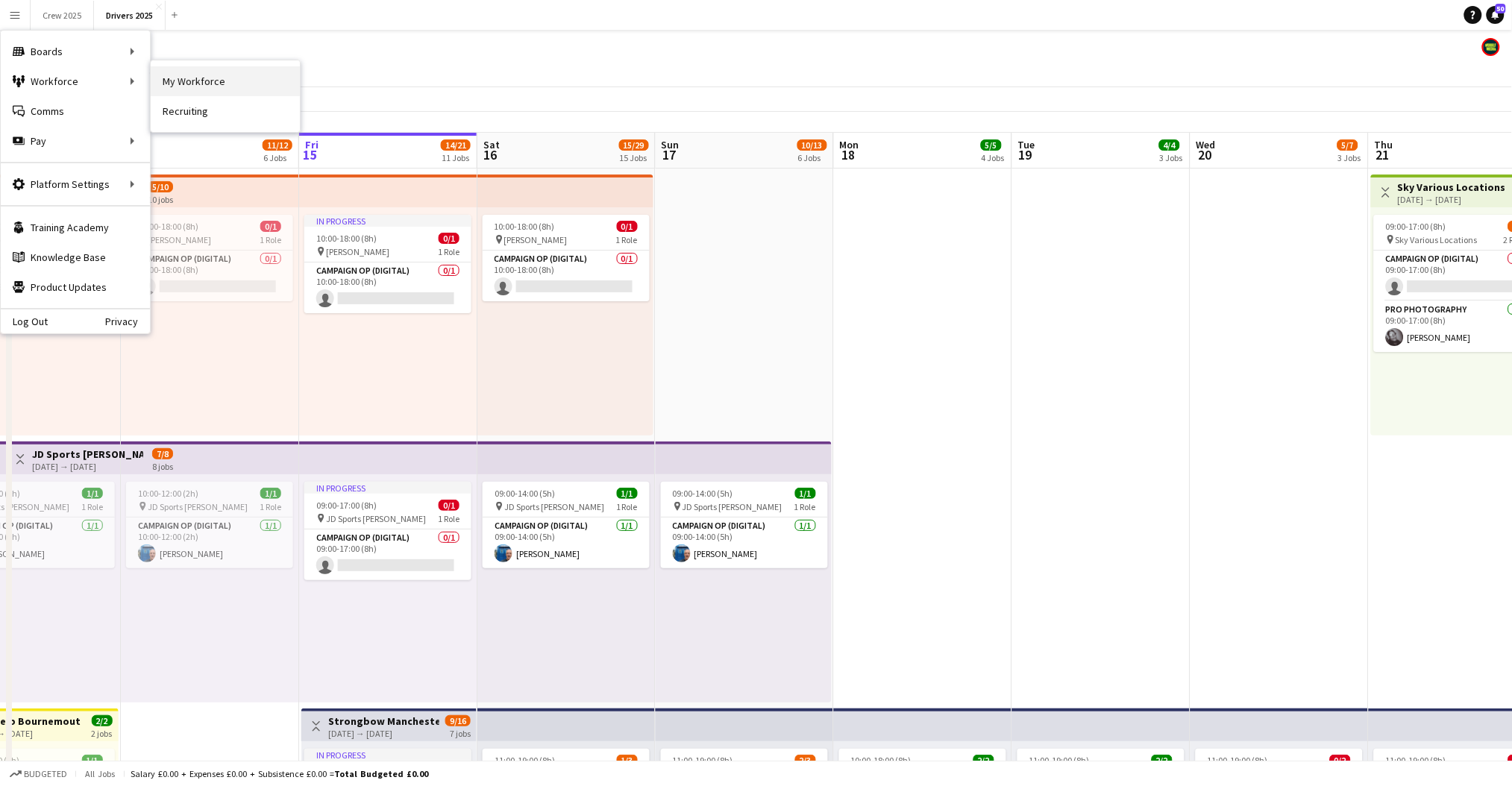
click at [173, 77] on link "My Workforce" at bounding box center [225, 81] width 149 height 30
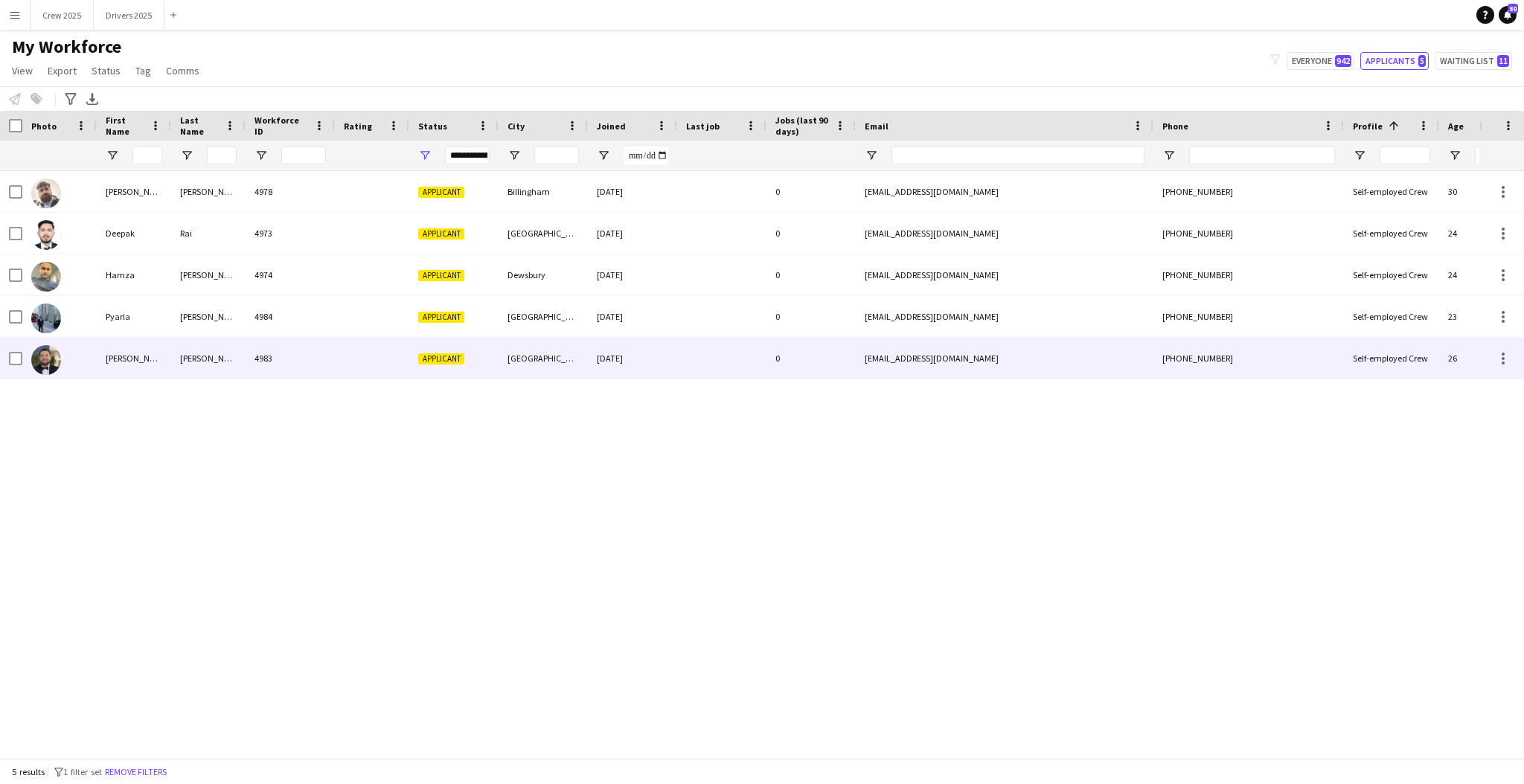
click at [361, 363] on div at bounding box center [372, 358] width 74 height 41
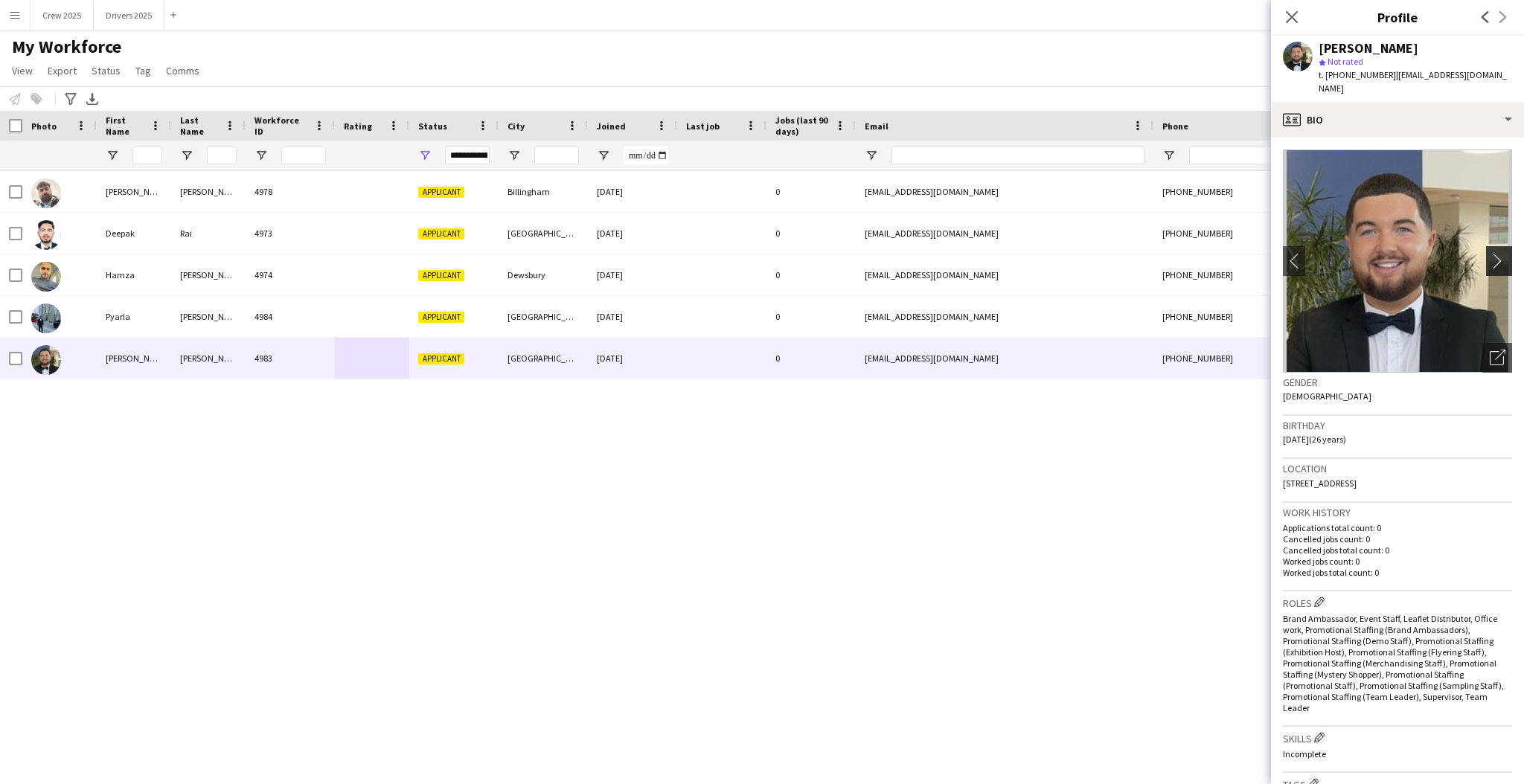
click at [1490, 254] on app-icon "chevron-right" at bounding box center [1501, 260] width 23 height 15
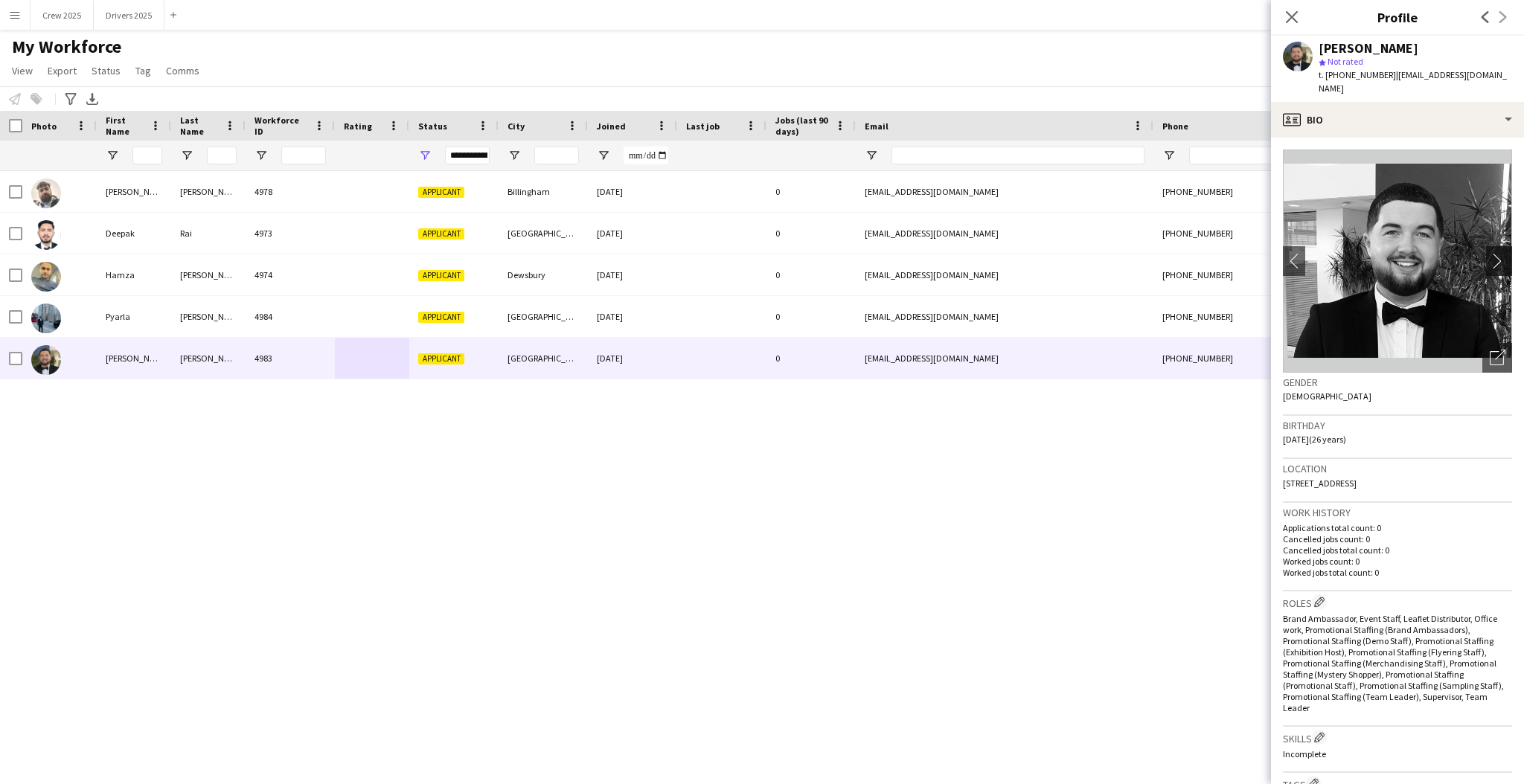
click at [1490, 254] on app-icon "chevron-right" at bounding box center [1501, 260] width 23 height 15
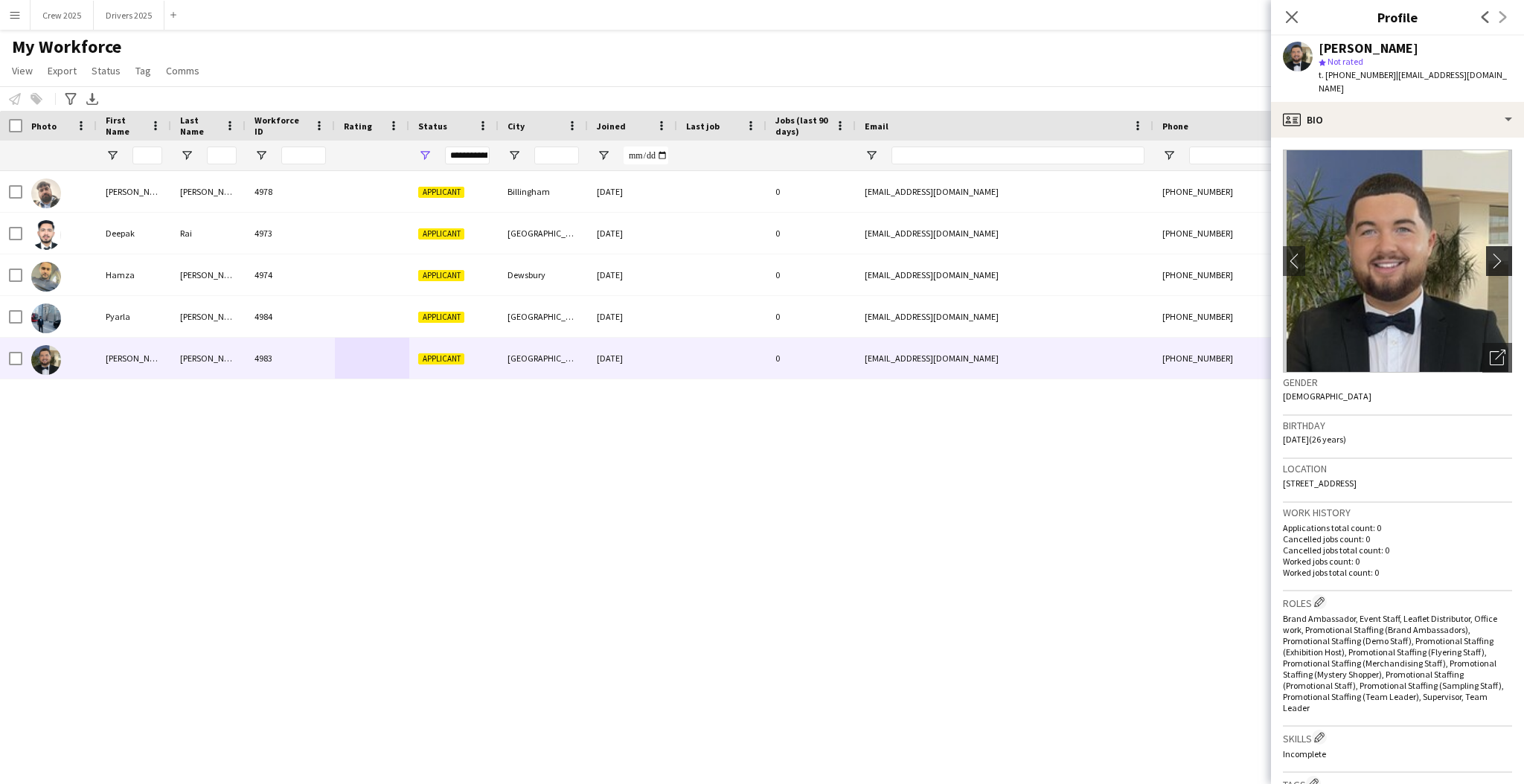
click at [1490, 254] on app-icon "chevron-right" at bounding box center [1501, 260] width 23 height 15
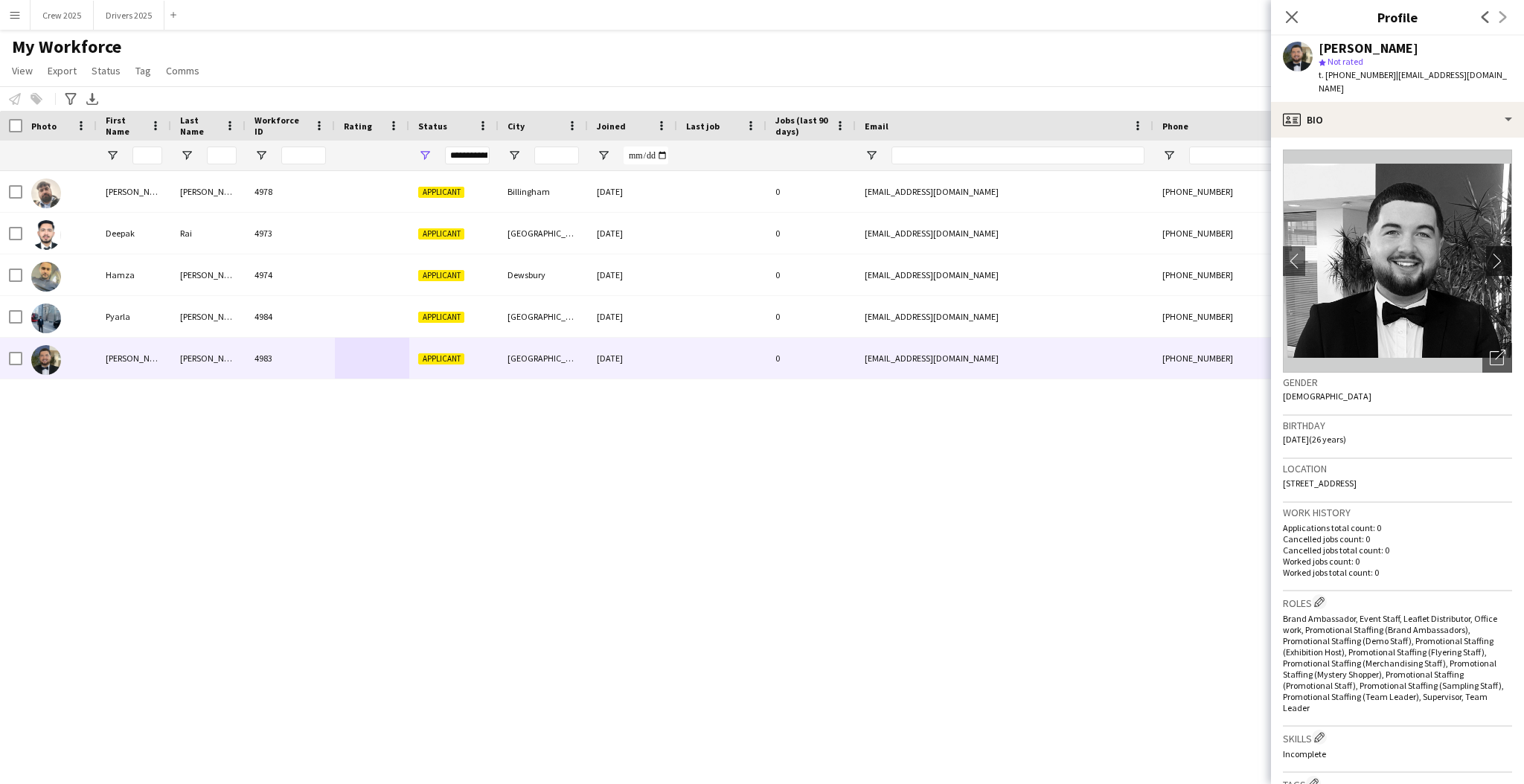
click at [1490, 253] on app-icon "chevron-right" at bounding box center [1501, 260] width 23 height 15
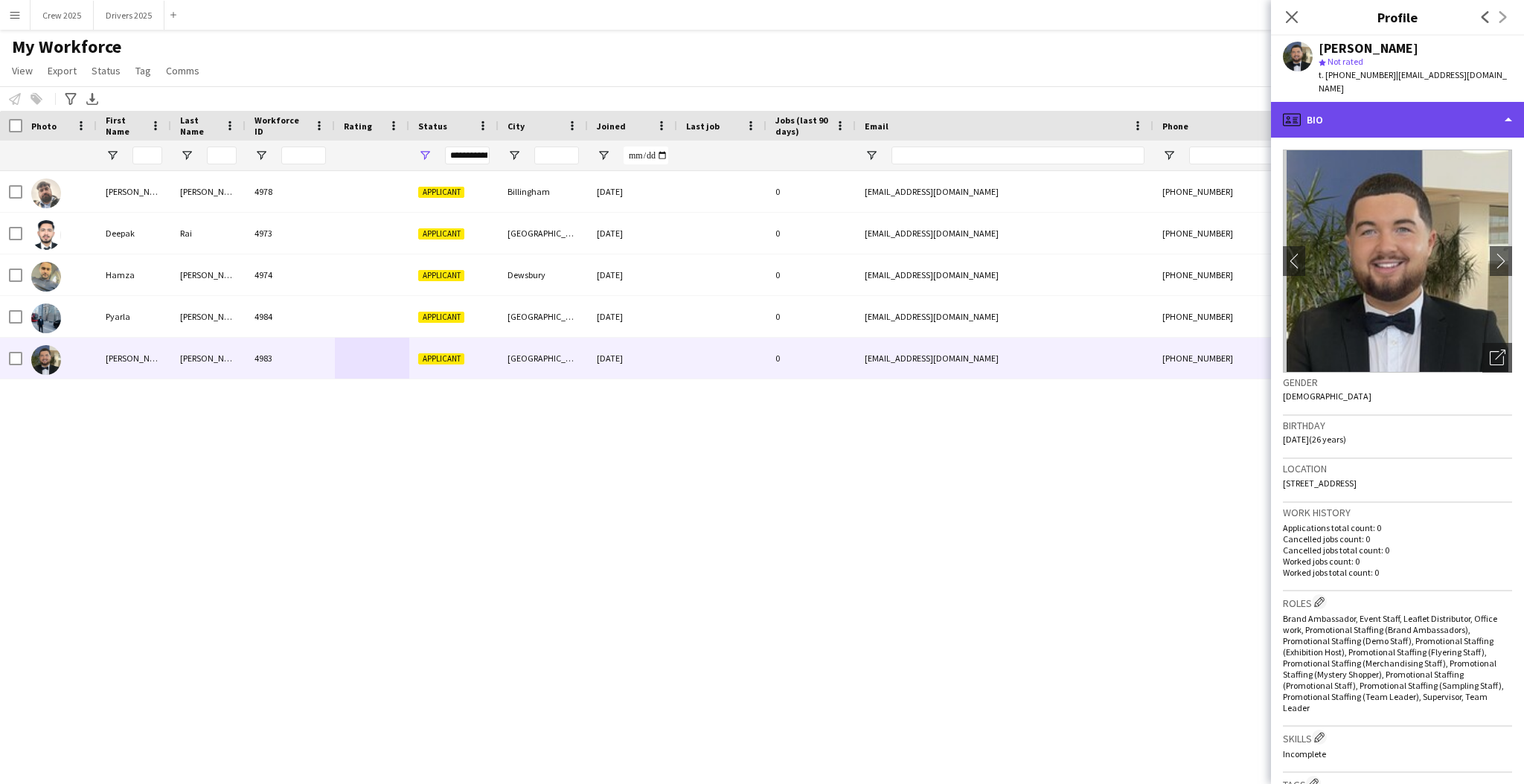
click at [1403, 114] on div "profile Bio" at bounding box center [1397, 120] width 253 height 35
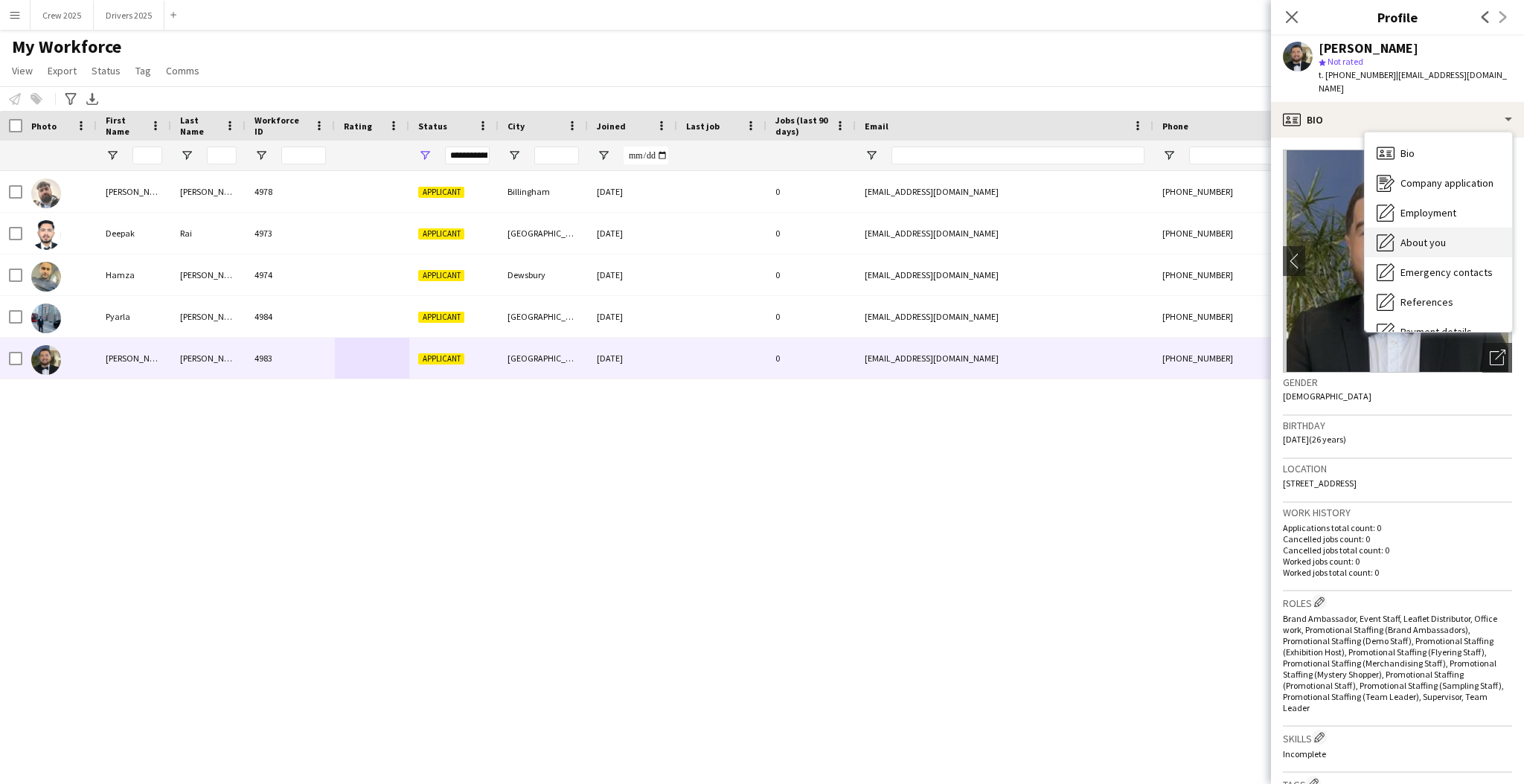
click at [1444, 228] on div "About you About you" at bounding box center [1439, 243] width 147 height 30
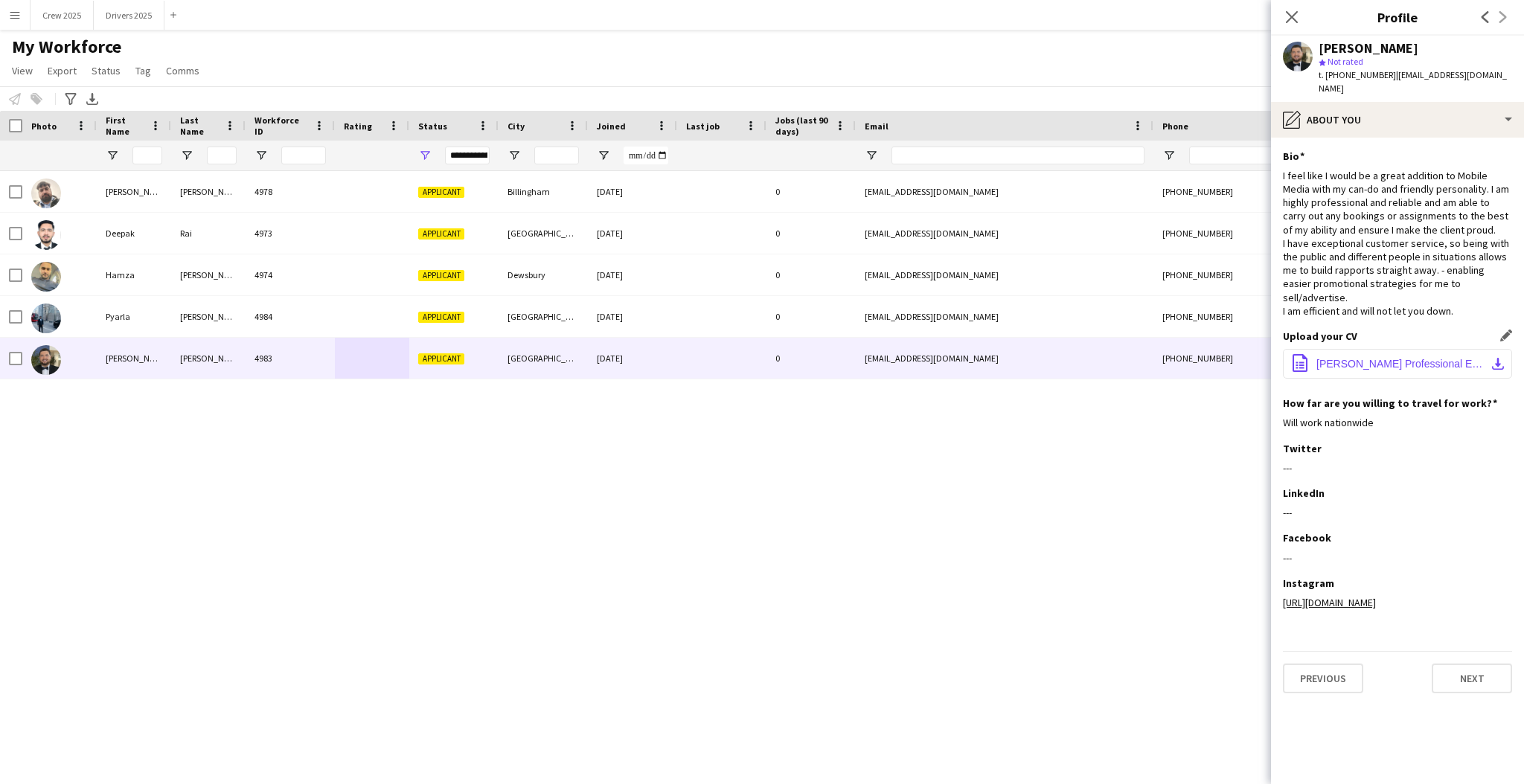
click at [1397, 358] on span "Sean Rafferty Professional Experience Summary .docx" at bounding box center [1401, 363] width 168 height 12
click at [537, 551] on div "Daniel Jenkins 4978 Applicant Billingham 15-08-2025 0 ecl-group@outlook.com +44…" at bounding box center [740, 457] width 1480 height 572
click at [1363, 102] on div "pencil4 About you" at bounding box center [1397, 120] width 253 height 35
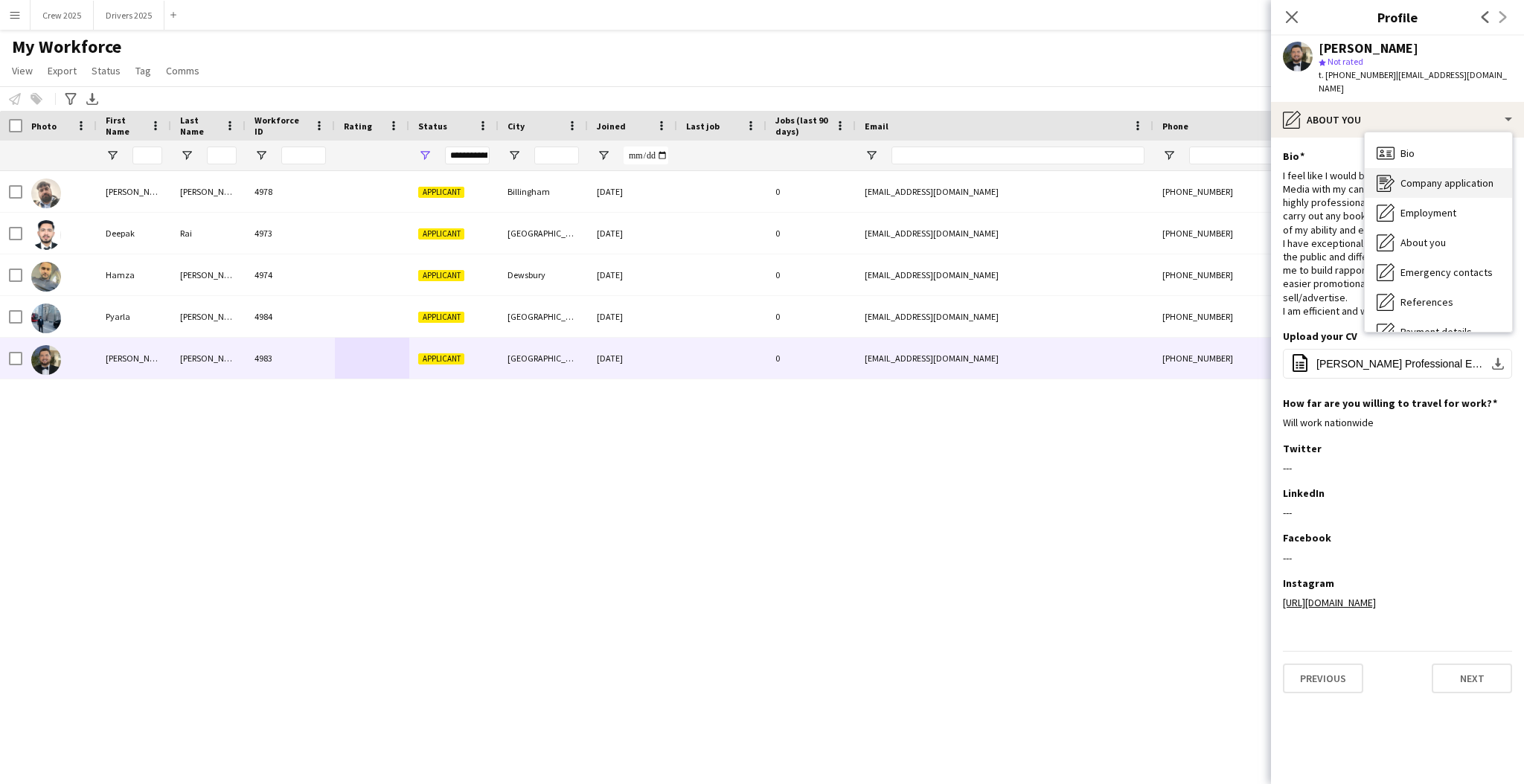
click at [1449, 177] on div "Company application Company application" at bounding box center [1439, 183] width 147 height 30
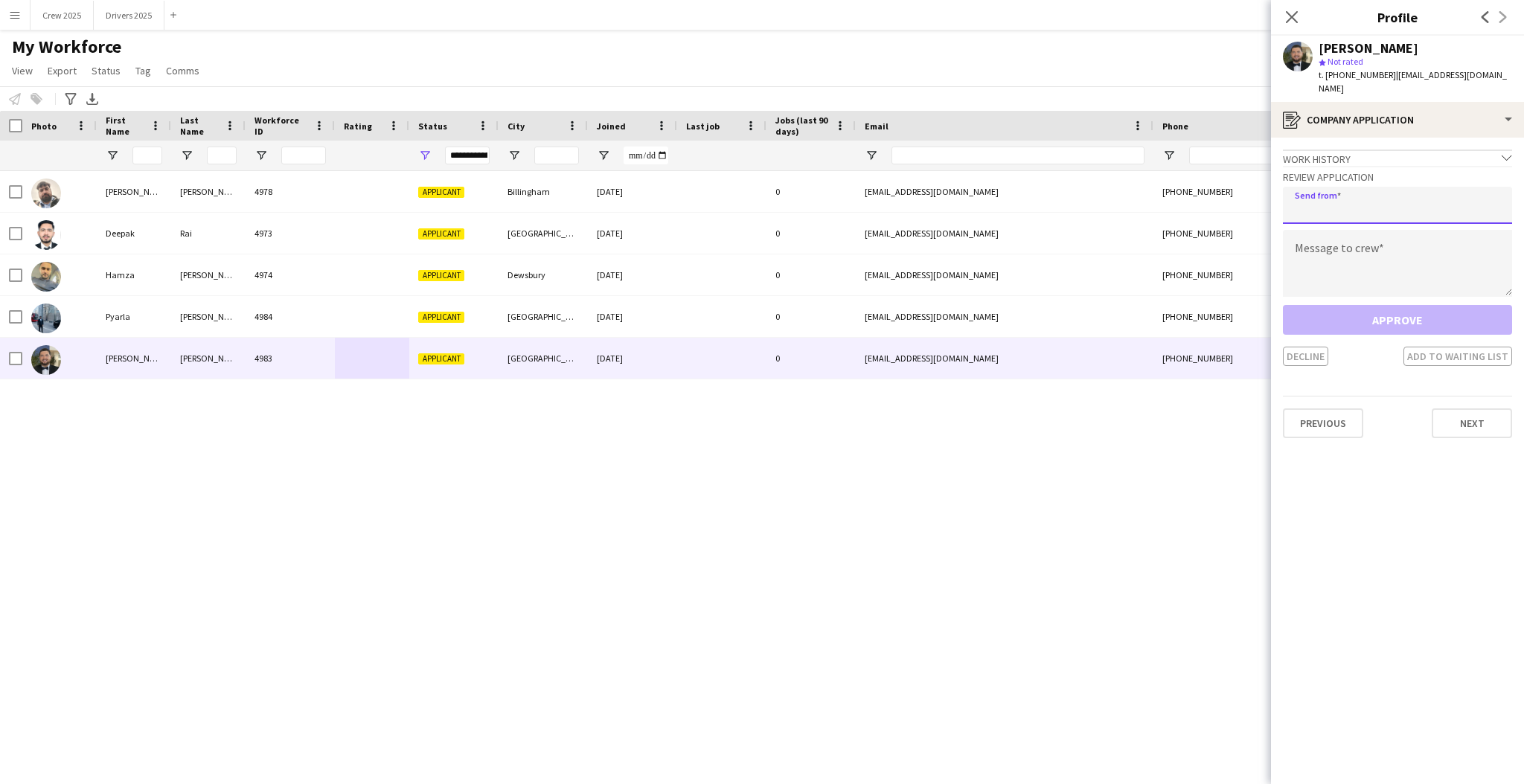
click at [1361, 197] on input "email" at bounding box center [1397, 205] width 229 height 37
type input "**********"
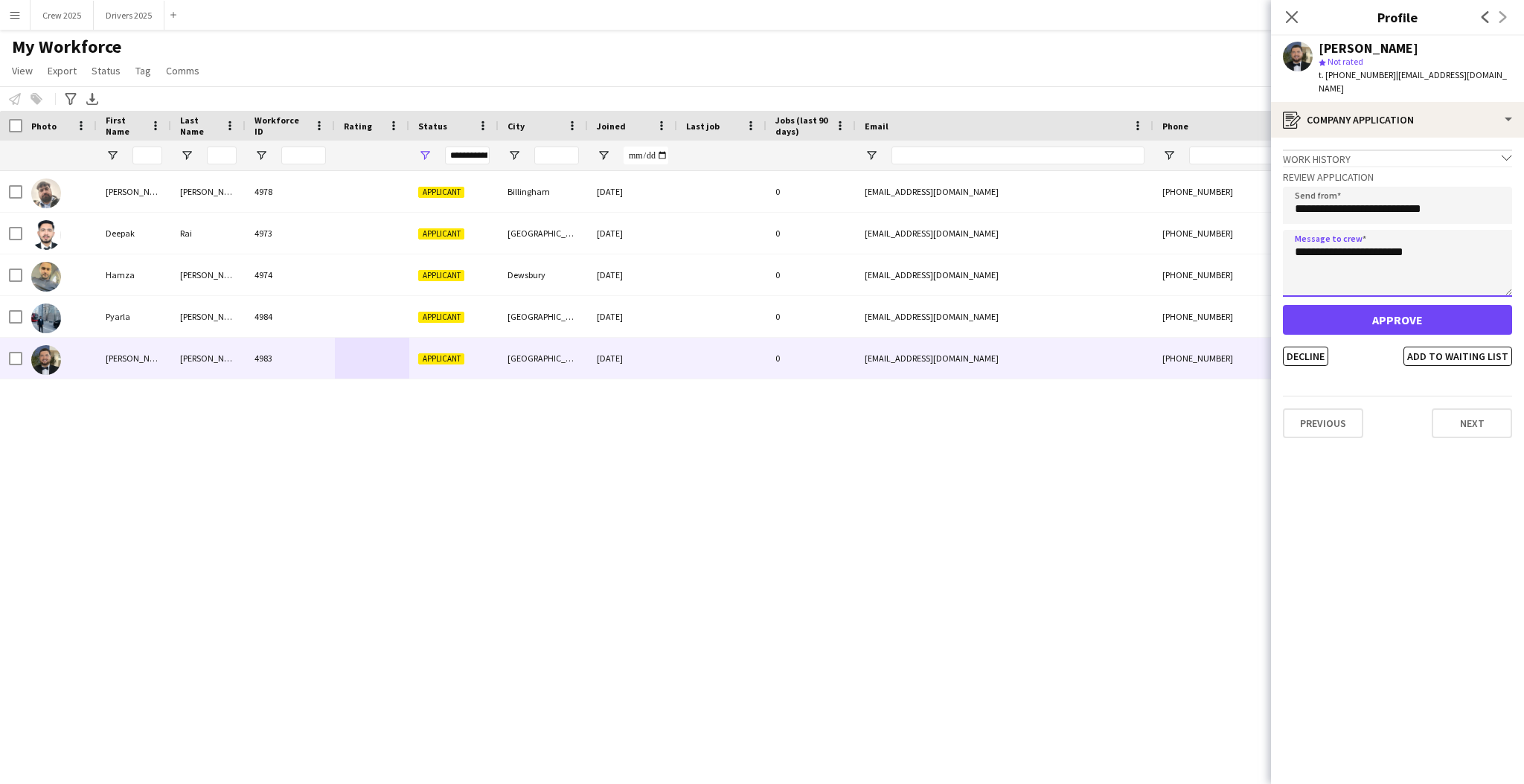
type textarea "**********"
click at [1395, 305] on button "Approve" at bounding box center [1397, 320] width 229 height 30
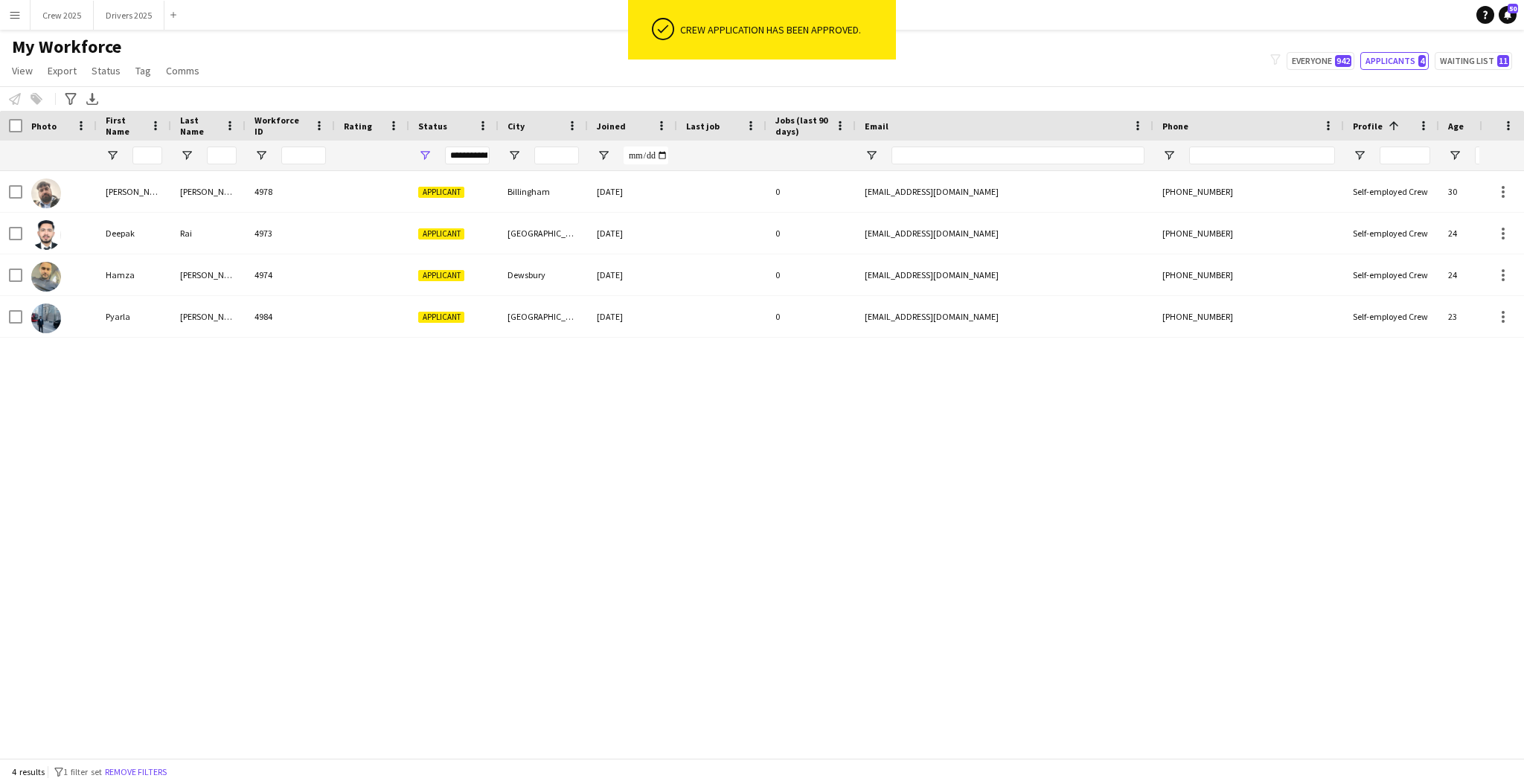
click at [376, 393] on div "Daniel Jenkins 4978 Applicant Billingham 15-08-2025 0 ecl-group@outlook.com +44…" at bounding box center [740, 457] width 1480 height 572
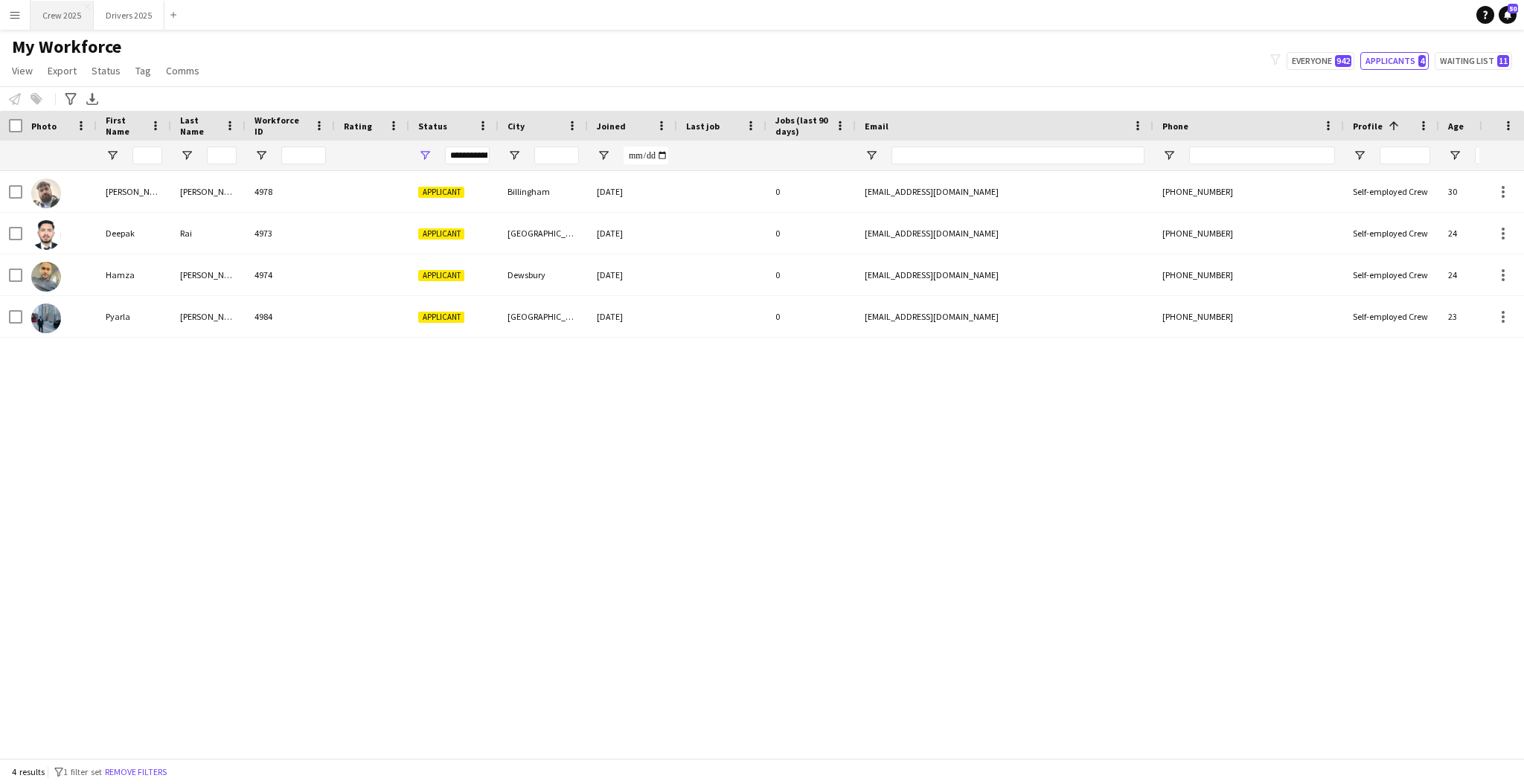
click at [63, 19] on button "Crew 2025 Close" at bounding box center [62, 15] width 63 height 29
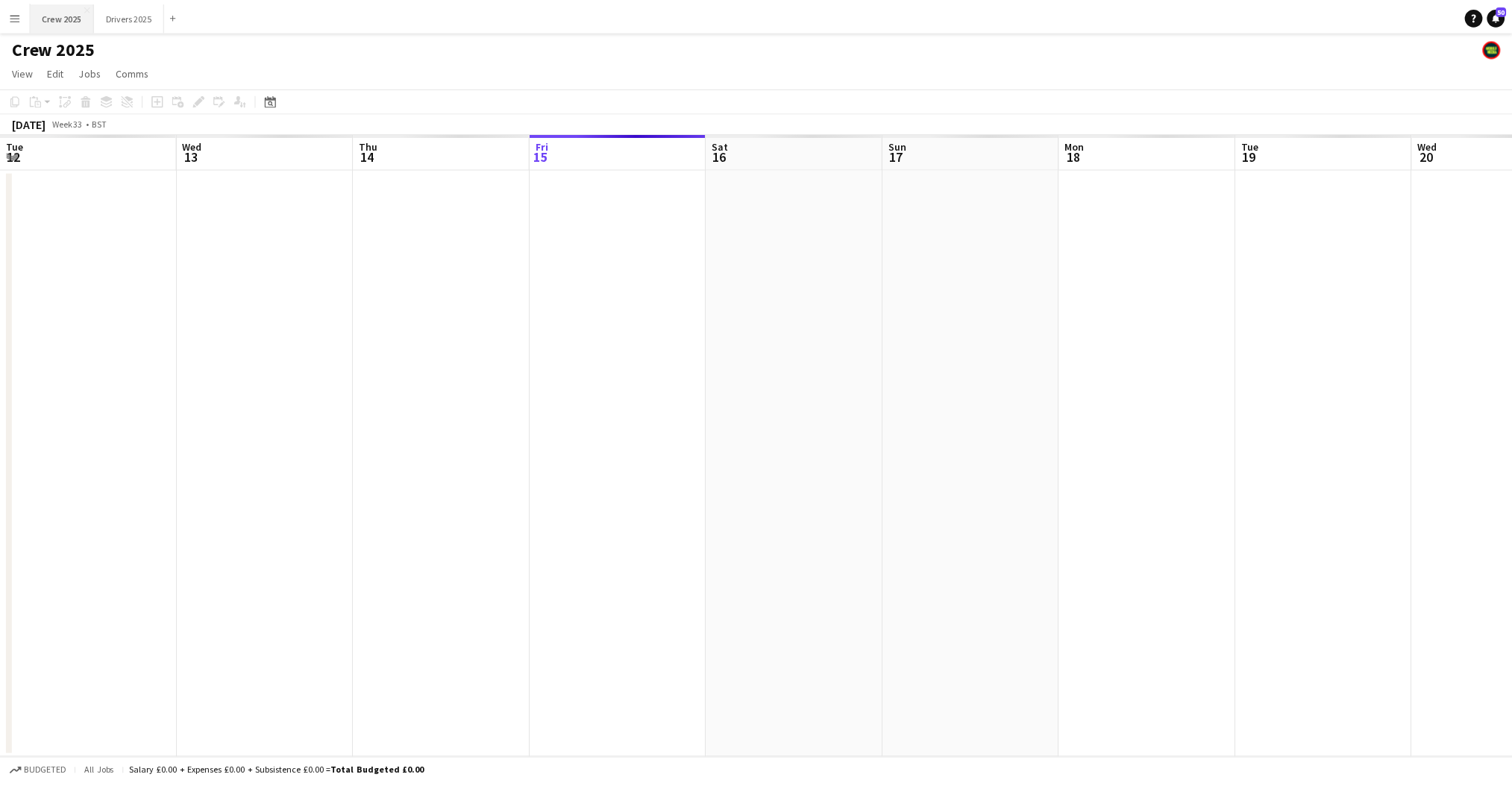
scroll to position [0, 355]
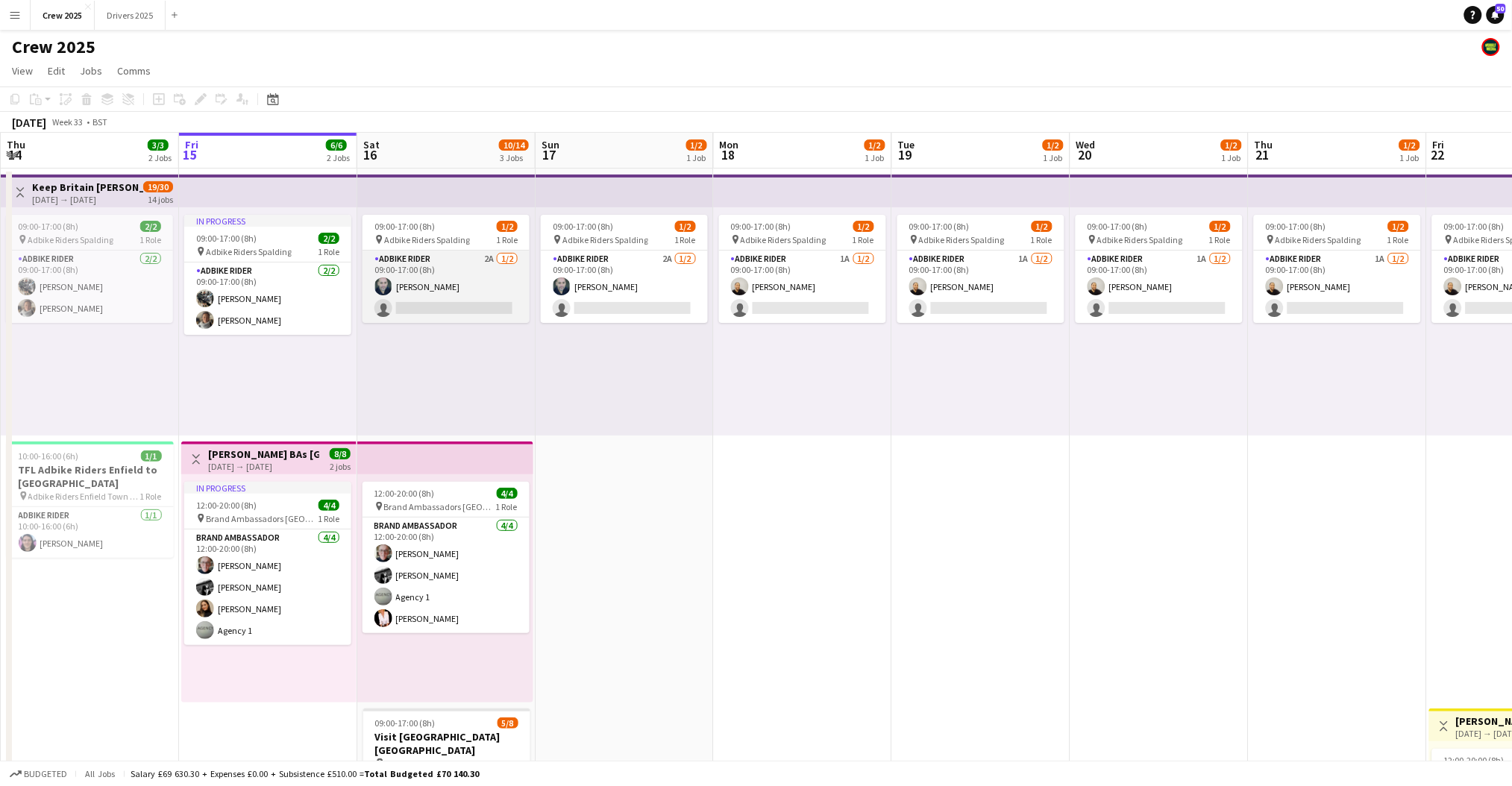
click at [458, 278] on app-card-role "Adbike Rider 2A 1/2 09:00-17:00 (8h) david chittenden single-neutral-actions" at bounding box center [446, 287] width 167 height 73
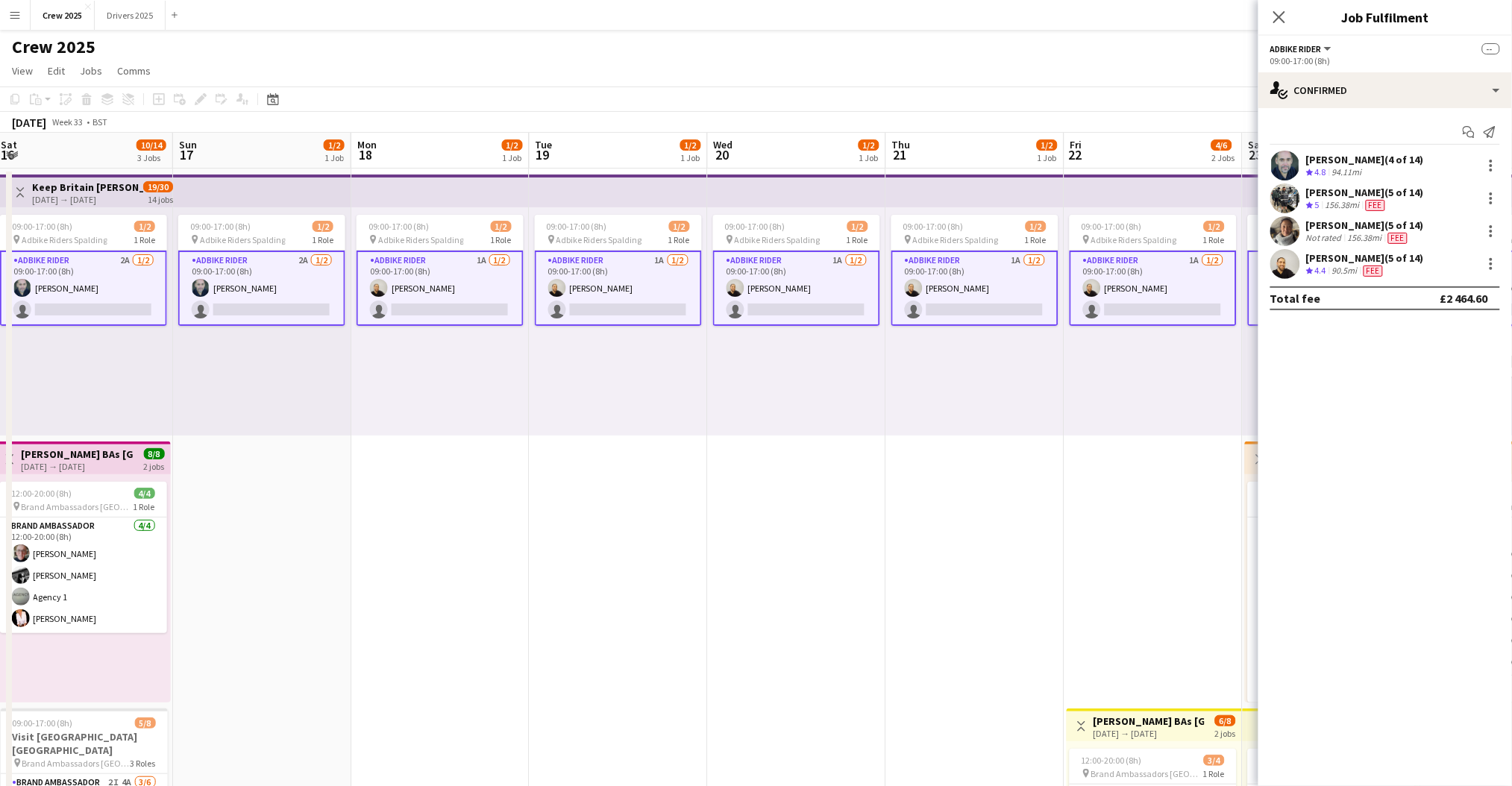
drag, startPoint x: 855, startPoint y: 490, endPoint x: 633, endPoint y: 497, distance: 222.1
click at [633, 497] on app-calendar-viewport "Wed 13 2/2 1 Job Thu 14 3/3 2 Jobs Fri 15 6/6 2 Jobs Sat 16 10/14 3 Jobs Sun 17…" at bounding box center [756, 553] width 1512 height 843
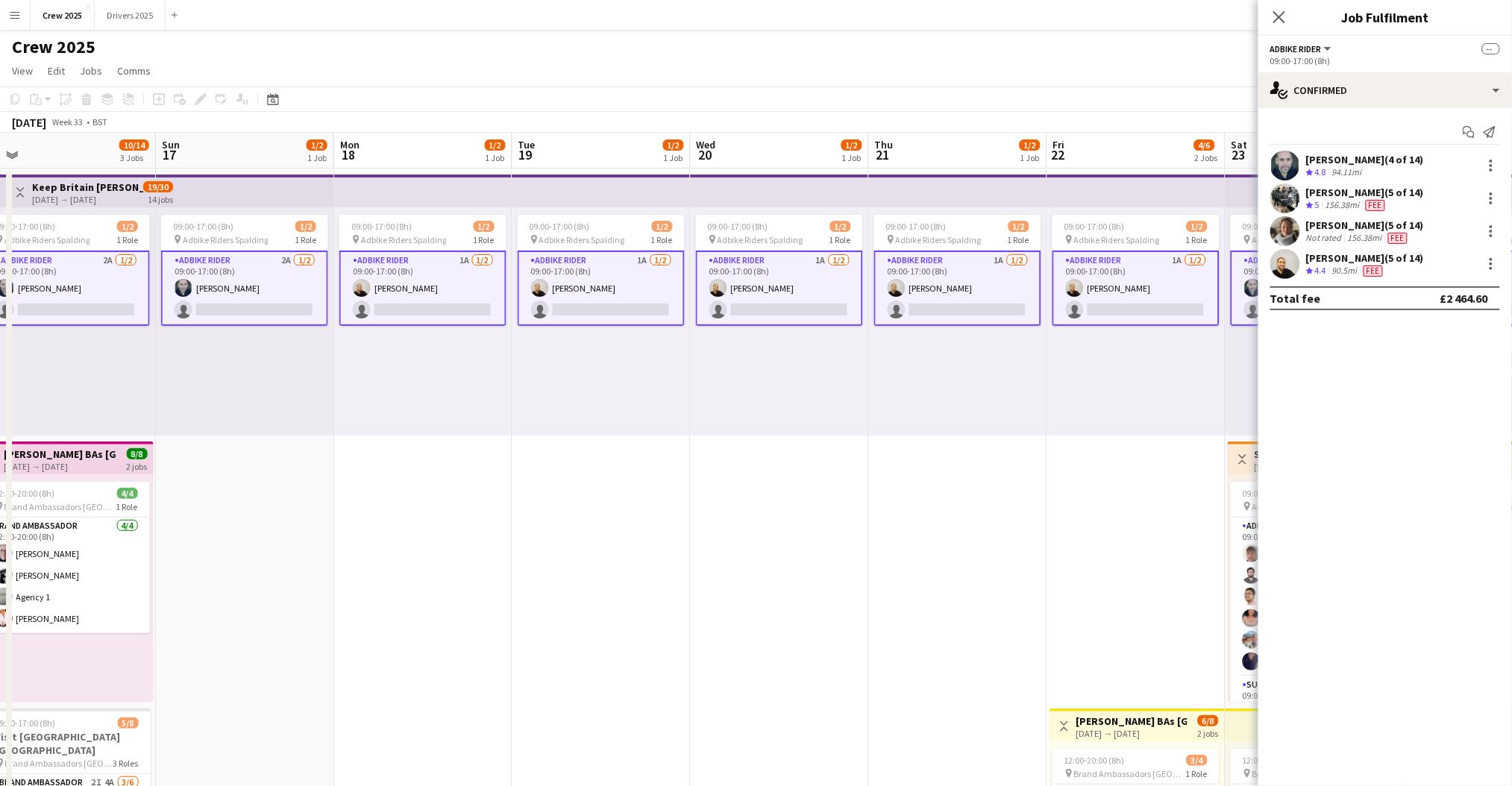
click at [428, 292] on app-card-role "Adbike Rider 1A 1/2 09:00-17:00 (8h) Craig Talbot single-neutral-actions" at bounding box center [422, 288] width 167 height 75
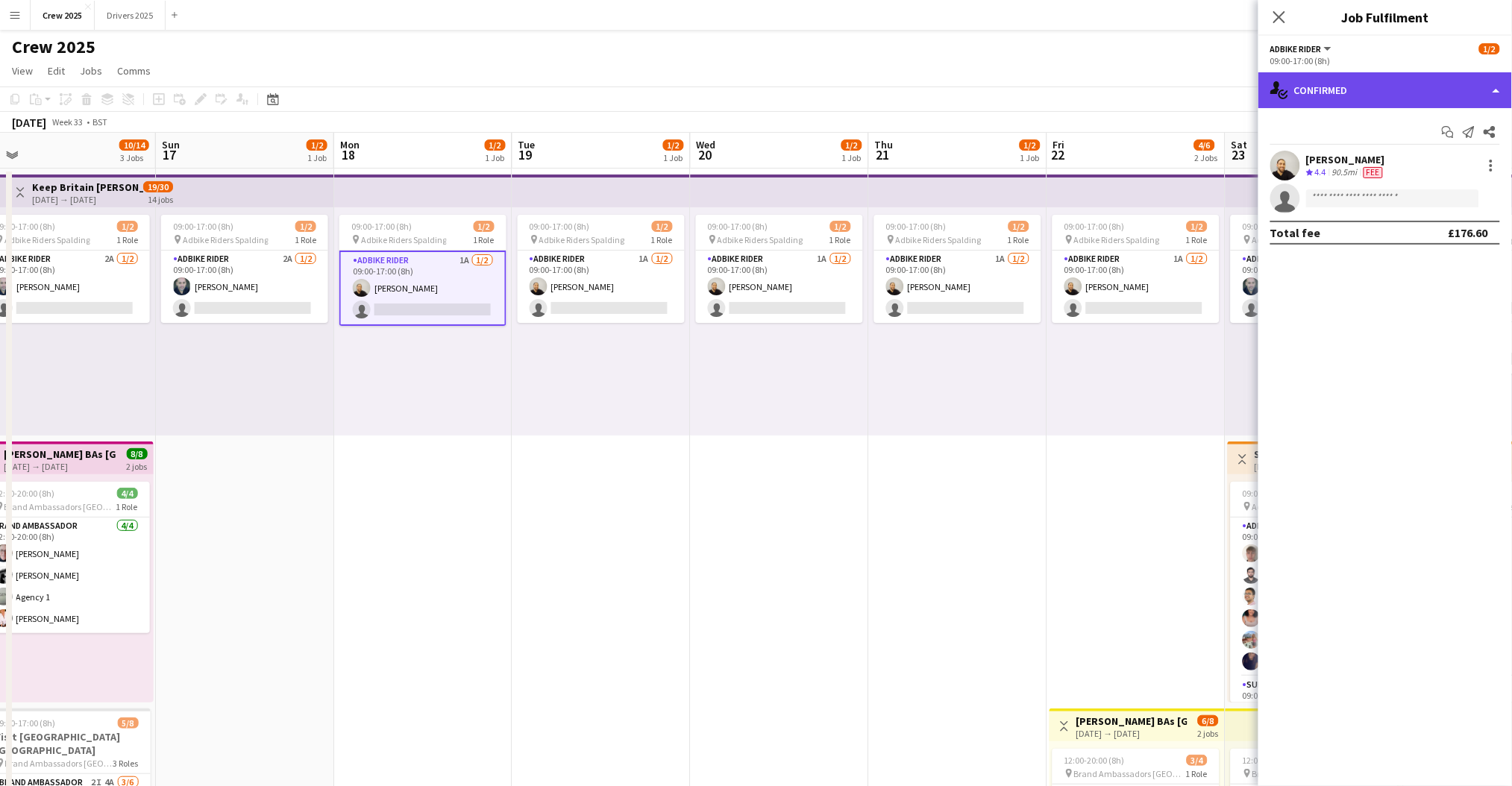
click at [1314, 91] on div "single-neutral-actions-check-2 Confirmed" at bounding box center [1385, 90] width 254 height 36
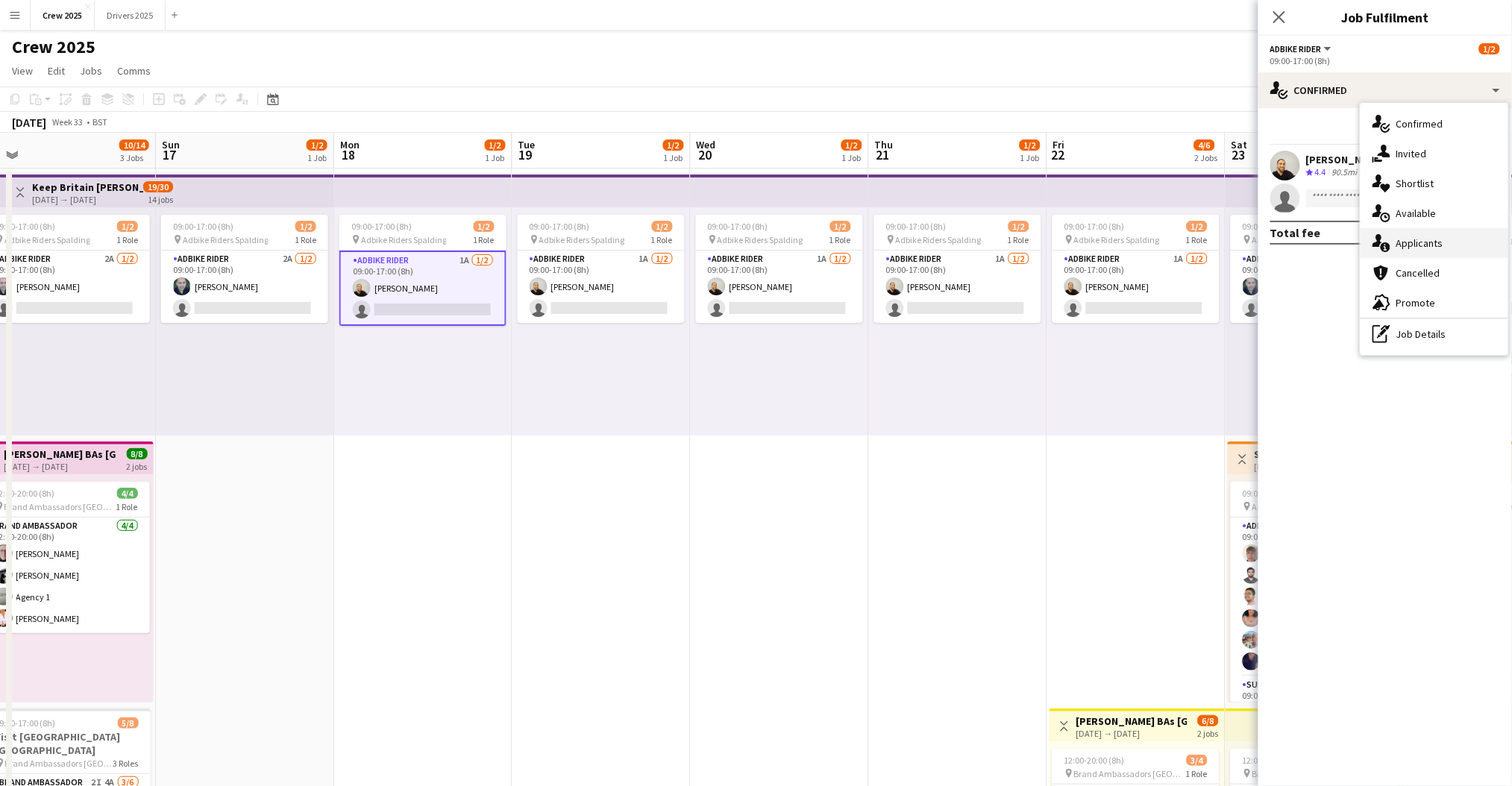
click at [1438, 247] on div "single-neutral-actions-information Applicants" at bounding box center [1434, 243] width 148 height 30
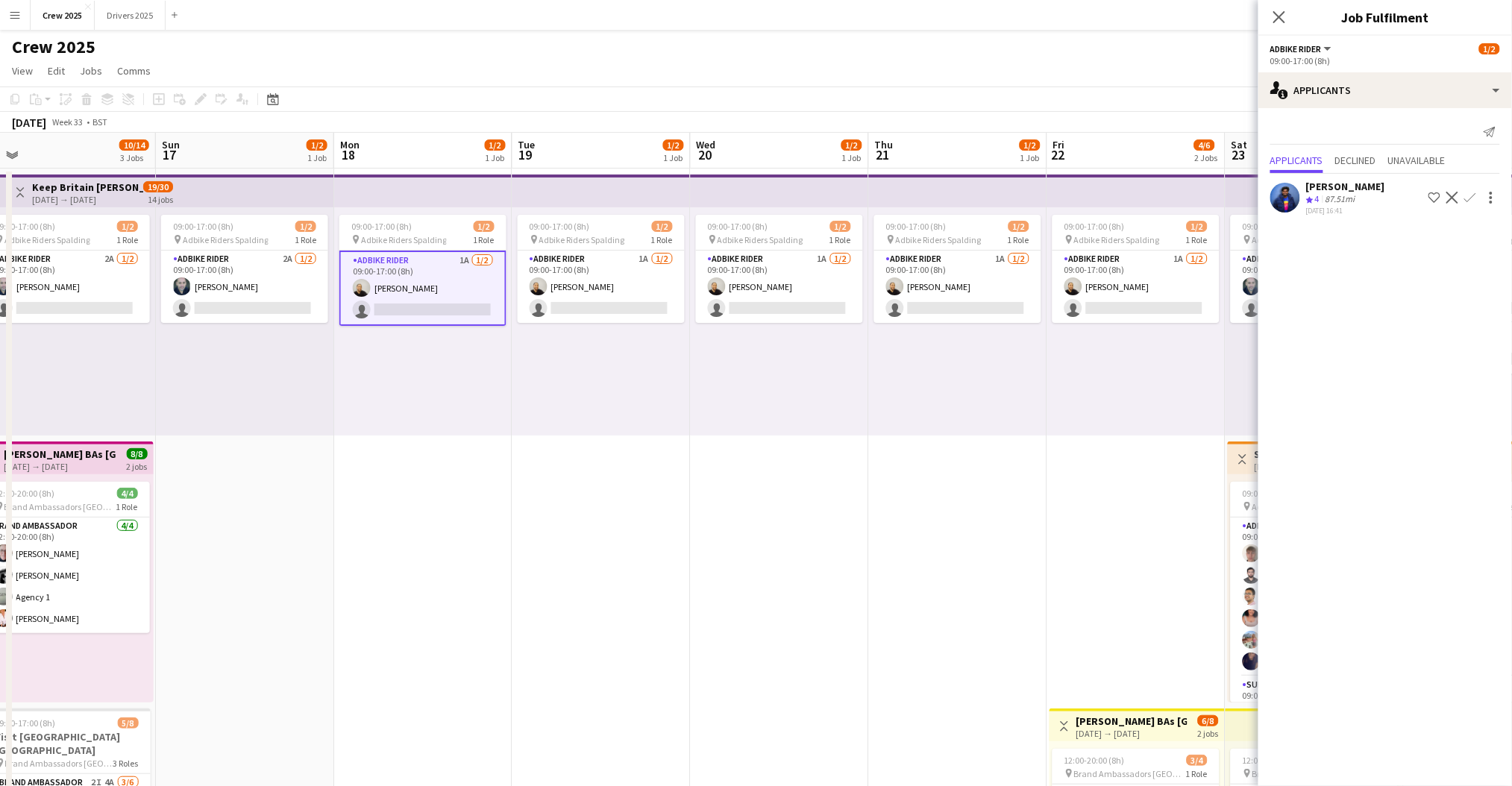
click at [1359, 185] on div "[PERSON_NAME]" at bounding box center [1346, 187] width 79 height 14
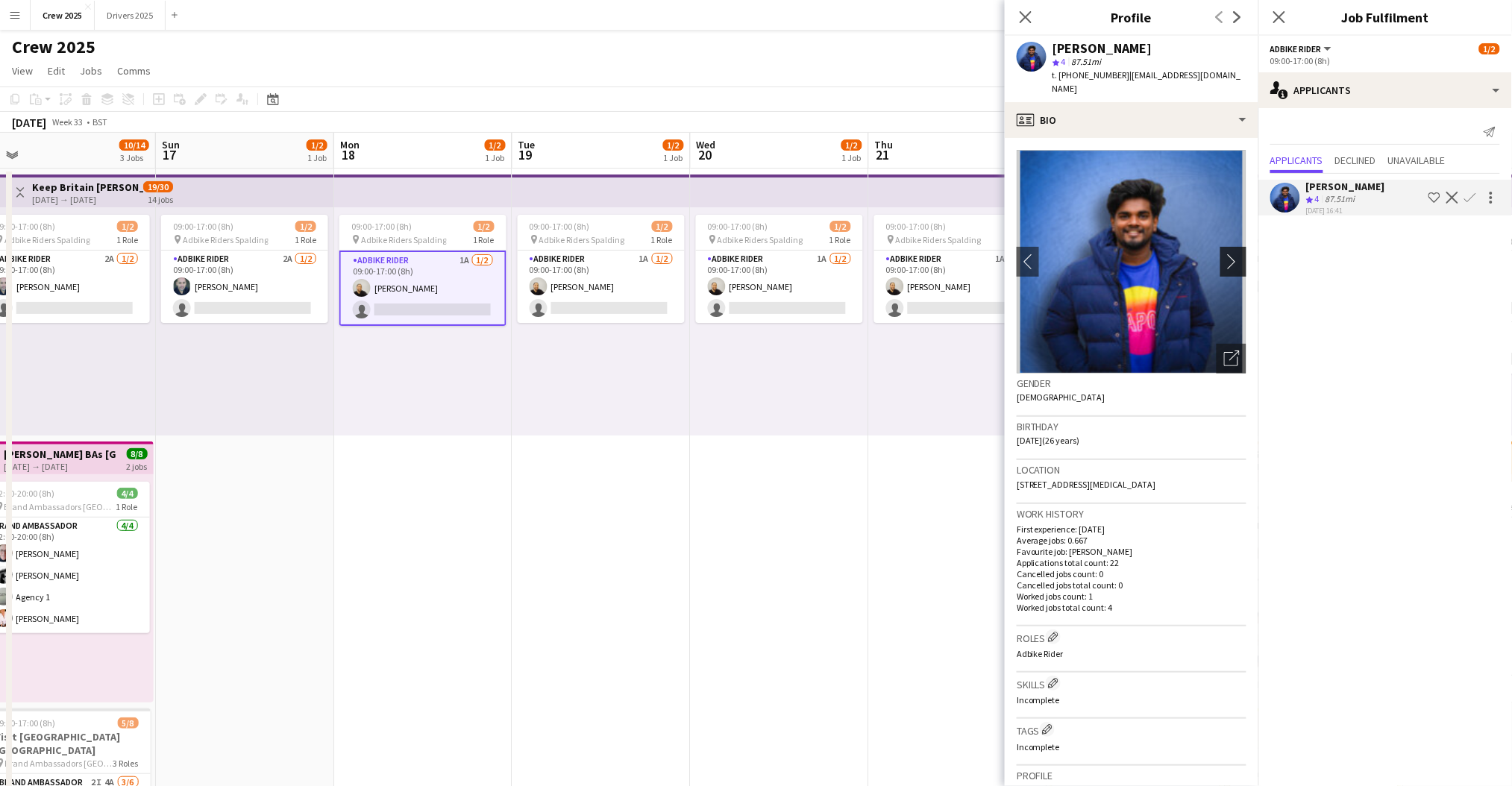
click at [1224, 254] on app-icon "chevron-right" at bounding box center [1235, 261] width 23 height 15
click at [1224, 254] on app-icon "chevron-right" at bounding box center [1235, 261] width 23 height 15
click at [513, 473] on app-date-cell "09:00-17:00 (8h) 1/2 pin Adbike Riders Spalding 1 Role Adbike Rider 1A 1/2 09:0…" at bounding box center [601, 572] width 178 height 807
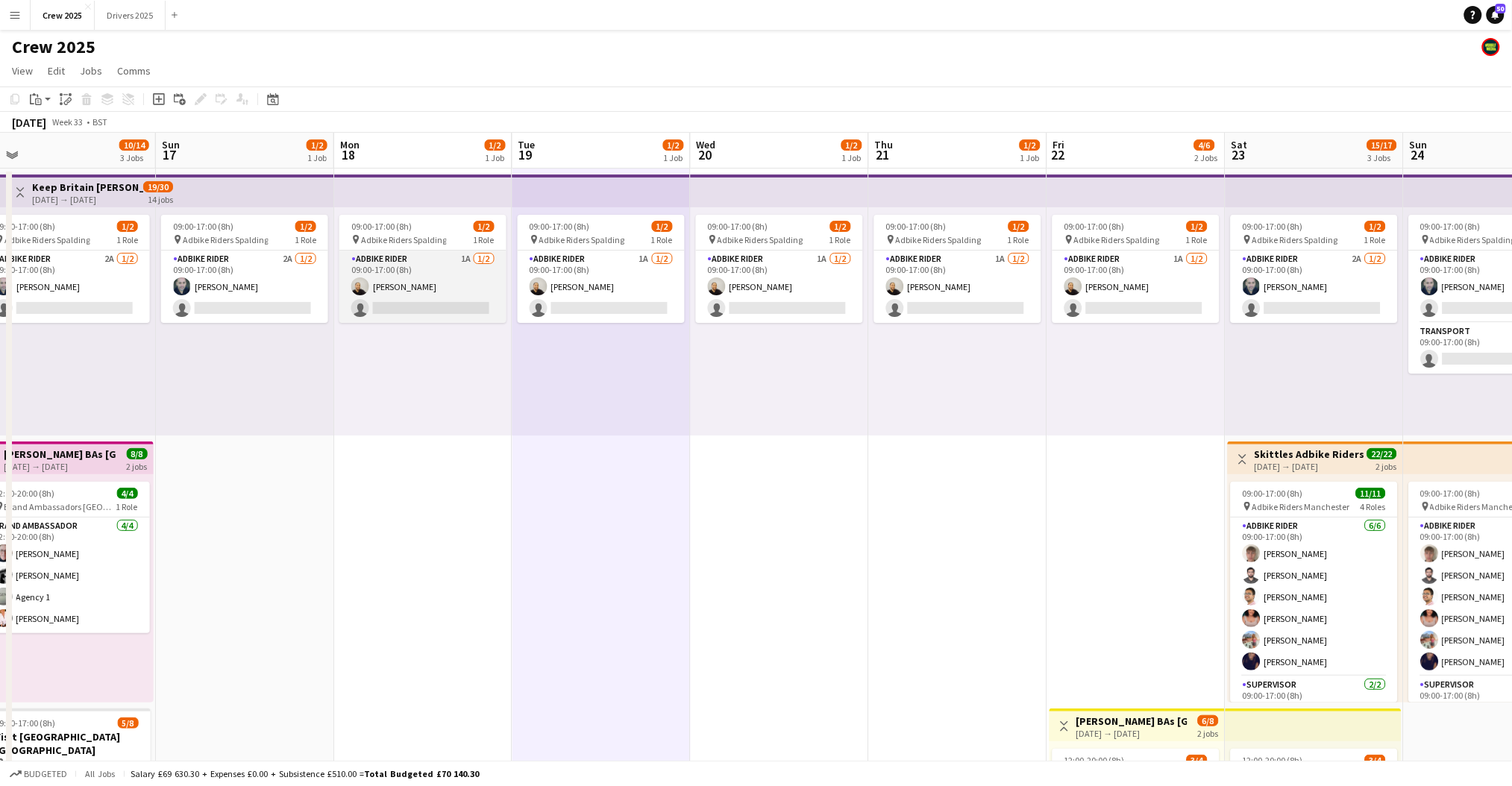
click at [428, 299] on app-card-role "Adbike Rider 1A 1/2 09:00-17:00 (8h) Craig Talbot single-neutral-actions" at bounding box center [422, 287] width 167 height 73
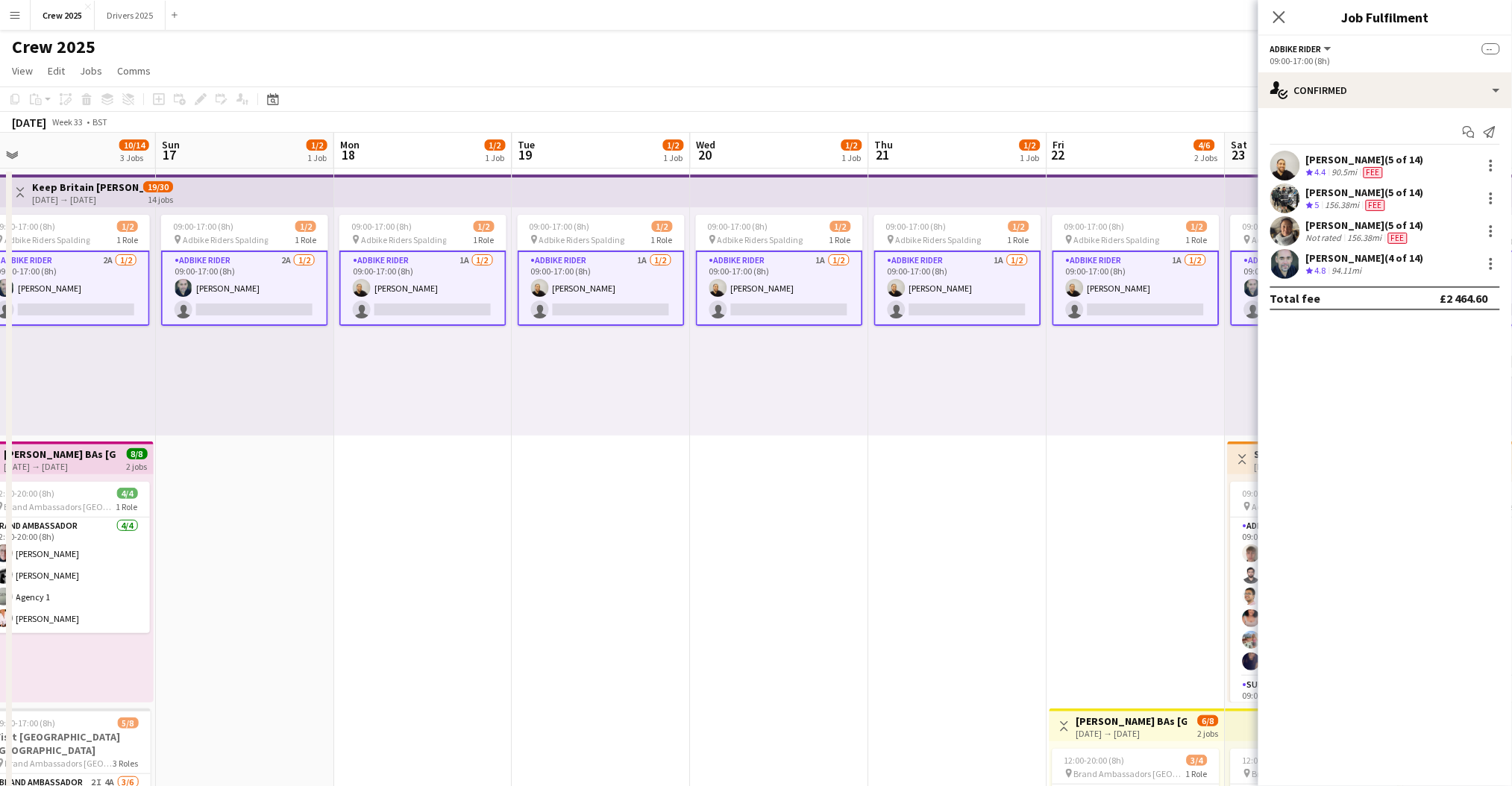
click at [413, 304] on app-card-role "Adbike Rider 1A 1/2 09:00-17:00 (8h) Craig Talbot single-neutral-actions" at bounding box center [422, 288] width 167 height 75
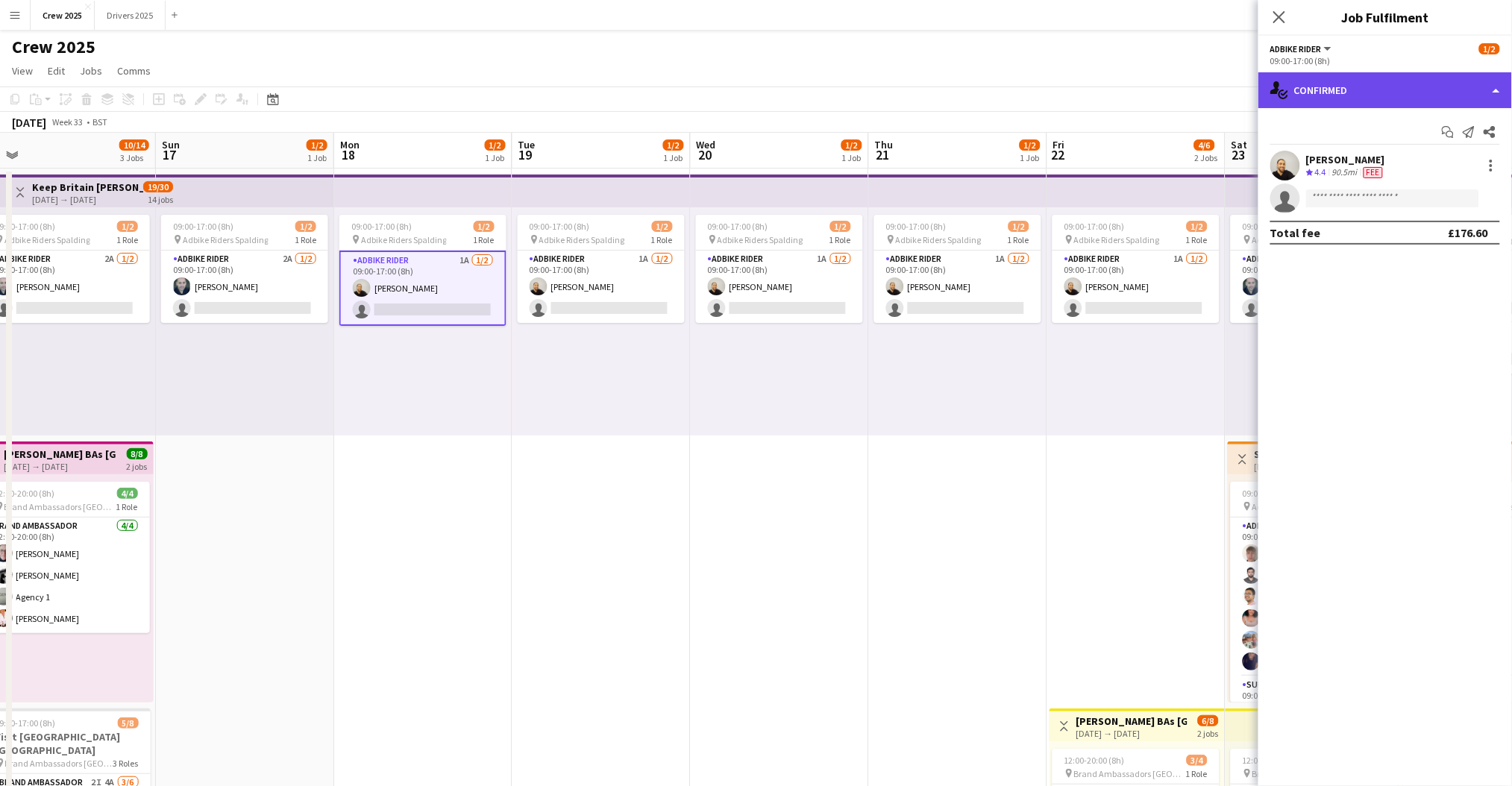
click at [1372, 85] on div "single-neutral-actions-check-2 Confirmed" at bounding box center [1385, 90] width 254 height 36
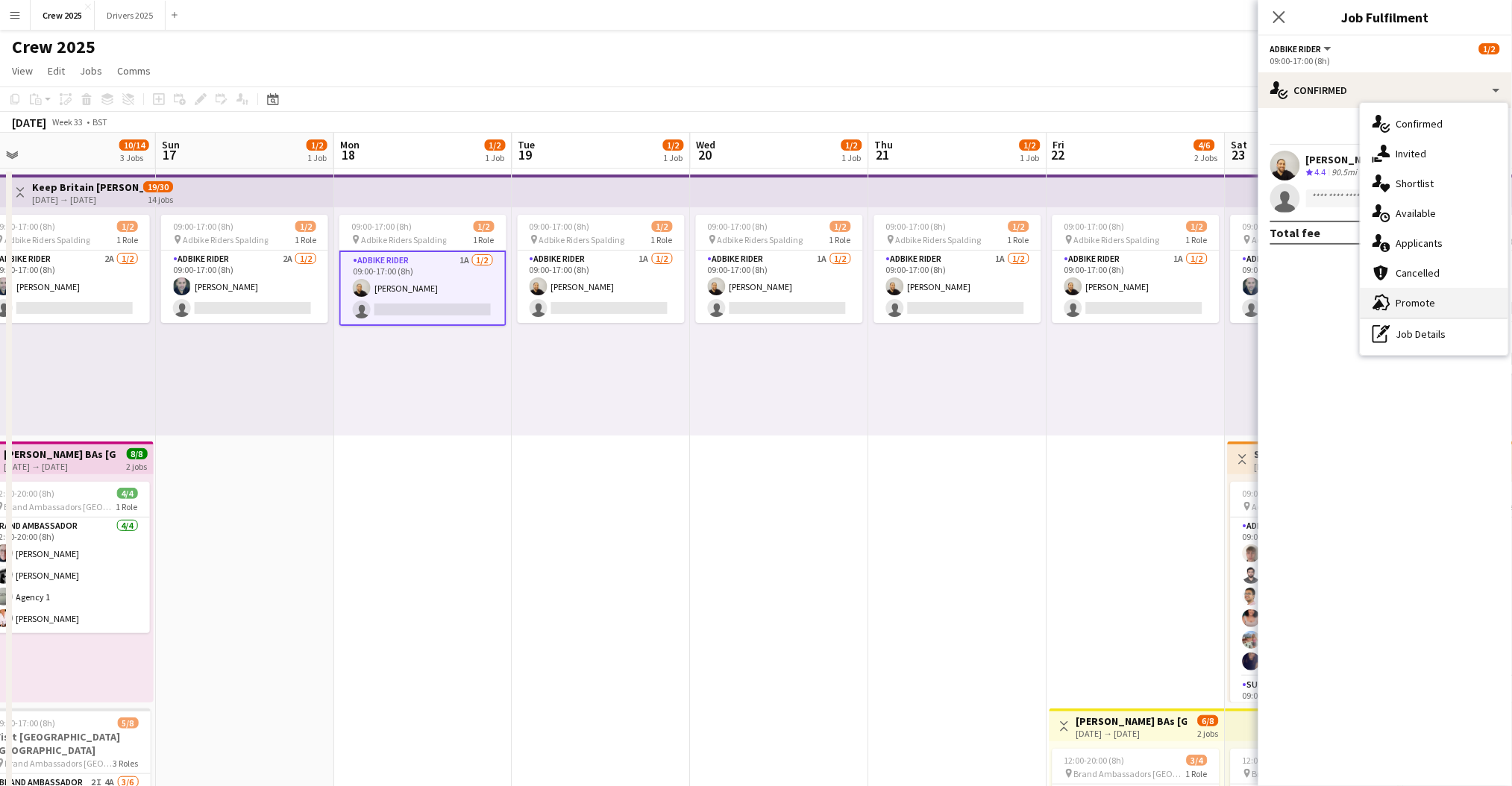
click at [1478, 297] on div "advertising-megaphone Promote" at bounding box center [1434, 302] width 148 height 30
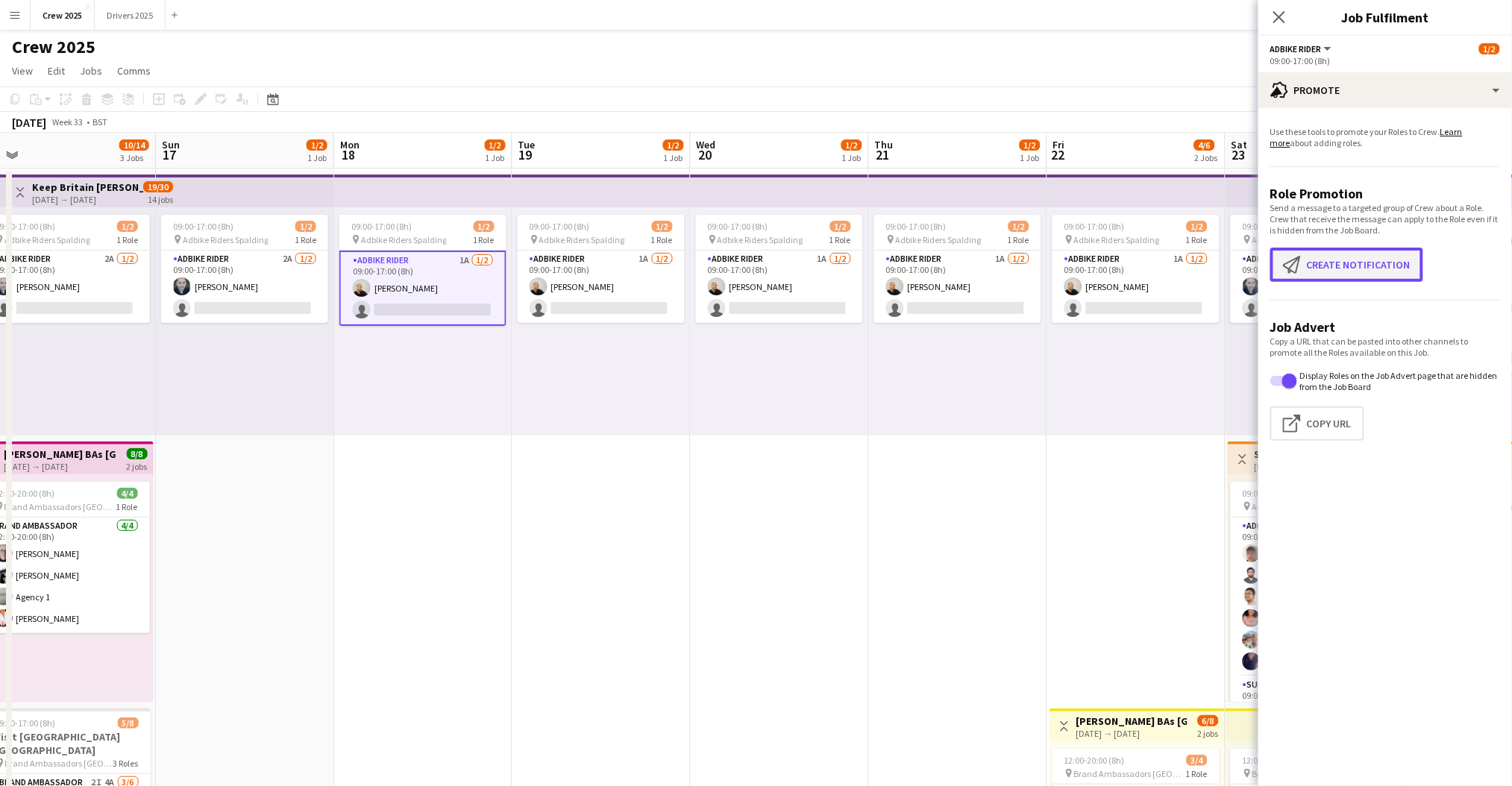
click at [1380, 268] on button "Create notification Create notification" at bounding box center [1346, 265] width 153 height 34
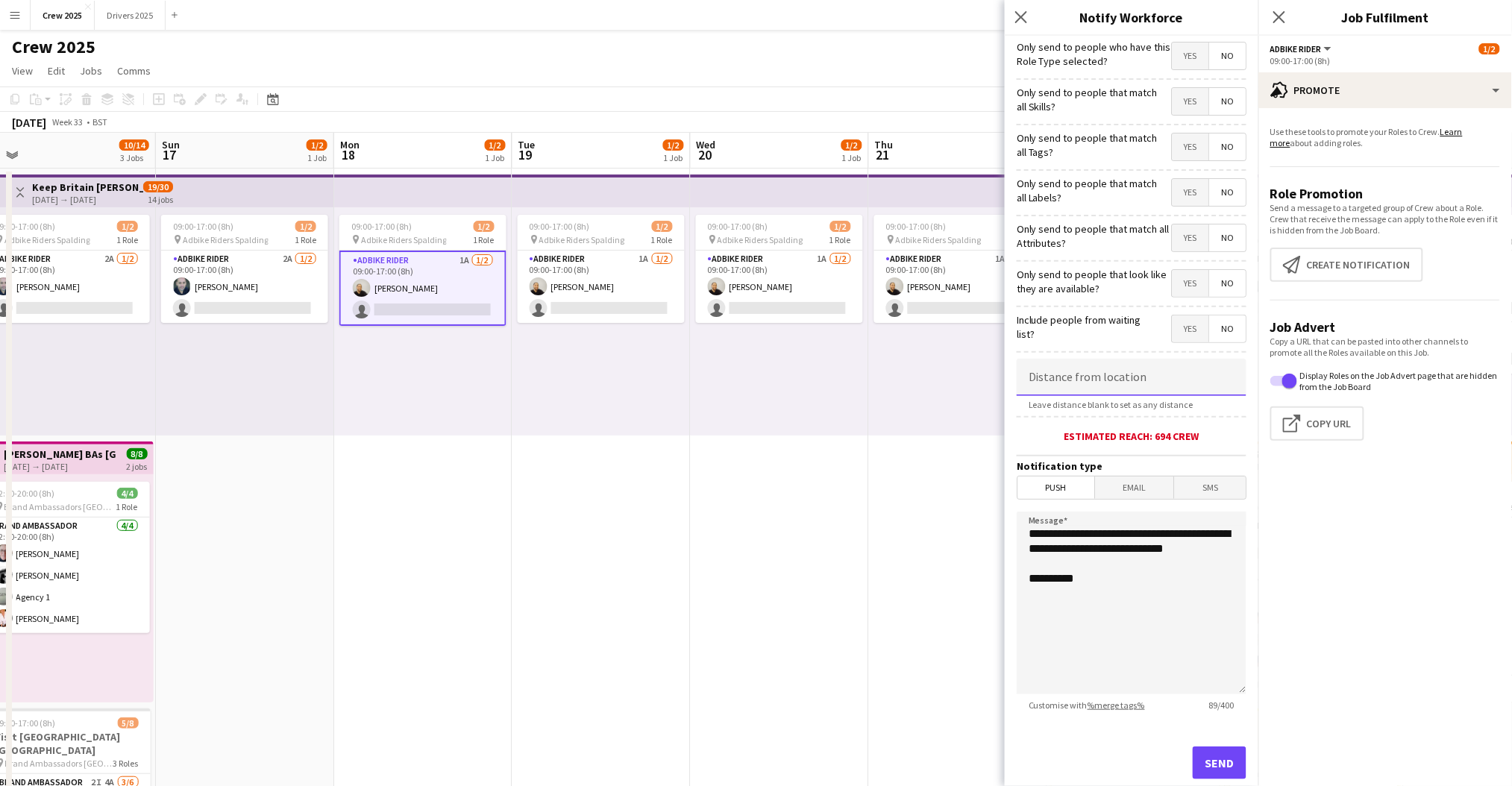
click at [1132, 373] on input at bounding box center [1132, 377] width 229 height 37
type input "*****"
click at [1100, 570] on textarea "**********" at bounding box center [1132, 603] width 229 height 183
click at [1044, 603] on textarea "**********" at bounding box center [1132, 603] width 229 height 183
click at [1079, 620] on textarea "**********" at bounding box center [1132, 603] width 229 height 183
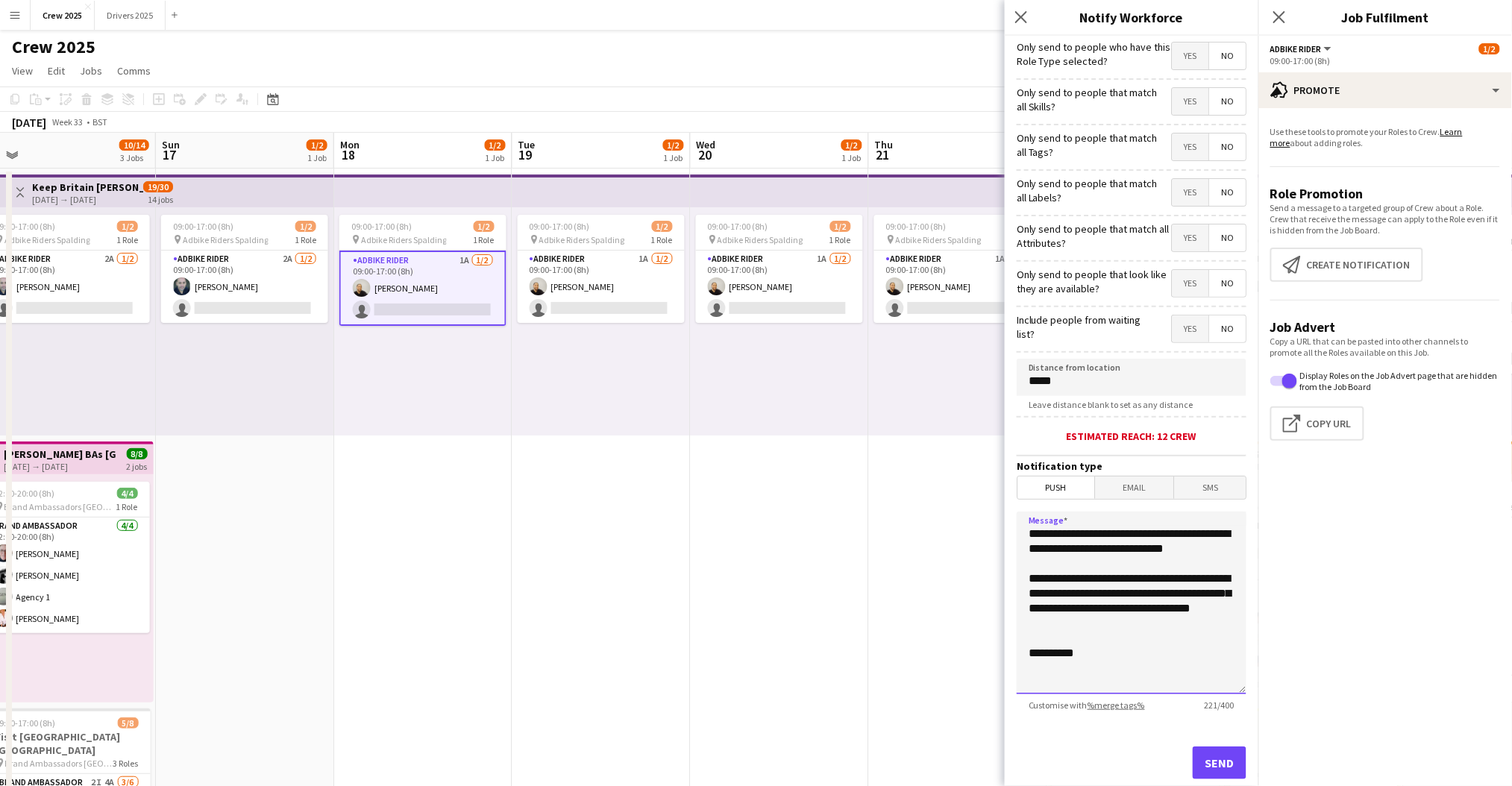
click at [1113, 612] on textarea "**********" at bounding box center [1132, 603] width 229 height 183
drag, startPoint x: 1113, startPoint y: 612, endPoint x: 1080, endPoint y: 600, distance: 35.1
click at [1080, 600] on textarea "**********" at bounding box center [1132, 603] width 229 height 183
click at [1096, 620] on textarea "**********" at bounding box center [1132, 603] width 229 height 183
click at [1124, 586] on textarea "**********" at bounding box center [1132, 603] width 229 height 183
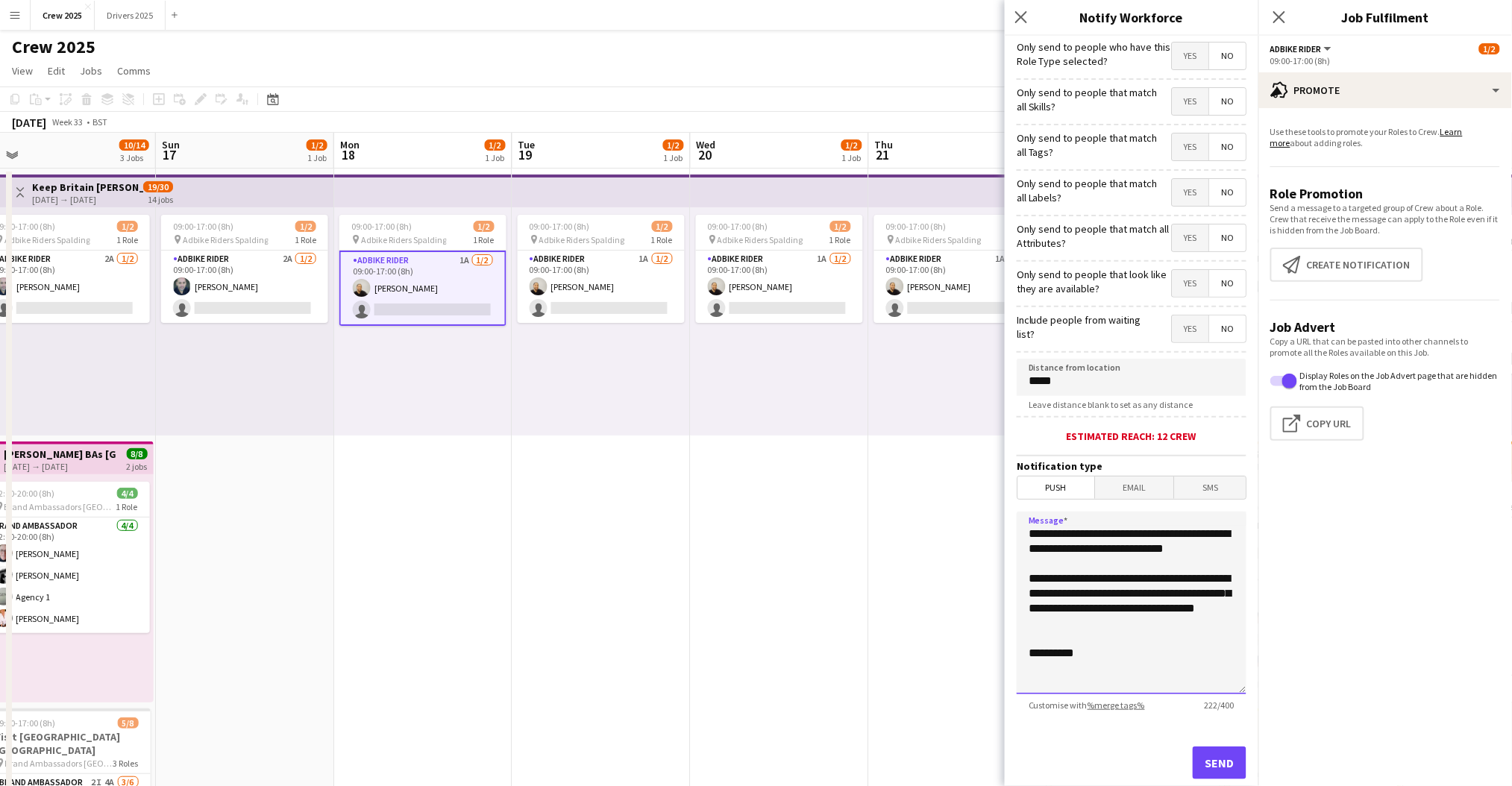
click at [1094, 615] on textarea "**********" at bounding box center [1132, 603] width 229 height 183
click at [1060, 616] on textarea "**********" at bounding box center [1132, 603] width 229 height 183
click at [1099, 654] on textarea "**********" at bounding box center [1132, 603] width 229 height 183
click at [1093, 617] on textarea "**********" at bounding box center [1132, 603] width 229 height 183
click at [1188, 631] on textarea "**********" at bounding box center [1132, 603] width 229 height 183
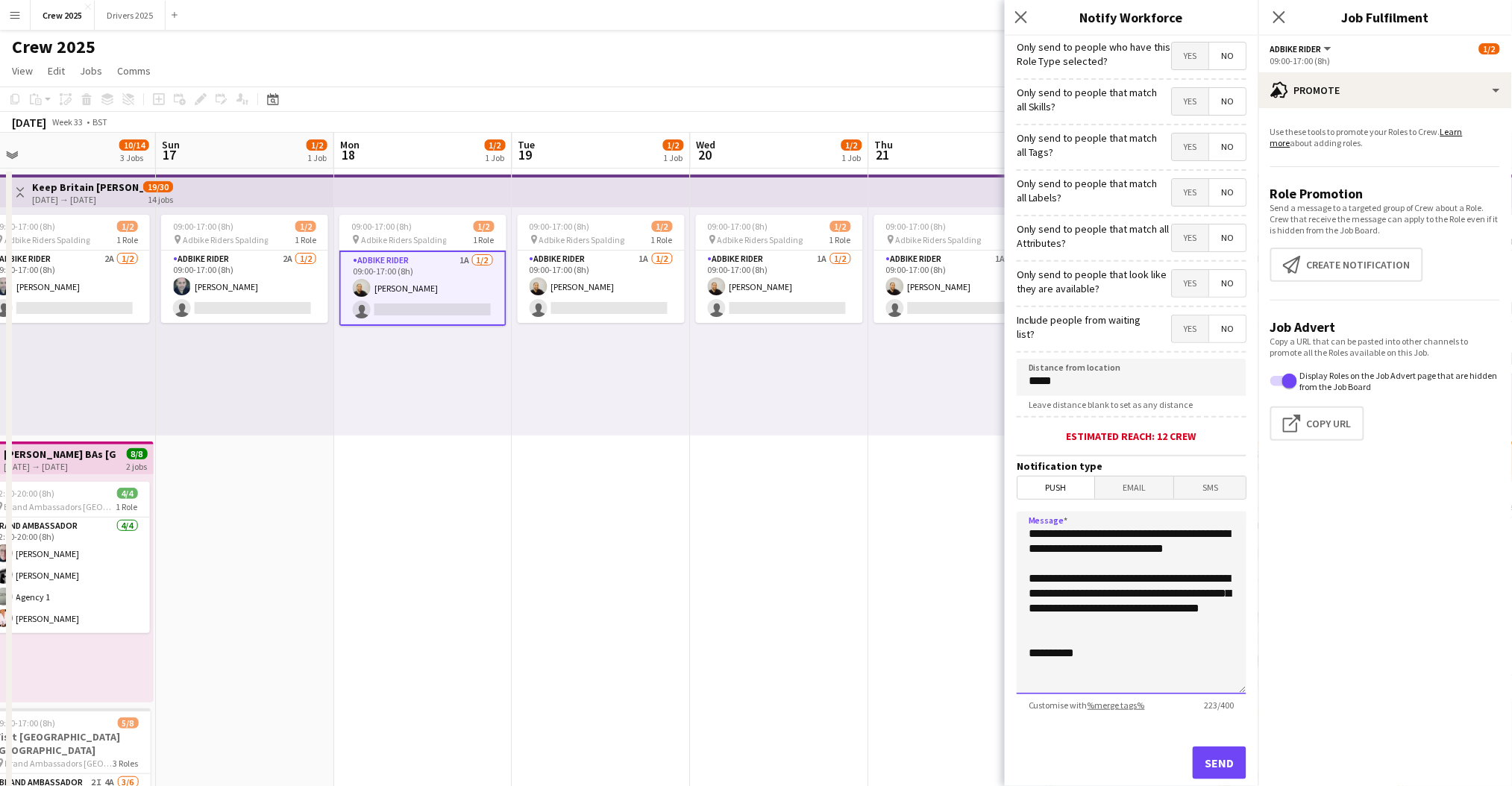
type textarea "**********"
click at [1200, 755] on button "Send" at bounding box center [1220, 763] width 53 height 33
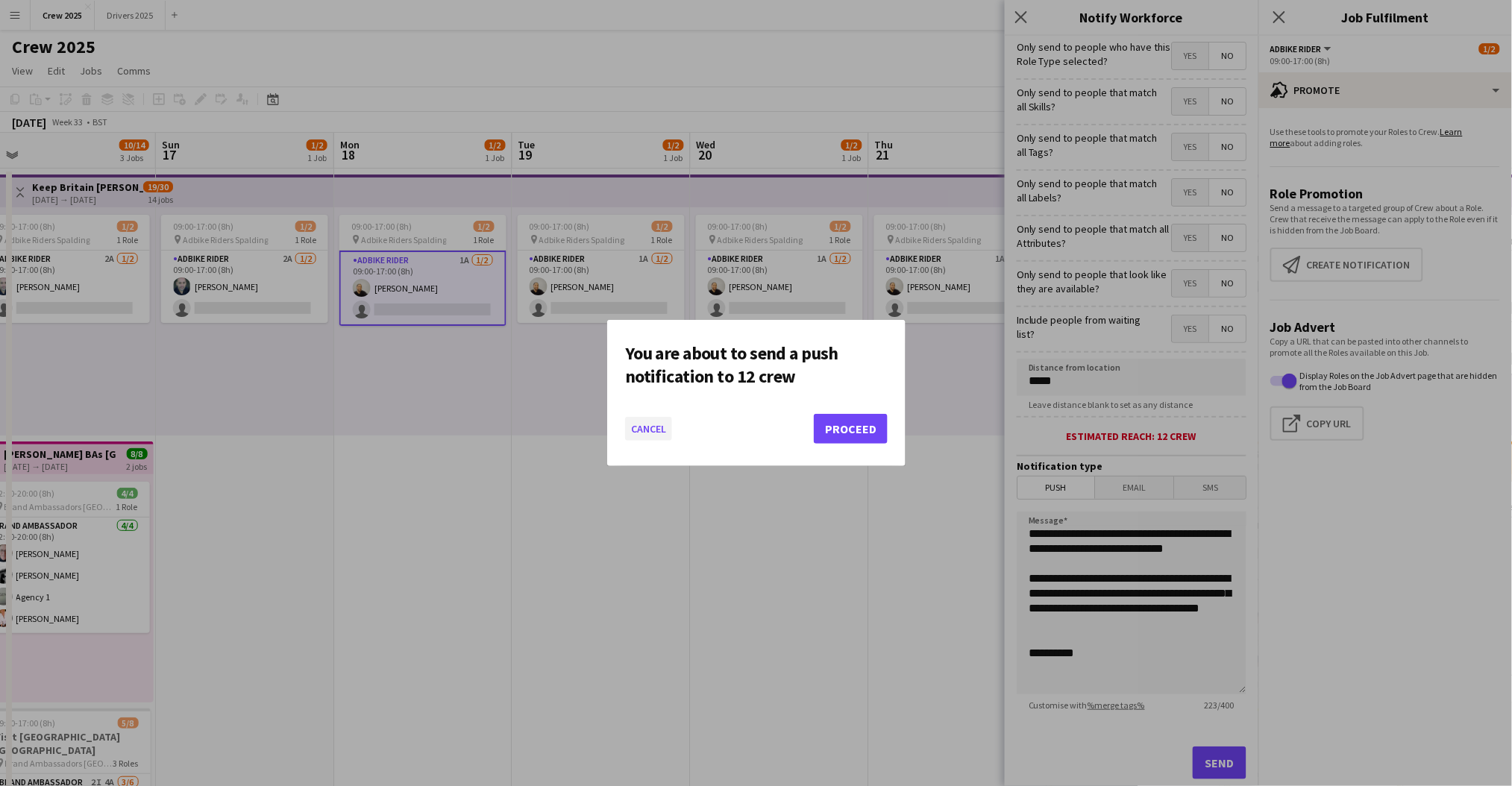
click at [657, 431] on button "Cancel" at bounding box center [649, 429] width 47 height 24
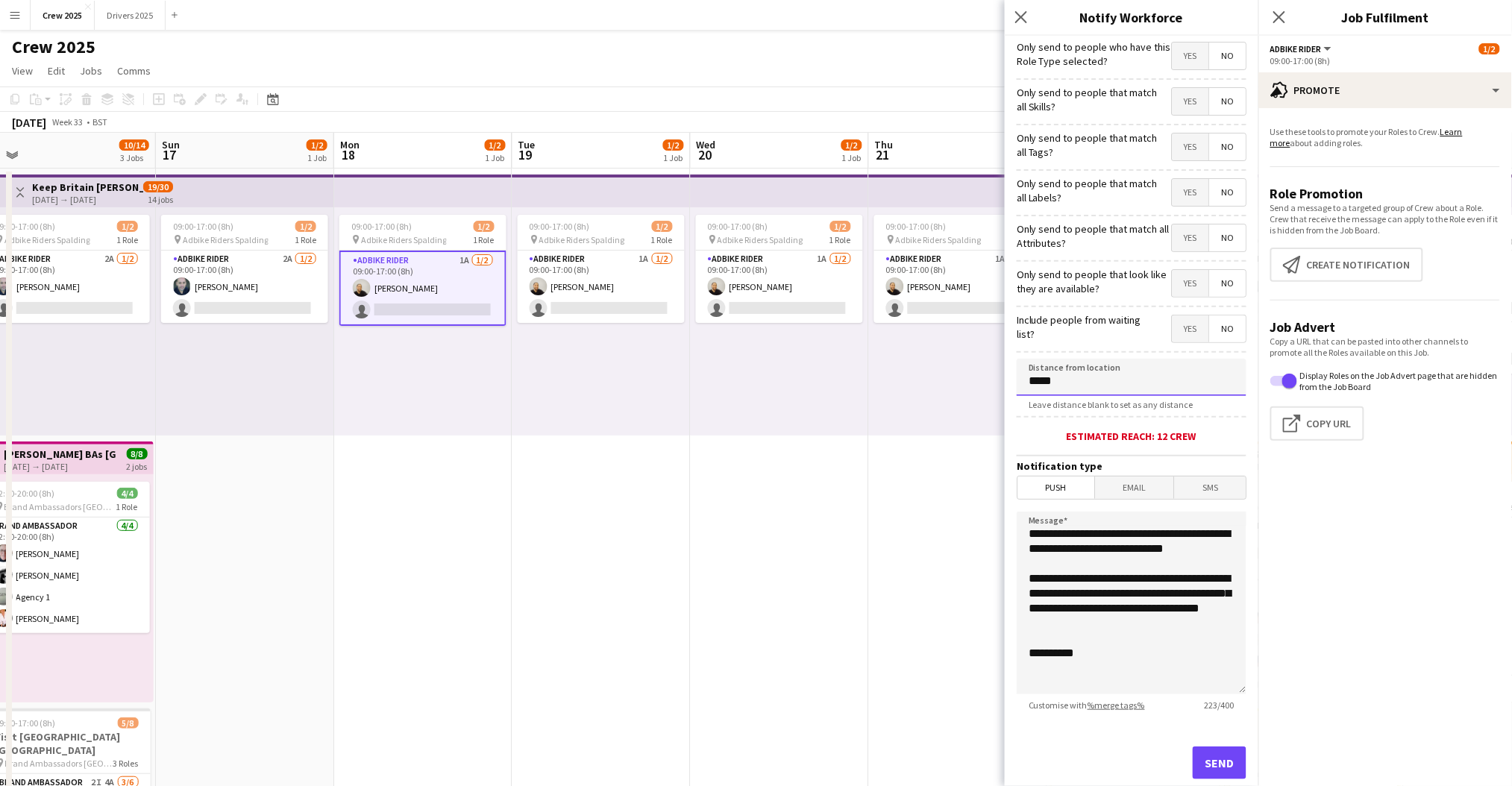
click at [1079, 385] on input "*****" at bounding box center [1132, 377] width 229 height 37
type input "******"
click at [1199, 756] on button "Send" at bounding box center [1220, 763] width 53 height 33
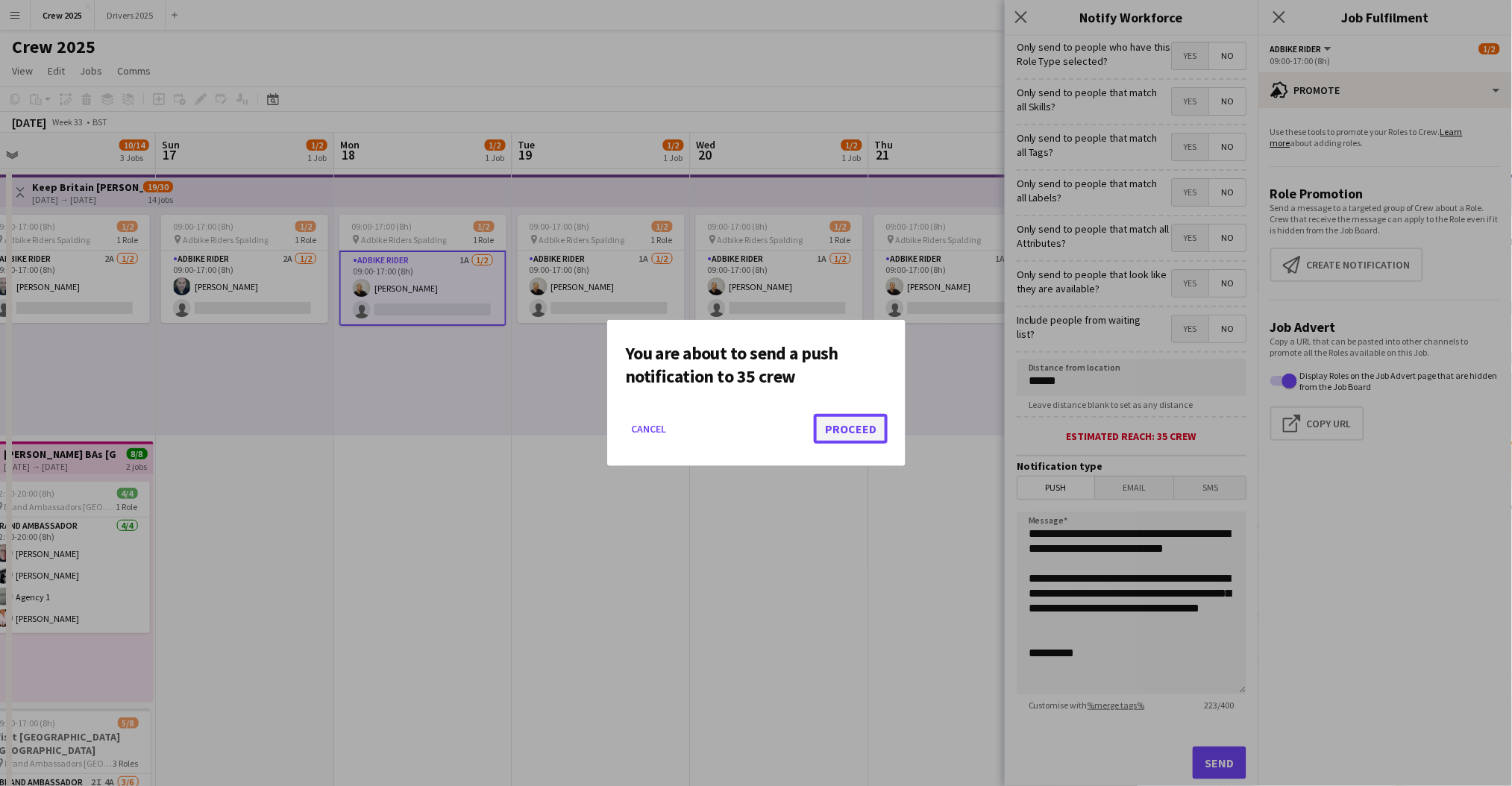
click at [854, 422] on button "Proceed" at bounding box center [850, 429] width 74 height 30
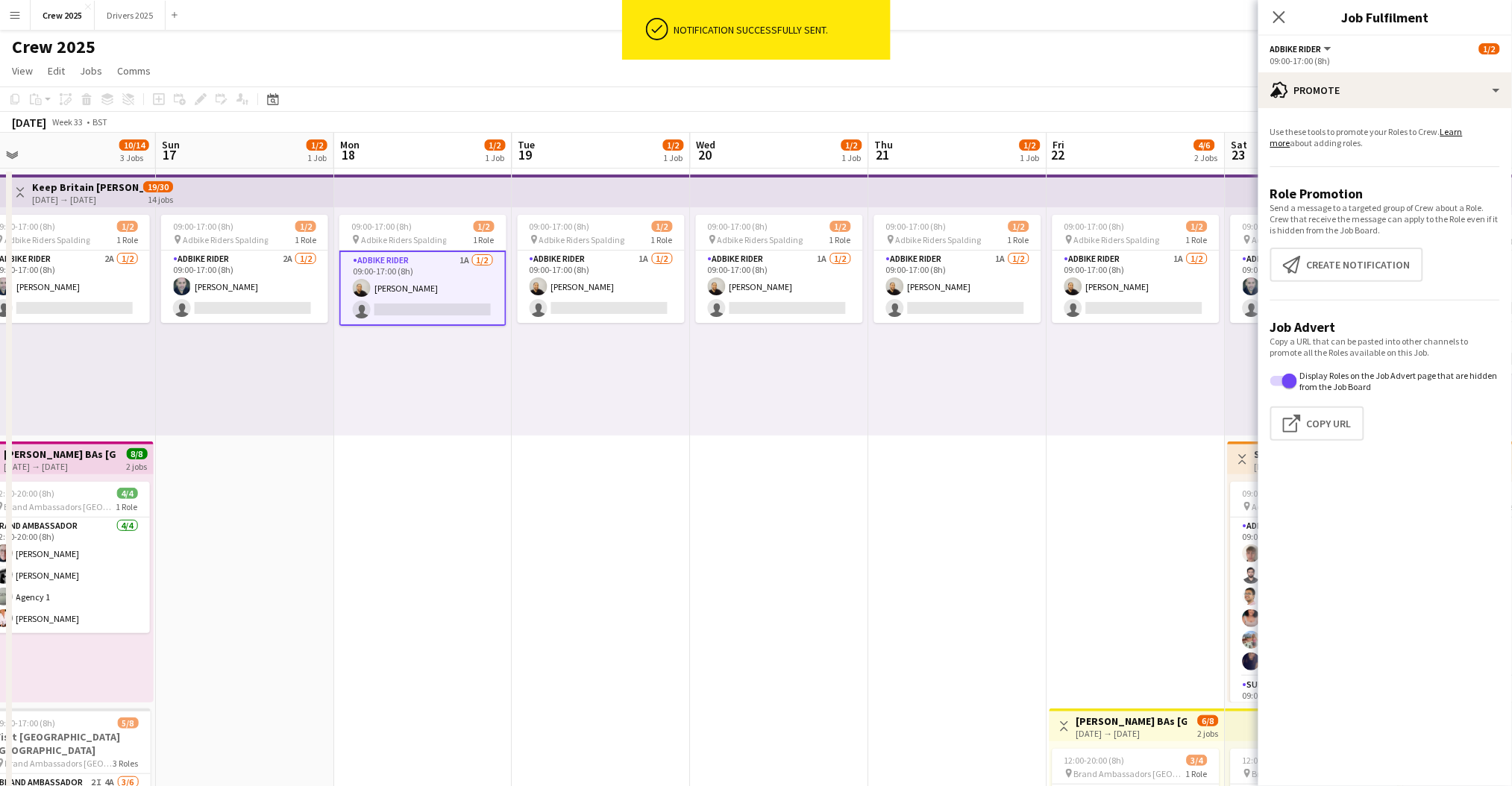
click at [536, 532] on app-date-cell "09:00-17:00 (8h) 1/2 pin Adbike Riders Spalding 1 Role Adbike Rider 1A 1/2 09:0…" at bounding box center [601, 572] width 178 height 807
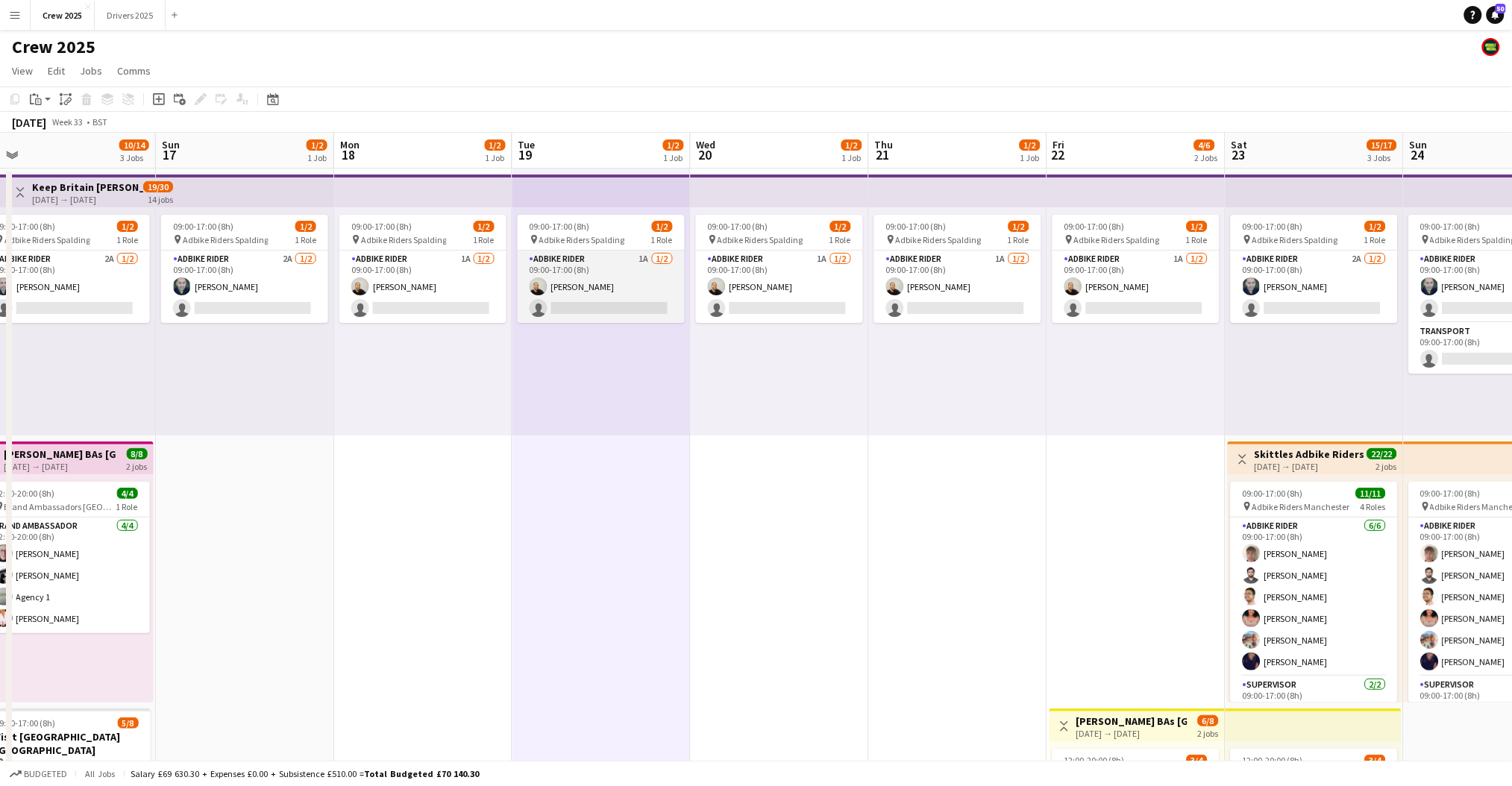
click at [586, 305] on app-card-role "Adbike Rider 1A 1/2 09:00-17:00 (8h) Craig Talbot single-neutral-actions" at bounding box center [601, 287] width 167 height 73
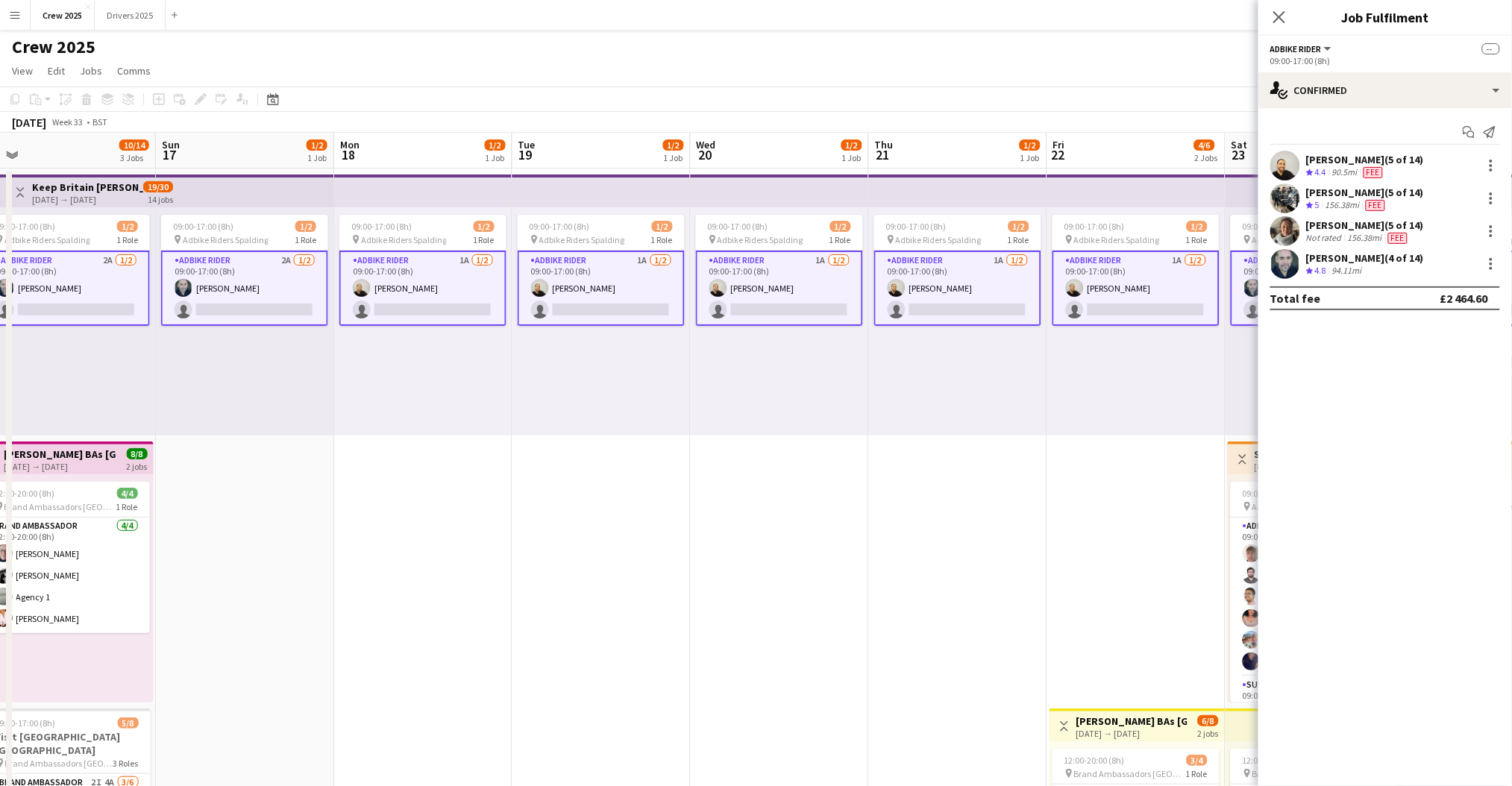
click at [588, 304] on app-card-role "Adbike Rider 1A 1/2 09:00-17:00 (8h) Craig Talbot single-neutral-actions" at bounding box center [601, 288] width 167 height 75
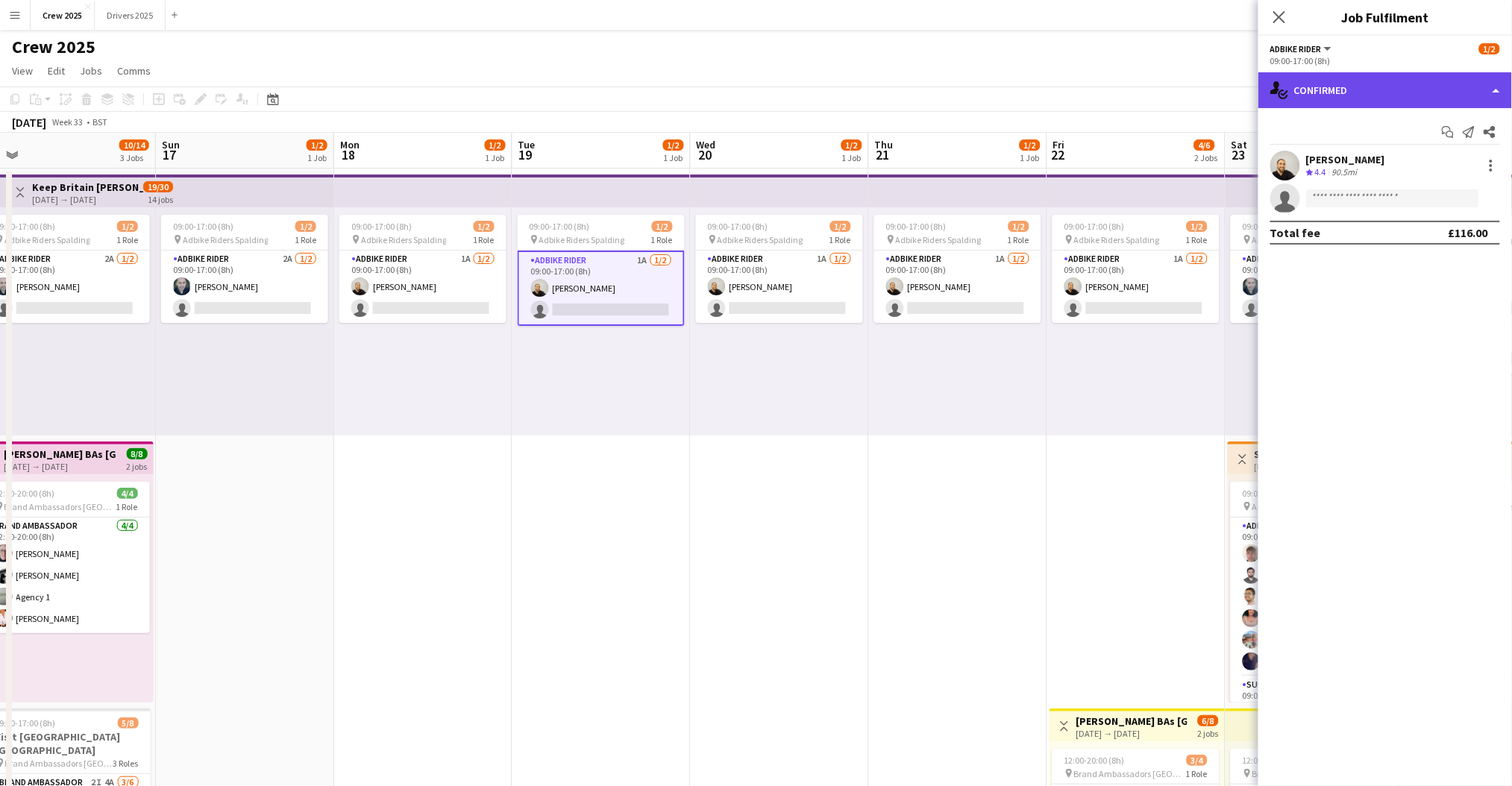
click at [1388, 99] on div "single-neutral-actions-check-2 Confirmed" at bounding box center [1385, 90] width 254 height 36
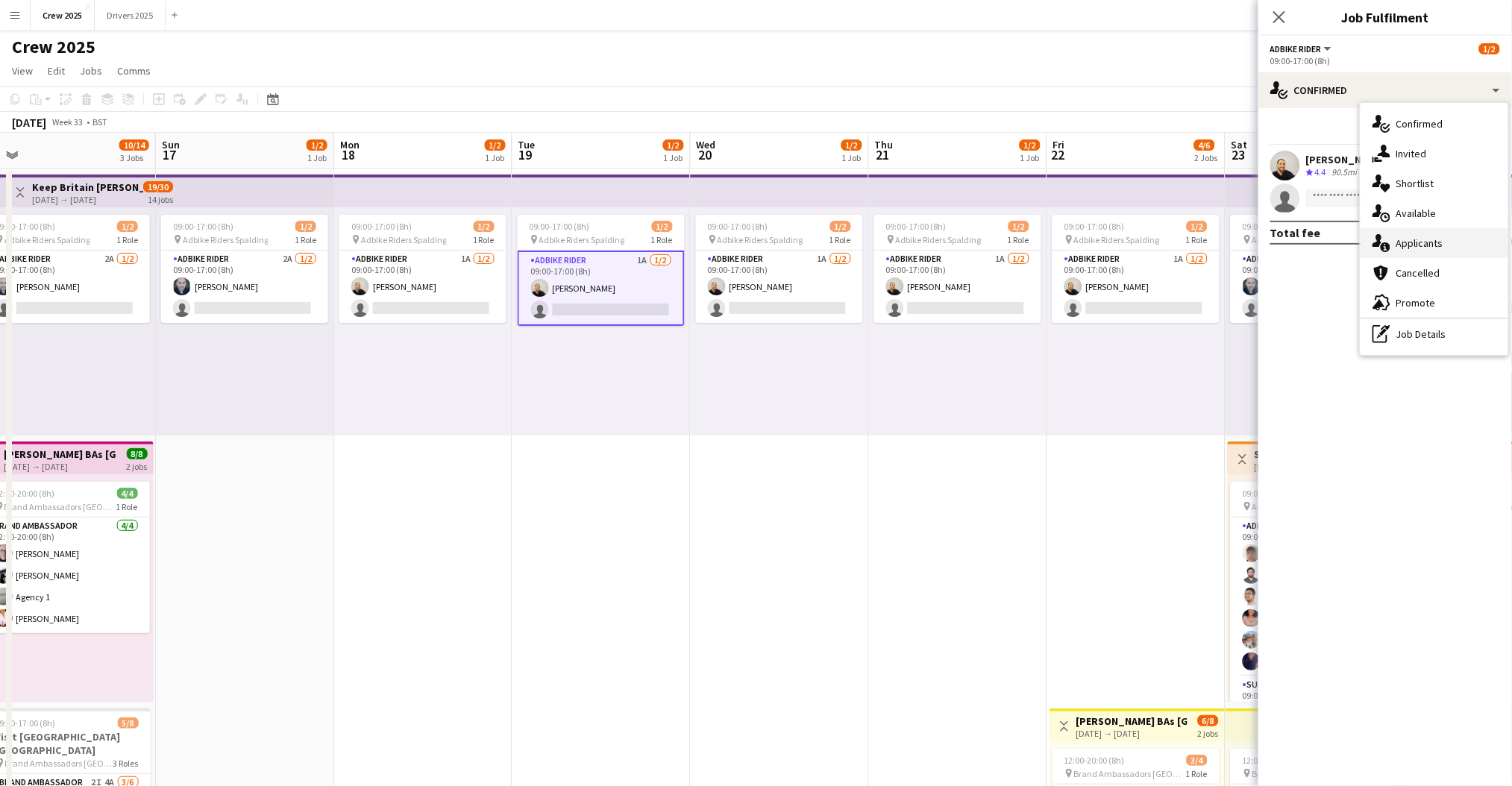
click at [1456, 247] on div "single-neutral-actions-information Applicants" at bounding box center [1434, 243] width 148 height 30
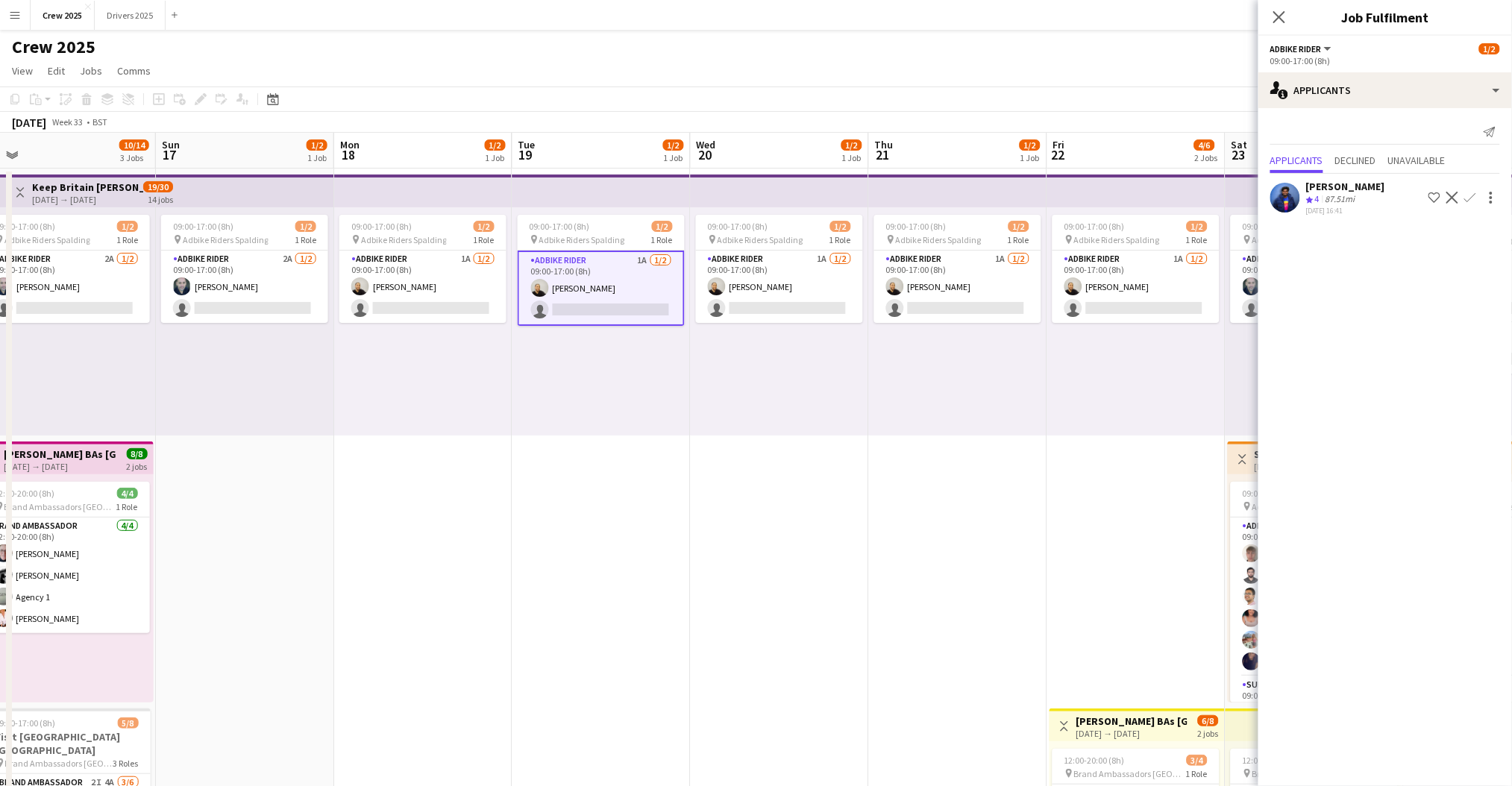
click at [615, 284] on app-card-role "Adbike Rider 1A 1/2 09:00-17:00 (8h) Craig Talbot single-neutral-actions" at bounding box center [601, 288] width 167 height 75
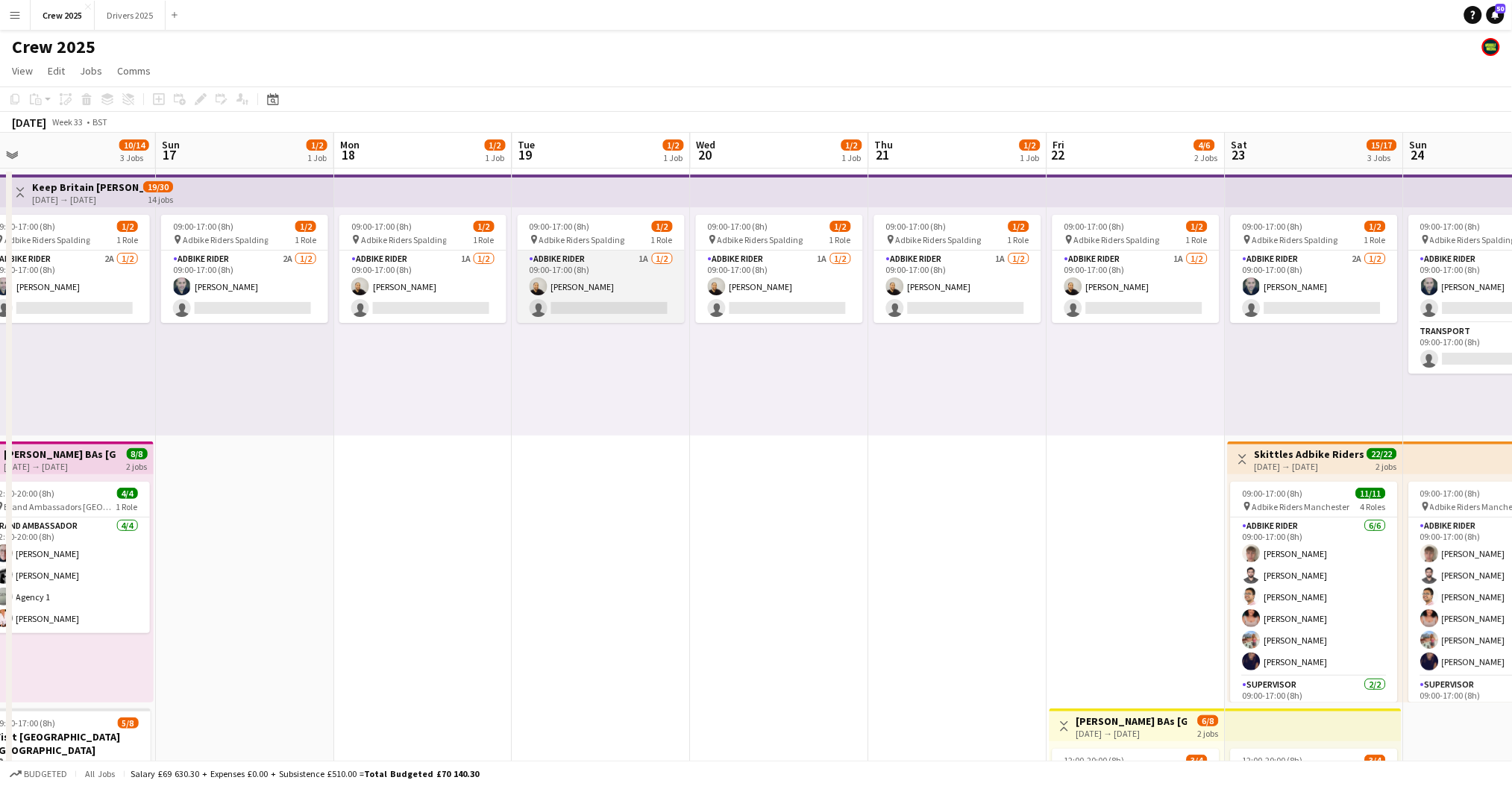
click at [598, 294] on app-card-role "Adbike Rider 1A 1/2 09:00-17:00 (8h) Craig Talbot single-neutral-actions" at bounding box center [601, 287] width 167 height 73
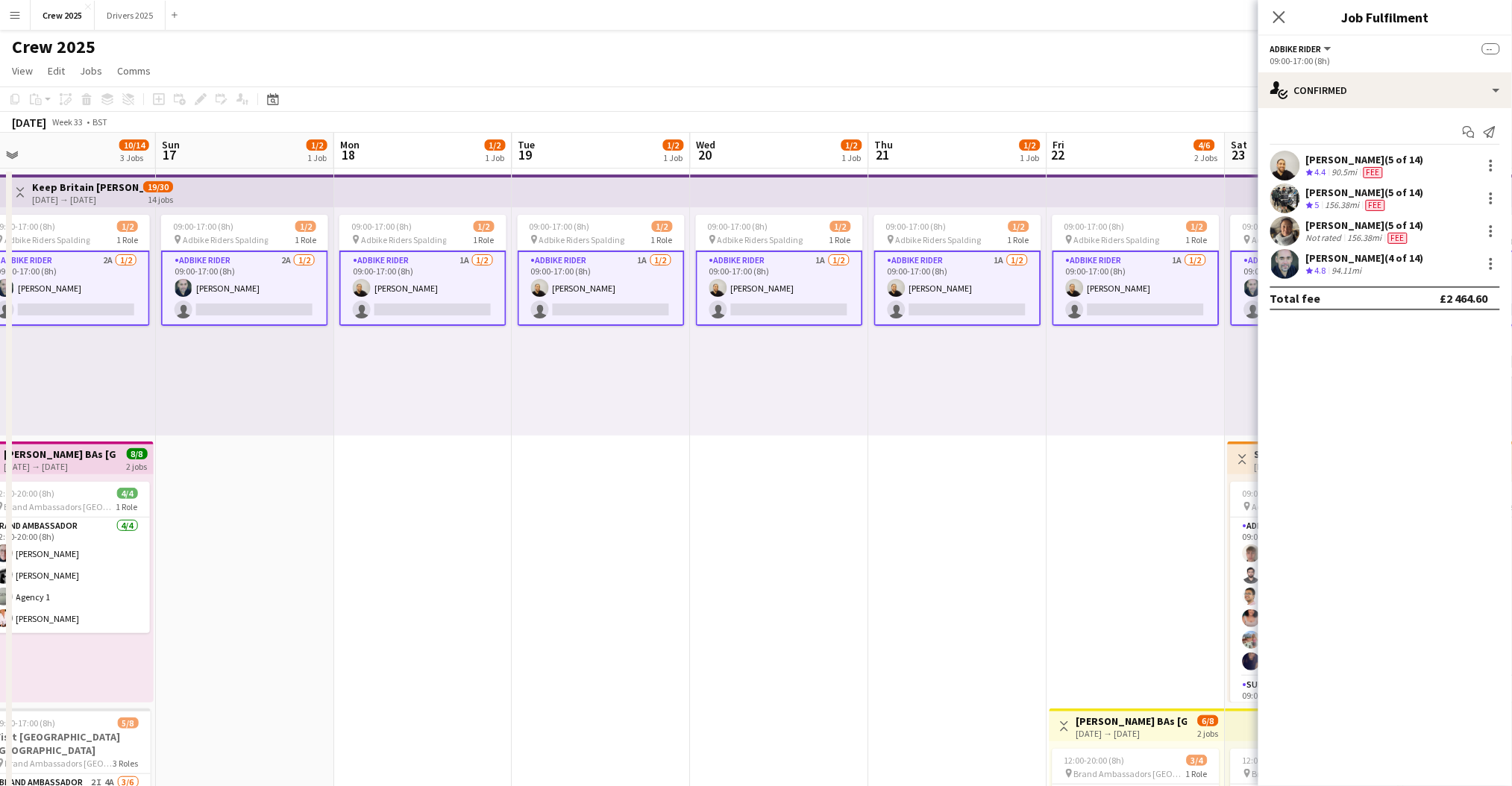
click at [606, 288] on app-card-role "Adbike Rider 1A 1/2 09:00-17:00 (8h) Craig Talbot single-neutral-actions" at bounding box center [601, 288] width 167 height 75
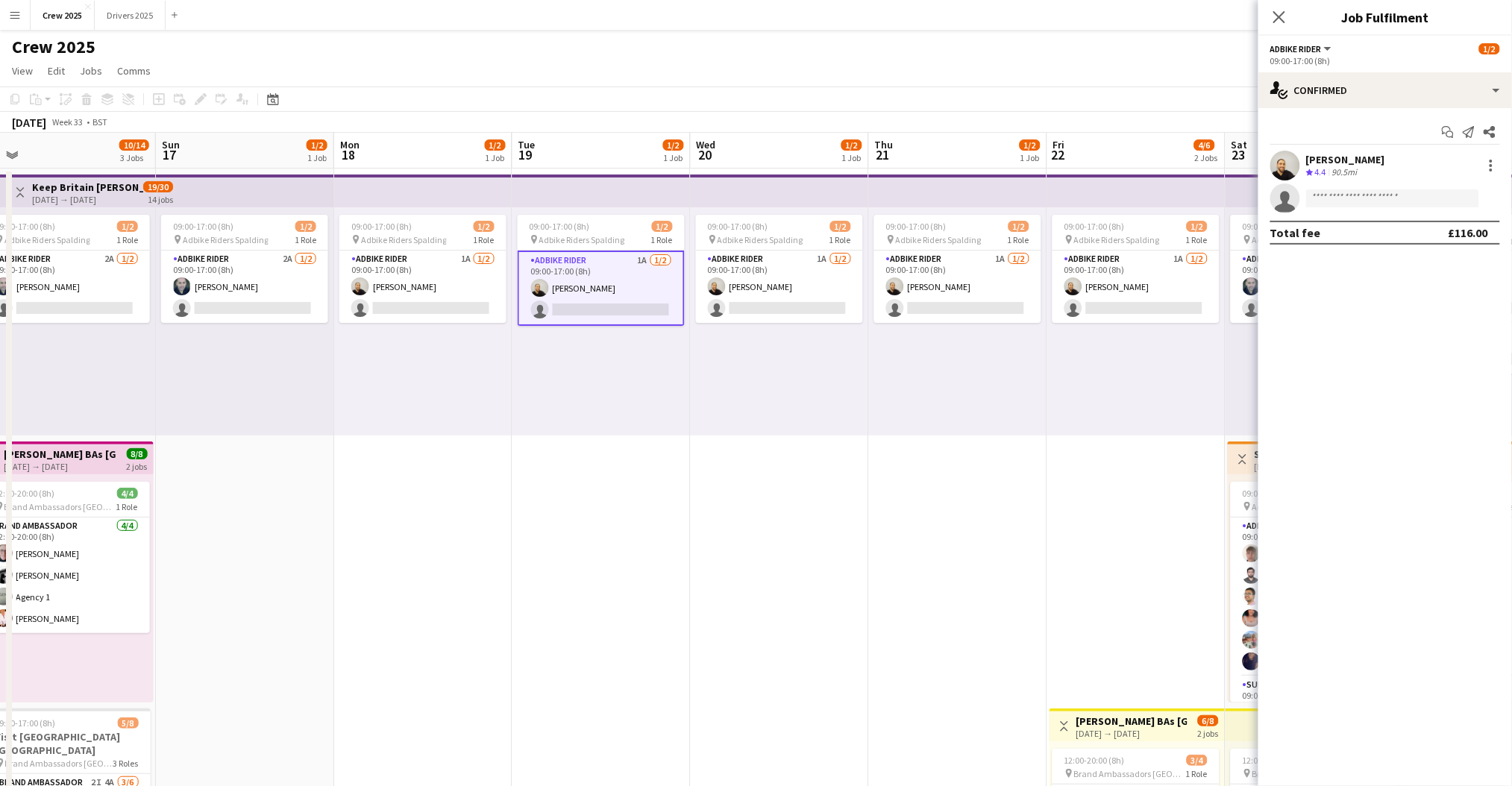
click at [625, 378] on div "09:00-17:00 (8h) 1/2 pin Adbike Riders Spalding 1 Role Adbike Rider 1A 1/2 09:0…" at bounding box center [601, 322] width 178 height 229
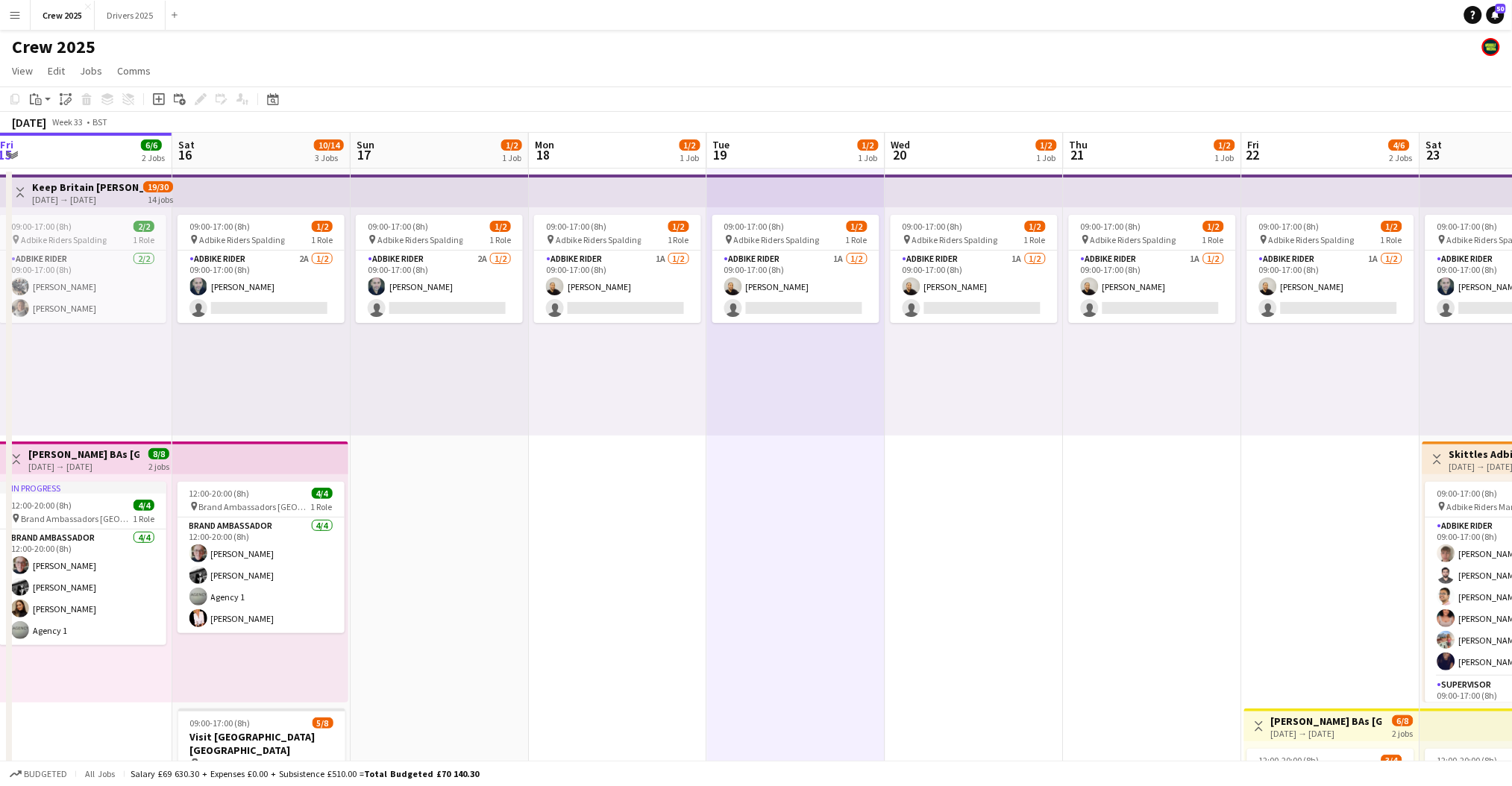
drag, startPoint x: 430, startPoint y: 504, endPoint x: 998, endPoint y: 518, distance: 568.2
click at [1008, 529] on app-calendar-viewport "Wed 13 2/2 1 Job Thu 14 3/3 2 Jobs Fri 15 6/6 2 Jobs Sat 16 10/14 3 Jobs Sun 17…" at bounding box center [756, 553] width 1512 height 843
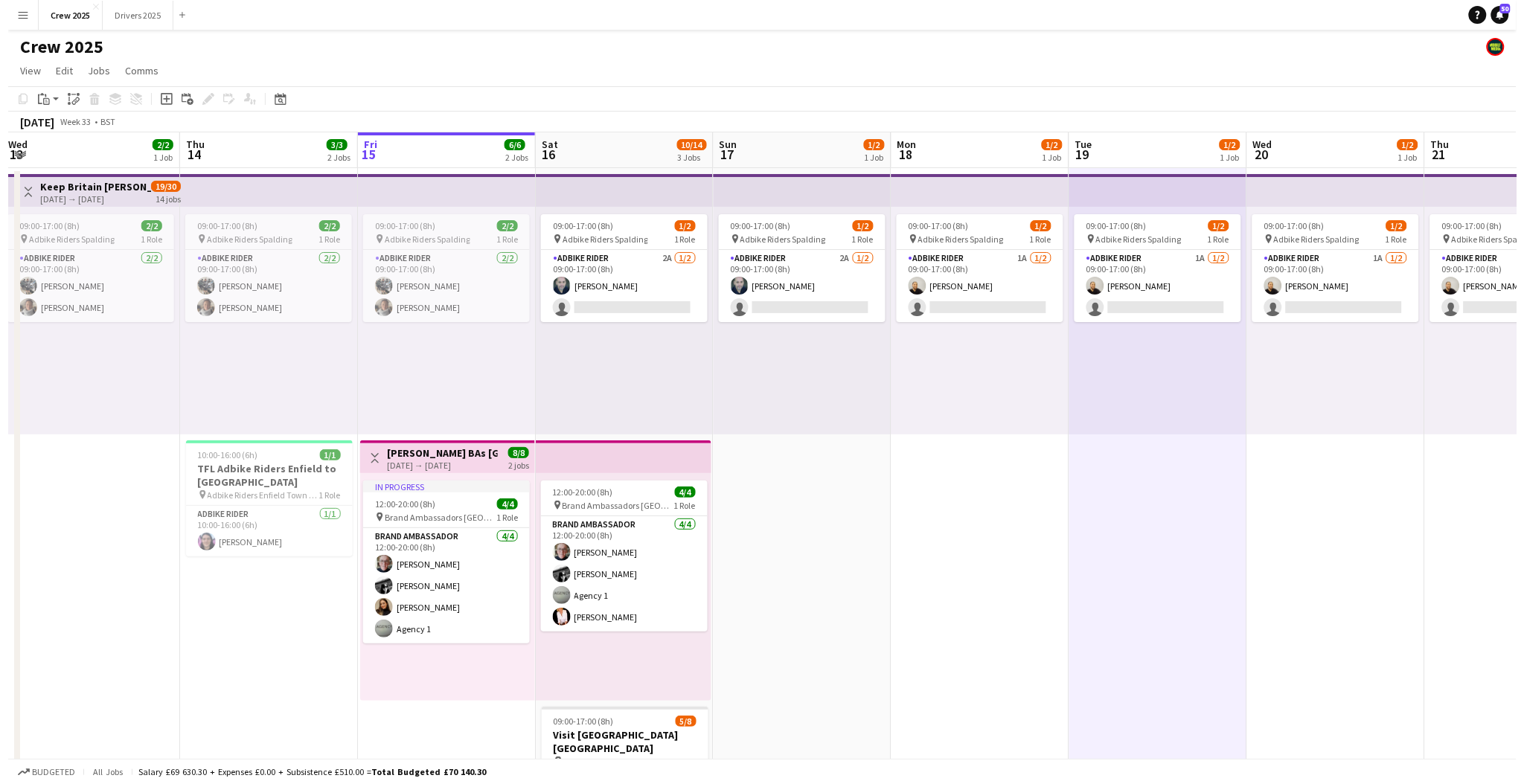
scroll to position [0, 335]
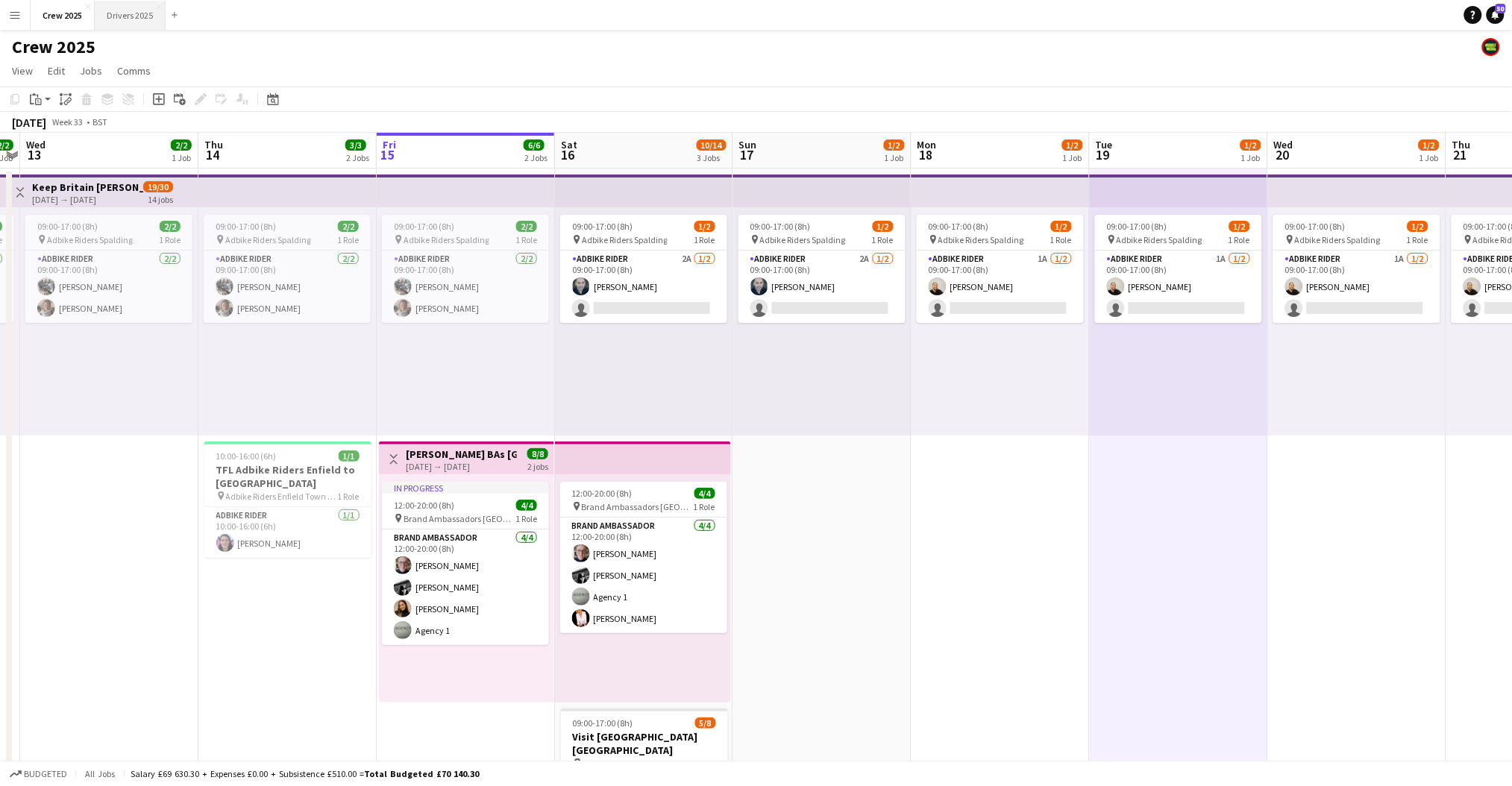
click at [132, 21] on button "Drivers 2025 Close" at bounding box center [130, 15] width 71 height 29
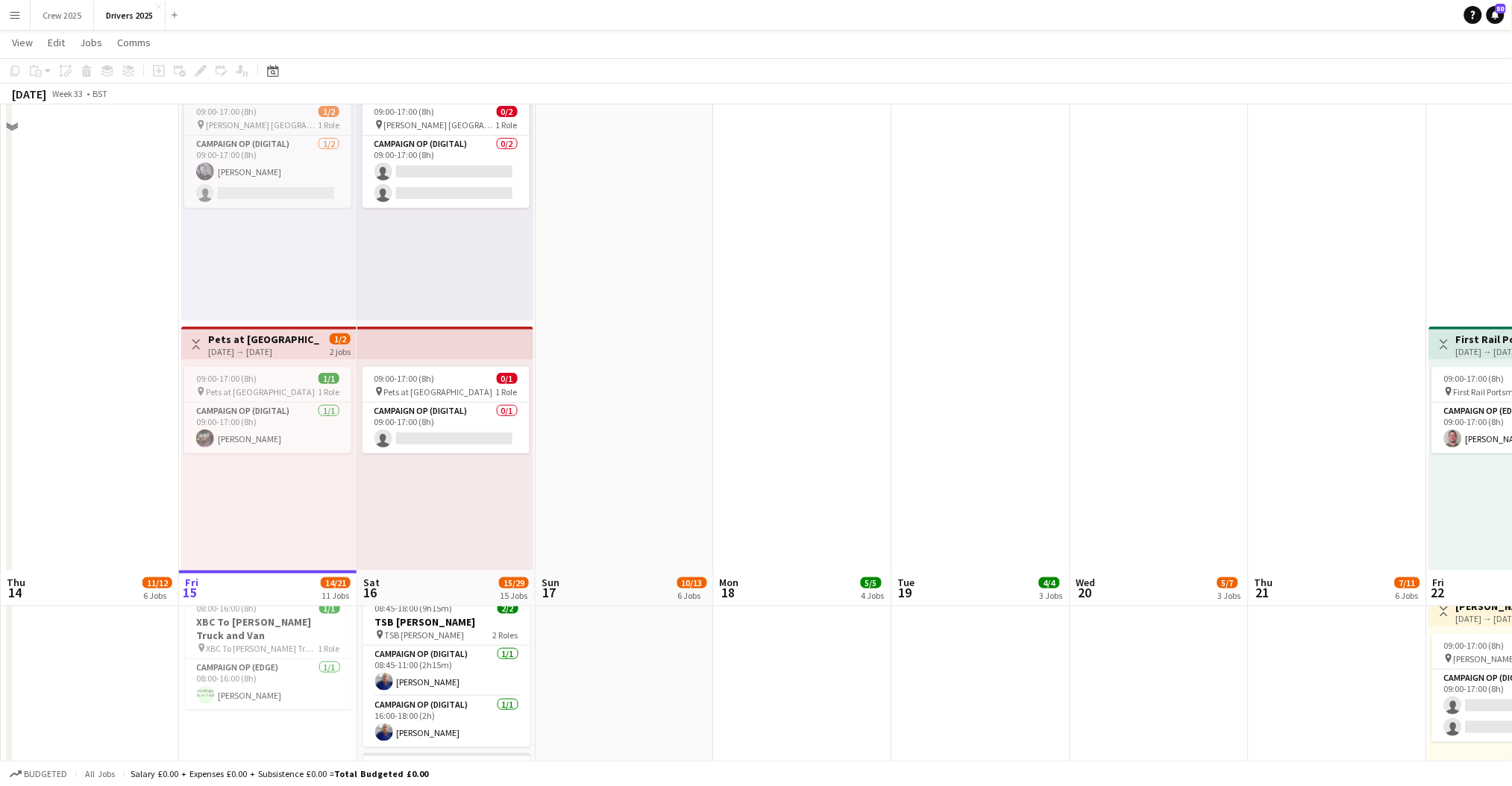
scroll to position [2884, 0]
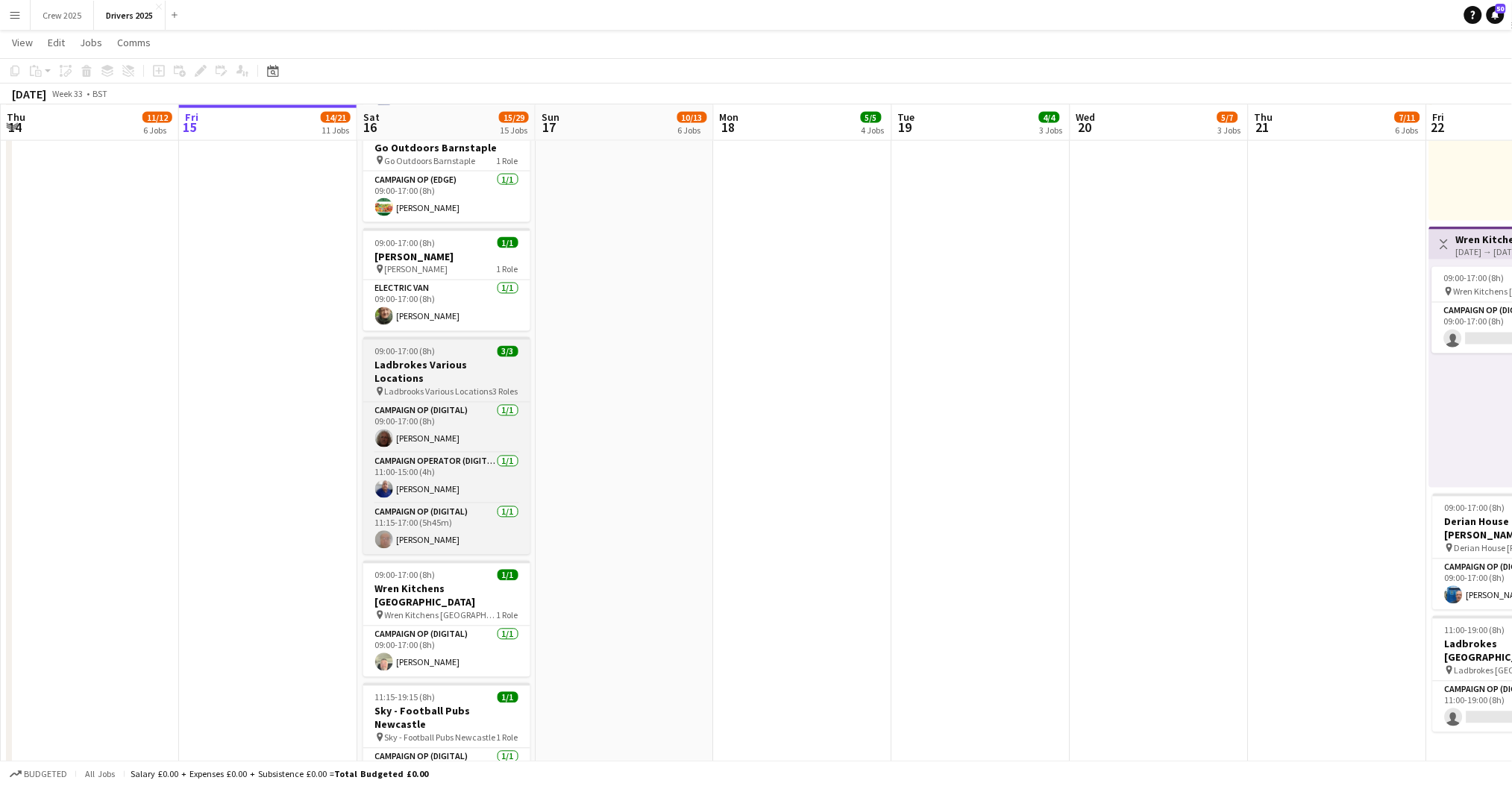
drag, startPoint x: 424, startPoint y: 347, endPoint x: 432, endPoint y: 355, distance: 11.3
click at [424, 347] on span "09:00-17:00 (8h)" at bounding box center [405, 351] width 61 height 11
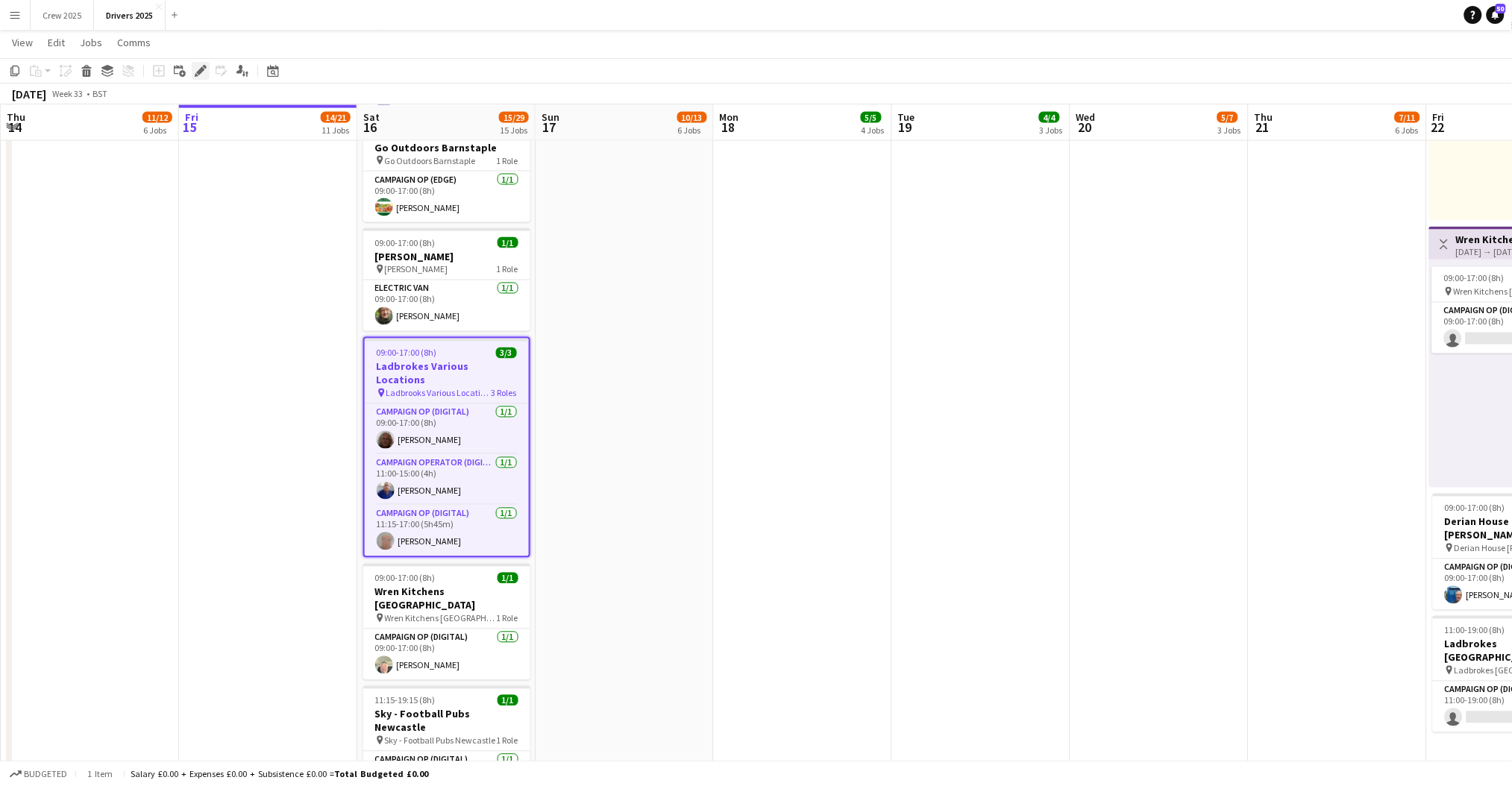
click at [205, 67] on icon at bounding box center [204, 66] width 4 height 4
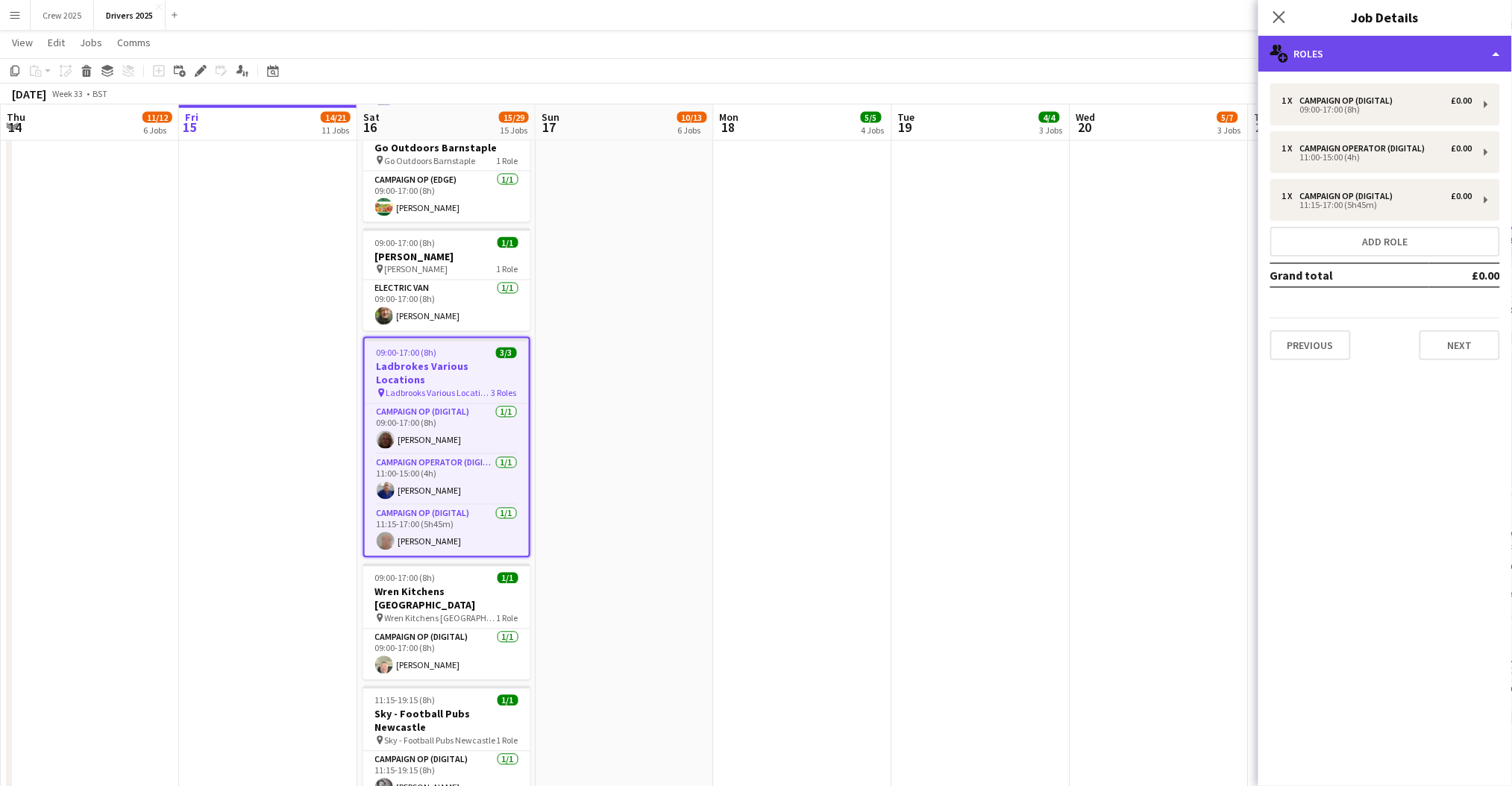
click at [1360, 57] on div "multiple-users-add Roles" at bounding box center [1385, 53] width 254 height 36
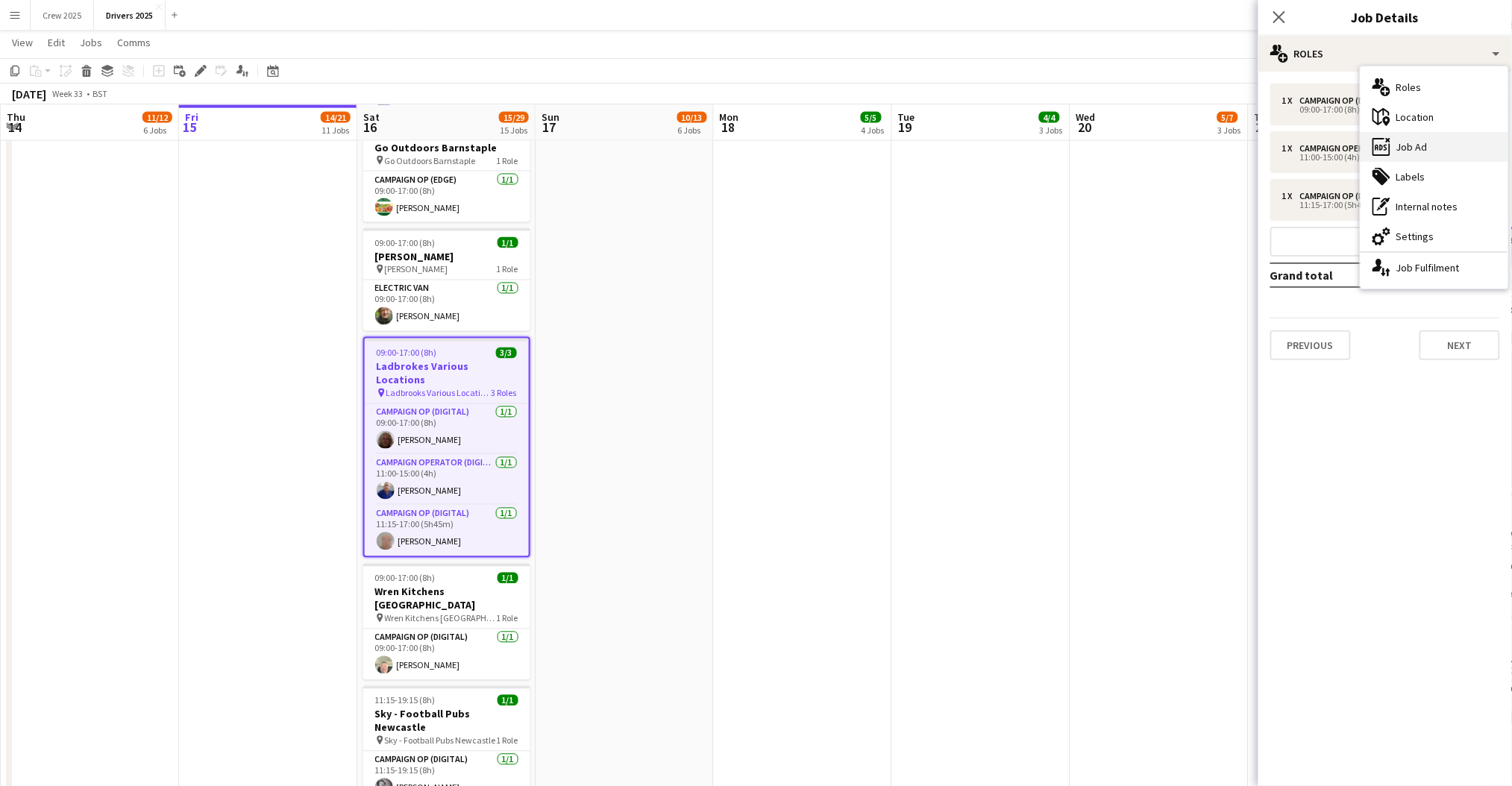
click at [1440, 141] on div "ads-window Job Ad" at bounding box center [1434, 146] width 148 height 30
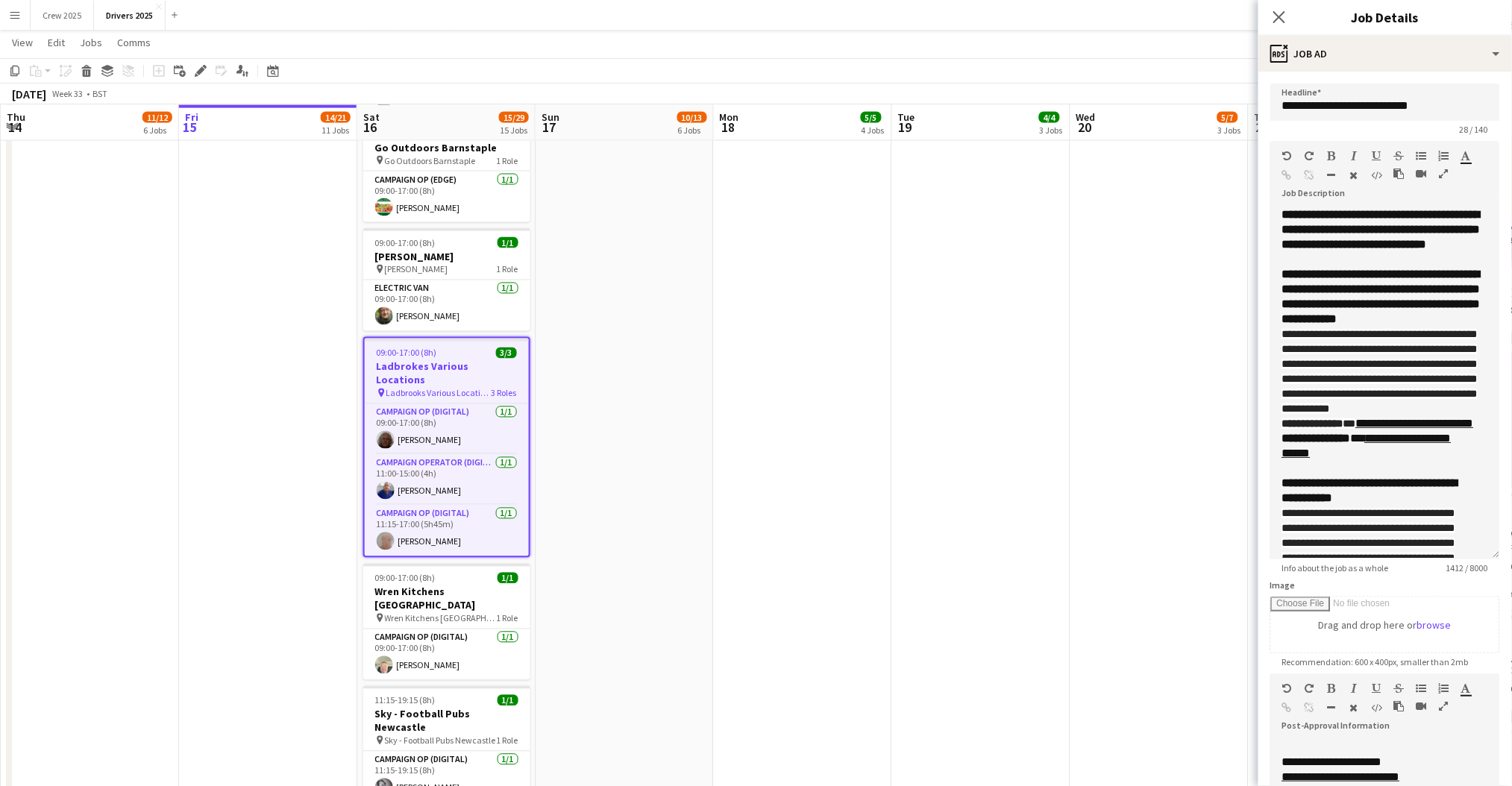
drag, startPoint x: 1482, startPoint y: 294, endPoint x: 1493, endPoint y: 556, distance: 262.2
click at [1493, 556] on form "**********" at bounding box center [1385, 575] width 254 height 985
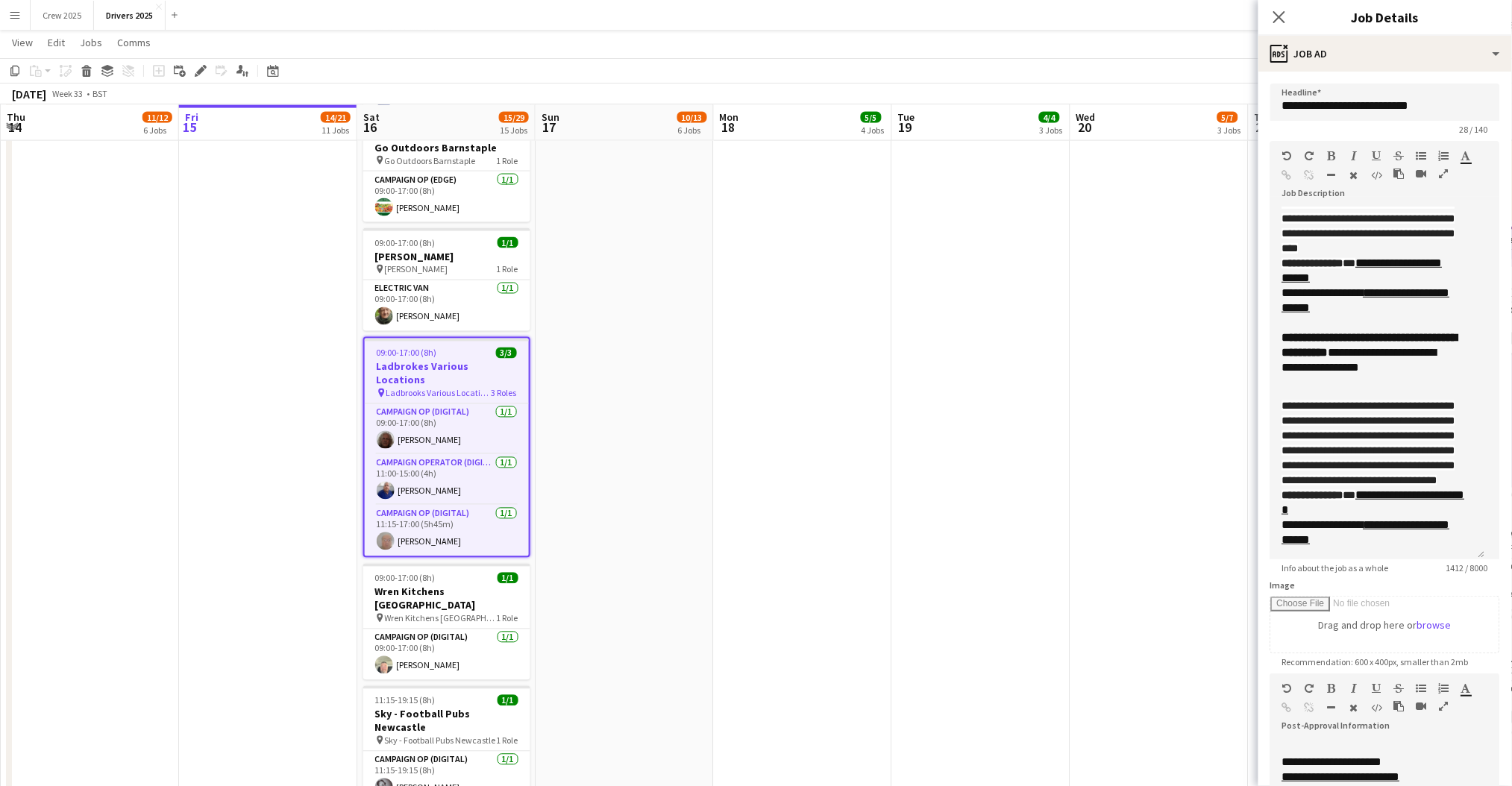
scroll to position [487, 0]
drag, startPoint x: 960, startPoint y: 394, endPoint x: 972, endPoint y: 389, distance: 13.0
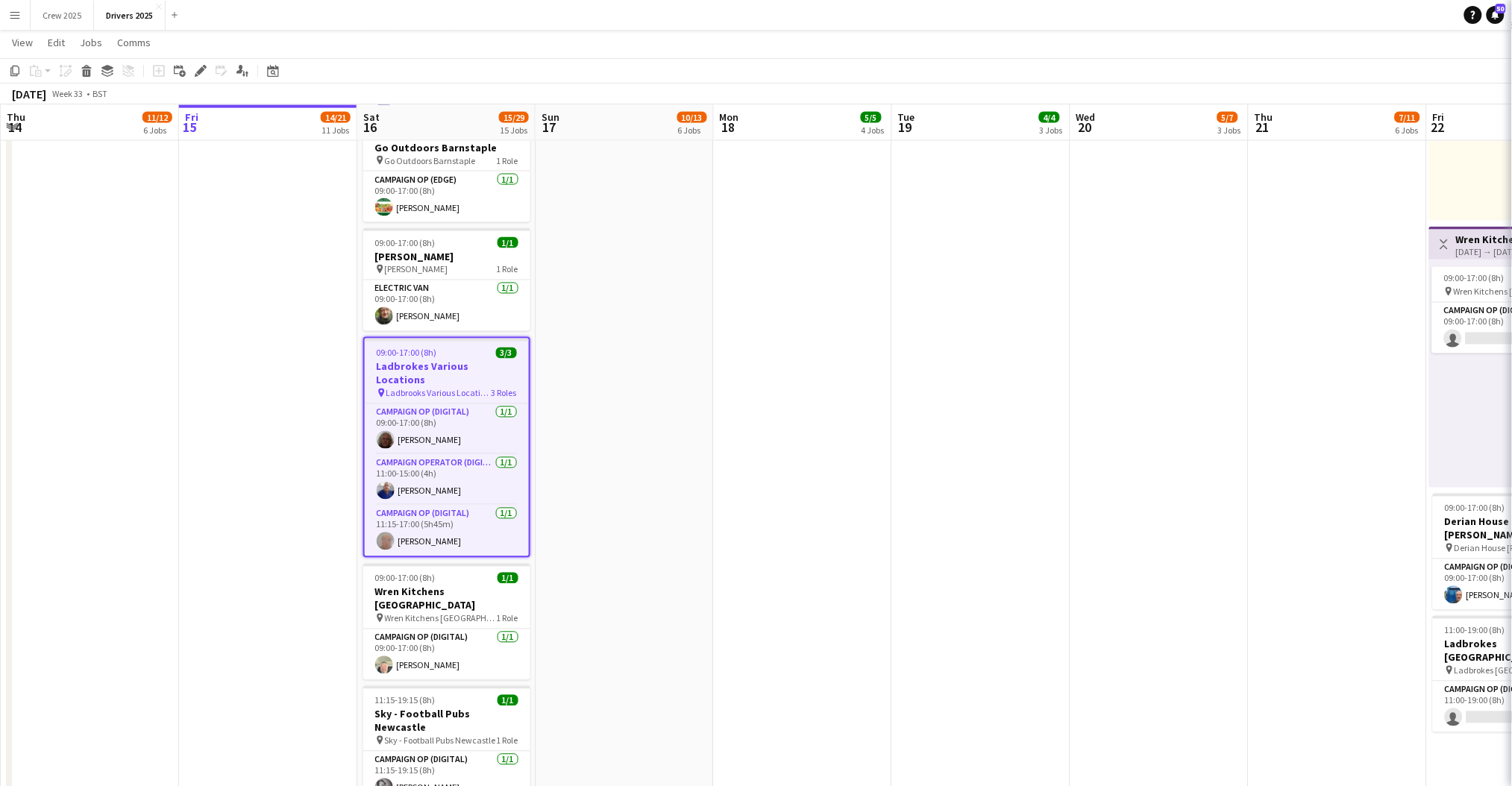
scroll to position [0, 355]
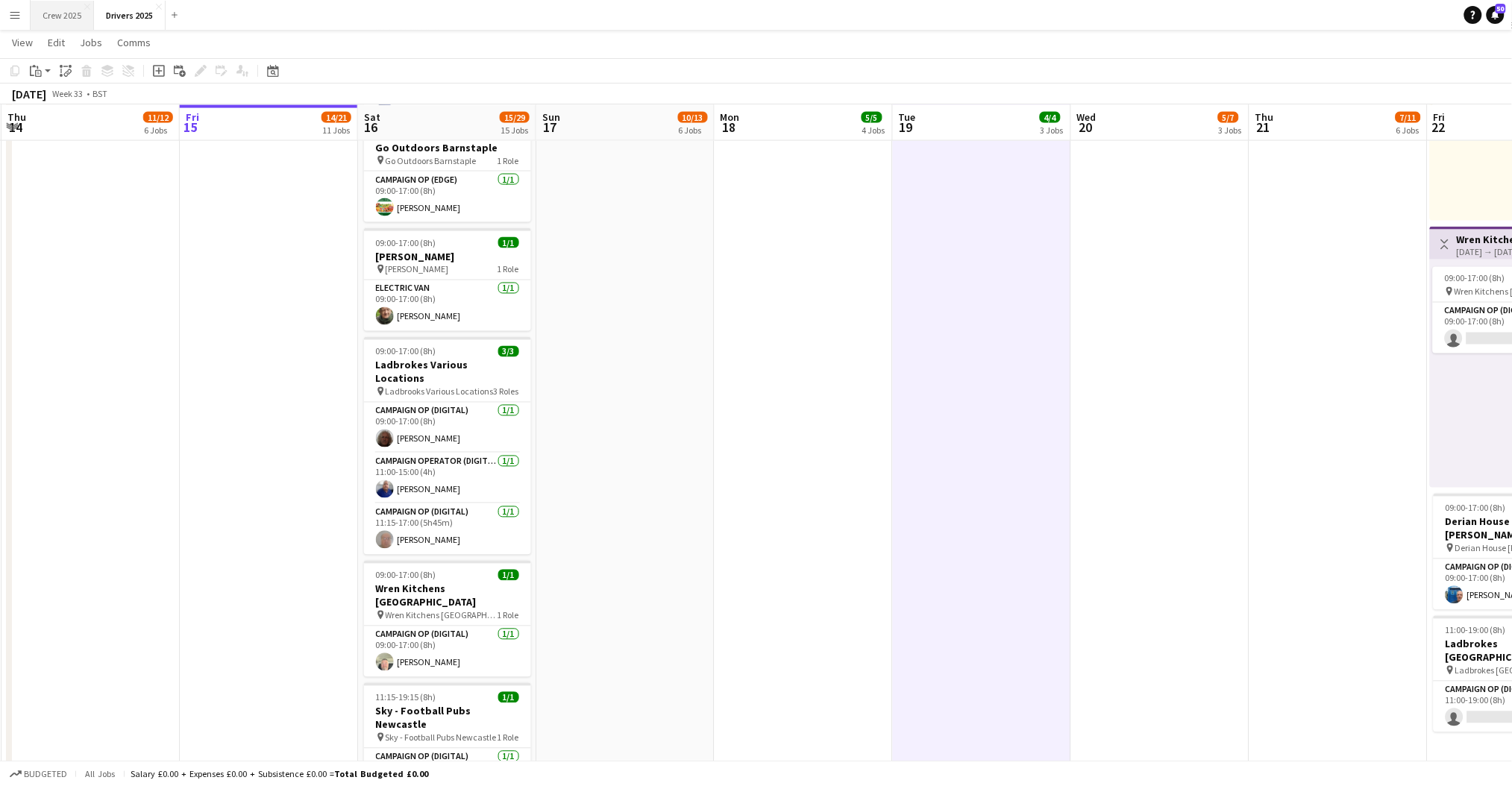
click at [49, 16] on button "Crew 2025 Close" at bounding box center [62, 15] width 63 height 29
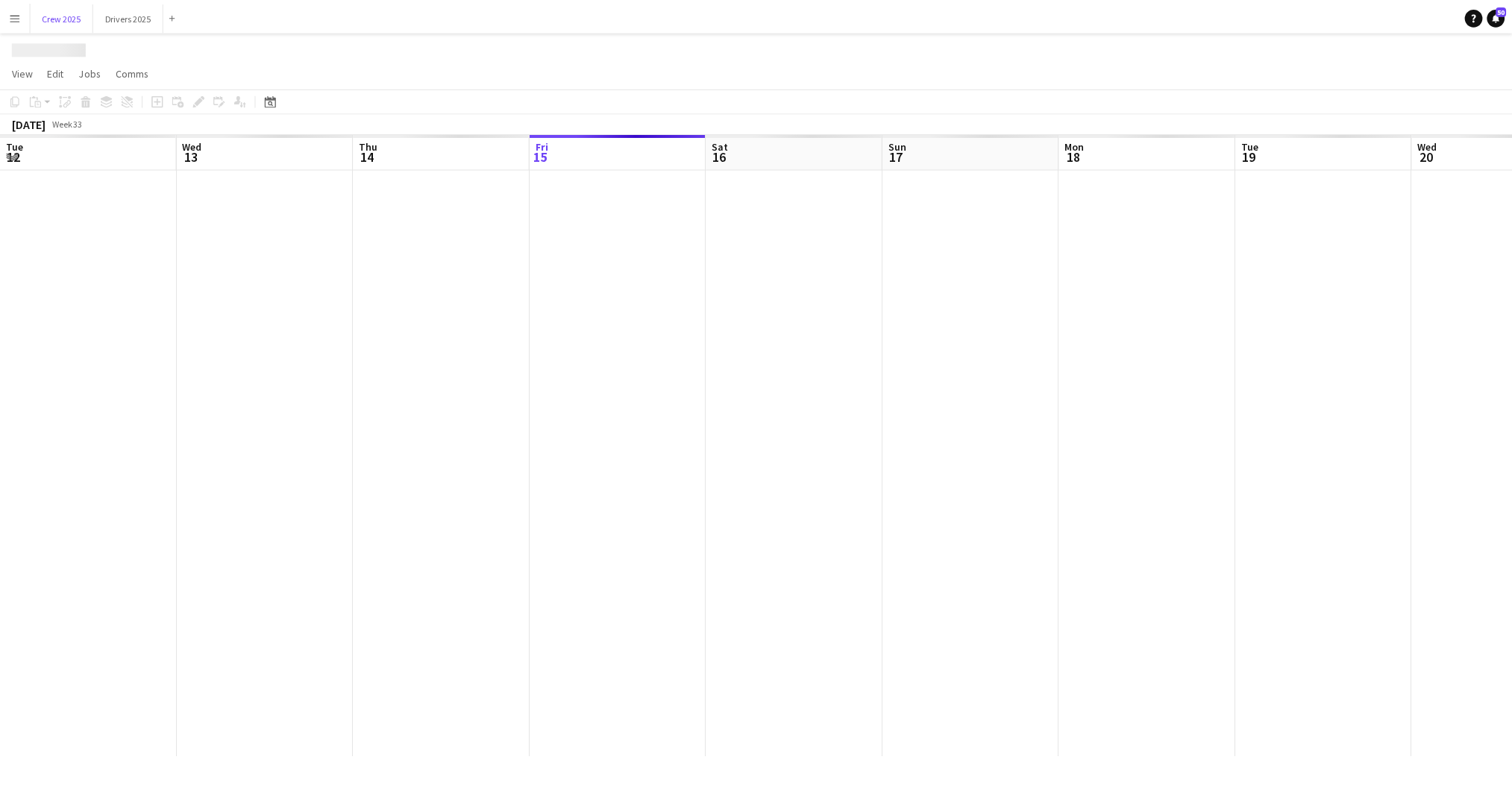
scroll to position [0, 355]
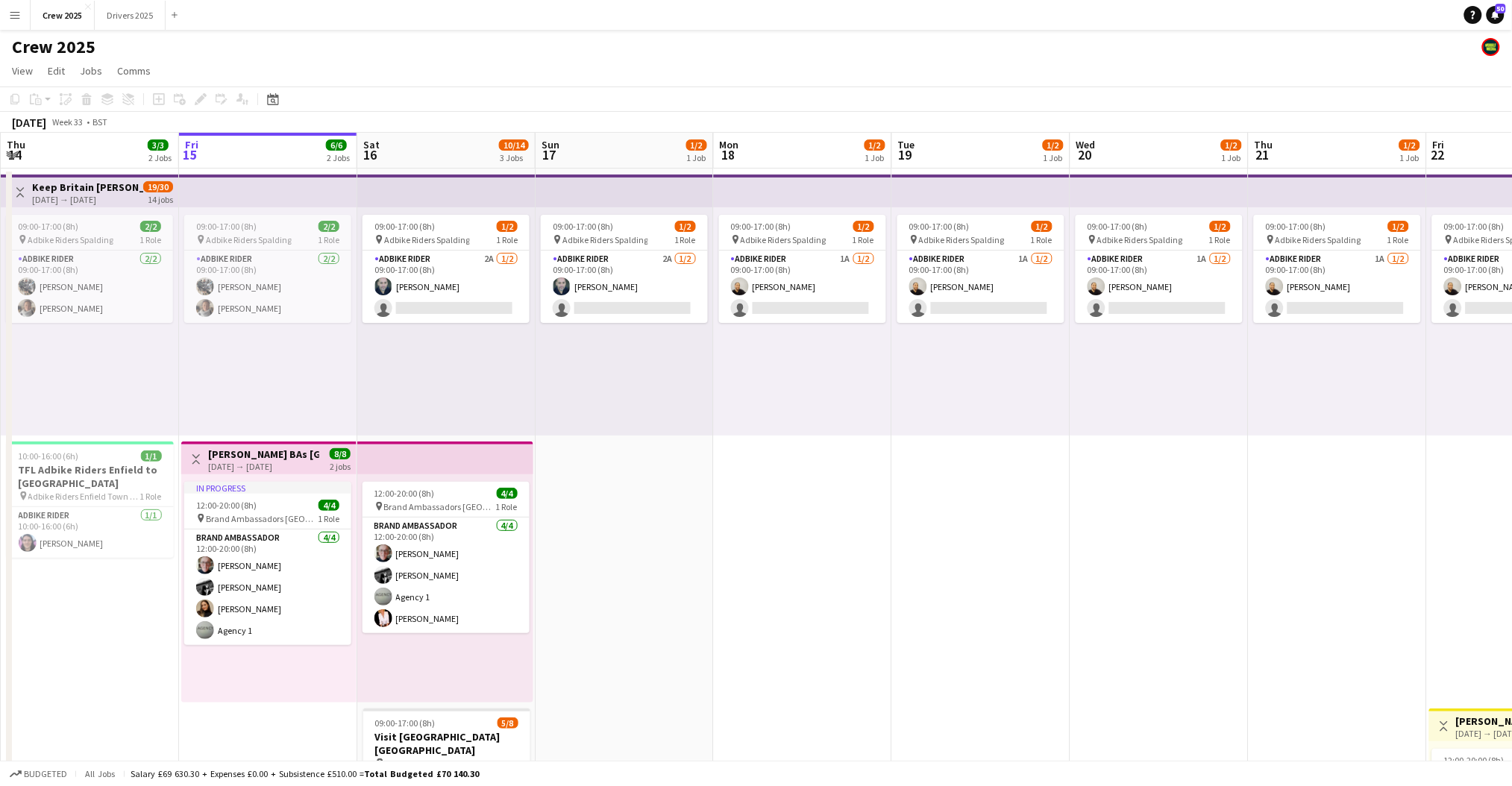
click at [19, 9] on app-icon "Menu" at bounding box center [15, 15] width 12 height 12
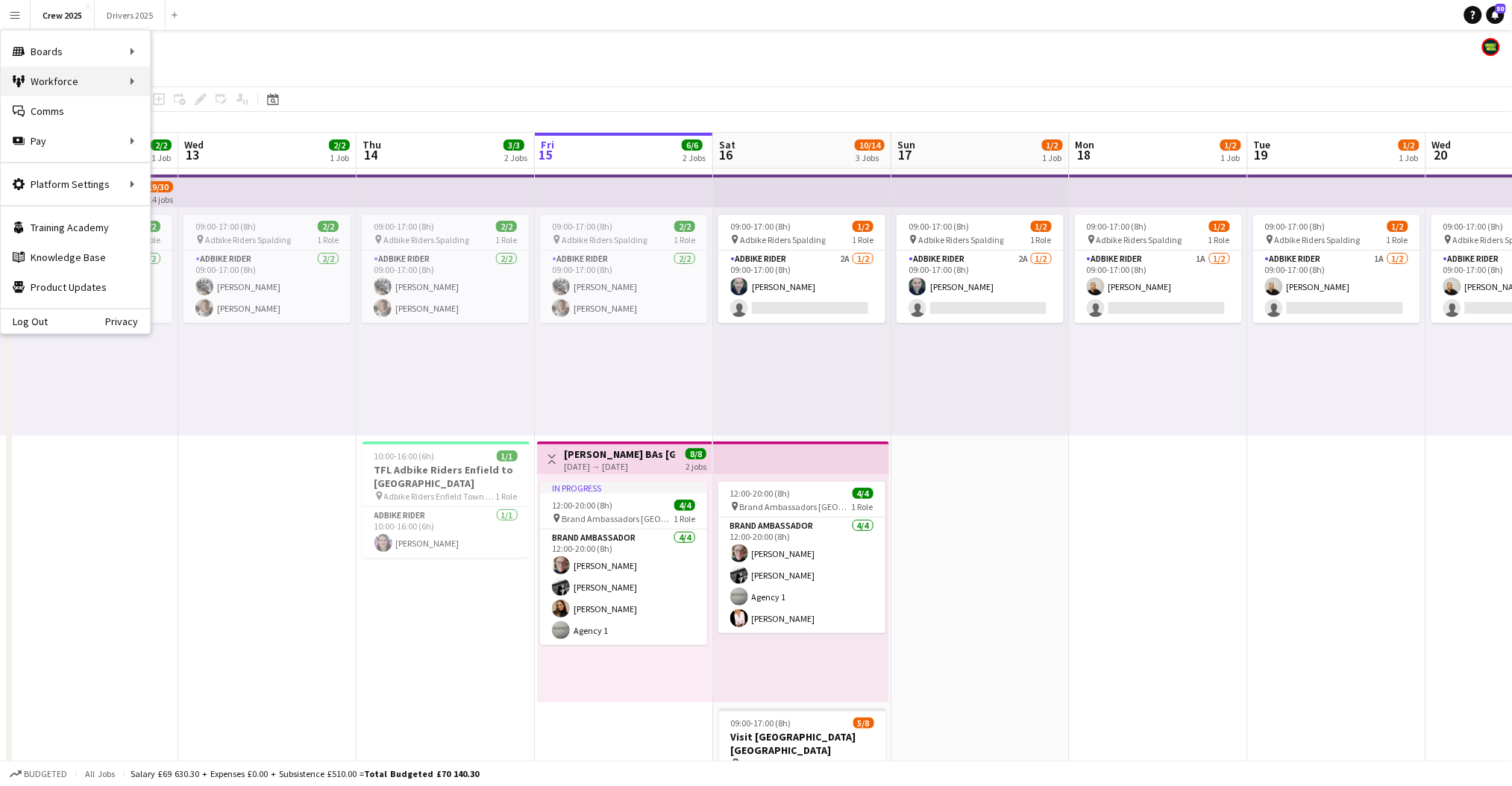
scroll to position [0, 355]
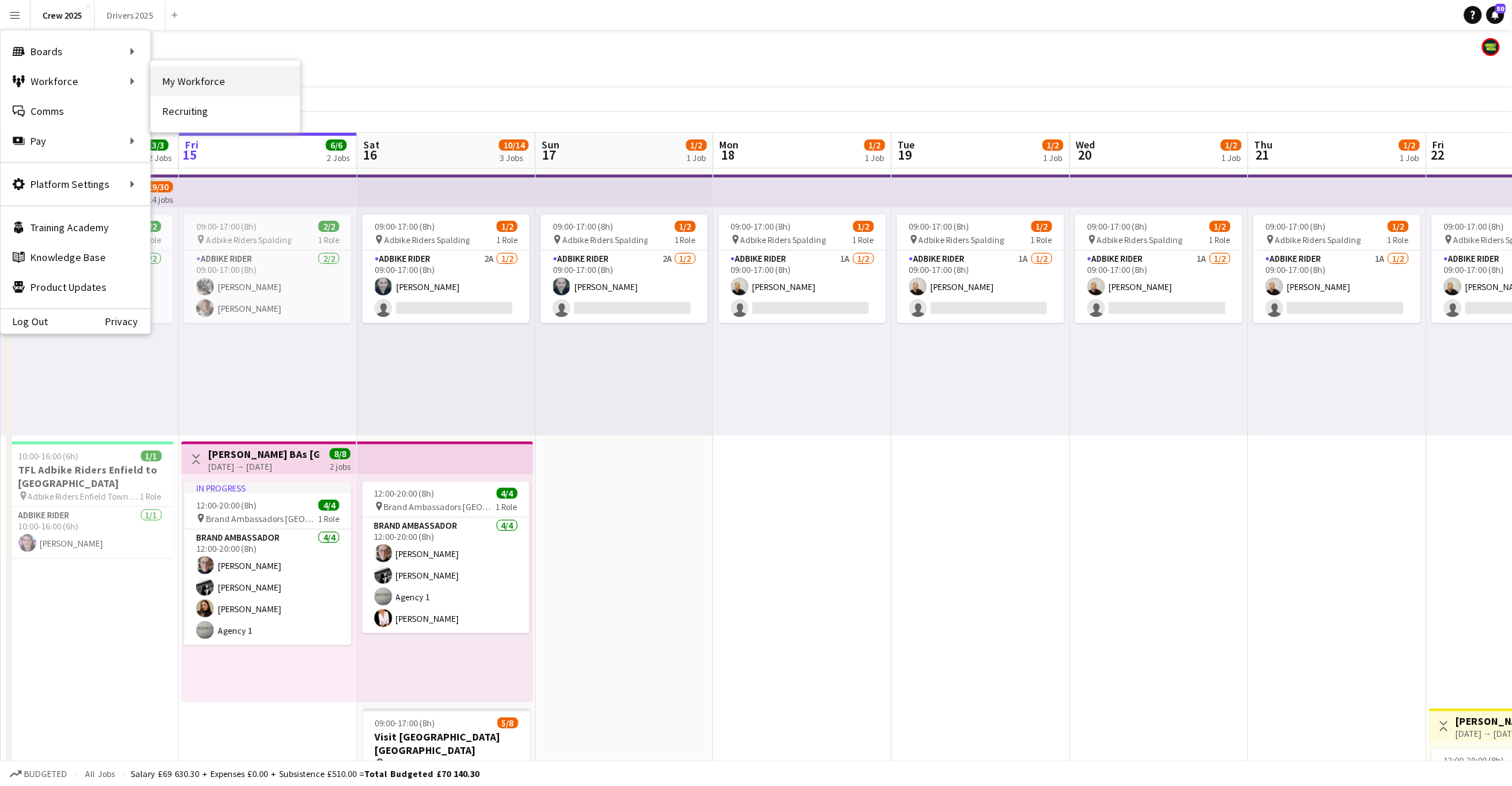
click at [209, 84] on link "My Workforce" at bounding box center [225, 81] width 149 height 30
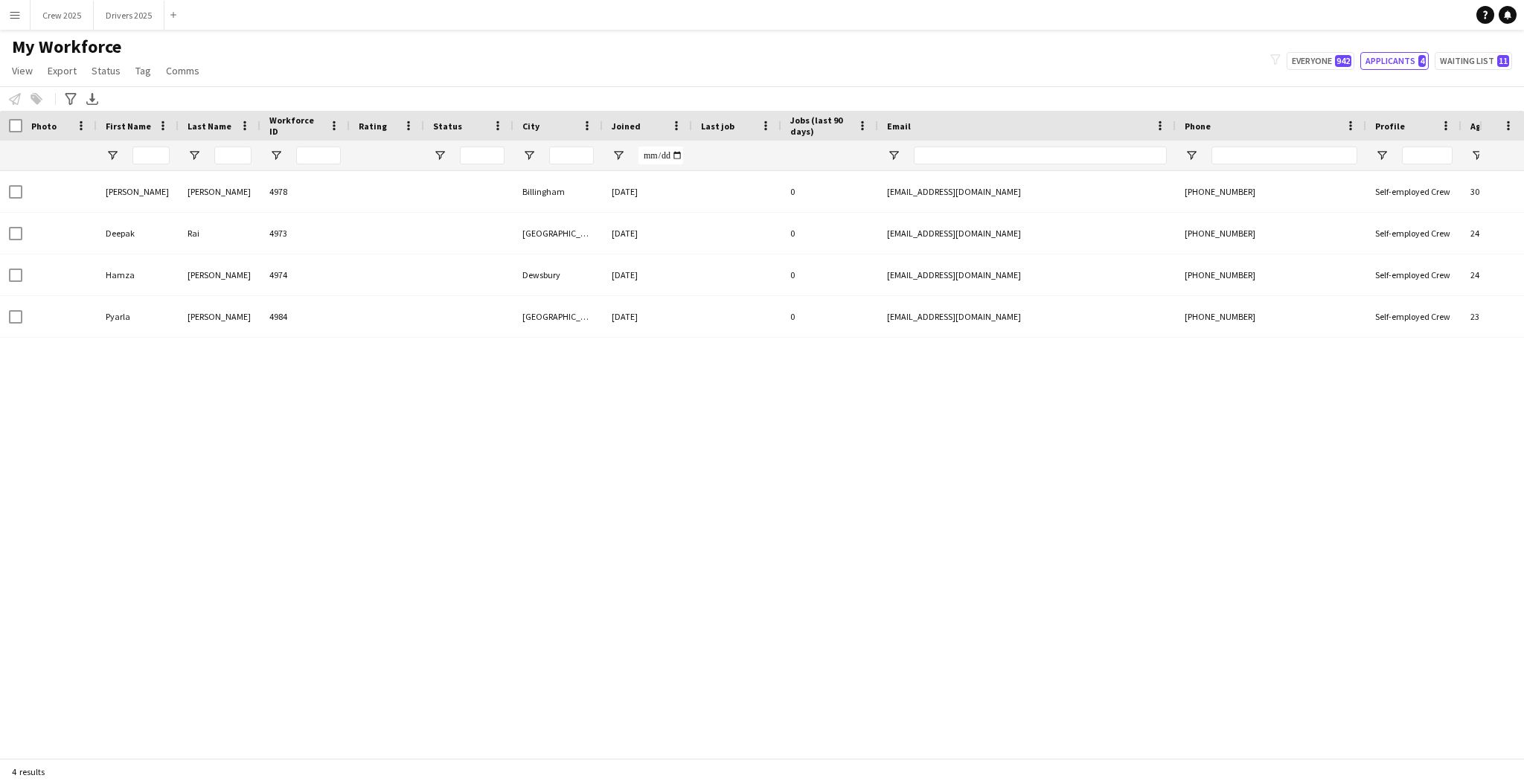
type input "**********"
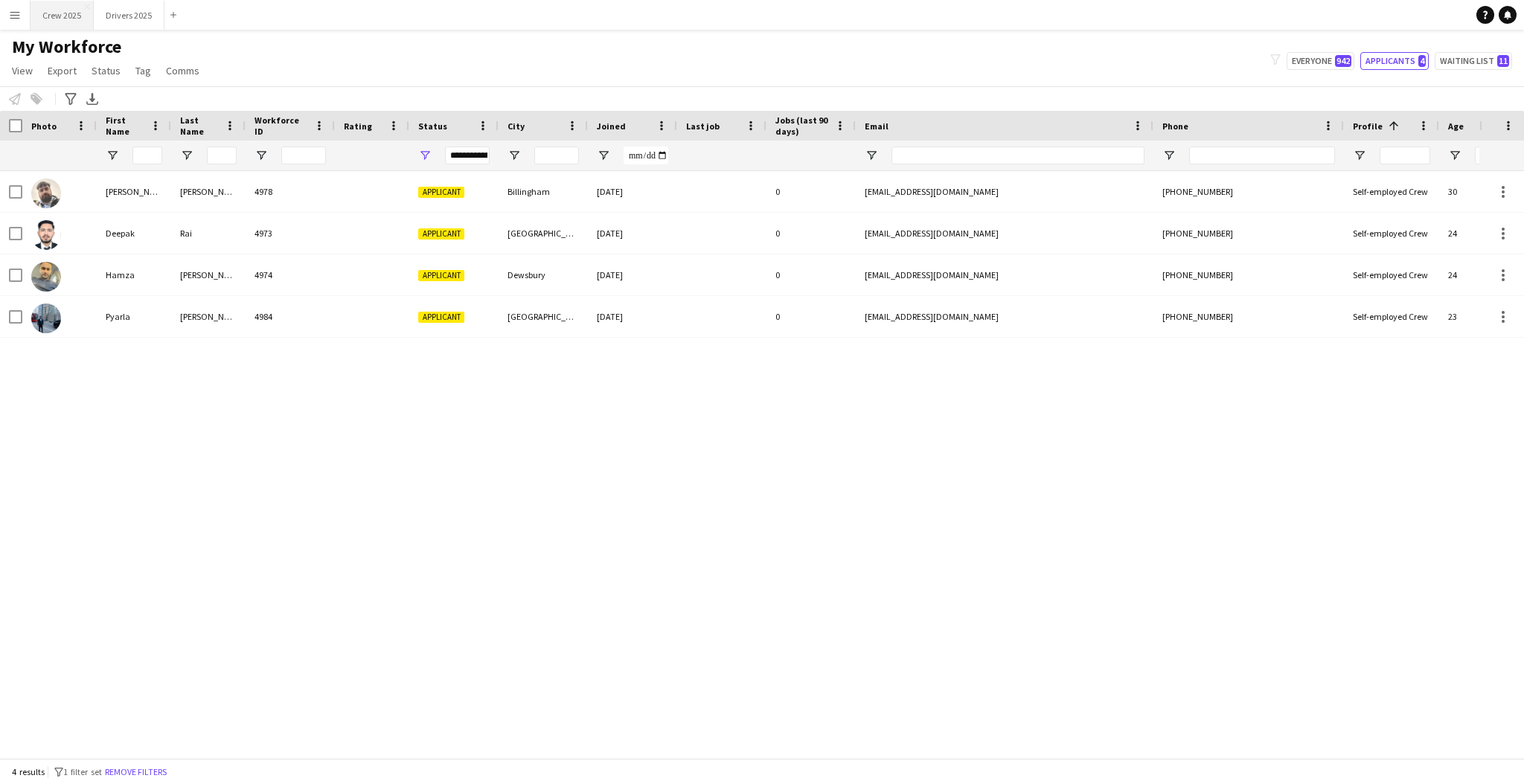
click at [63, 16] on button "Crew 2025 Close" at bounding box center [62, 15] width 63 height 29
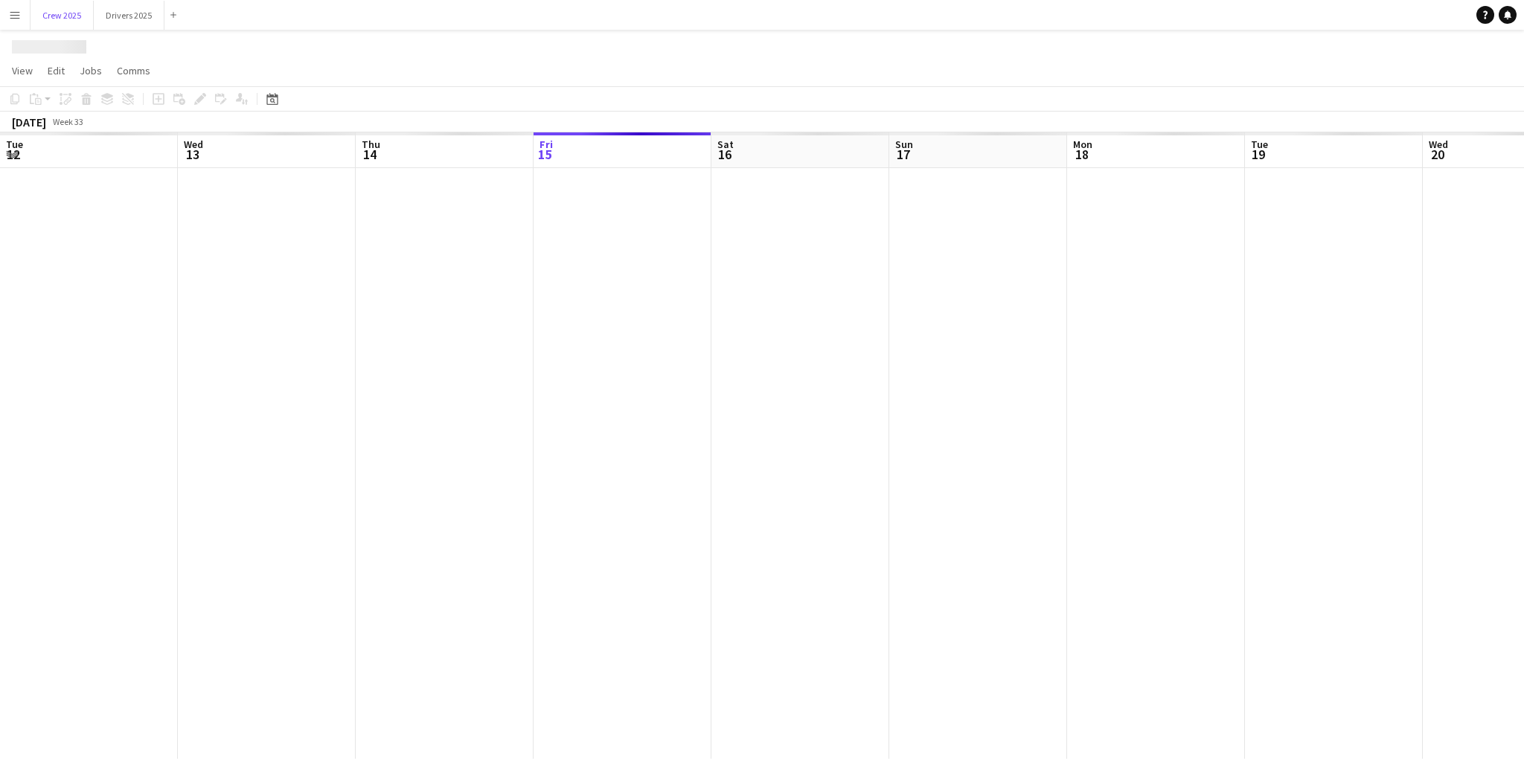
scroll to position [0, 355]
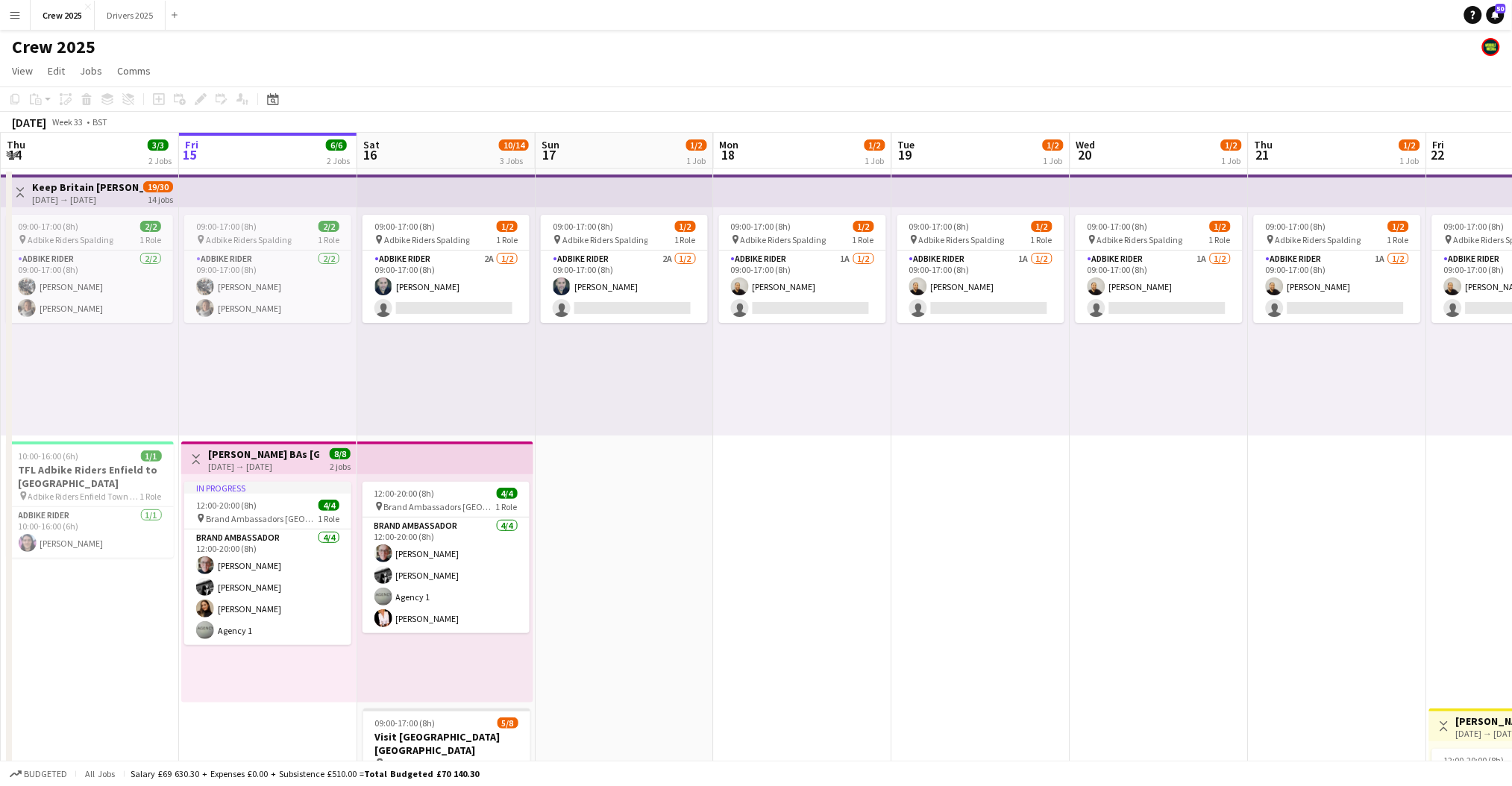
click at [14, 12] on app-icon "Menu" at bounding box center [15, 15] width 12 height 12
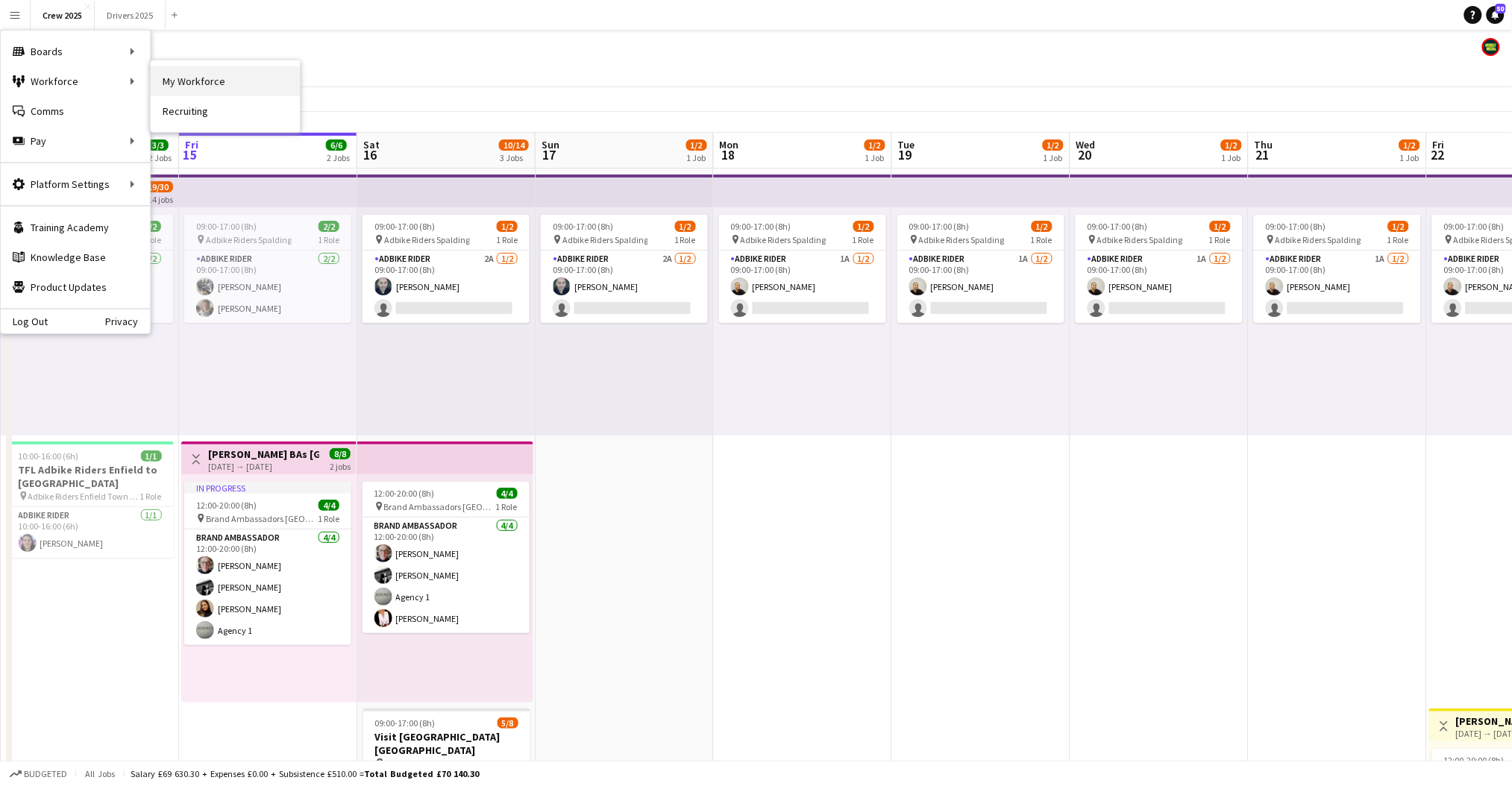
click at [212, 83] on link "My Workforce" at bounding box center [225, 81] width 149 height 30
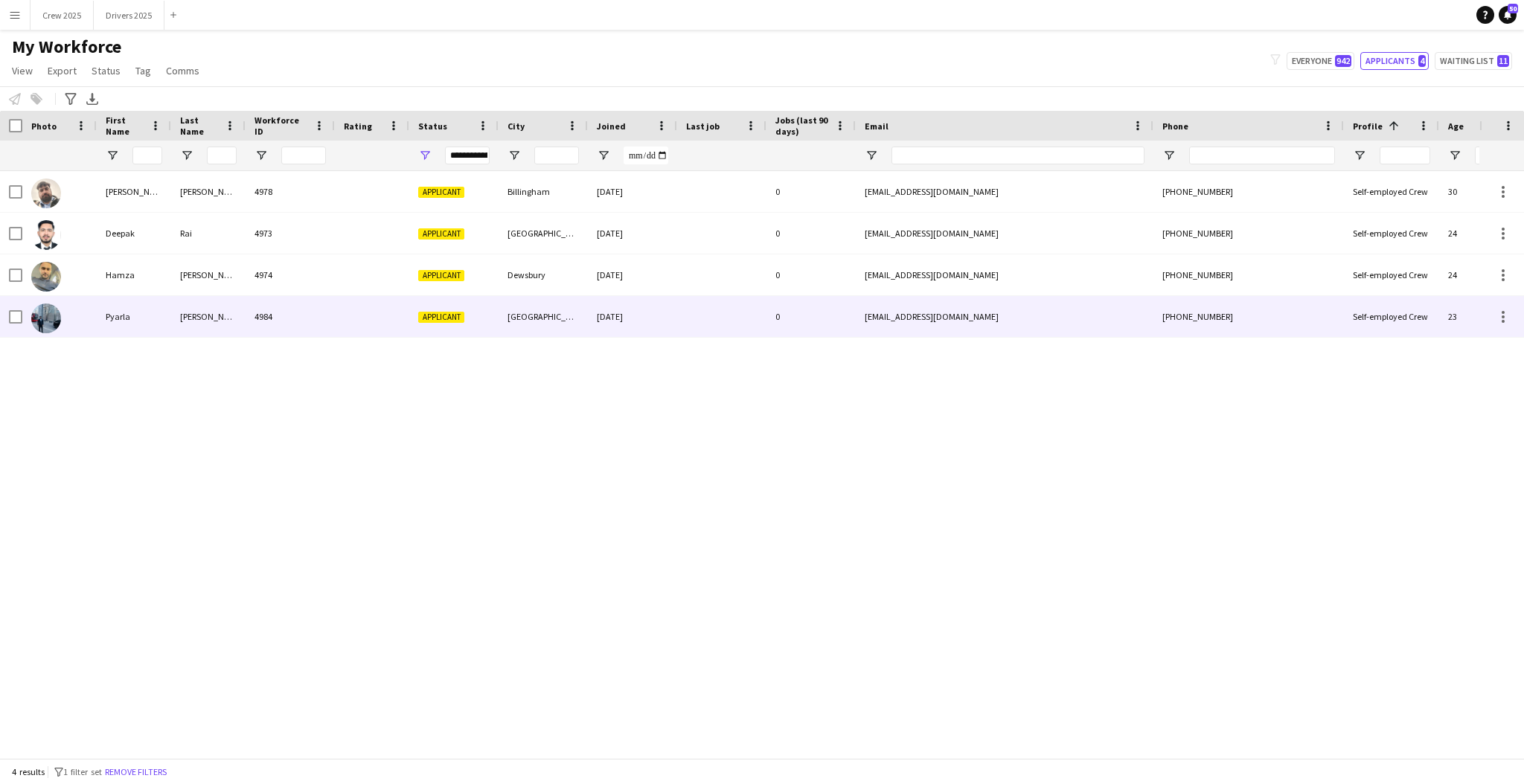
click at [513, 317] on div "[GEOGRAPHIC_DATA]" at bounding box center [543, 317] width 89 height 41
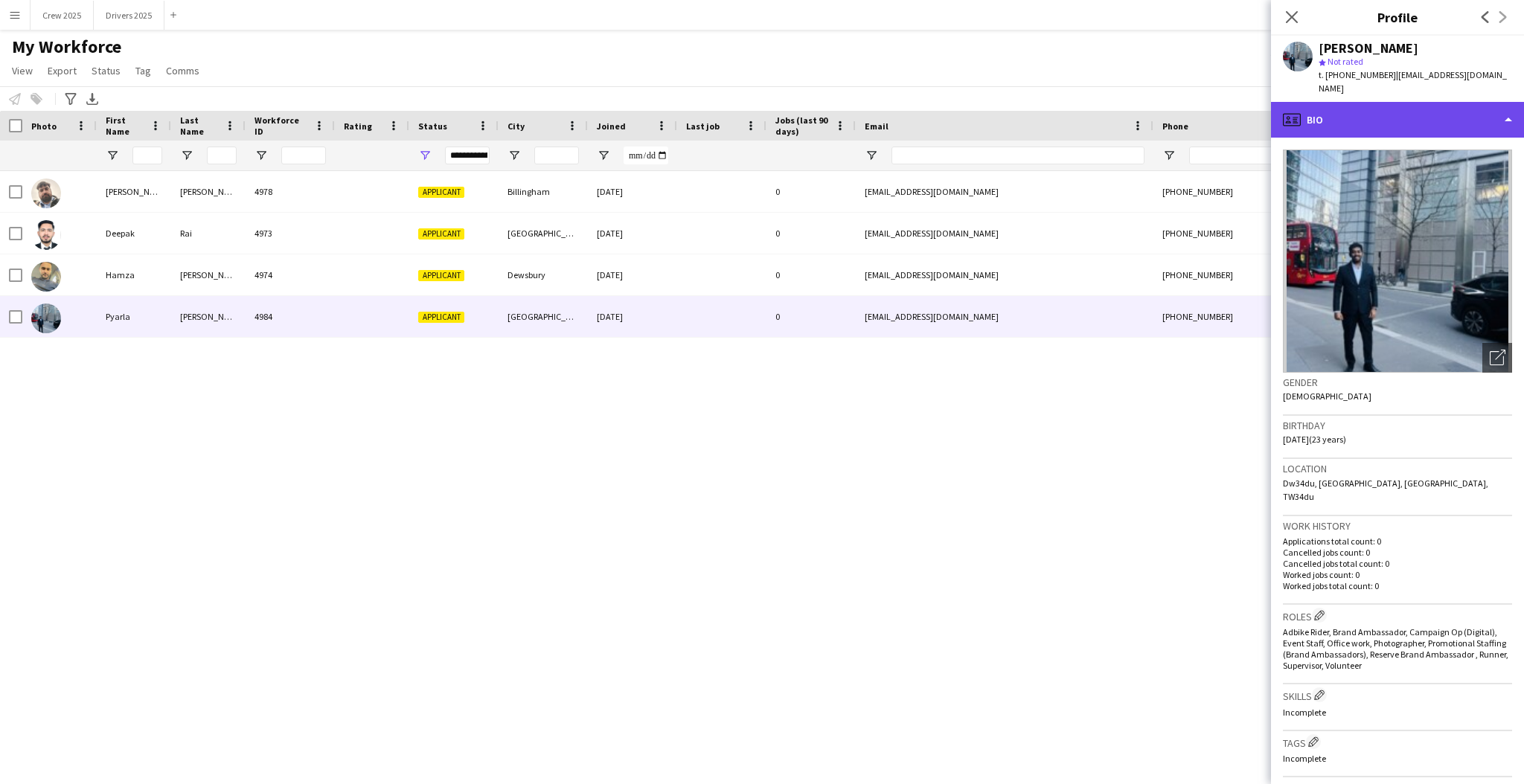
click at [1346, 102] on div "profile Bio" at bounding box center [1397, 120] width 253 height 35
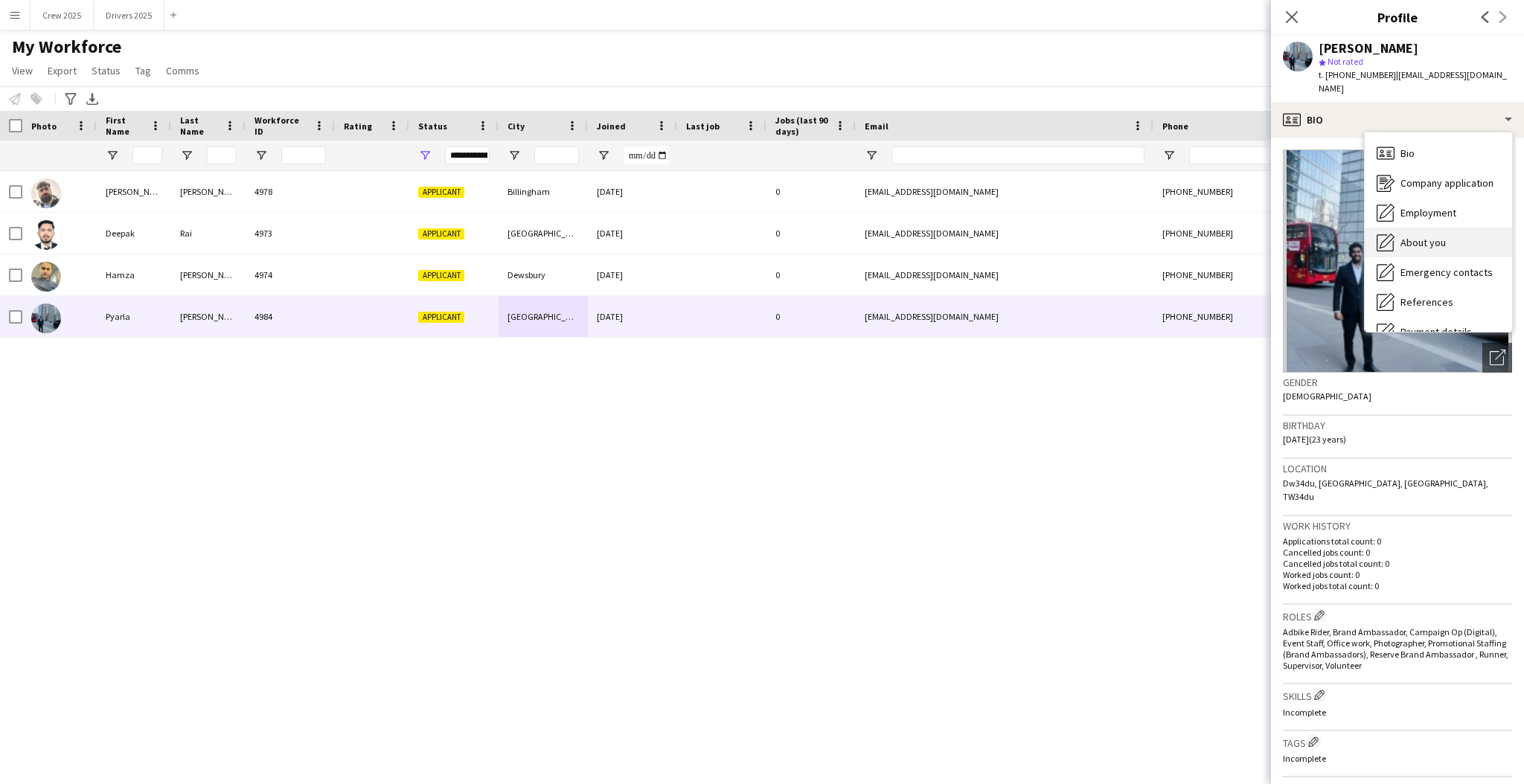
click at [1443, 236] on span "About you" at bounding box center [1423, 243] width 45 height 14
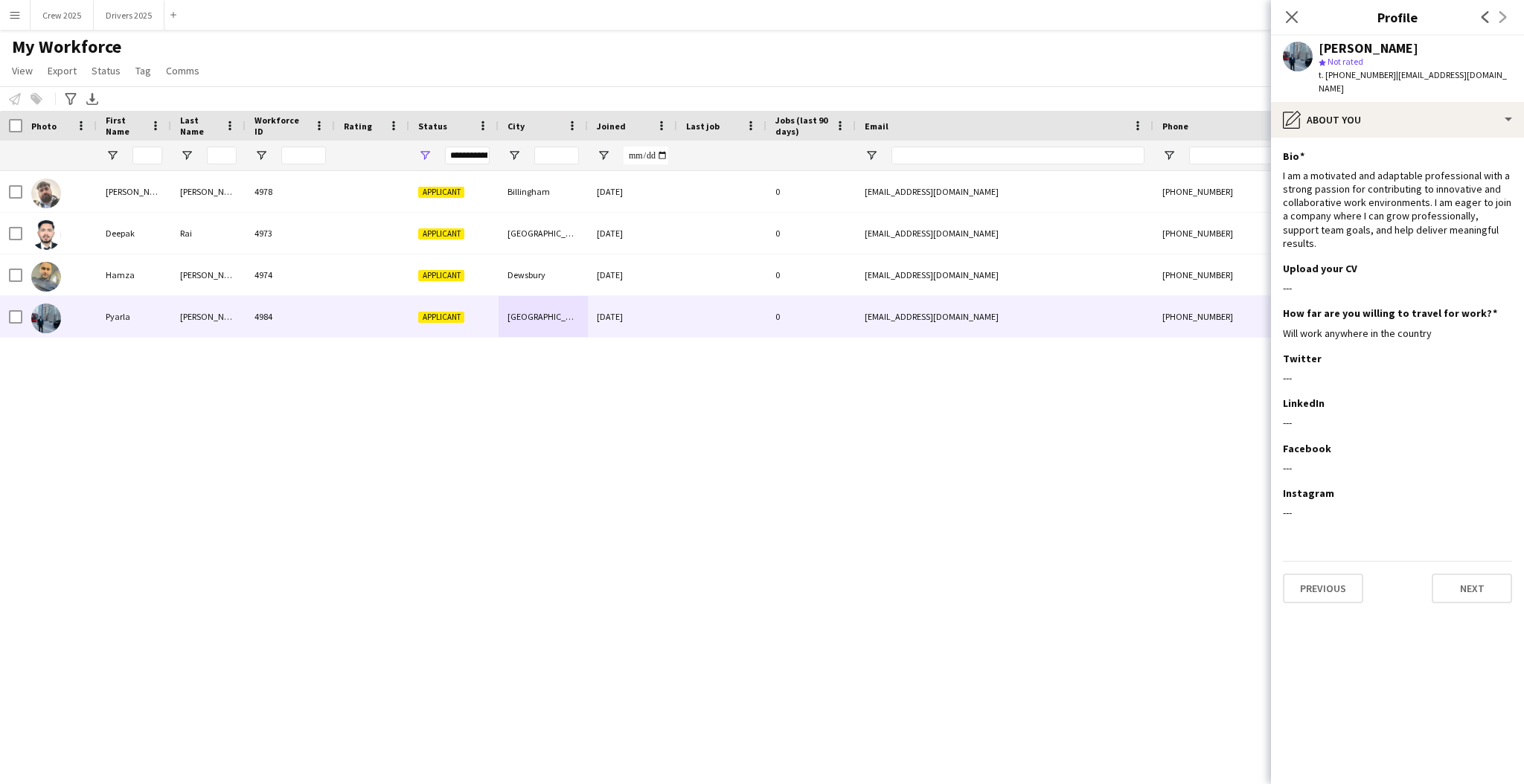
click at [417, 515] on div "[PERSON_NAME] 4978 Applicant Billingham [DATE] 0 [EMAIL_ADDRESS][DOMAIN_NAME] […" at bounding box center [740, 457] width 1480 height 572
click at [716, 83] on div "My Workforce View Views Default view New view Update view Delete view Edit name…" at bounding box center [762, 60] width 1524 height 51
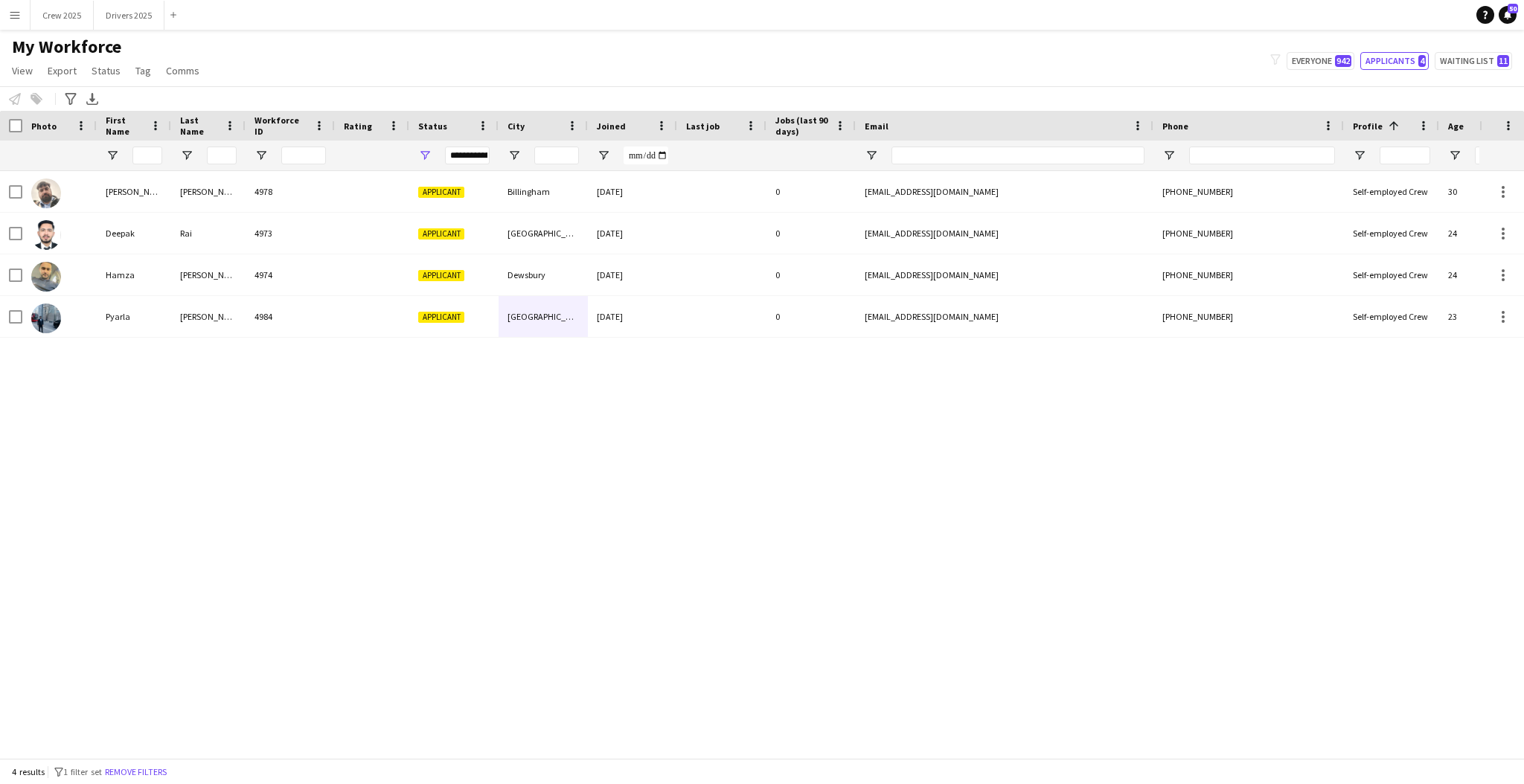
click at [467, 160] on div "**********" at bounding box center [467, 156] width 44 height 18
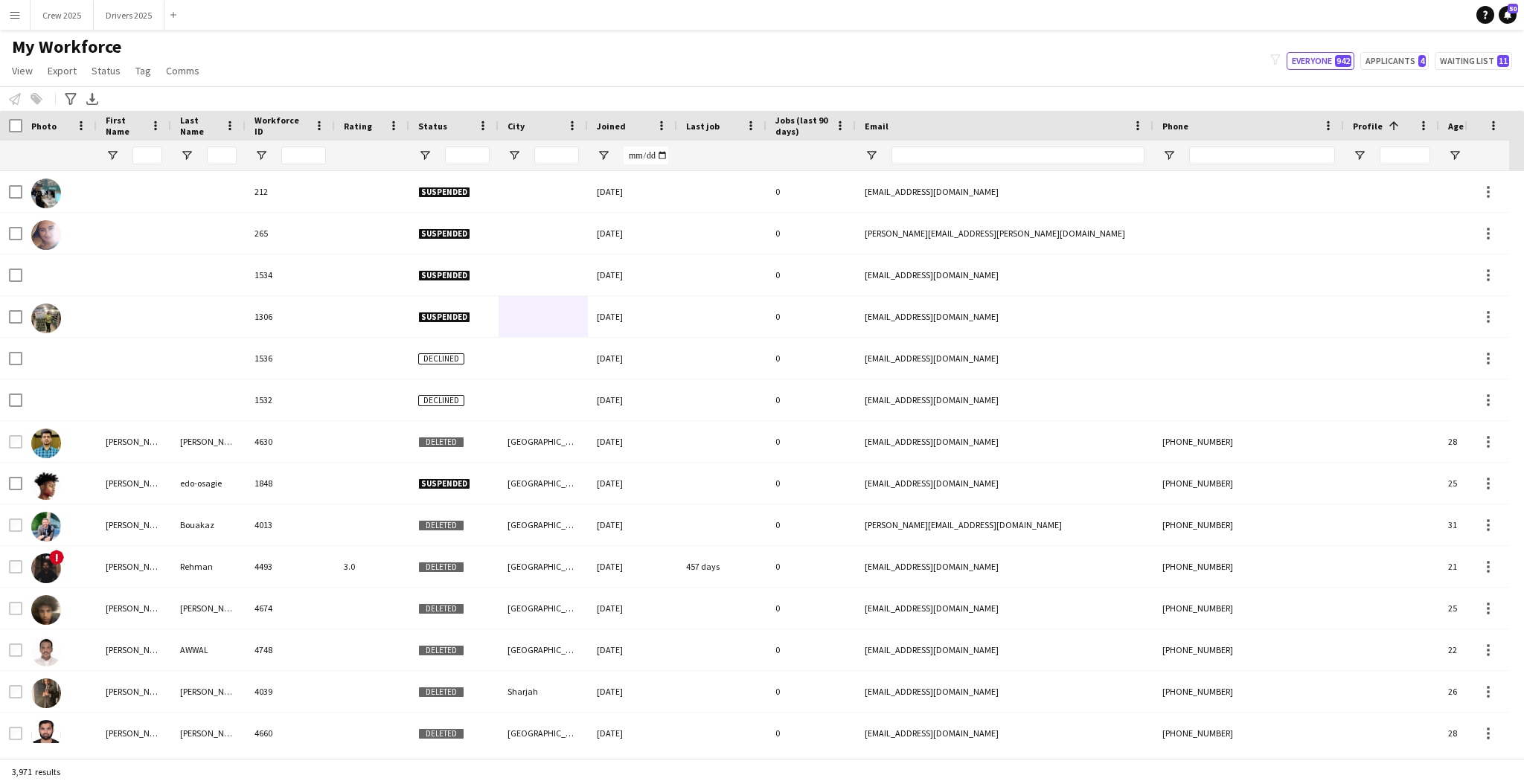
click at [471, 54] on div "My Workforce View Views Default view New view Update view Delete view Edit name…" at bounding box center [762, 60] width 1524 height 51
click at [553, 155] on input "City Filter Input" at bounding box center [556, 156] width 44 height 18
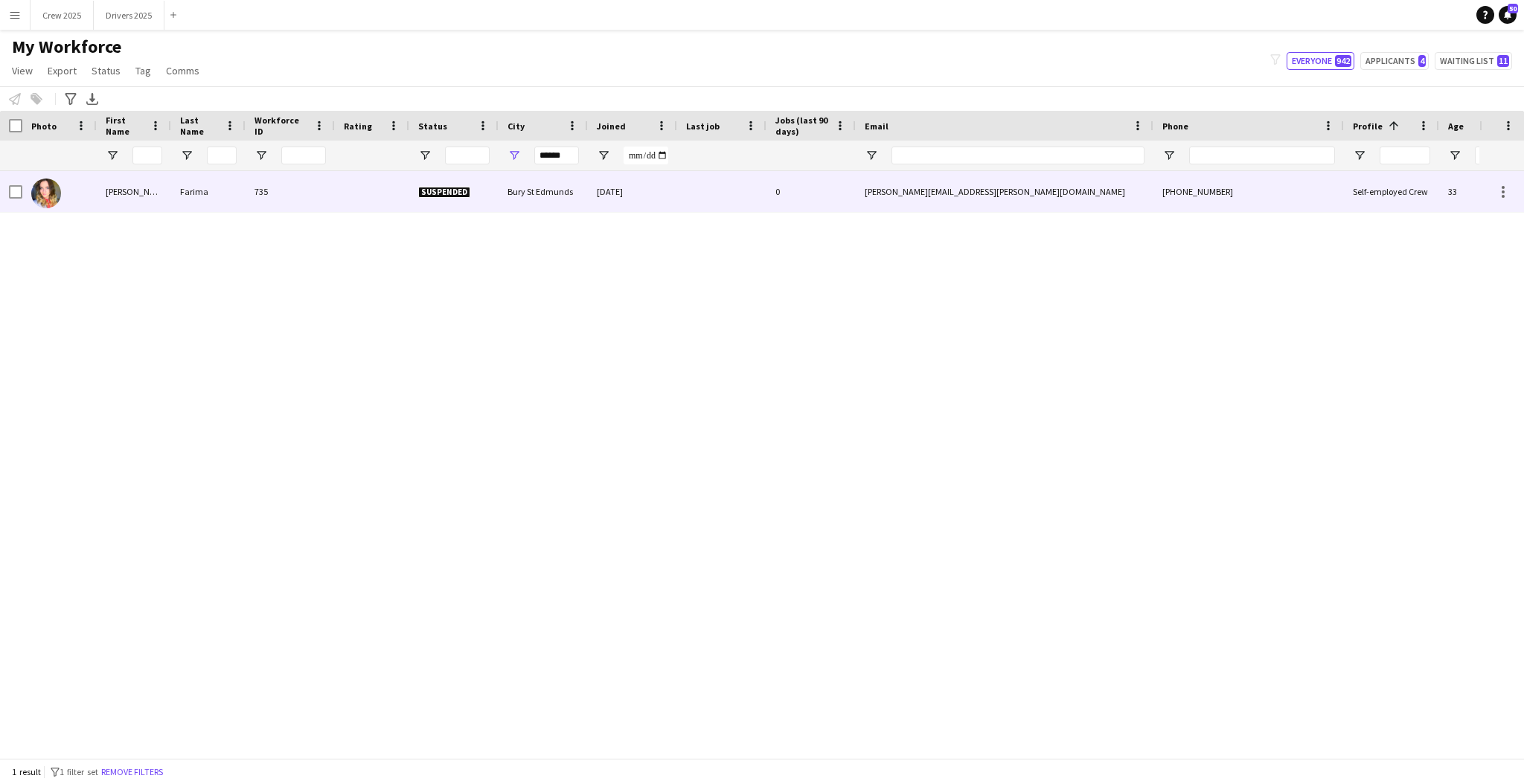
click at [214, 198] on div "Farima" at bounding box center [208, 191] width 74 height 41
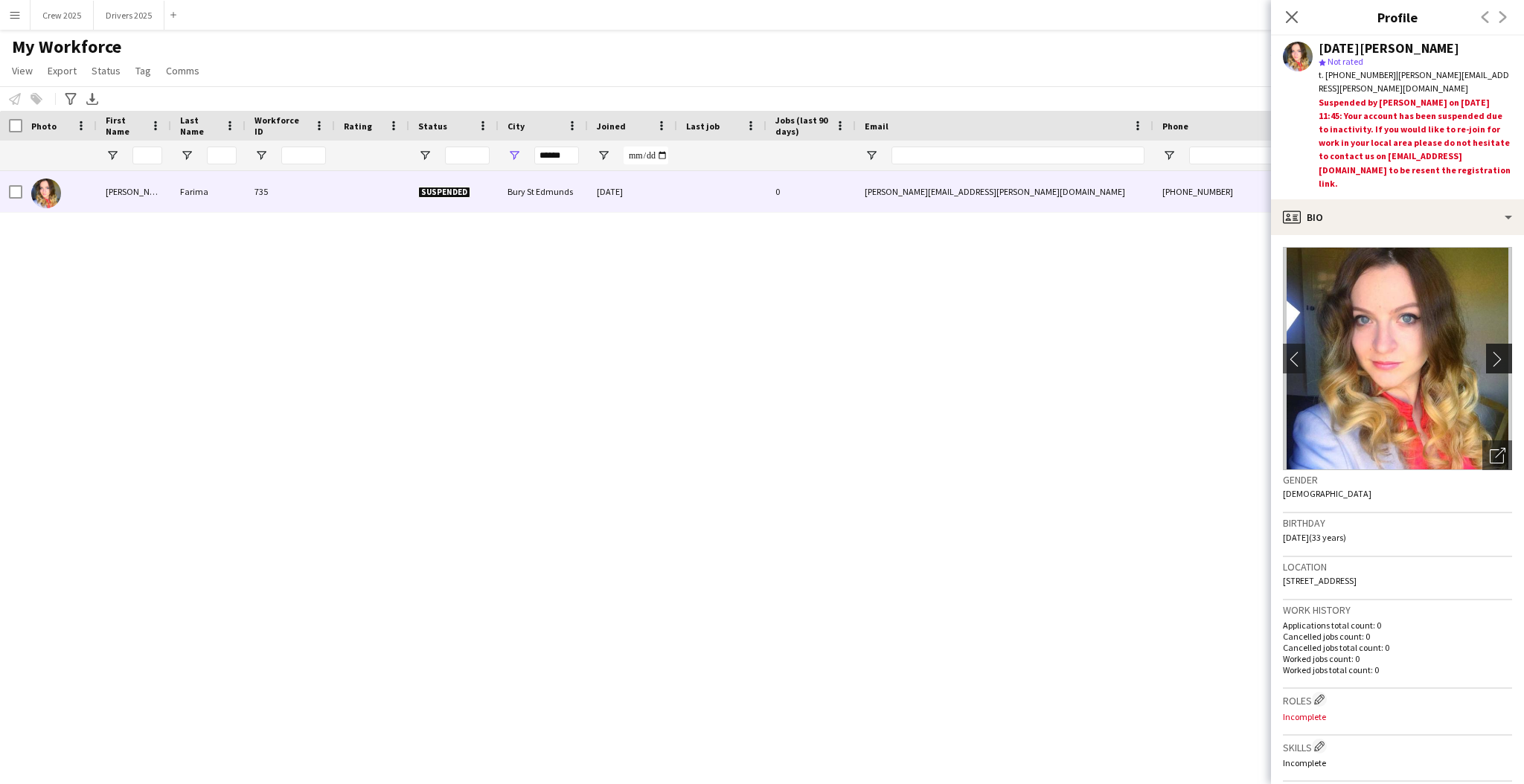
click at [1490, 355] on app-icon "chevron-right" at bounding box center [1501, 359] width 23 height 15
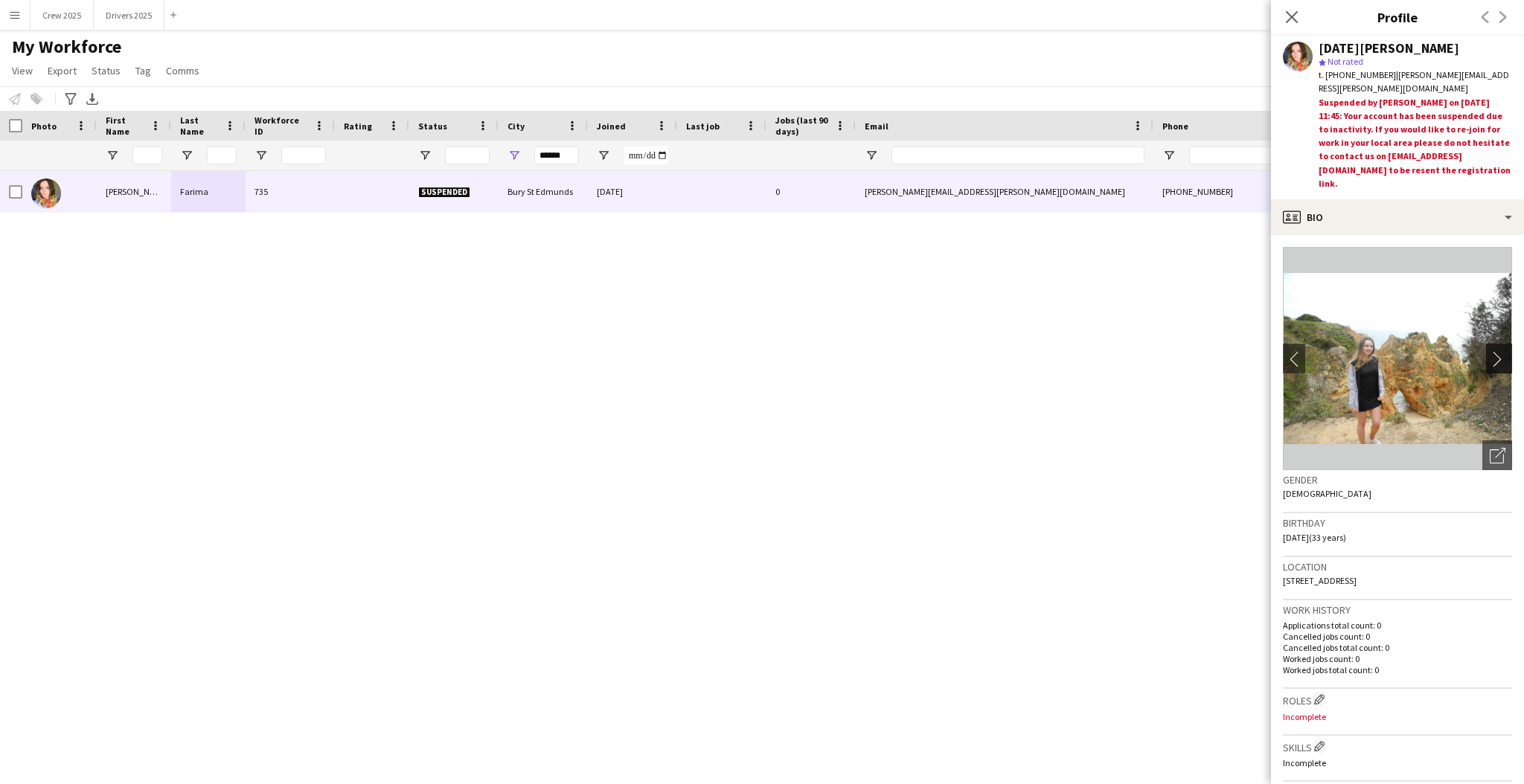
click at [1490, 359] on app-icon "chevron-right" at bounding box center [1501, 359] width 23 height 15
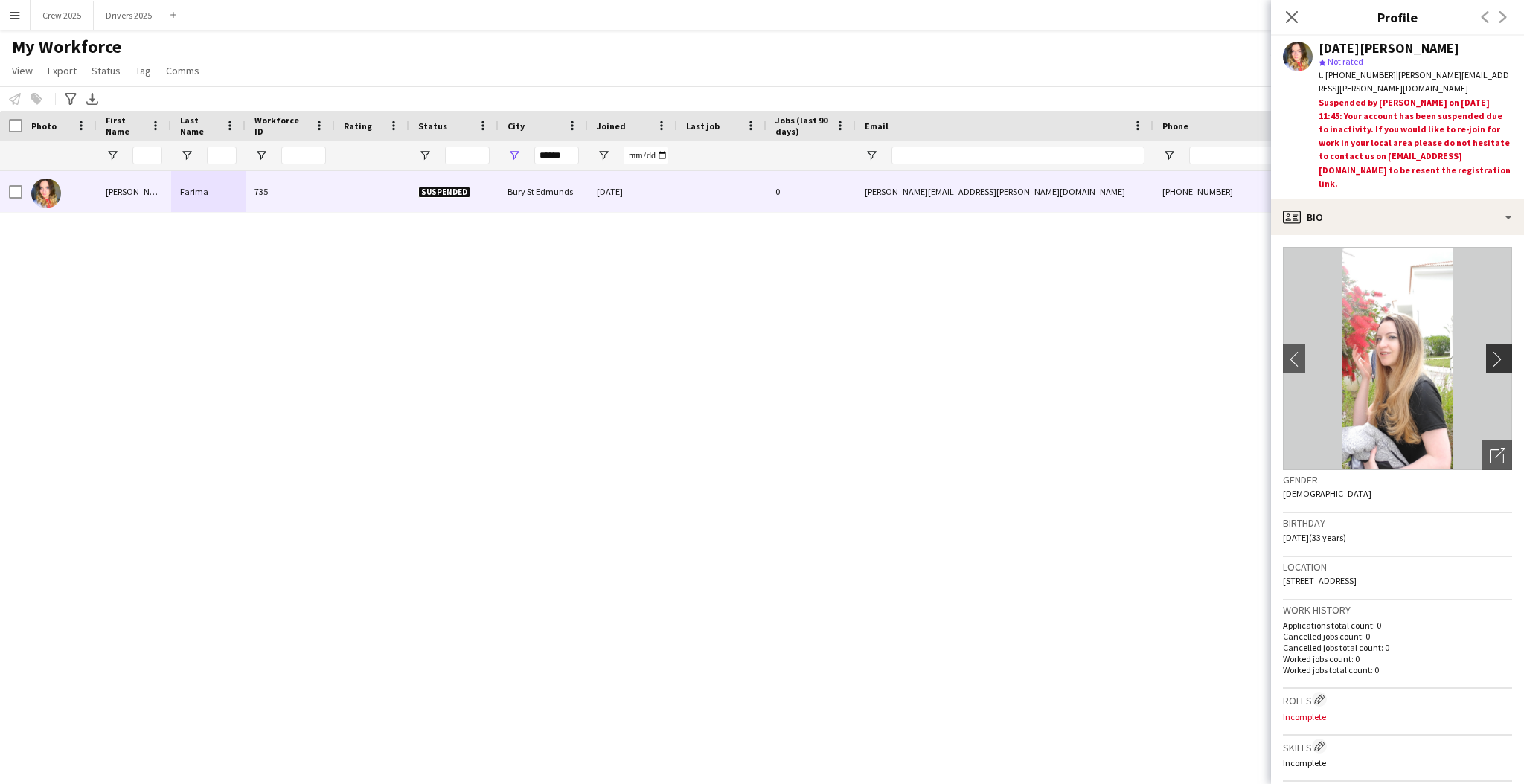
click at [1490, 359] on app-icon "chevron-right" at bounding box center [1501, 359] width 23 height 15
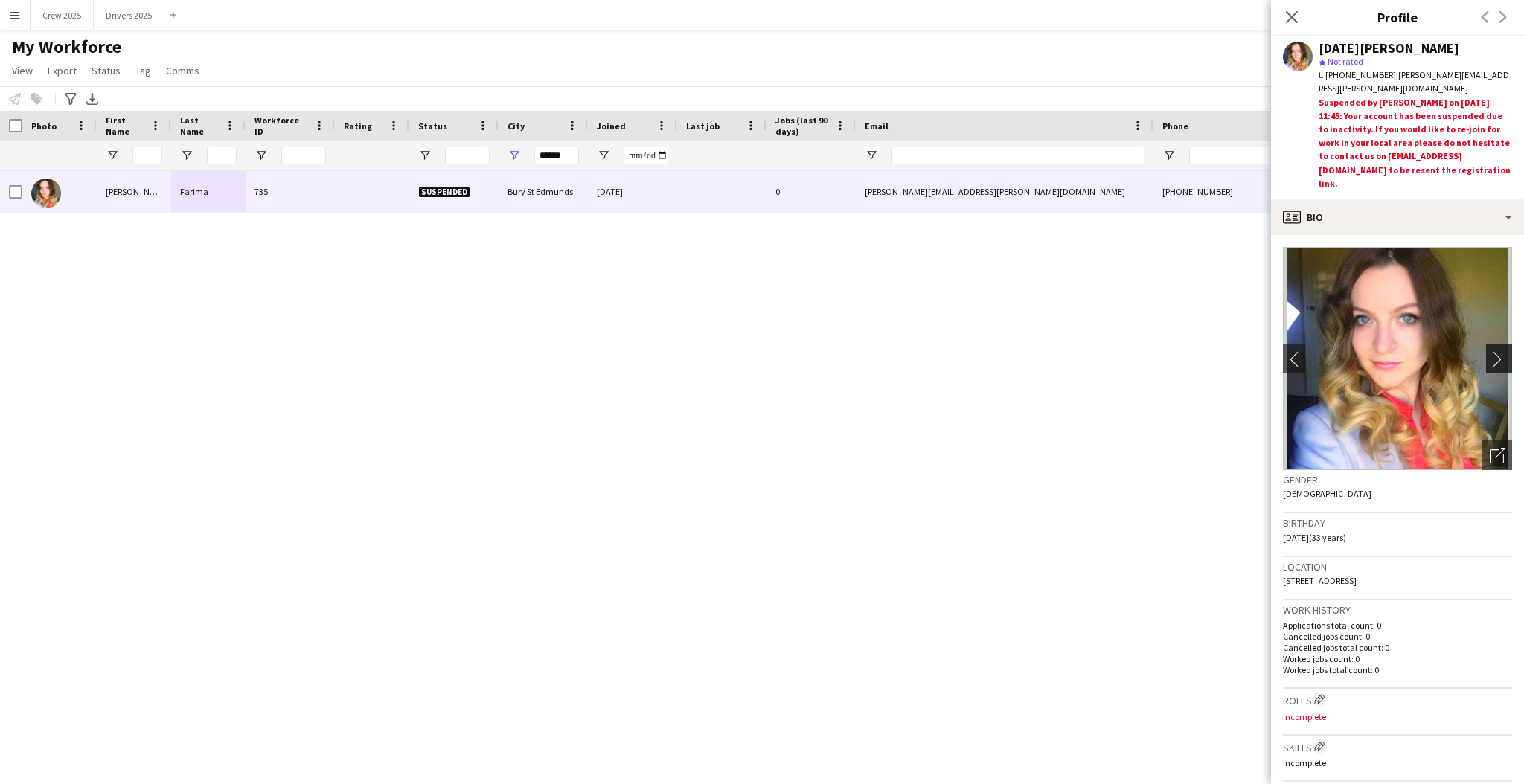
click at [1490, 359] on app-icon "chevron-right" at bounding box center [1501, 359] width 23 height 15
drag, startPoint x: 1375, startPoint y: 73, endPoint x: 1328, endPoint y: 80, distance: 47.5
click at [1328, 80] on span "t. +7437404047" at bounding box center [1357, 75] width 77 height 11
copy span "7437404047"
click at [815, 475] on div "Lucia Farima 735 Suspended Bury St Edmunds 12-08-2019 0 lucia.farima@gmail.com …" at bounding box center [740, 457] width 1480 height 572
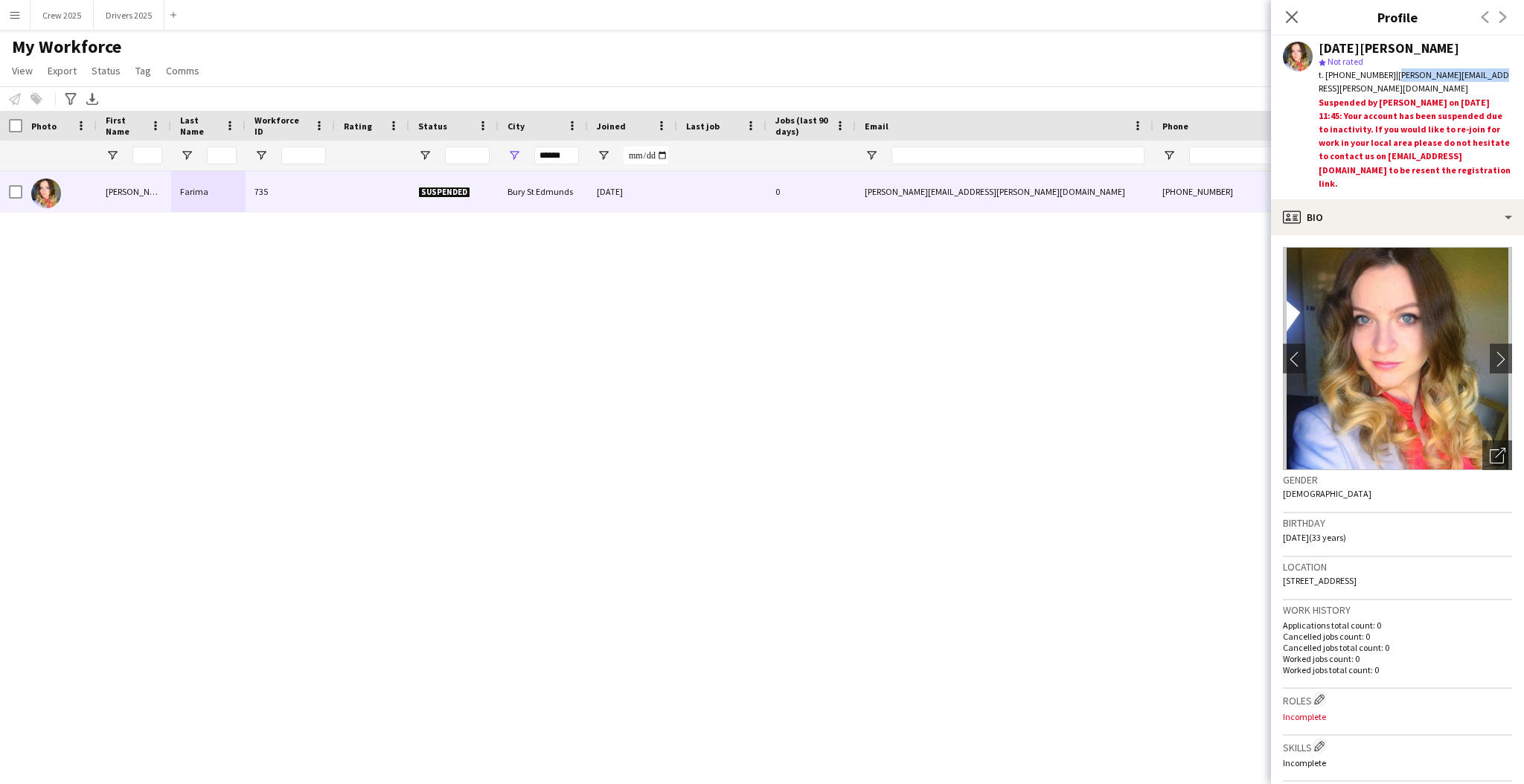
drag, startPoint x: 1426, startPoint y: 77, endPoint x: 1380, endPoint y: 72, distance: 46.3
click at [1380, 72] on div "t. +7437404047 | lucia.farima@gmail.com" at bounding box center [1415, 81] width 193 height 27
copy span "lucia.farima@gmail.com"
click at [568, 156] on input "******" at bounding box center [556, 156] width 44 height 18
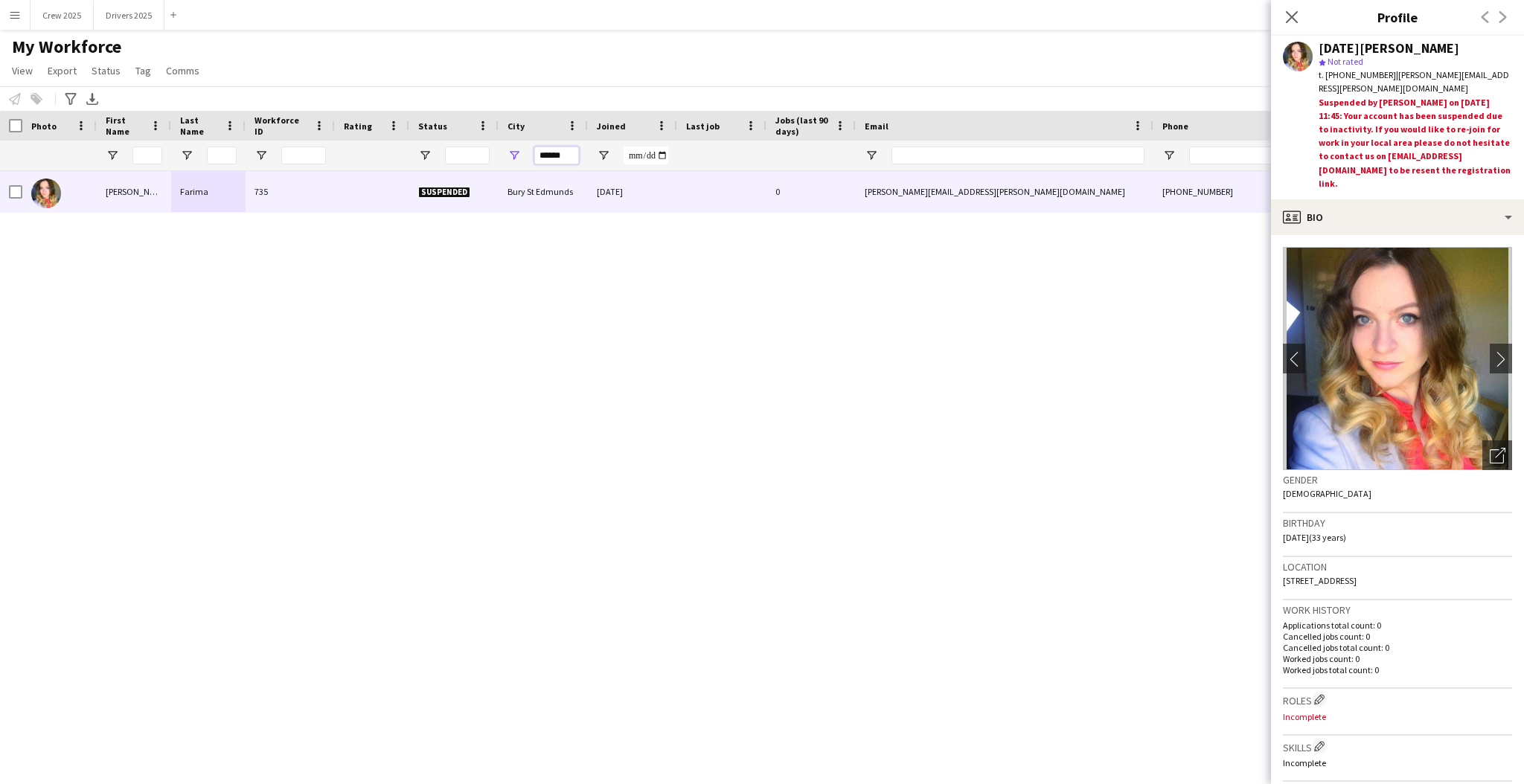
click at [568, 156] on input "******" at bounding box center [556, 156] width 44 height 18
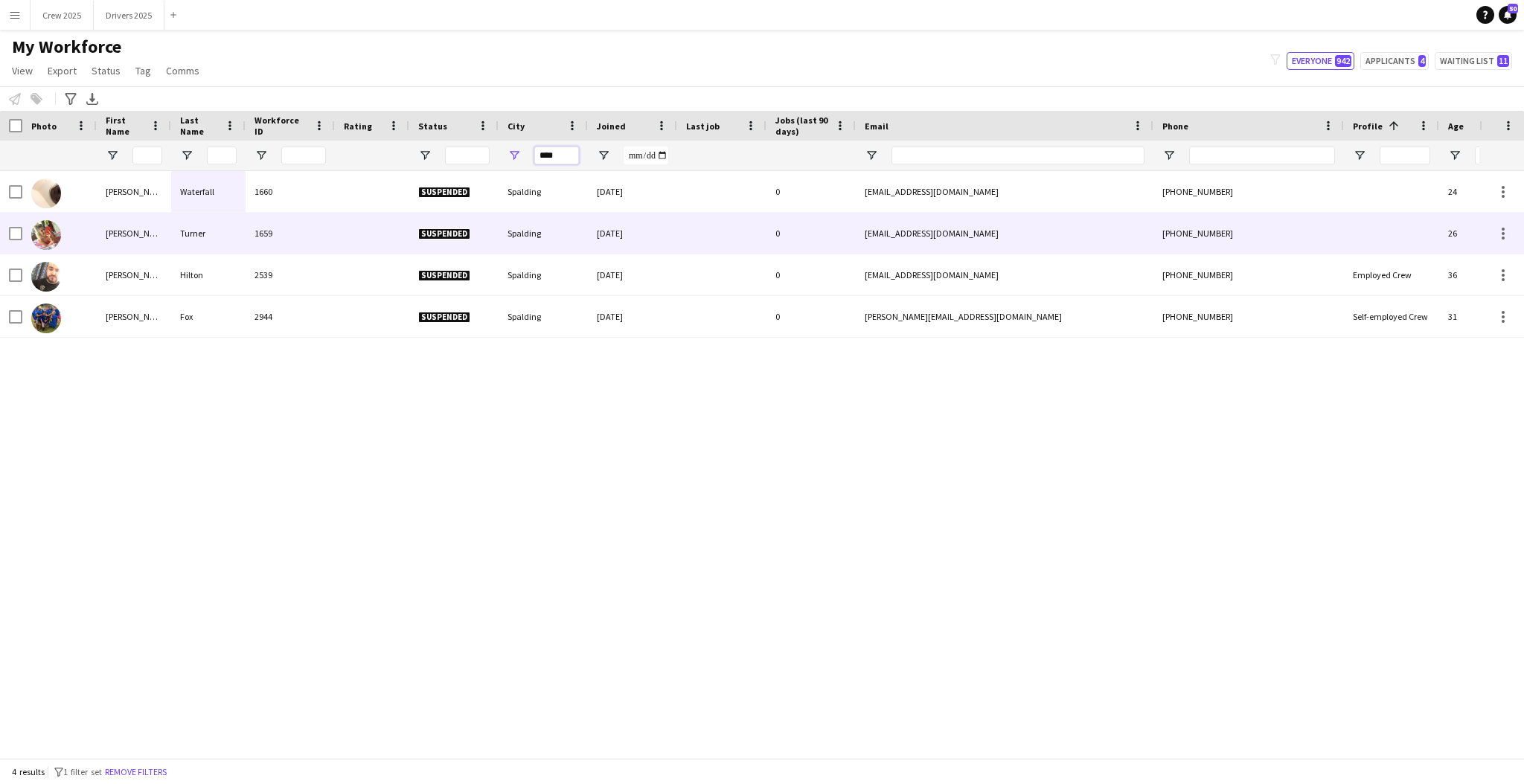
type input "****"
click at [189, 238] on div "Turner" at bounding box center [208, 233] width 74 height 41
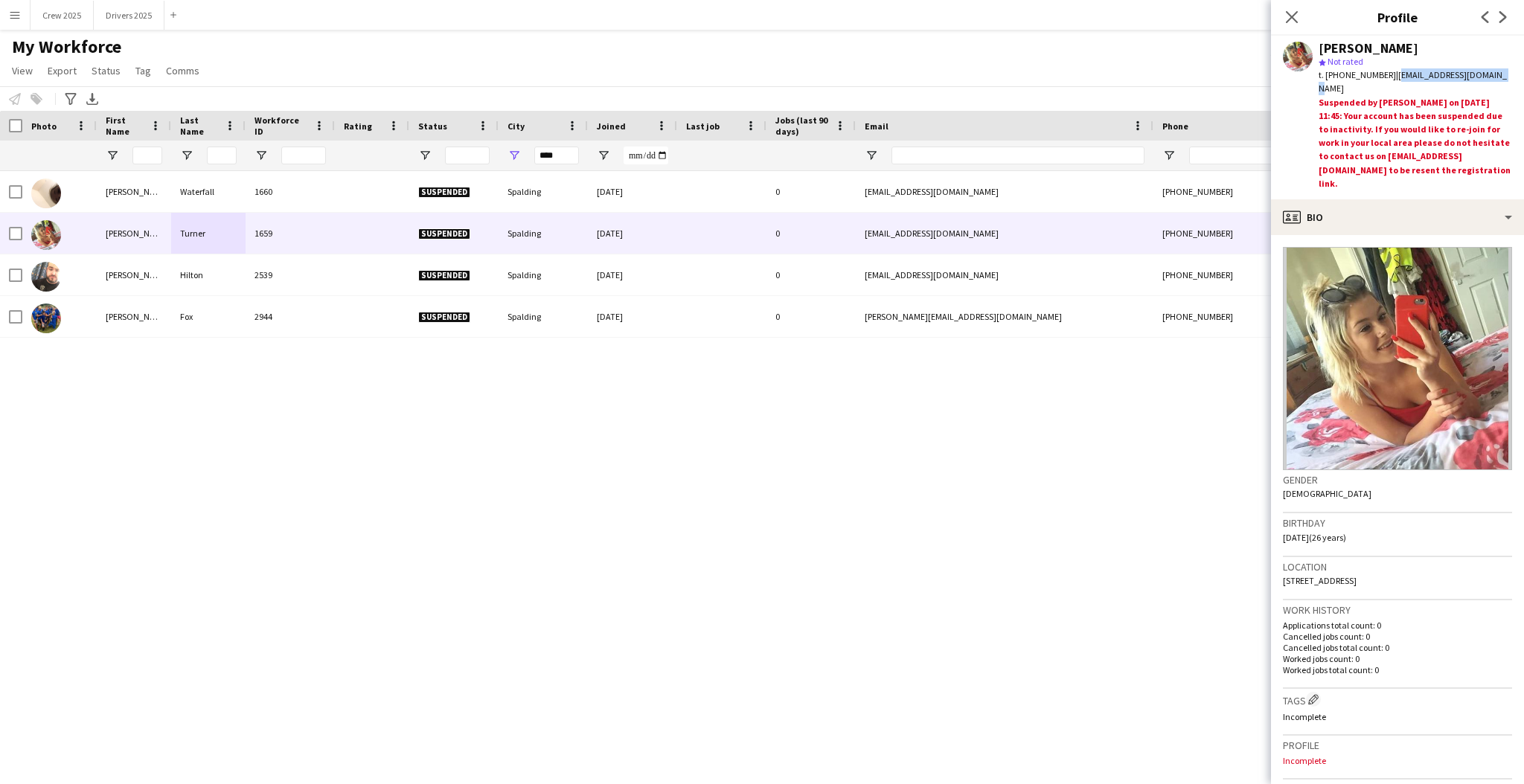
drag, startPoint x: 1485, startPoint y: 73, endPoint x: 1389, endPoint y: 92, distance: 97.9
click at [1380, 80] on span "| conniemae0407@gmail.com" at bounding box center [1413, 81] width 189 height 24
copy span "conniemae0407@gmail.com"
click at [548, 408] on div "Charlie Waterfall 1660 Suspended Spalding 12-08-2019 0 charlie.waterfall1@gmail…" at bounding box center [740, 457] width 1480 height 572
click at [255, 41] on div "My Workforce View Views Default view New view Update view Delete view Edit name…" at bounding box center [762, 60] width 1524 height 51
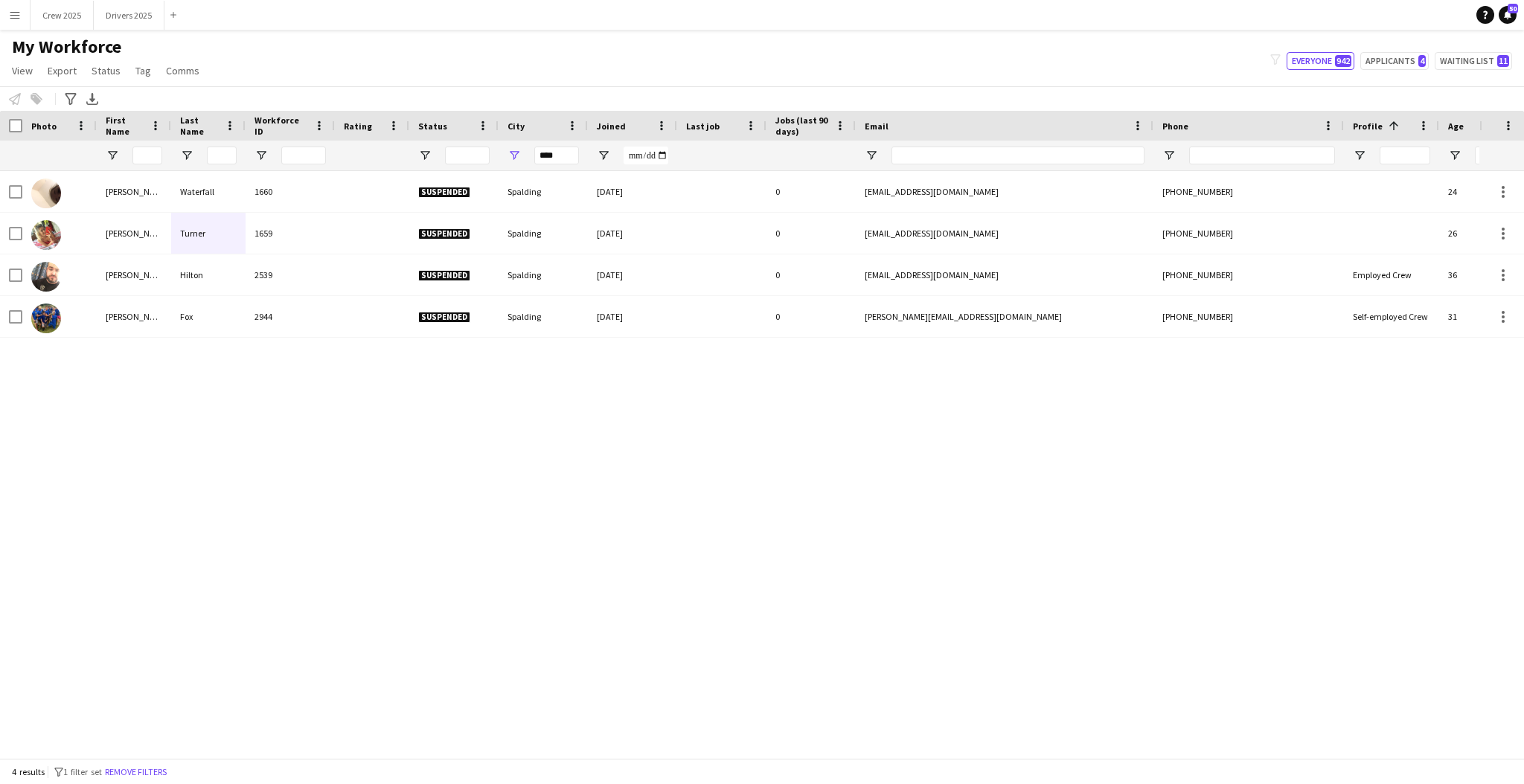
click at [15, 15] on app-icon "Menu" at bounding box center [15, 15] width 12 height 12
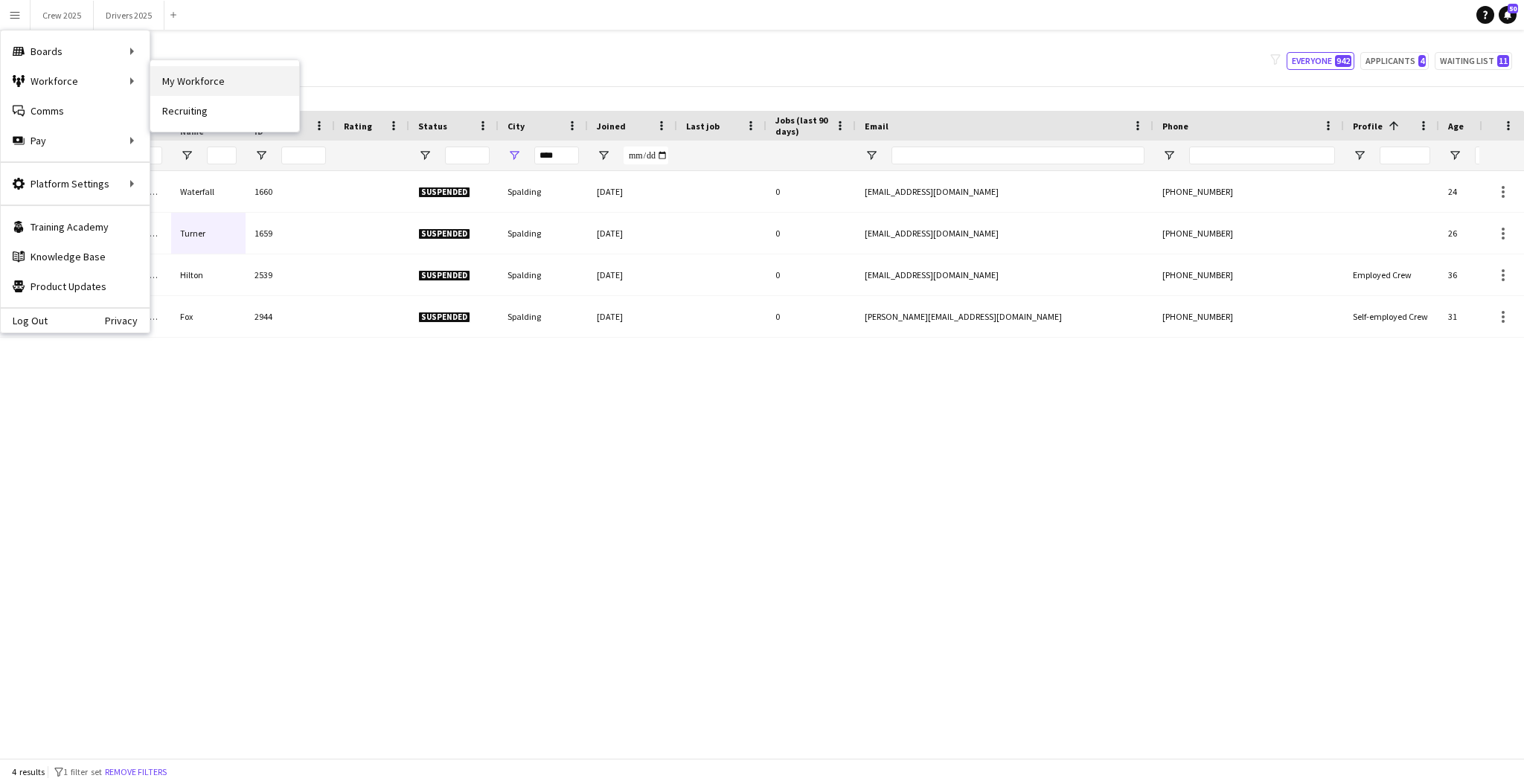
click at [203, 77] on link "My Workforce" at bounding box center [225, 81] width 149 height 30
type input "**********"
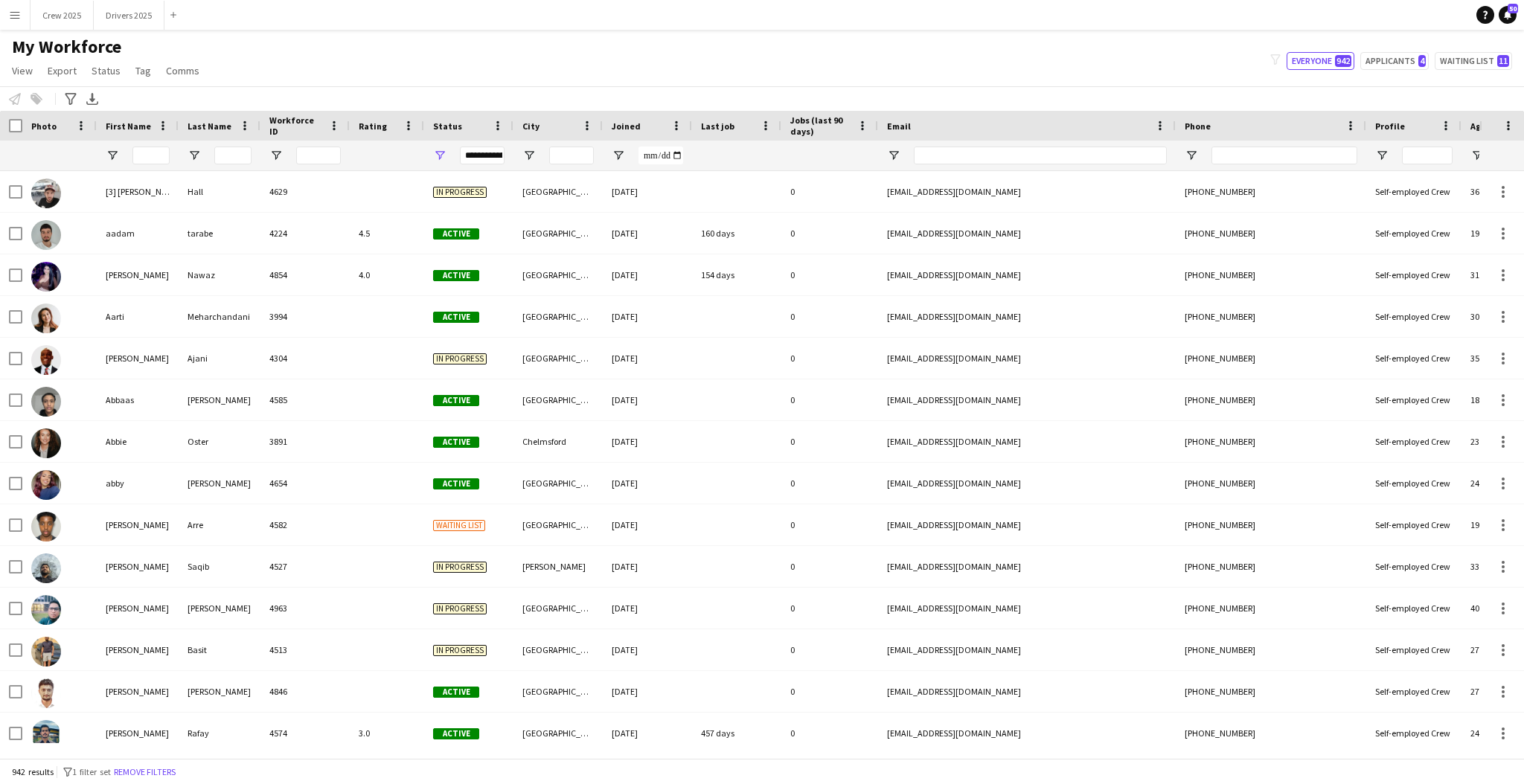
type input "****"
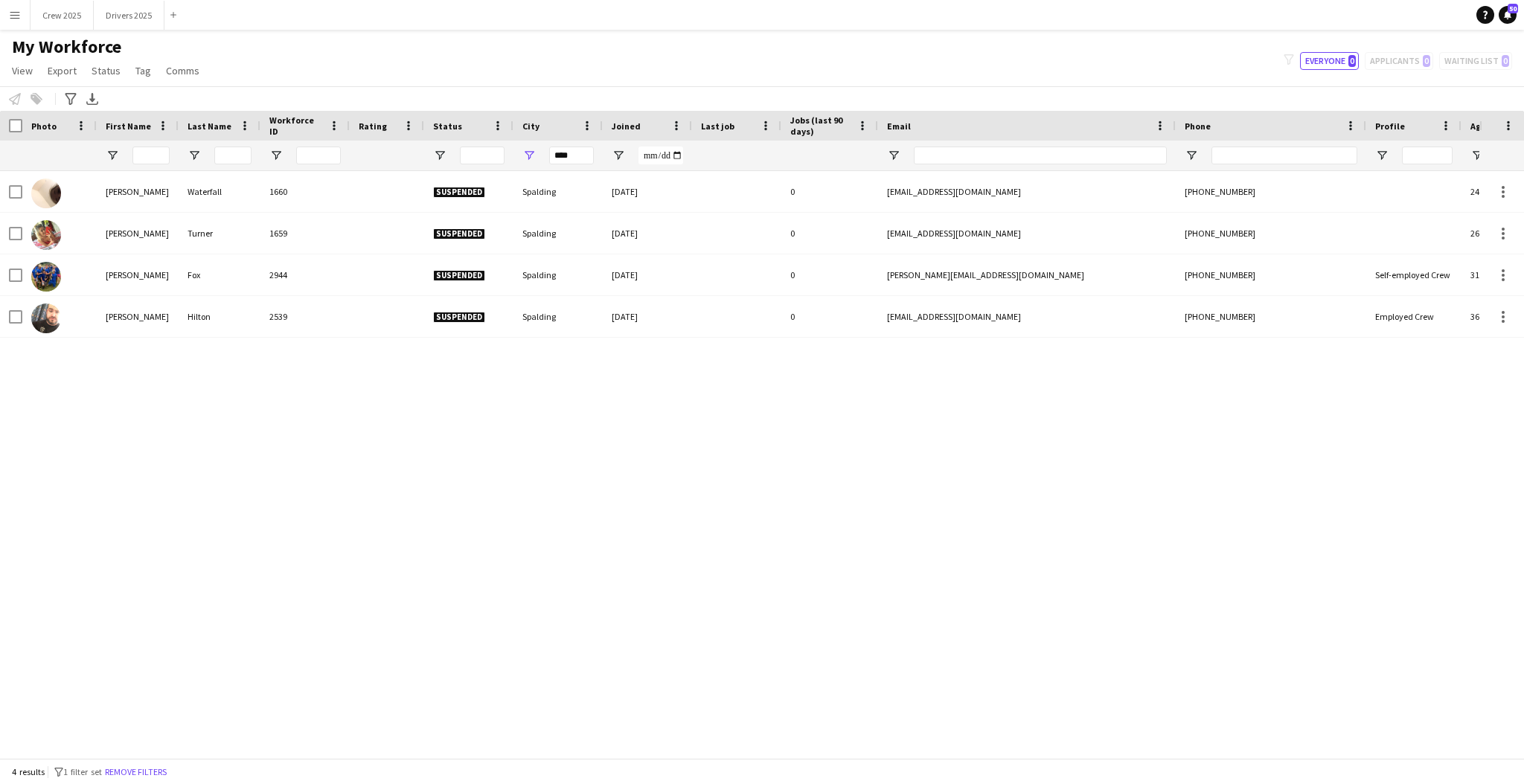
click at [1397, 60] on div "filter-1 Everyone 0 Applicants 0 Waiting list 0" at bounding box center [1397, 61] width 252 height 18
click at [583, 151] on input "****" at bounding box center [571, 156] width 44 height 18
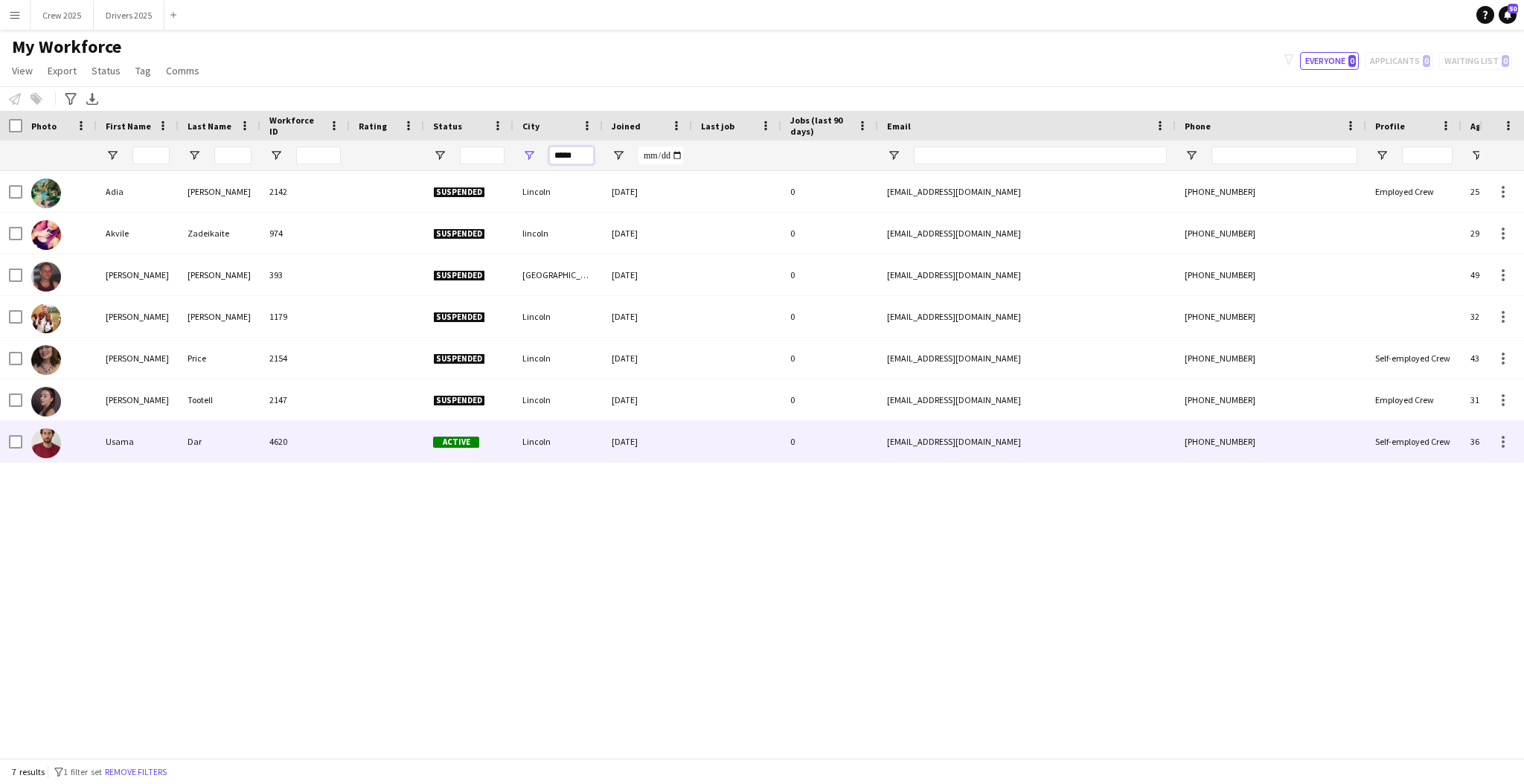
type input "*****"
click at [119, 443] on div "Usama" at bounding box center [138, 442] width 82 height 41
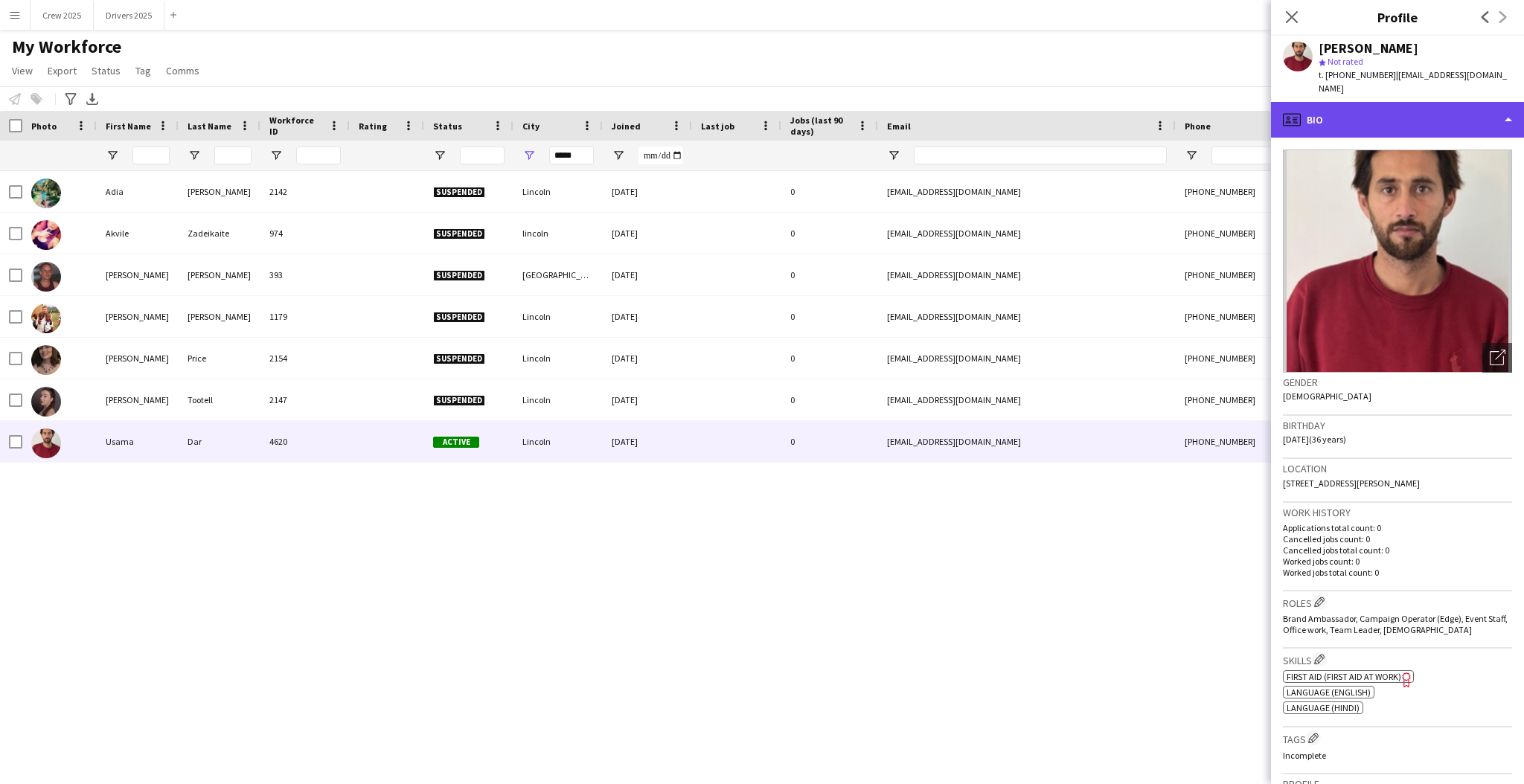
click at [1376, 103] on div "profile Bio" at bounding box center [1397, 120] width 253 height 35
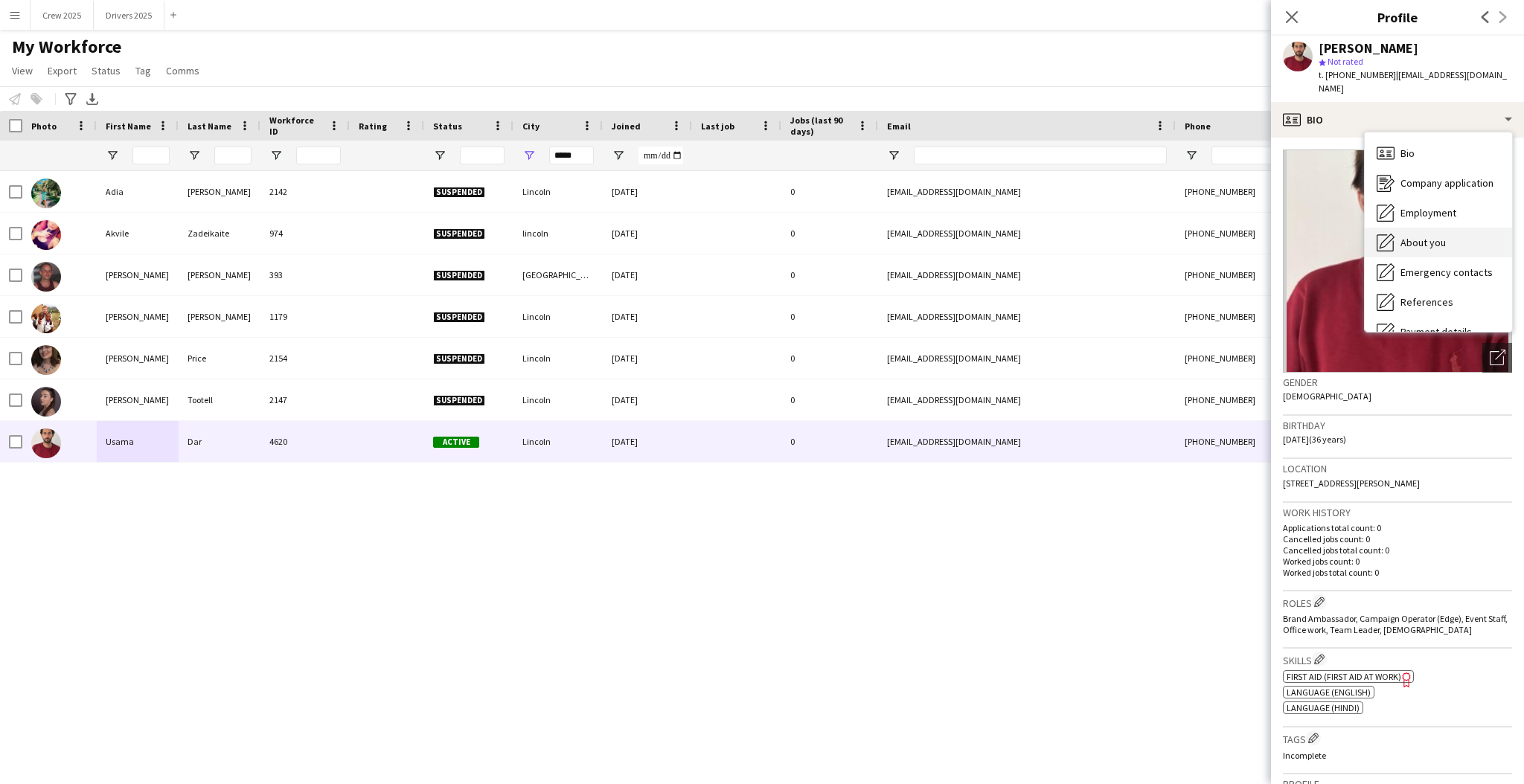
click at [1449, 228] on div "About you About you" at bounding box center [1439, 243] width 147 height 30
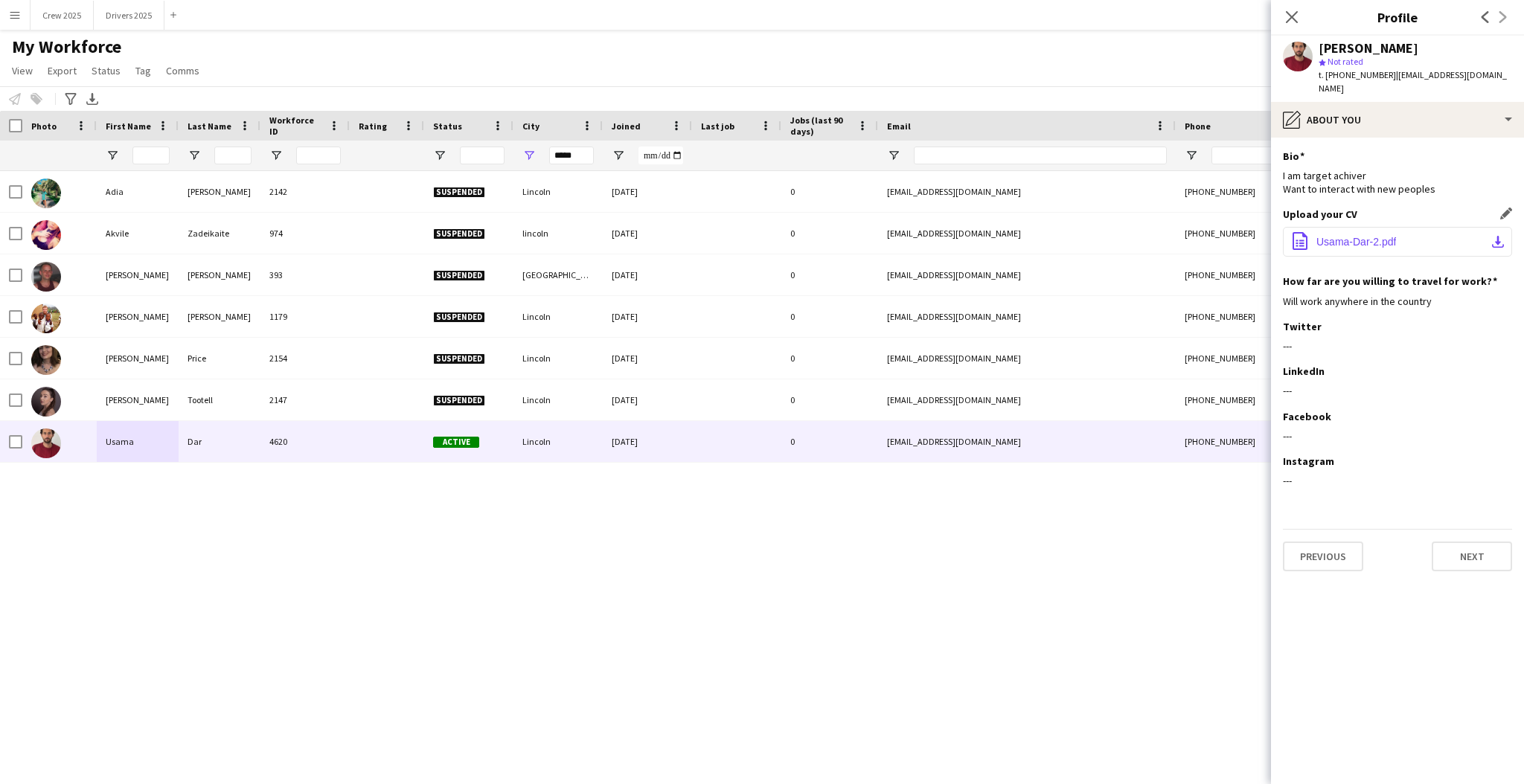
click at [1327, 236] on span "Usama-Dar-2.pdf" at bounding box center [1356, 242] width 80 height 12
click at [69, 15] on button "Crew 2025 Close" at bounding box center [62, 15] width 63 height 29
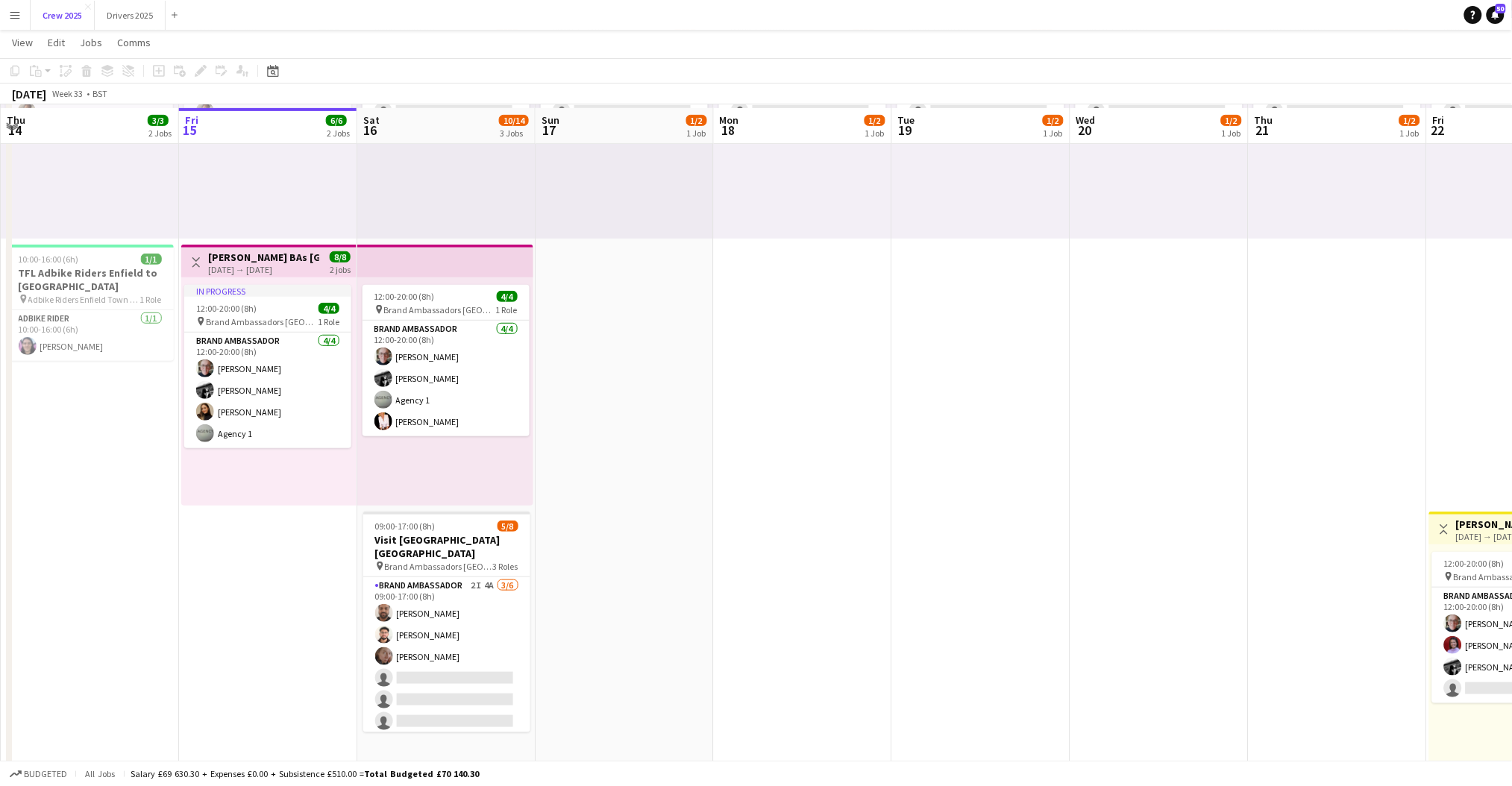
scroll to position [199, 0]
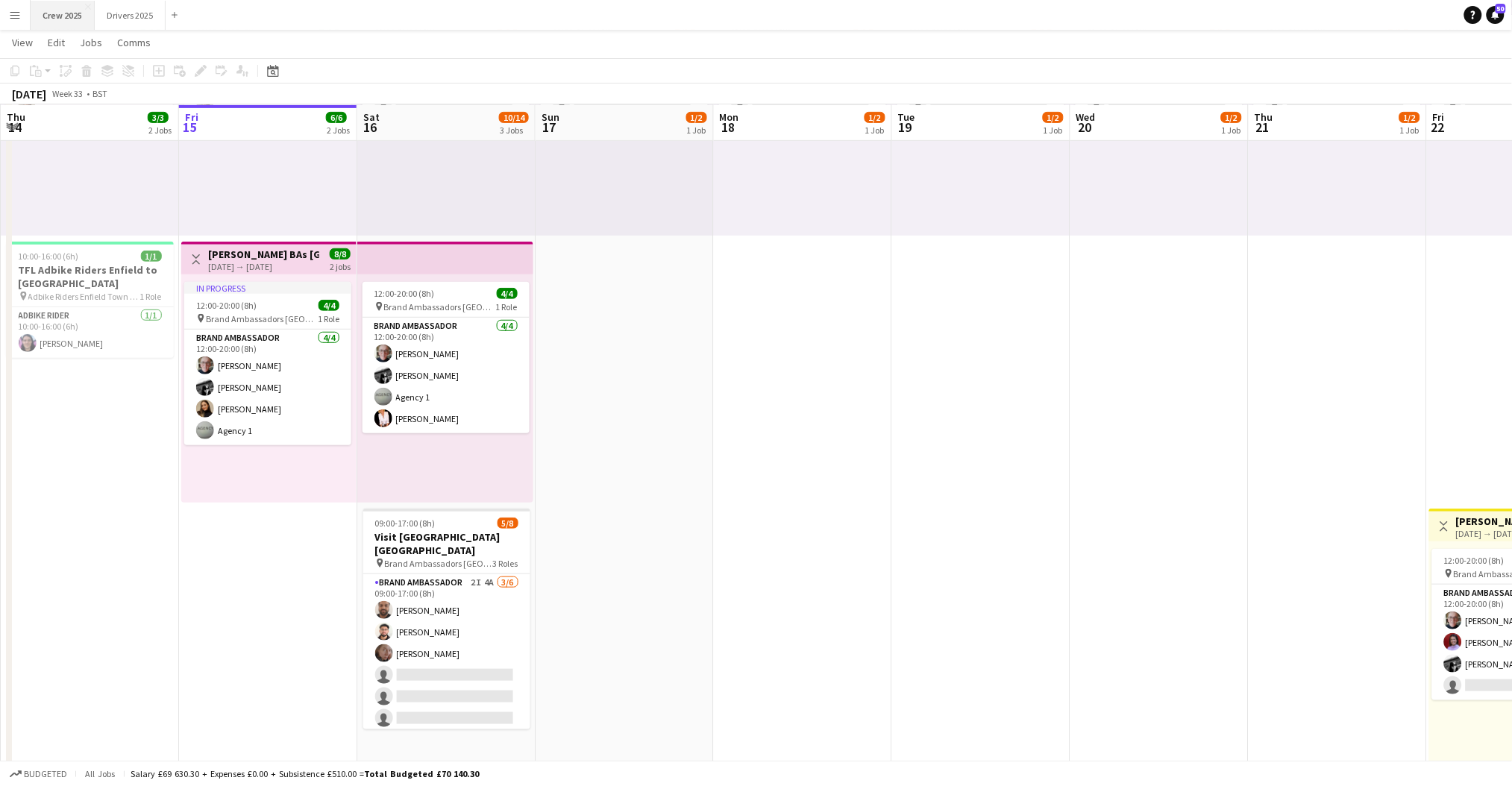
click at [57, 10] on button "Crew 2025 Close" at bounding box center [62, 15] width 64 height 29
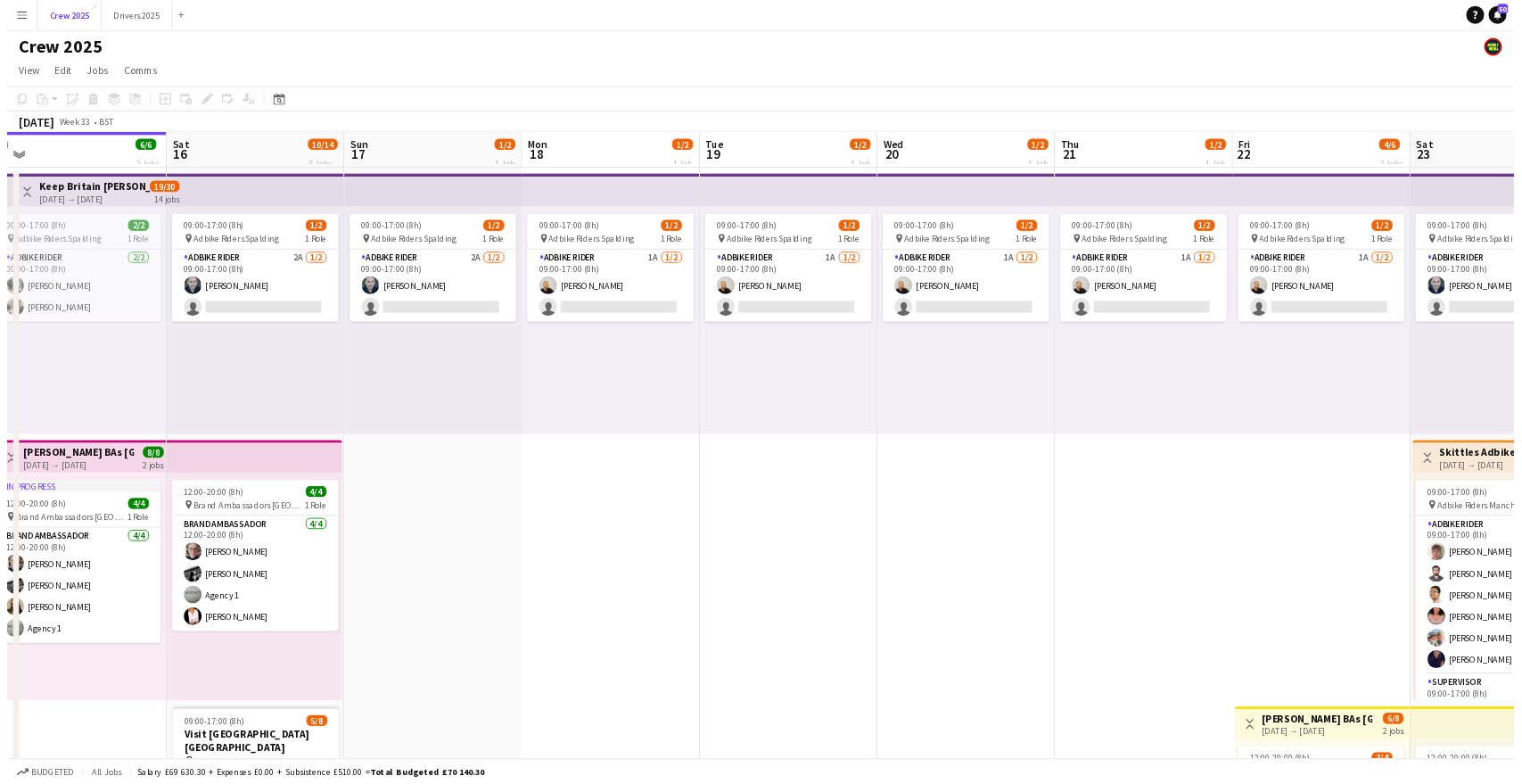
scroll to position [0, 782]
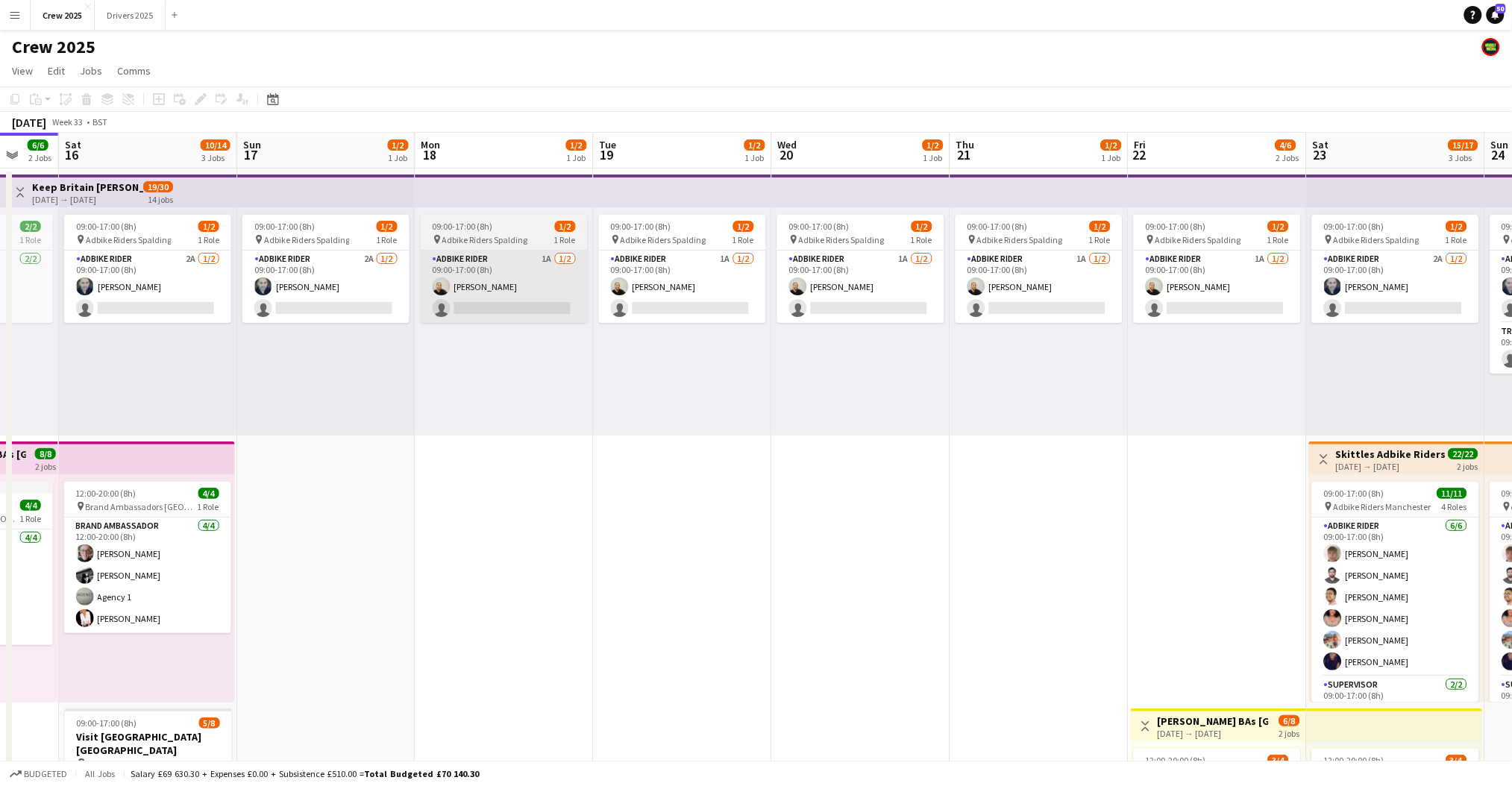
click at [511, 317] on app-card-role "Adbike Rider 1A 1/2 09:00-17:00 (8h) Craig Talbot single-neutral-actions" at bounding box center [504, 287] width 167 height 73
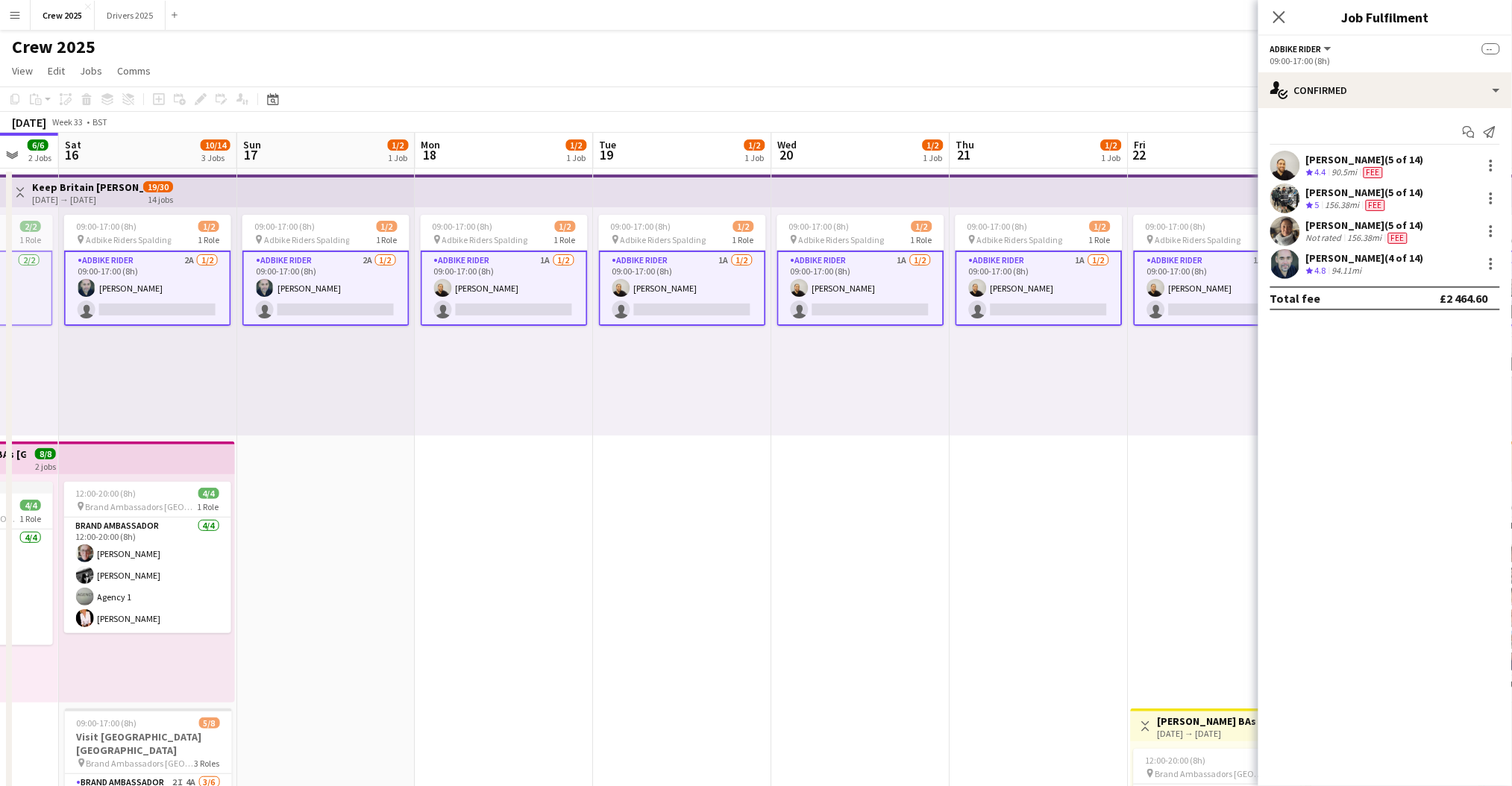
click at [498, 306] on app-card-role "Adbike Rider 1A 1/2 09:00-17:00 (8h) Craig Talbot single-neutral-actions" at bounding box center [504, 288] width 167 height 75
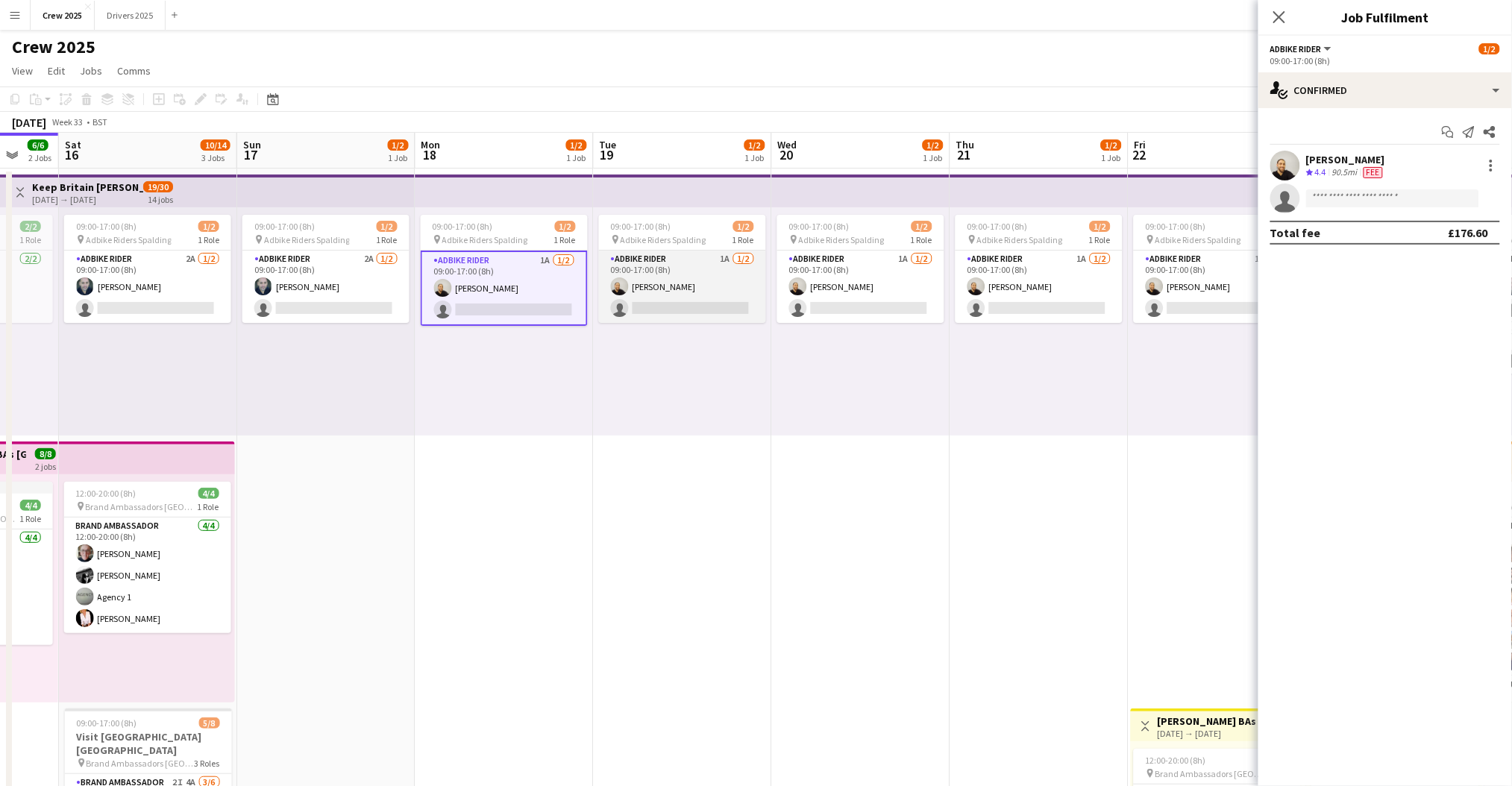
click at [687, 292] on app-card-role "Adbike Rider 1A 1/2 09:00-17:00 (8h) Craig Talbot single-neutral-actions" at bounding box center [682, 287] width 167 height 73
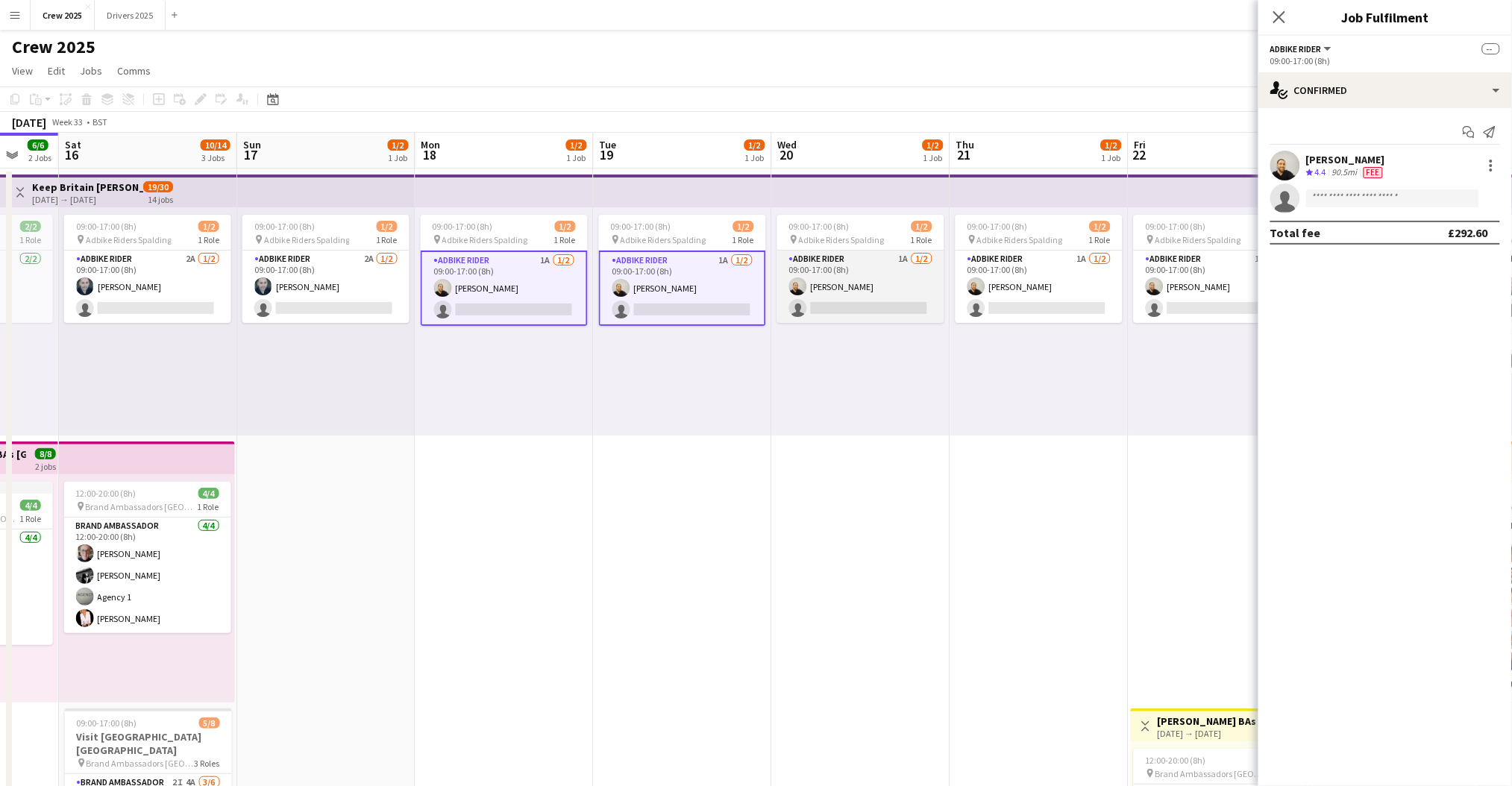
click at [880, 288] on app-card-role "Adbike Rider 1A 1/2 09:00-17:00 (8h) Craig Talbot single-neutral-actions" at bounding box center [860, 287] width 167 height 73
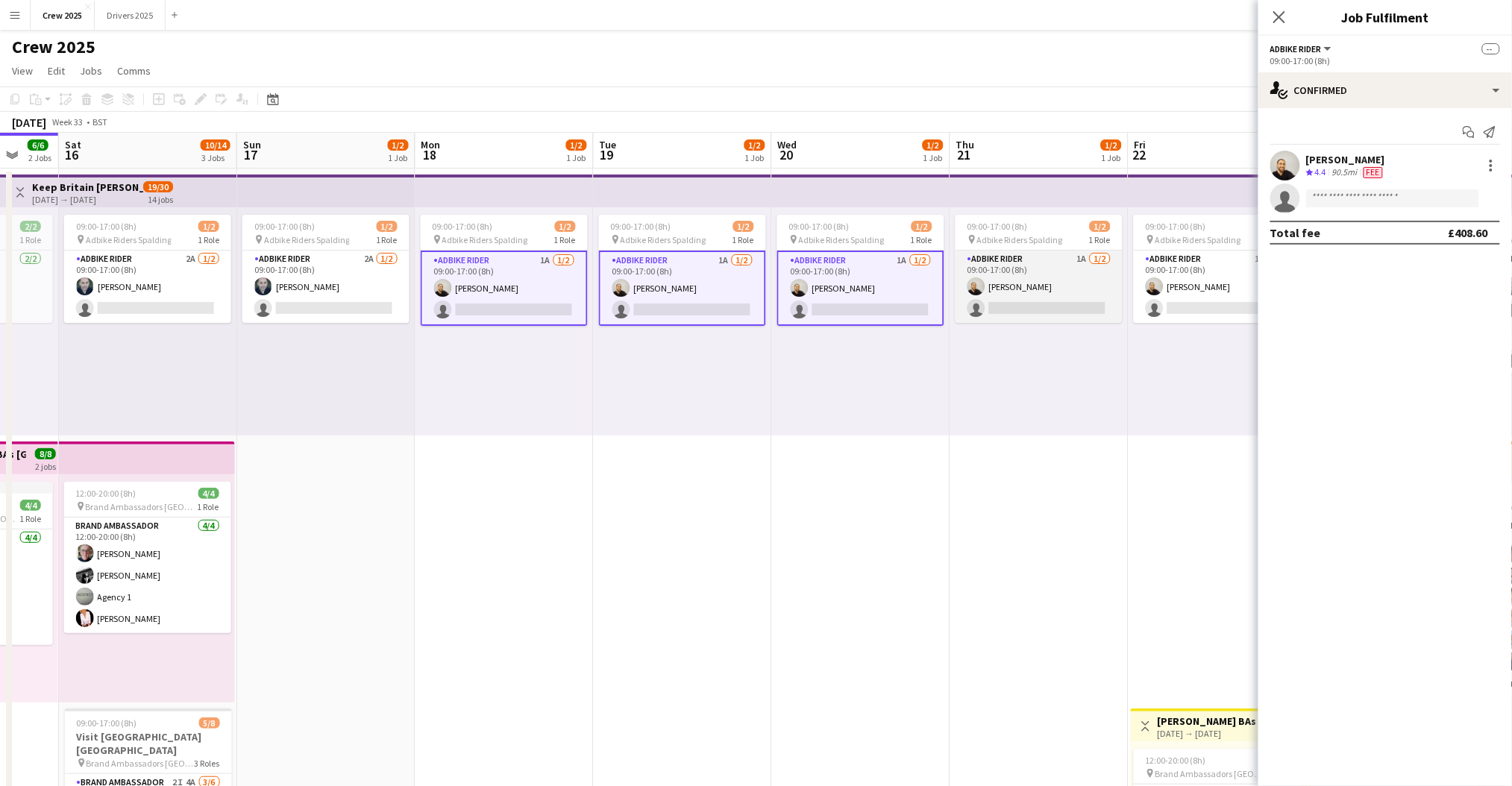
click at [1031, 289] on app-card-role "Adbike Rider 1A 1/2 09:00-17:00 (8h) Craig Talbot single-neutral-actions" at bounding box center [1039, 287] width 167 height 73
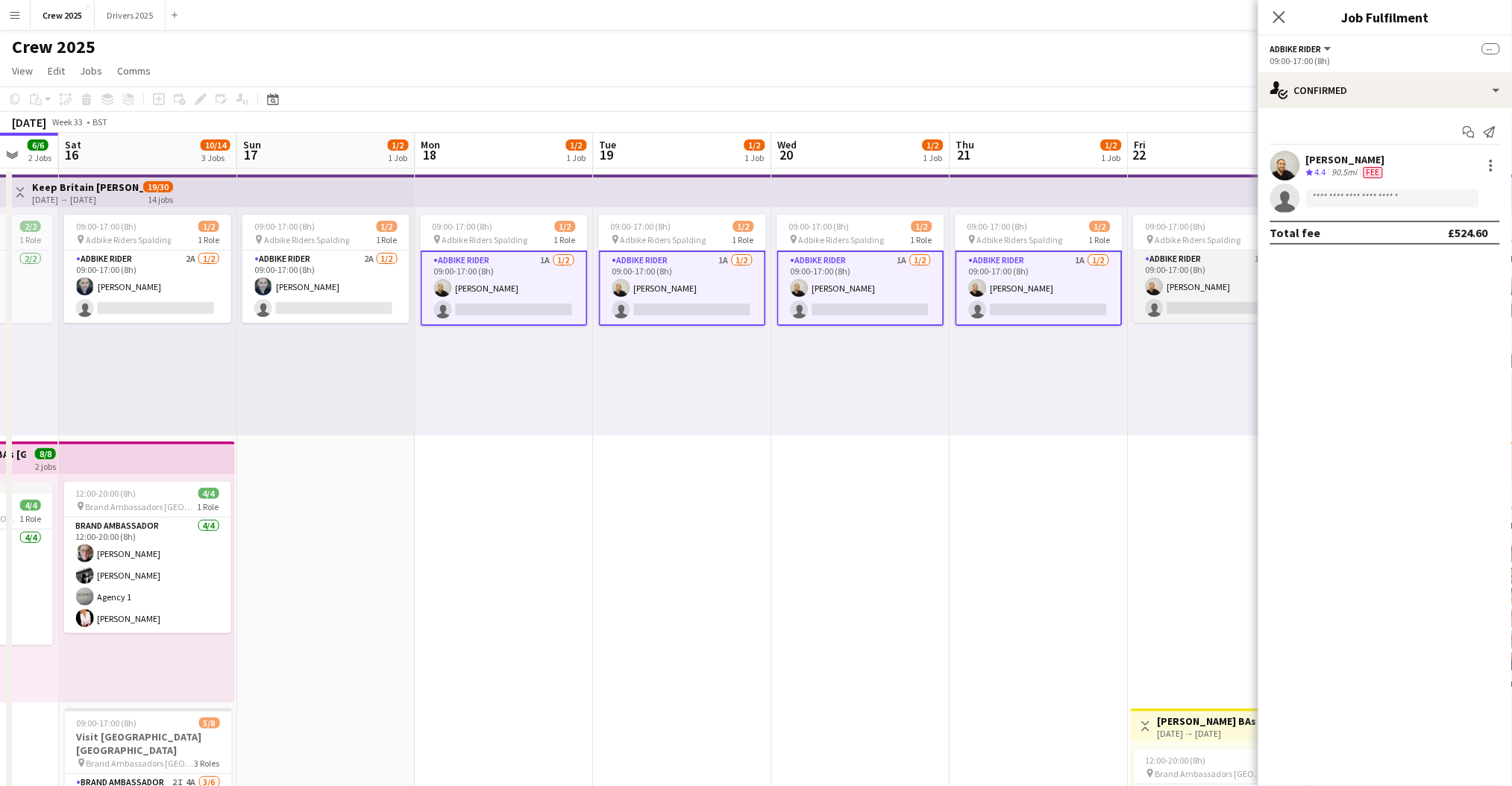
click at [1176, 289] on app-card-role "Adbike Rider 1A 1/2 09:00-17:00 (8h) Craig Talbot single-neutral-actions" at bounding box center [1217, 287] width 167 height 73
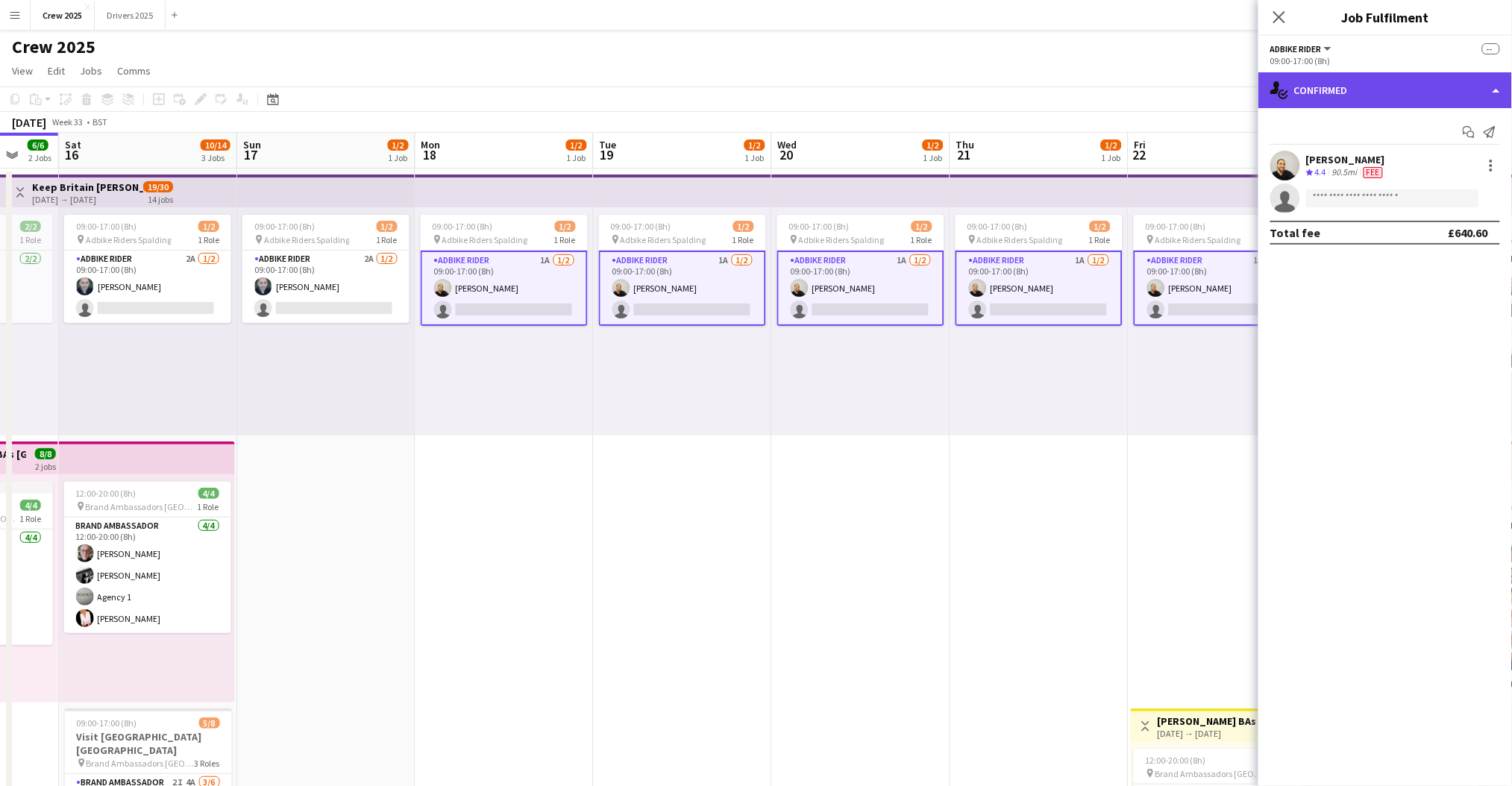
click at [1329, 81] on div "single-neutral-actions-check-2 Confirmed" at bounding box center [1385, 90] width 254 height 36
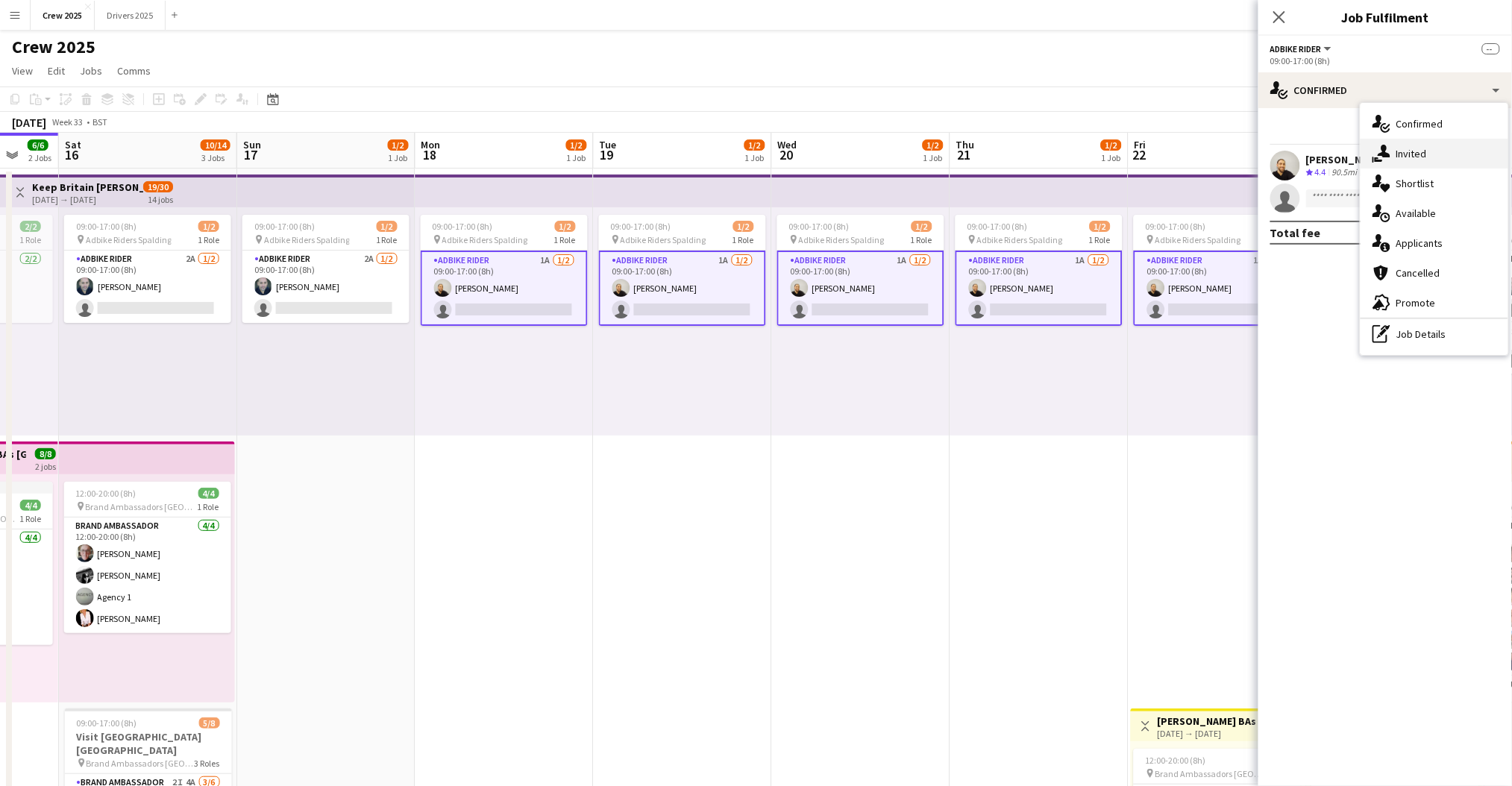
click at [1411, 155] on div "single-neutral-actions-share-1 Invited" at bounding box center [1434, 153] width 148 height 30
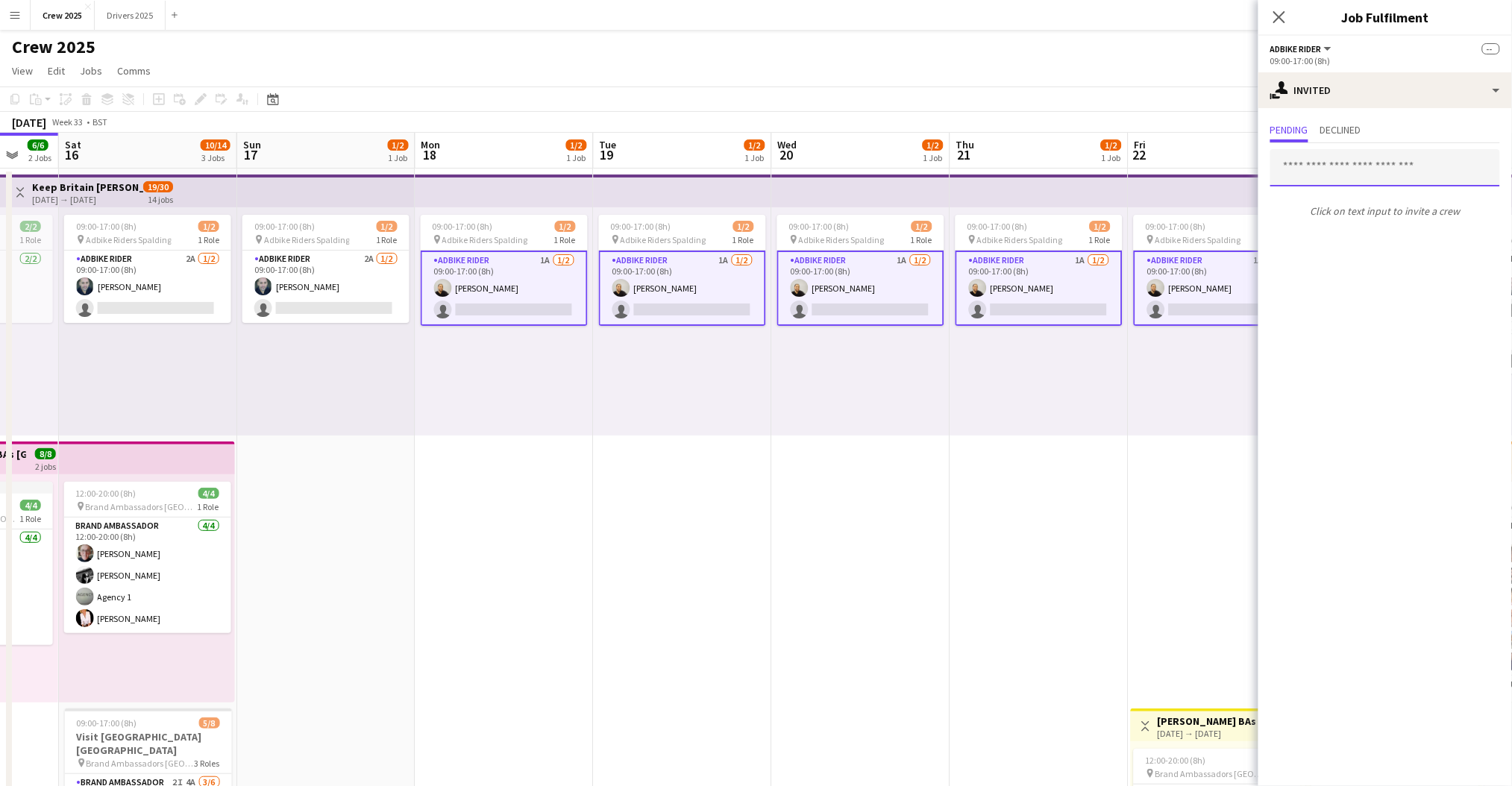
click at [1328, 168] on input "text" at bounding box center [1385, 168] width 229 height 37
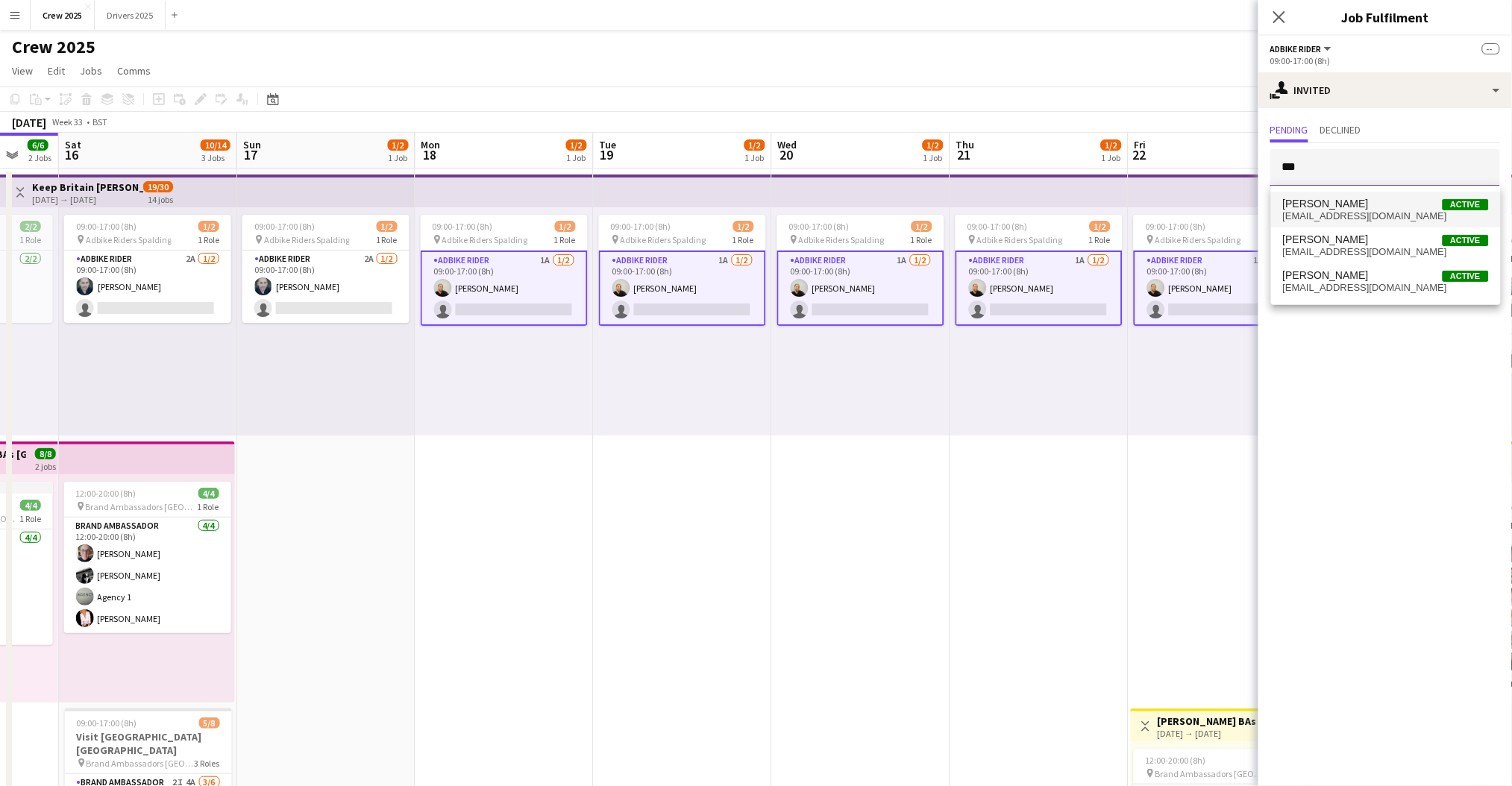
type input "***"
click at [1334, 212] on span "usamadar2023@gmail.com" at bounding box center [1385, 216] width 206 height 12
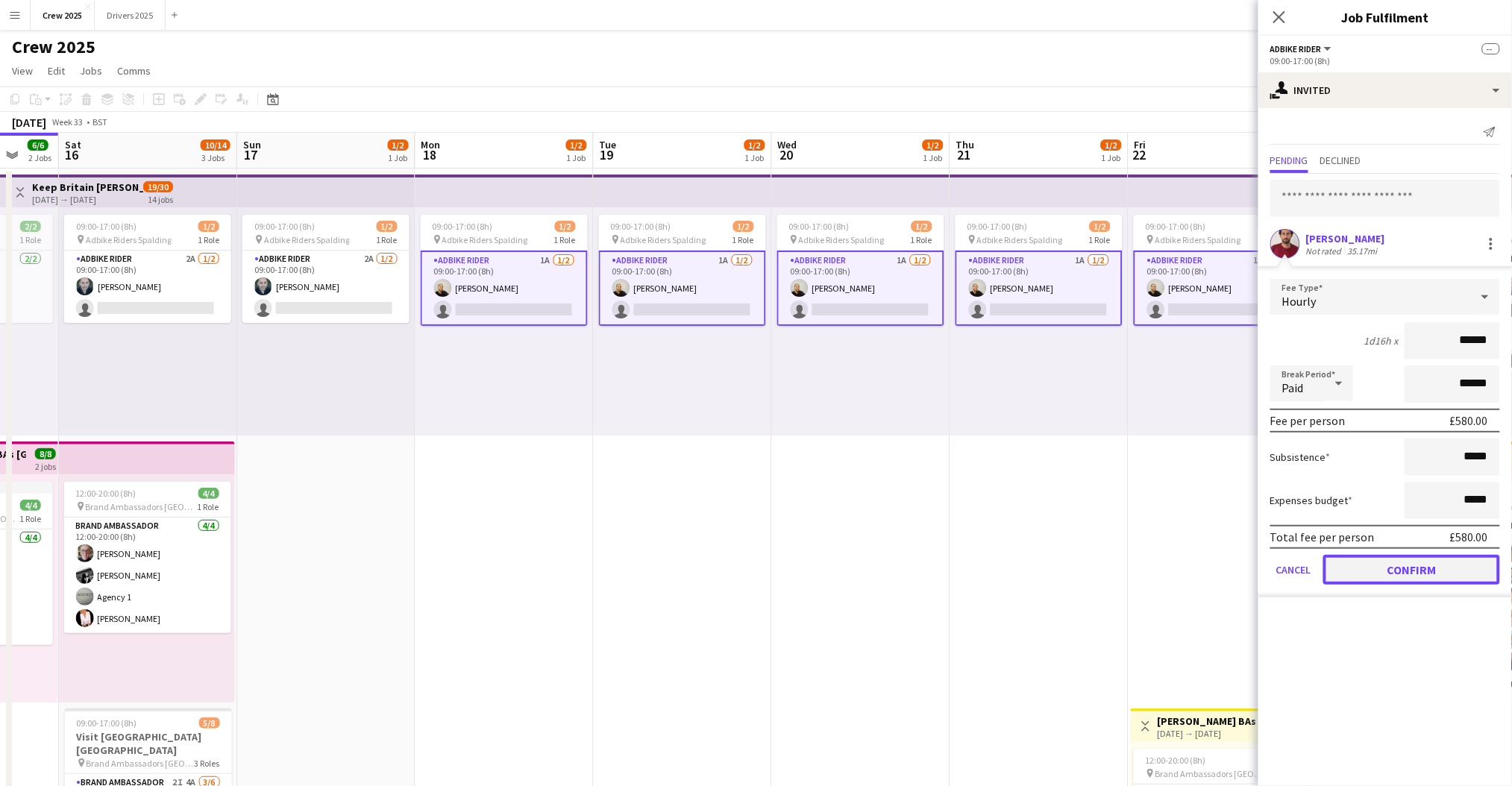
click at [1442, 564] on button "Confirm" at bounding box center [1411, 570] width 177 height 30
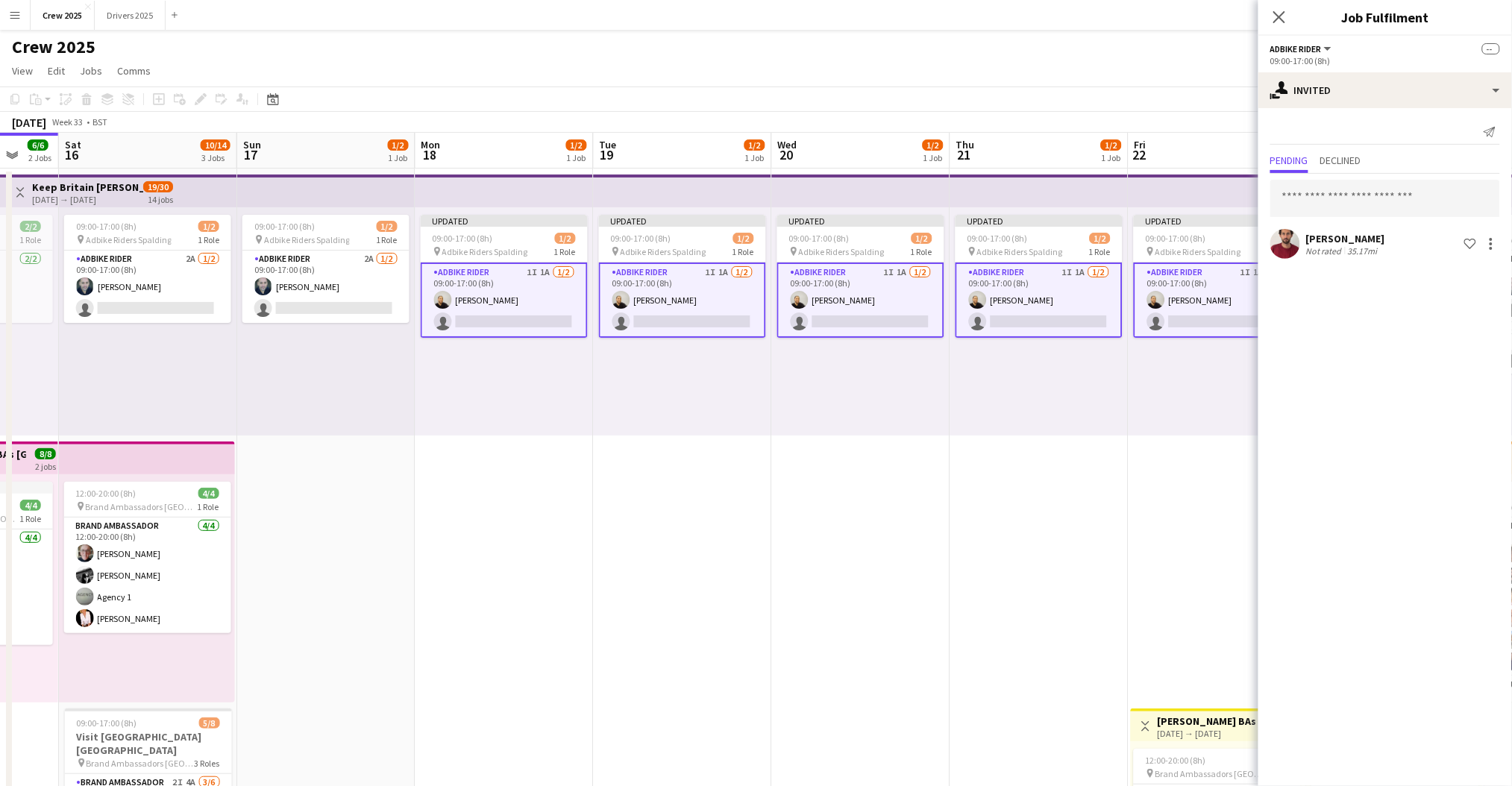
click at [494, 525] on app-date-cell "Updated 09:00-17:00 (8h) 1/2 pin Adbike Riders Spalding 1 Role Adbike Rider 1I …" at bounding box center [504, 572] width 178 height 807
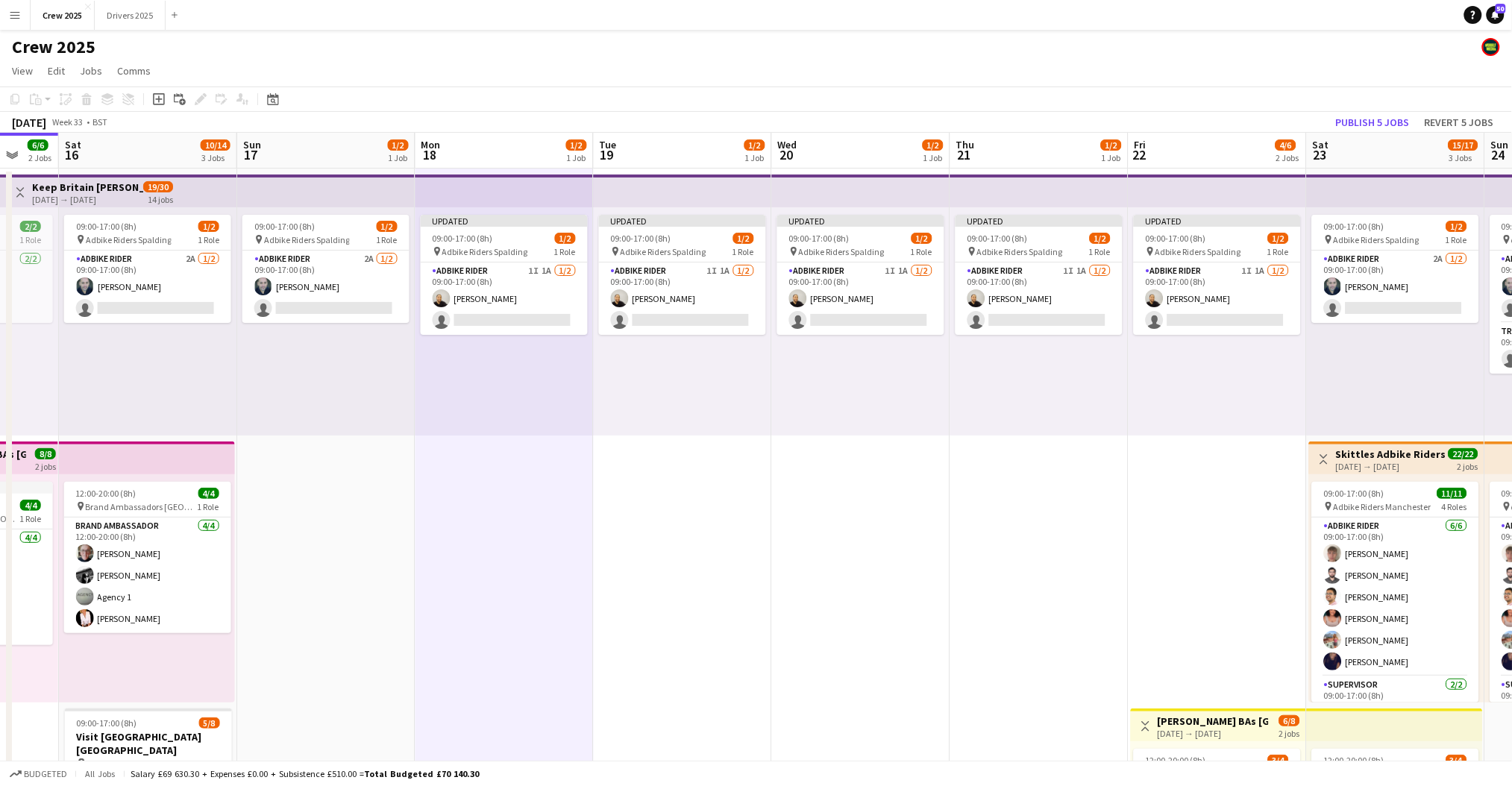
click at [166, 190] on span "19/30" at bounding box center [158, 187] width 30 height 11
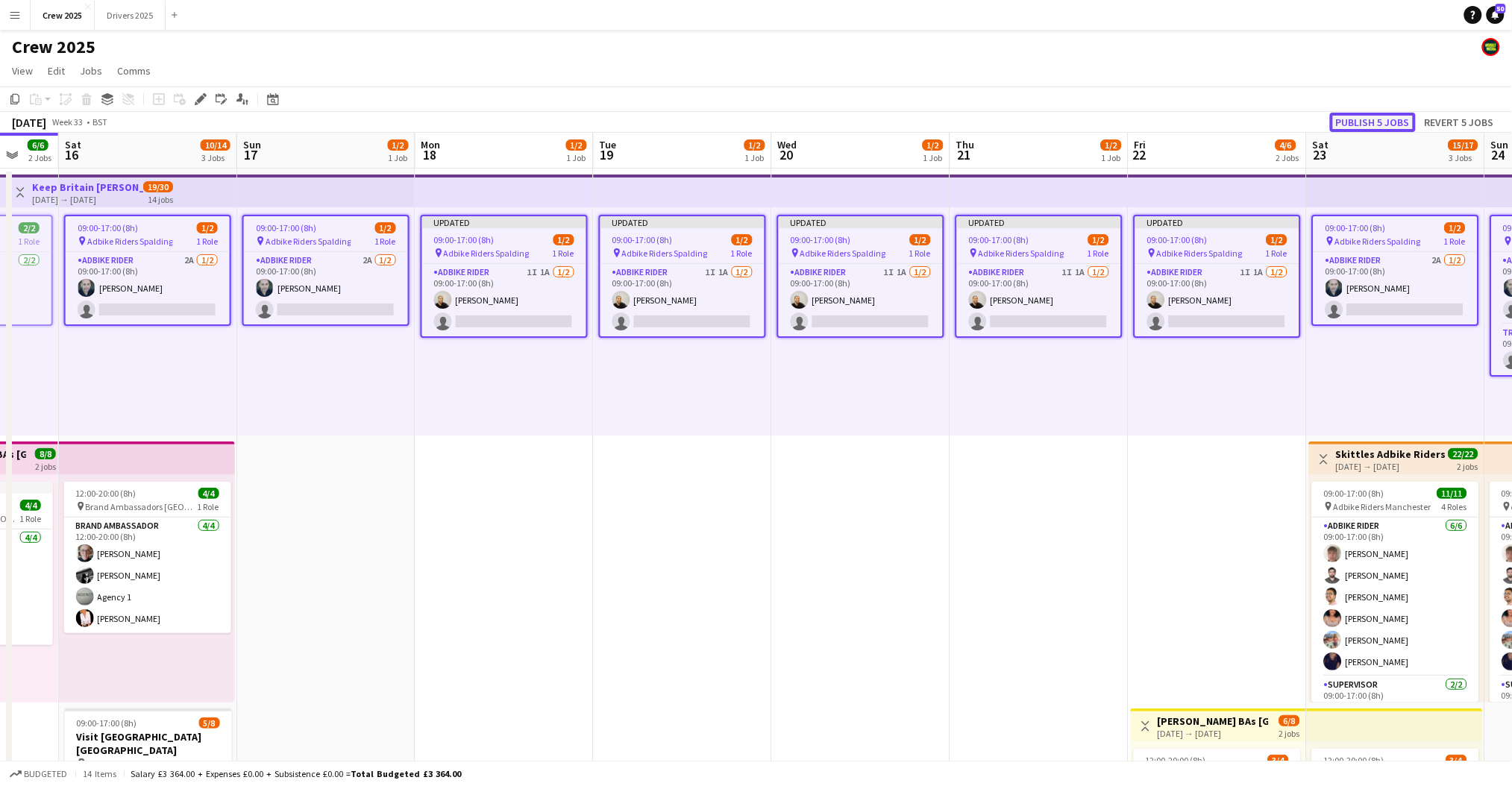
click at [1370, 120] on button "Publish 5 jobs" at bounding box center [1372, 122] width 86 height 19
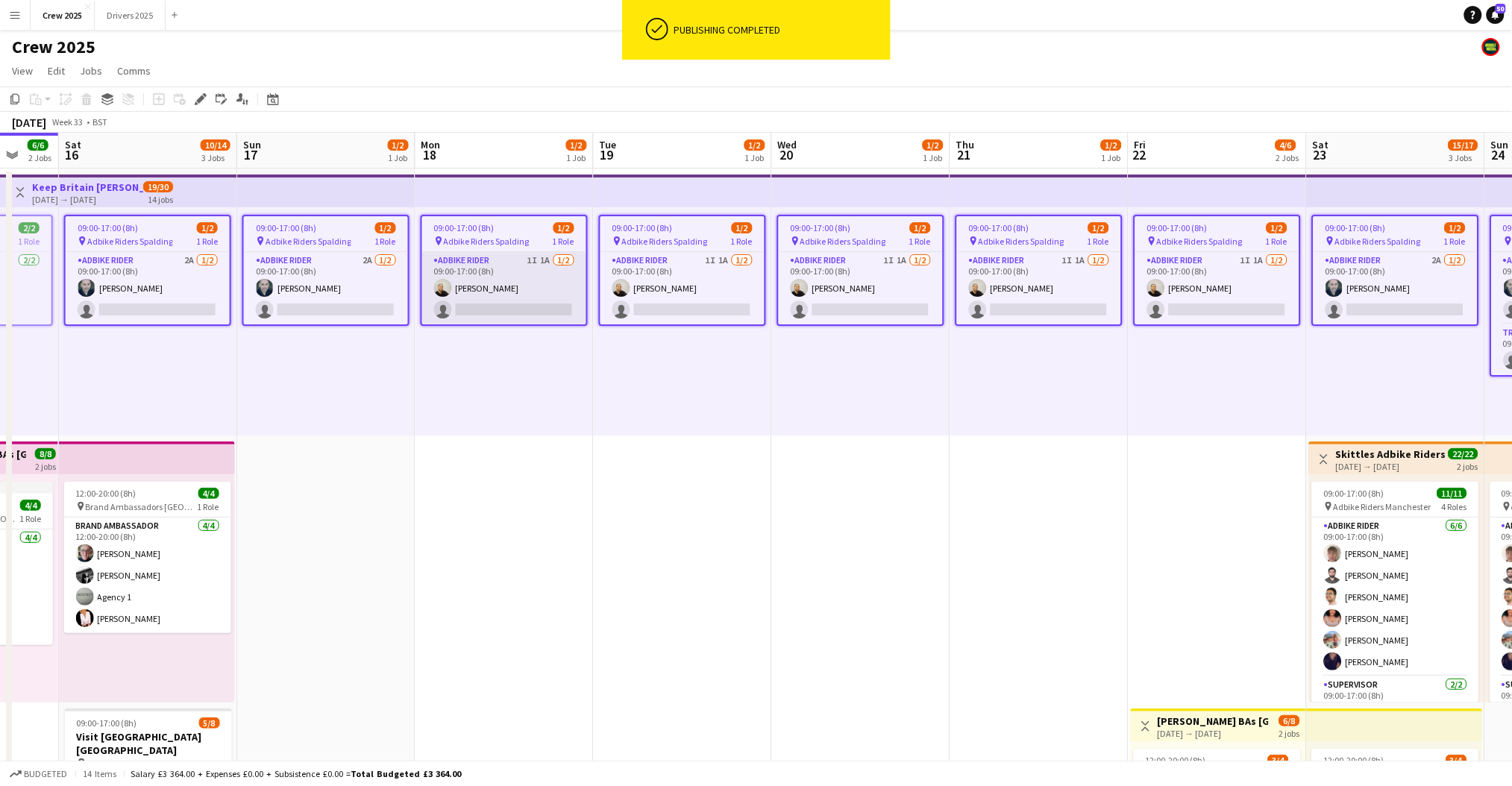
click at [481, 290] on app-card-role "Adbike Rider 1I 1A 1/2 09:00-17:00 (8h) Craig Talbot single-neutral-actions" at bounding box center [504, 288] width 164 height 73
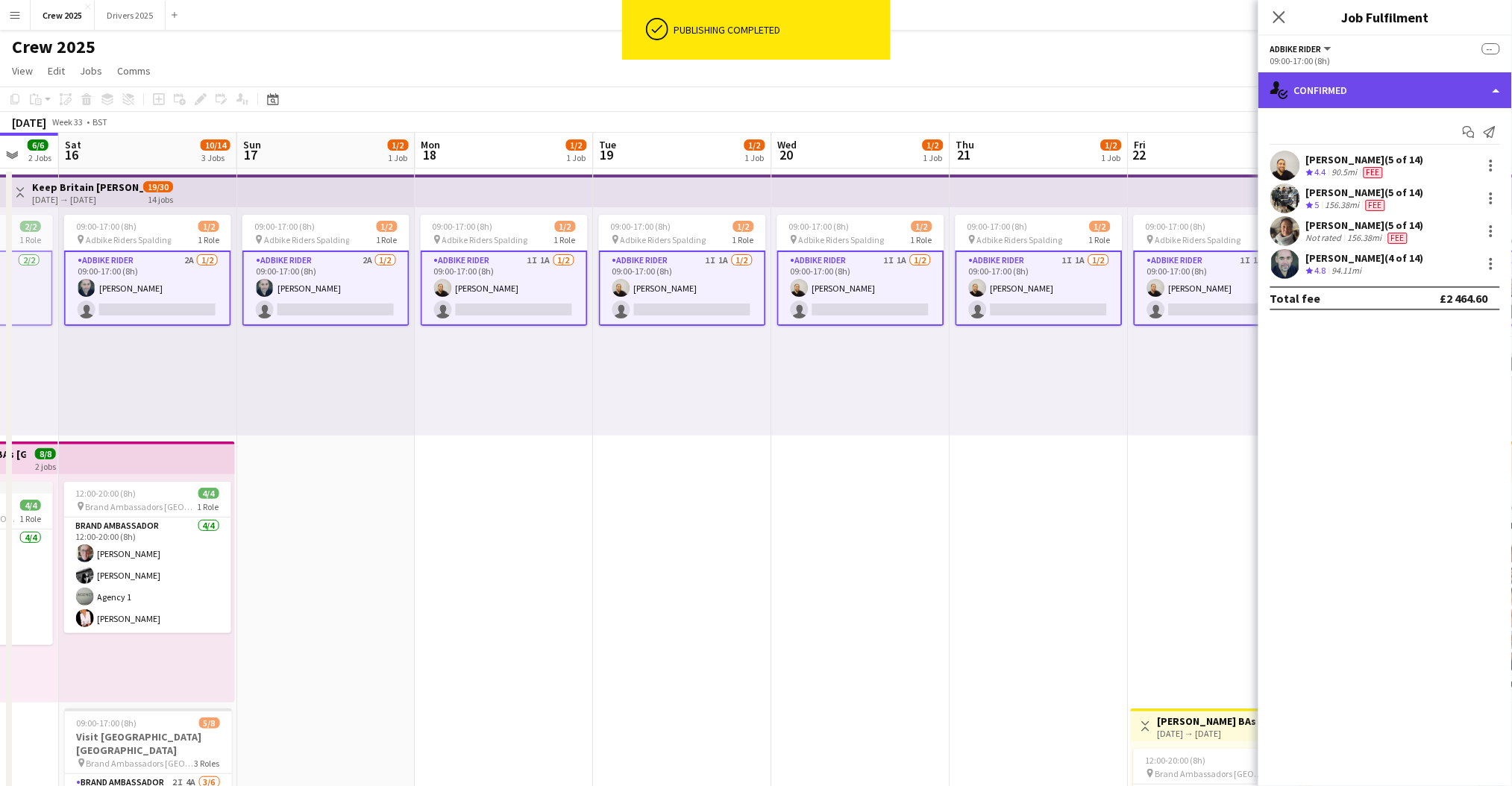
click at [1365, 82] on div "single-neutral-actions-check-2 Confirmed" at bounding box center [1385, 90] width 254 height 36
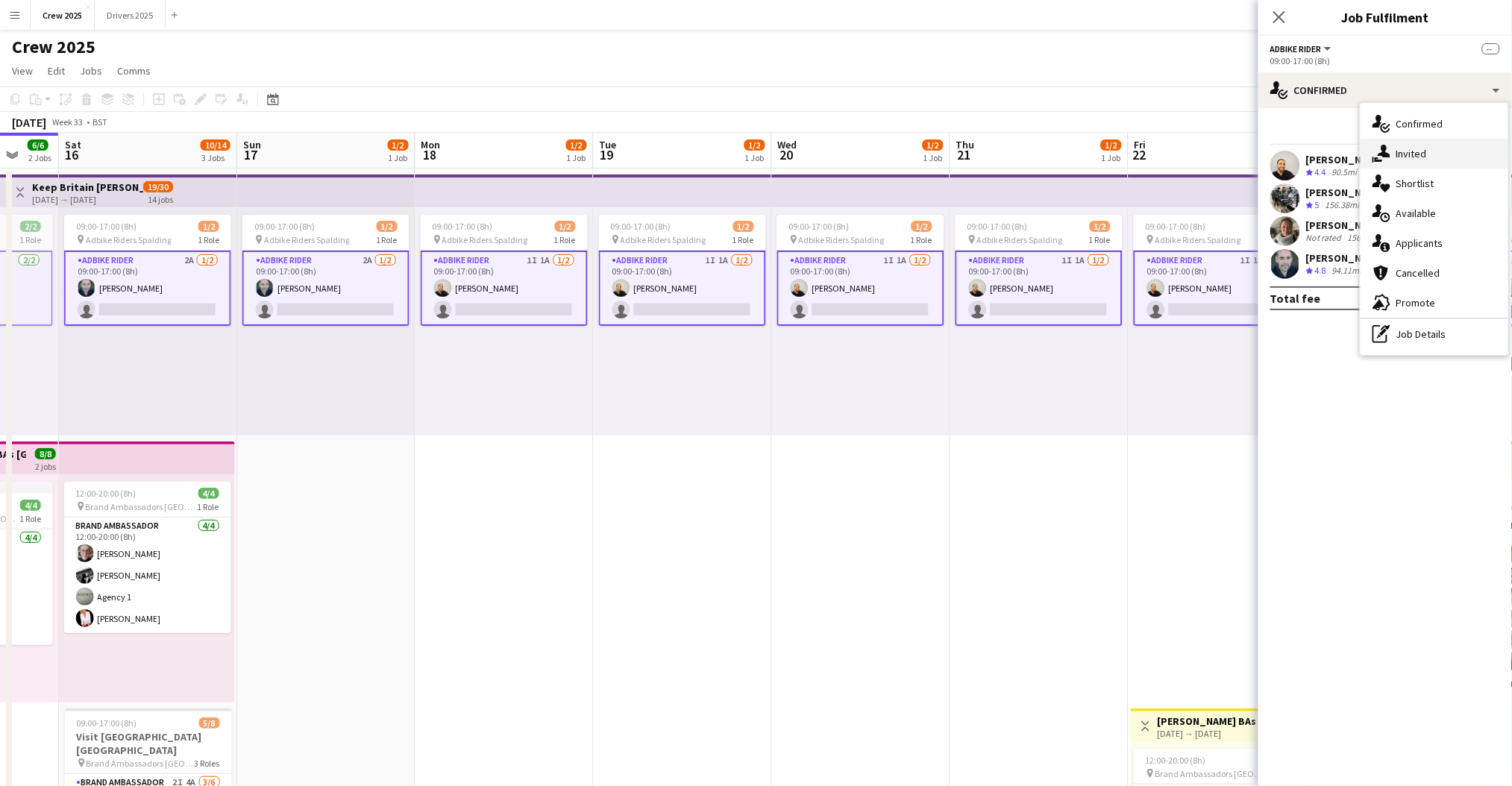
click at [1430, 166] on div "single-neutral-actions-share-1 Invited" at bounding box center [1434, 153] width 148 height 30
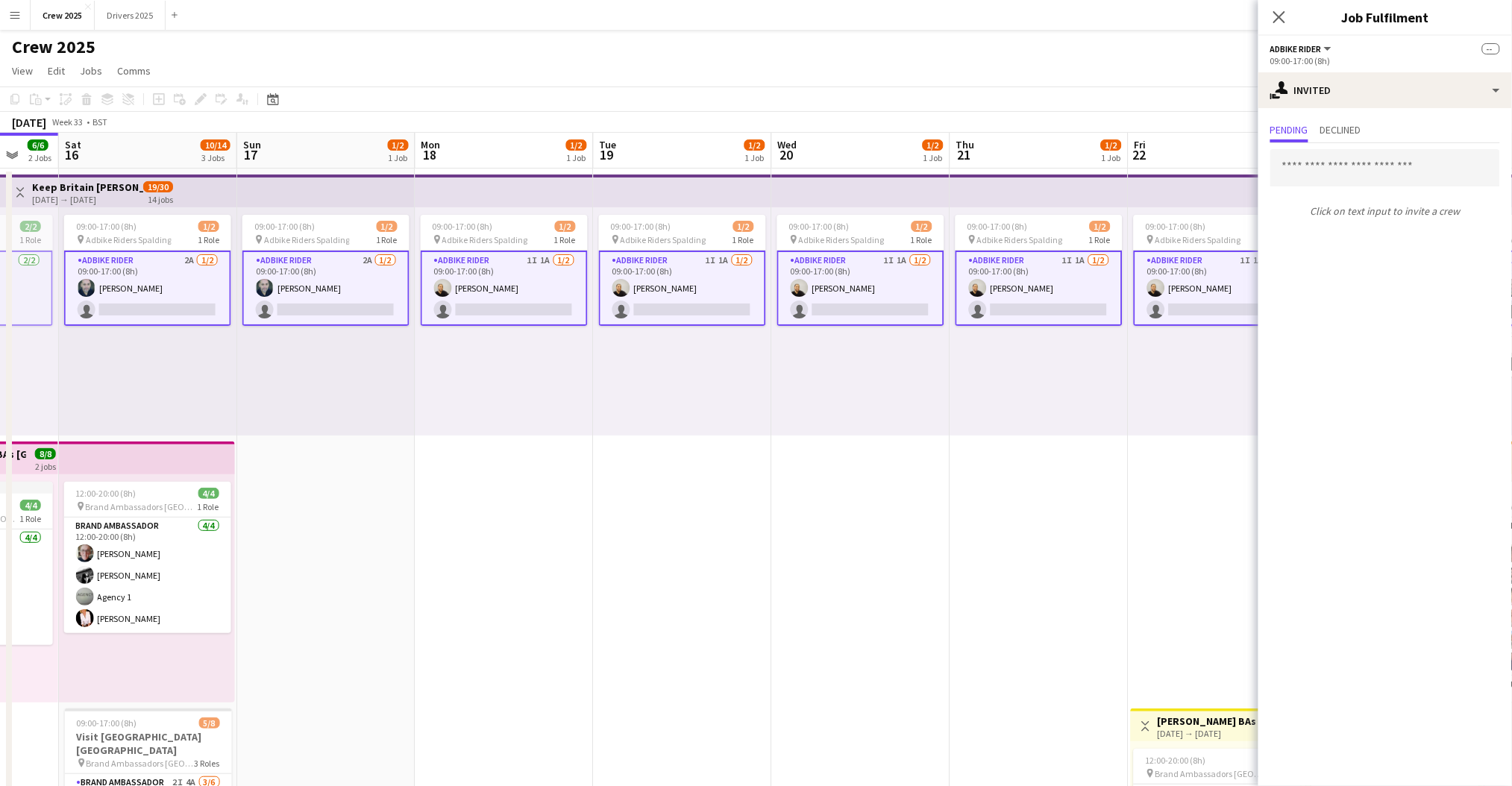
click at [1017, 269] on app-card-role "Adbike Rider 1I 1A 1/2 09:00-17:00 (8h) Craig Talbot single-neutral-actions" at bounding box center [1039, 288] width 167 height 75
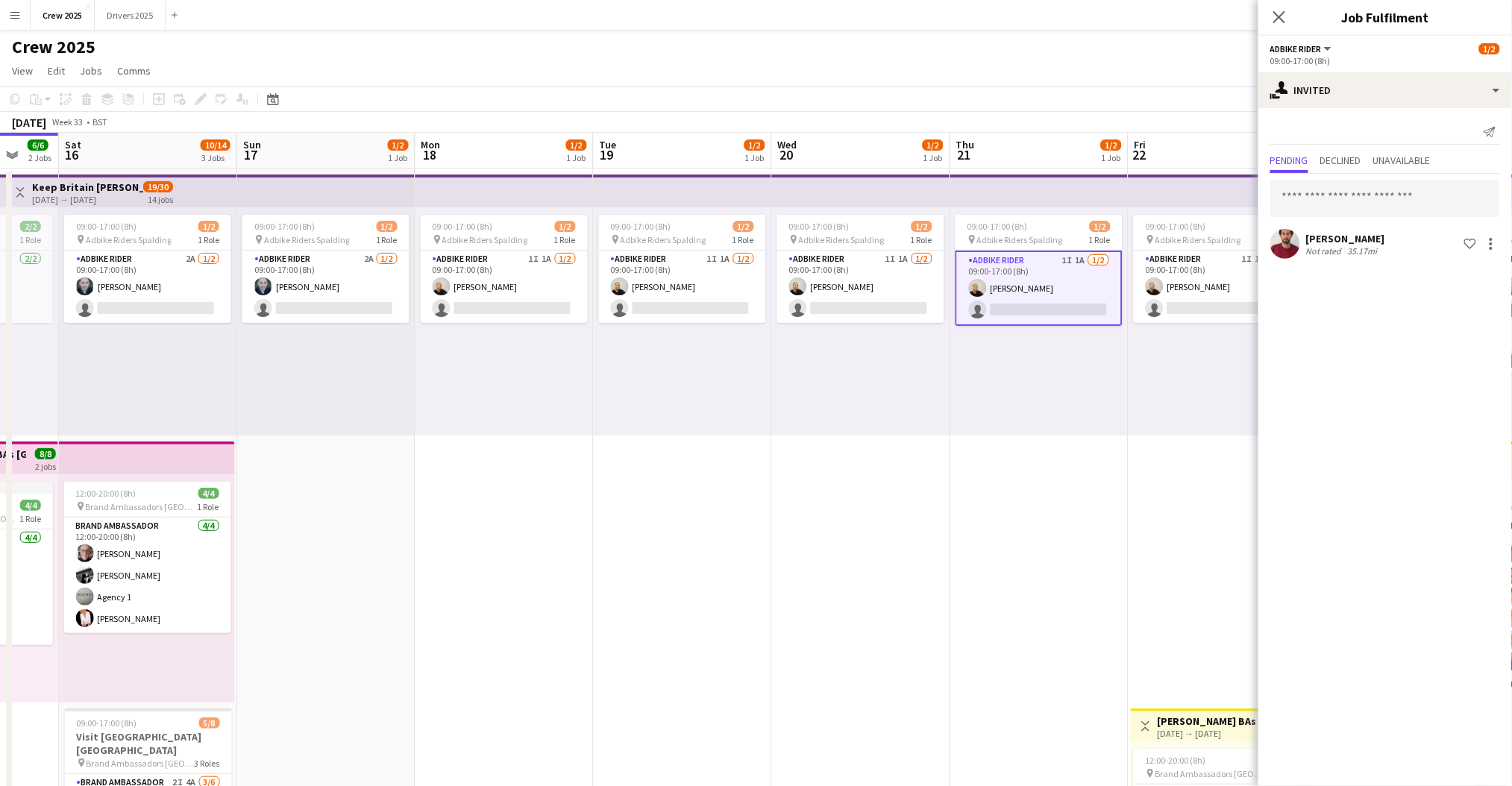
click at [1342, 236] on div "Usama Dar" at bounding box center [1346, 238] width 79 height 14
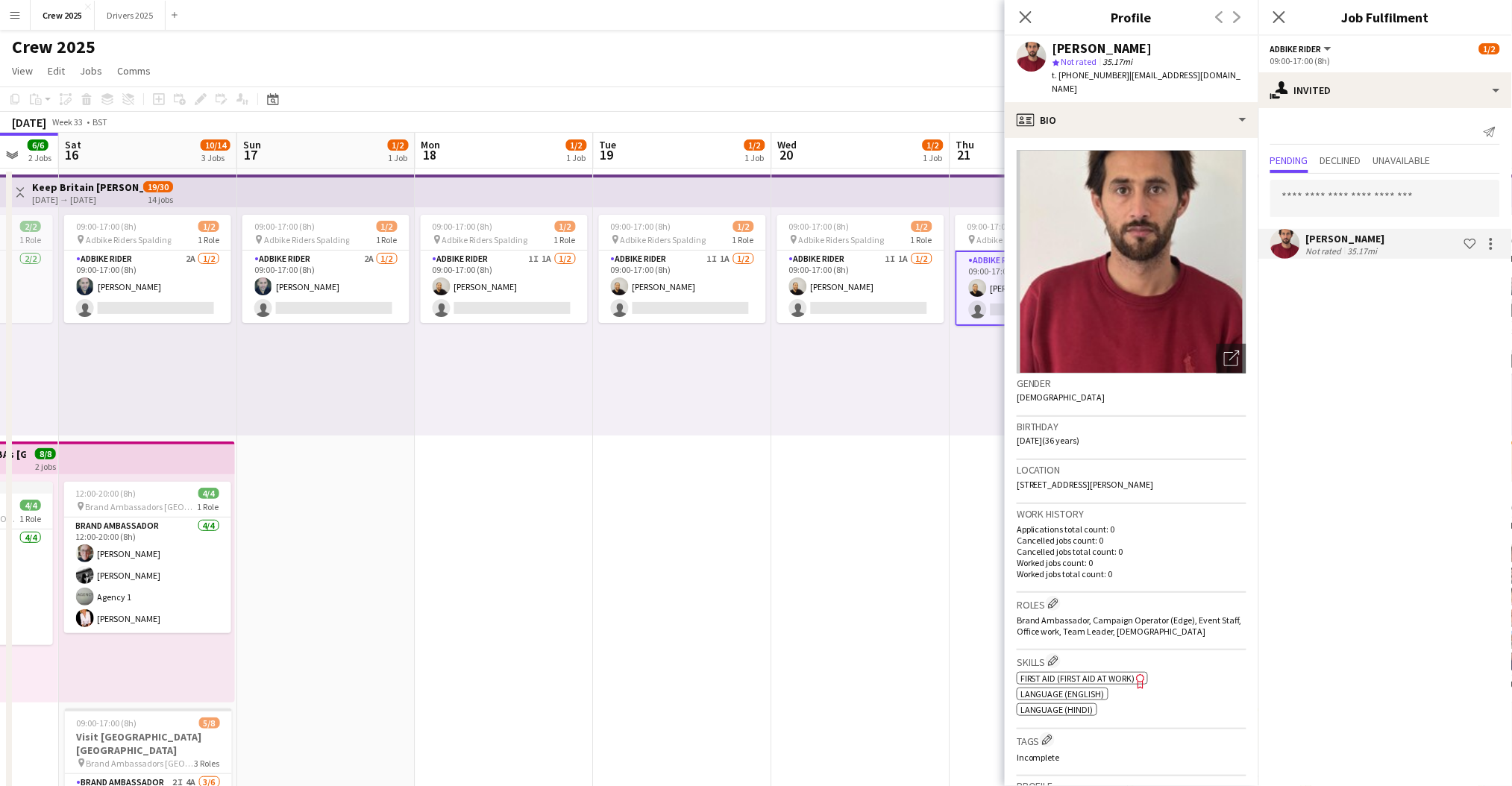
click at [1101, 79] on span "t. +447449503567" at bounding box center [1091, 75] width 78 height 11
drag, startPoint x: 1116, startPoint y: 74, endPoint x: 1064, endPoint y: 82, distance: 52.6
click at [1064, 82] on div "Usama Dar star Not rated 35.17mi t. +447449503567 | usamadar2023@gmail.com" at bounding box center [1132, 69] width 254 height 66
copy span "447449503567"
click at [743, 445] on app-date-cell "09:00-17:00 (8h) 1/2 pin Adbike Riders Spalding 1 Role Adbike Rider 1I 1A [DATE…" at bounding box center [682, 572] width 178 height 807
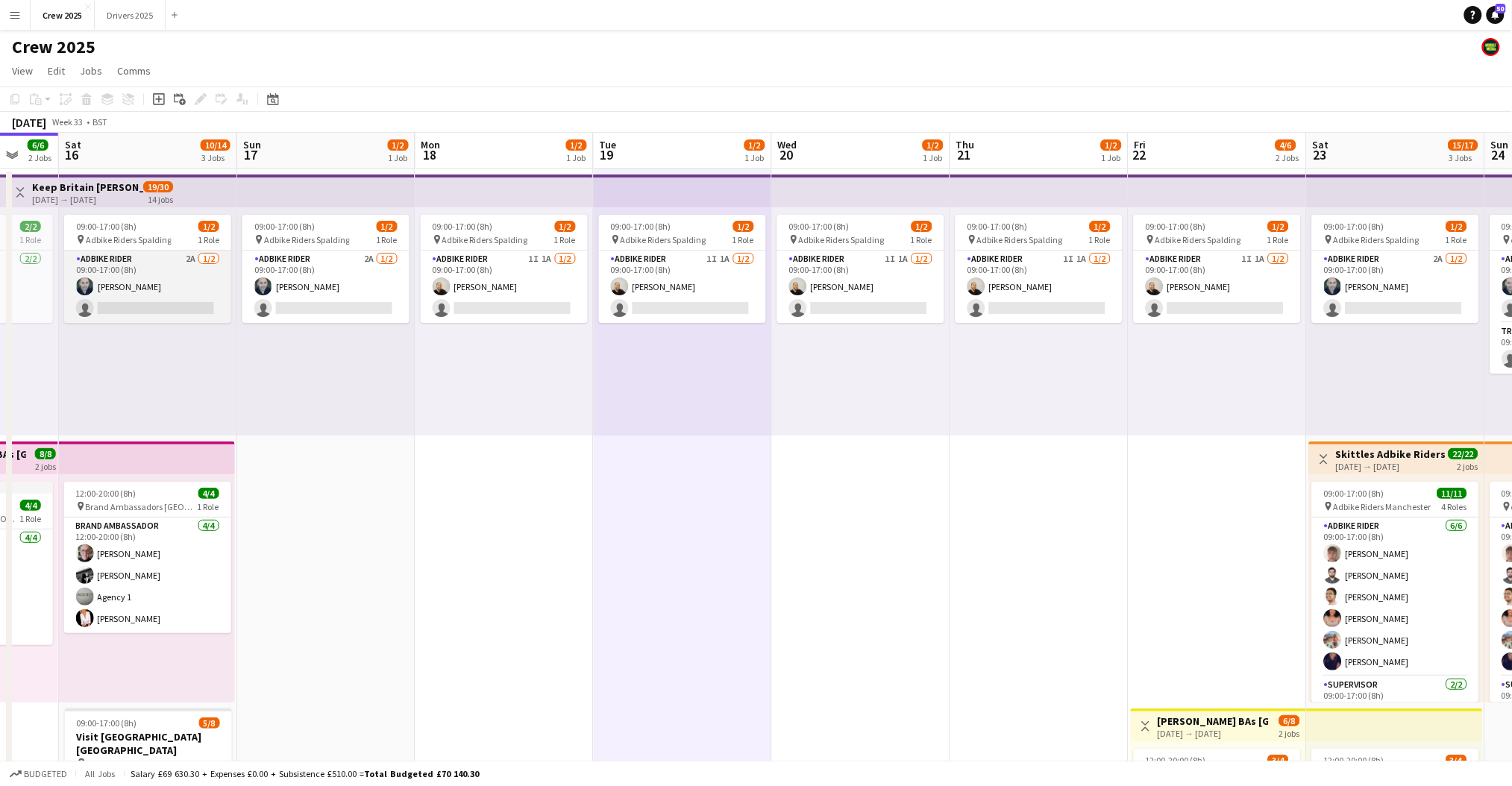
click at [196, 304] on app-card-role "Adbike Rider 2A 1/2 09:00-17:00 (8h) david chittenden single-neutral-actions" at bounding box center [147, 287] width 167 height 73
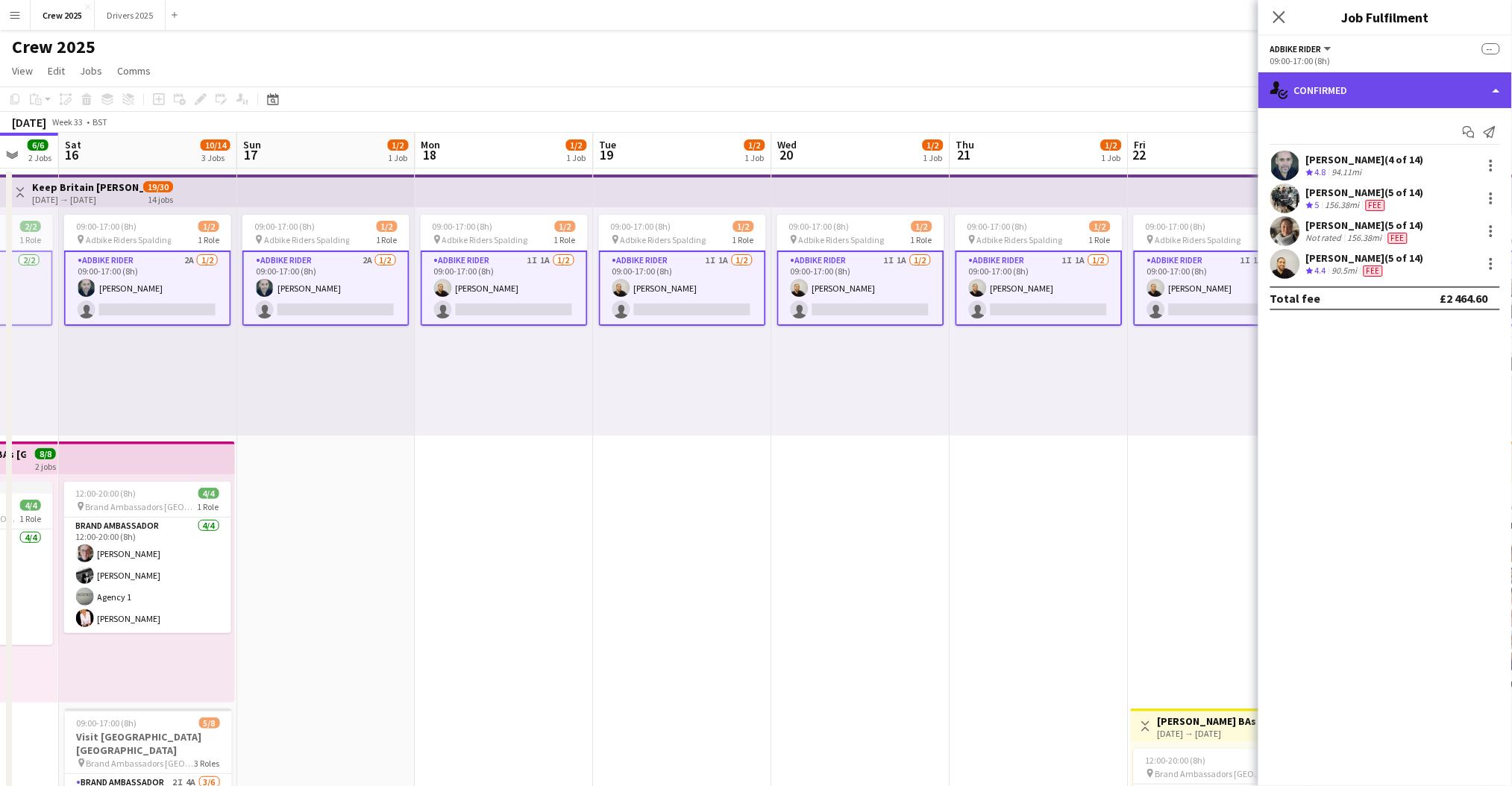
click at [1381, 94] on div "single-neutral-actions-check-2 Confirmed" at bounding box center [1385, 90] width 254 height 36
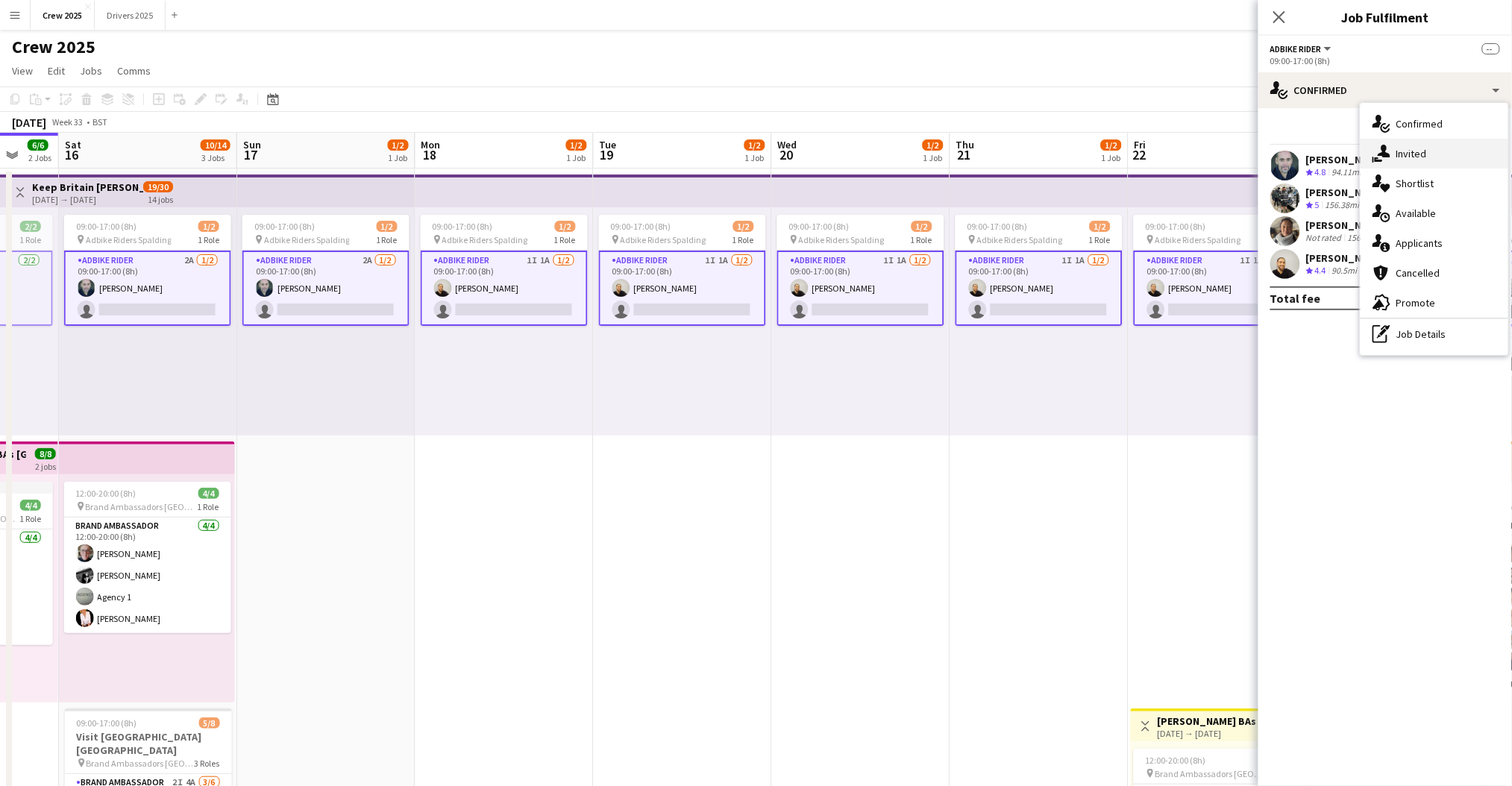
click at [1413, 145] on div "single-neutral-actions-share-1 Invited" at bounding box center [1434, 153] width 148 height 30
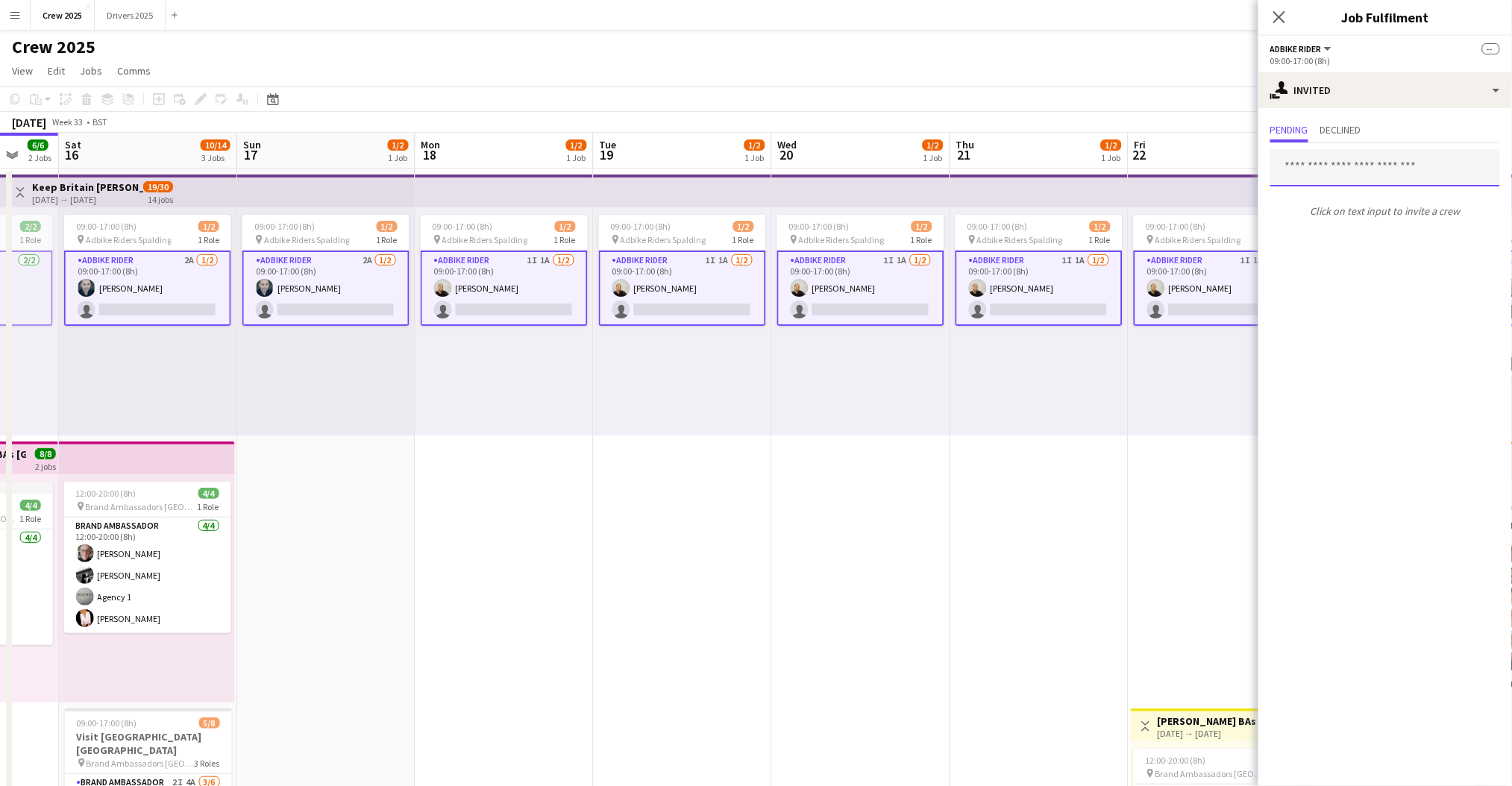
click at [1321, 171] on input "text" at bounding box center [1385, 168] width 229 height 37
type input "*"
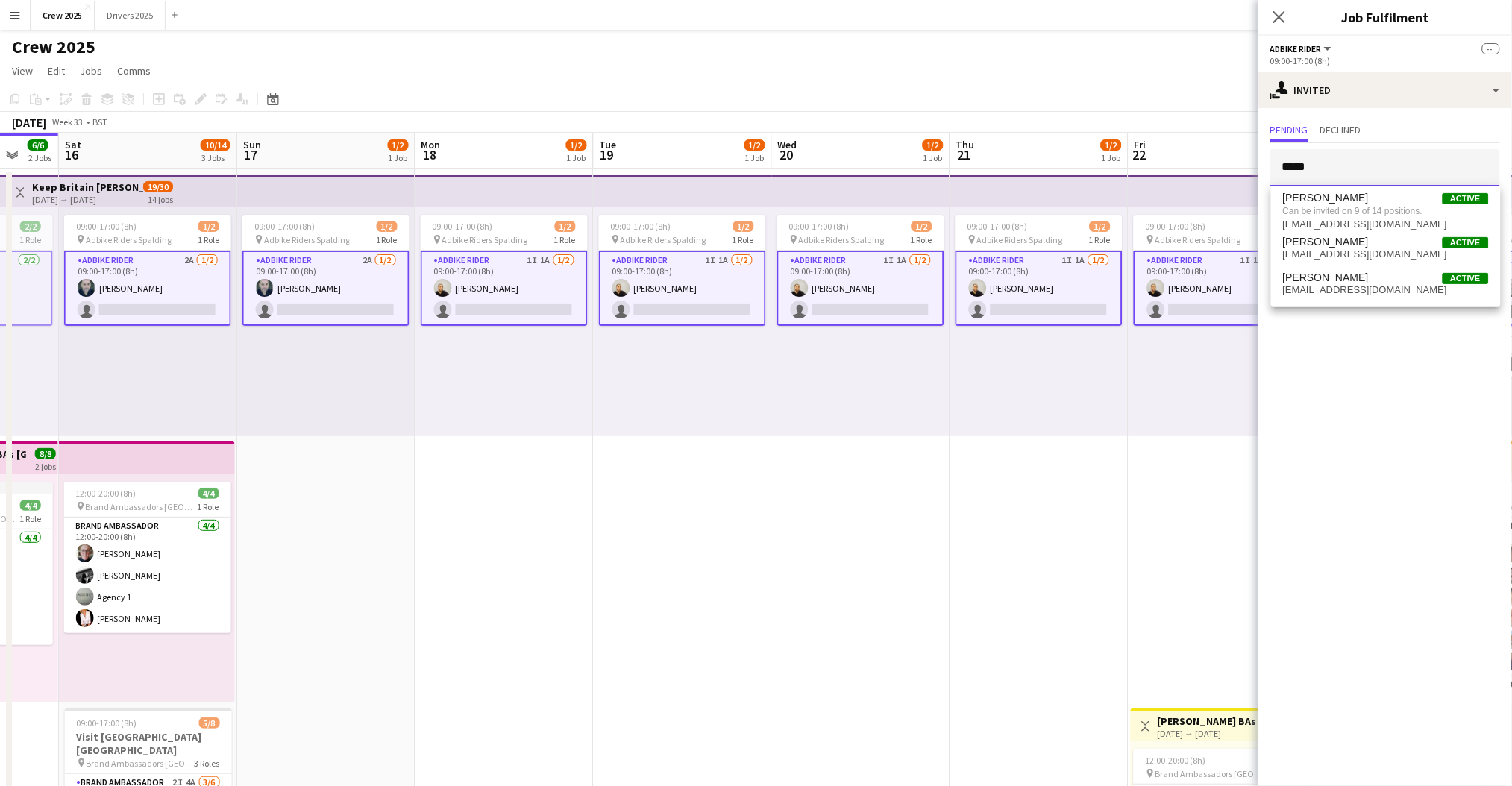
type input "*****"
click at [498, 410] on div "09:00-17:00 (8h) 1/2 pin Adbike Riders Spalding 1 Role Adbike Rider 1I 1A [DATE…" at bounding box center [504, 322] width 178 height 229
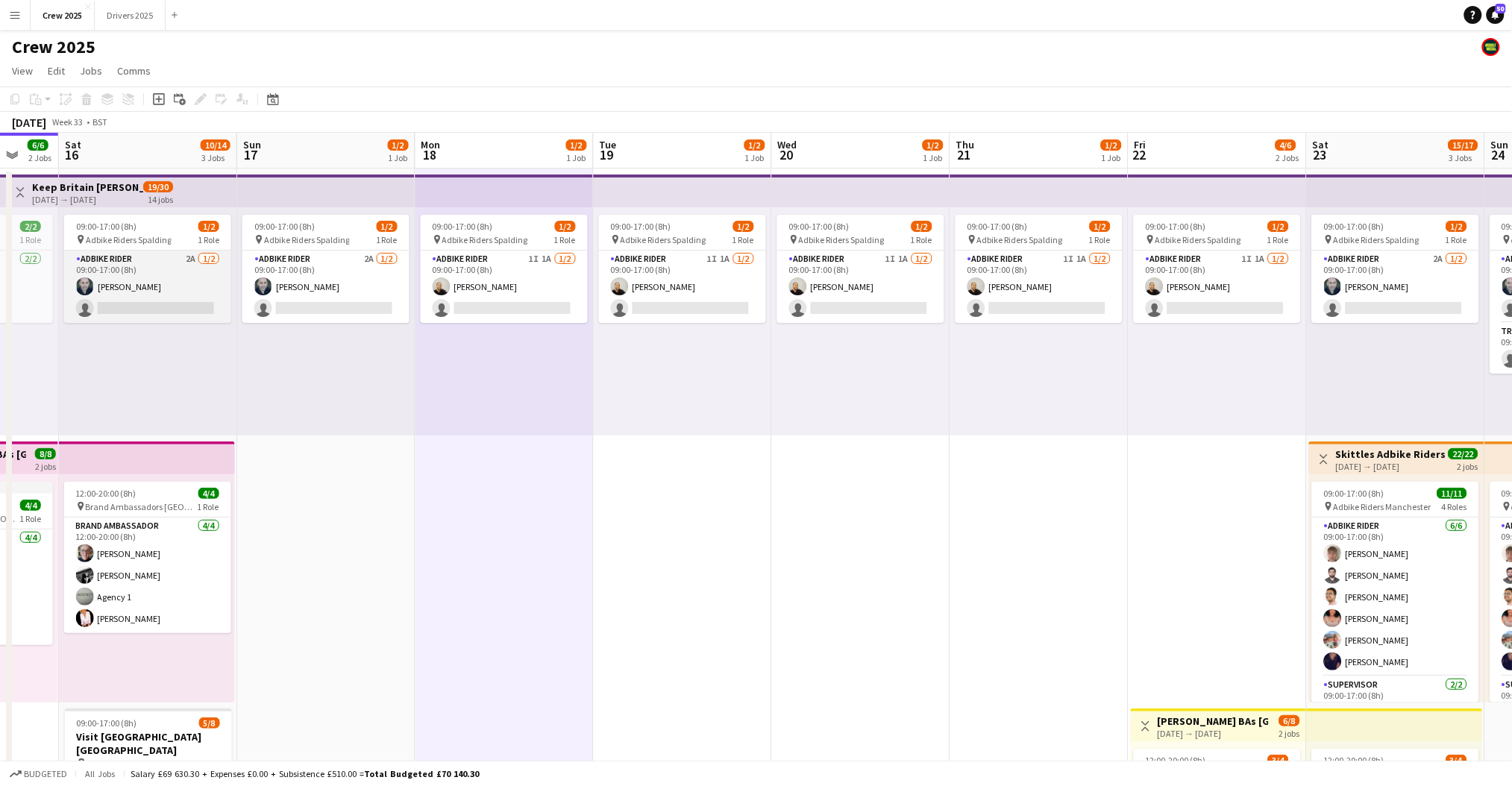
click at [200, 302] on app-card-role "Adbike Rider 2A 1/2 09:00-17:00 (8h) david chittenden single-neutral-actions" at bounding box center [147, 287] width 167 height 73
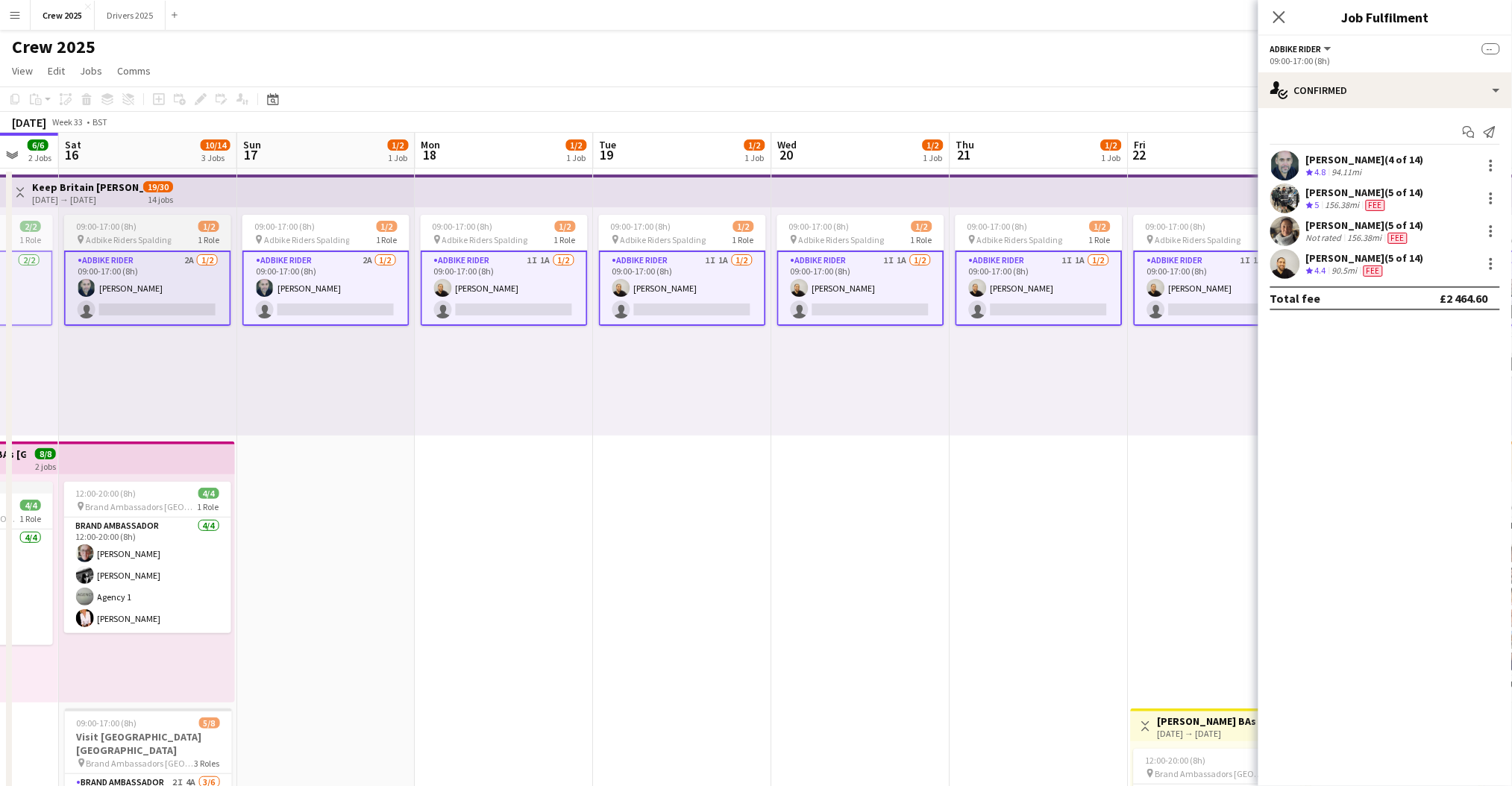
click at [190, 298] on app-card-role "Adbike Rider 2A 1/2 09:00-17:00 (8h) david chittenden single-neutral-actions" at bounding box center [147, 288] width 167 height 75
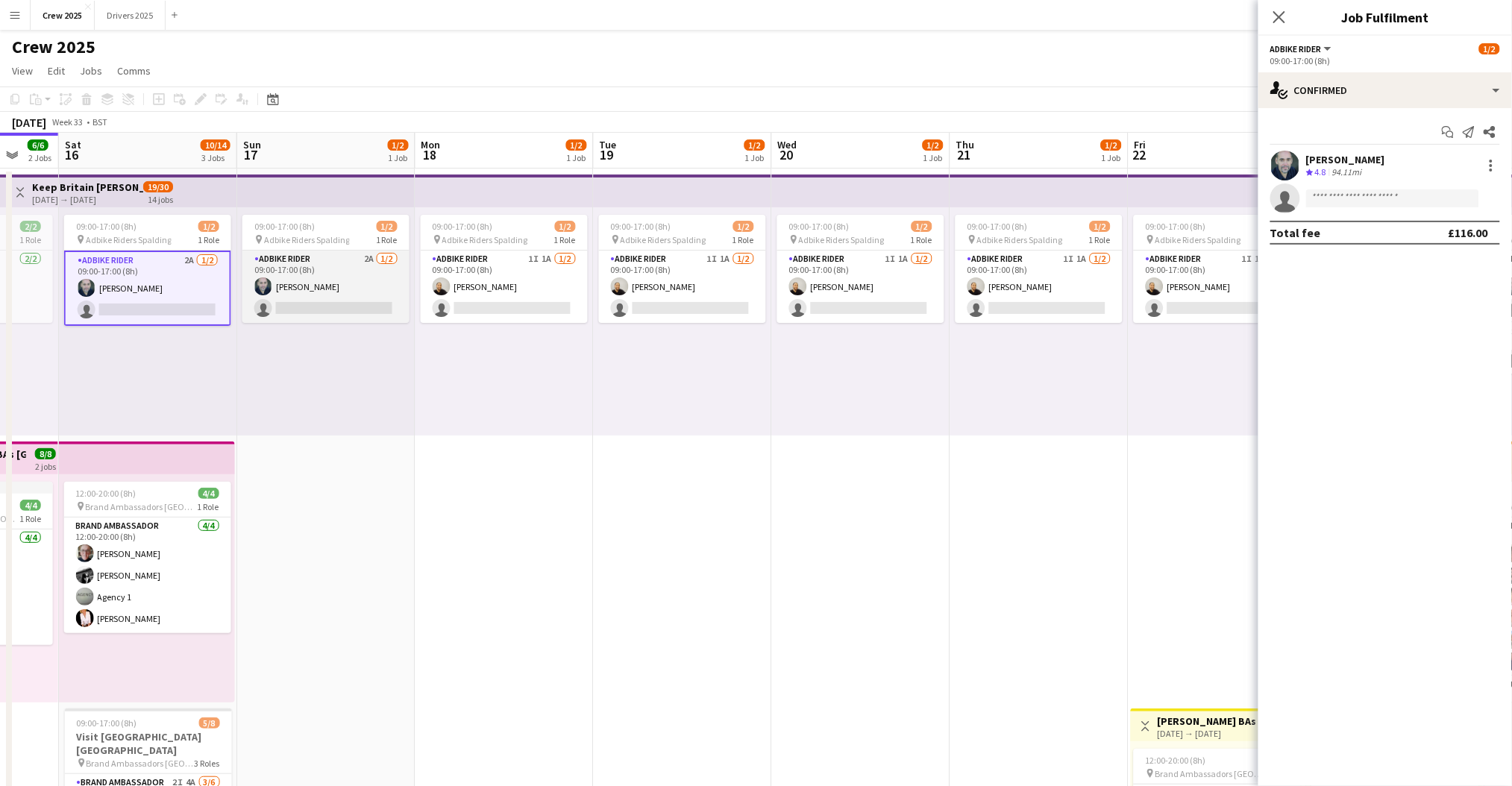
click at [315, 297] on app-card-role "Adbike Rider 2A 1/2 09:00-17:00 (8h) david chittenden single-neutral-actions" at bounding box center [326, 287] width 167 height 73
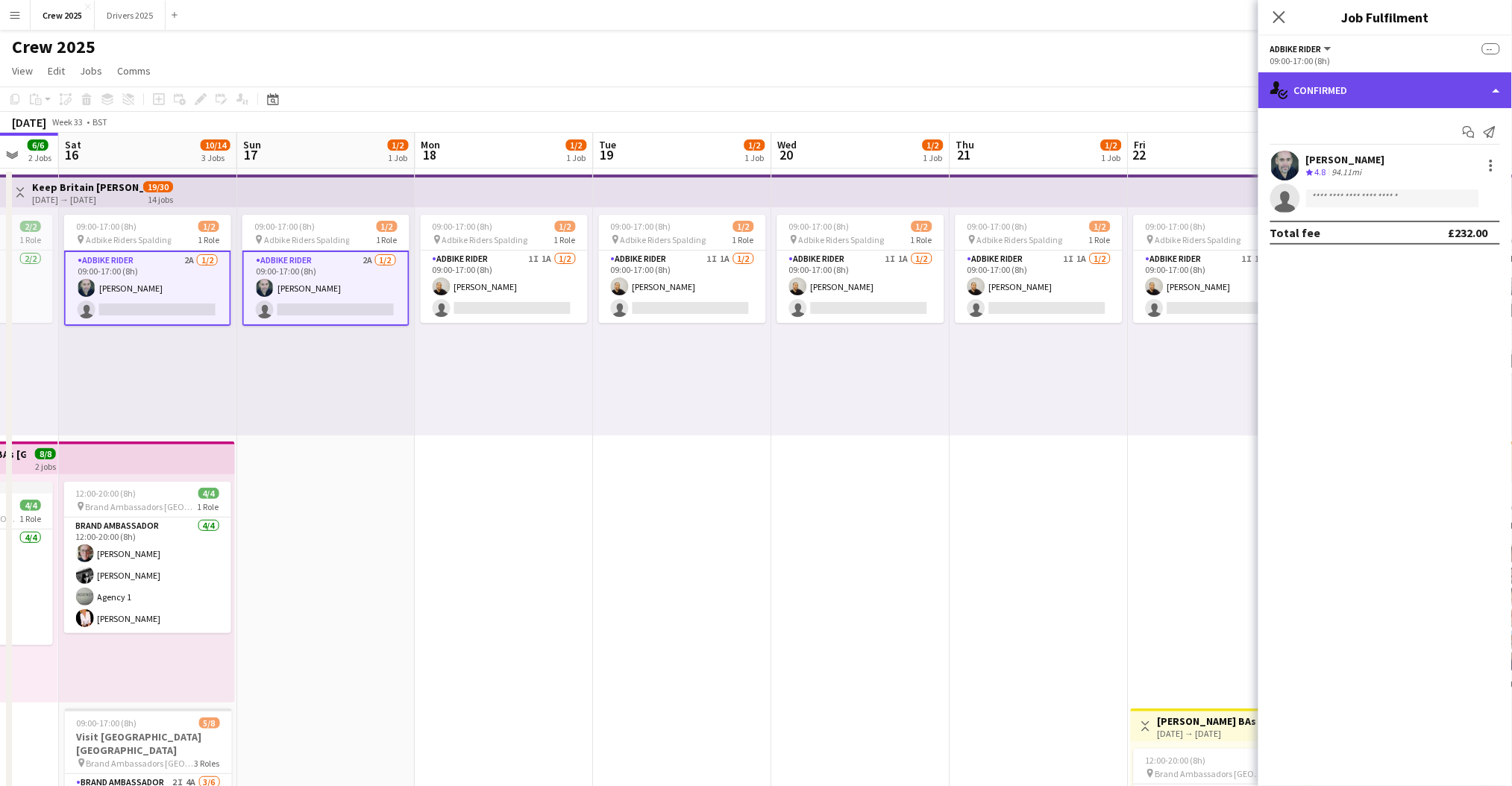
click at [1353, 91] on div "single-neutral-actions-check-2 Confirmed" at bounding box center [1385, 90] width 254 height 36
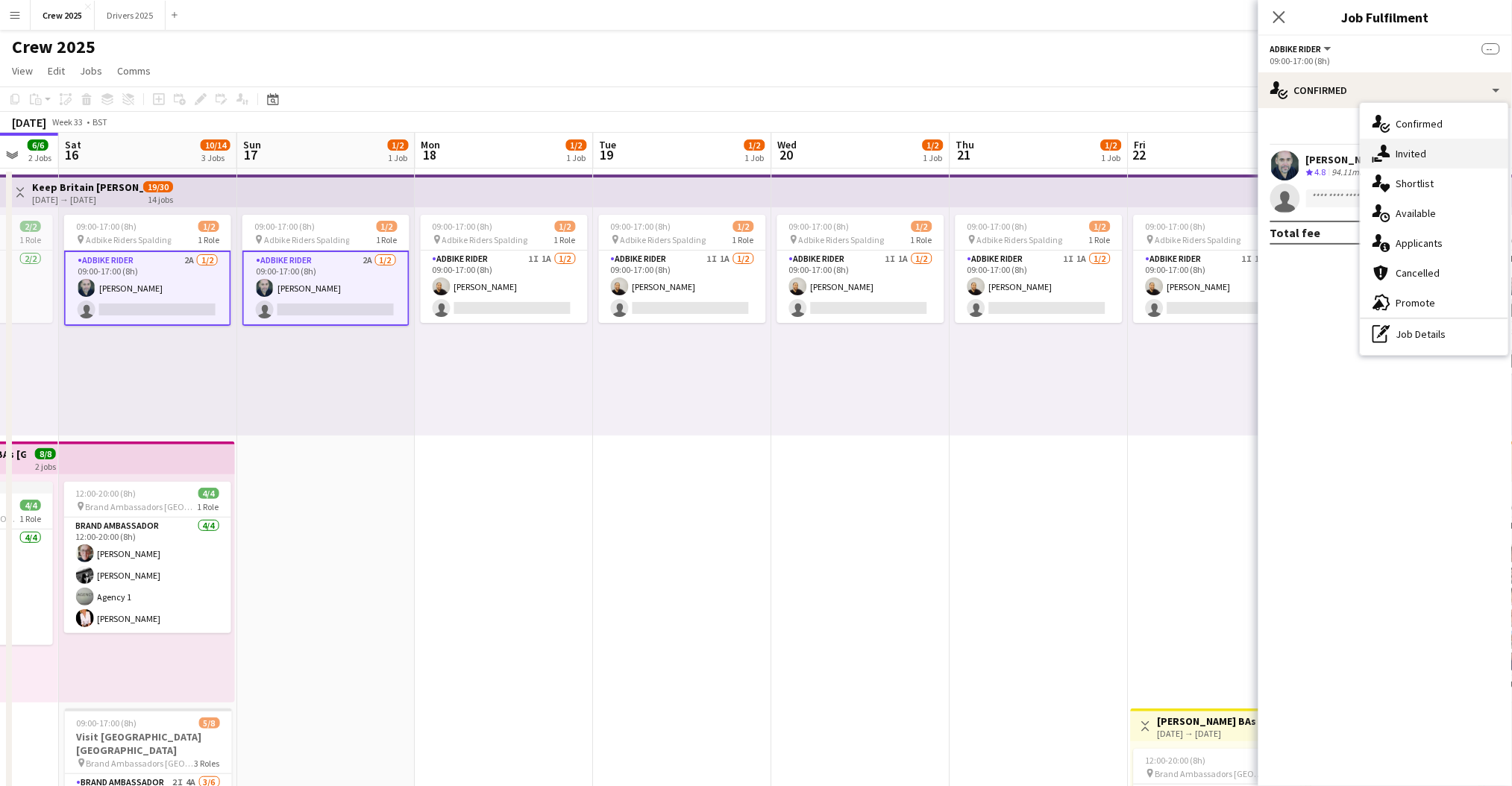
click at [1418, 155] on div "single-neutral-actions-share-1 Invited" at bounding box center [1434, 153] width 148 height 30
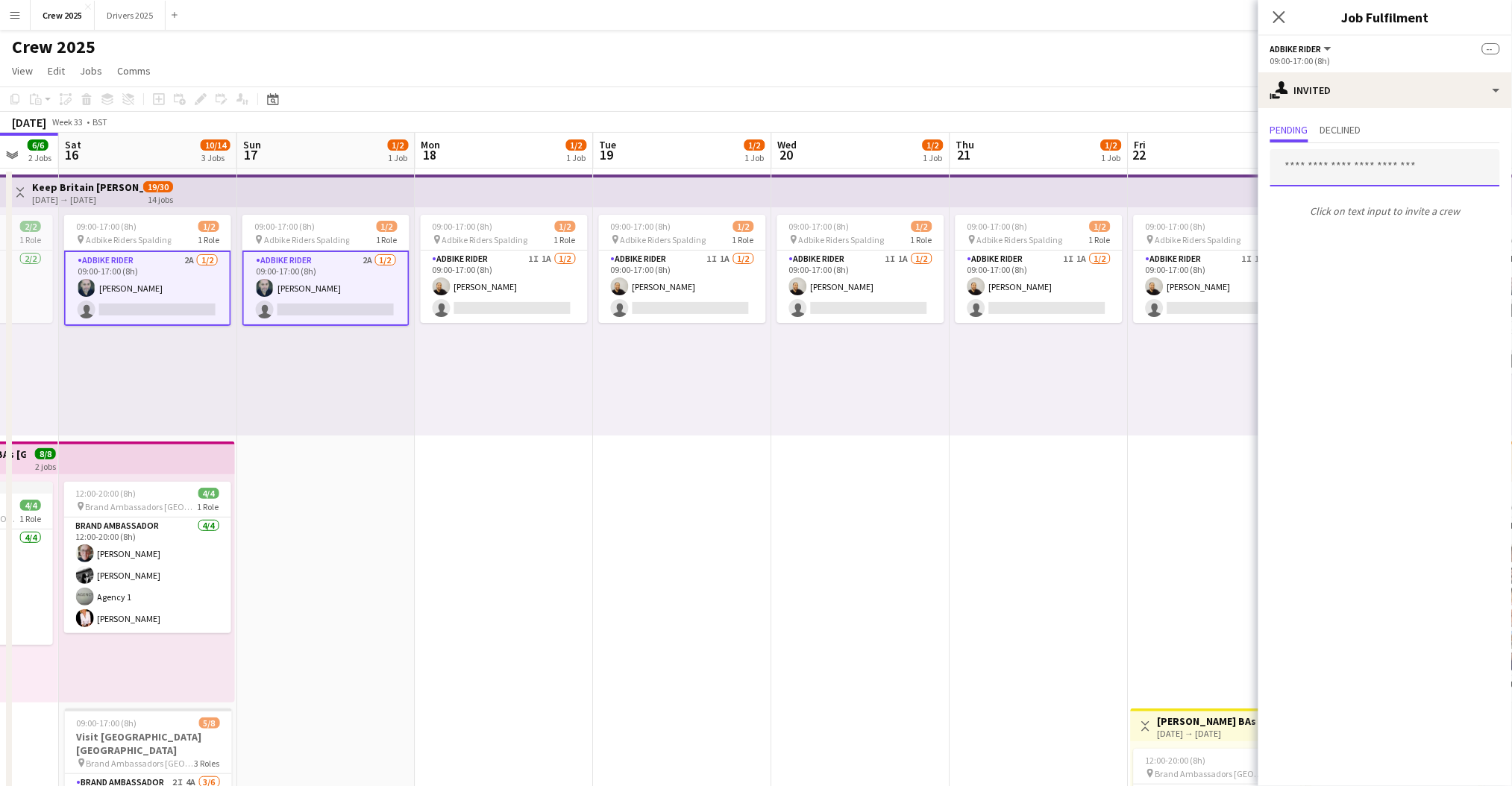
click at [1339, 174] on input "text" at bounding box center [1385, 168] width 229 height 37
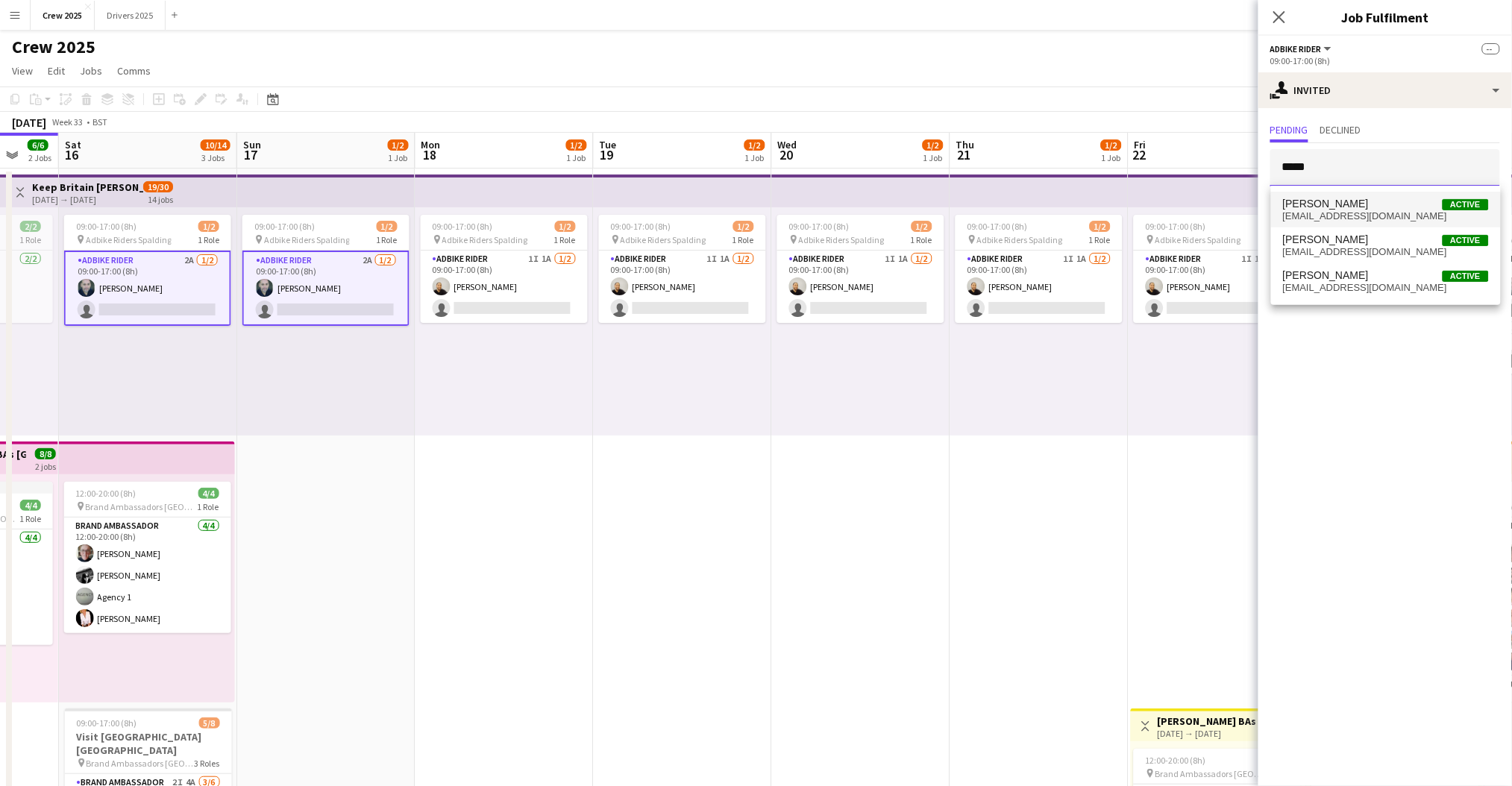
type input "*****"
click at [1392, 202] on span "Usama Dar Active" at bounding box center [1385, 204] width 206 height 13
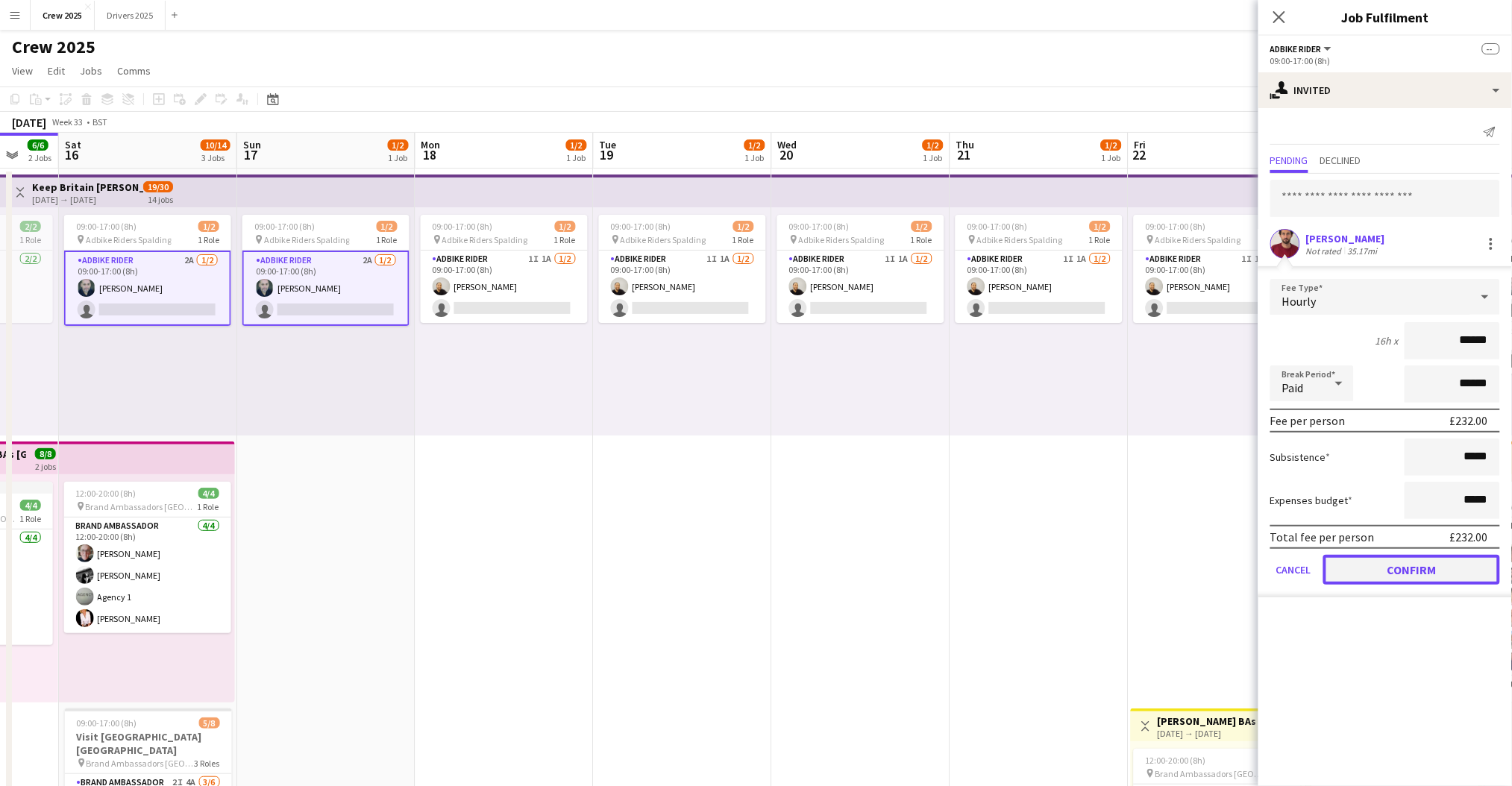
click at [1420, 568] on button "Confirm" at bounding box center [1411, 570] width 177 height 30
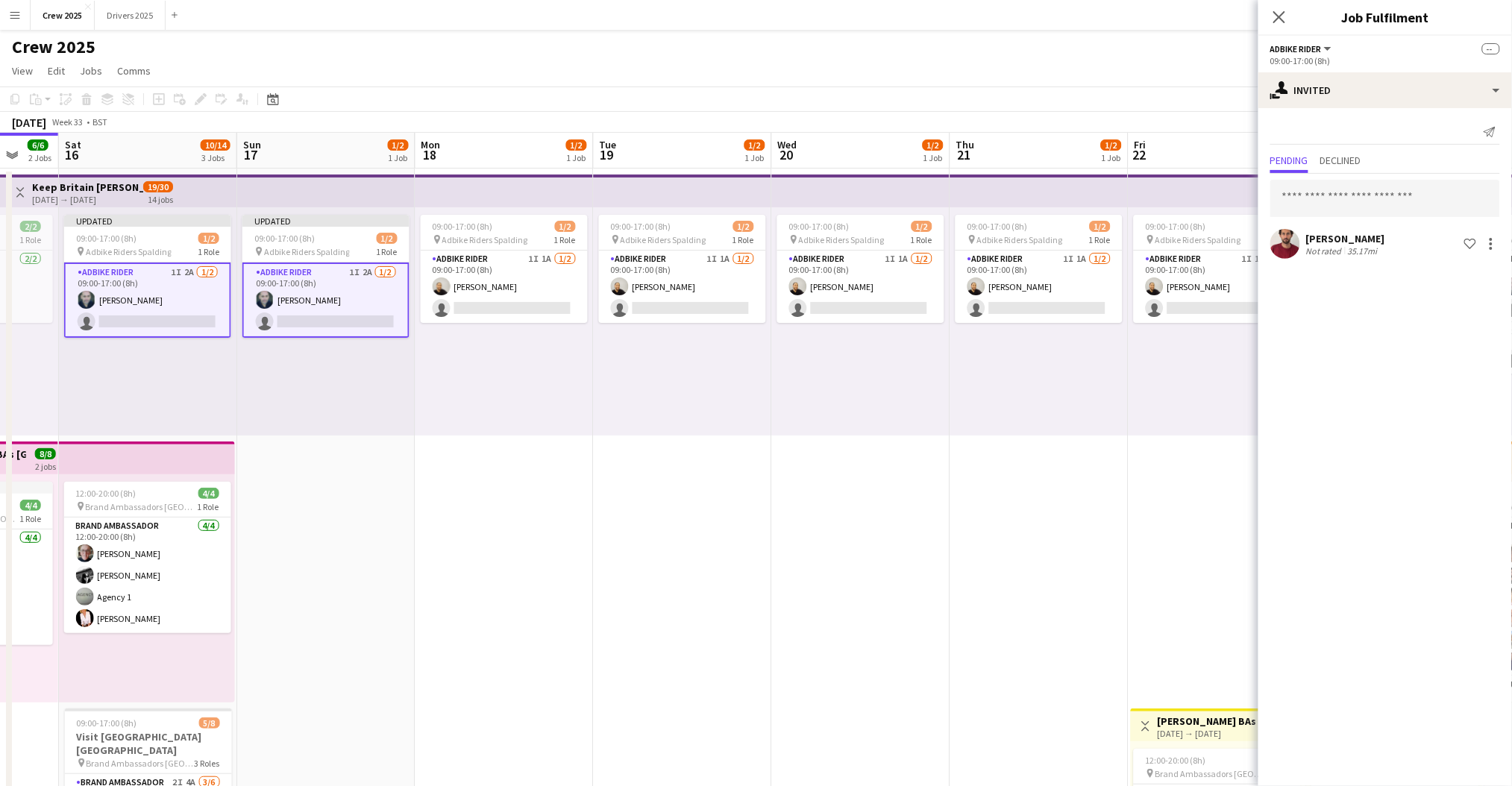
click at [472, 491] on app-date-cell "09:00-17:00 (8h) 1/2 pin Adbike Riders Spalding 1 Role Adbike Rider 1I 1A [DATE…" at bounding box center [504, 572] width 178 height 807
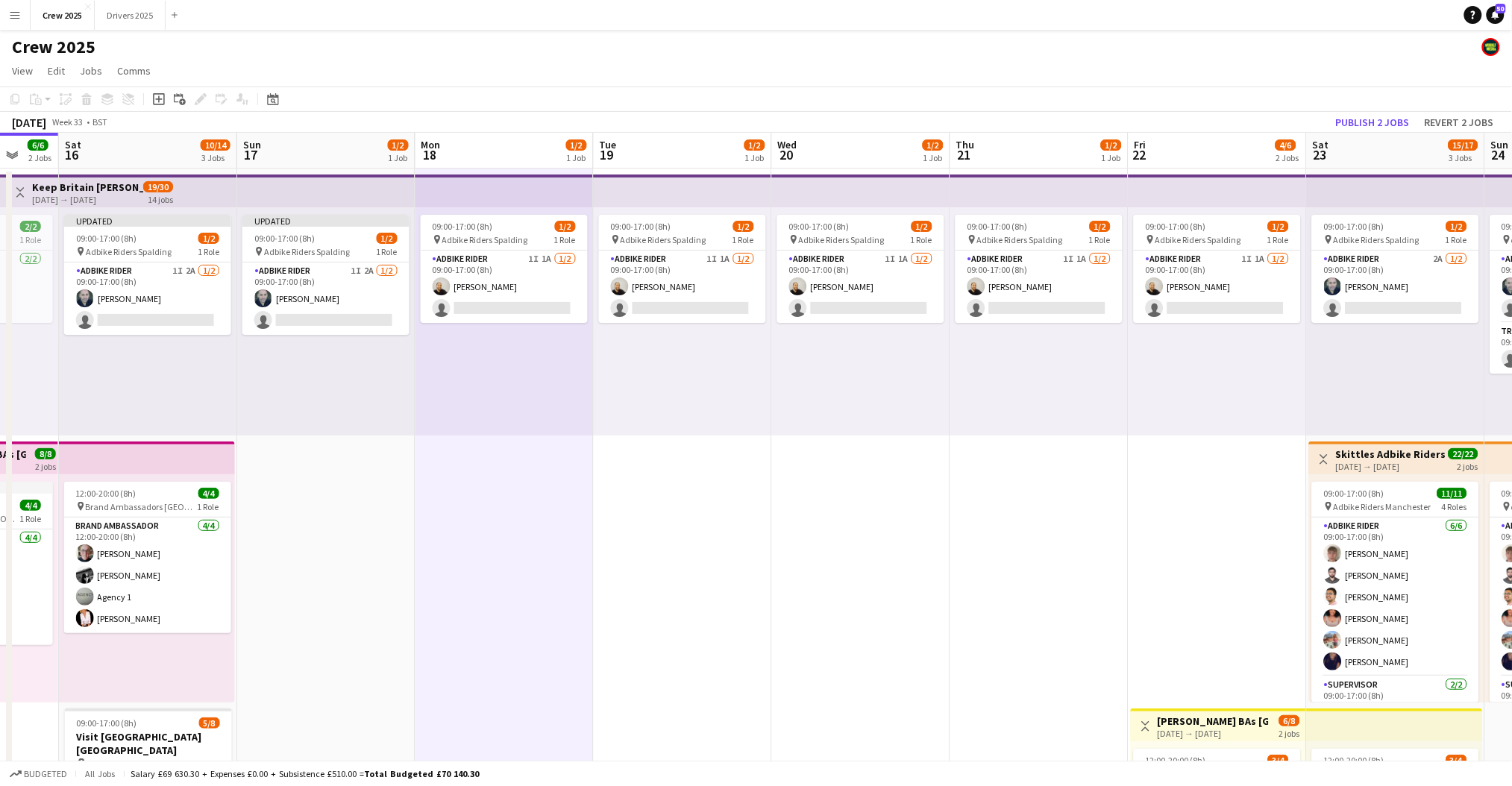
click at [125, 194] on div "[DATE] → [DATE]" at bounding box center [88, 200] width 111 height 11
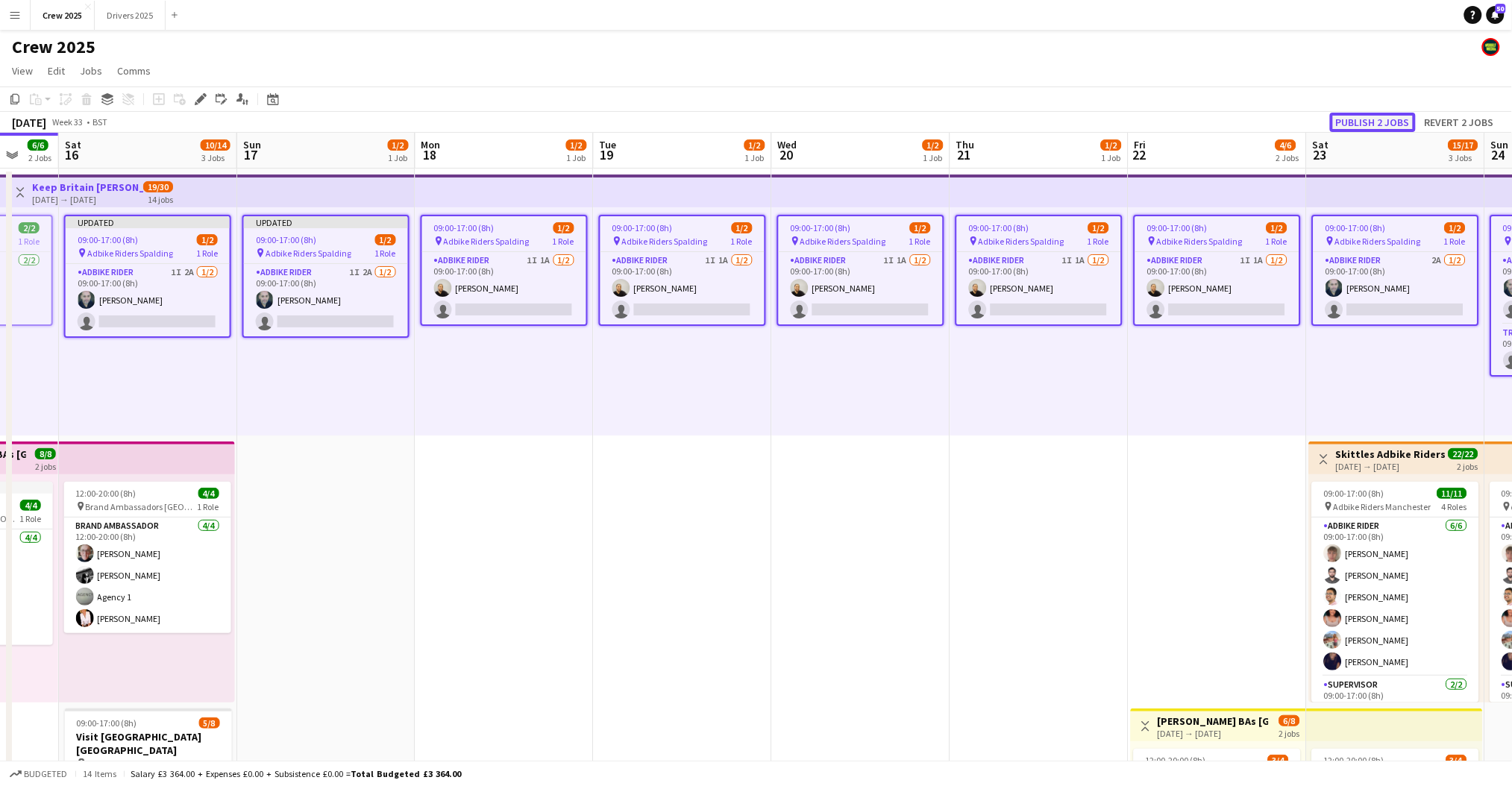
click at [1368, 121] on button "Publish 2 jobs" at bounding box center [1372, 122] width 86 height 19
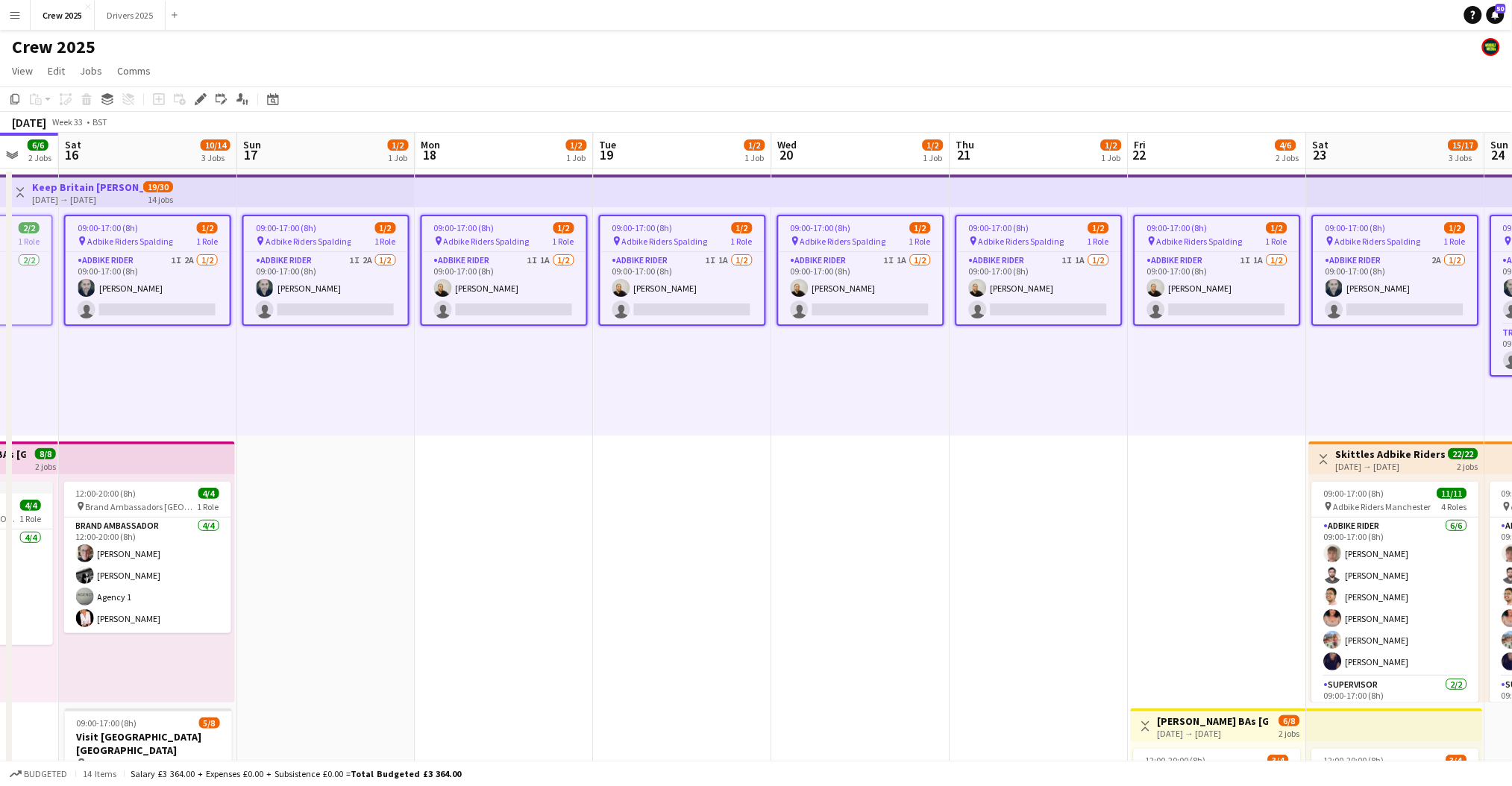
click at [1136, 452] on app-date-cell "09:00-17:00 (8h) 1/2 pin Adbike Riders Spalding 1 Role Adbike Rider 1I 1A 1/2 0…" at bounding box center [1217, 572] width 178 height 807
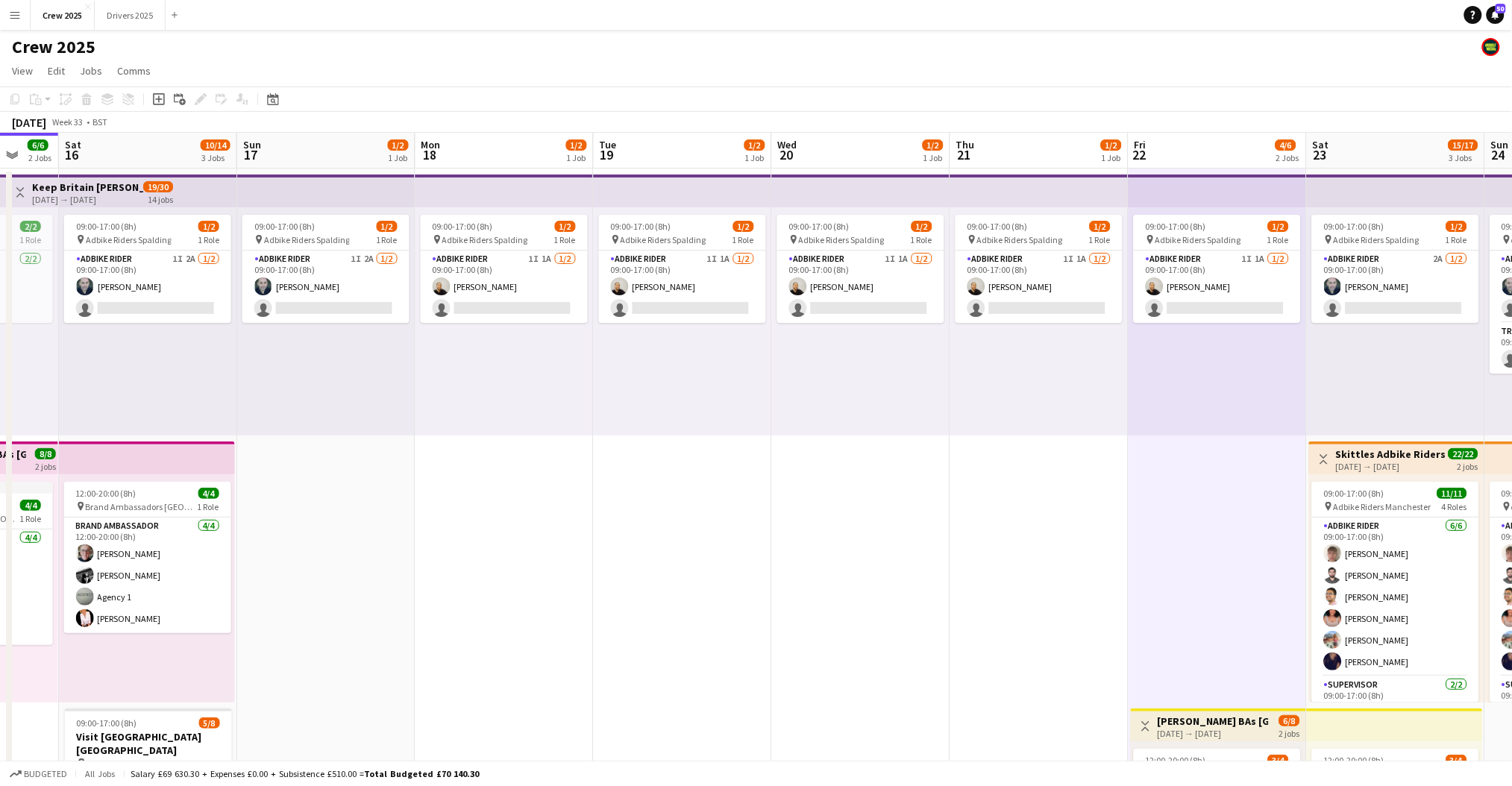
click at [10, 20] on app-icon "Menu" at bounding box center [15, 15] width 12 height 12
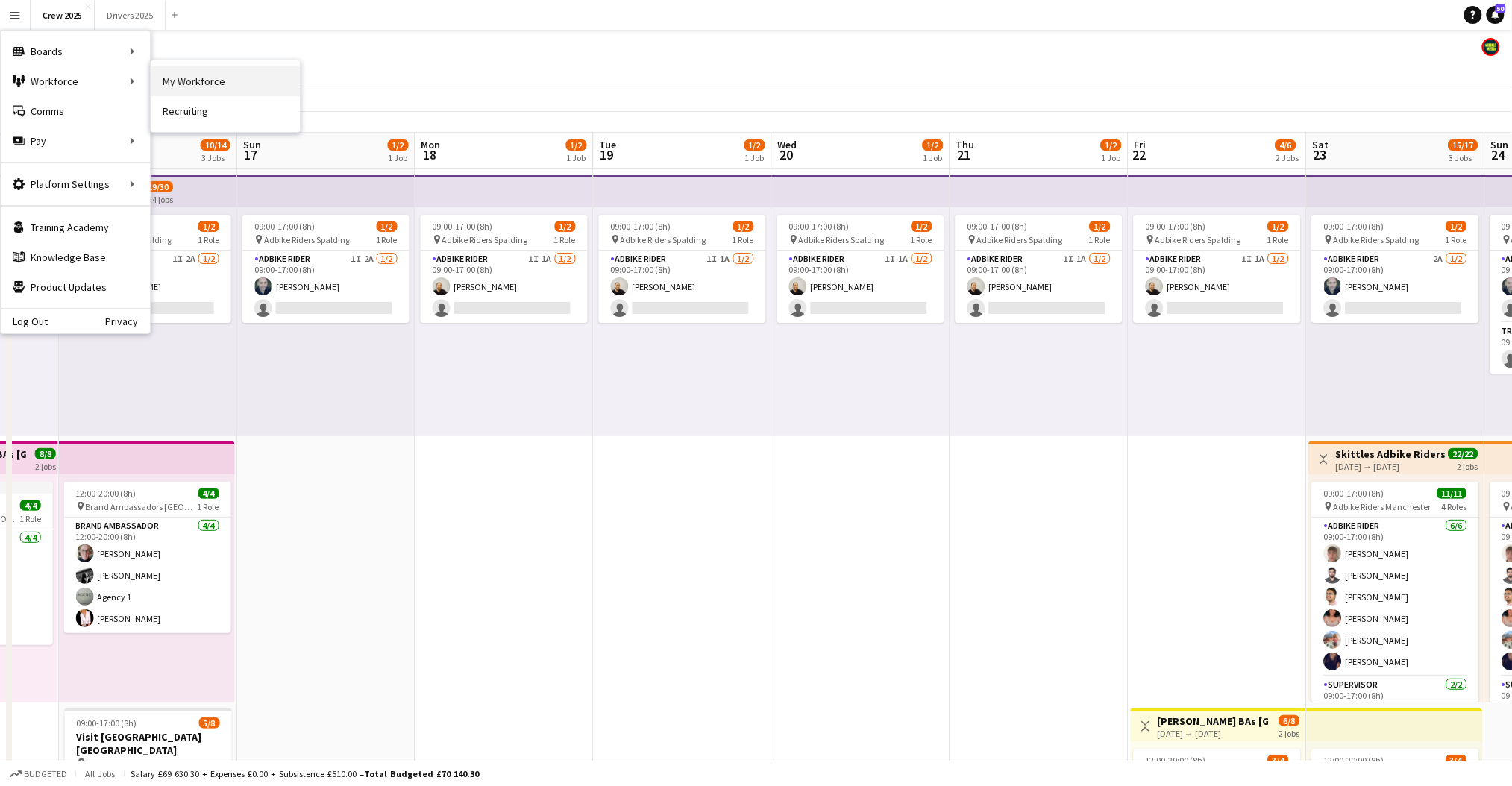
click at [208, 79] on link "My Workforce" at bounding box center [225, 81] width 149 height 30
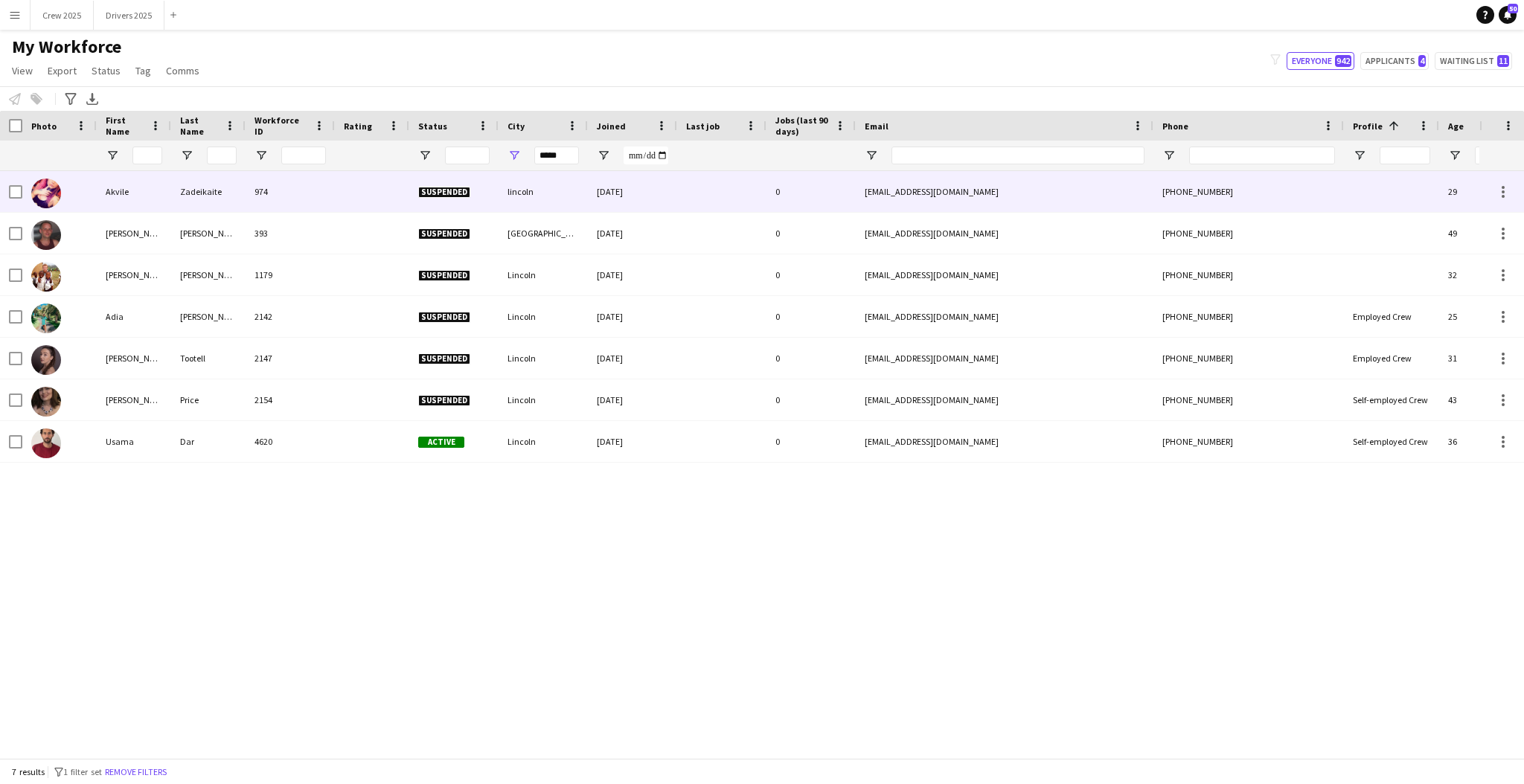
click at [338, 198] on div at bounding box center [372, 191] width 74 height 41
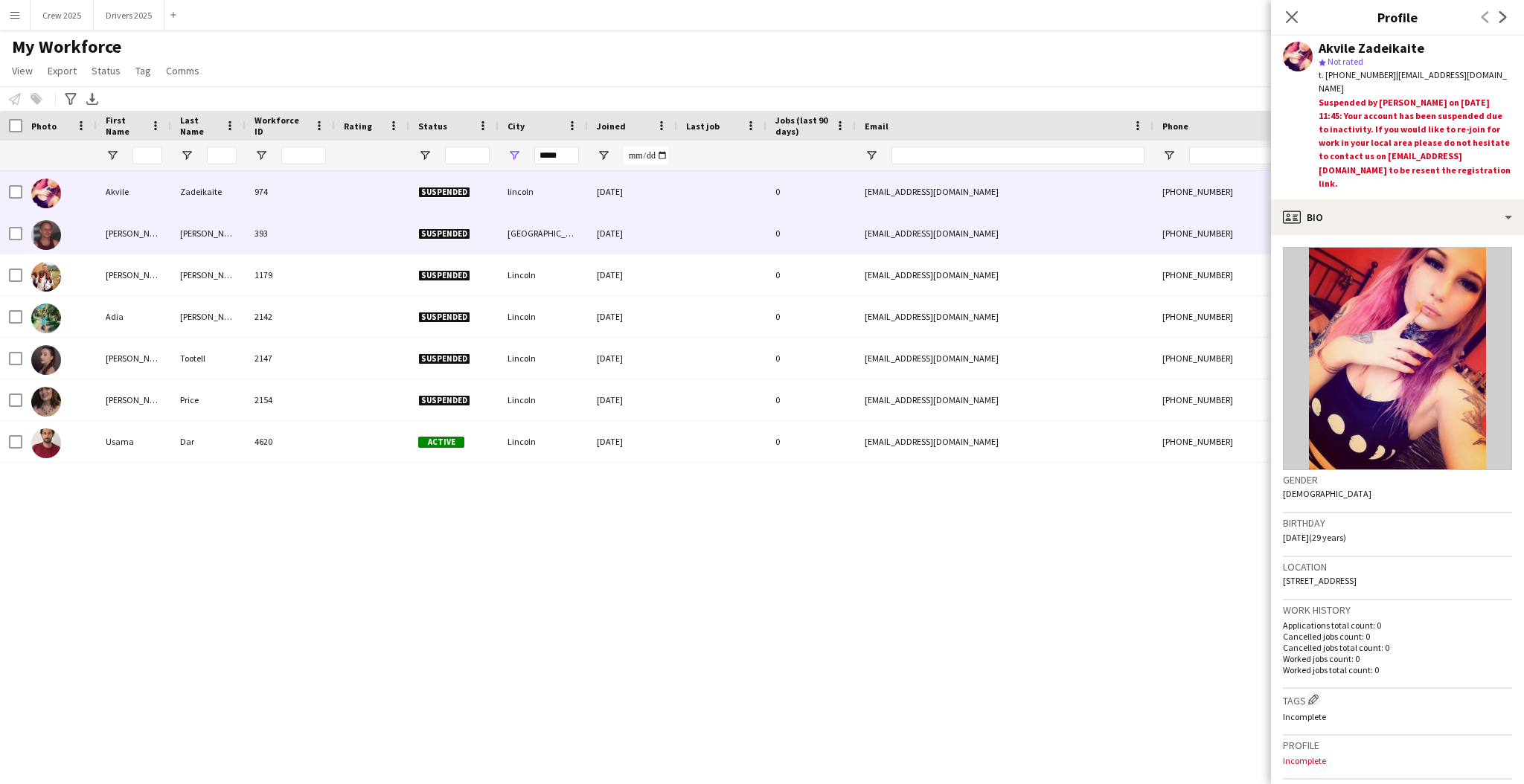
click at [335, 238] on div at bounding box center [372, 233] width 74 height 41
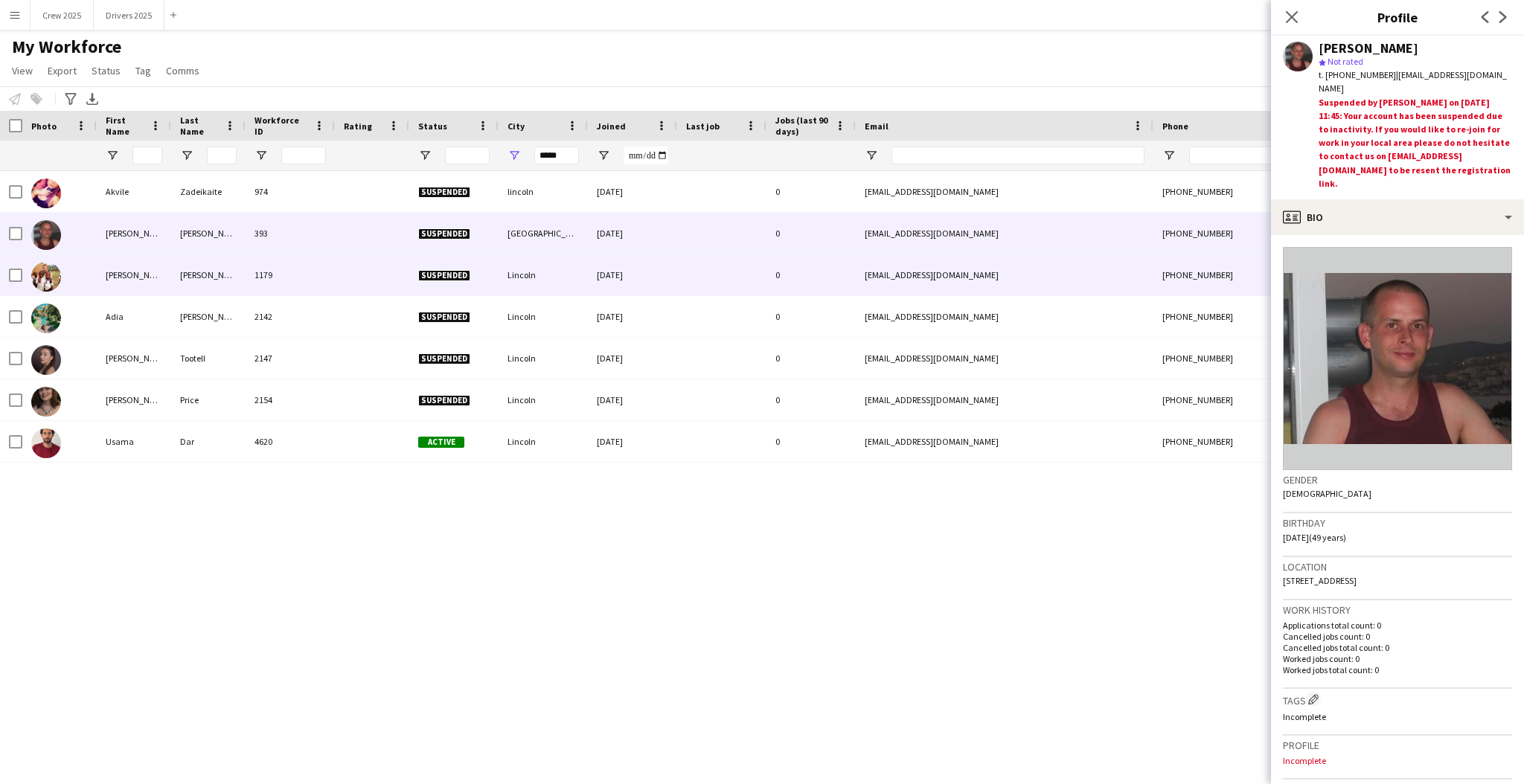
click at [338, 272] on div at bounding box center [372, 275] width 74 height 41
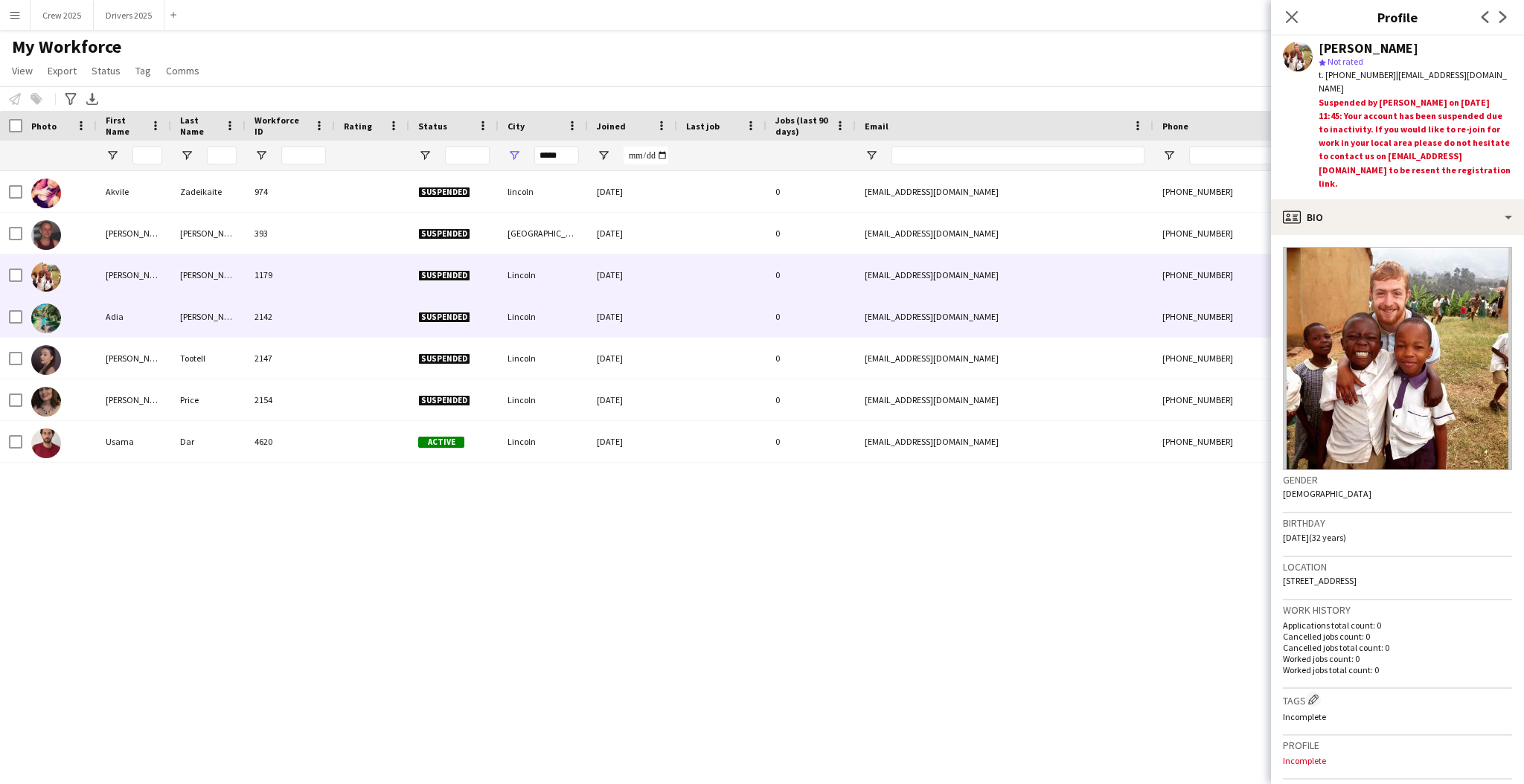
click at [341, 307] on div at bounding box center [372, 317] width 74 height 41
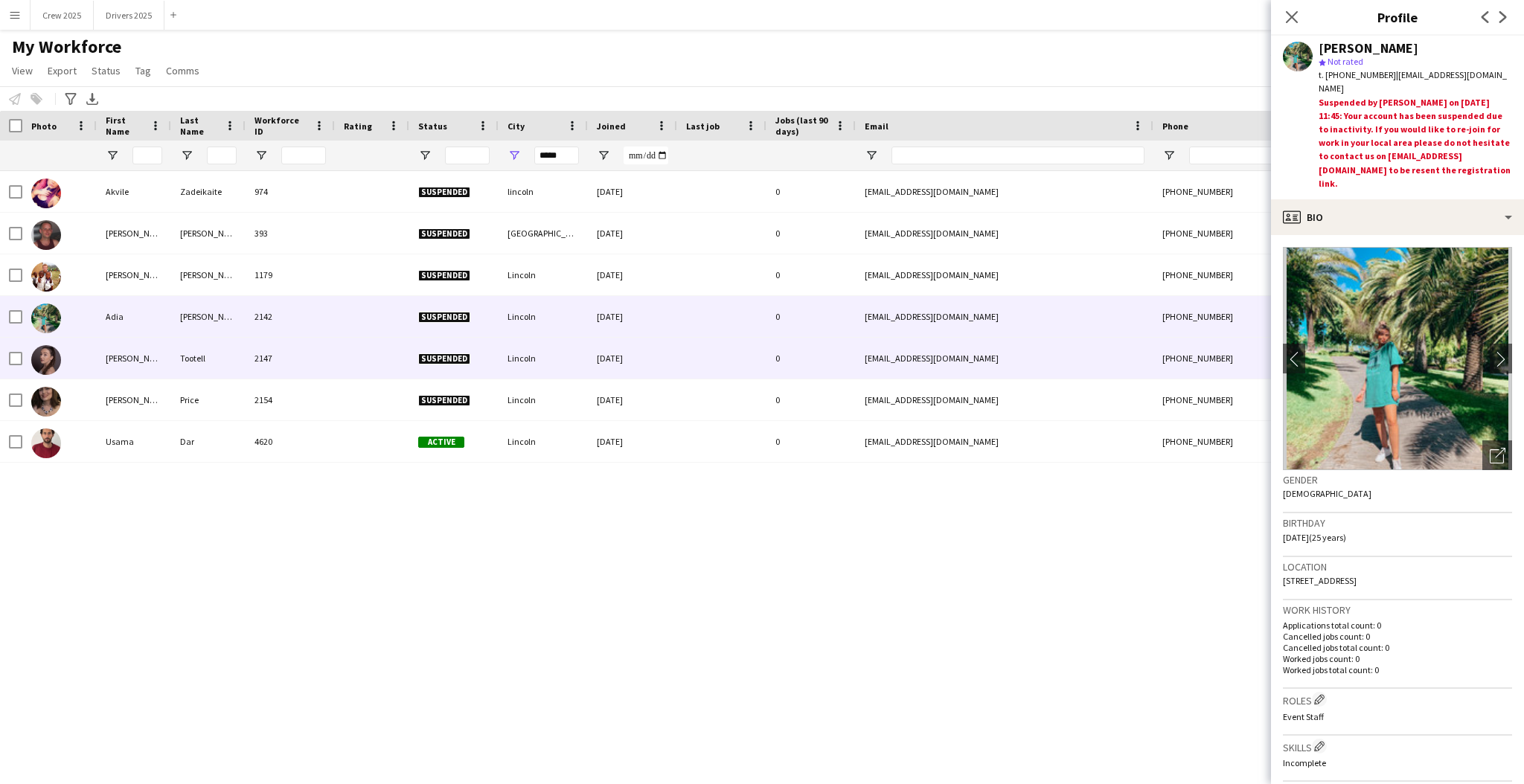
click at [347, 363] on div at bounding box center [372, 358] width 74 height 41
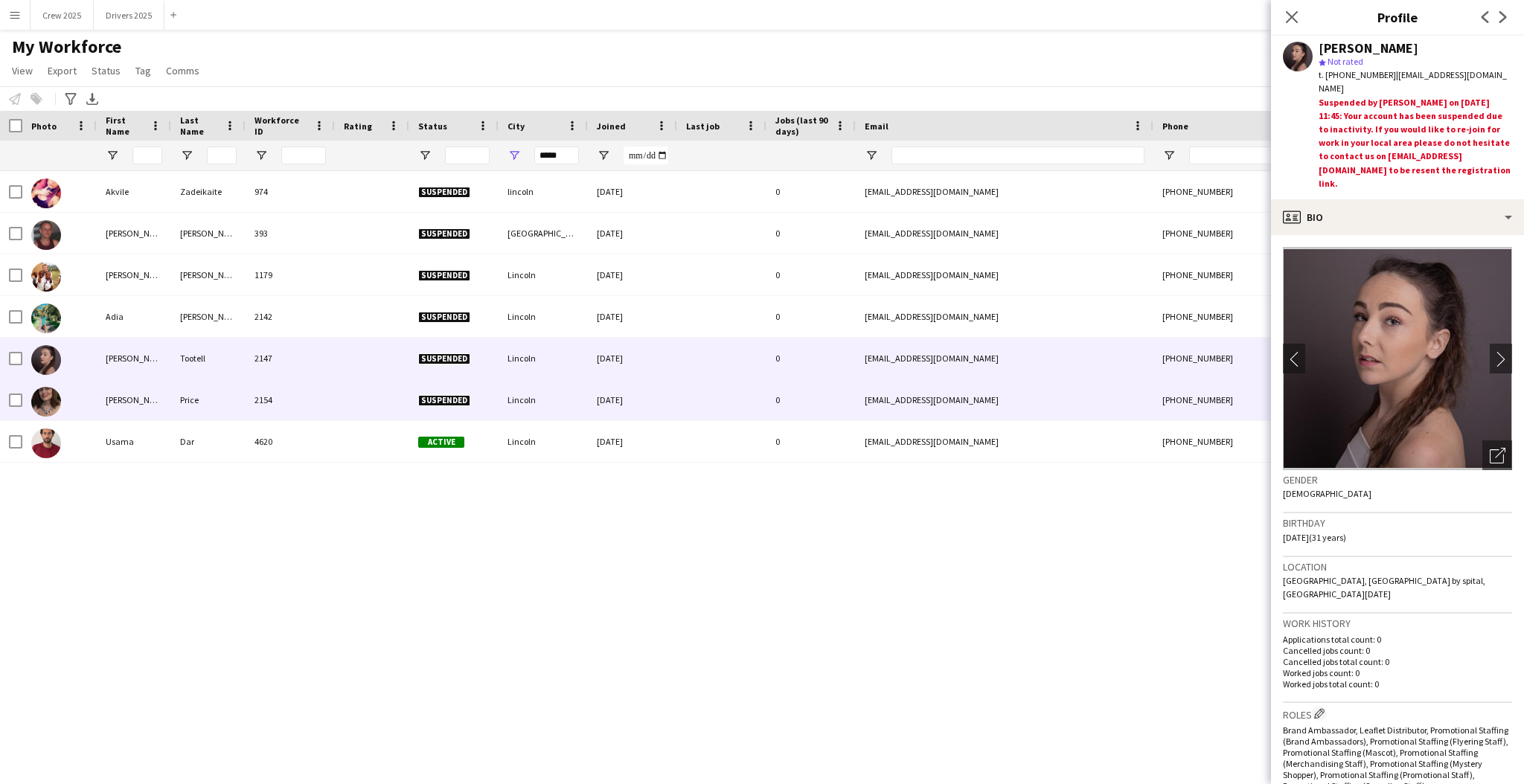
click at [346, 399] on div at bounding box center [372, 400] width 74 height 41
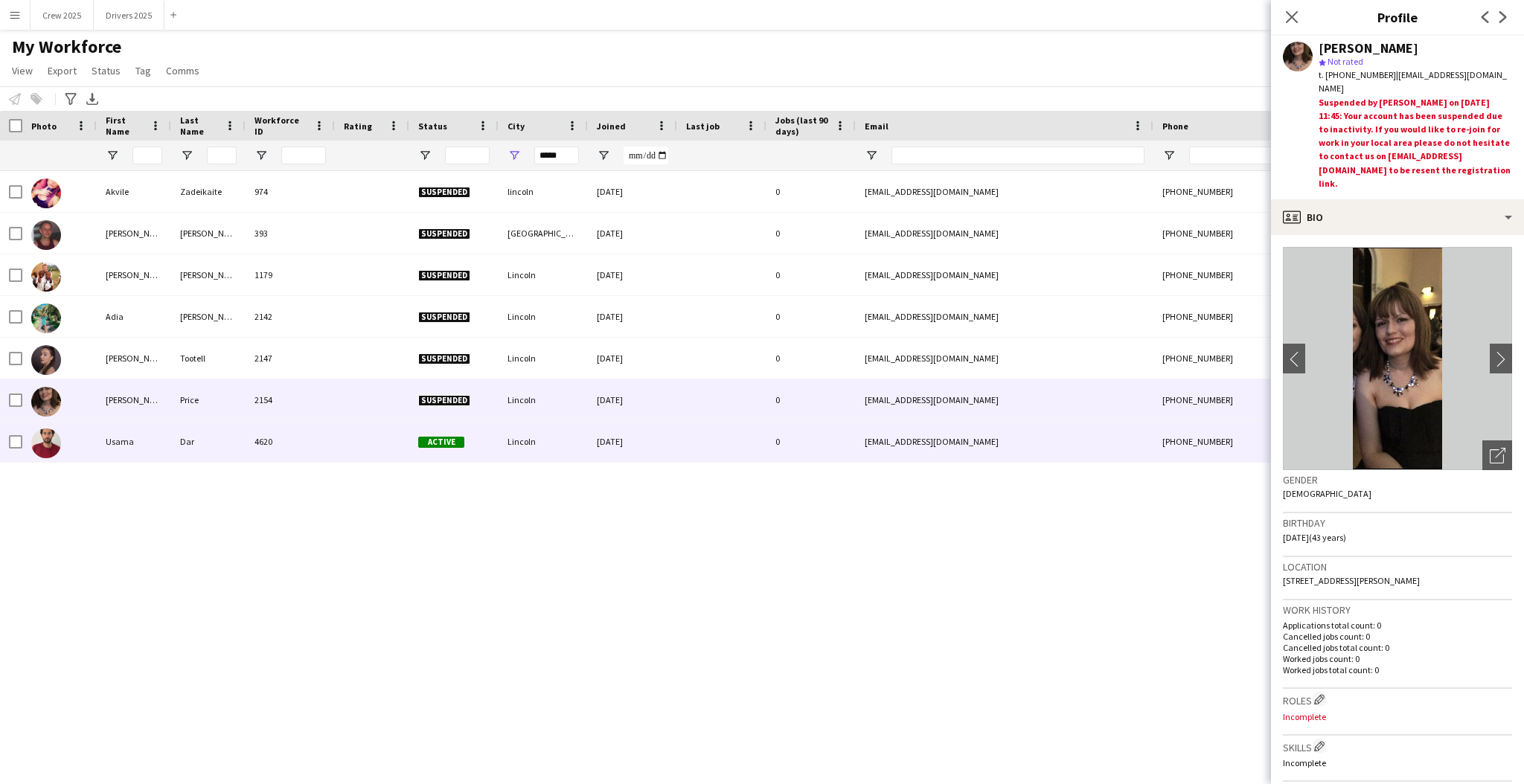
click at [345, 439] on div at bounding box center [372, 442] width 74 height 41
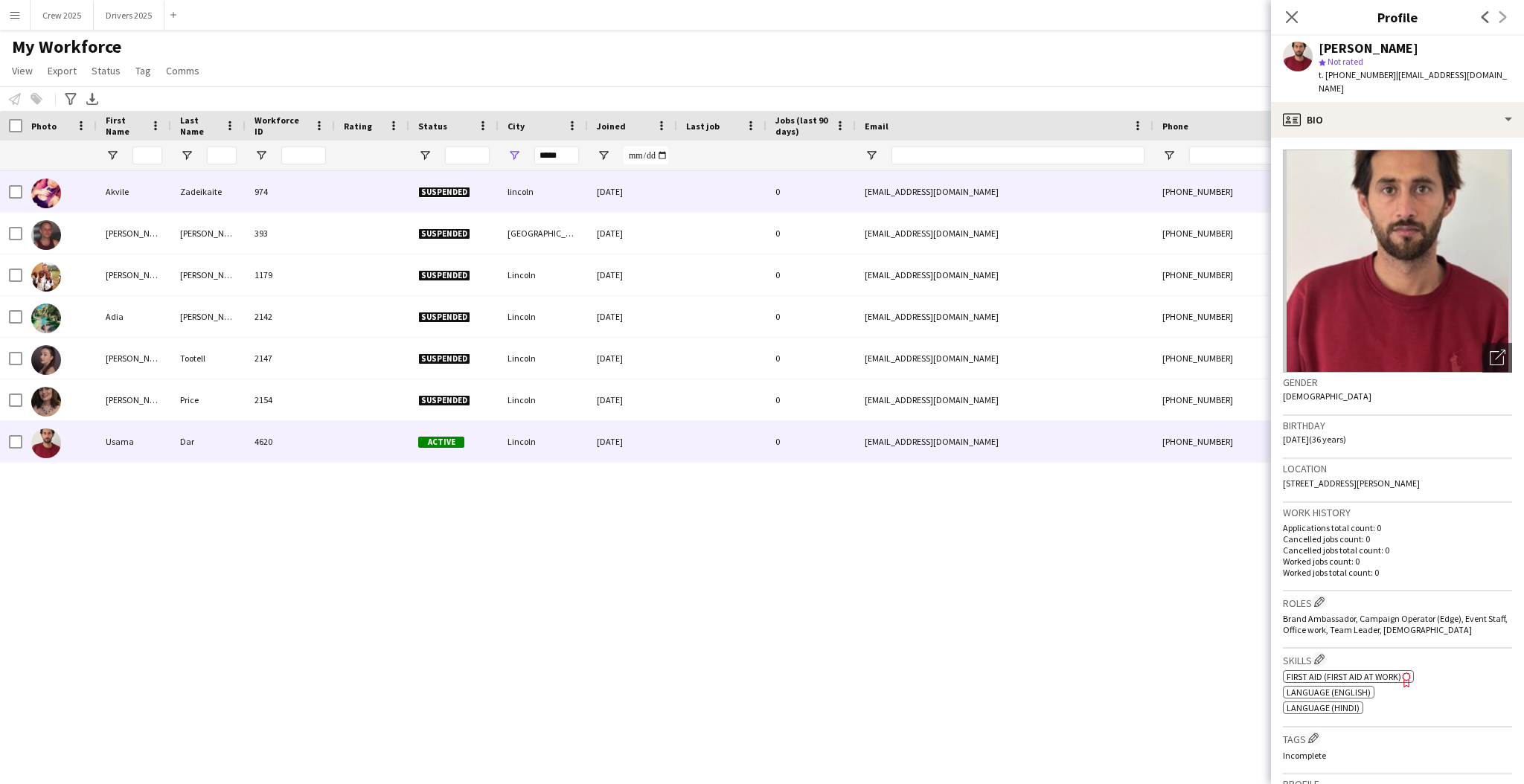
click at [343, 197] on div at bounding box center [372, 191] width 74 height 41
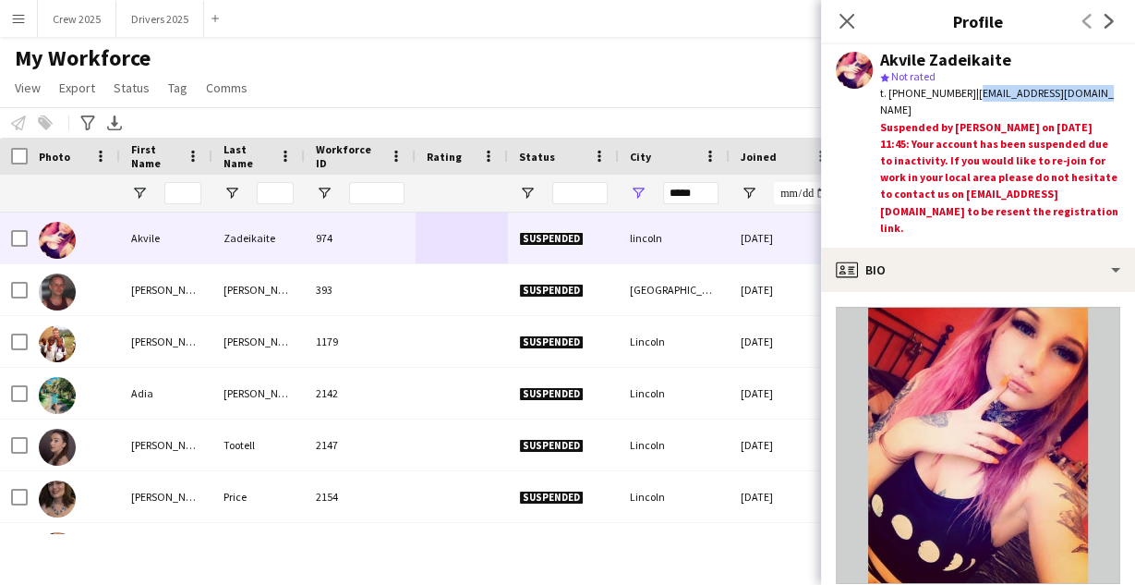
drag, startPoint x: 1071, startPoint y: 90, endPoint x: 956, endPoint y: 96, distance: 115.6
click at [956, 96] on span "| akviliukas46@gmail.com" at bounding box center [997, 101] width 234 height 30
copy span "akviliukas46@gmail.com"
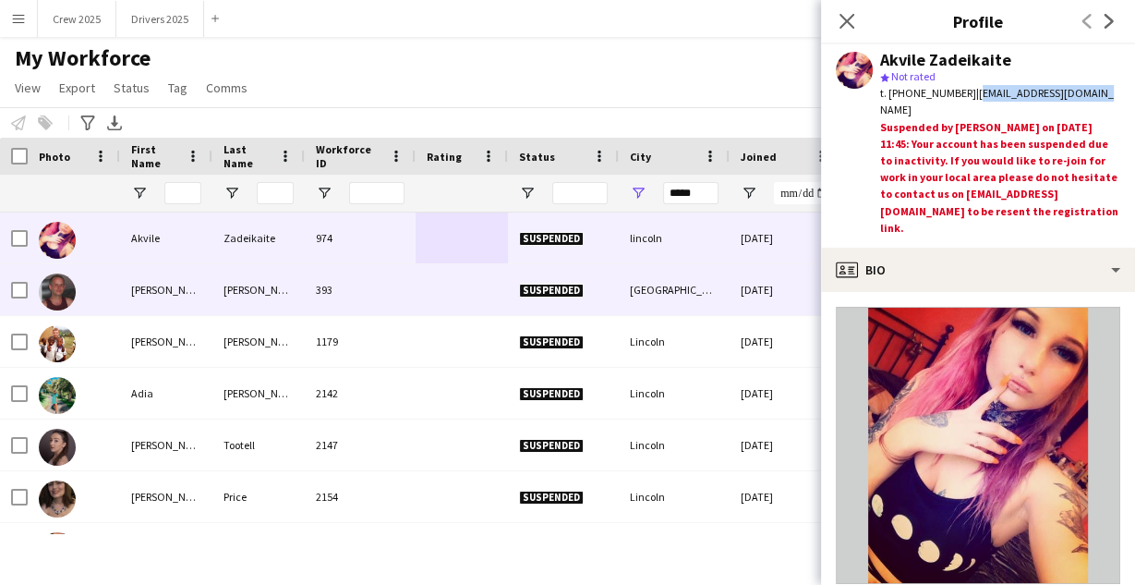
click at [406, 290] on div "393" at bounding box center [360, 289] width 111 height 51
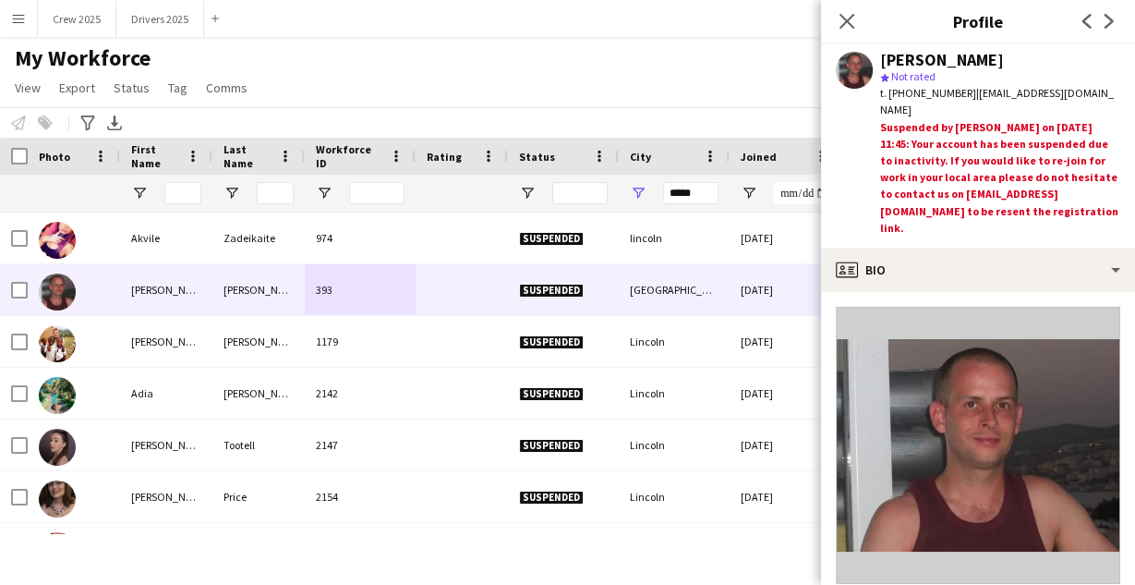
drag, startPoint x: 1111, startPoint y: 92, endPoint x: 957, endPoint y: 96, distance: 154.3
click at [957, 96] on div "t. +7718999526 | dj.marshall2010@btinternet.com" at bounding box center [1000, 101] width 240 height 33
copy span "dj.marshall2010@btinternet.com"
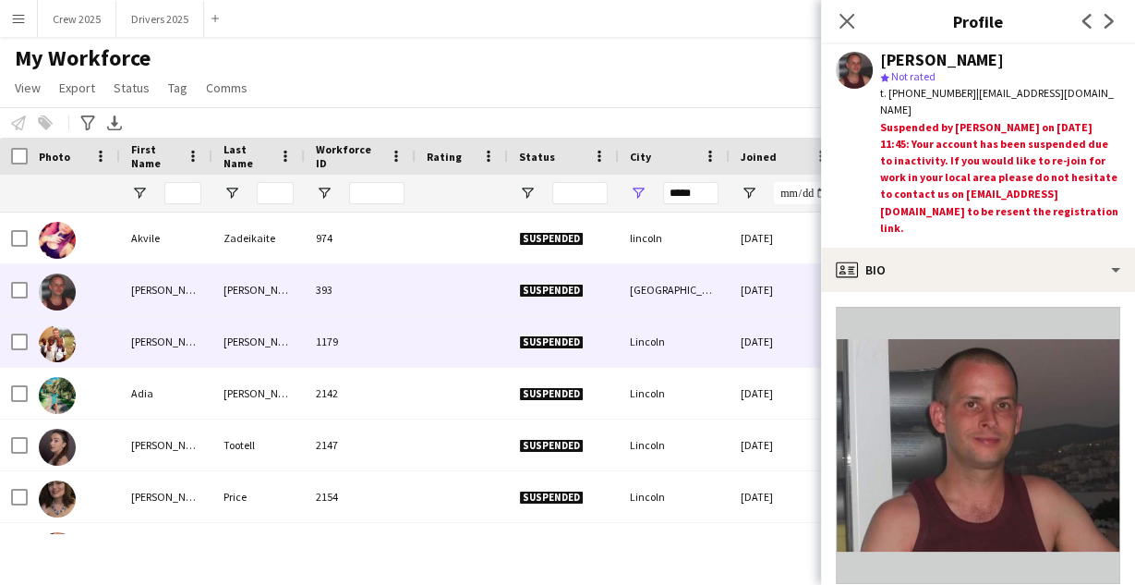
click at [248, 332] on div "parrish" at bounding box center [258, 341] width 92 height 51
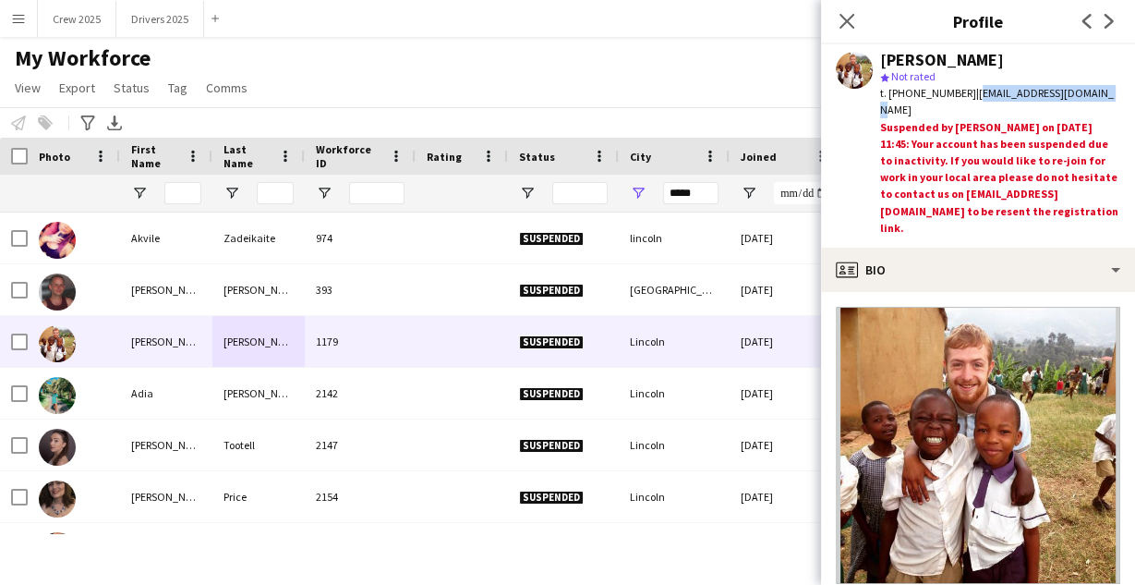
drag, startPoint x: 1079, startPoint y: 90, endPoint x: 959, endPoint y: 96, distance: 120.2
click at [959, 96] on div "t. +7557913392 | karlparrish@yahoo.co.uk" at bounding box center [1000, 101] width 240 height 33
copy span "karlparrish@yahoo.co.uk"
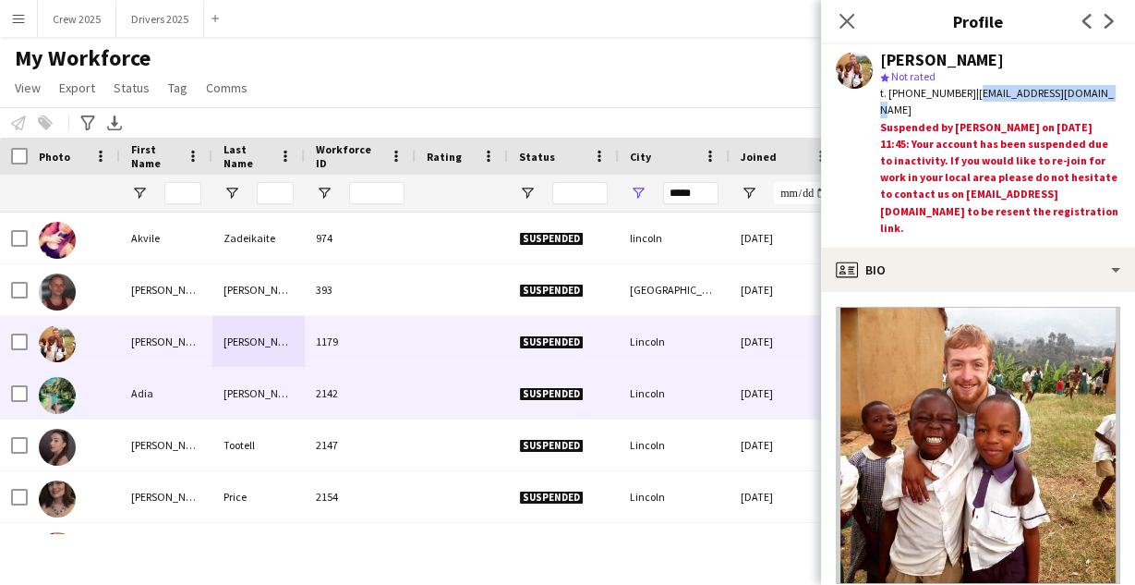
click at [444, 395] on div at bounding box center [462, 393] width 92 height 51
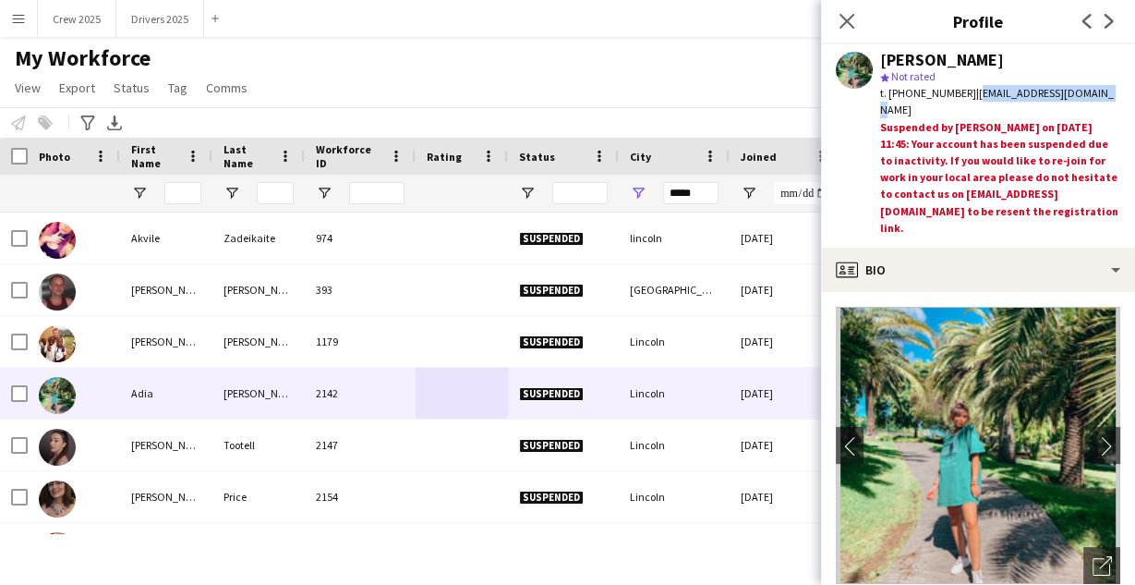
drag, startPoint x: 1091, startPoint y: 90, endPoint x: 970, endPoint y: 90, distance: 121.0
click at [970, 90] on div "t. +447538537884 | adiacrilly1@hotmail.com" at bounding box center [1000, 101] width 240 height 33
copy span "adiacrilly1@hotmail.com"
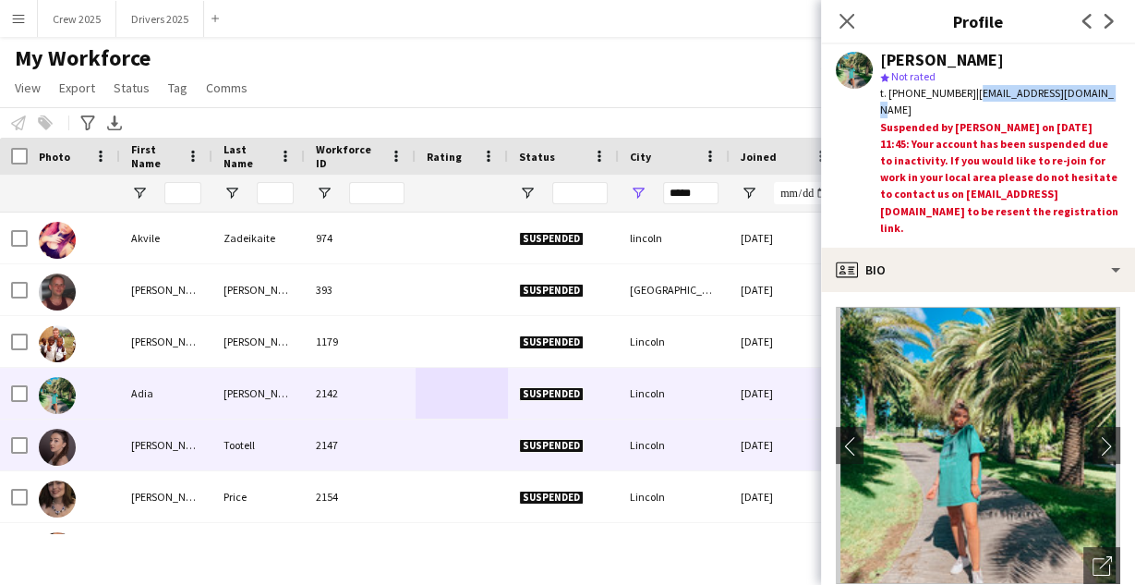
click at [404, 445] on div "2147" at bounding box center [360, 444] width 111 height 51
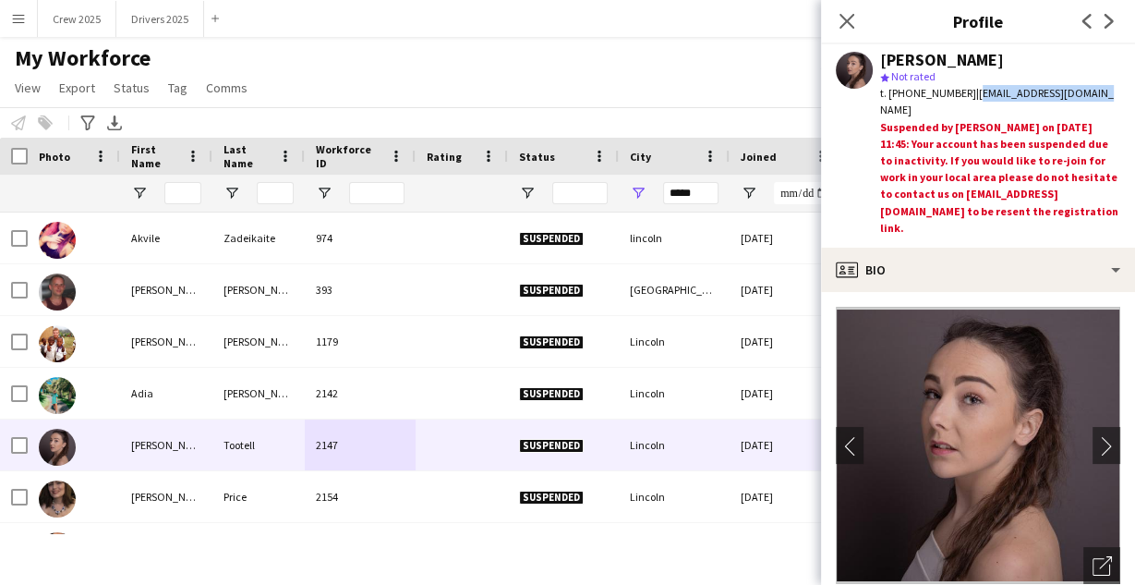
drag, startPoint x: 1090, startPoint y: 93, endPoint x: 967, endPoint y: 97, distance: 122.9
click at [967, 97] on div "t. +447584674074 | tootellsammy@gmail.com" at bounding box center [1000, 101] width 240 height 33
copy span "tootellsammy@gmail.com"
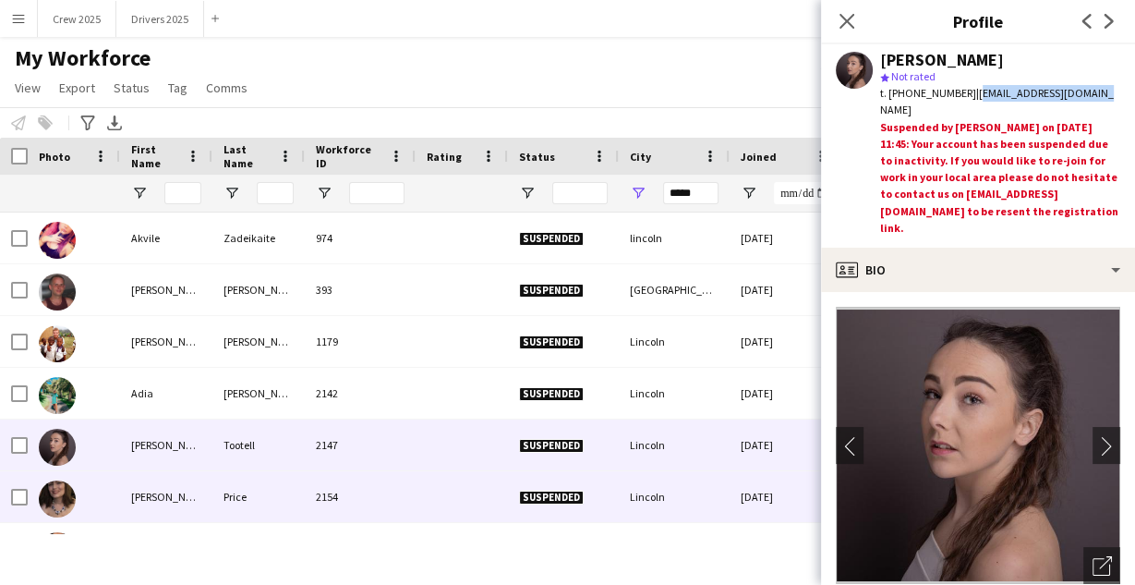
click at [428, 496] on div at bounding box center [462, 496] width 92 height 51
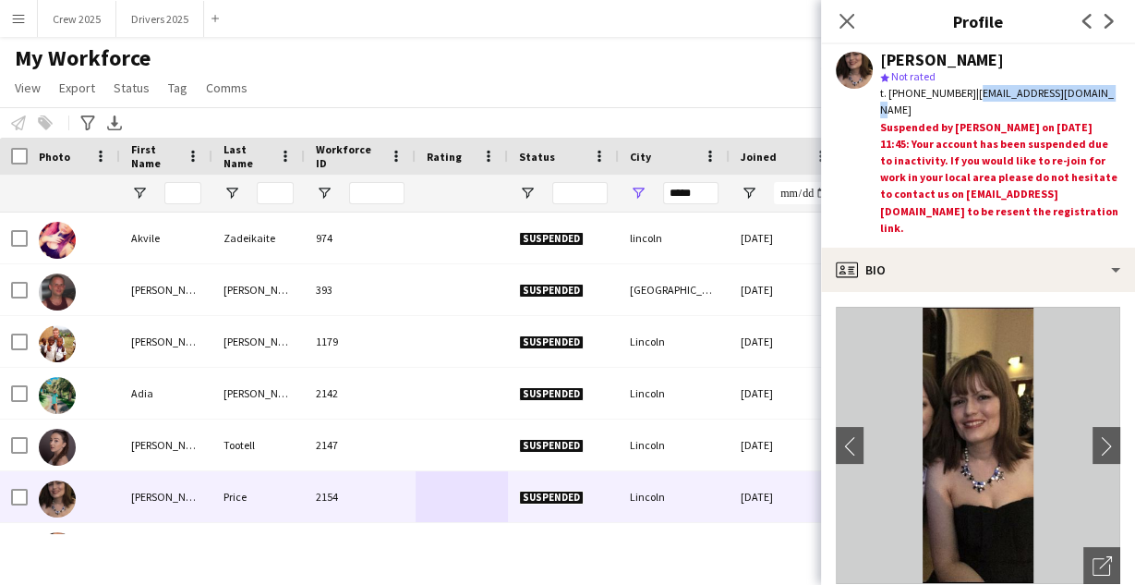
drag, startPoint x: 1086, startPoint y: 94, endPoint x: 970, endPoint y: 98, distance: 116.4
click at [970, 98] on div "t. +447904417936 | n.price25@hotmail.co.uk" at bounding box center [1000, 101] width 240 height 33
copy span "n.price25@hotmail.co.uk"
click at [1092, 446] on app-icon "chevron-right" at bounding box center [1106, 445] width 29 height 19
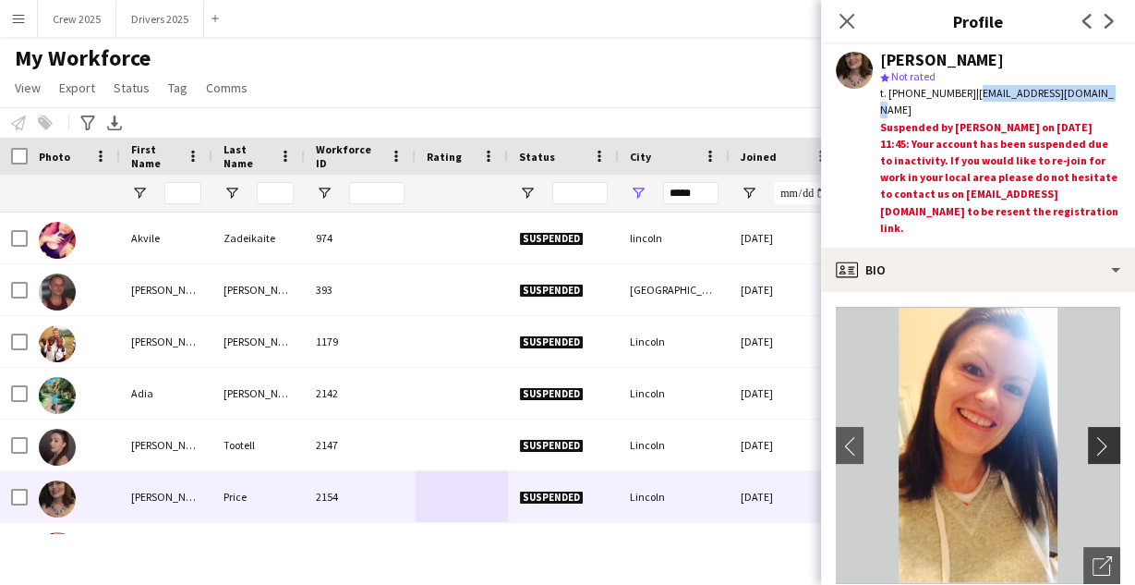
click at [1097, 446] on app-icon "chevron-right" at bounding box center [1106, 445] width 29 height 19
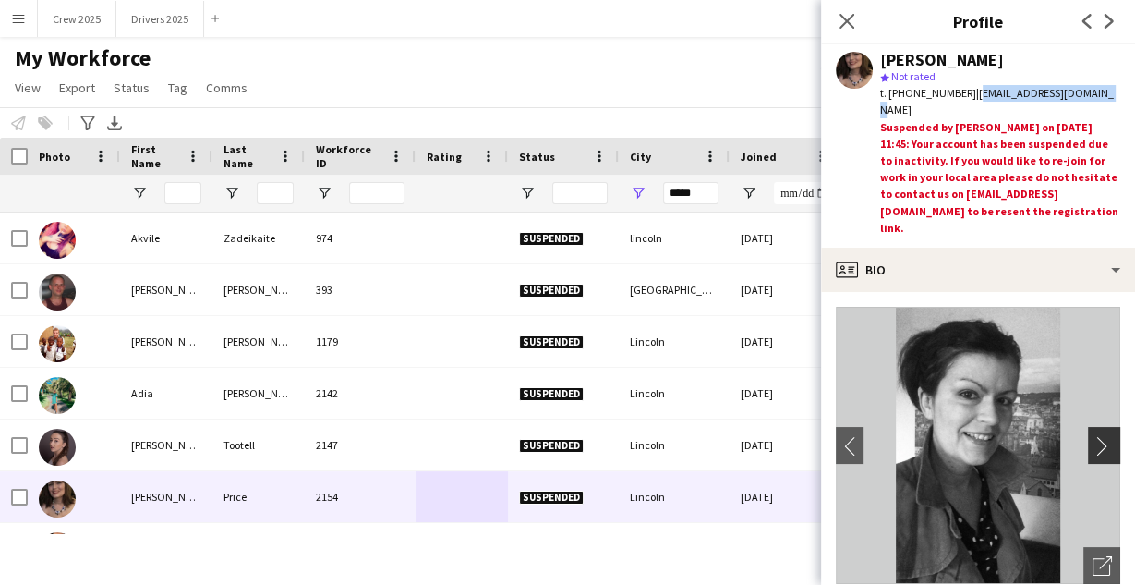
click at [1098, 446] on app-icon "chevron-right" at bounding box center [1106, 445] width 29 height 19
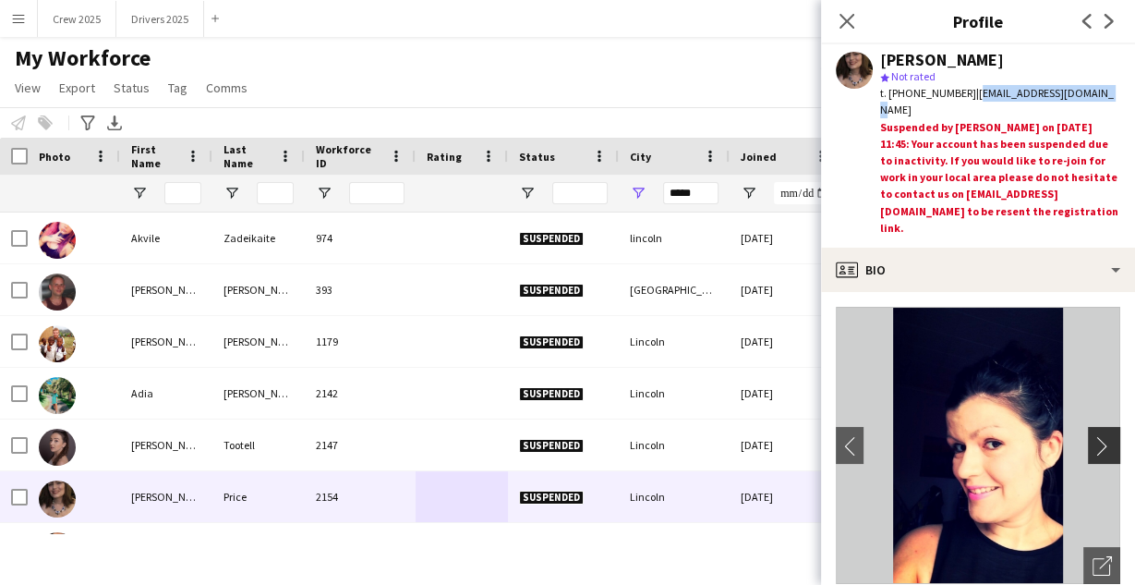
click at [1100, 447] on app-icon "chevron-right" at bounding box center [1106, 445] width 29 height 19
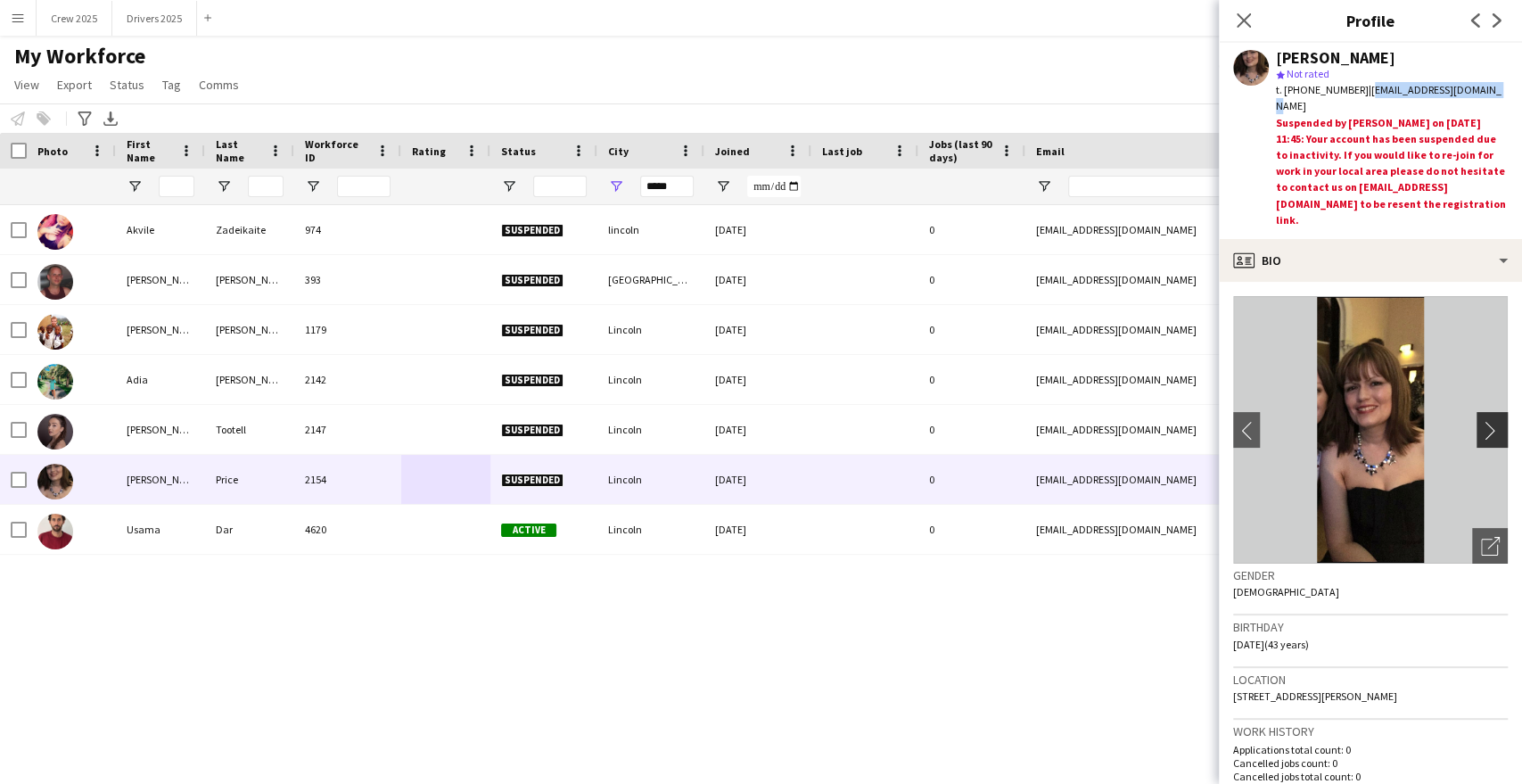
click at [1485, 429] on app-icon "chevron-right" at bounding box center [1495, 430] width 28 height 18
click at [610, 643] on div "Akvile Zadeikaite 974 Suspended lincoln 12-08-2019 0 akviliukas46@gmail.com +77…" at bounding box center [734, 469] width 1469 height 530
click at [969, 660] on div "Akvile Zadeikaite 974 Suspended lincoln 12-08-2019 0 akviliukas46@gmail.com +77…" at bounding box center [734, 469] width 1469 height 530
click at [965, 647] on div "Akvile Zadeikaite 974 Suspended lincoln 12-08-2019 0 akviliukas46@gmail.com +77…" at bounding box center [734, 469] width 1469 height 530
click at [1246, 17] on icon at bounding box center [1244, 20] width 17 height 17
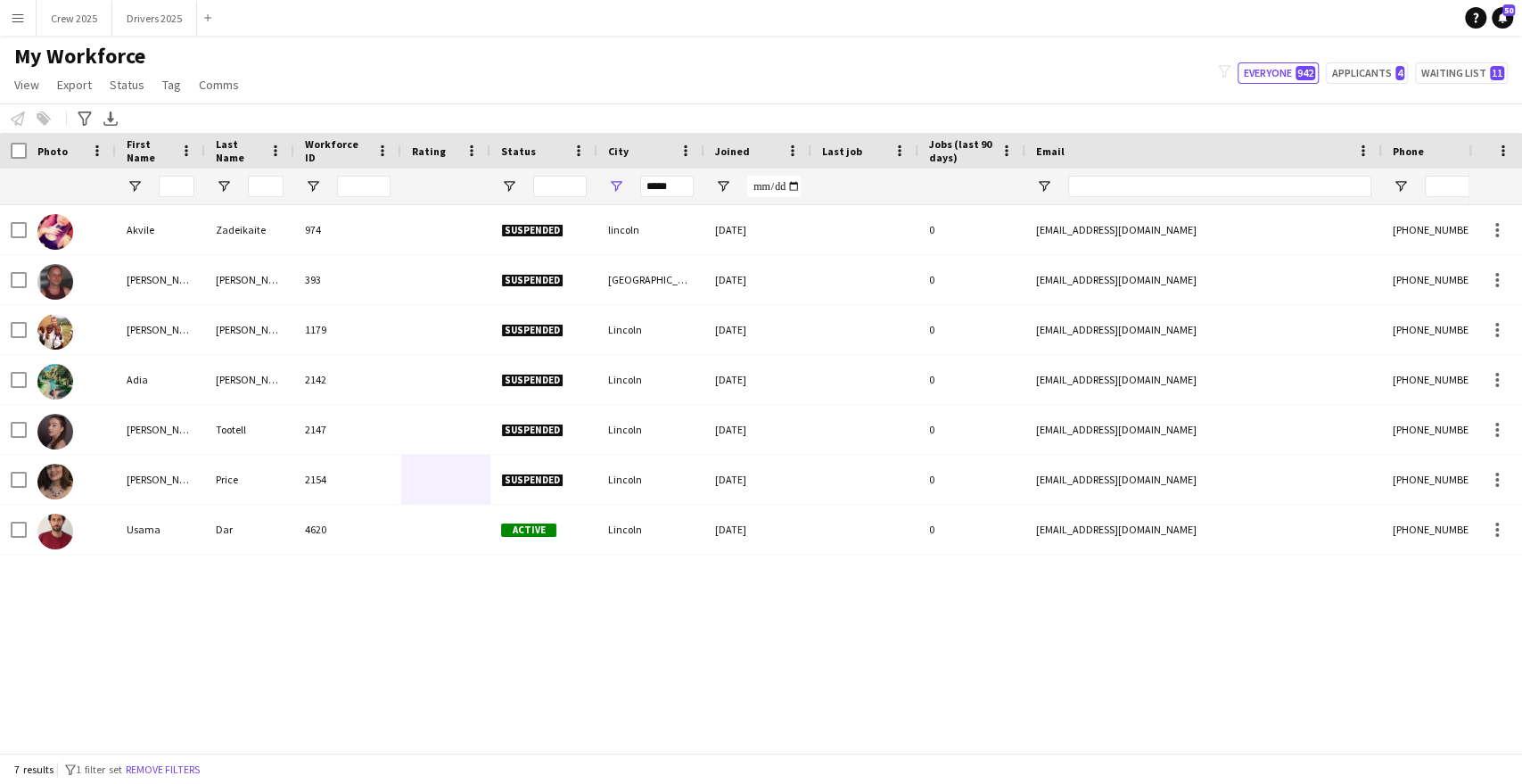
click at [662, 608] on div "Akvile Zadeikaite 974 Suspended lincoln 12-08-2019 0 akviliukas46@gmail.com +77…" at bounding box center [734, 469] width 1469 height 530
click at [1367, 74] on button "Applicants 4" at bounding box center [1367, 73] width 82 height 21
type input "**********"
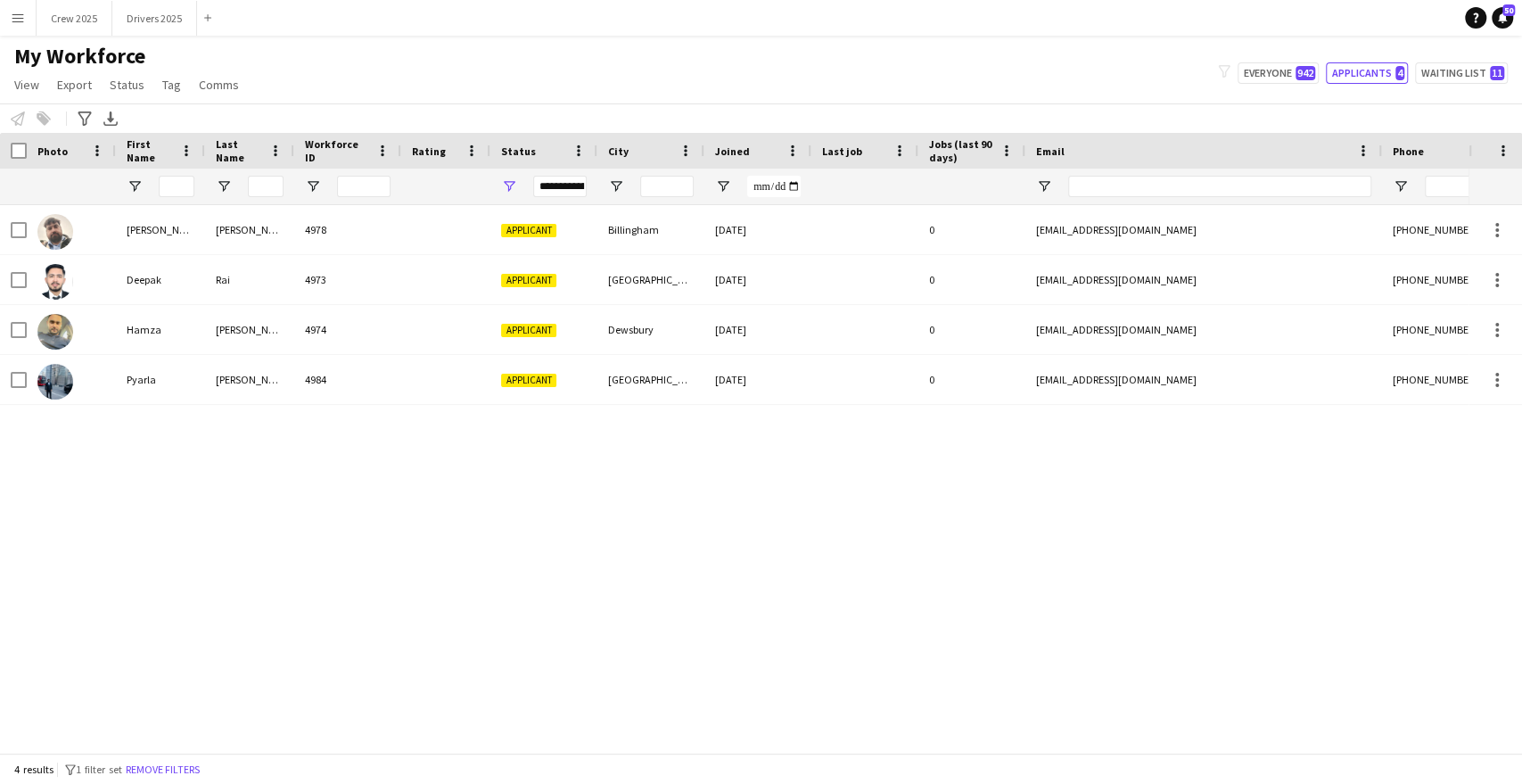
click at [600, 495] on div "Daniel Jenkins 4978 Applicant Billingham 15-08-2025 0 ecl-group@outlook.com +44…" at bounding box center [734, 469] width 1469 height 530
click at [767, 551] on div "Daniel Jenkins 4978 Applicant Billingham 15-08-2025 0 ecl-group@outlook.com +44…" at bounding box center [734, 469] width 1469 height 530
click at [63, 21] on button "Crew 2025 Close" at bounding box center [74, 18] width 75 height 35
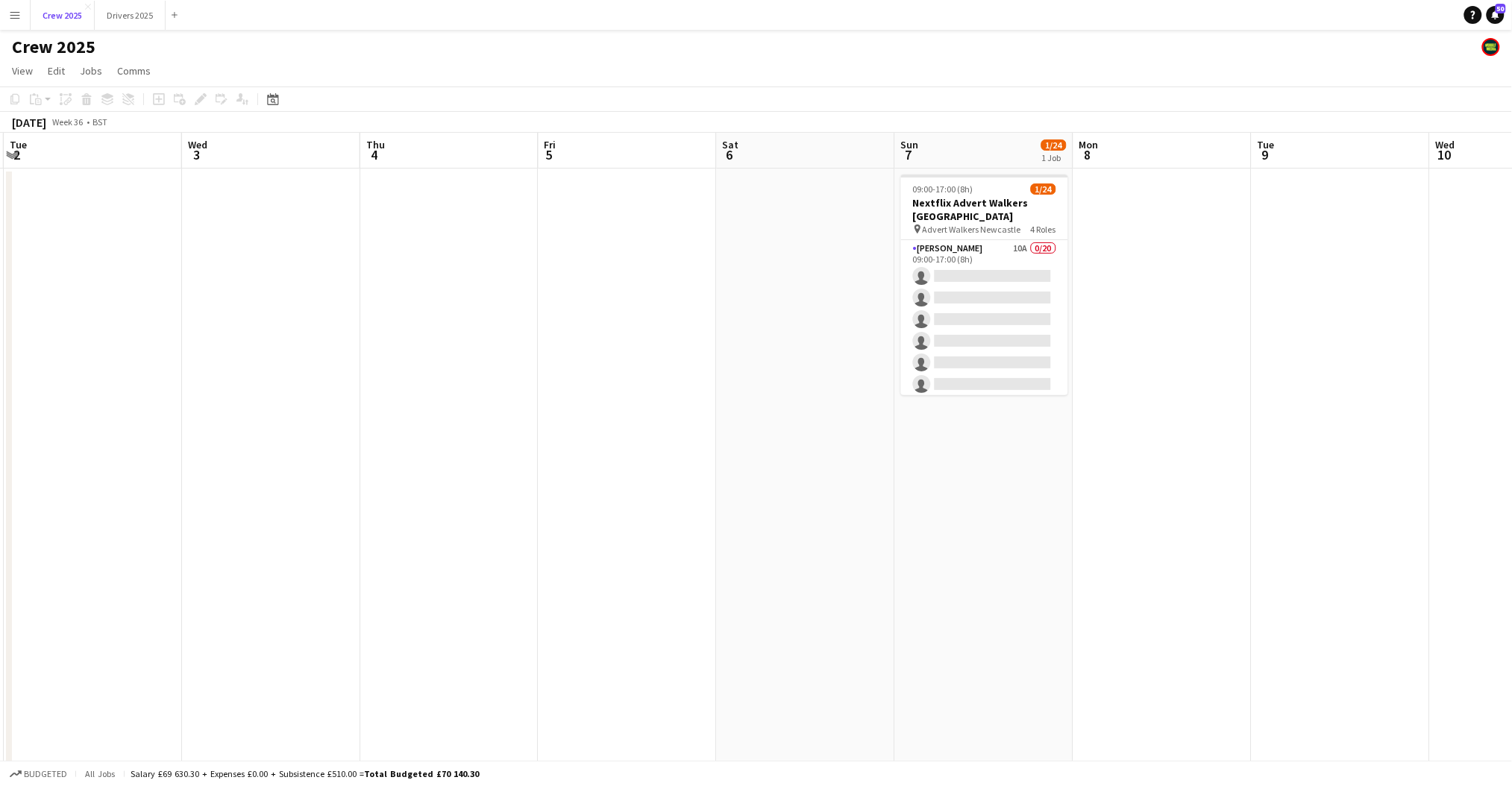
scroll to position [0, 627]
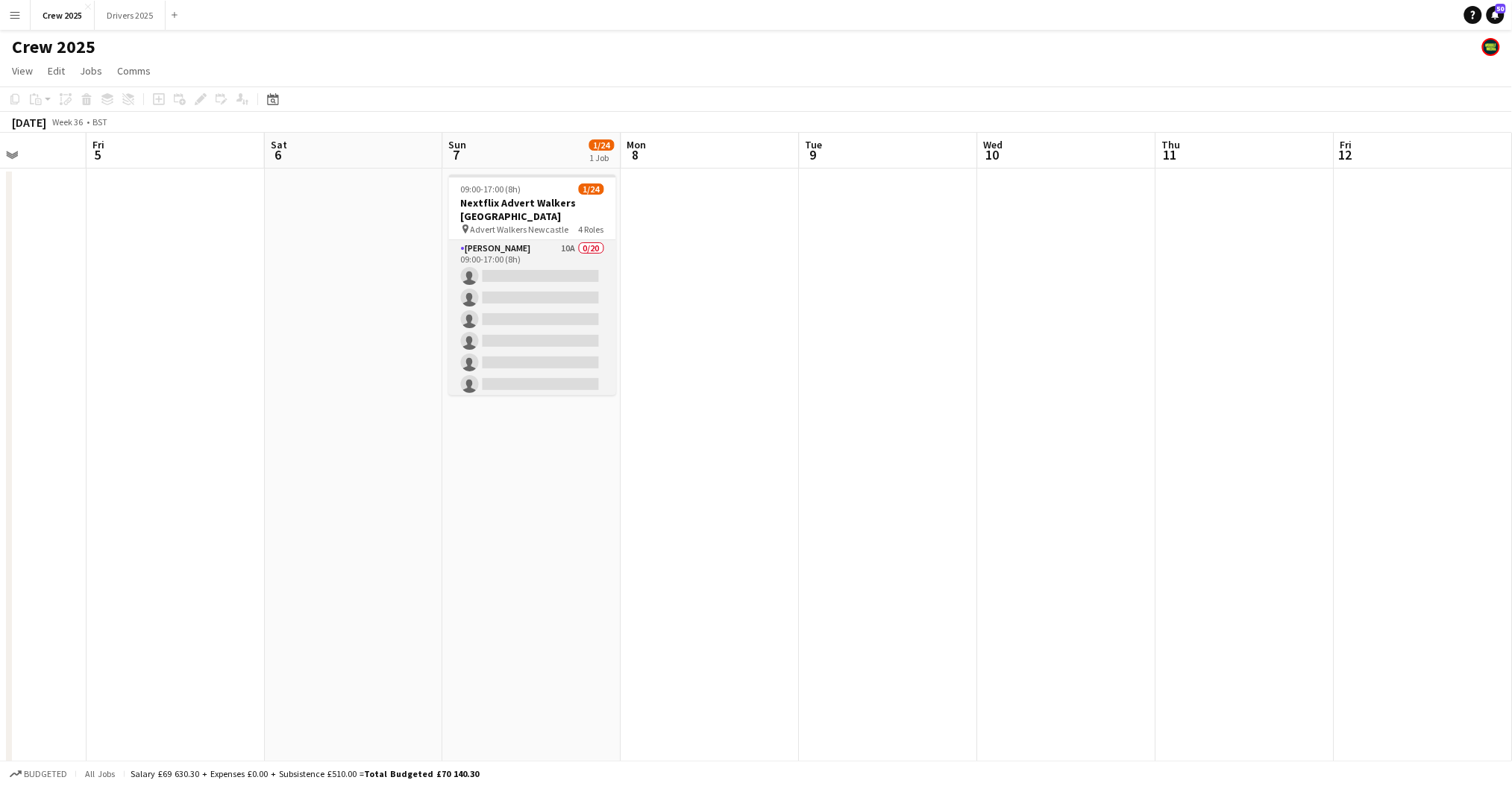
click at [540, 347] on app-card-role "Advert Walkers 10A 0/20 09:00-17:00 (8h) single-neutral-actions single-neutral-…" at bounding box center [532, 471] width 167 height 462
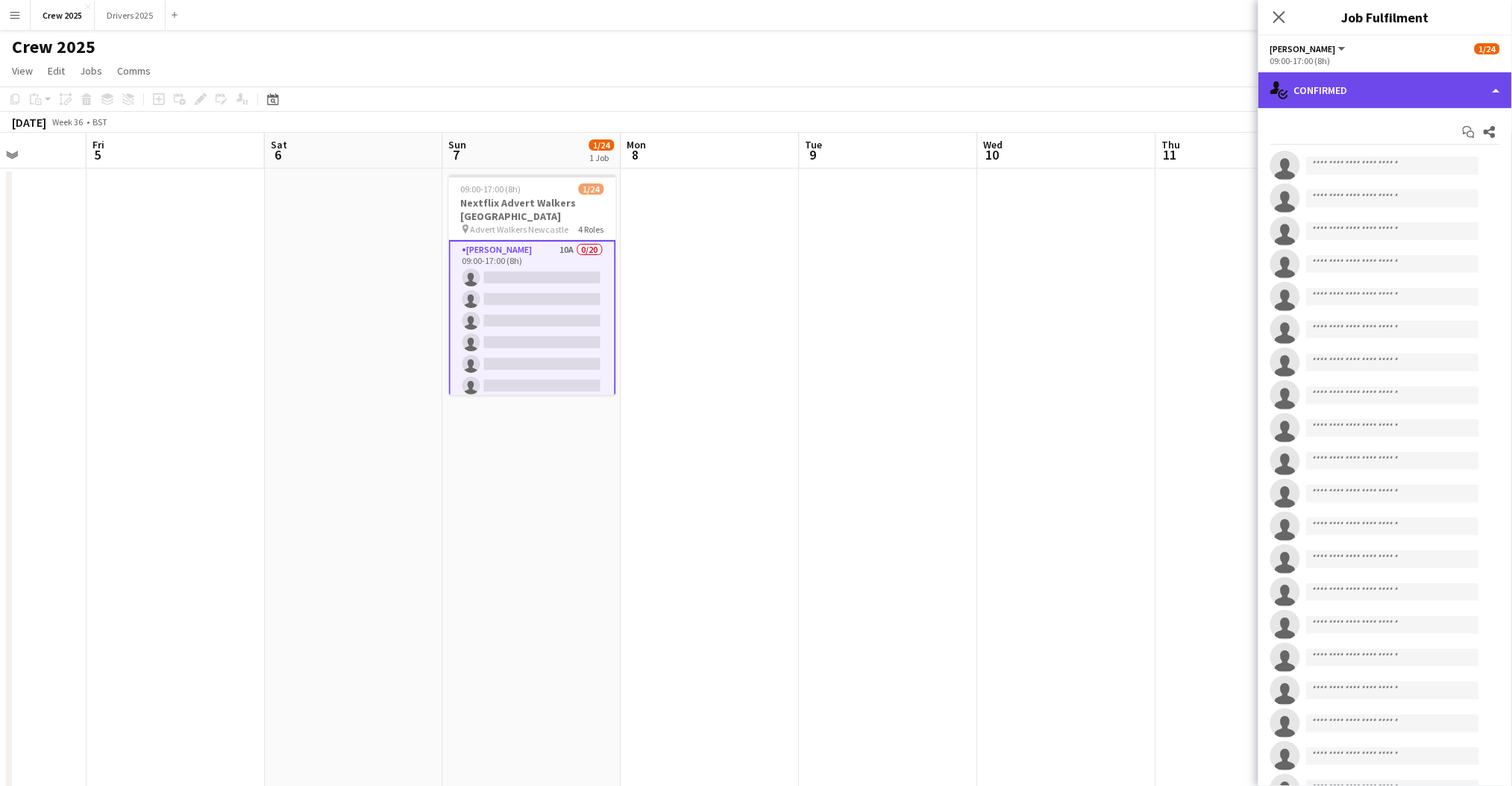
click at [1409, 83] on div "single-neutral-actions-check-2 Confirmed" at bounding box center [1385, 90] width 254 height 36
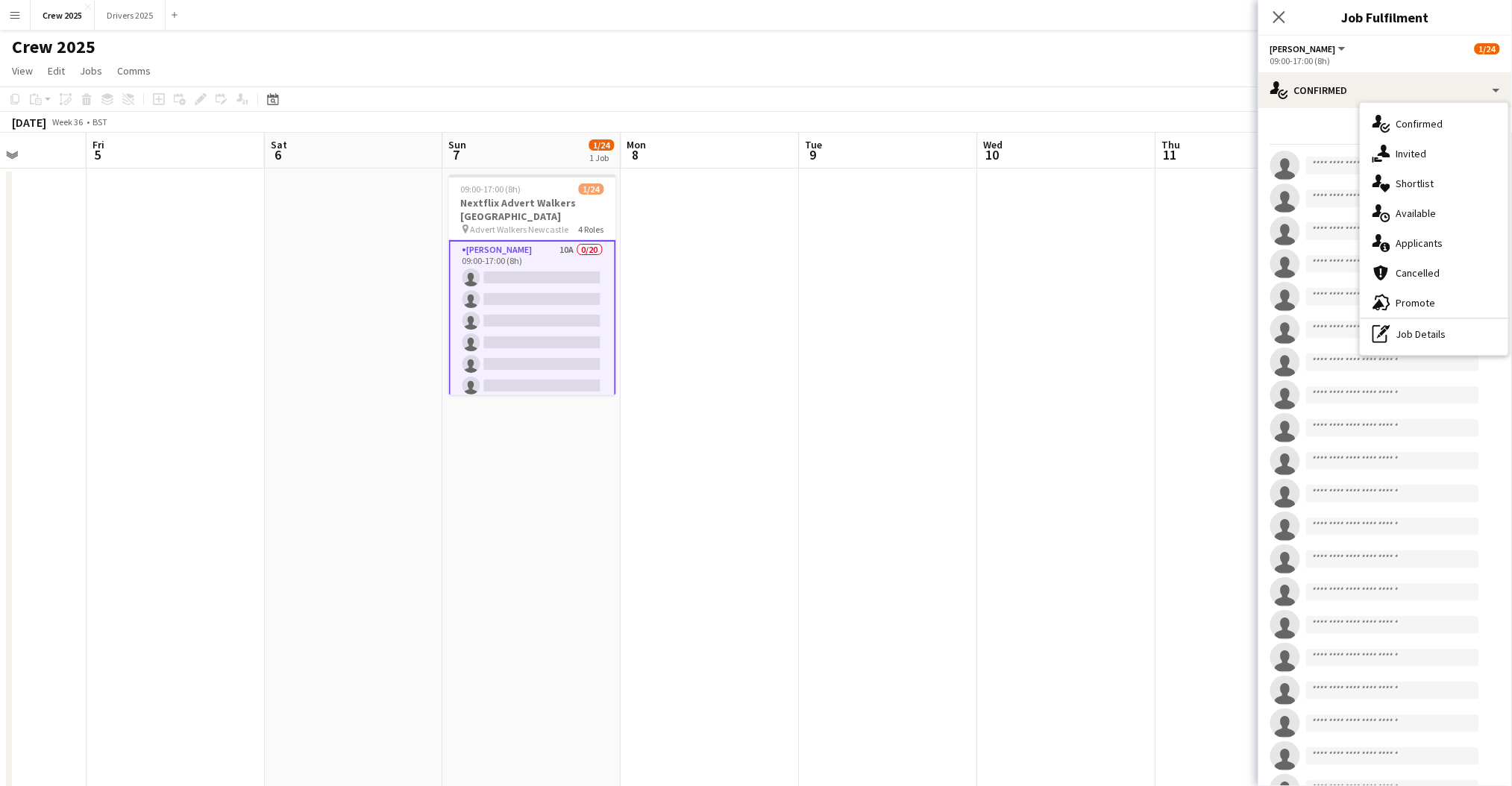
click at [1450, 245] on div "single-neutral-actions-information Applicants" at bounding box center [1434, 243] width 148 height 30
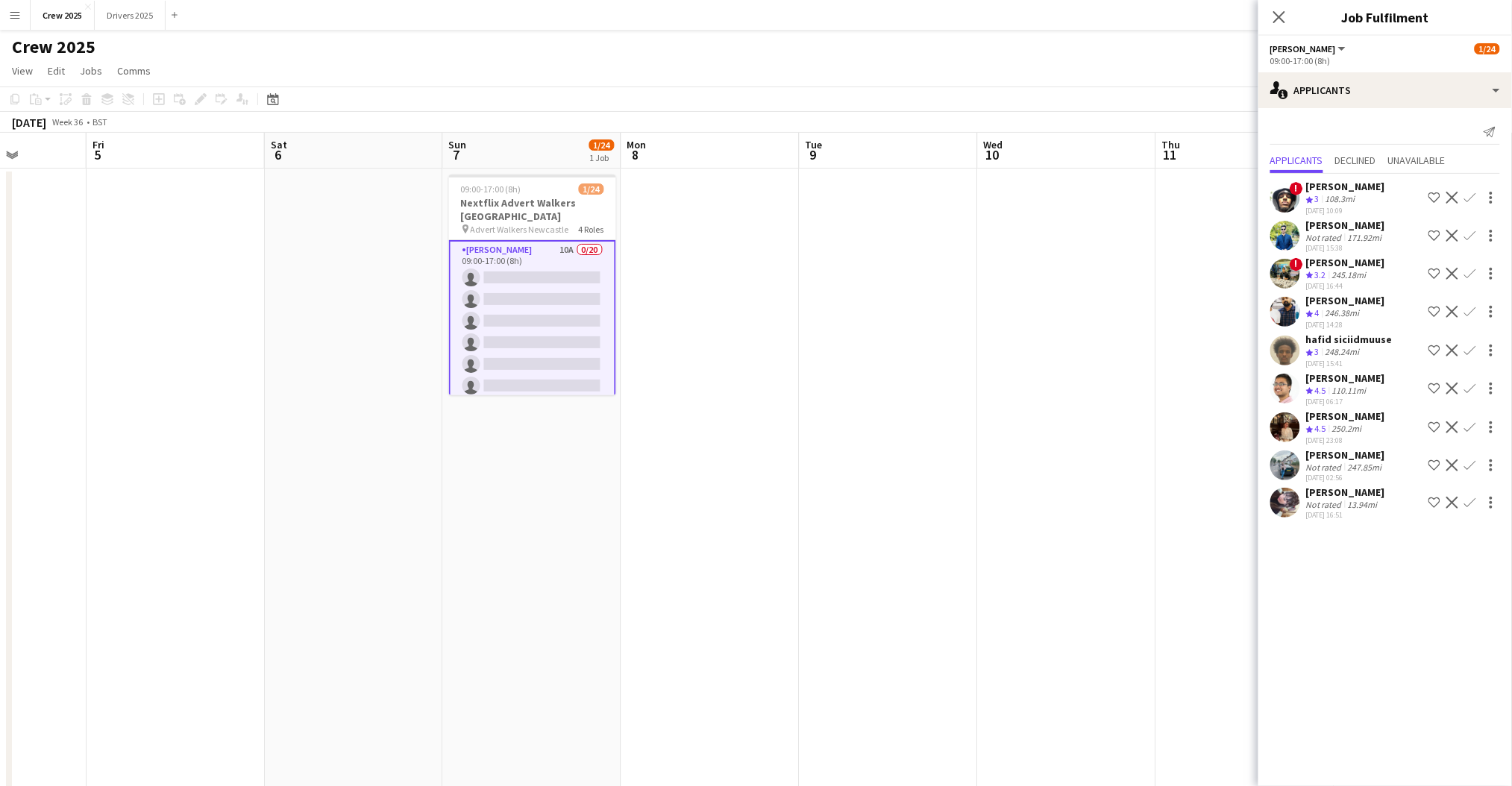
click at [856, 352] on app-date-cell at bounding box center [888, 572] width 178 height 807
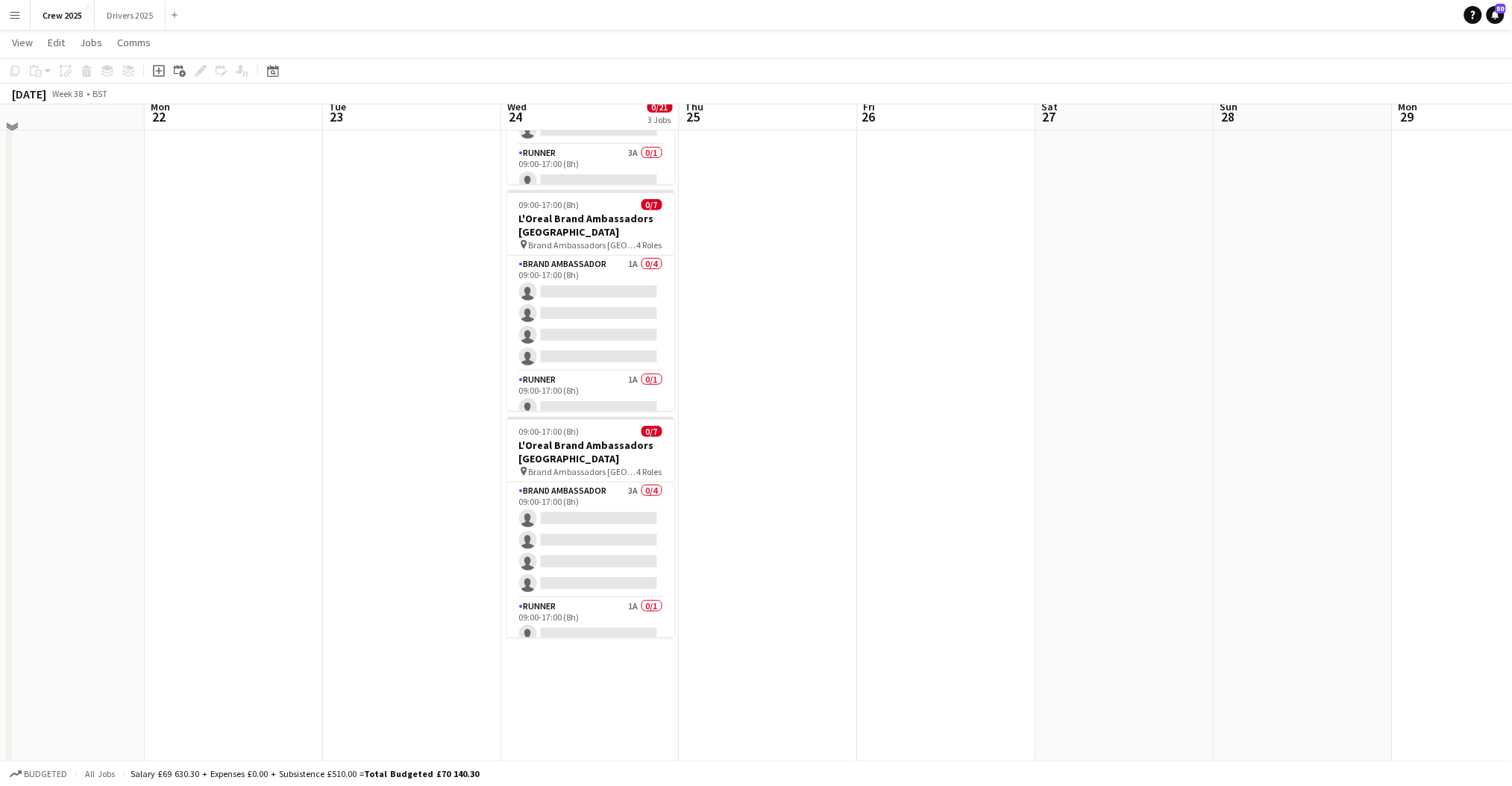
scroll to position [212, 0]
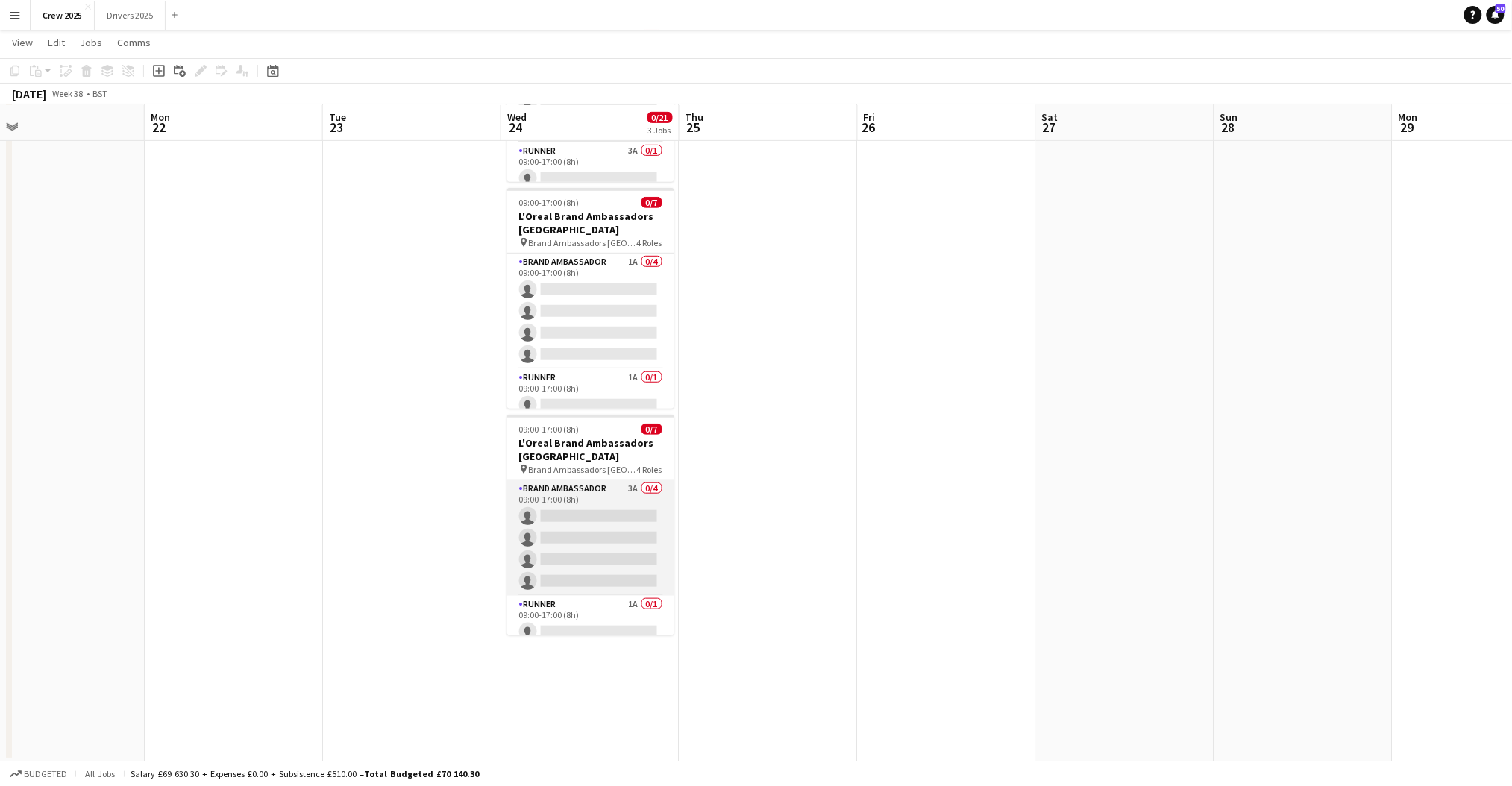
click at [597, 523] on app-card-role "Brand Ambassador 3A 0/4 09:00-17:00 (8h) single-neutral-actions single-neutral-…" at bounding box center [590, 538] width 167 height 116
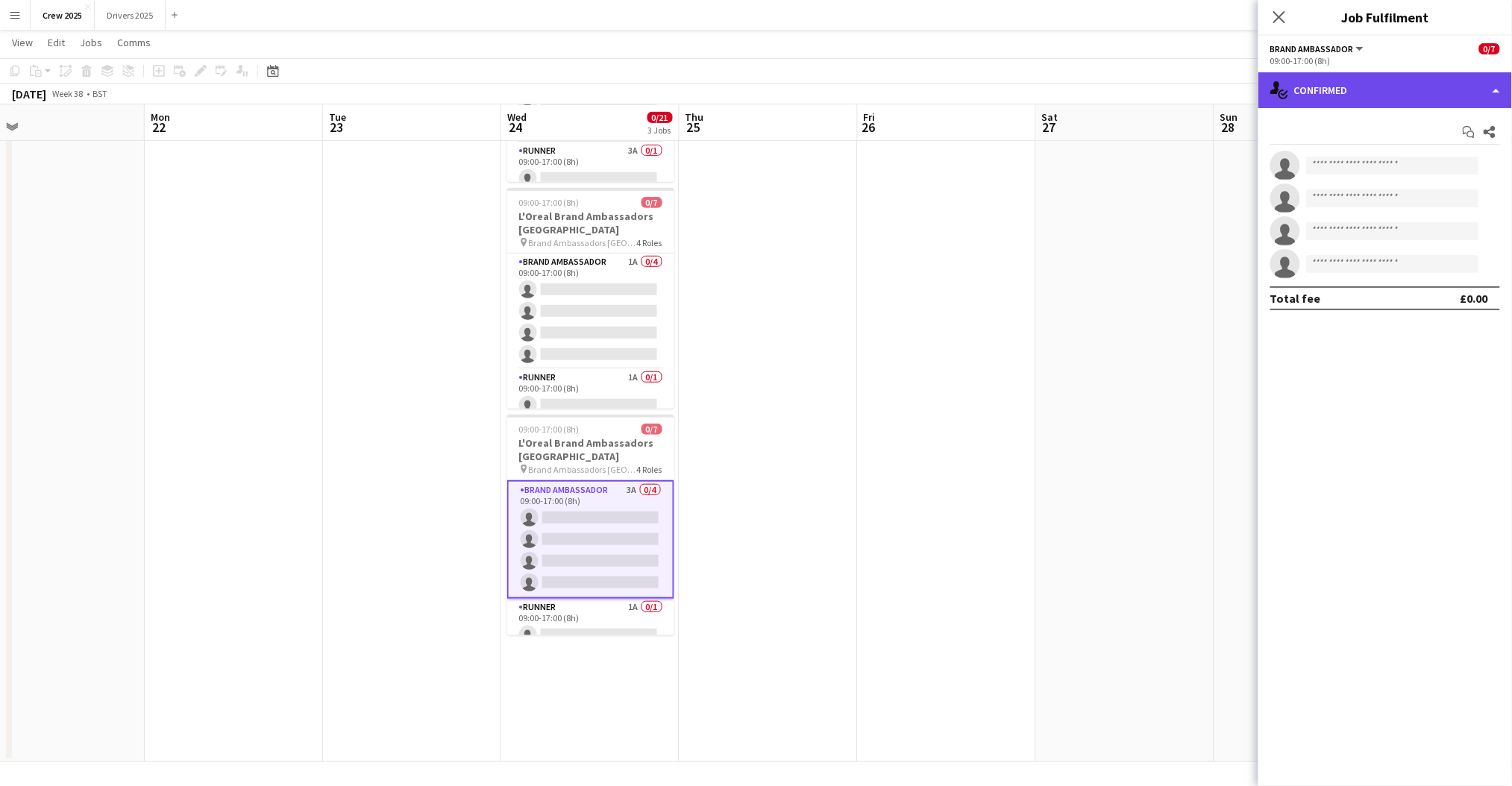
click at [1426, 91] on div "single-neutral-actions-check-2 Confirmed" at bounding box center [1385, 90] width 254 height 36
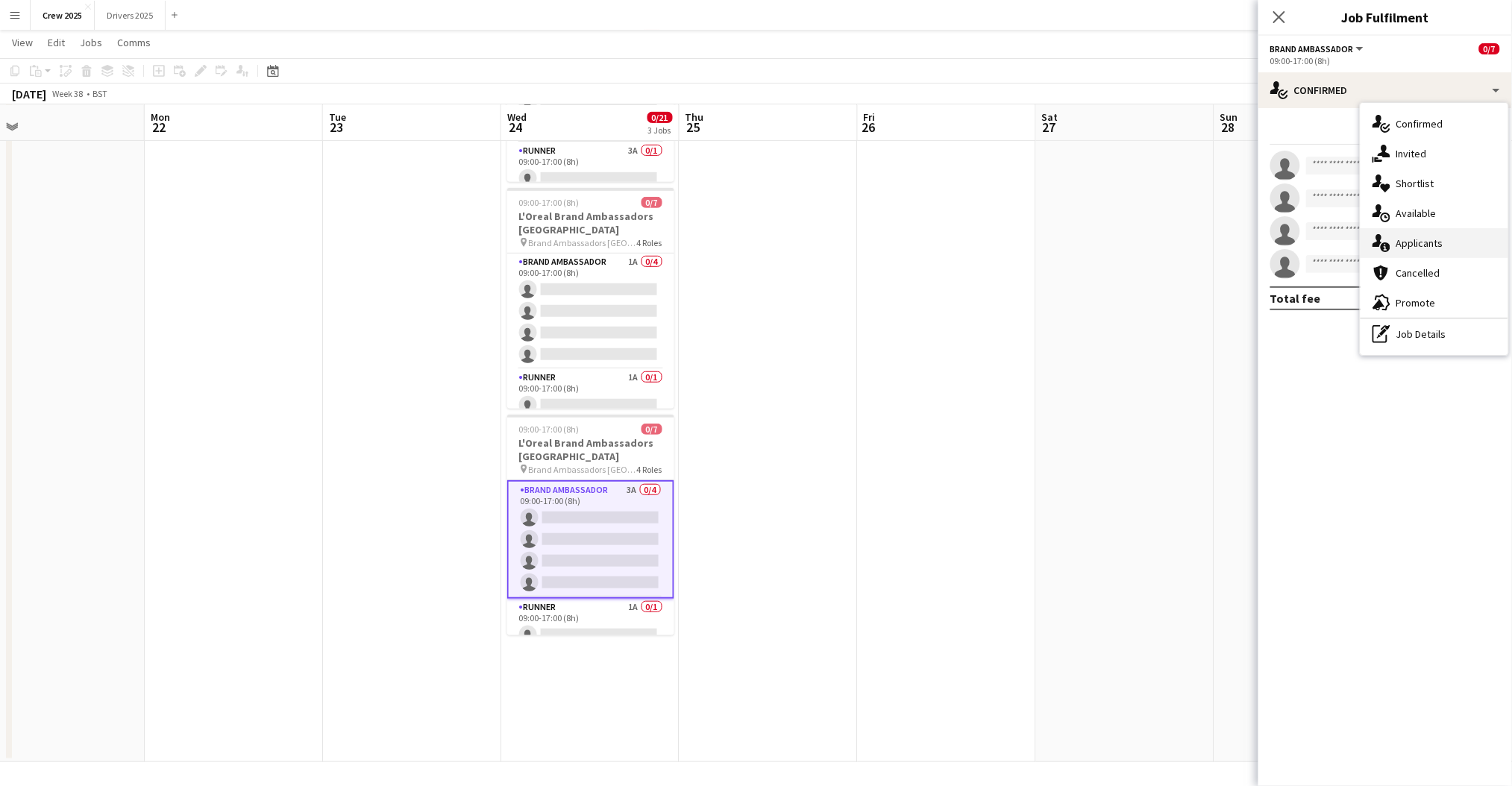
click at [1437, 246] on div "single-neutral-actions-information Applicants" at bounding box center [1434, 243] width 148 height 30
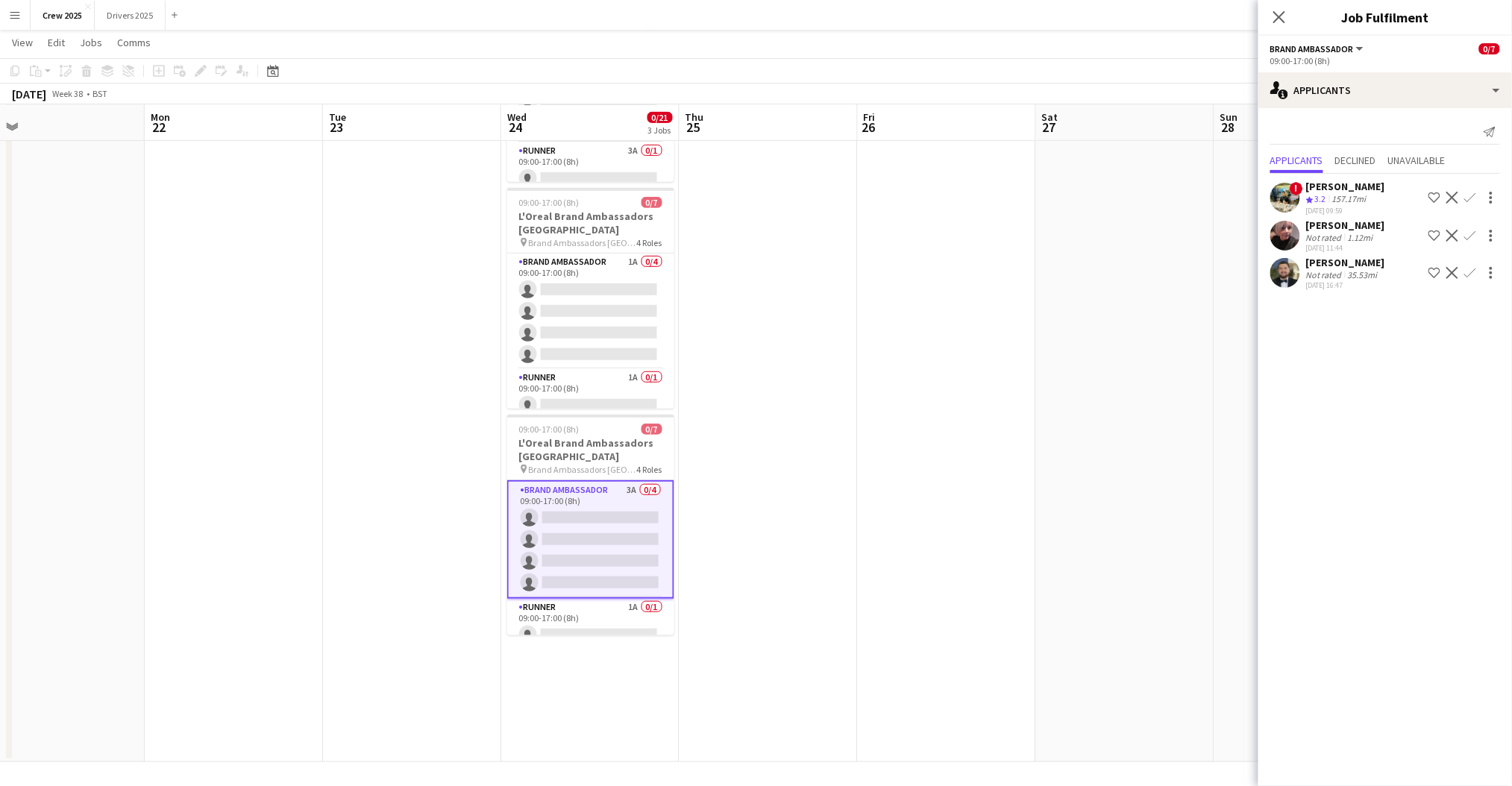
click at [1471, 271] on app-icon "Confirm" at bounding box center [1470, 273] width 12 height 12
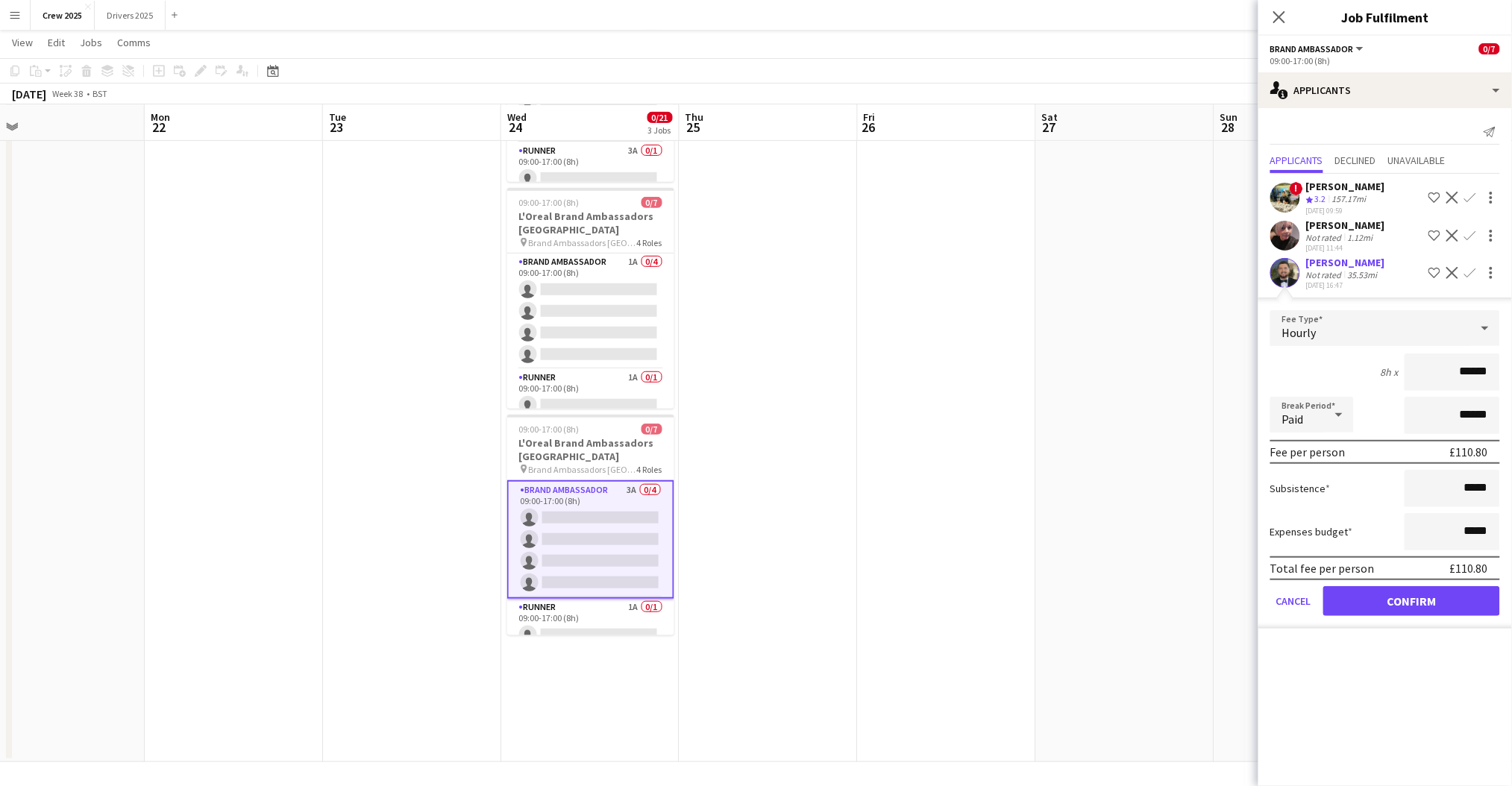
click at [858, 424] on app-date-cell at bounding box center [947, 359] width 178 height 807
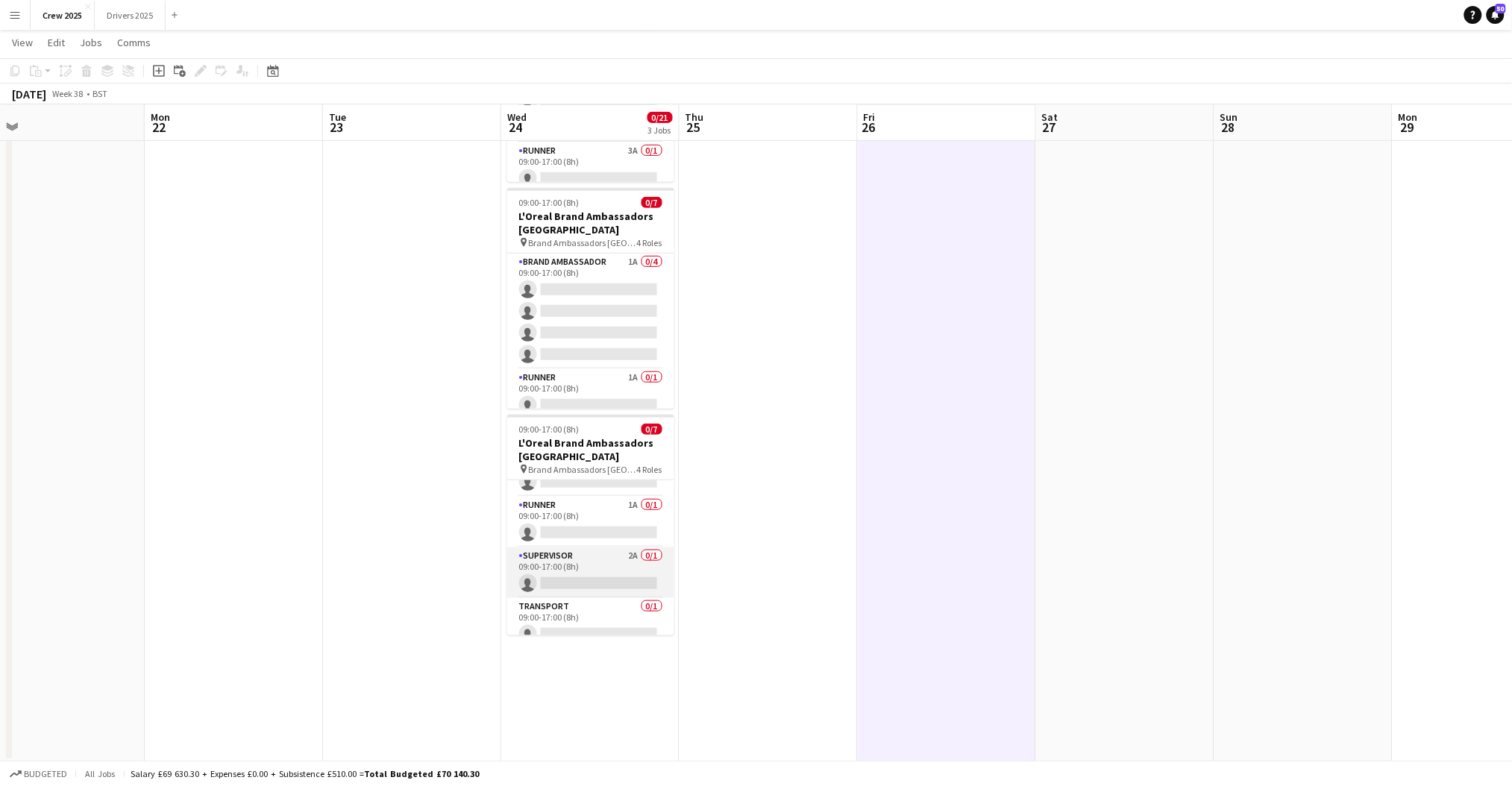
scroll to position [112, 0]
click at [594, 557] on app-card-role "Supervisor 2A 0/1 09:00-17:00 (8h) single-neutral-actions" at bounding box center [590, 559] width 167 height 51
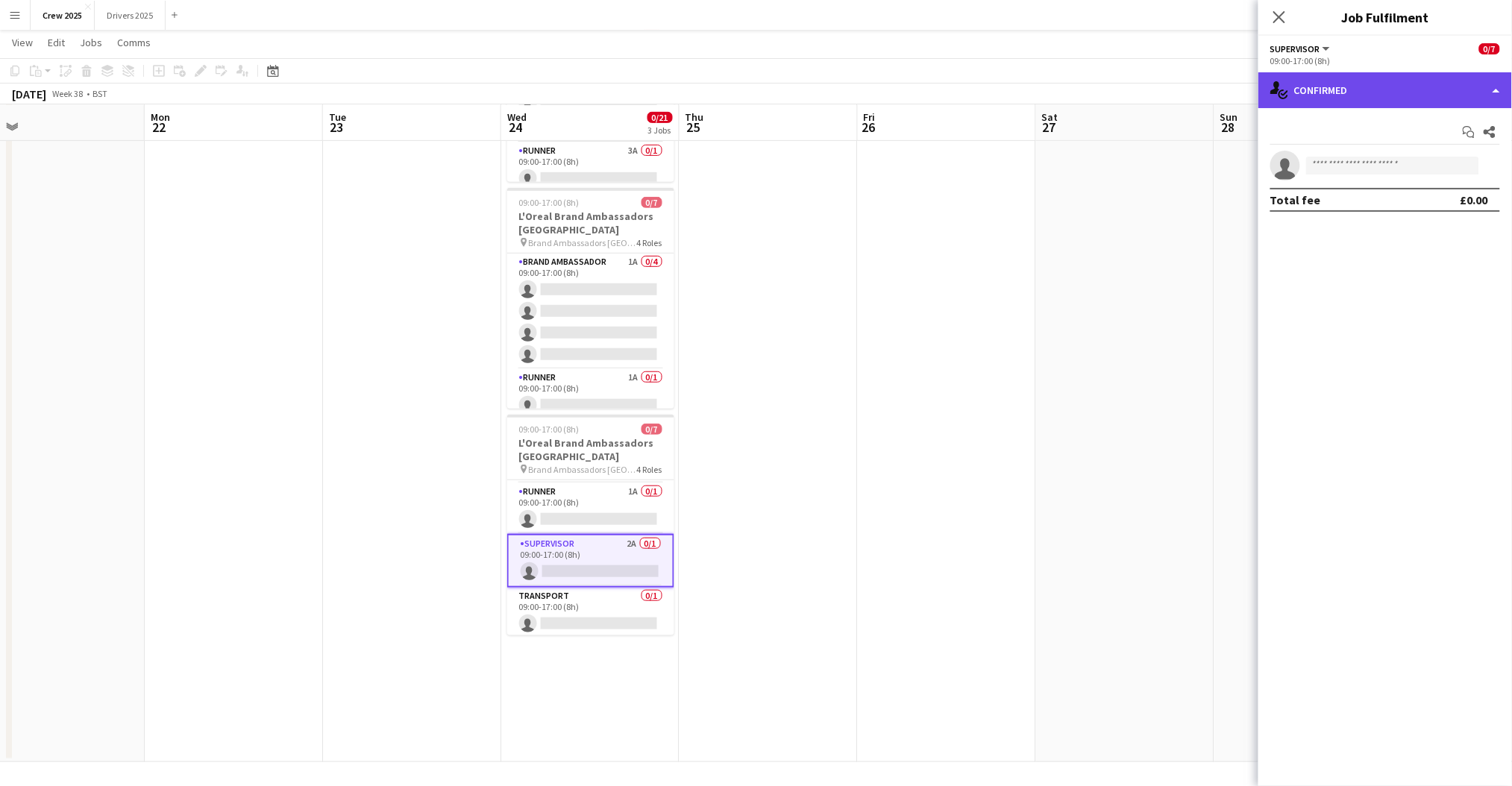
click at [1338, 83] on div "single-neutral-actions-check-2 Confirmed" at bounding box center [1385, 90] width 254 height 36
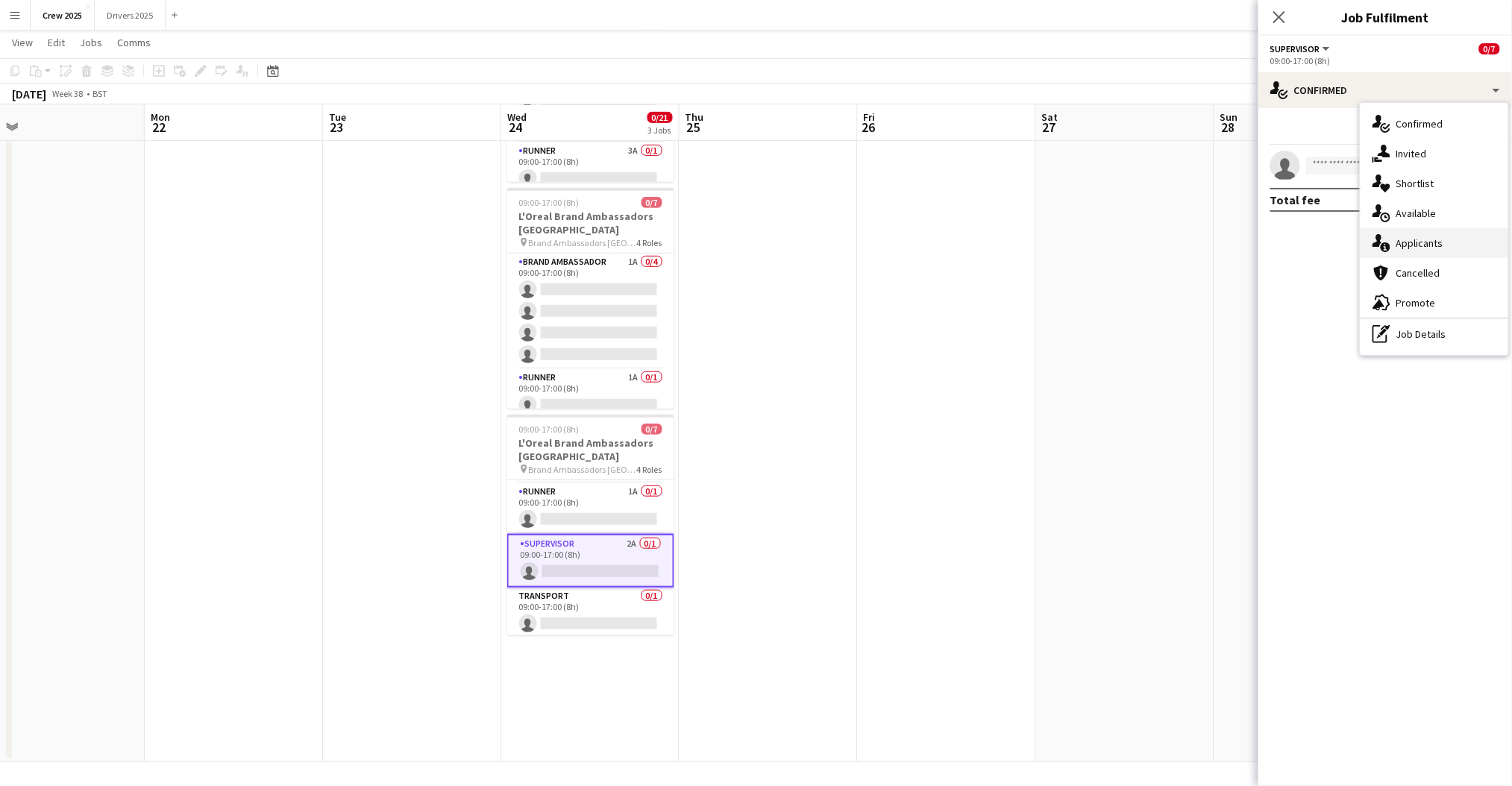
click at [1434, 244] on div "single-neutral-actions-information Applicants" at bounding box center [1434, 243] width 148 height 30
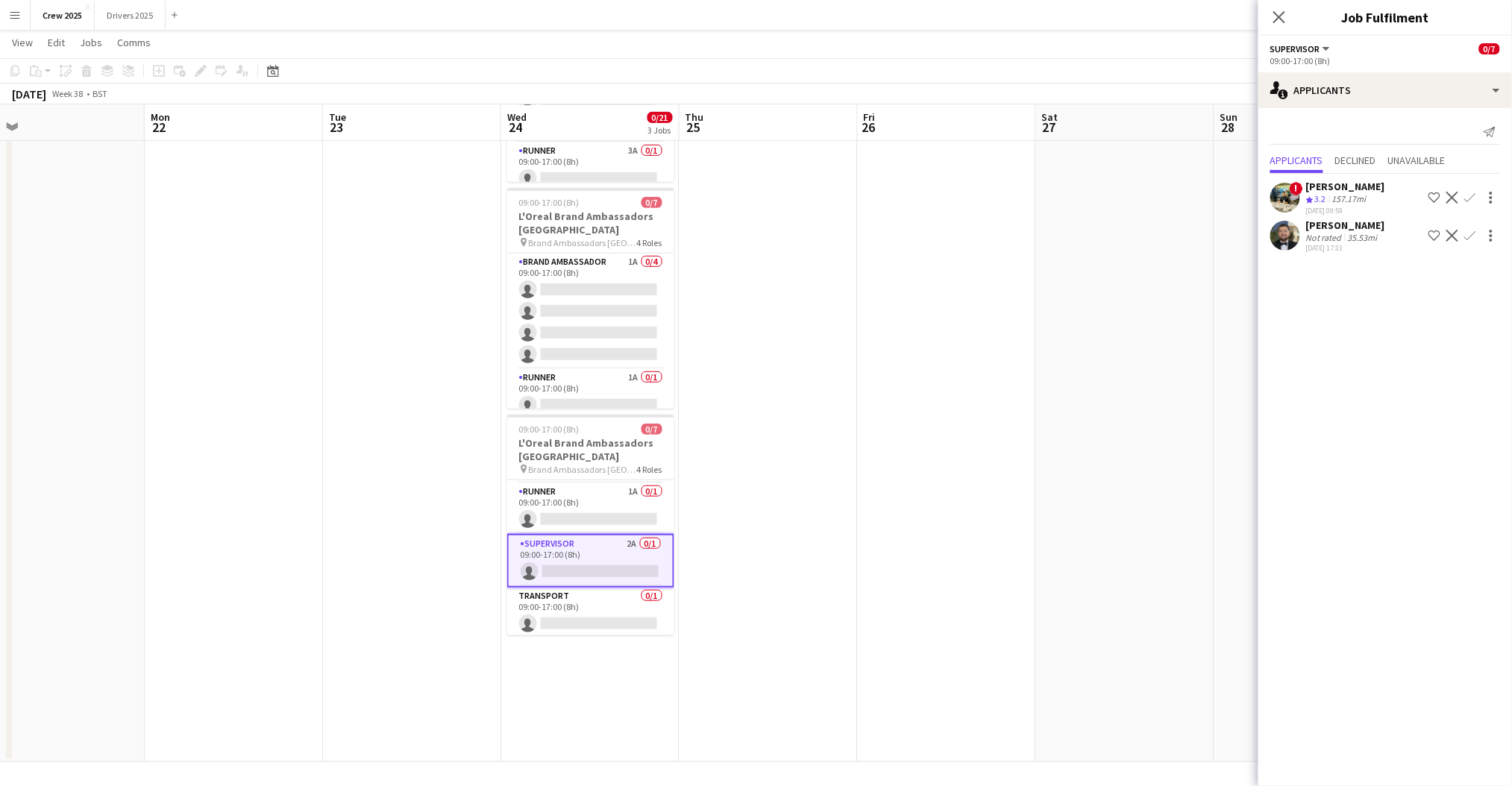
click at [858, 511] on app-date-cell at bounding box center [947, 359] width 178 height 807
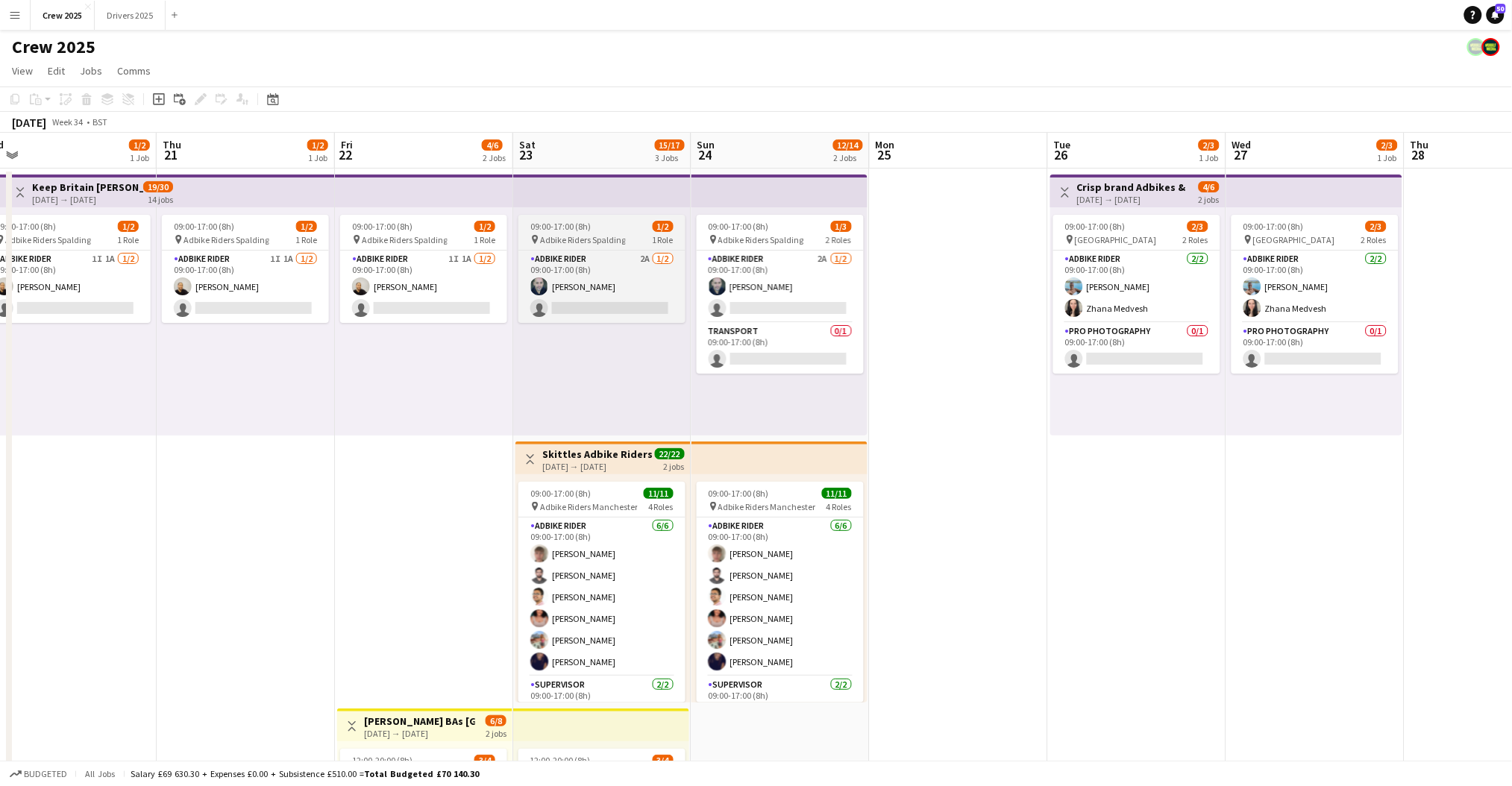
scroll to position [0, 355]
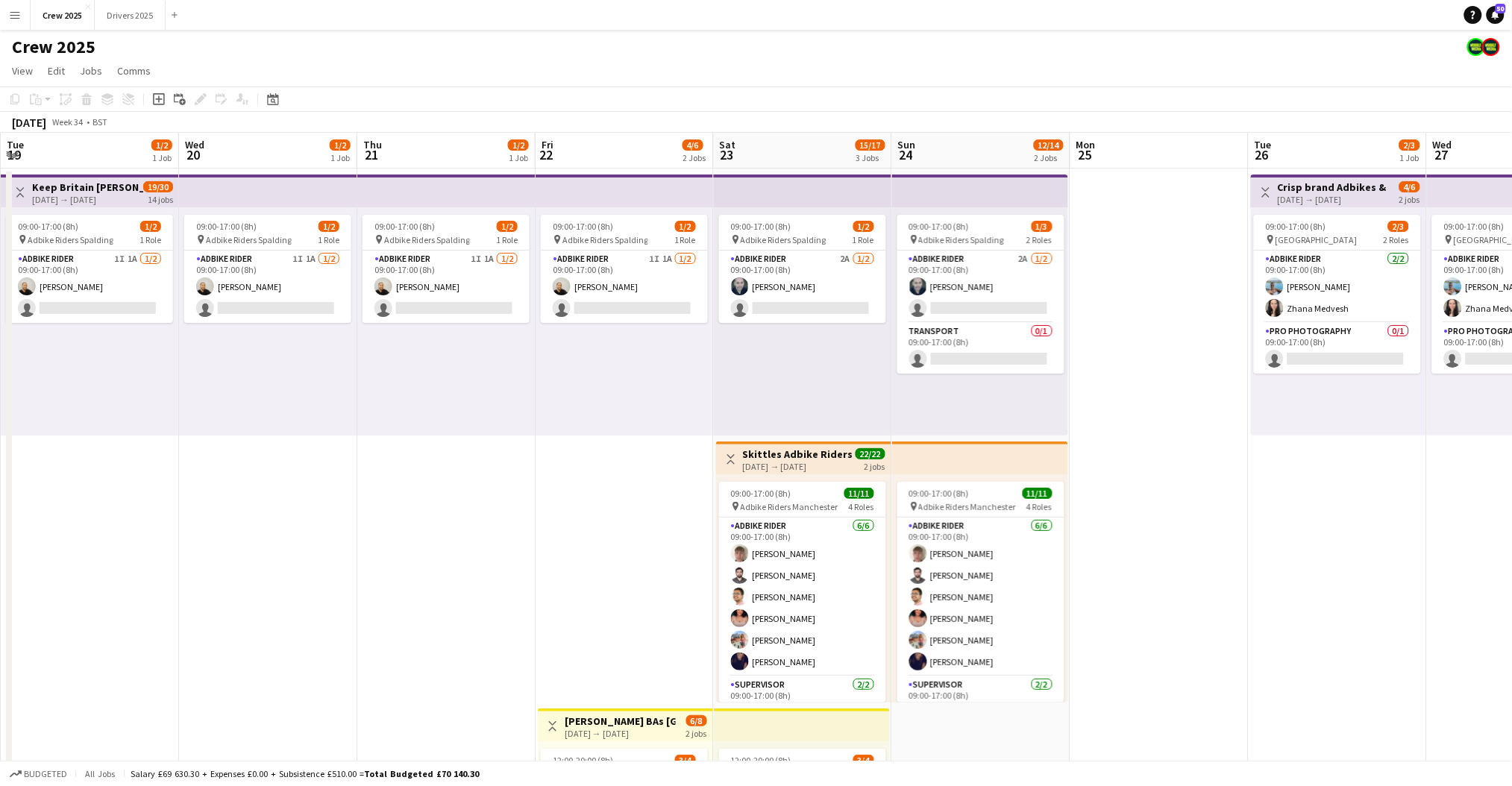
click at [1138, 461] on app-date-cell at bounding box center [1159, 572] width 178 height 807
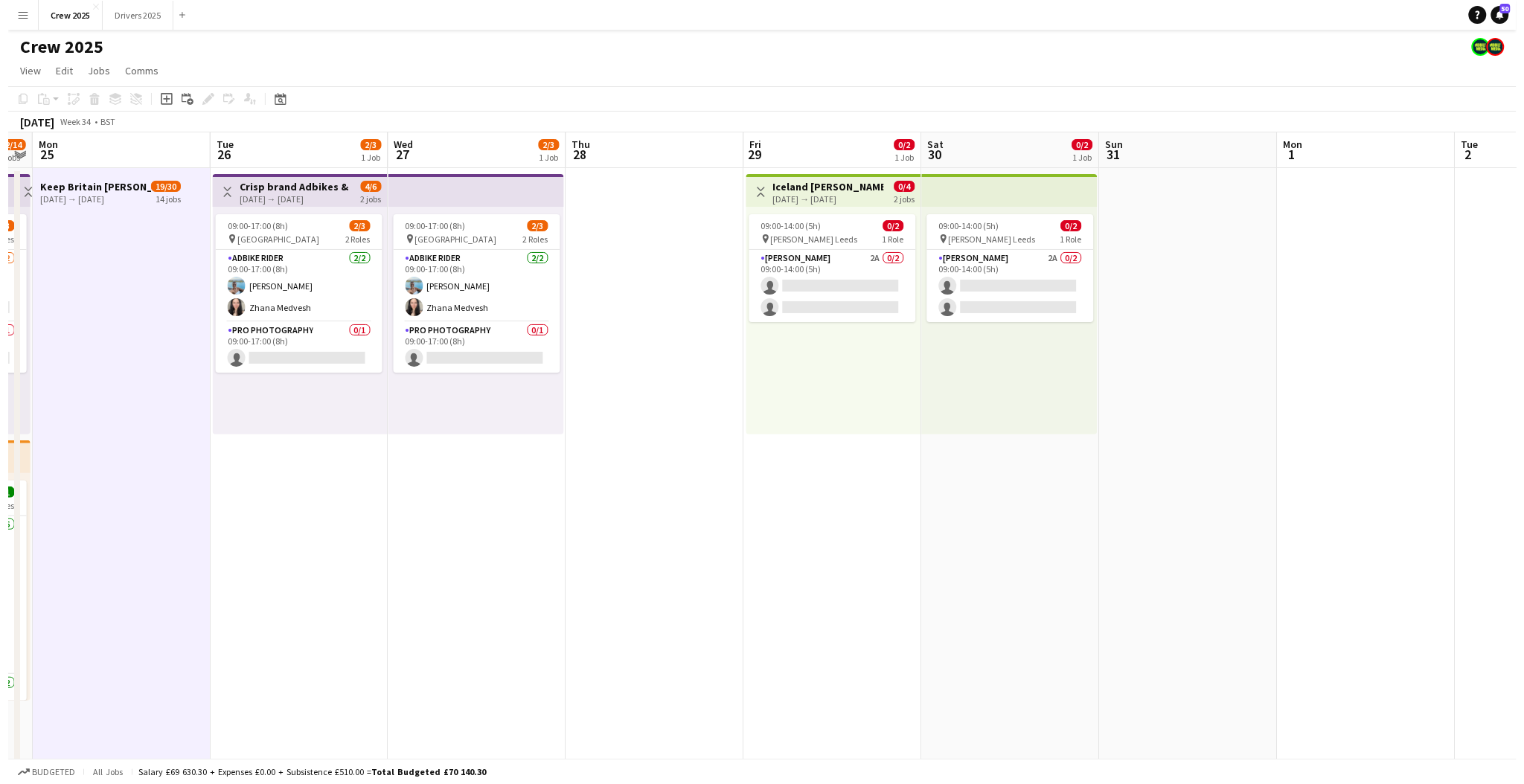
scroll to position [0, 538]
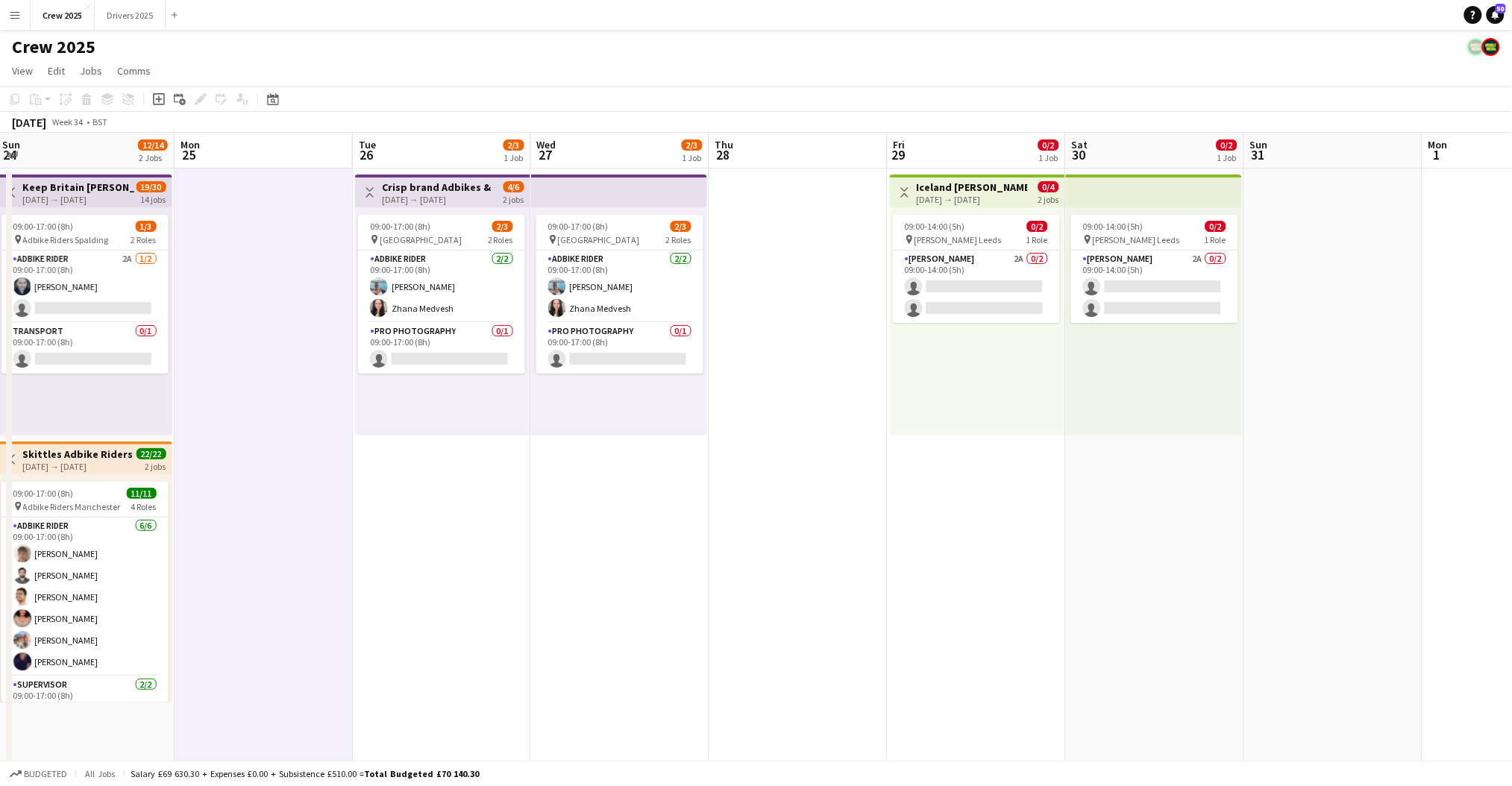
click at [783, 520] on app-date-cell at bounding box center [798, 572] width 178 height 807
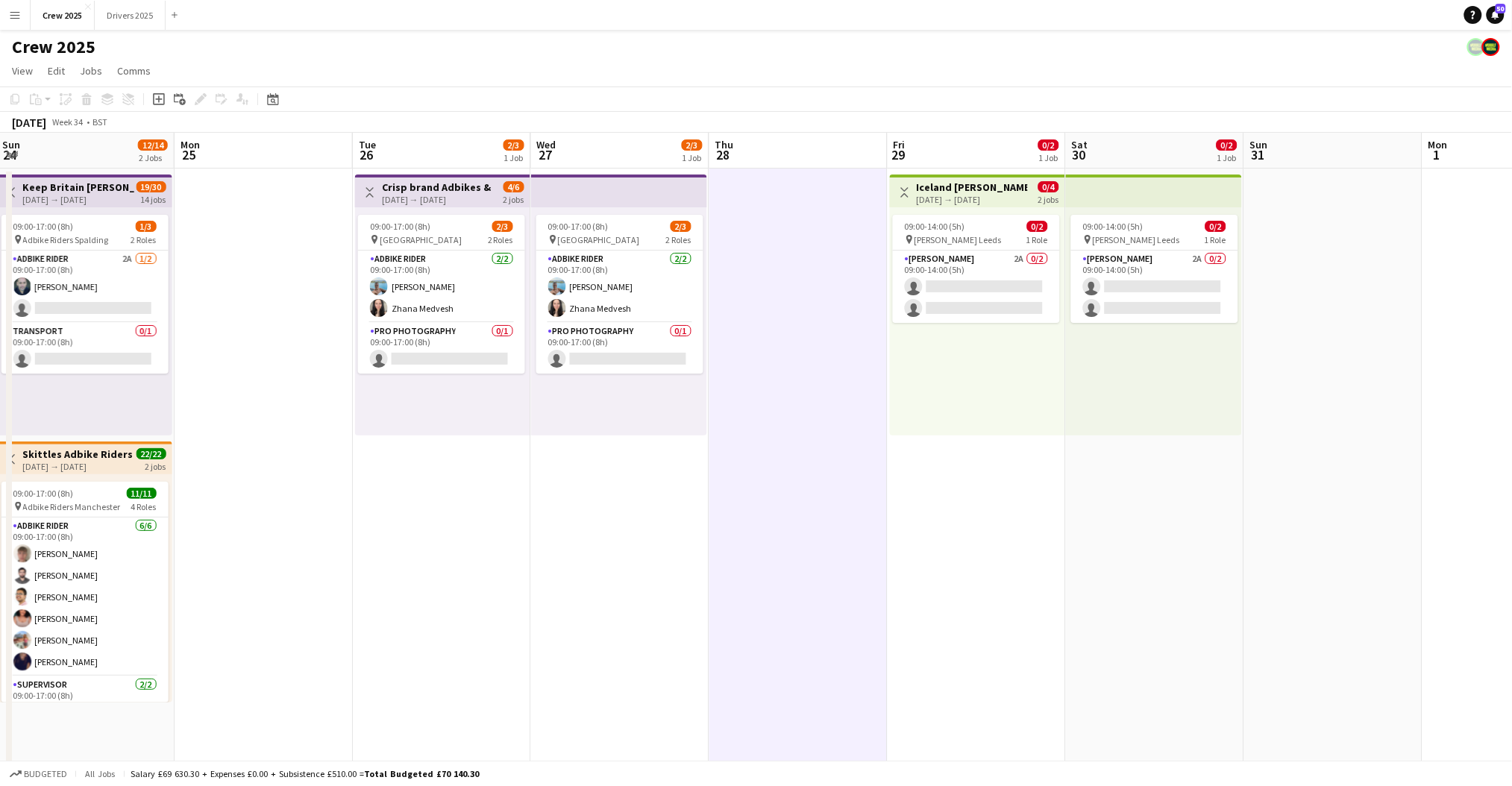
click at [15, 18] on app-icon "Menu" at bounding box center [15, 15] width 12 height 12
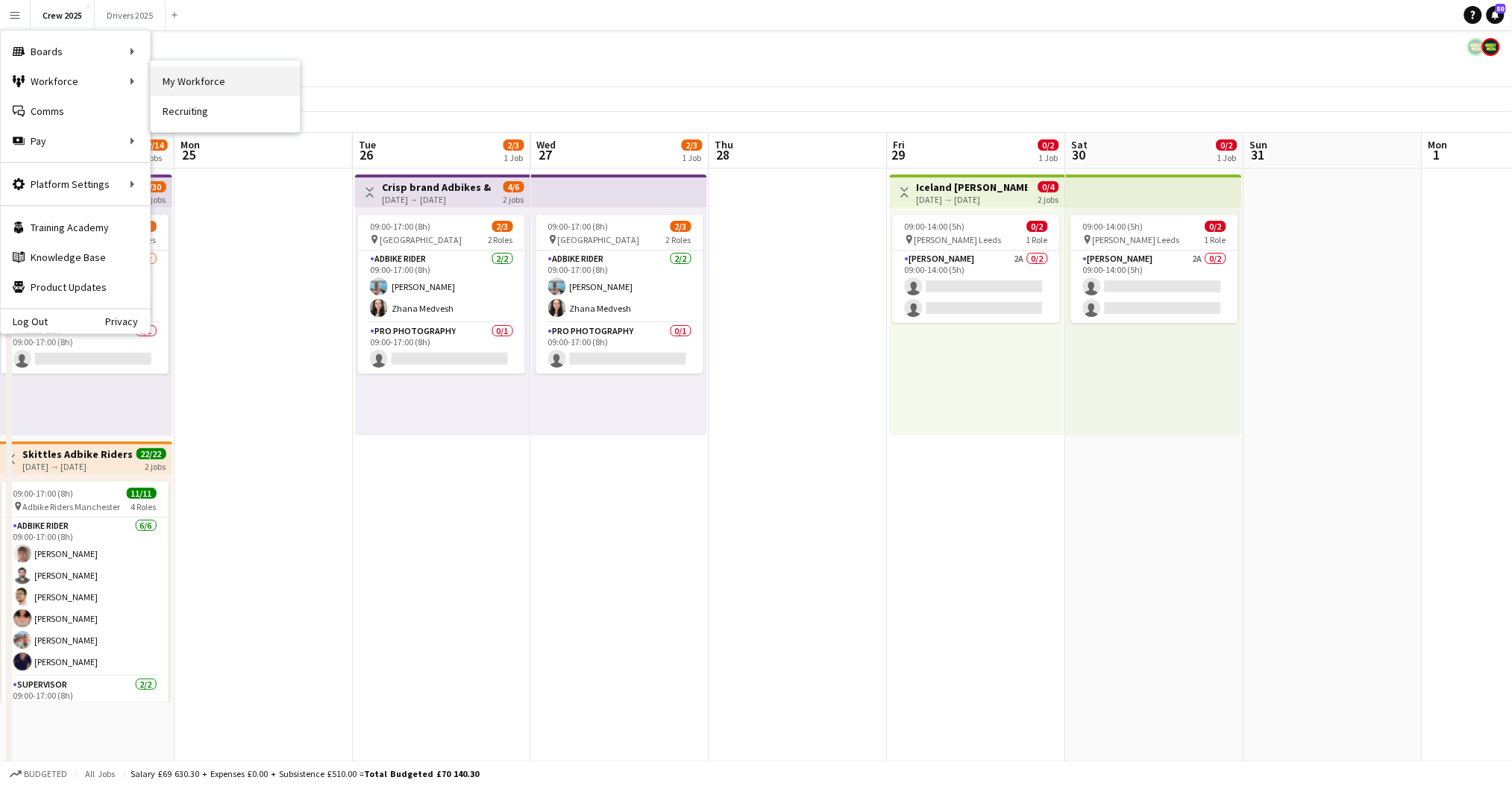
click at [174, 83] on link "My Workforce" at bounding box center [225, 81] width 149 height 30
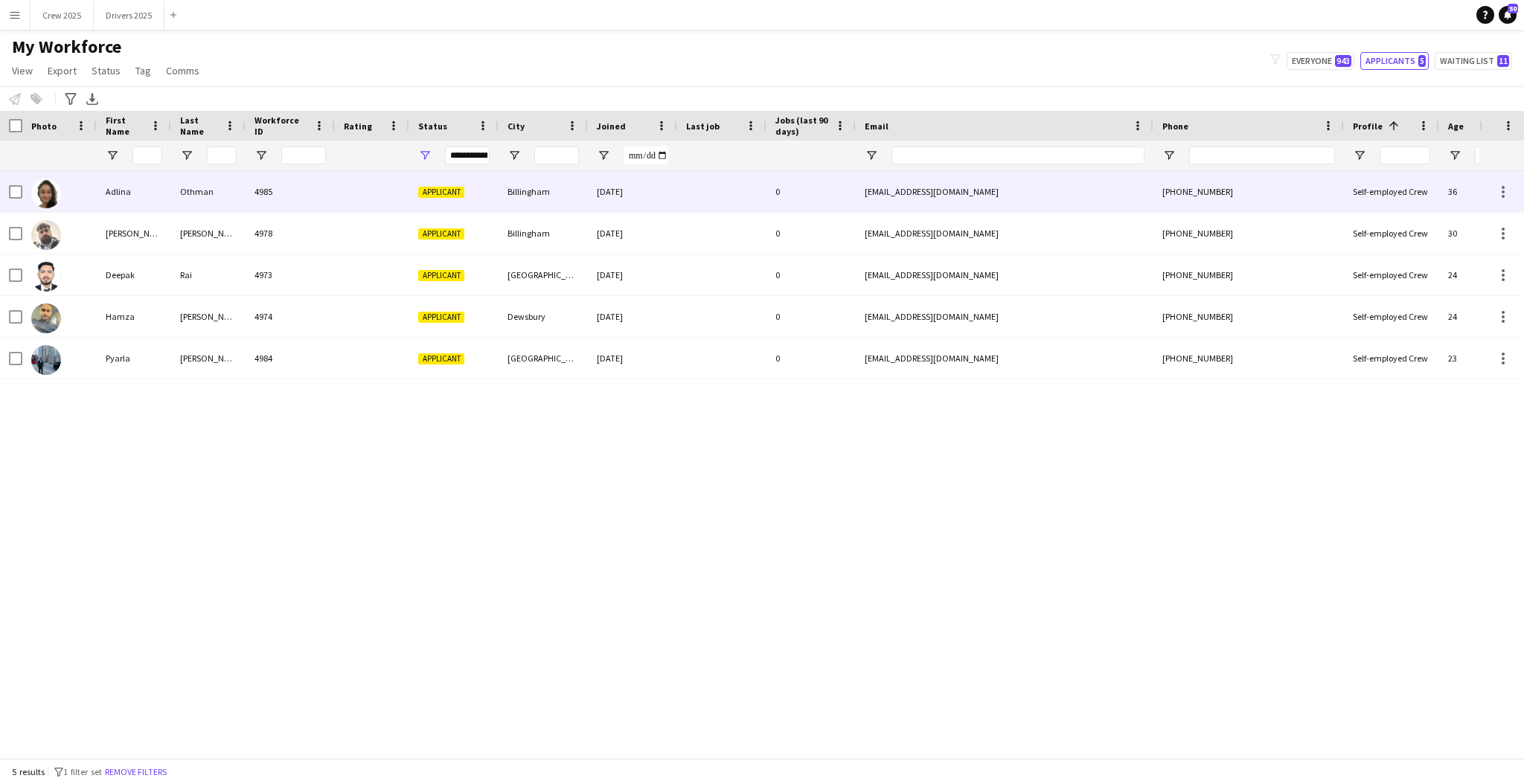
click at [532, 195] on div "Billingham" at bounding box center [543, 191] width 89 height 41
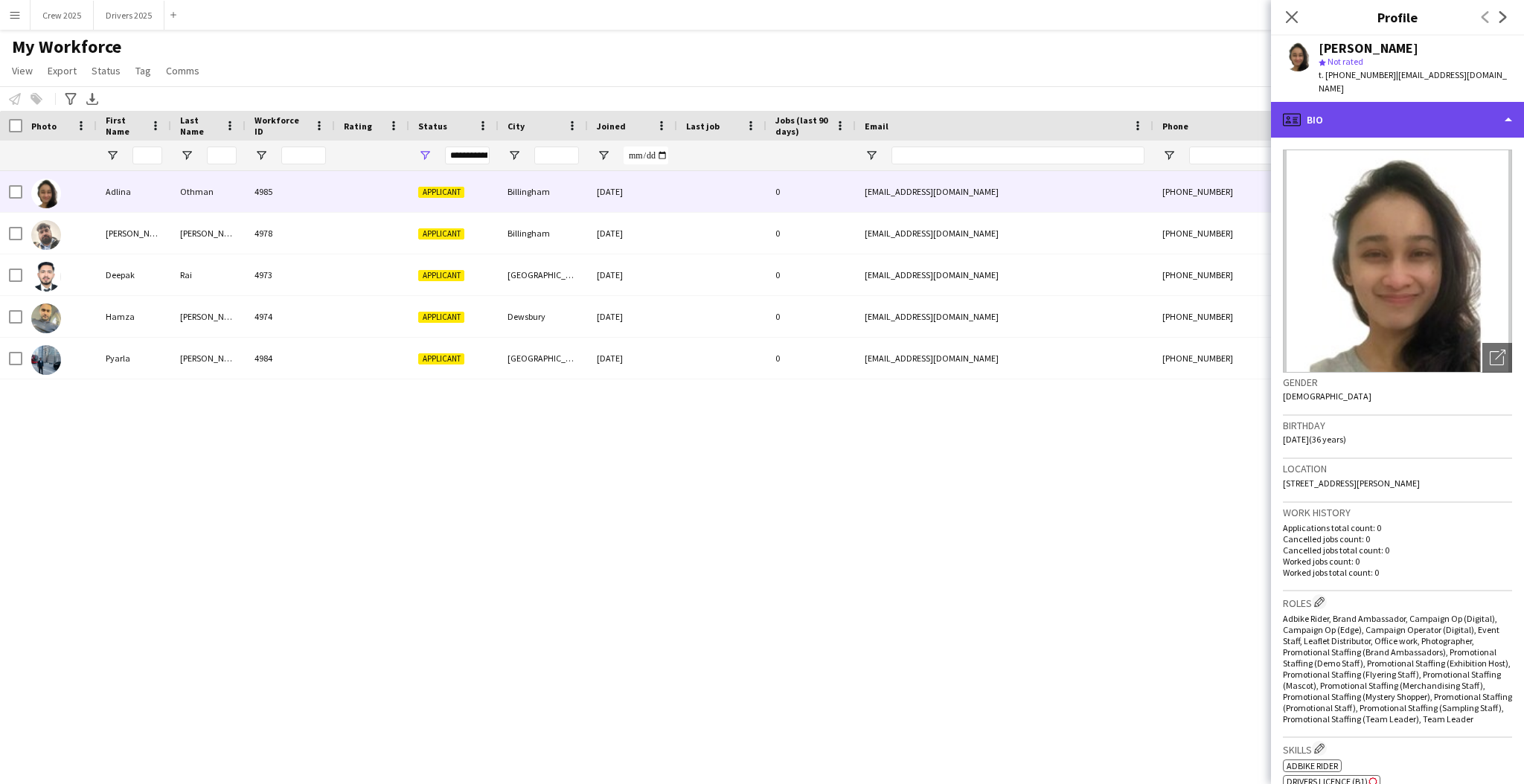
click at [1403, 112] on div "profile Bio" at bounding box center [1397, 120] width 253 height 35
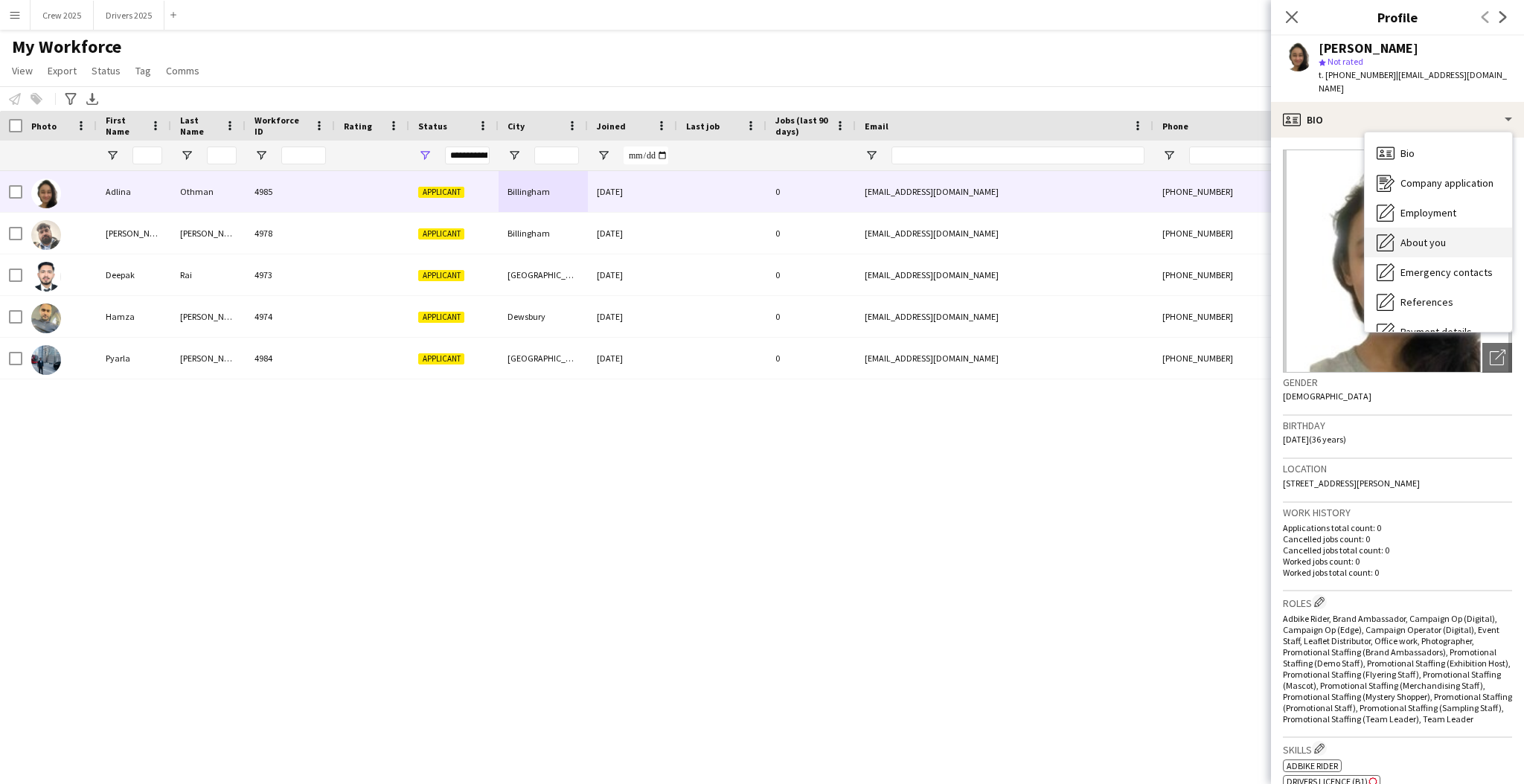
click at [1449, 228] on div "About you About you" at bounding box center [1439, 243] width 147 height 30
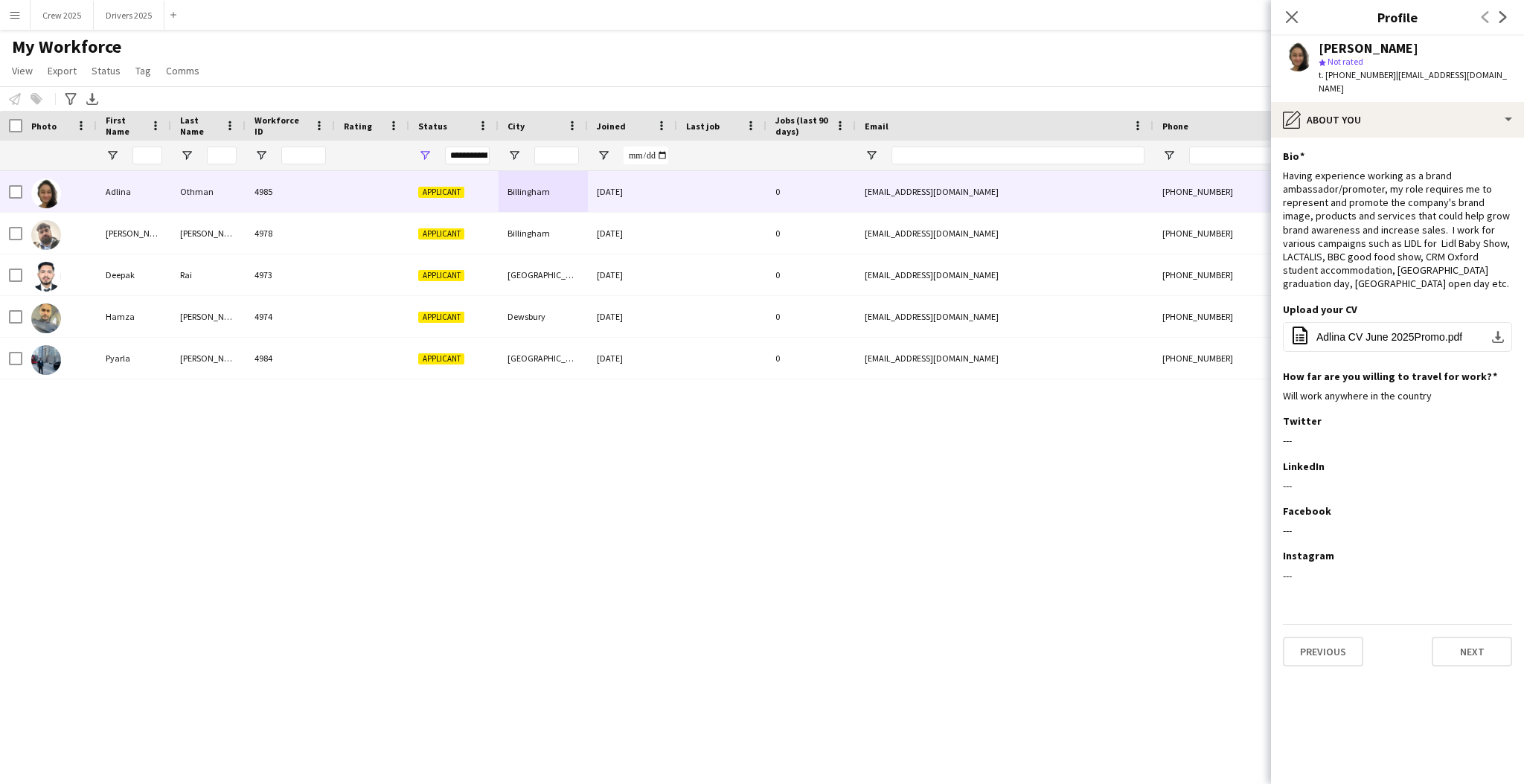
click at [829, 557] on div "Adlina Othman 4985 Applicant Billingham 15-08-2025 0 hello.aliaao@hotmail.com +…" at bounding box center [740, 457] width 1480 height 572
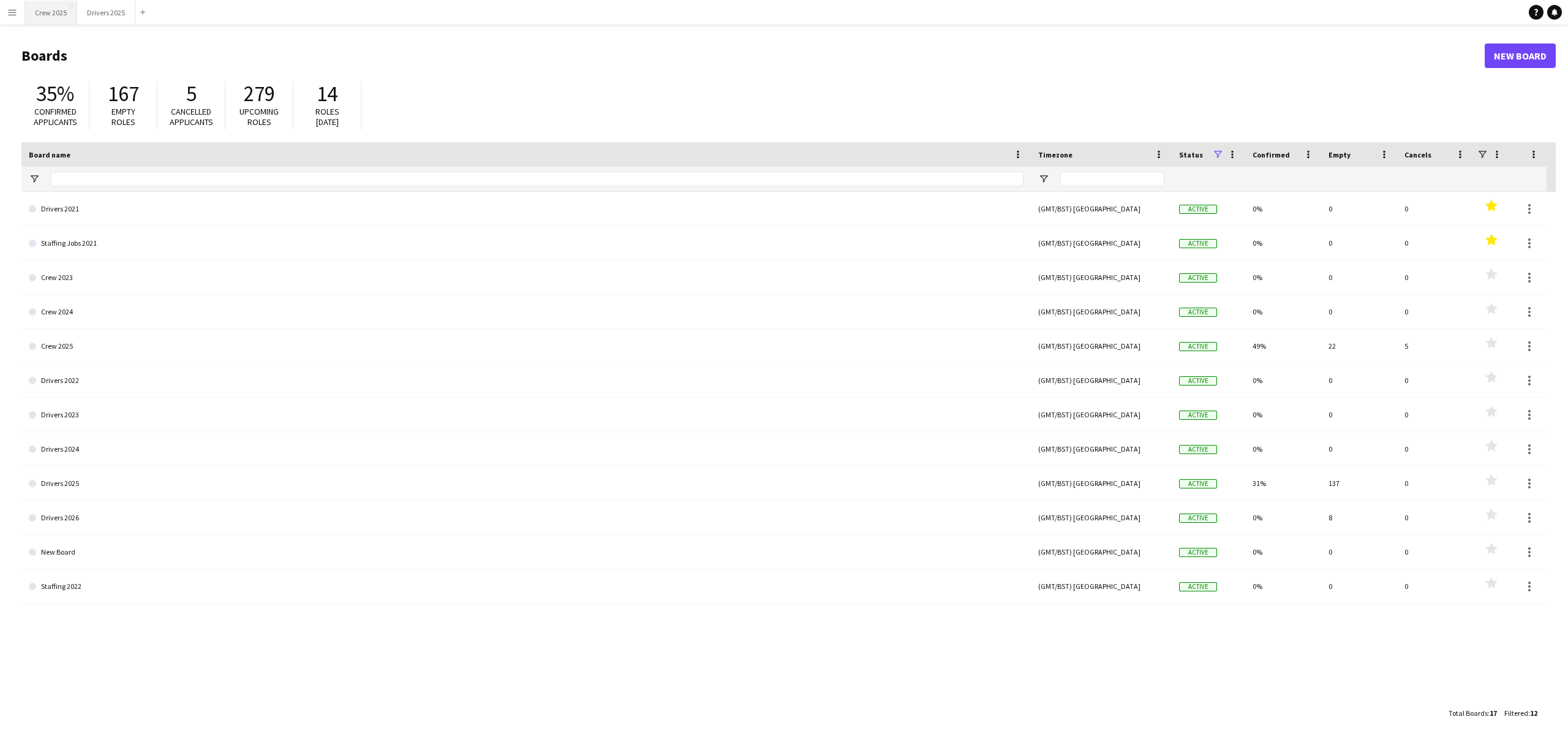
click at [62, 9] on button "Crew 2025 Close" at bounding box center [51, 13] width 52 height 24
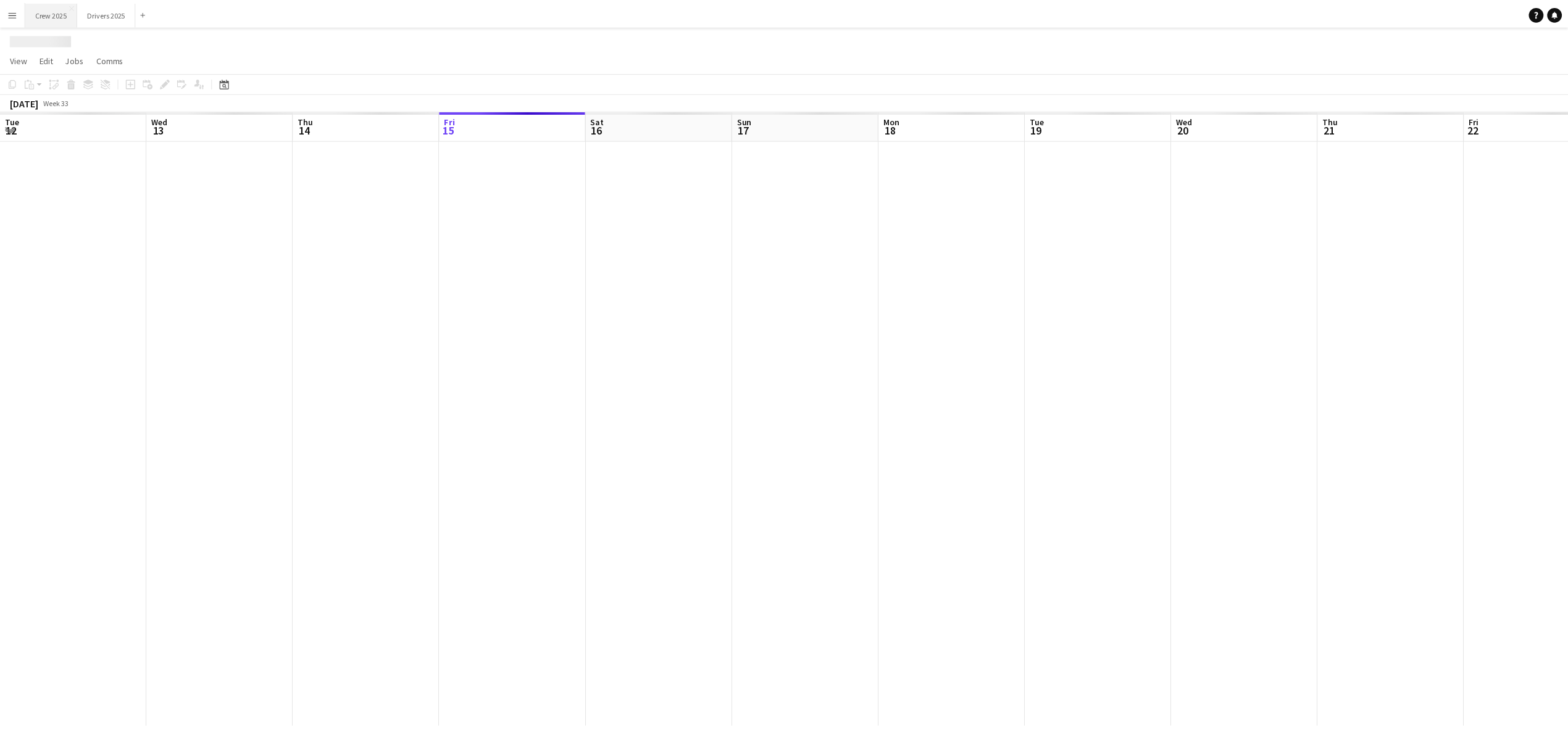
scroll to position [0, 295]
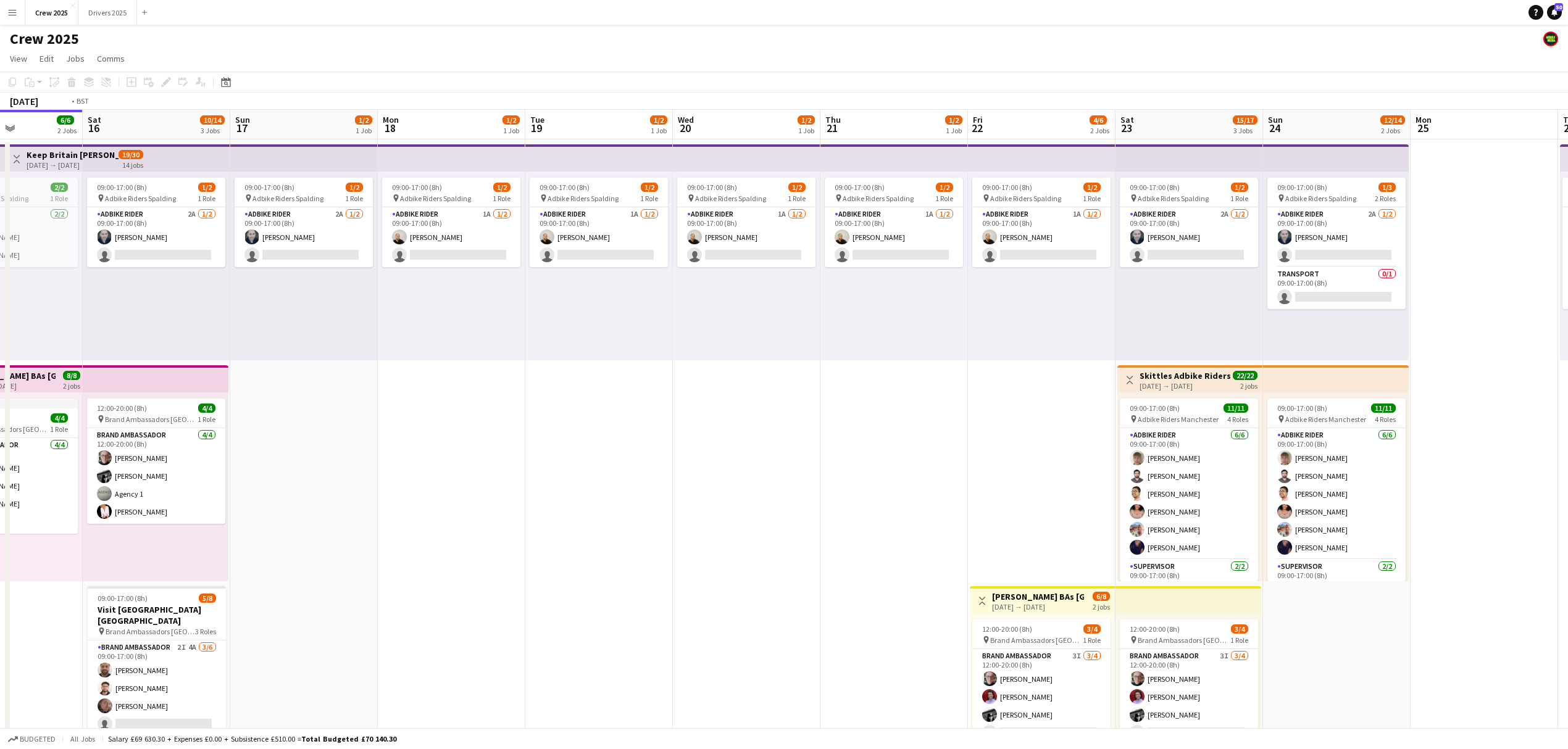
drag, startPoint x: 1017, startPoint y: 472, endPoint x: 213, endPoint y: 518, distance: 805.3
click at [211, 518] on app-calendar-viewport "Tue 12 2/2 1 Job Wed 13 2/2 1 Job Thu 14 3/3 2 Jobs Fri 15 6/6 2 Jobs Sat 16 10…" at bounding box center [784, 458] width 1568 height 697
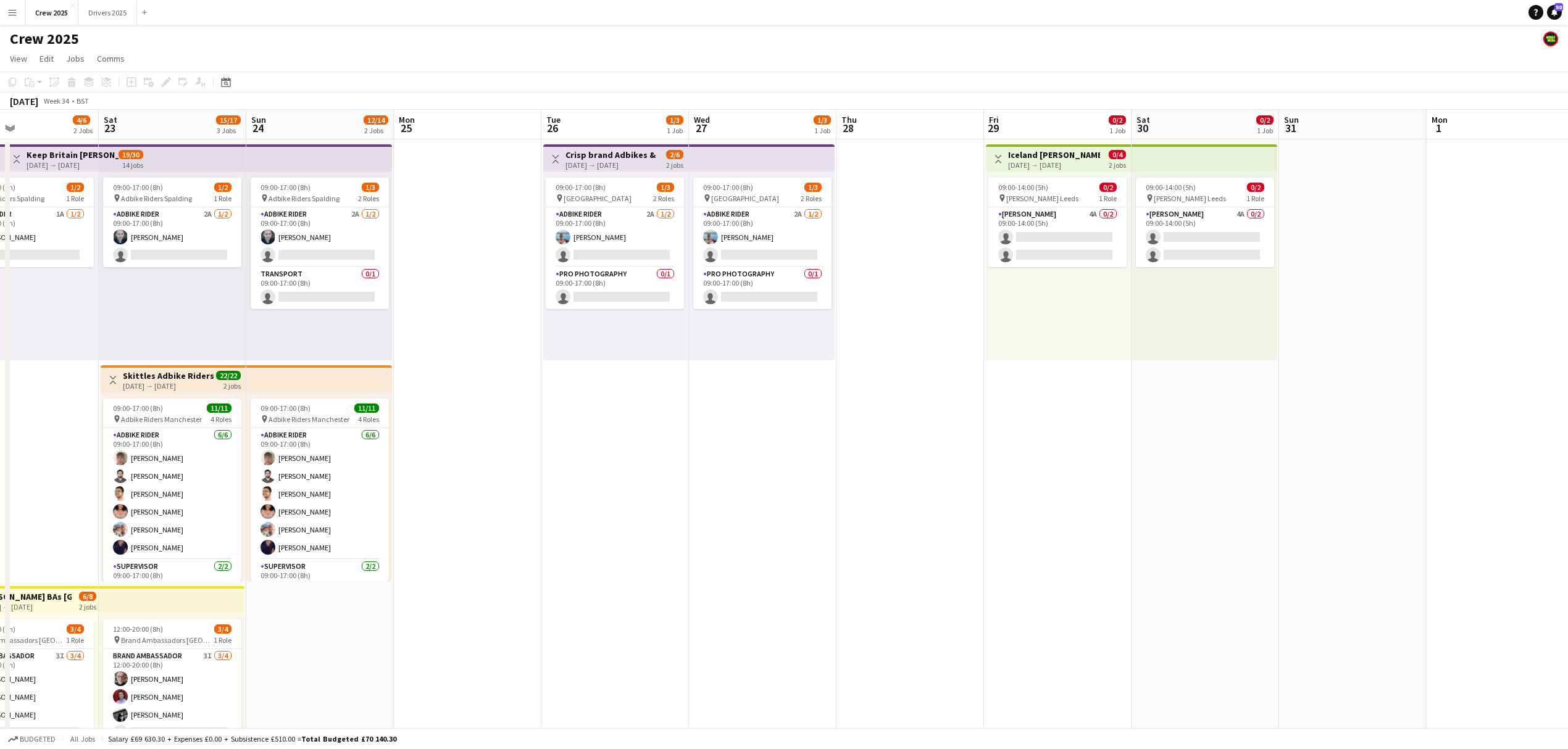
drag, startPoint x: 1152, startPoint y: 506, endPoint x: 727, endPoint y: 520, distance: 425.2
click at [729, 520] on app-calendar-viewport "Wed 20 1/2 1 Job Thu 21 1/2 1 Job Fri 22 4/6 2 Jobs Sat 23 15/17 3 Jobs Sun 24 …" at bounding box center [784, 458] width 1568 height 697
click at [608, 223] on app-card-role "Adbike Rider 2A [DATE] 09:00-17:00 (8h) [PERSON_NAME] single-neutral-actions" at bounding box center [614, 237] width 138 height 60
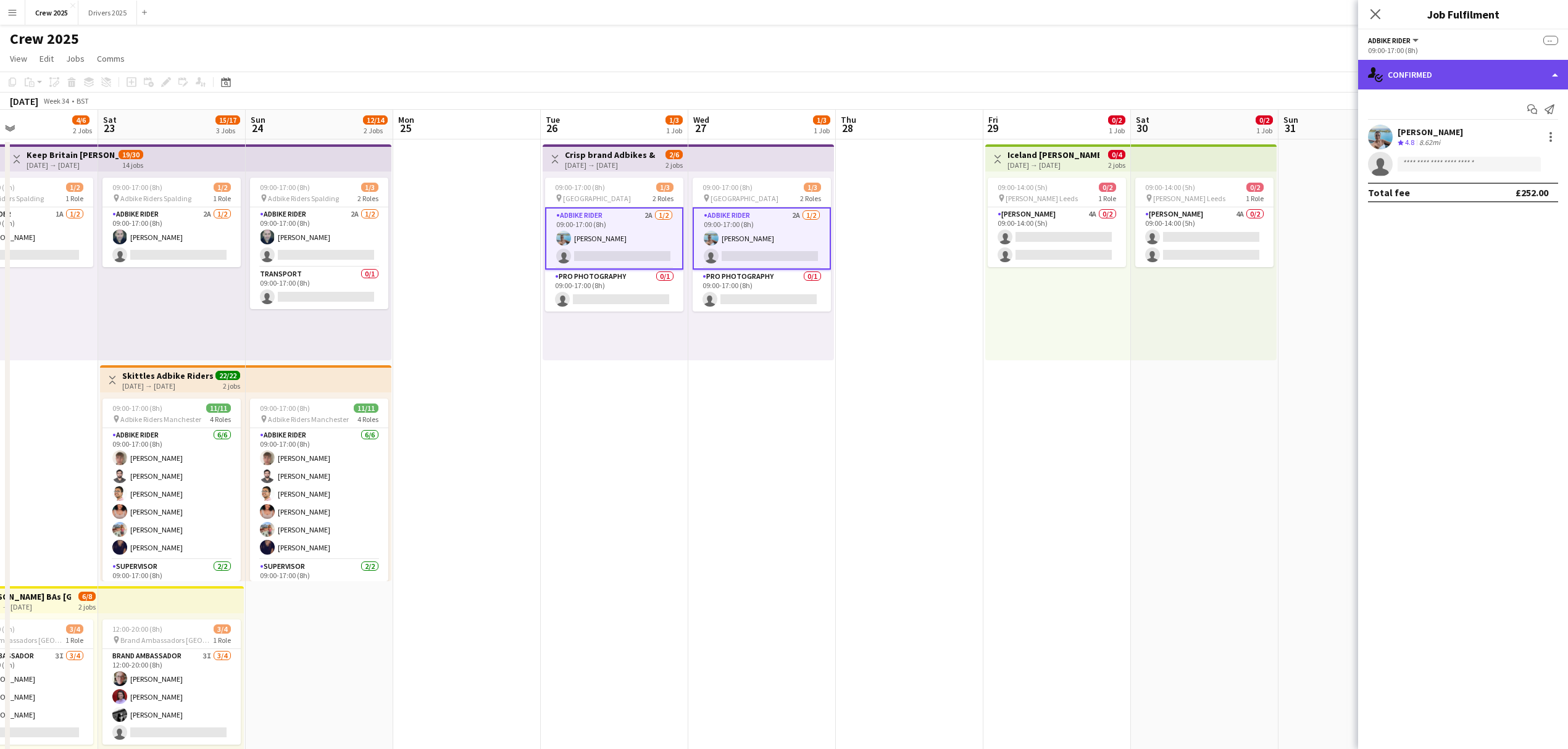
click at [1440, 78] on div "single-neutral-actions-check-2 Confirmed" at bounding box center [1463, 75] width 210 height 29
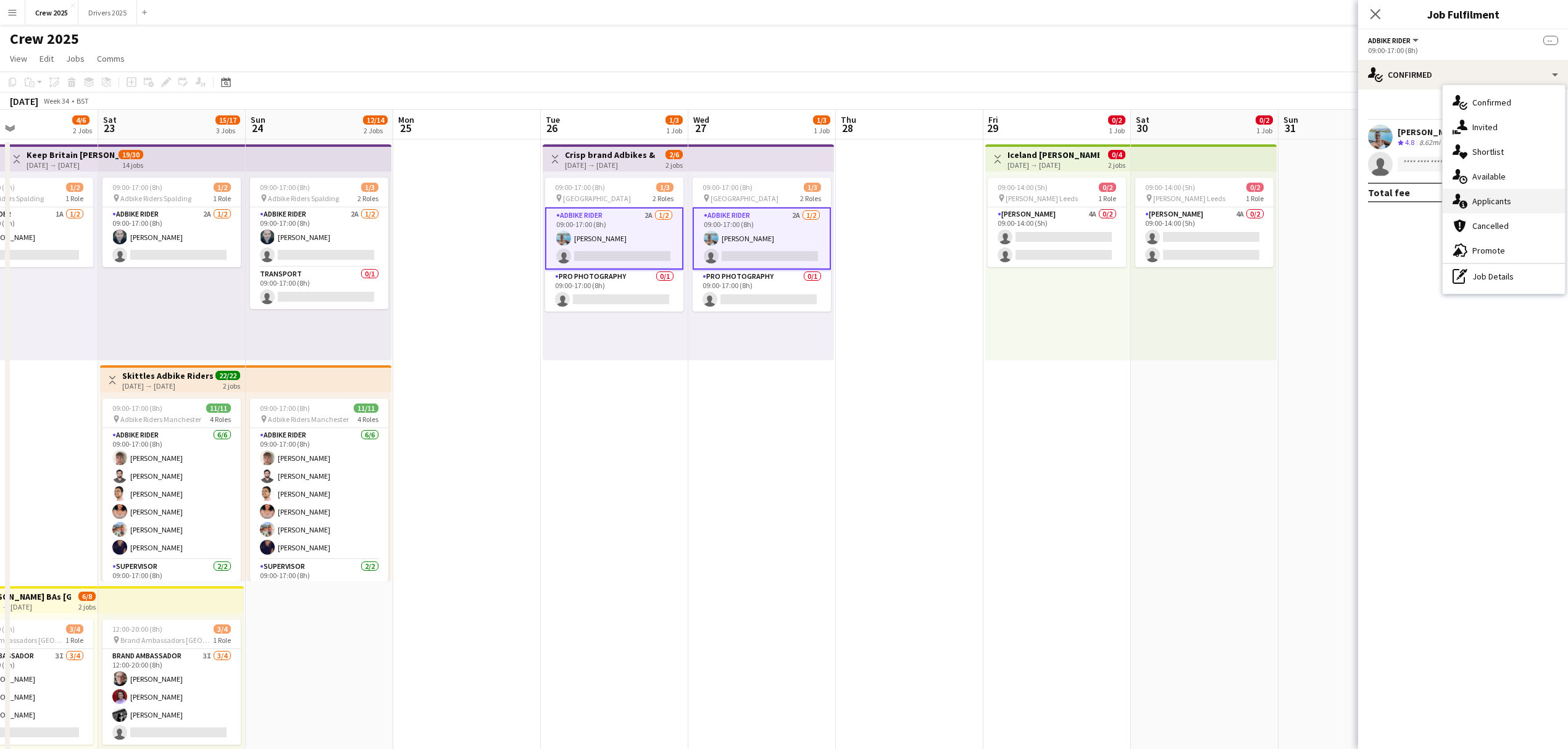
click at [1503, 198] on div "single-neutral-actions-information Applicants" at bounding box center [1503, 201] width 122 height 25
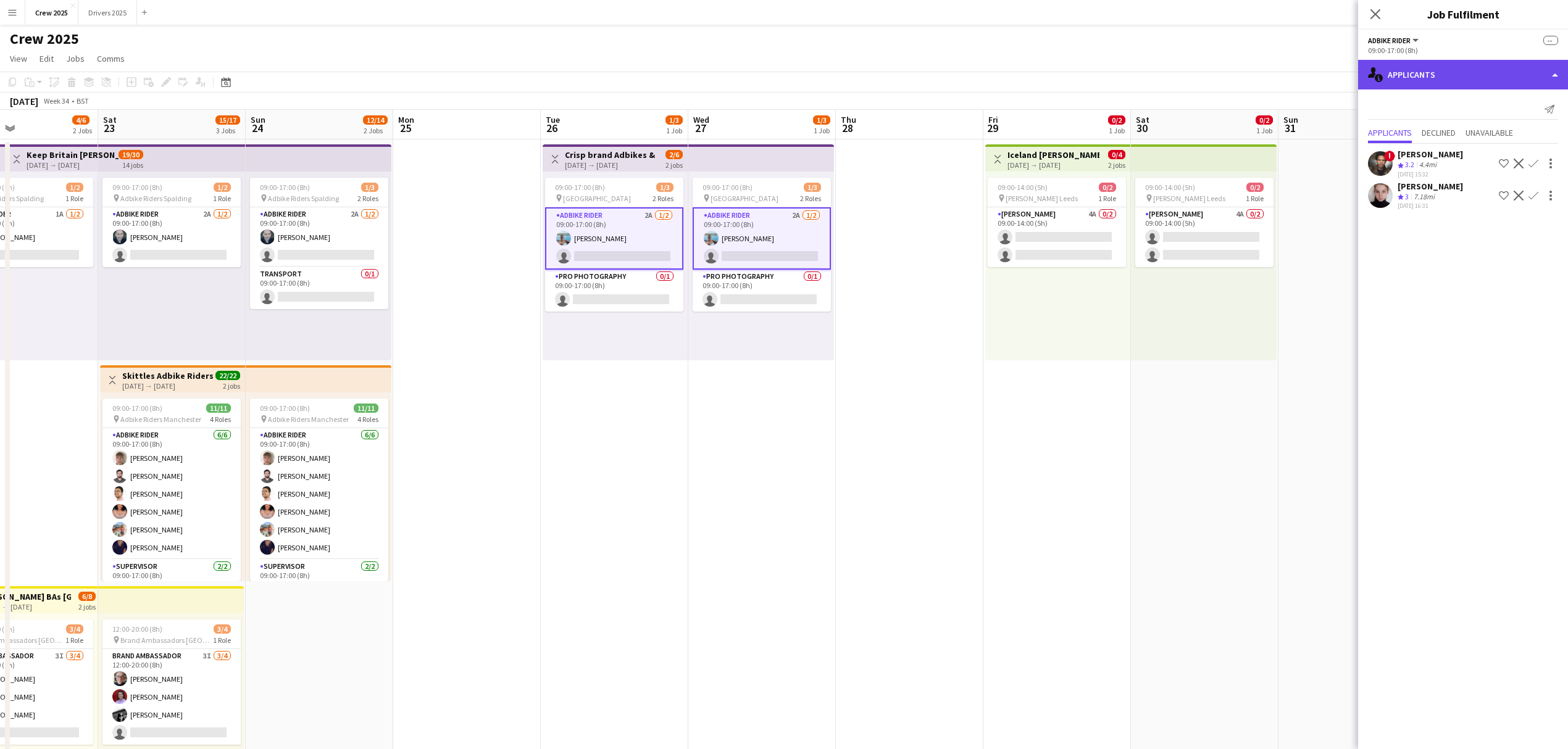
drag, startPoint x: 1428, startPoint y: 64, endPoint x: 1430, endPoint y: 72, distance: 8.2
click at [1428, 64] on div "single-neutral-actions-information Applicants" at bounding box center [1463, 75] width 210 height 29
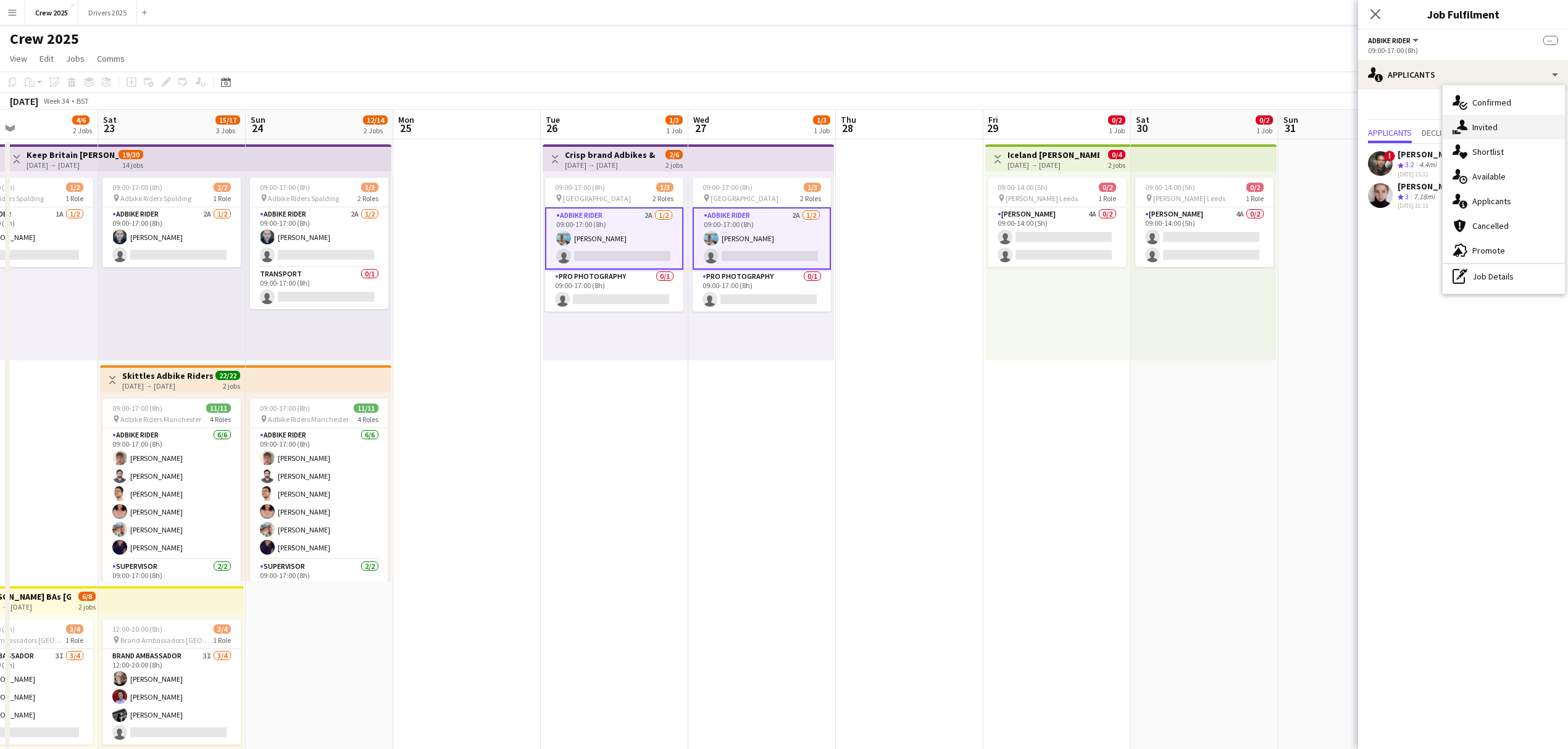
click at [1513, 129] on div "single-neutral-actions-share-1 Invited" at bounding box center [1503, 127] width 122 height 25
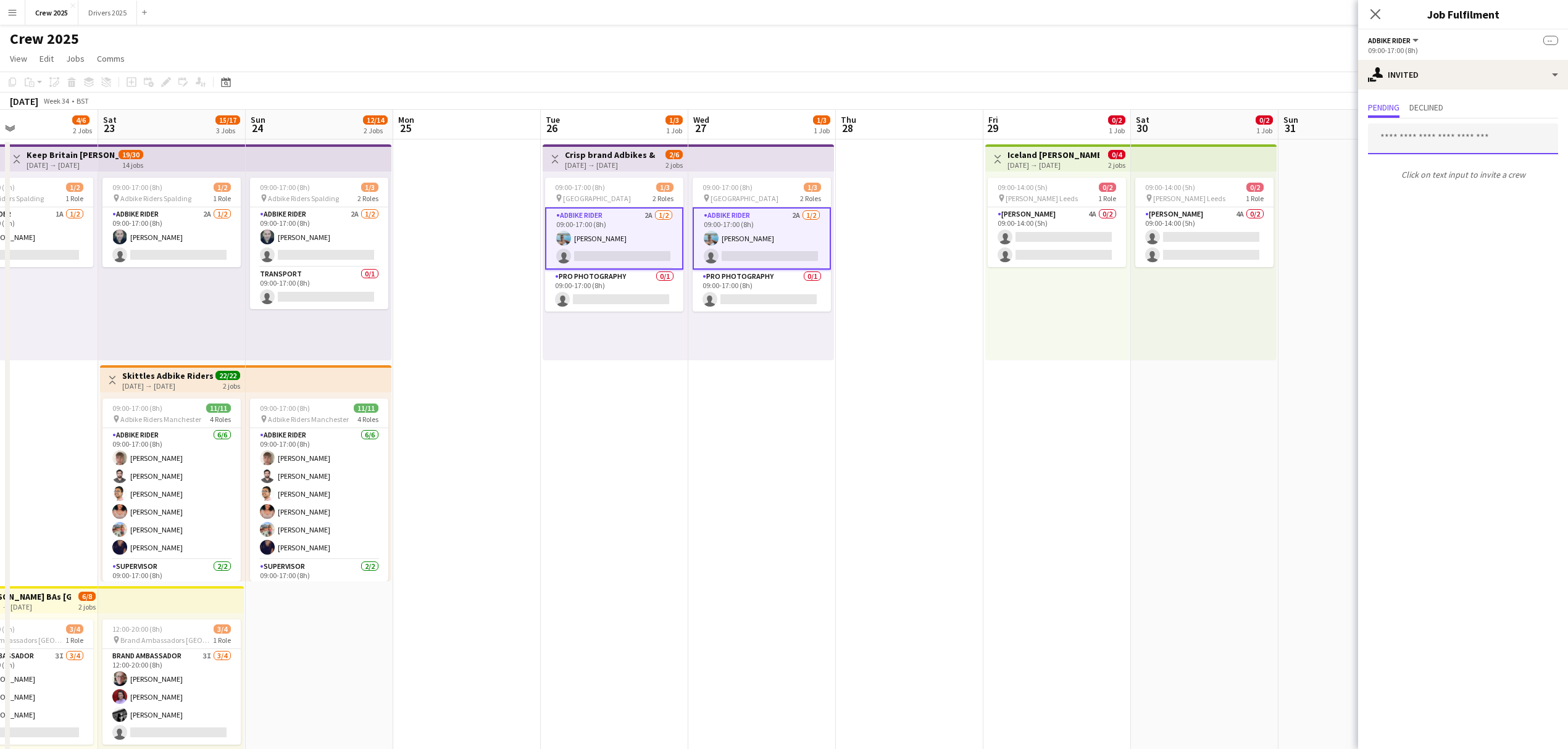
click at [1438, 143] on input "text" at bounding box center [1462, 139] width 190 height 31
type input "*****"
click at [1430, 168] on span "Zhana Medvesh" at bounding box center [1408, 170] width 61 height 11
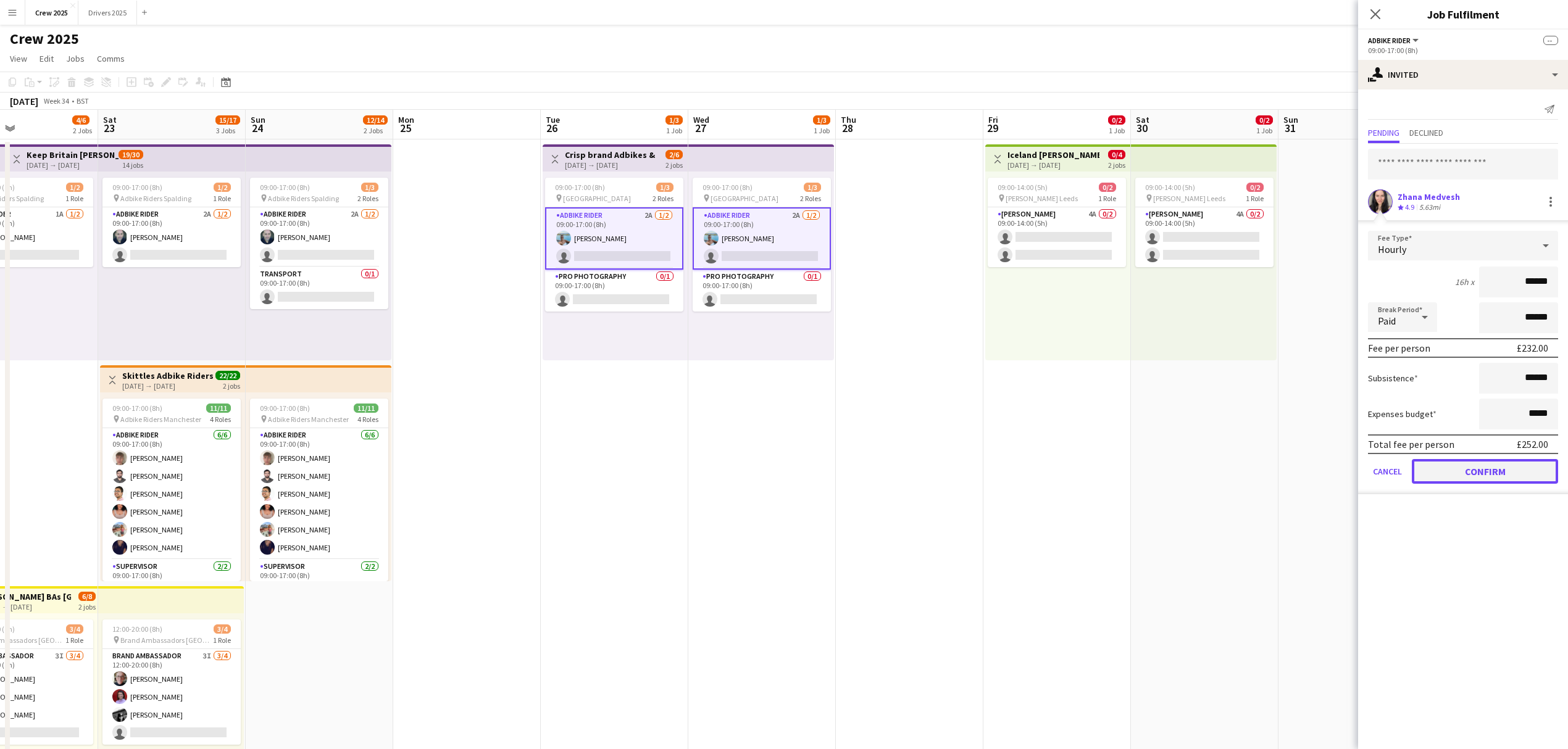
click at [1494, 468] on button "Confirm" at bounding box center [1484, 471] width 146 height 25
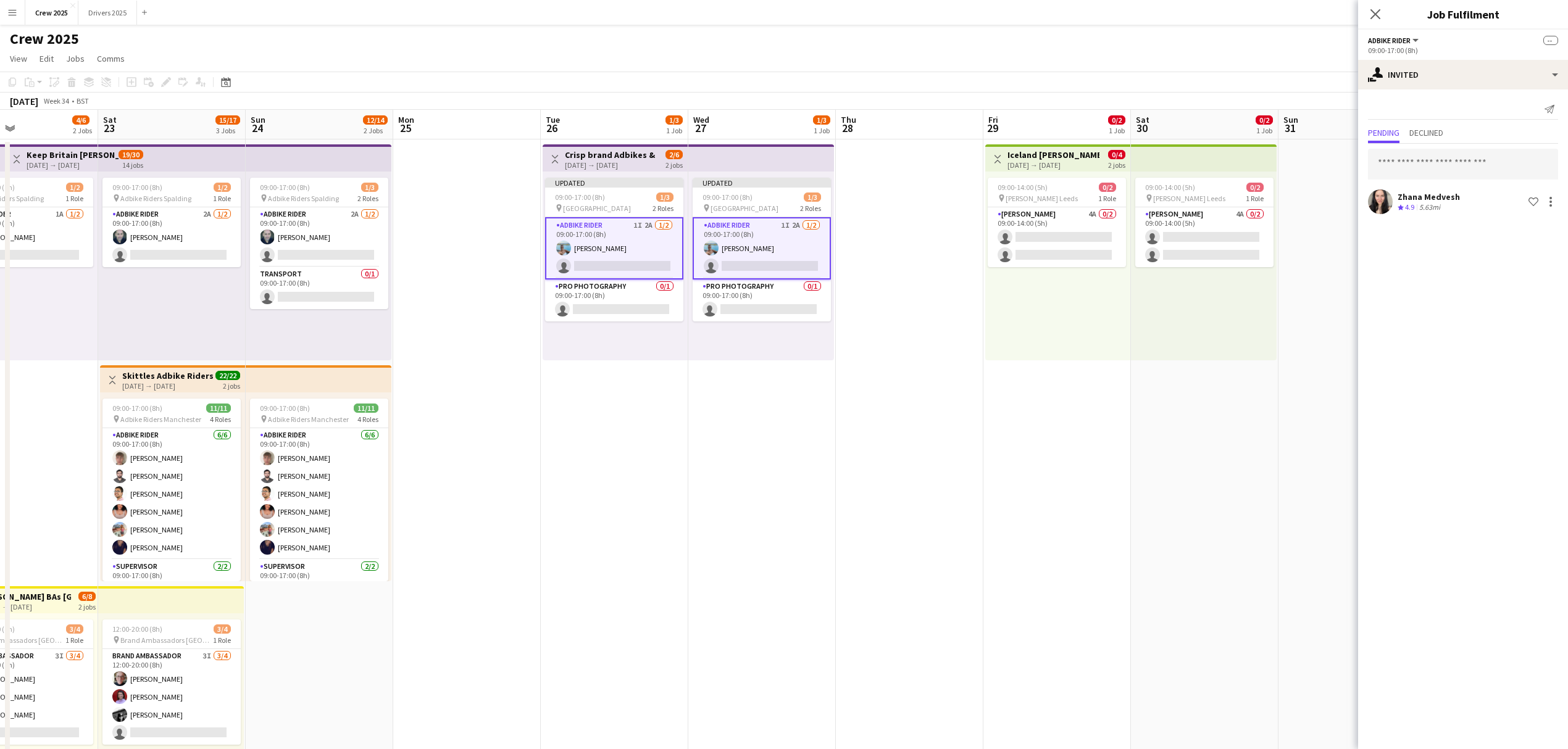
click at [990, 423] on app-date-cell "Toggle View Iceland Advert Walkers Leeds [DATE] → [DATE] 0/4 2 jobs 09:00-14:00…" at bounding box center [1057, 473] width 148 height 667
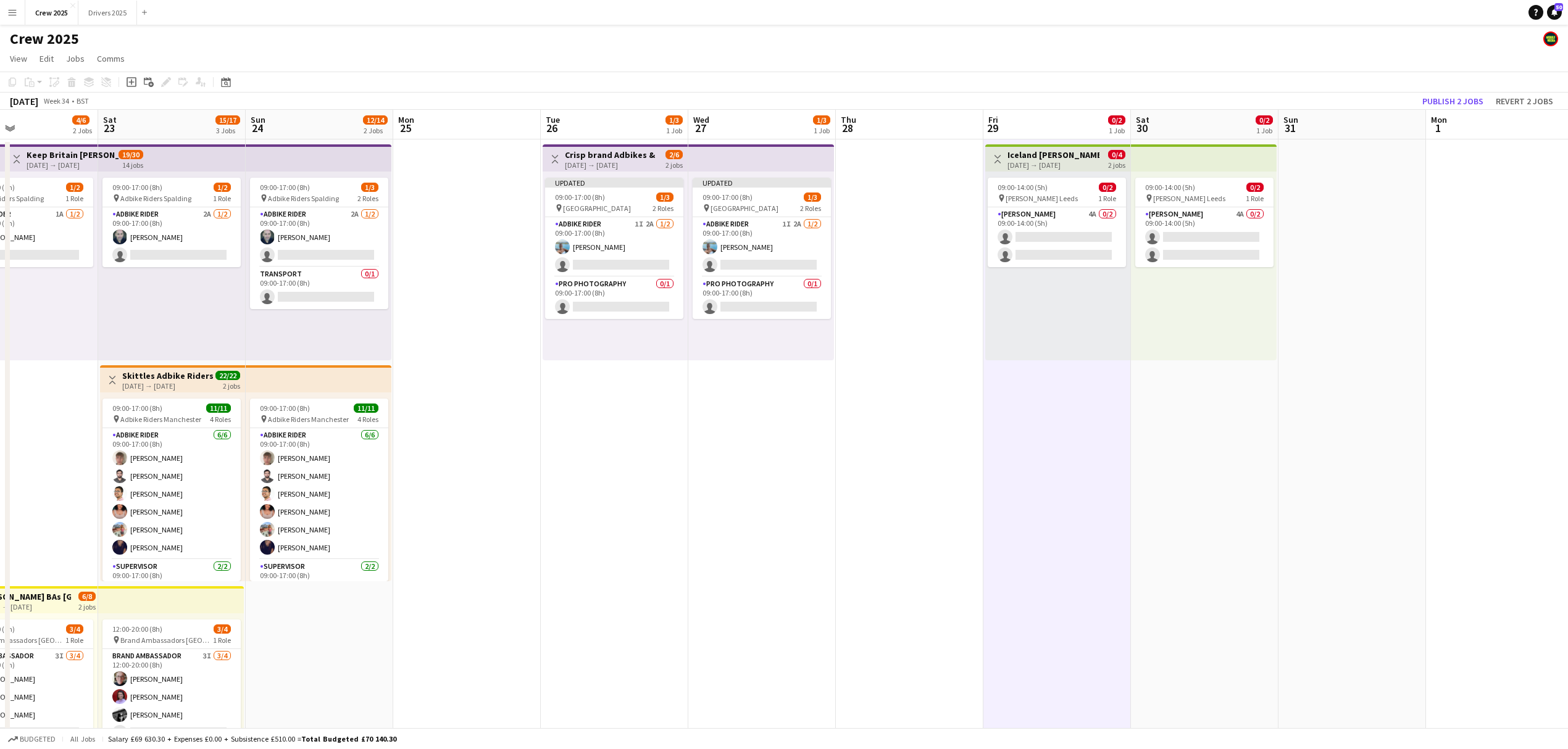
click at [585, 143] on app-date-cell "Toggle View Crisp brand Adbikes & leaflets! [DATE] → [DATE] 2/6 2 jobs Updated …" at bounding box center [614, 473] width 148 height 667
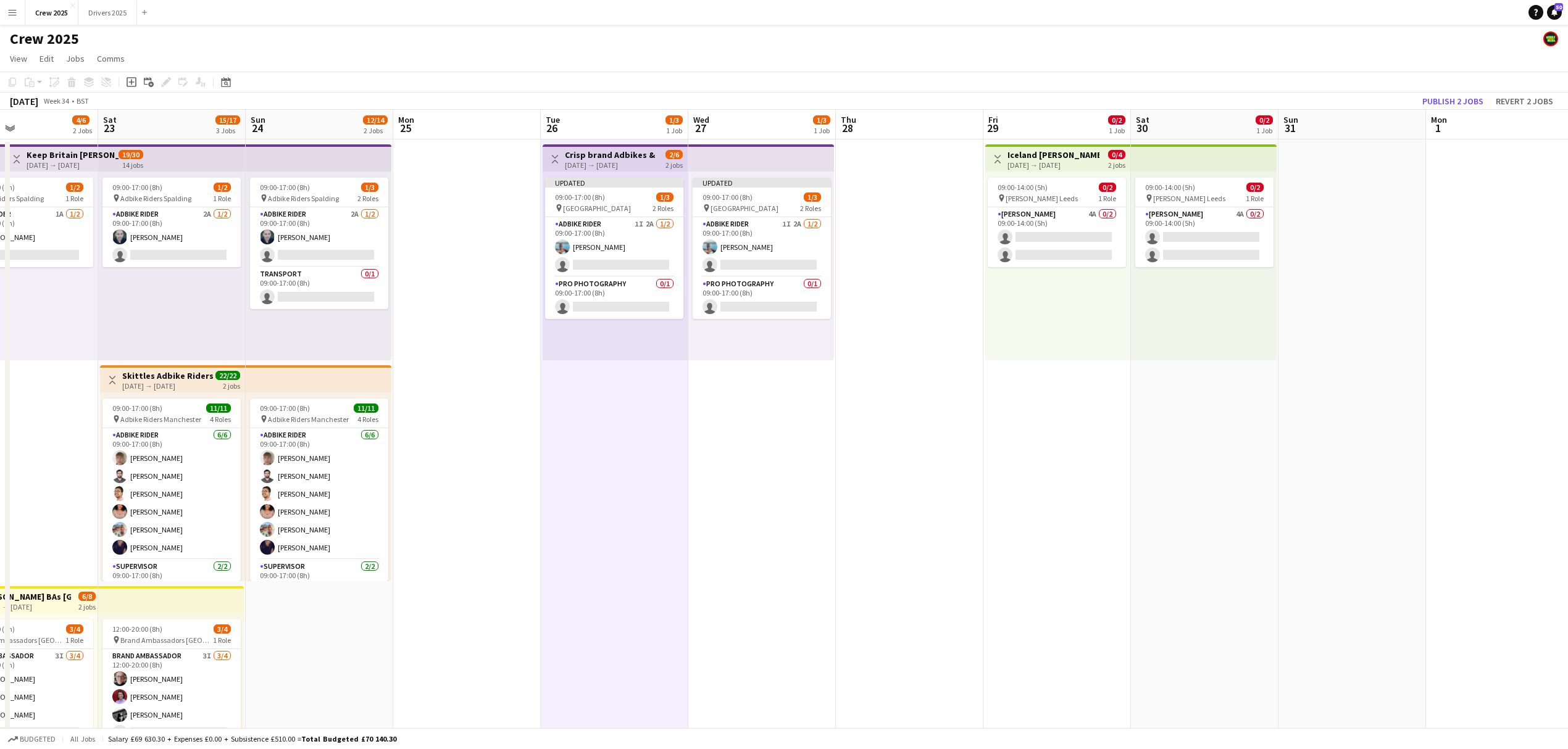
click at [592, 156] on h3 "Crisp brand Adbikes & leaflets!" at bounding box center [611, 154] width 92 height 11
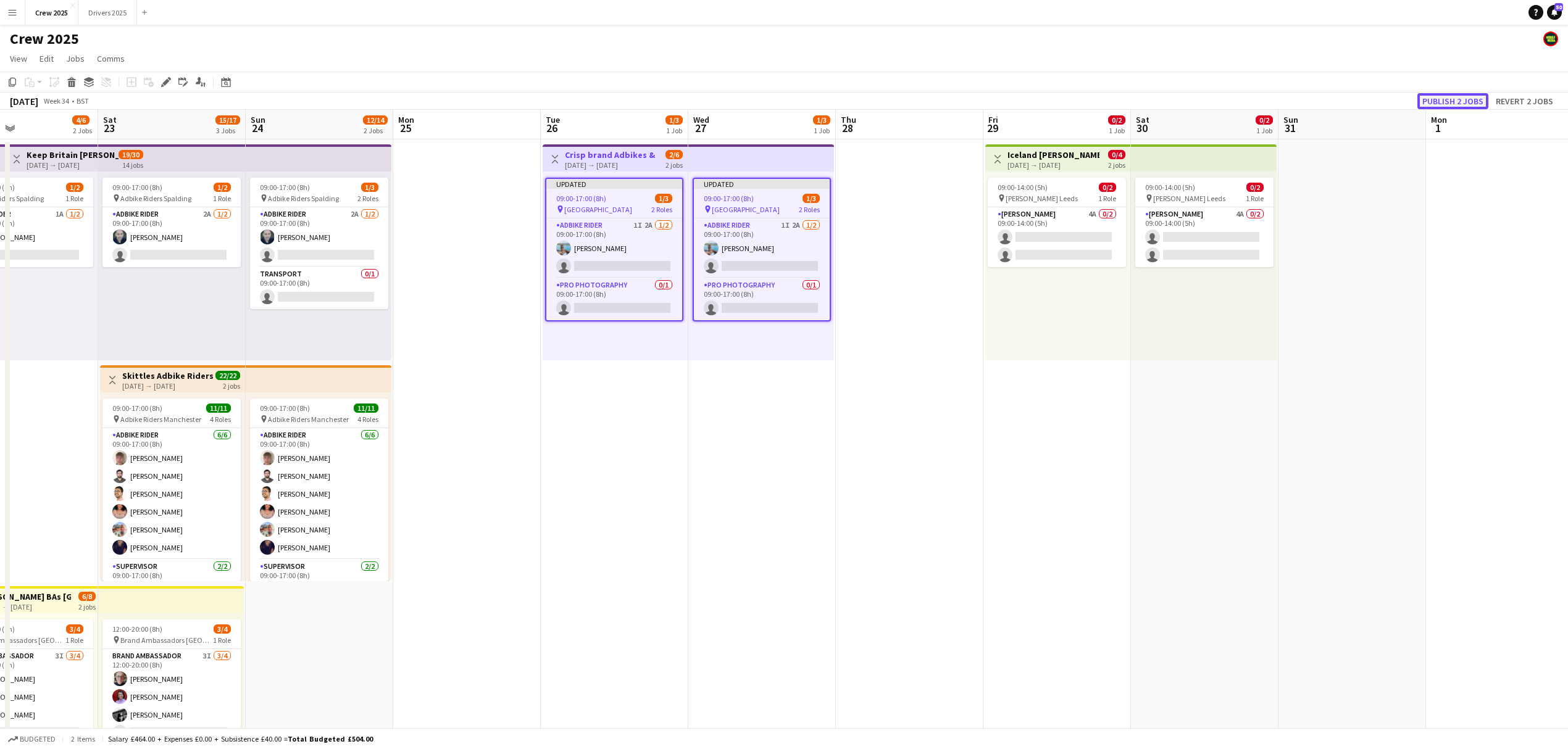
click at [1472, 99] on button "Publish 2 jobs" at bounding box center [1452, 101] width 71 height 16
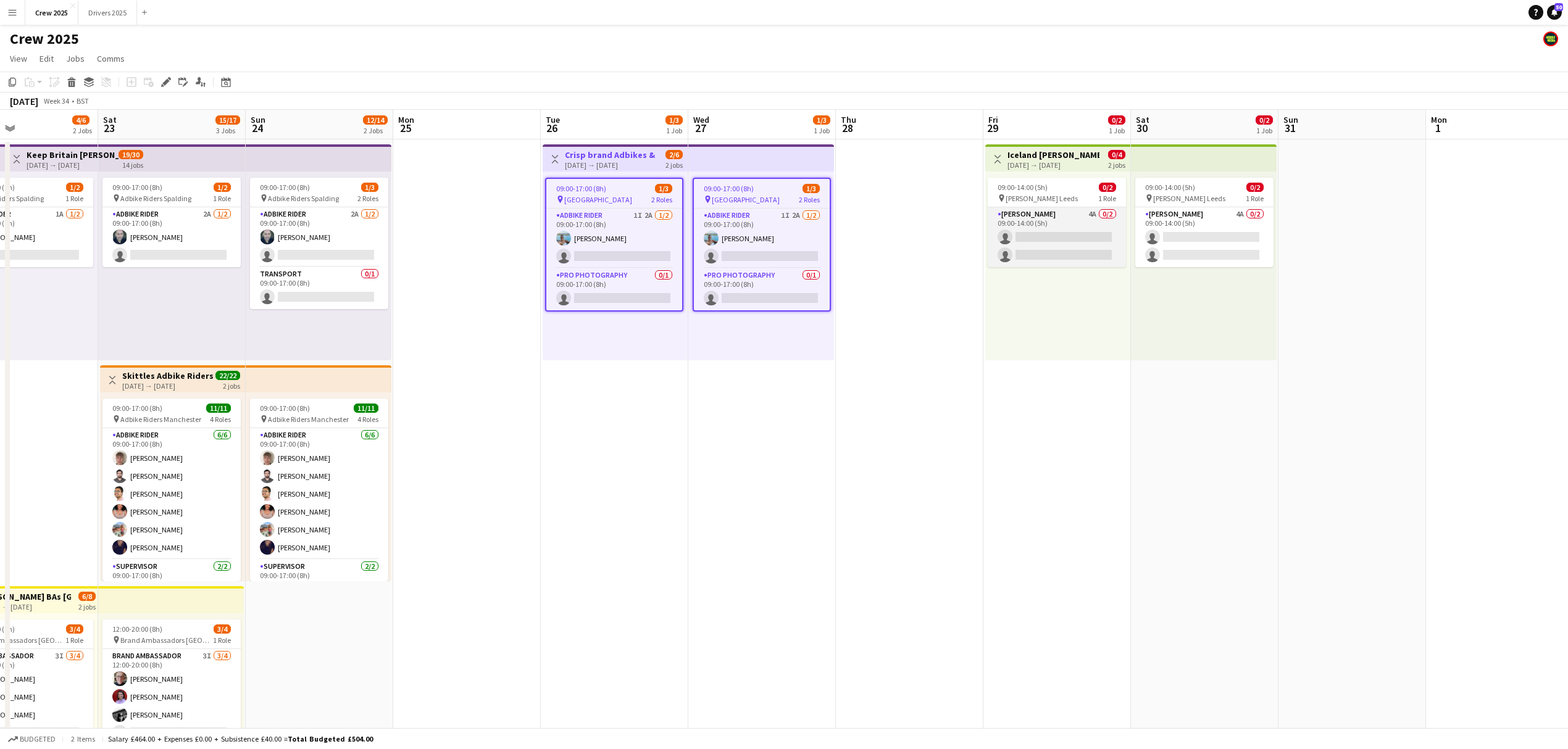
click at [1052, 214] on app-card-role "Advert Walkers 4A 0/2 09:00-14:00 (5h) single-neutral-actions single-neutral-ac…" at bounding box center [1056, 237] width 138 height 60
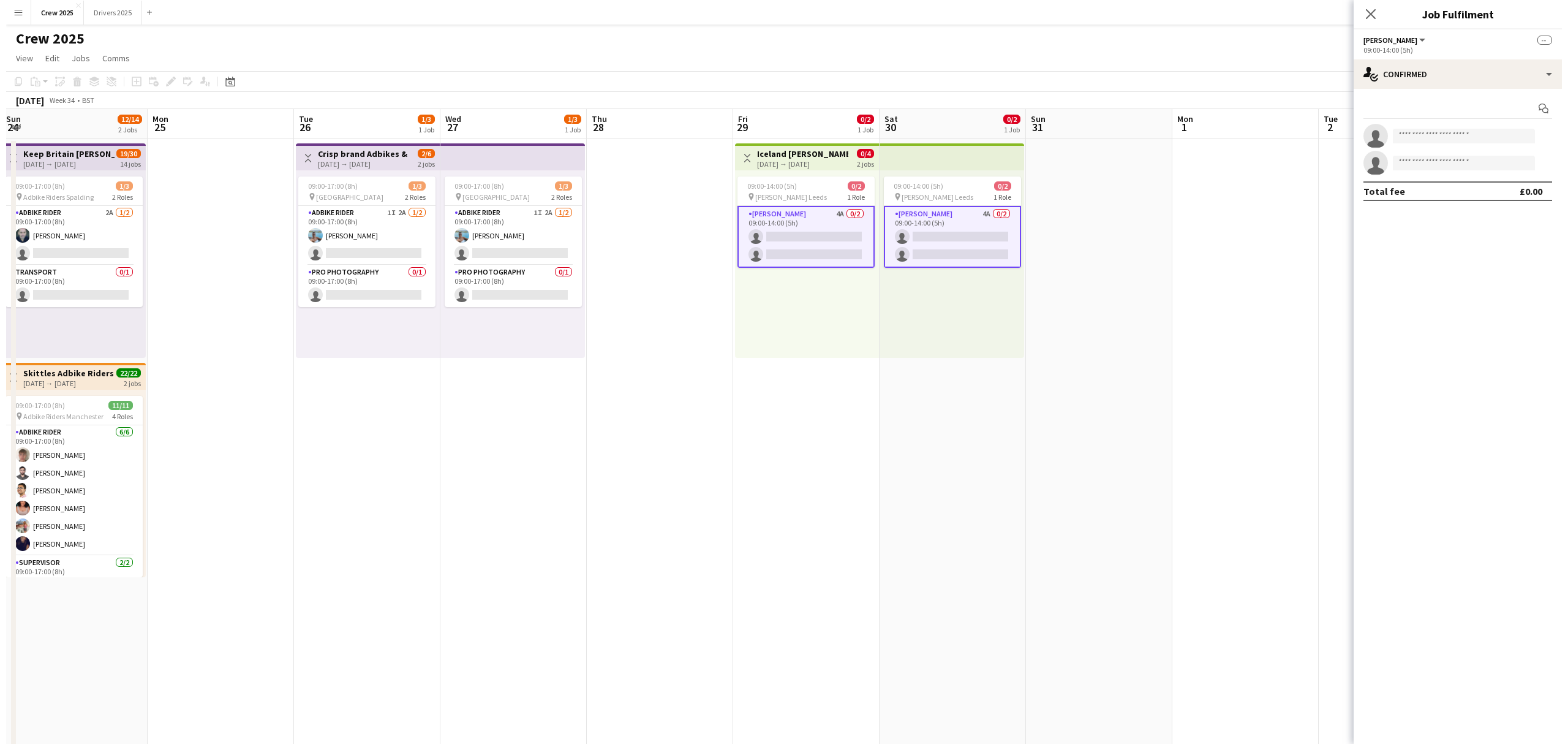
scroll to position [0, 466]
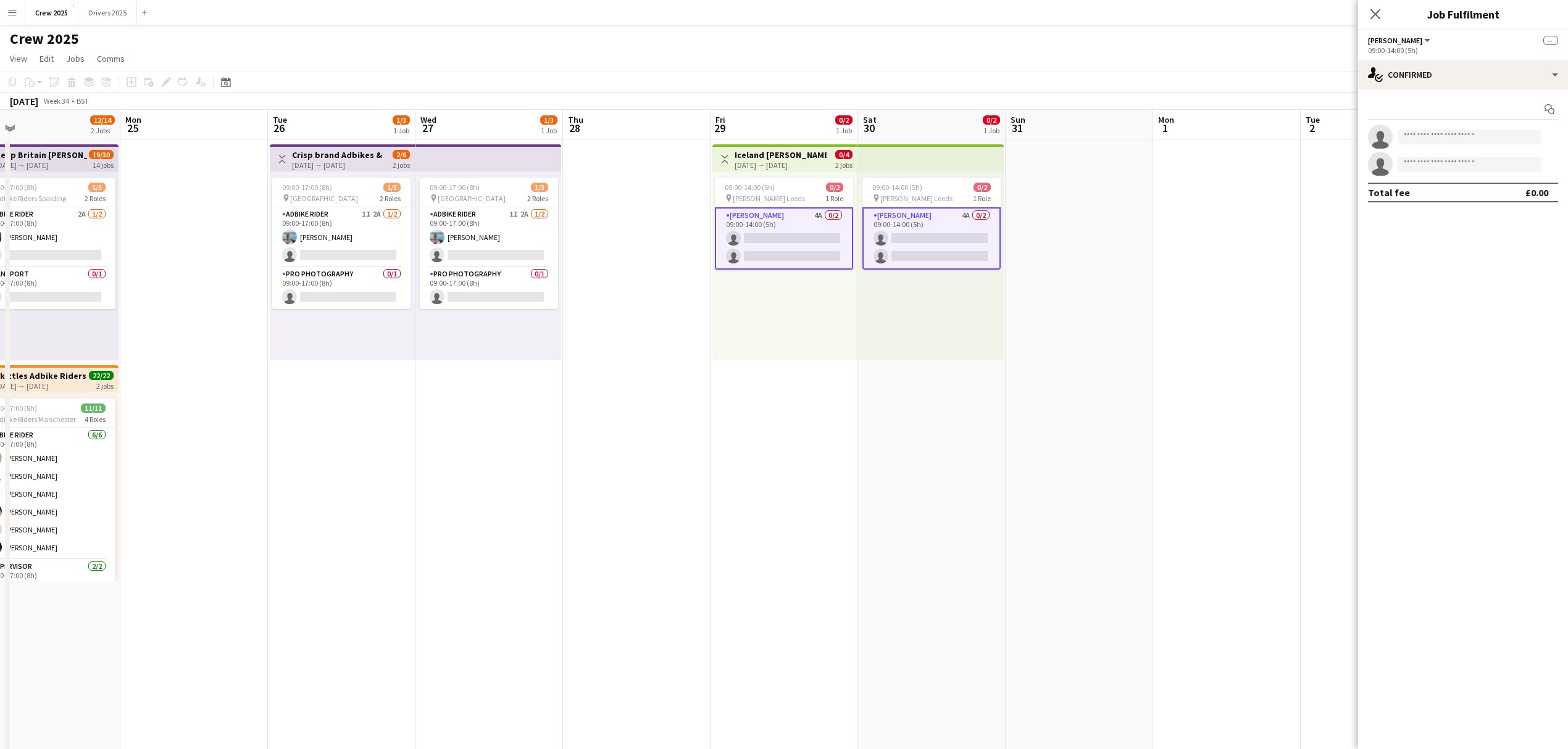
drag, startPoint x: 1216, startPoint y: 355, endPoint x: 943, endPoint y: 398, distance: 276.4
click at [943, 399] on app-calendar-viewport "Thu 21 1/2 1 Job Fri 22 4/6 2 Jobs Sat 23 15/17 3 Jobs Sun 24 12/14 2 Jobs Mon …" at bounding box center [784, 458] width 1568 height 697
click at [1430, 67] on div "single-neutral-actions-check-2 Confirmed" at bounding box center [1463, 75] width 210 height 29
click at [1515, 171] on div "single-neutral-actions-upload Available" at bounding box center [1503, 176] width 122 height 25
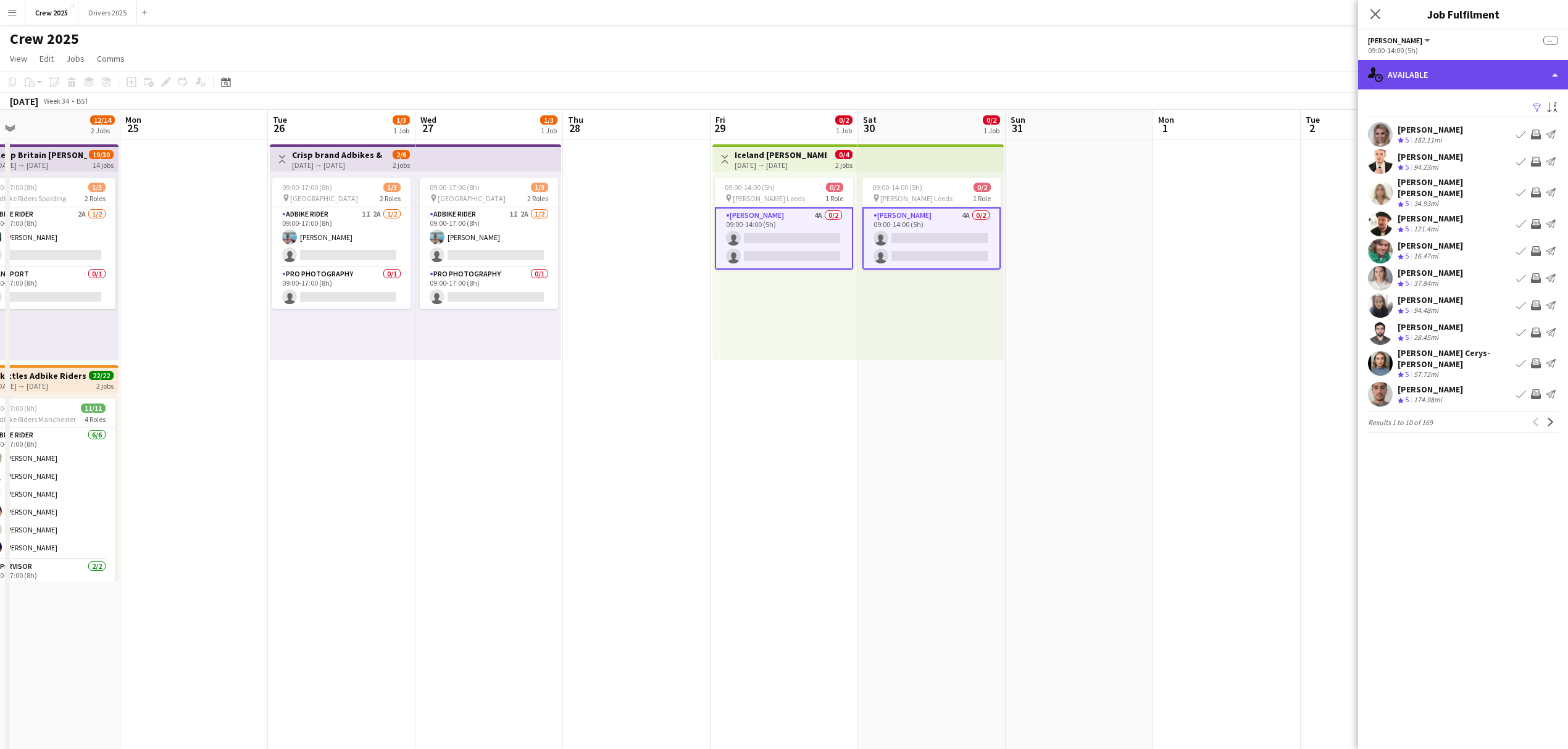
click at [1438, 80] on div "single-neutral-actions-upload Available" at bounding box center [1463, 75] width 210 height 29
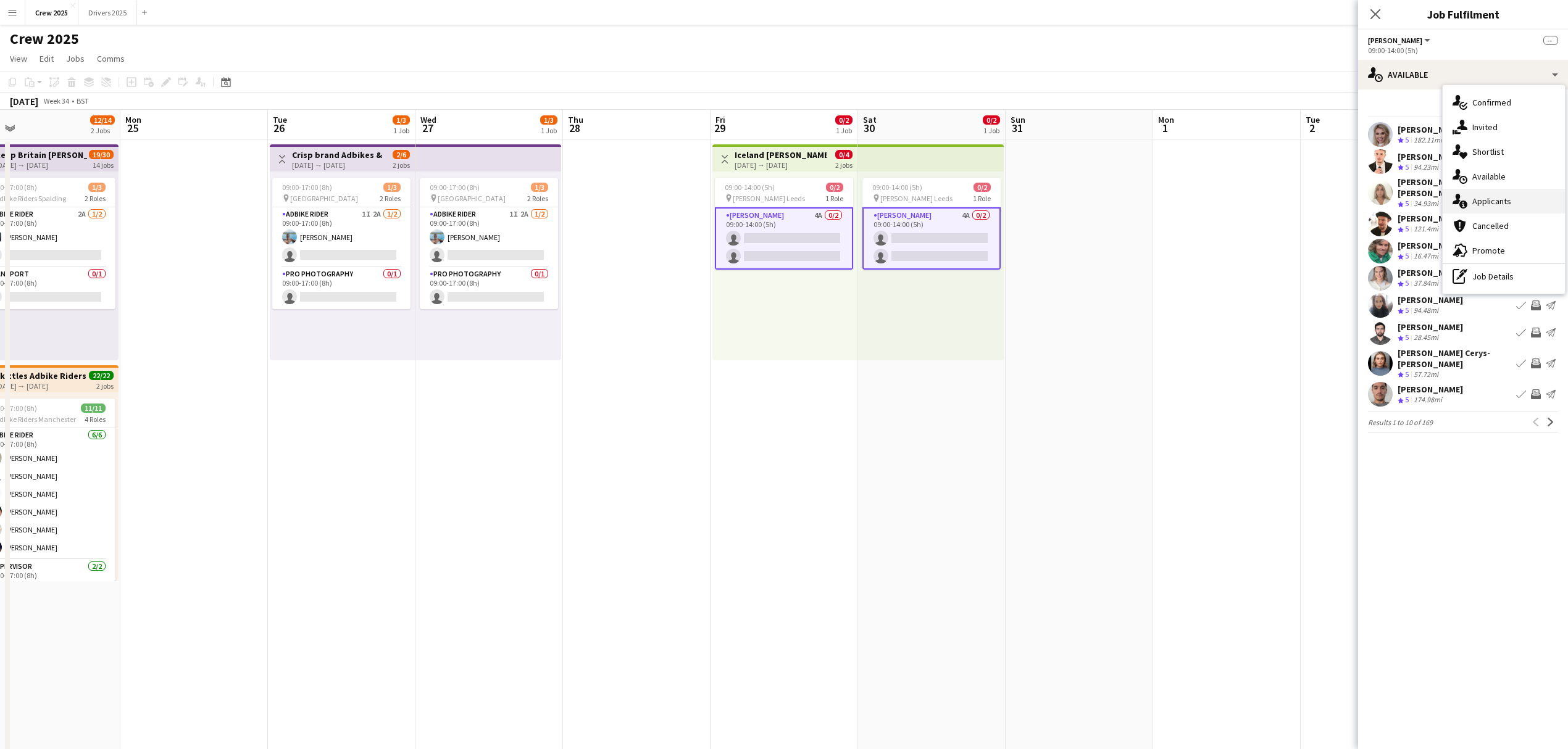
click at [1504, 198] on div "single-neutral-actions-information Applicants" at bounding box center [1503, 201] width 122 height 25
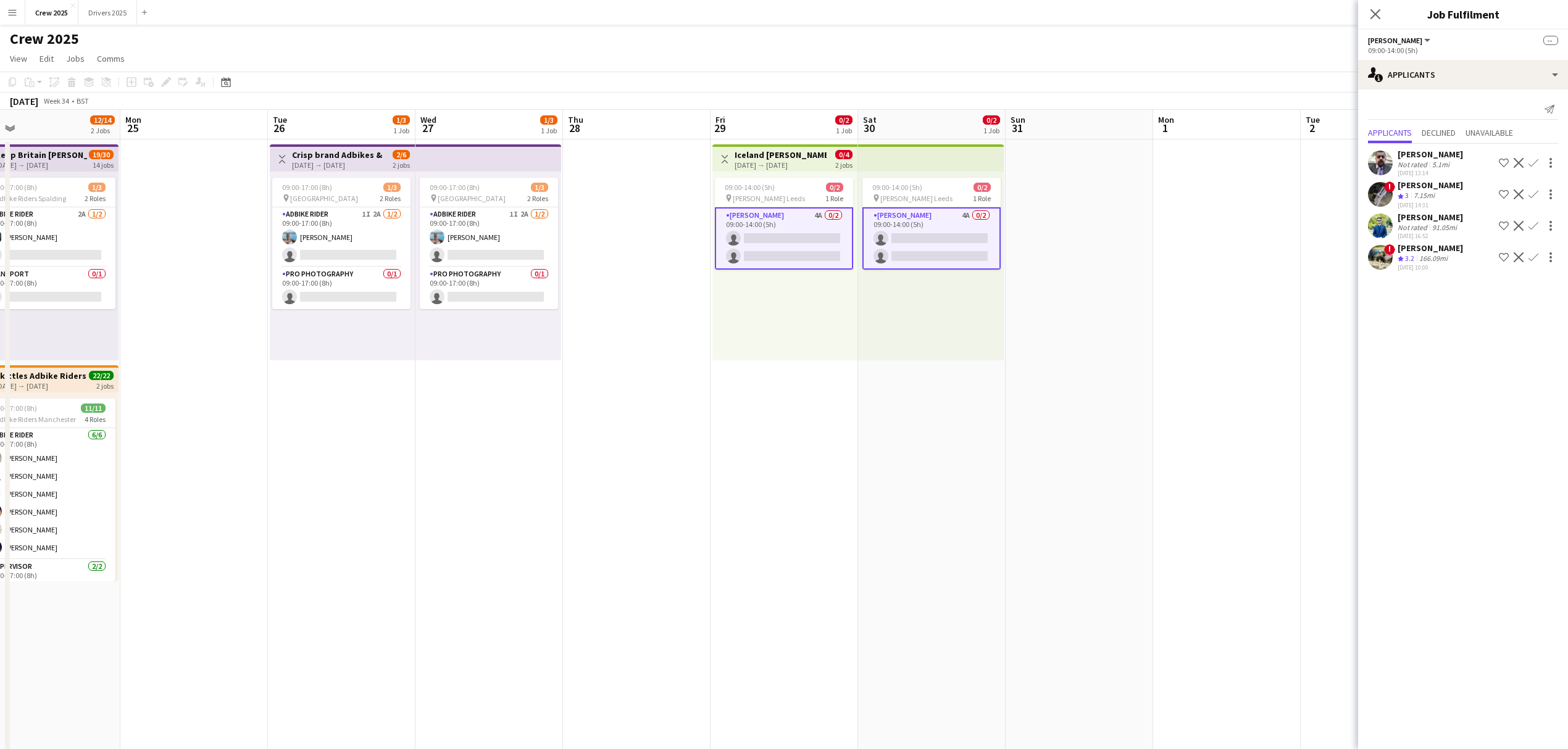
click at [1523, 255] on button "Decline" at bounding box center [1519, 257] width 15 height 15
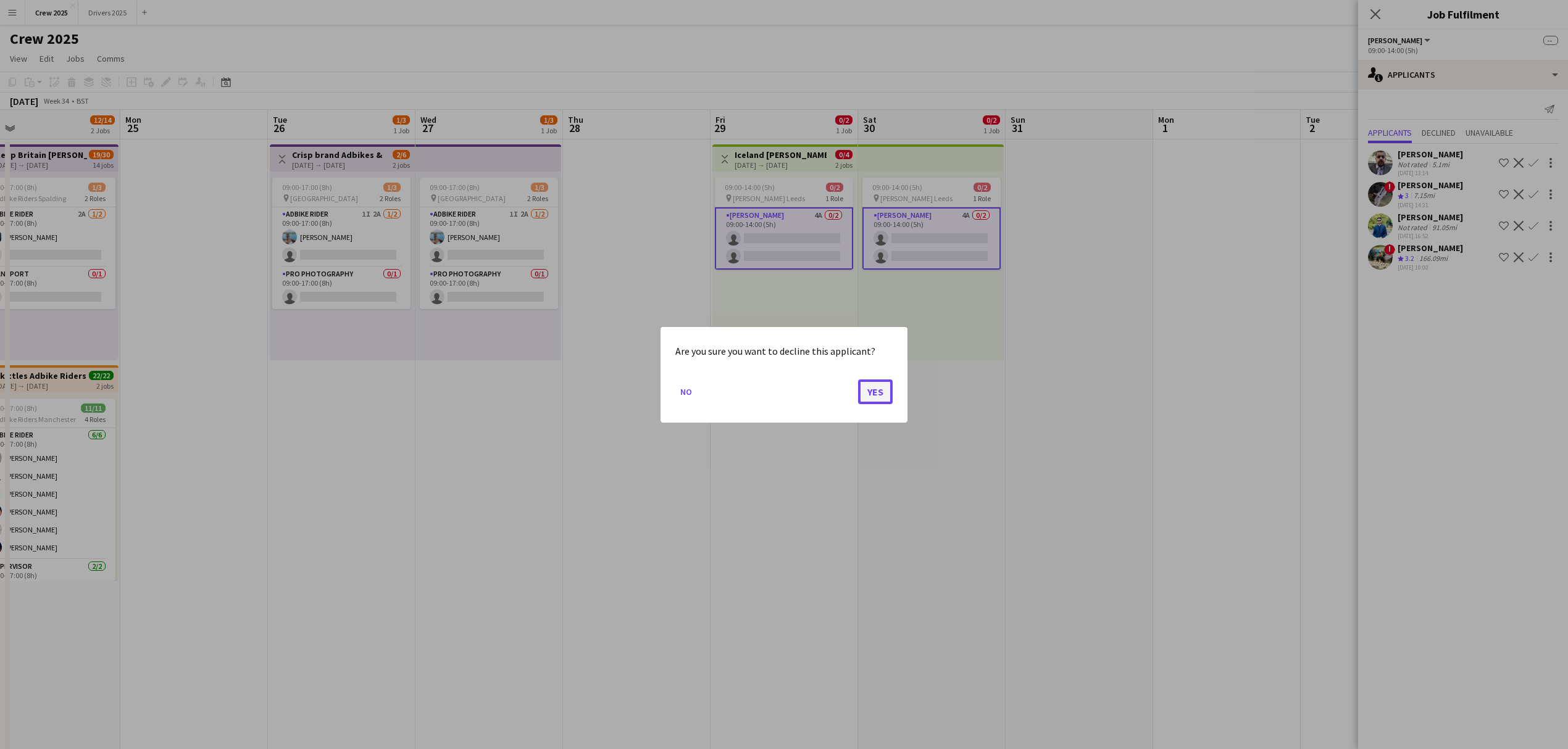
click at [878, 395] on button "Yes" at bounding box center [876, 391] width 35 height 25
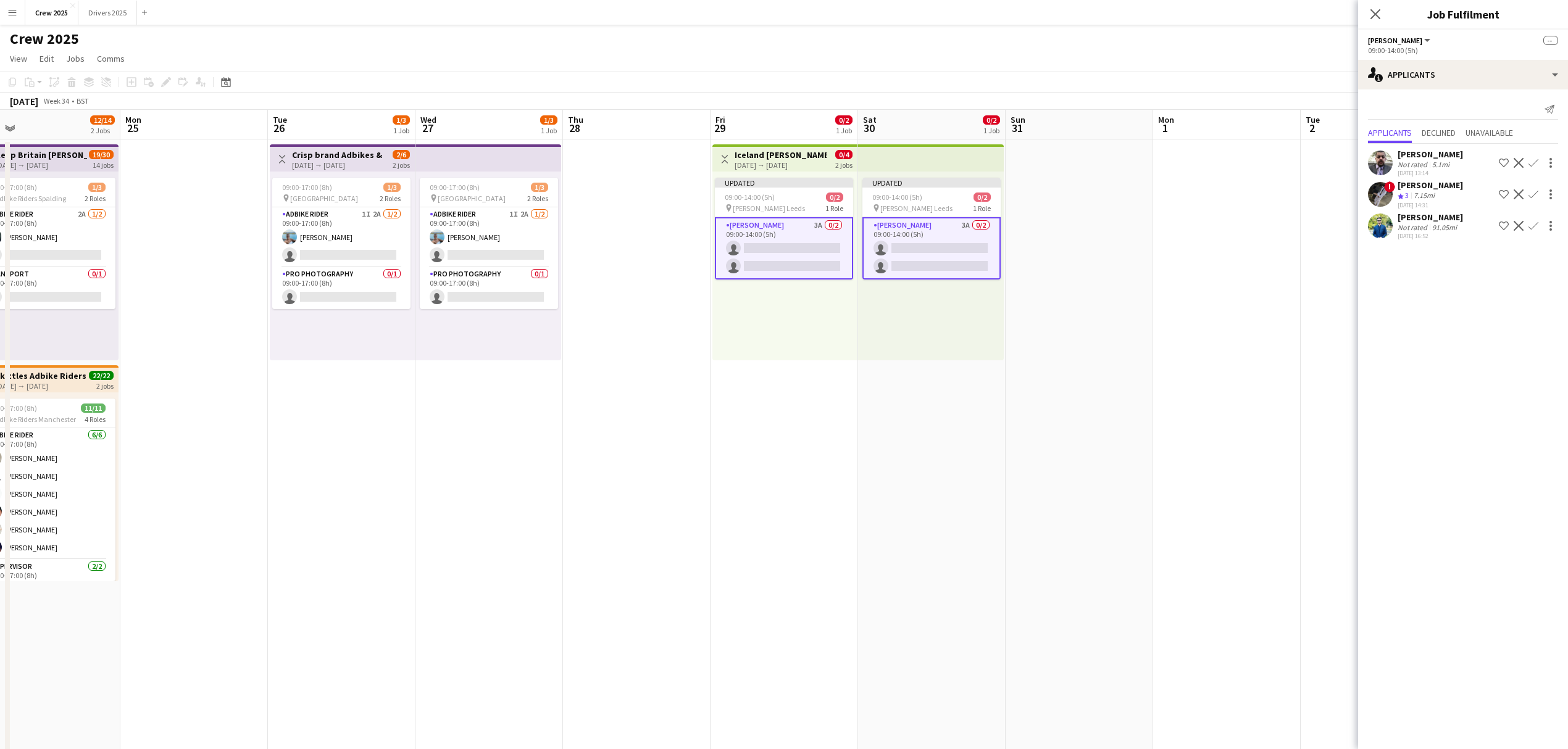
click at [1524, 223] on button "Decline" at bounding box center [1519, 226] width 15 height 15
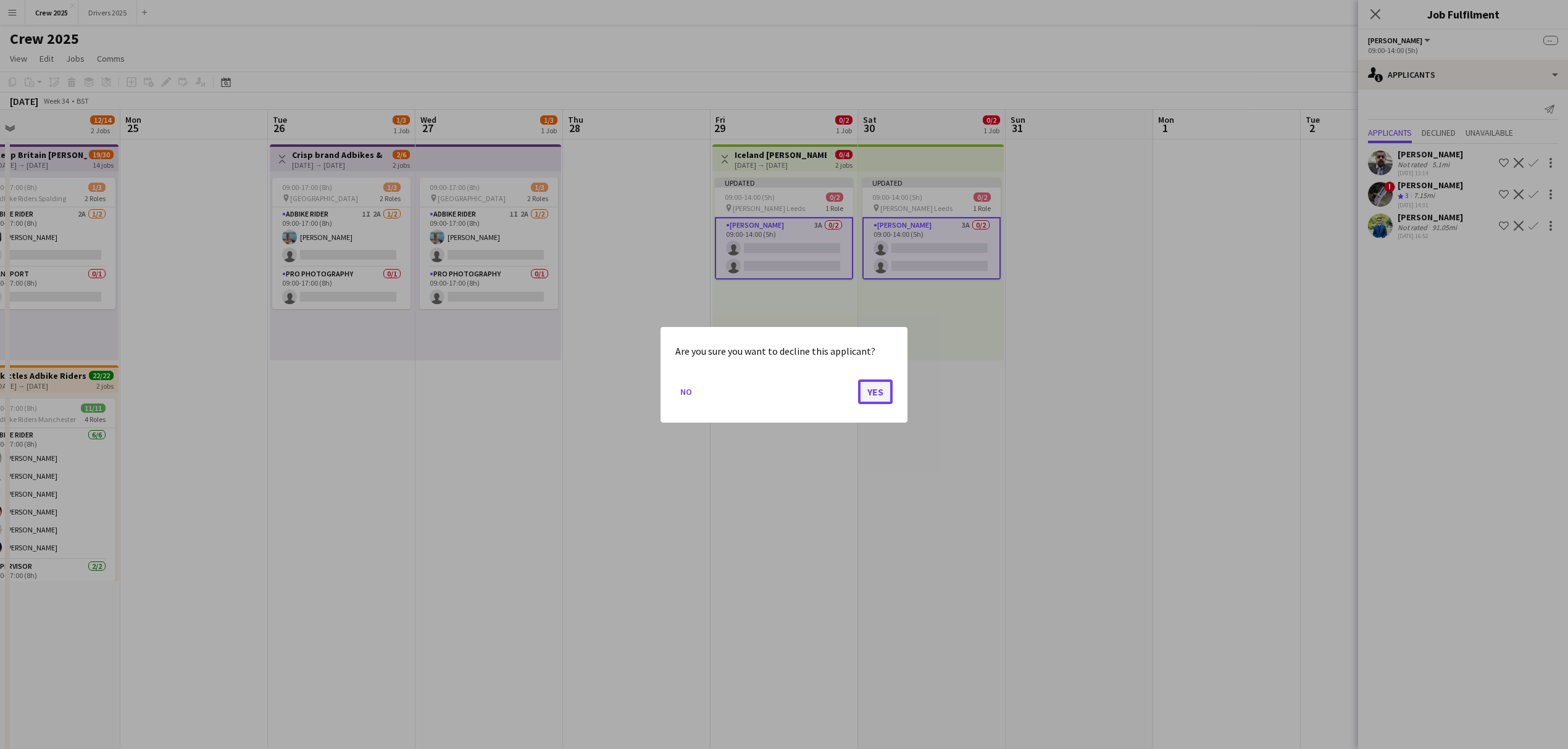
click at [873, 388] on button "Yes" at bounding box center [876, 391] width 35 height 25
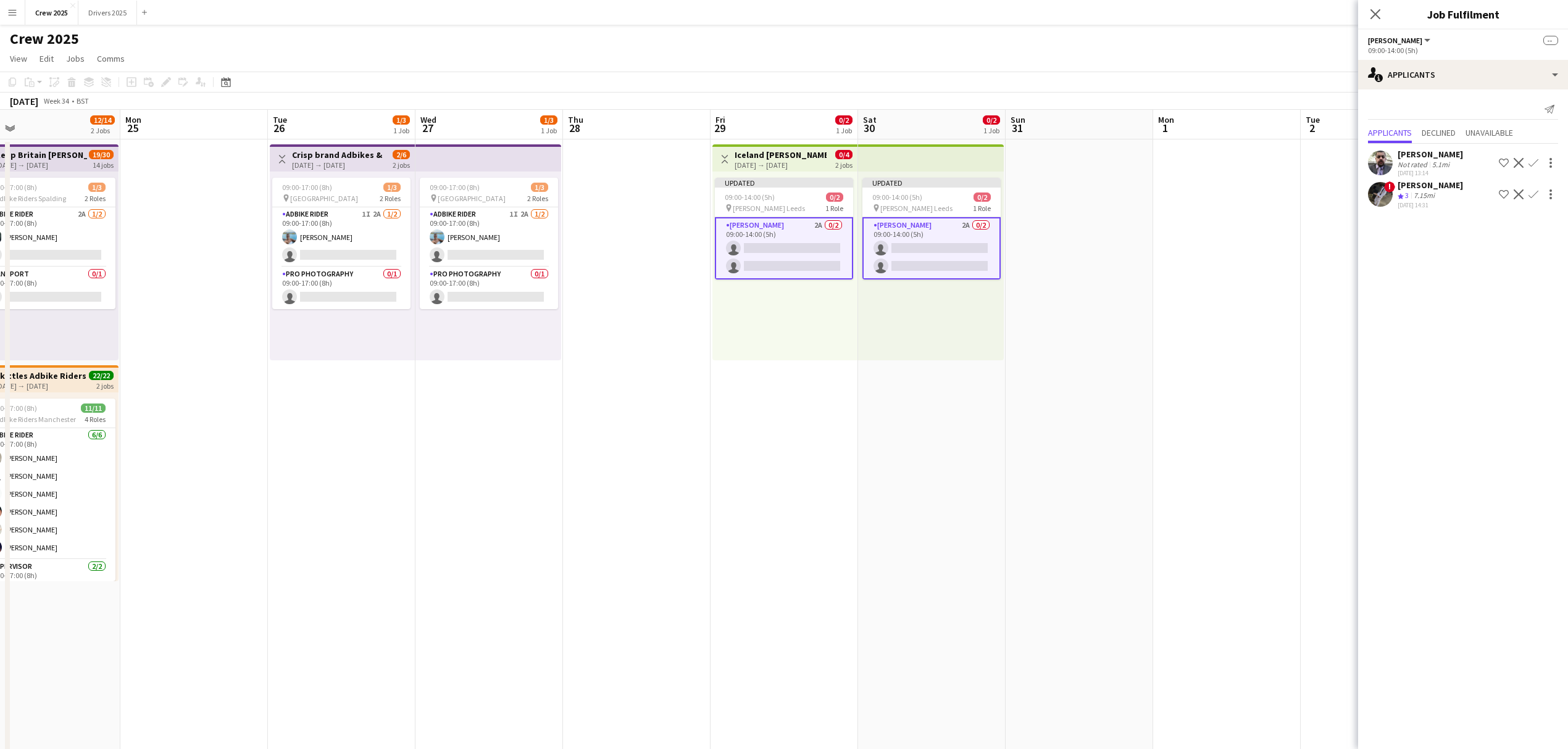
click at [1205, 302] on app-date-cell at bounding box center [1226, 473] width 148 height 667
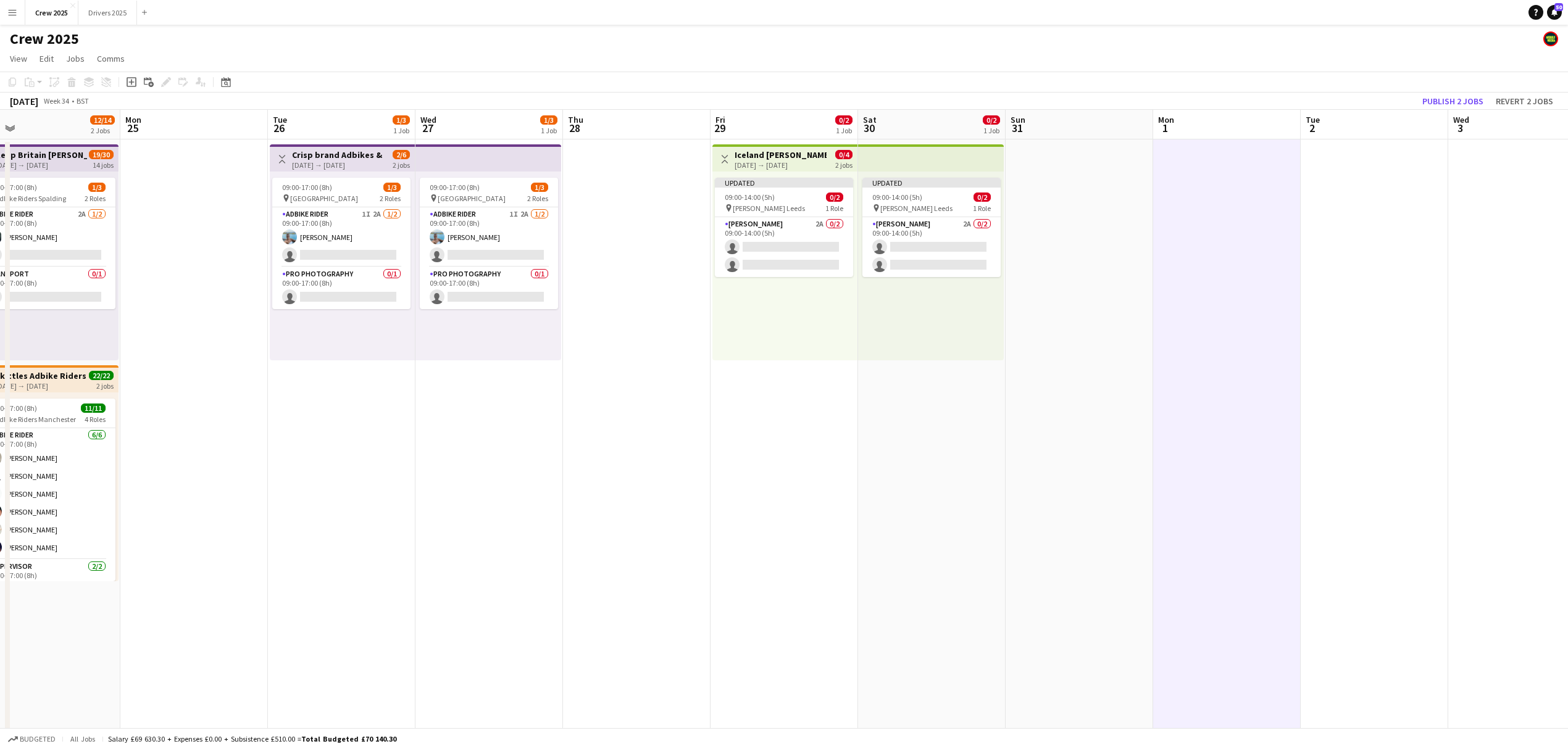
click at [796, 149] on h3 "Iceland [PERSON_NAME] Leeds" at bounding box center [781, 154] width 92 height 11
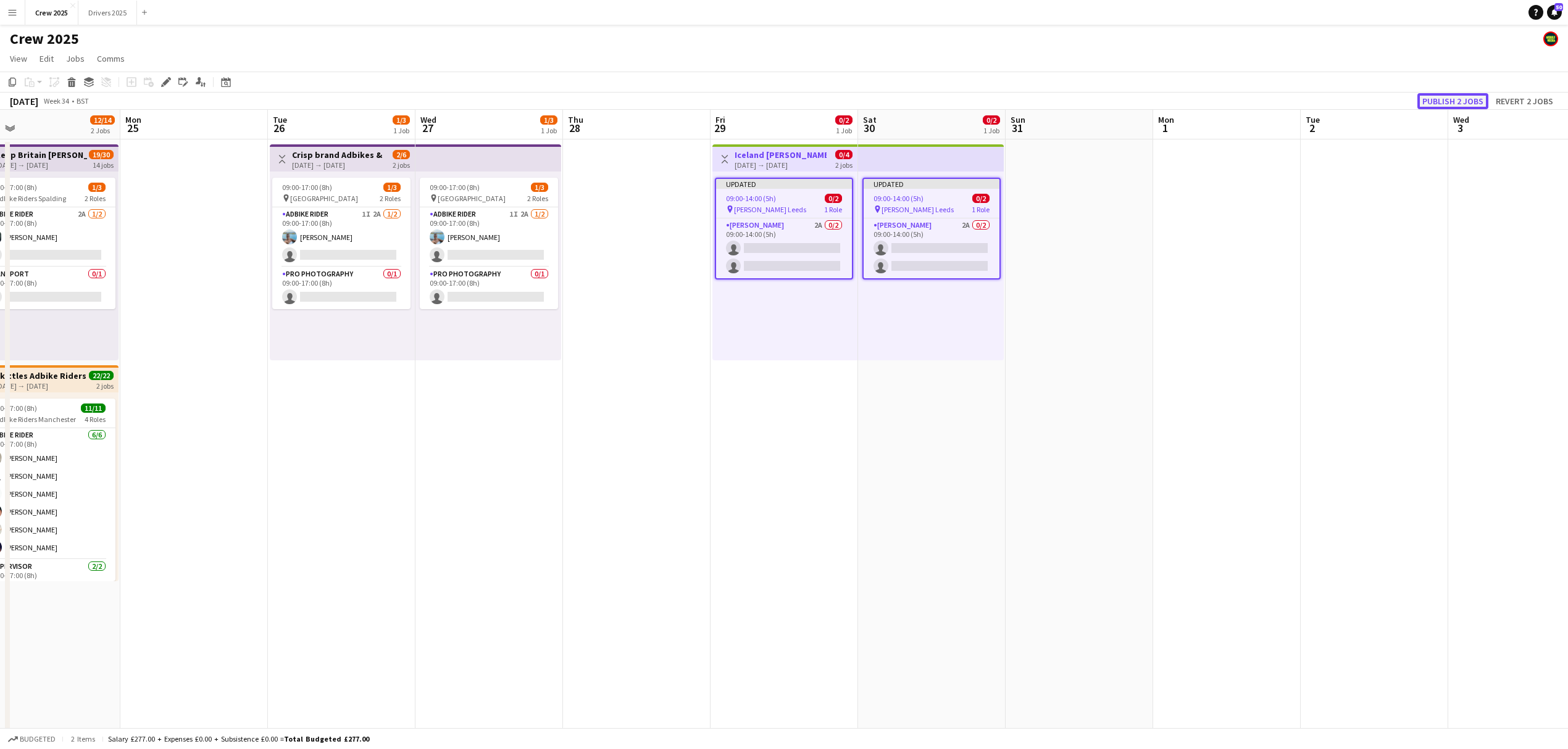
click at [1458, 102] on button "Publish 2 jobs" at bounding box center [1452, 101] width 71 height 16
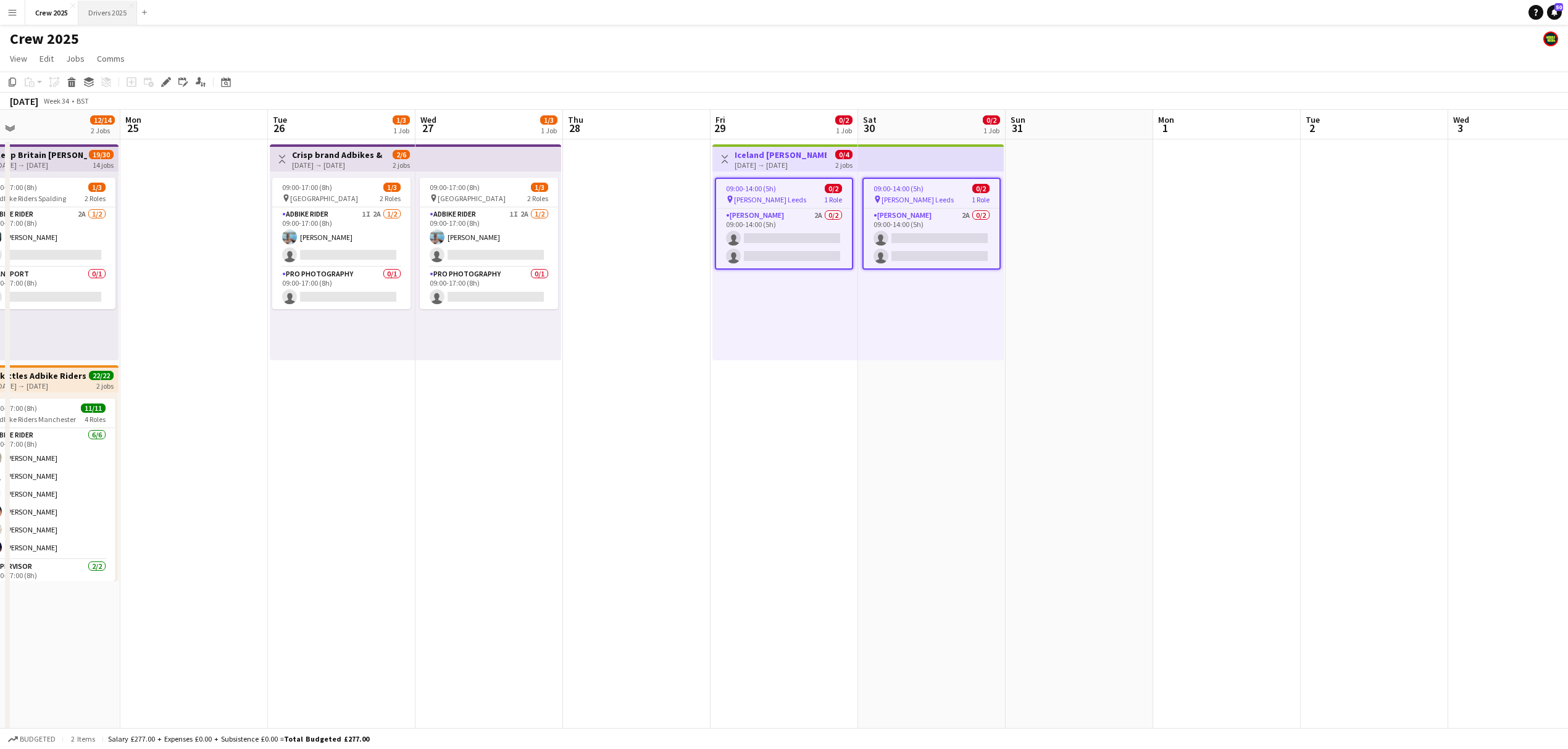
click at [95, 5] on button "Drivers 2025 Close" at bounding box center [108, 13] width 59 height 24
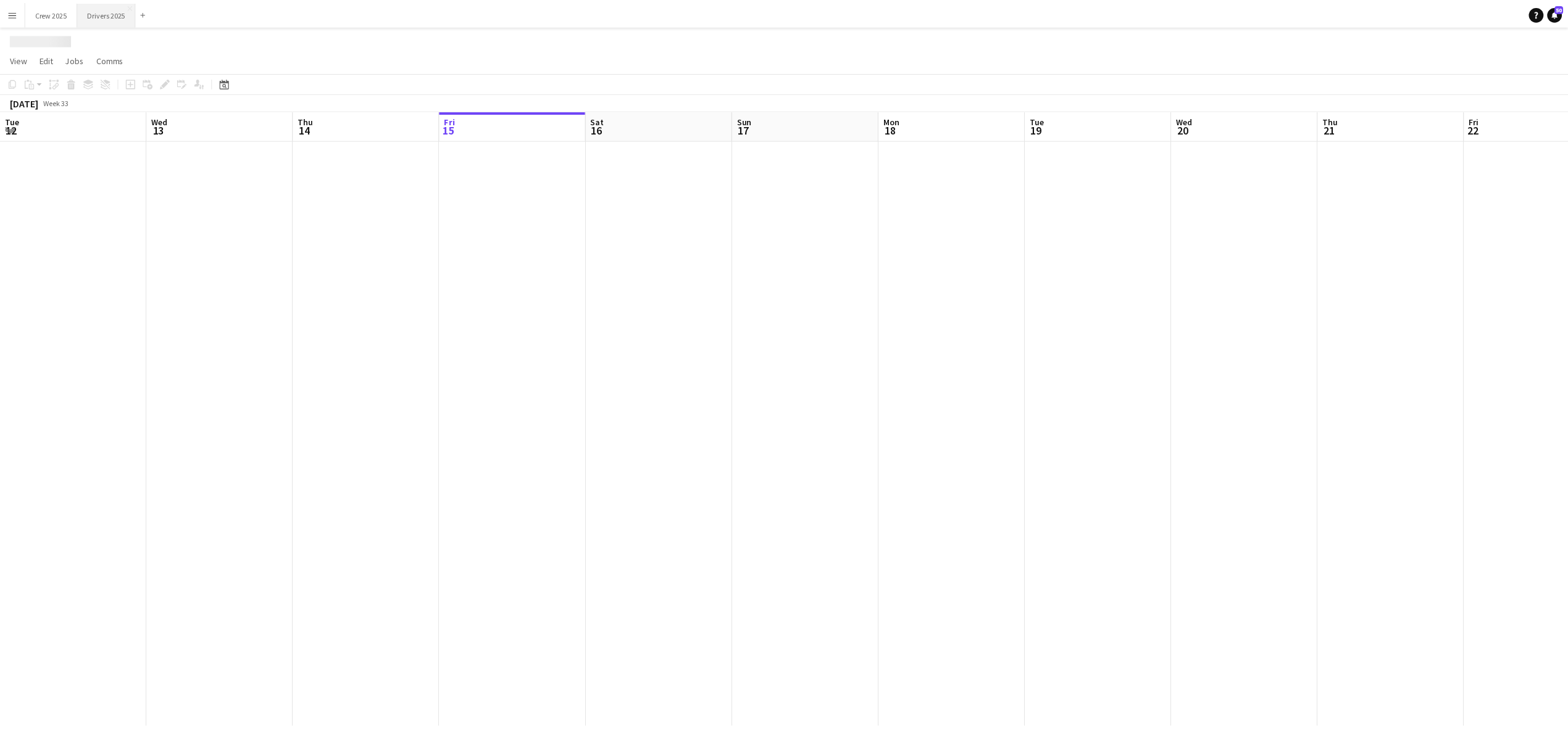
scroll to position [0, 295]
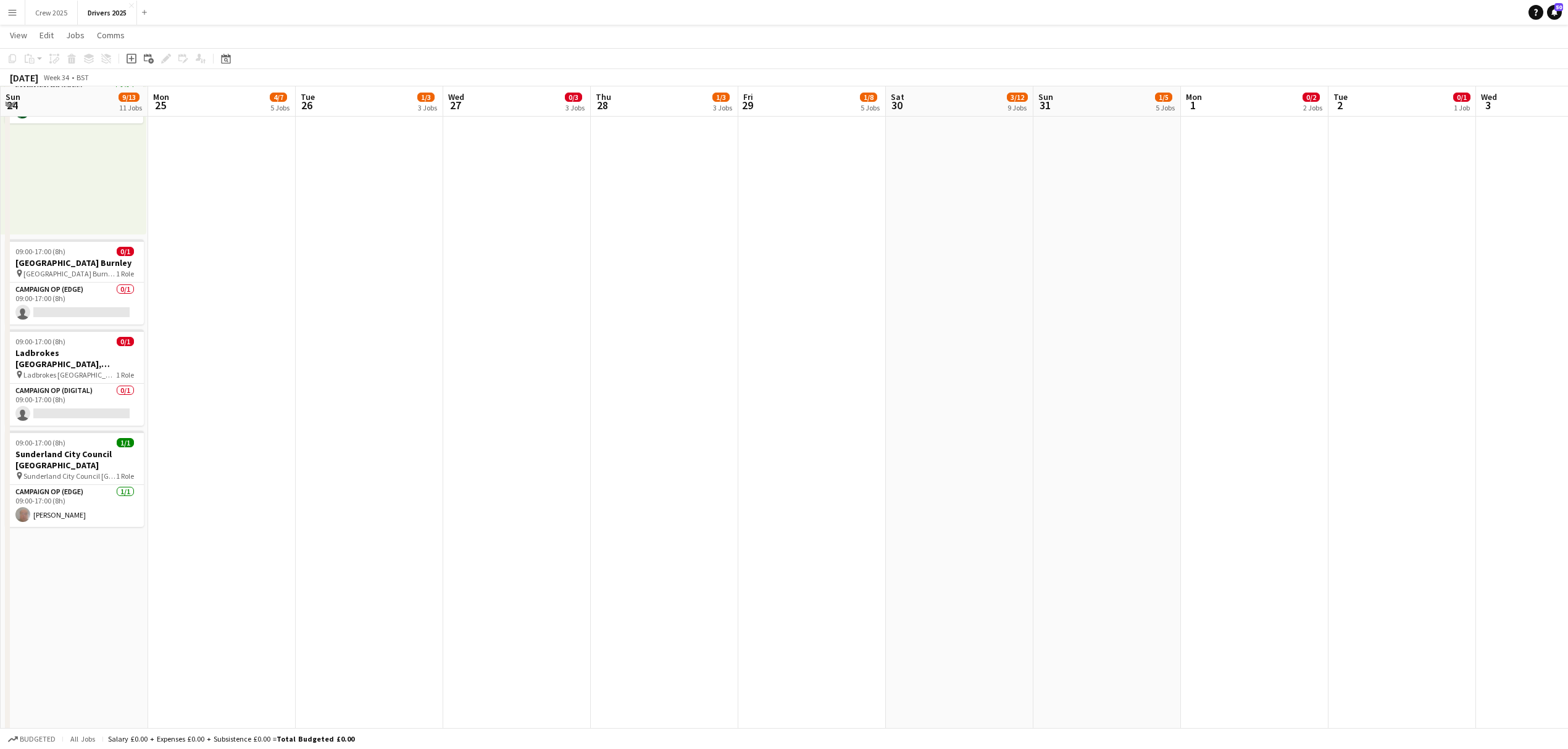
scroll to position [0, 442]
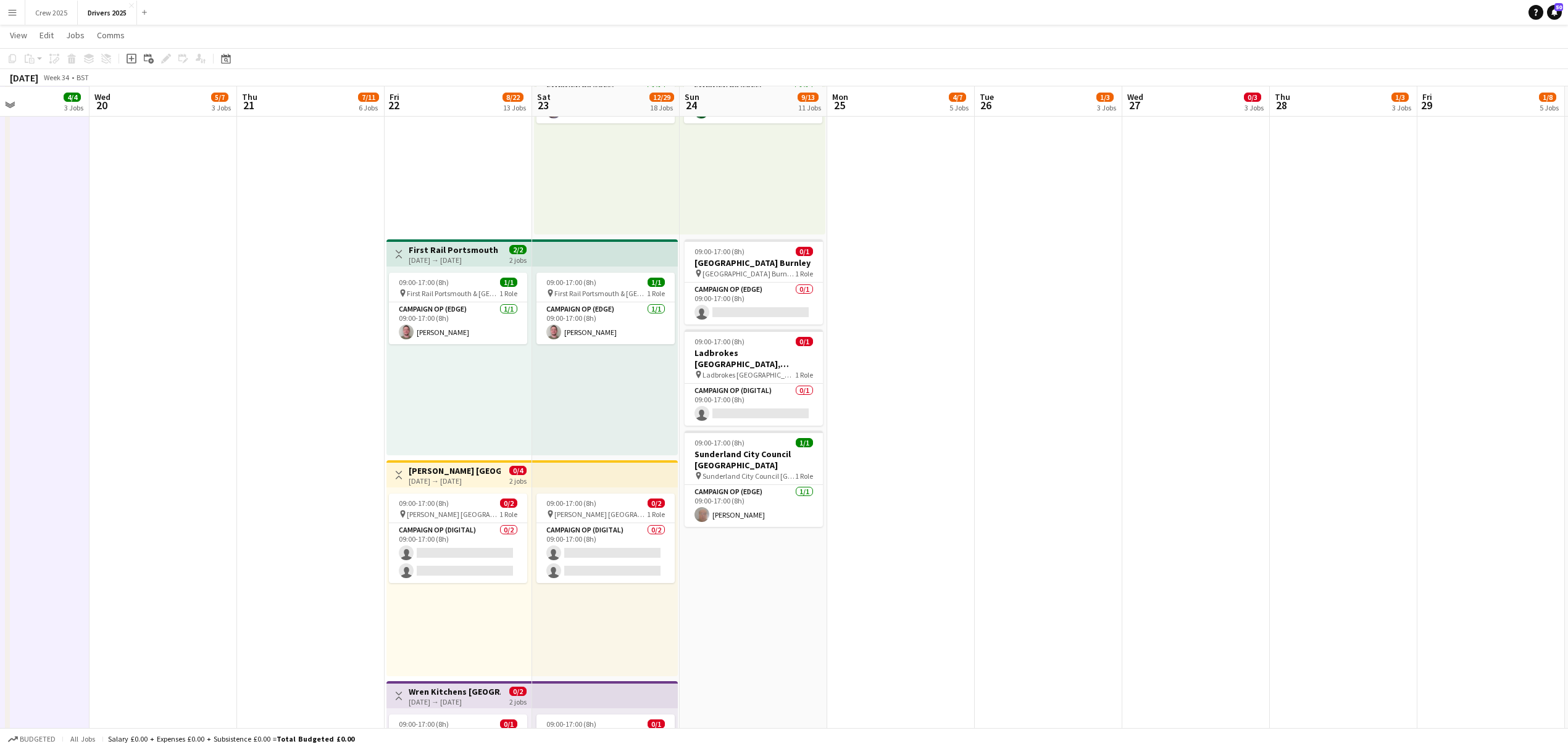
drag, startPoint x: 818, startPoint y: 544, endPoint x: 1126, endPoint y: 533, distance: 308.2
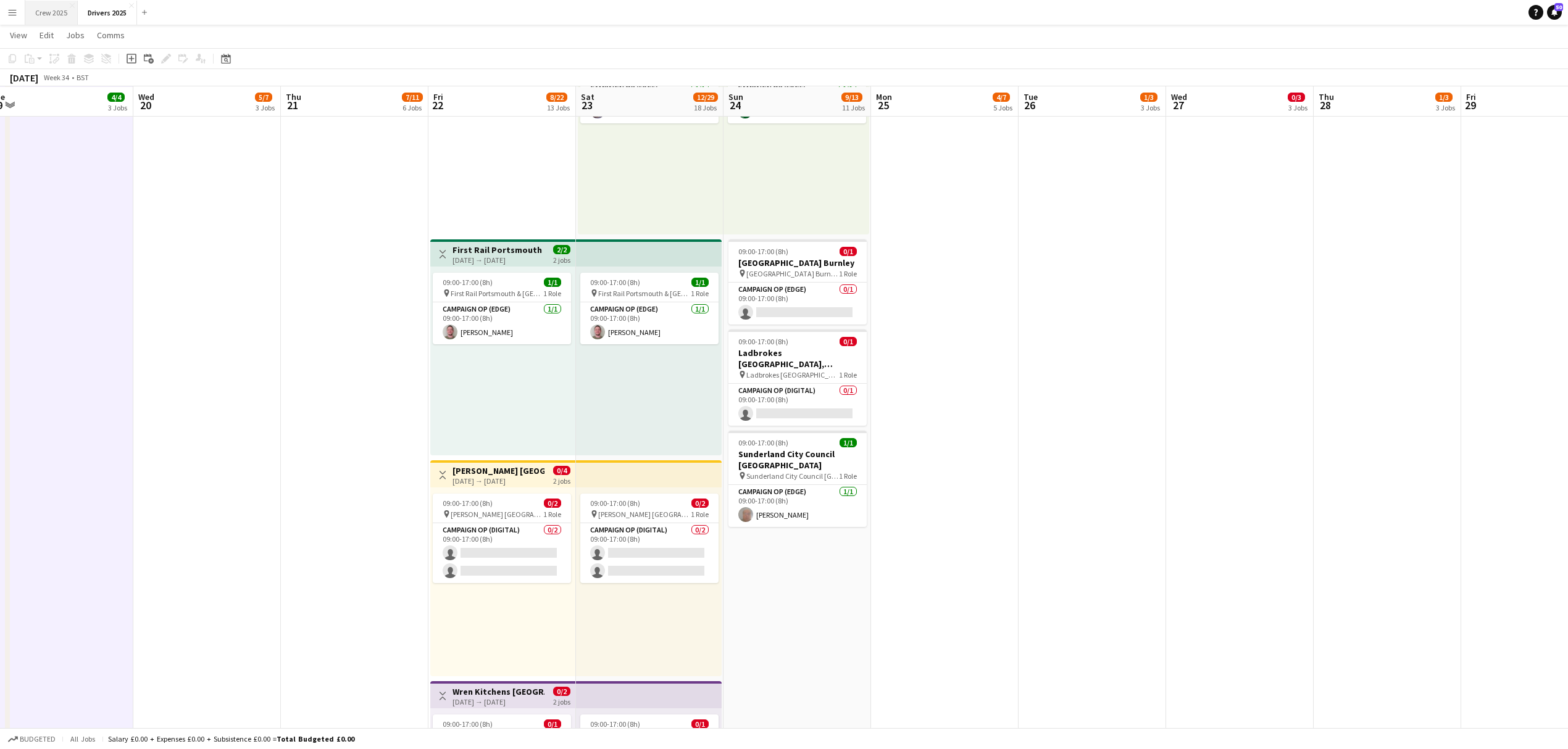
click at [45, 13] on button "Crew 2025 Close" at bounding box center [51, 13] width 52 height 24
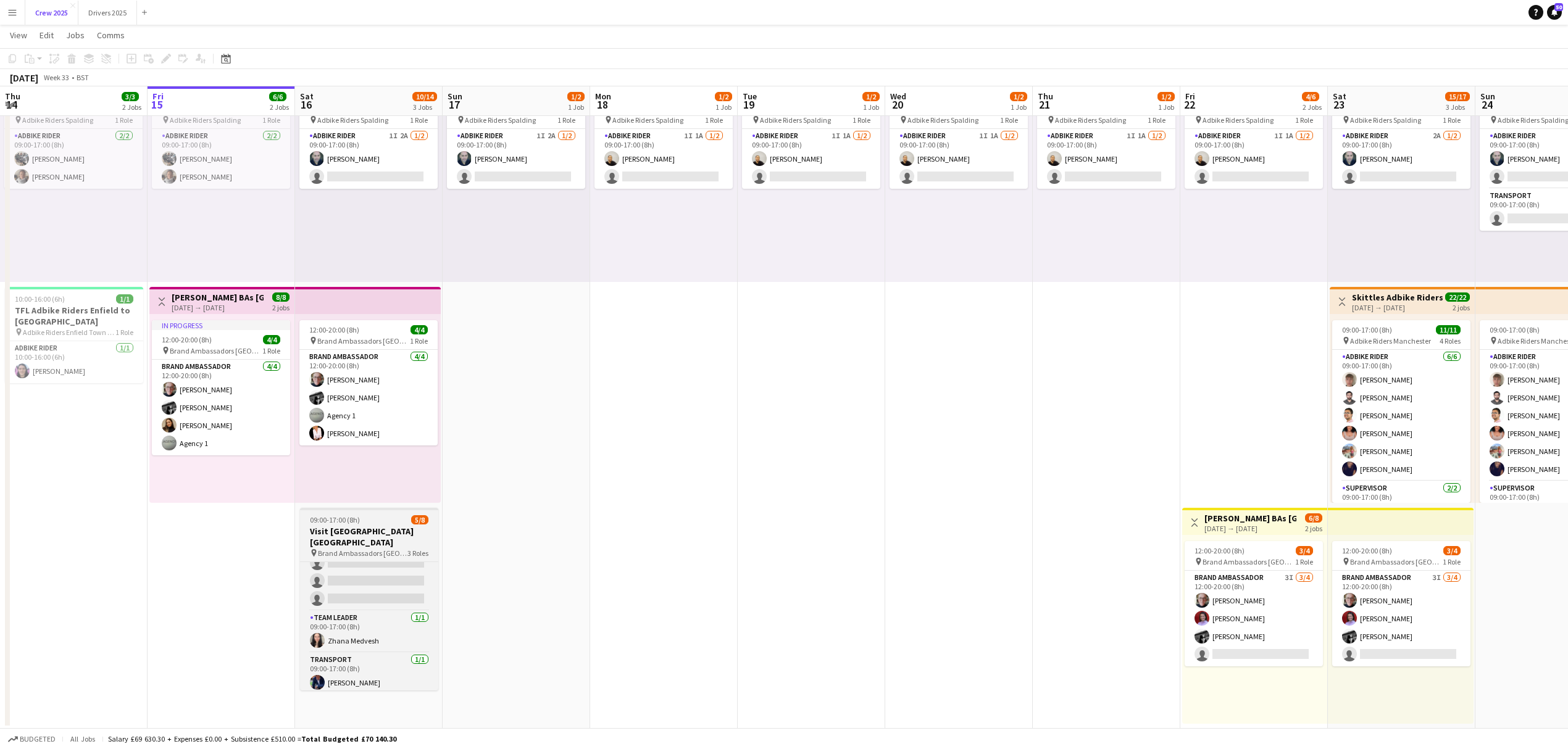
scroll to position [88, 0]
click at [380, 623] on app-card-role "Team Leader [DATE] 09:00-17:00 (8h) [PERSON_NAME]" at bounding box center [369, 627] width 138 height 42
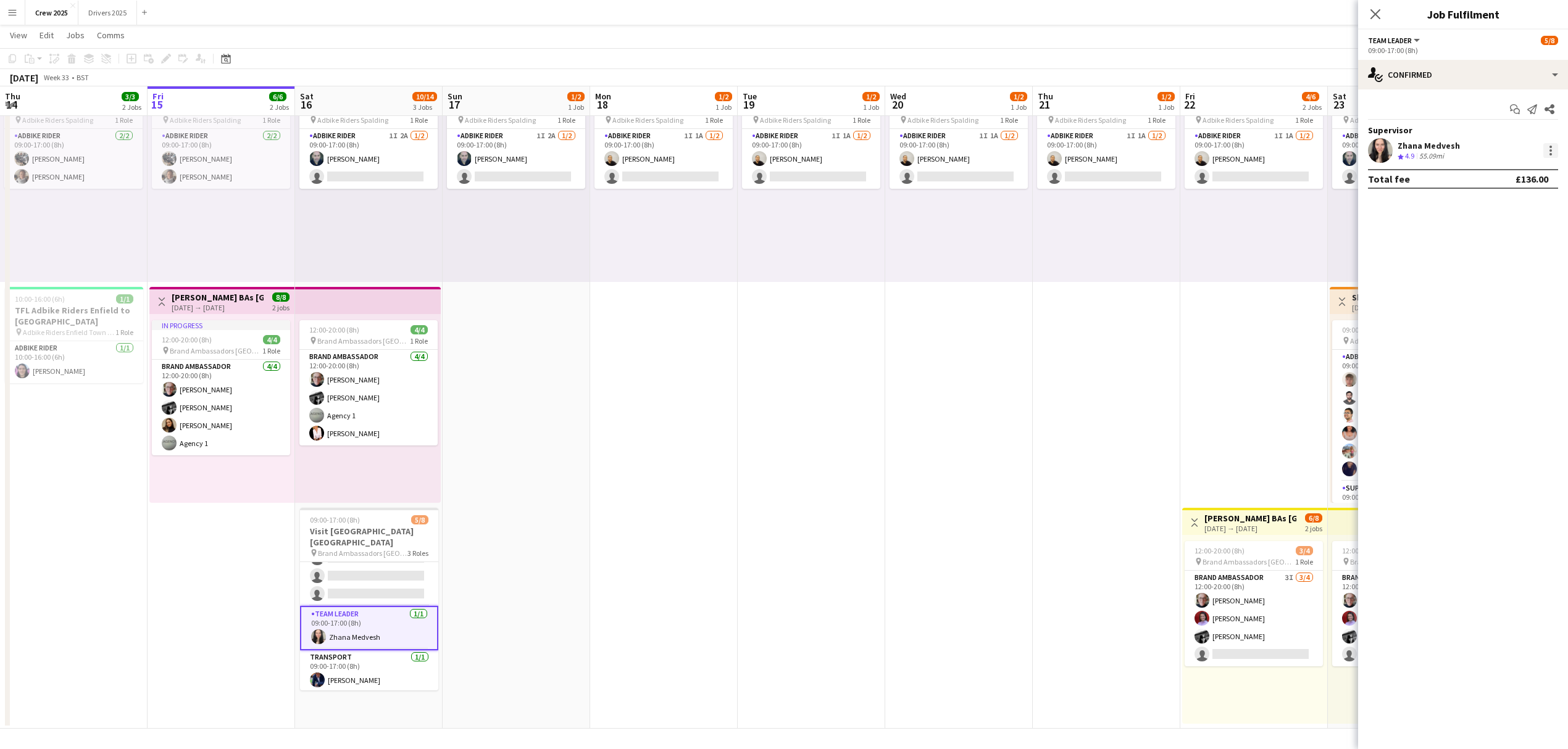
click at [1548, 148] on div at bounding box center [1551, 150] width 15 height 15
click at [1489, 179] on button "Edit fee" at bounding box center [1471, 174] width 173 height 29
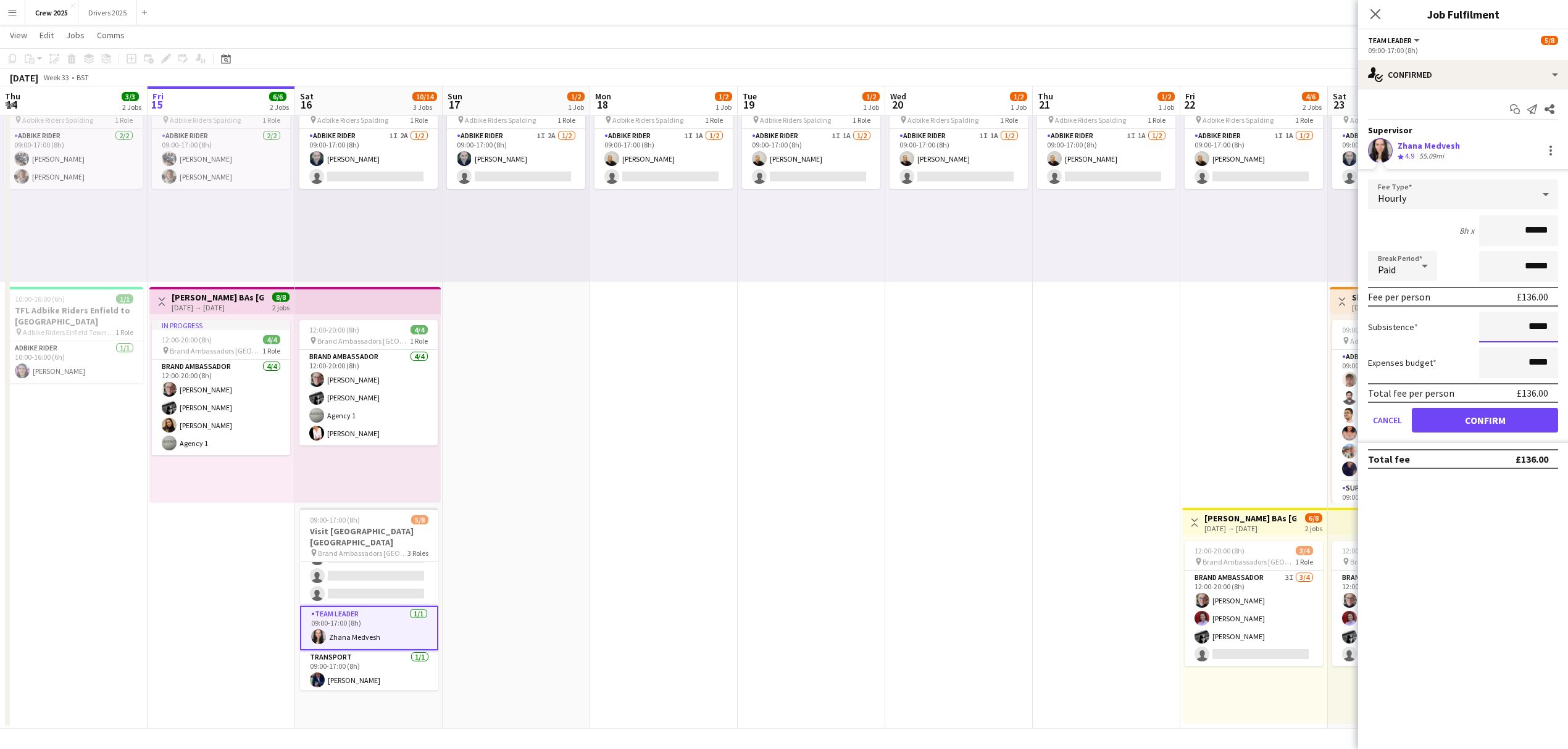
drag, startPoint x: 1511, startPoint y: 326, endPoint x: 1568, endPoint y: 322, distance: 57.1
click at [1568, 322] on html "Menu Boards Boards Boards All jobs Status Workforce Workforce My Workforce Recr…" at bounding box center [784, 336] width 1568 height 827
type input "******"
click at [909, 433] on app-date-cell "09:00-17:00 (8h) 1/2 pin Adbike Riders Spalding 1 Role Adbike Rider 1I 1A [DATE…" at bounding box center [958, 394] width 148 height 667
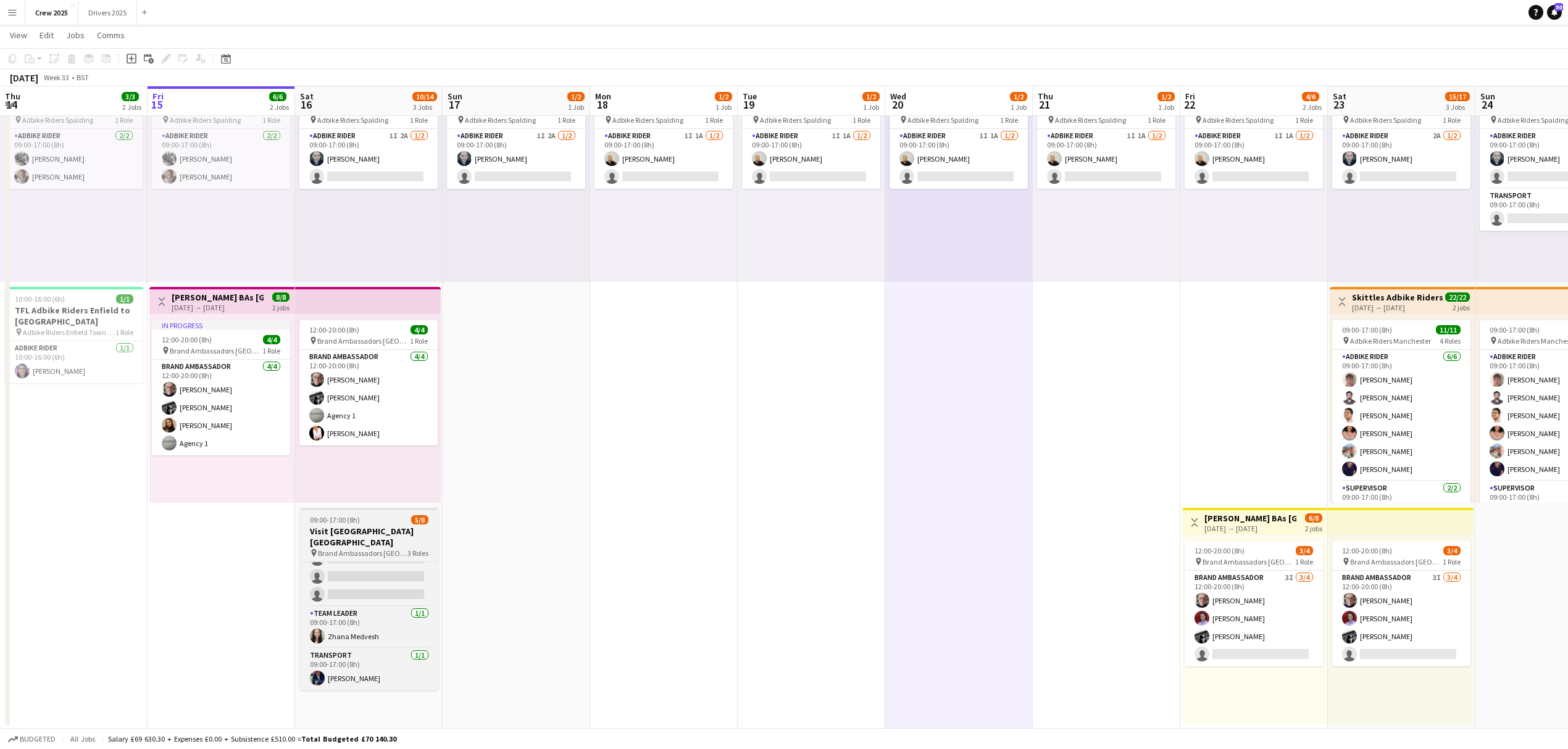
click at [339, 523] on span "09:00-17:00 (8h)" at bounding box center [335, 520] width 50 height 9
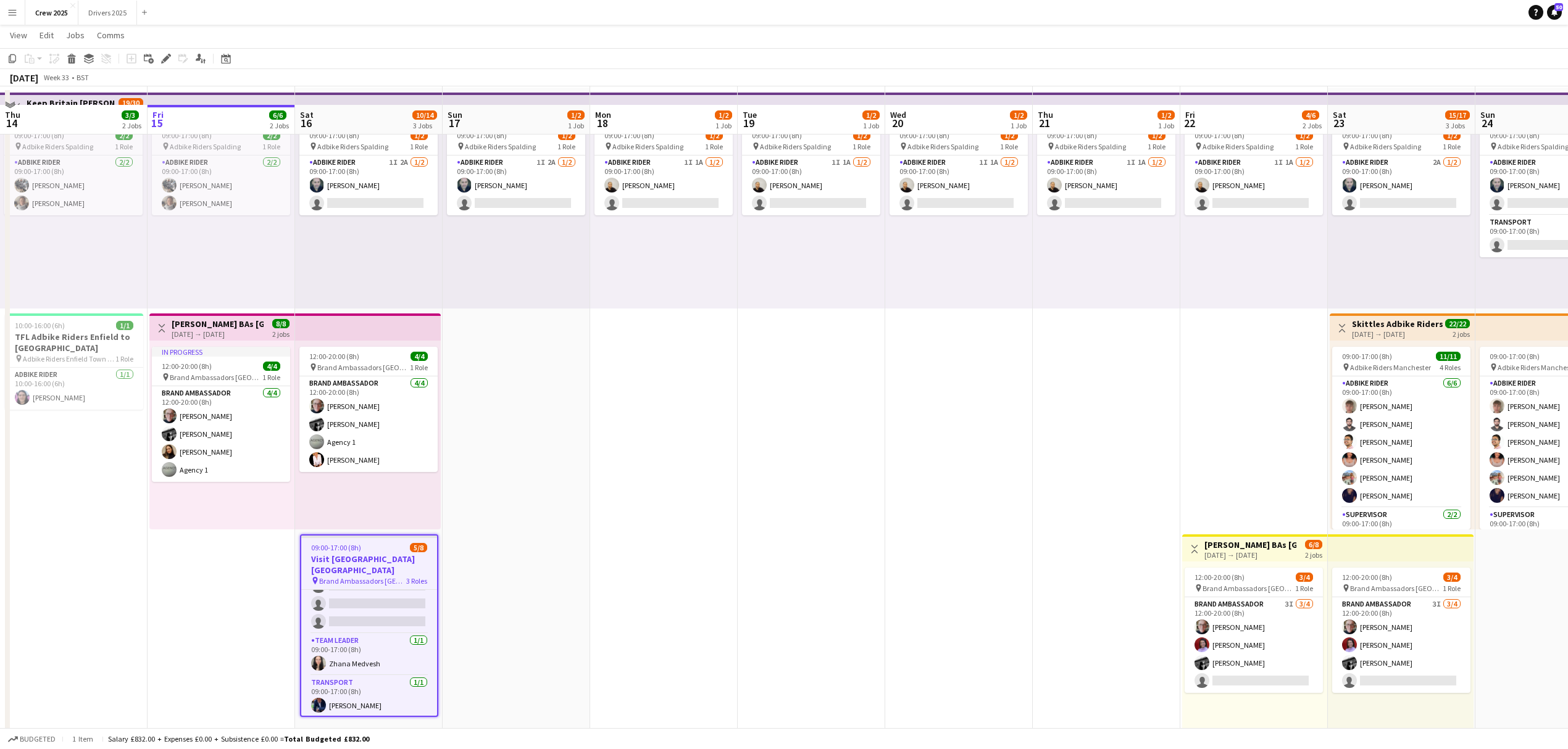
scroll to position [77, 0]
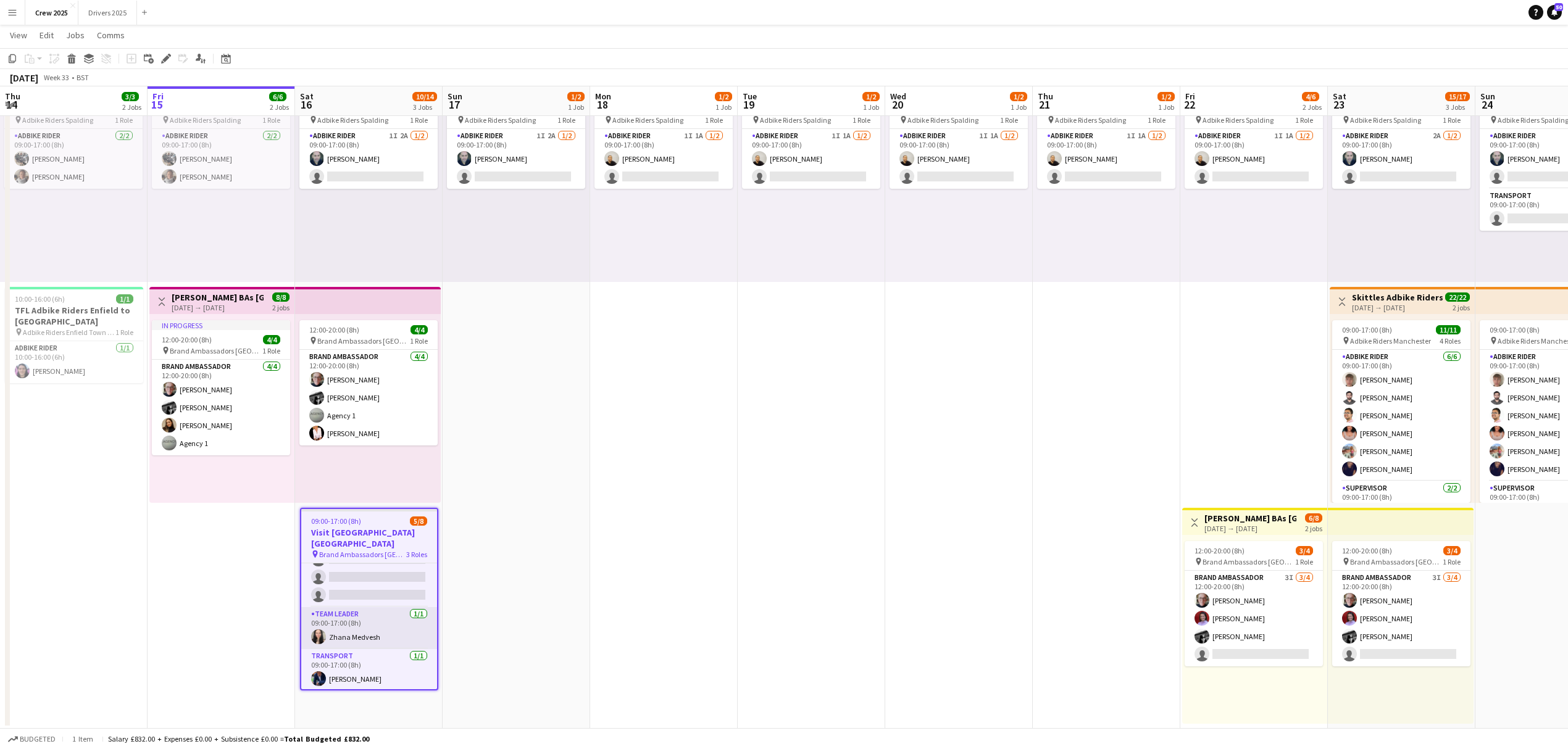
click at [384, 637] on app-card-role "Team Leader [DATE] 09:00-17:00 (8h) [PERSON_NAME]" at bounding box center [369, 628] width 136 height 42
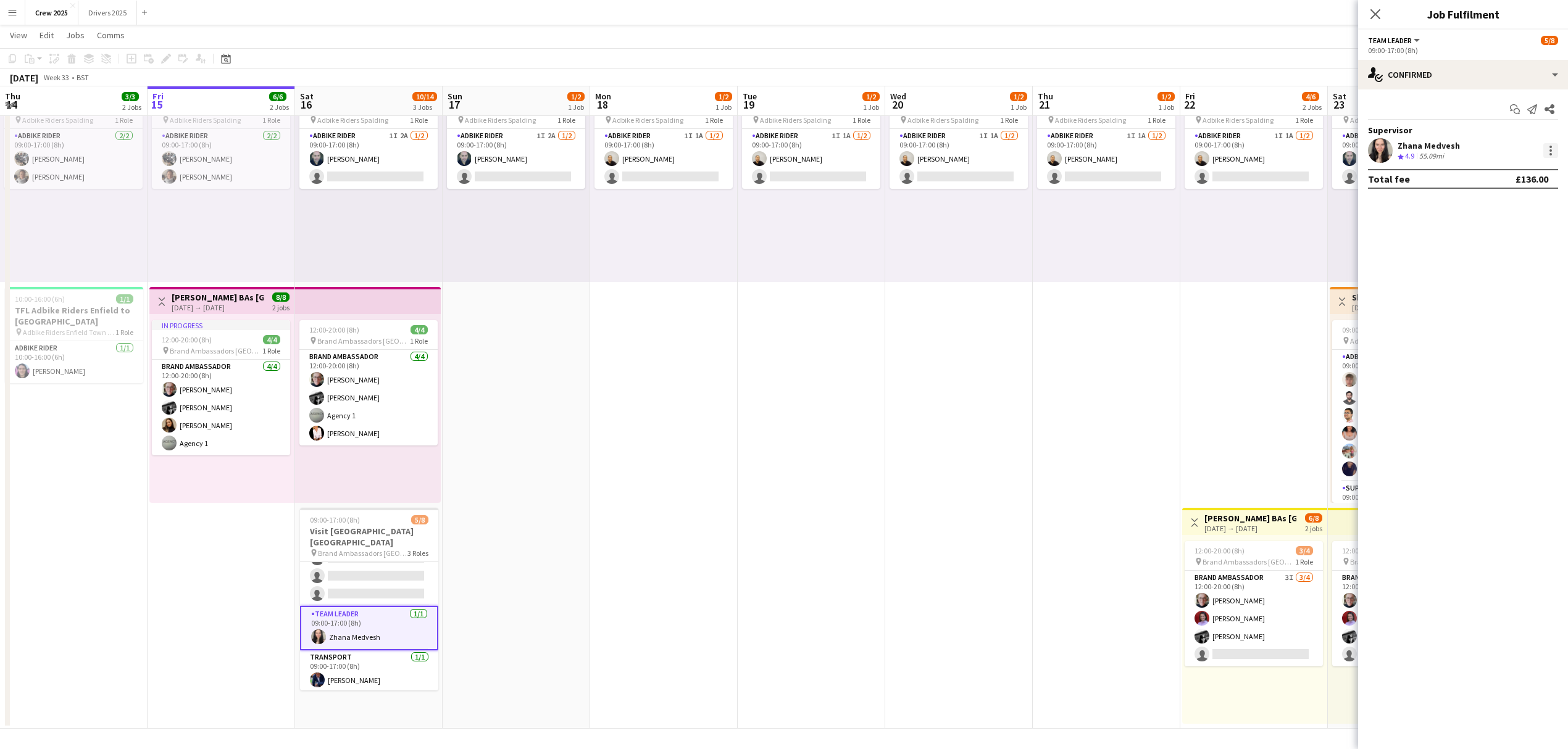
click at [1548, 148] on div at bounding box center [1551, 150] width 15 height 15
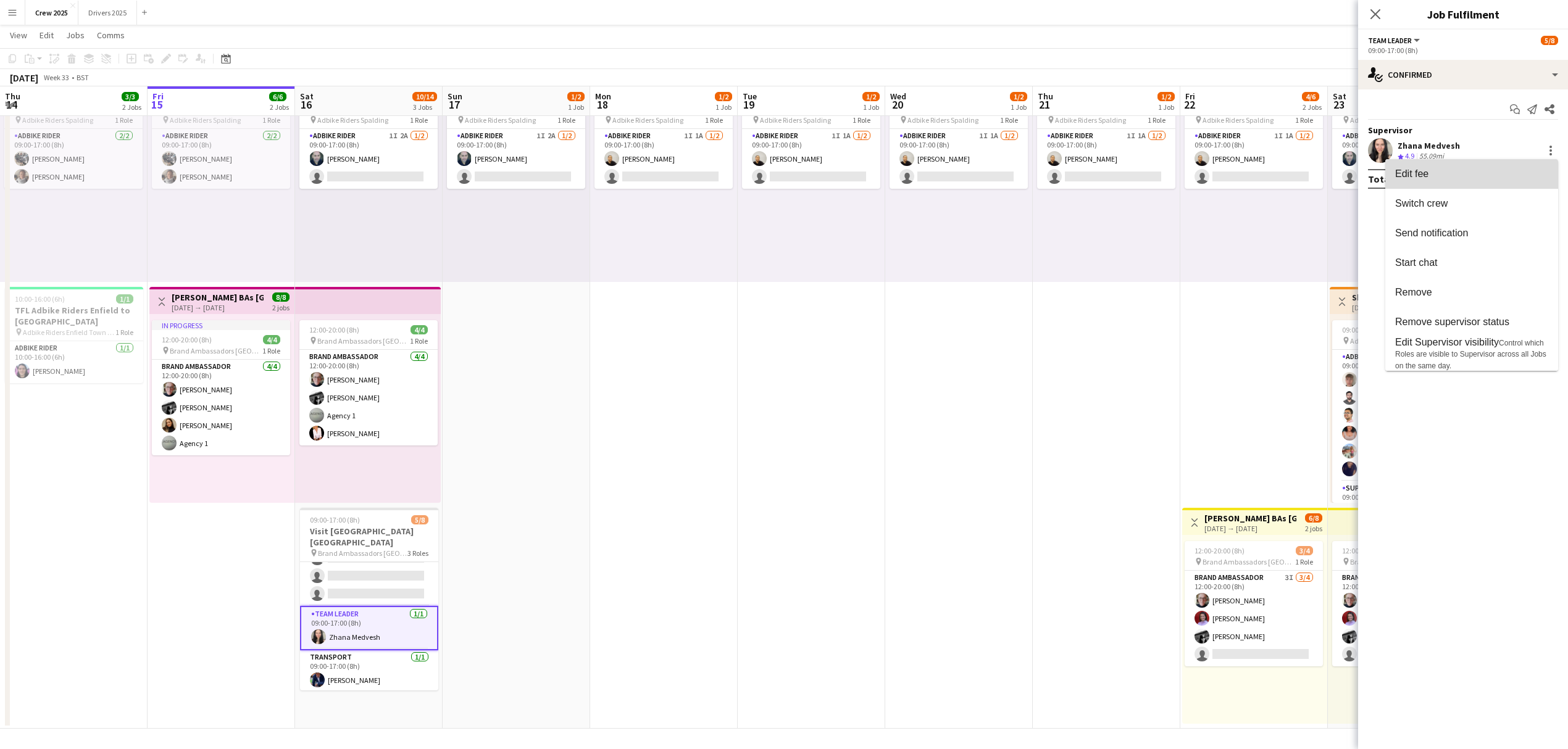
click at [1475, 173] on span "Edit fee" at bounding box center [1471, 174] width 153 height 11
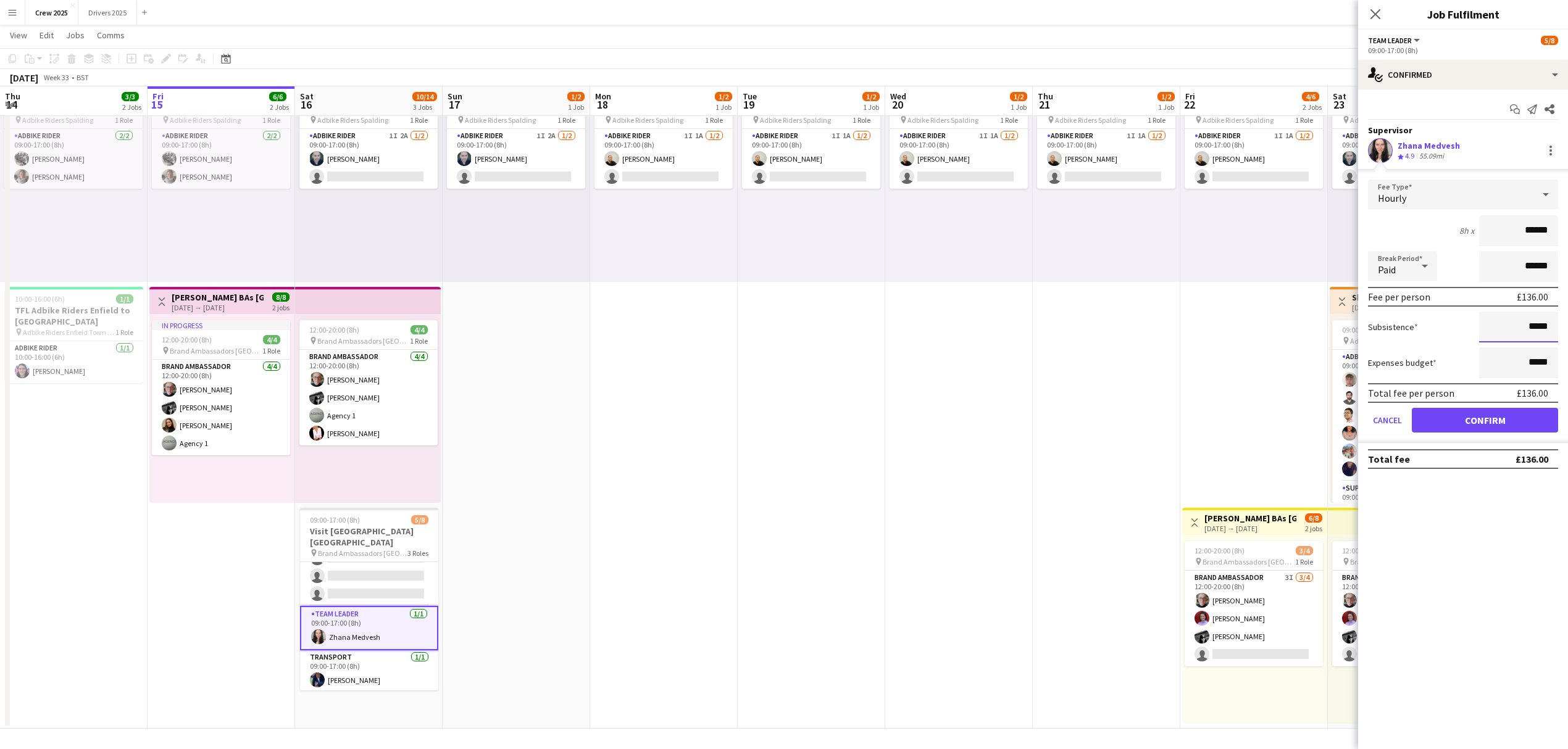
drag, startPoint x: 1506, startPoint y: 326, endPoint x: 1569, endPoint y: 317, distance: 63.6
click at [1568, 317] on html "Menu Boards Boards Boards All jobs Status Workforce Workforce My Workforce Recr…" at bounding box center [784, 336] width 1568 height 827
type input "******"
click at [1479, 417] on button "Confirm" at bounding box center [1484, 420] width 146 height 25
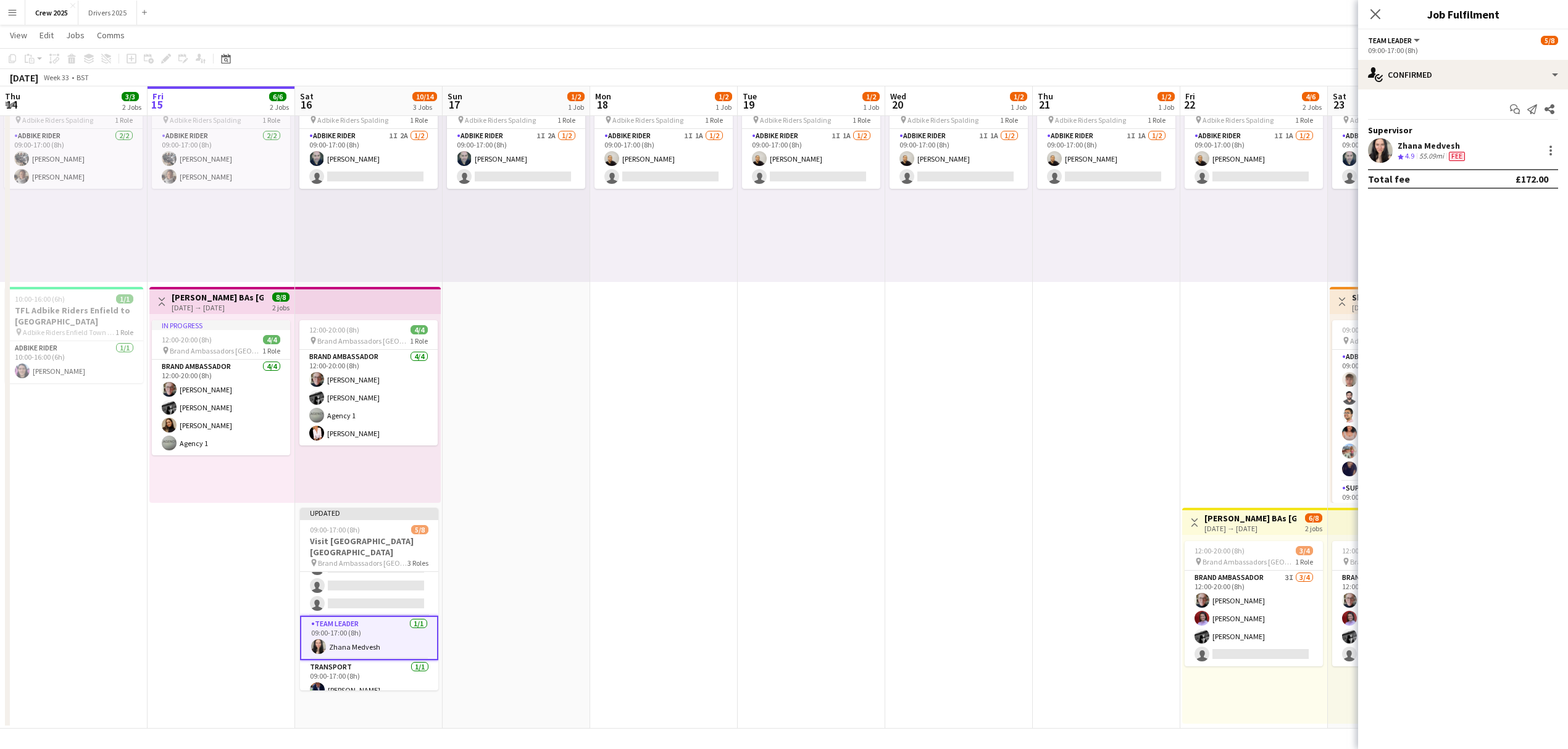
click at [632, 438] on app-date-cell "09:00-17:00 (8h) 1/2 pin Adbike Riders Spalding 1 Role Adbike Rider 1I 1A [DATE…" at bounding box center [664, 394] width 148 height 667
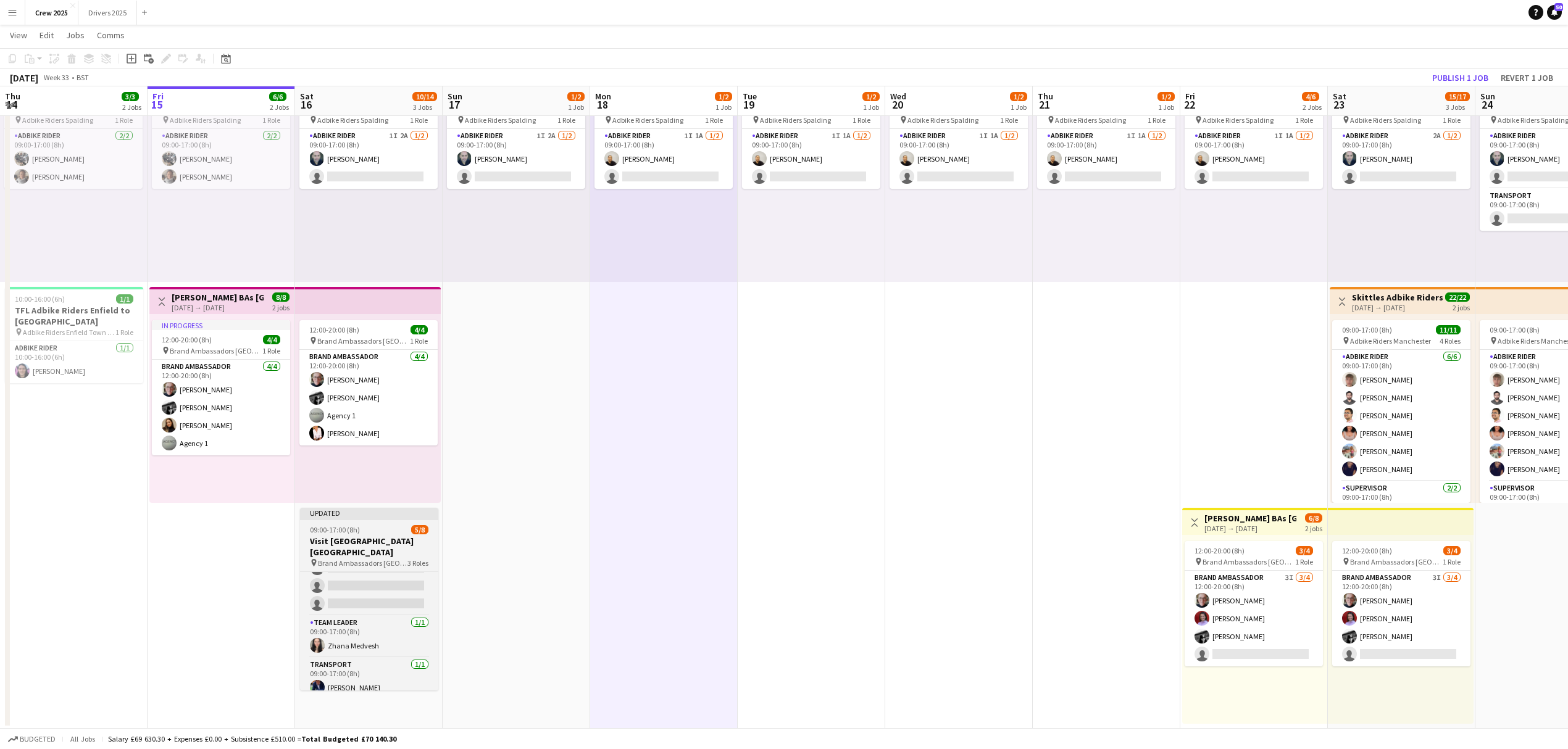
click at [357, 522] on app-job-card "Updated 09:00-17:00 (8h) 5/8 Visit [GEOGRAPHIC_DATA] [GEOGRAPHIC_DATA] pin Bran…" at bounding box center [369, 599] width 138 height 182
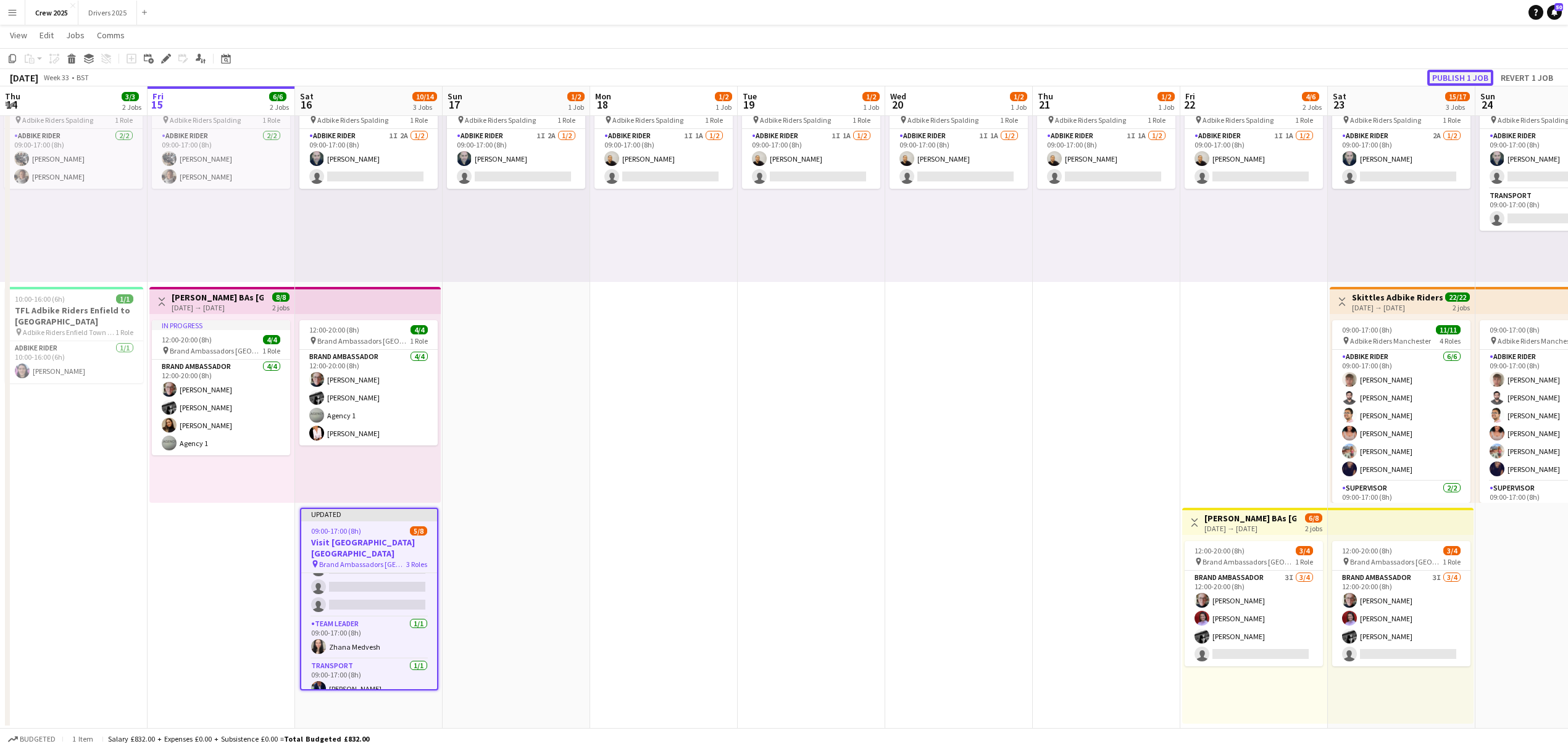
click at [1464, 76] on button "Publish 1 job" at bounding box center [1460, 78] width 66 height 16
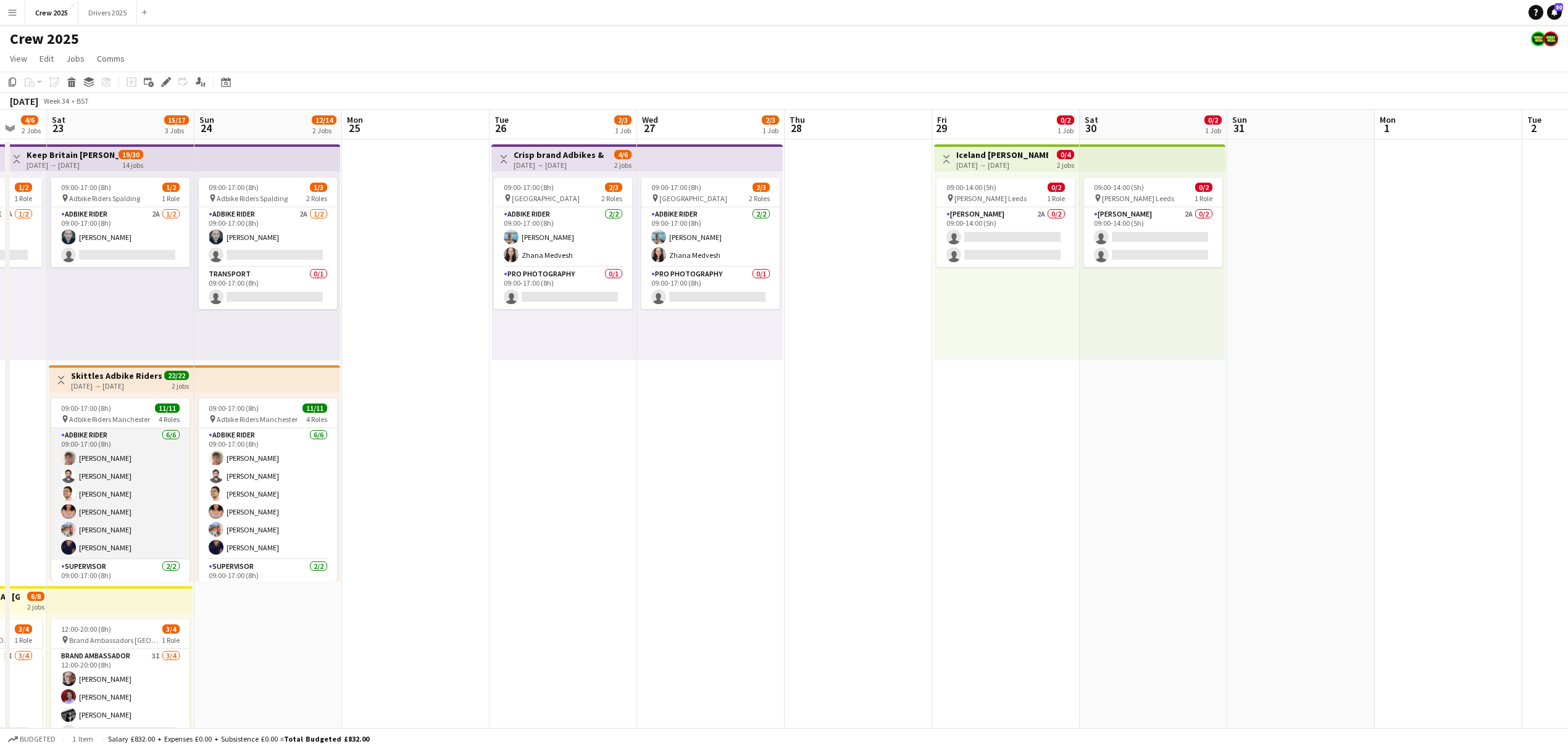
scroll to position [0, 433]
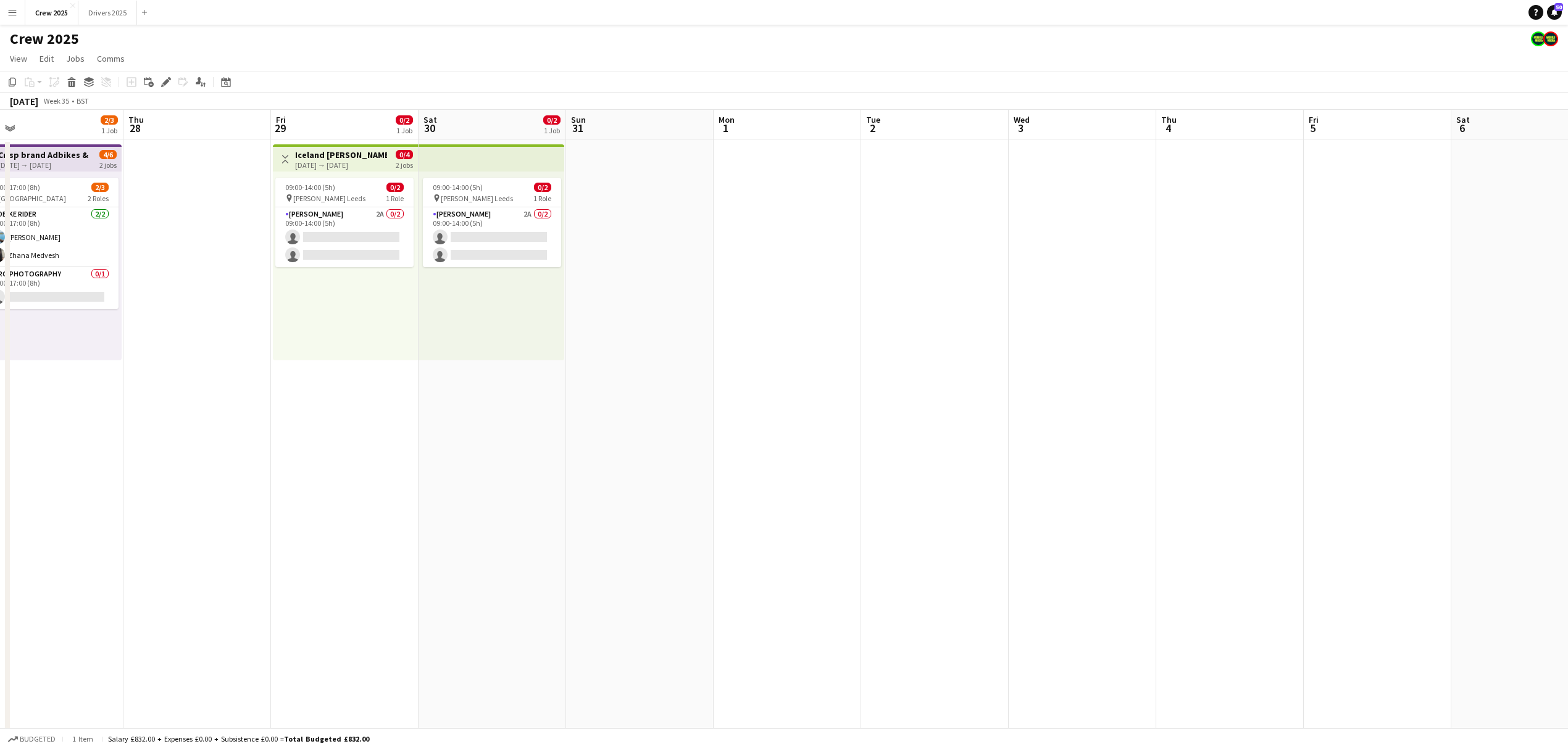
drag, startPoint x: 1252, startPoint y: 464, endPoint x: 1015, endPoint y: 523, distance: 244.2
click at [281, 625] on app-calendar-viewport "Mon 25 Tue 26 2/3 1 Job Wed 27 2/3 1 Job Thu 28 Fri 29 0/2 1 Job Sat 30 0/2 1 J…" at bounding box center [784, 458] width 1568 height 697
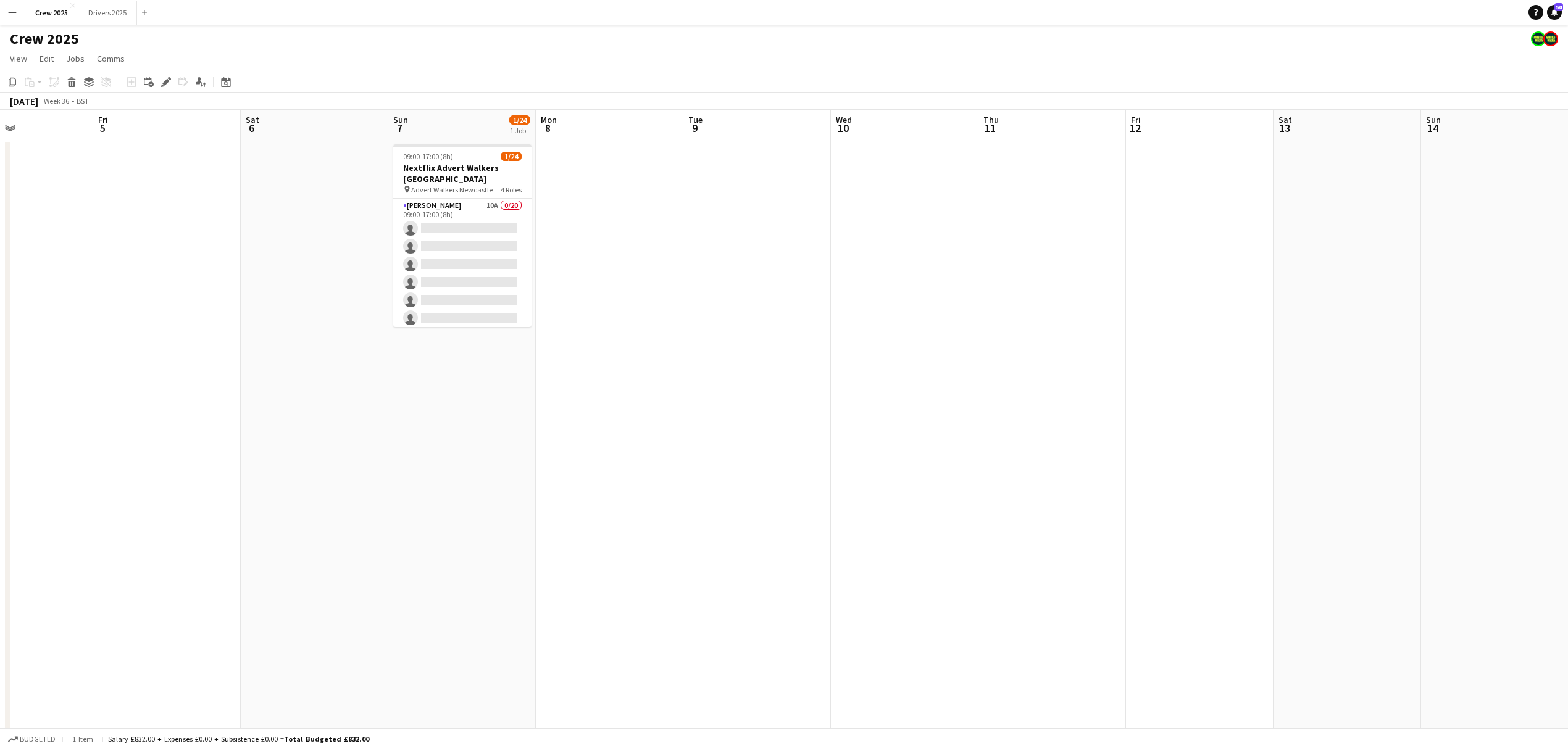
drag, startPoint x: 1147, startPoint y: 536, endPoint x: 159, endPoint y: 520, distance: 988.1
click at [146, 522] on app-calendar-viewport "Tue 2 Wed 3 Thu 4 Fri 5 Sat 6 Sun 7 1/24 1 Job Mon 8 Tue 9 Wed 10 Thu 11 Fri 12…" at bounding box center [784, 458] width 1568 height 697
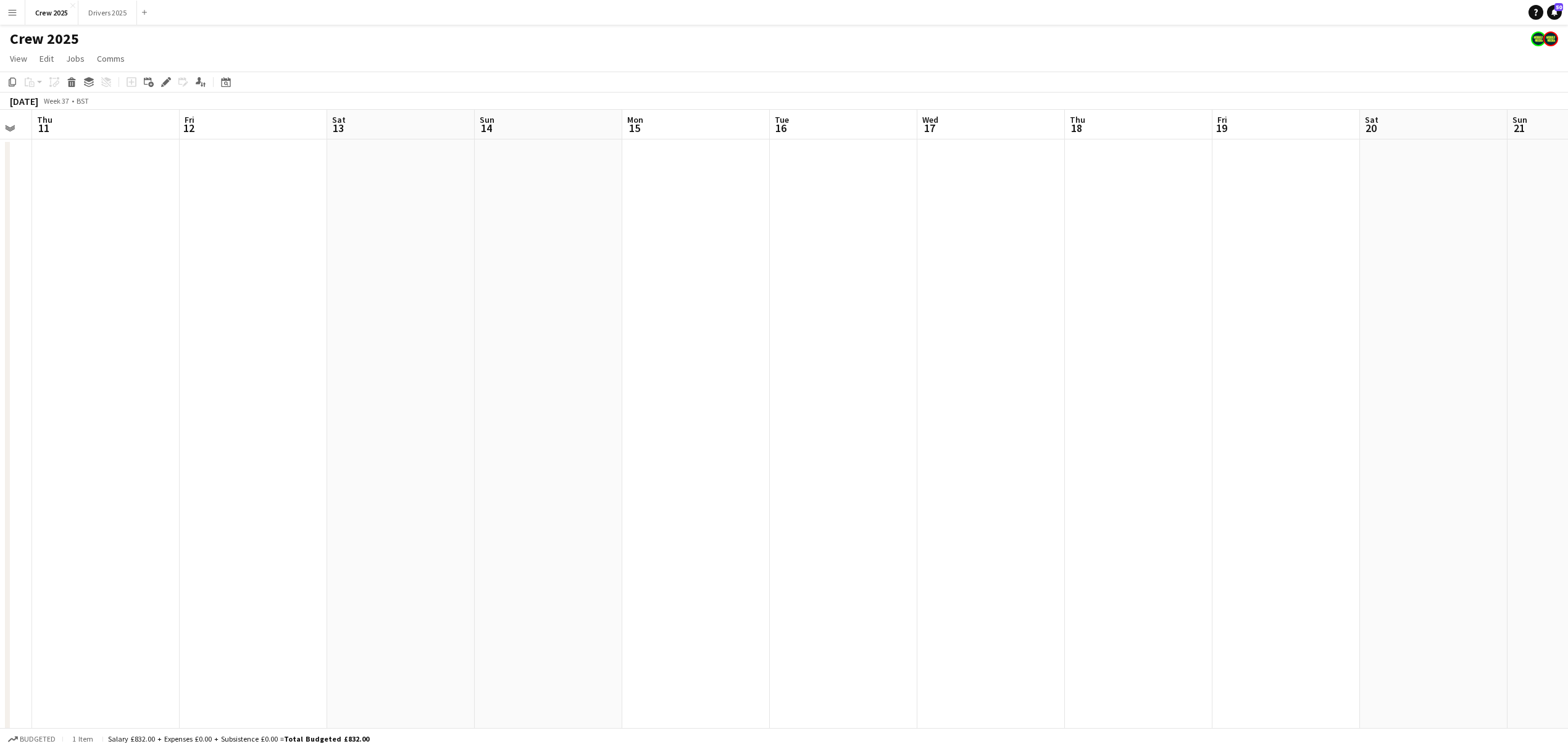
drag, startPoint x: 1043, startPoint y: 504, endPoint x: 342, endPoint y: 543, distance: 702.1
click at [326, 543] on app-calendar-viewport "Mon 8 Tue 9 Wed 10 Thu 11 Fri 12 Sat 13 Sun 14 Mon 15 Tue 16 Wed 17 Thu 18 Fri …" at bounding box center [784, 458] width 1568 height 697
drag, startPoint x: 1178, startPoint y: 536, endPoint x: 465, endPoint y: 536, distance: 713.0
click at [246, 558] on app-calendar-viewport "Mon 8 Tue 9 Wed 10 Thu 11 Fri 12 Sat 13 Sun 14 Mon 15 Tue 16 Wed 17 Thu 18 Fri …" at bounding box center [784, 458] width 1568 height 697
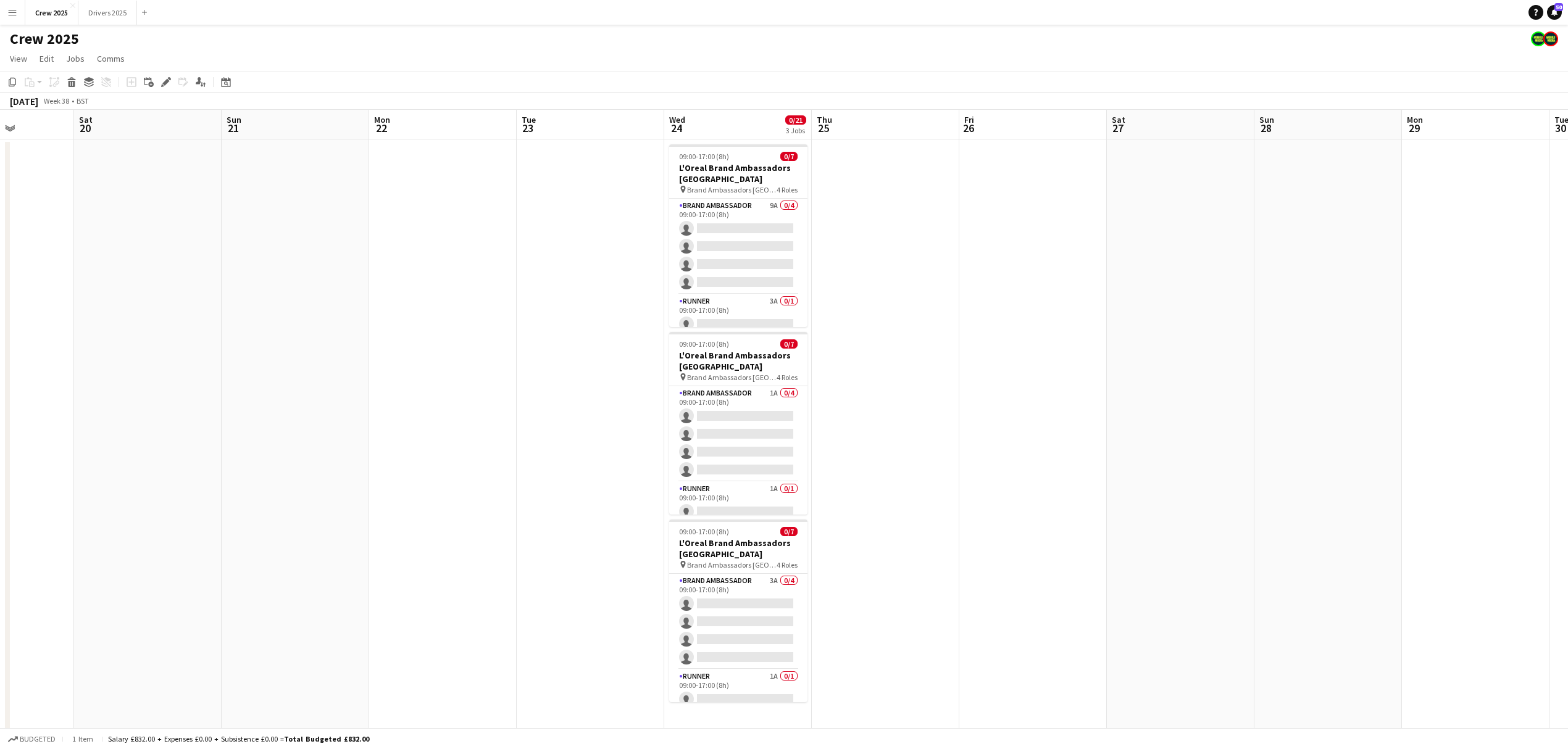
scroll to position [0, 461]
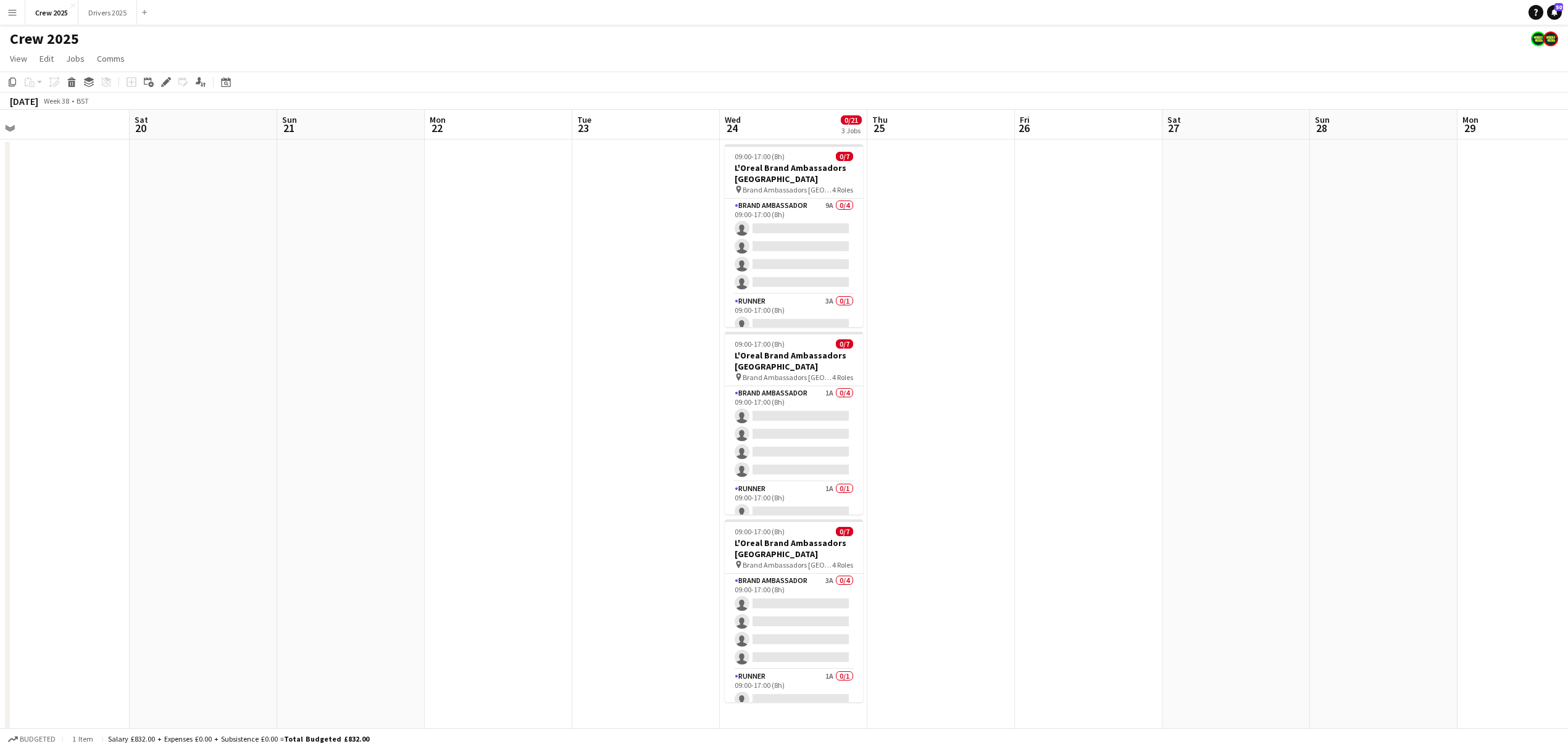
drag, startPoint x: 1281, startPoint y: 513, endPoint x: 1067, endPoint y: 564, distance: 220.0
click at [1067, 564] on app-calendar-viewport "Tue 16 Wed 17 Thu 18 Fri 19 Sat 20 Sun 21 Mon 22 Tue 23 Wed 24 0/21 3 Jobs Thu …" at bounding box center [784, 458] width 1568 height 697
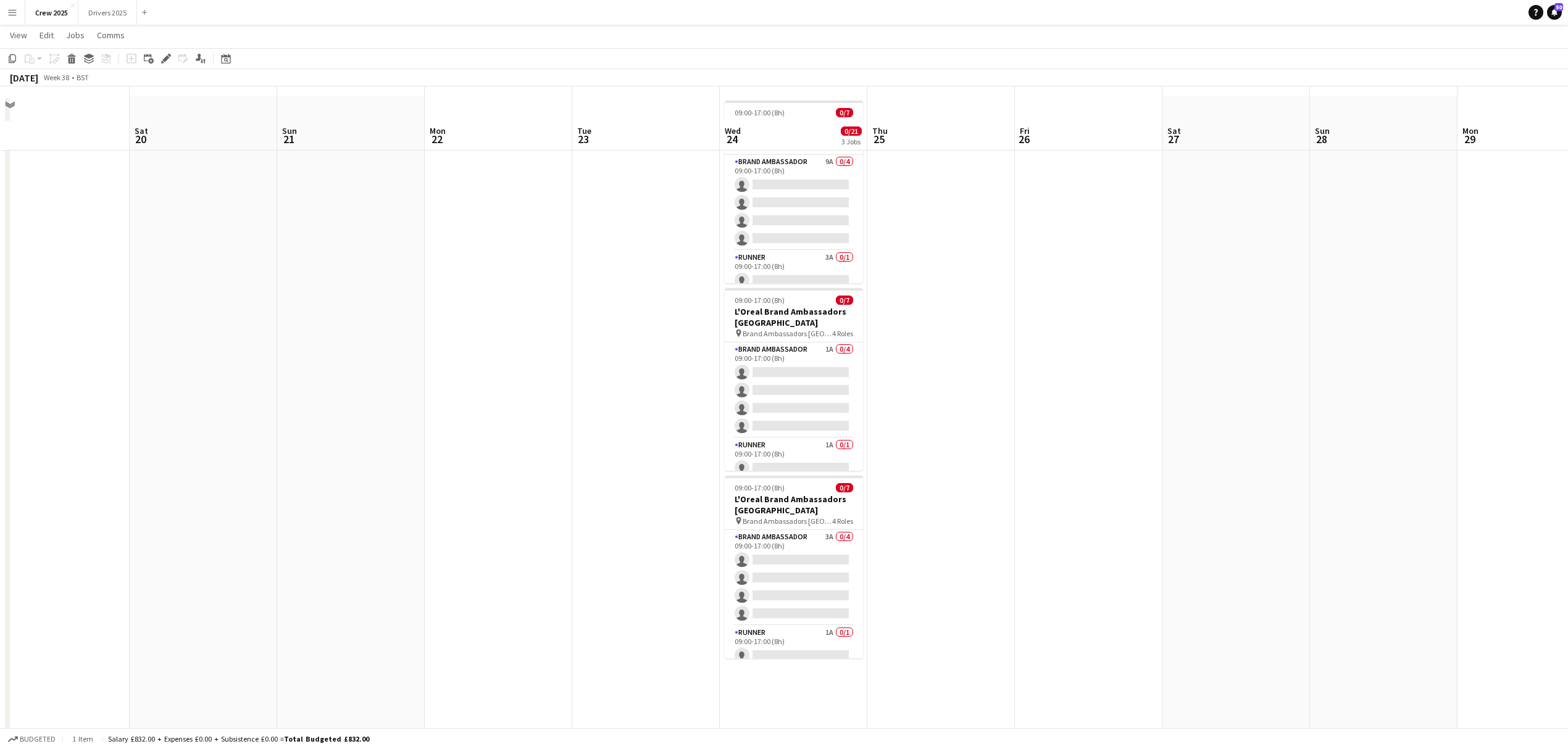
scroll to position [77, 0]
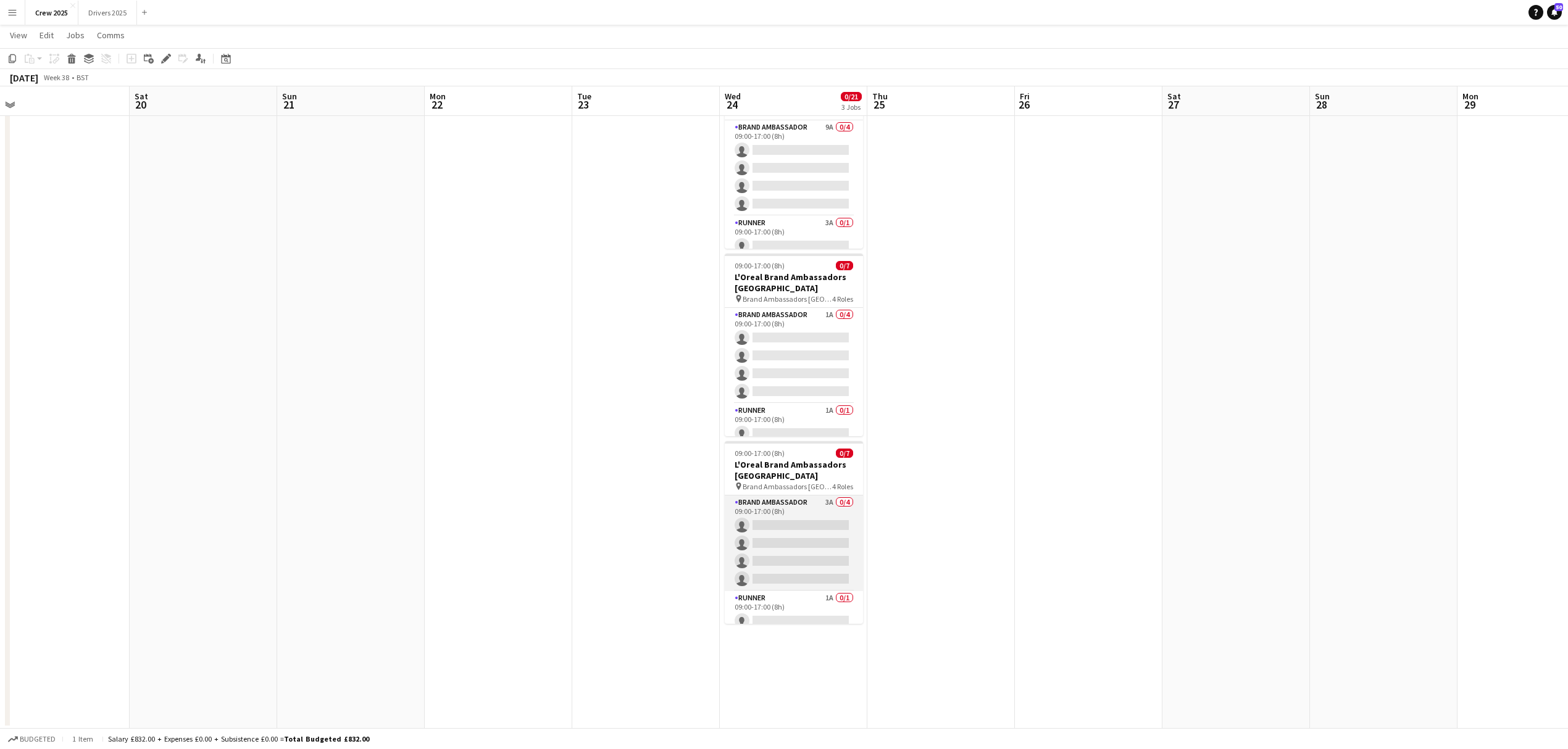
click at [791, 554] on app-card-role "Brand Ambassador 3A 0/4 09:00-17:00 (8h) single-neutral-actions single-neutral-…" at bounding box center [793, 543] width 138 height 96
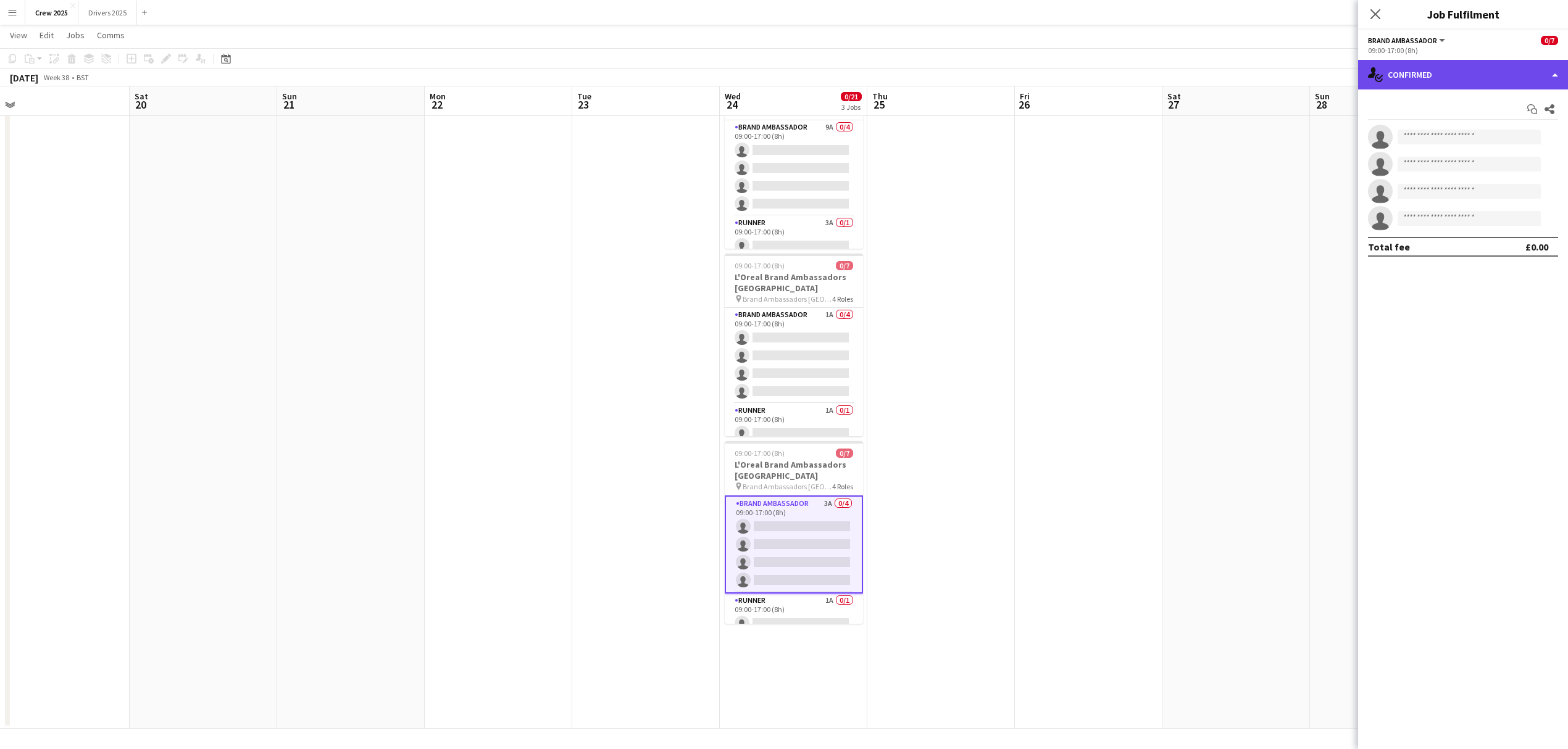
click at [1422, 74] on div "single-neutral-actions-check-2 Confirmed" at bounding box center [1463, 75] width 210 height 29
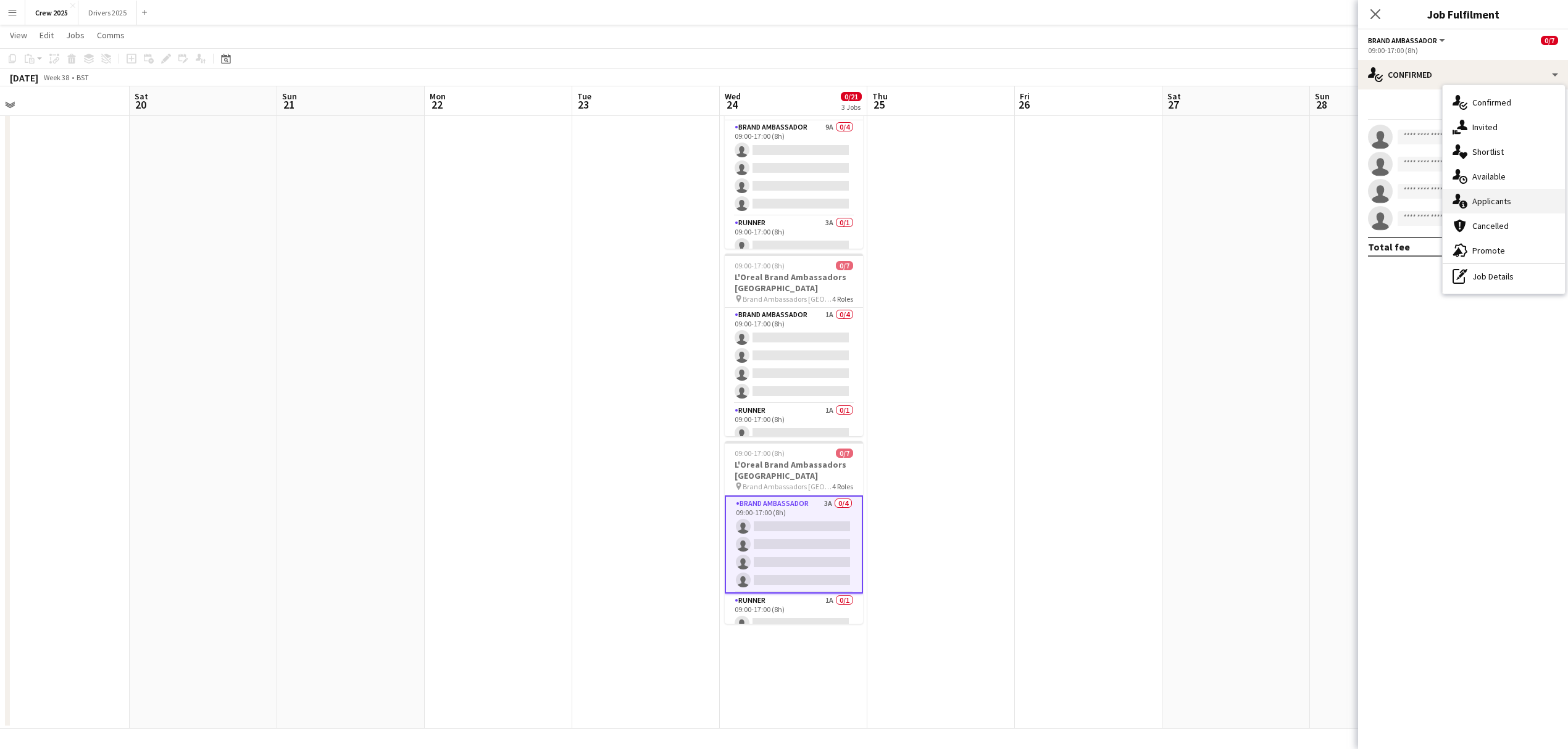
click at [1511, 198] on div "single-neutral-actions-information Applicants" at bounding box center [1503, 201] width 122 height 25
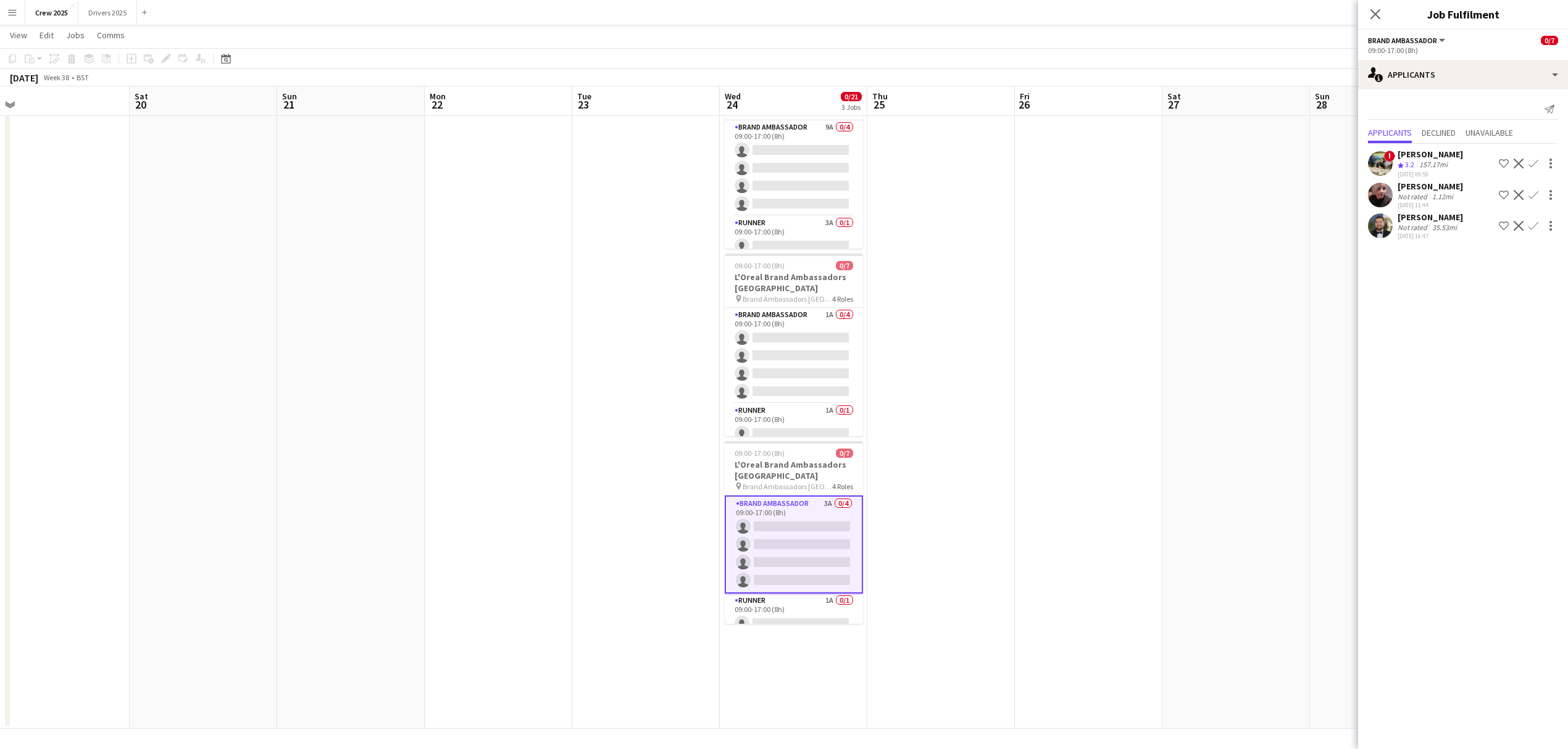
click at [1422, 217] on div "Sean Rafferty" at bounding box center [1430, 217] width 66 height 11
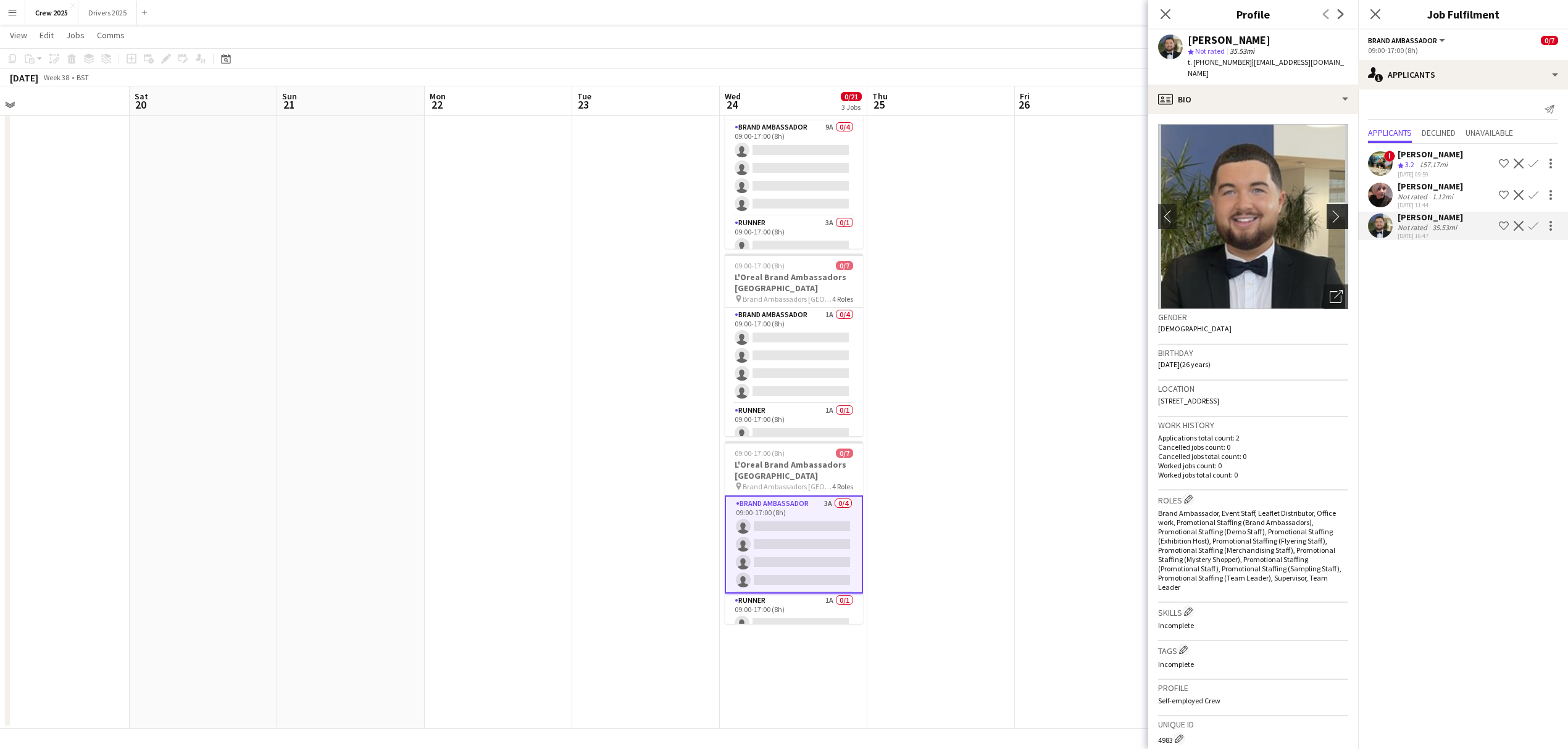
click at [1329, 210] on app-icon "chevron-right" at bounding box center [1339, 216] width 19 height 13
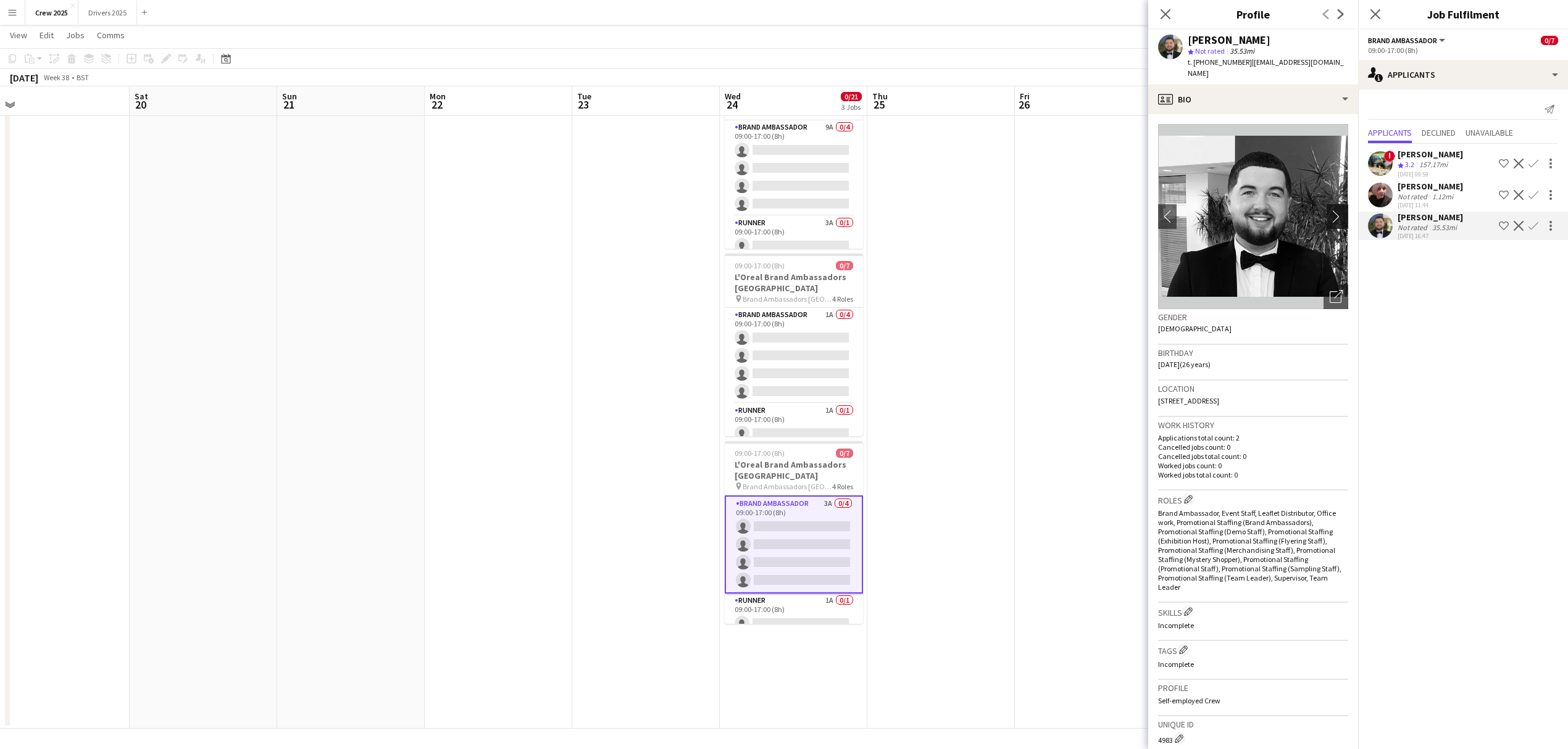
click at [1329, 210] on app-icon "chevron-right" at bounding box center [1339, 216] width 19 height 13
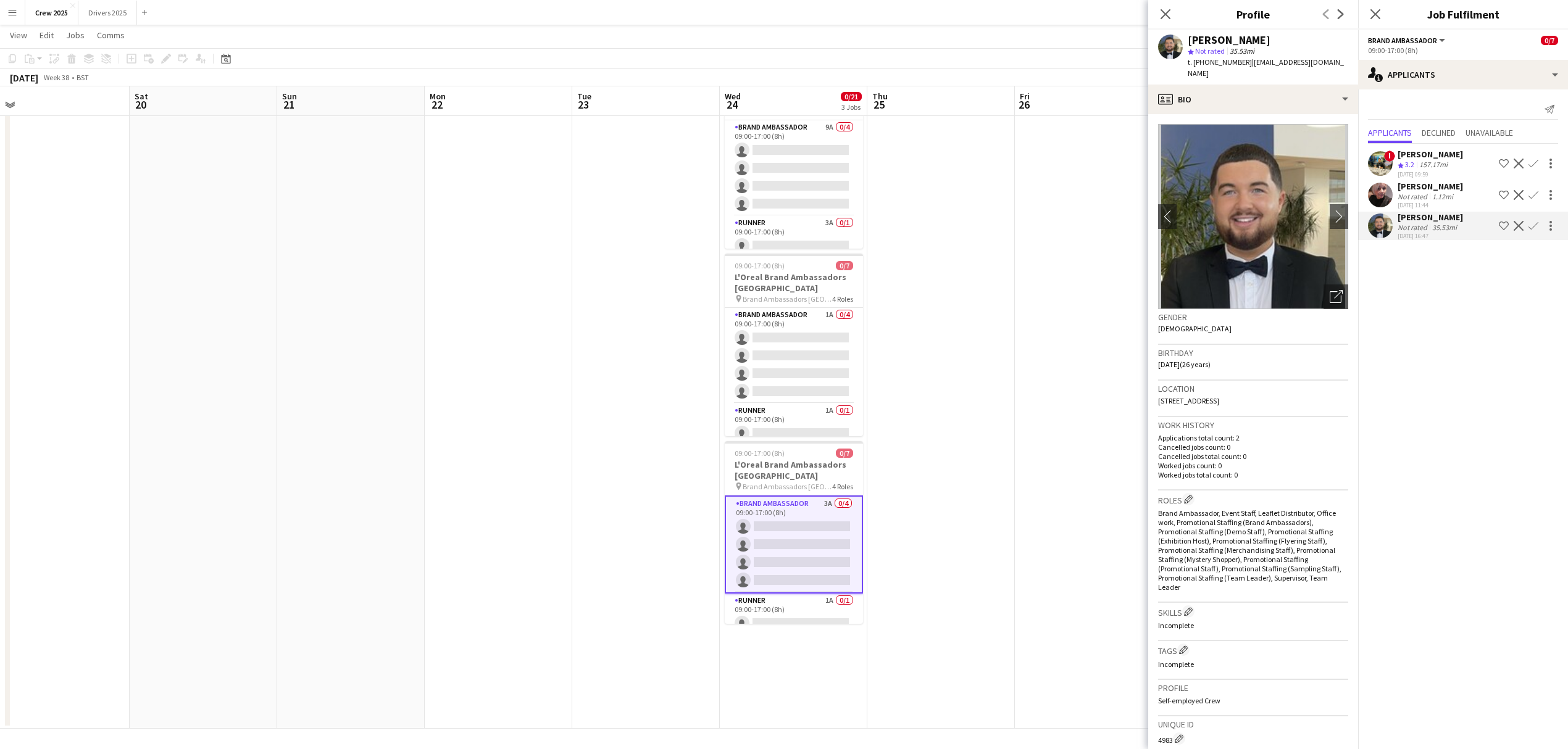
click at [979, 448] on app-date-cell at bounding box center [940, 394] width 148 height 667
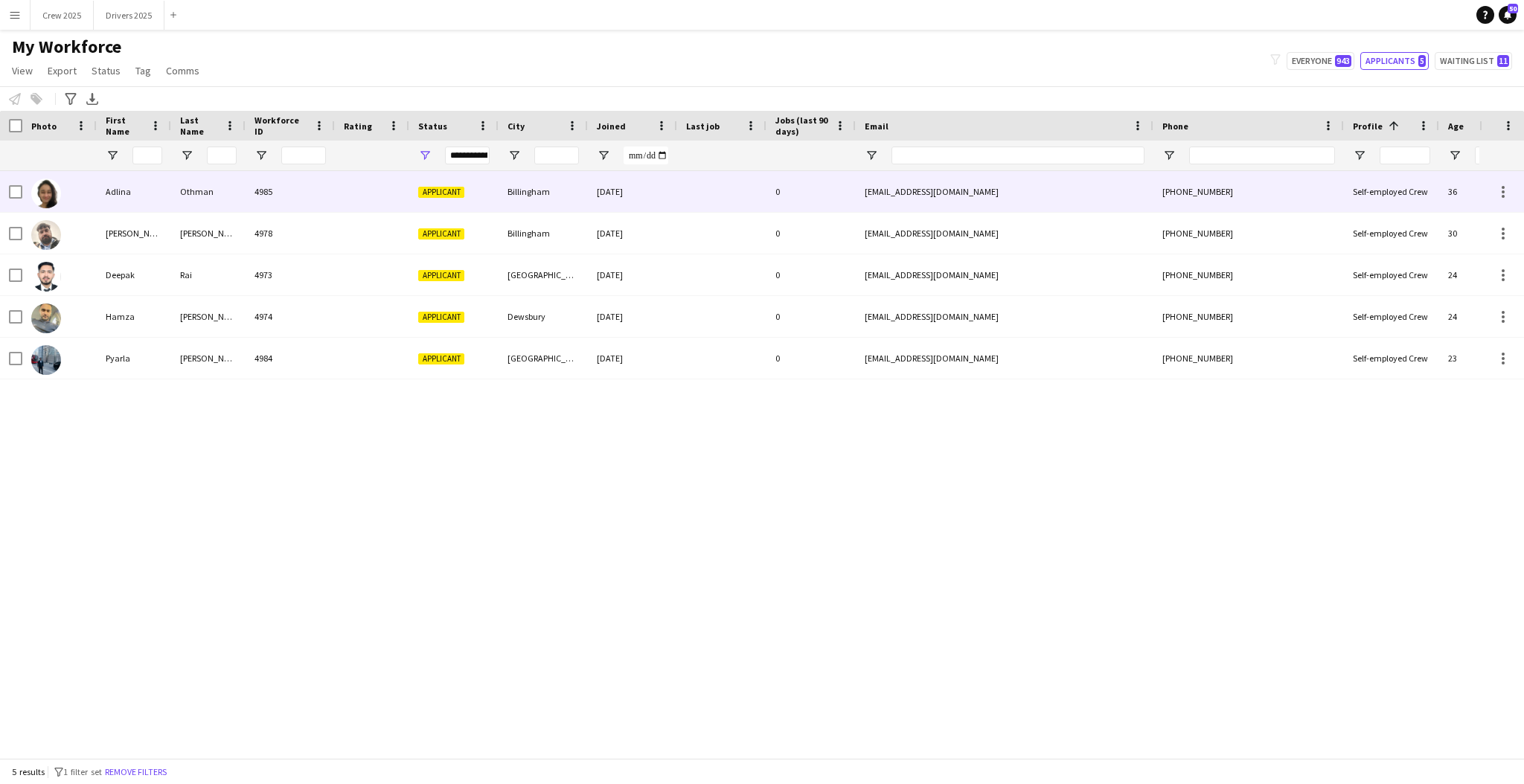
click at [519, 193] on div "Billingham" at bounding box center [543, 191] width 89 height 41
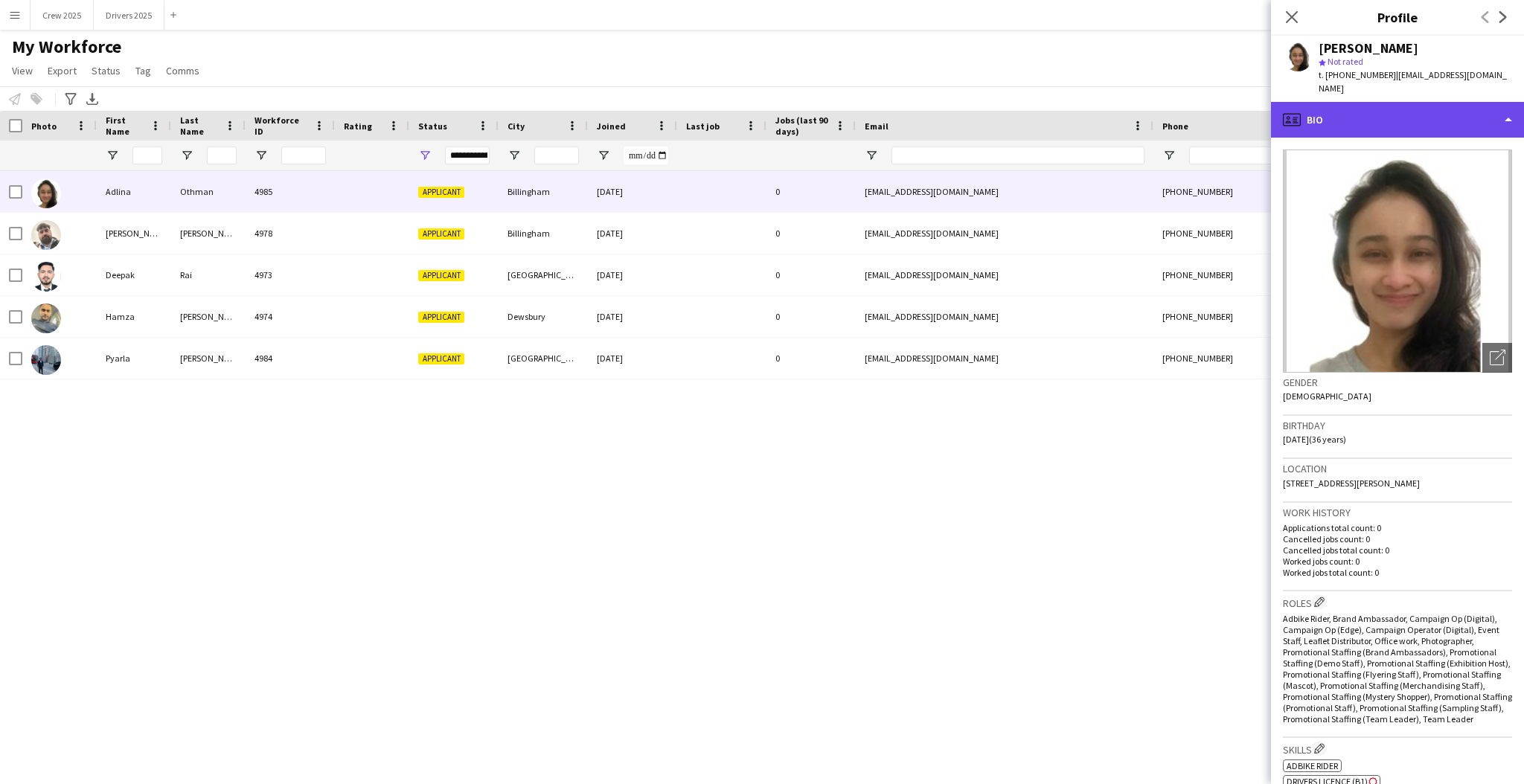
click at [1387, 106] on div "profile Bio" at bounding box center [1397, 120] width 253 height 35
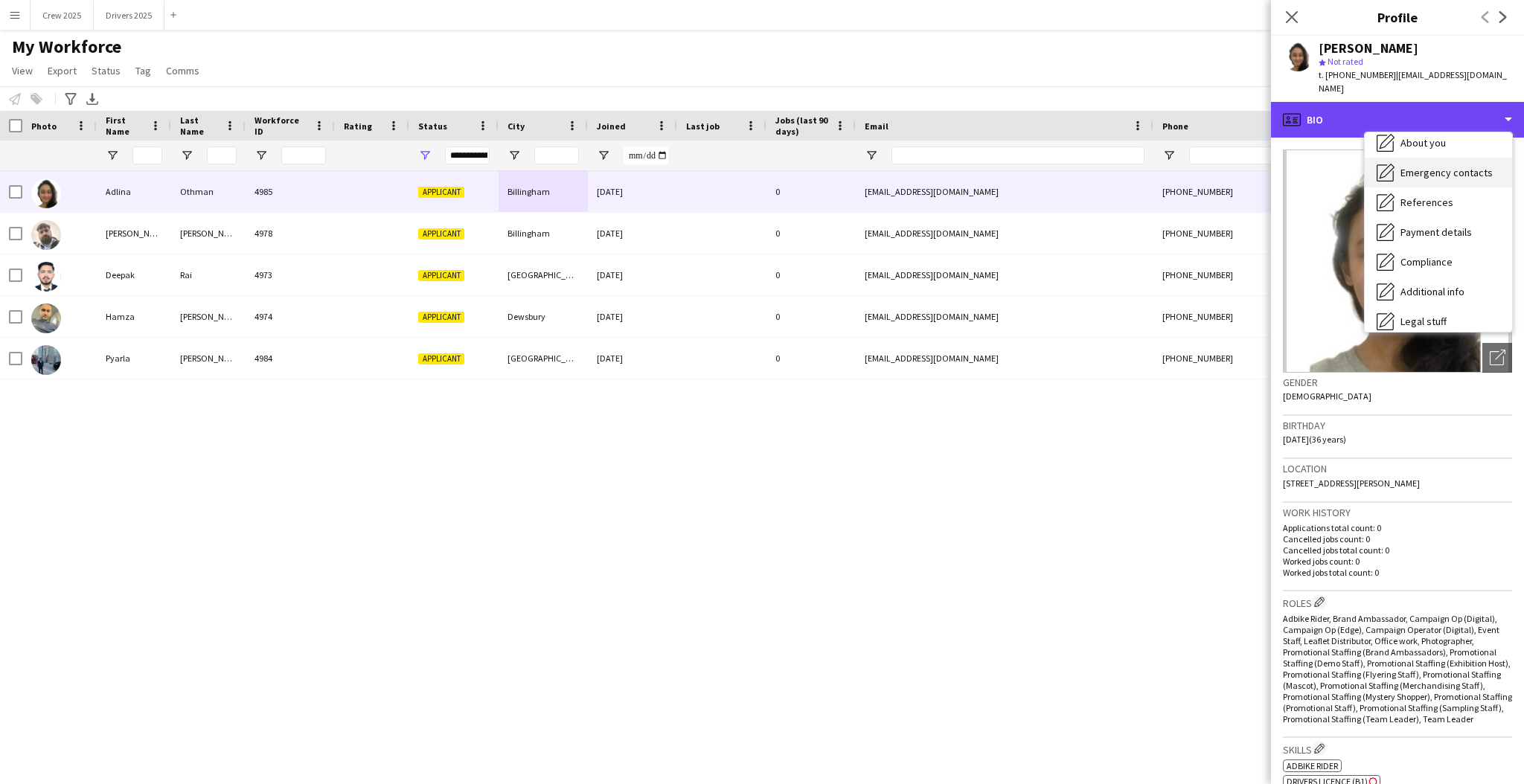
scroll to position [69, 0]
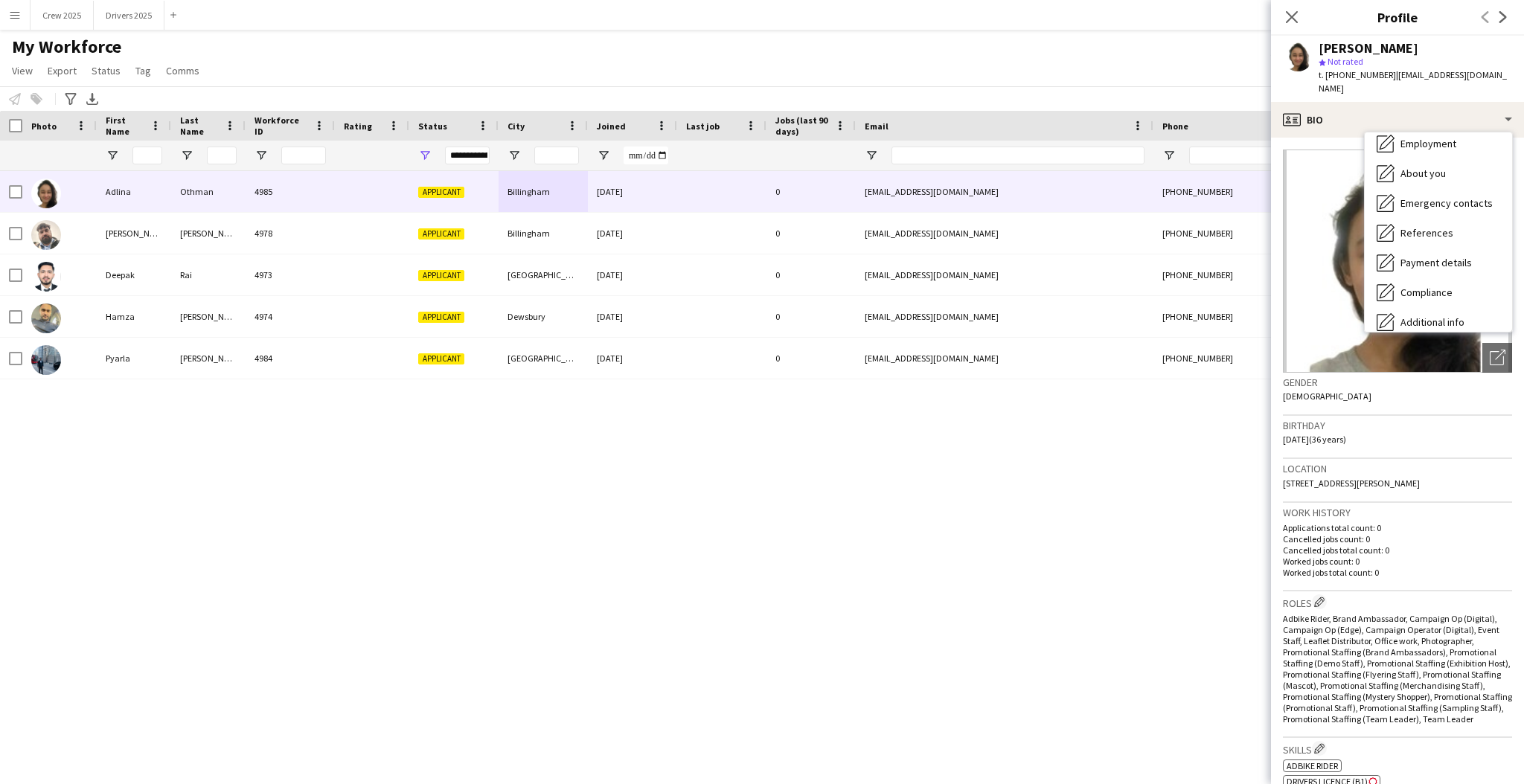
drag, startPoint x: 635, startPoint y: 439, endPoint x: 654, endPoint y: 435, distance: 19.4
click at [637, 440] on div "[PERSON_NAME] 4985 Applicant Billingham [DATE] 0 [EMAIL_ADDRESS][DOMAIN_NAME] […" at bounding box center [740, 457] width 1480 height 572
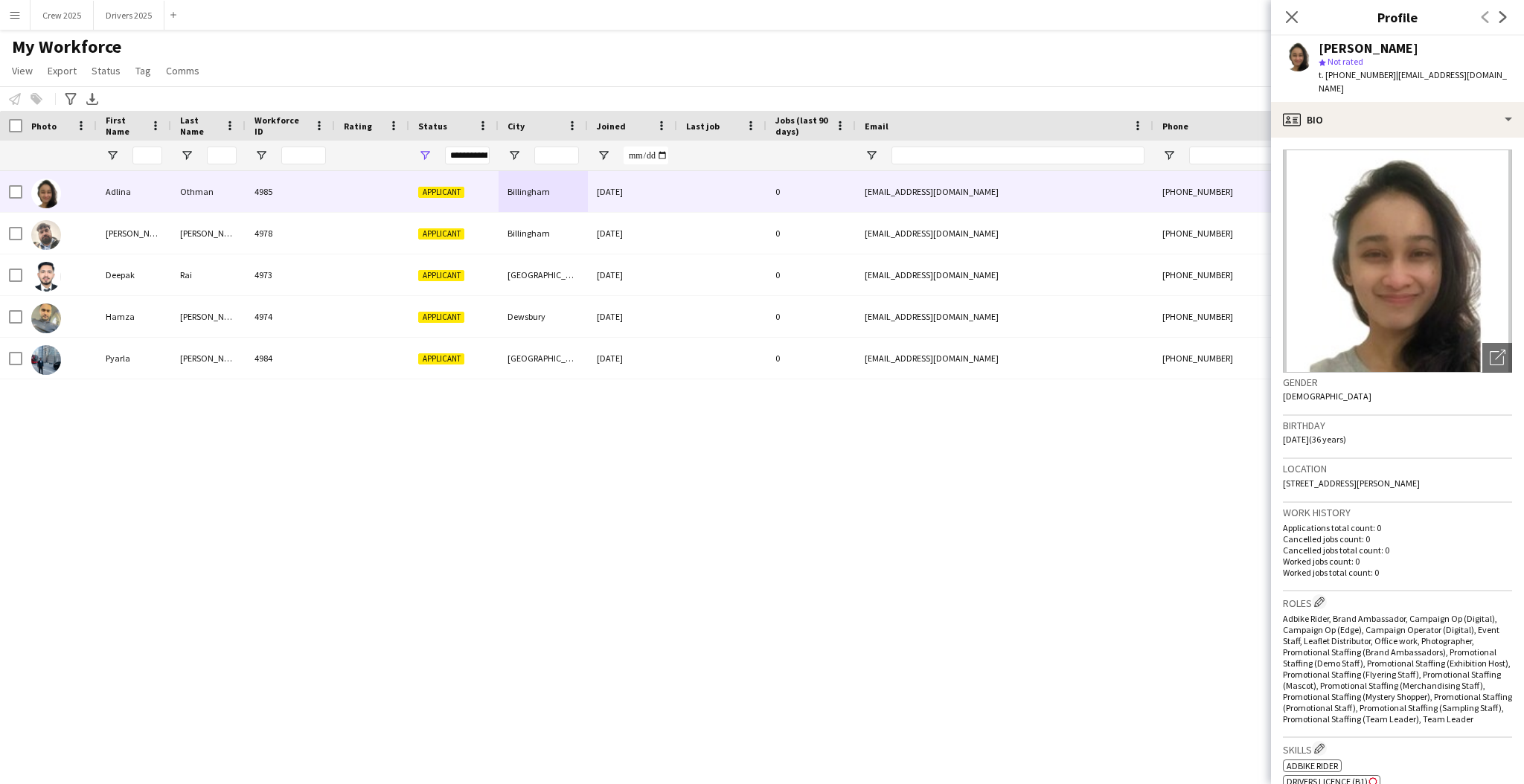
click at [1082, 473] on div "[PERSON_NAME] 4985 Applicant Billingham [DATE] 0 [EMAIL_ADDRESS][DOMAIN_NAME] […" at bounding box center [740, 457] width 1480 height 572
click at [850, 521] on div "[PERSON_NAME] 4985 Applicant Billingham [DATE] 0 [EMAIL_ADDRESS][DOMAIN_NAME] […" at bounding box center [740, 457] width 1480 height 572
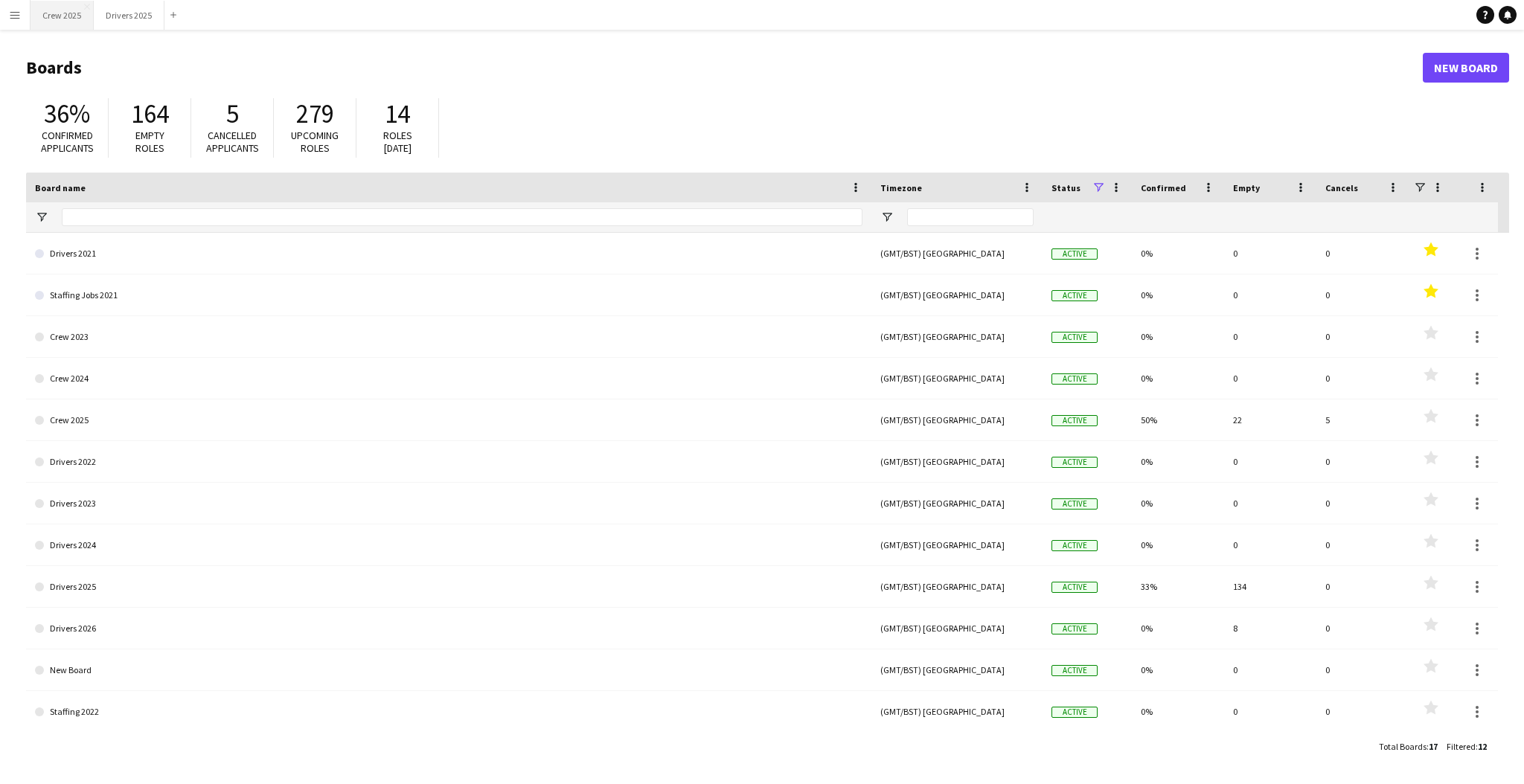
click at [60, 15] on button "Crew 2025 Close" at bounding box center [62, 15] width 63 height 29
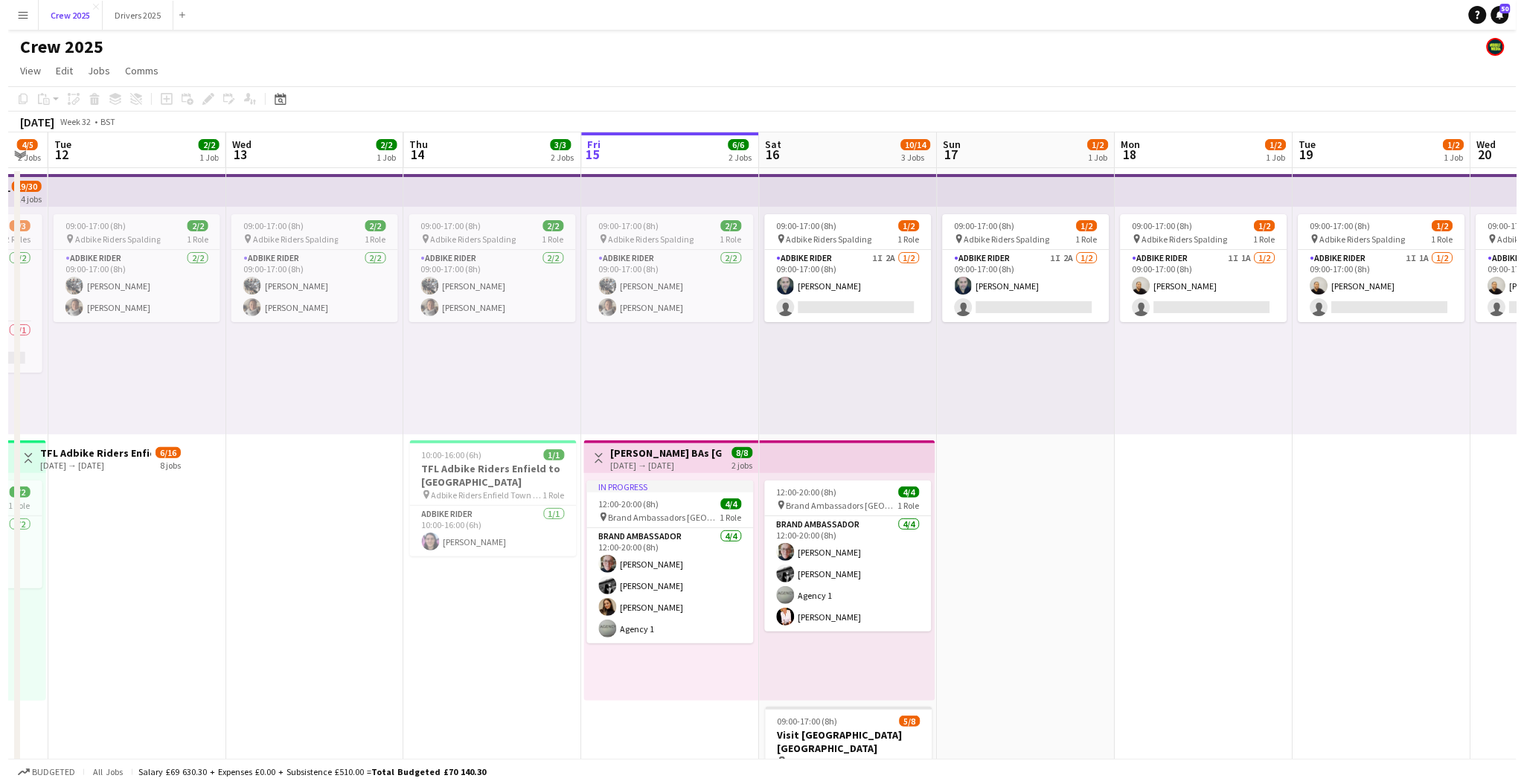
scroll to position [0, 496]
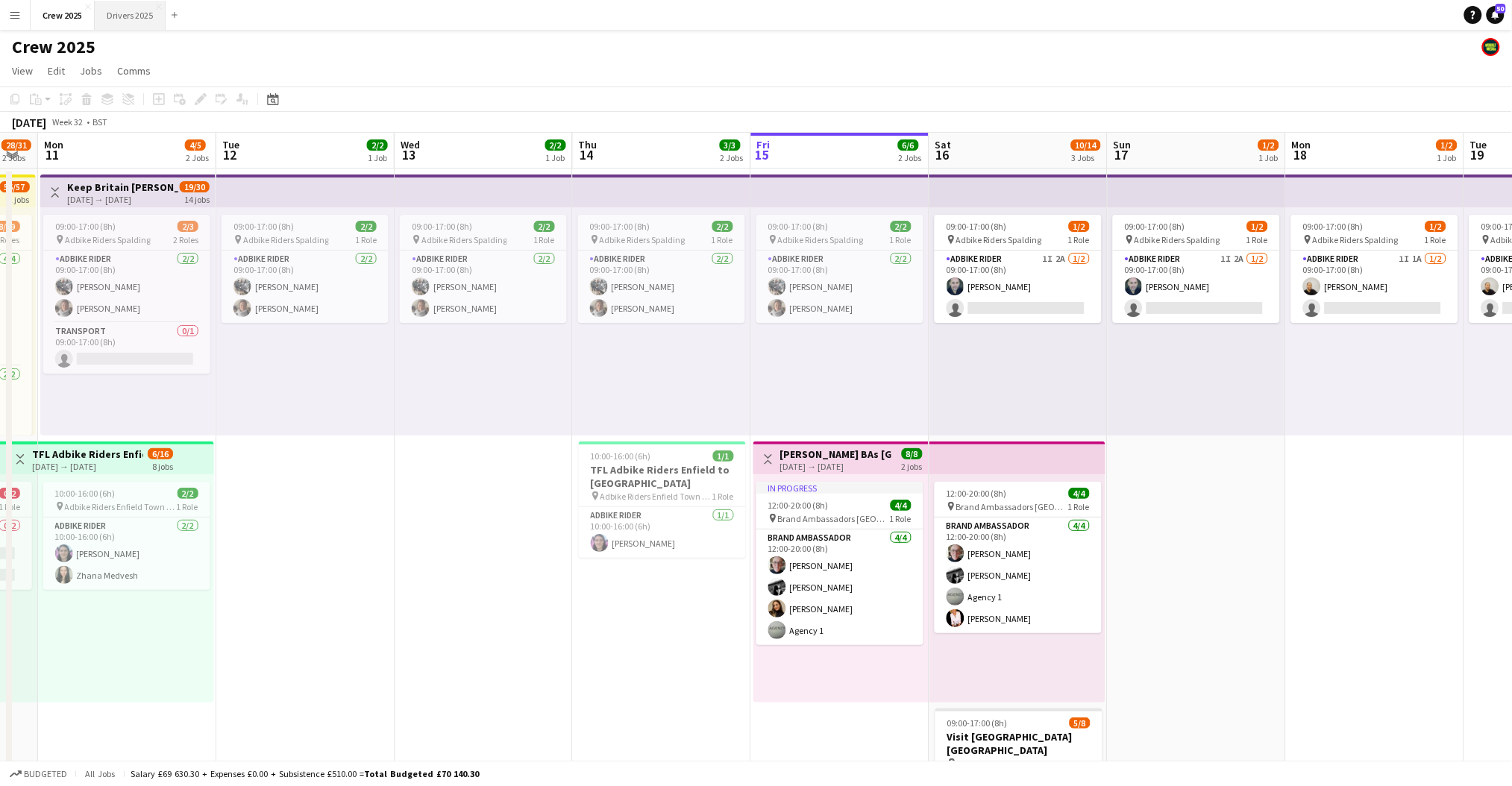
click at [137, 18] on button "Drivers 2025 Close" at bounding box center [130, 15] width 71 height 29
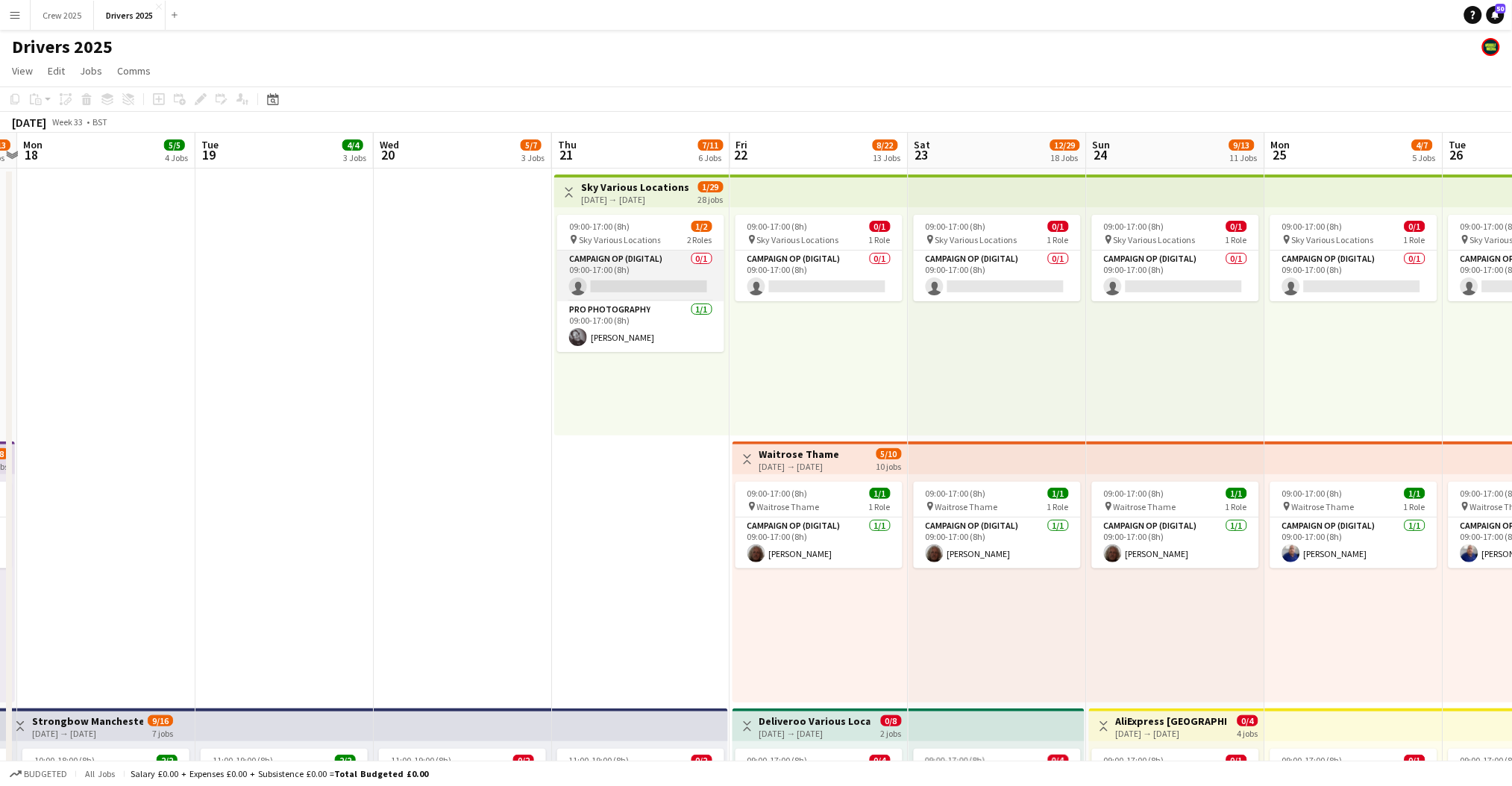
click at [673, 271] on app-card-role "Campaign Op (Digital) 0/1 09:00-17:00 (8h) single-neutral-actions" at bounding box center [640, 275] width 167 height 51
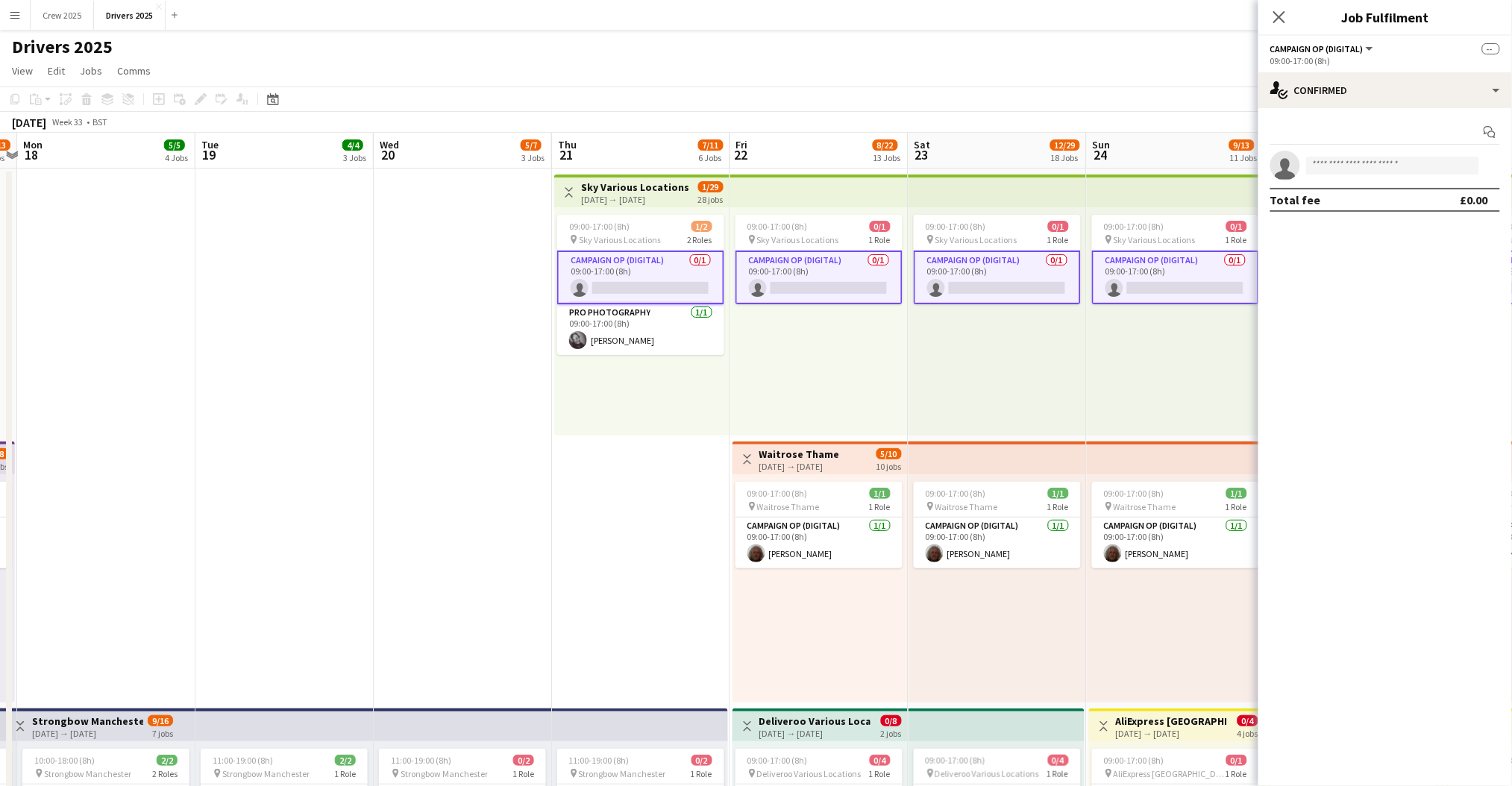
click at [651, 266] on app-card-role "Campaign Op (Digital) 0/1 09:00-17:00 (8h) single-neutral-actions" at bounding box center [640, 277] width 167 height 53
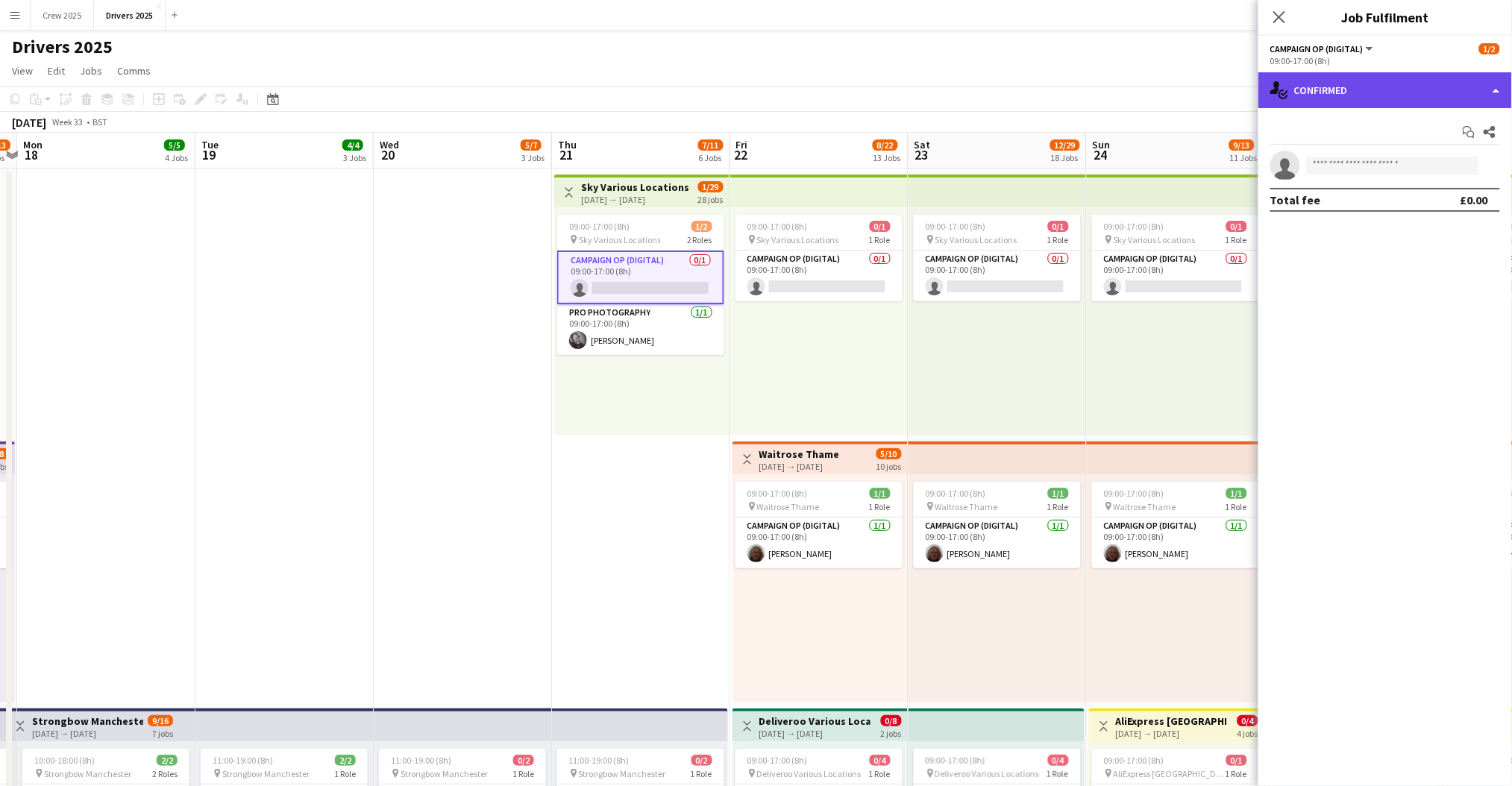
click at [1325, 77] on div "single-neutral-actions-check-2 Confirmed" at bounding box center [1385, 90] width 254 height 36
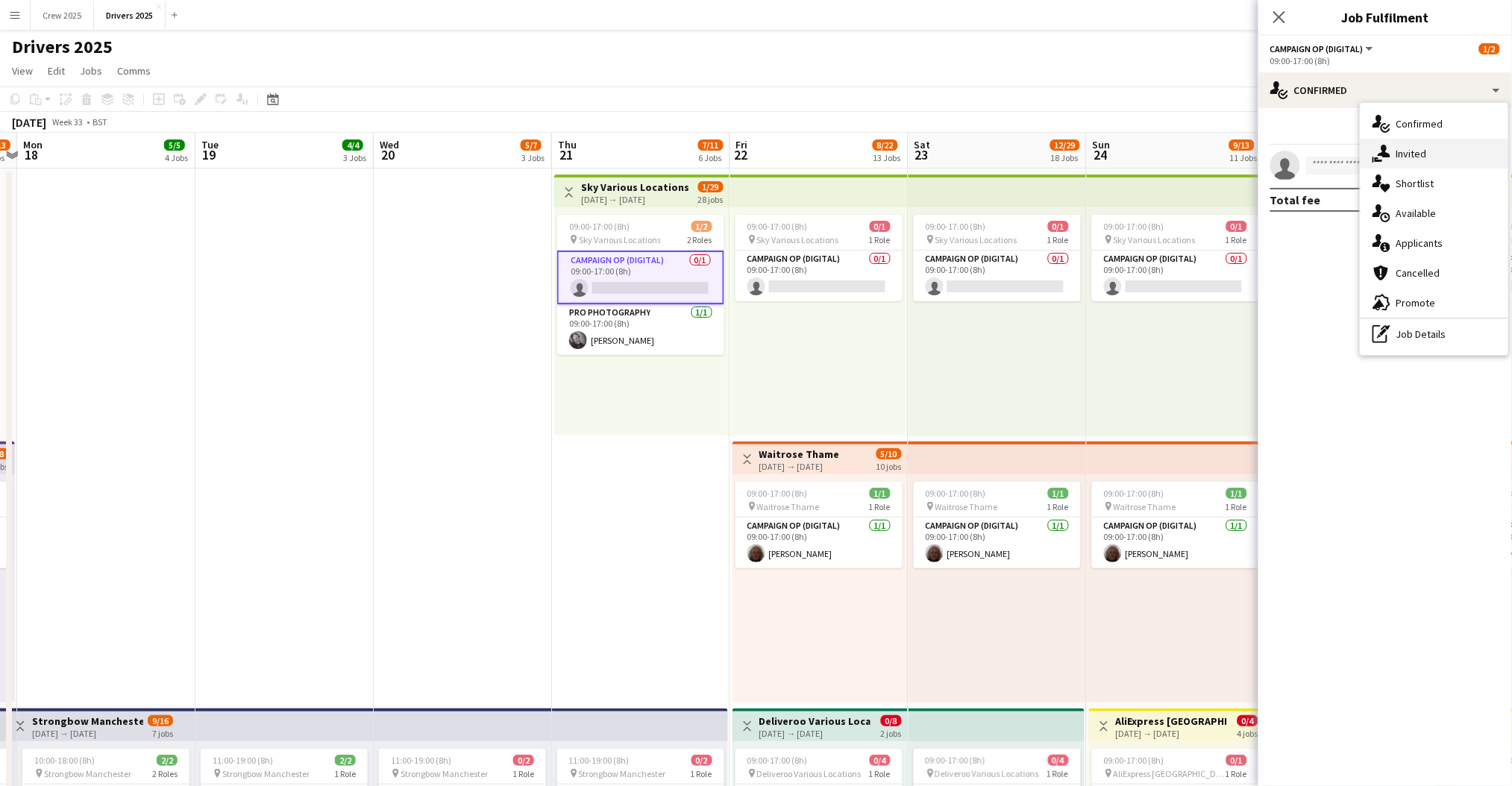
click at [1412, 159] on div "single-neutral-actions-share-1 Invited" at bounding box center [1434, 153] width 148 height 30
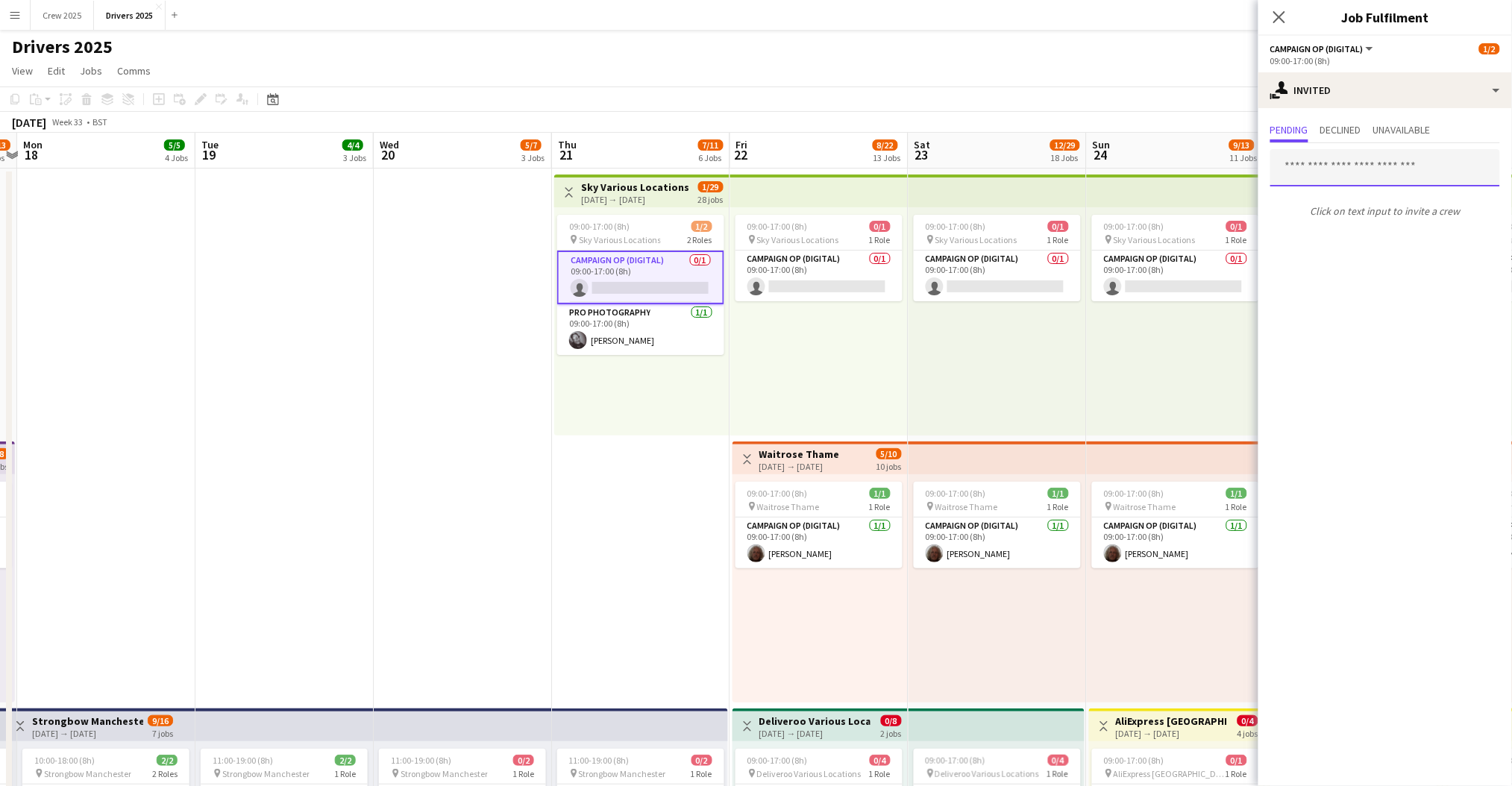
click at [1337, 168] on input "text" at bounding box center [1385, 168] width 229 height 37
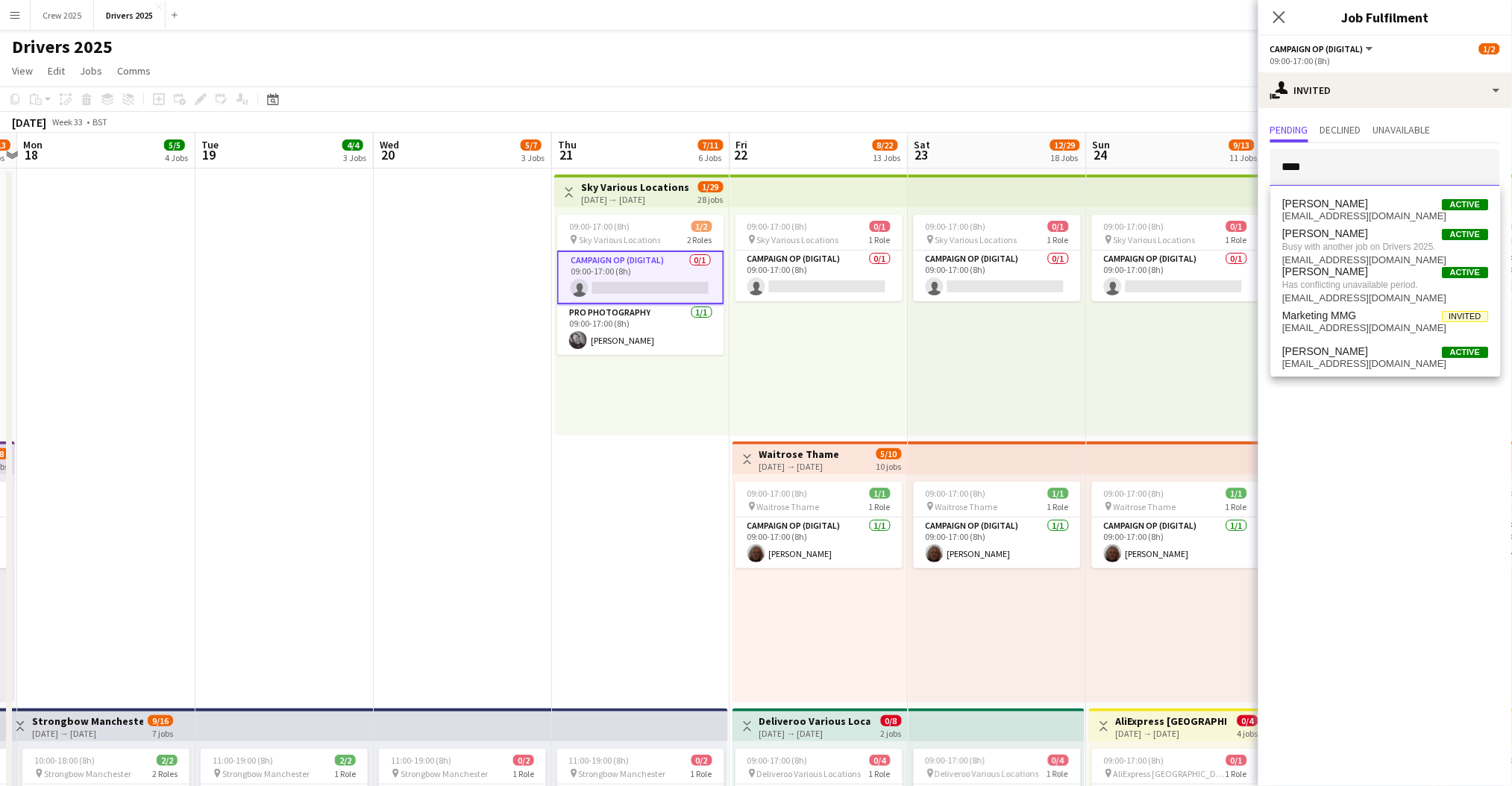
type input "****"
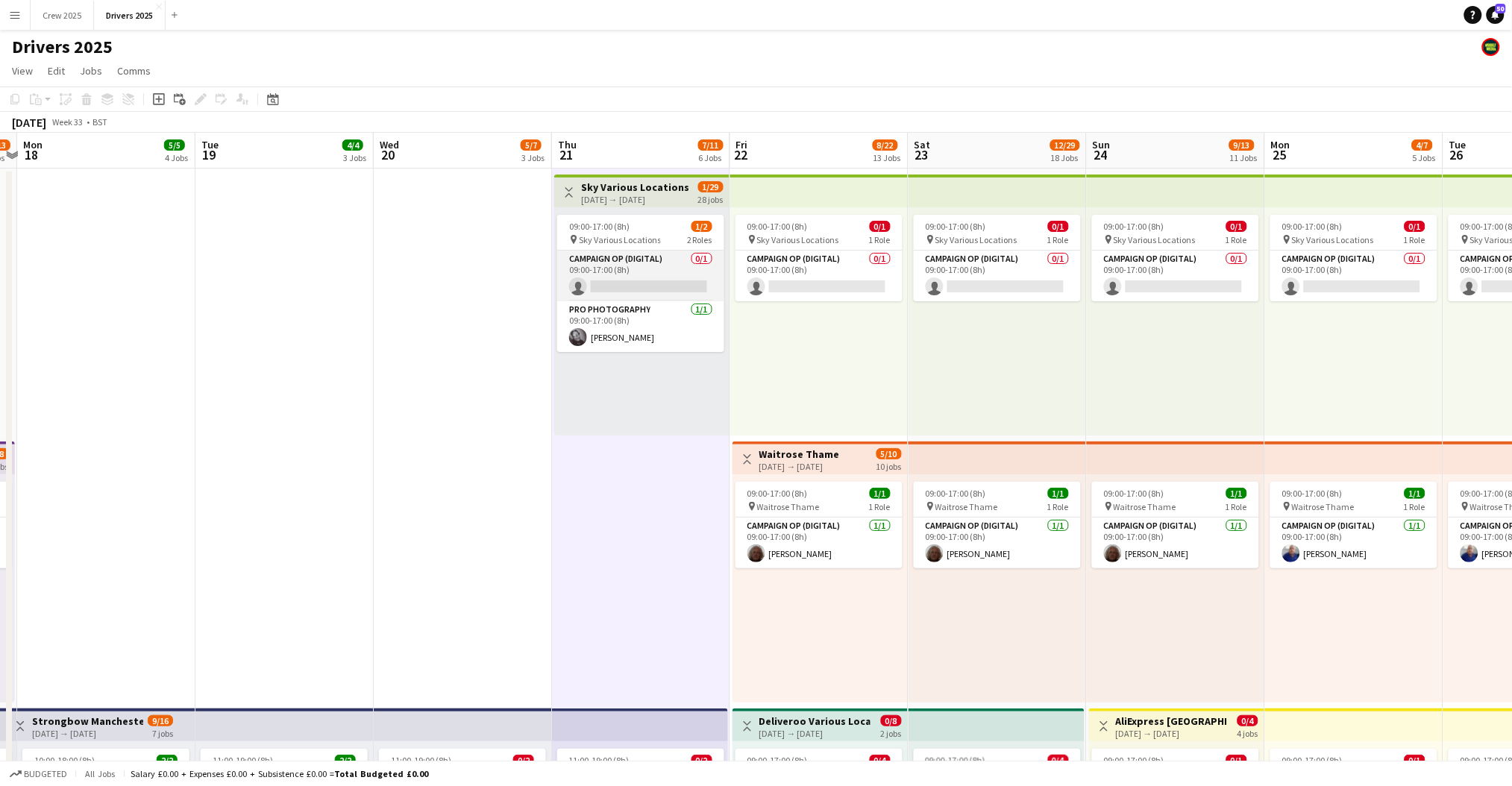
click at [635, 273] on app-card-role "Campaign Op (Digital) 0/1 09:00-17:00 (8h) single-neutral-actions" at bounding box center [640, 275] width 167 height 51
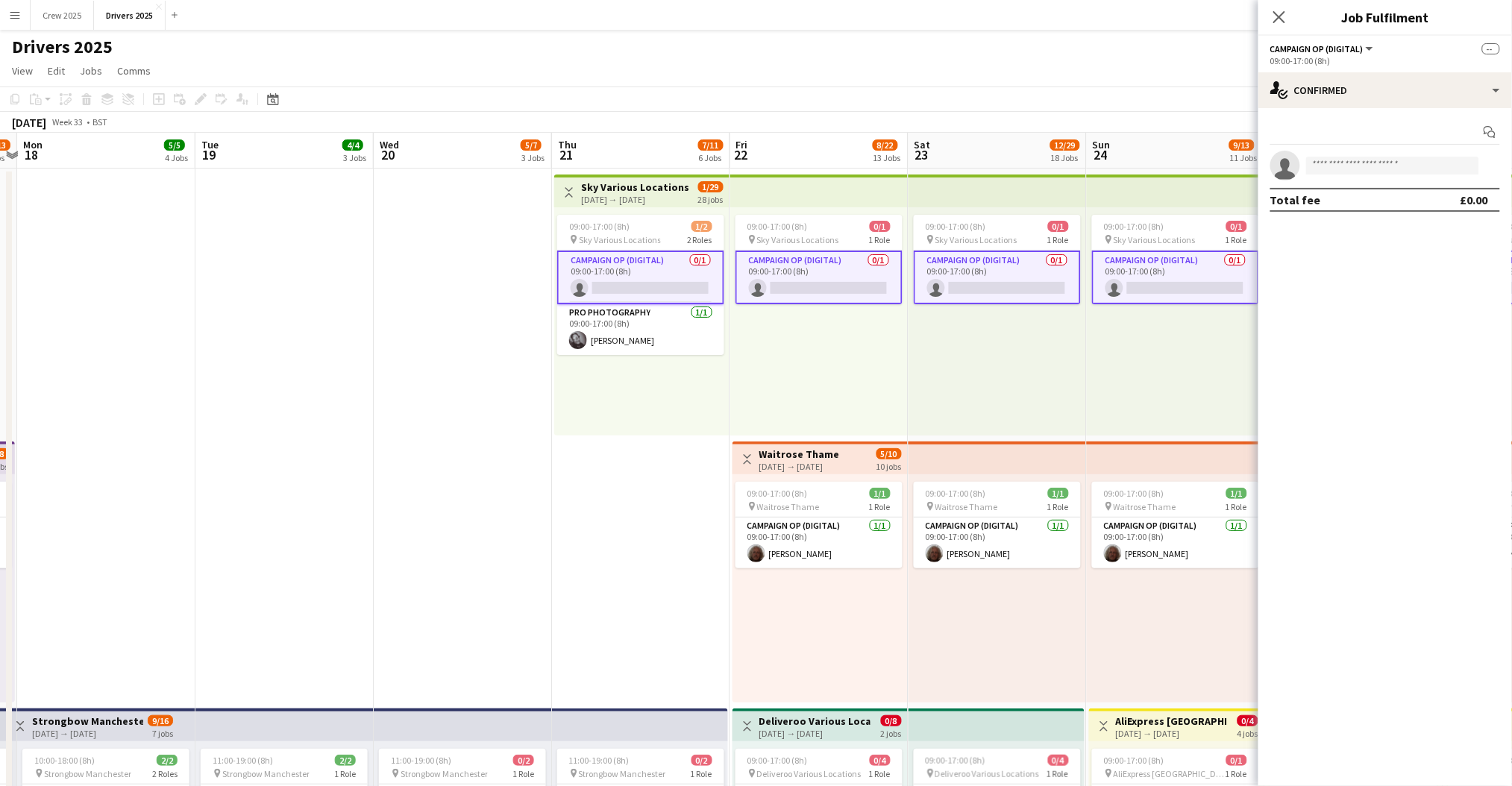
click at [635, 269] on app-card-role "Campaign Op (Digital) 0/1 09:00-17:00 (8h) single-neutral-actions" at bounding box center [640, 277] width 167 height 53
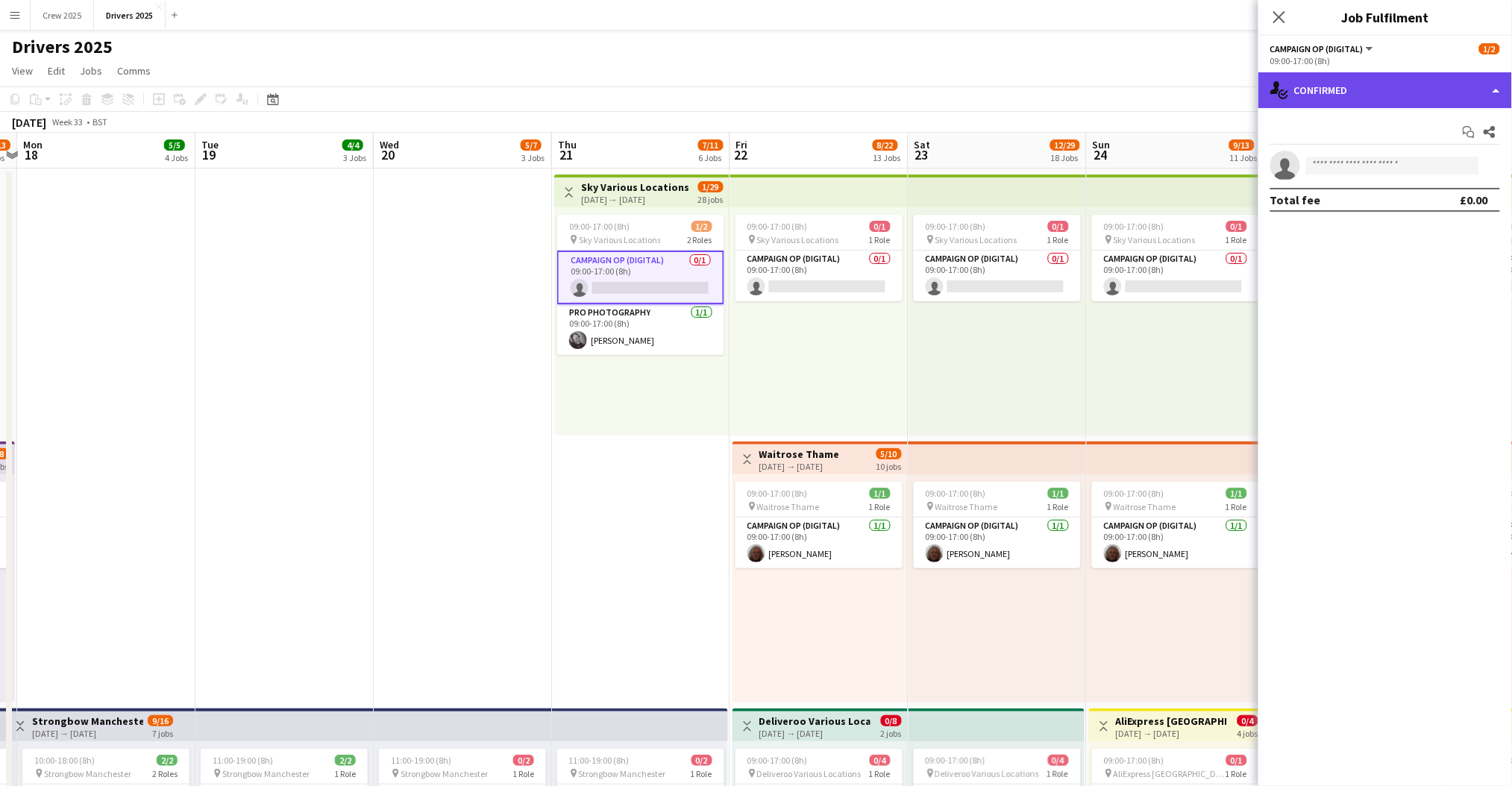
click at [1363, 93] on div "single-neutral-actions-check-2 Confirmed" at bounding box center [1385, 90] width 254 height 36
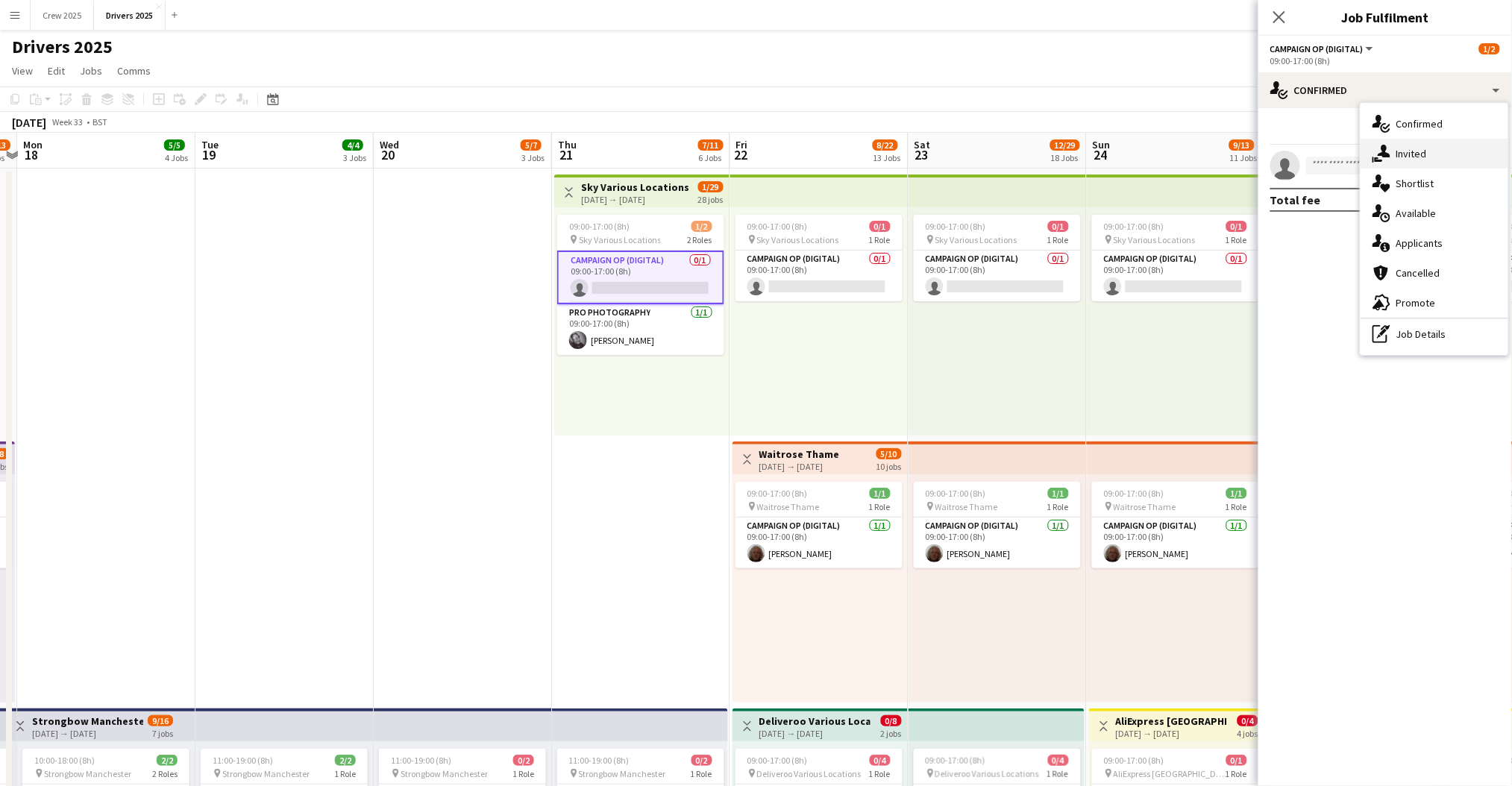
click at [1426, 153] on div "single-neutral-actions-share-1 Invited" at bounding box center [1434, 153] width 148 height 30
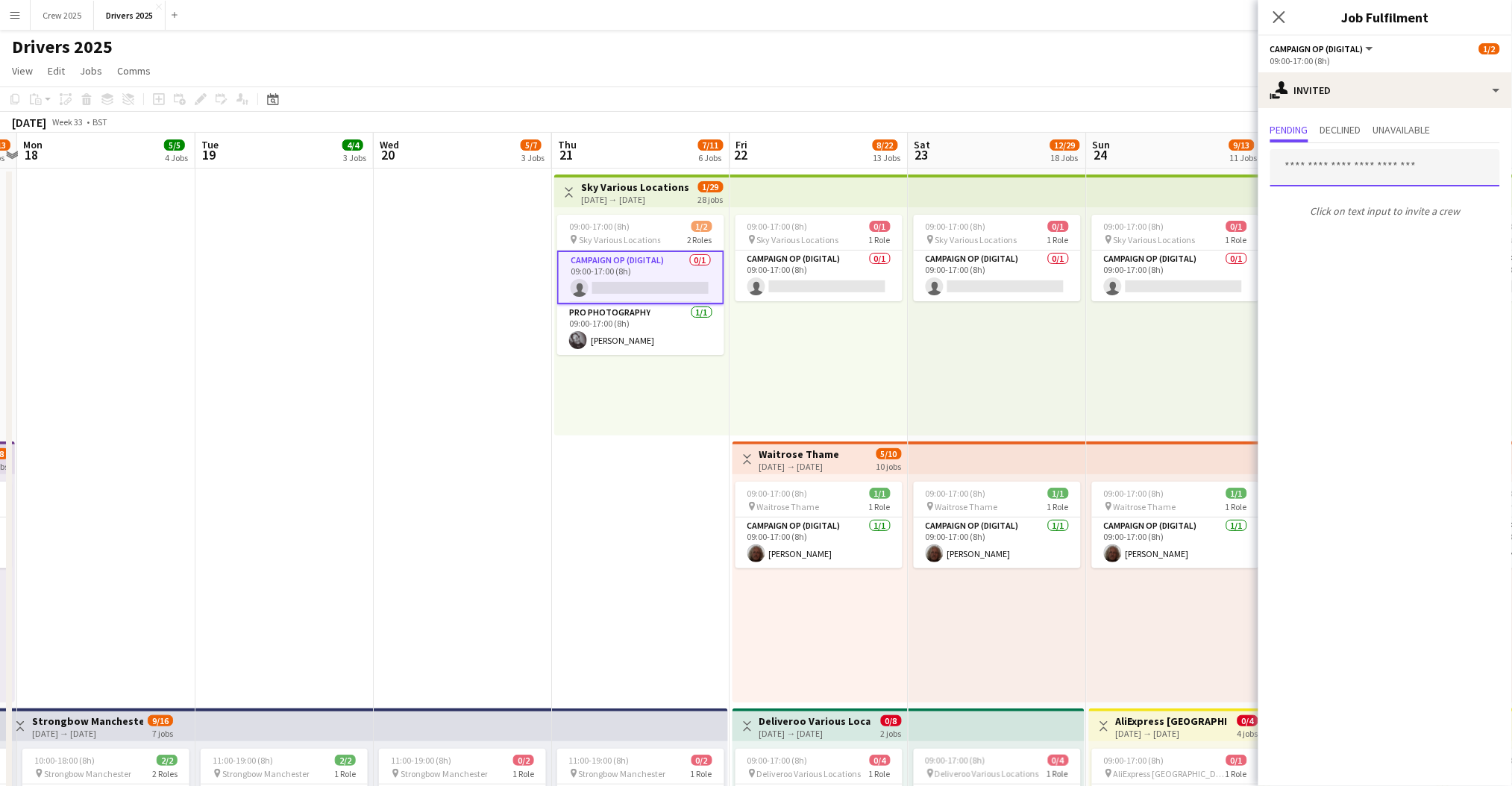
click at [1346, 164] on input "text" at bounding box center [1385, 168] width 229 height 37
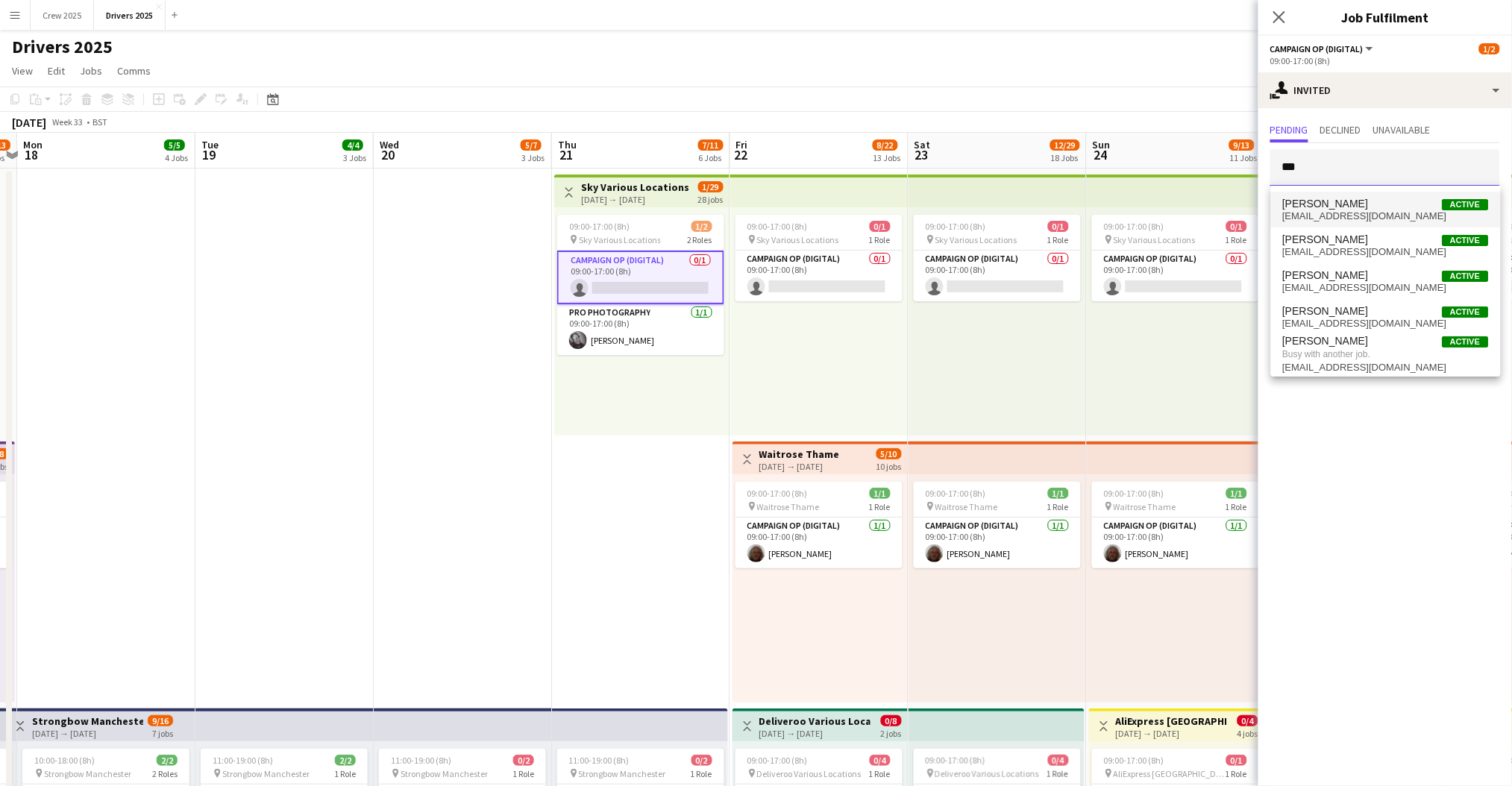
type input "***"
click at [1385, 207] on span "[PERSON_NAME] Active" at bounding box center [1385, 204] width 206 height 13
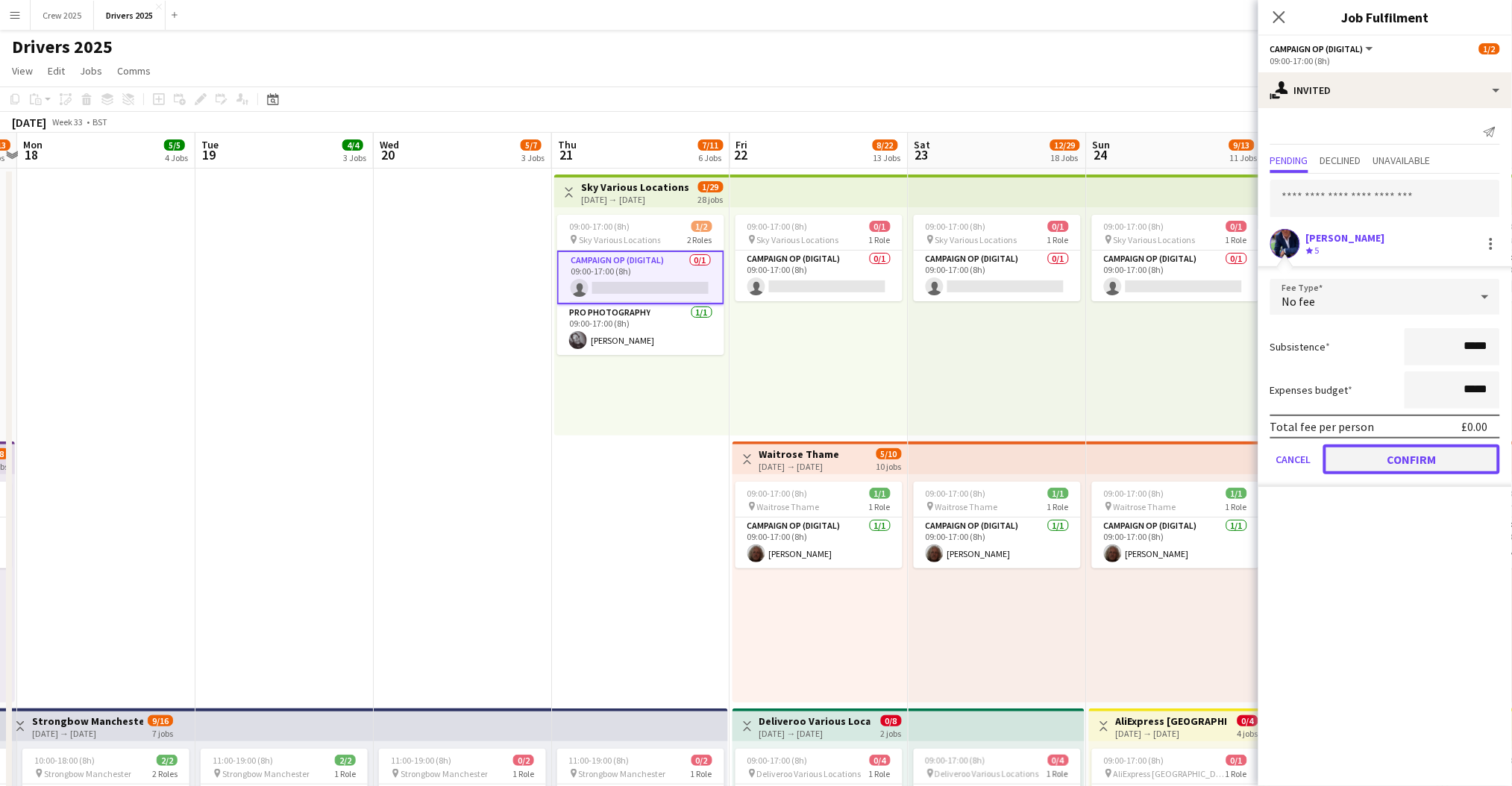
click at [1429, 457] on button "Confirm" at bounding box center [1411, 459] width 177 height 30
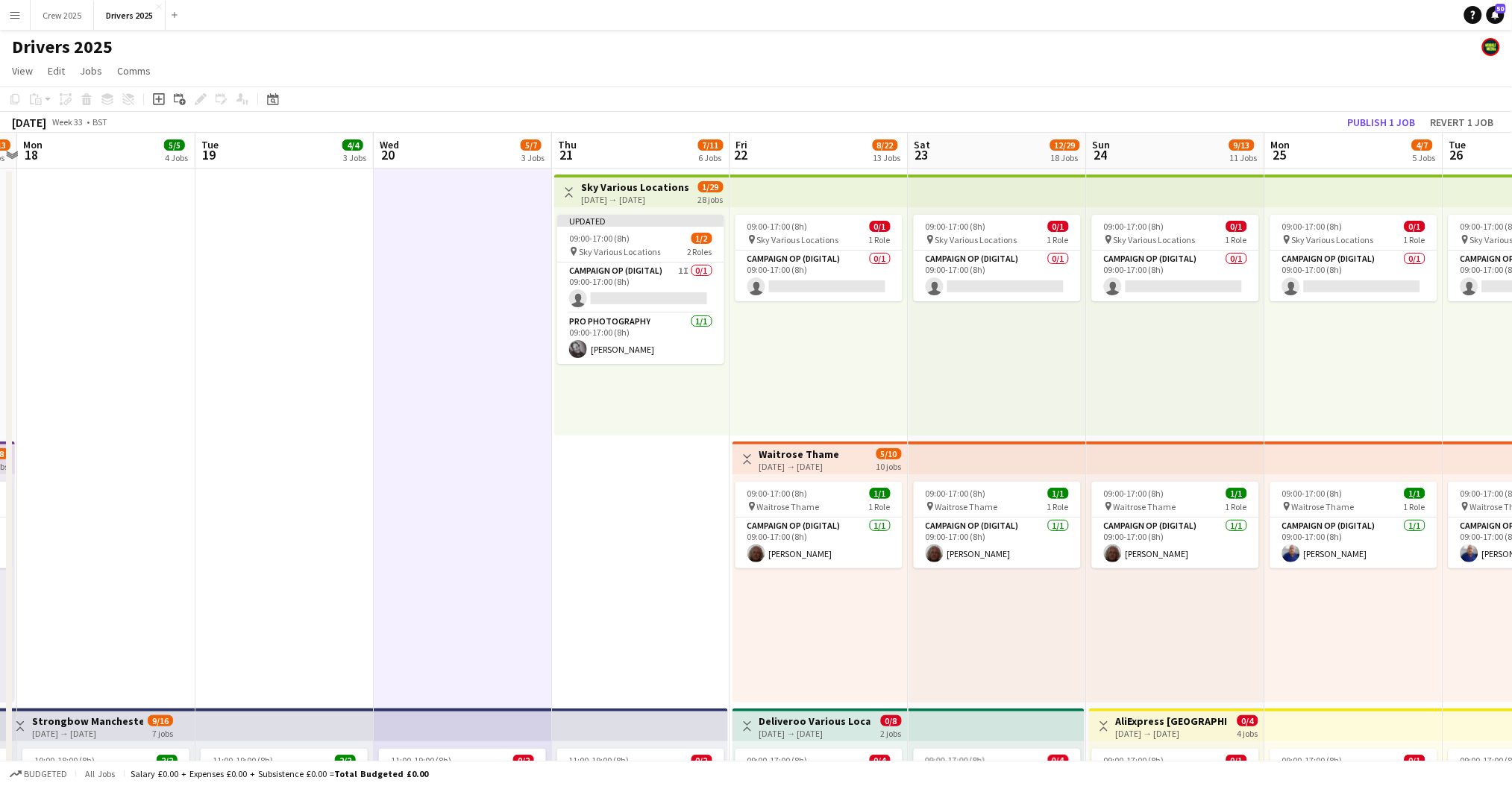
click at [628, 182] on h3 "Sky Various Locations" at bounding box center [635, 187] width 108 height 14
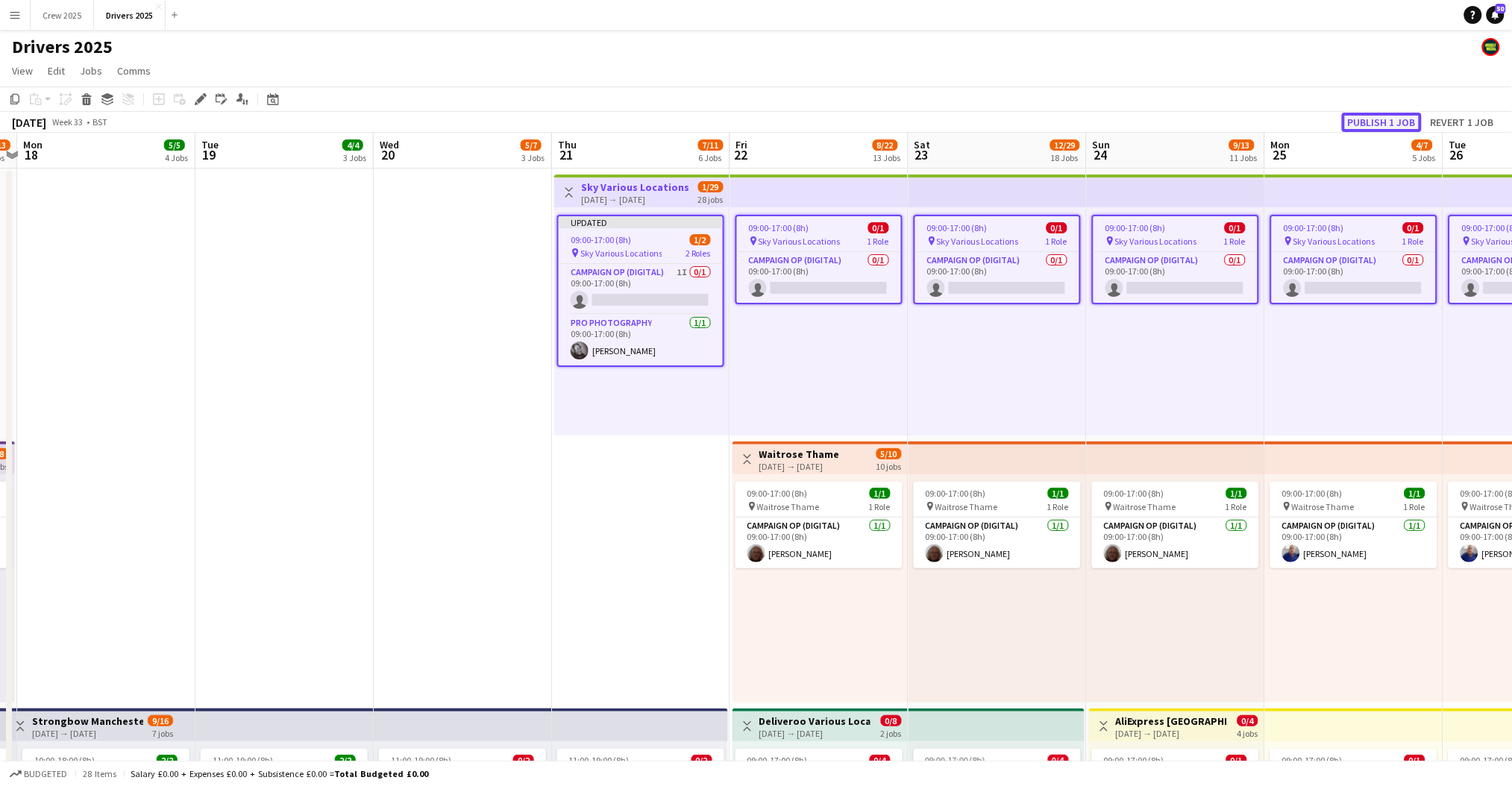
click at [1385, 121] on button "Publish 1 job" at bounding box center [1381, 122] width 80 height 19
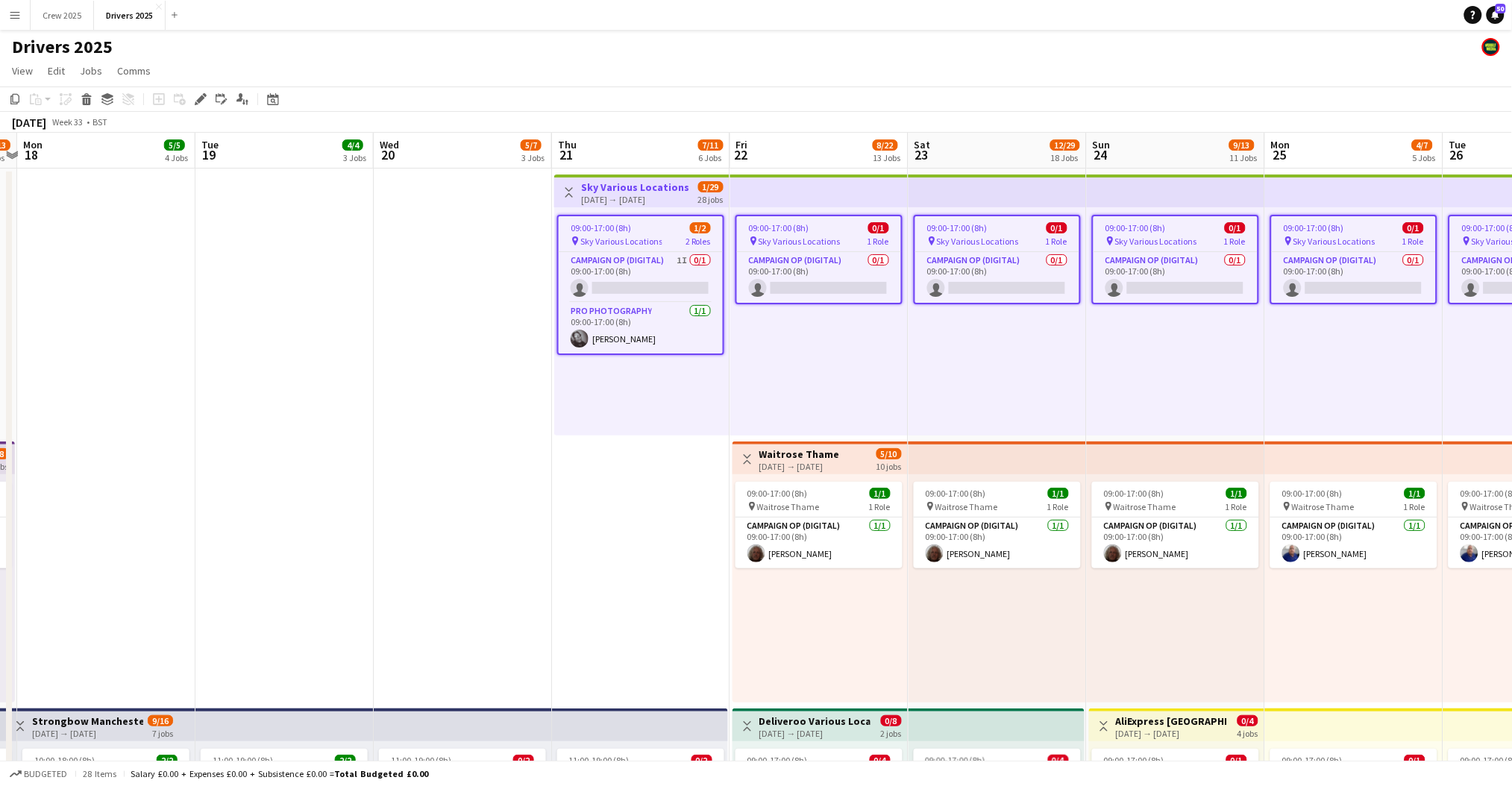
click at [16, 7] on button "Menu" at bounding box center [15, 15] width 30 height 30
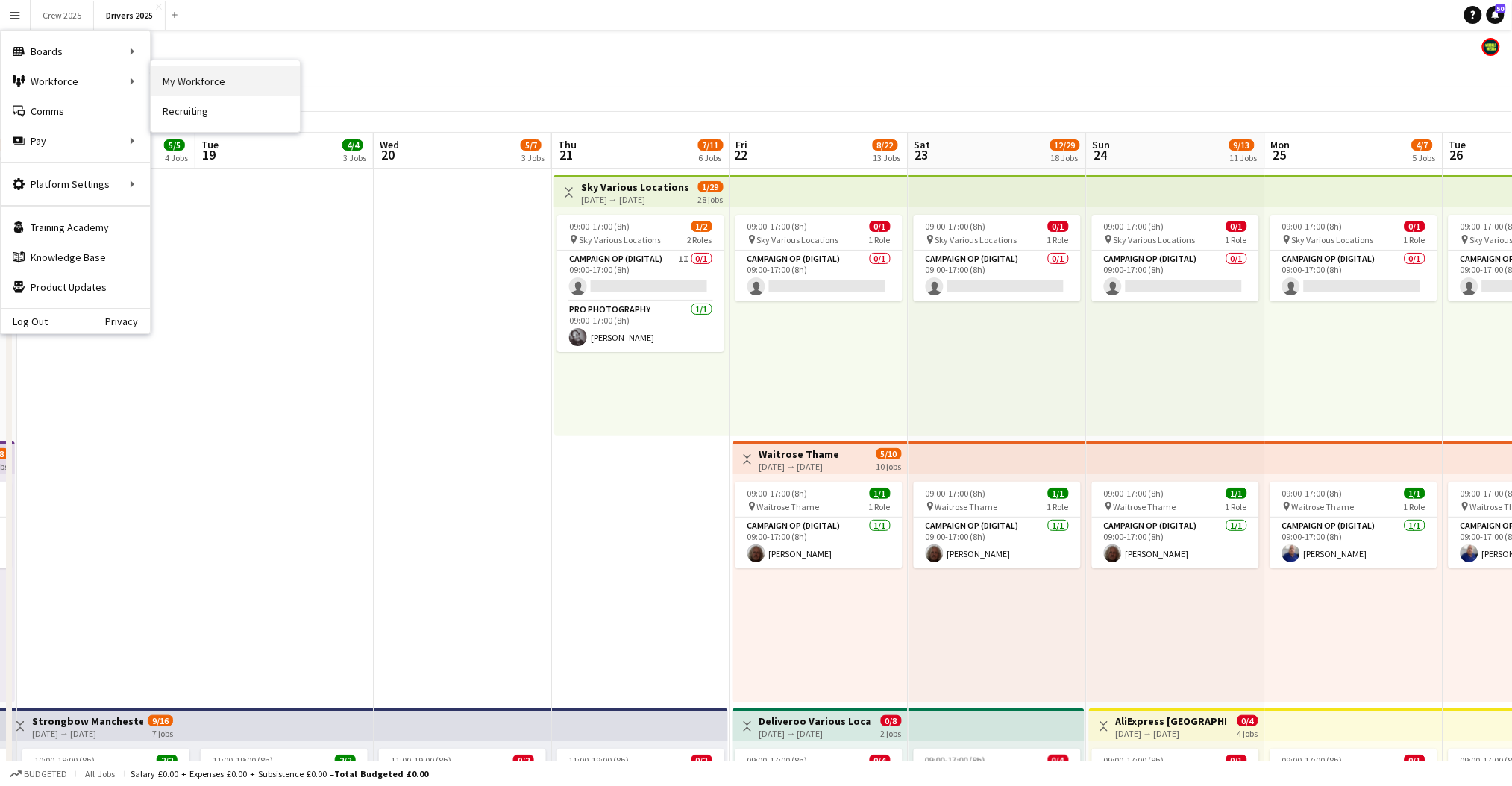
click at [186, 78] on link "My Workforce" at bounding box center [225, 81] width 149 height 30
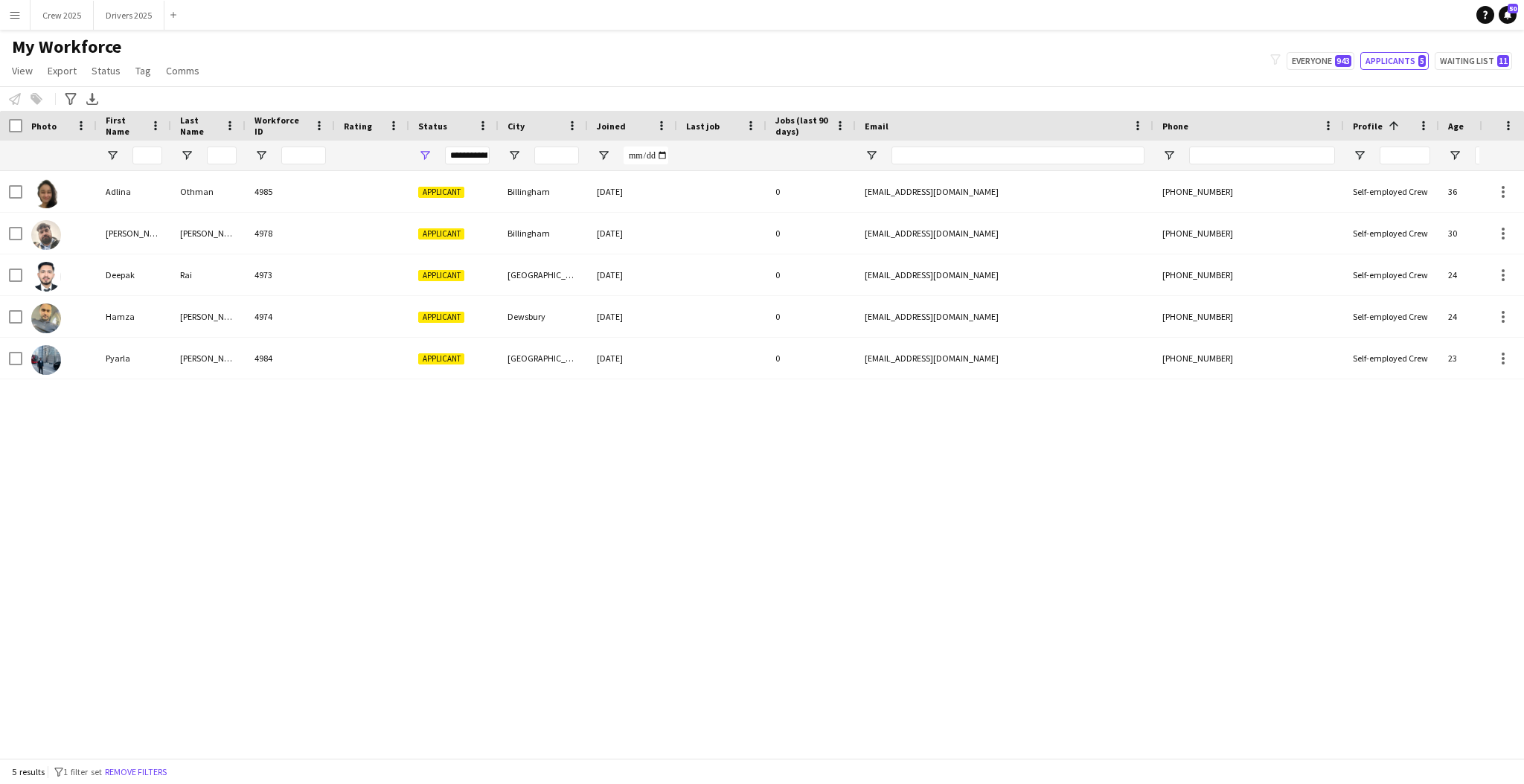
click at [474, 150] on div "**********" at bounding box center [467, 156] width 44 height 18
click at [470, 246] on div "(Select All)" at bounding box center [501, 247] width 118 height 11
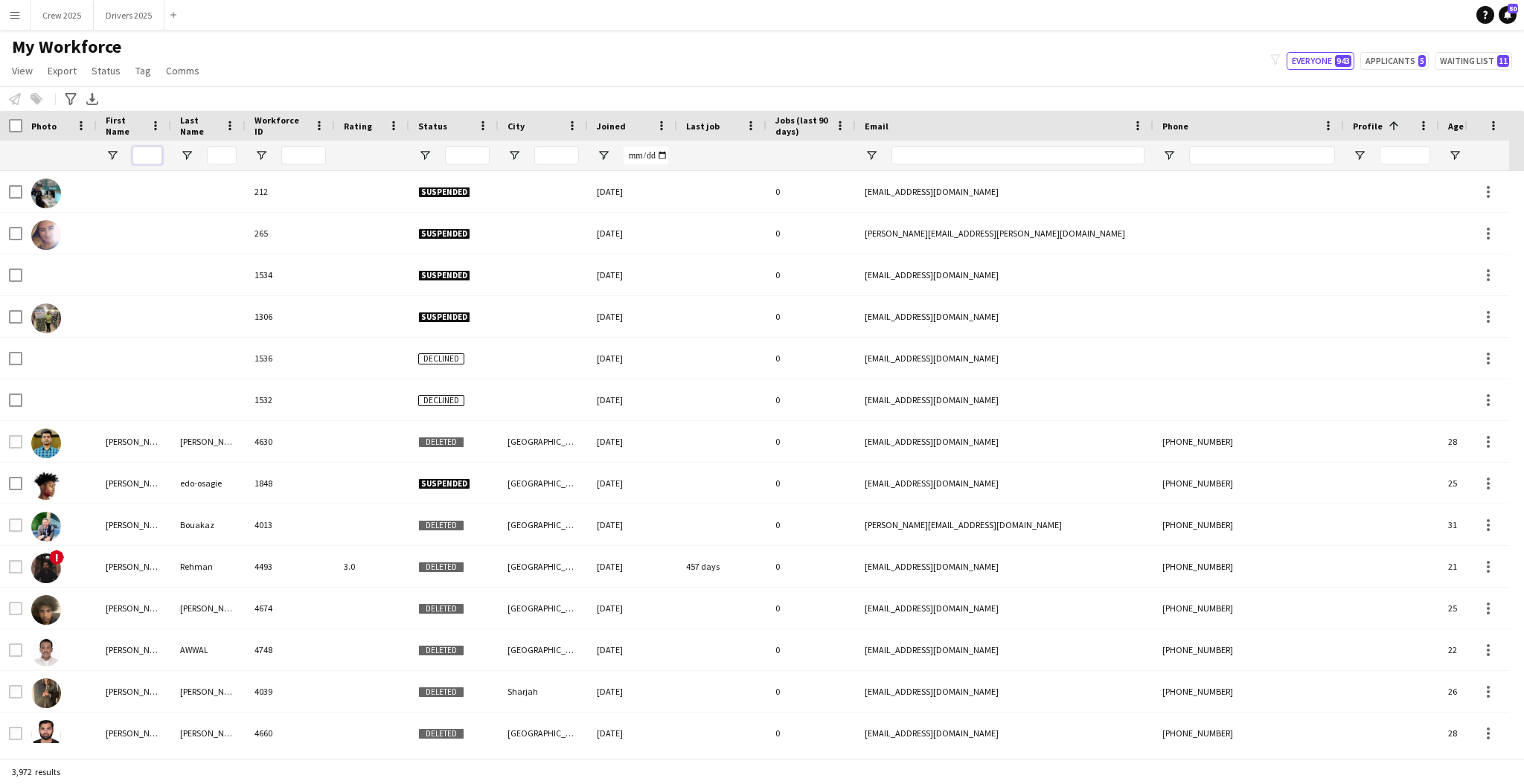
click at [143, 150] on input "First Name Filter Input" at bounding box center [147, 156] width 30 height 18
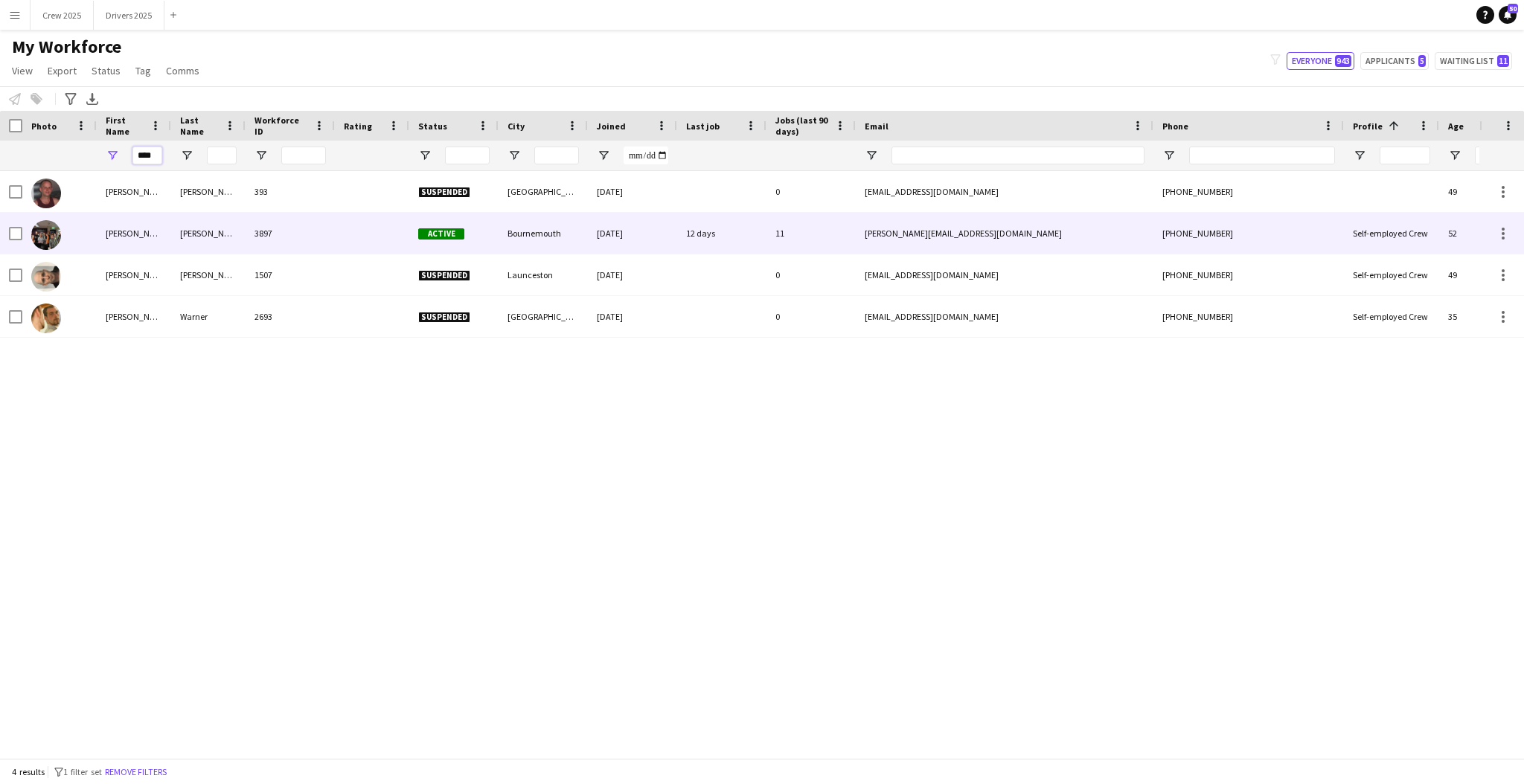
type input "****"
click at [211, 239] on div "[PERSON_NAME]" at bounding box center [208, 233] width 74 height 41
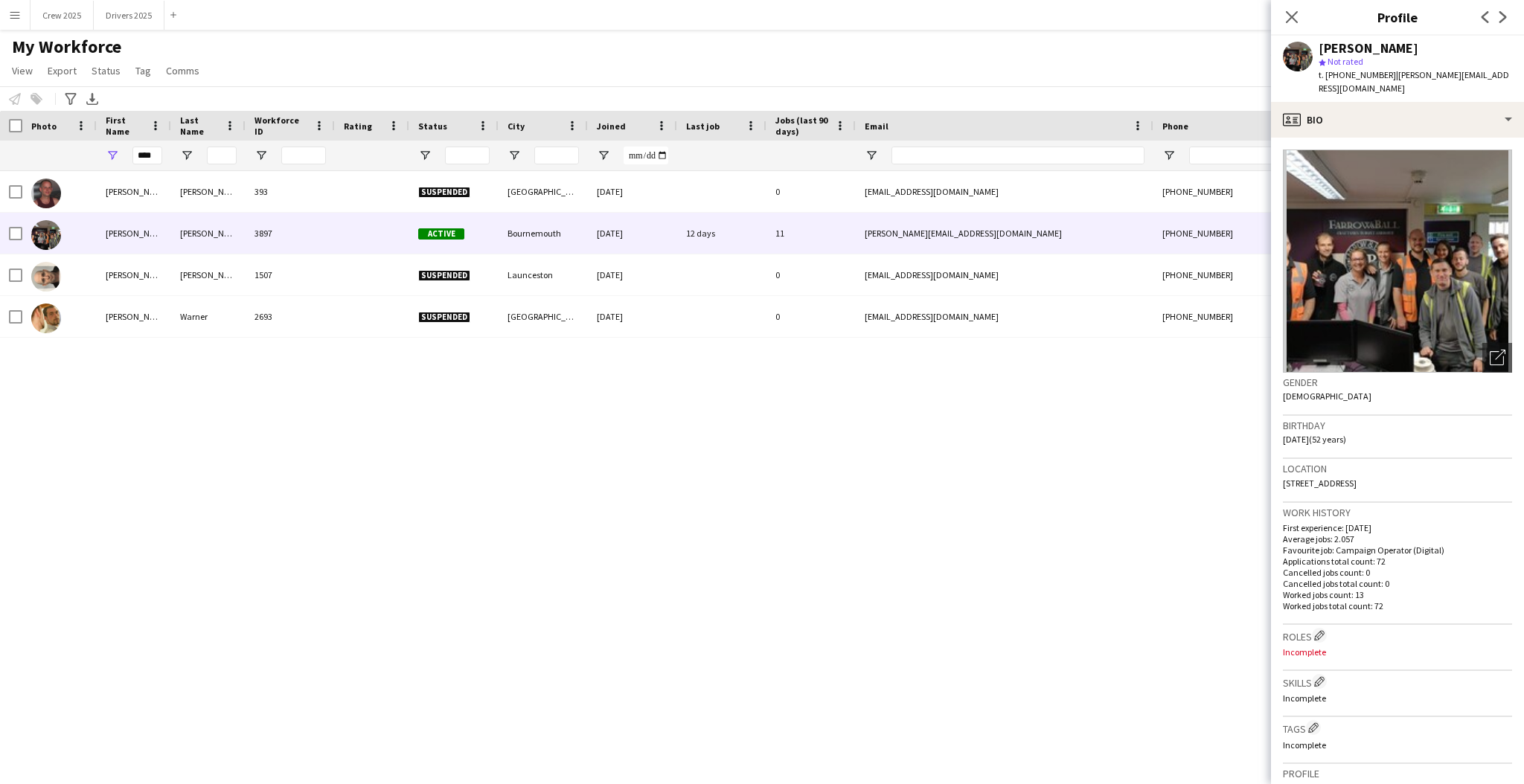
click at [389, 436] on div "[PERSON_NAME] 393 Suspended Lincolnshire [DATE] 0 [EMAIL_ADDRESS][DOMAIN_NAME] …" at bounding box center [740, 457] width 1480 height 572
click at [156, 160] on input "****" at bounding box center [147, 156] width 30 height 18
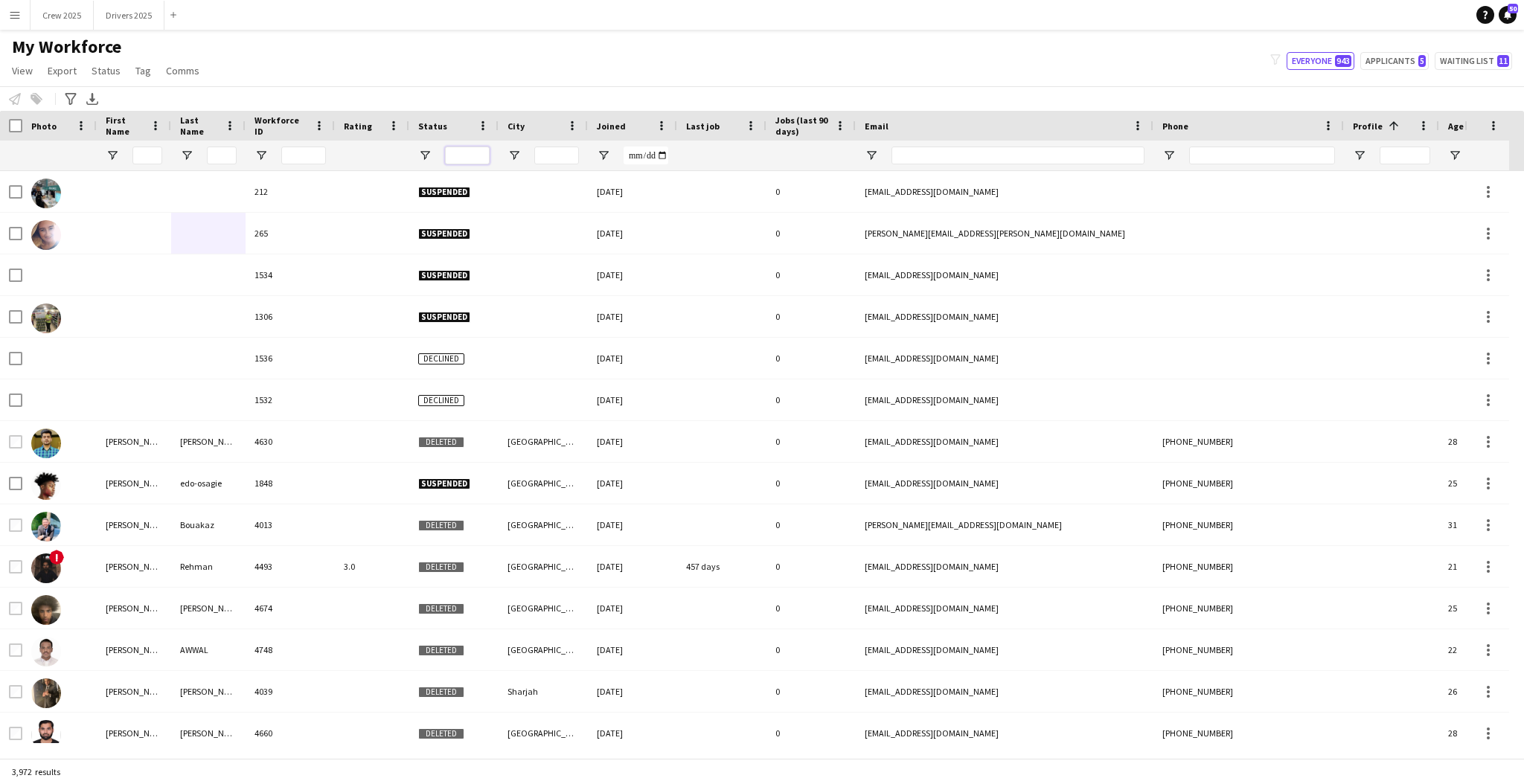
click at [475, 158] on input "Status Filter Input" at bounding box center [467, 156] width 44 height 18
click at [433, 156] on div at bounding box center [454, 156] width 89 height 30
click at [424, 152] on span "Open Filter Menu" at bounding box center [425, 156] width 14 height 14
click at [464, 244] on div "(Select All)" at bounding box center [501, 247] width 118 height 11
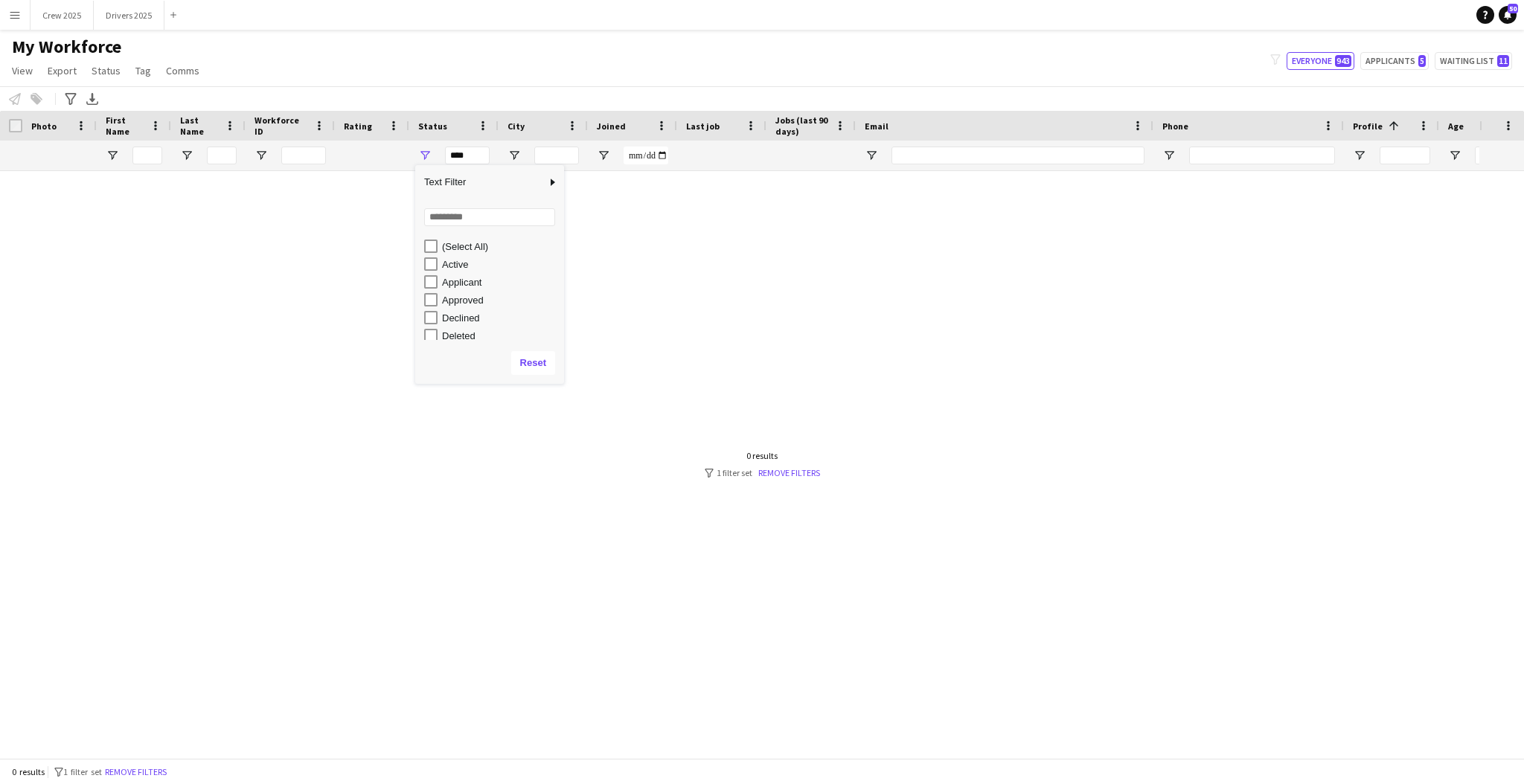
click at [465, 282] on div "Applicant" at bounding box center [501, 283] width 118 height 11
type input "**********"
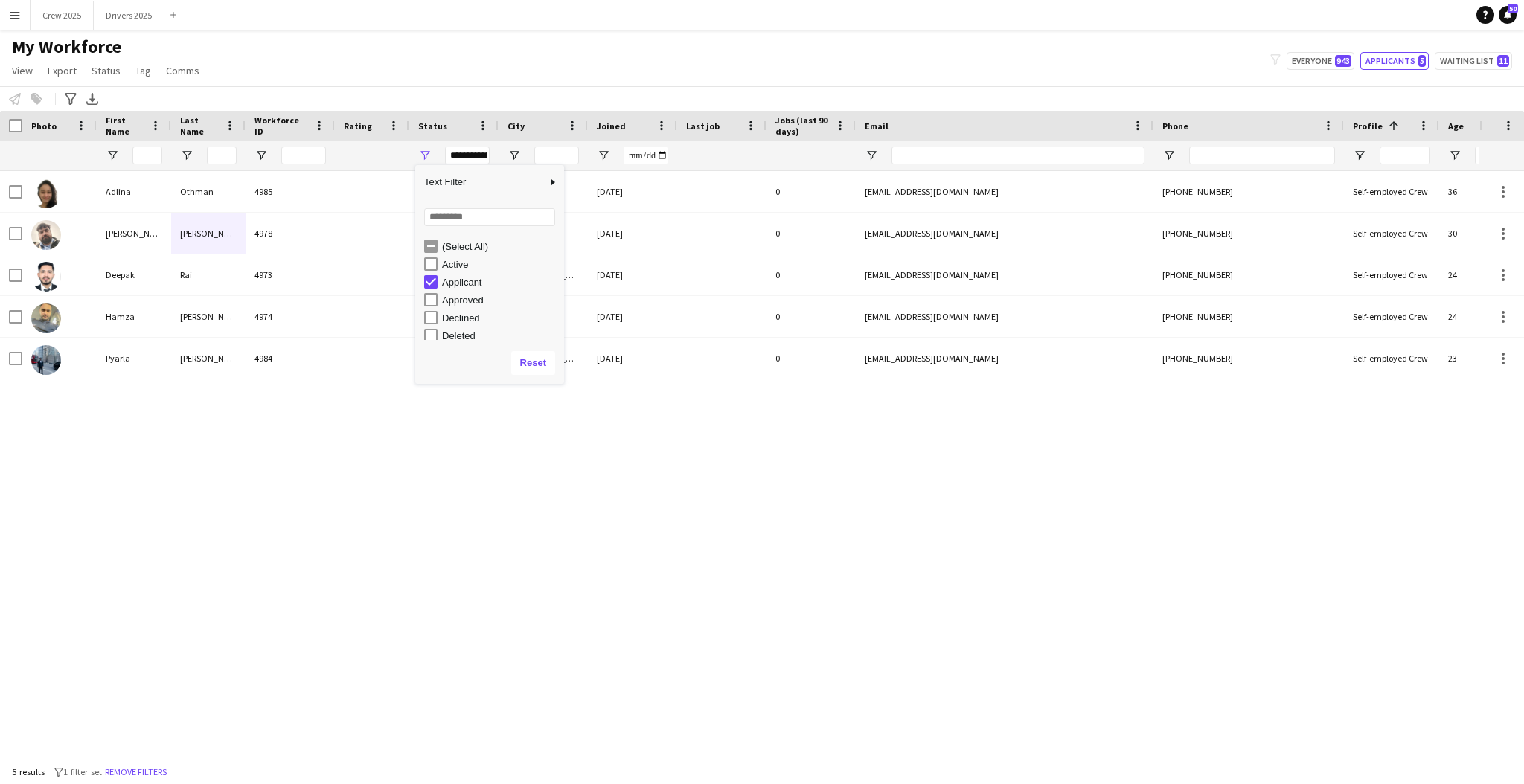
click at [571, 49] on div "My Workforce View Views Default view New view Update view Delete view Edit name…" at bounding box center [762, 60] width 1524 height 51
click at [663, 488] on div "[PERSON_NAME] 4985 Applicant Billingham [DATE] 0 [EMAIL_ADDRESS][DOMAIN_NAME] […" at bounding box center [740, 457] width 1480 height 572
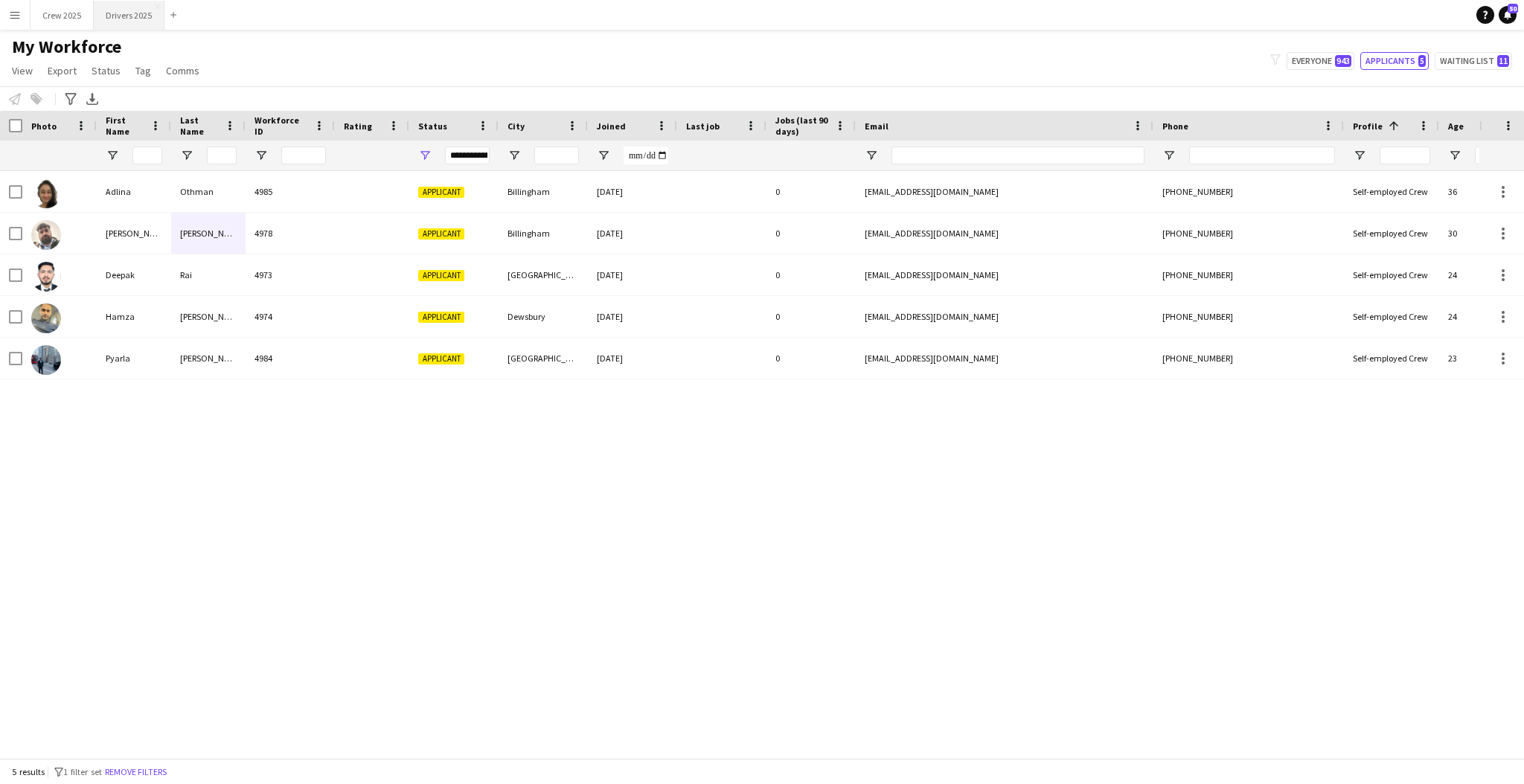
click at [121, 14] on button "Drivers 2025 Close" at bounding box center [129, 15] width 71 height 29
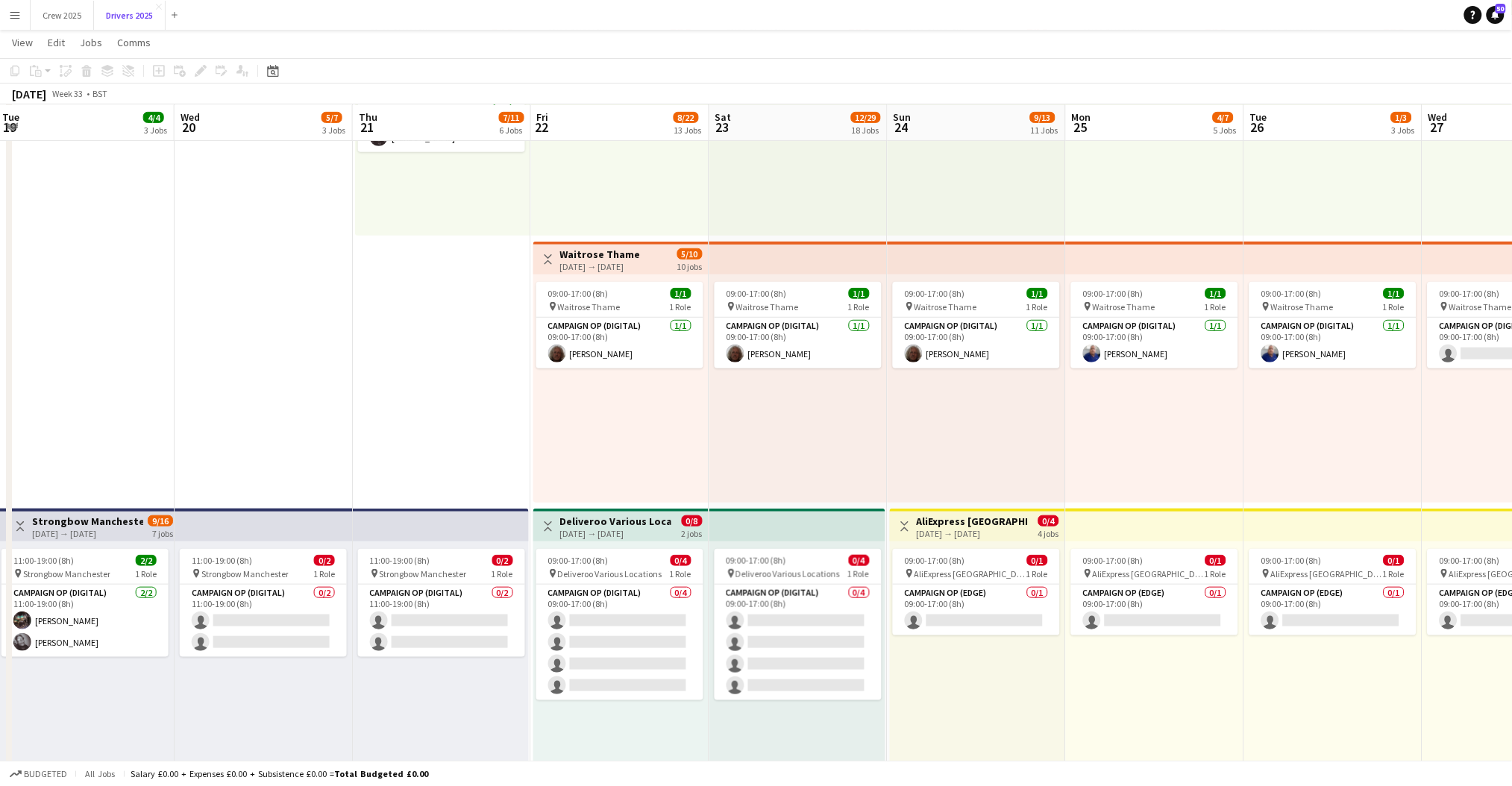
scroll to position [0, 481]
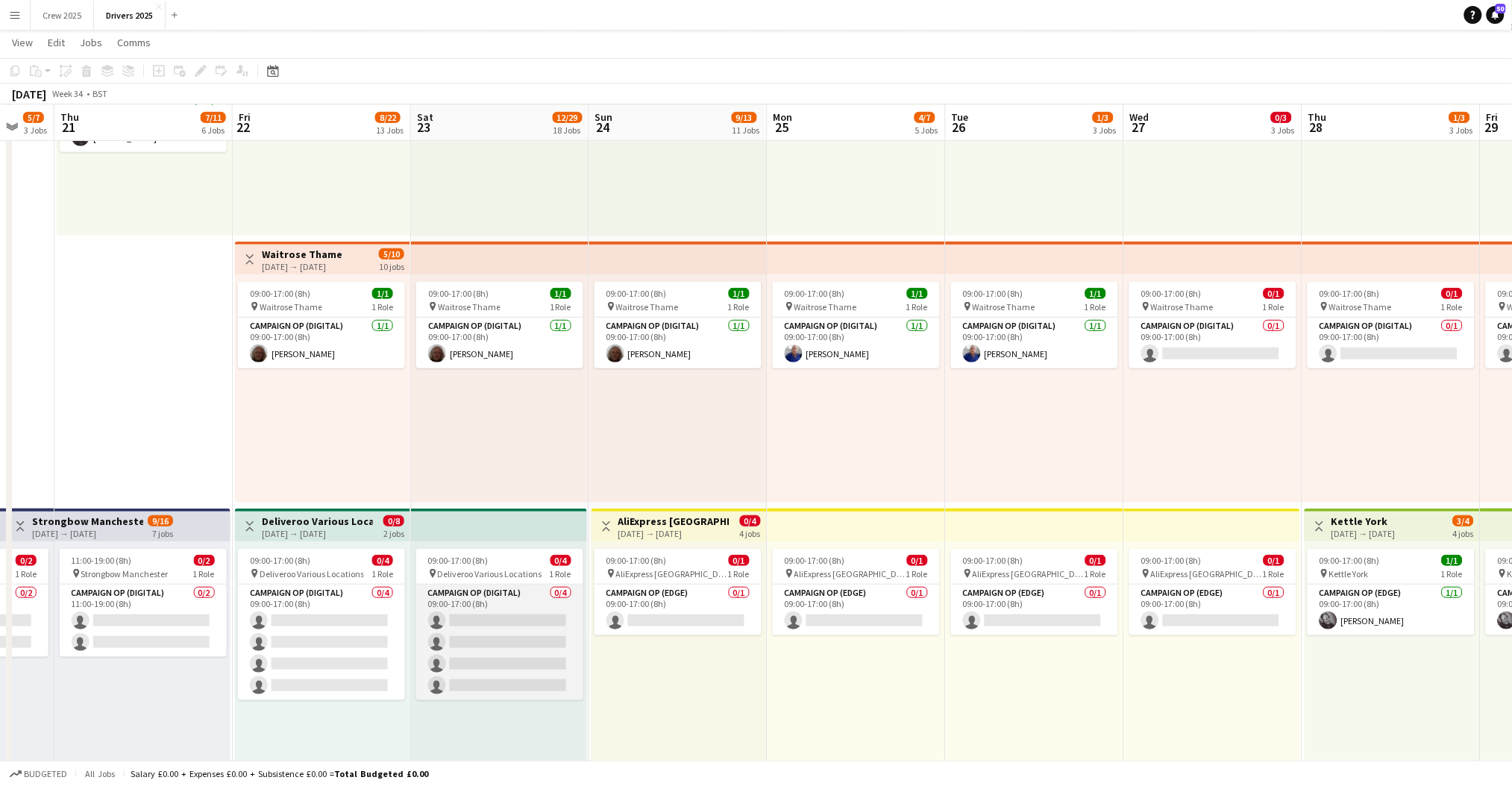
click at [514, 649] on app-card-role "Campaign Op (Digital) 0/4 09:00-17:00 (8h) single-neutral-actions single-neutra…" at bounding box center [499, 642] width 167 height 116
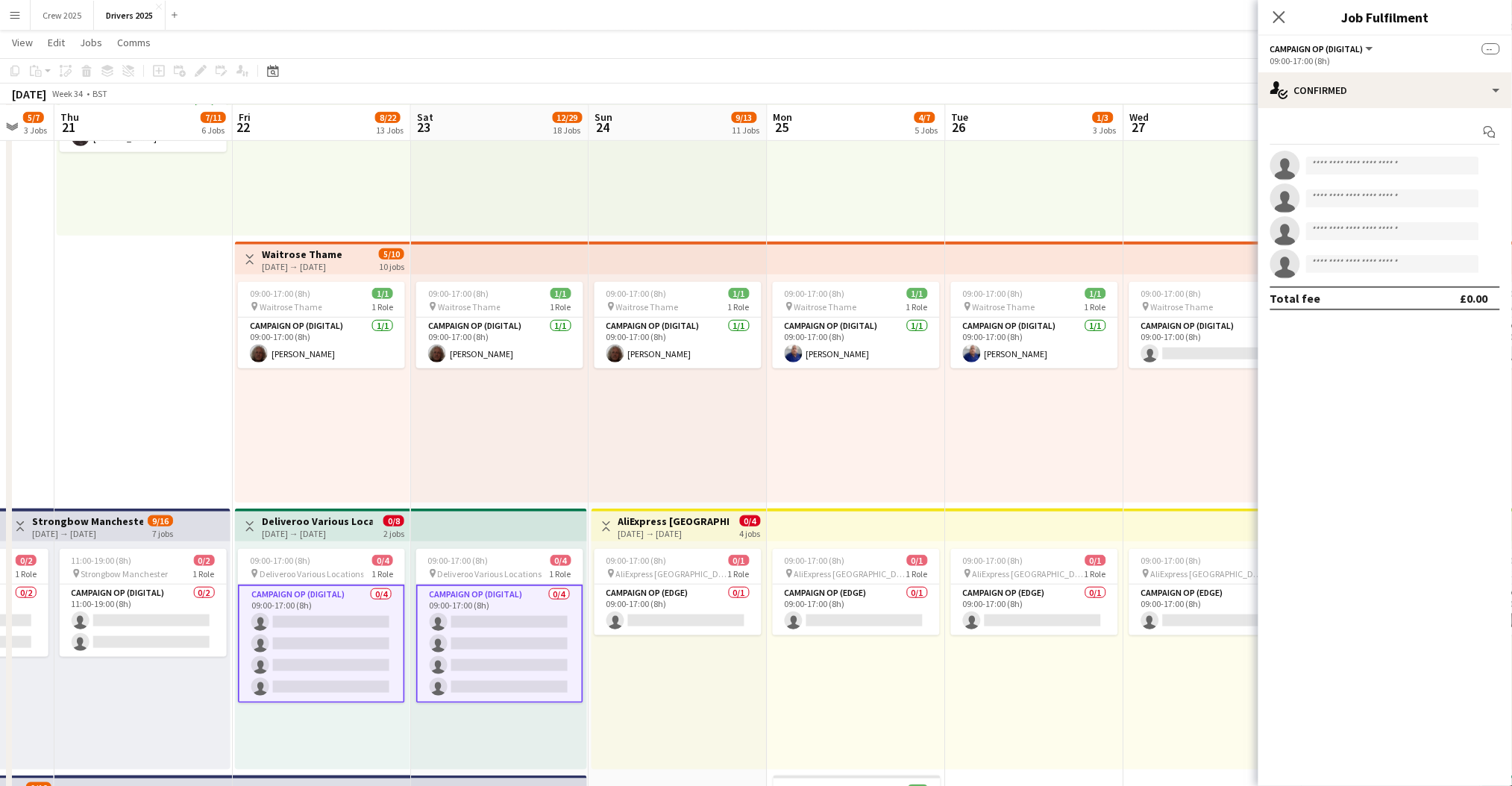
click at [506, 661] on app-card-role "Campaign Op (Digital) 0/4 09:00-17:00 (8h) single-neutral-actions single-neutra…" at bounding box center [499, 644] width 167 height 119
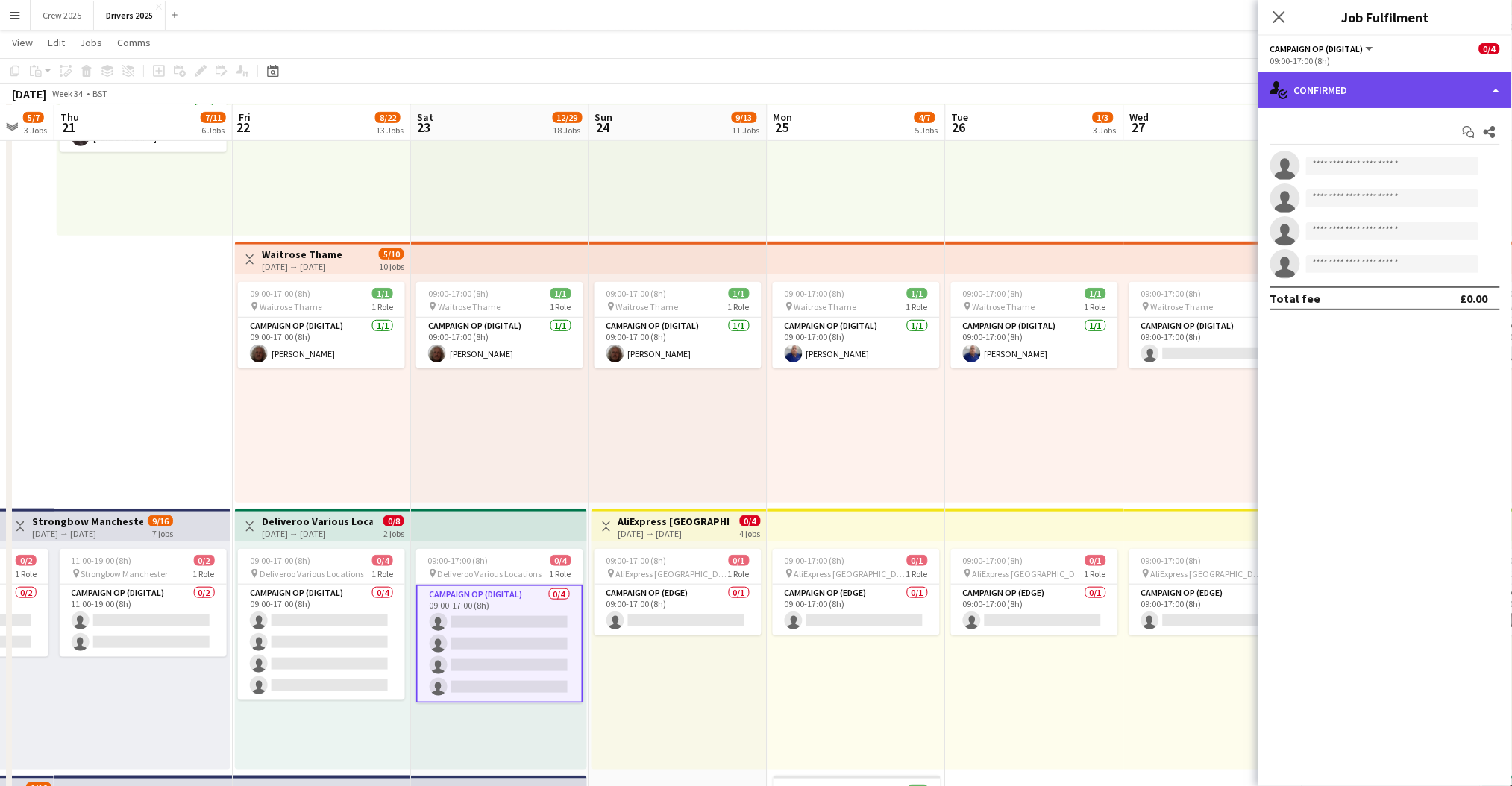
click at [1285, 99] on icon at bounding box center [1283, 95] width 10 height 10
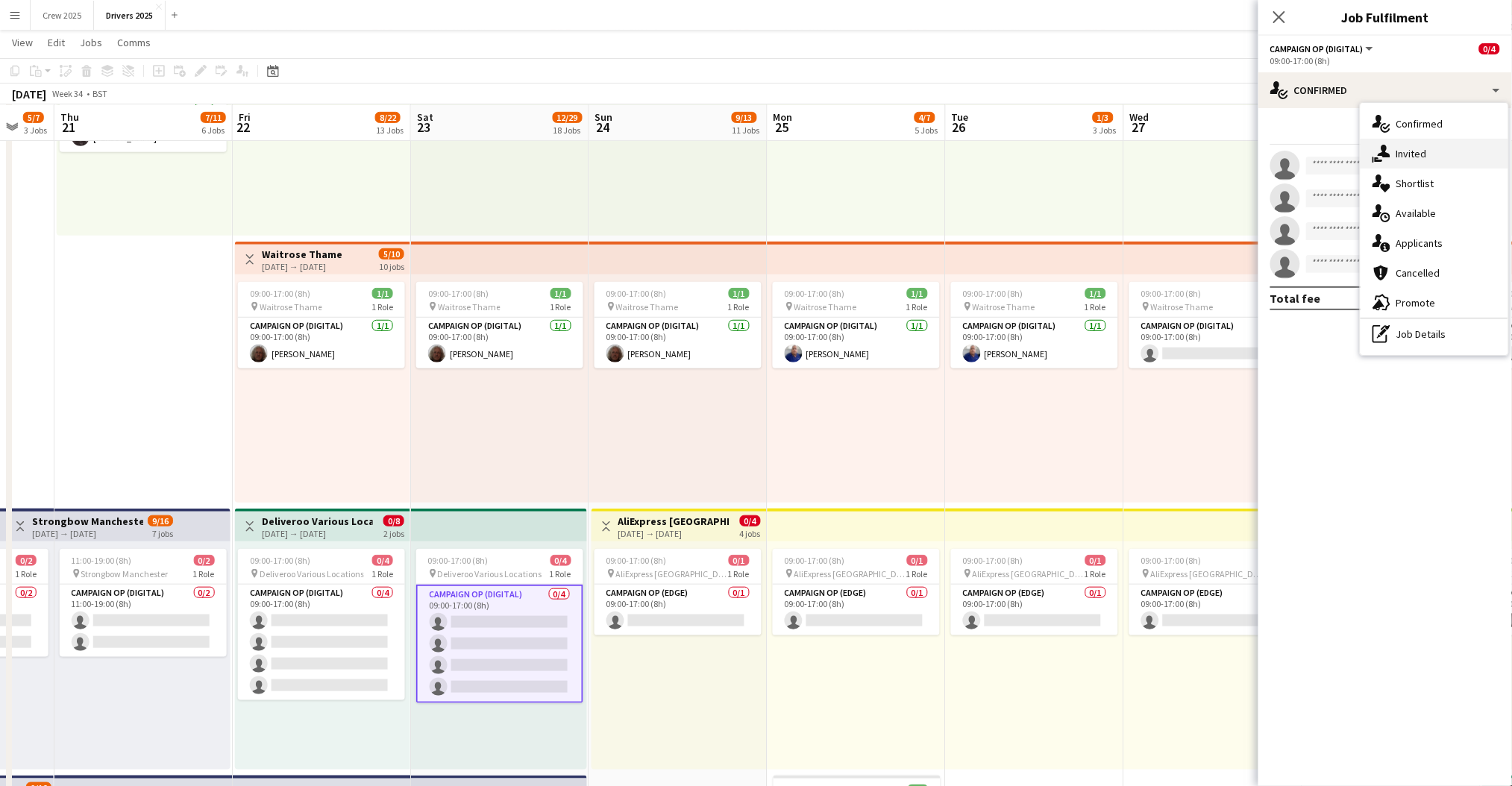
click at [1402, 151] on div "single-neutral-actions-share-1 Invited" at bounding box center [1434, 153] width 148 height 30
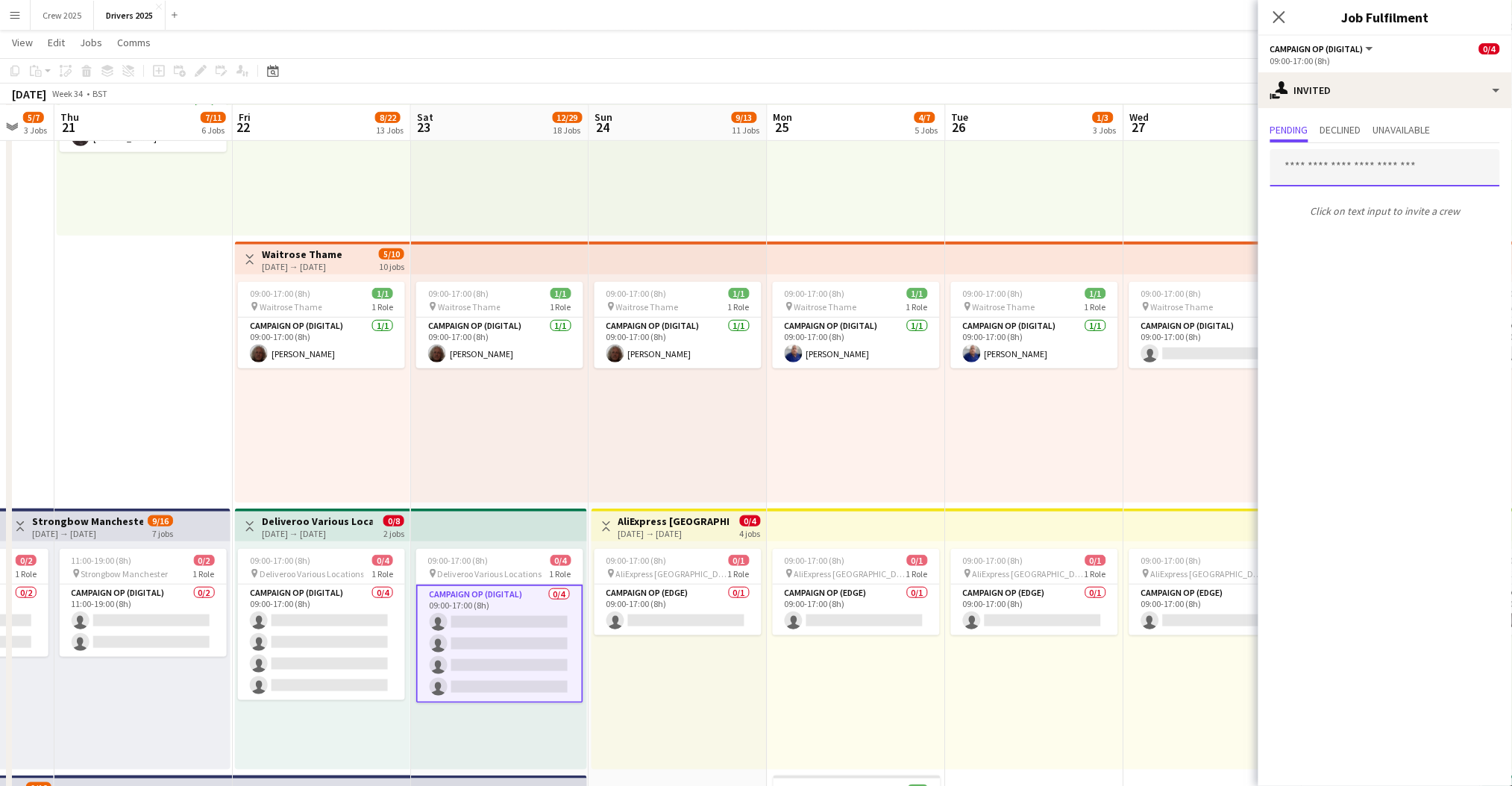
click at [1334, 180] on input "text" at bounding box center [1385, 168] width 229 height 37
type input "***"
click at [1328, 160] on input "***" at bounding box center [1385, 168] width 229 height 37
click at [779, 454] on div "09:00-17:00 (8h) 1/1 pin Waitrose Thame 1 Role Campaign Op (Digital) [DATE] 09:…" at bounding box center [856, 389] width 178 height 229
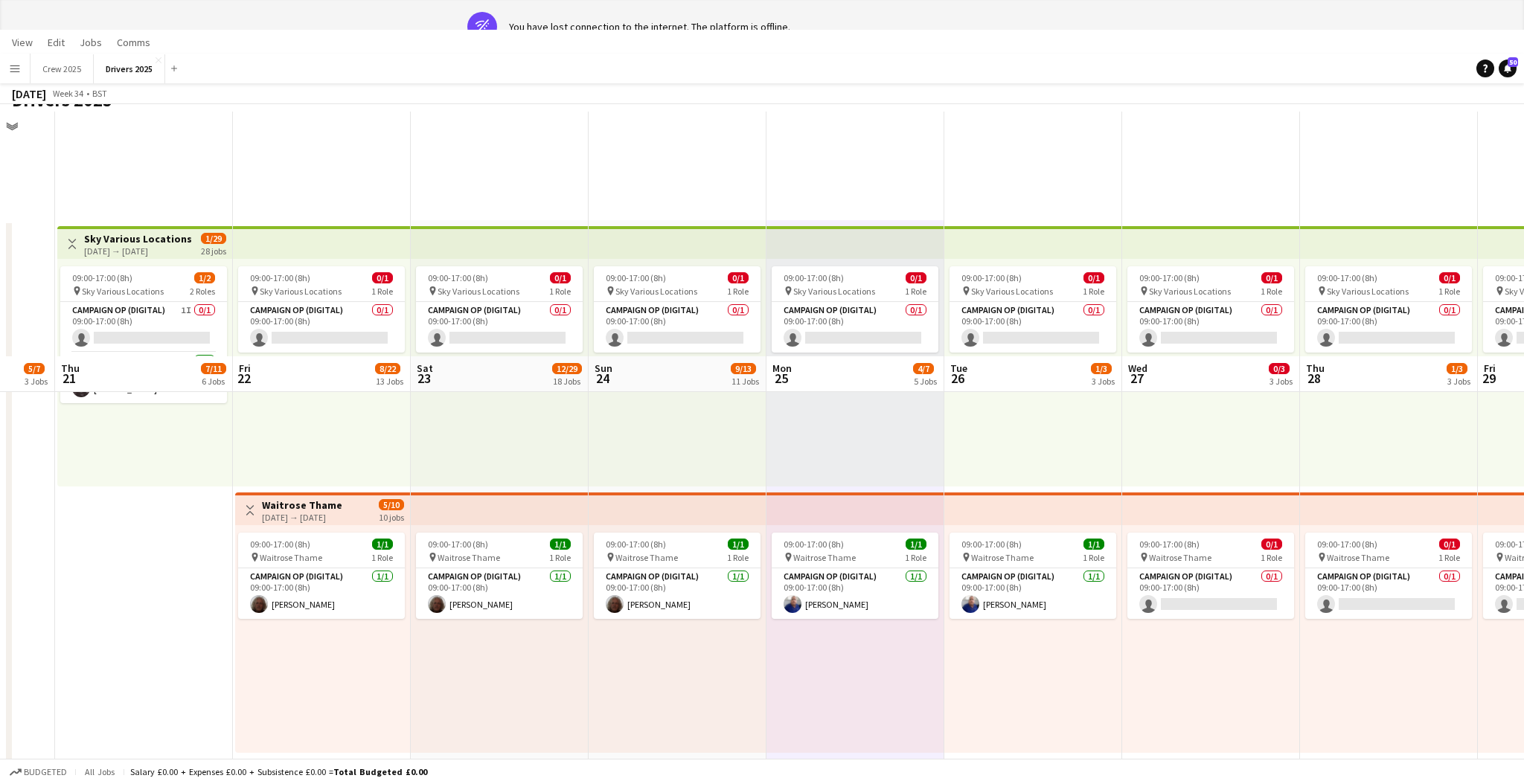
scroll to position [0, 478]
